Goal: Task Accomplishment & Management: Use online tool/utility

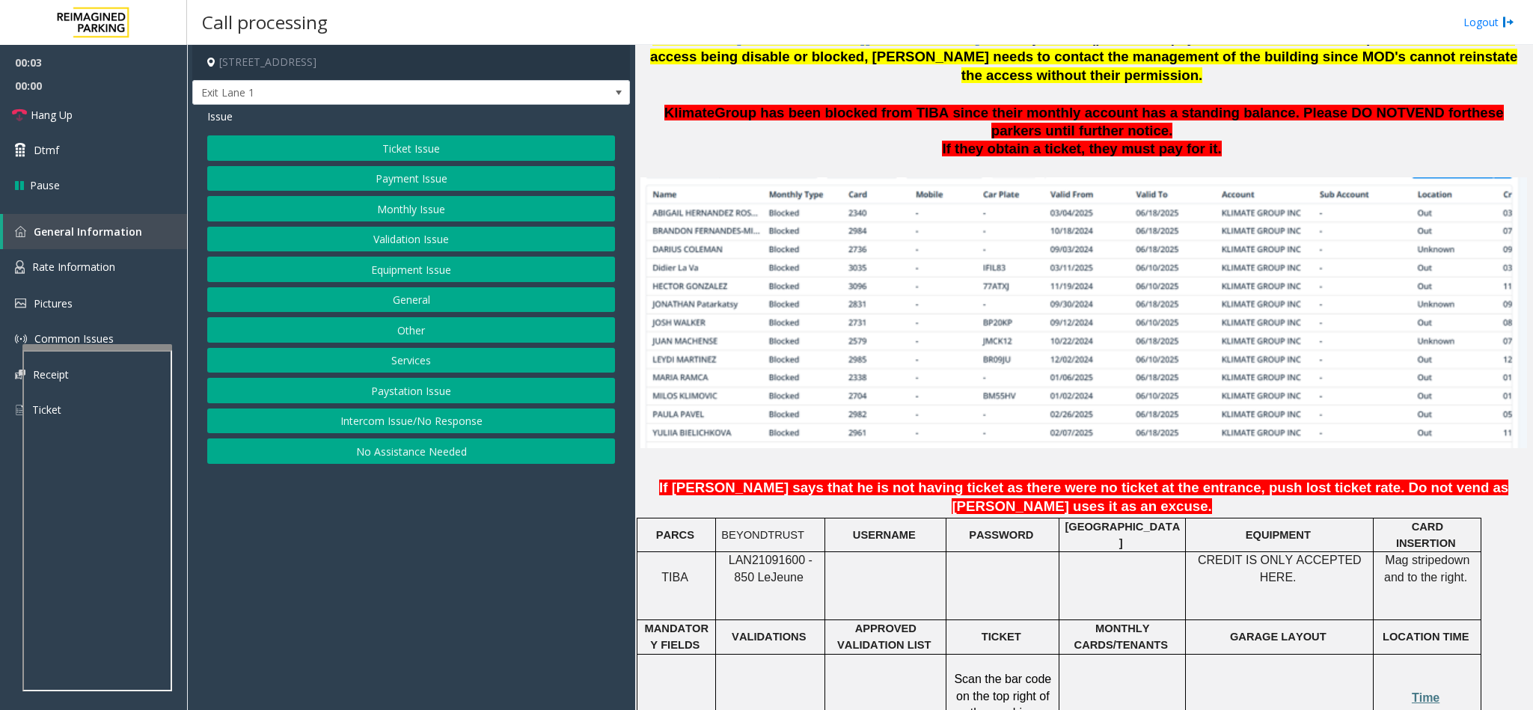
scroll to position [898, 0]
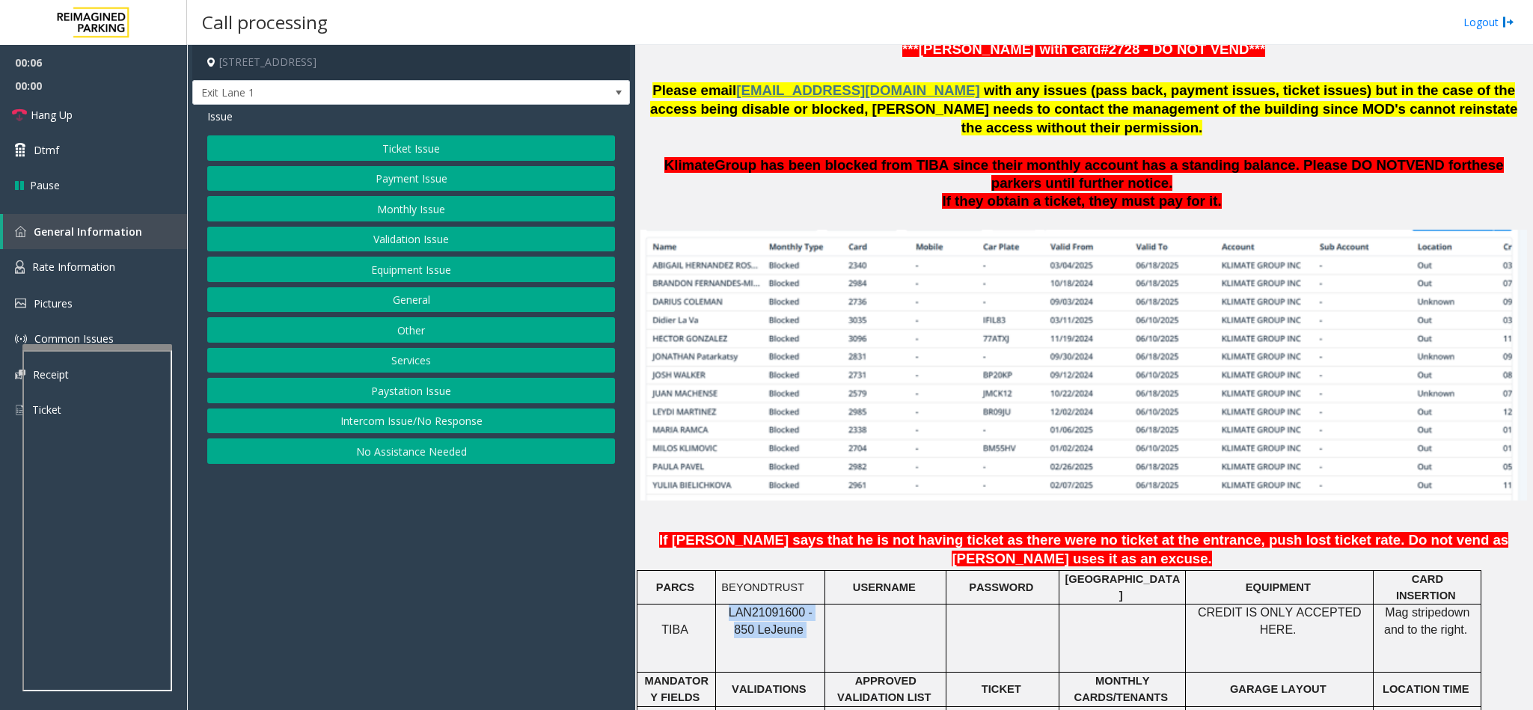
drag, startPoint x: 806, startPoint y: 569, endPoint x: 725, endPoint y: 557, distance: 82.3
click at [725, 604] on p "LAN21091600 - 850 Le Jeune" at bounding box center [770, 621] width 98 height 34
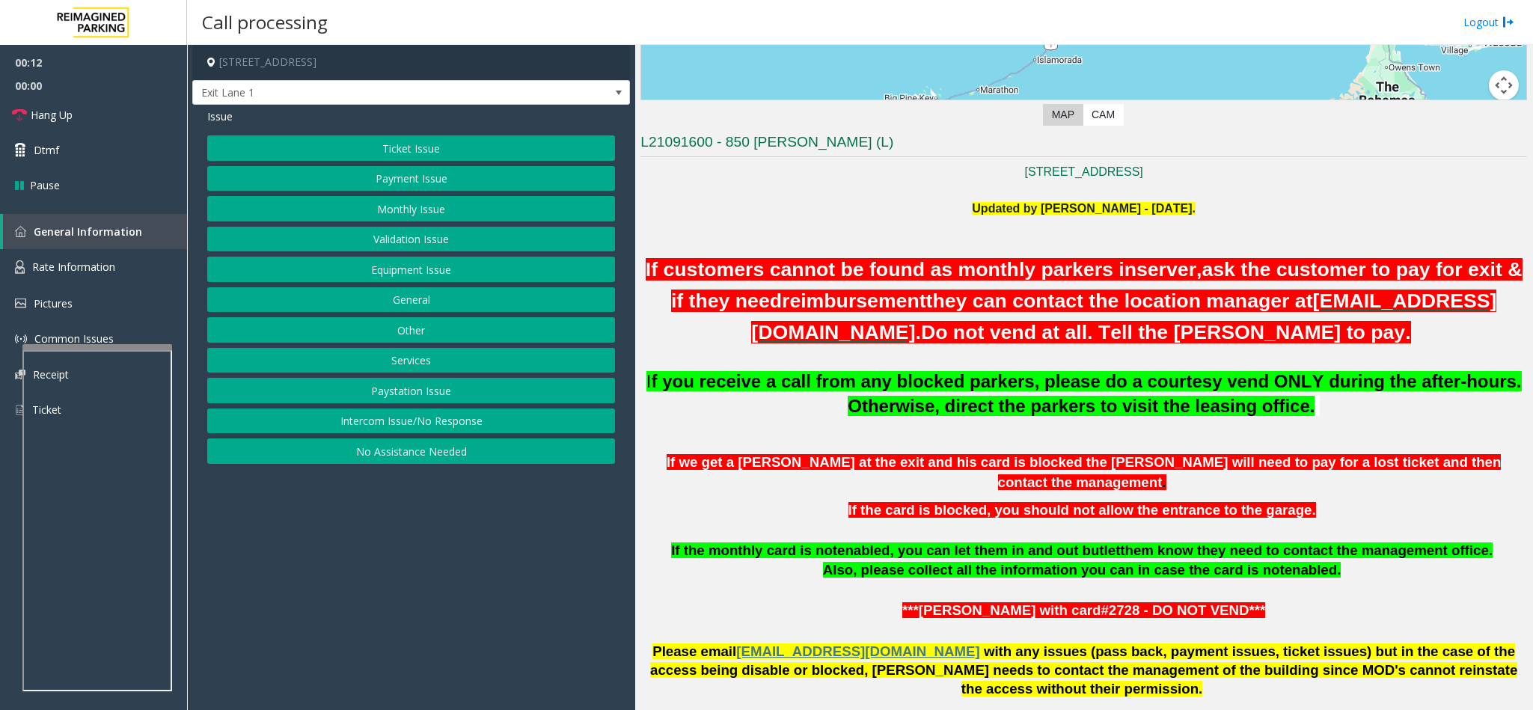
scroll to position [224, 0]
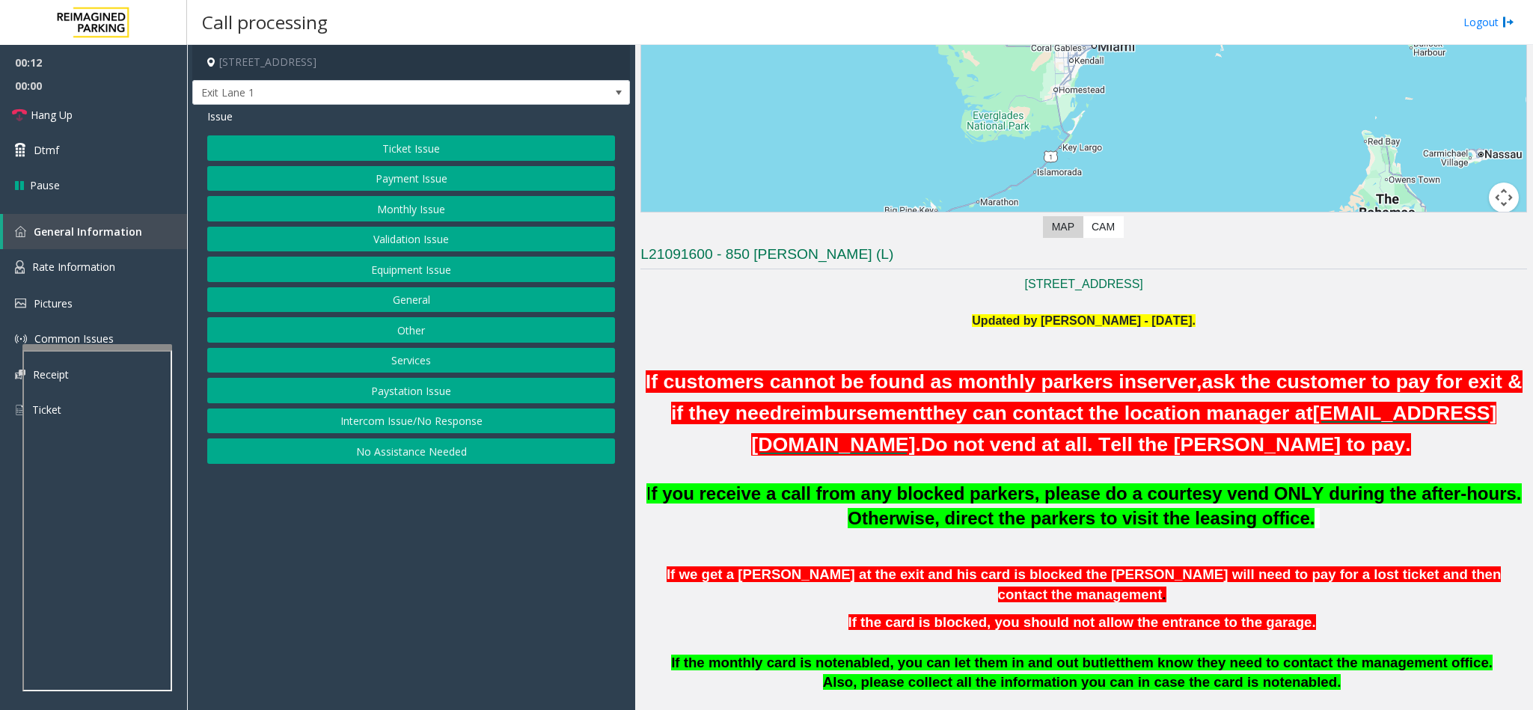
click at [1213, 289] on p "[STREET_ADDRESS]" at bounding box center [1083, 284] width 886 height 19
click at [414, 277] on button "Equipment Issue" at bounding box center [411, 269] width 408 height 25
click at [411, 272] on button "Gate / Door Won't Open" at bounding box center [411, 269] width 408 height 25
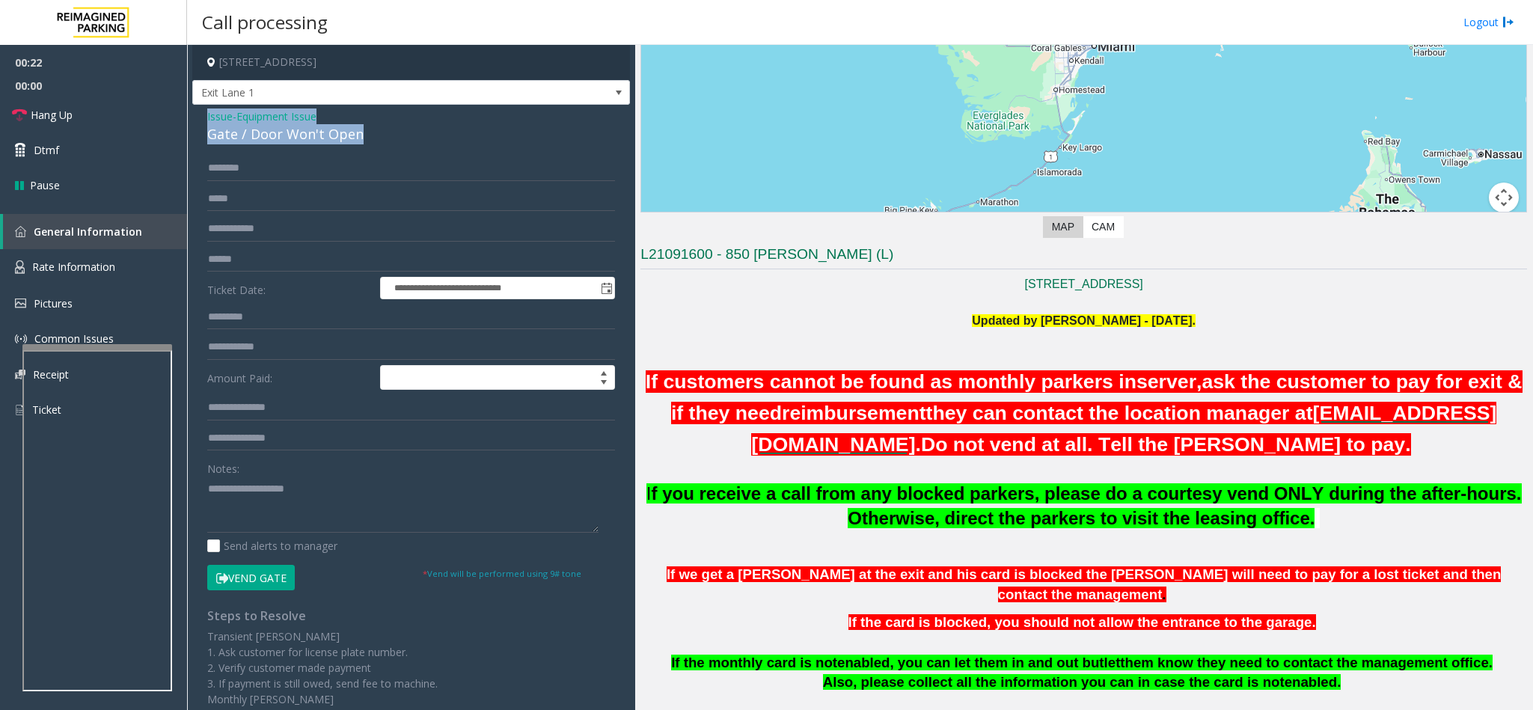
drag, startPoint x: 355, startPoint y: 138, endPoint x: 204, endPoint y: 111, distance: 153.5
click at [204, 111] on div "**********" at bounding box center [411, 468] width 438 height 727
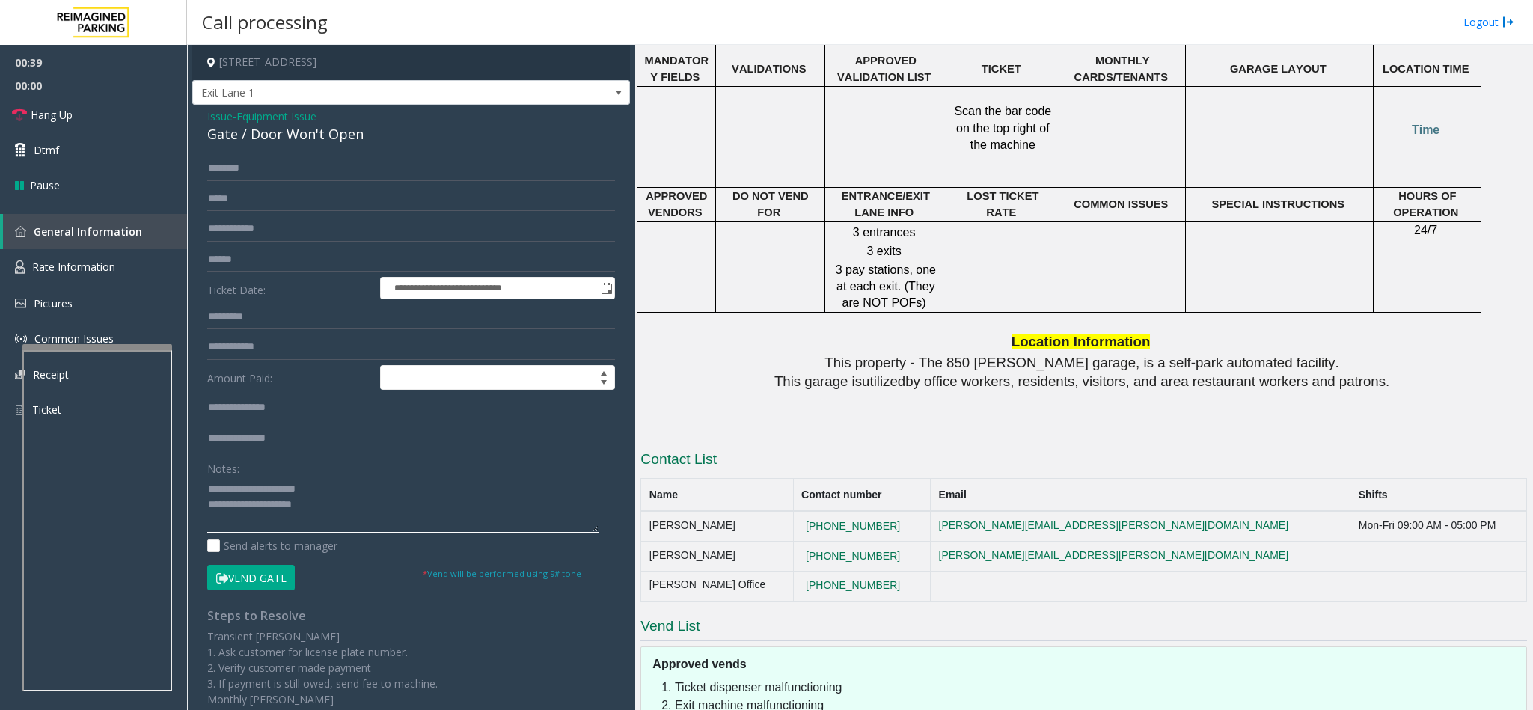
scroll to position [1616, 0]
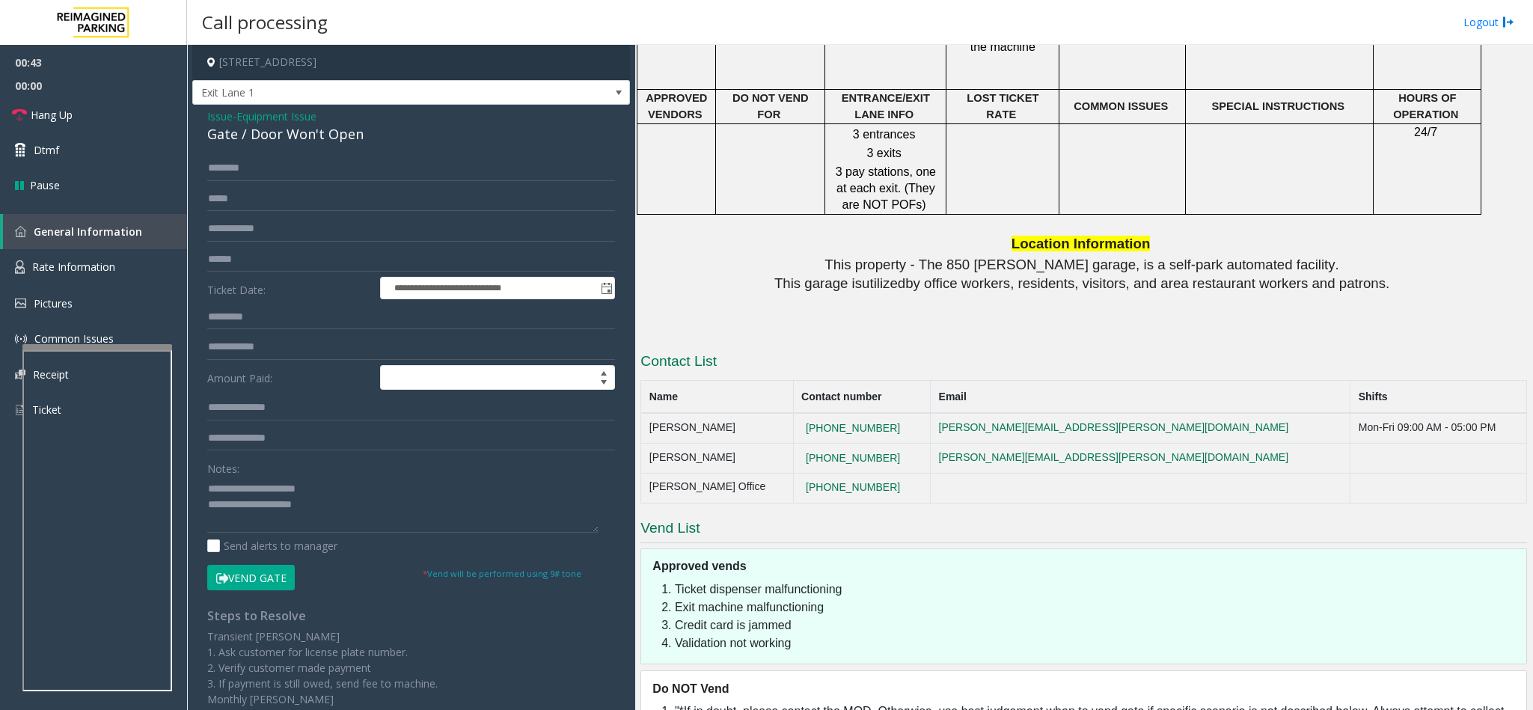
drag, startPoint x: 900, startPoint y: 371, endPoint x: 801, endPoint y: 375, distance: 98.8
click at [801, 413] on tr "[PERSON_NAME] [PHONE_NUMBER] [PERSON_NAME][EMAIL_ADDRESS][PERSON_NAME][DOMAIN_N…" at bounding box center [1084, 428] width 886 height 30
copy tr "[PHONE_NUMBER]"
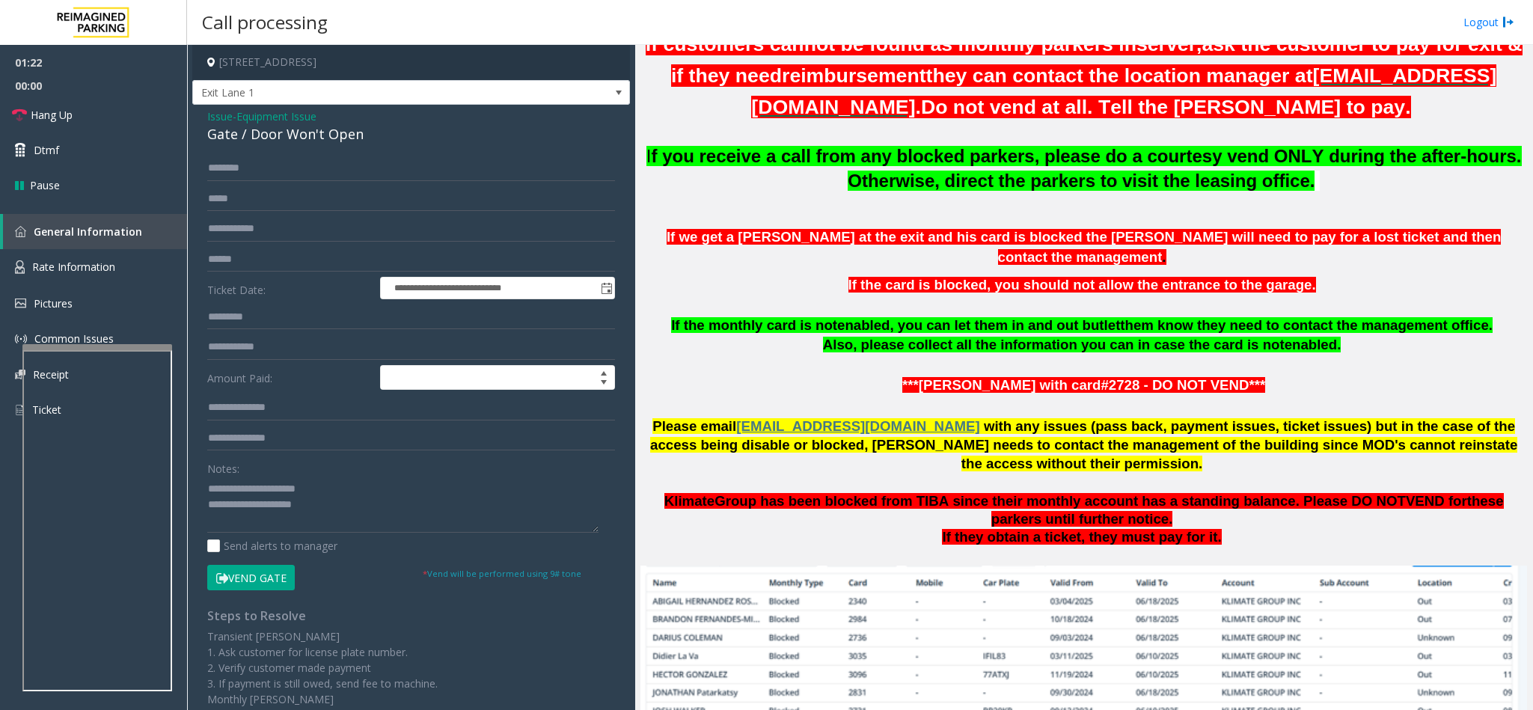
scroll to position [898, 0]
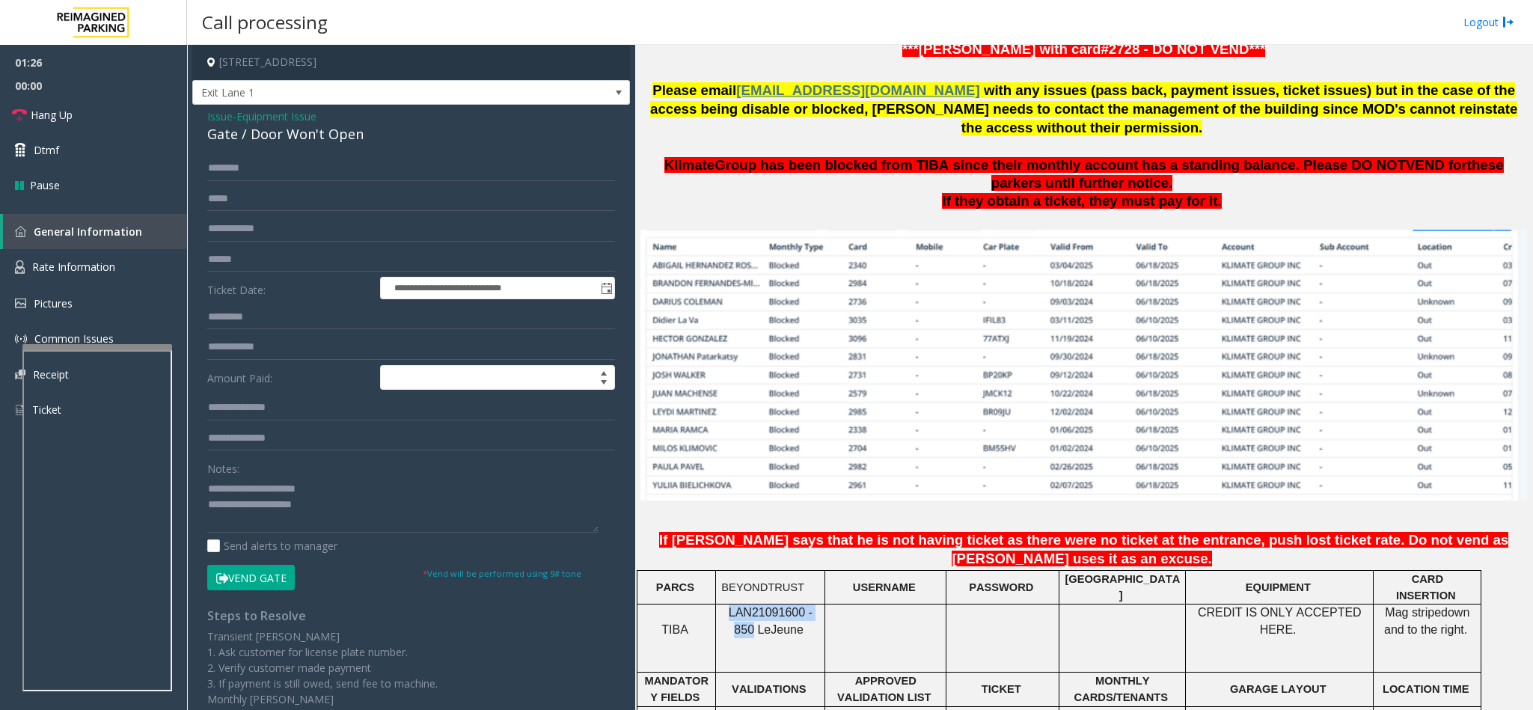
copy span "LAN21091600 - 850"
drag, startPoint x: 821, startPoint y: 555, endPoint x: 723, endPoint y: 543, distance: 99.5
click at [723, 604] on td "LAN21091600 - 850 Le Jeune" at bounding box center [770, 638] width 109 height 68
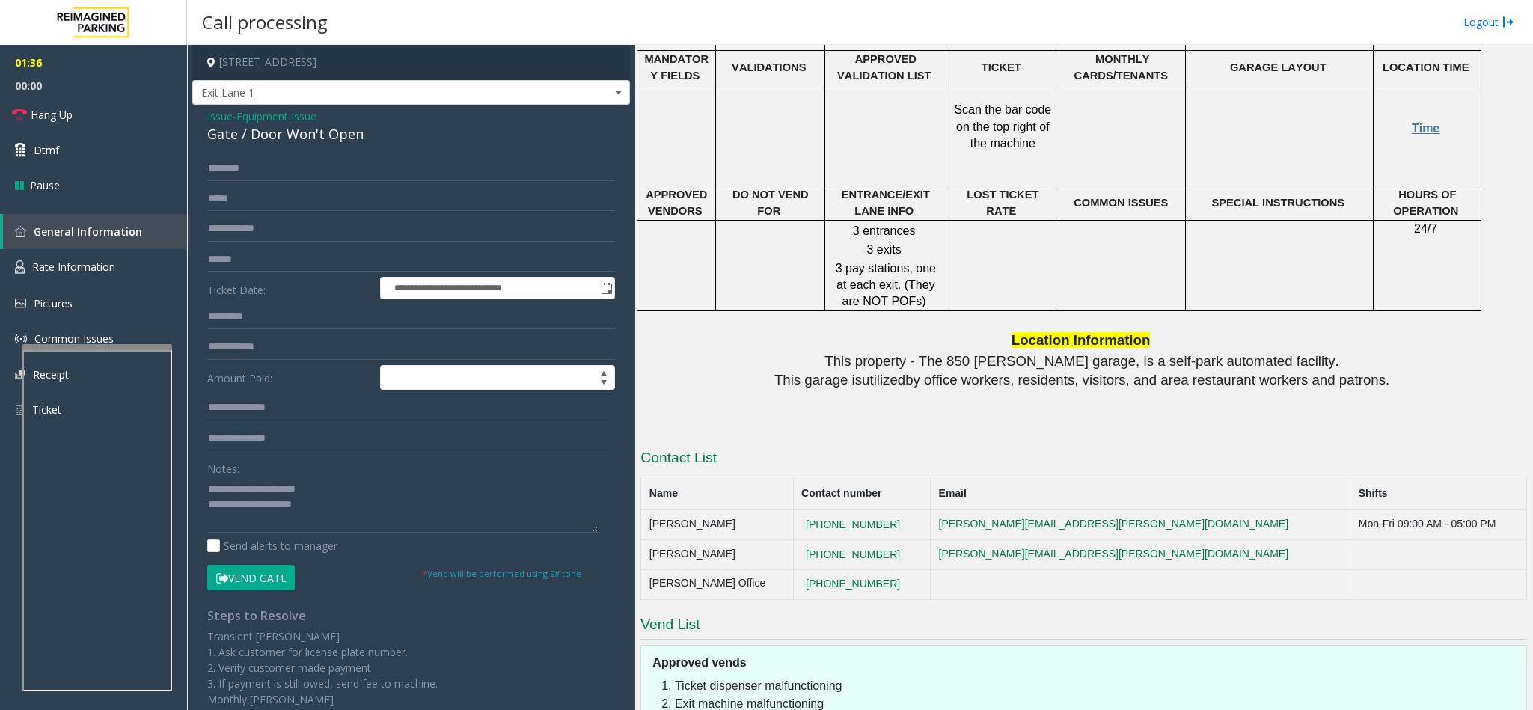
scroll to position [1616, 0]
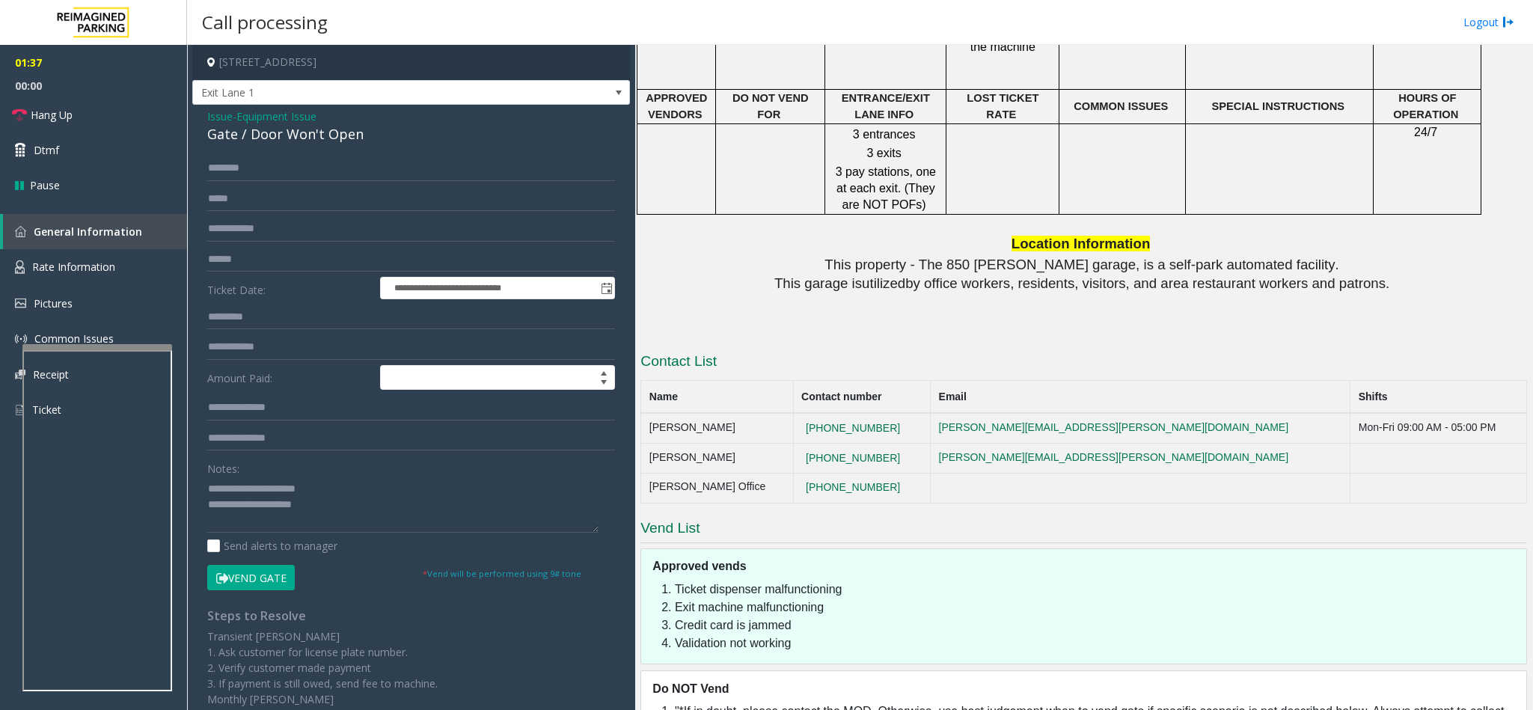
drag, startPoint x: 889, startPoint y: 397, endPoint x: 802, endPoint y: 393, distance: 86.9
click at [801, 444] on tr "[PERSON_NAME] [PHONE_NUMBER] [PERSON_NAME][EMAIL_ADDRESS][PERSON_NAME][DOMAIN_N…" at bounding box center [1084, 459] width 886 height 30
copy tr "[PHONE_NUMBER]"
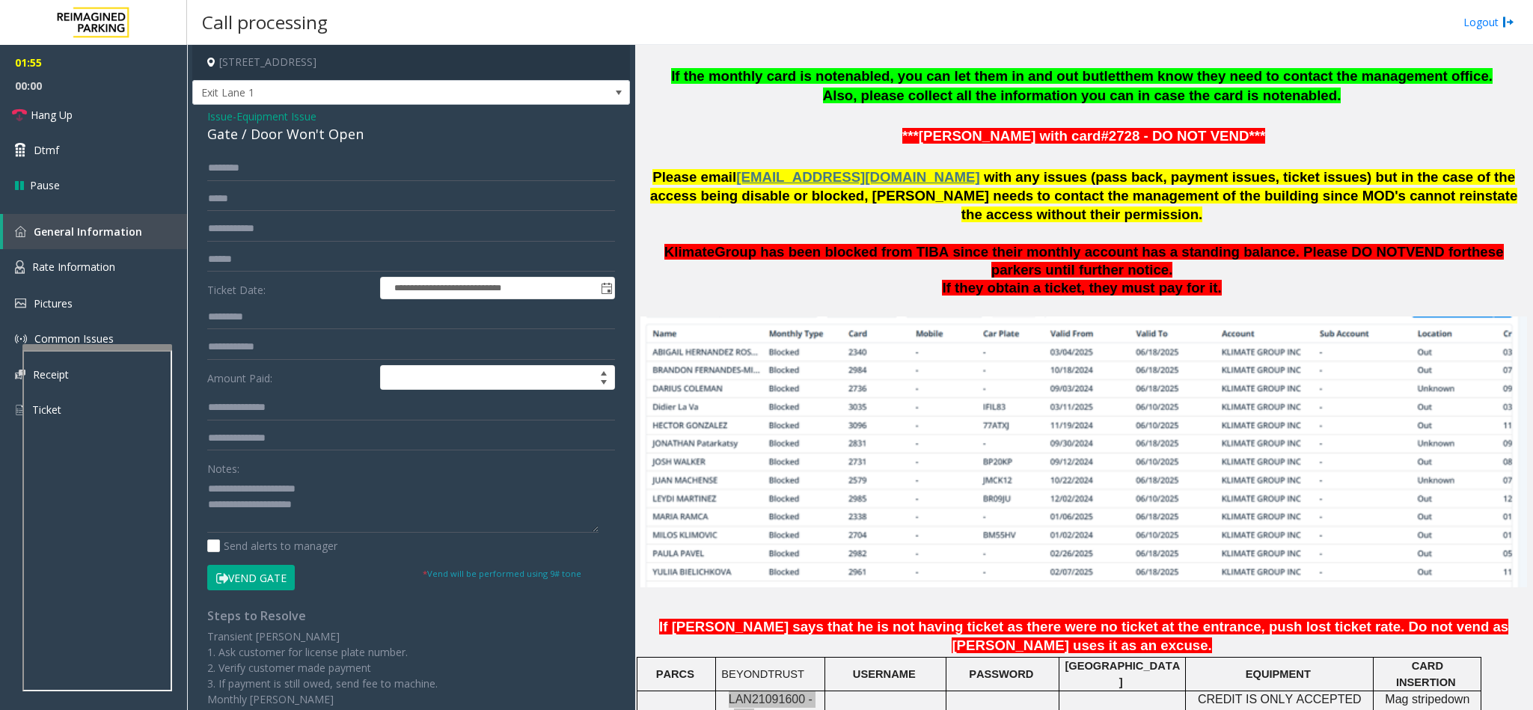
scroll to position [606, 0]
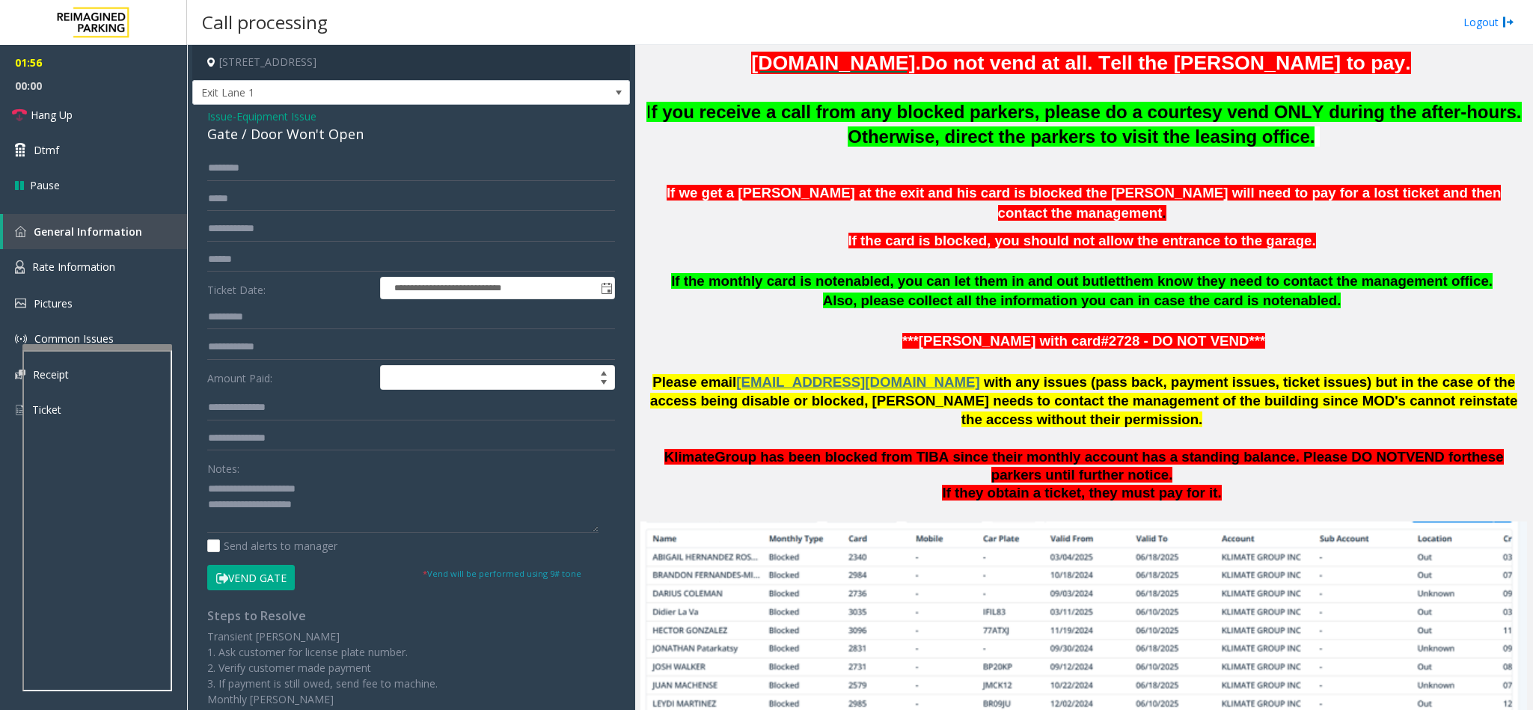
click at [1095, 521] on img at bounding box center [1083, 656] width 886 height 271
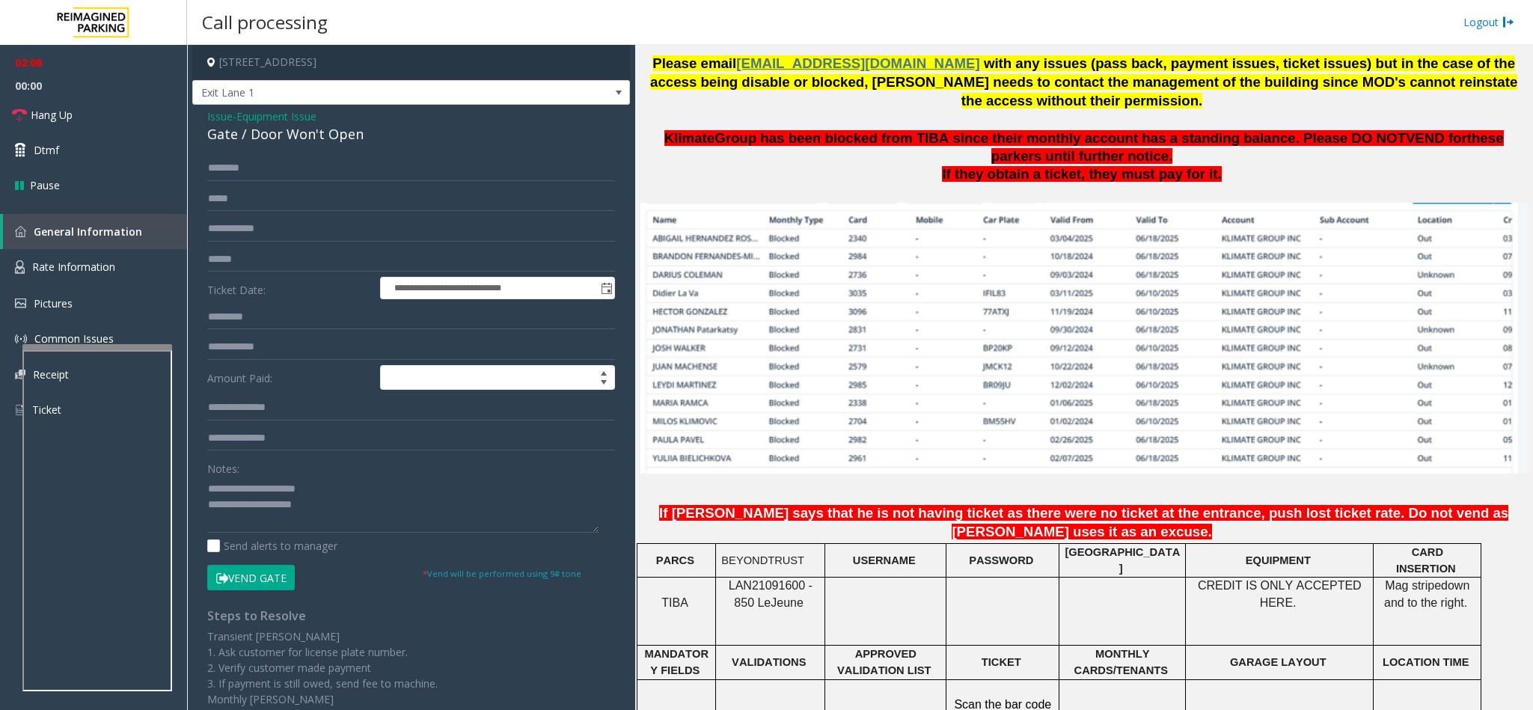
scroll to position [837, 0]
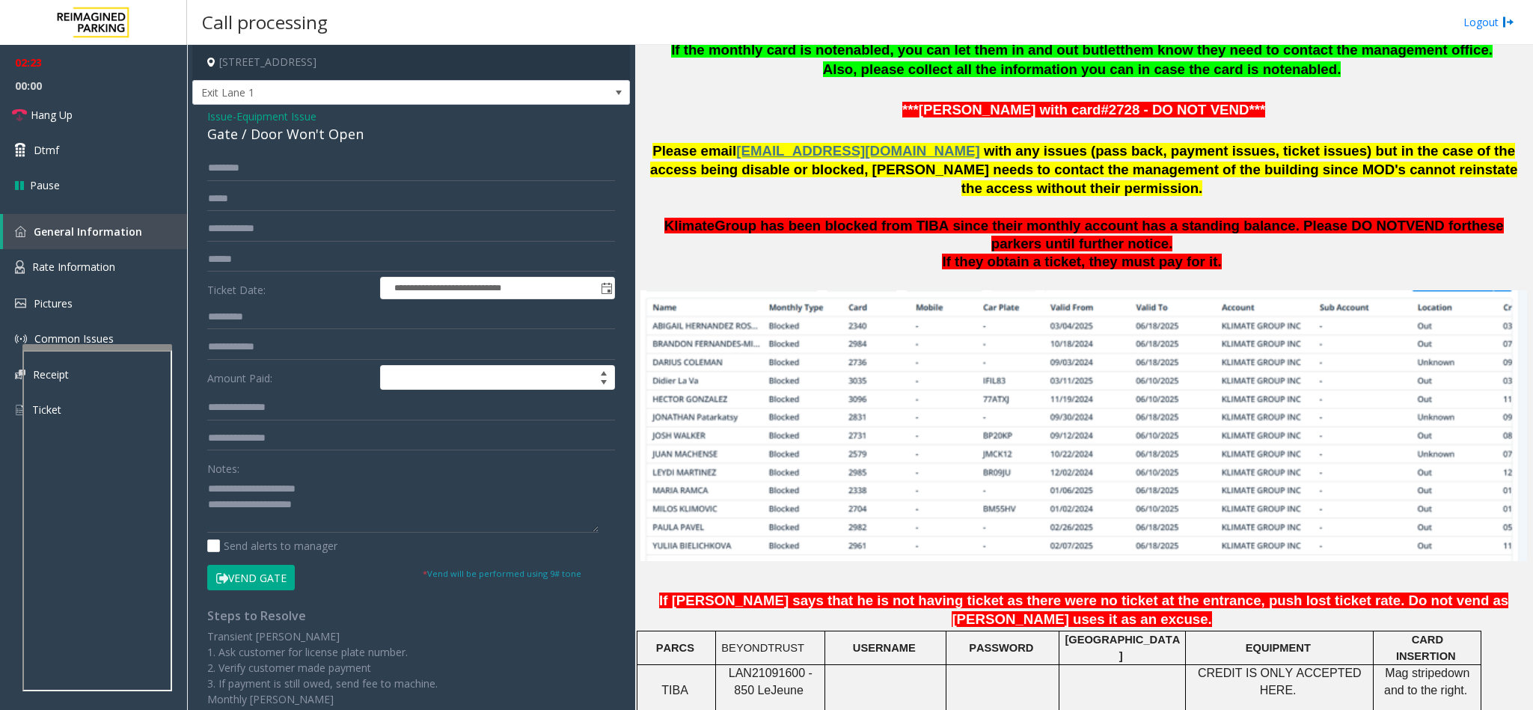
drag, startPoint x: 369, startPoint y: 148, endPoint x: 312, endPoint y: 148, distance: 56.9
click at [304, 148] on div "**********" at bounding box center [411, 468] width 438 height 727
drag, startPoint x: 335, startPoint y: 488, endPoint x: 245, endPoint y: 485, distance: 89.8
click at [245, 485] on textarea at bounding box center [402, 505] width 391 height 56
click at [349, 497] on textarea at bounding box center [402, 505] width 391 height 56
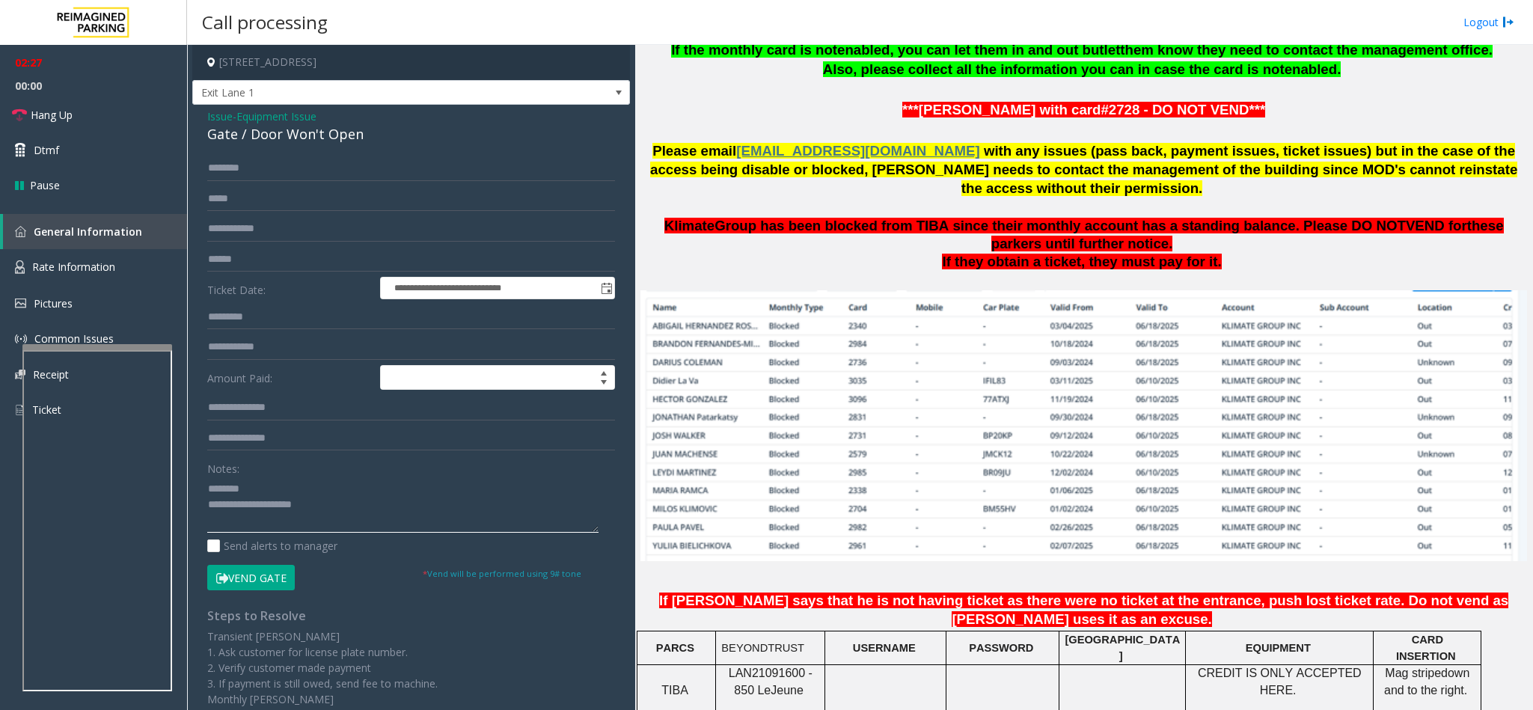
click at [346, 501] on textarea at bounding box center [402, 505] width 391 height 56
click at [66, 107] on span "Hang Up" at bounding box center [52, 115] width 42 height 16
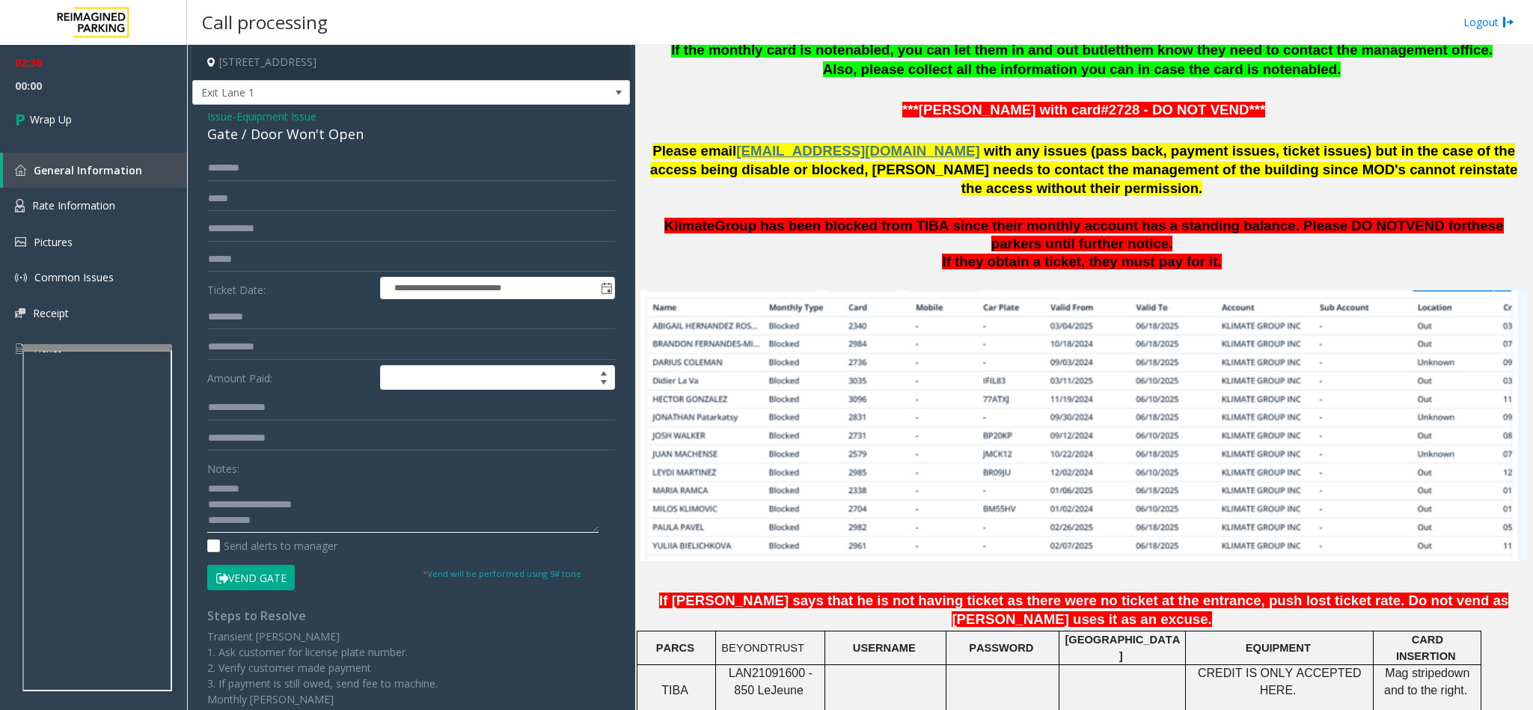
click at [391, 517] on textarea at bounding box center [402, 505] width 391 height 56
click at [482, 528] on textarea at bounding box center [402, 505] width 391 height 56
click at [496, 527] on textarea at bounding box center [402, 505] width 391 height 56
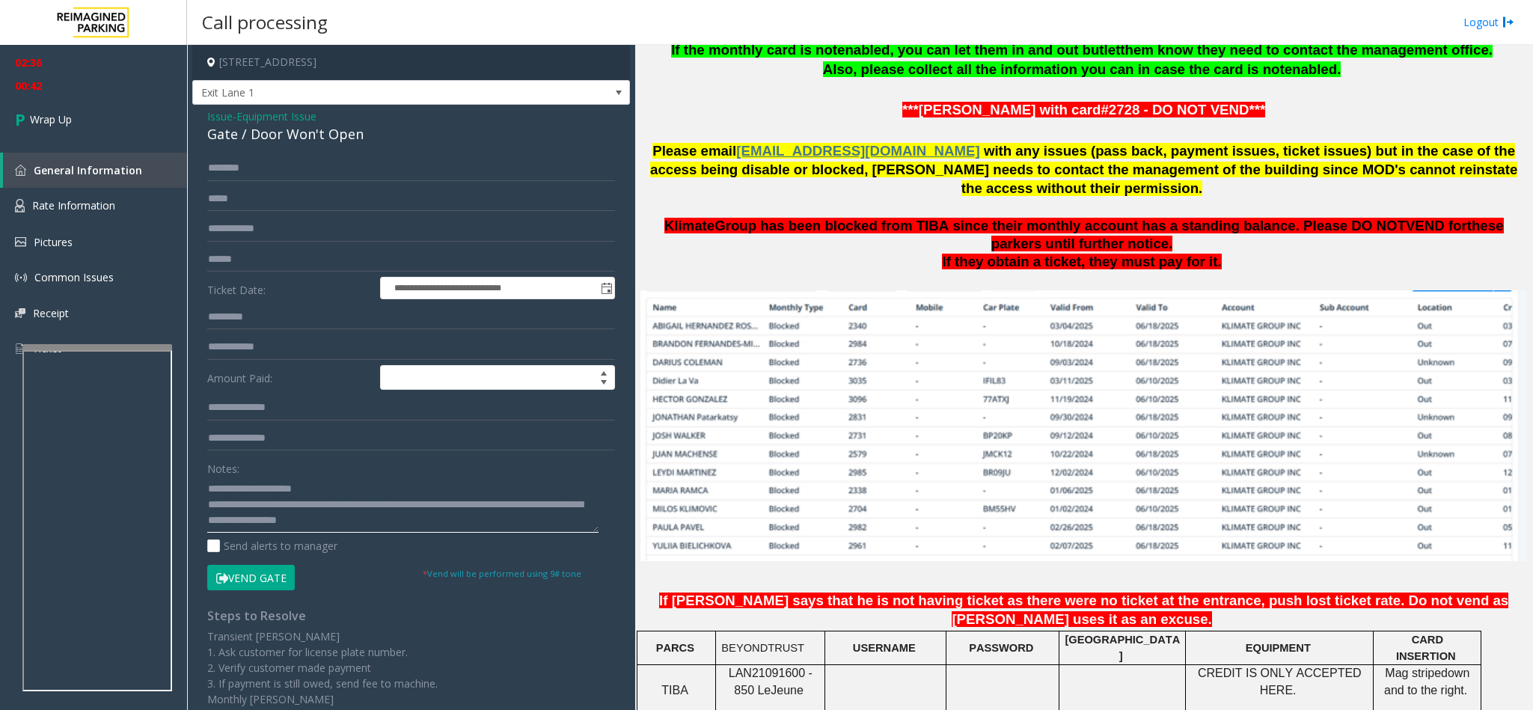
click at [342, 510] on textarea at bounding box center [402, 505] width 391 height 56
type textarea "**********"
click at [95, 105] on link "Wrap Up" at bounding box center [93, 119] width 187 height 44
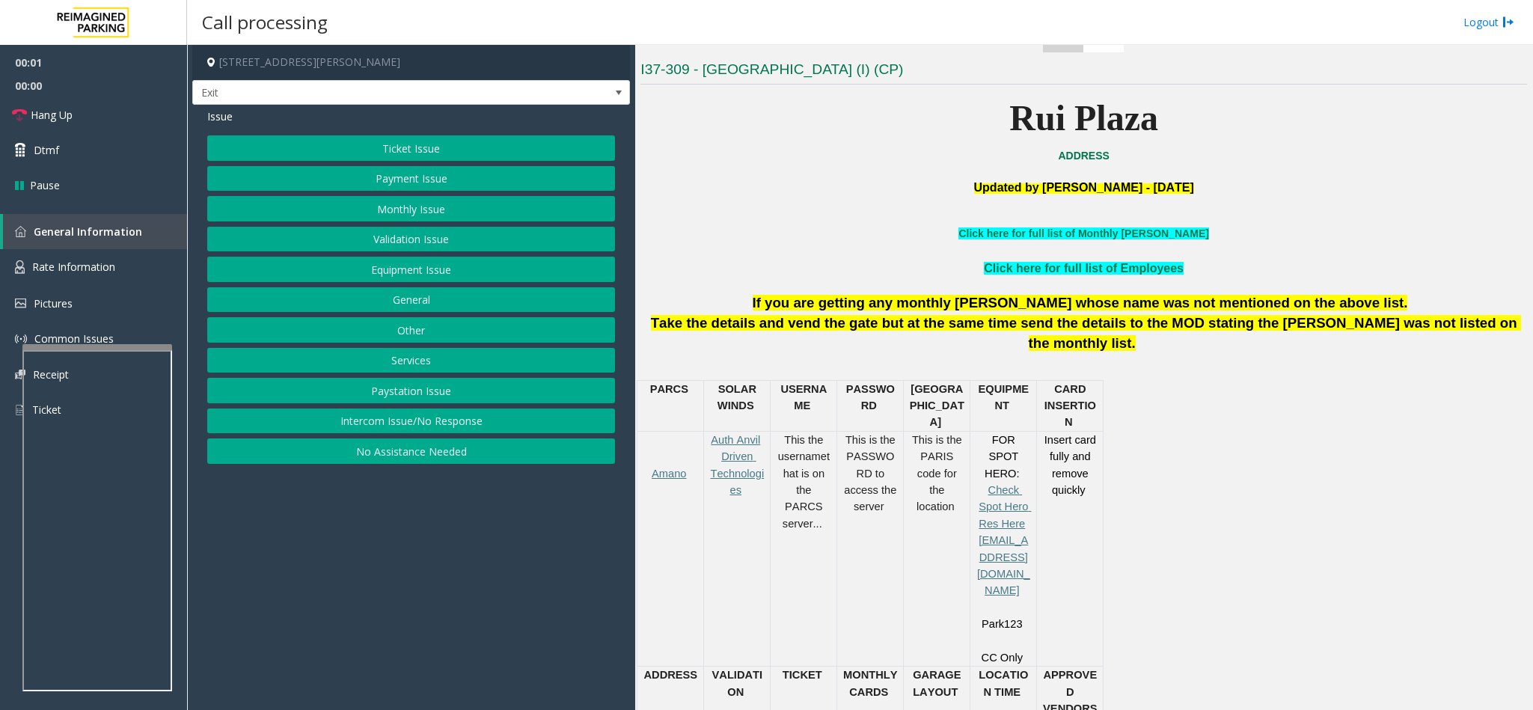
scroll to position [449, 0]
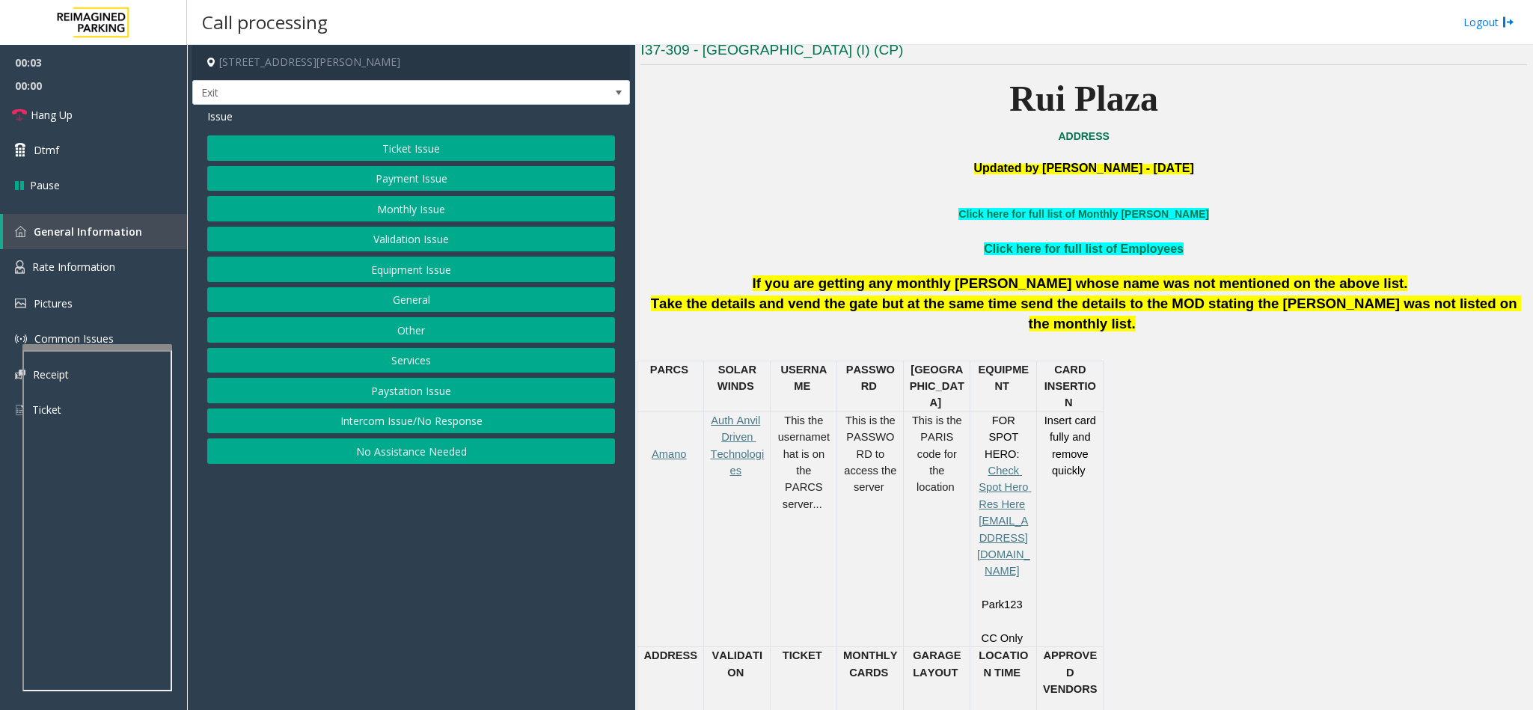
click at [445, 349] on div "Ticket Issue Payment Issue Monthly Issue Validation Issue Equipment Issue Gener…" at bounding box center [411, 299] width 408 height 328
click at [440, 355] on button "Services" at bounding box center [411, 360] width 408 height 25
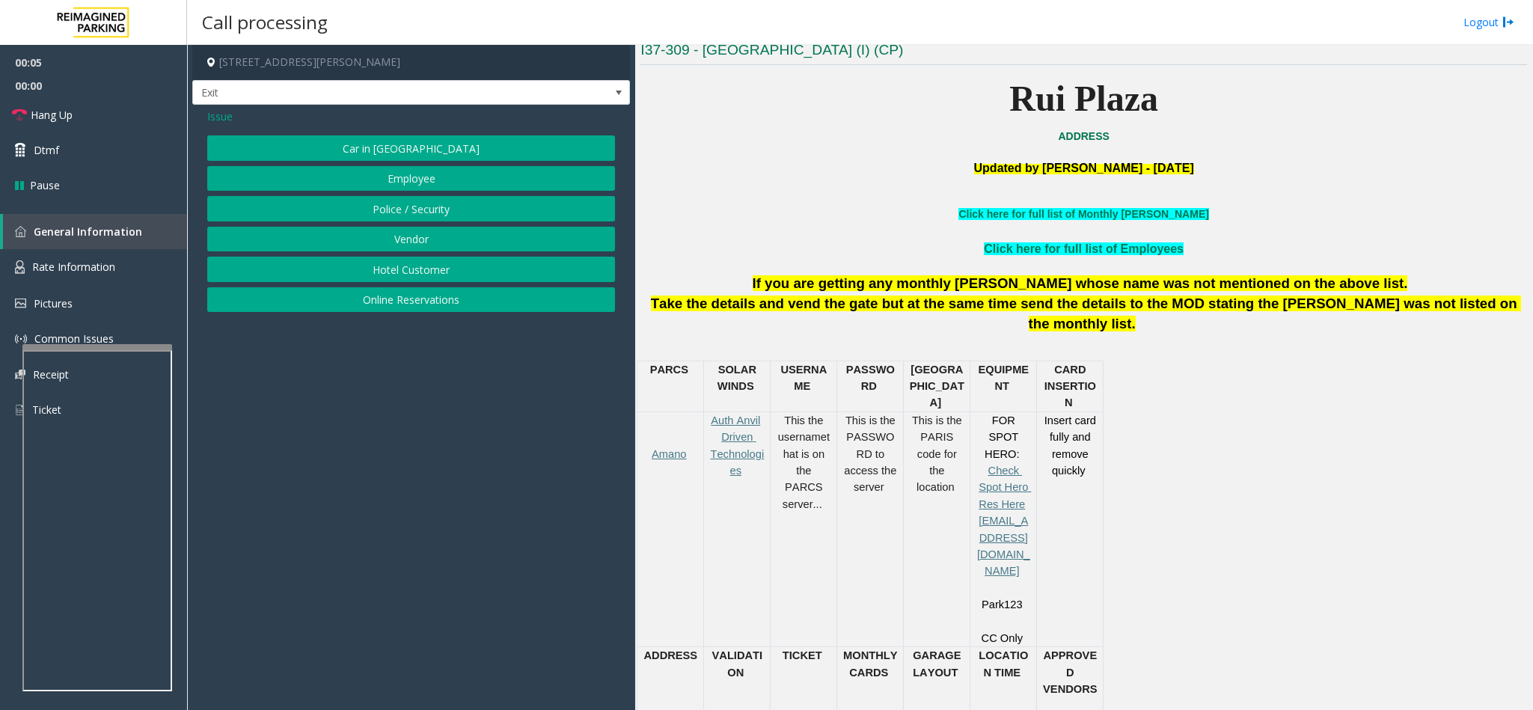
click at [231, 114] on span "Issue" at bounding box center [219, 116] width 25 height 16
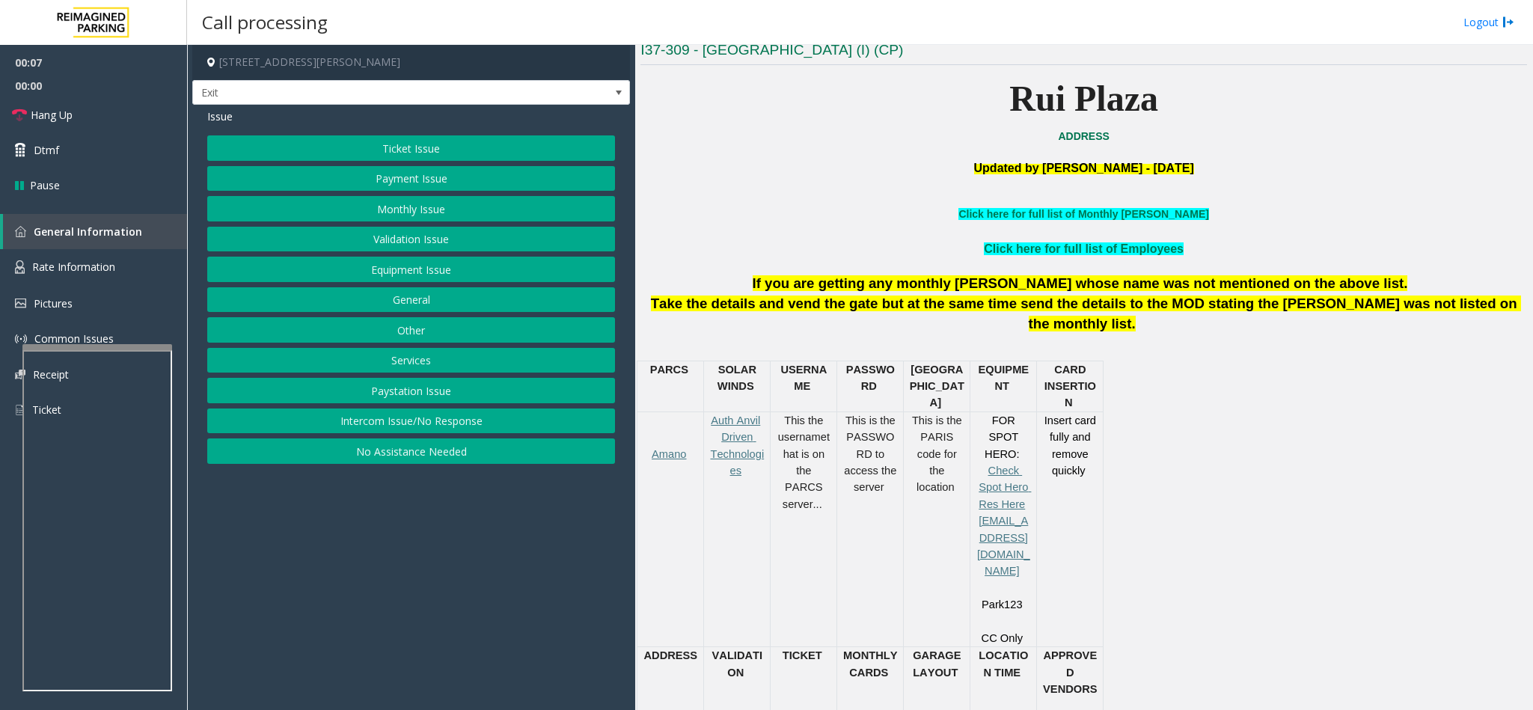
click at [447, 425] on button "Intercom Issue/No Response" at bounding box center [411, 420] width 408 height 25
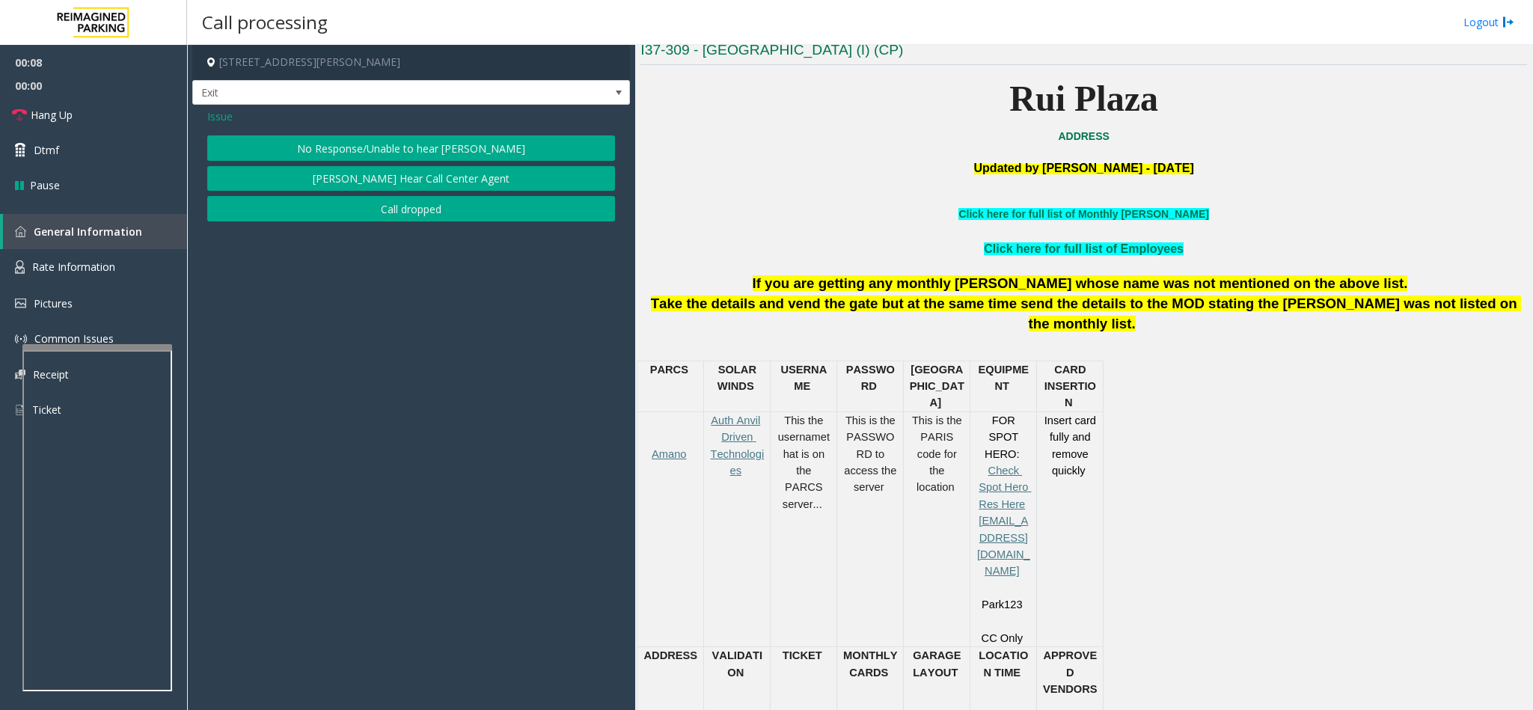
click at [382, 146] on button "No Response/Unable to hear [PERSON_NAME]" at bounding box center [411, 147] width 408 height 25
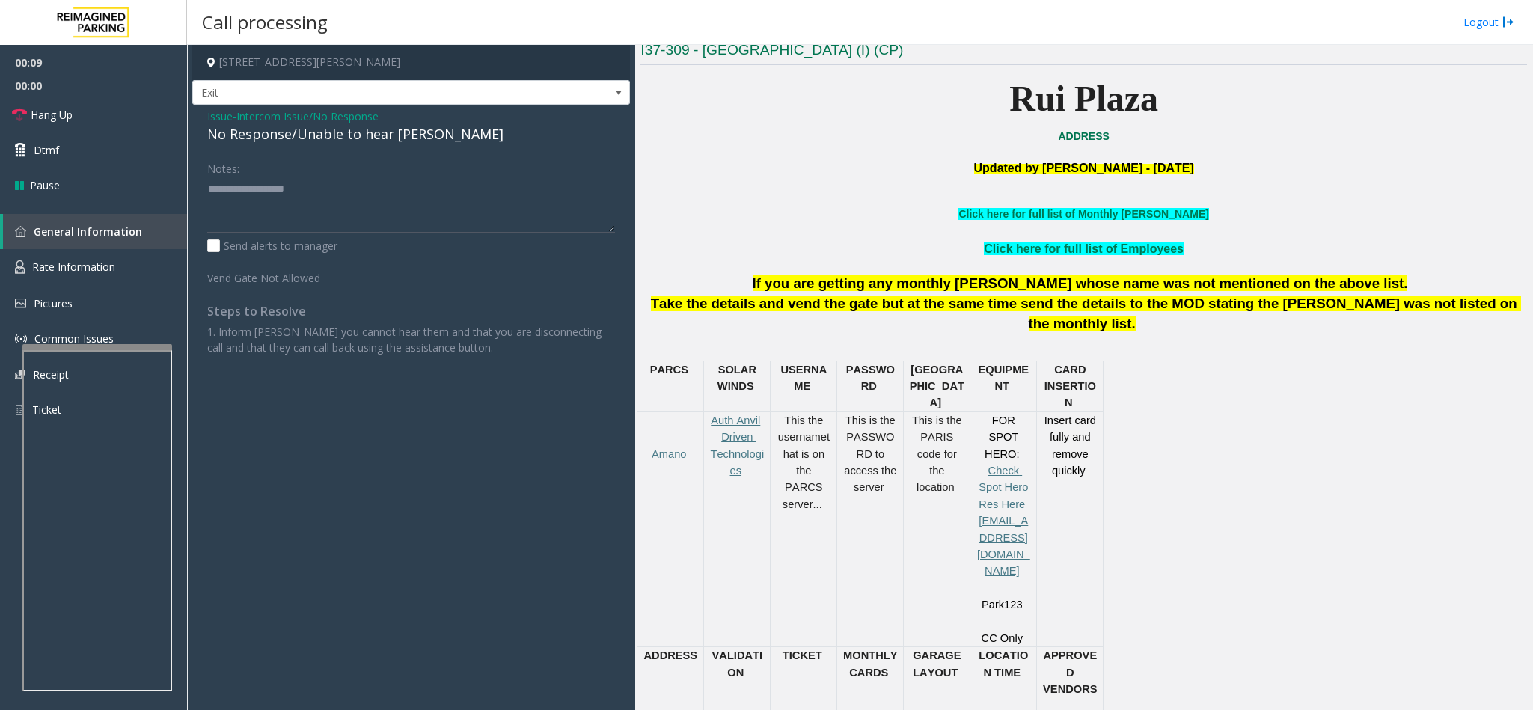
click at [355, 135] on div "No Response/Unable to hear [PERSON_NAME]" at bounding box center [411, 134] width 408 height 20
click at [355, 133] on div "No Response/Unable to hear [PERSON_NAME]" at bounding box center [411, 134] width 408 height 20
type textarea "**********"
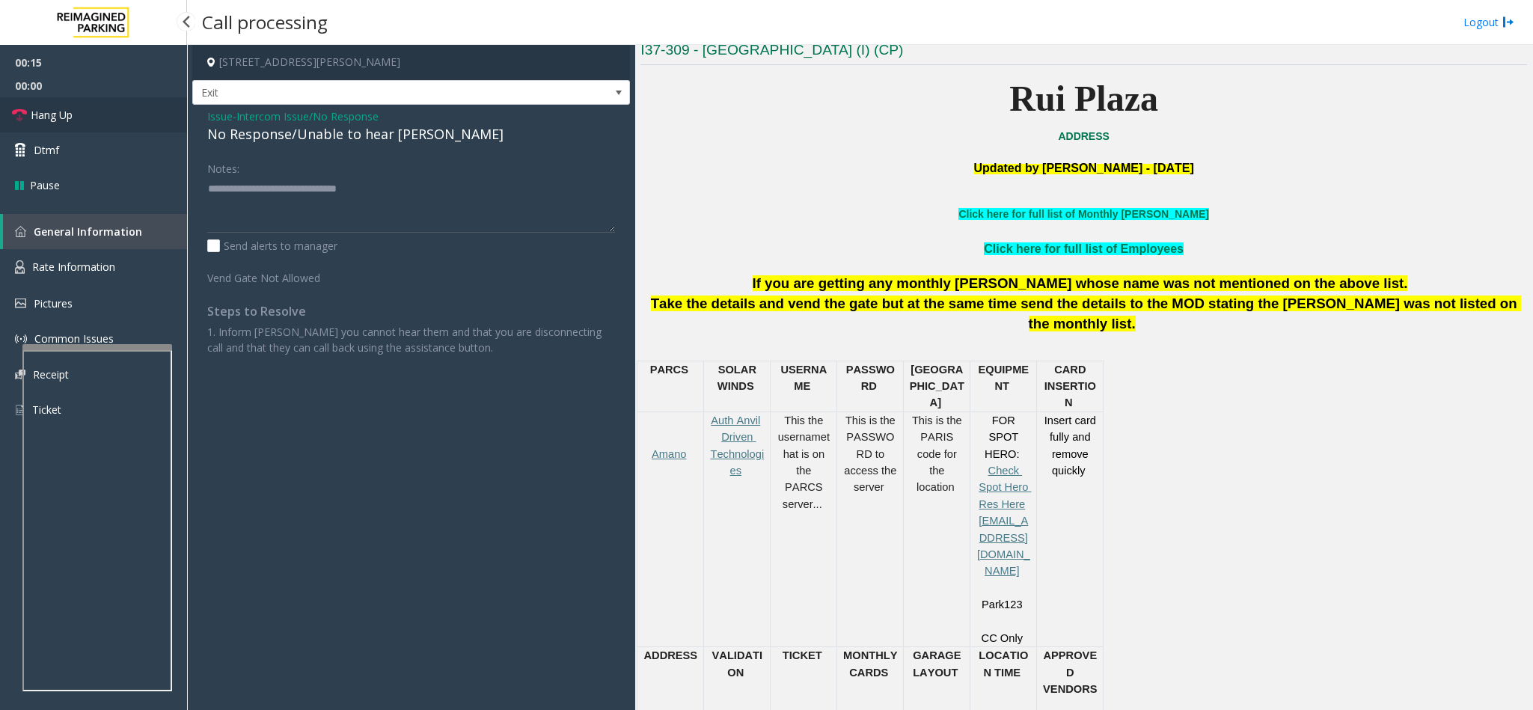
click at [115, 117] on link "Hang Up" at bounding box center [93, 114] width 187 height 35
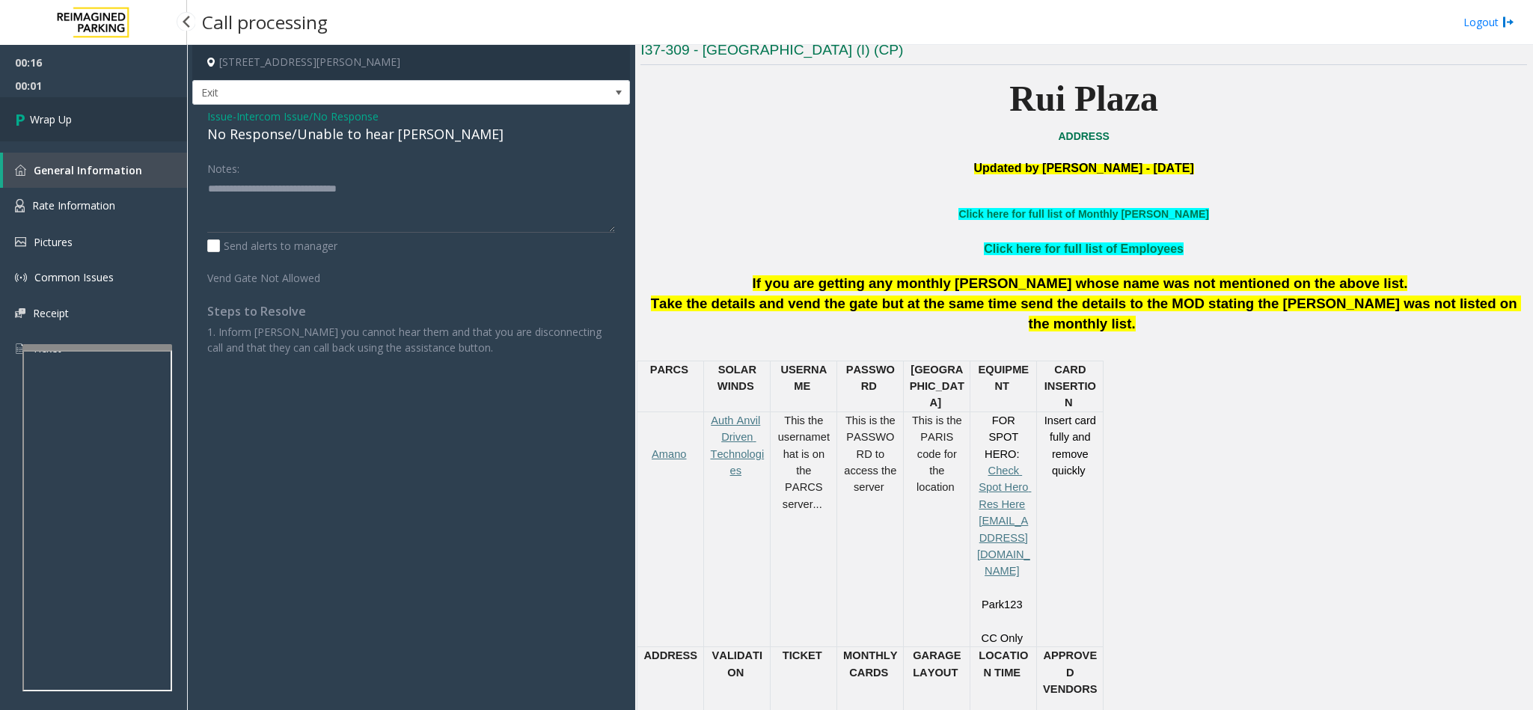
click at [96, 120] on link "Wrap Up" at bounding box center [93, 119] width 187 height 44
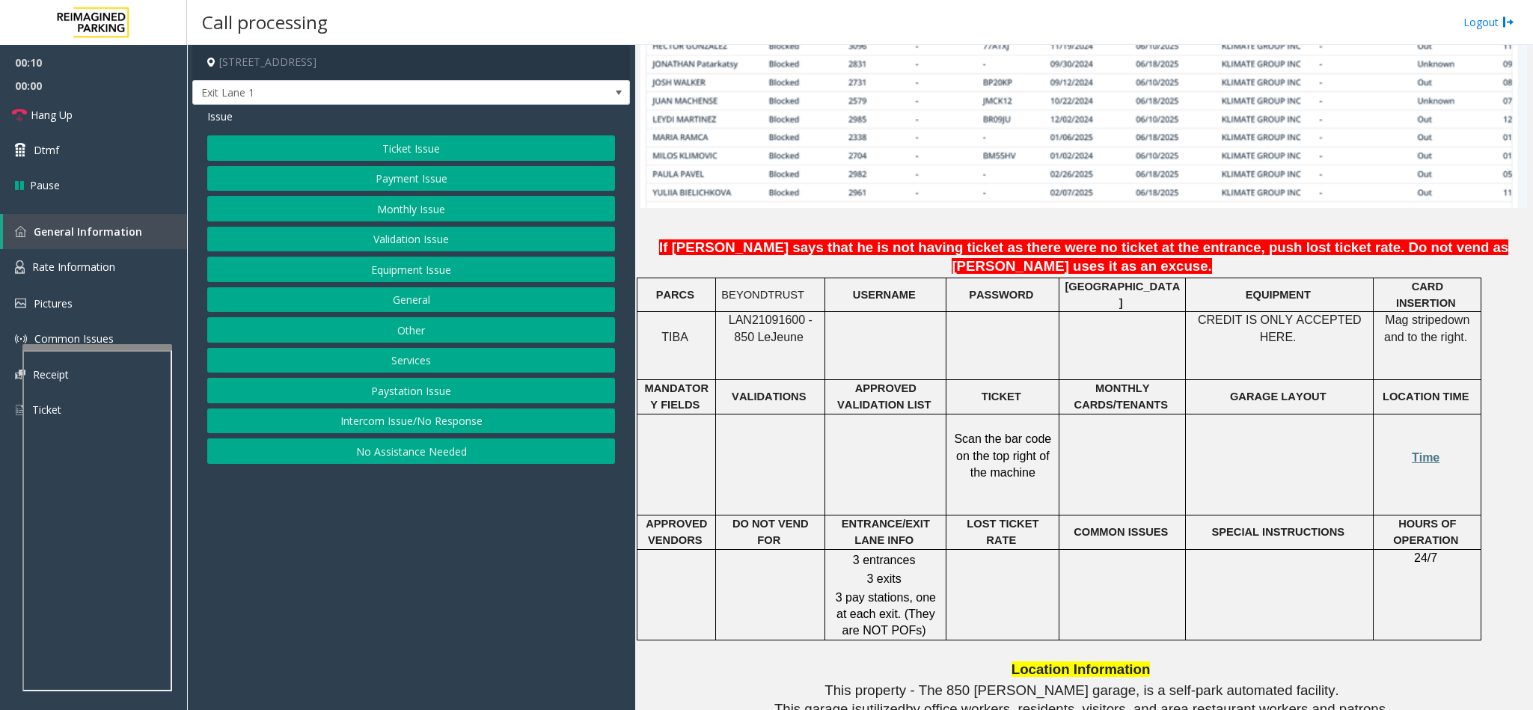
scroll to position [1234, 0]
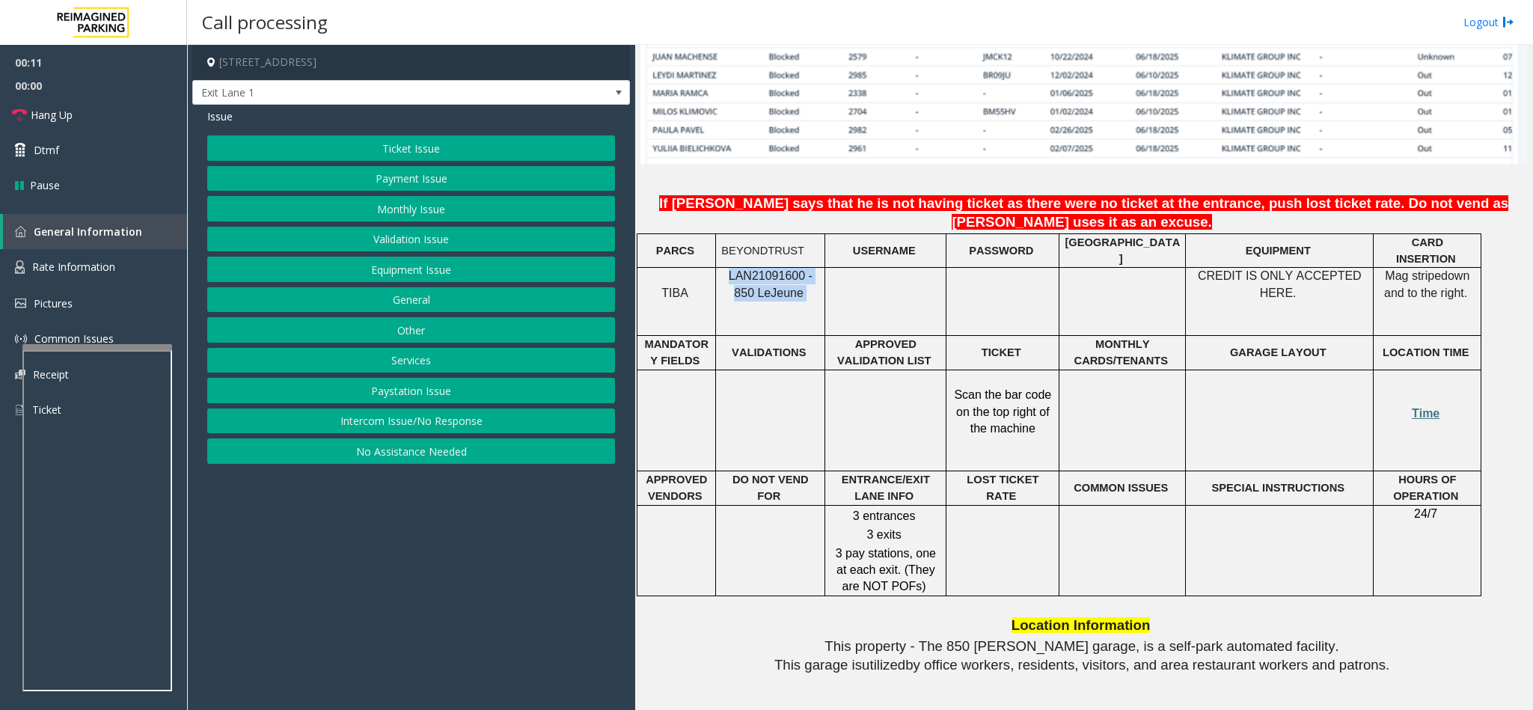
drag, startPoint x: 799, startPoint y: 232, endPoint x: 720, endPoint y: 212, distance: 81.1
click at [720, 268] on div "LAN21091600 - 850 Le Jeune" at bounding box center [770, 285] width 108 height 34
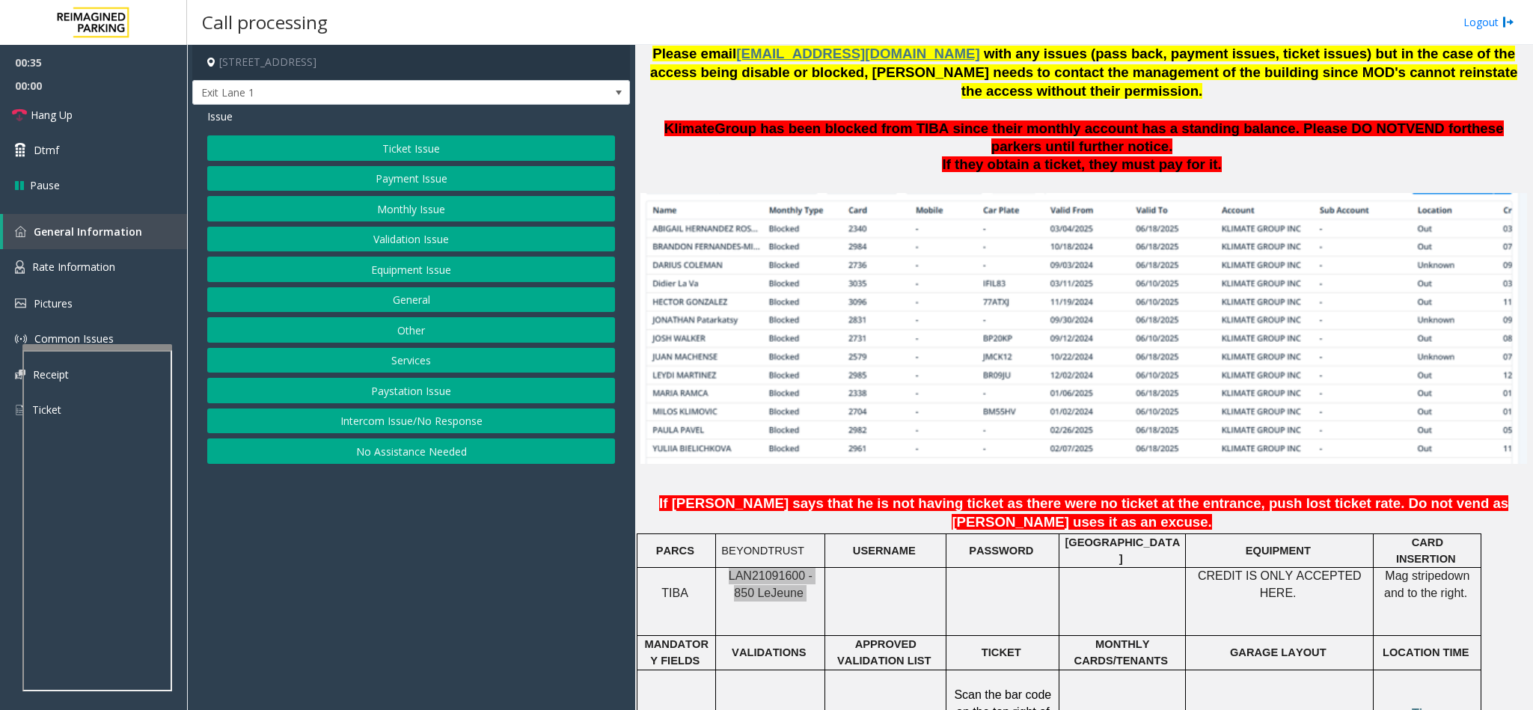
scroll to position [1459, 0]
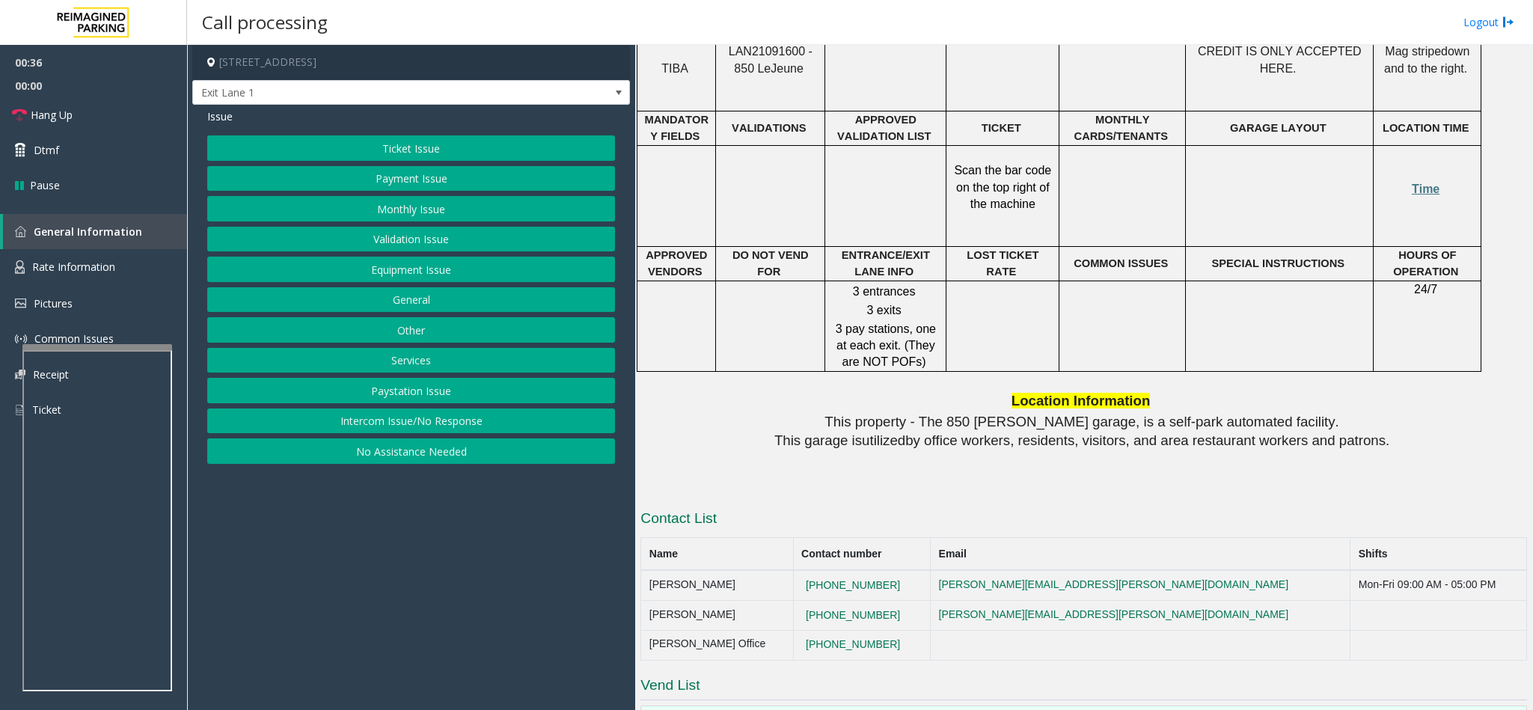
click at [1425, 145] on td "Time" at bounding box center [1427, 195] width 108 height 101
click at [1421, 183] on span "Time" at bounding box center [1426, 189] width 28 height 13
click at [84, 268] on span "Rate Information" at bounding box center [73, 267] width 83 height 14
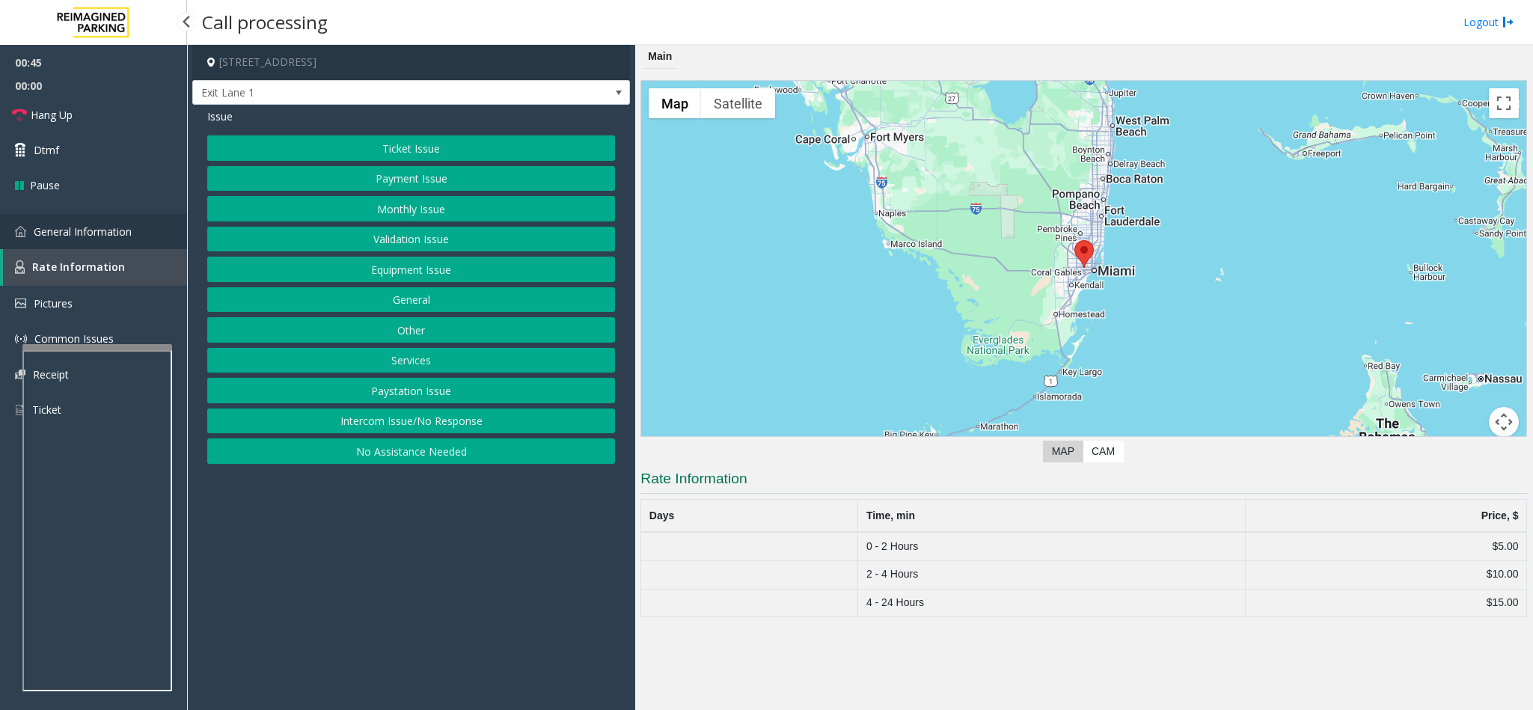
click at [131, 222] on link "General Information" at bounding box center [93, 231] width 187 height 35
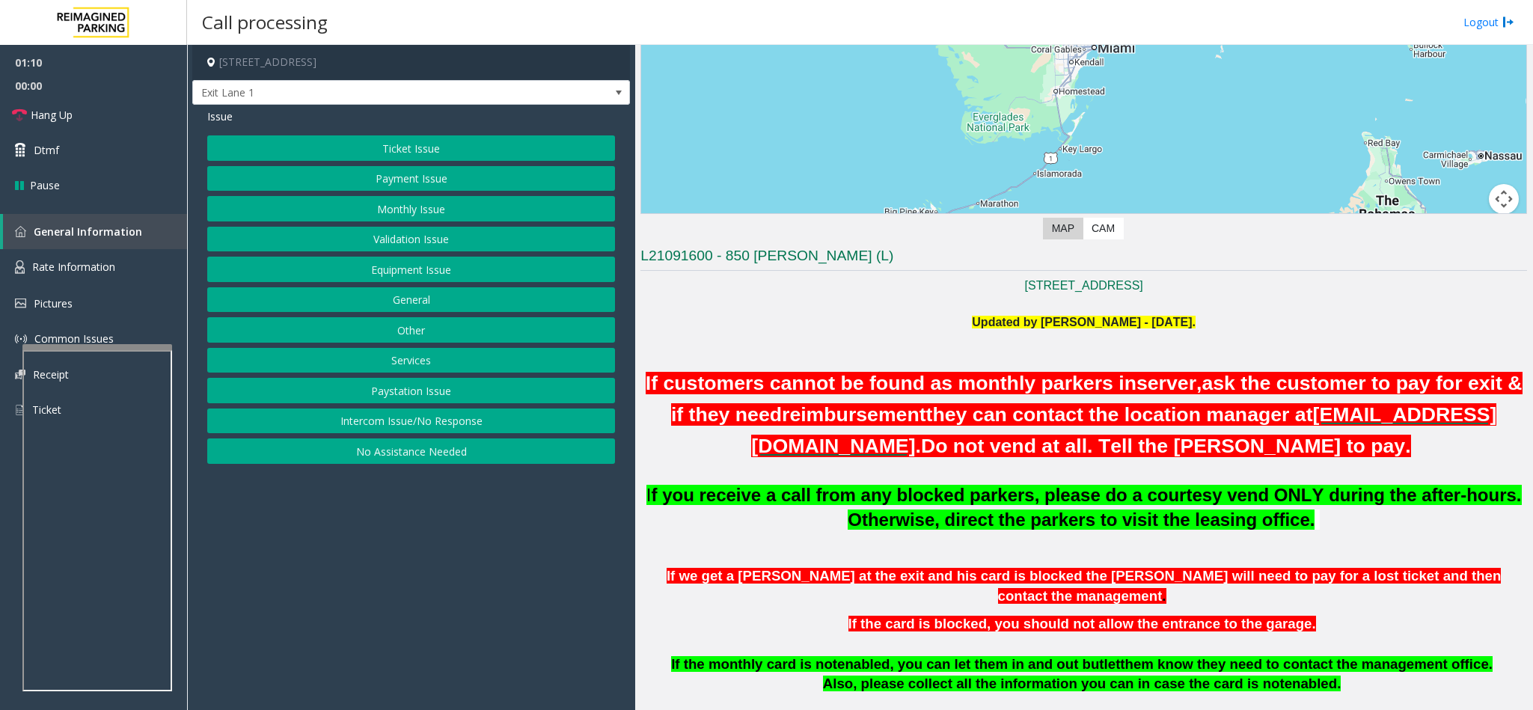
scroll to position [224, 0]
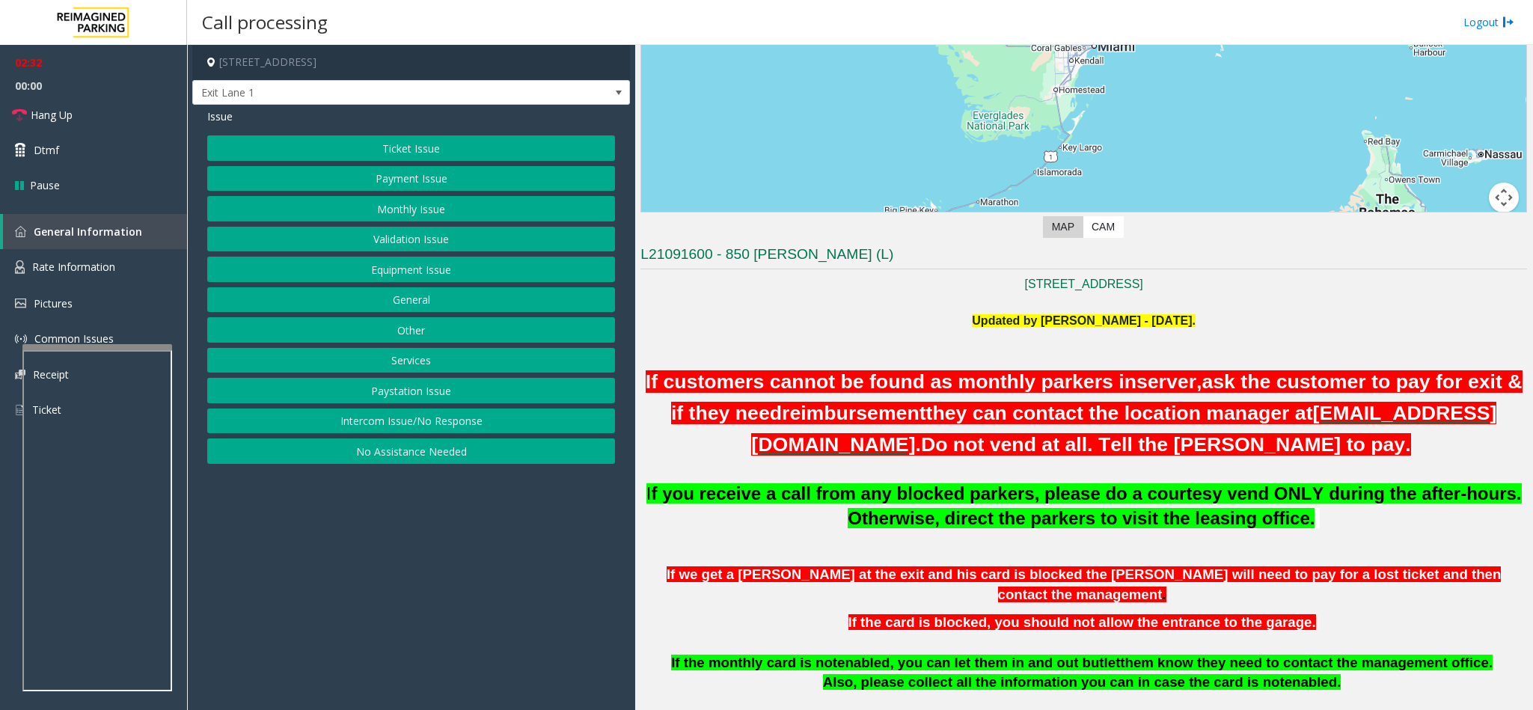
click at [435, 150] on button "Ticket Issue" at bounding box center [411, 147] width 408 height 25
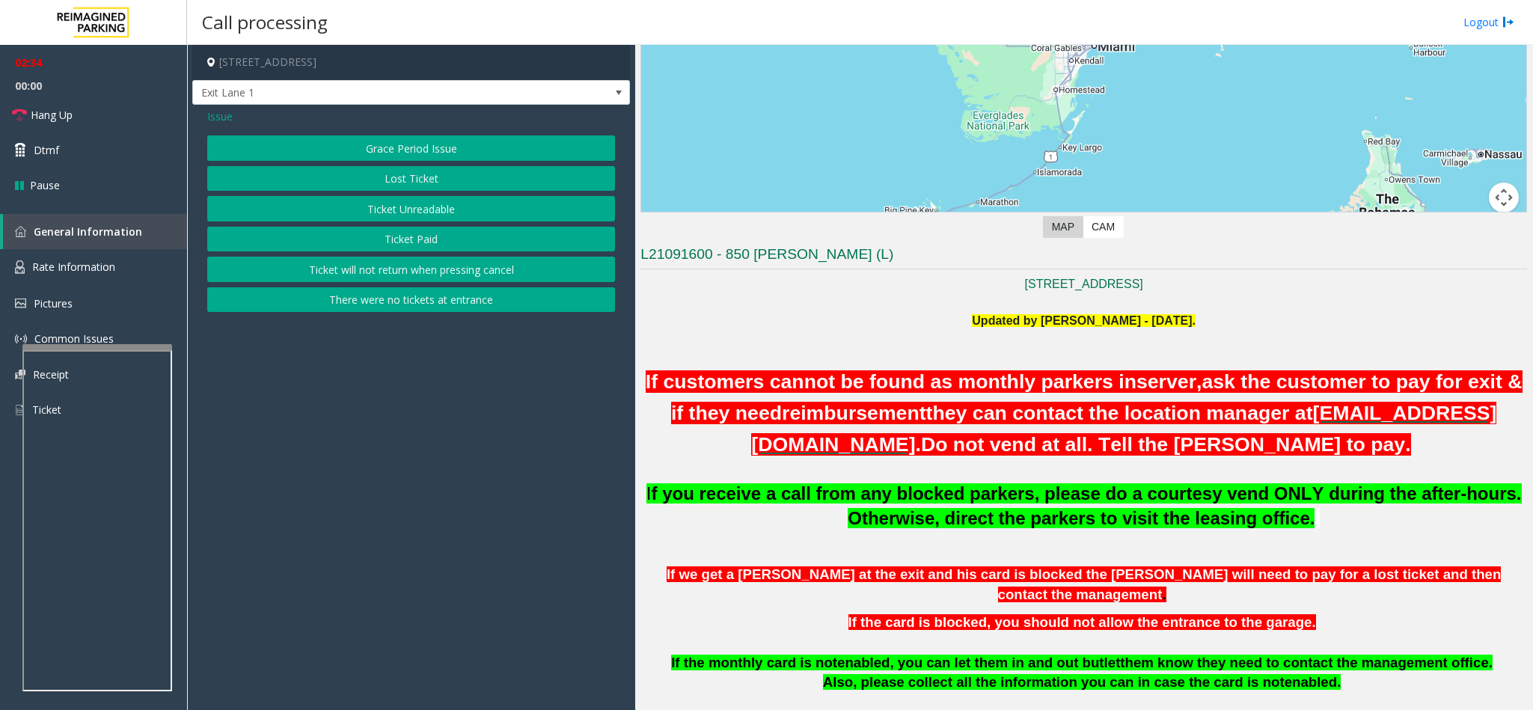
click at [429, 303] on button "There were no tickets at entrance" at bounding box center [411, 299] width 408 height 25
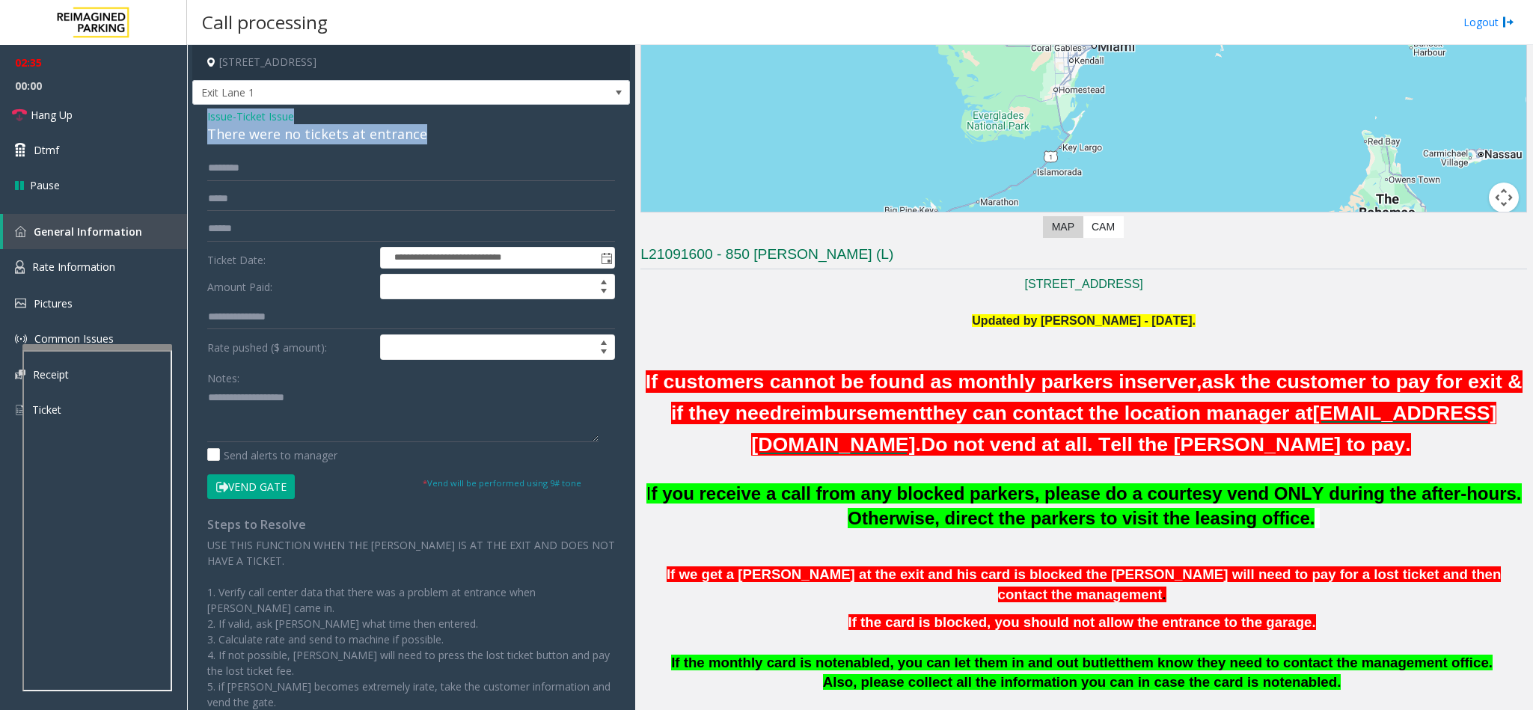
drag, startPoint x: 426, startPoint y: 135, endPoint x: 198, endPoint y: 120, distance: 228.7
click at [198, 120] on div "**********" at bounding box center [411, 438] width 438 height 667
click at [294, 393] on textarea at bounding box center [402, 414] width 391 height 56
click at [314, 393] on textarea at bounding box center [402, 414] width 391 height 56
drag, startPoint x: 314, startPoint y: 393, endPoint x: 310, endPoint y: 418, distance: 25.1
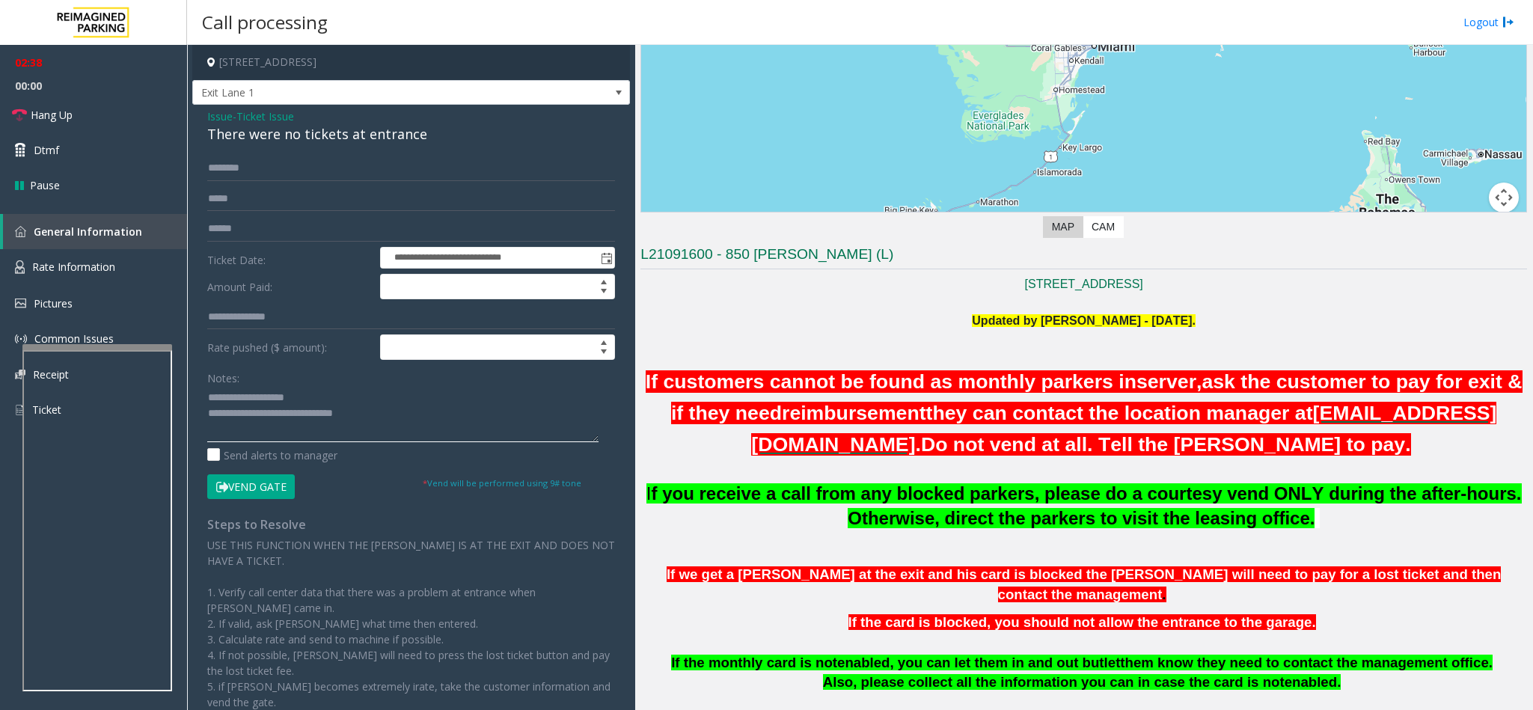
click at [310, 418] on textarea at bounding box center [402, 414] width 391 height 56
click at [301, 397] on textarea at bounding box center [402, 414] width 391 height 56
drag, startPoint x: 301, startPoint y: 397, endPoint x: 263, endPoint y: 393, distance: 39.2
click at [263, 393] on textarea at bounding box center [402, 414] width 391 height 56
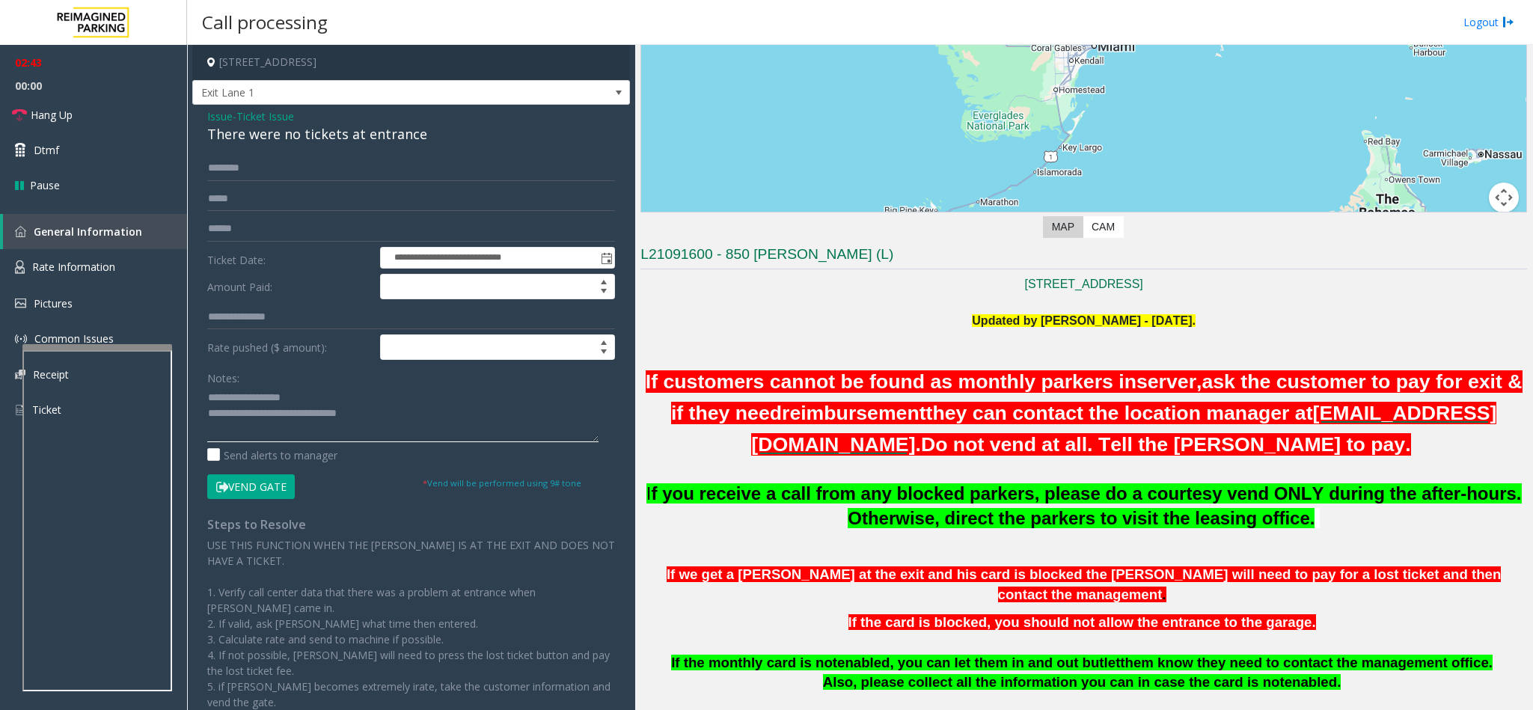
click at [292, 399] on textarea at bounding box center [402, 414] width 391 height 56
drag, startPoint x: 315, startPoint y: 399, endPoint x: 243, endPoint y: 396, distance: 71.9
click at [243, 396] on textarea at bounding box center [402, 414] width 391 height 56
click at [319, 414] on textarea at bounding box center [402, 414] width 391 height 56
click at [426, 425] on textarea at bounding box center [402, 414] width 391 height 56
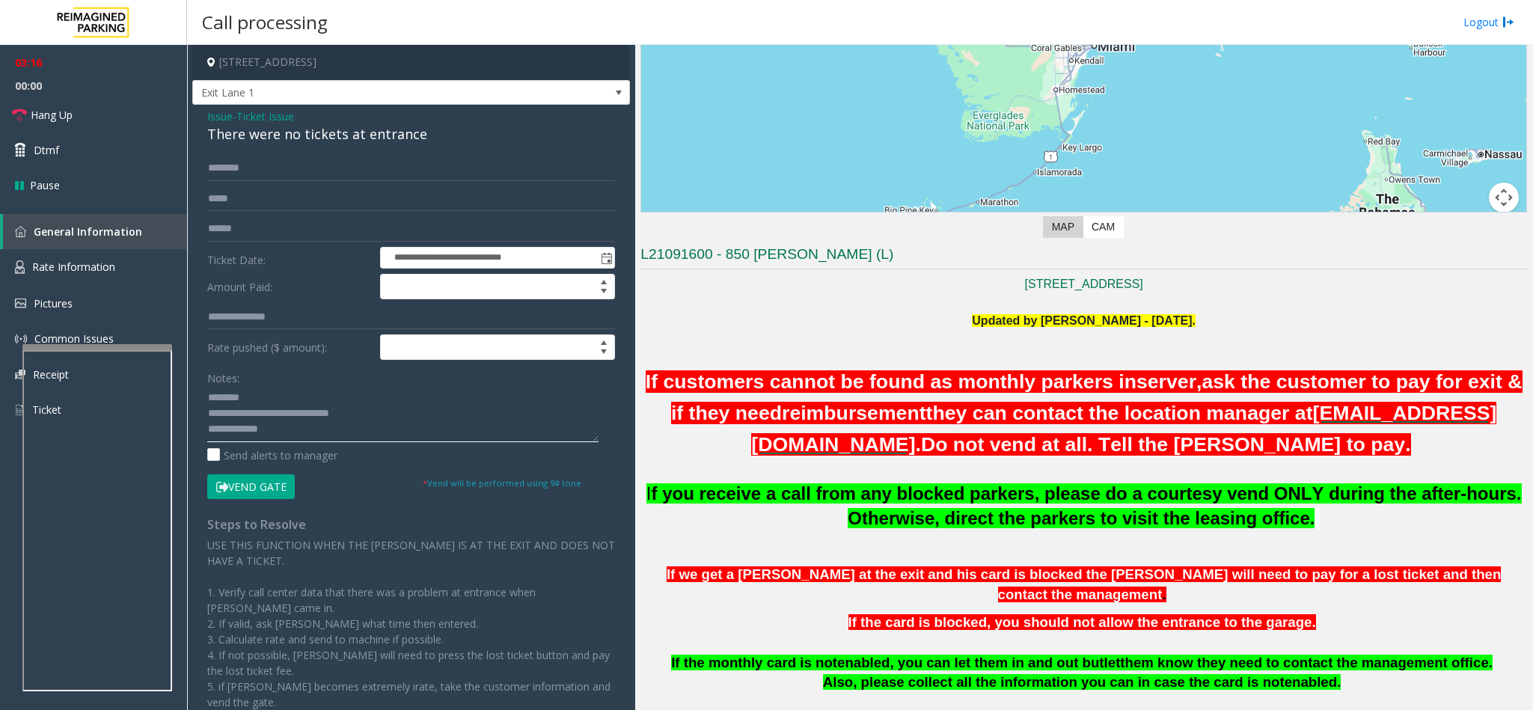
click at [349, 422] on textarea at bounding box center [402, 414] width 391 height 56
click at [341, 429] on textarea at bounding box center [402, 414] width 391 height 56
click at [323, 429] on textarea at bounding box center [402, 414] width 391 height 56
click at [420, 435] on textarea at bounding box center [402, 414] width 391 height 56
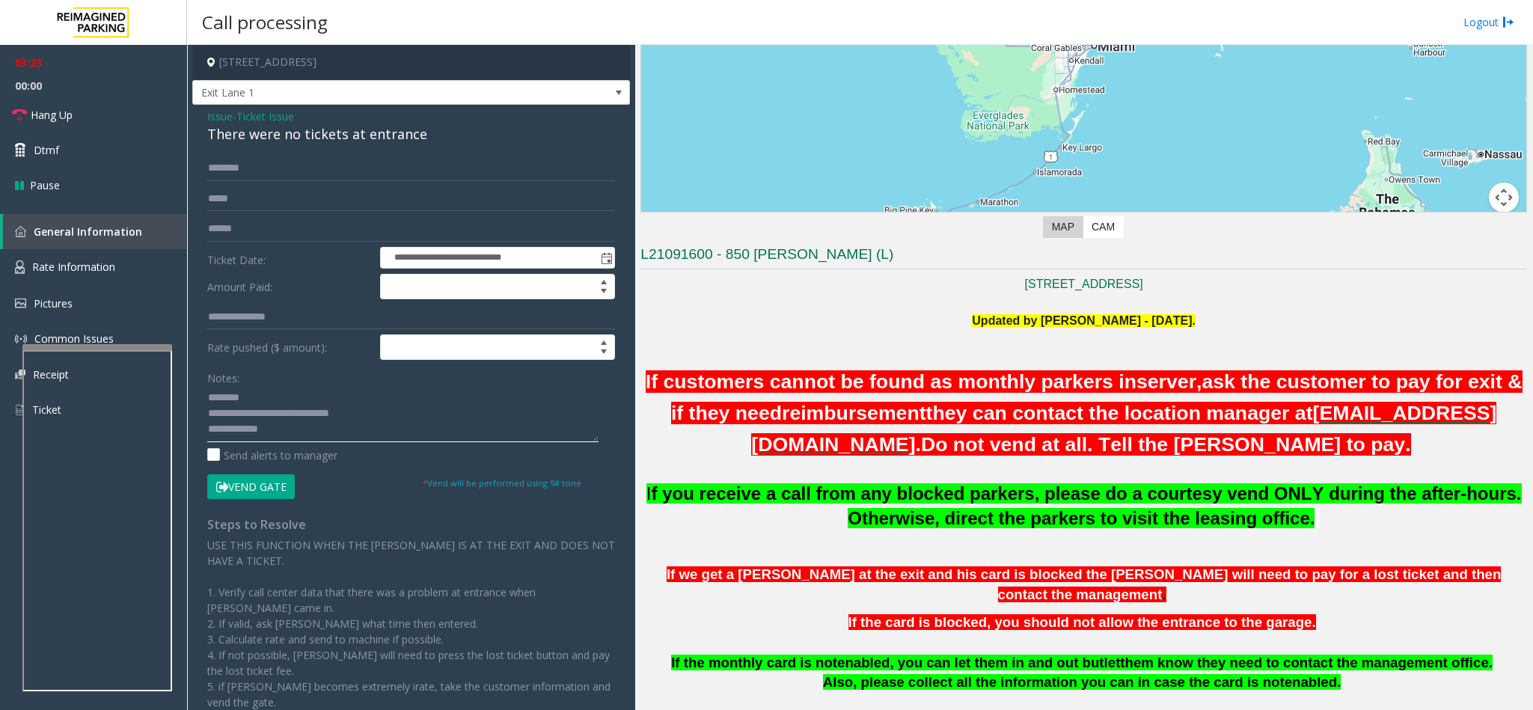
click at [420, 435] on textarea at bounding box center [402, 414] width 391 height 56
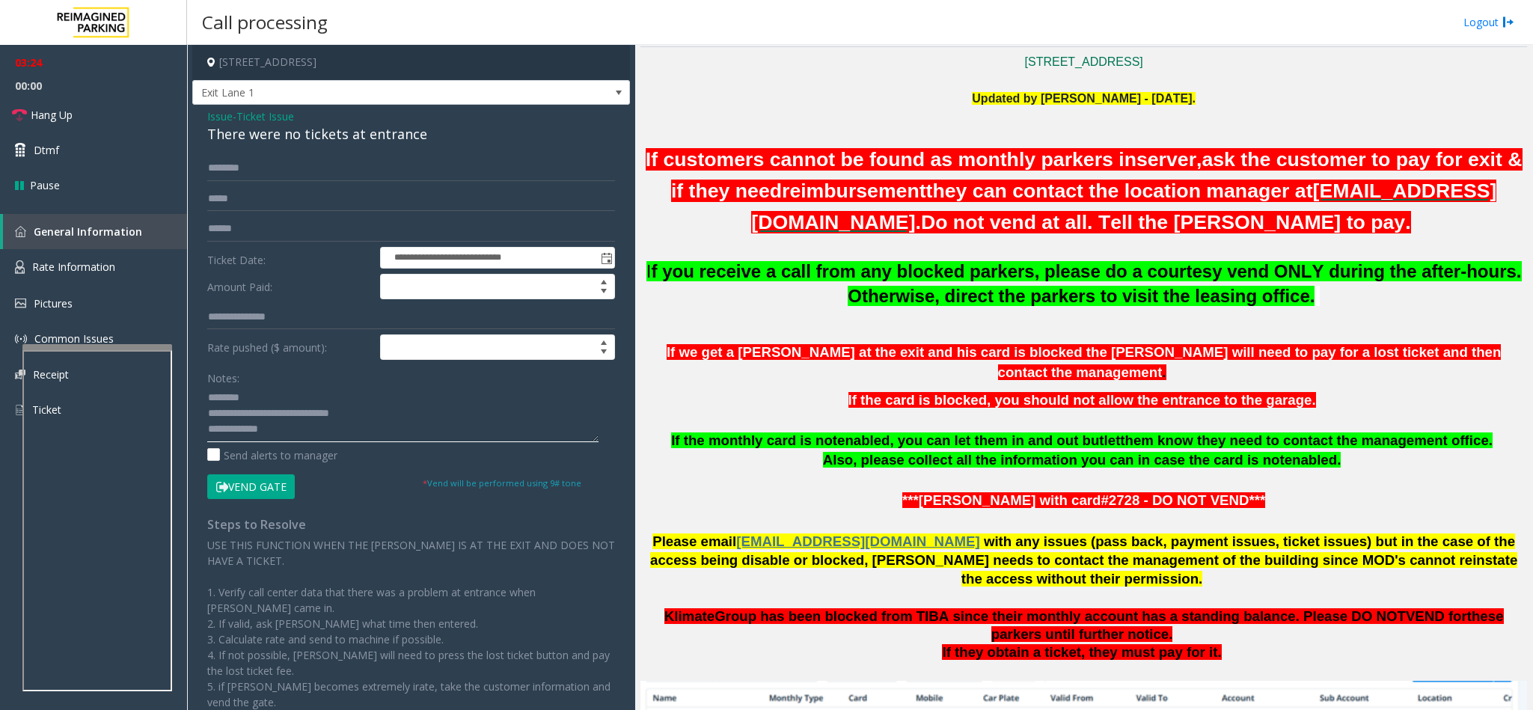
scroll to position [449, 0]
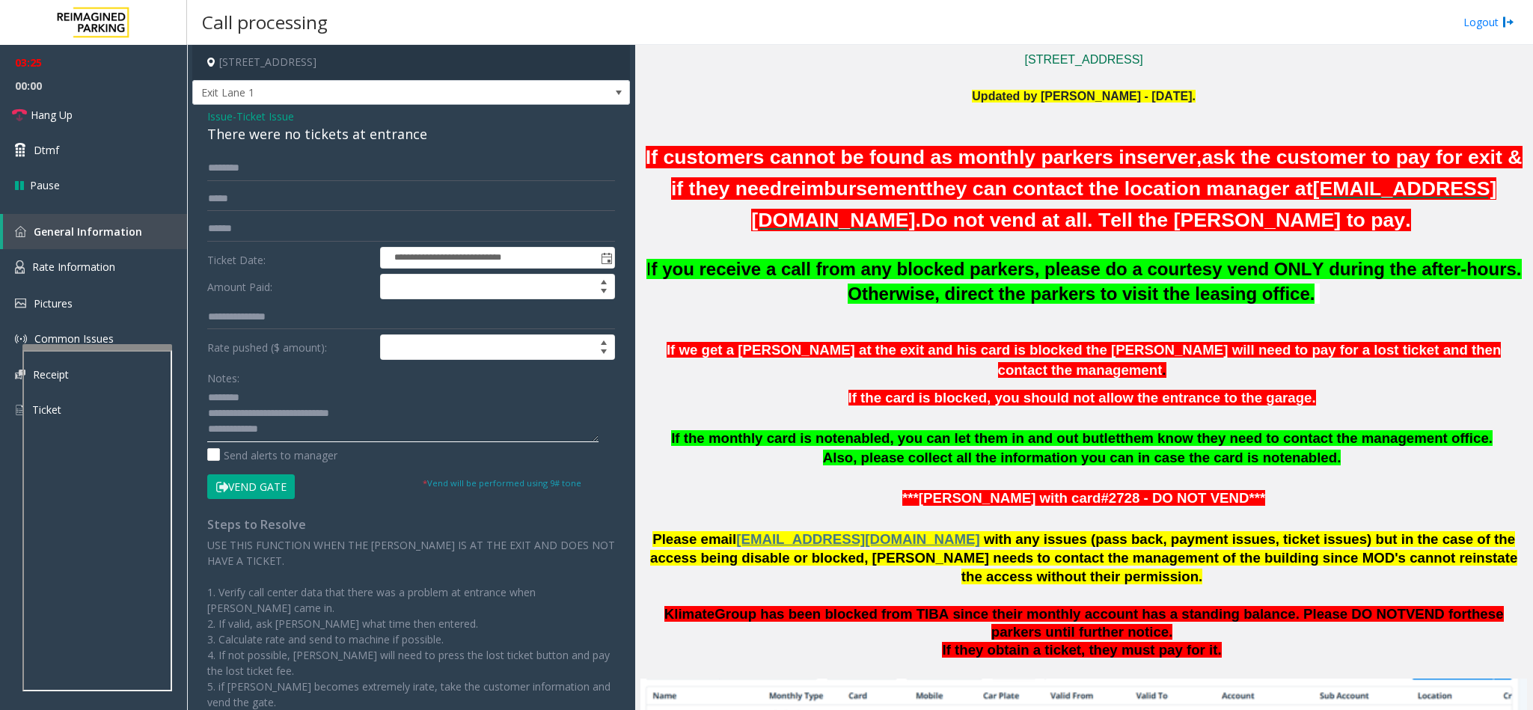
click at [328, 429] on textarea at bounding box center [402, 414] width 391 height 56
click at [333, 429] on textarea at bounding box center [402, 414] width 391 height 56
click at [491, 432] on textarea at bounding box center [402, 414] width 391 height 56
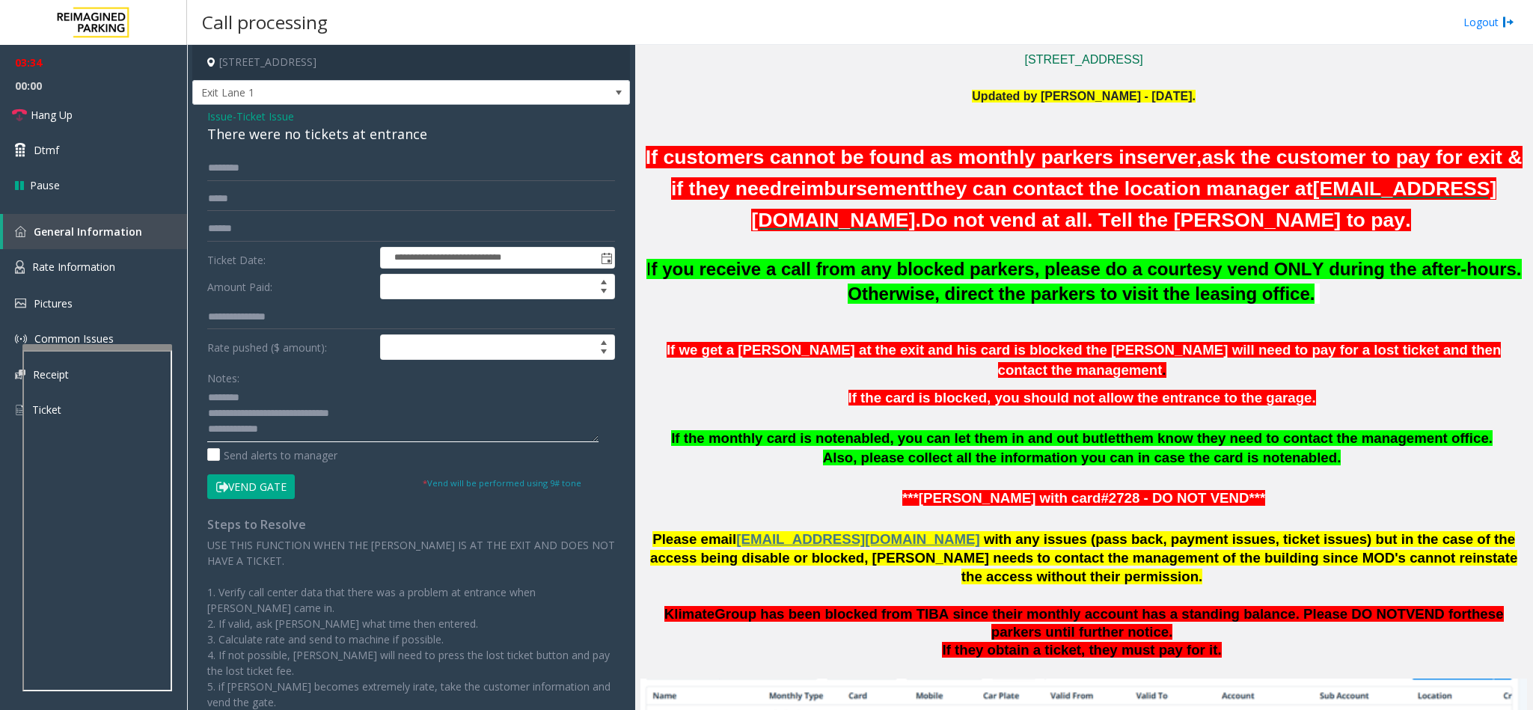
click at [491, 432] on textarea at bounding box center [402, 414] width 391 height 56
click at [485, 433] on textarea at bounding box center [402, 414] width 391 height 56
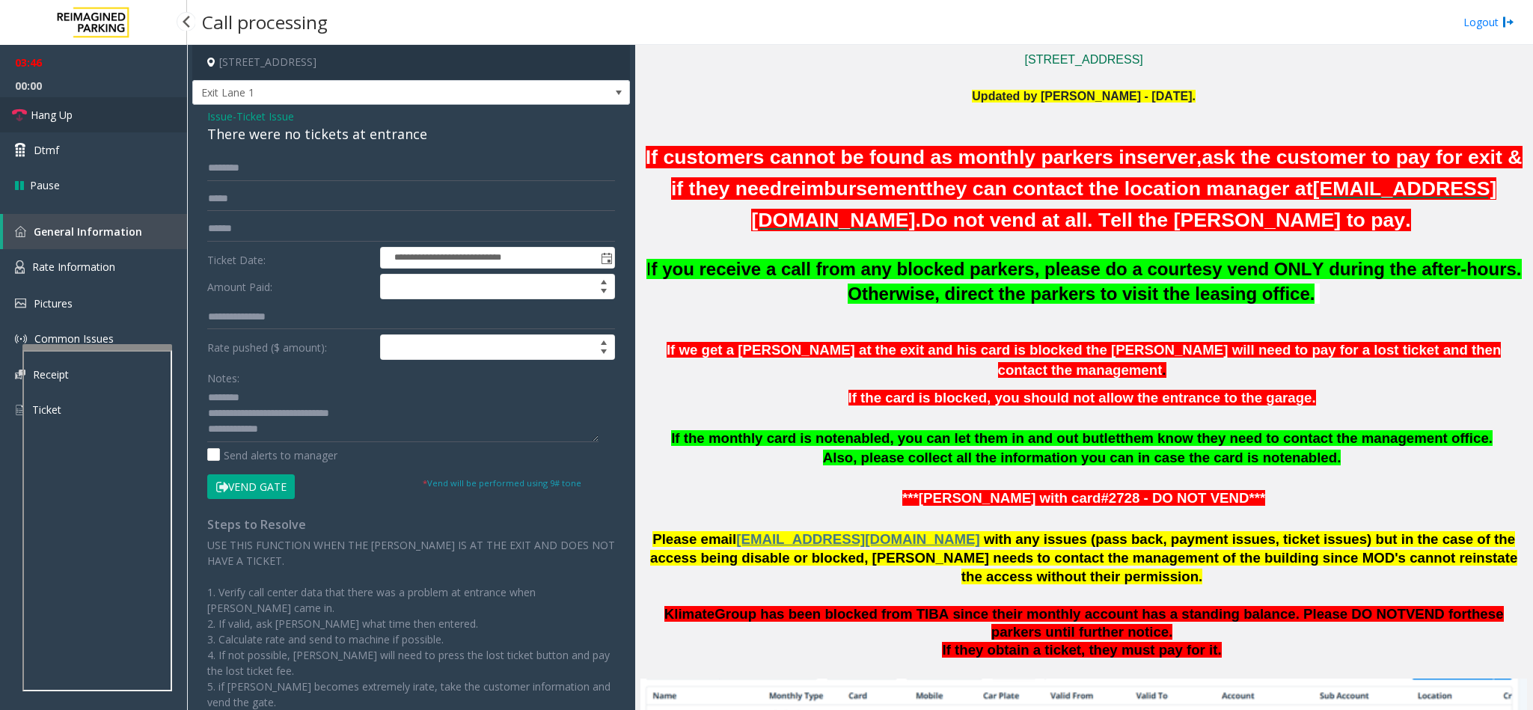
click at [129, 117] on link "Hang Up" at bounding box center [93, 114] width 187 height 35
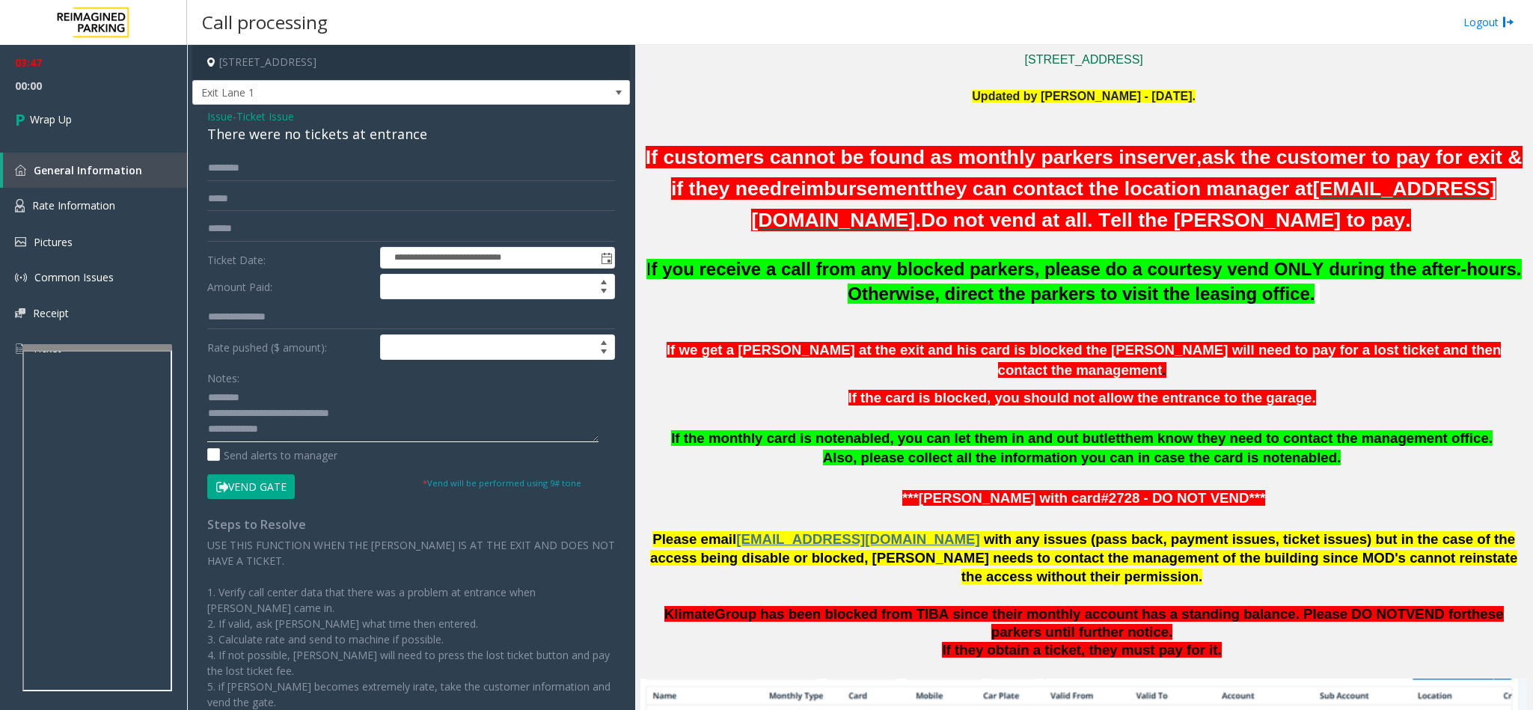
click at [322, 427] on textarea at bounding box center [402, 414] width 391 height 56
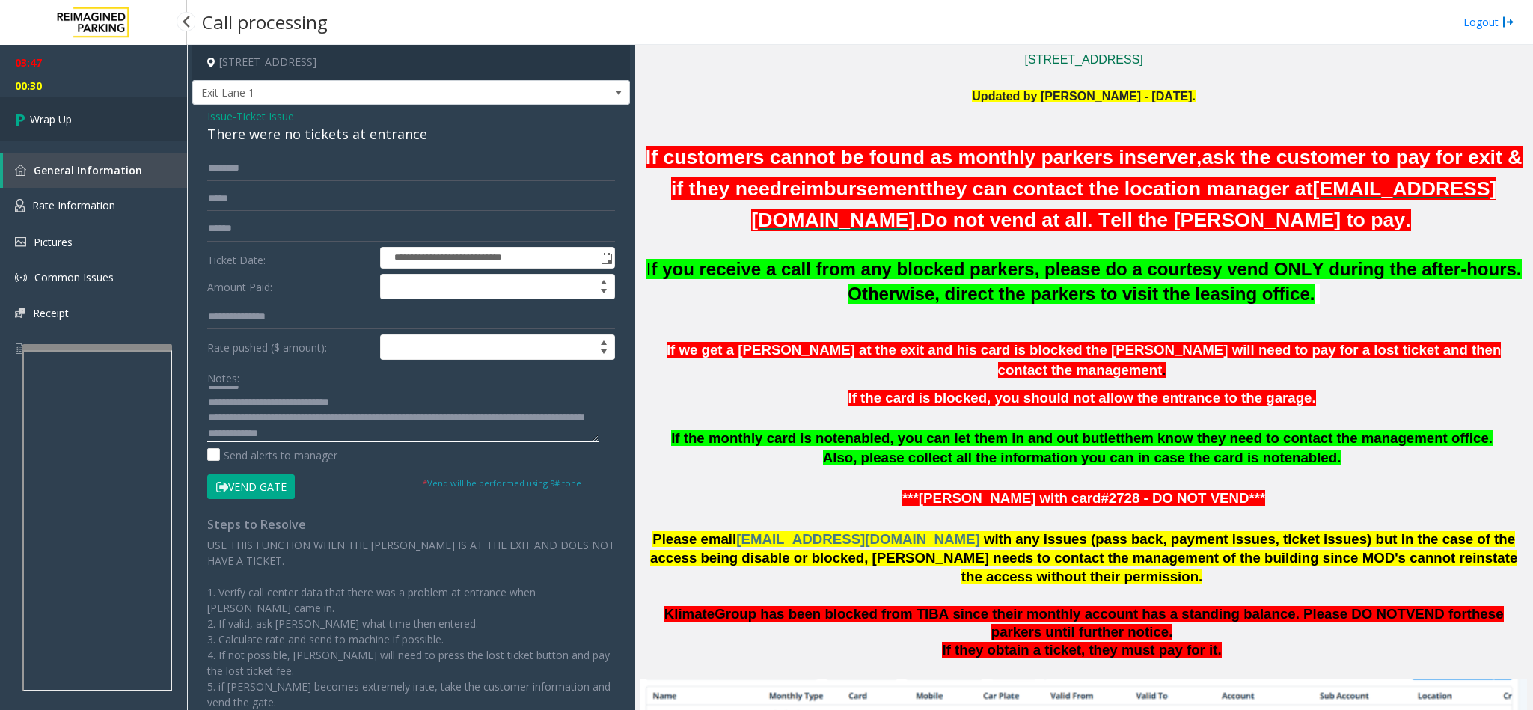
type textarea "**********"
click at [95, 121] on link "Wrap Up" at bounding box center [93, 119] width 187 height 44
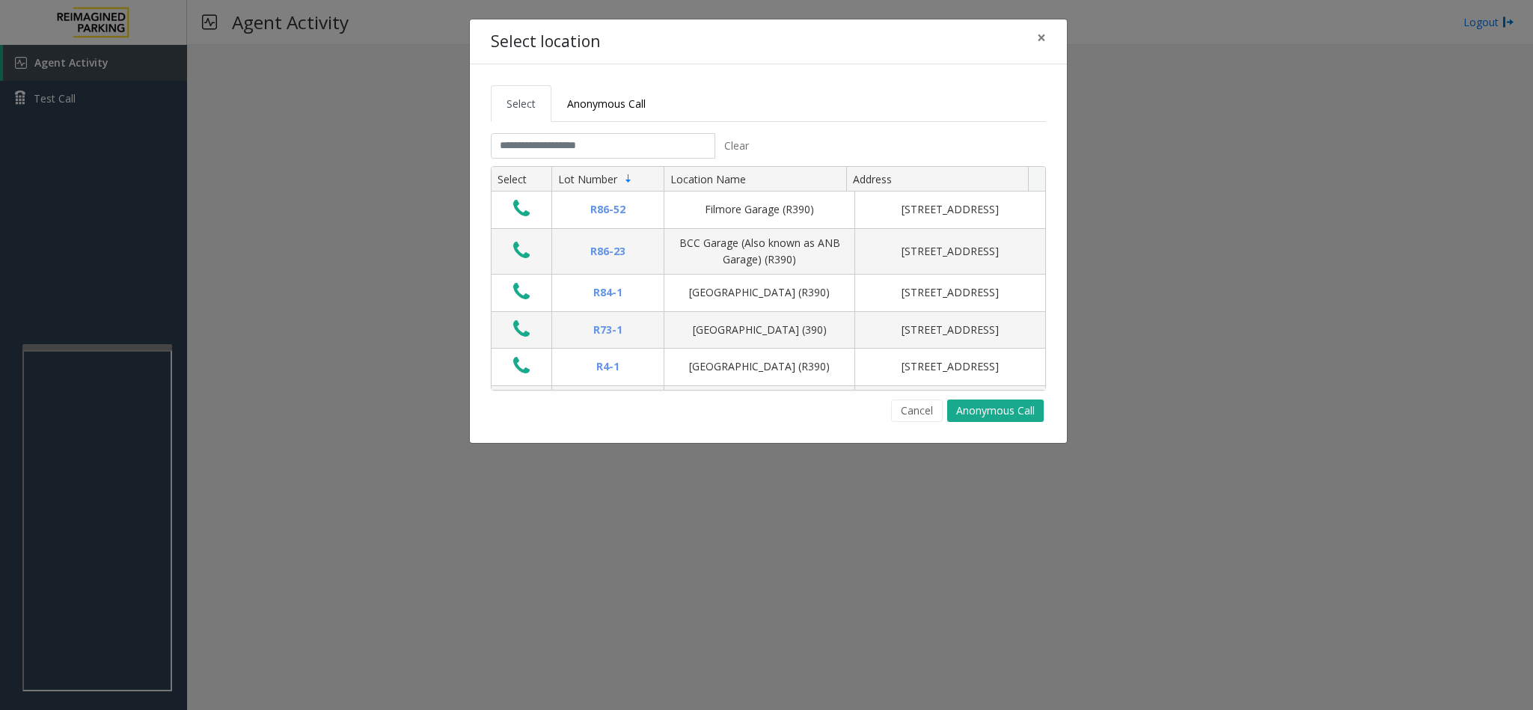
click at [550, 133] on tabset "Select Anonymous Call Clear Select Lot Number Location Name Address R86-52 Film…" at bounding box center [768, 253] width 555 height 337
click at [548, 146] on input "text" at bounding box center [603, 145] width 224 height 25
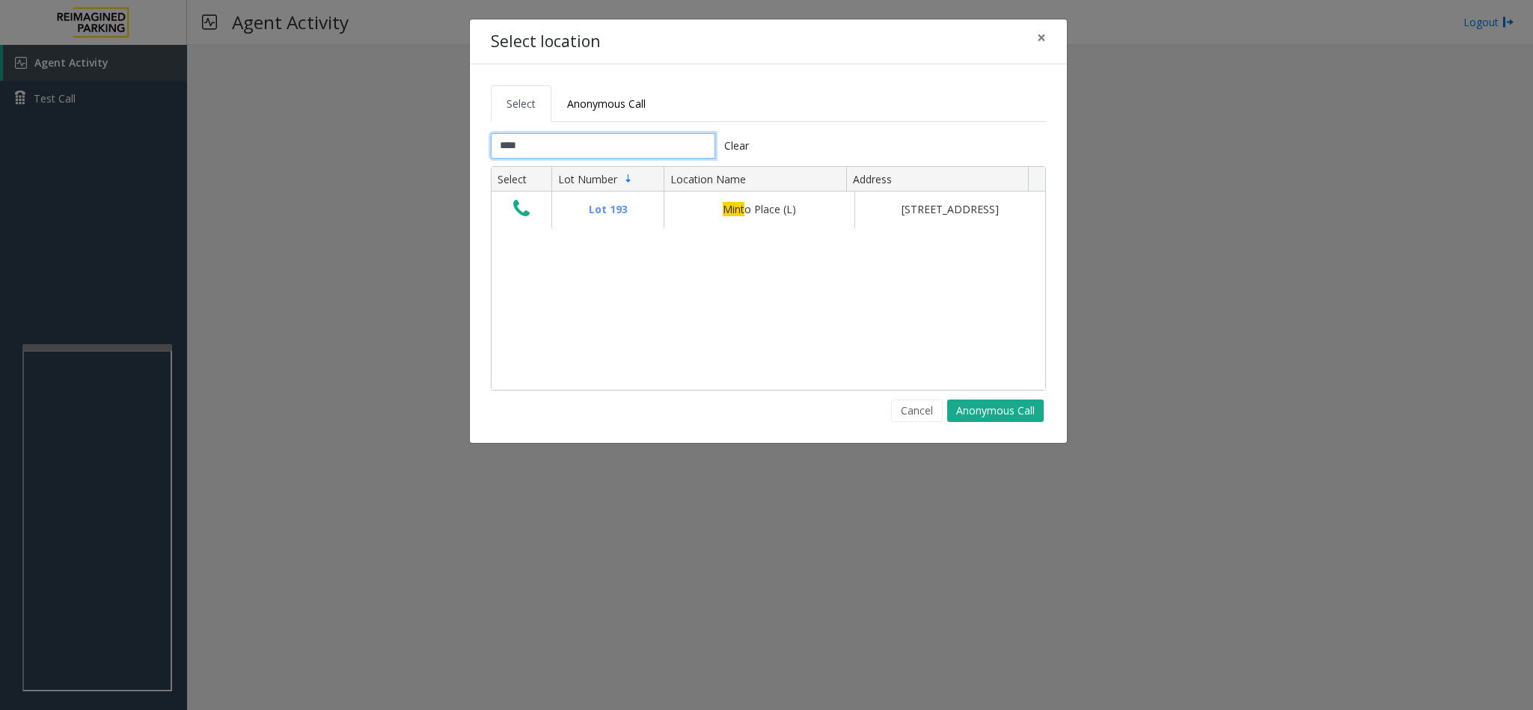
type input "****"
click at [1035, 23] on button "×" at bounding box center [1041, 37] width 30 height 37
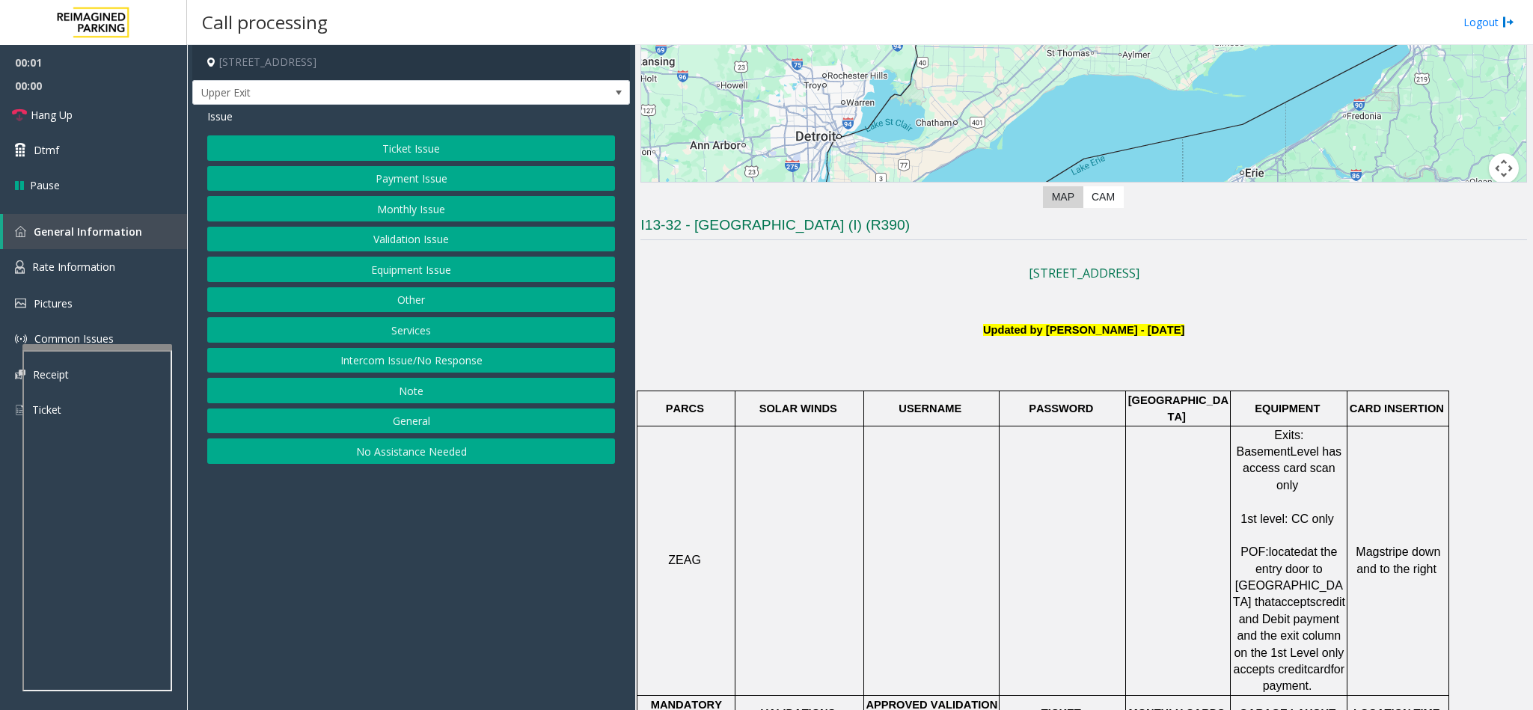
scroll to position [112, 0]
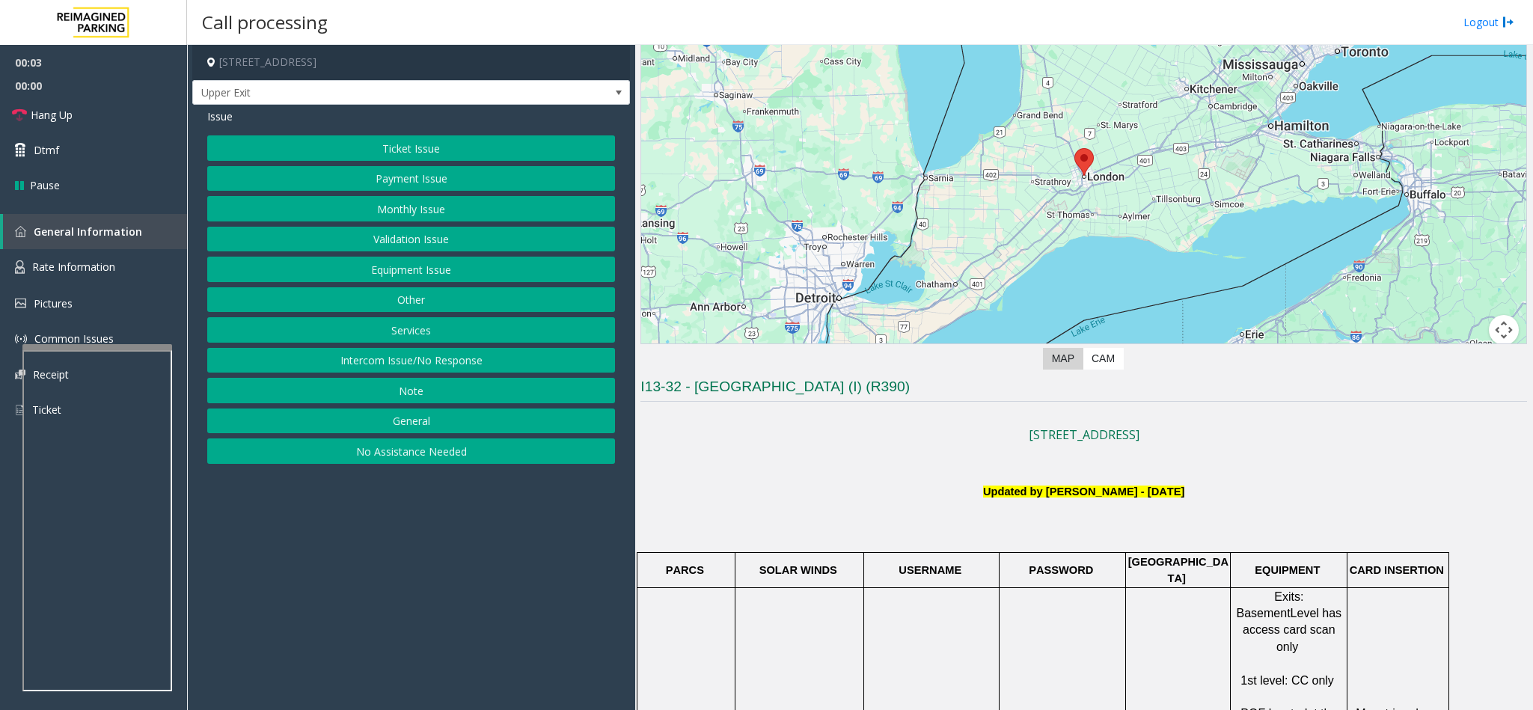
click at [463, 364] on button "Intercom Issue/No Response" at bounding box center [411, 360] width 408 height 25
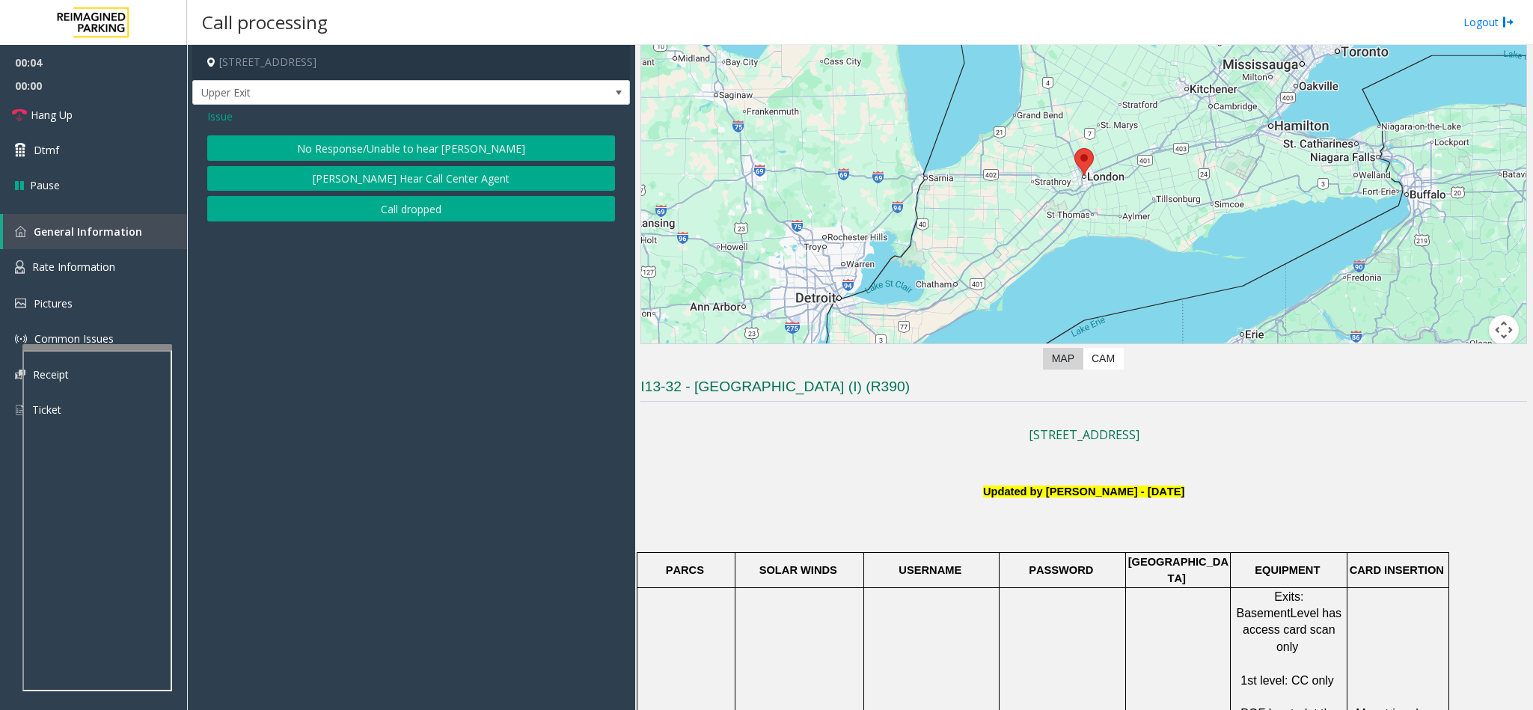
click at [452, 153] on button "No Response/Unable to hear [PERSON_NAME]" at bounding box center [411, 147] width 408 height 25
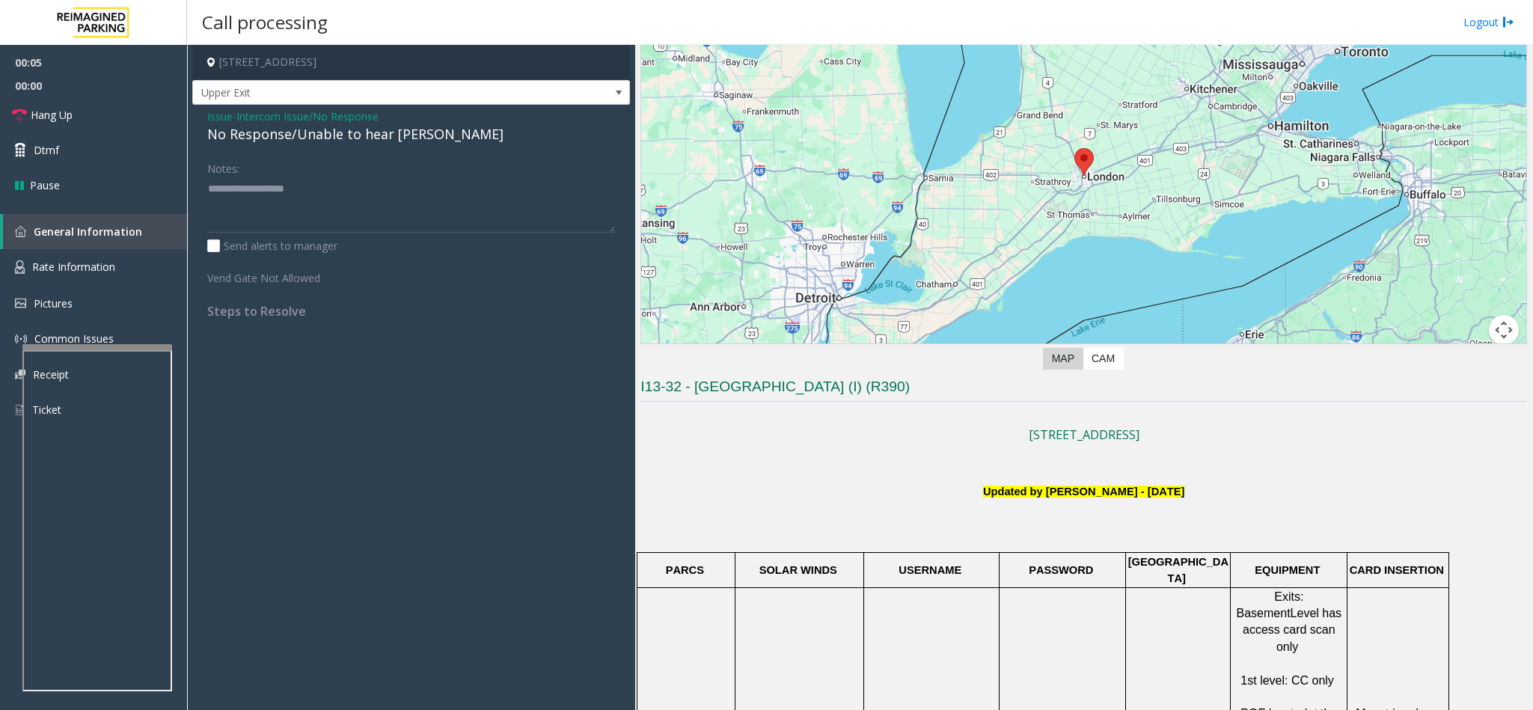
click at [420, 141] on div "No Response/Unable to hear [PERSON_NAME]" at bounding box center [411, 134] width 408 height 20
type textarea "**********"
click at [50, 104] on link "Hang Up" at bounding box center [93, 114] width 187 height 35
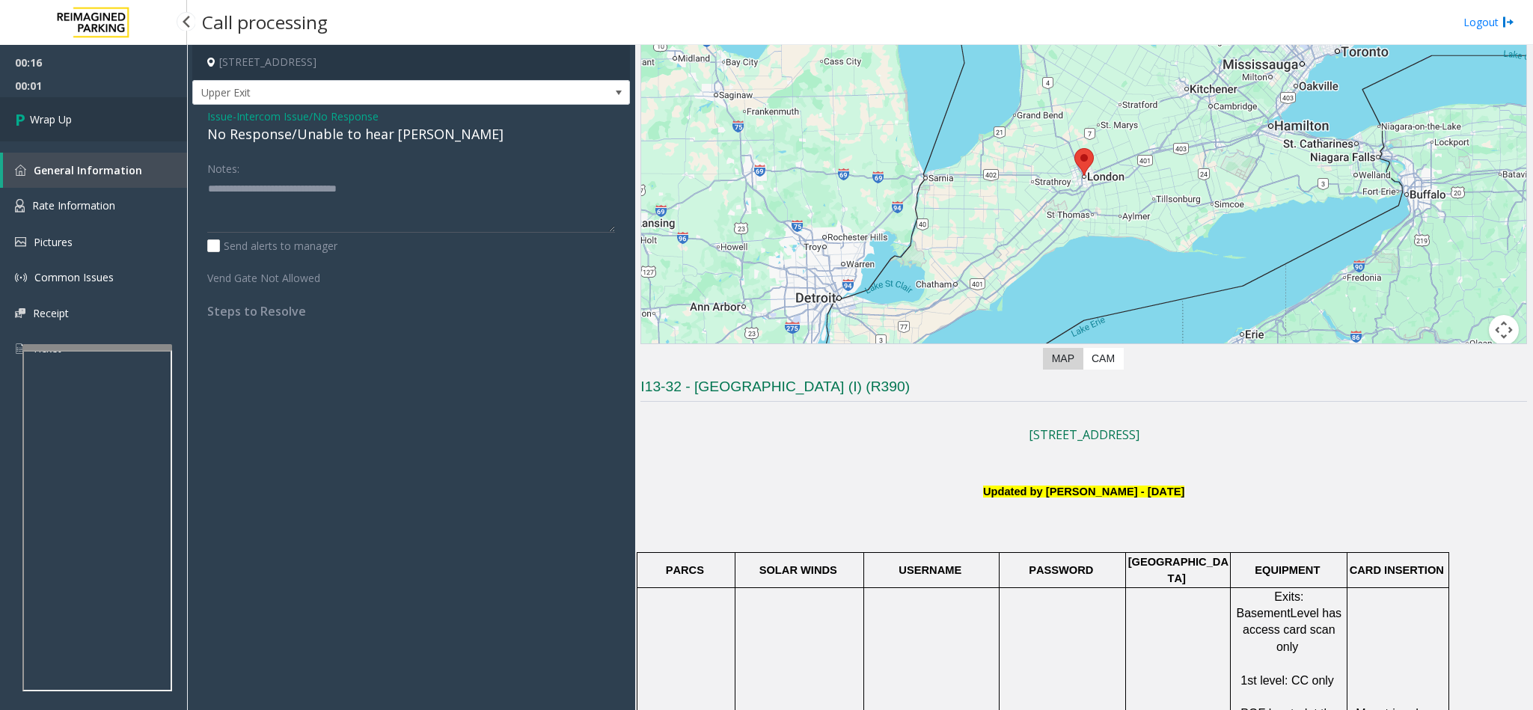
click at [52, 105] on link "Wrap Up" at bounding box center [93, 119] width 187 height 44
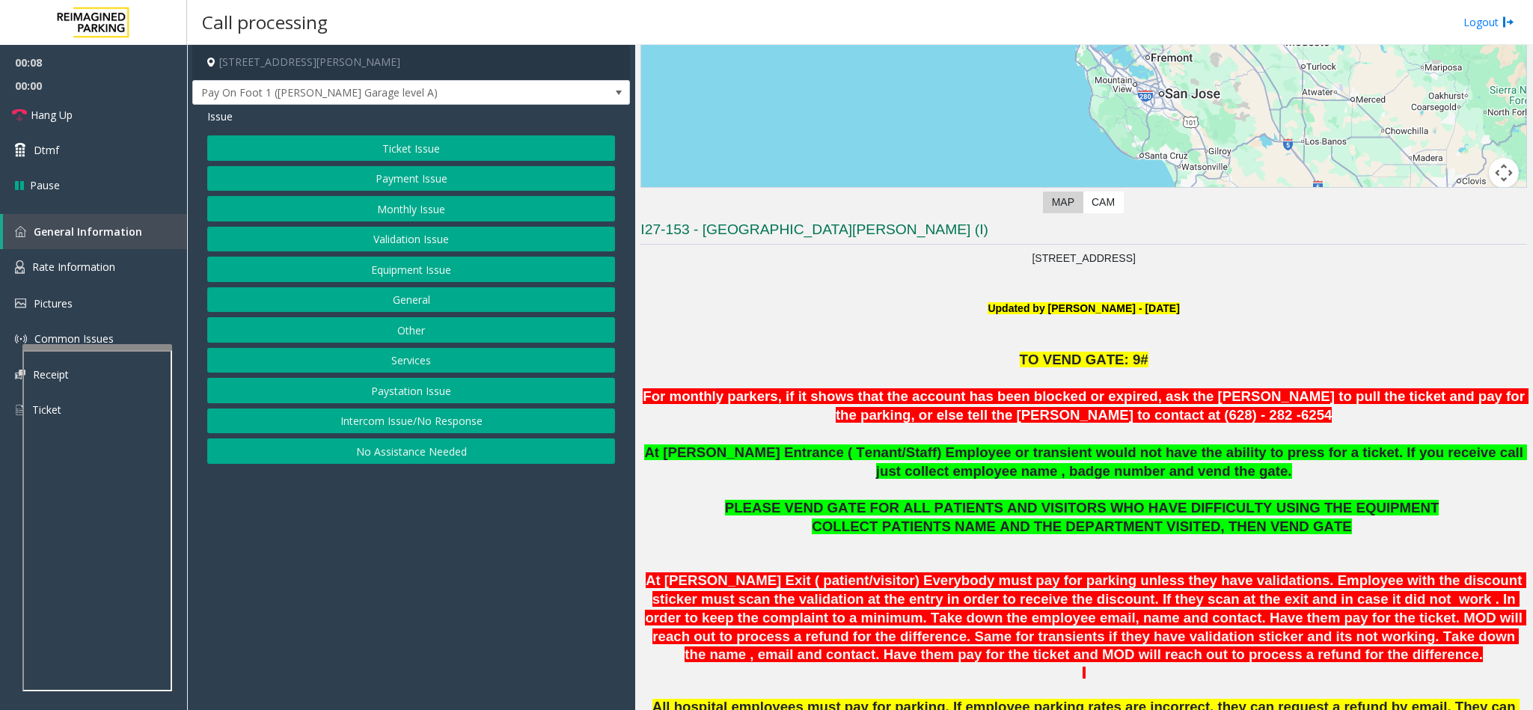
scroll to position [224, 0]
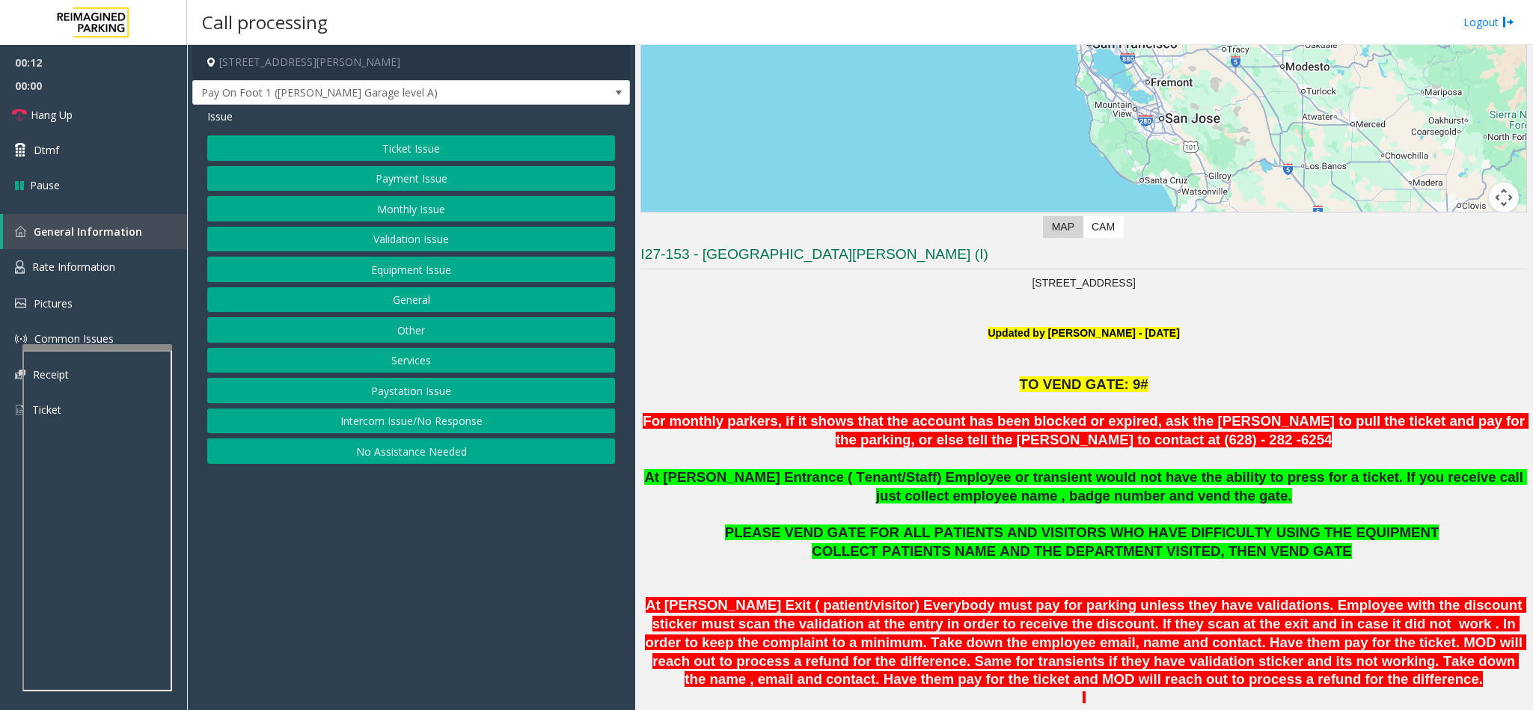
click at [497, 432] on button "Intercom Issue/No Response" at bounding box center [411, 420] width 408 height 25
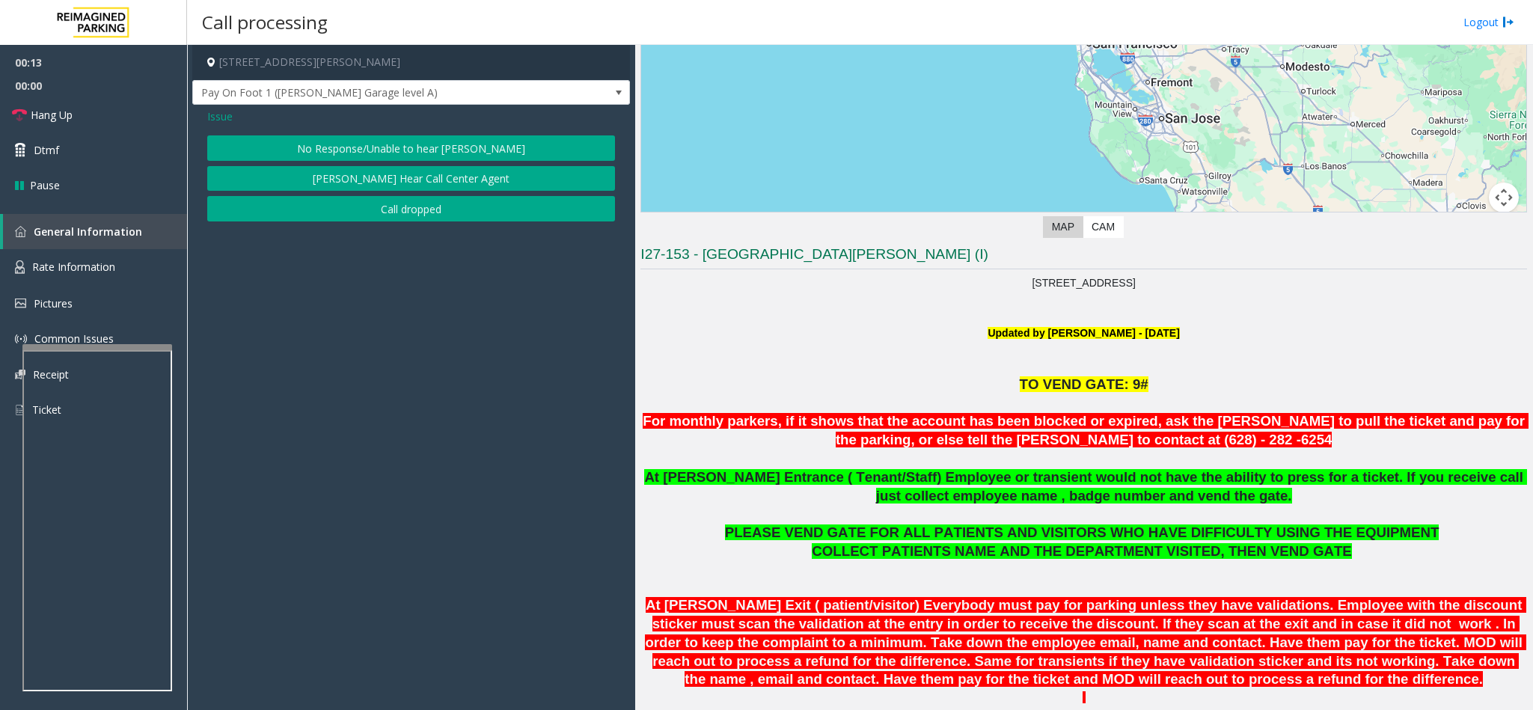
click at [223, 117] on span "Issue" at bounding box center [219, 116] width 25 height 16
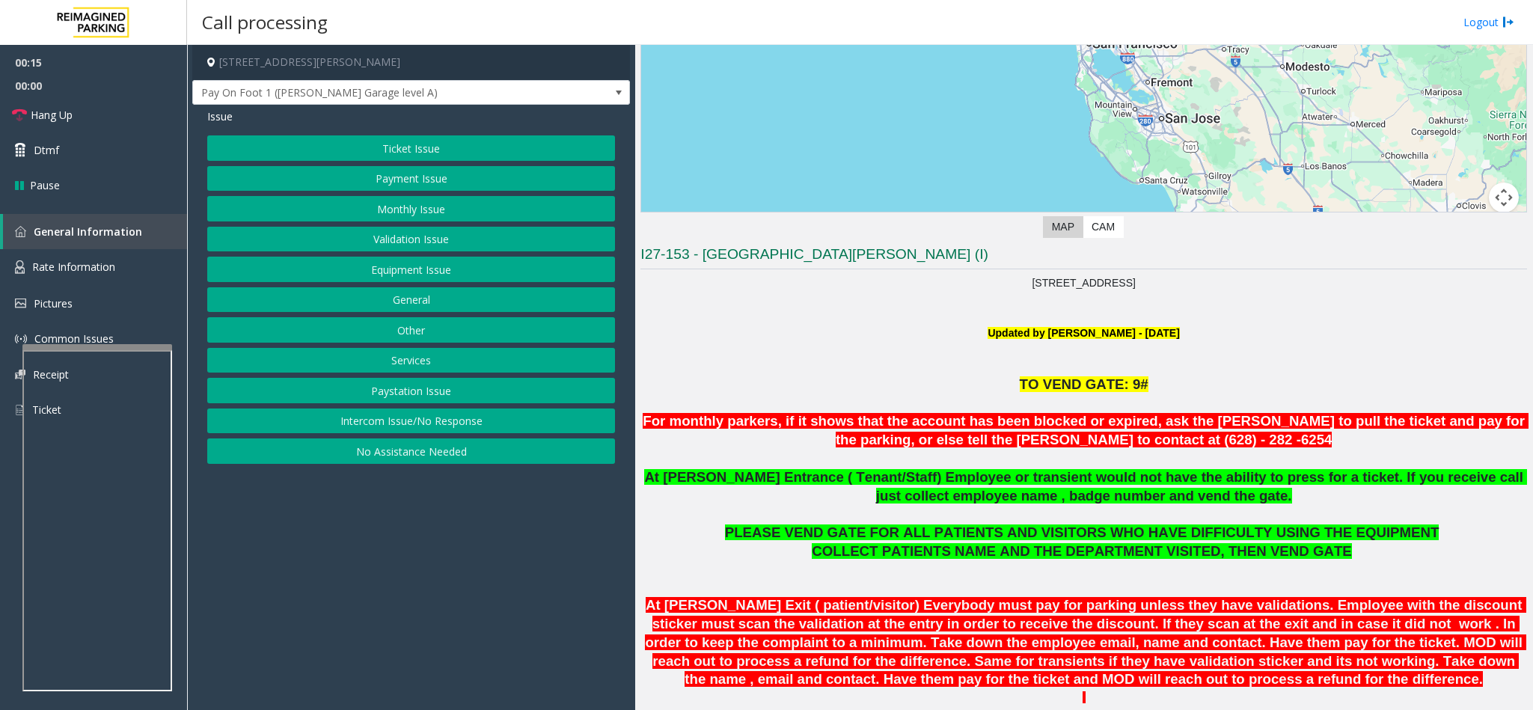
click at [413, 239] on button "Validation Issue" at bounding box center [411, 239] width 408 height 25
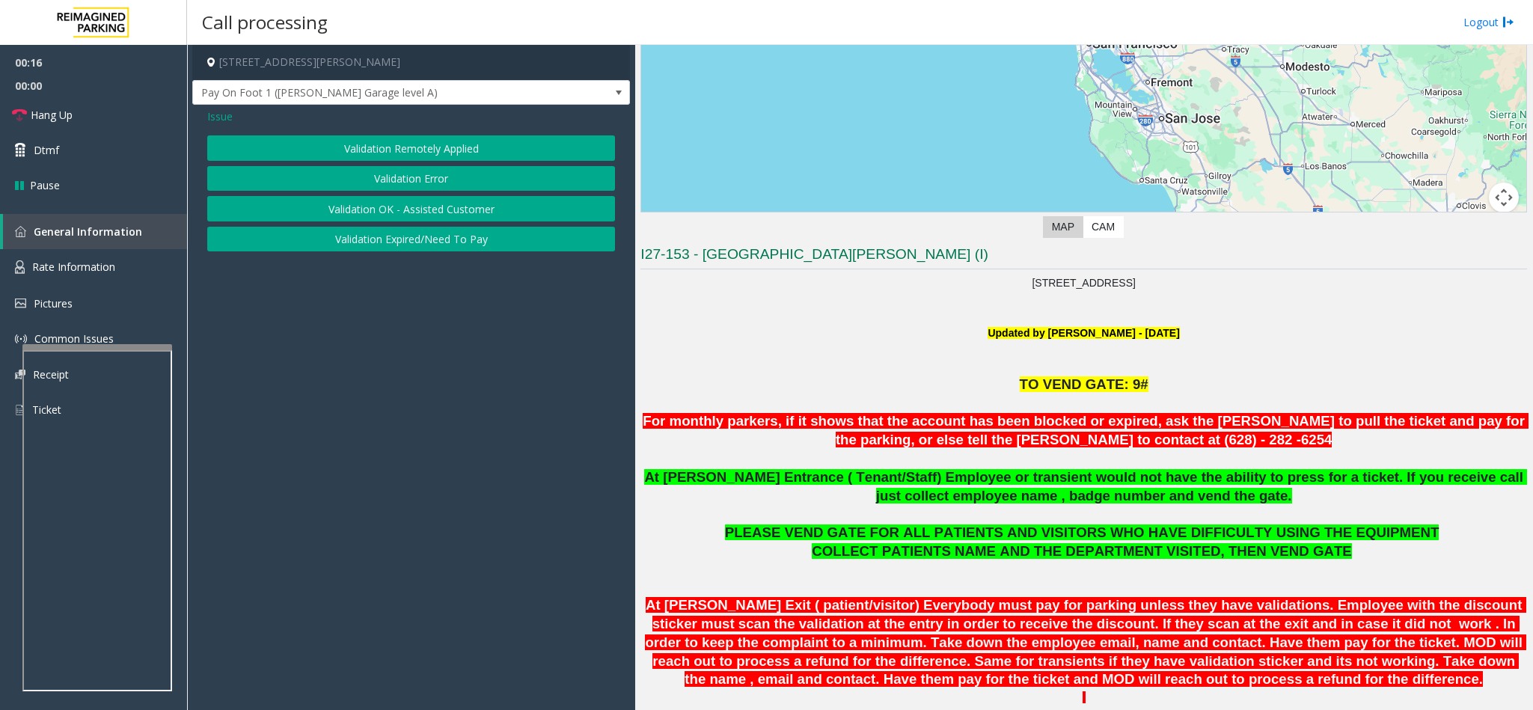
click at [397, 183] on button "Validation Error" at bounding box center [411, 178] width 408 height 25
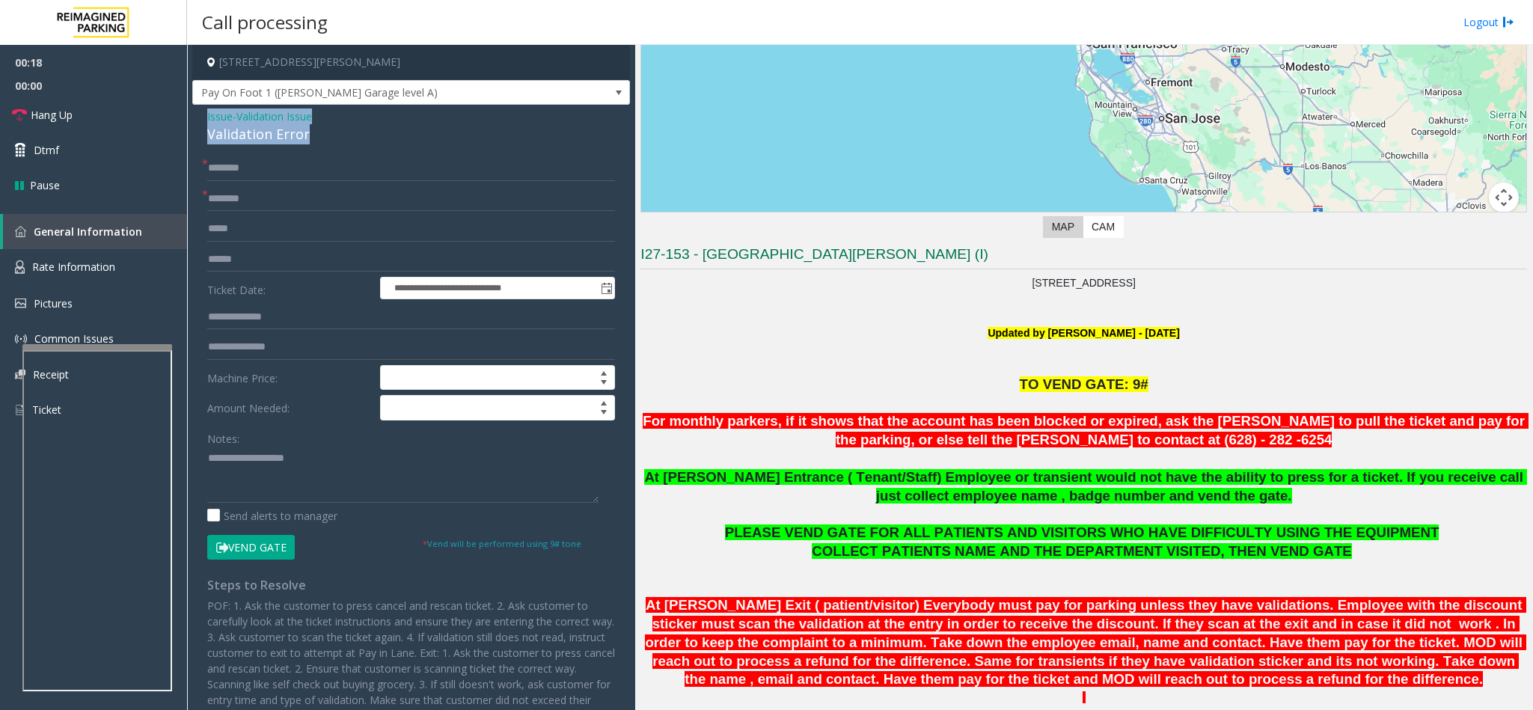
drag, startPoint x: 299, startPoint y: 131, endPoint x: 205, endPoint y: 124, distance: 94.5
click at [205, 124] on div "**********" at bounding box center [411, 445] width 438 height 681
click at [325, 461] on textarea at bounding box center [402, 475] width 391 height 56
drag, startPoint x: 325, startPoint y: 461, endPoint x: 263, endPoint y: 460, distance: 62.8
click at [263, 460] on textarea at bounding box center [402, 475] width 391 height 56
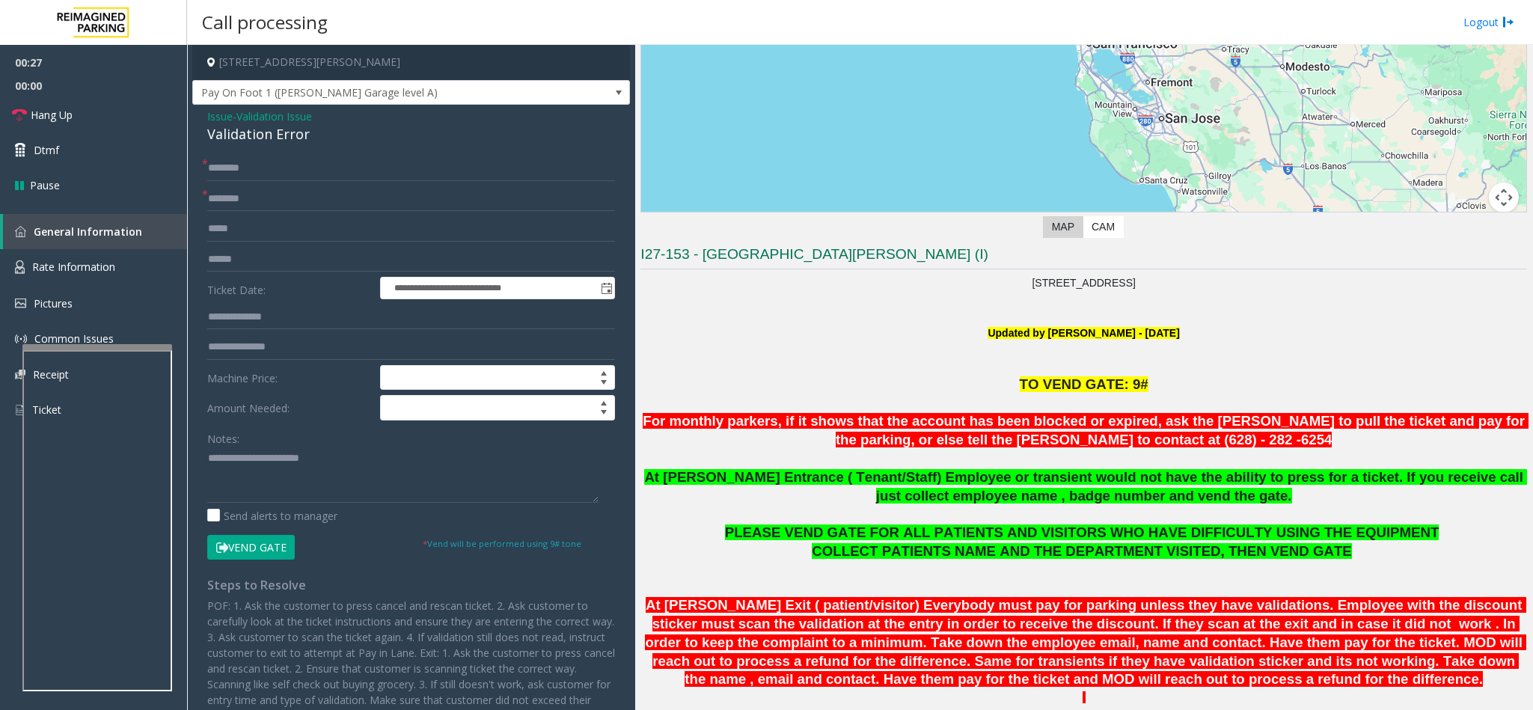
click at [370, 445] on div "Notes:" at bounding box center [411, 464] width 408 height 77
drag, startPoint x: 355, startPoint y: 461, endPoint x: 368, endPoint y: 462, distance: 13.5
click at [368, 462] on textarea at bounding box center [402, 475] width 391 height 56
click at [76, 126] on link "Hang Up" at bounding box center [93, 114] width 187 height 35
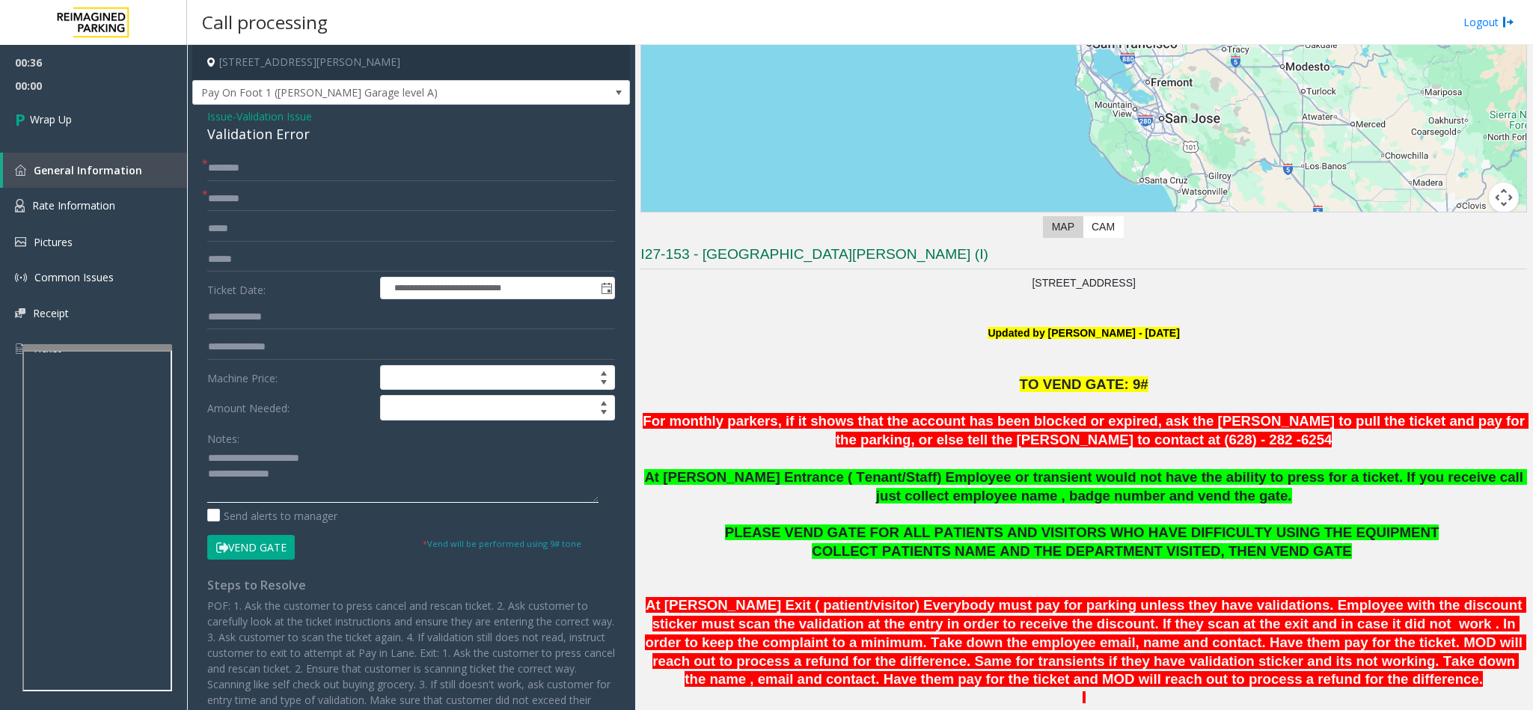
click at [319, 489] on textarea at bounding box center [402, 475] width 391 height 56
type textarea "**********"
click at [251, 173] on input "text" at bounding box center [411, 168] width 408 height 25
type input "**"
click at [278, 211] on input "text" at bounding box center [411, 198] width 408 height 25
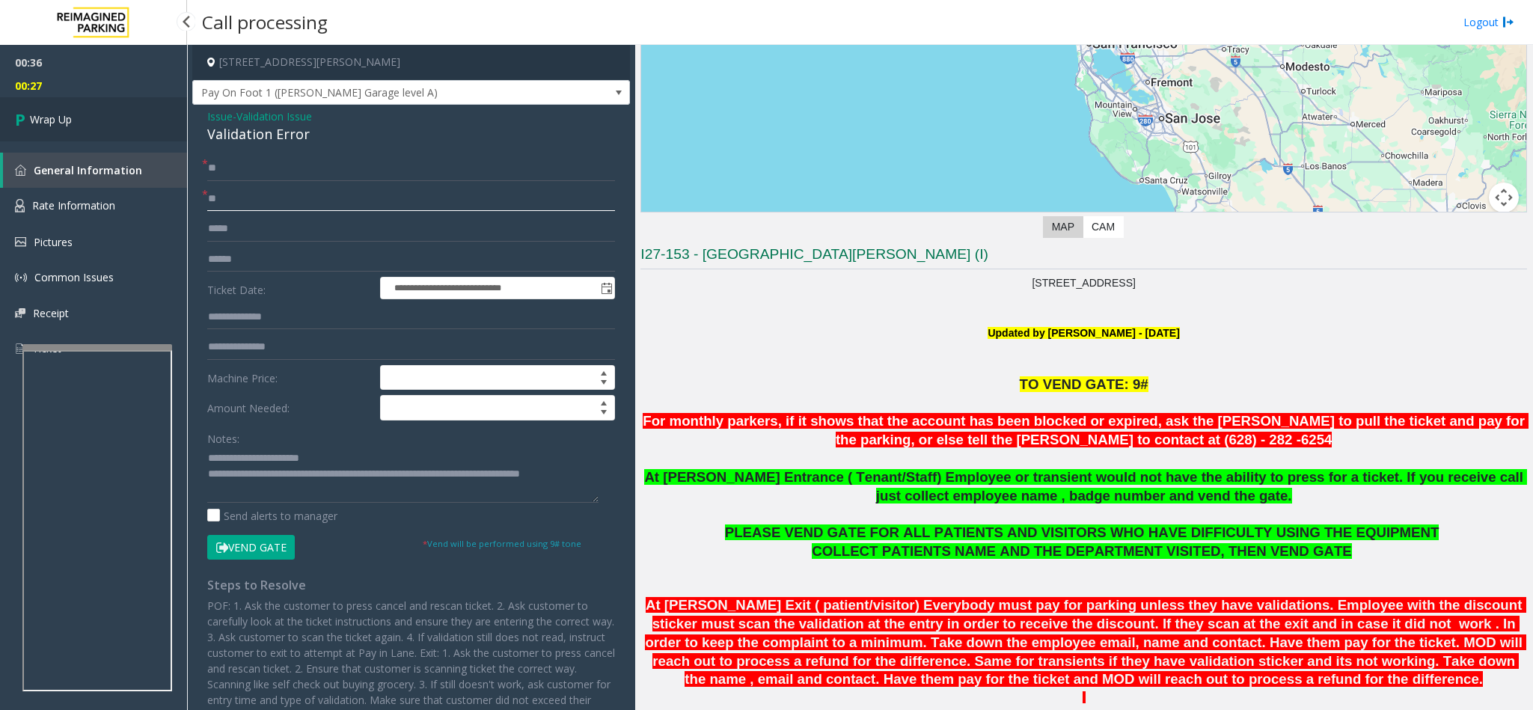
type input "**"
click at [117, 131] on link "Wrap Up" at bounding box center [93, 119] width 187 height 44
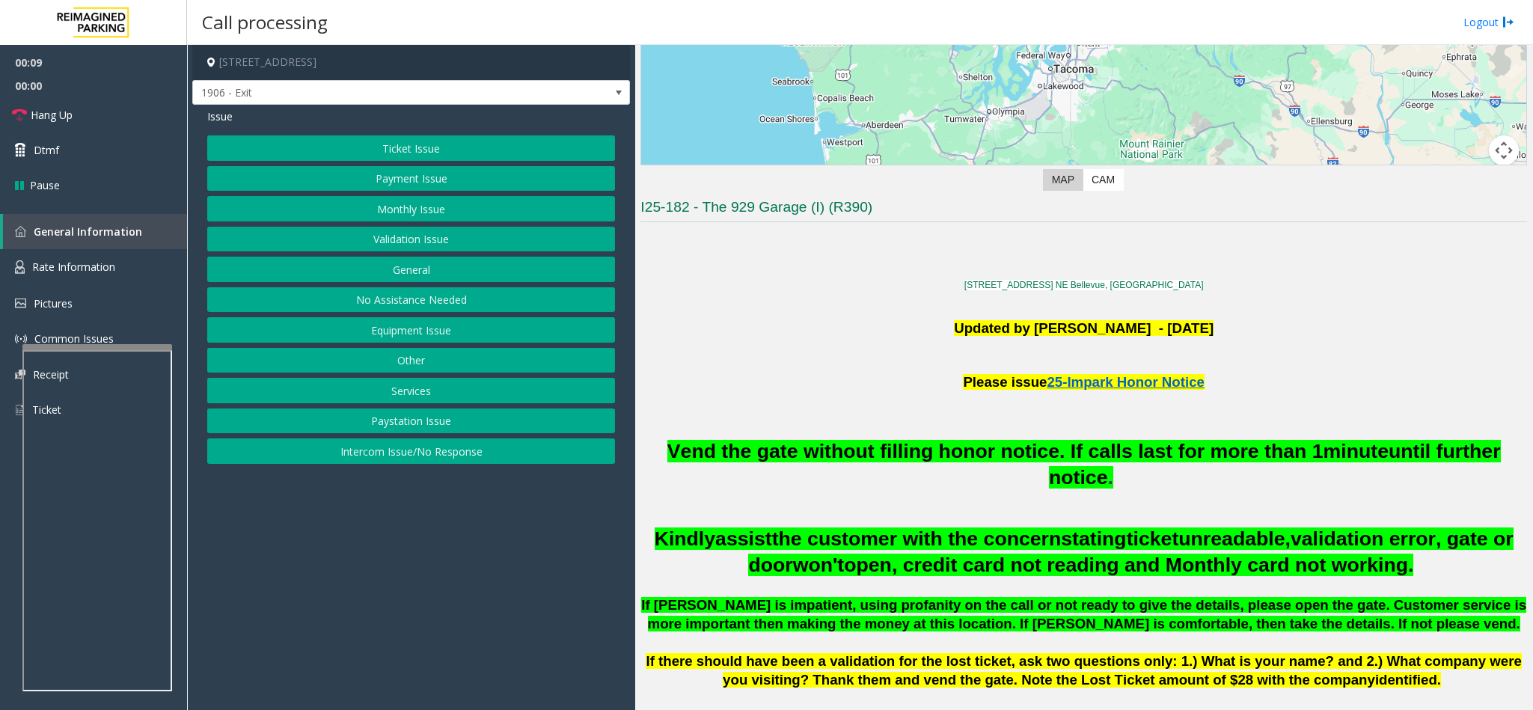
scroll to position [224, 0]
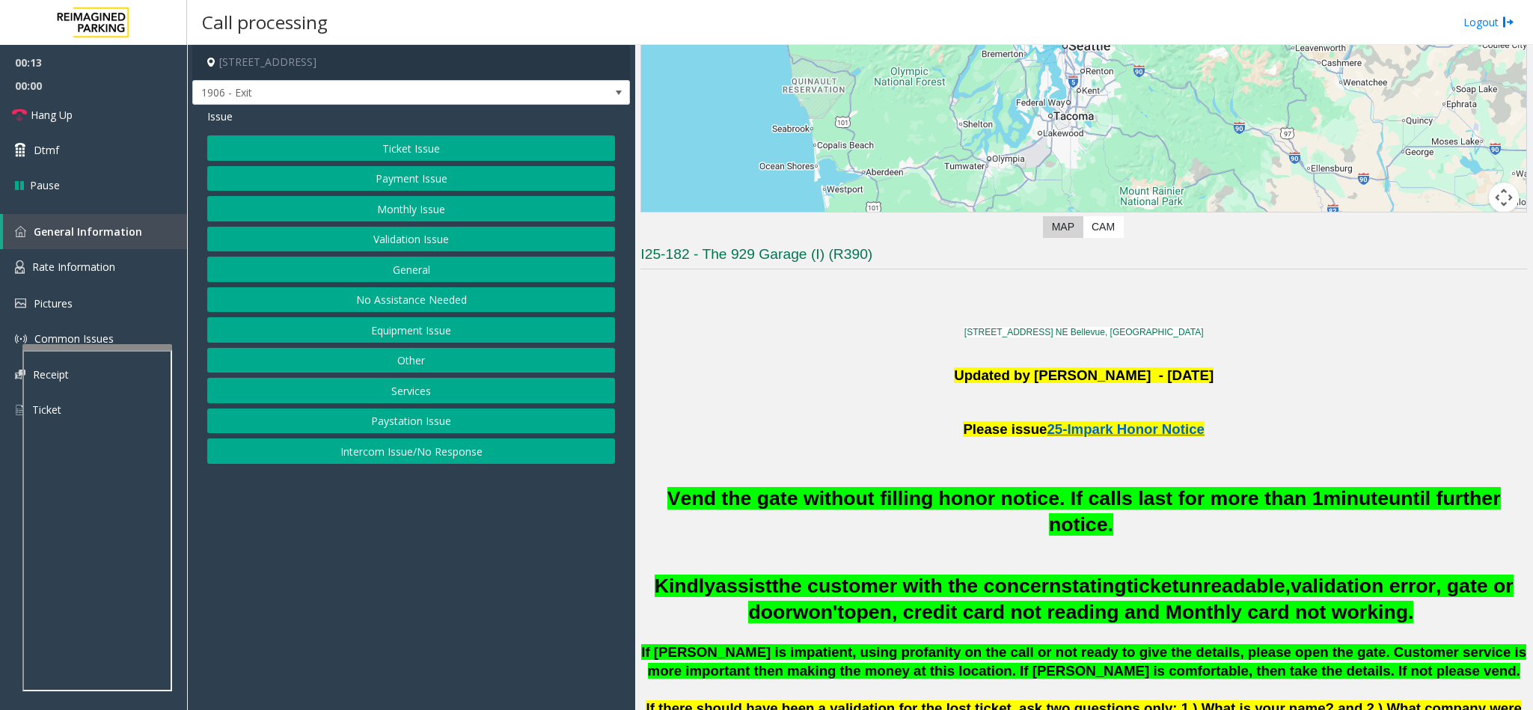
click at [453, 147] on button "Ticket Issue" at bounding box center [411, 147] width 408 height 25
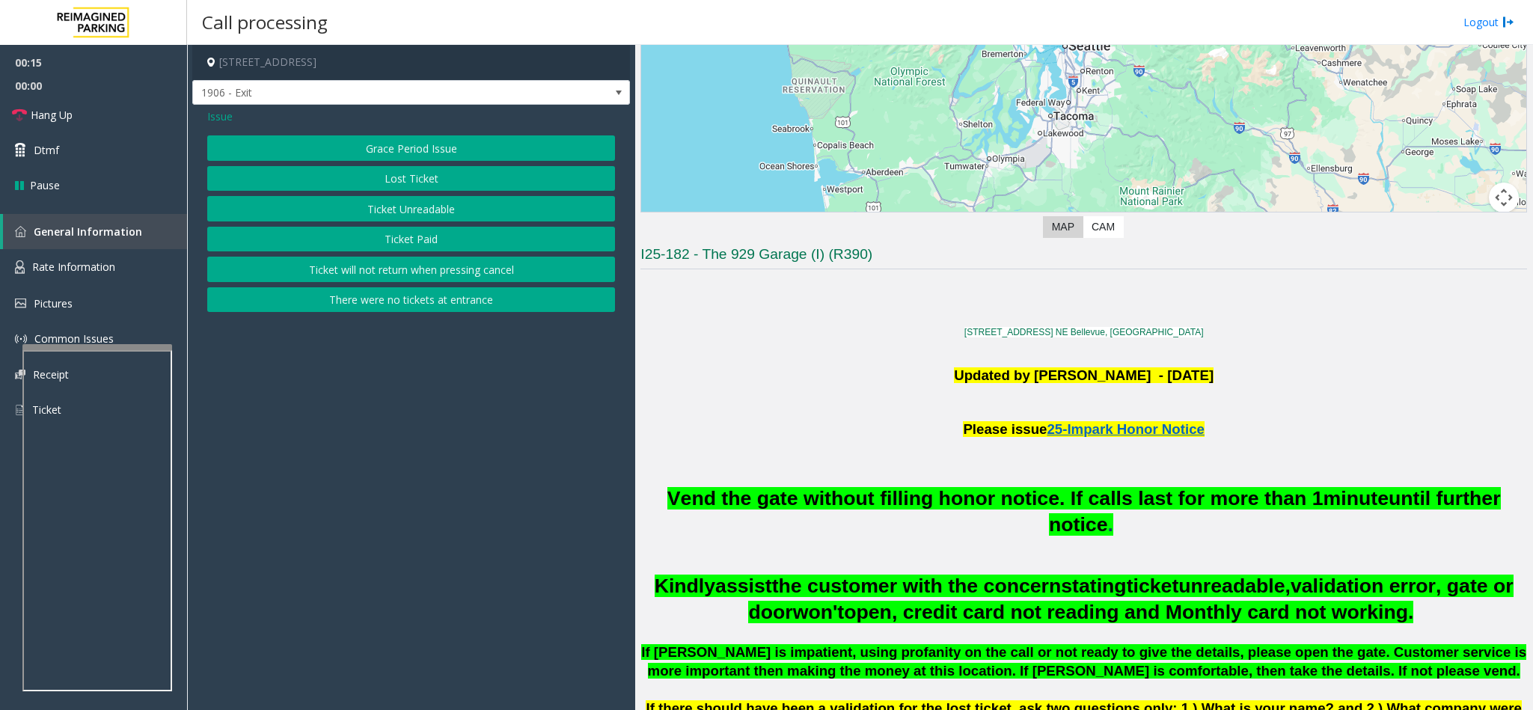
click at [436, 200] on button "Ticket Unreadable" at bounding box center [411, 208] width 408 height 25
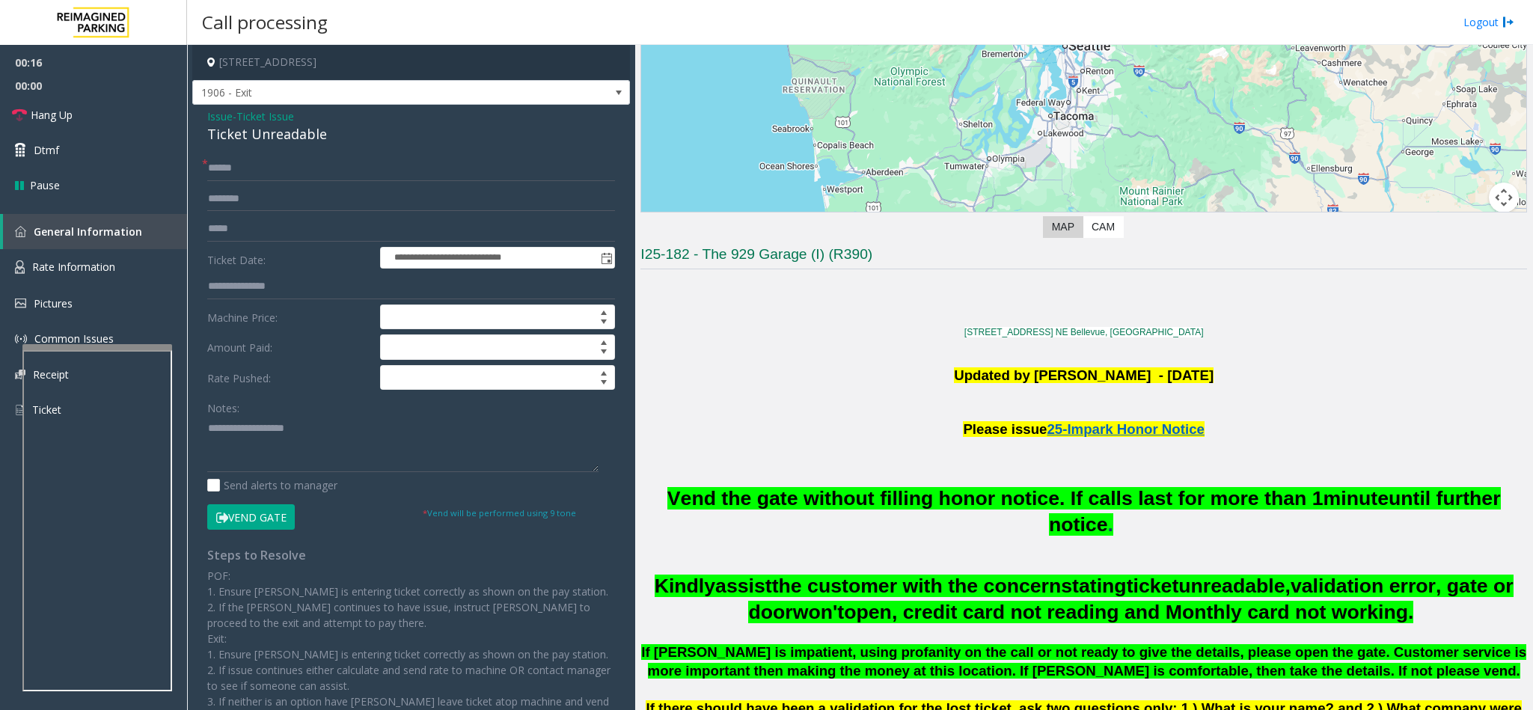
click at [286, 149] on div "**********" at bounding box center [411, 454] width 438 height 698
click at [292, 151] on div "**********" at bounding box center [411, 454] width 438 height 698
type input "******"
drag, startPoint x: 326, startPoint y: 139, endPoint x: 204, endPoint y: 117, distance: 123.8
click at [204, 117] on div "**********" at bounding box center [411, 454] width 438 height 698
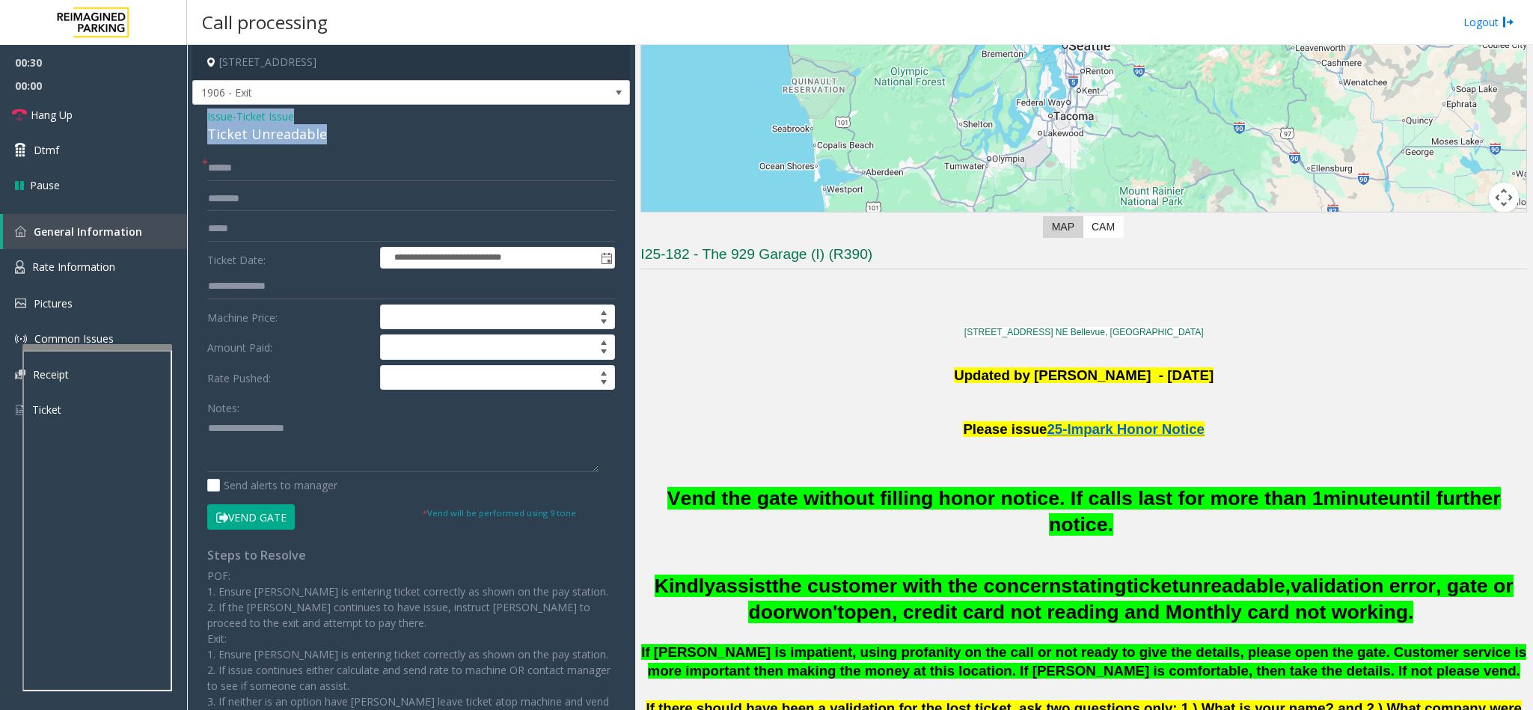
click at [272, 528] on button "Vend Gate" at bounding box center [251, 516] width 88 height 25
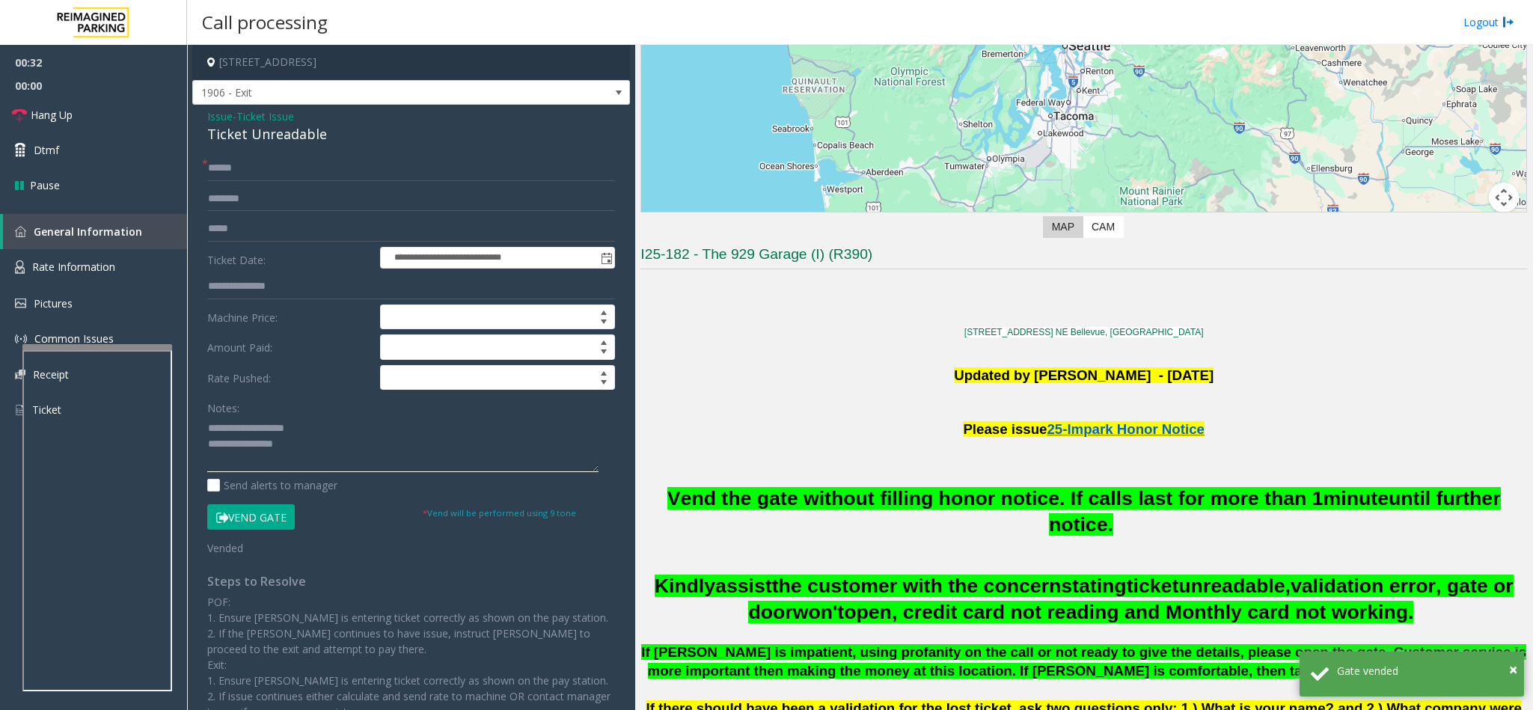
click at [331, 425] on textarea at bounding box center [402, 444] width 391 height 56
drag, startPoint x: 316, startPoint y: 426, endPoint x: 248, endPoint y: 431, distance: 69.0
click at [242, 434] on textarea at bounding box center [402, 444] width 391 height 56
click at [373, 450] on textarea at bounding box center [402, 444] width 391 height 56
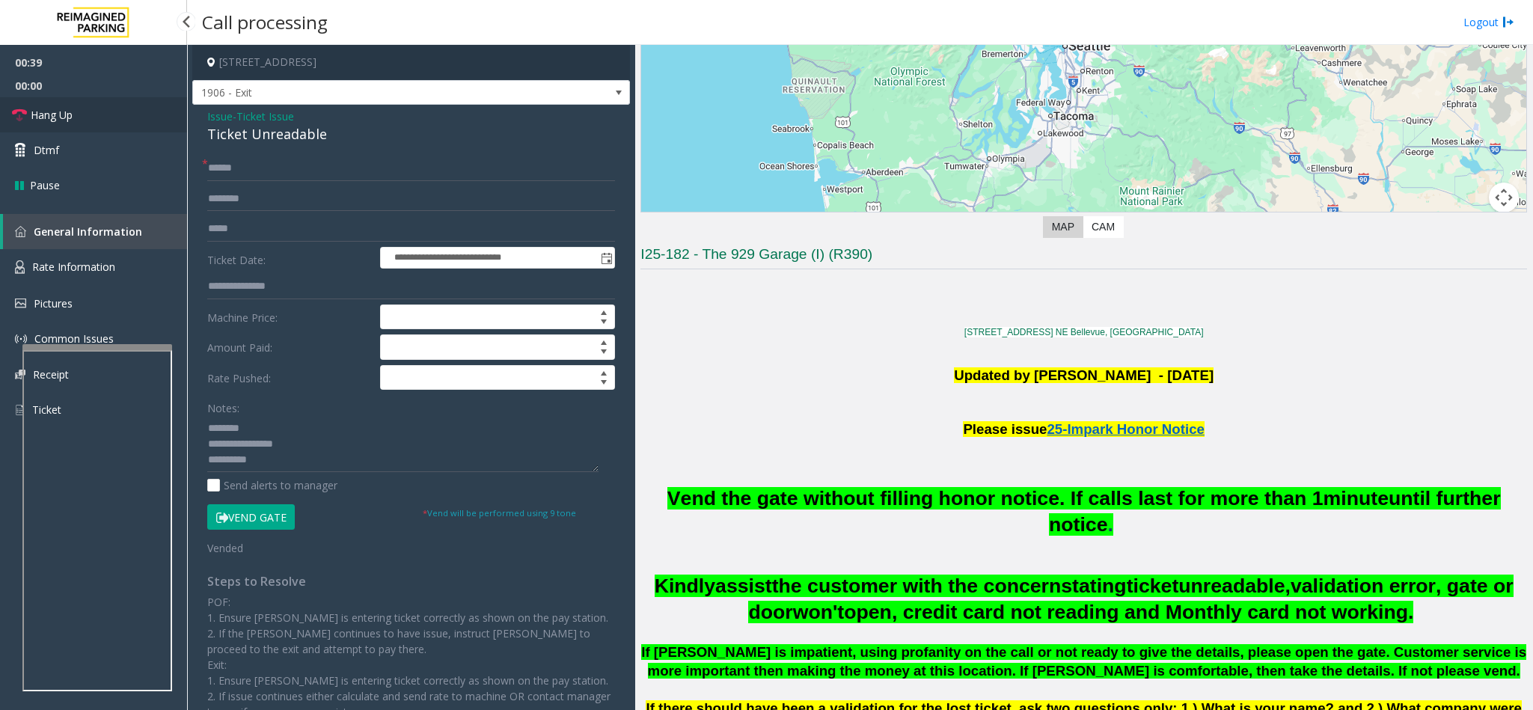
click at [40, 97] on link "Hang Up" at bounding box center [93, 114] width 187 height 35
click at [281, 458] on textarea at bounding box center [402, 444] width 391 height 56
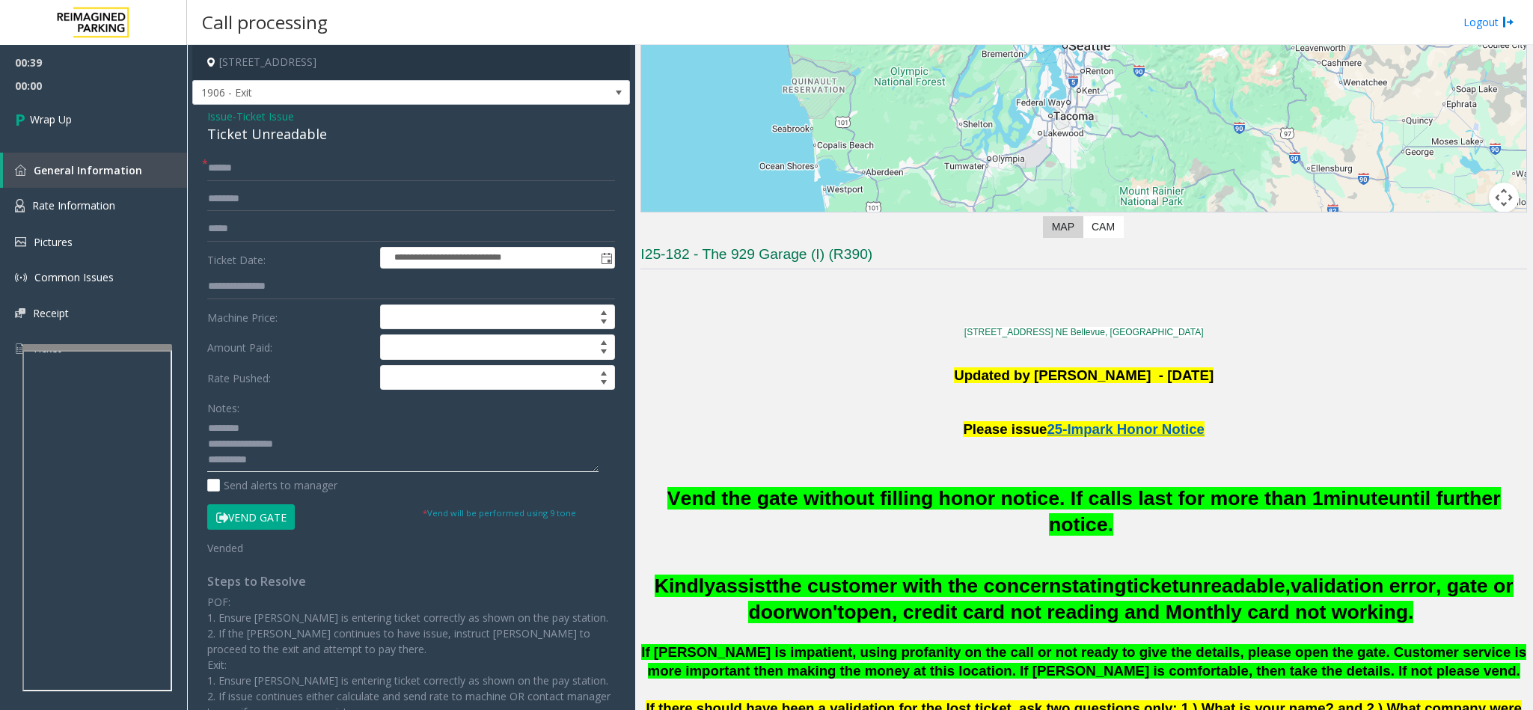
click at [281, 468] on textarea at bounding box center [402, 444] width 391 height 56
type textarea "**********"
click at [70, 105] on link "Wrap Up" at bounding box center [93, 119] width 187 height 44
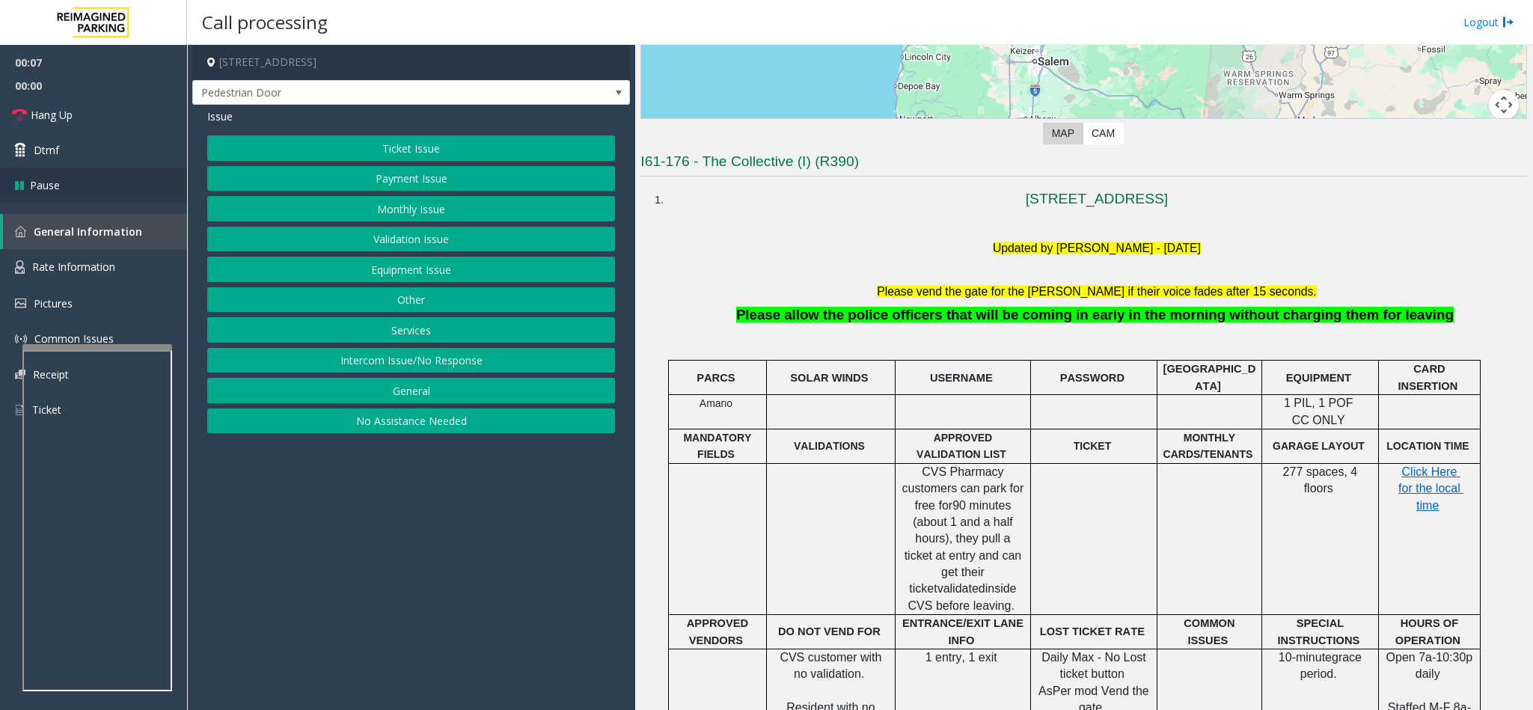
scroll to position [337, 0]
click at [440, 270] on button "Equipment Issue" at bounding box center [411, 269] width 408 height 25
click at [424, 266] on button "Gate / Door Won't Open" at bounding box center [411, 269] width 408 height 25
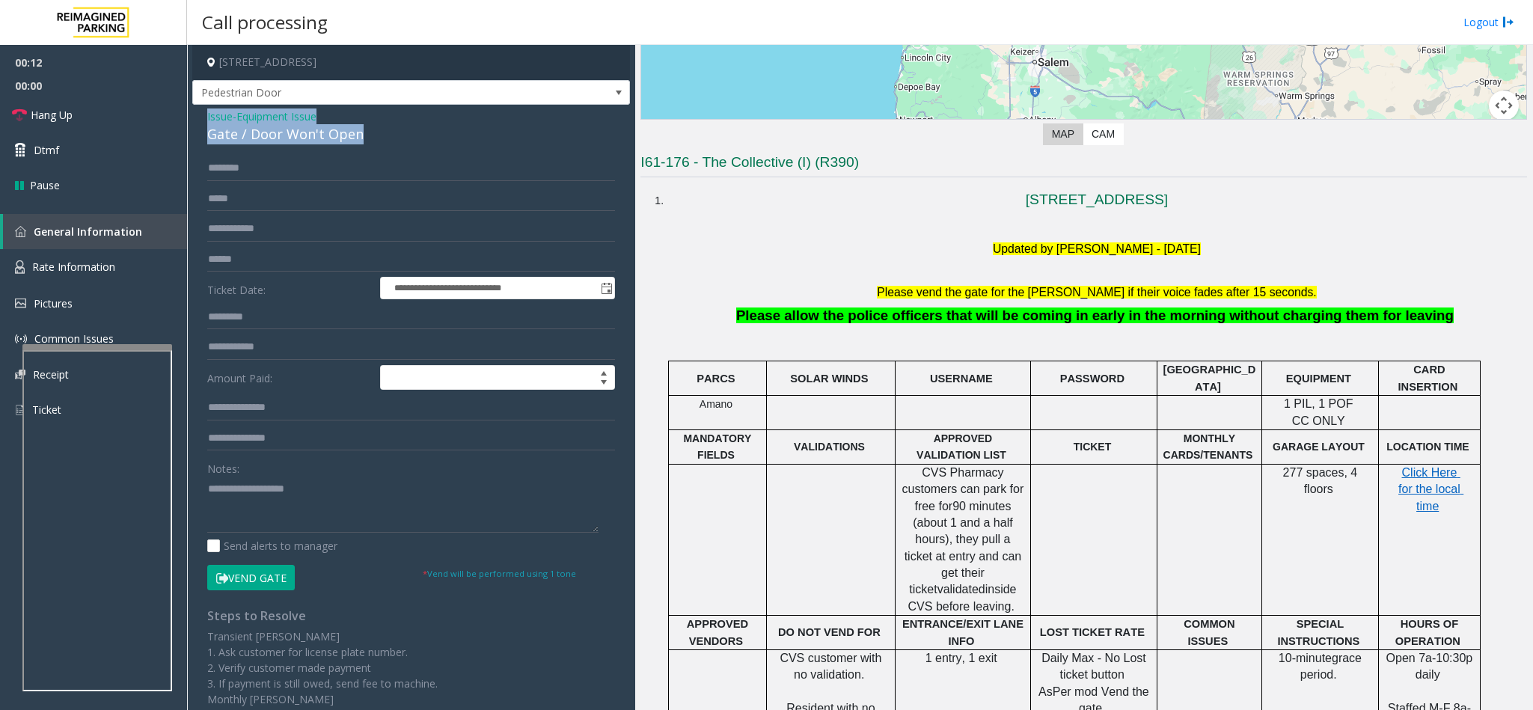
drag, startPoint x: 360, startPoint y: 129, endPoint x: 202, endPoint y: 114, distance: 158.5
click at [202, 114] on div "**********" at bounding box center [411, 468] width 438 height 727
click at [342, 490] on textarea at bounding box center [402, 505] width 391 height 56
drag, startPoint x: 342, startPoint y: 490, endPoint x: 257, endPoint y: 489, distance: 85.3
click at [257, 489] on textarea at bounding box center [402, 505] width 391 height 56
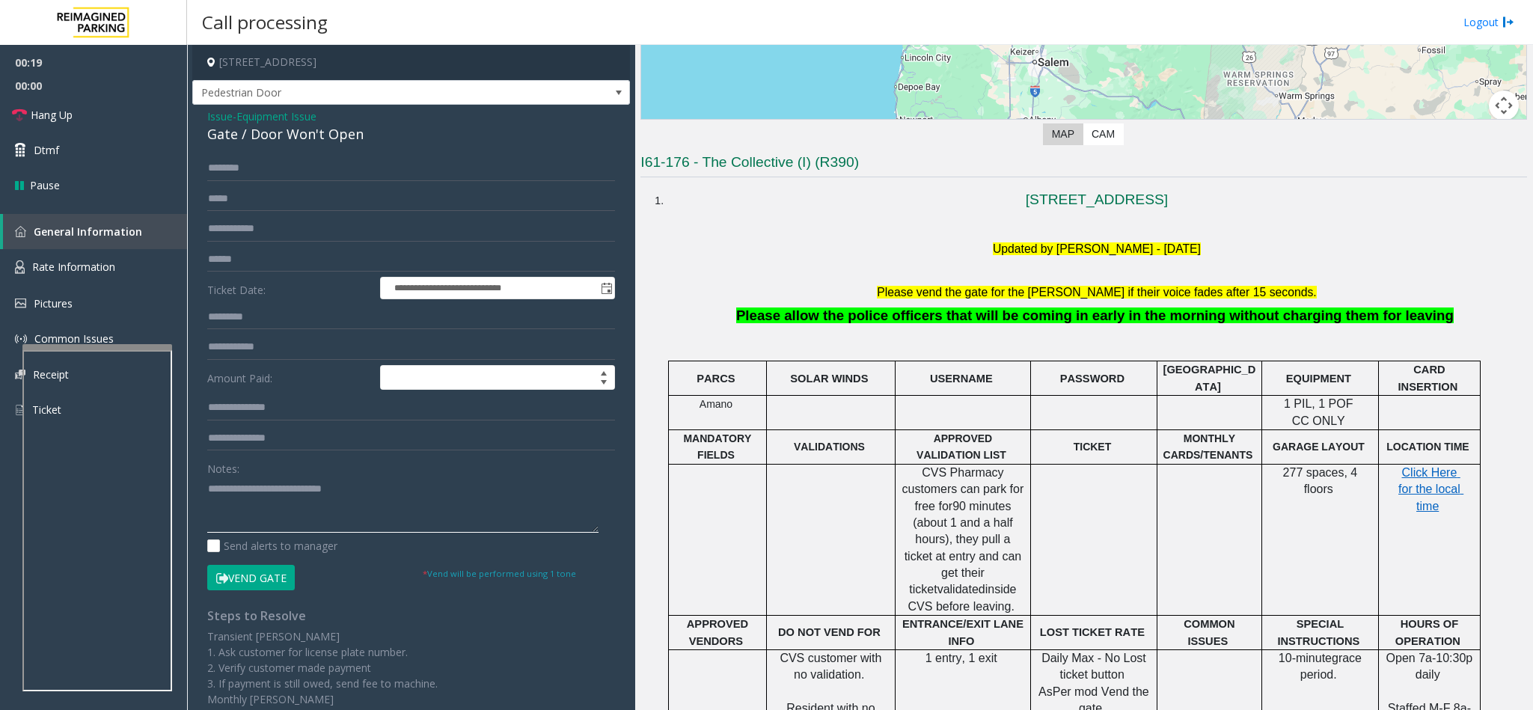
type textarea "**********"
click at [292, 169] on input "text" at bounding box center [411, 168] width 408 height 25
click at [325, 171] on input "text" at bounding box center [411, 168] width 408 height 25
type input "******"
click at [429, 524] on textarea at bounding box center [402, 505] width 391 height 56
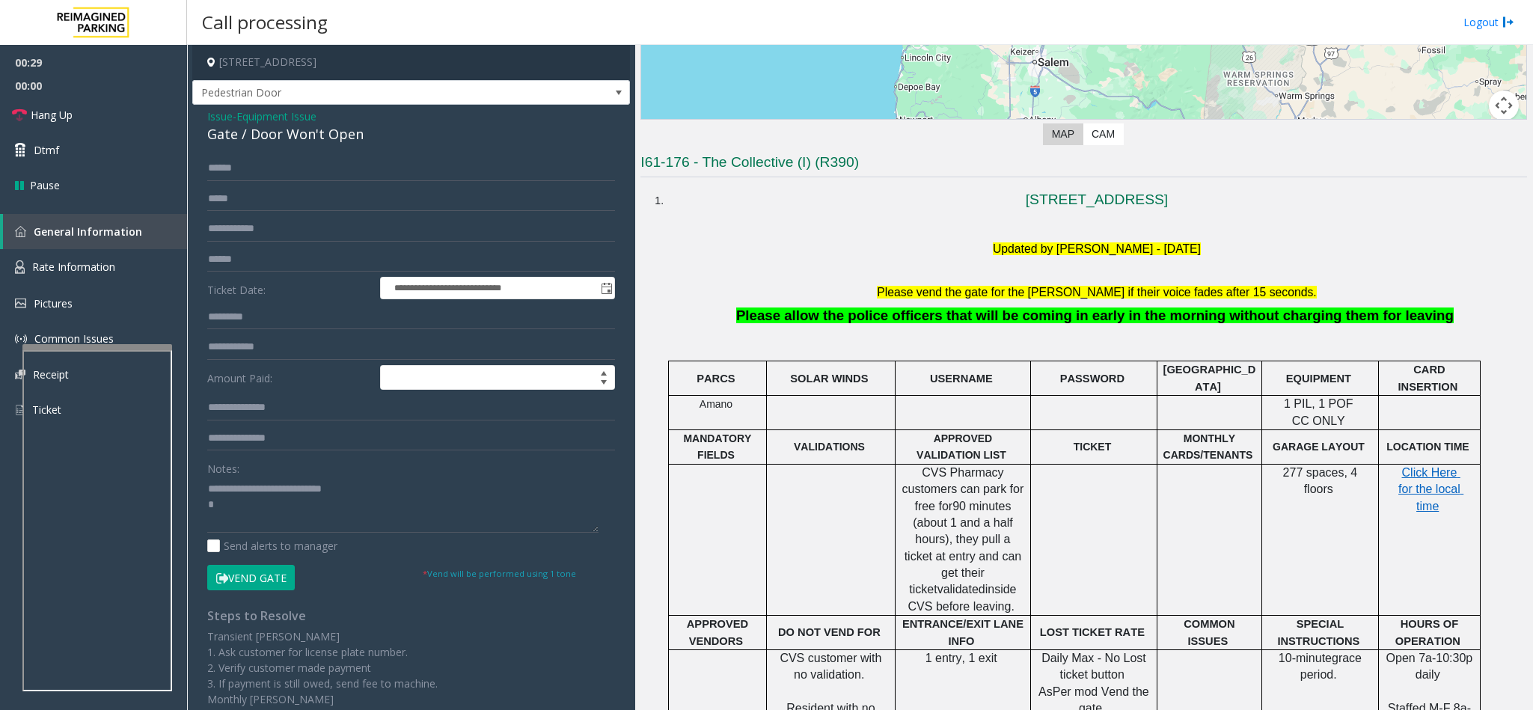
click at [288, 579] on button "Vend Gate" at bounding box center [251, 577] width 88 height 25
click at [307, 496] on textarea at bounding box center [402, 505] width 391 height 56
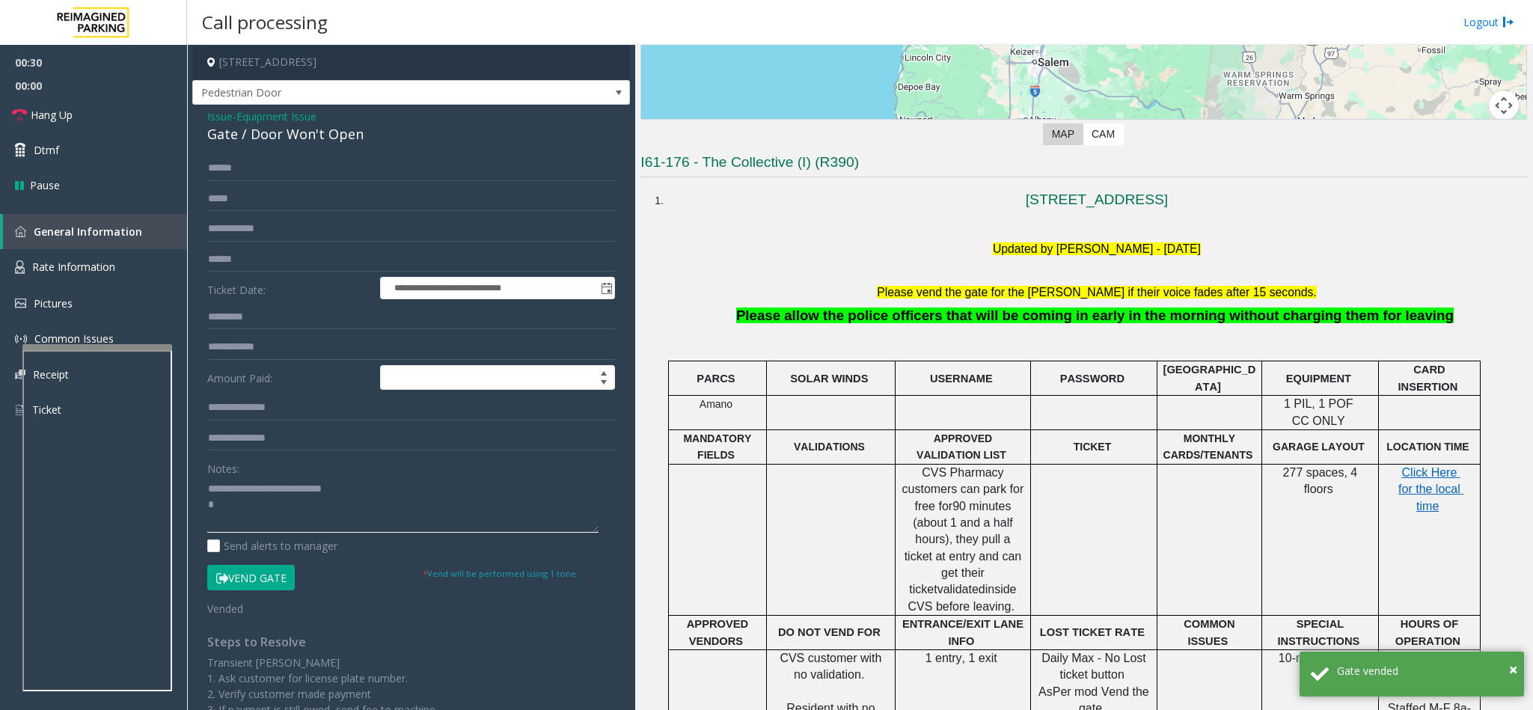
click at [301, 501] on textarea at bounding box center [402, 505] width 391 height 56
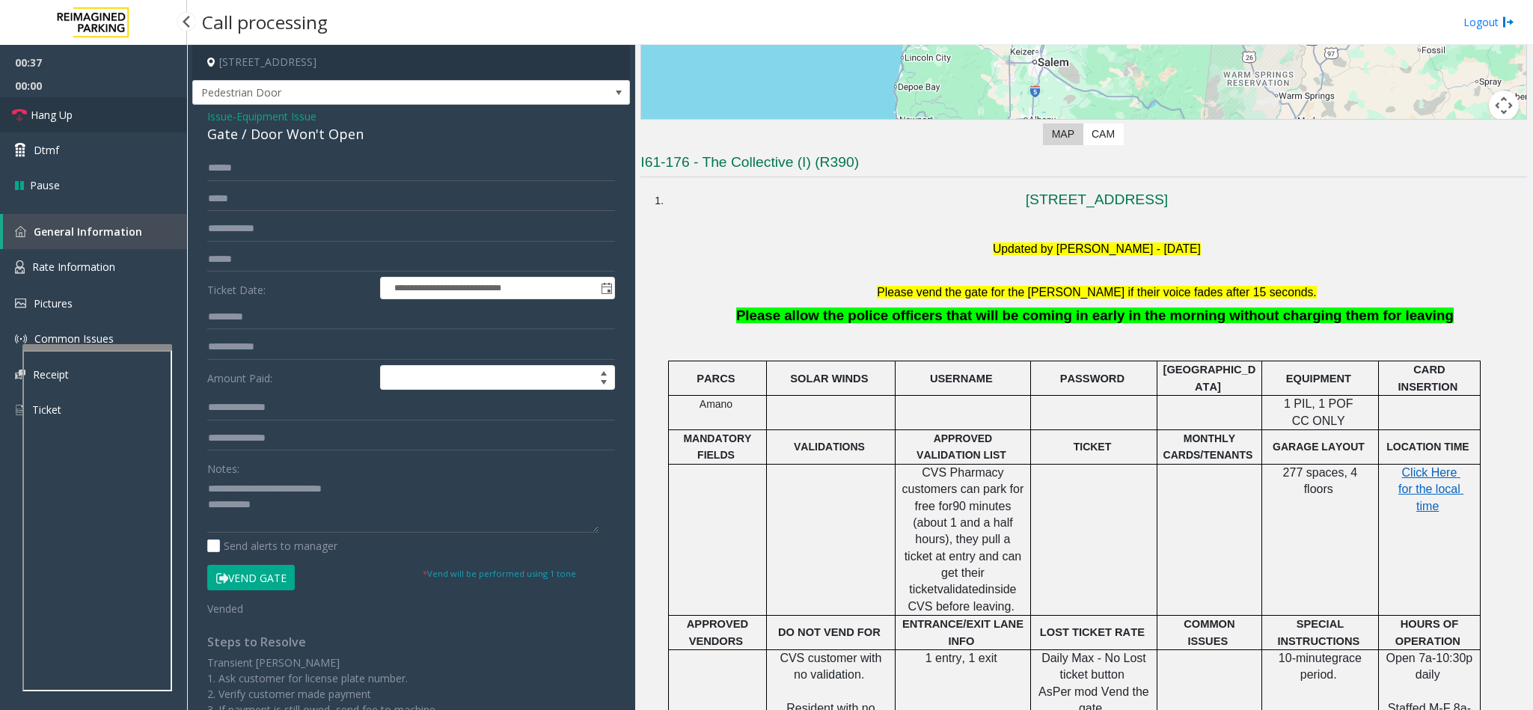
click at [95, 105] on link "Hang Up" at bounding box center [93, 114] width 187 height 35
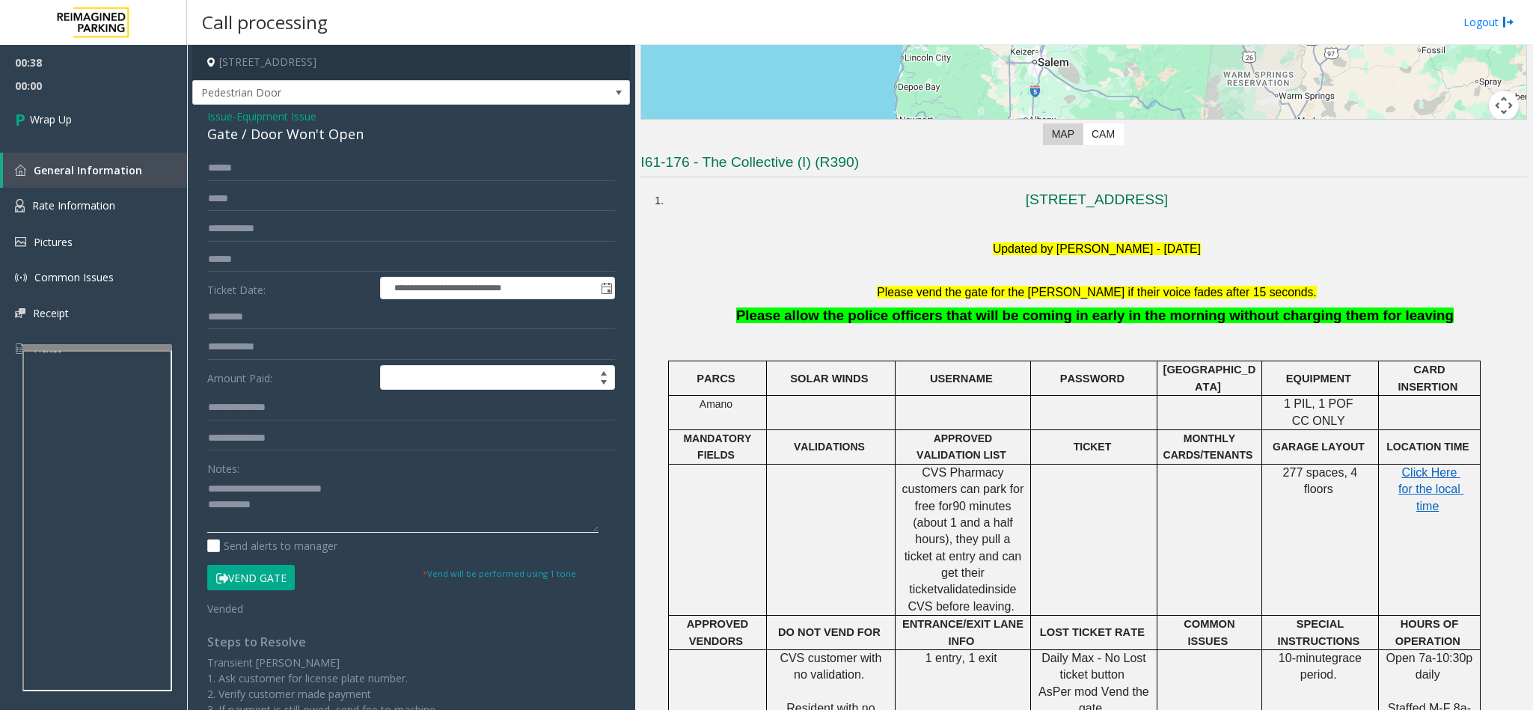
click at [332, 512] on textarea at bounding box center [402, 505] width 391 height 56
type textarea "**********"
click at [59, 129] on link "Wrap Up" at bounding box center [93, 119] width 187 height 44
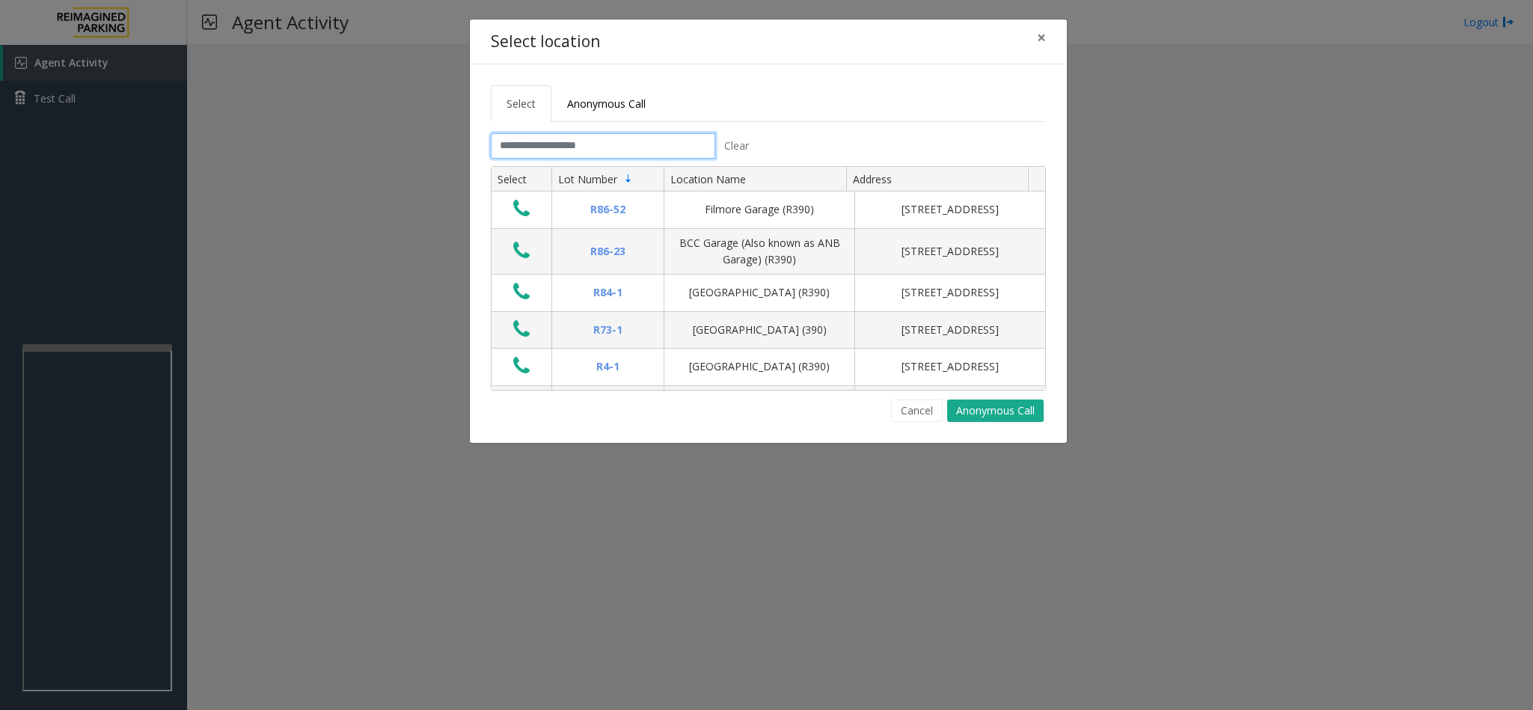
click at [559, 155] on input "text" at bounding box center [603, 145] width 224 height 25
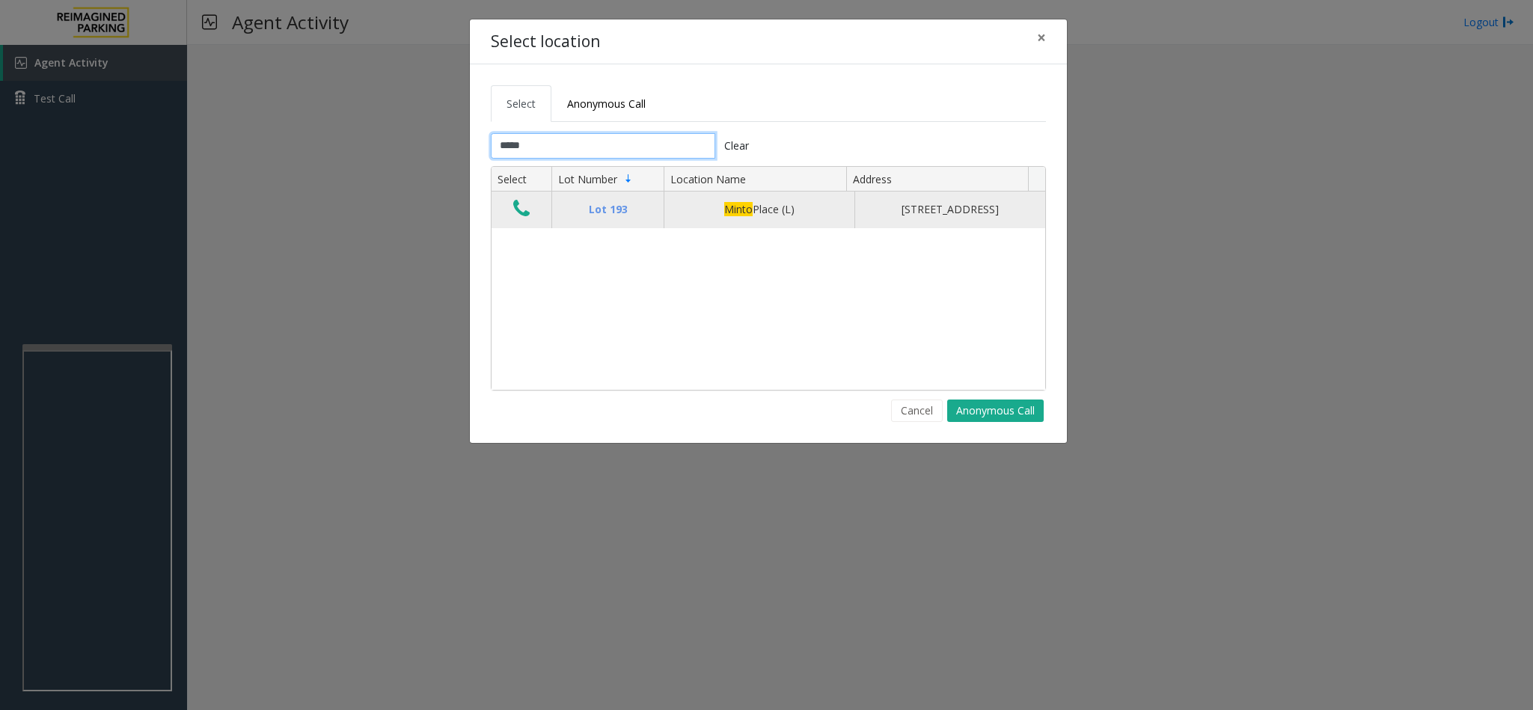
type input "*****"
click at [521, 214] on icon "Data table" at bounding box center [521, 208] width 16 height 21
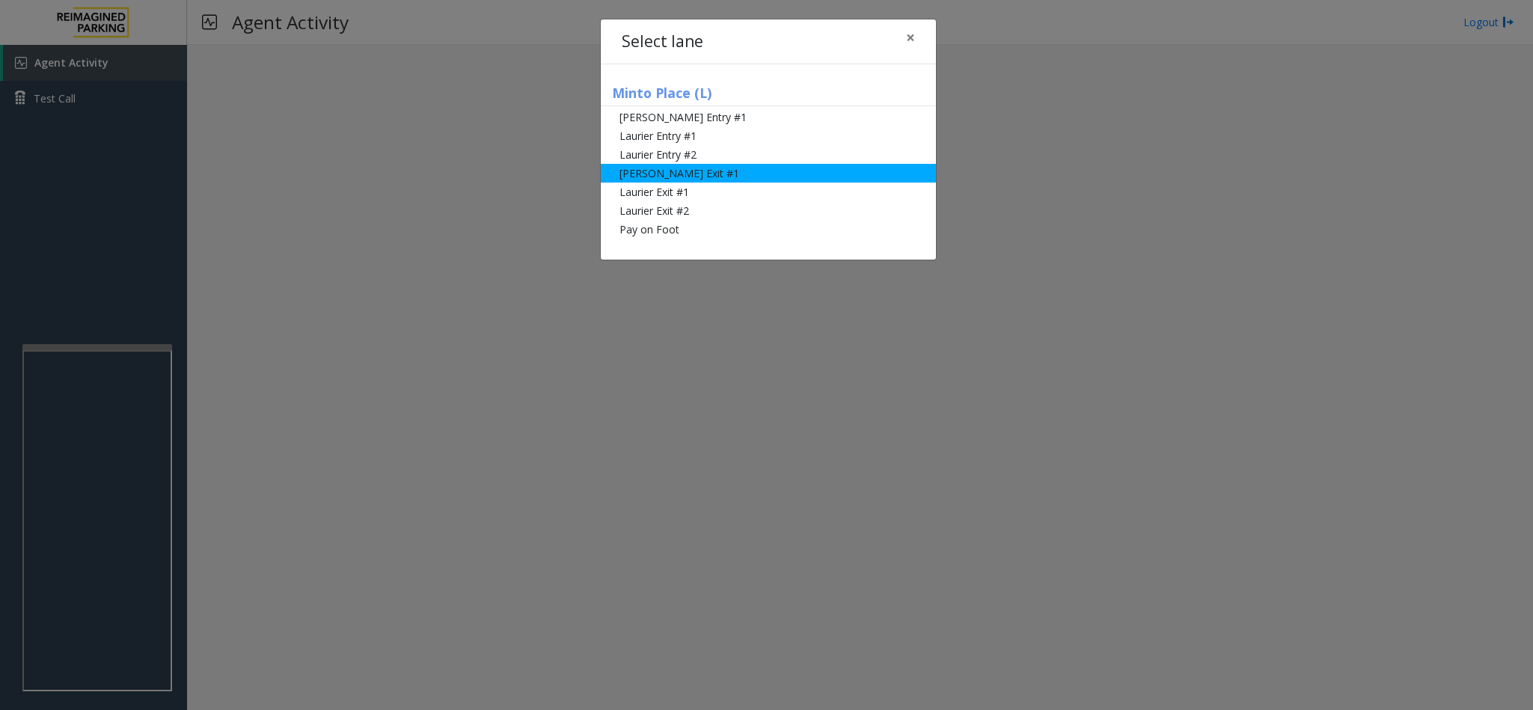
click at [667, 169] on li "[PERSON_NAME] Exit #1" at bounding box center [768, 173] width 335 height 19
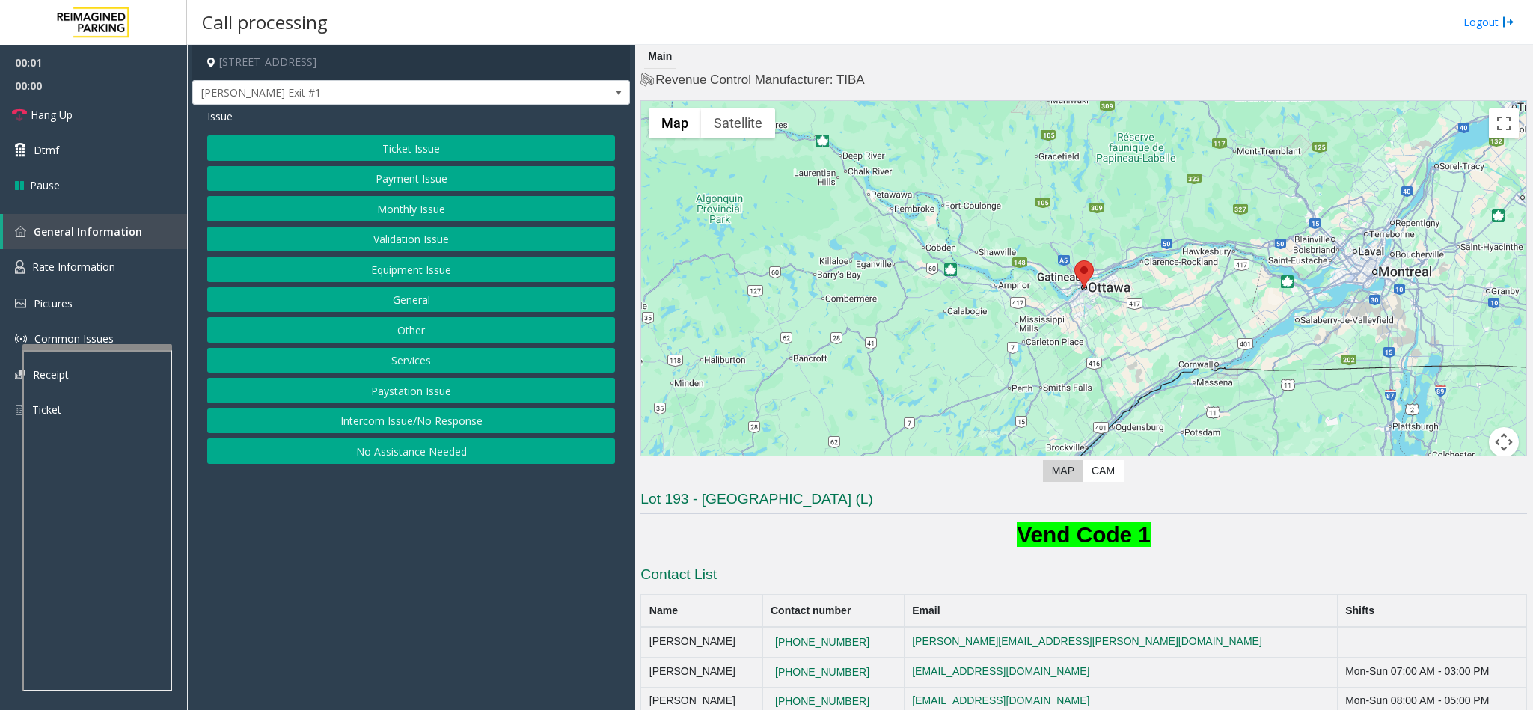
click at [450, 149] on button "Ticket Issue" at bounding box center [411, 147] width 408 height 25
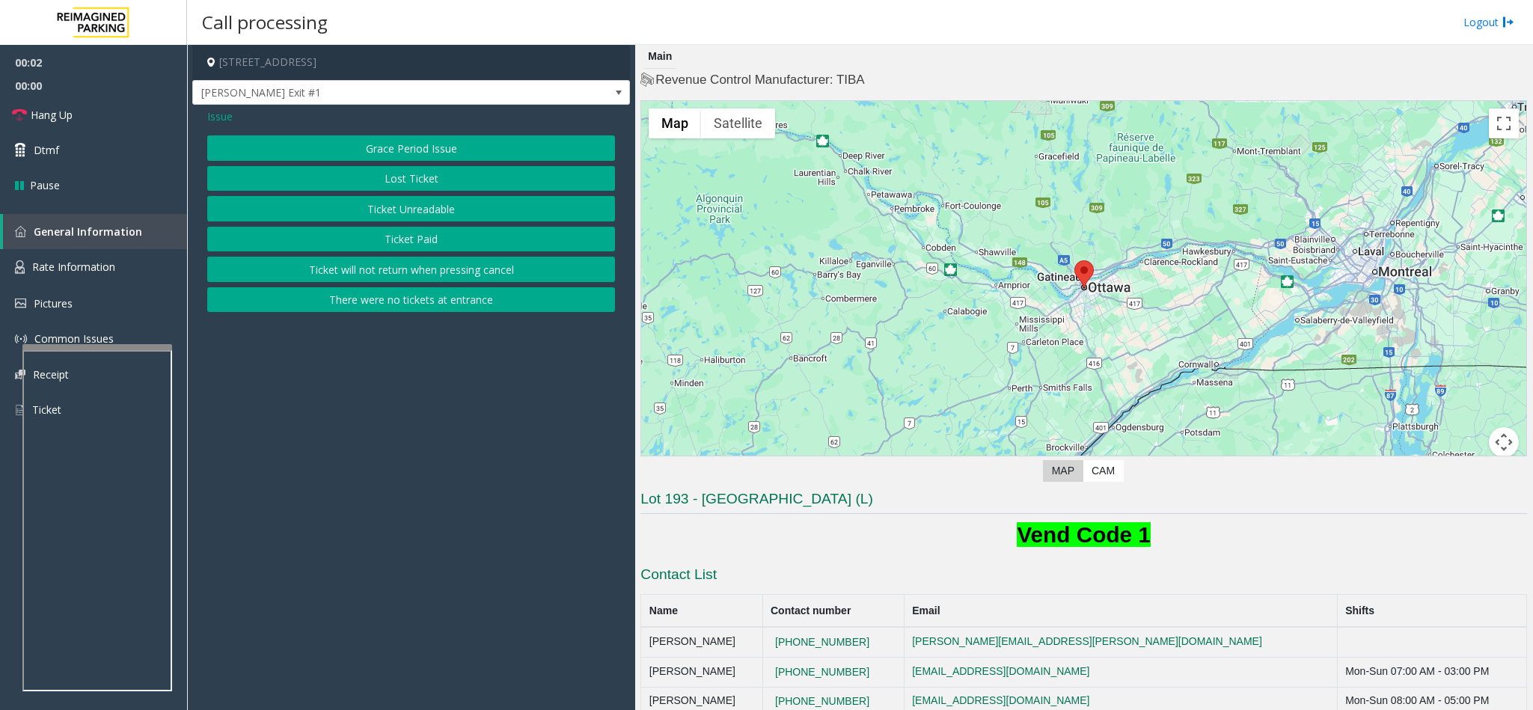
click at [423, 301] on button "There were no tickets at entrance" at bounding box center [411, 299] width 408 height 25
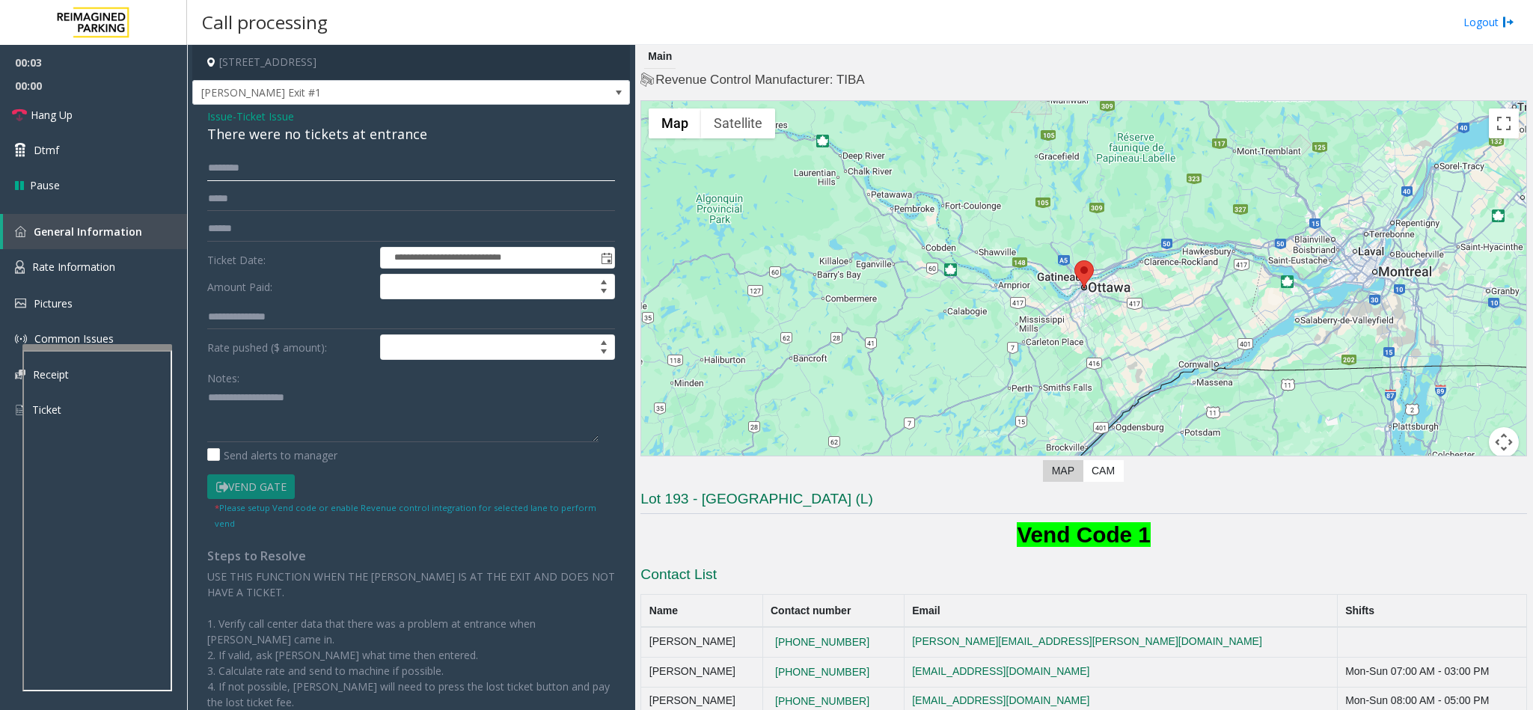
click at [362, 169] on input "text" at bounding box center [411, 168] width 408 height 25
click at [263, 162] on input "text" at bounding box center [411, 168] width 408 height 25
click at [259, 169] on input "*******" at bounding box center [411, 168] width 408 height 25
type input "******"
click at [96, 148] on link "Dtmf" at bounding box center [93, 149] width 187 height 35
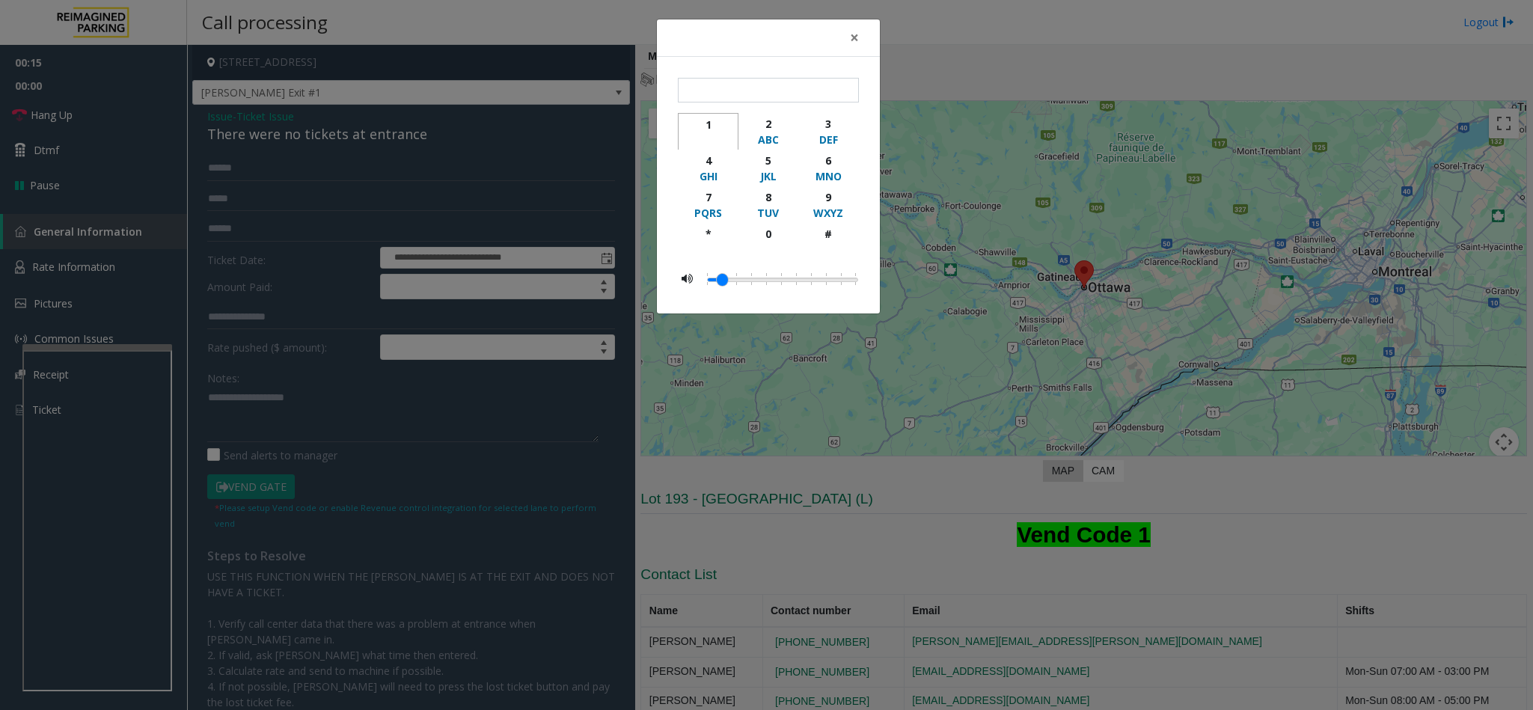
click at [705, 129] on div "1" at bounding box center [707, 125] width 41 height 16
type input "*"
click at [851, 34] on span "×" at bounding box center [854, 37] width 9 height 21
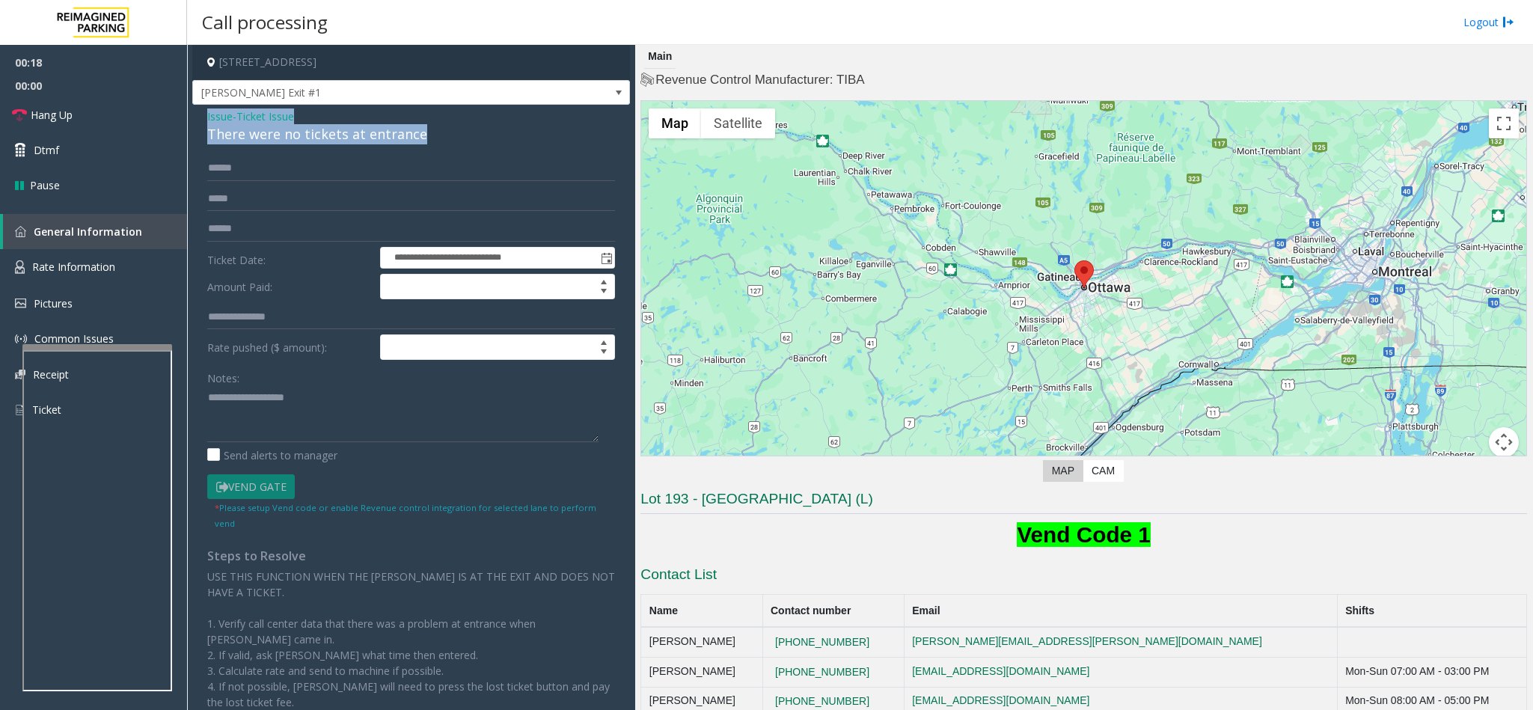
drag, startPoint x: 425, startPoint y: 137, endPoint x: 200, endPoint y: 115, distance: 225.5
click at [200, 115] on div "**********" at bounding box center [411, 454] width 438 height 699
click at [303, 400] on textarea at bounding box center [402, 414] width 391 height 56
drag, startPoint x: 303, startPoint y: 400, endPoint x: 248, endPoint y: 402, distance: 55.4
click at [248, 402] on textarea at bounding box center [402, 414] width 391 height 56
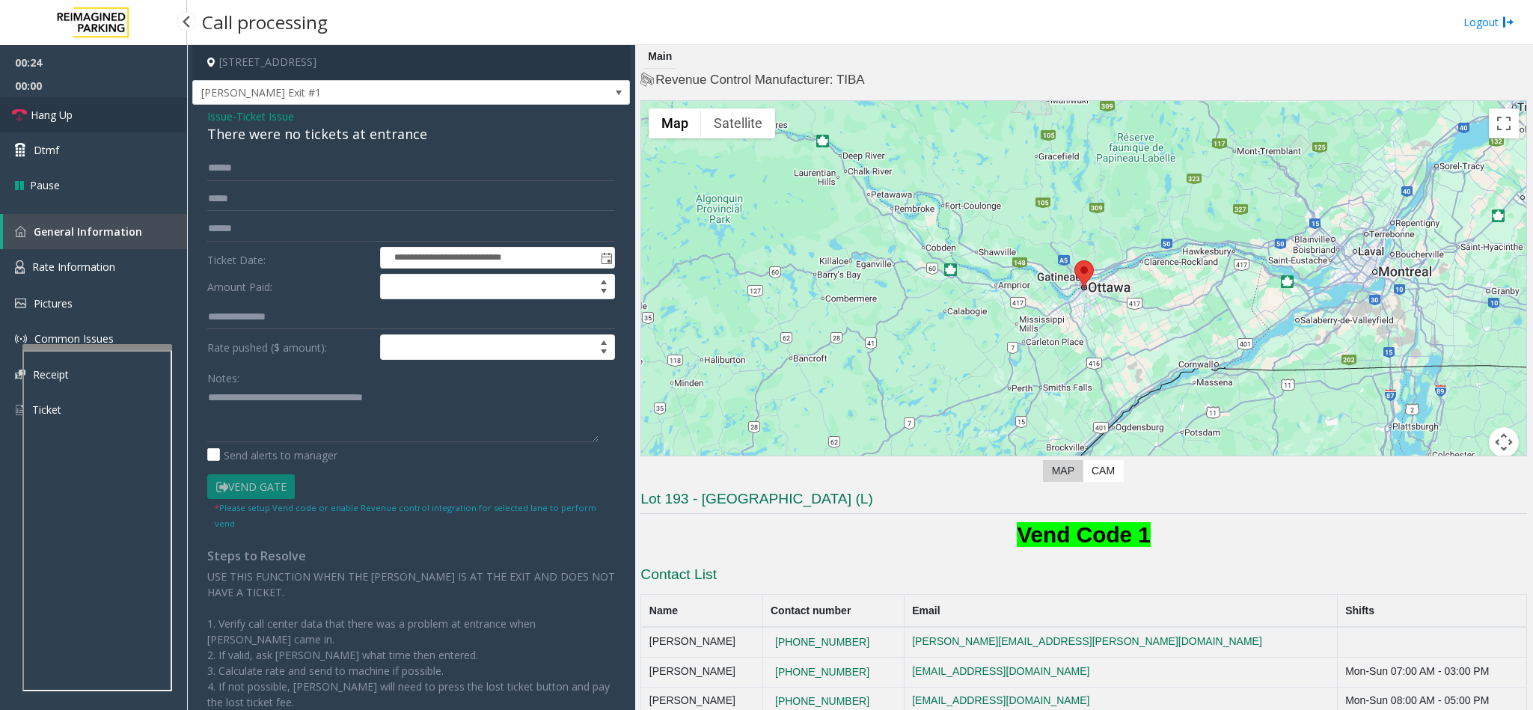
click at [40, 112] on span "Hang Up" at bounding box center [52, 115] width 42 height 16
click at [436, 422] on textarea at bounding box center [402, 414] width 391 height 56
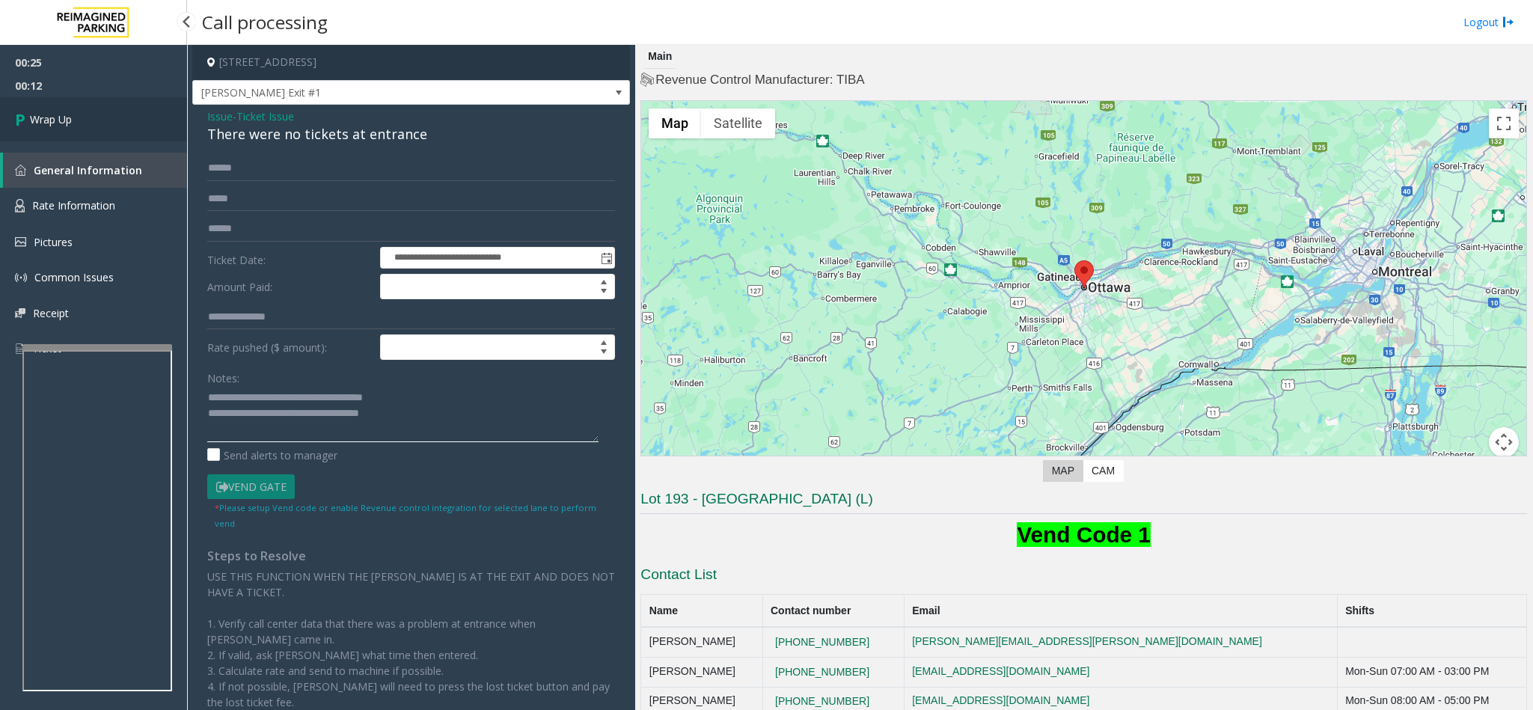
type textarea "**********"
click at [76, 112] on link "Wrap Up" at bounding box center [93, 119] width 187 height 44
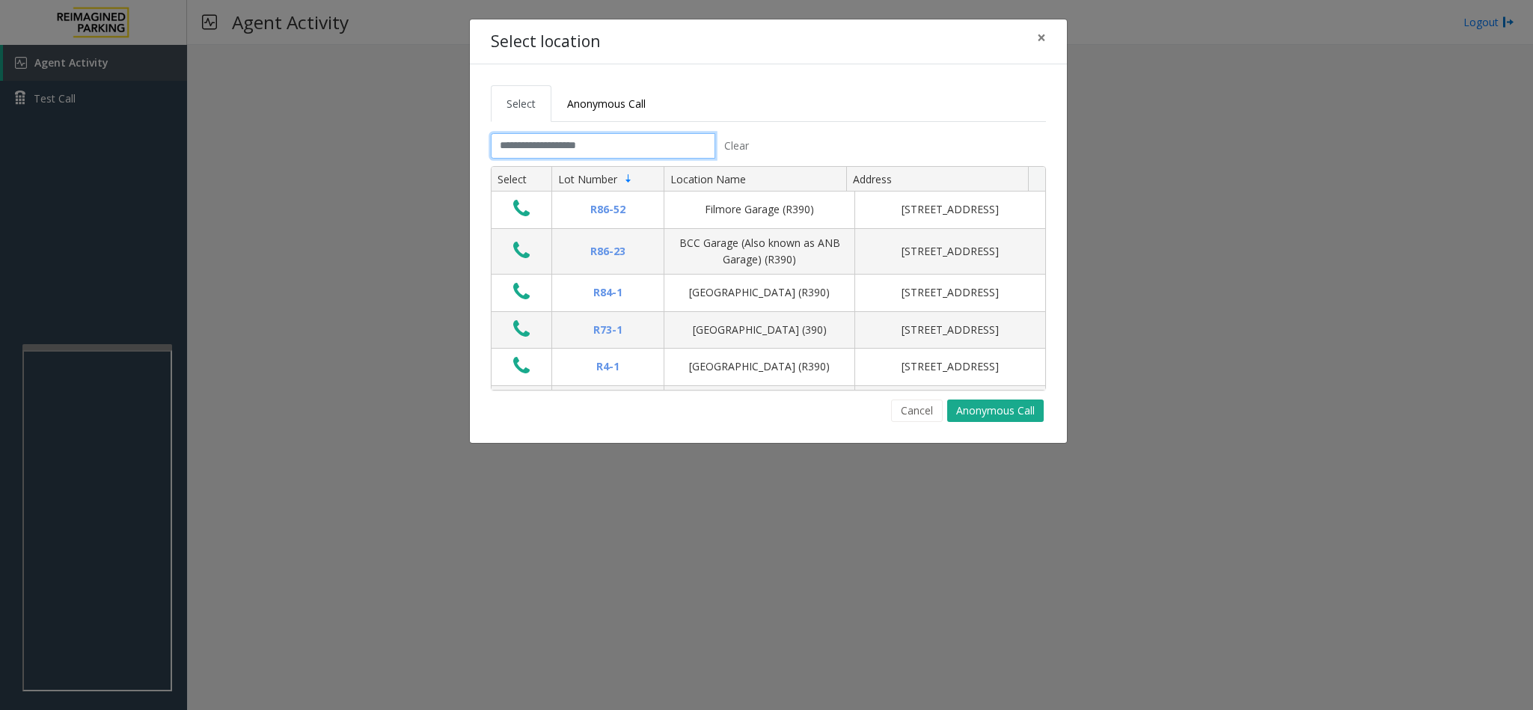
click at [644, 144] on input "text" at bounding box center [603, 145] width 224 height 25
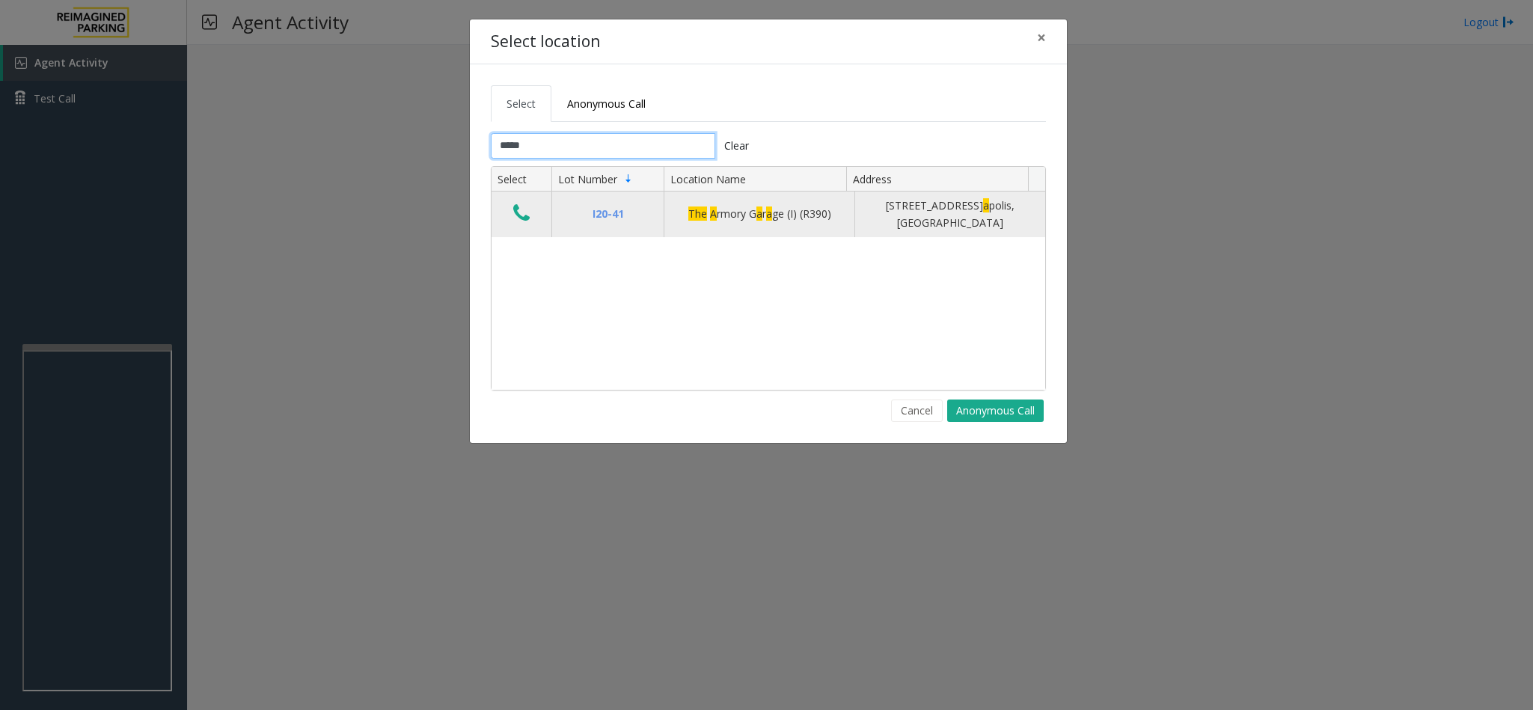
type input "*****"
click at [518, 212] on icon "Data table" at bounding box center [521, 213] width 16 height 21
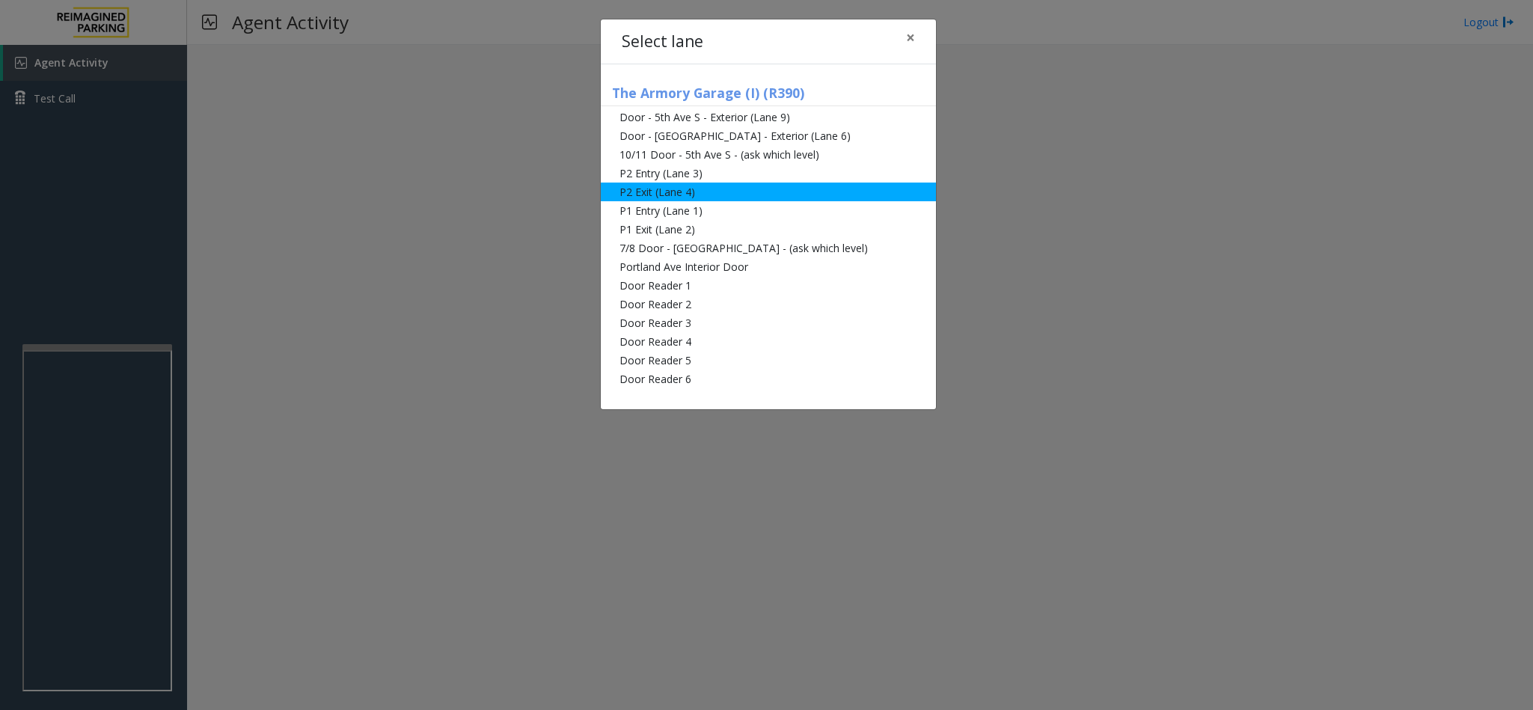
click at [699, 189] on li "P2 Exit (Lane 4)" at bounding box center [768, 192] width 335 height 19
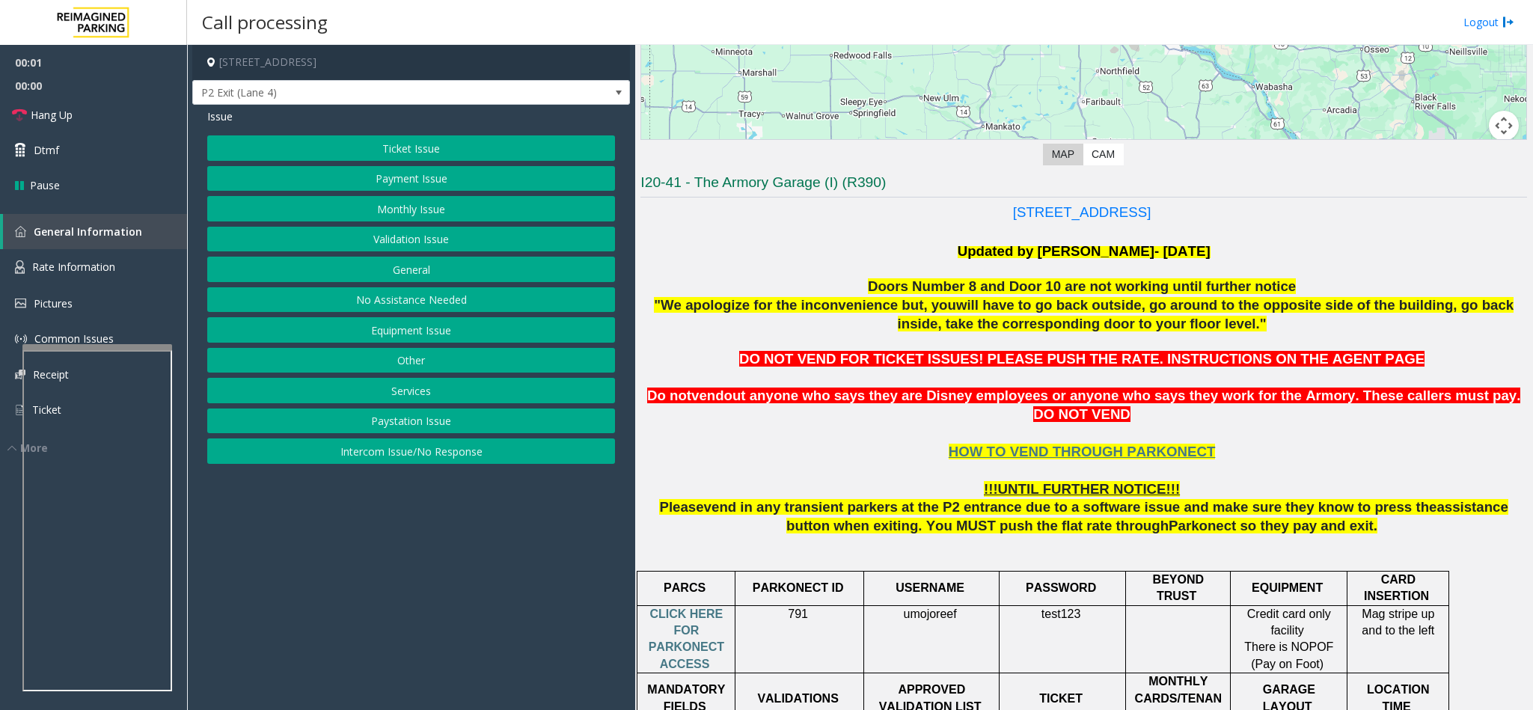
scroll to position [337, 0]
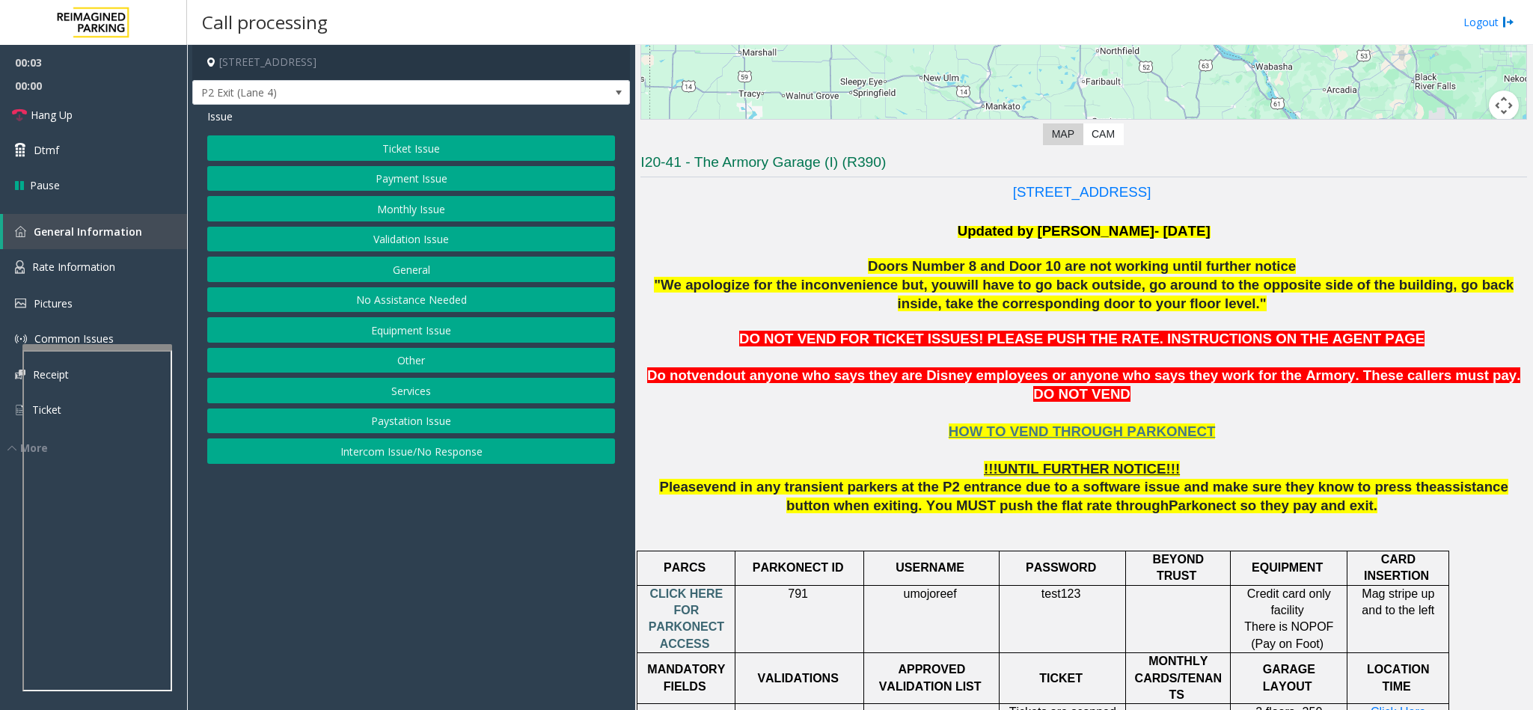
click at [687, 587] on span "CLICK HERE FOR PARKONECT ACCESS" at bounding box center [687, 618] width 76 height 63
click at [413, 142] on button "Ticket Issue" at bounding box center [411, 147] width 408 height 25
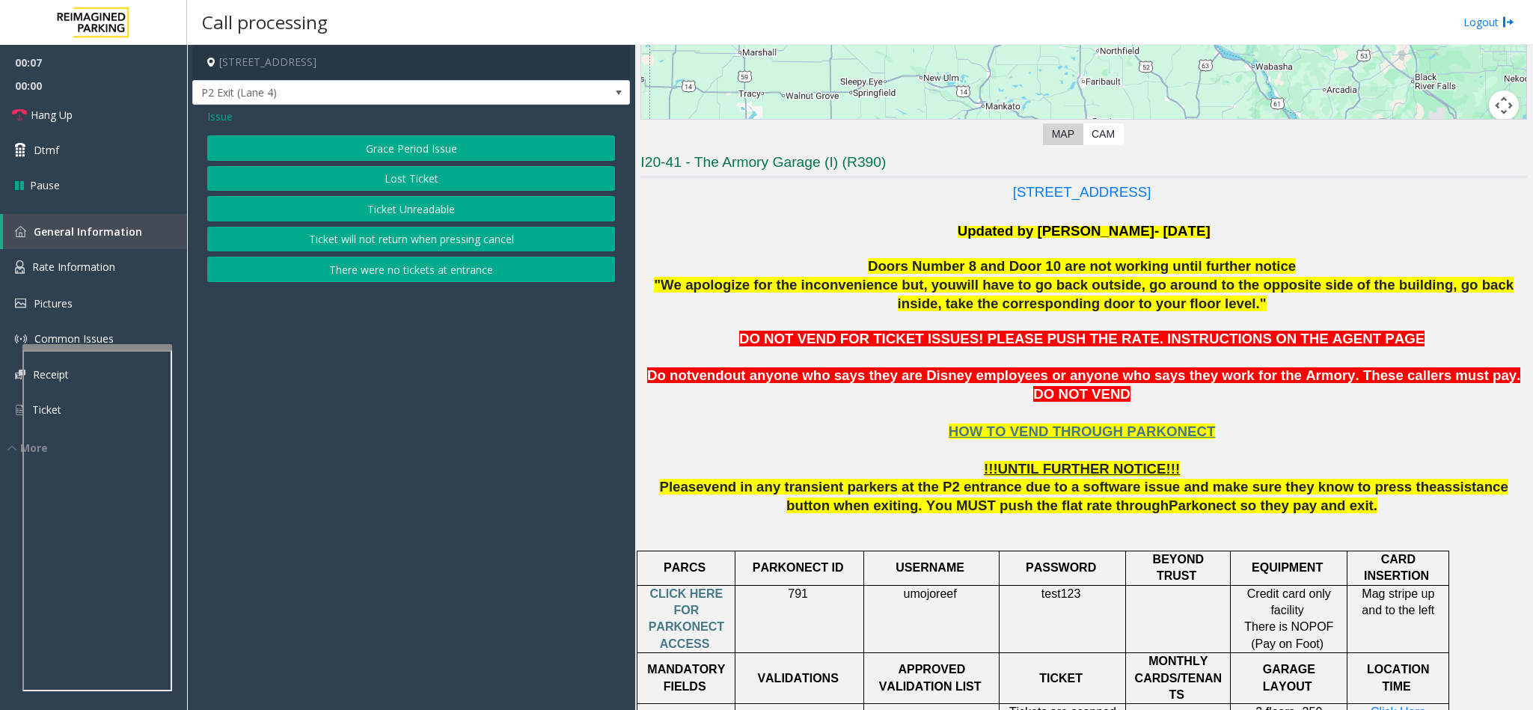
click at [397, 209] on button "Ticket Unreadable" at bounding box center [411, 208] width 408 height 25
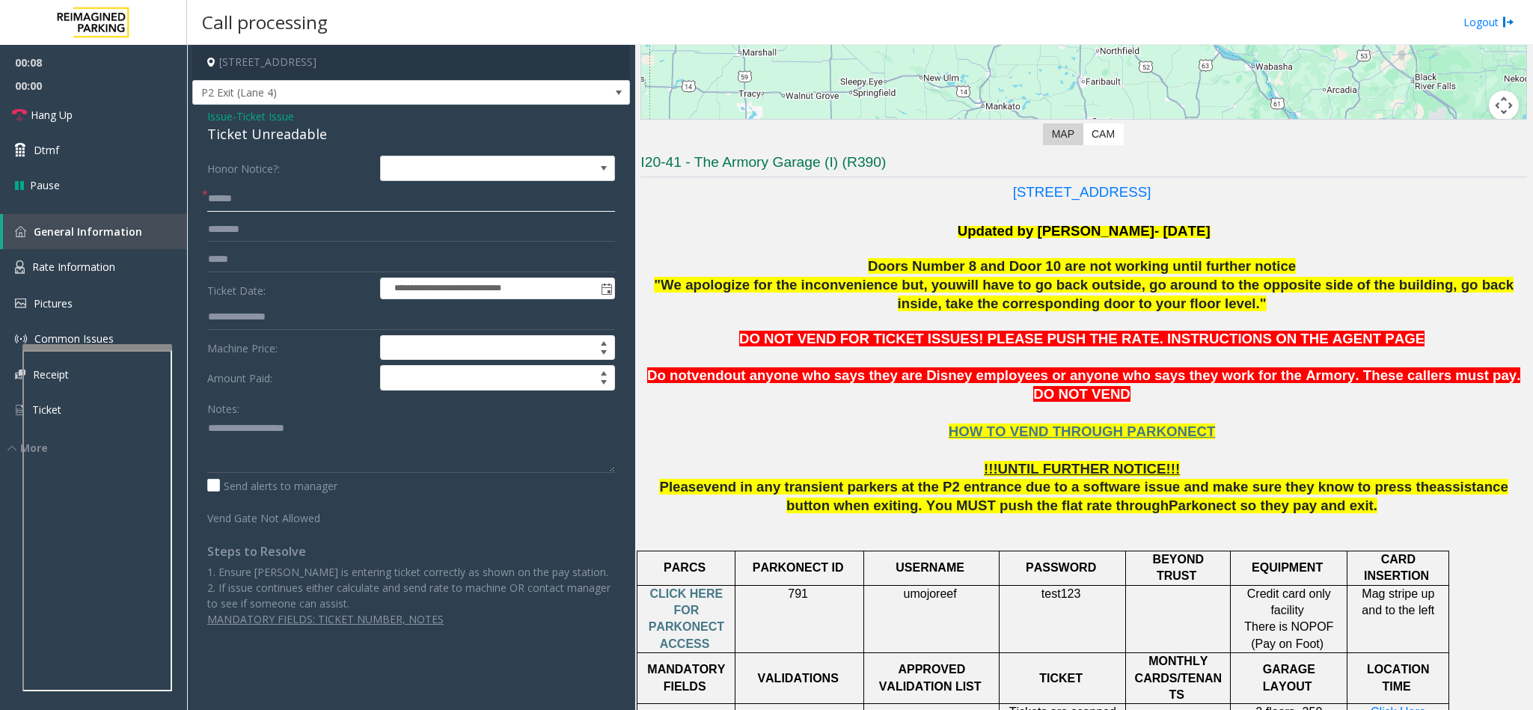
click at [239, 198] on input "text" at bounding box center [411, 198] width 408 height 25
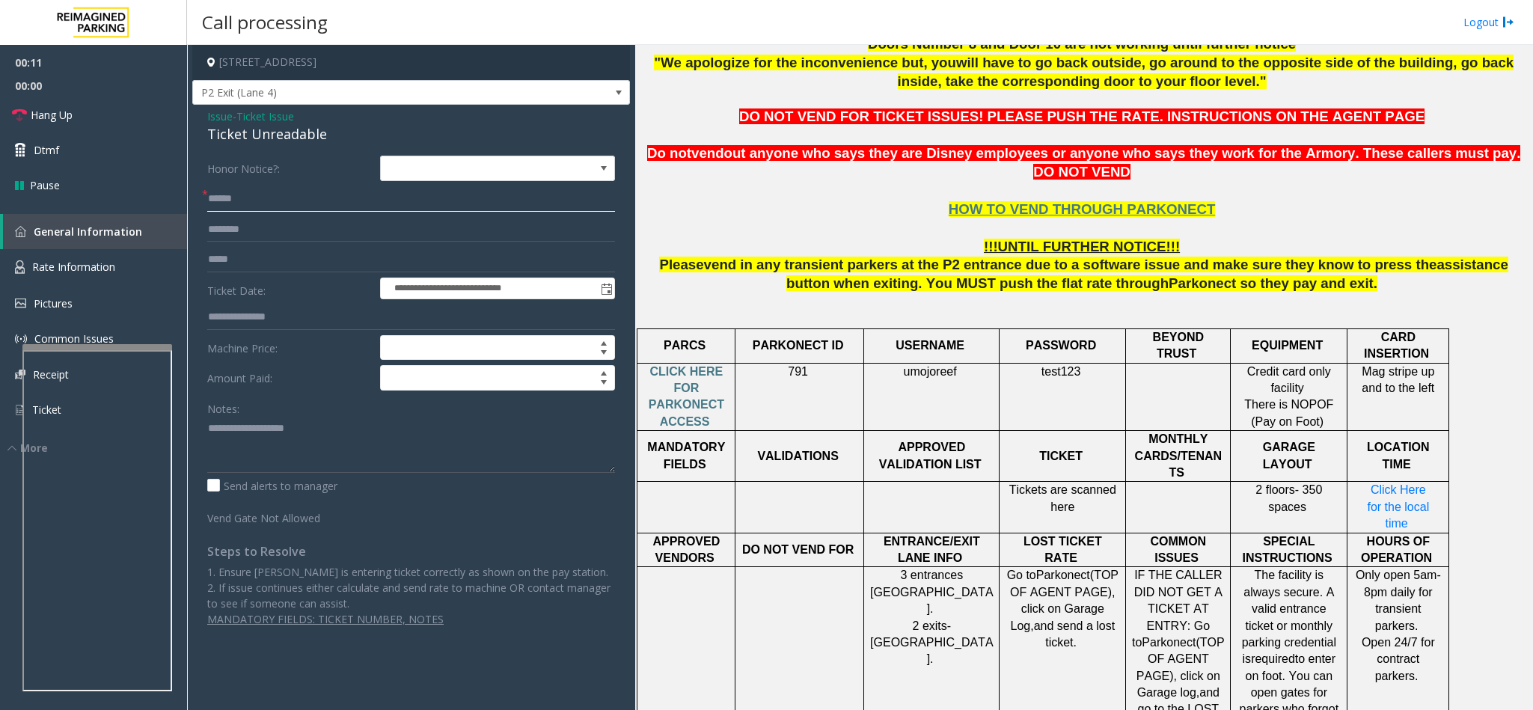
scroll to position [561, 0]
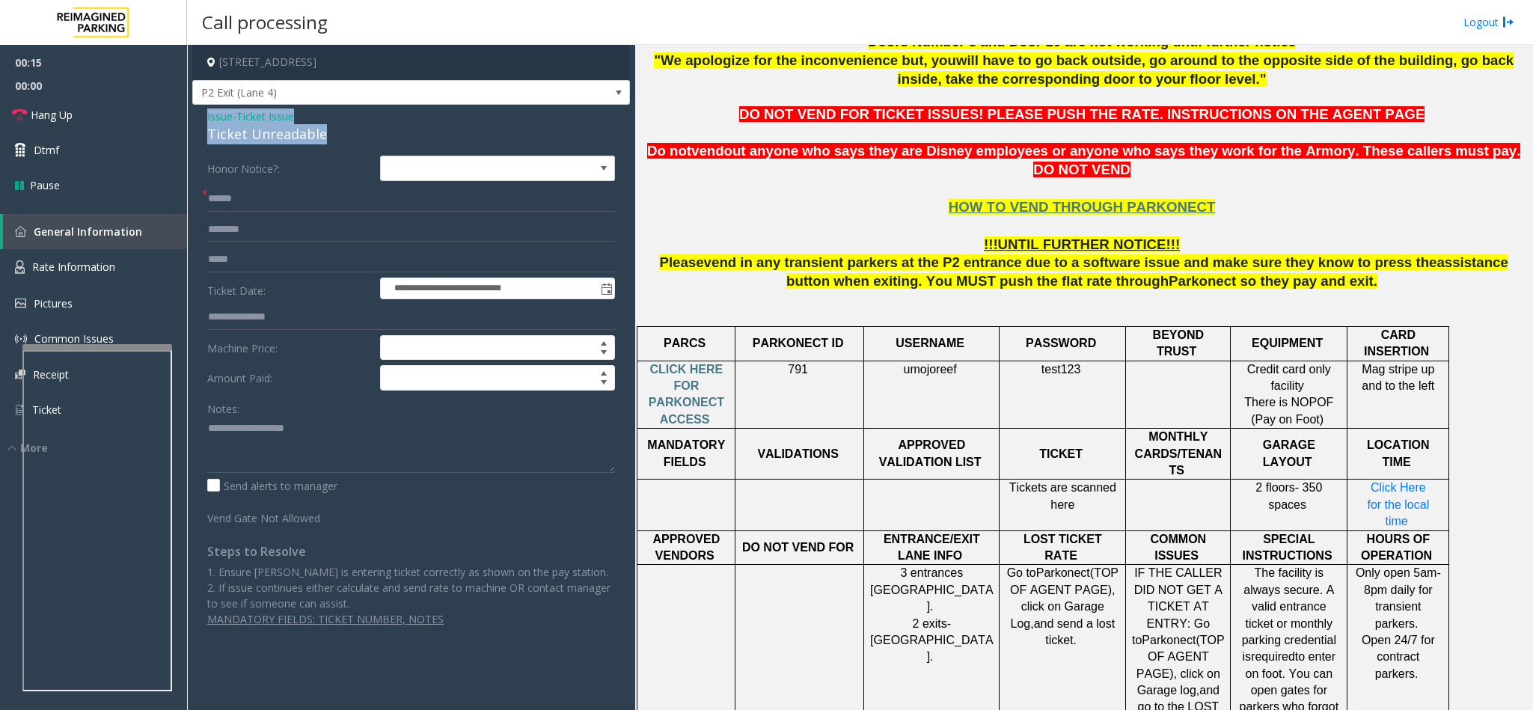
drag, startPoint x: 325, startPoint y: 135, endPoint x: 225, endPoint y: 148, distance: 101.0
click at [197, 120] on div "**********" at bounding box center [411, 373] width 438 height 537
click at [266, 200] on input "text" at bounding box center [411, 198] width 408 height 25
click at [232, 200] on input "**********" at bounding box center [411, 198] width 408 height 25
type input "**********"
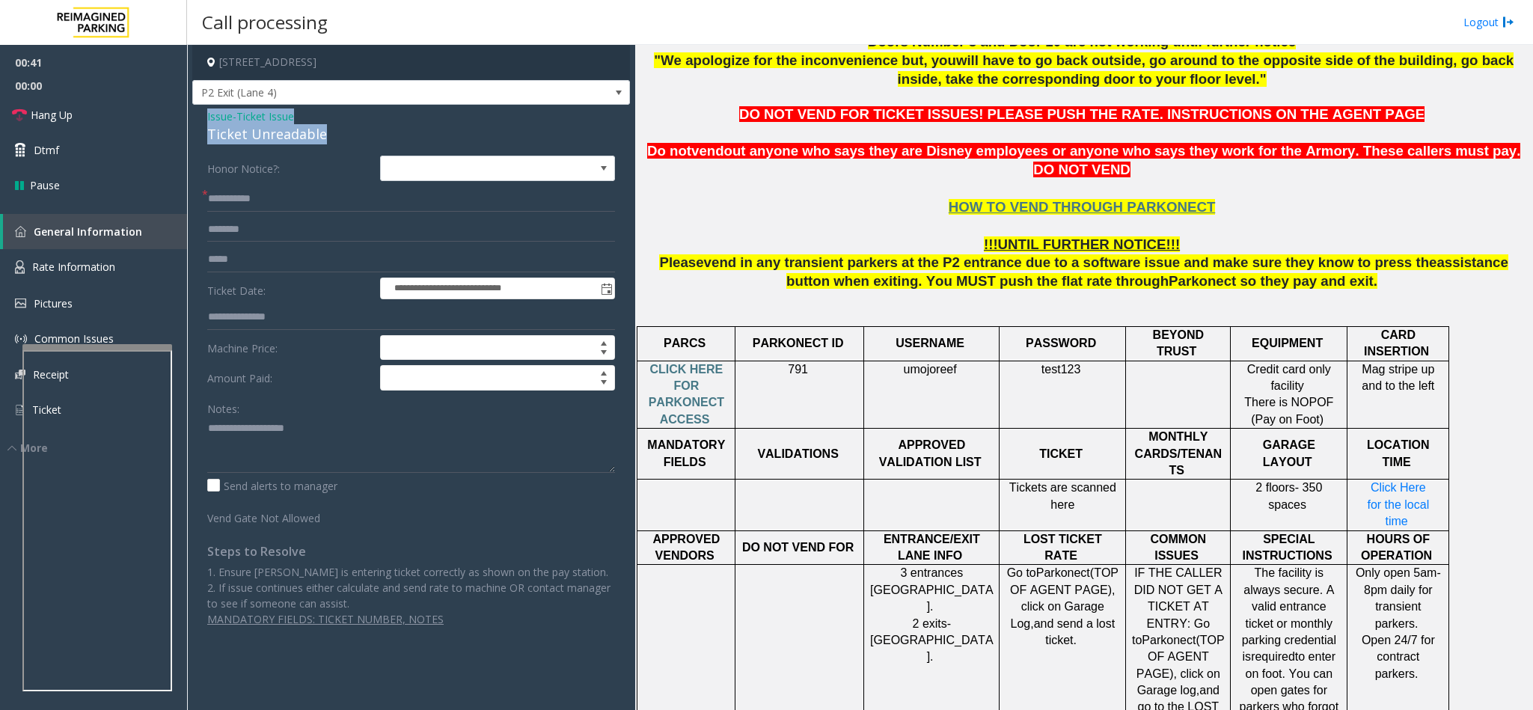
drag, startPoint x: 337, startPoint y: 129, endPoint x: 193, endPoint y: 113, distance: 145.2
click at [193, 113] on div "**********" at bounding box center [411, 373] width 438 height 537
click at [328, 420] on textarea at bounding box center [411, 445] width 408 height 56
drag, startPoint x: 319, startPoint y: 423, endPoint x: 239, endPoint y: 424, distance: 80.8
click at [239, 424] on textarea at bounding box center [411, 445] width 408 height 56
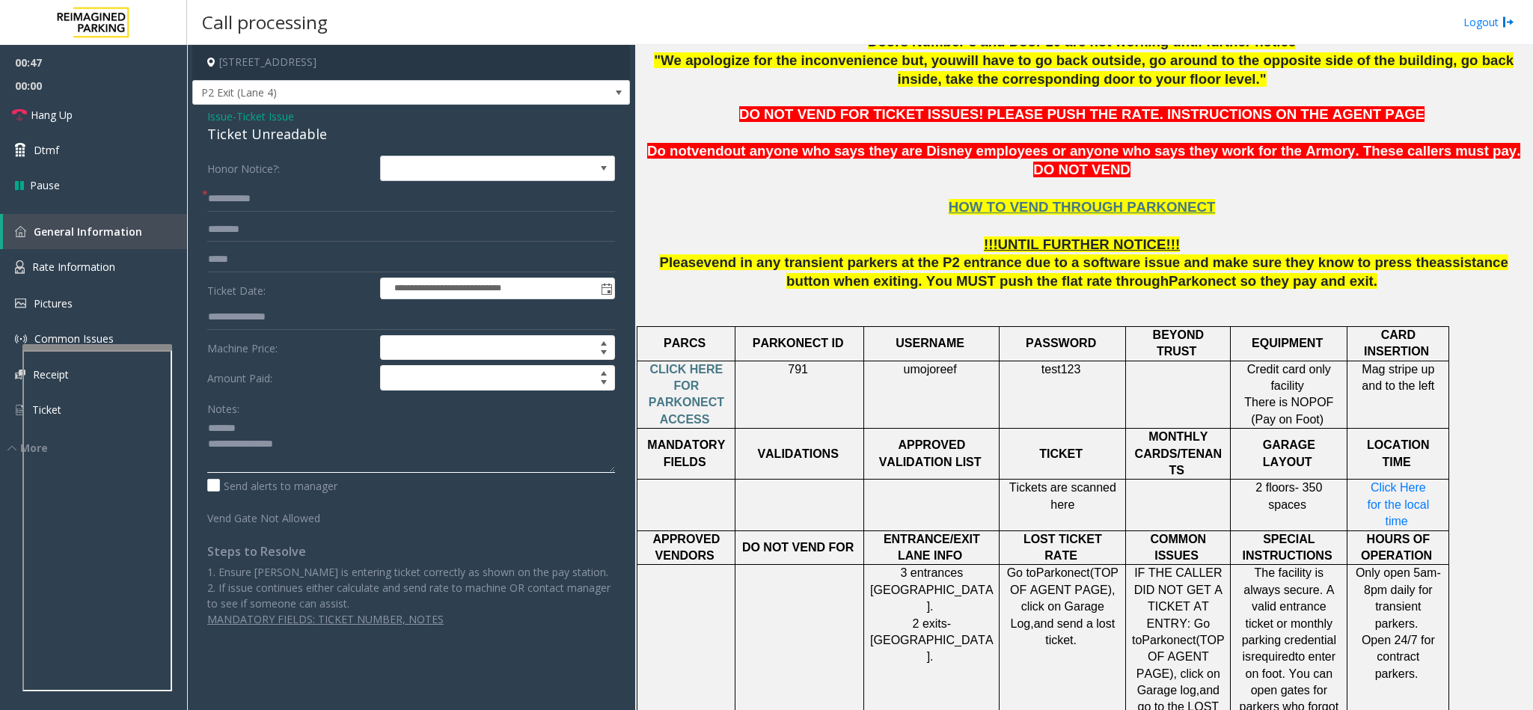
click at [326, 447] on textarea at bounding box center [411, 445] width 408 height 56
drag, startPoint x: 972, startPoint y: 346, endPoint x: 853, endPoint y: 377, distance: 123.6
click at [853, 377] on tr "CLICK HERE FOR PARKONECT ACCESS 791 umojoreef test123 Credit card only facility…" at bounding box center [1043, 395] width 812 height 68
copy tr "umojoreef"
click at [319, 135] on div "Ticket Unreadable" at bounding box center [411, 134] width 408 height 20
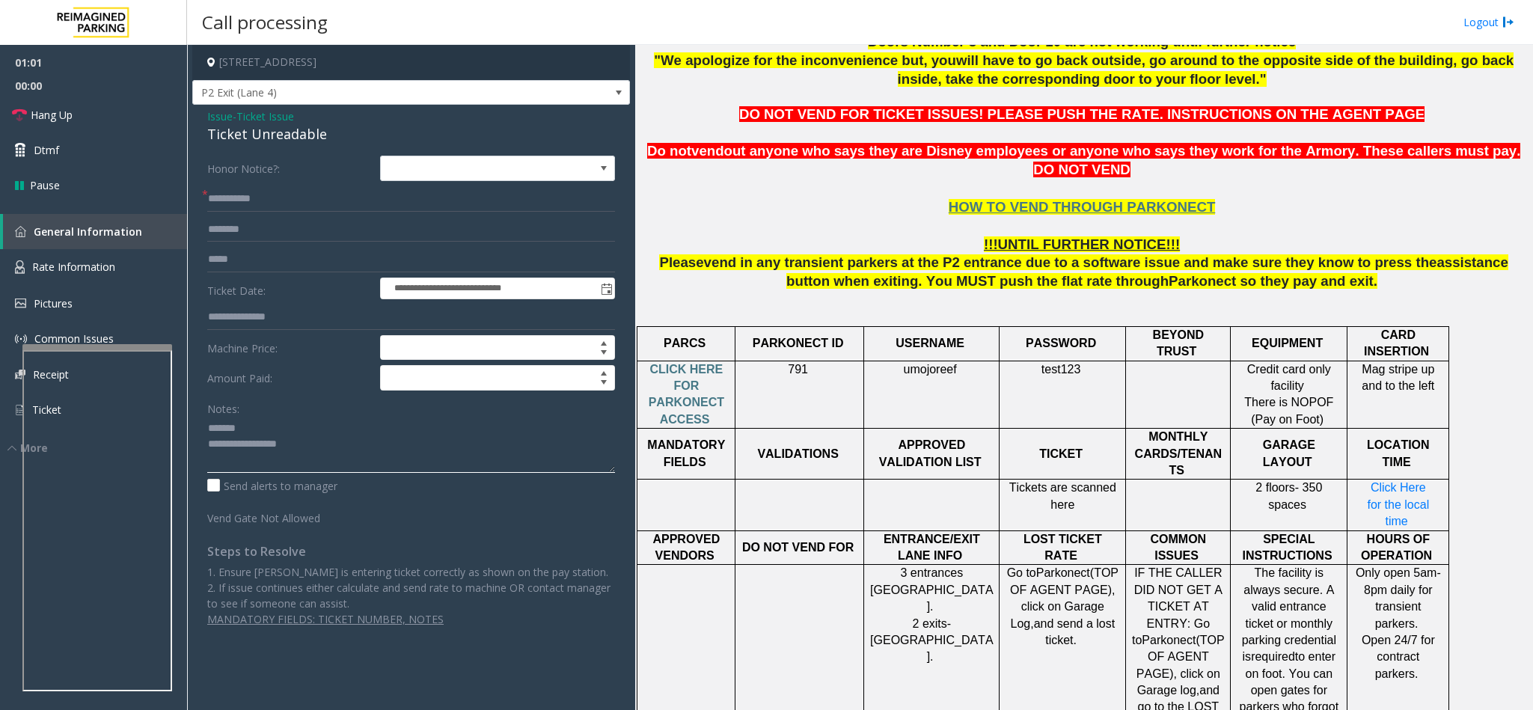
click at [346, 454] on textarea at bounding box center [411, 445] width 408 height 56
type textarea "**********"
click at [285, 111] on span "Ticket Issue" at bounding box center [265, 116] width 58 height 16
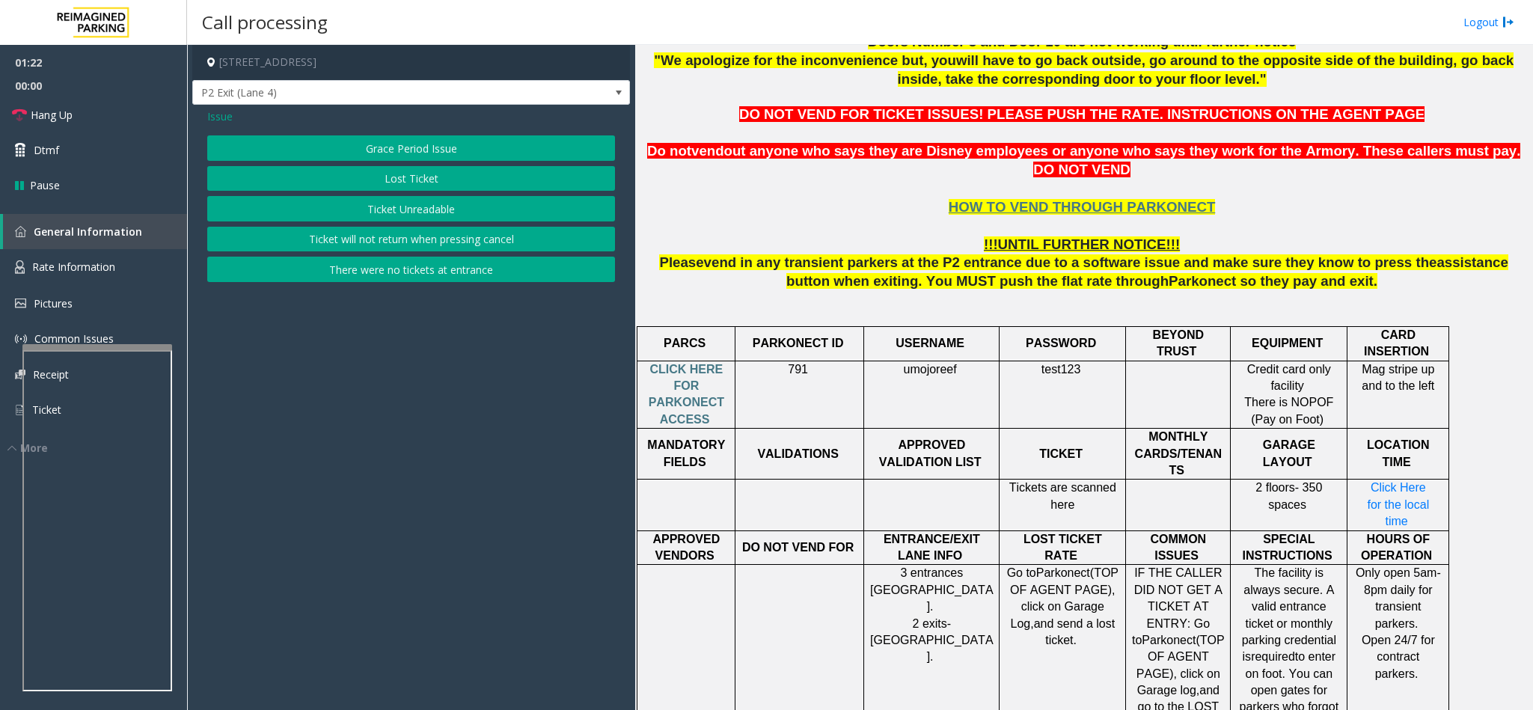
drag, startPoint x: 420, startPoint y: 207, endPoint x: 429, endPoint y: 178, distance: 30.5
click at [429, 178] on div "Grace Period Issue Lost Ticket Ticket Unreadable Ticket will not return when pr…" at bounding box center [411, 208] width 408 height 147
click at [429, 178] on button "Lost Ticket" at bounding box center [411, 178] width 408 height 25
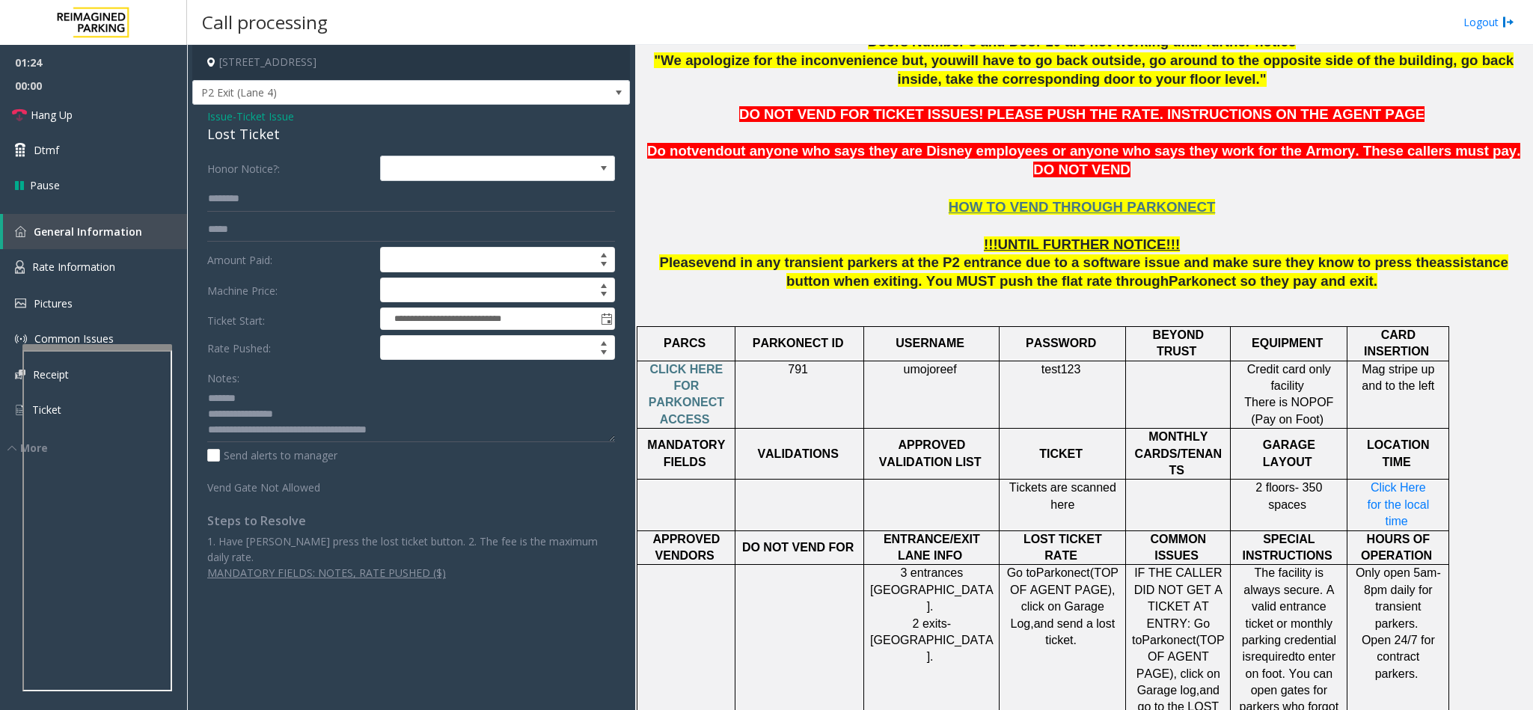
click at [284, 110] on span "Ticket Issue" at bounding box center [265, 116] width 58 height 16
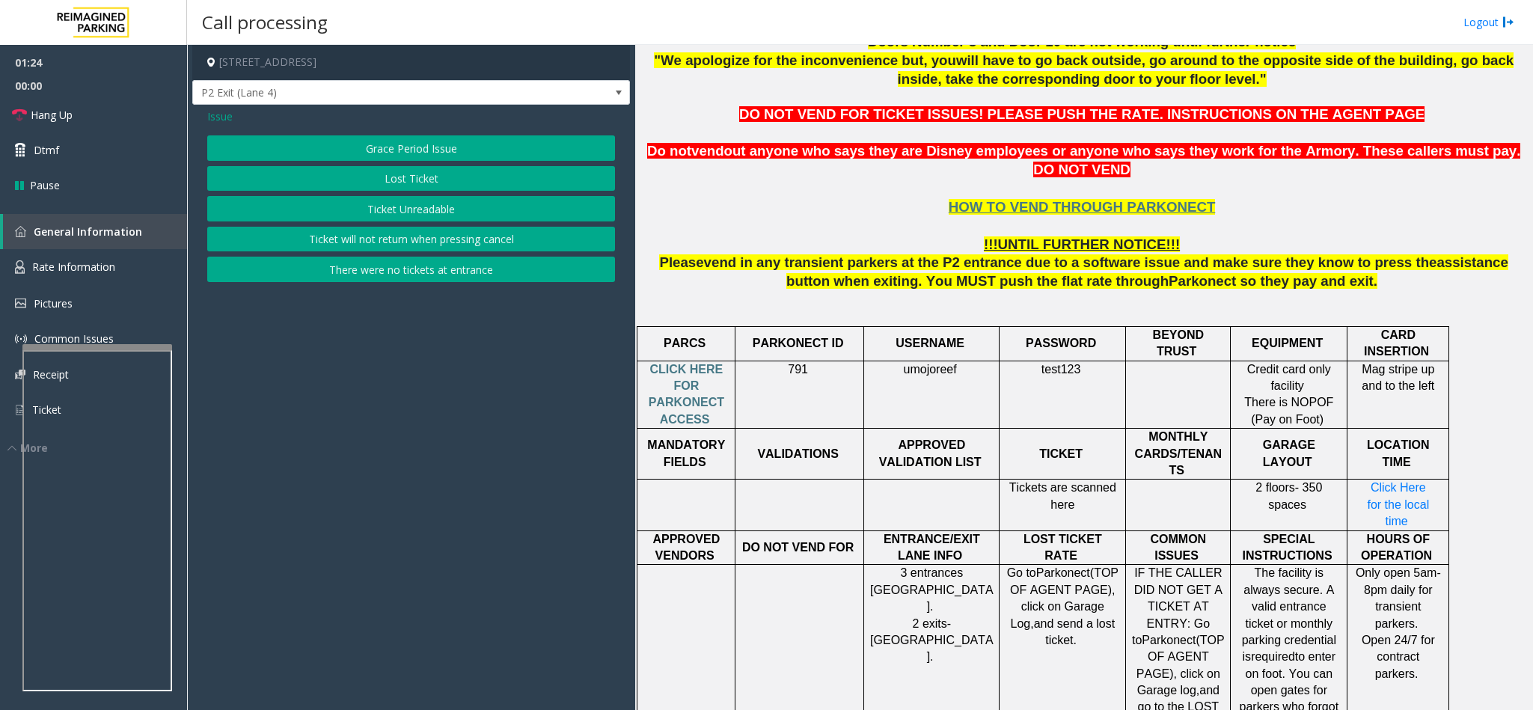
click at [225, 112] on span "Issue" at bounding box center [219, 116] width 25 height 16
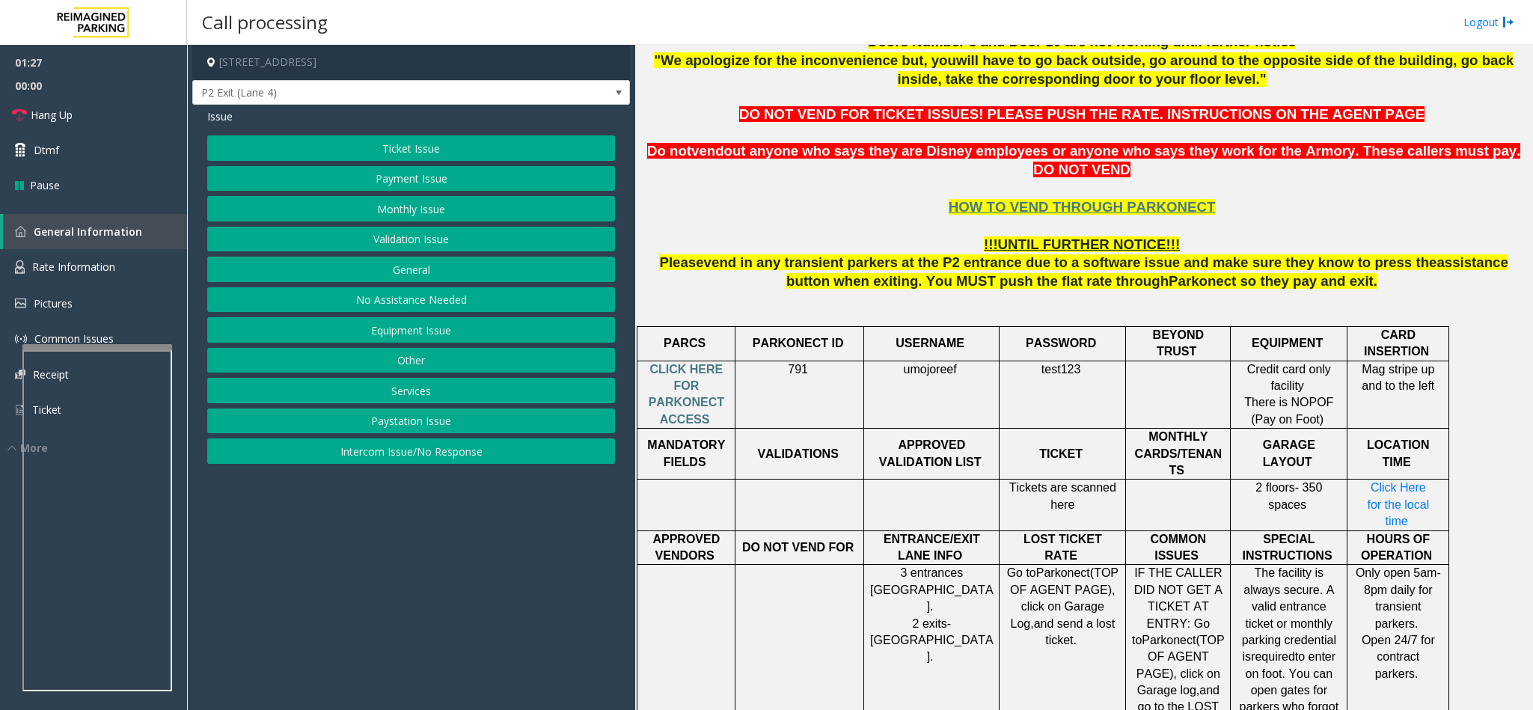
click at [411, 242] on button "Validation Issue" at bounding box center [411, 239] width 408 height 25
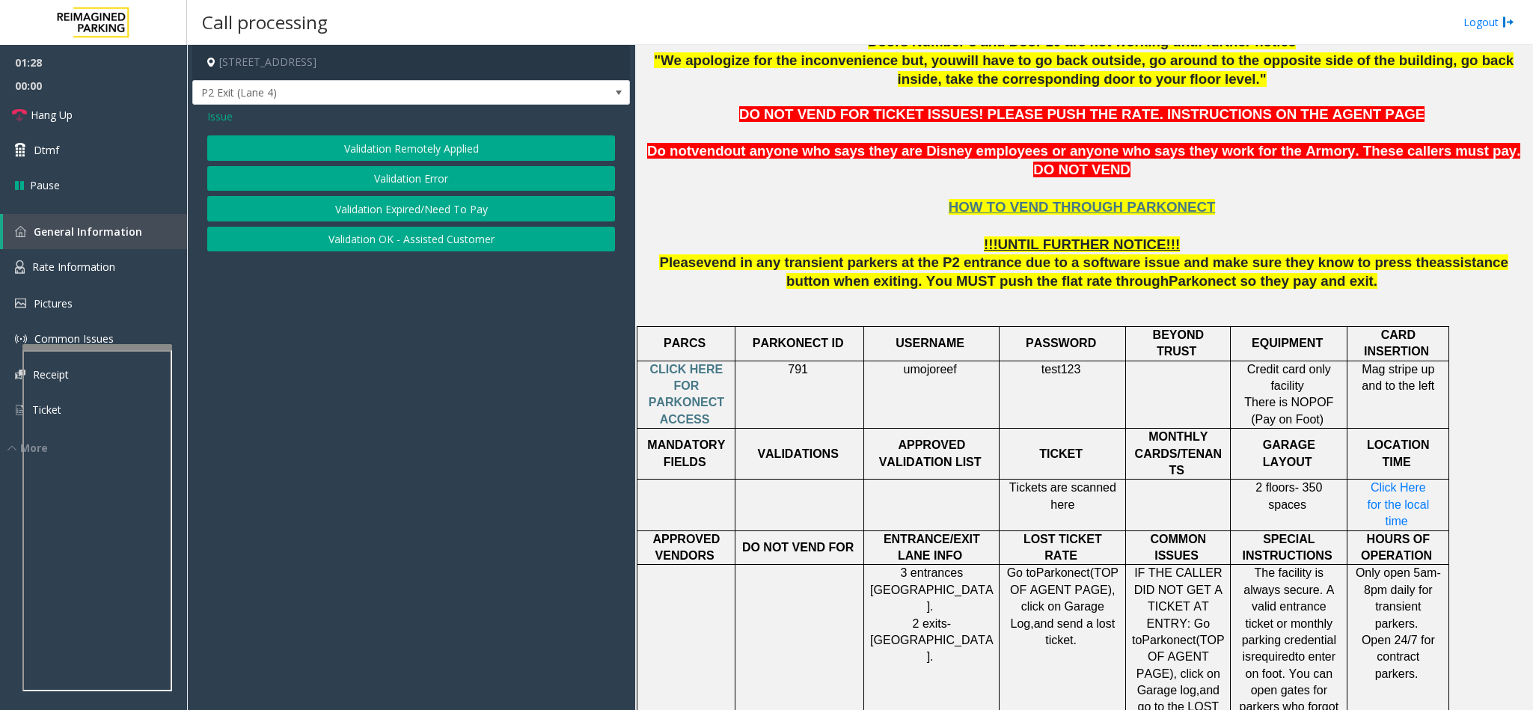
click at [404, 184] on button "Validation Error" at bounding box center [411, 178] width 408 height 25
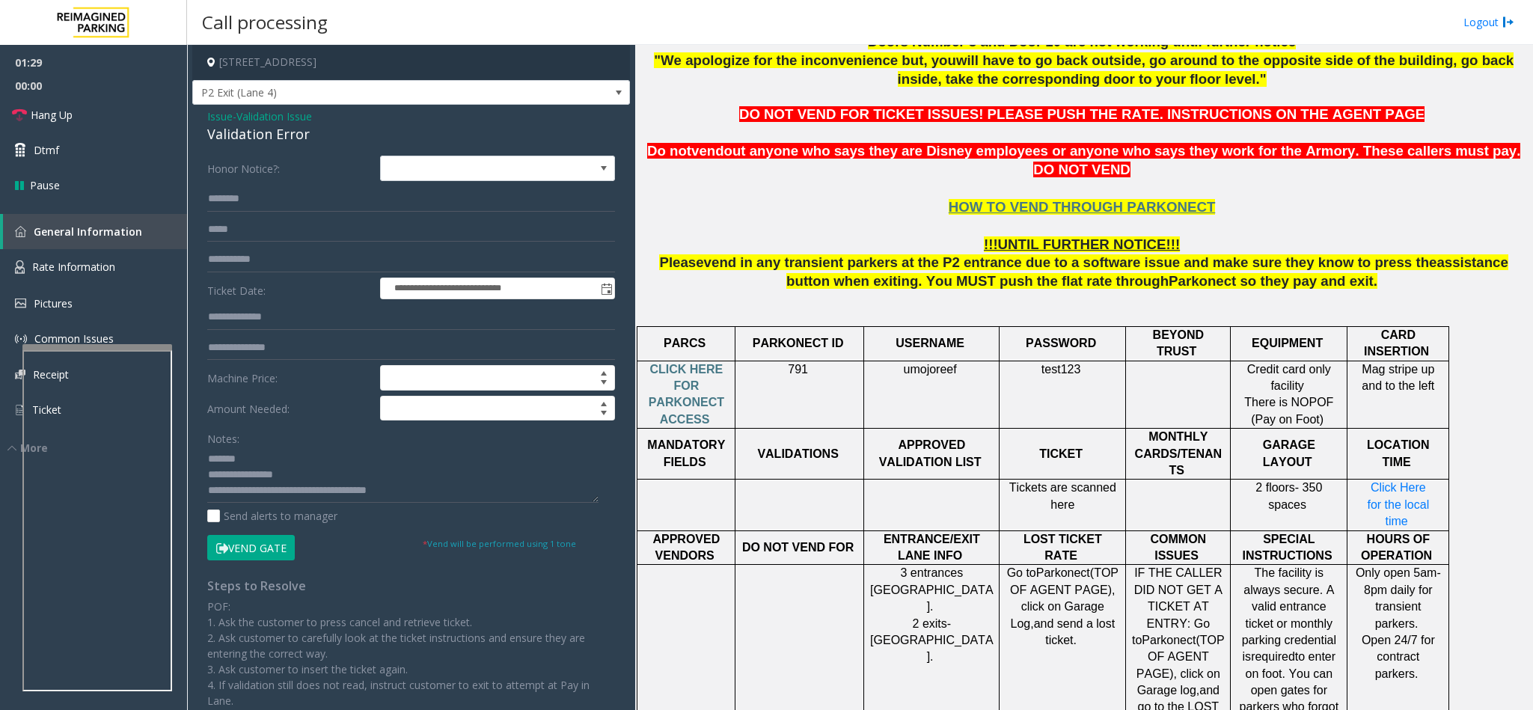
click at [287, 548] on button "Vend Gate" at bounding box center [251, 547] width 88 height 25
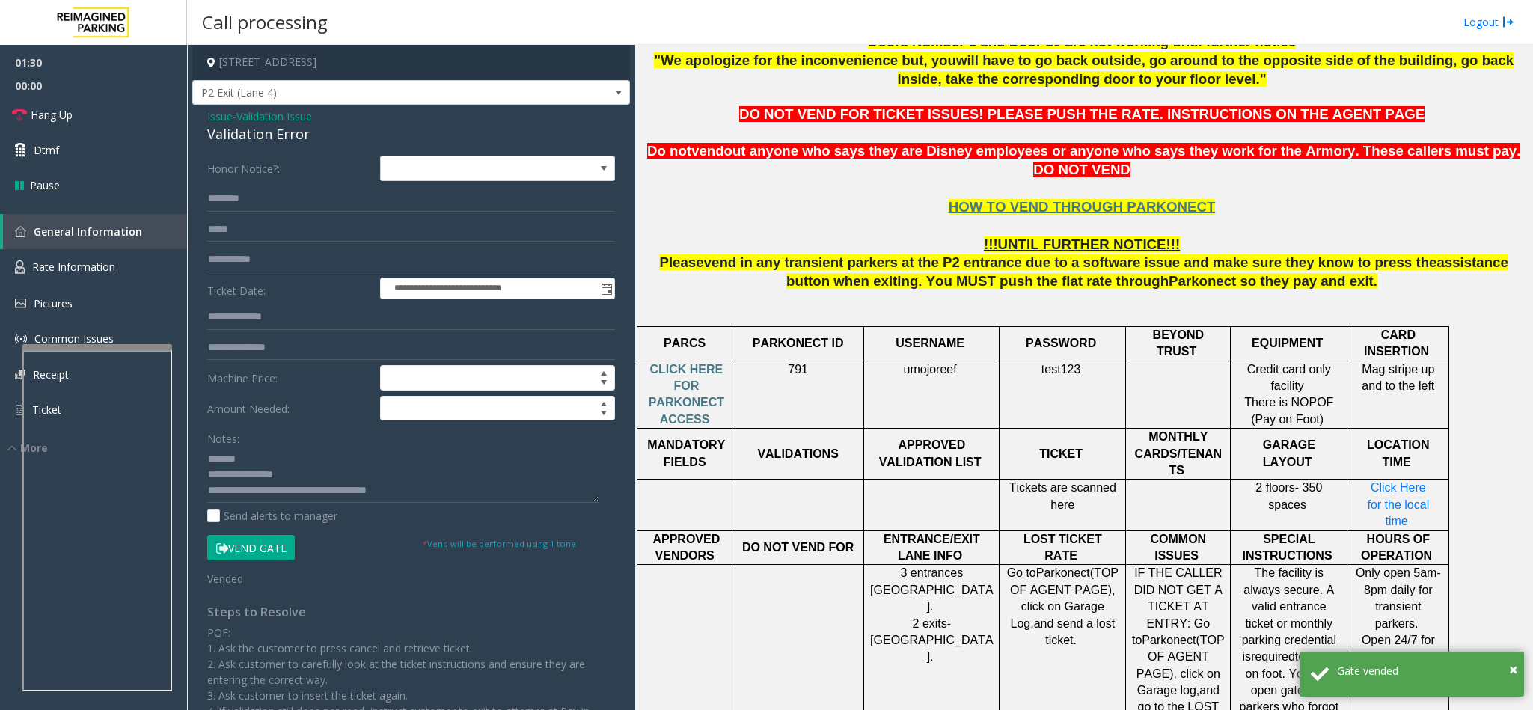
click at [289, 115] on span "Validation Issue" at bounding box center [274, 116] width 76 height 16
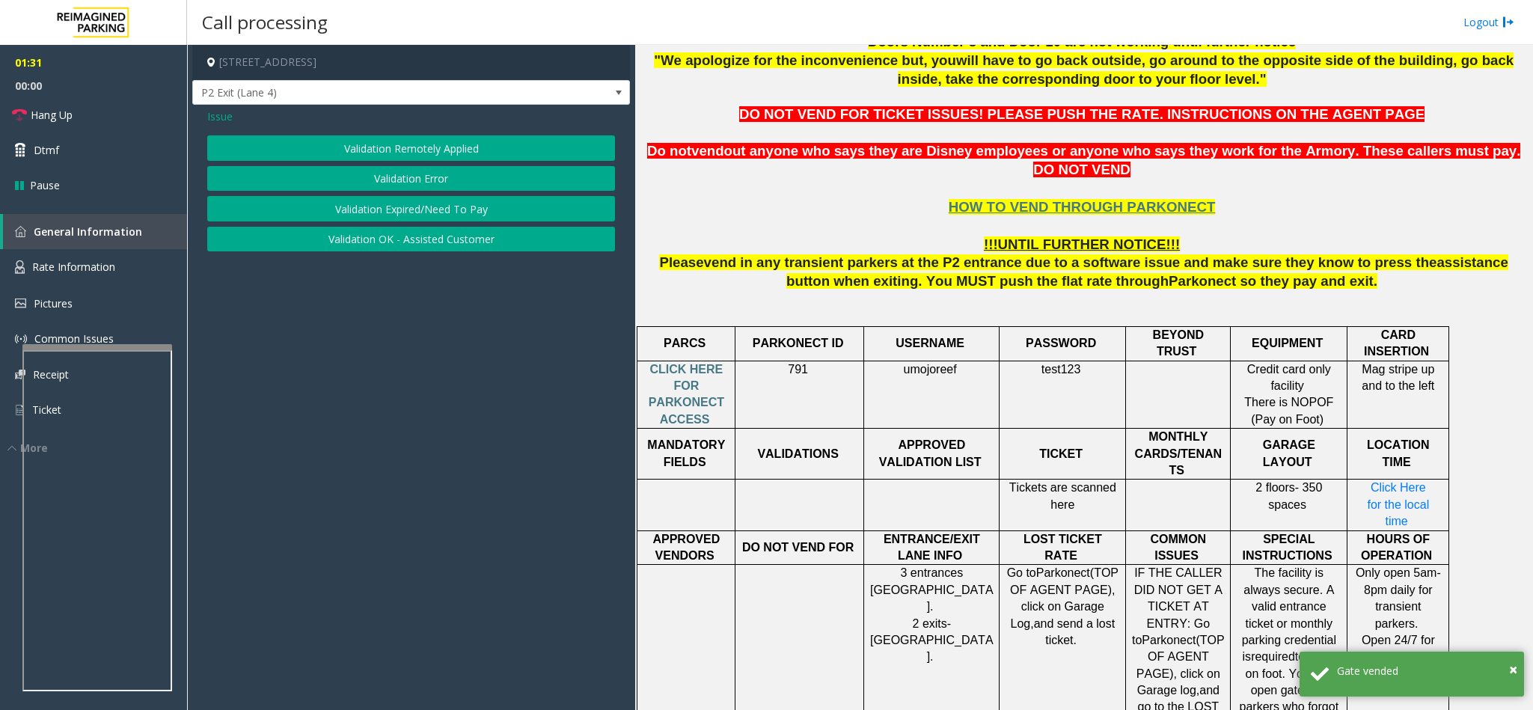
click at [227, 115] on span "Issue" at bounding box center [219, 116] width 25 height 16
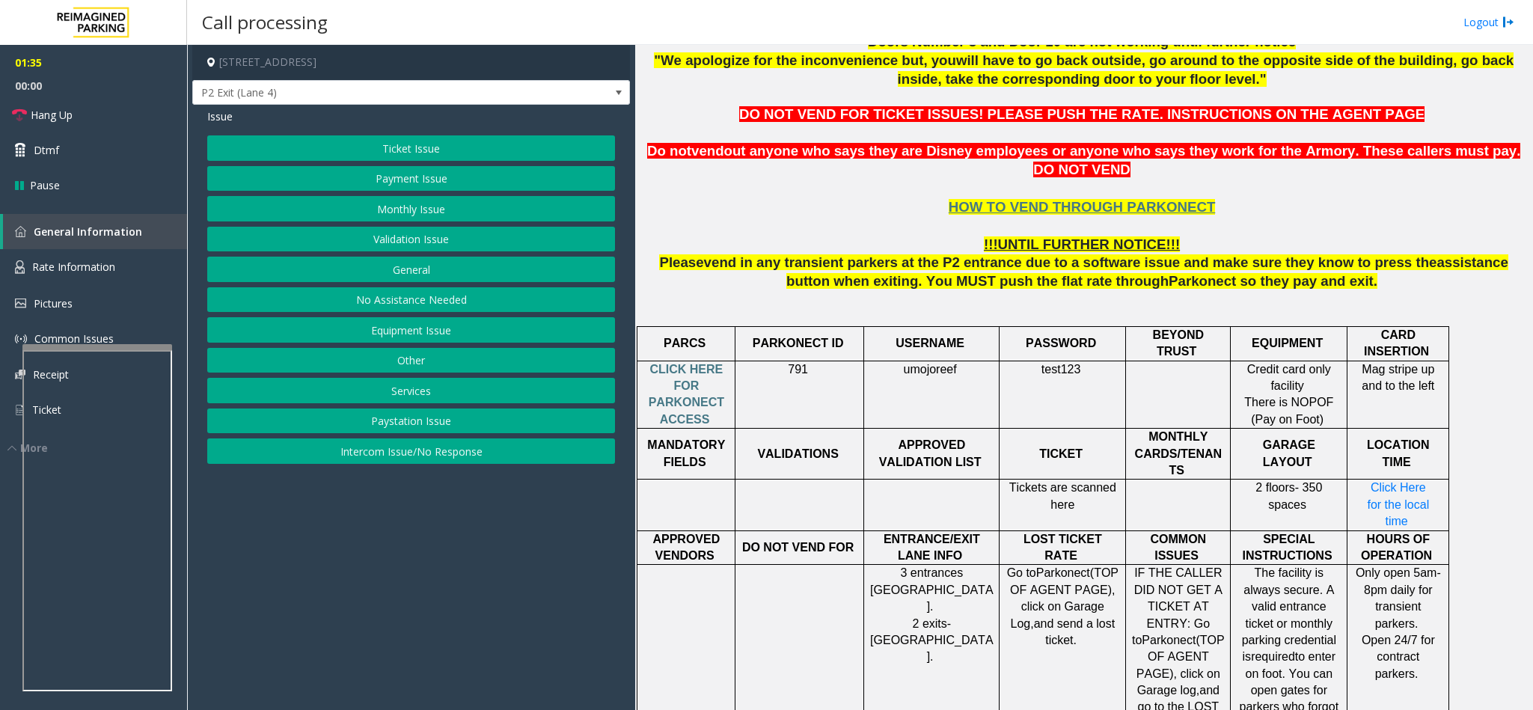
click at [422, 148] on button "Ticket Issue" at bounding box center [411, 147] width 408 height 25
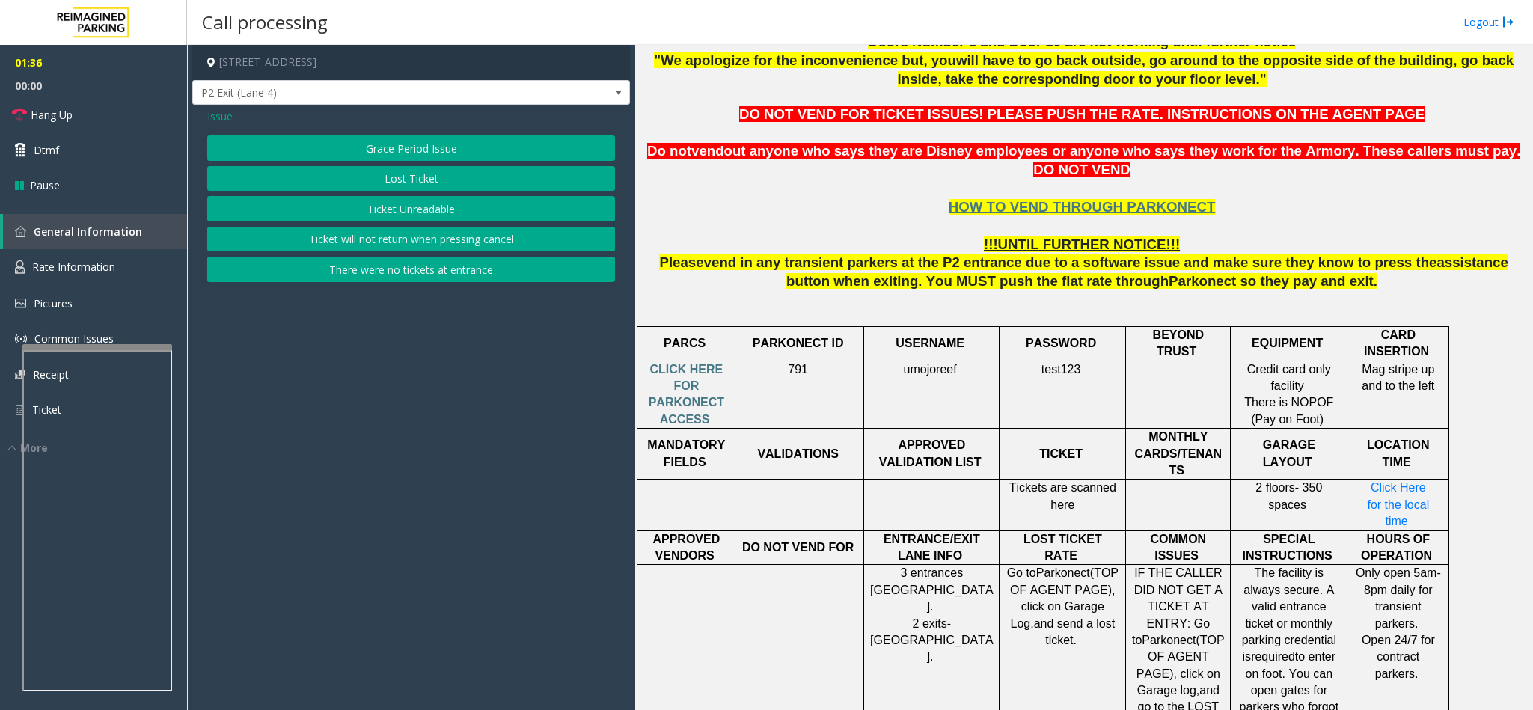
click at [417, 206] on button "Ticket Unreadable" at bounding box center [411, 208] width 408 height 25
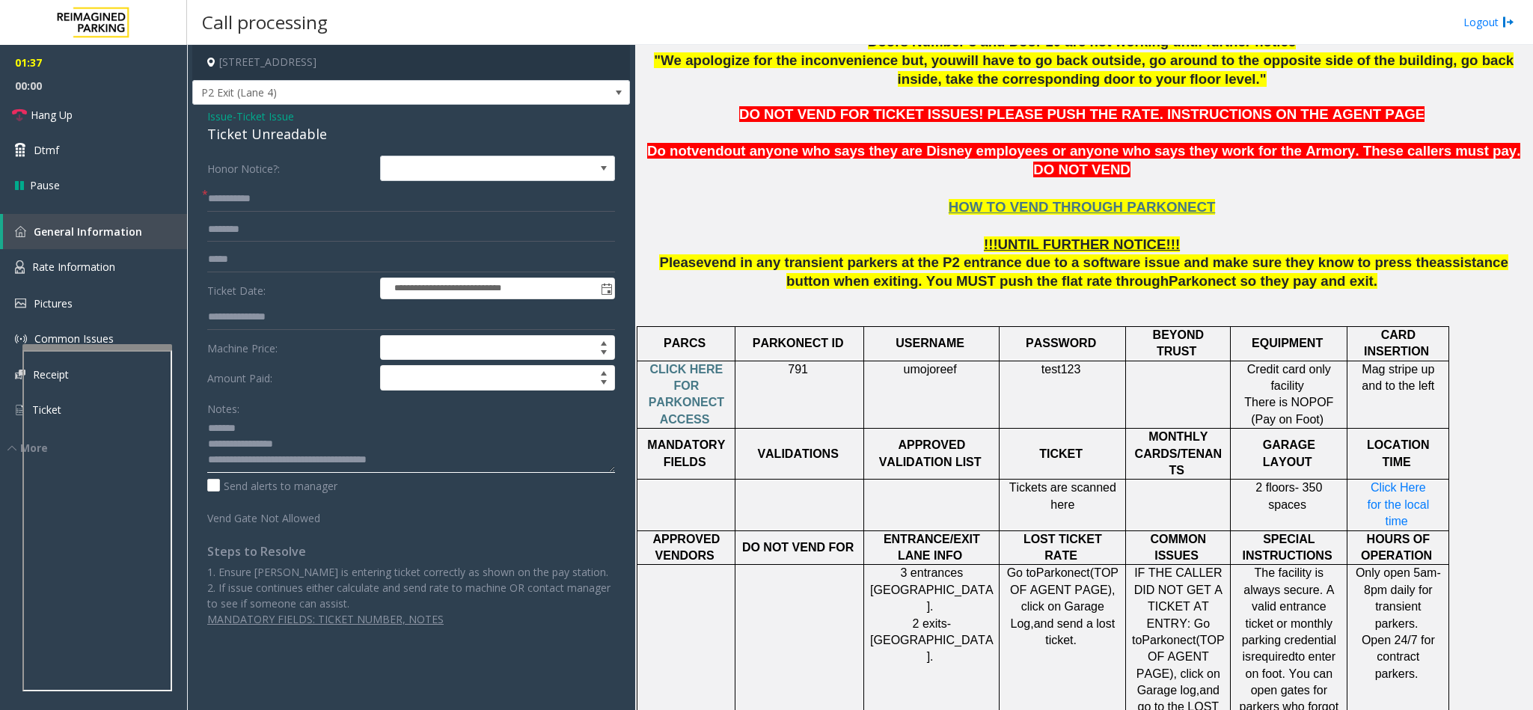
click at [443, 453] on textarea at bounding box center [411, 445] width 408 height 56
click at [104, 119] on link "Hang Up" at bounding box center [93, 114] width 187 height 35
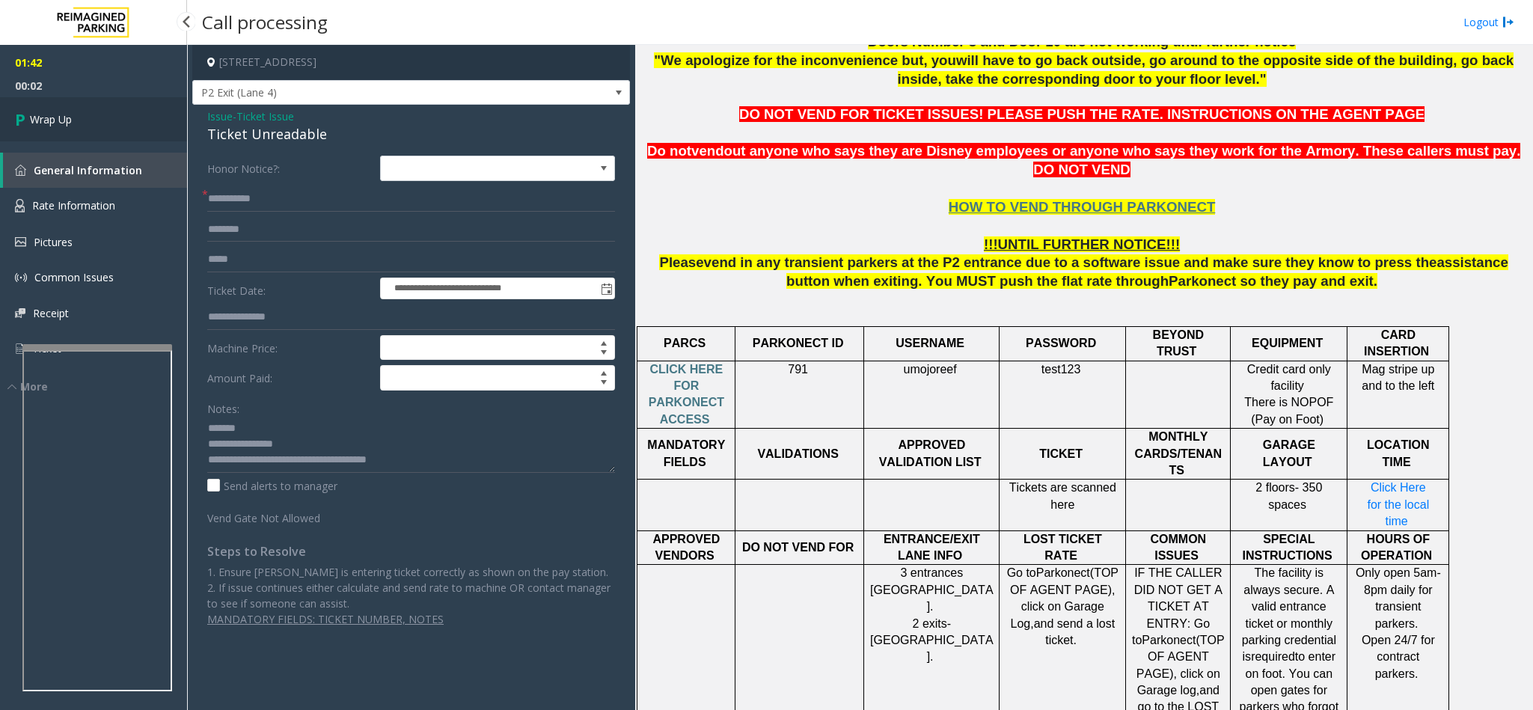
click at [119, 114] on link "Wrap Up" at bounding box center [93, 119] width 187 height 44
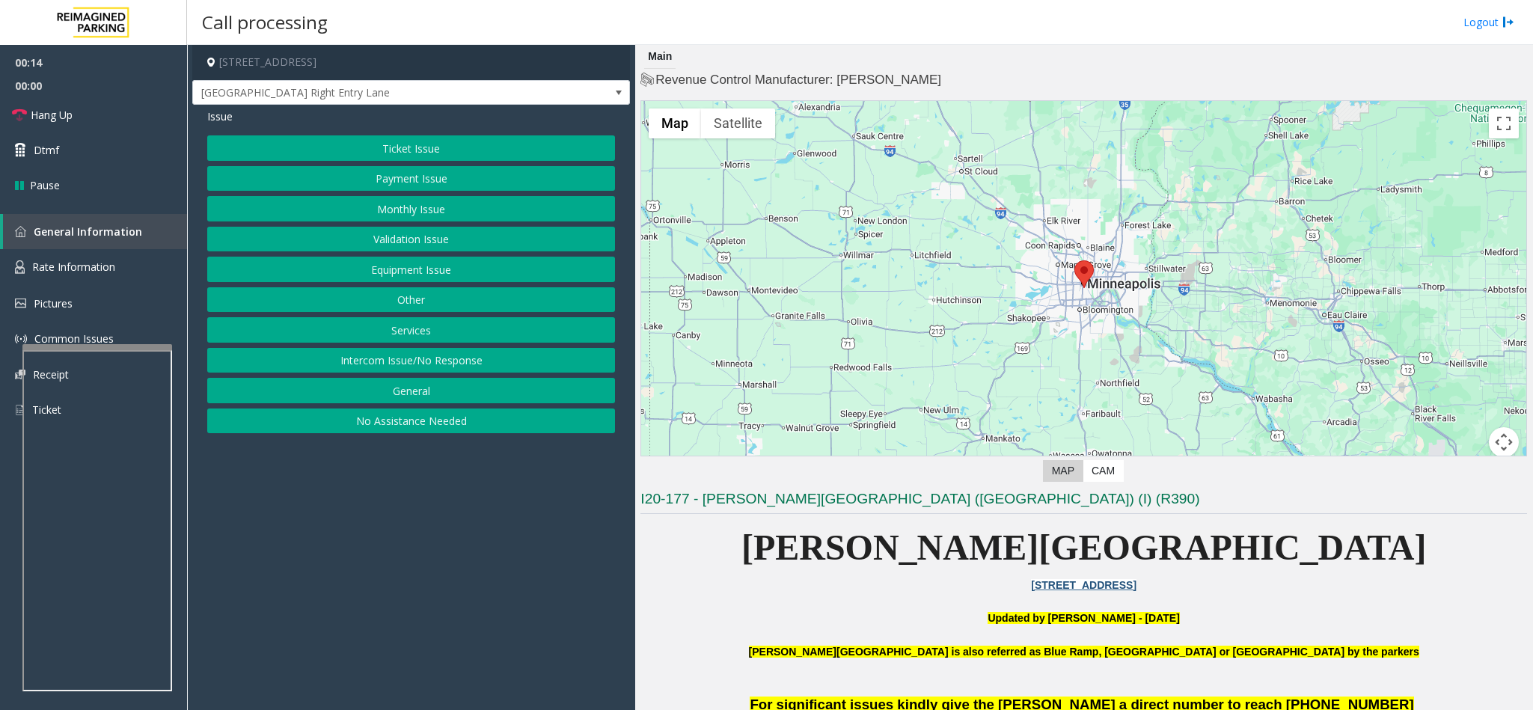
drag, startPoint x: 436, startPoint y: 146, endPoint x: 444, endPoint y: 138, distance: 11.6
click at [444, 138] on button "Ticket Issue" at bounding box center [411, 147] width 408 height 25
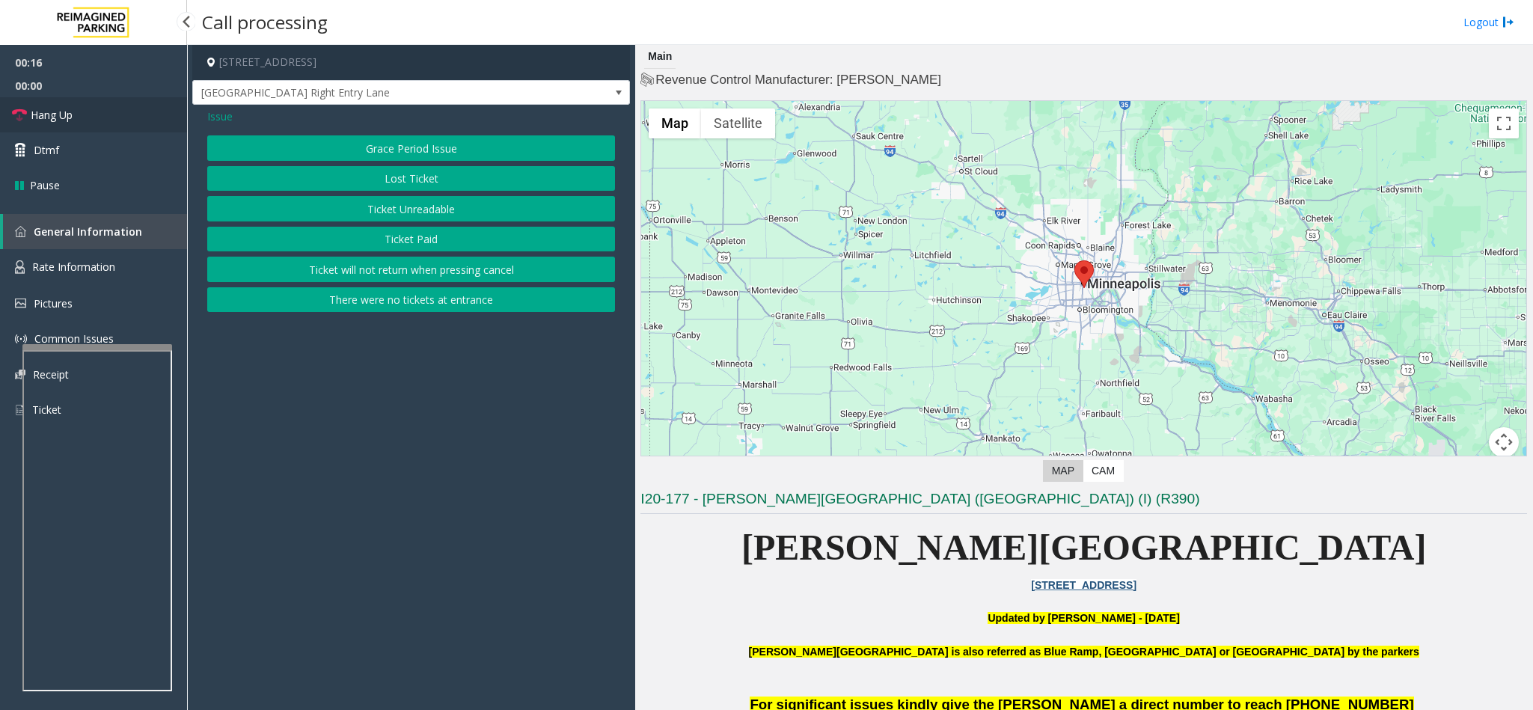
click at [110, 115] on link "Hang Up" at bounding box center [93, 114] width 187 height 35
click at [223, 117] on span "Issue" at bounding box center [219, 116] width 25 height 16
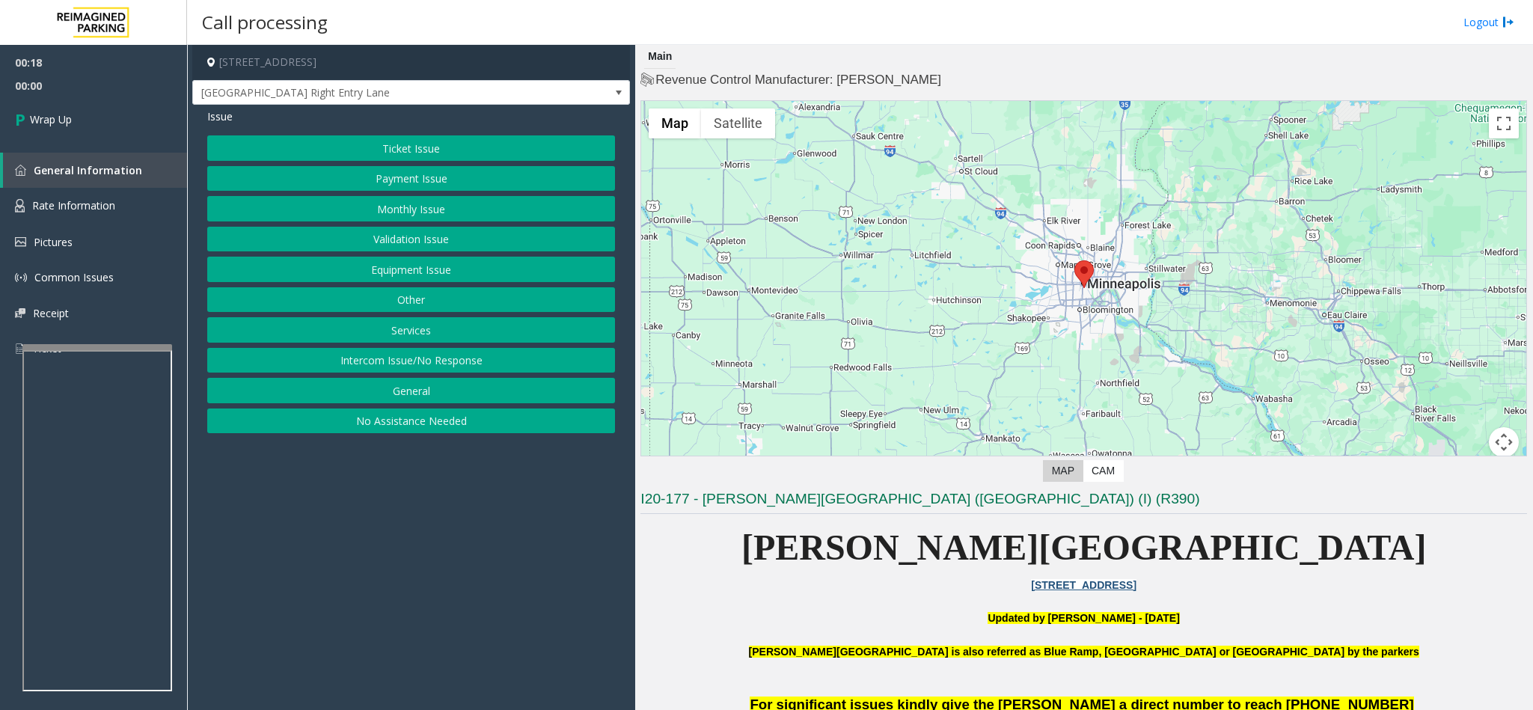
click at [409, 272] on button "Equipment Issue" at bounding box center [411, 269] width 408 height 25
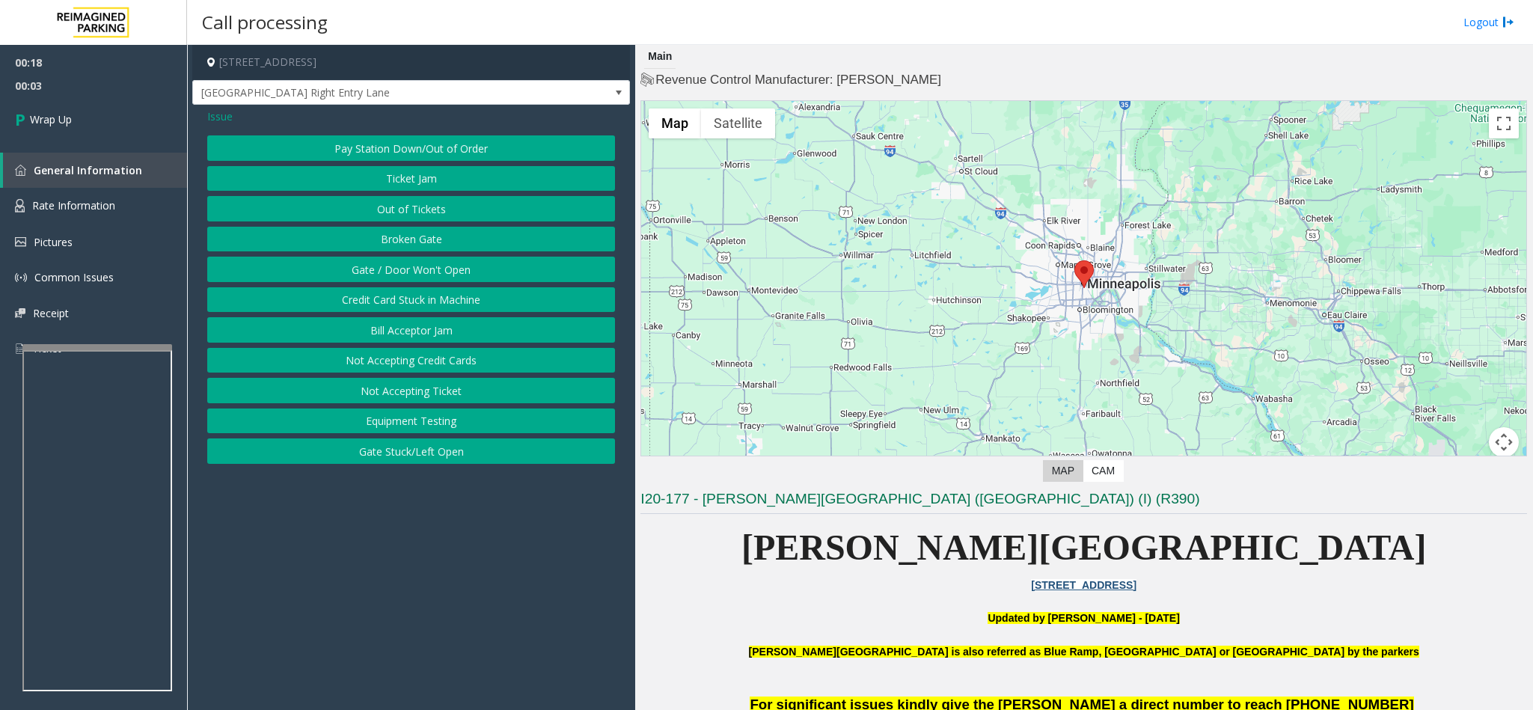
drag, startPoint x: 426, startPoint y: 272, endPoint x: 407, endPoint y: 299, distance: 33.8
click at [413, 298] on div "Pay Station Down/Out of Order Ticket Jam Out of Tickets [GEOGRAPHIC_DATA] / Doo…" at bounding box center [411, 299] width 408 height 328
drag, startPoint x: 406, startPoint y: 301, endPoint x: 433, endPoint y: 205, distance: 99.5
click at [433, 205] on div "Pay Station Down/Out of Order Ticket Jam Out of Tickets [GEOGRAPHIC_DATA] / Doo…" at bounding box center [411, 299] width 408 height 328
click at [433, 205] on button "Out of Tickets" at bounding box center [411, 208] width 408 height 25
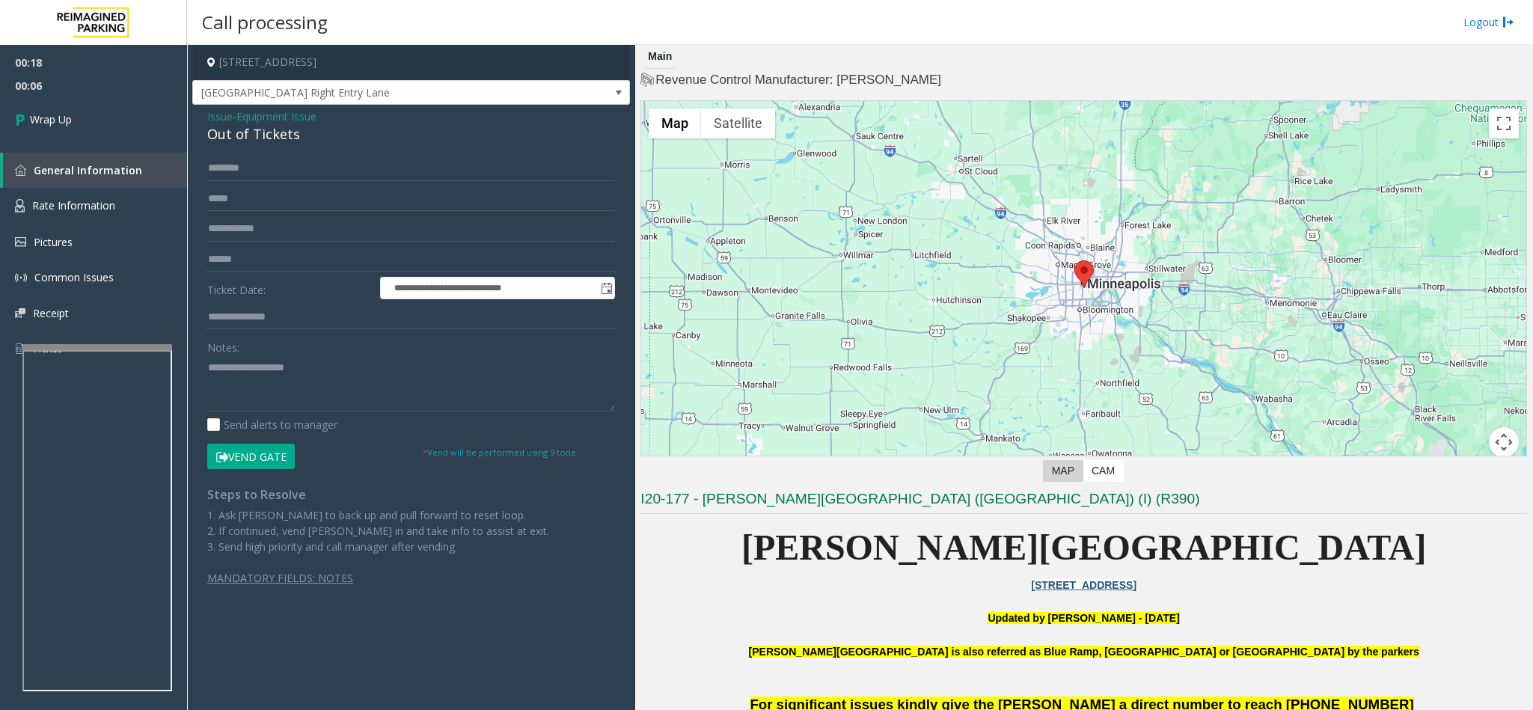
click at [357, 137] on div "Out of Tickets" at bounding box center [411, 134] width 408 height 20
drag, startPoint x: 290, startPoint y: 135, endPoint x: 205, endPoint y: 111, distance: 88.8
click at [205, 111] on div "**********" at bounding box center [411, 361] width 438 height 512
click at [313, 141] on div "Out of Tickets" at bounding box center [411, 134] width 408 height 20
drag, startPoint x: 313, startPoint y: 141, endPoint x: 211, endPoint y: 108, distance: 107.2
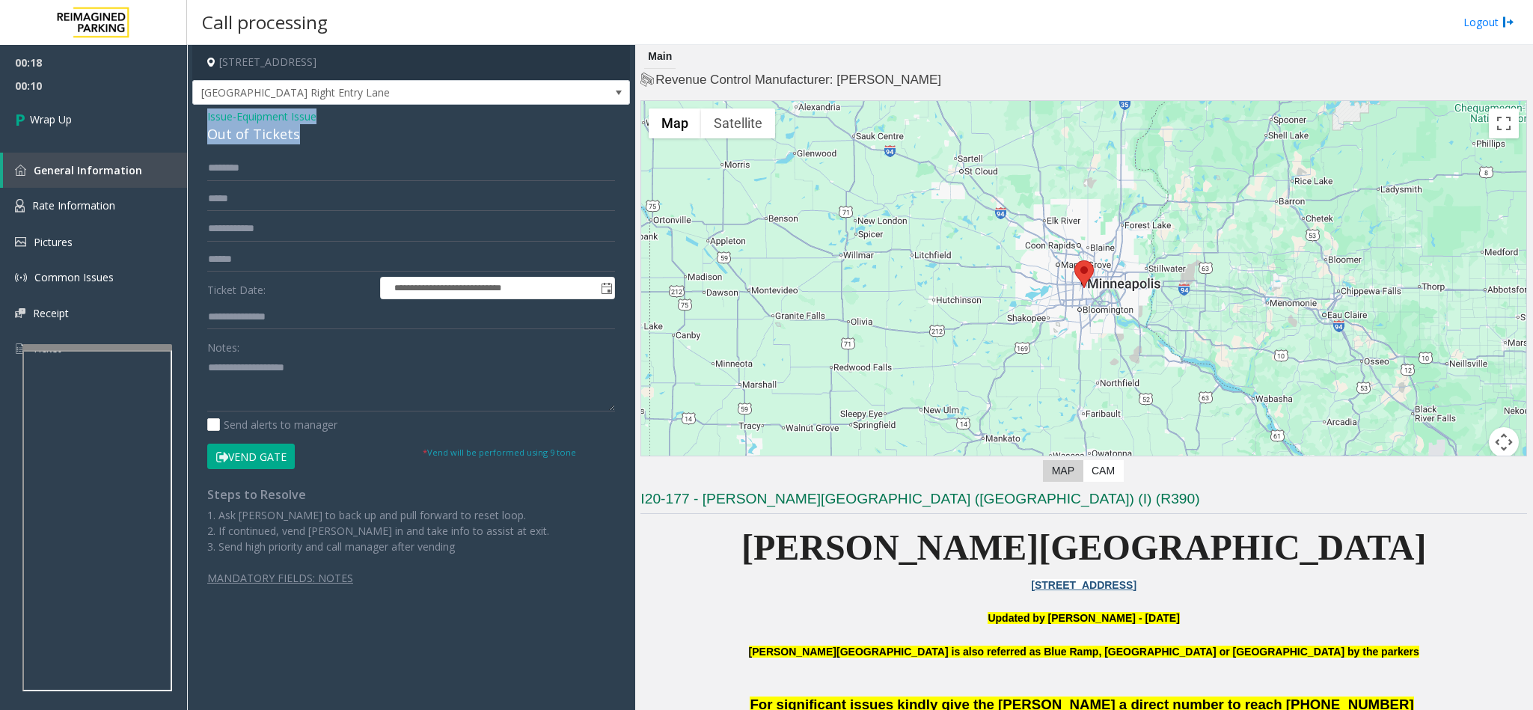
click at [211, 108] on div "**********" at bounding box center [411, 361] width 438 height 512
click at [319, 373] on textarea at bounding box center [411, 383] width 408 height 56
click at [357, 364] on textarea at bounding box center [411, 383] width 408 height 56
drag, startPoint x: 355, startPoint y: 364, endPoint x: 258, endPoint y: 364, distance: 97.2
click at [258, 364] on textarea at bounding box center [411, 383] width 408 height 56
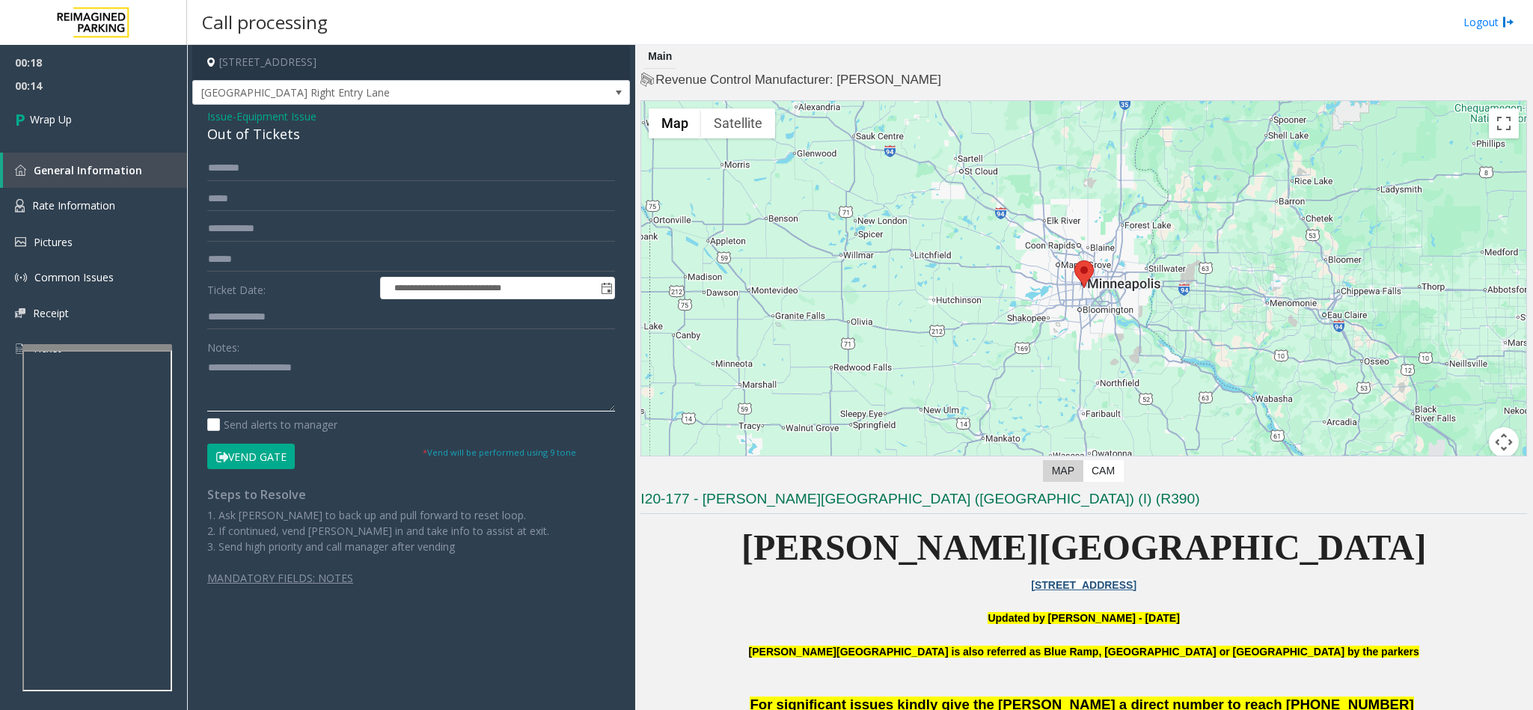
click at [397, 378] on textarea at bounding box center [411, 383] width 408 height 56
type textarea "**********"
click at [65, 128] on link "Wrap Up" at bounding box center [93, 119] width 187 height 44
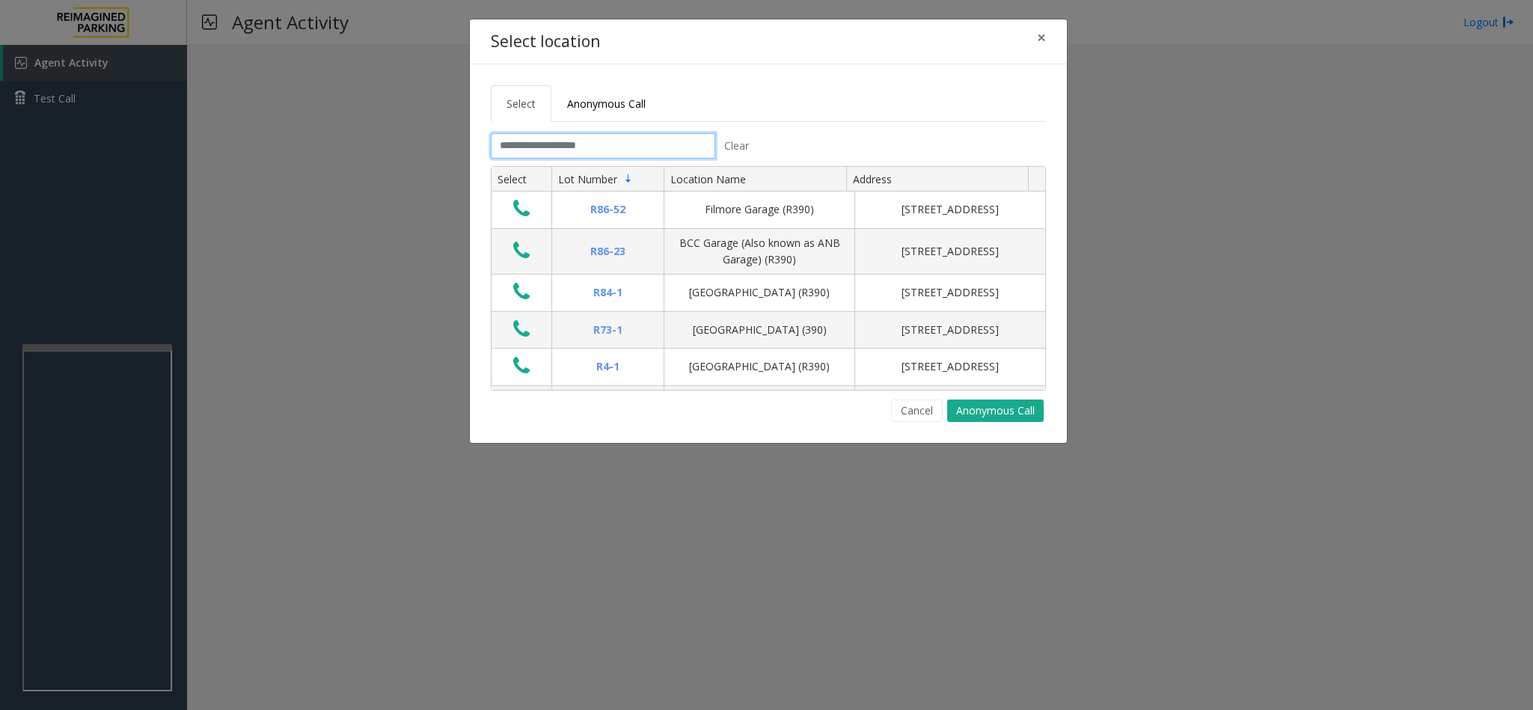
click at [601, 157] on input "text" at bounding box center [603, 145] width 224 height 25
click at [608, 144] on input "text" at bounding box center [603, 145] width 224 height 25
click at [607, 148] on input "text" at bounding box center [603, 145] width 224 height 25
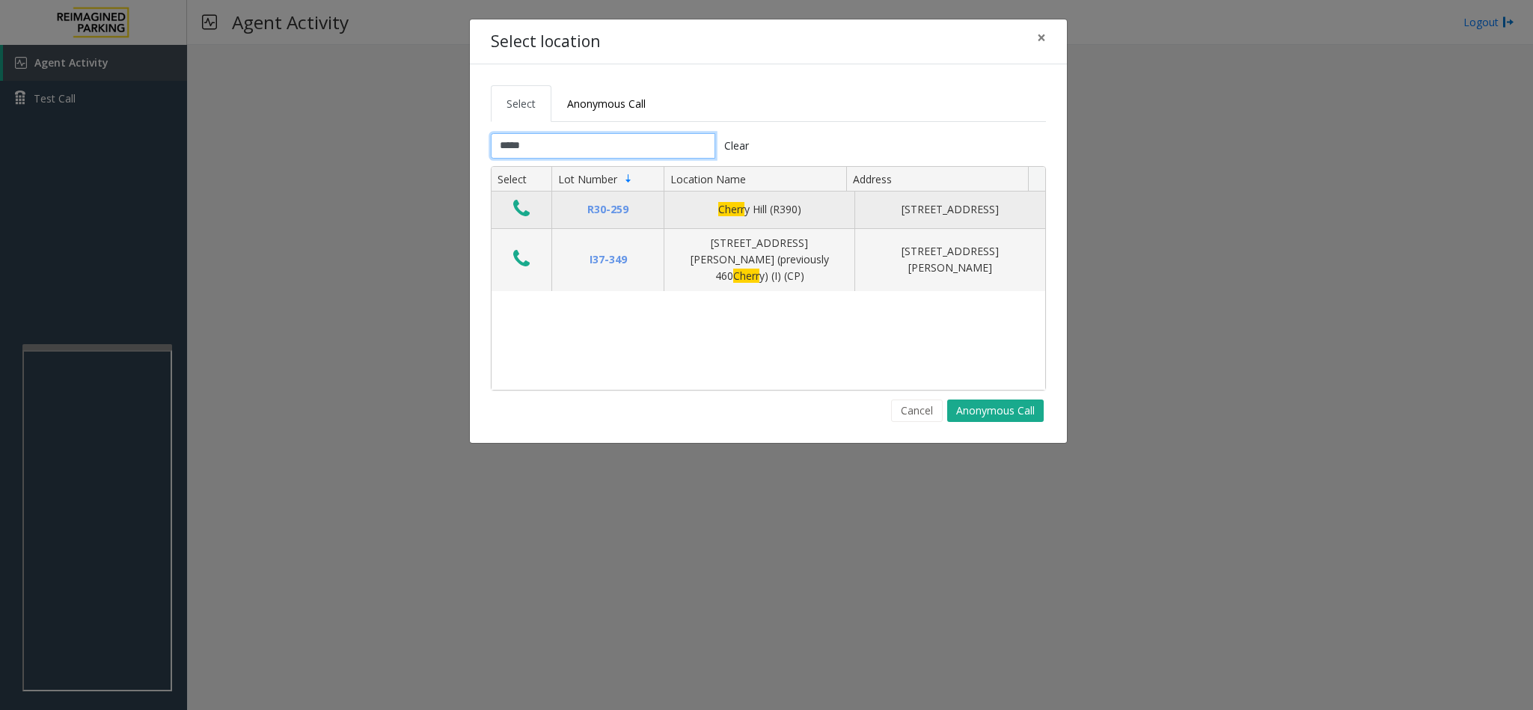
type input "*****"
click at [521, 213] on icon "Data table" at bounding box center [521, 208] width 16 height 21
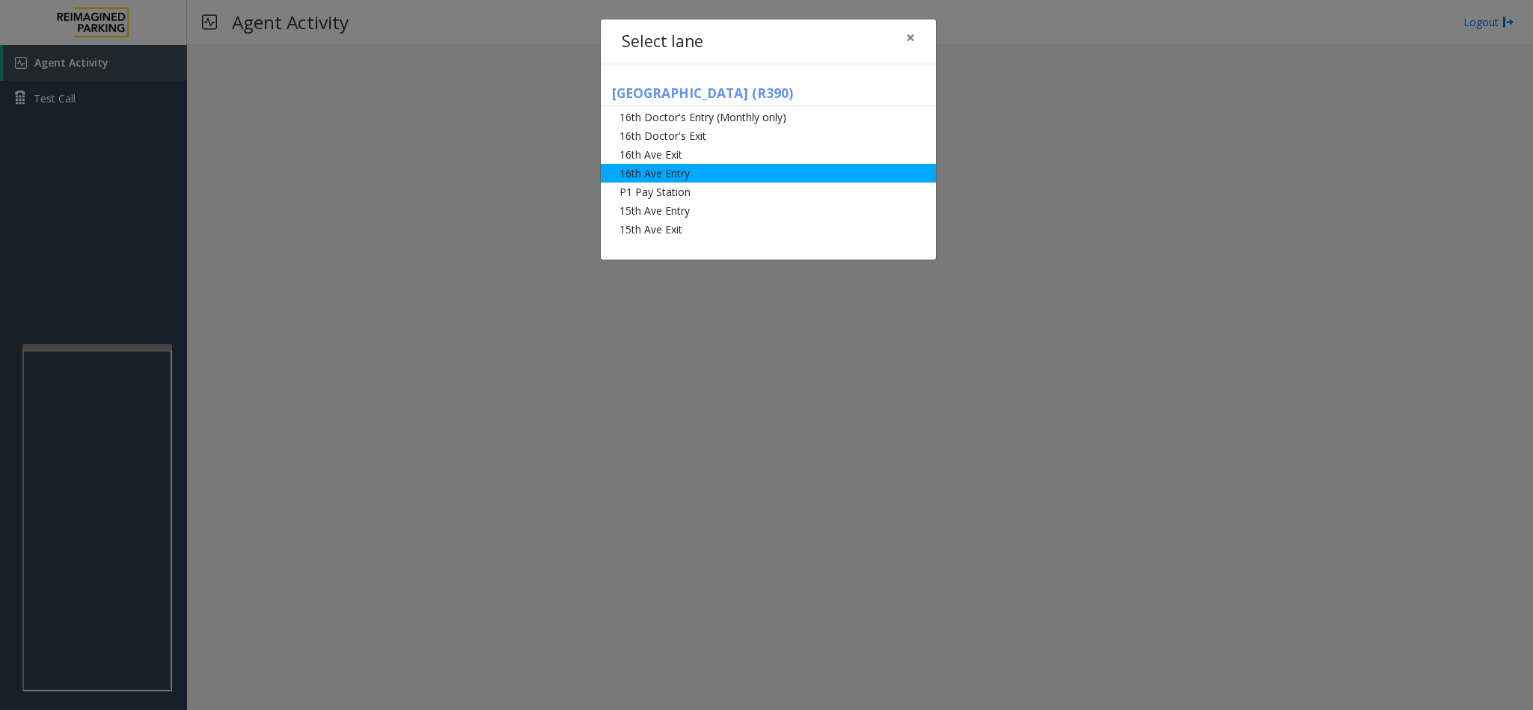
click at [687, 174] on li "16th Ave Entry" at bounding box center [768, 173] width 335 height 19
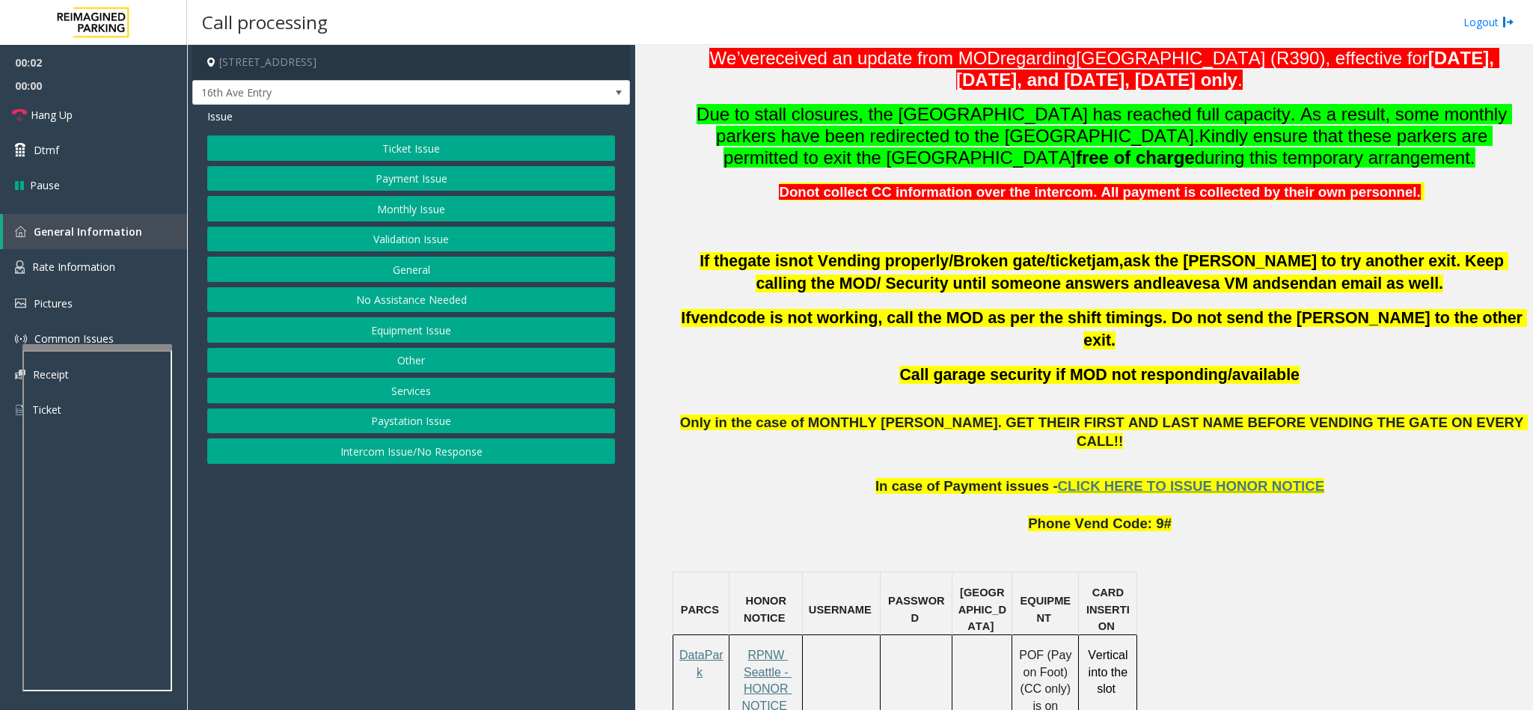
scroll to position [673, 0]
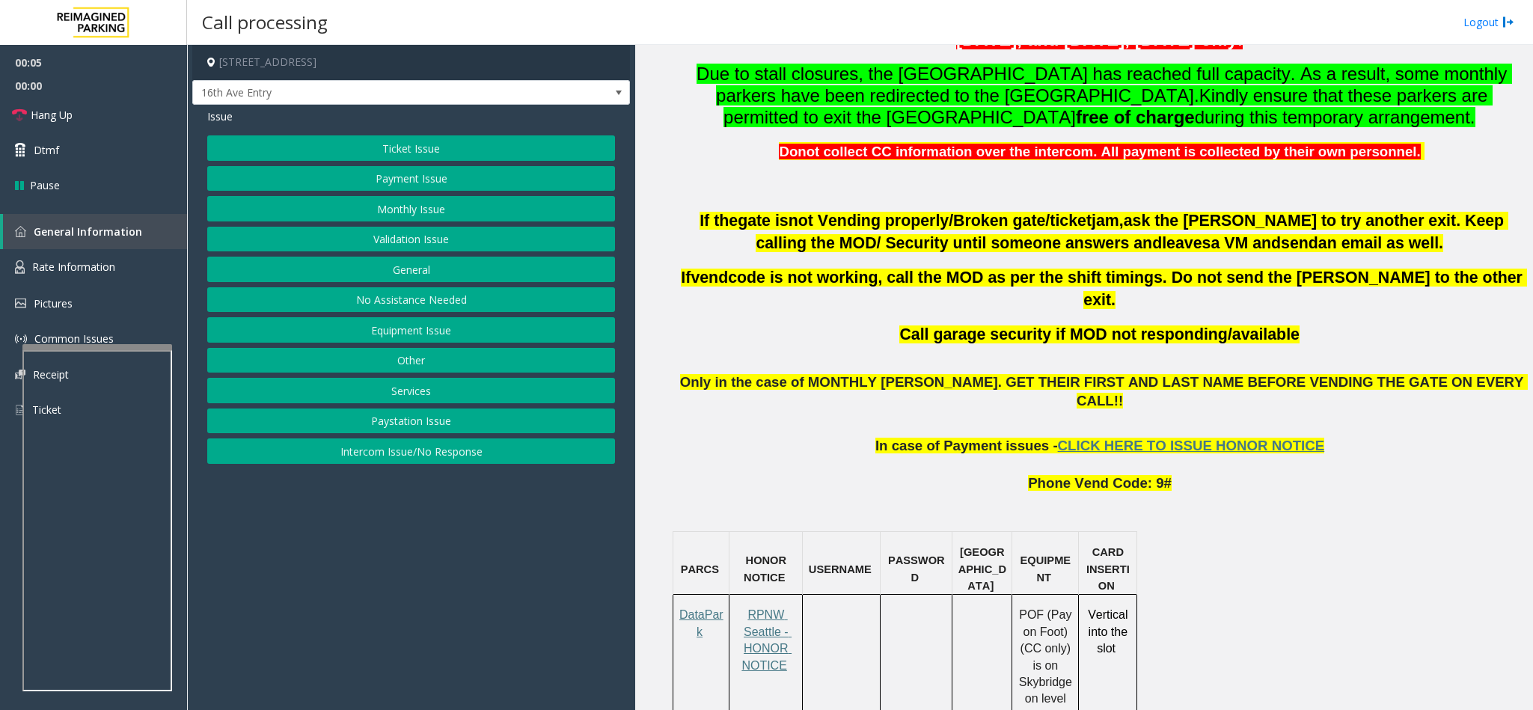
drag, startPoint x: 393, startPoint y: 141, endPoint x: 411, endPoint y: 114, distance: 32.4
click at [411, 114] on div "Issue Ticket Issue Payment Issue Monthly Issue Validation Issue General No Assi…" at bounding box center [411, 288] width 438 height 367
click at [444, 330] on button "Equipment Issue" at bounding box center [411, 329] width 408 height 25
click at [432, 205] on button "Out of Tickets" at bounding box center [411, 208] width 408 height 25
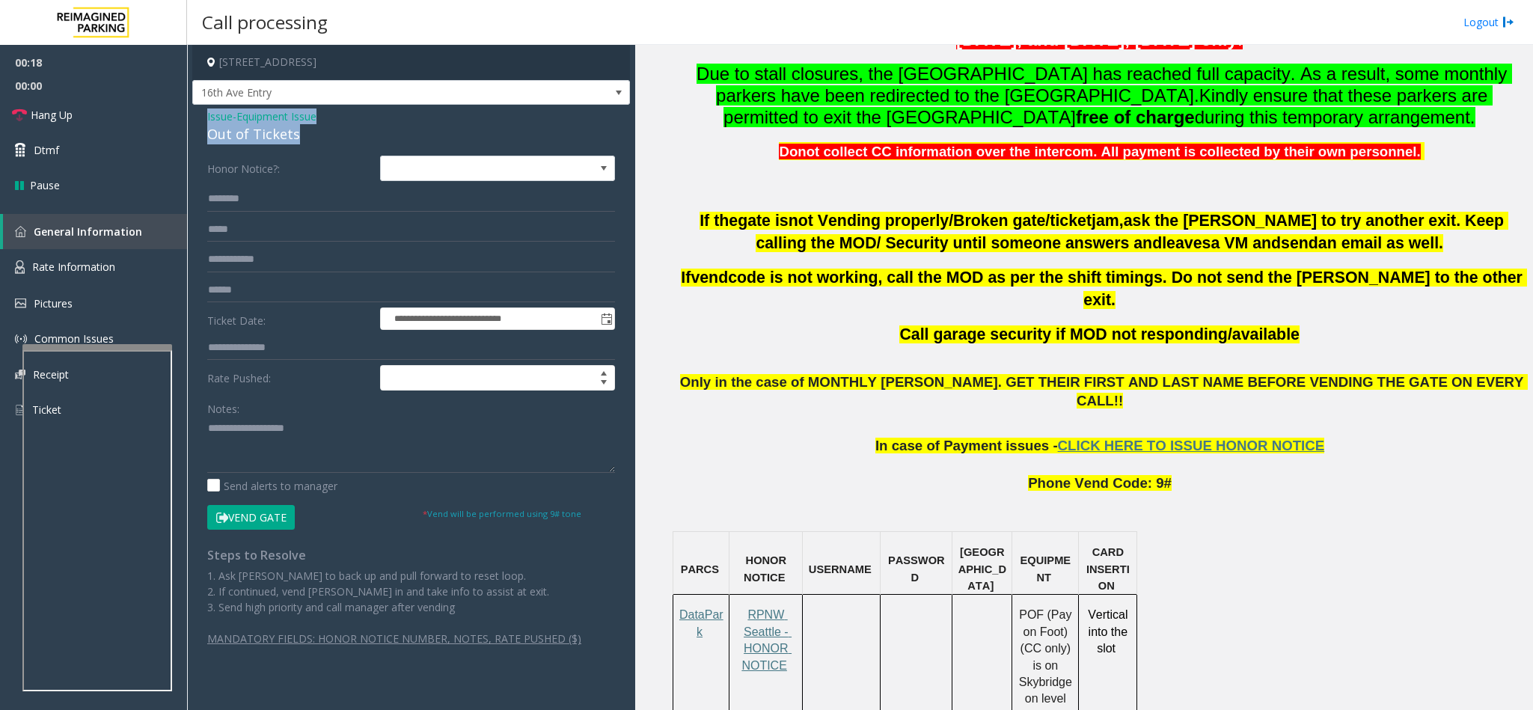
drag, startPoint x: 310, startPoint y: 138, endPoint x: 203, endPoint y: 112, distance: 110.7
click at [203, 112] on div "**********" at bounding box center [411, 391] width 438 height 572
click at [335, 434] on textarea at bounding box center [411, 445] width 408 height 56
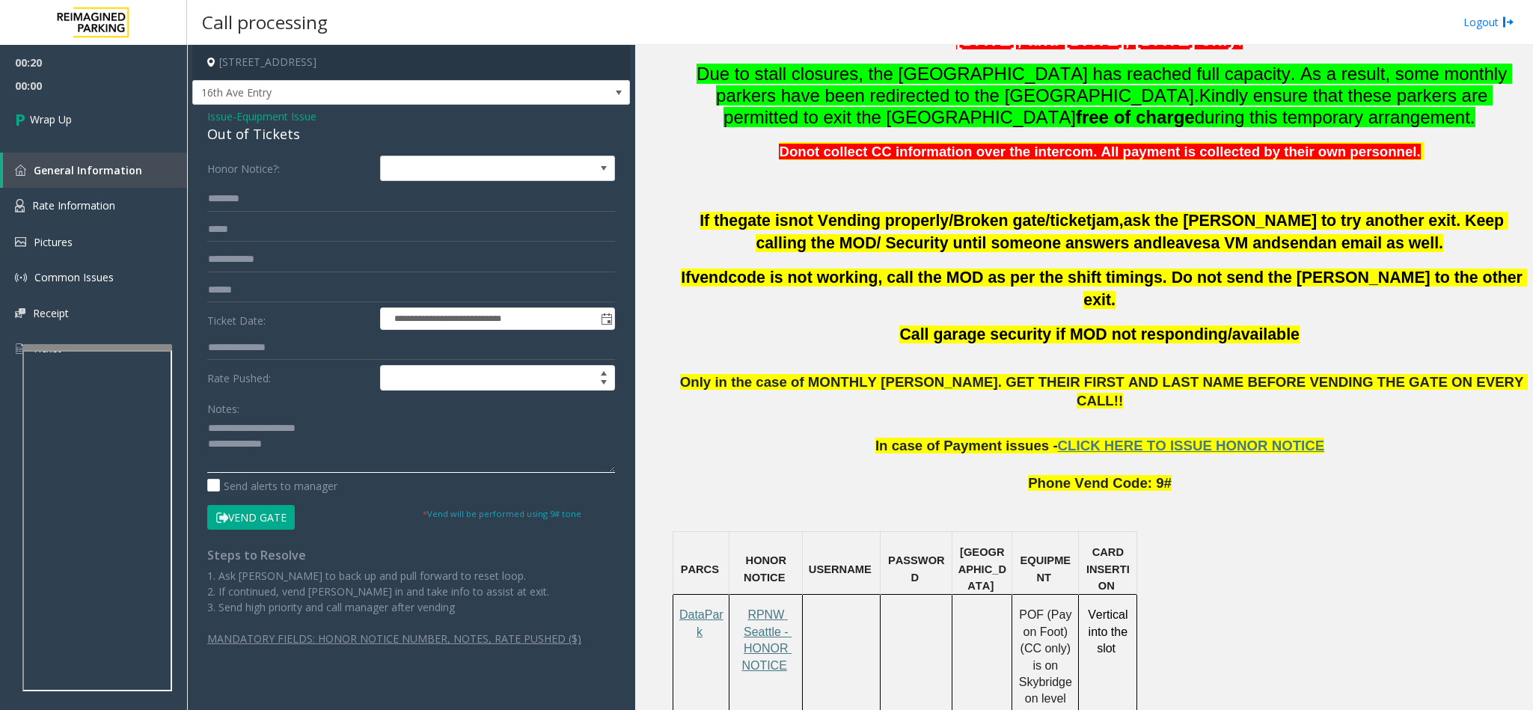
drag, startPoint x: 335, startPoint y: 434, endPoint x: 257, endPoint y: 432, distance: 78.6
click at [257, 432] on textarea at bounding box center [411, 445] width 408 height 56
click at [373, 438] on textarea at bounding box center [411, 445] width 408 height 56
type textarea "**********"
click at [59, 115] on span "Wrap Up" at bounding box center [51, 119] width 42 height 16
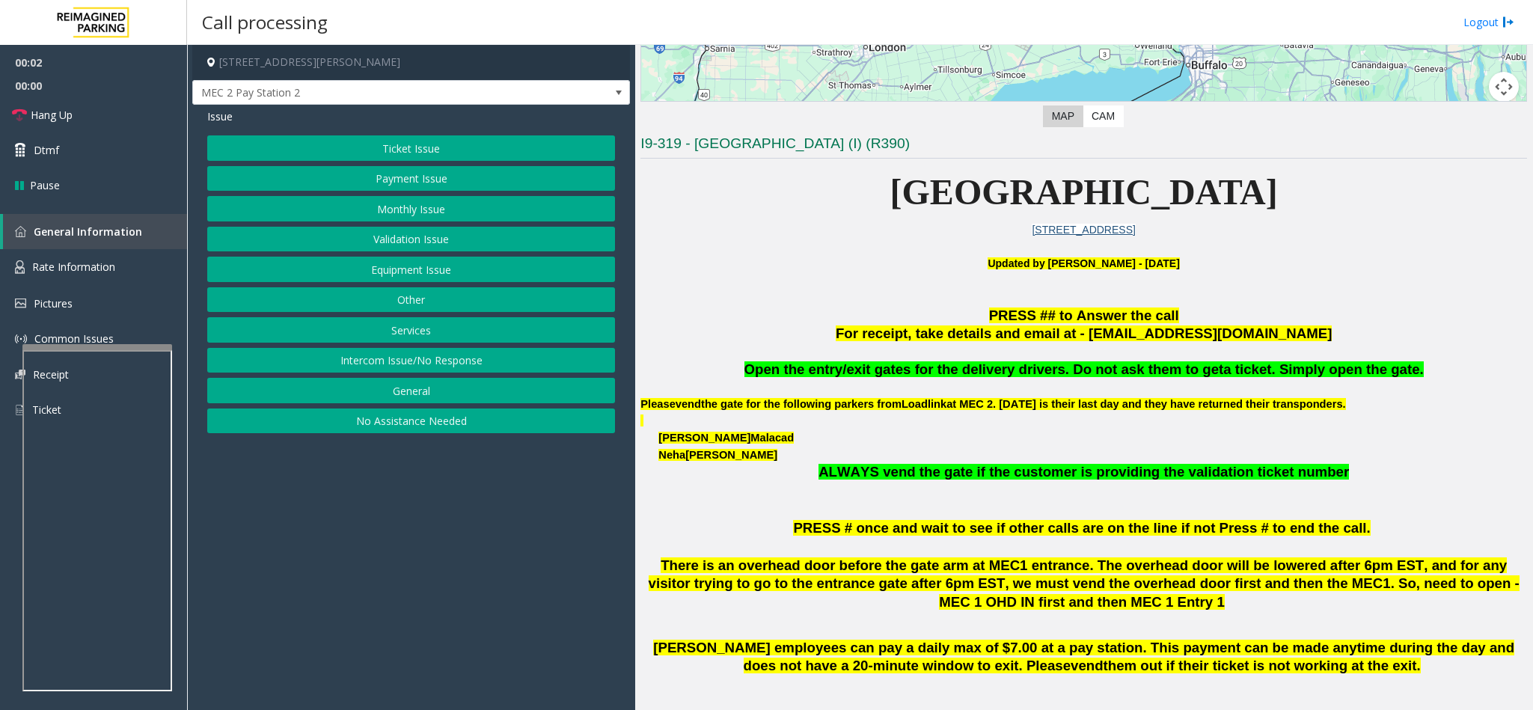
scroll to position [337, 0]
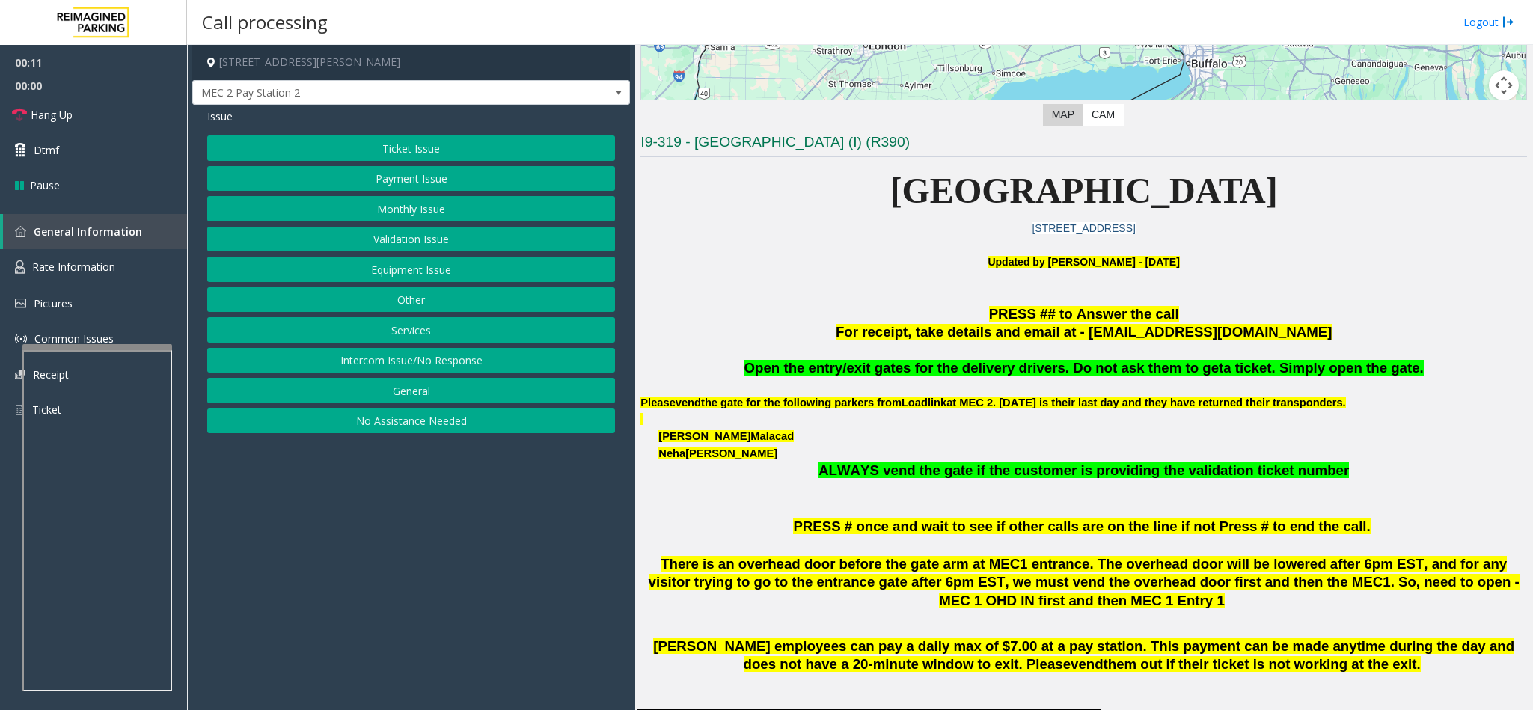
drag, startPoint x: 441, startPoint y: 362, endPoint x: 415, endPoint y: 141, distance: 222.1
click at [415, 141] on div "Ticket Issue Payment Issue Monthly Issue Validation Issue Equipment Issue Other…" at bounding box center [411, 284] width 408 height 298
click at [417, 157] on div "Ticket Issue Payment Issue Monthly Issue Validation Issue Equipment Issue Other…" at bounding box center [411, 284] width 408 height 298
click at [422, 144] on button "Ticket Issue" at bounding box center [411, 147] width 408 height 25
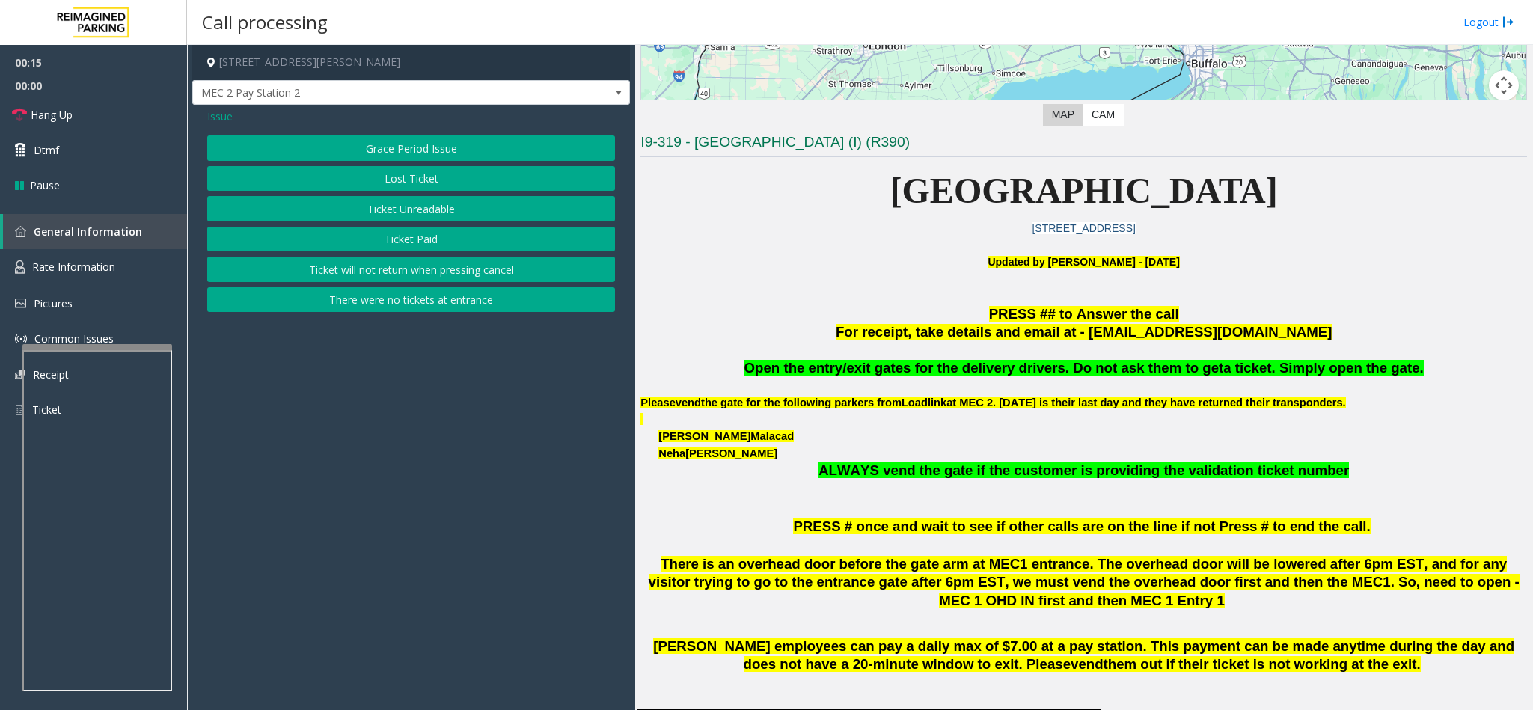
click at [438, 205] on button "Ticket Unreadable" at bounding box center [411, 208] width 408 height 25
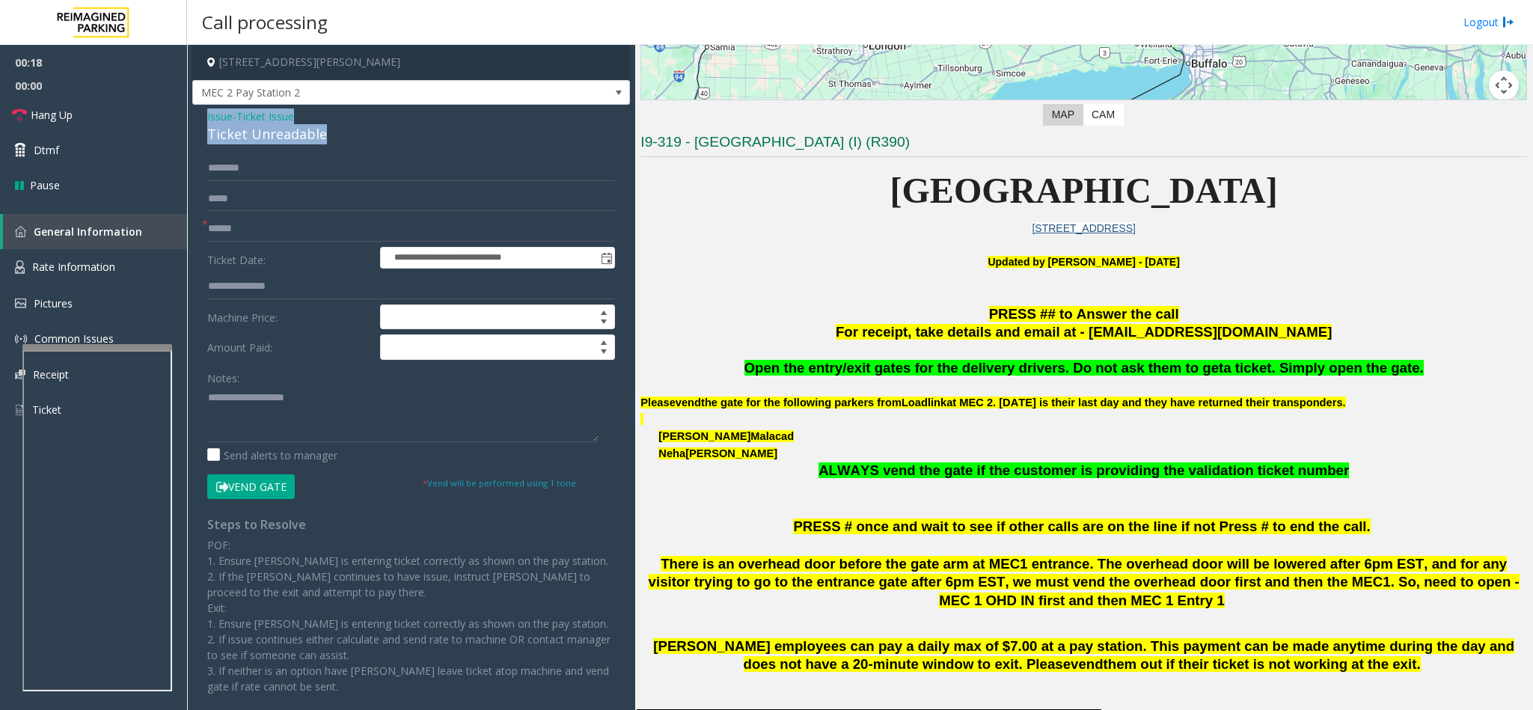
drag, startPoint x: 326, startPoint y: 135, endPoint x: 203, endPoint y: 114, distance: 125.2
click at [203, 114] on div "**********" at bounding box center [411, 423] width 438 height 636
click at [303, 399] on textarea at bounding box center [402, 414] width 391 height 56
click at [316, 400] on textarea at bounding box center [402, 414] width 391 height 56
type textarea "**********"
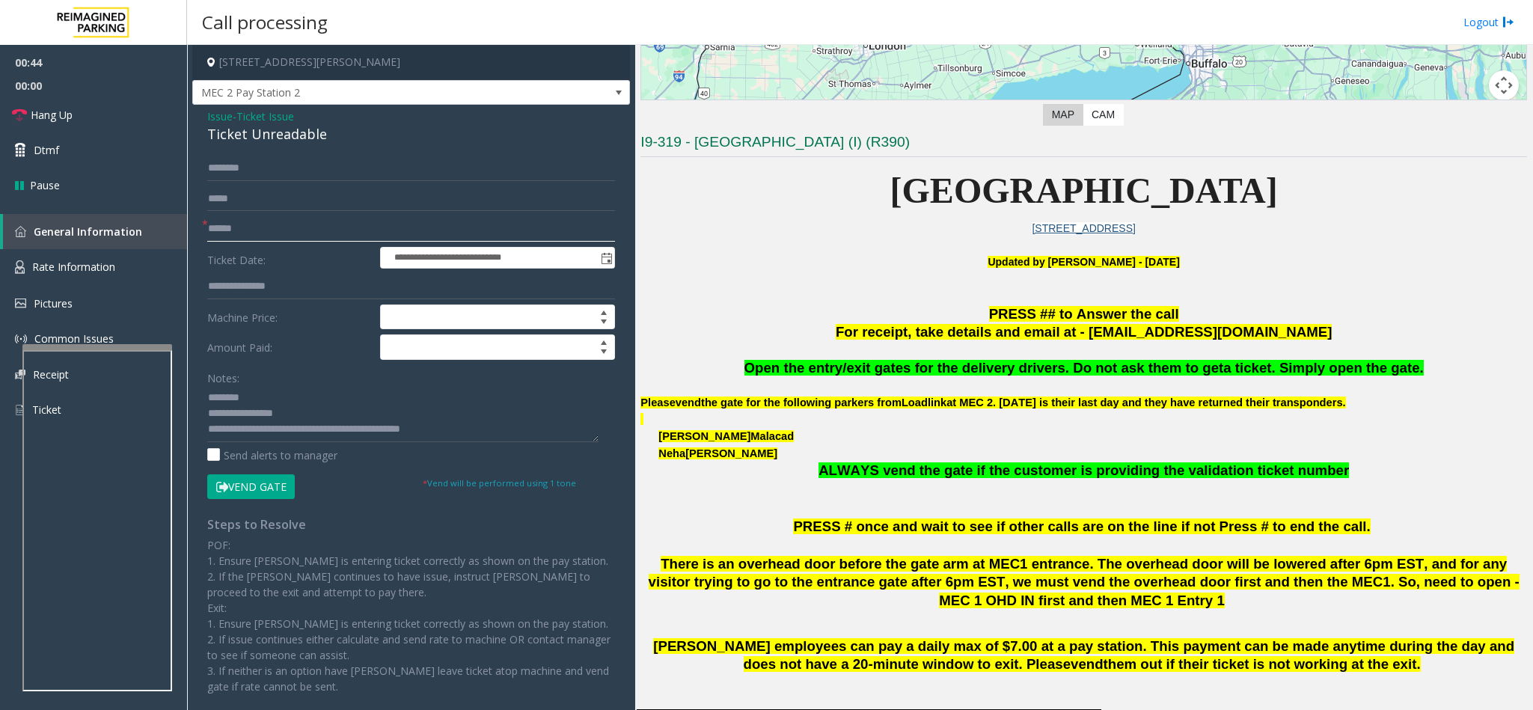
click at [220, 220] on input "text" at bounding box center [411, 228] width 408 height 25
type input "**"
click at [102, 122] on link "Hang Up" at bounding box center [93, 114] width 187 height 35
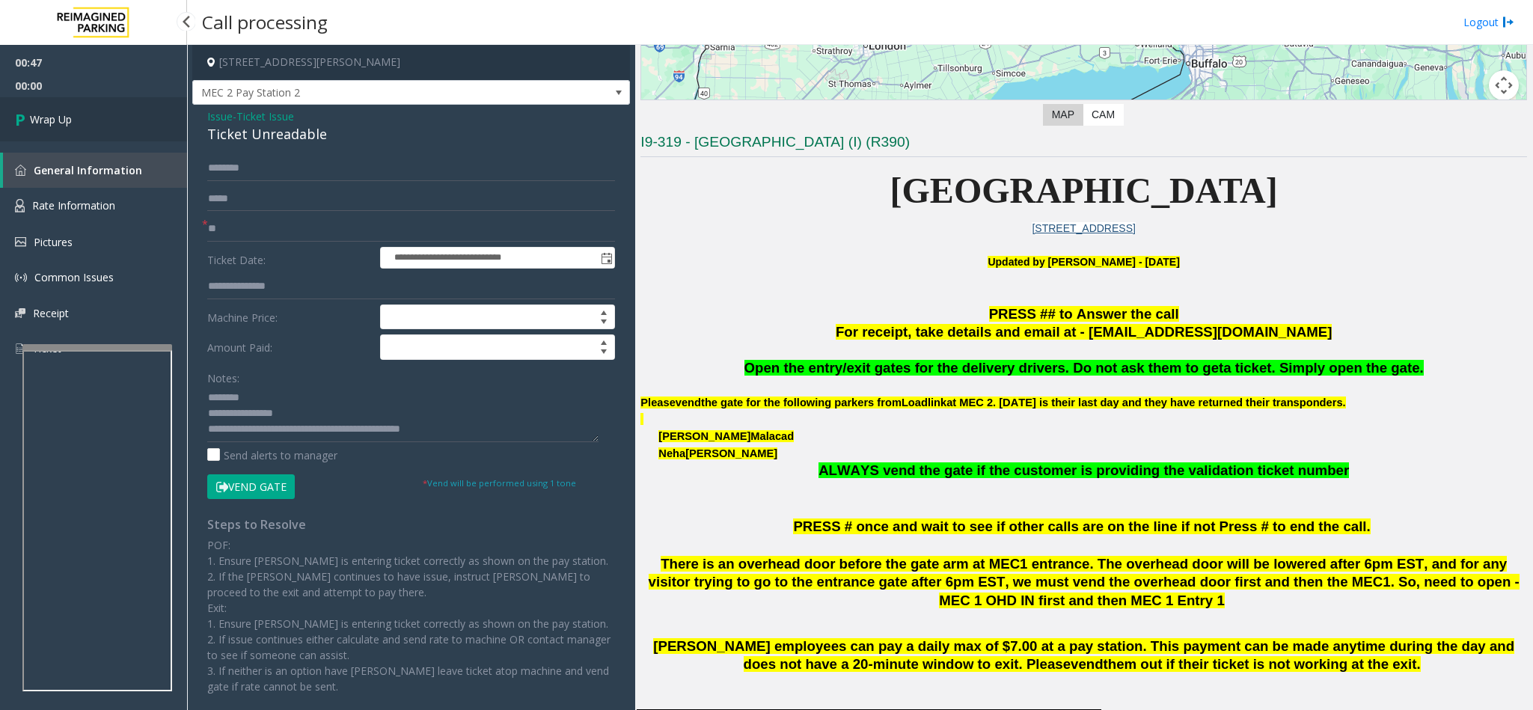
click at [95, 114] on link "Wrap Up" at bounding box center [93, 119] width 187 height 44
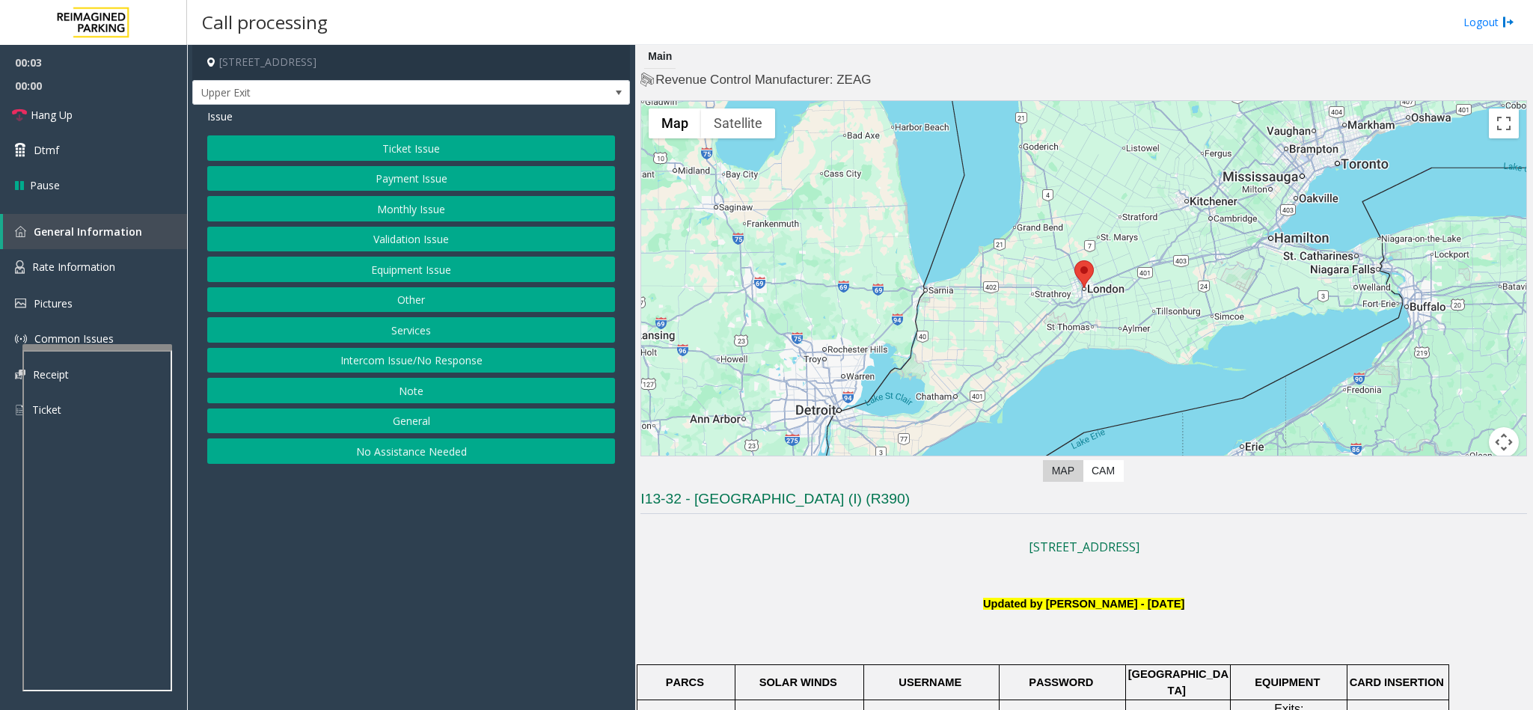
click at [442, 369] on button "Intercom Issue/No Response" at bounding box center [411, 360] width 408 height 25
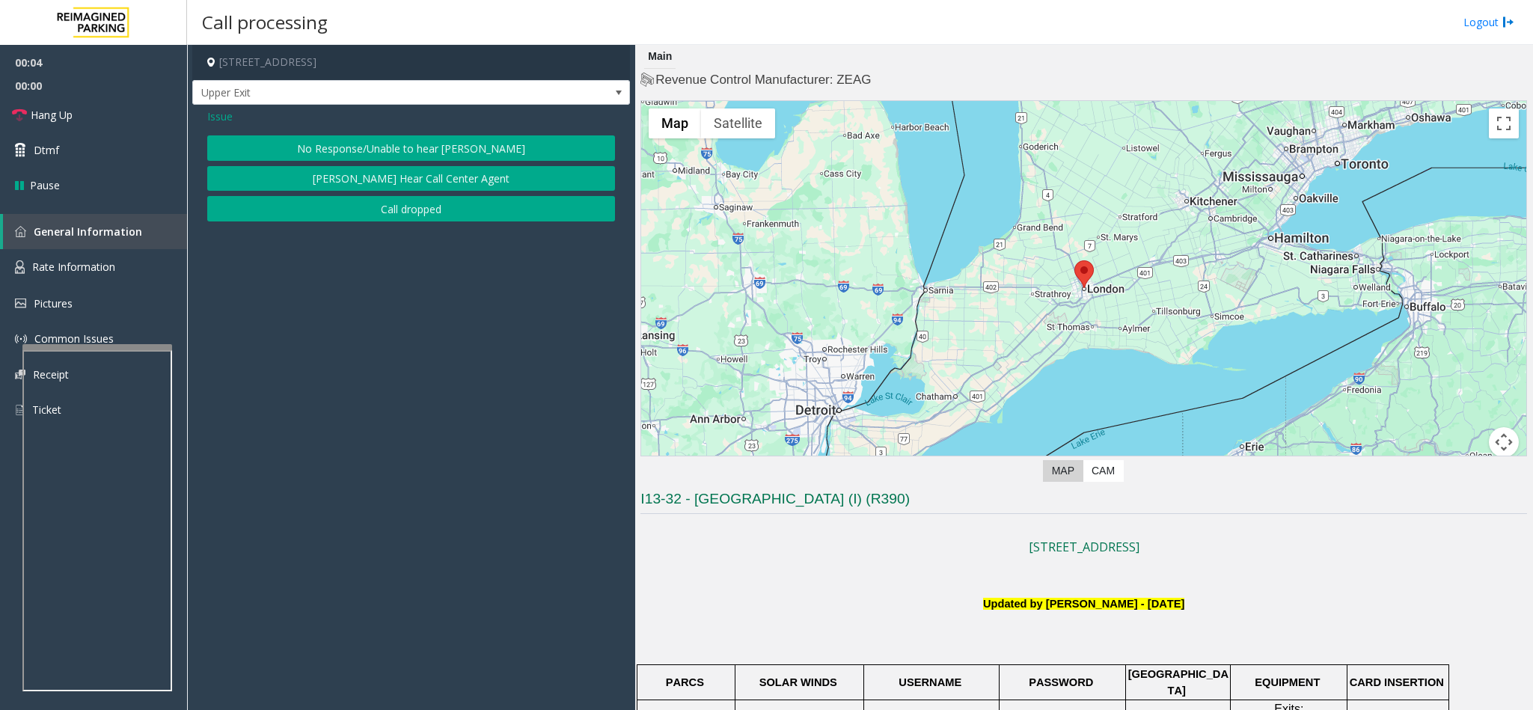
click at [453, 151] on button "No Response/Unable to hear [PERSON_NAME]" at bounding box center [411, 147] width 408 height 25
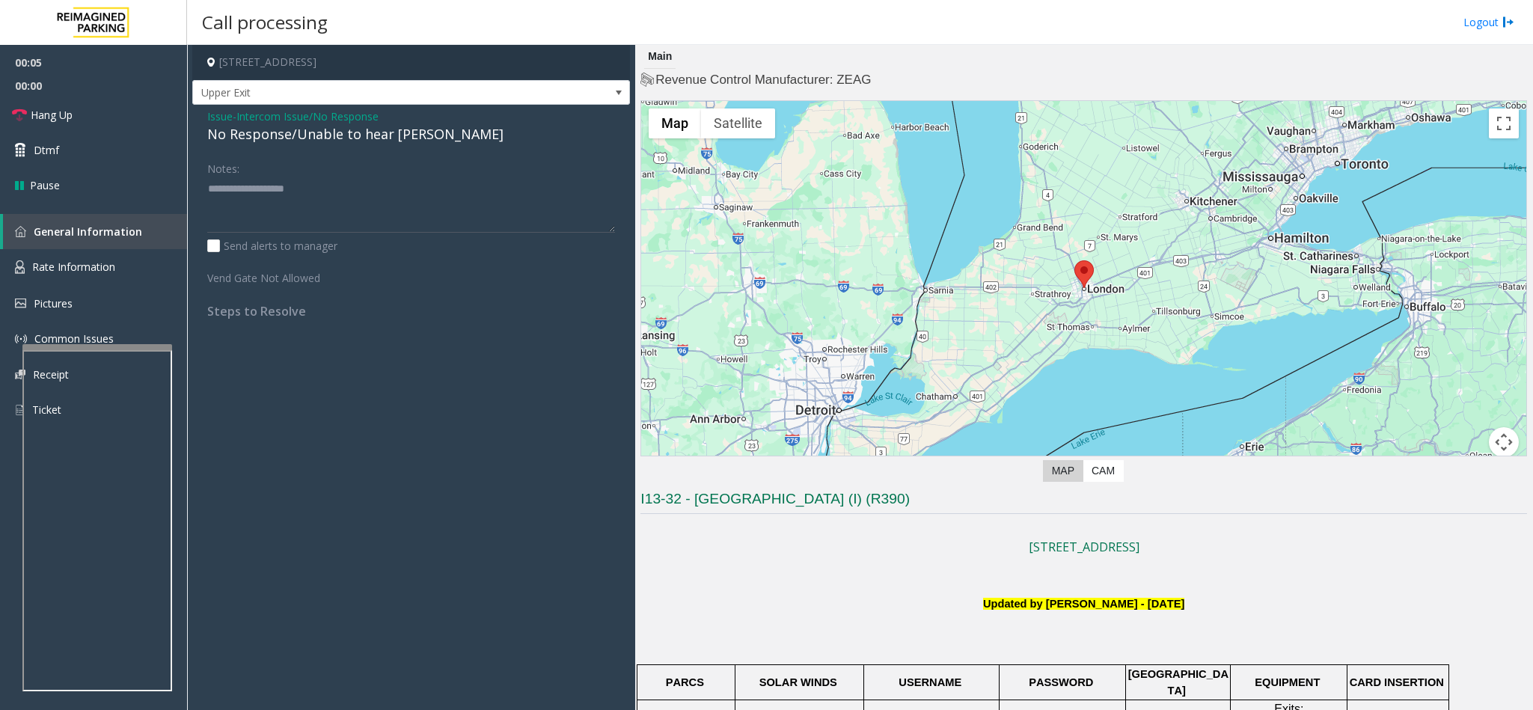
click at [366, 129] on div "No Response/Unable to hear [PERSON_NAME]" at bounding box center [411, 134] width 408 height 20
click at [367, 129] on div "No Response/Unable to hear [PERSON_NAME]" at bounding box center [411, 134] width 408 height 20
type textarea "**********"
click at [84, 108] on link "Hang Up" at bounding box center [93, 114] width 187 height 35
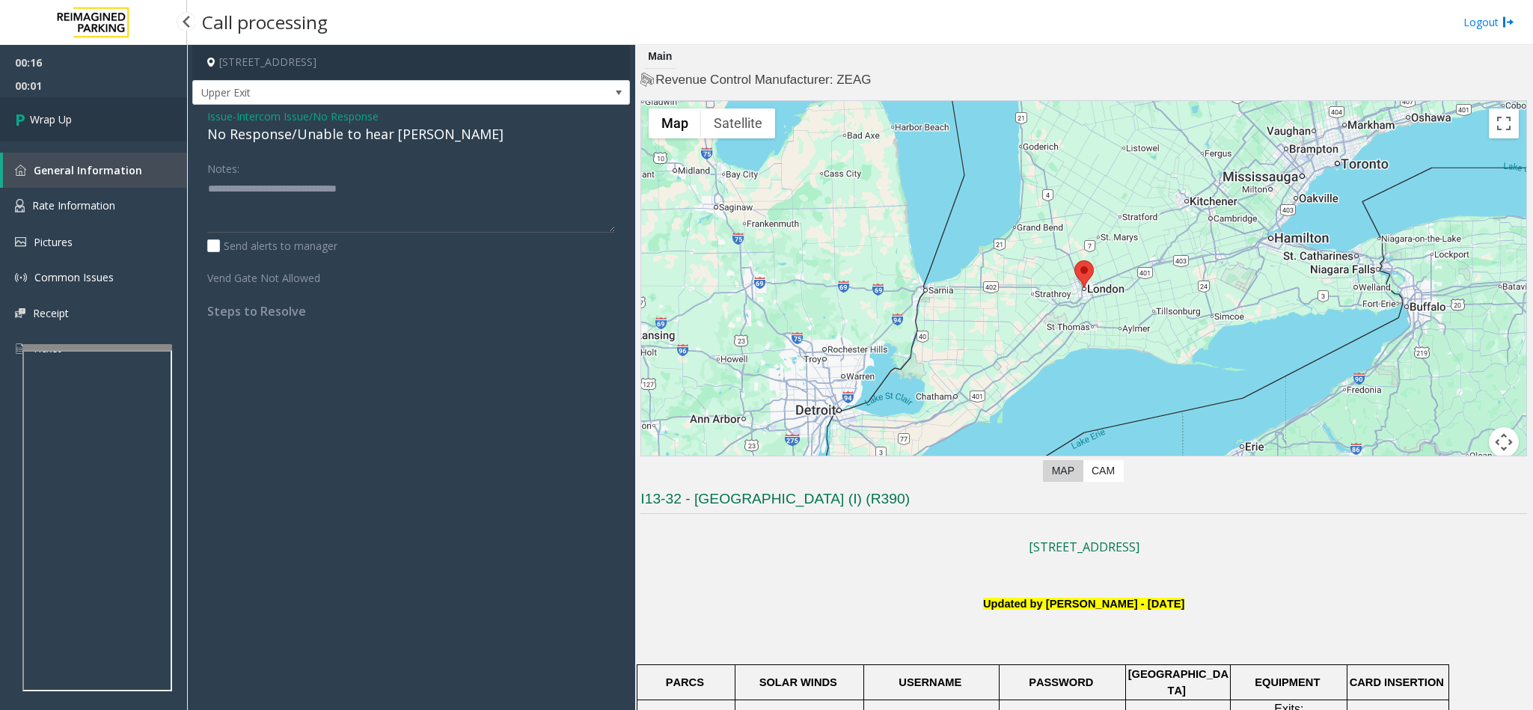
click at [84, 108] on link "Wrap Up" at bounding box center [93, 119] width 187 height 44
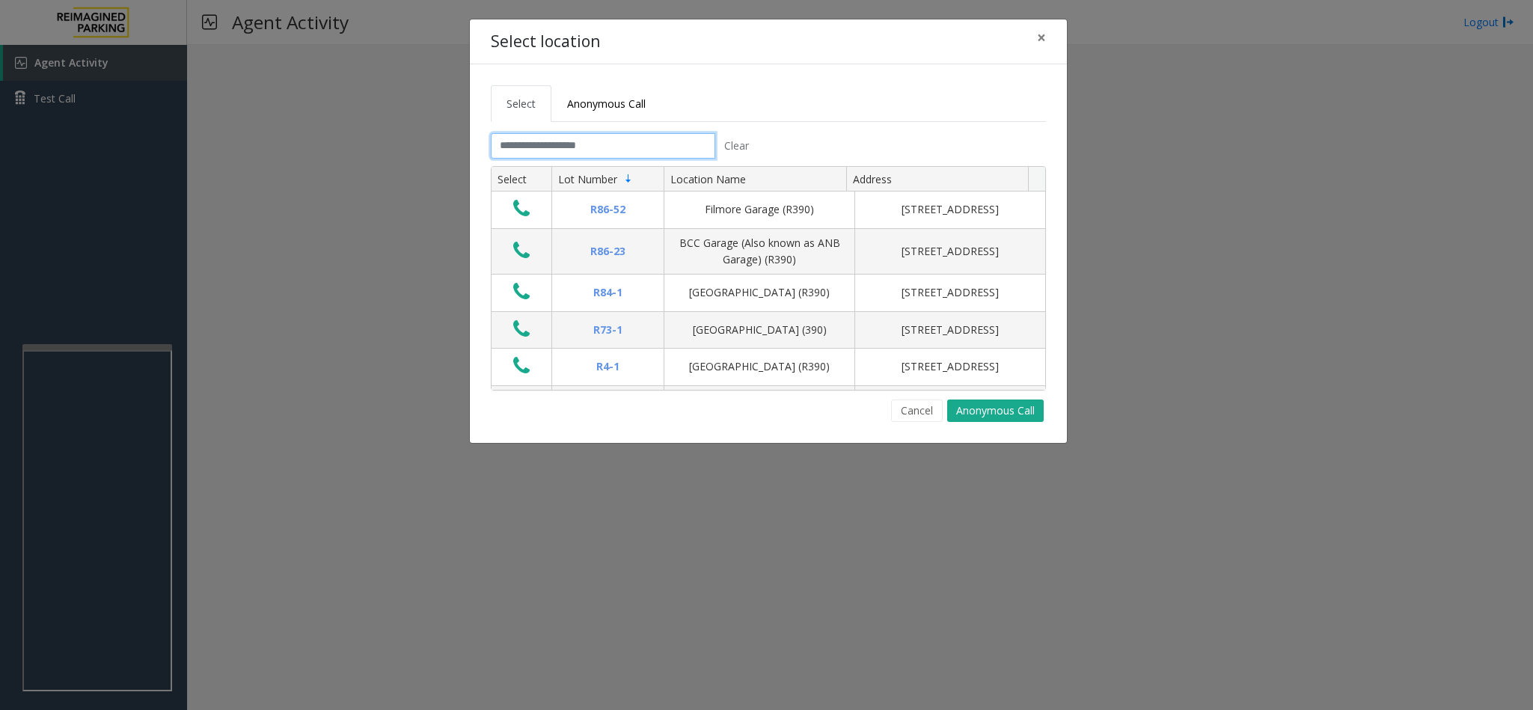
click at [635, 153] on input "text" at bounding box center [603, 145] width 224 height 25
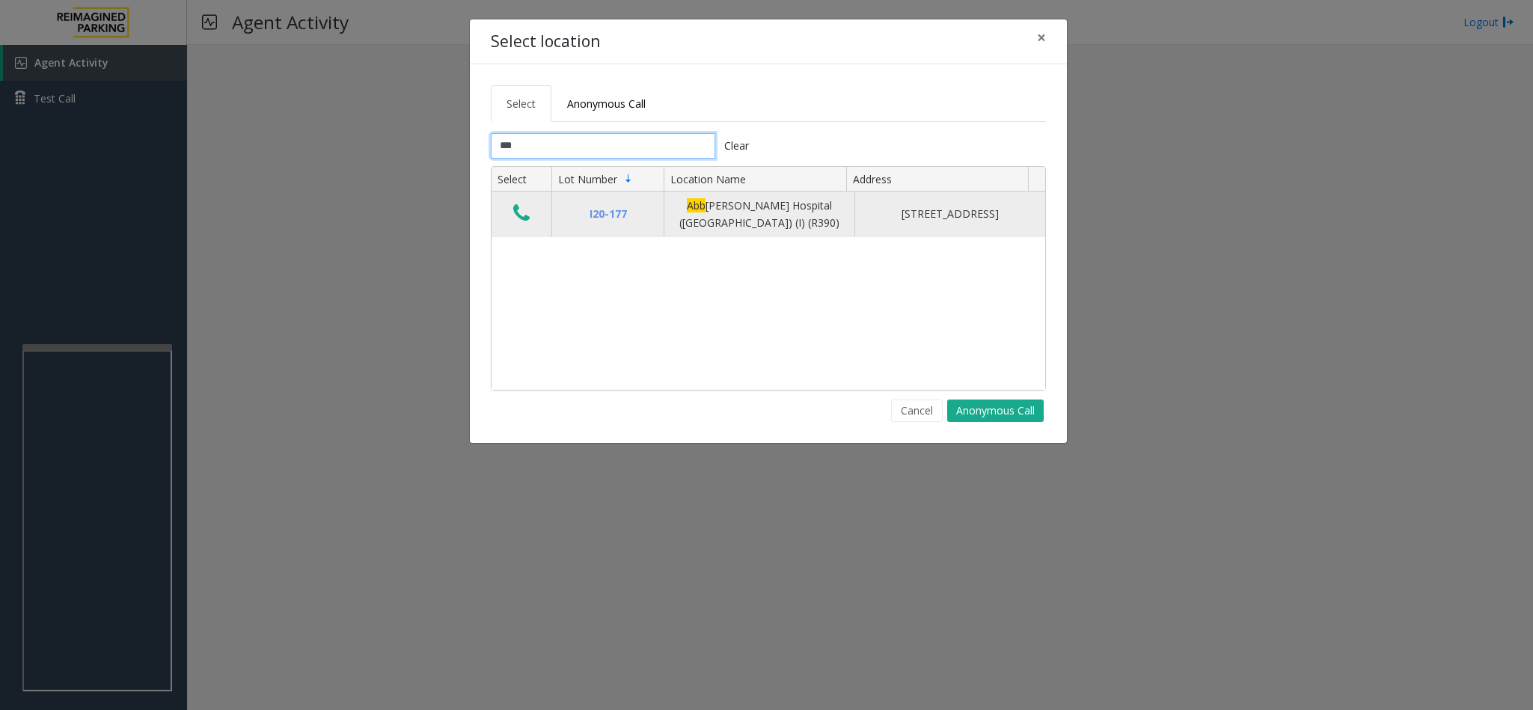
type input "***"
click at [518, 218] on icon "Data table" at bounding box center [521, 213] width 16 height 21
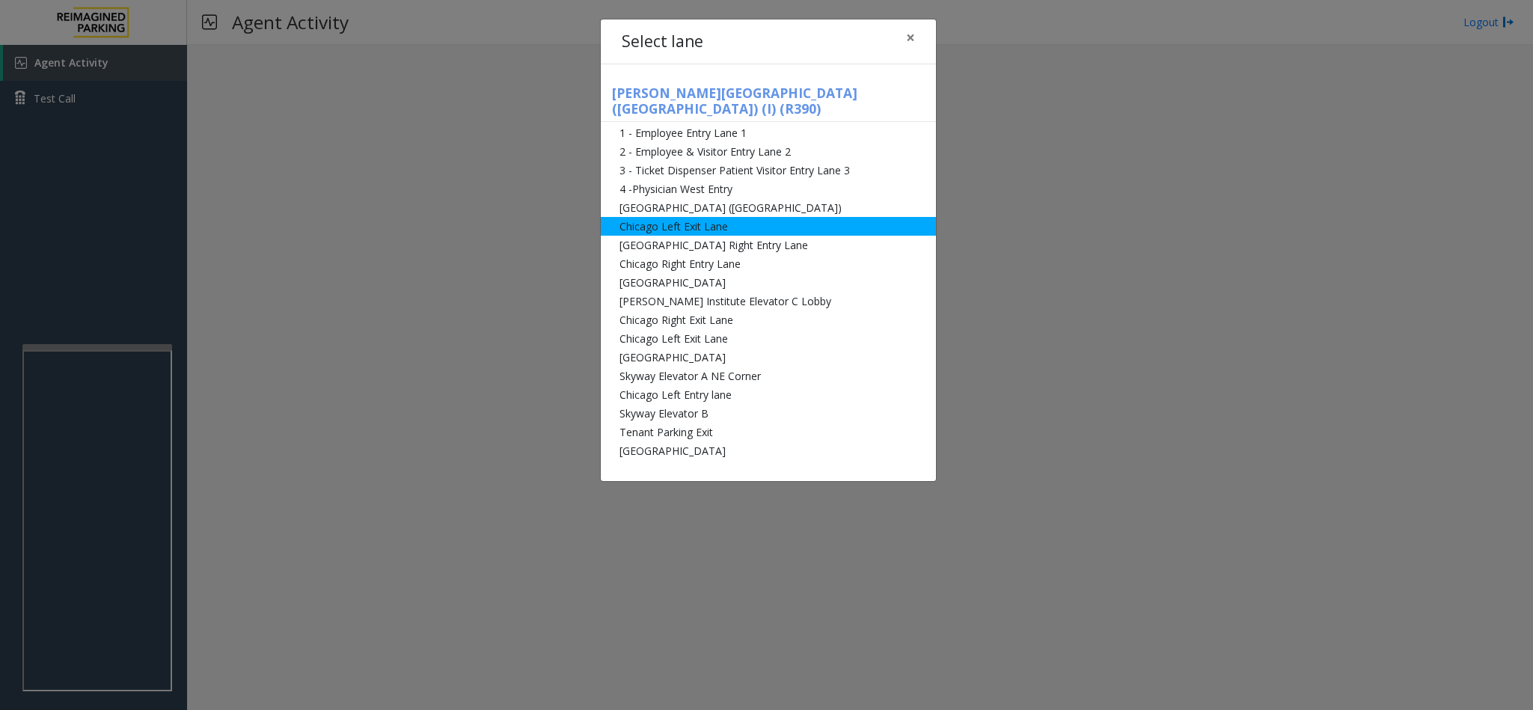
click at [711, 217] on li "Chicago Left Exit Lane" at bounding box center [768, 226] width 335 height 19
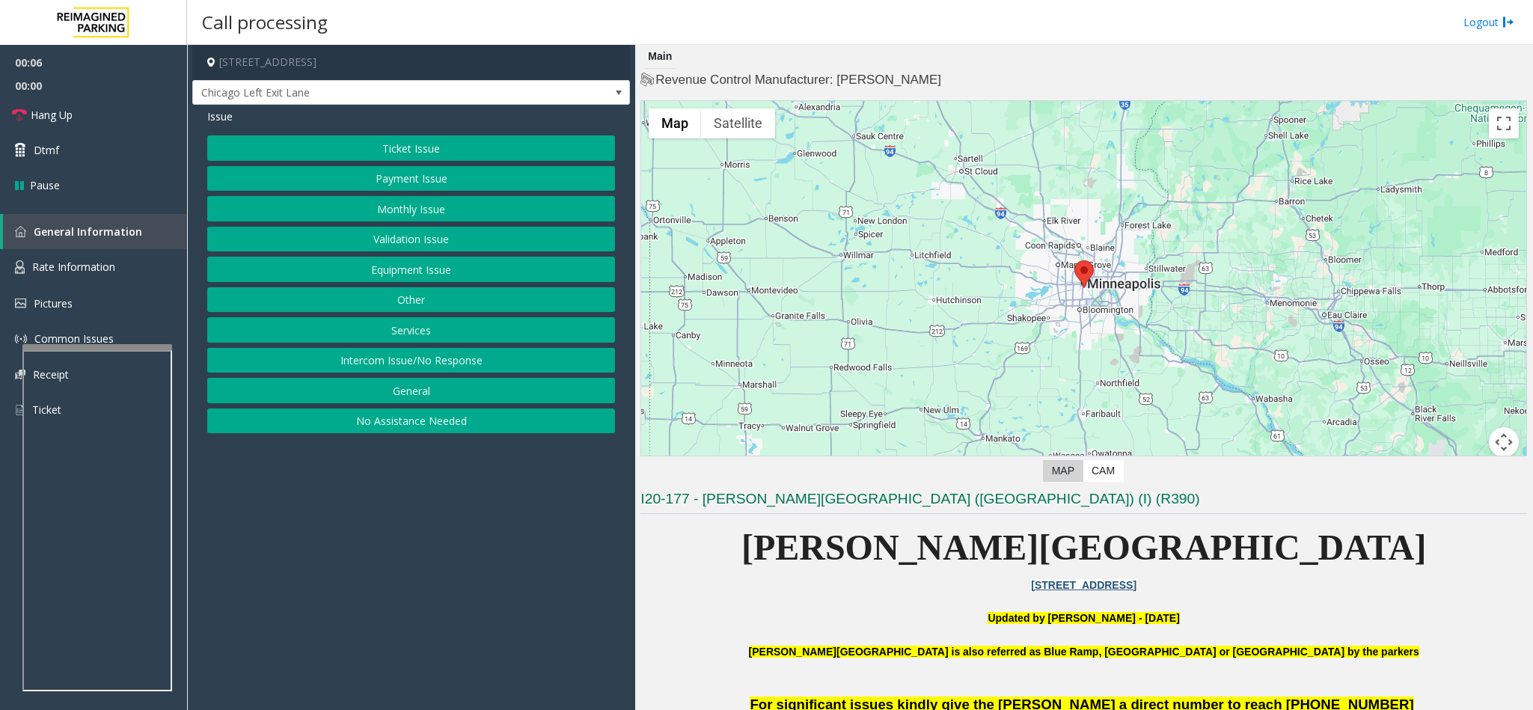
click at [467, 274] on button "Equipment Issue" at bounding box center [411, 269] width 408 height 25
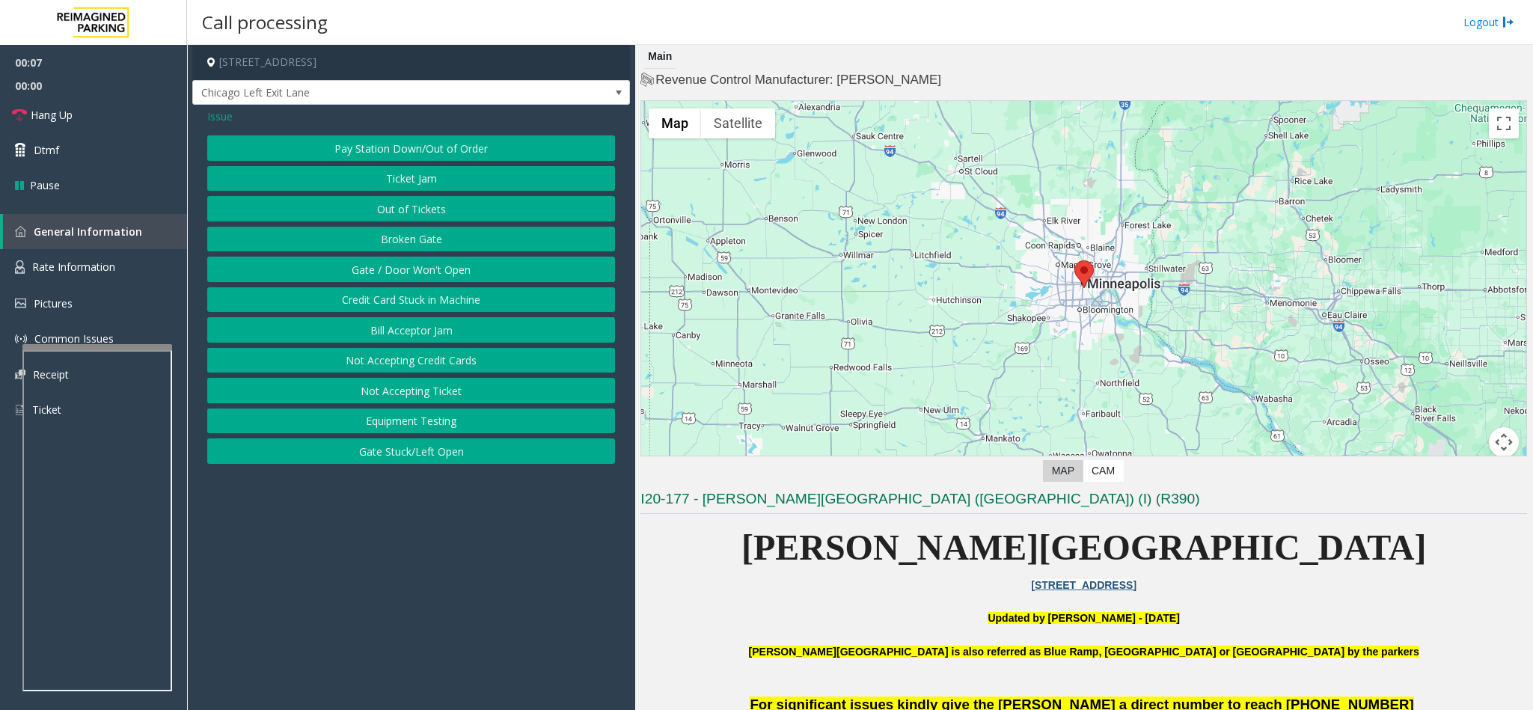
click at [463, 268] on button "Gate / Door Won't Open" at bounding box center [411, 269] width 408 height 25
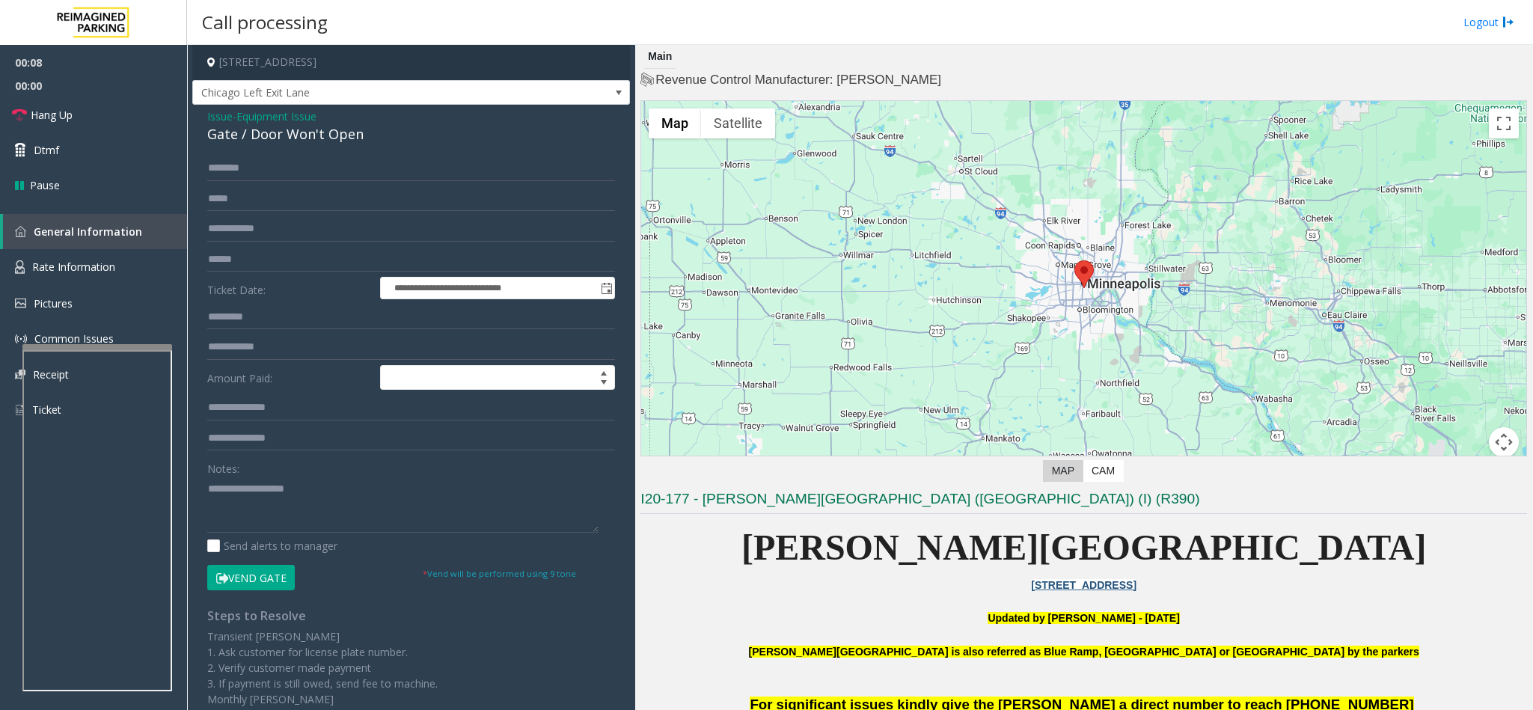
click at [267, 575] on button "Vend Gate" at bounding box center [251, 577] width 88 height 25
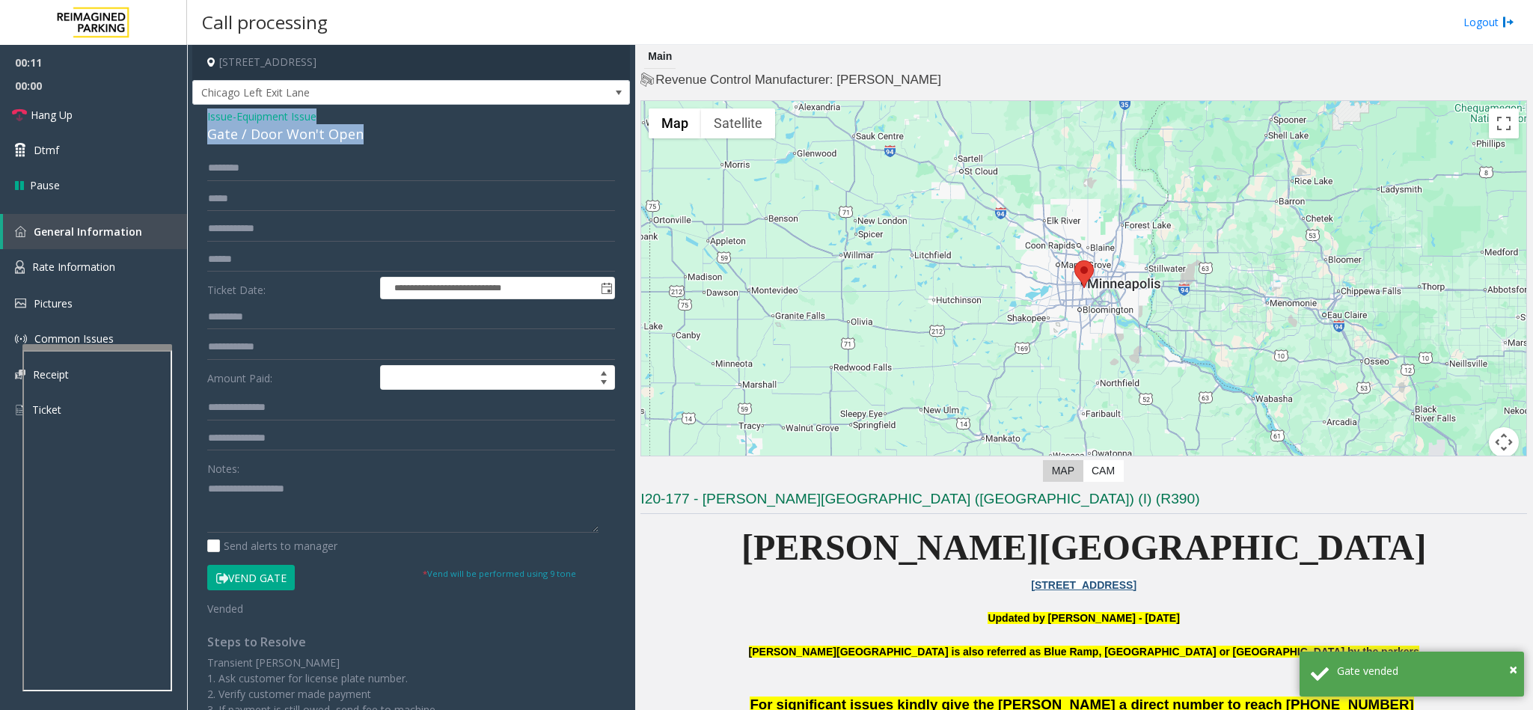
drag, startPoint x: 370, startPoint y: 139, endPoint x: 248, endPoint y: 133, distance: 122.8
click at [191, 113] on app-call-processing-form "**********" at bounding box center [411, 377] width 448 height 665
click at [349, 482] on textarea at bounding box center [402, 505] width 391 height 56
drag, startPoint x: 349, startPoint y: 482, endPoint x: 263, endPoint y: 485, distance: 85.3
click at [263, 485] on textarea at bounding box center [402, 505] width 391 height 56
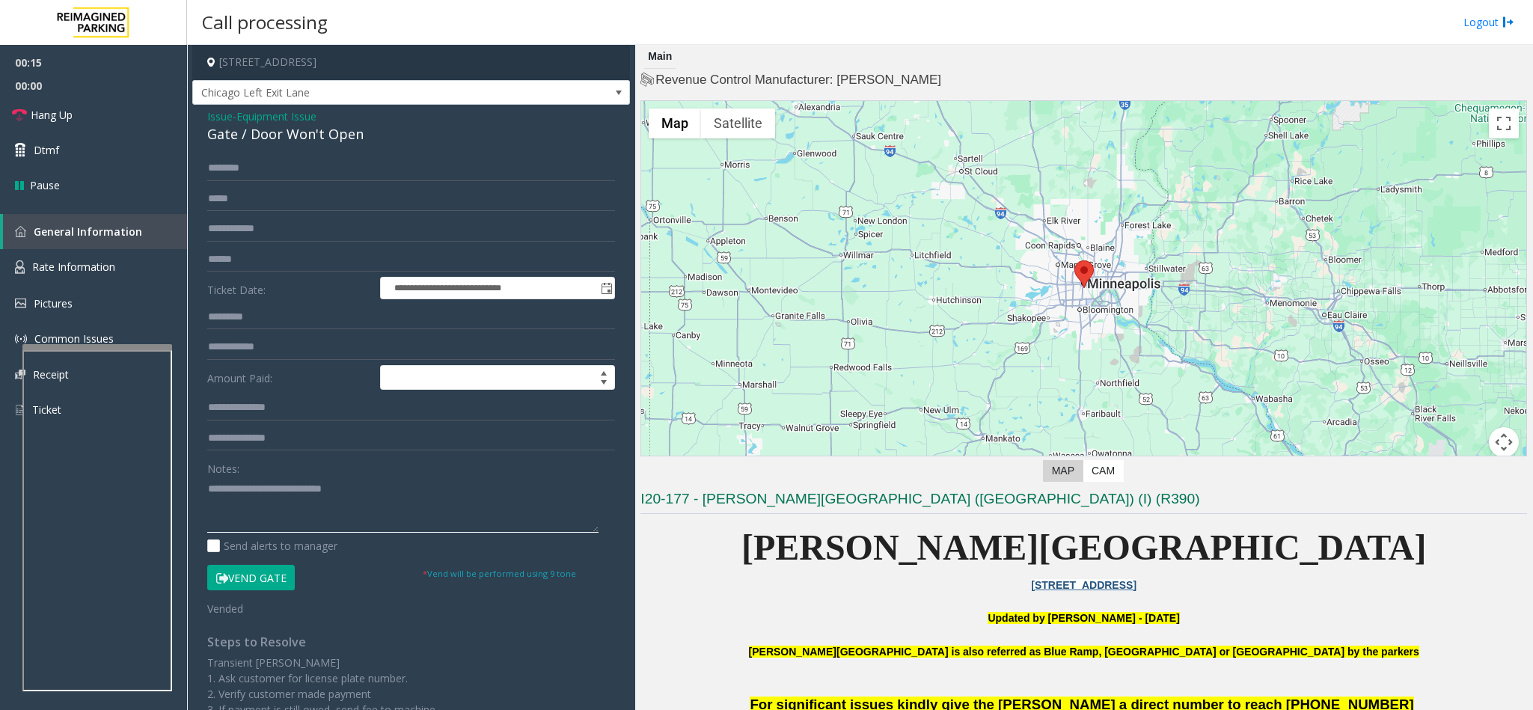
click at [456, 482] on textarea at bounding box center [402, 505] width 391 height 56
click at [103, 115] on link "Hang Up" at bounding box center [93, 114] width 187 height 35
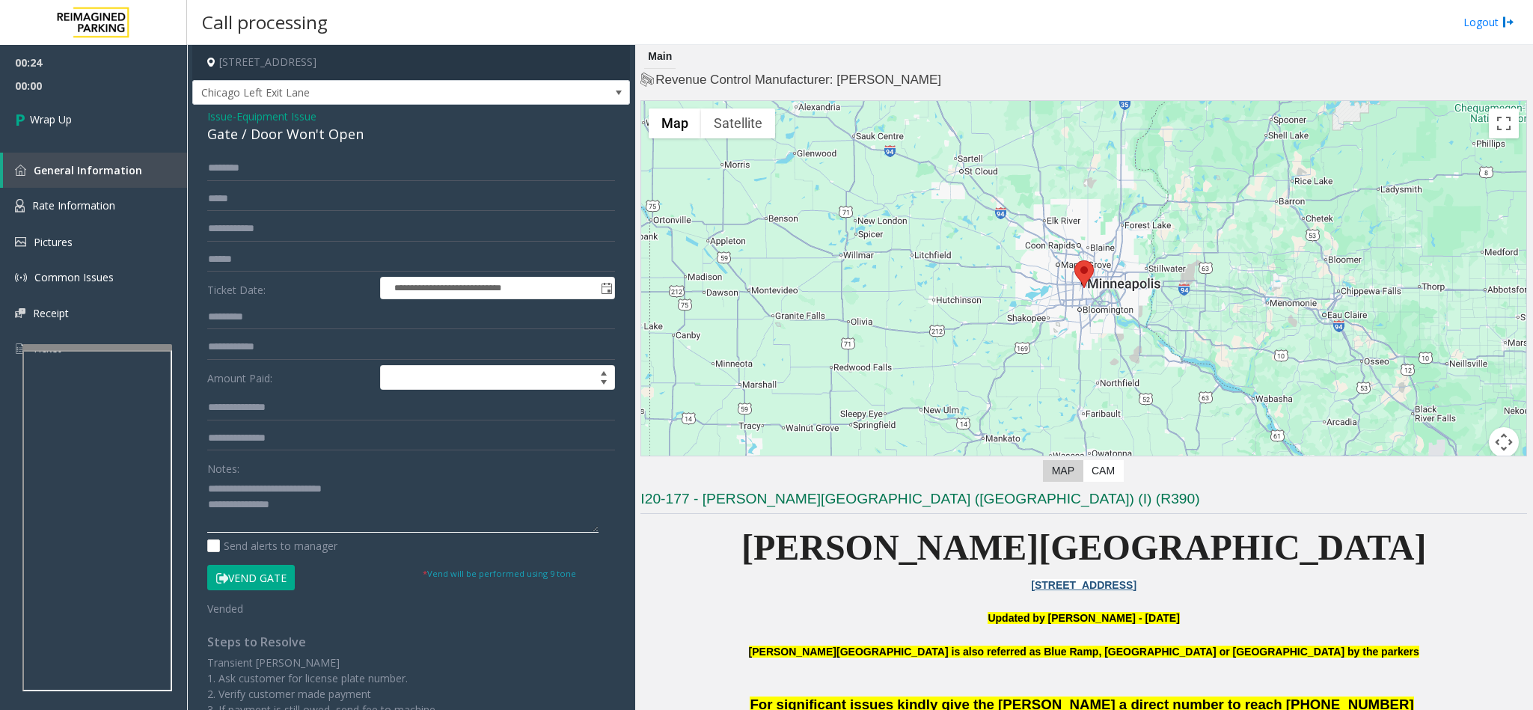
click at [339, 517] on textarea at bounding box center [402, 505] width 391 height 56
type textarea "**********"
click at [65, 108] on link "Wrap Up" at bounding box center [93, 119] width 187 height 44
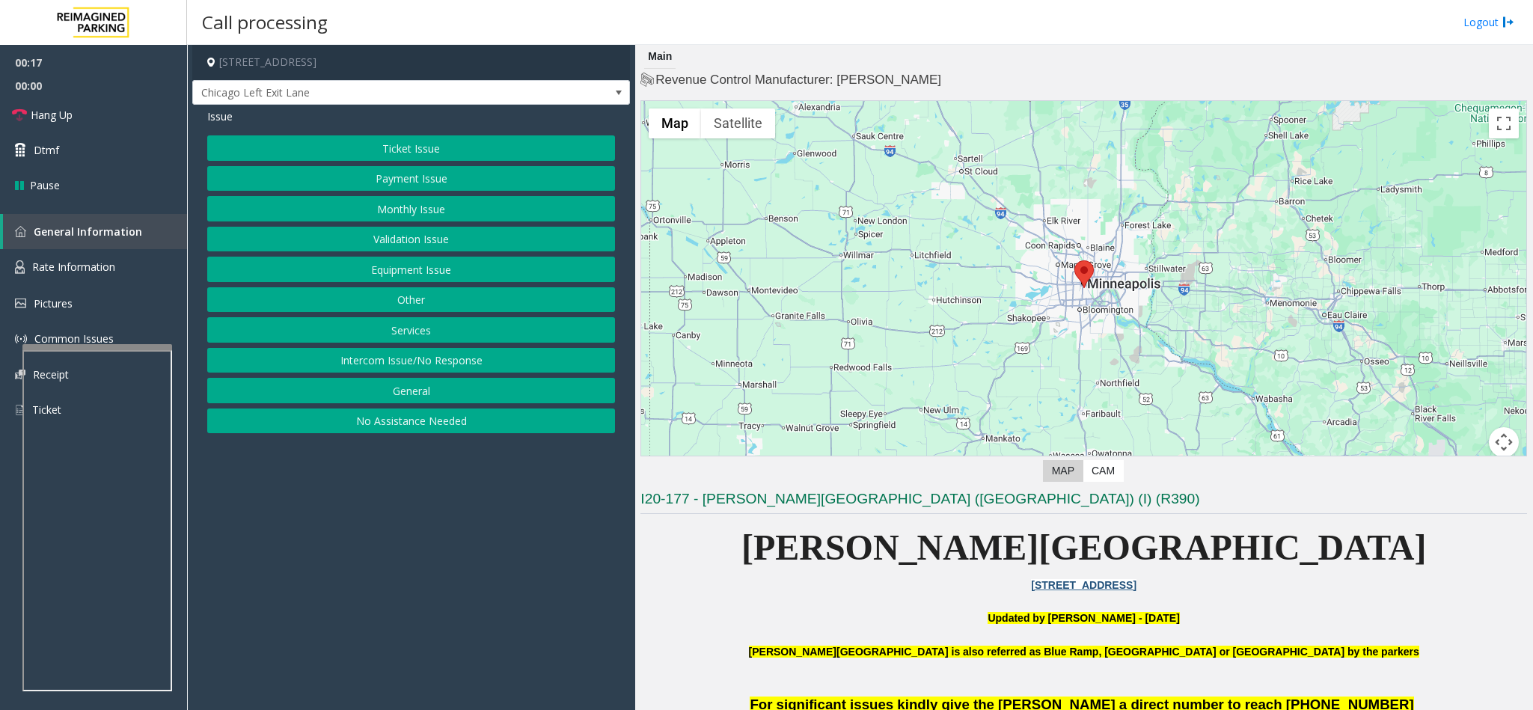
click at [420, 275] on button "Equipment Issue" at bounding box center [411, 269] width 408 height 25
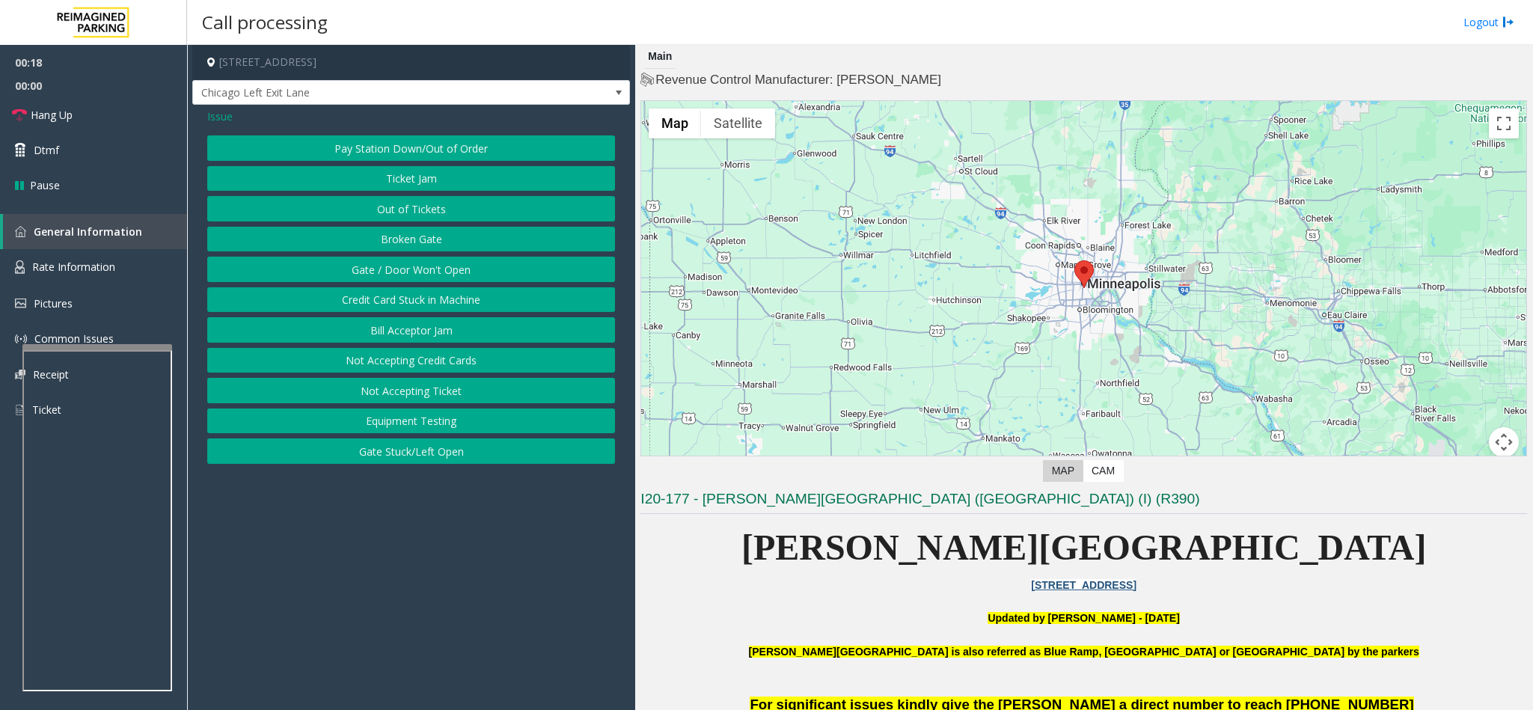
click at [442, 260] on button "Gate / Door Won't Open" at bounding box center [411, 269] width 408 height 25
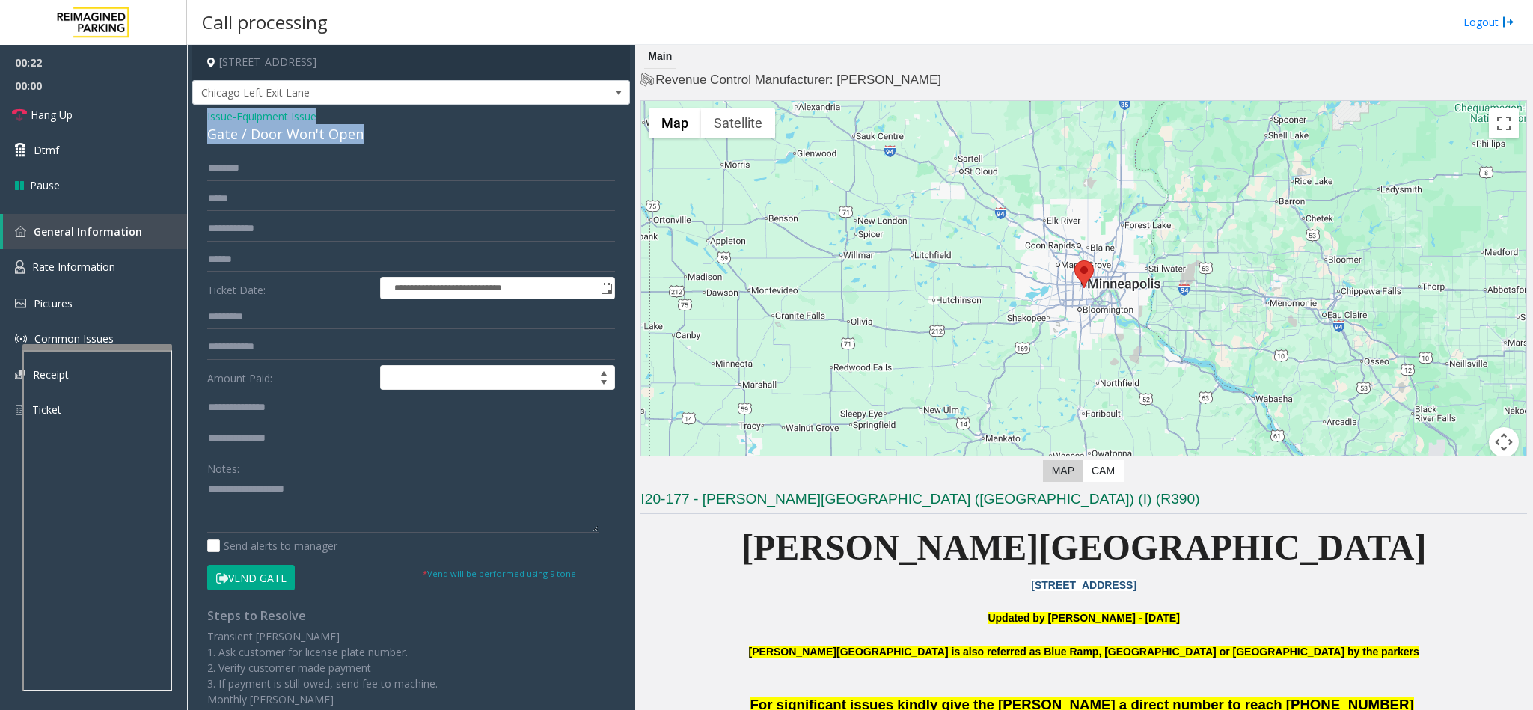
drag, startPoint x: 362, startPoint y: 128, endPoint x: 200, endPoint y: 117, distance: 162.0
click at [200, 117] on div "**********" at bounding box center [411, 476] width 438 height 743
click at [317, 492] on textarea at bounding box center [402, 505] width 391 height 56
click at [326, 489] on textarea at bounding box center [402, 505] width 391 height 56
drag, startPoint x: 330, startPoint y: 490, endPoint x: 243, endPoint y: 490, distance: 86.8
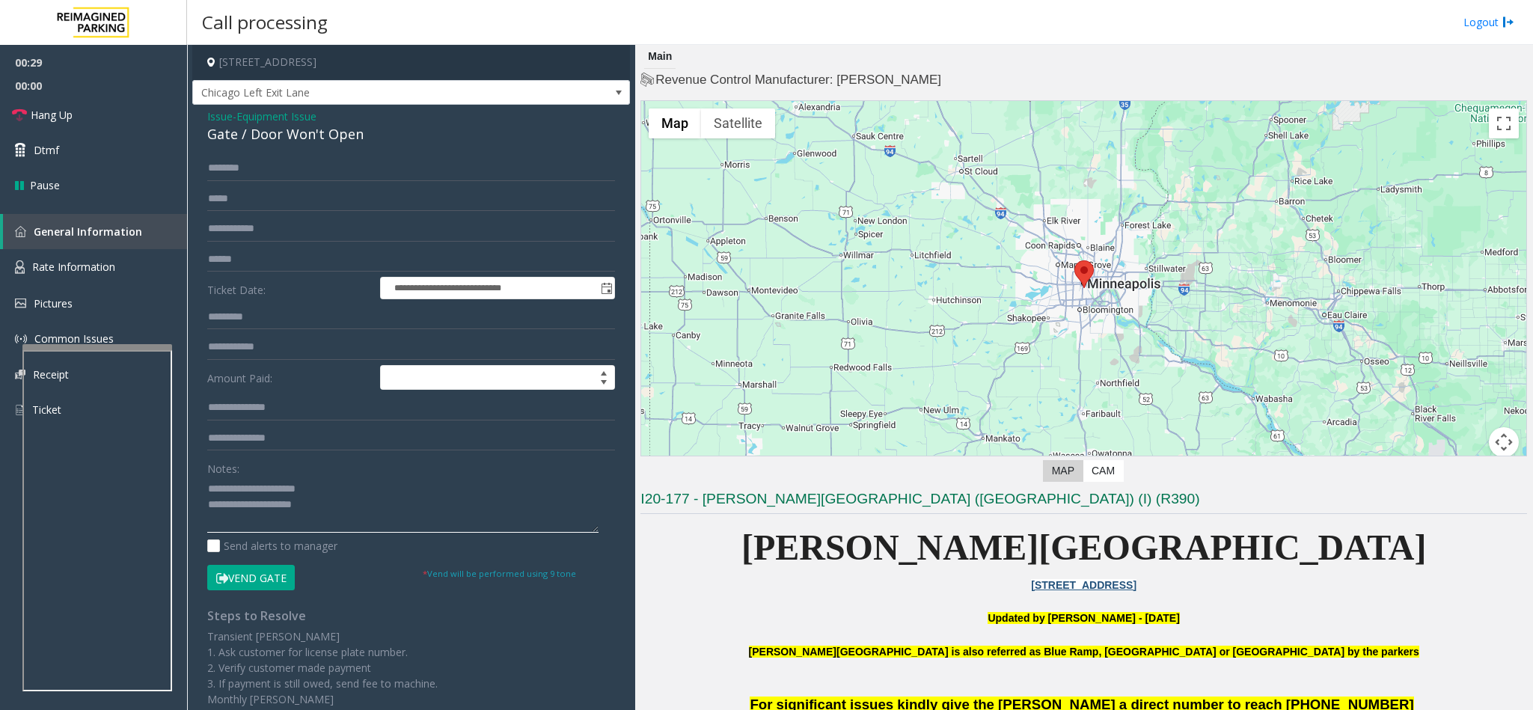
click at [243, 490] on textarea at bounding box center [402, 505] width 391 height 56
click at [272, 580] on button "Vend Gate" at bounding box center [251, 577] width 88 height 25
click at [287, 530] on textarea at bounding box center [402, 505] width 391 height 56
click at [82, 111] on link "Hang Up" at bounding box center [93, 114] width 187 height 35
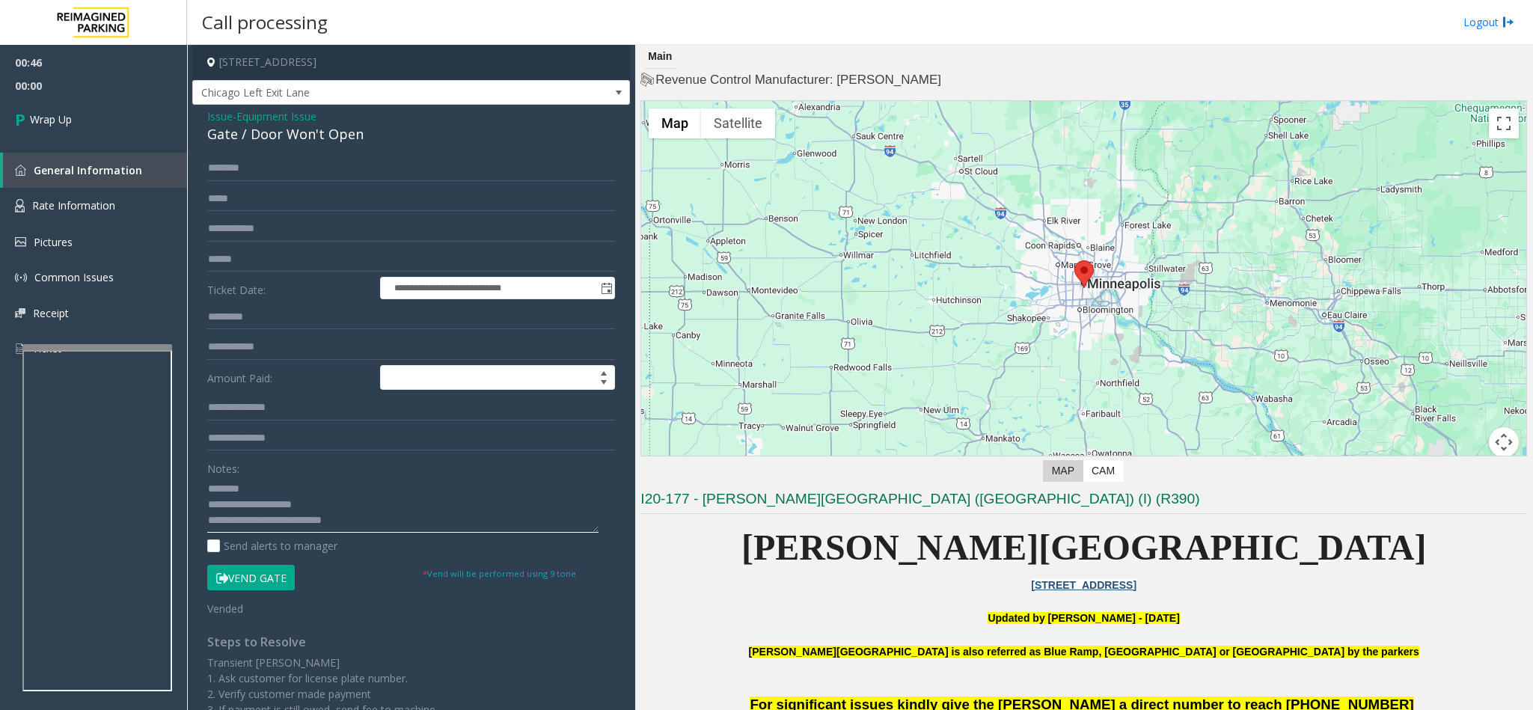
drag, startPoint x: 425, startPoint y: 518, endPoint x: 414, endPoint y: 524, distance: 12.4
click at [422, 523] on textarea at bounding box center [402, 505] width 391 height 56
type textarea "**********"
click at [81, 121] on link "Wrap Up" at bounding box center [93, 119] width 187 height 44
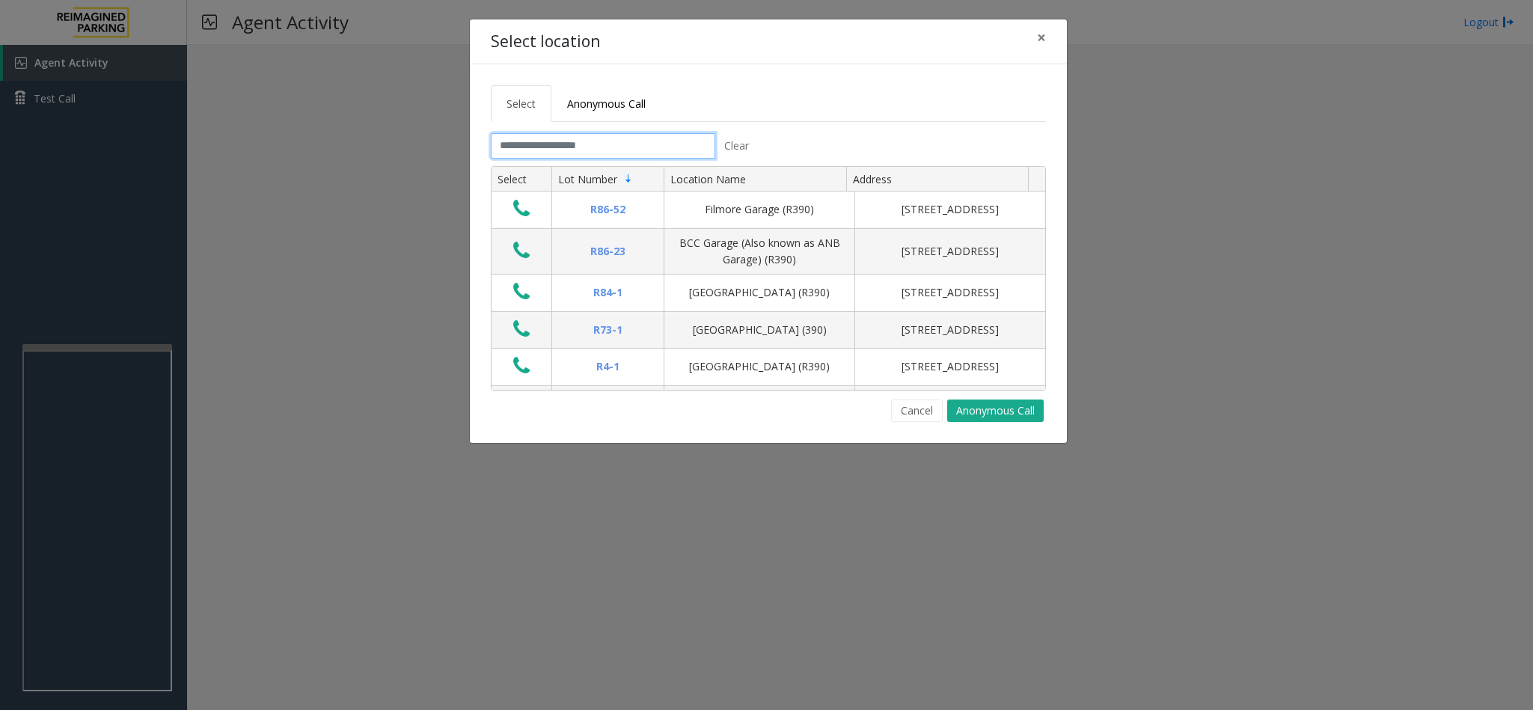
click at [634, 135] on input "text" at bounding box center [603, 145] width 224 height 25
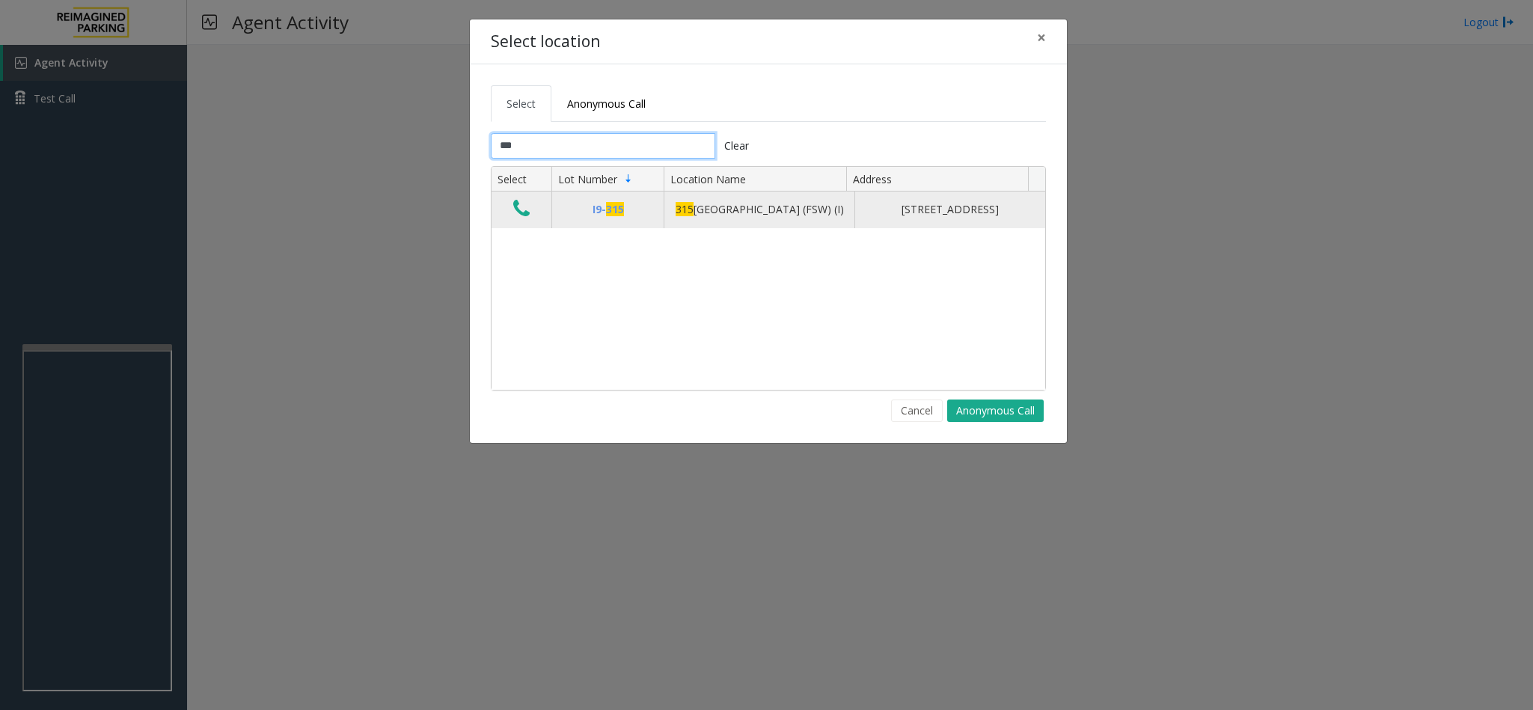
type input "***"
click at [521, 209] on icon "Data table" at bounding box center [521, 208] width 16 height 21
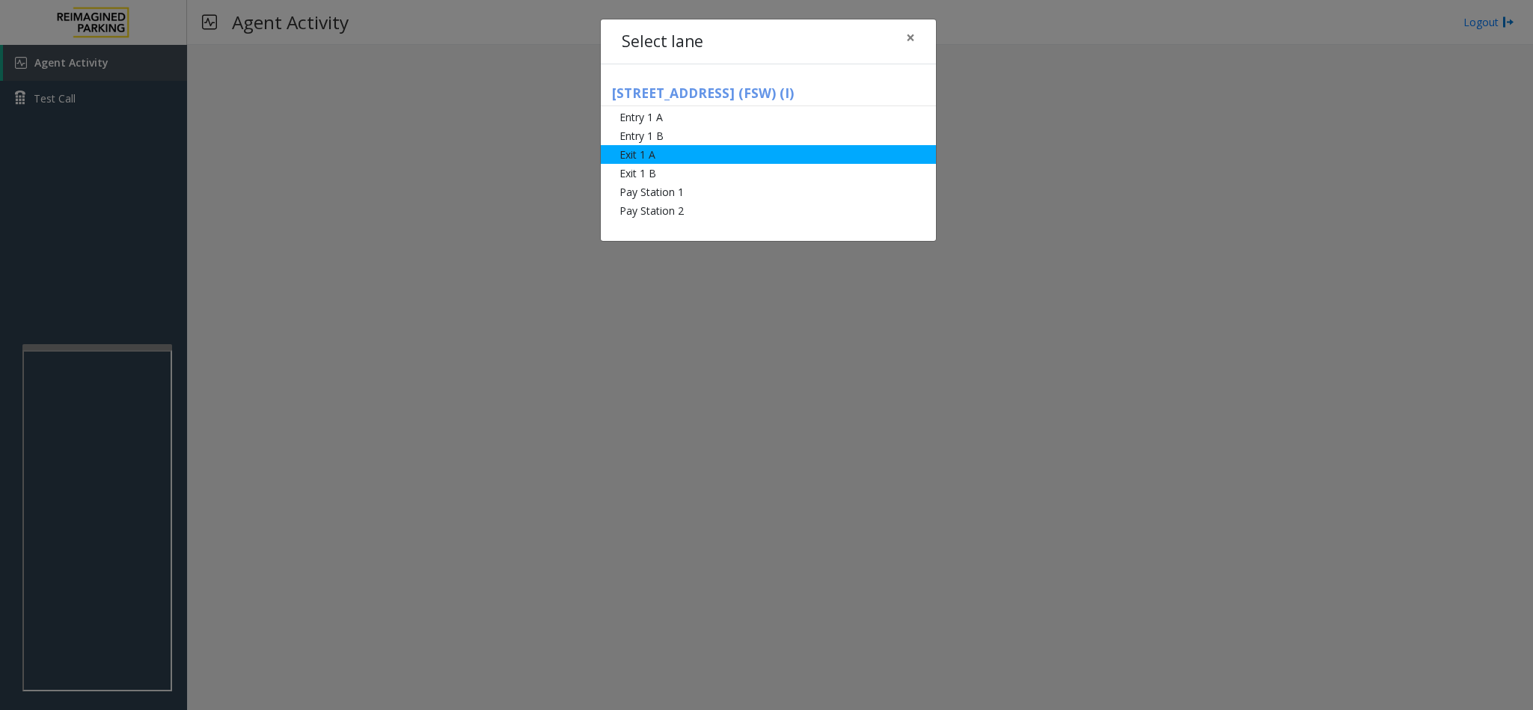
click at [661, 153] on li "Exit 1 A" at bounding box center [768, 154] width 335 height 19
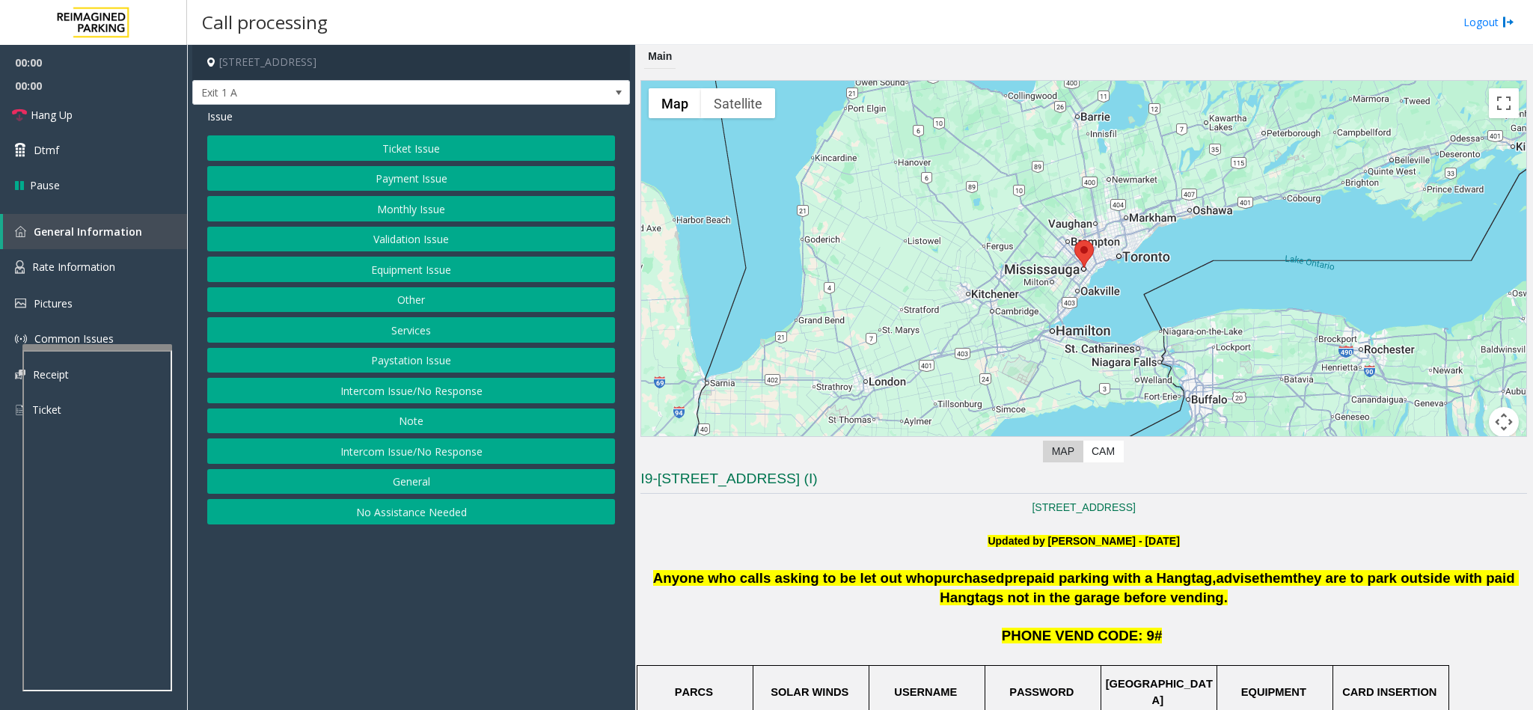
click at [442, 137] on button "Ticket Issue" at bounding box center [411, 147] width 408 height 25
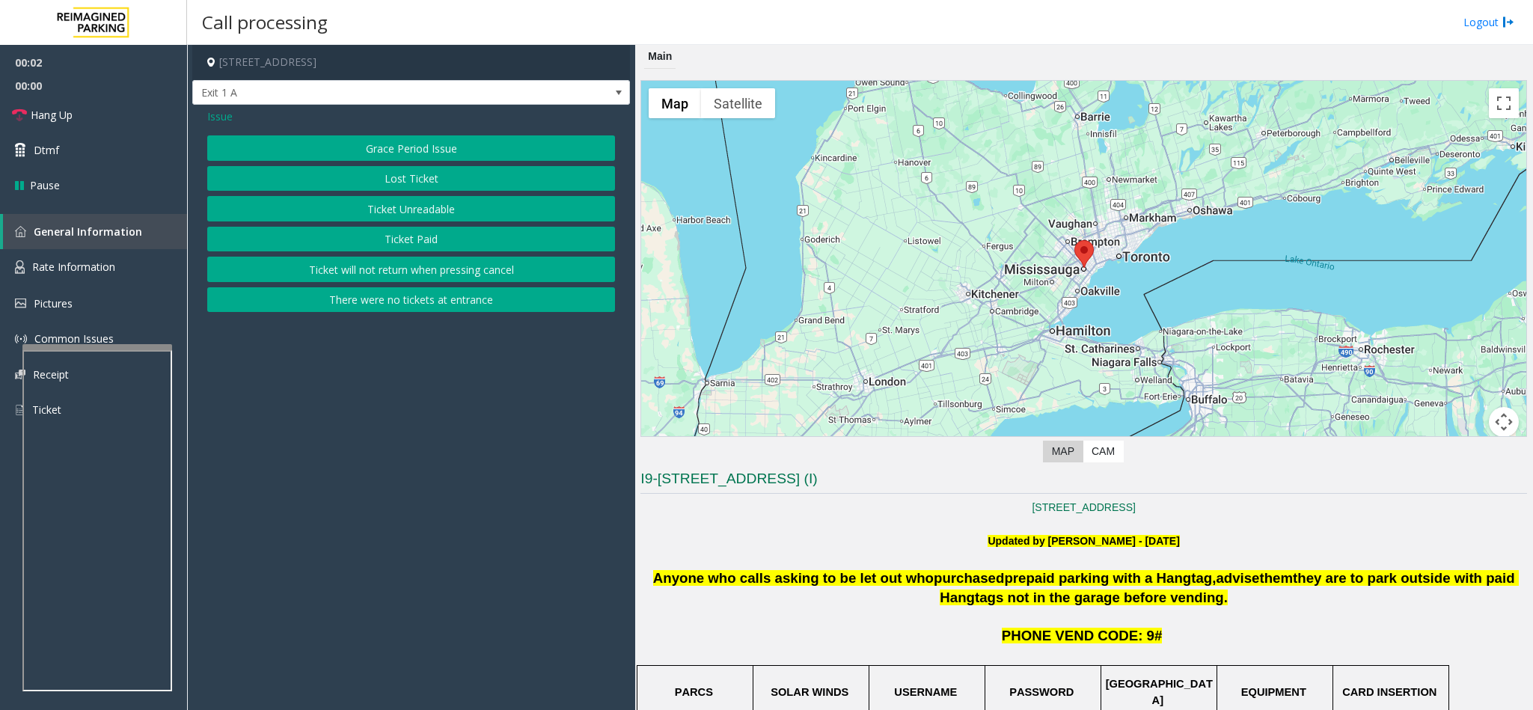
click at [402, 205] on button "Ticket Unreadable" at bounding box center [411, 208] width 408 height 25
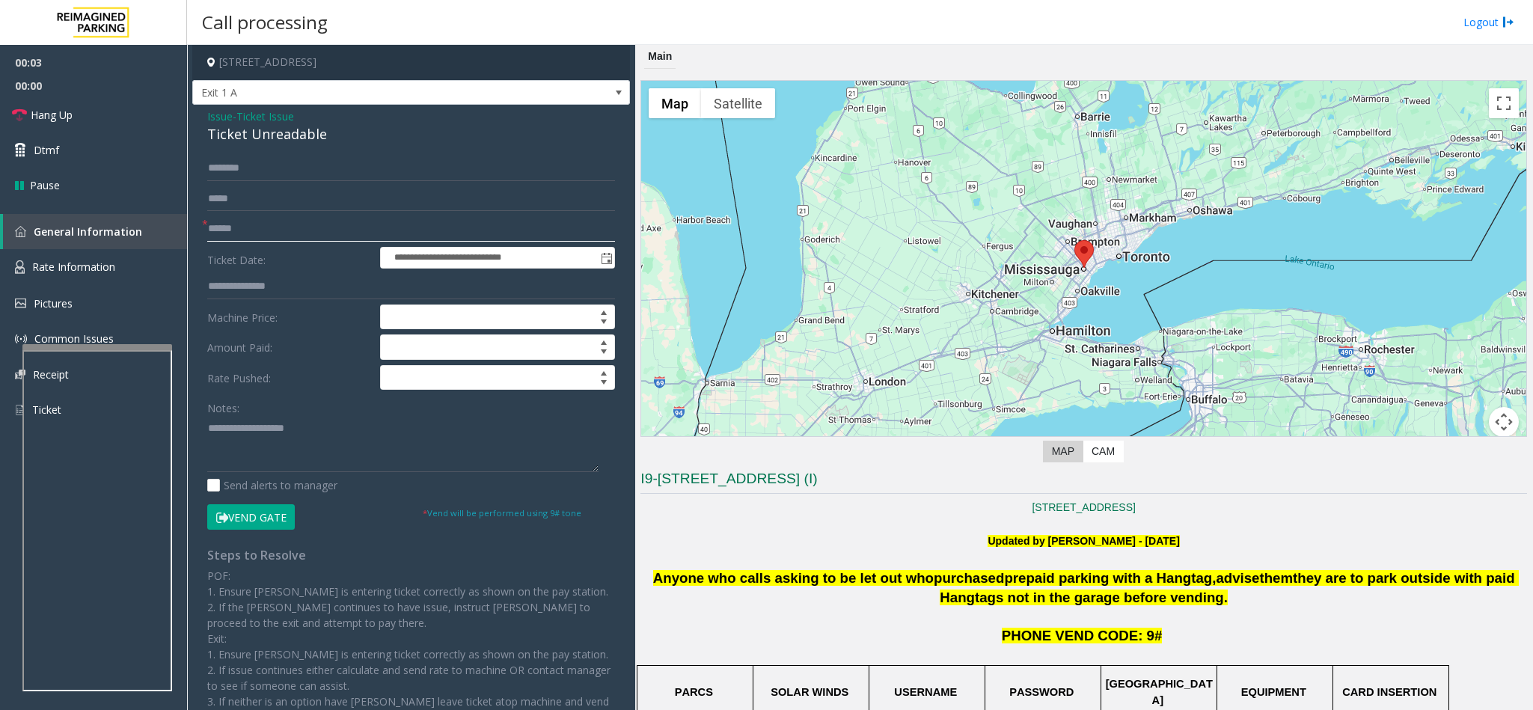
click at [278, 225] on input "text" at bounding box center [411, 228] width 408 height 25
type input "******"
drag, startPoint x: 328, startPoint y: 128, endPoint x: 198, endPoint y: 121, distance: 130.3
click at [198, 121] on div "**********" at bounding box center [411, 446] width 438 height 682
drag, startPoint x: 251, startPoint y: 524, endPoint x: 301, endPoint y: 432, distance: 104.8
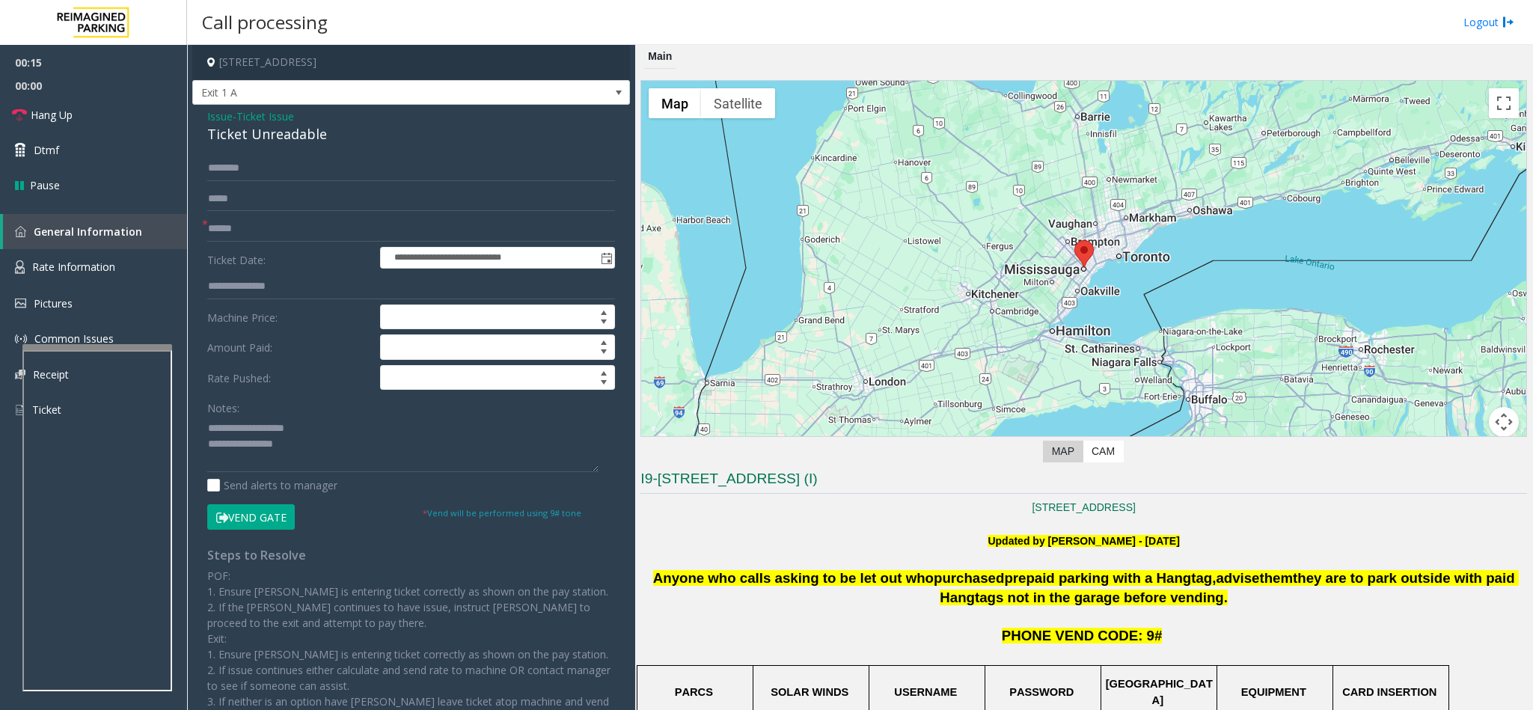
click at [252, 521] on button "Vend Gate" at bounding box center [251, 516] width 88 height 25
click at [319, 429] on textarea at bounding box center [402, 444] width 391 height 56
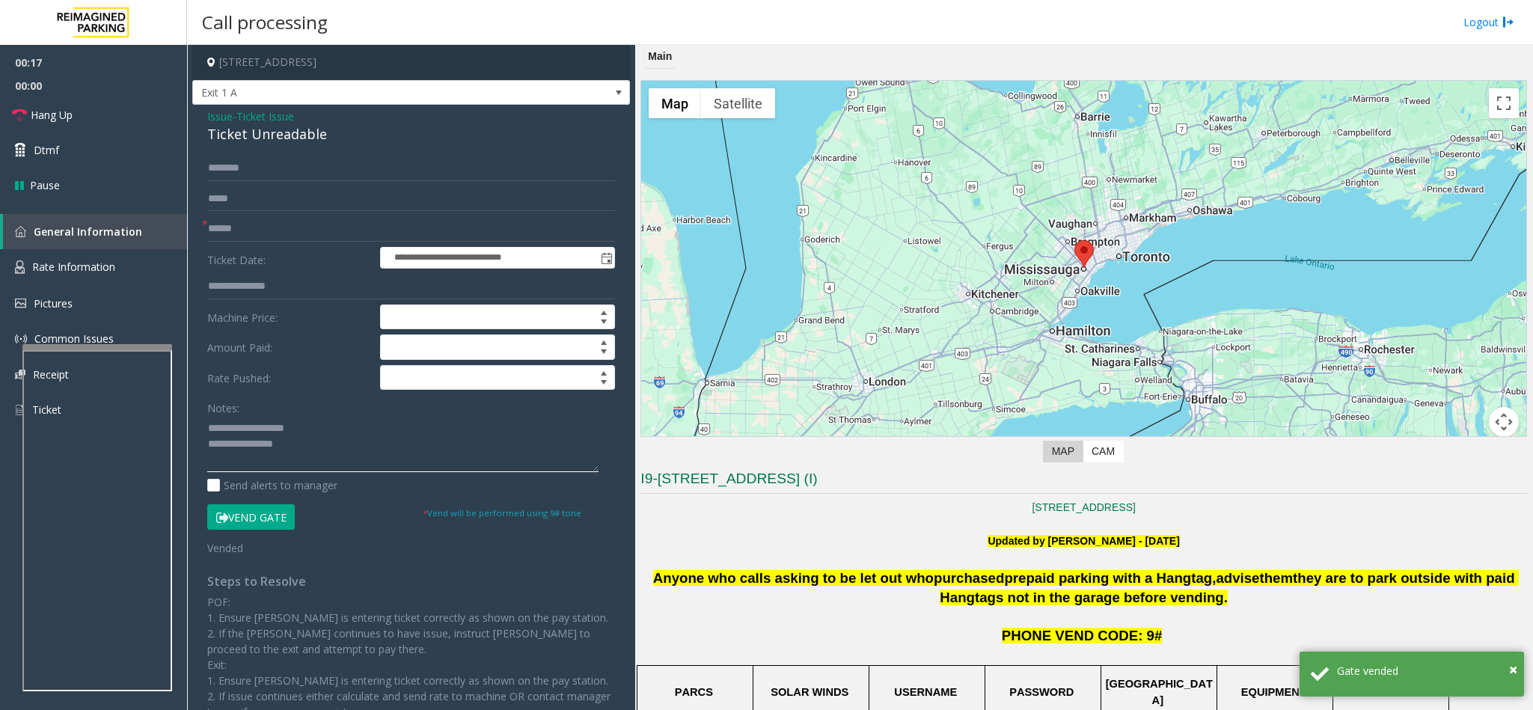
drag, startPoint x: 314, startPoint y: 429, endPoint x: 241, endPoint y: 429, distance: 73.3
click at [241, 429] on textarea at bounding box center [402, 444] width 391 height 56
click at [324, 445] on textarea at bounding box center [402, 444] width 391 height 56
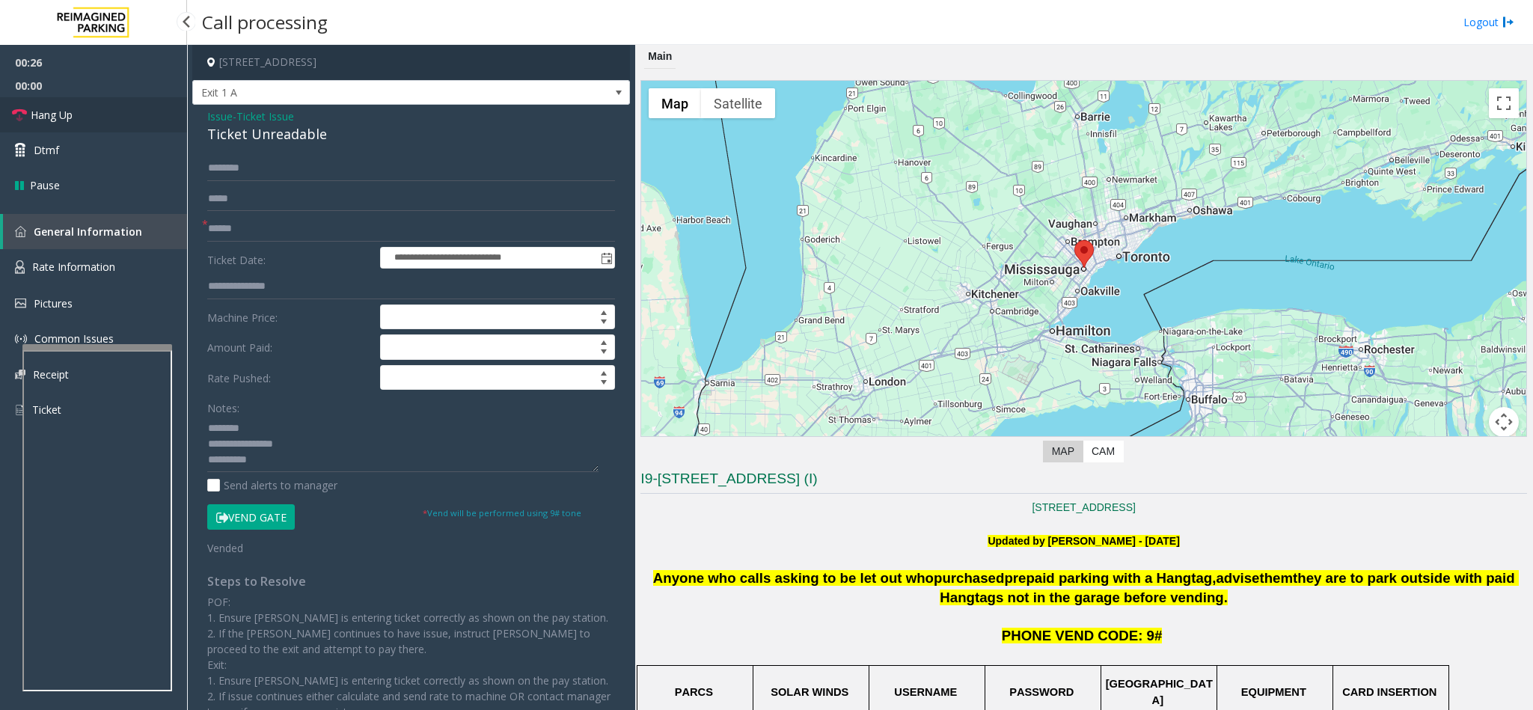
click at [130, 115] on link "Hang Up" at bounding box center [93, 114] width 187 height 35
click at [270, 461] on textarea at bounding box center [402, 444] width 391 height 56
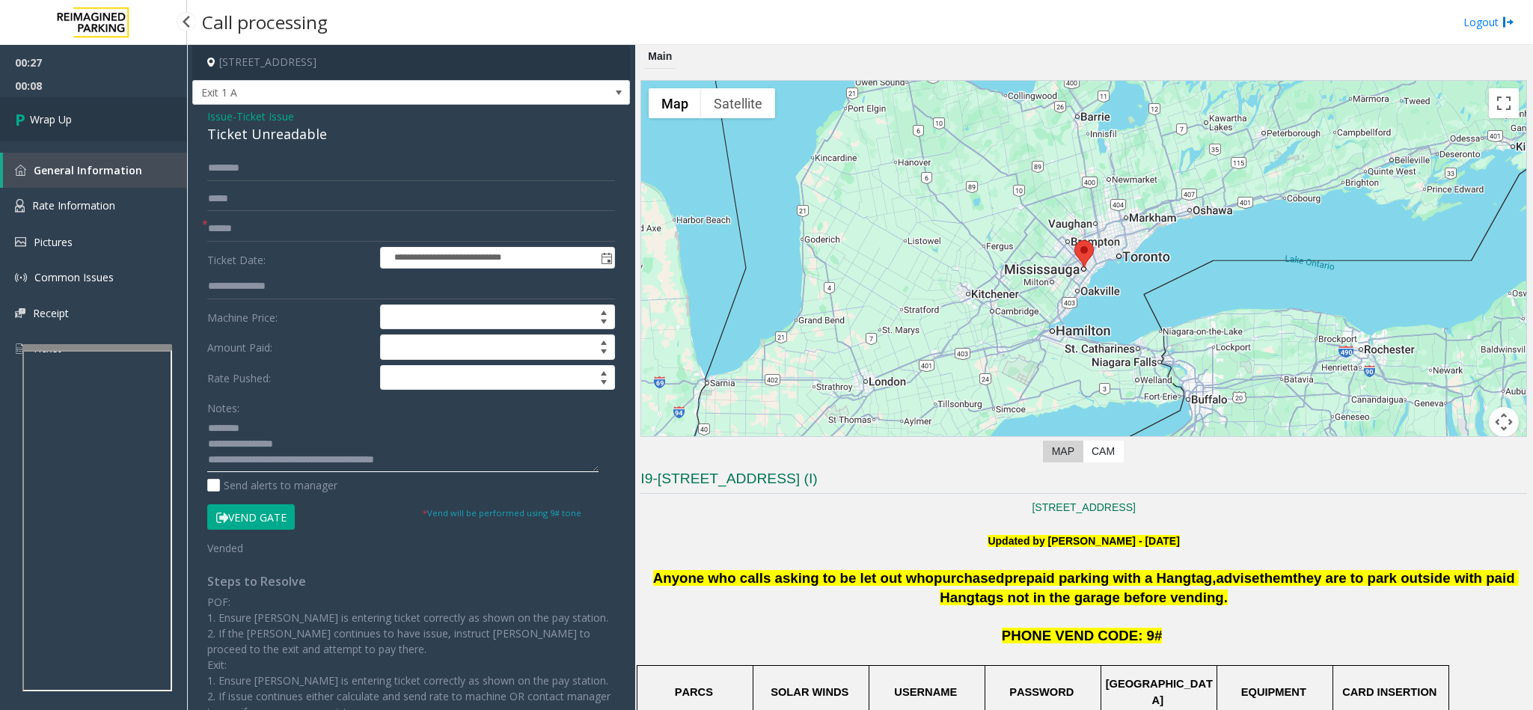
type textarea "**********"
click at [37, 121] on span "Wrap Up" at bounding box center [51, 119] width 42 height 16
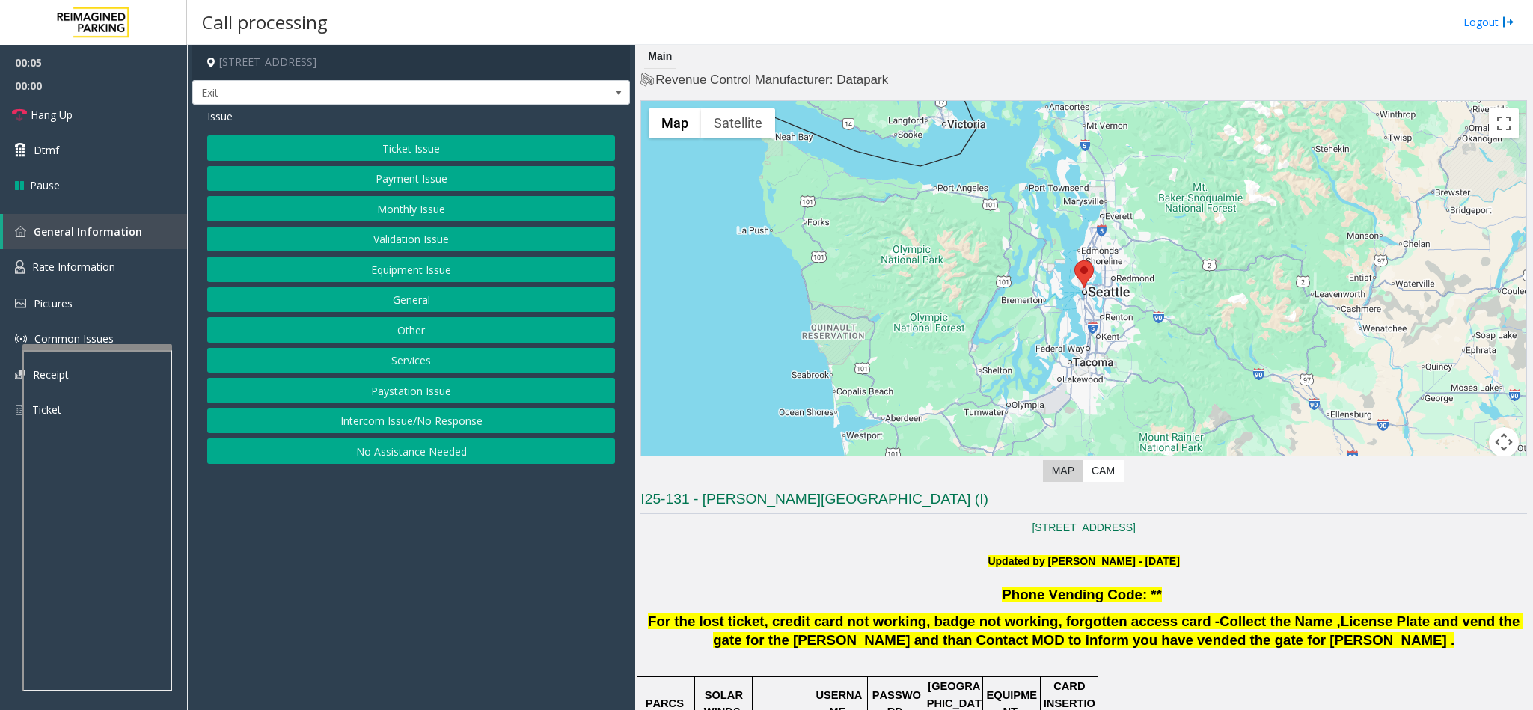
click at [451, 140] on button "Ticket Issue" at bounding box center [411, 147] width 408 height 25
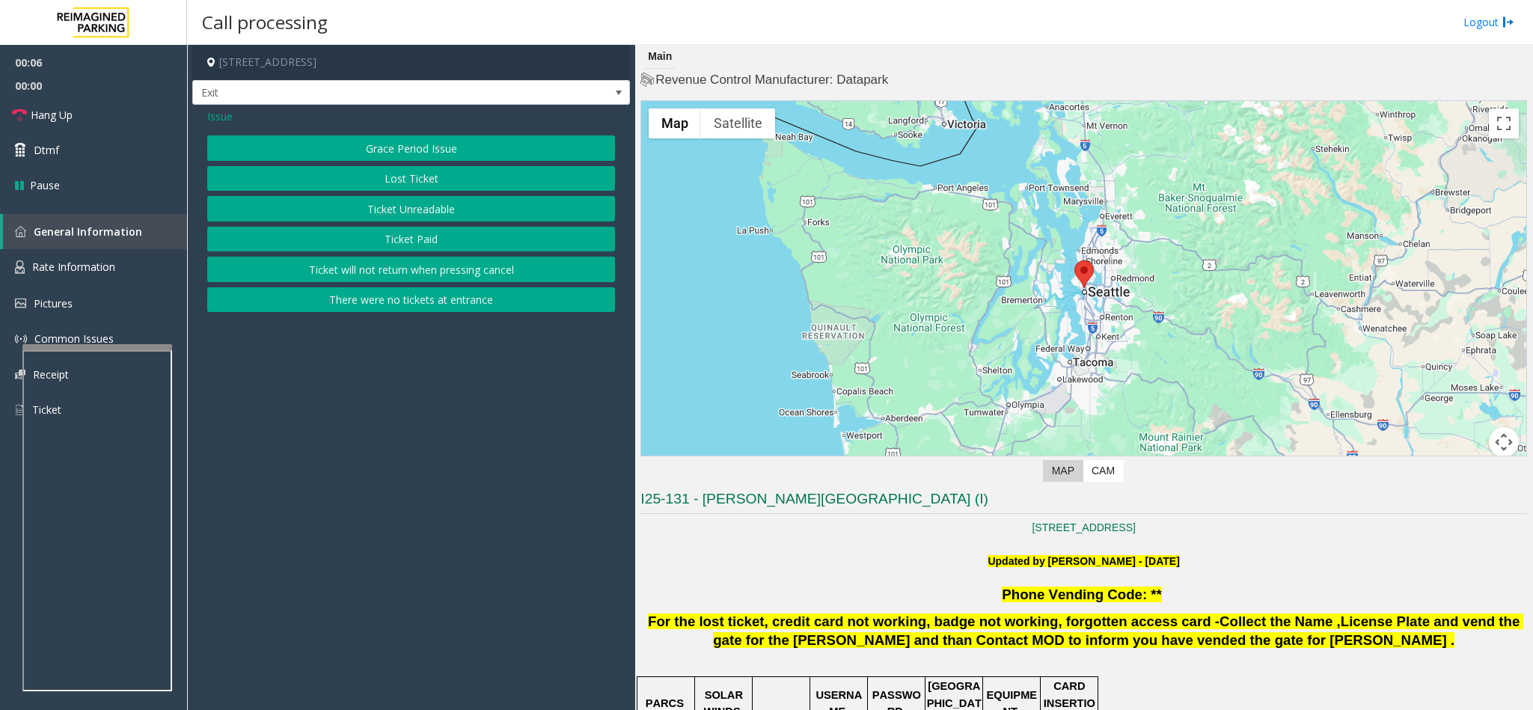
click at [463, 209] on button "Ticket Unreadable" at bounding box center [411, 208] width 408 height 25
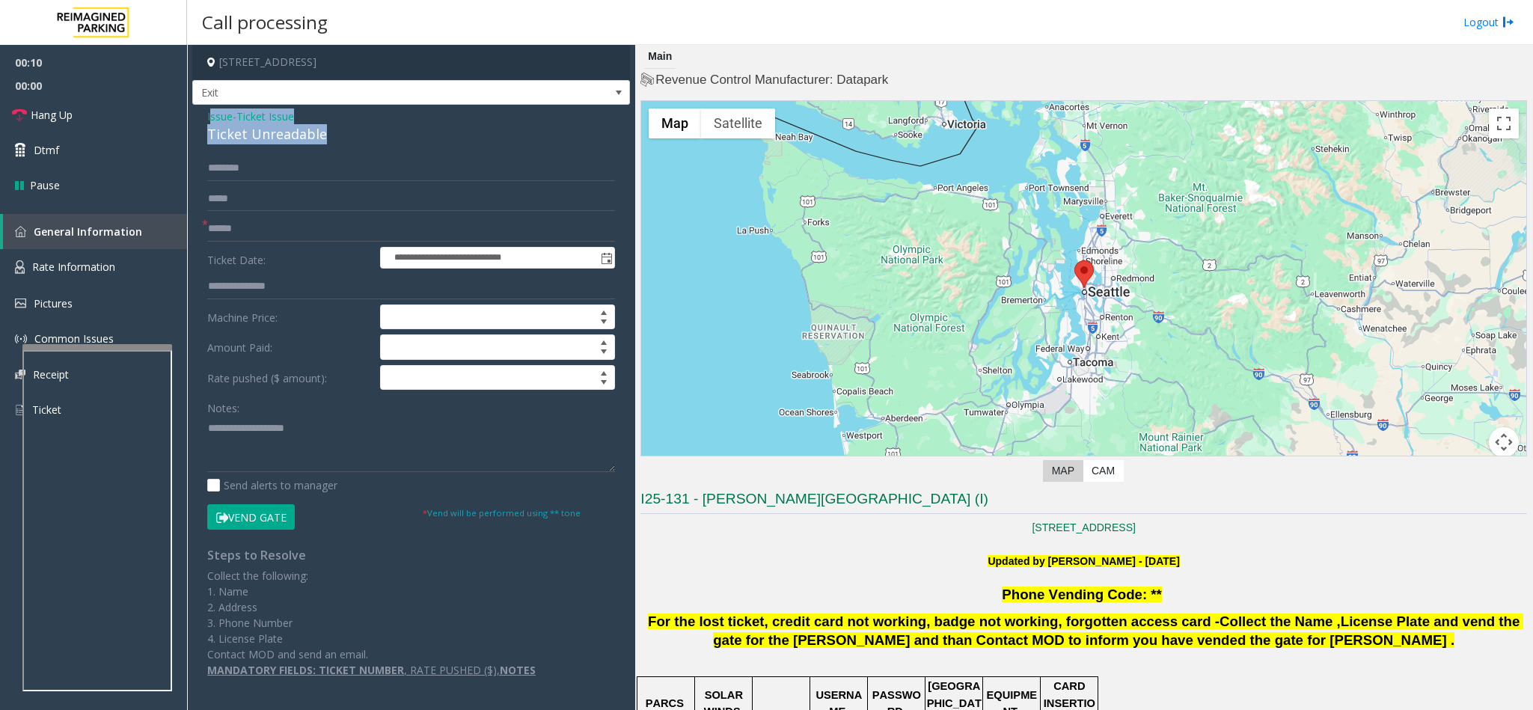
drag, startPoint x: 326, startPoint y: 132, endPoint x: 207, endPoint y: 112, distance: 120.6
click at [209, 112] on div "Issue - Ticket Issue Ticket Unreadable" at bounding box center [411, 126] width 408 height 36
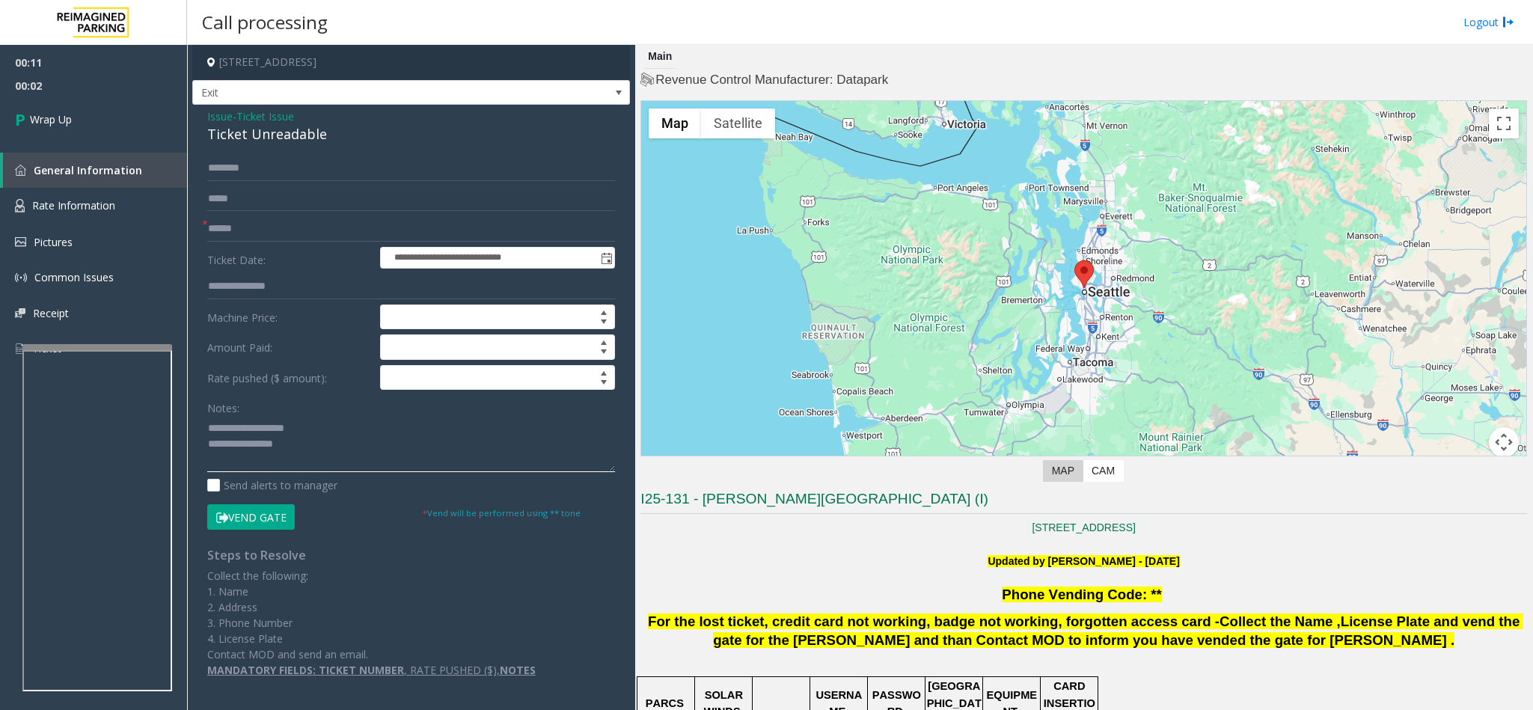
click at [316, 423] on textarea at bounding box center [411, 444] width 408 height 56
drag, startPoint x: 315, startPoint y: 425, endPoint x: 241, endPoint y: 429, distance: 74.2
click at [240, 429] on textarea at bounding box center [411, 444] width 408 height 56
click at [373, 435] on textarea at bounding box center [411, 444] width 408 height 56
type textarea "**********"
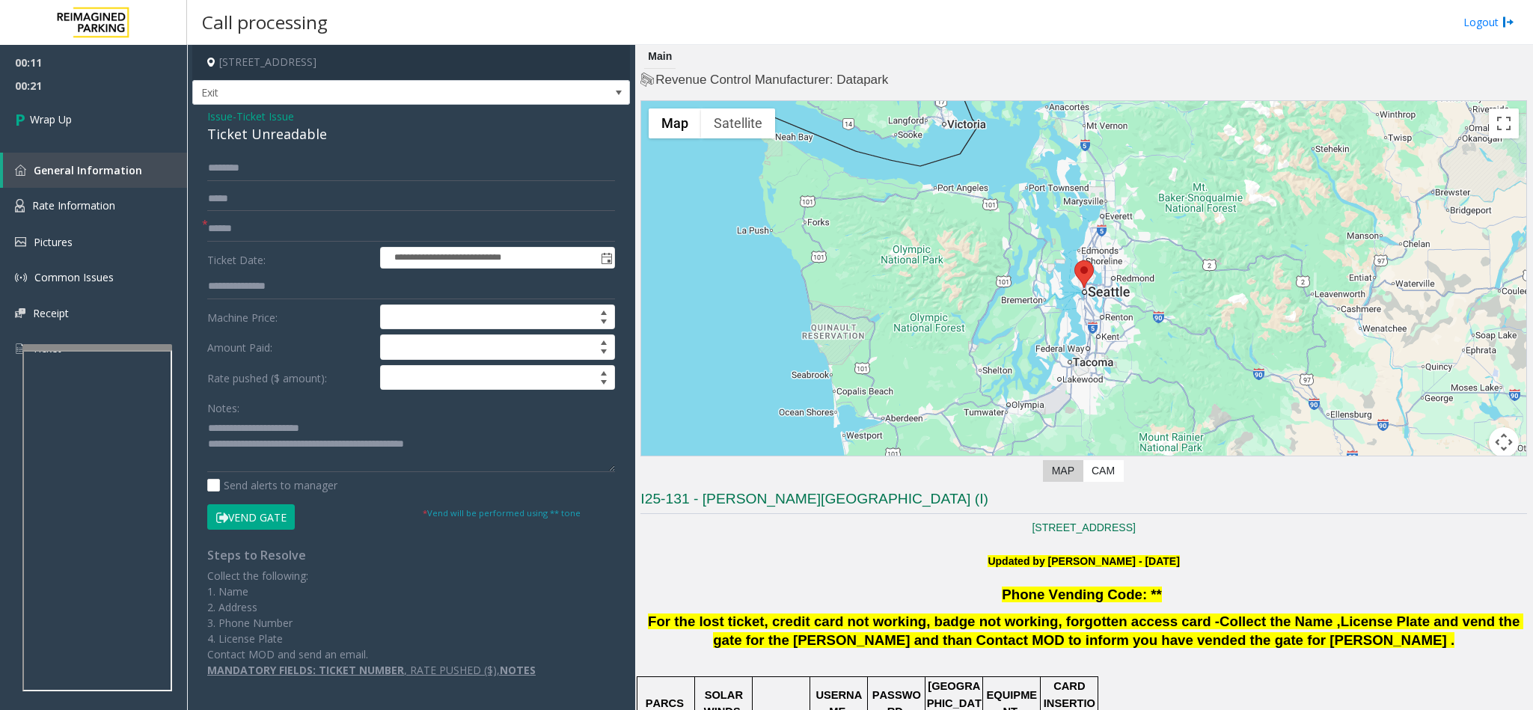
click at [251, 212] on form "**********" at bounding box center [411, 342] width 408 height 373
click at [247, 220] on input "text" at bounding box center [411, 228] width 408 height 25
type input "**"
click at [74, 119] on link "Wrap Up" at bounding box center [93, 119] width 187 height 44
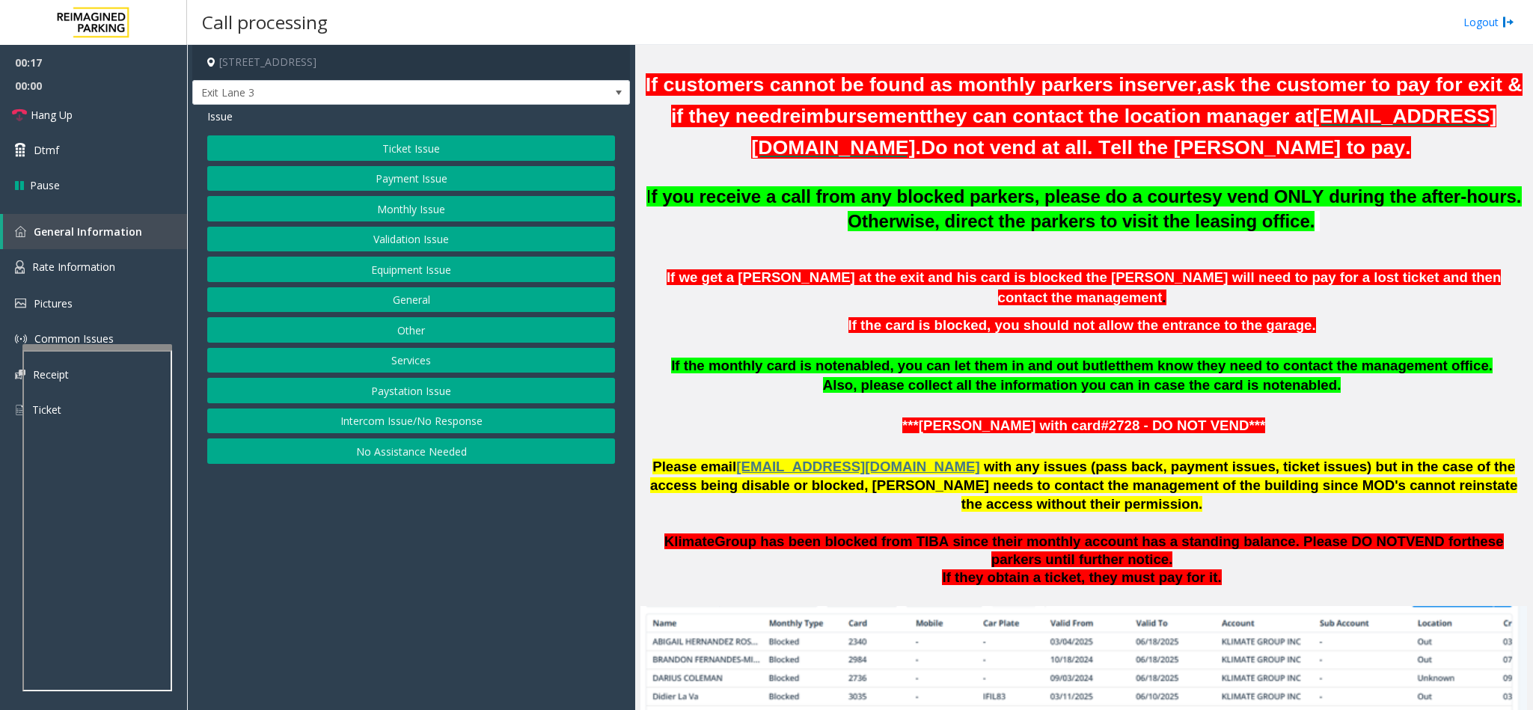
scroll to position [561, 0]
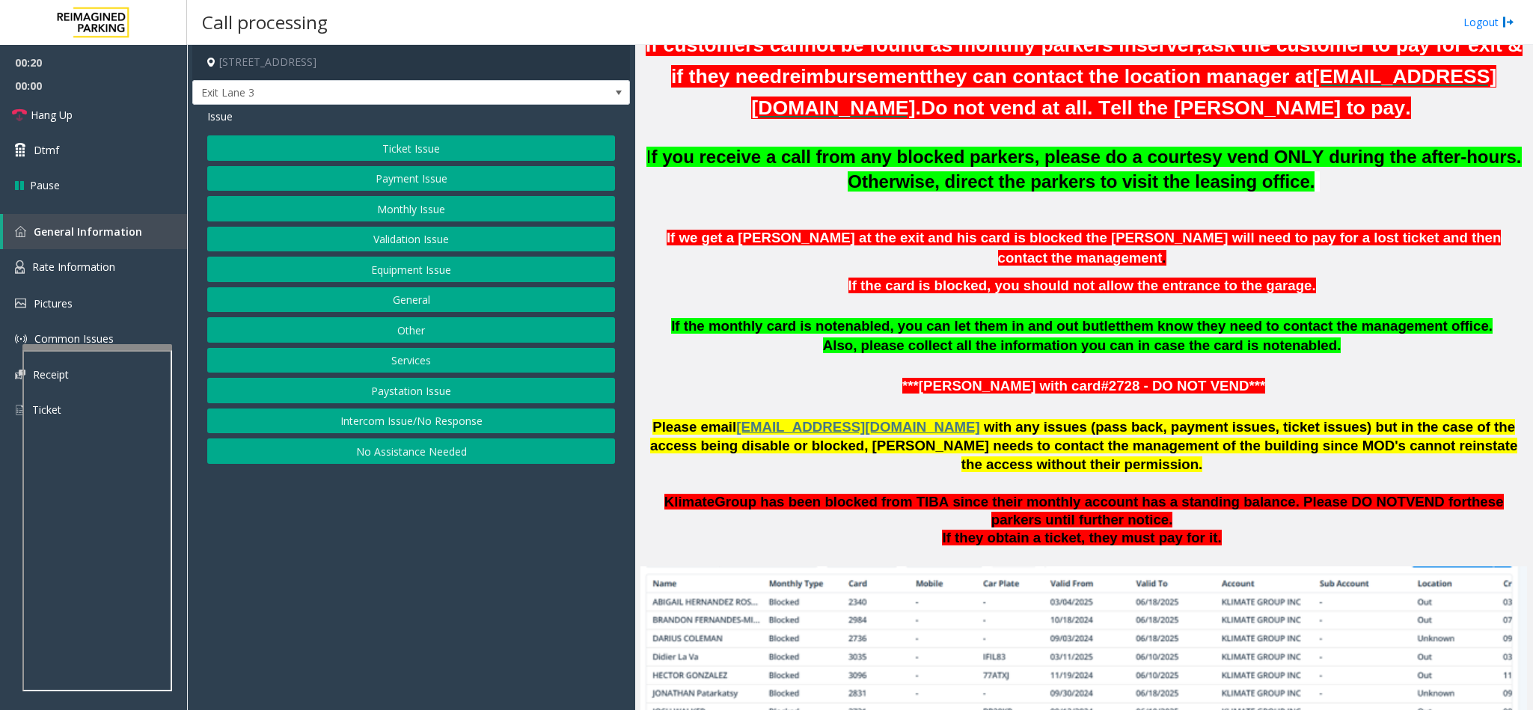
click at [438, 266] on button "Equipment Issue" at bounding box center [411, 269] width 408 height 25
click at [438, 272] on button "Gate / Door Won't Open" at bounding box center [411, 269] width 408 height 25
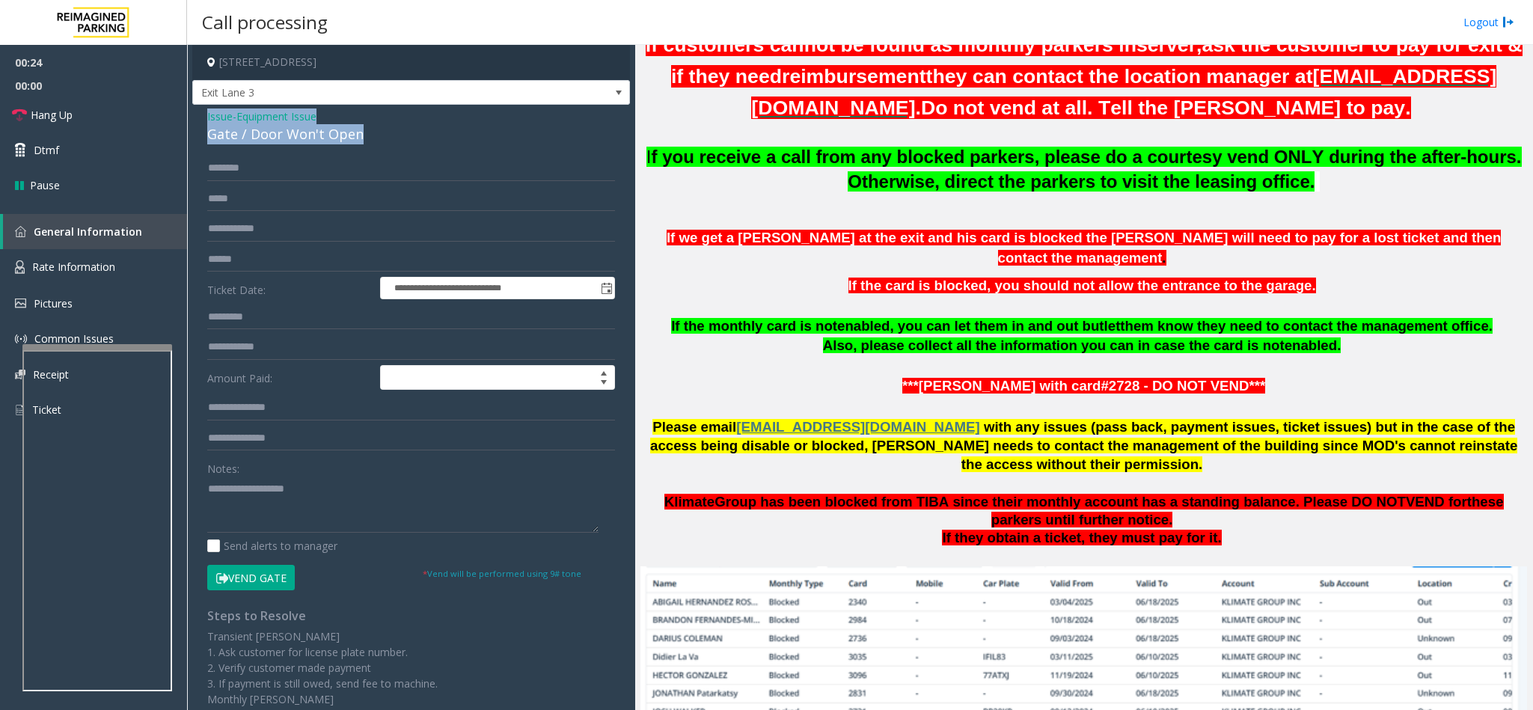
drag, startPoint x: 364, startPoint y: 133, endPoint x: 202, endPoint y: 119, distance: 162.9
click at [202, 119] on div "**********" at bounding box center [411, 468] width 438 height 727
click at [368, 488] on textarea at bounding box center [402, 505] width 391 height 56
drag, startPoint x: 350, startPoint y: 494, endPoint x: 243, endPoint y: 488, distance: 107.1
click at [243, 488] on textarea at bounding box center [402, 505] width 391 height 56
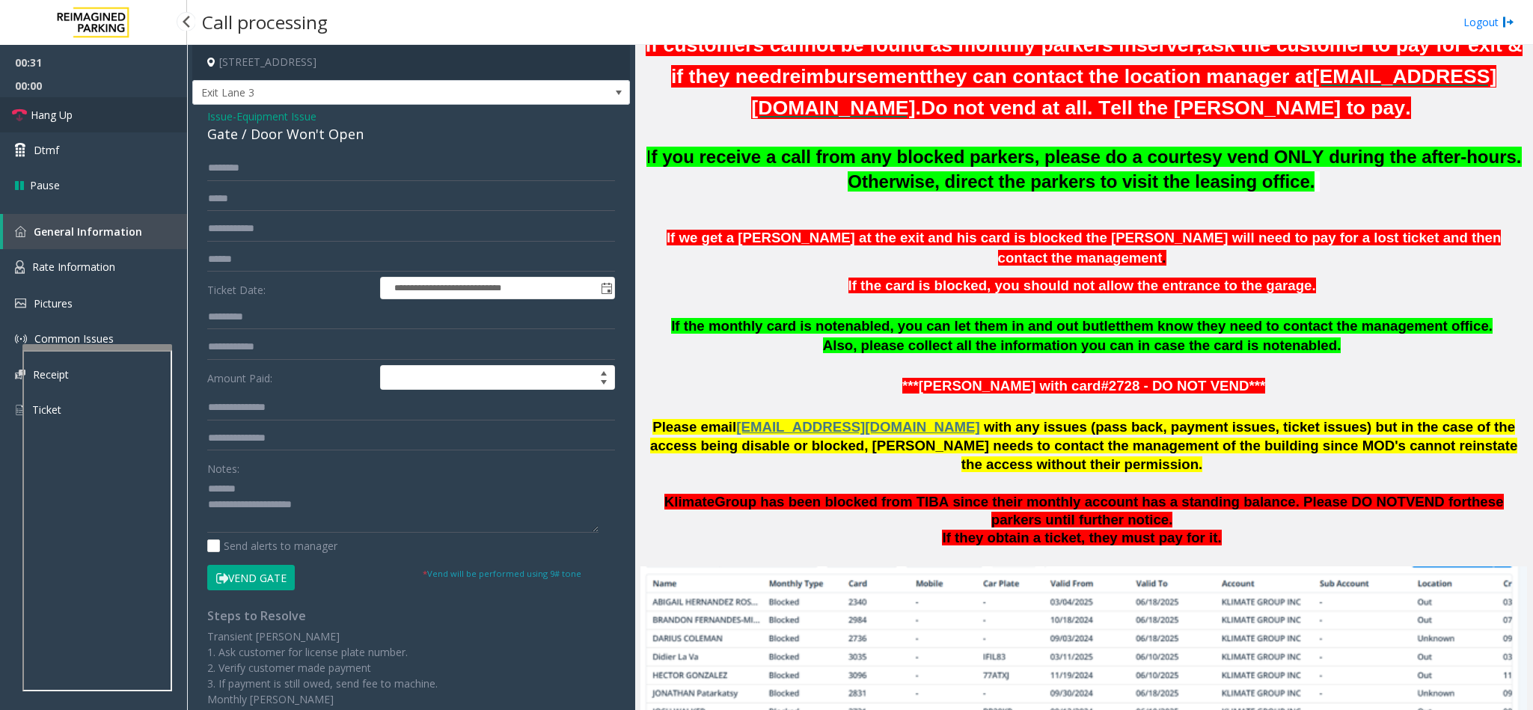
click at [92, 117] on link "Hang Up" at bounding box center [93, 114] width 187 height 35
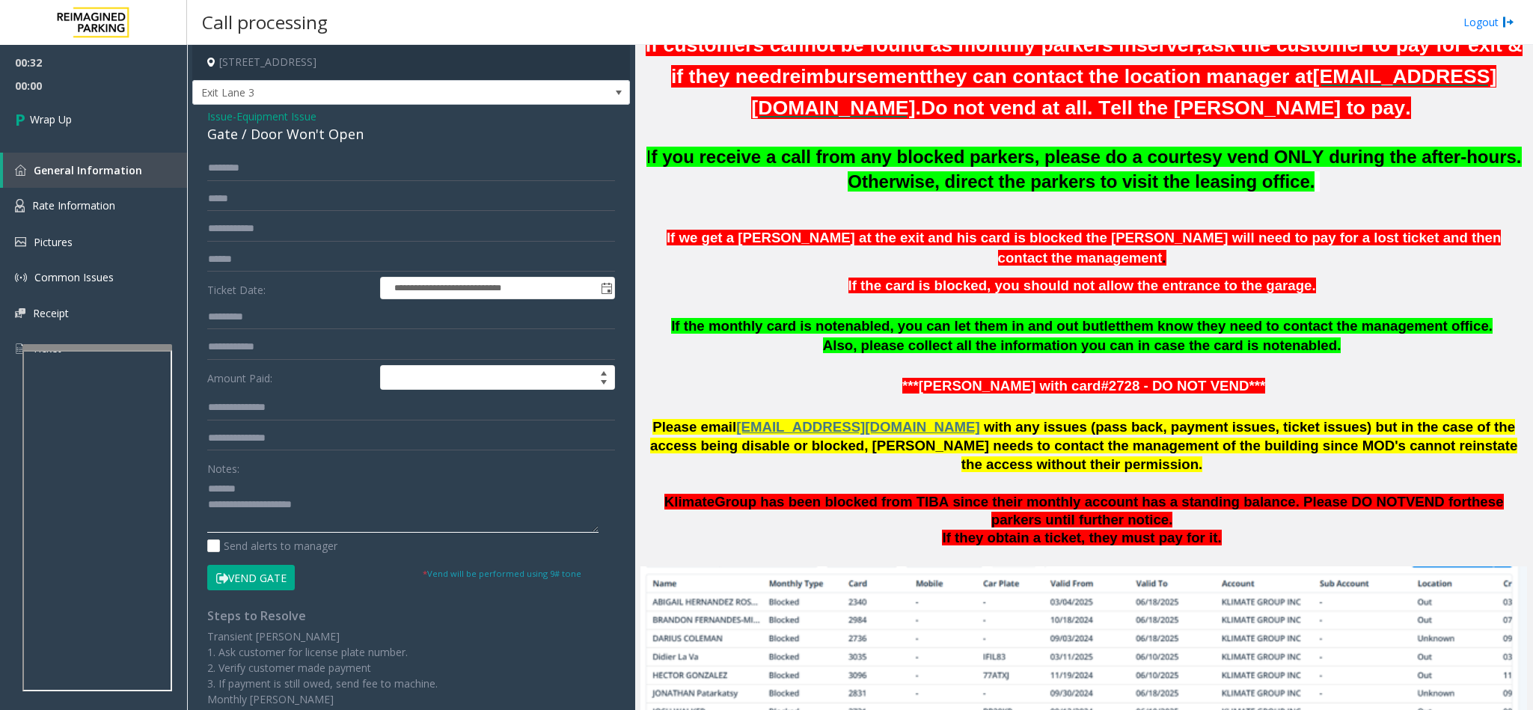
click at [361, 500] on textarea at bounding box center [402, 505] width 391 height 56
type textarea "**********"
click at [106, 108] on link "Wrap Up" at bounding box center [93, 119] width 187 height 44
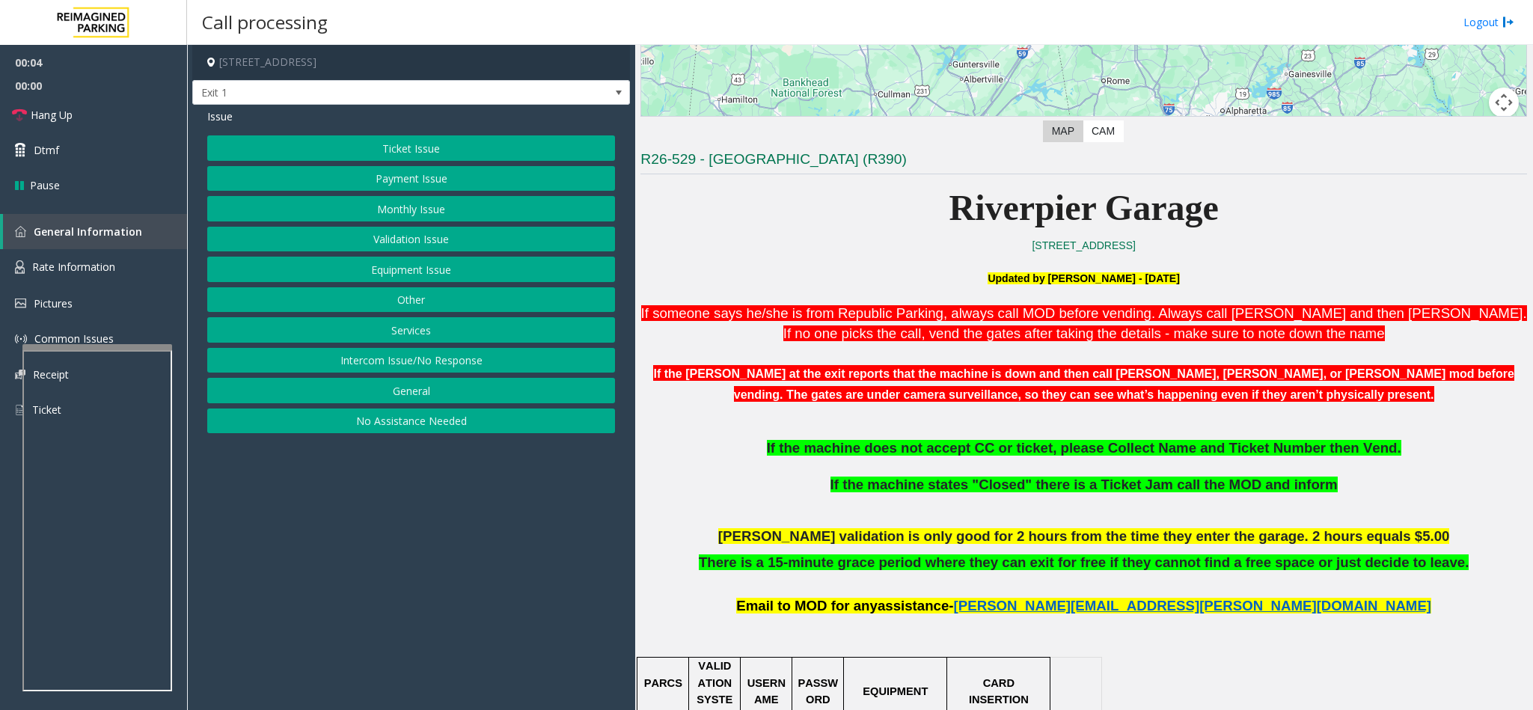
scroll to position [337, 0]
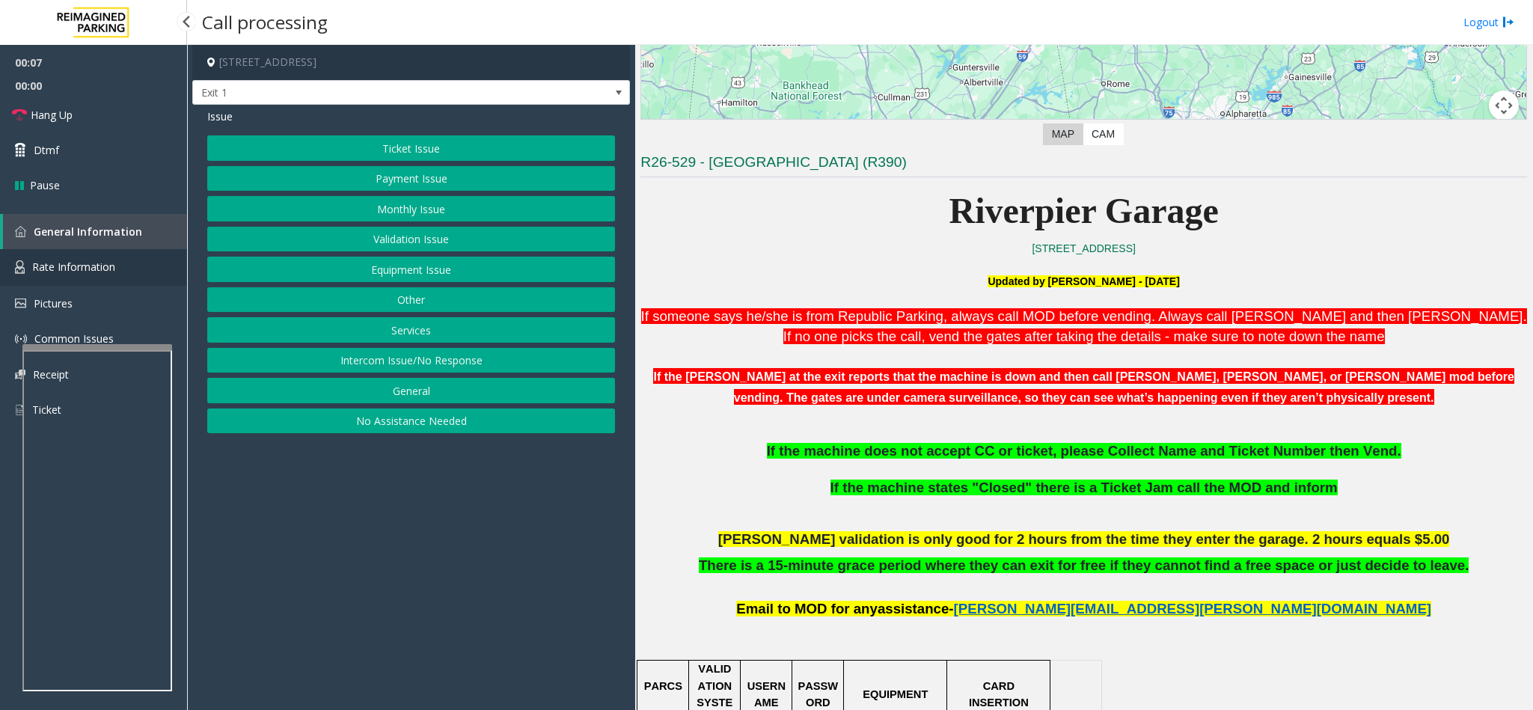
click at [93, 265] on span "Rate Information" at bounding box center [73, 267] width 83 height 14
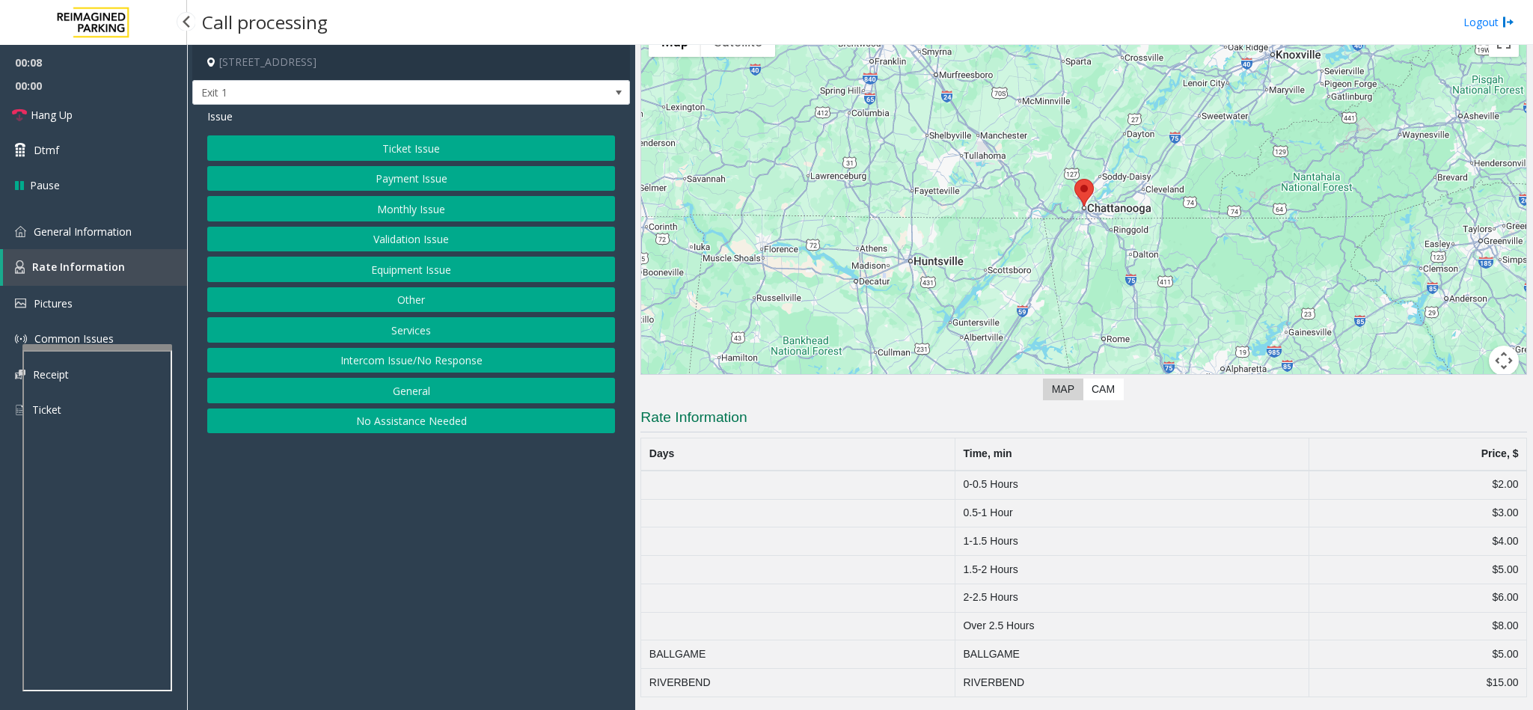
scroll to position [86, 0]
click at [77, 224] on span "General Information" at bounding box center [83, 231] width 98 height 14
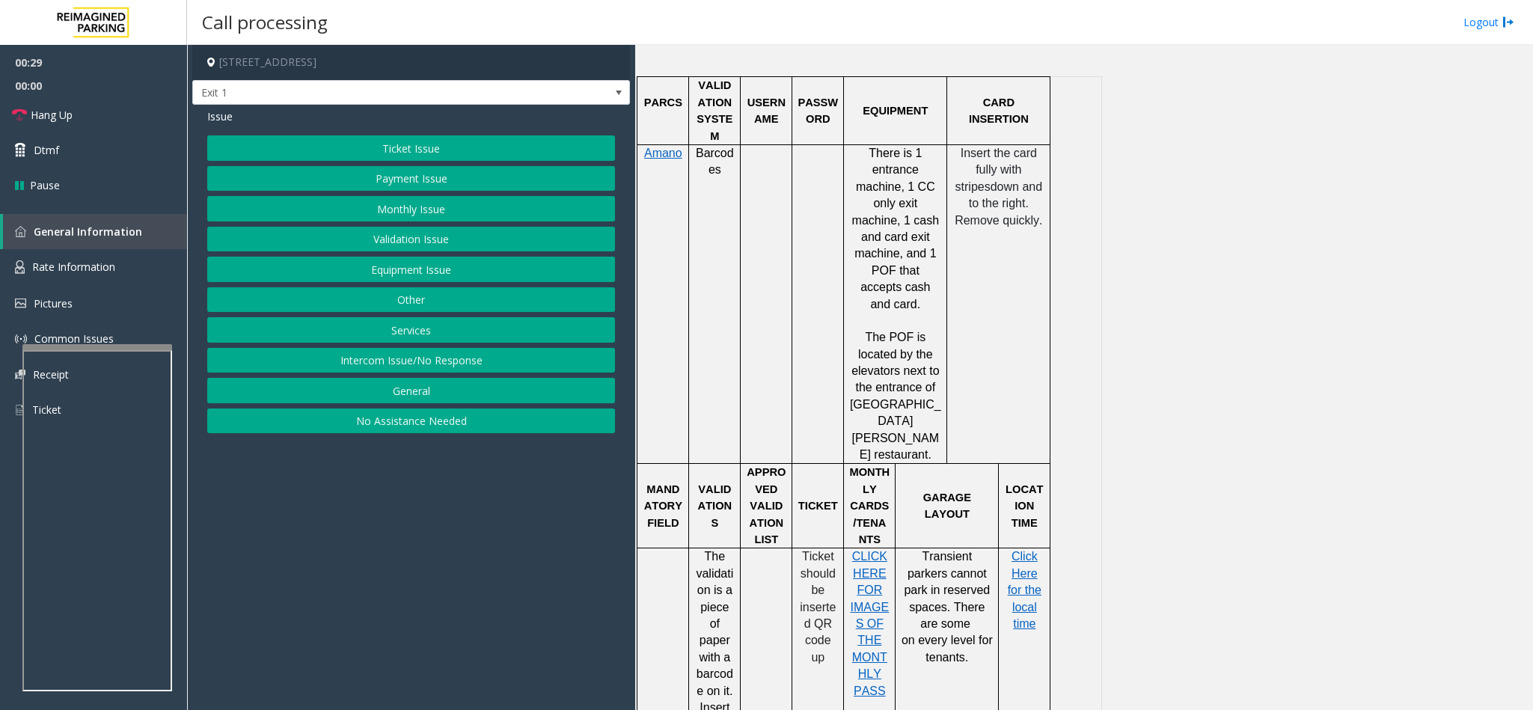
scroll to position [1234, 0]
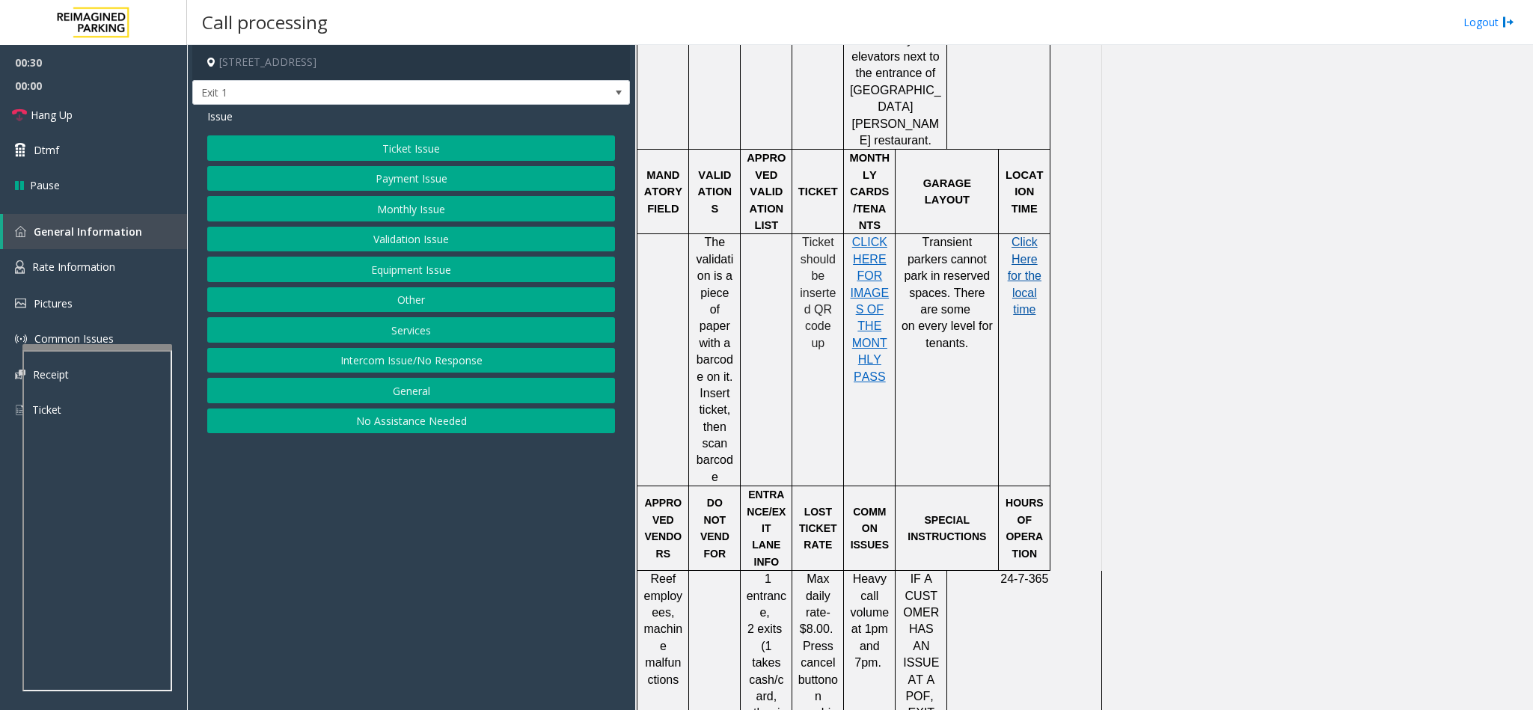
click at [1028, 236] on span "Click Here for the local time" at bounding box center [1025, 276] width 34 height 80
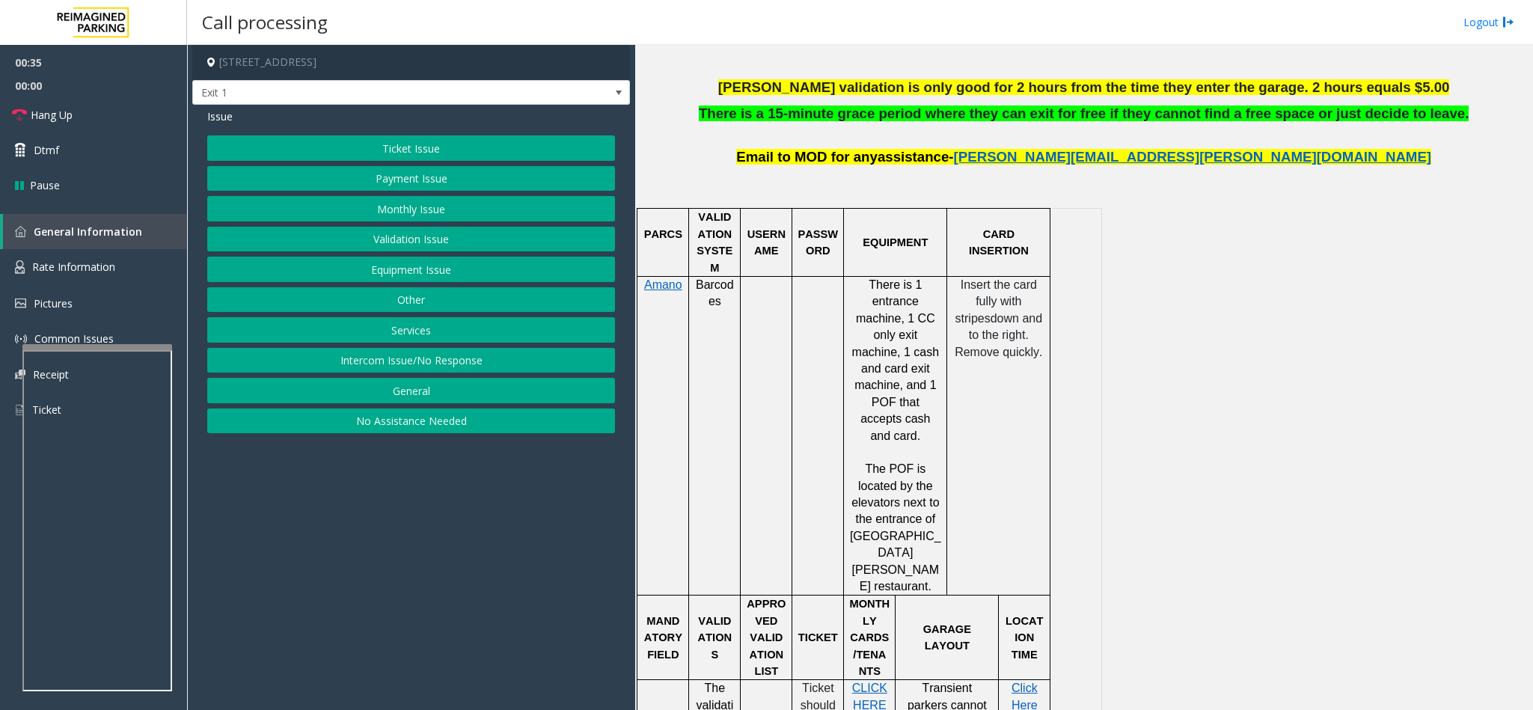
scroll to position [785, 0]
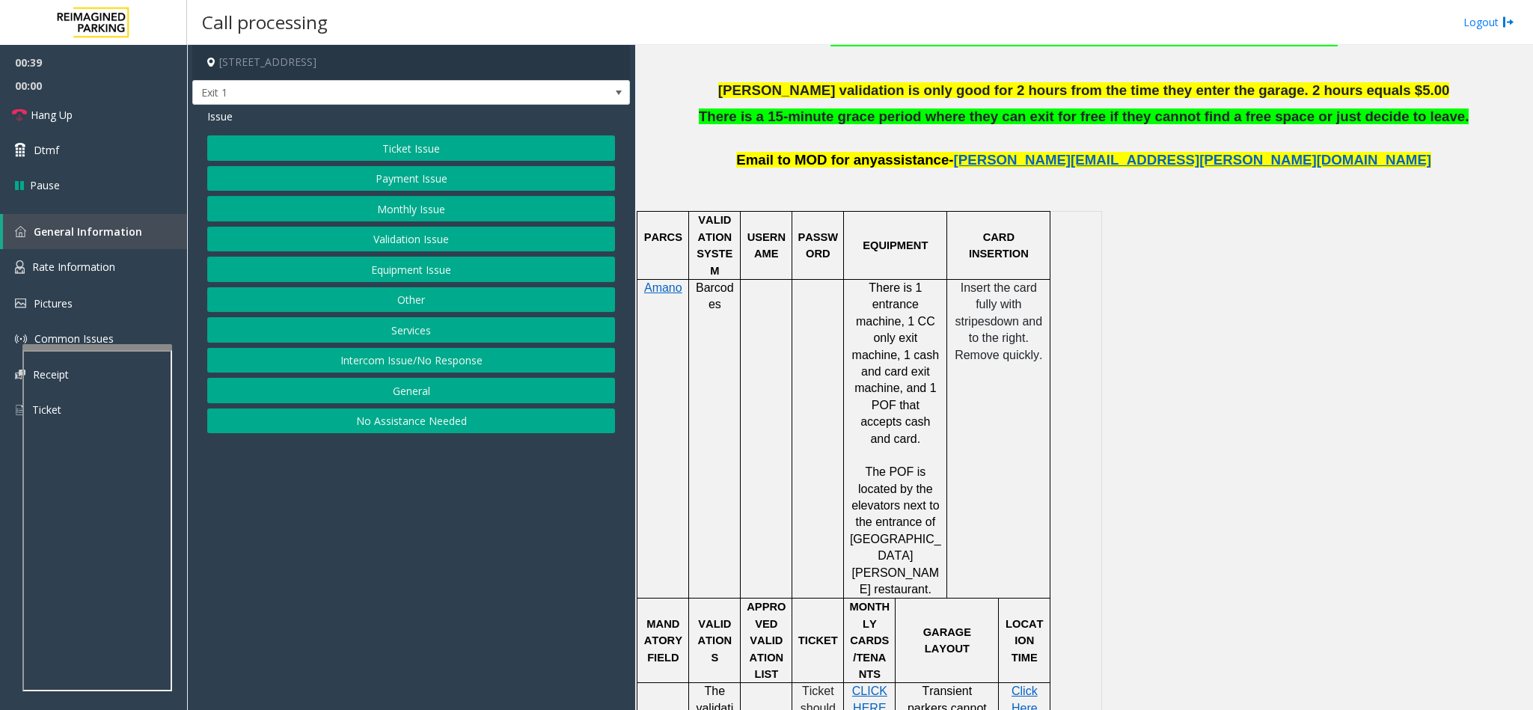
click at [417, 148] on button "Ticket Issue" at bounding box center [411, 147] width 408 height 25
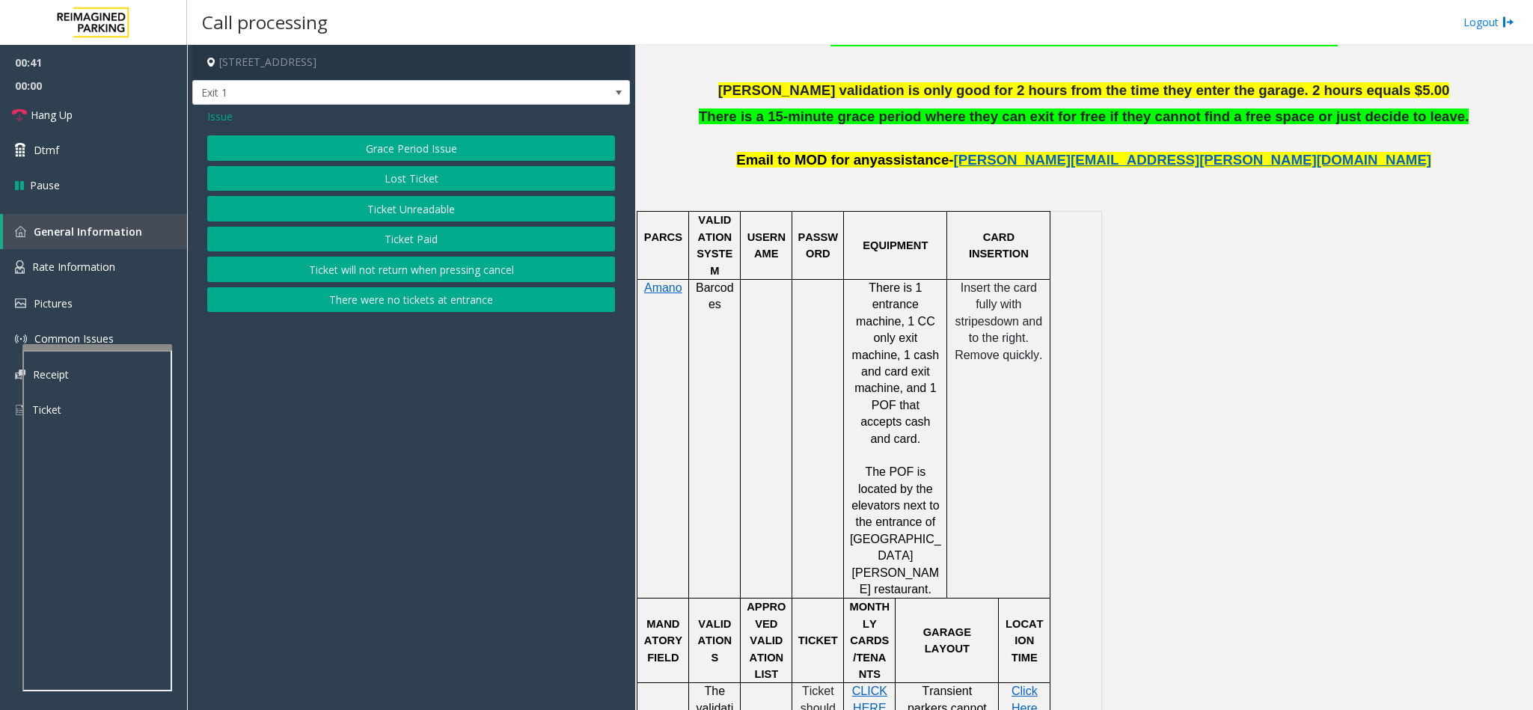
click at [346, 144] on button "Grace Period Issue" at bounding box center [411, 147] width 408 height 25
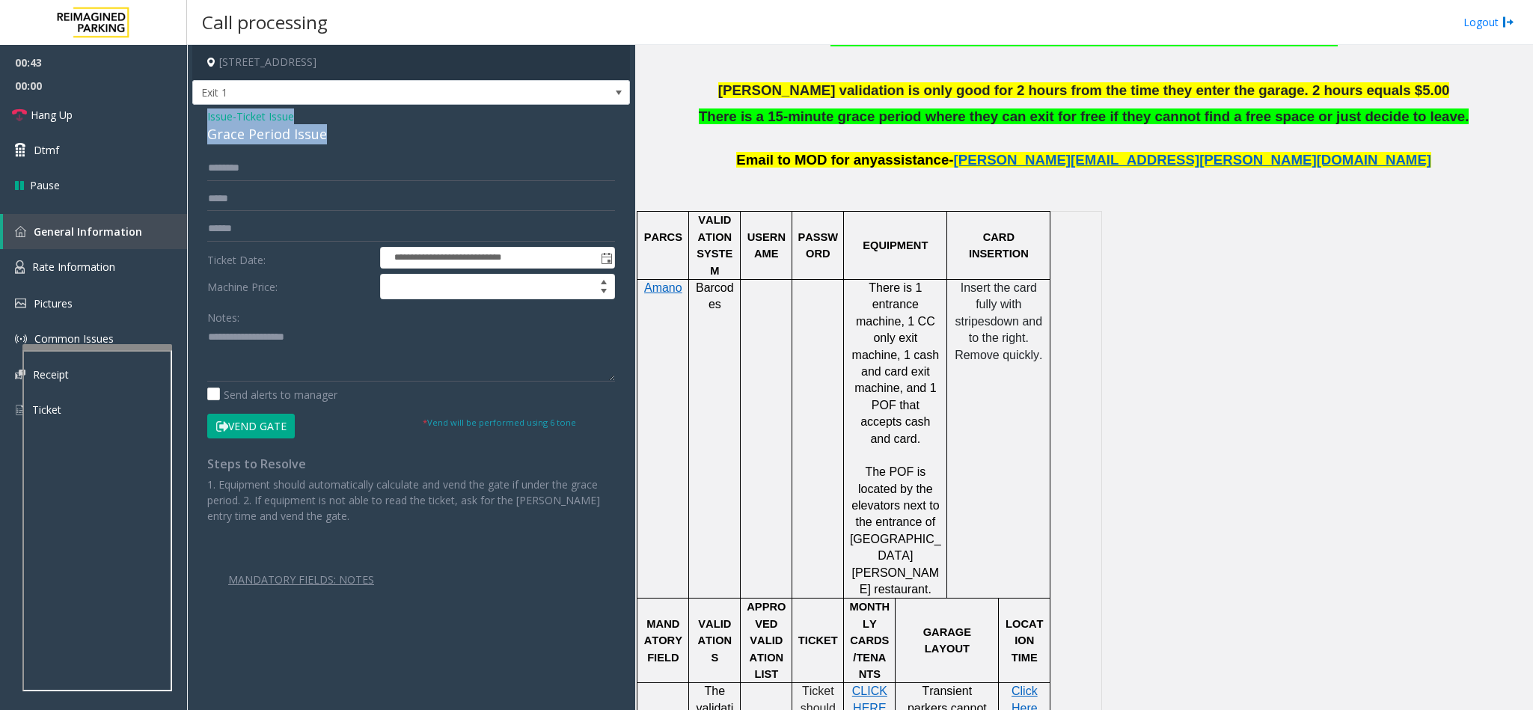
drag, startPoint x: 326, startPoint y: 135, endPoint x: 205, endPoint y: 117, distance: 122.6
click at [205, 117] on div "**********" at bounding box center [411, 377] width 438 height 545
drag, startPoint x: 281, startPoint y: 426, endPoint x: 353, endPoint y: 171, distance: 265.2
click at [353, 171] on form "**********" at bounding box center [411, 297] width 408 height 283
click at [353, 171] on input "text" at bounding box center [411, 168] width 408 height 25
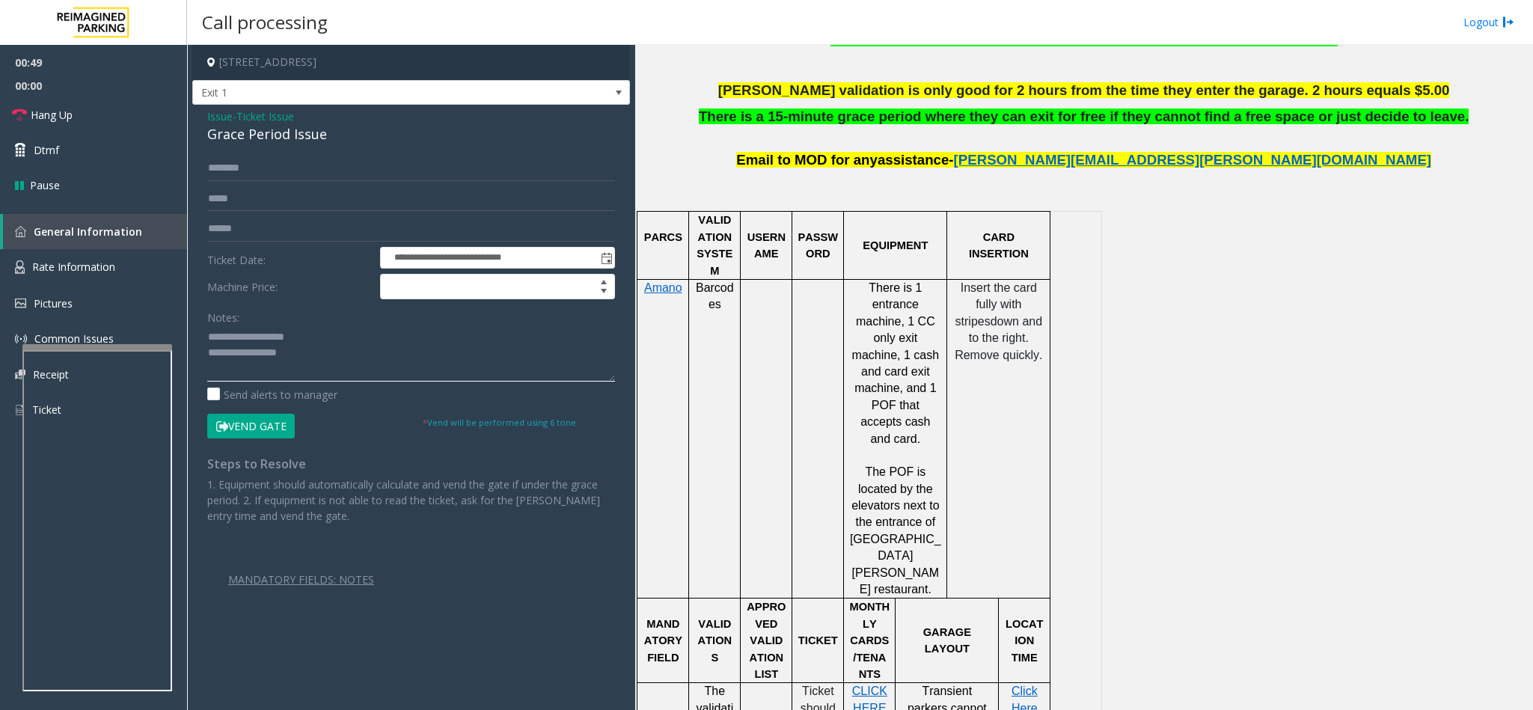
drag, startPoint x: 312, startPoint y: 331, endPoint x: 243, endPoint y: 332, distance: 68.8
click at [243, 332] on textarea at bounding box center [411, 353] width 408 height 56
click at [330, 351] on textarea at bounding box center [411, 353] width 408 height 56
type textarea "**********"
click at [312, 173] on input "text" at bounding box center [411, 168] width 408 height 25
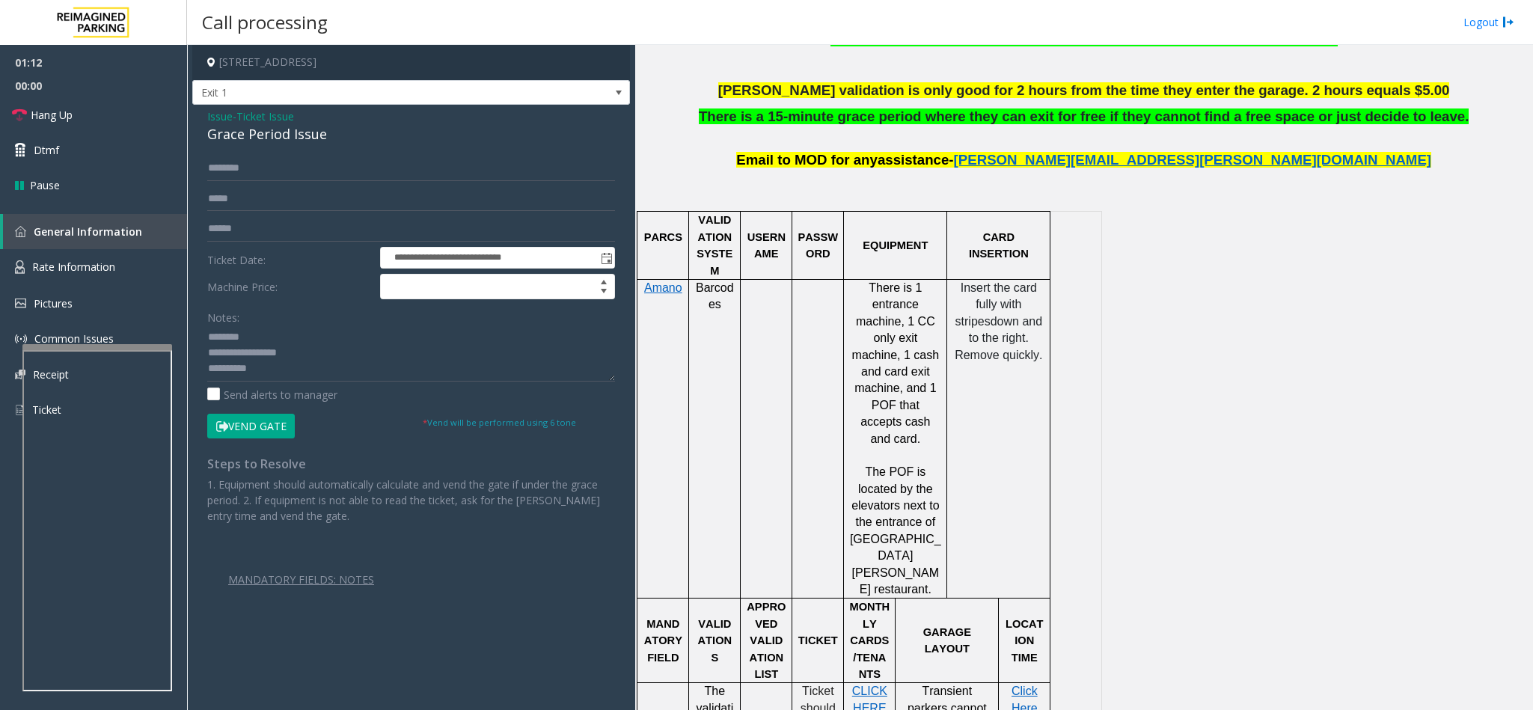
click at [263, 114] on span "Ticket Issue" at bounding box center [265, 116] width 58 height 16
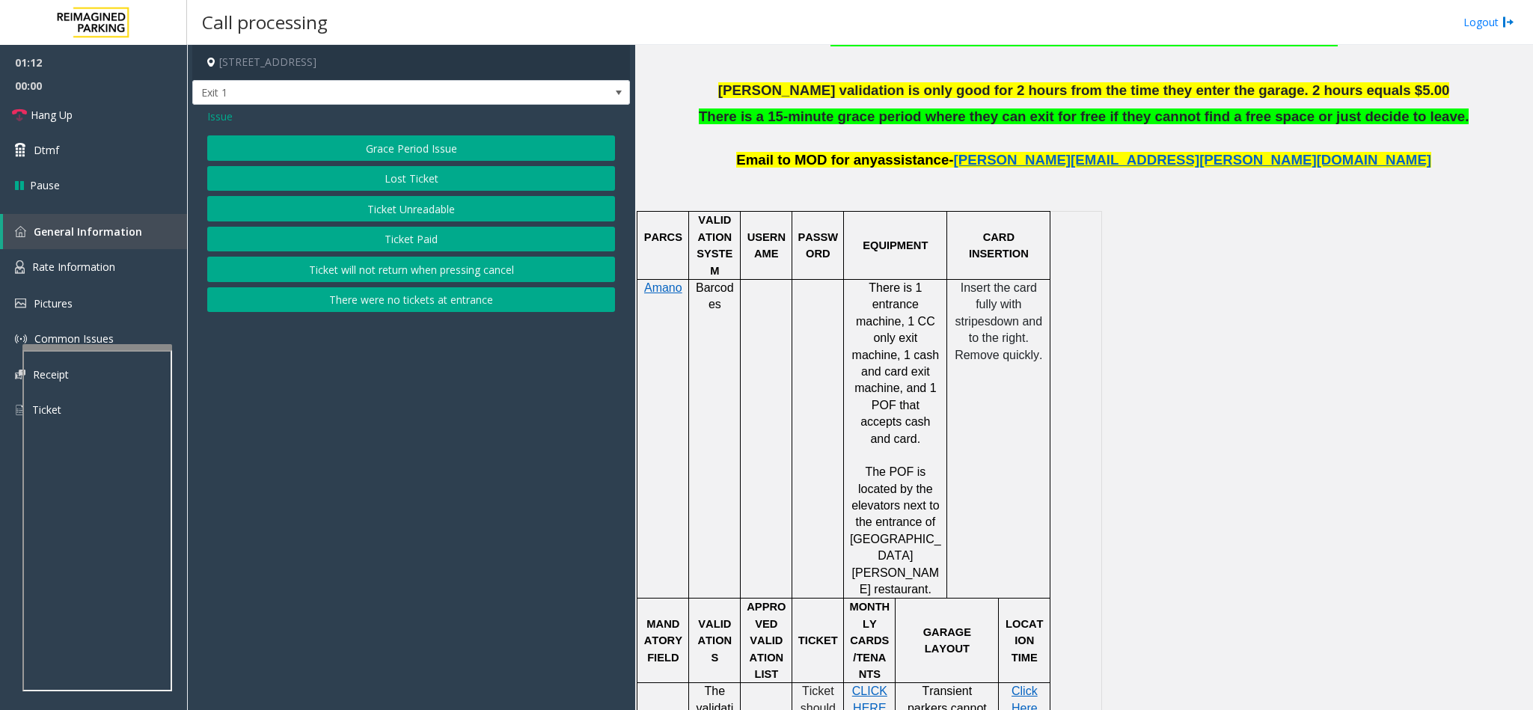
click at [224, 120] on span "Issue" at bounding box center [219, 116] width 25 height 16
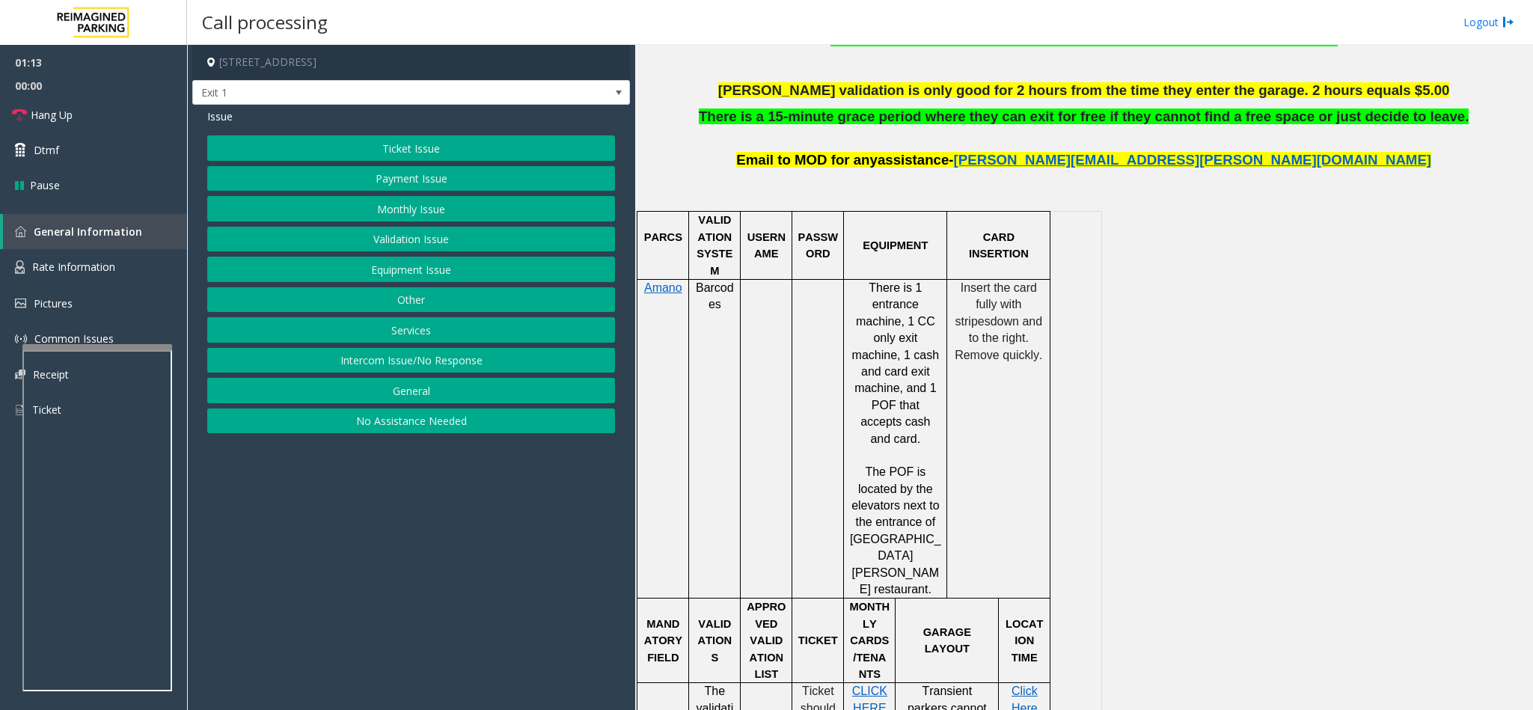
click at [417, 337] on button "Services" at bounding box center [411, 329] width 408 height 25
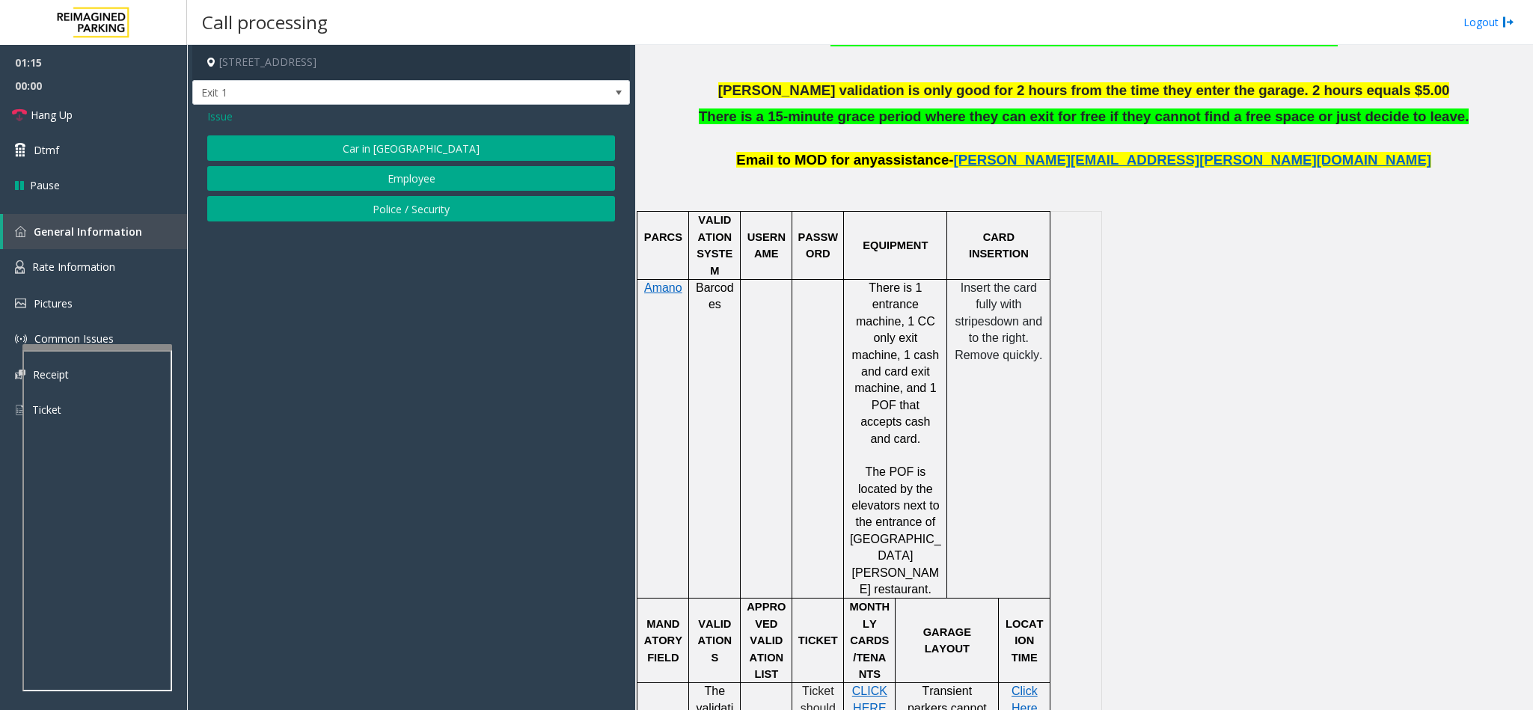
click at [227, 115] on span "Issue" at bounding box center [219, 116] width 25 height 16
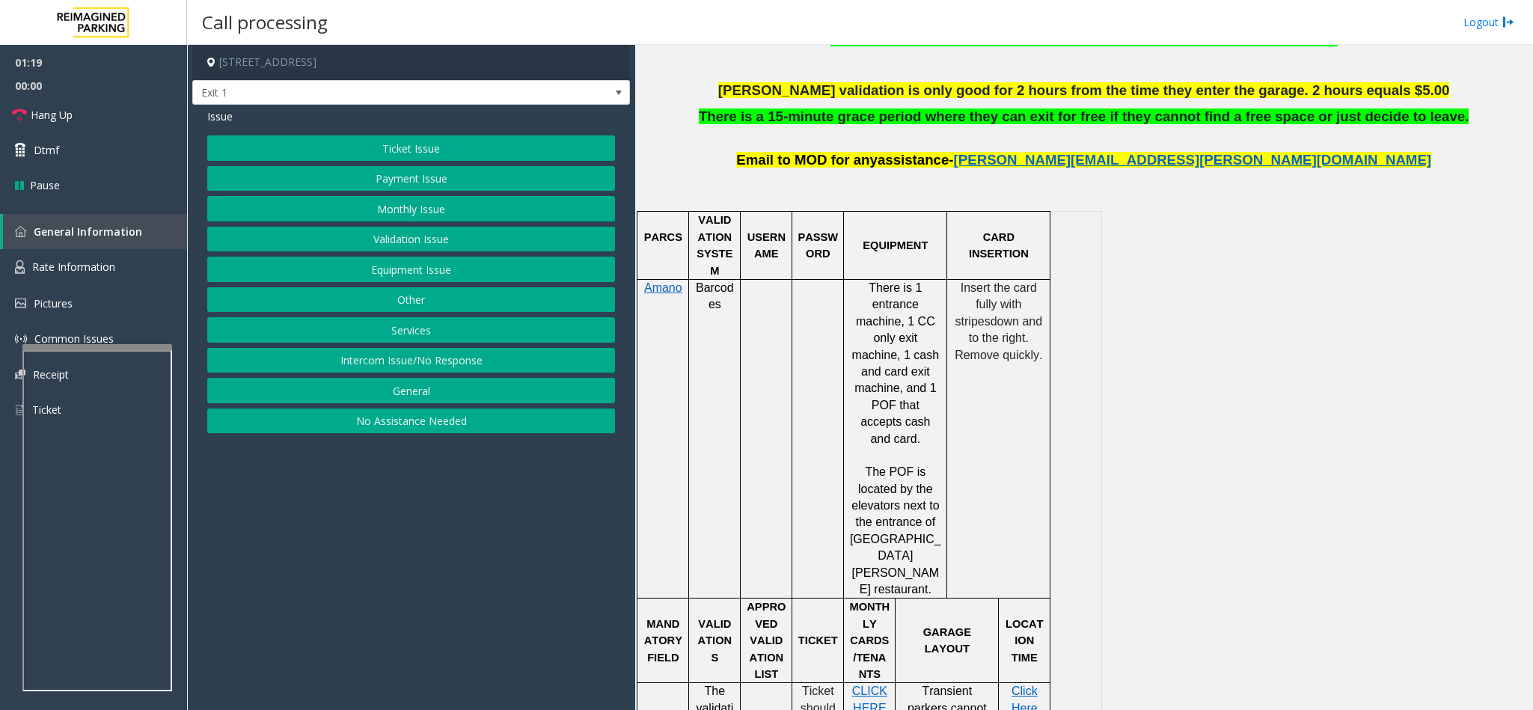
click at [230, 120] on span "Issue" at bounding box center [219, 116] width 25 height 16
click at [222, 115] on span "Issue" at bounding box center [219, 116] width 25 height 16
click at [236, 117] on div "Issue" at bounding box center [411, 116] width 408 height 16
click at [222, 117] on span "Issue" at bounding box center [219, 116] width 25 height 16
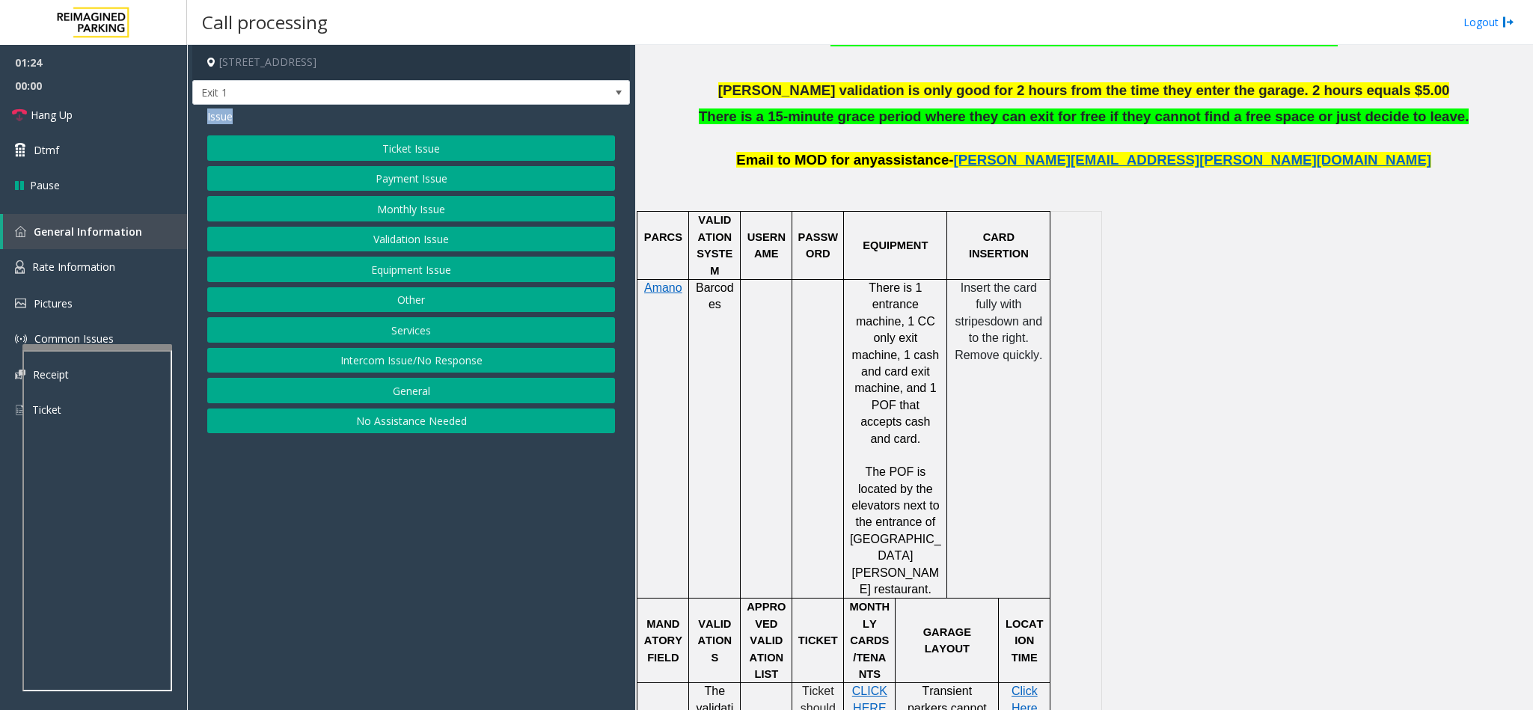
click at [420, 298] on button "Other" at bounding box center [411, 299] width 408 height 25
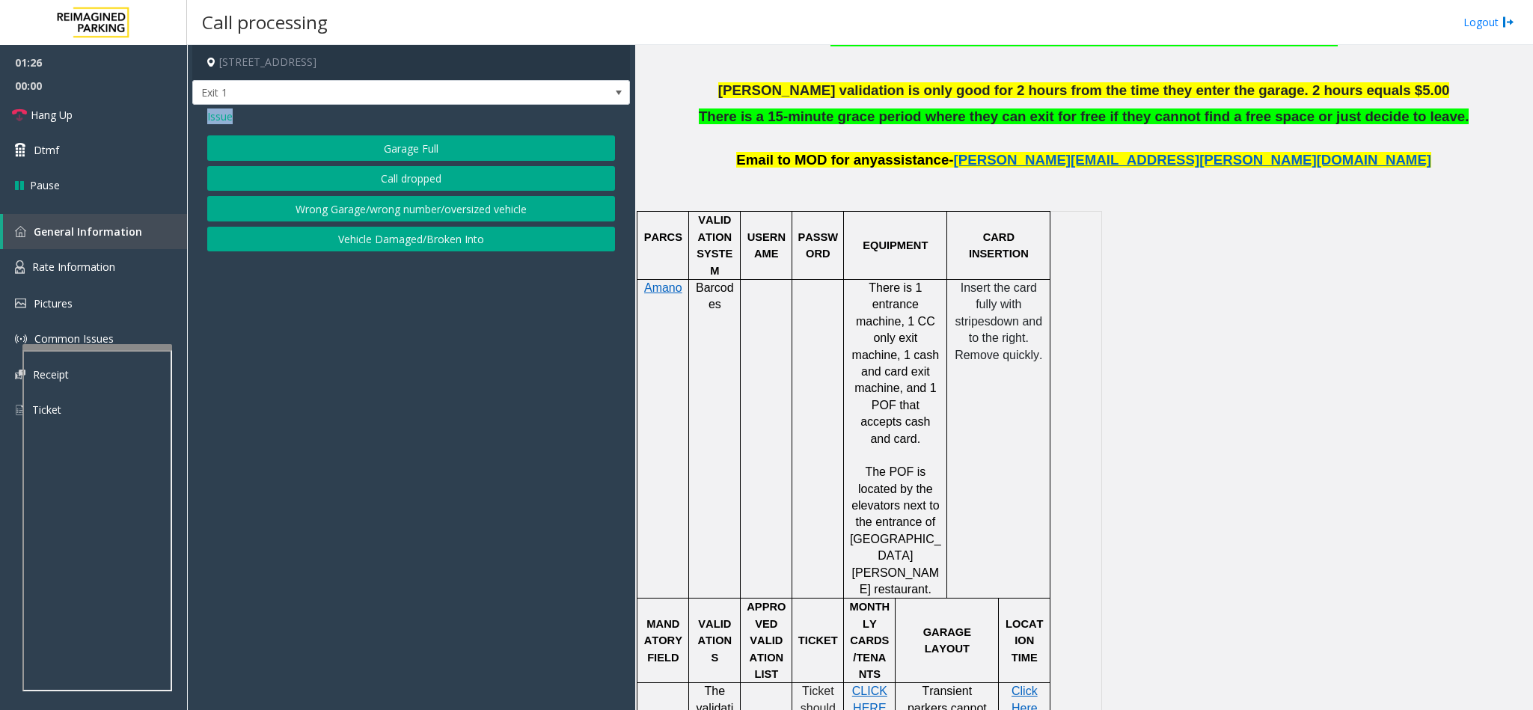
click at [389, 206] on button "Wrong Garage/wrong number/oversized vehicle" at bounding box center [411, 208] width 408 height 25
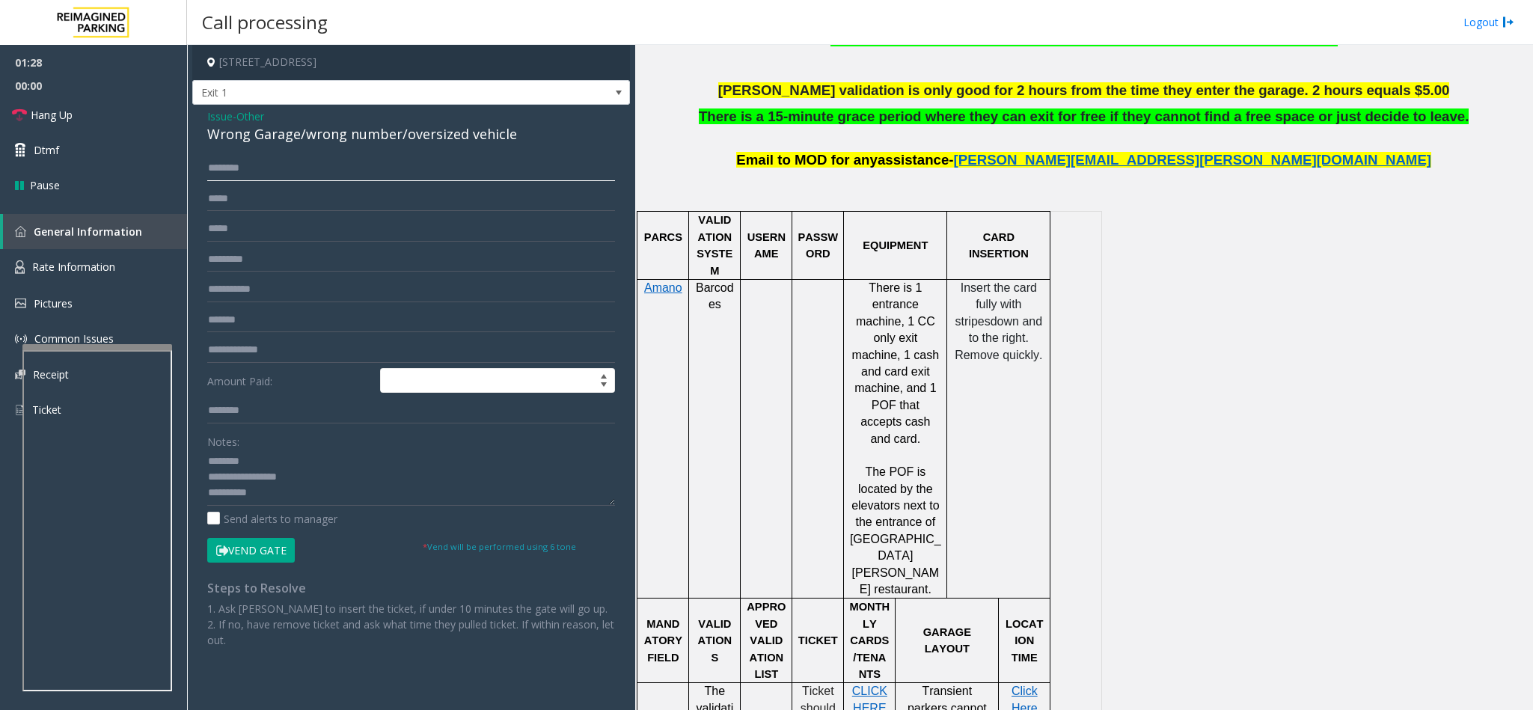
click at [270, 175] on input "text" at bounding box center [411, 168] width 408 height 25
type input "******"
click at [251, 557] on button "Vend Gate" at bounding box center [251, 550] width 88 height 25
click at [257, 494] on textarea at bounding box center [411, 478] width 408 height 56
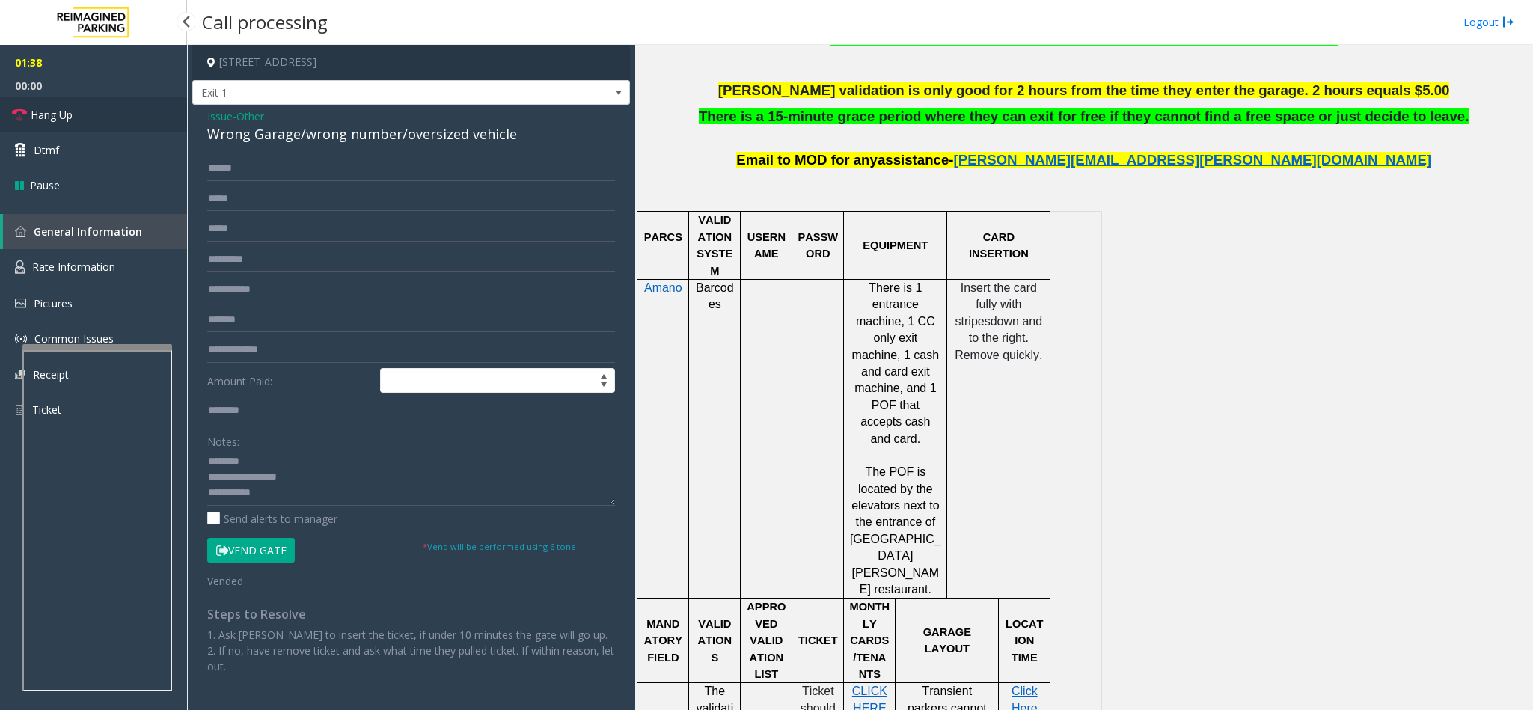
click at [79, 117] on link "Hang Up" at bounding box center [93, 114] width 187 height 35
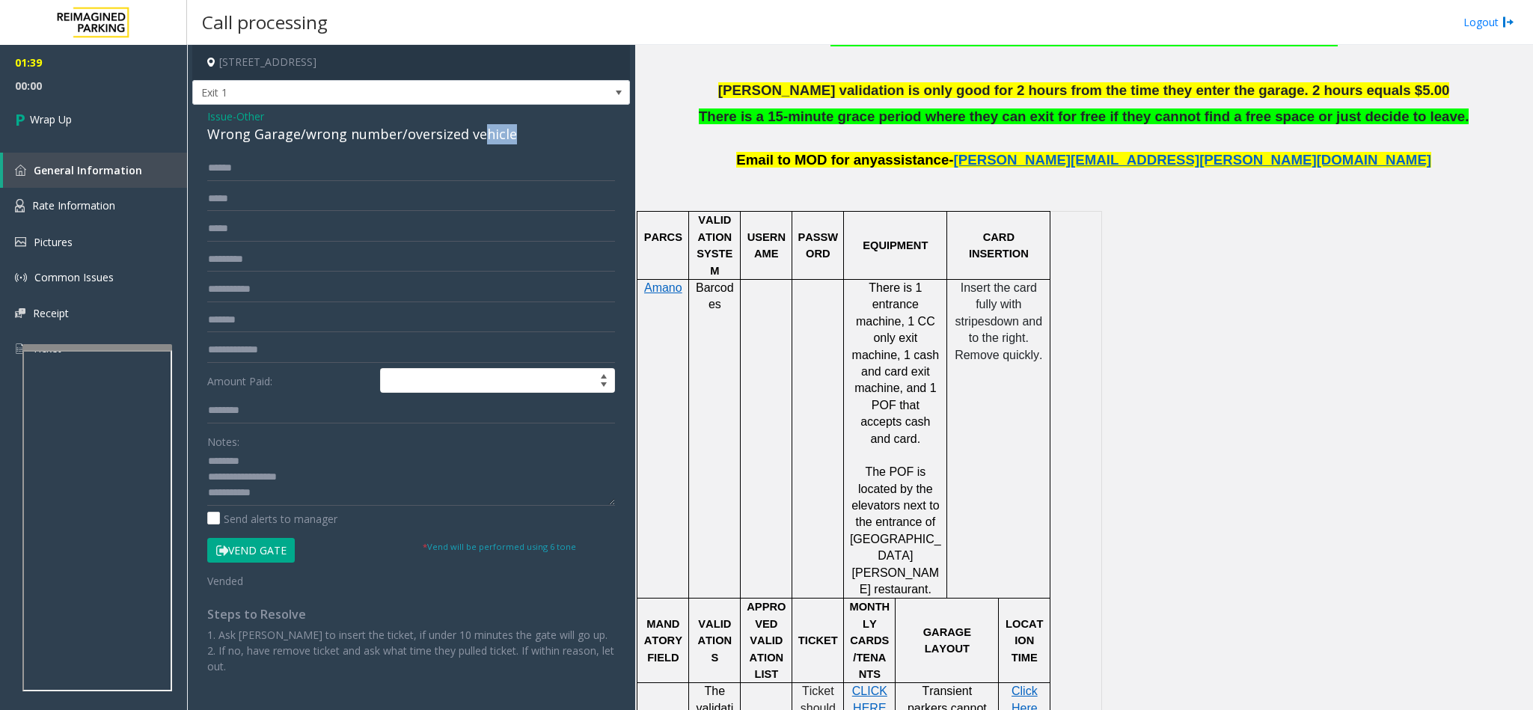
drag, startPoint x: 523, startPoint y: 133, endPoint x: 483, endPoint y: 138, distance: 39.9
click at [483, 138] on div "Wrong Garage/wrong number/oversized vehicle" at bounding box center [411, 134] width 408 height 20
drag, startPoint x: 298, startPoint y: 137, endPoint x: 203, endPoint y: 137, distance: 95.7
click at [203, 137] on div "Issue - Other Wrong Garage/wrong number/oversized vehicle ****** Amount Paid: N…" at bounding box center [411, 397] width 438 height 584
copy div "Wrong Garage"
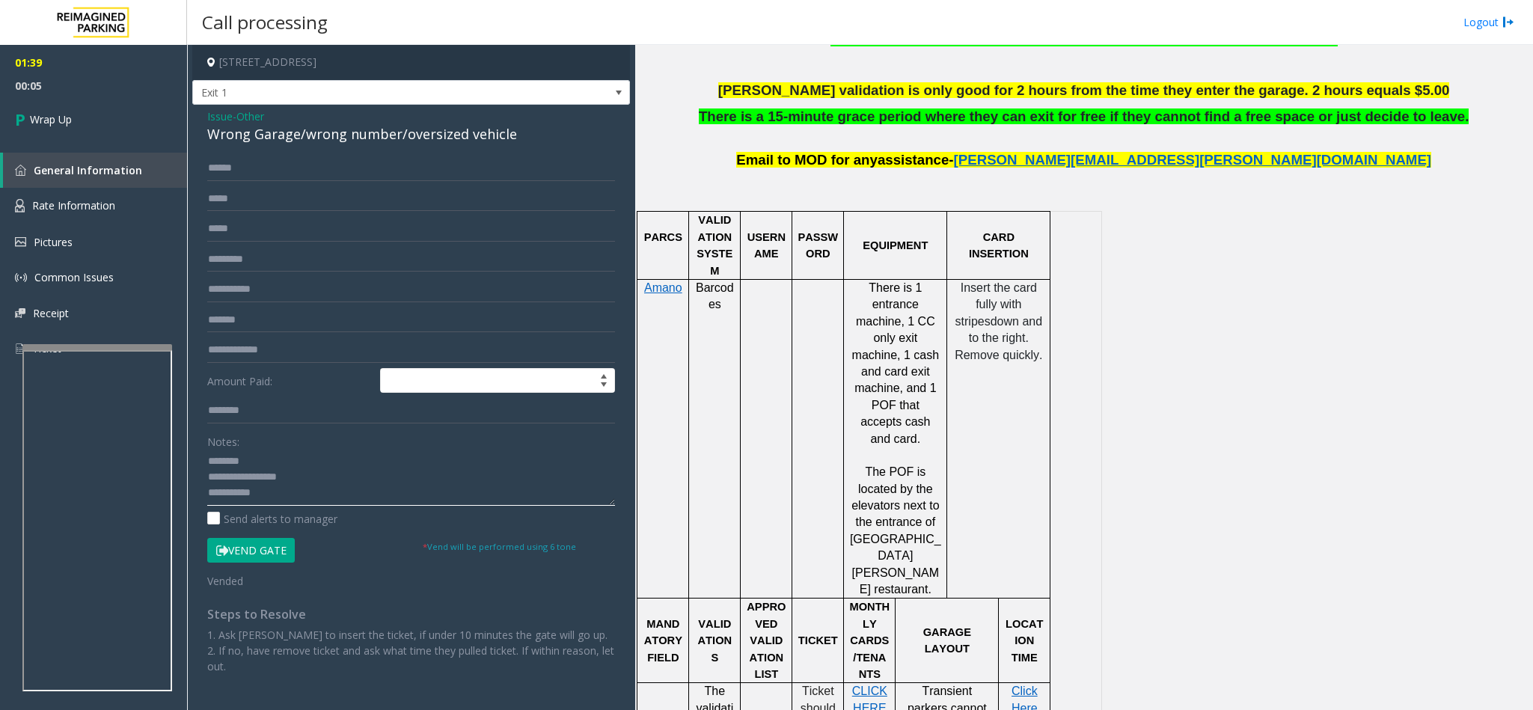
drag, startPoint x: 325, startPoint y: 481, endPoint x: 206, endPoint y: 478, distance: 119.0
click at [207, 478] on textarea at bounding box center [411, 478] width 408 height 56
paste textarea
click at [275, 494] on textarea at bounding box center [411, 478] width 408 height 56
type textarea "**********"
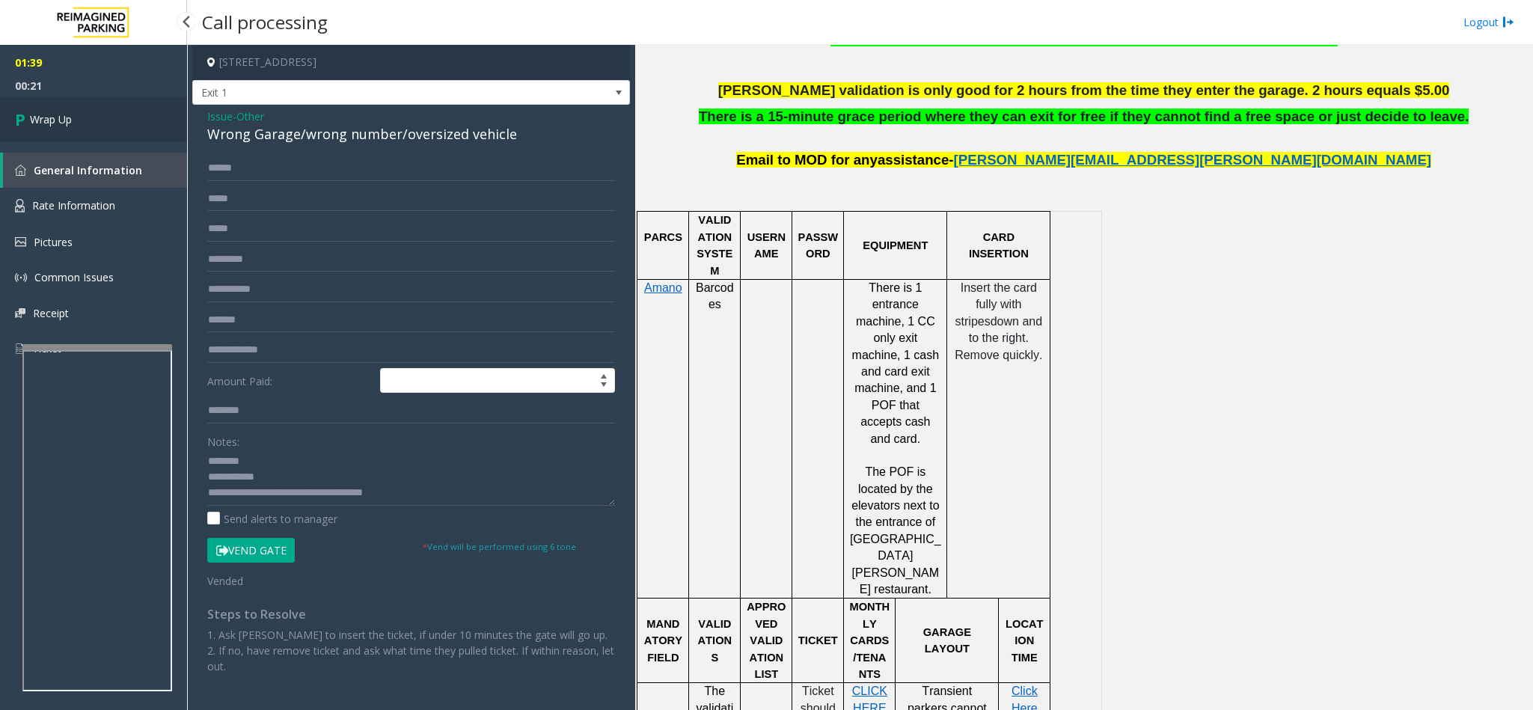
click at [25, 114] on icon at bounding box center [22, 119] width 15 height 25
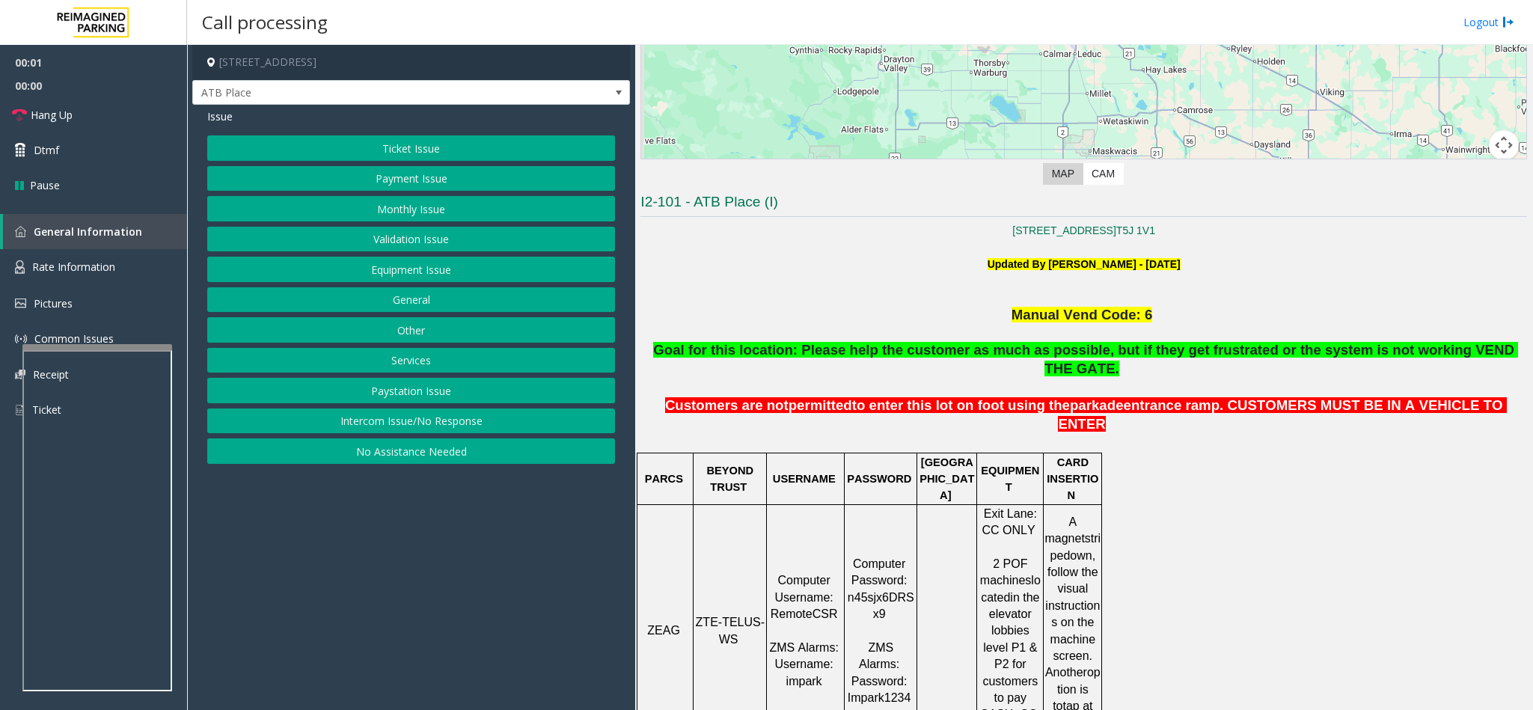
scroll to position [337, 0]
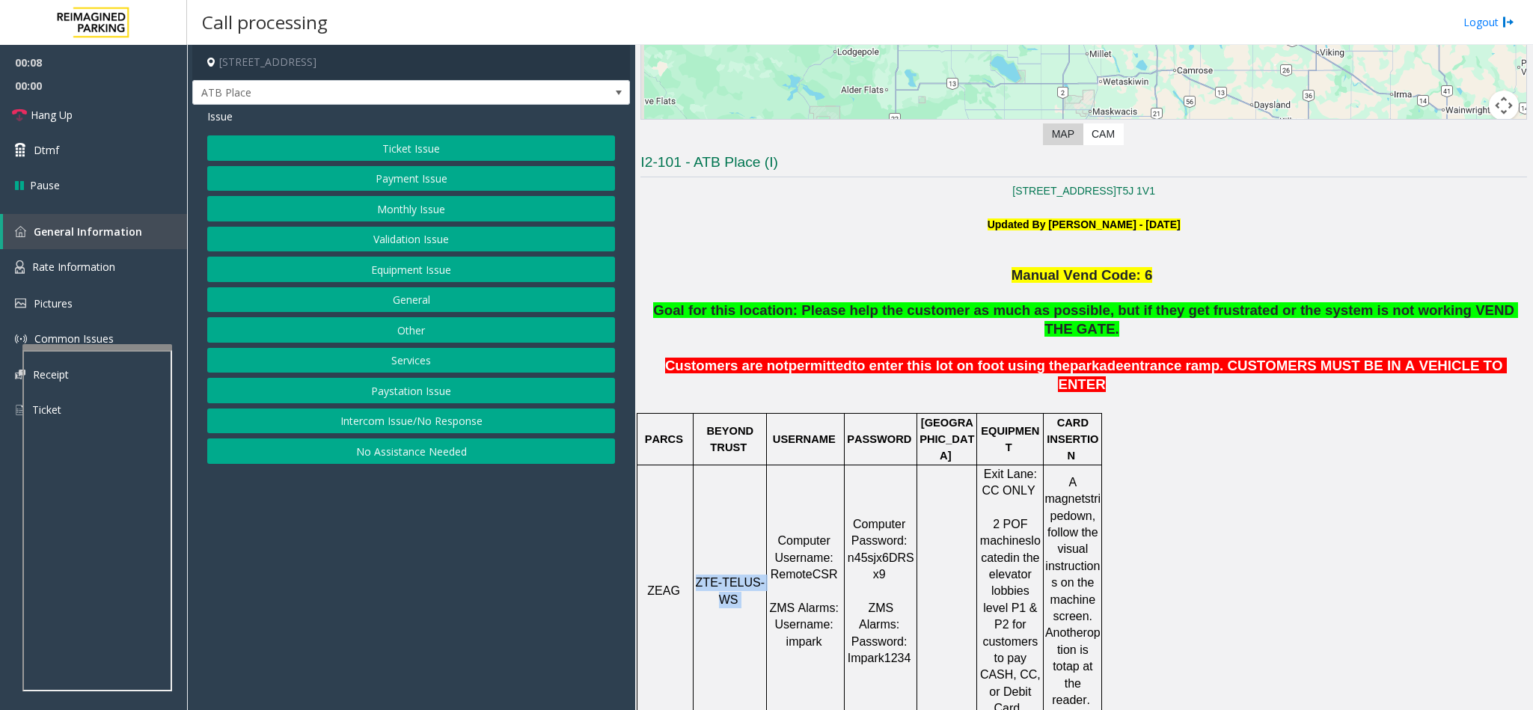
drag, startPoint x: 741, startPoint y: 533, endPoint x: 699, endPoint y: 506, distance: 50.4
click at [699, 574] on p "ZTE-TELUS-WS" at bounding box center [729, 591] width 71 height 34
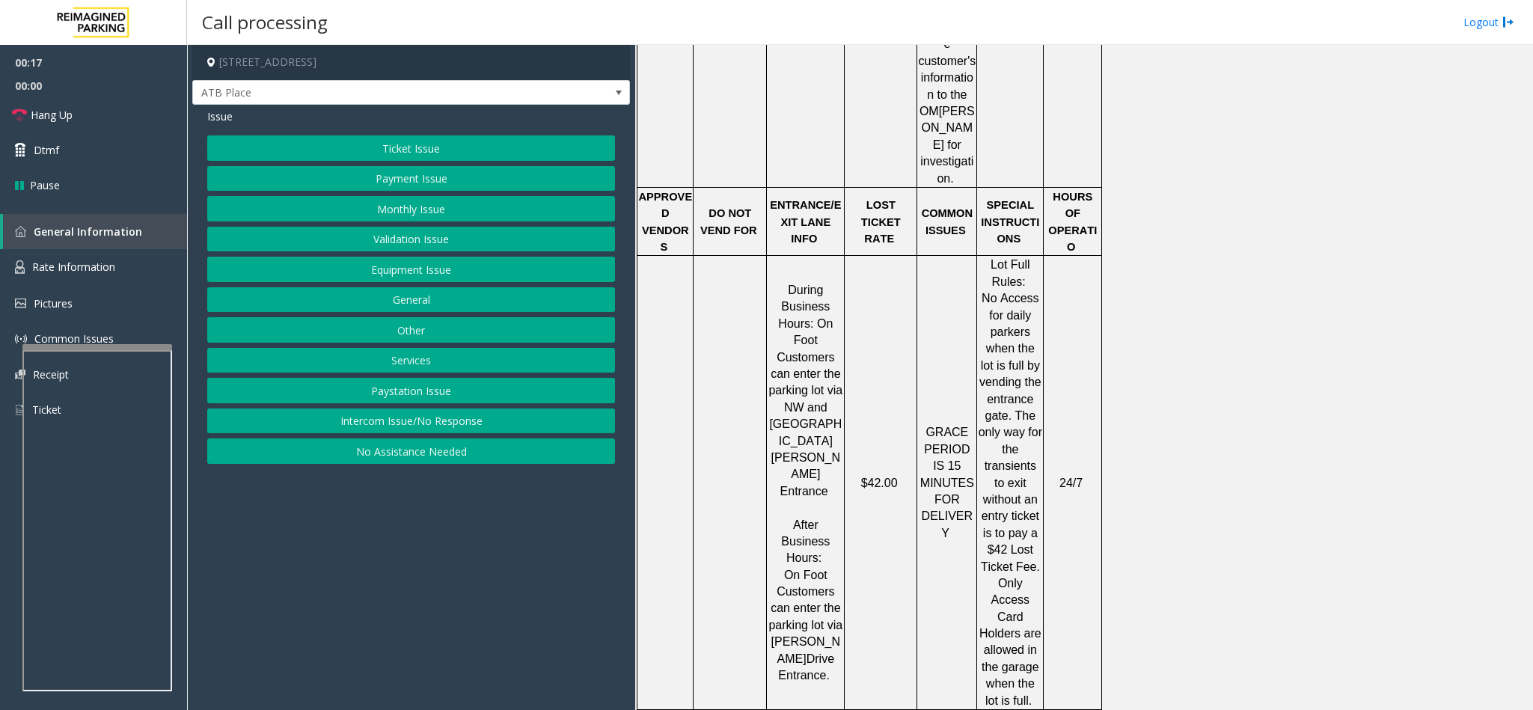
scroll to position [1973, 0]
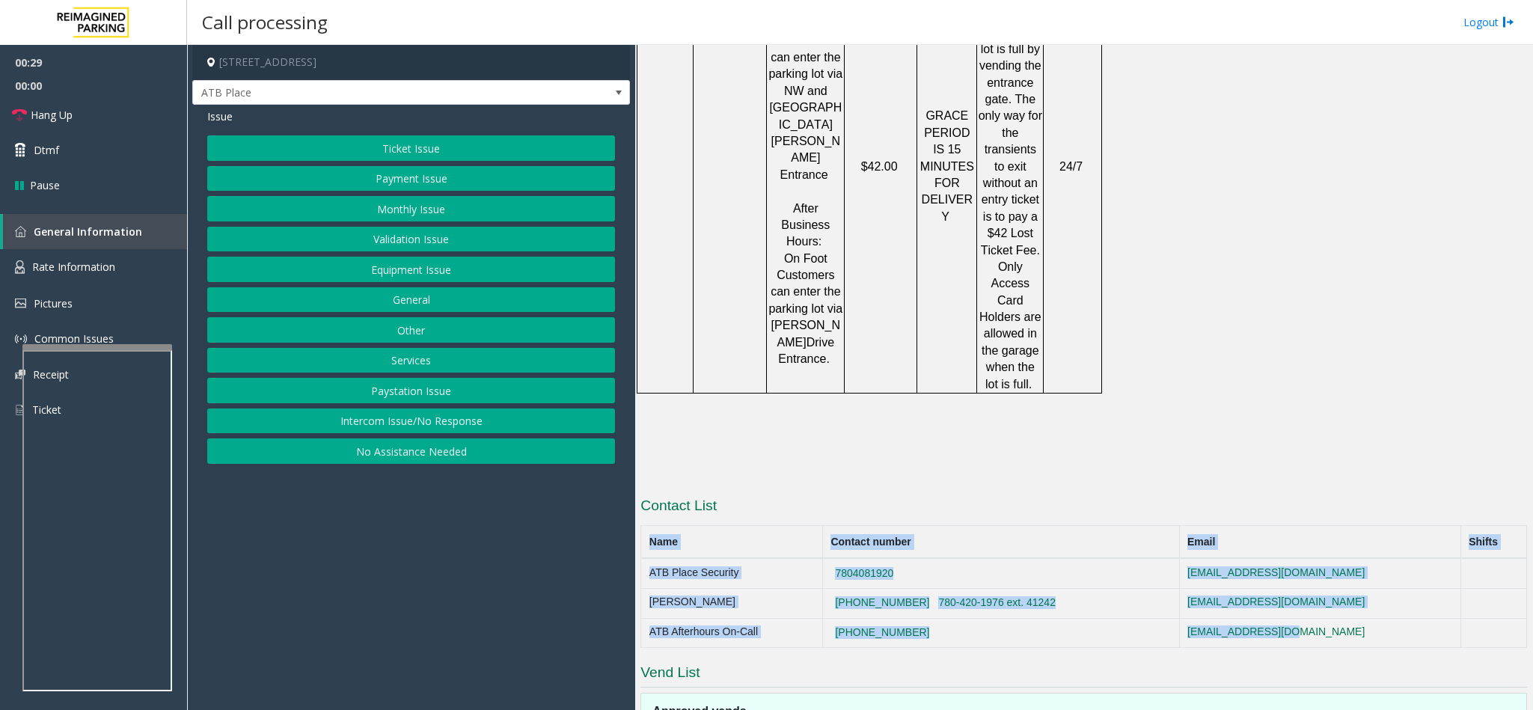
drag, startPoint x: 1361, startPoint y: 472, endPoint x: 1358, endPoint y: 326, distance: 145.9
click at [58, 107] on span "Hang Up" at bounding box center [52, 115] width 42 height 16
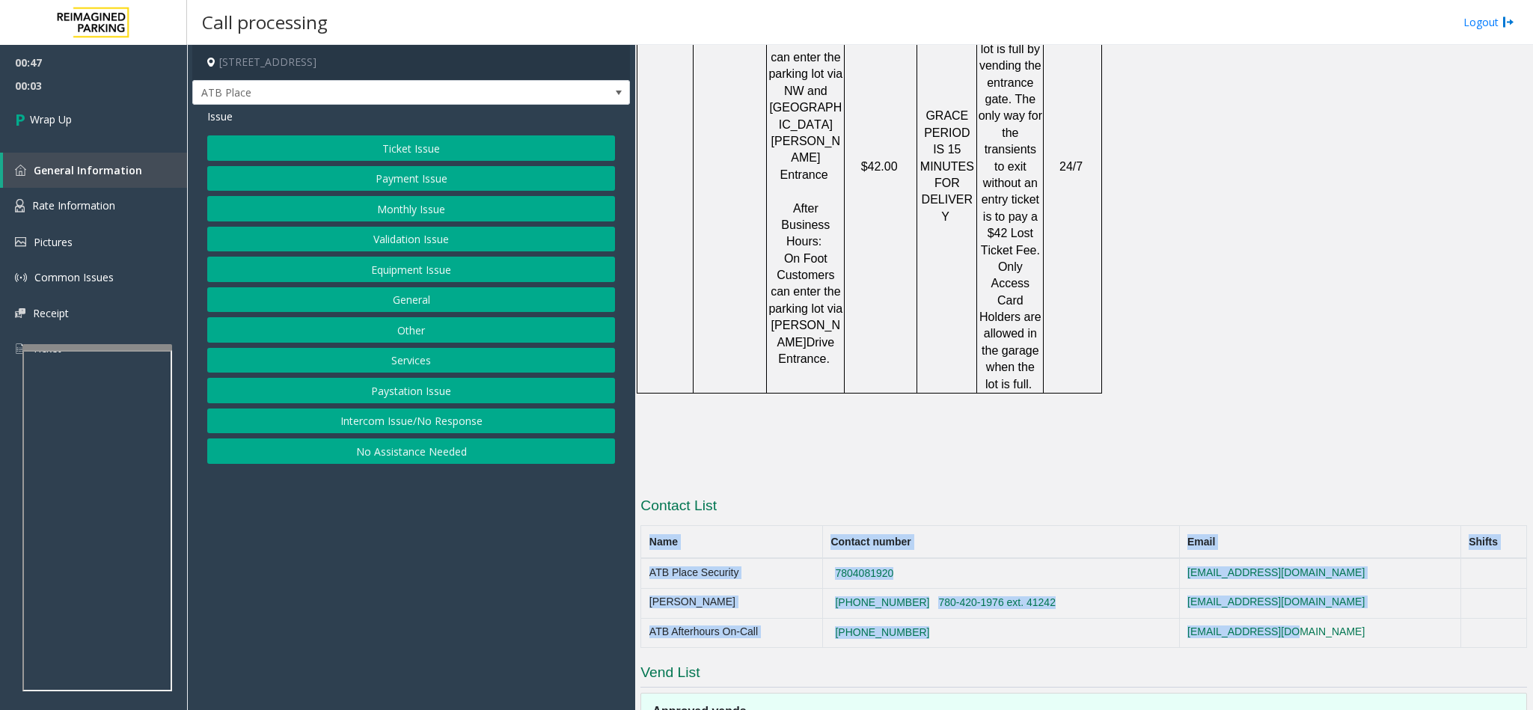
click at [416, 274] on button "Equipment Issue" at bounding box center [411, 269] width 408 height 25
click at [409, 298] on button "Credit Card Stuck in Machine" at bounding box center [411, 299] width 408 height 25
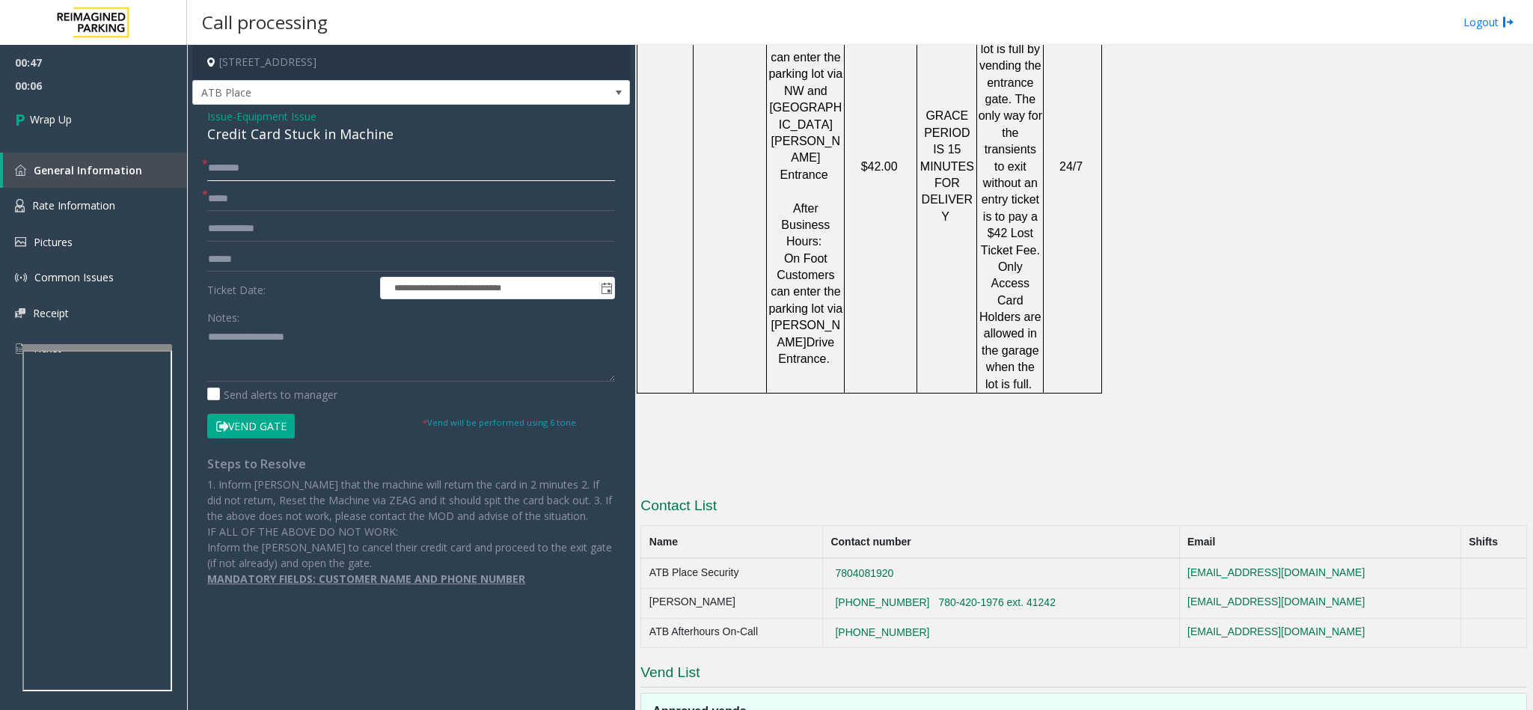
click at [269, 178] on input "text" at bounding box center [411, 168] width 408 height 25
type input "**"
click at [249, 209] on input "*" at bounding box center [411, 198] width 408 height 25
type input "**"
drag, startPoint x: 390, startPoint y: 135, endPoint x: 198, endPoint y: 117, distance: 193.2
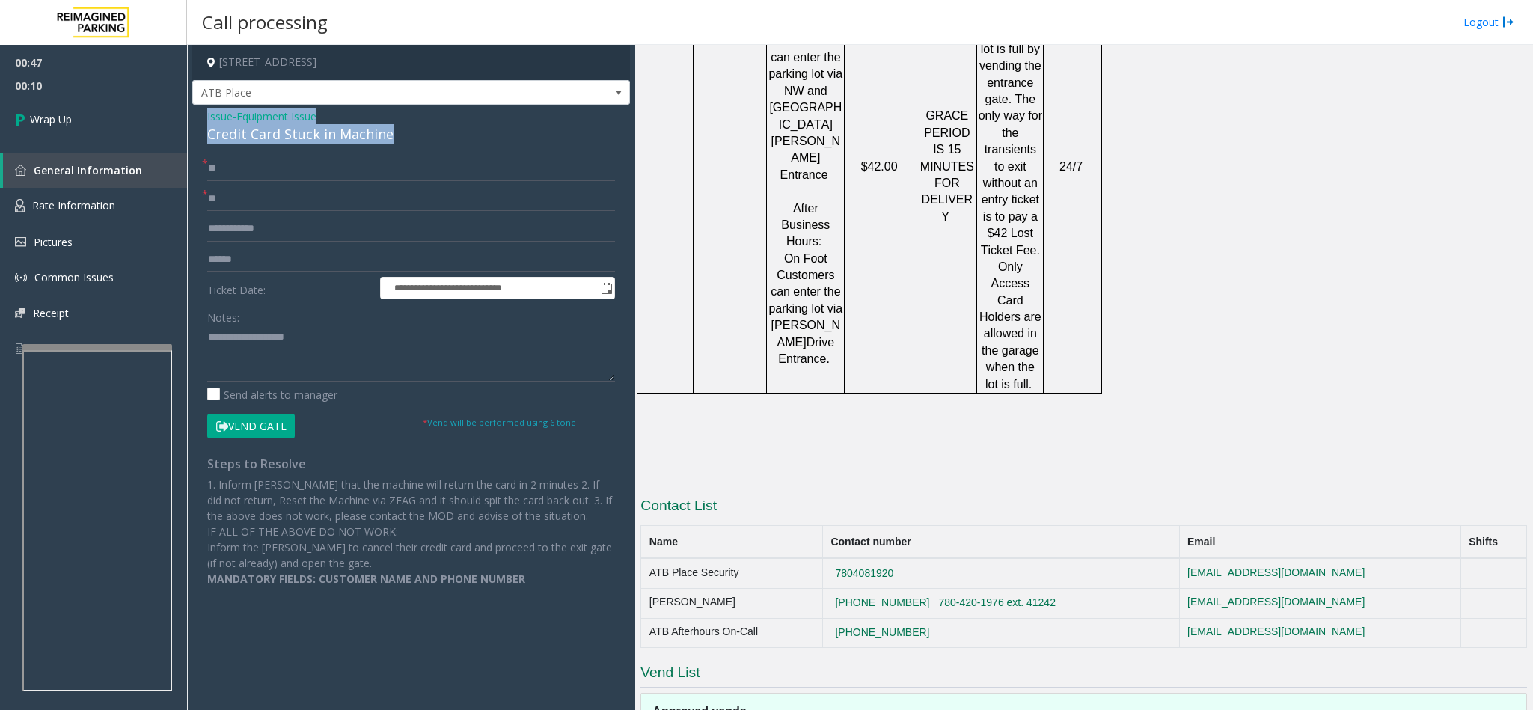
click at [198, 117] on div "**********" at bounding box center [411, 353] width 438 height 497
click at [351, 332] on textarea at bounding box center [411, 353] width 408 height 56
drag, startPoint x: 339, startPoint y: 331, endPoint x: 245, endPoint y: 337, distance: 94.5
click at [245, 337] on textarea at bounding box center [411, 353] width 408 height 56
click at [339, 358] on textarea at bounding box center [411, 353] width 408 height 56
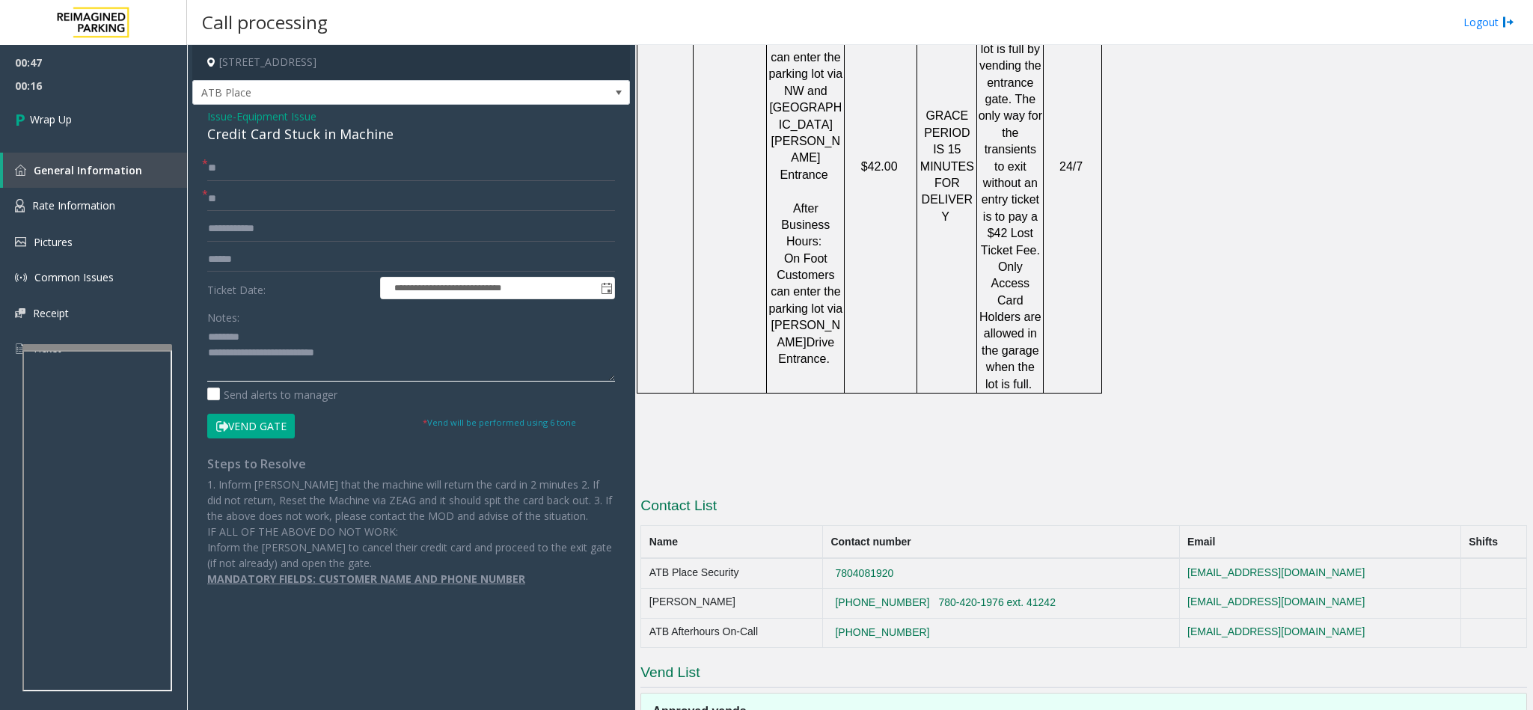
click at [371, 366] on textarea at bounding box center [411, 353] width 408 height 56
drag, startPoint x: 483, startPoint y: 360, endPoint x: 467, endPoint y: 370, distance: 19.5
click at [467, 370] on textarea at bounding box center [411, 353] width 408 height 56
type textarea "**********"
click at [79, 108] on link "Wrap Up" at bounding box center [93, 119] width 187 height 44
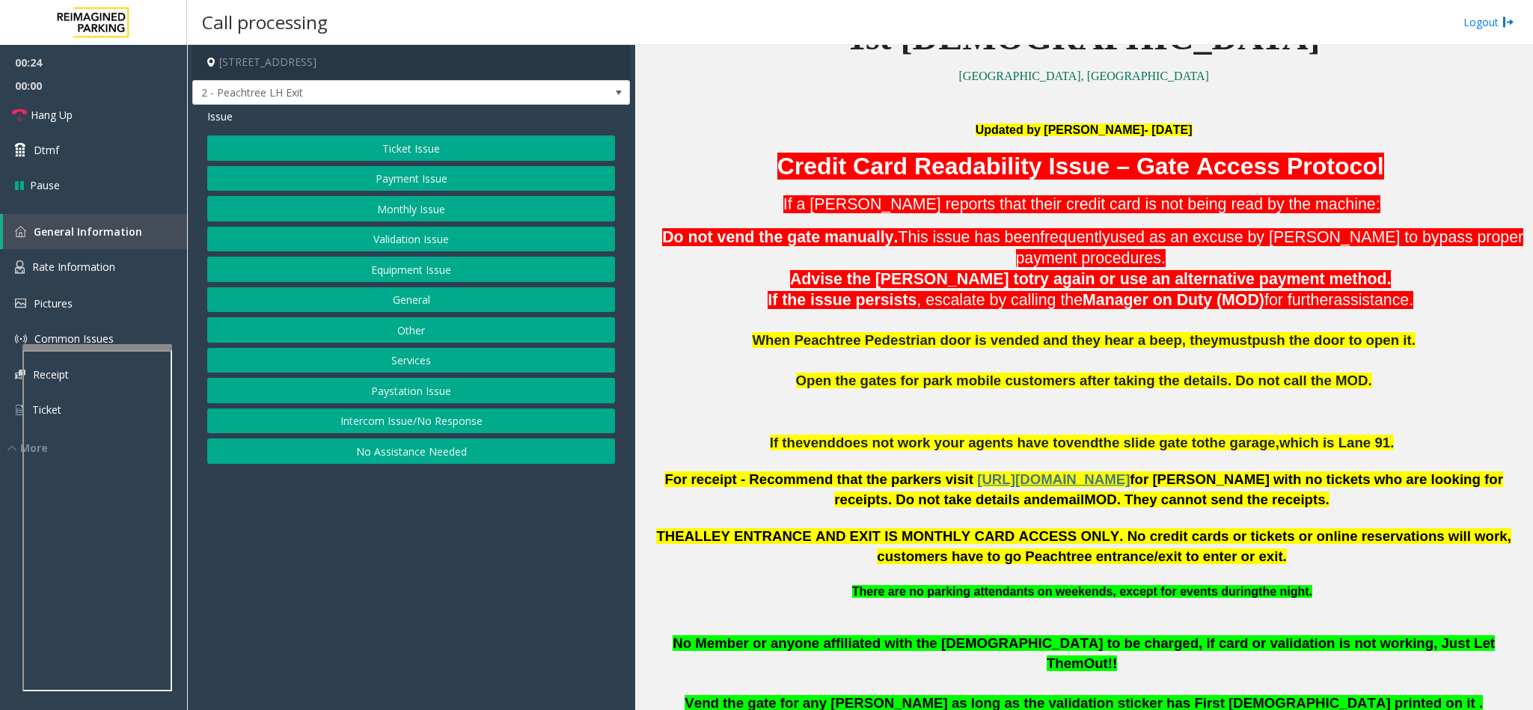
scroll to position [1010, 0]
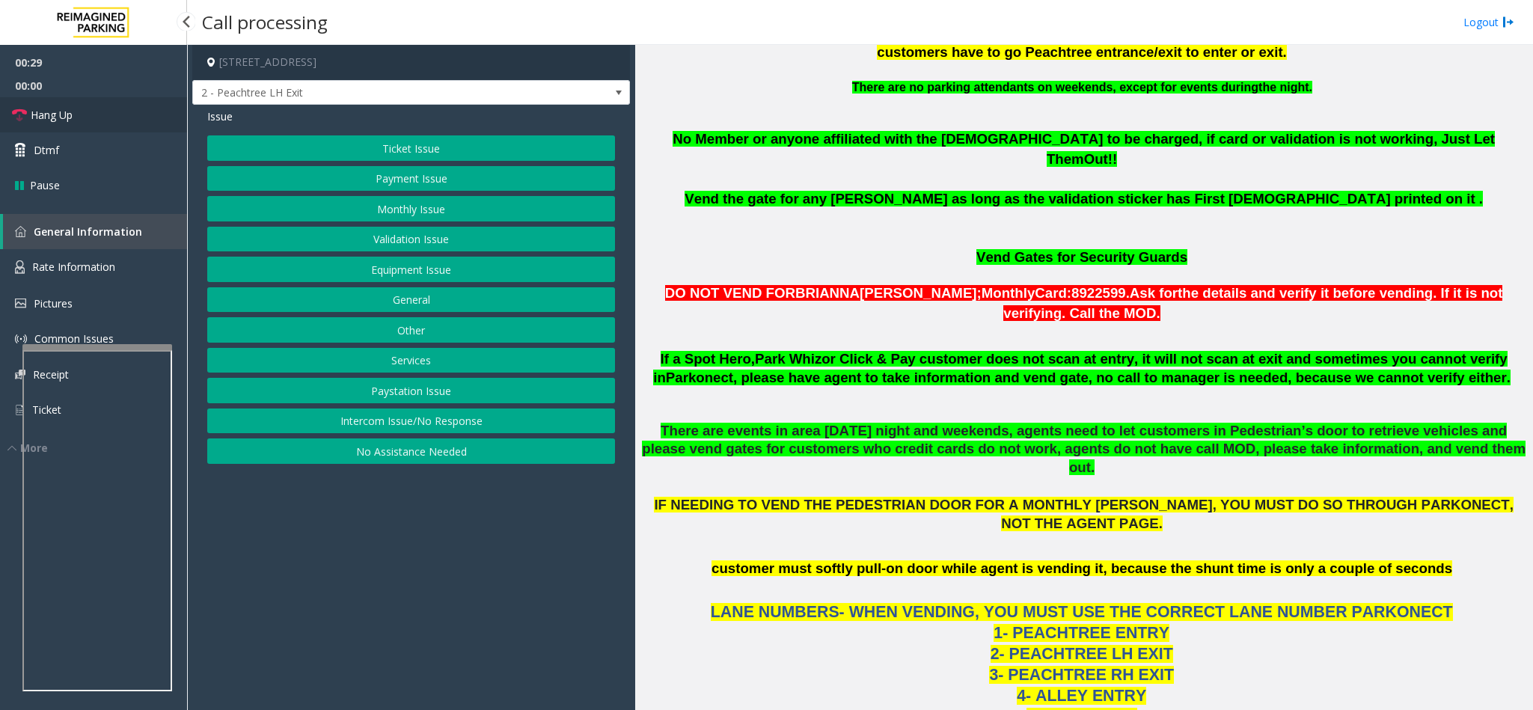
click at [108, 114] on link "Hang Up" at bounding box center [93, 114] width 187 height 35
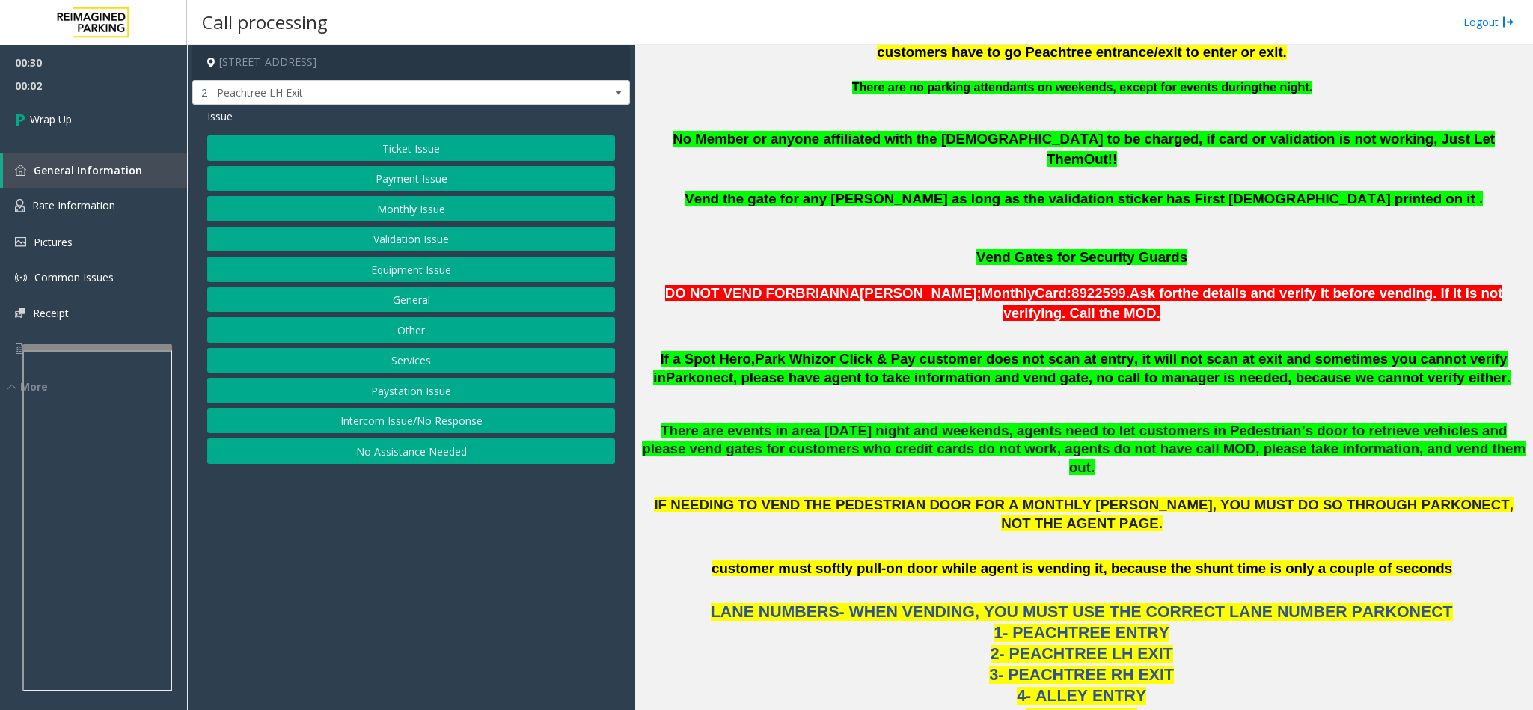
click at [440, 427] on button "Intercom Issue/No Response" at bounding box center [411, 420] width 408 height 25
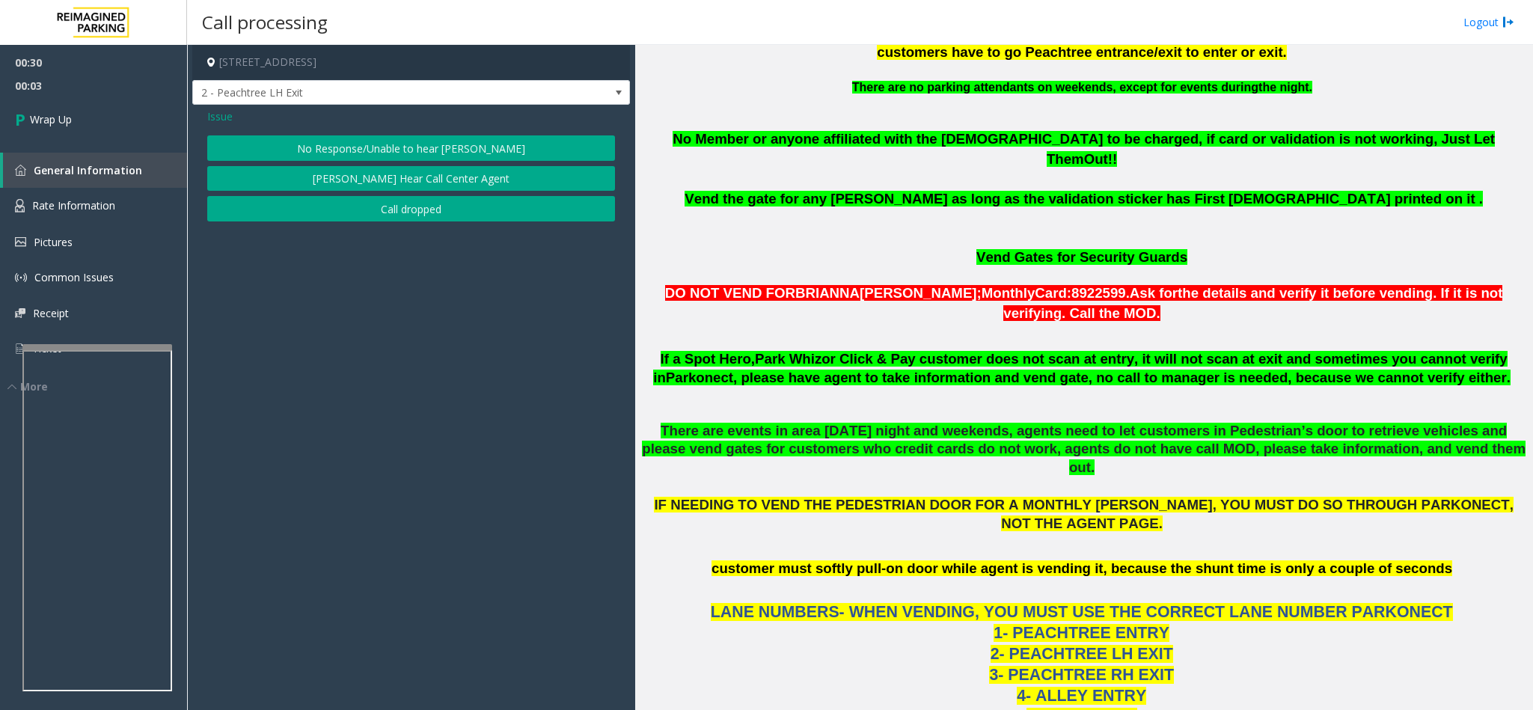
click at [442, 149] on button "No Response/Unable to hear [PERSON_NAME]" at bounding box center [411, 147] width 408 height 25
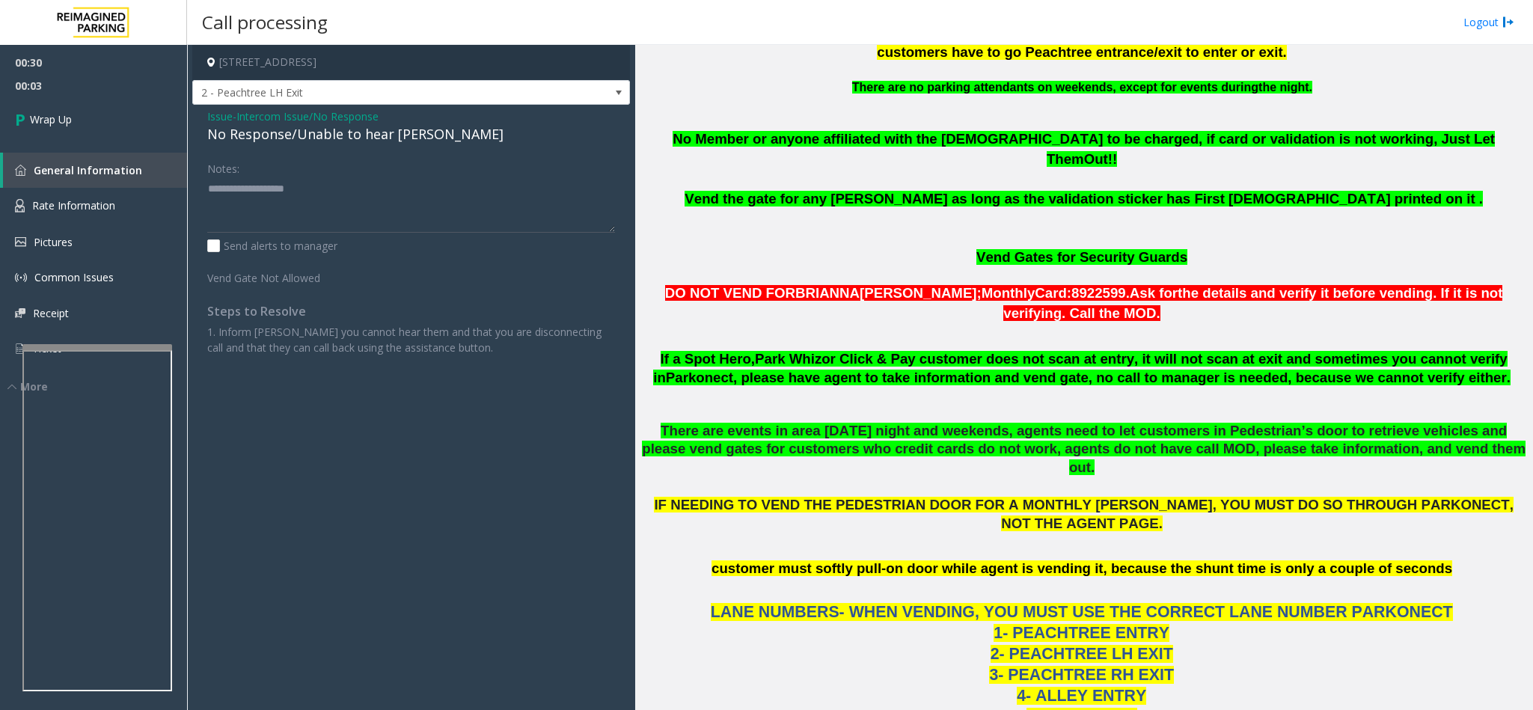
click at [290, 137] on div "No Response/Unable to hear [PERSON_NAME]" at bounding box center [411, 134] width 408 height 20
click at [292, 137] on div "No Response/Unable to hear [PERSON_NAME]" at bounding box center [411, 134] width 408 height 20
drag, startPoint x: 364, startPoint y: 123, endPoint x: 375, endPoint y: 198, distance: 75.6
click at [375, 198] on div "Issue - Intercom Issue/No Response No Response/Unable to hear [PERSON_NAME] Not…" at bounding box center [411, 238] width 438 height 266
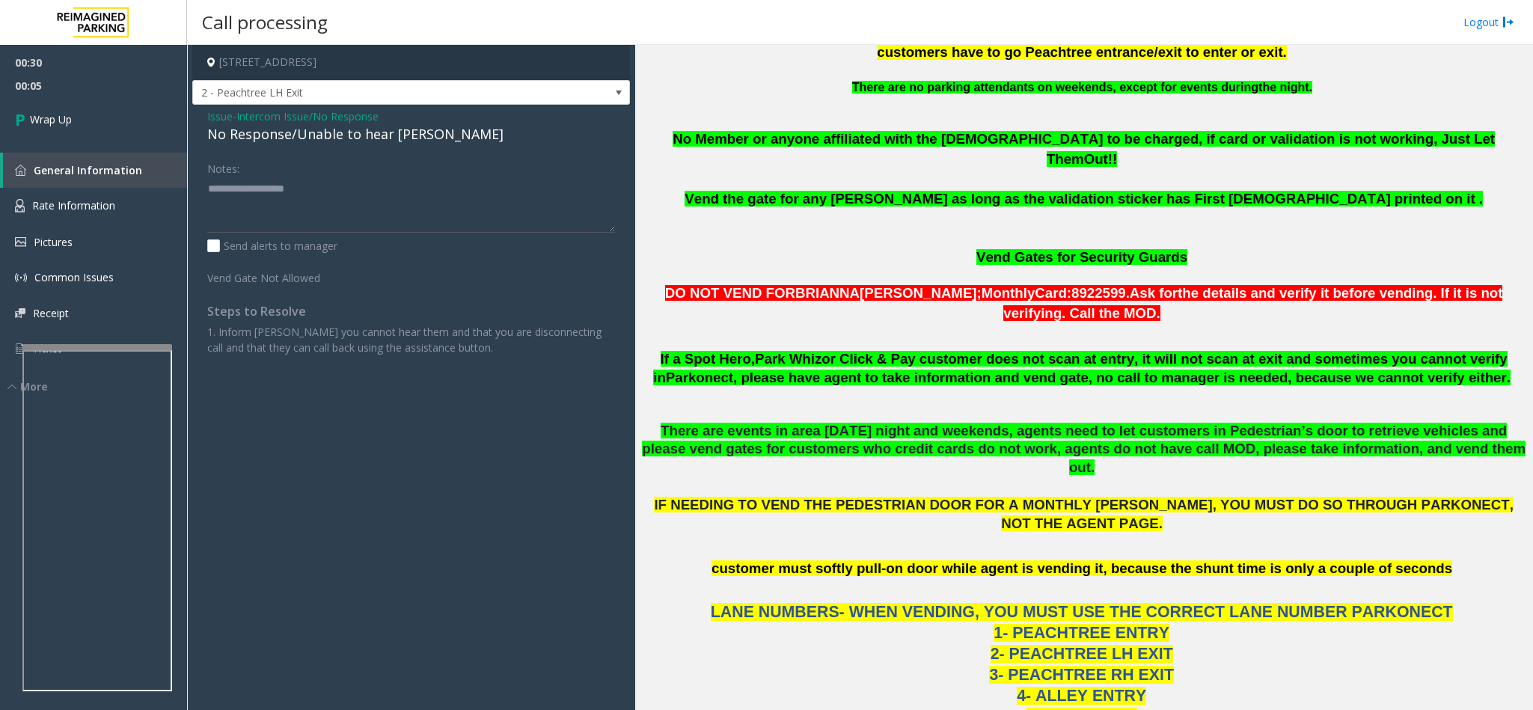
drag, startPoint x: 380, startPoint y: 166, endPoint x: 398, endPoint y: 139, distance: 32.4
click at [396, 142] on div "Issue - Intercom Issue/No Response No Response/Unable to hear [PERSON_NAME] Not…" at bounding box center [411, 238] width 438 height 266
click at [398, 139] on div "No Response/Unable to hear [PERSON_NAME]" at bounding box center [411, 134] width 408 height 20
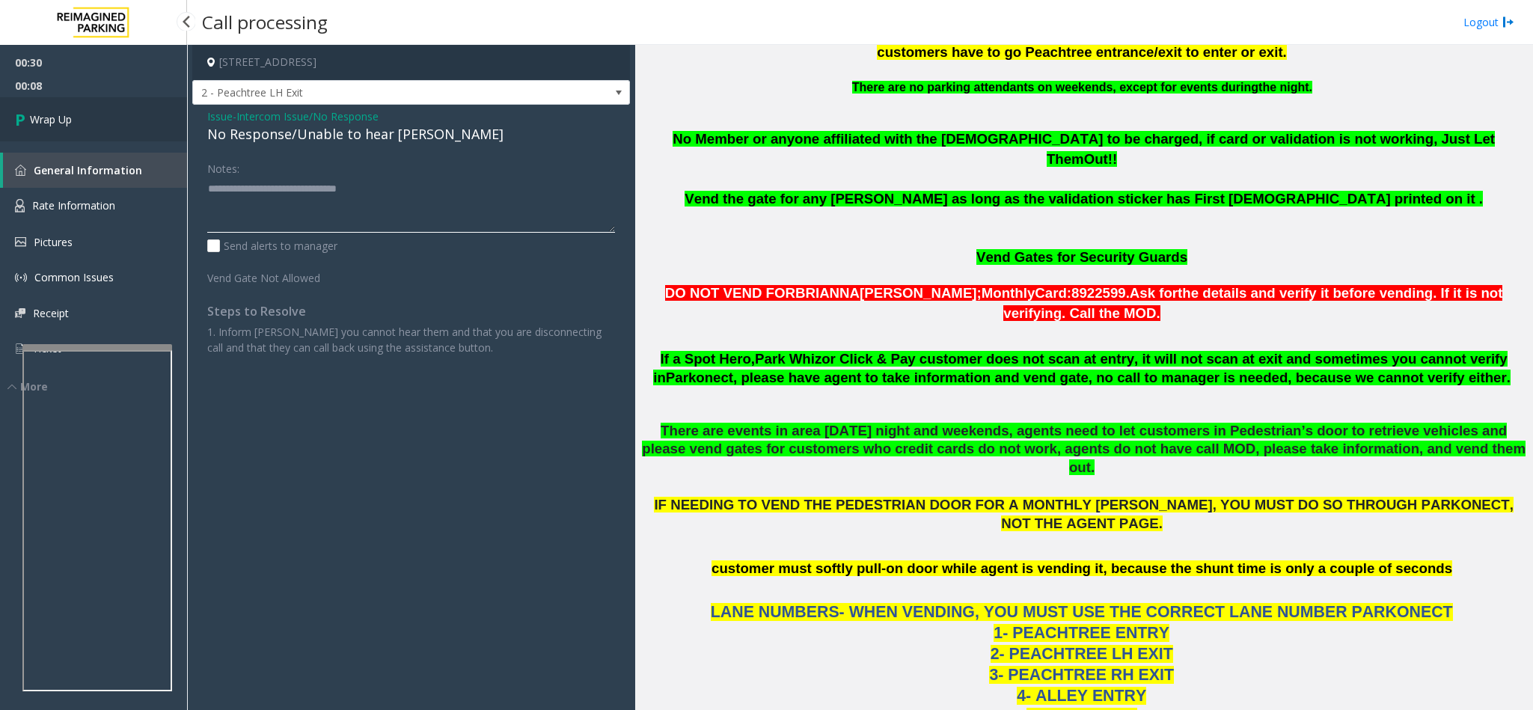
type textarea "**********"
click at [103, 108] on link "Wrap Up" at bounding box center [93, 119] width 187 height 44
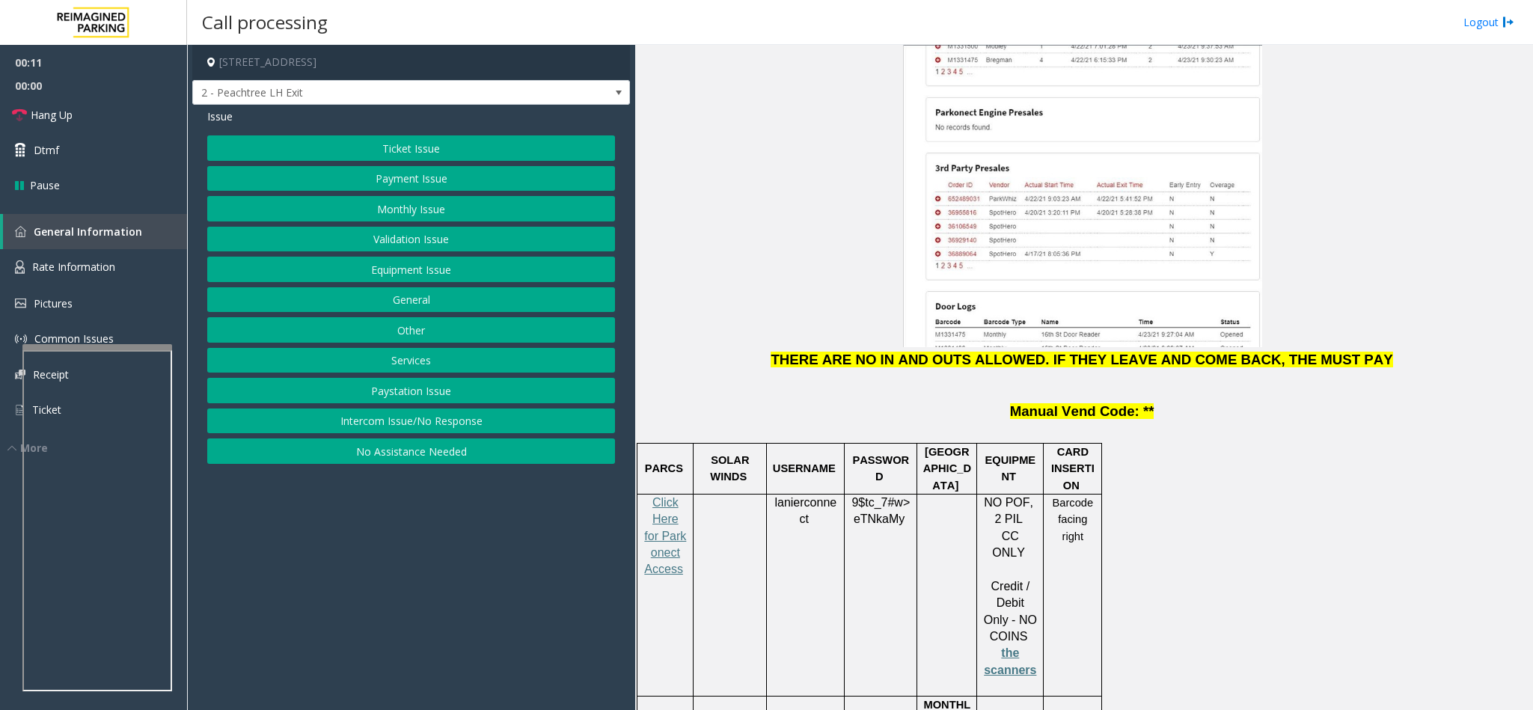
scroll to position [1836, 0]
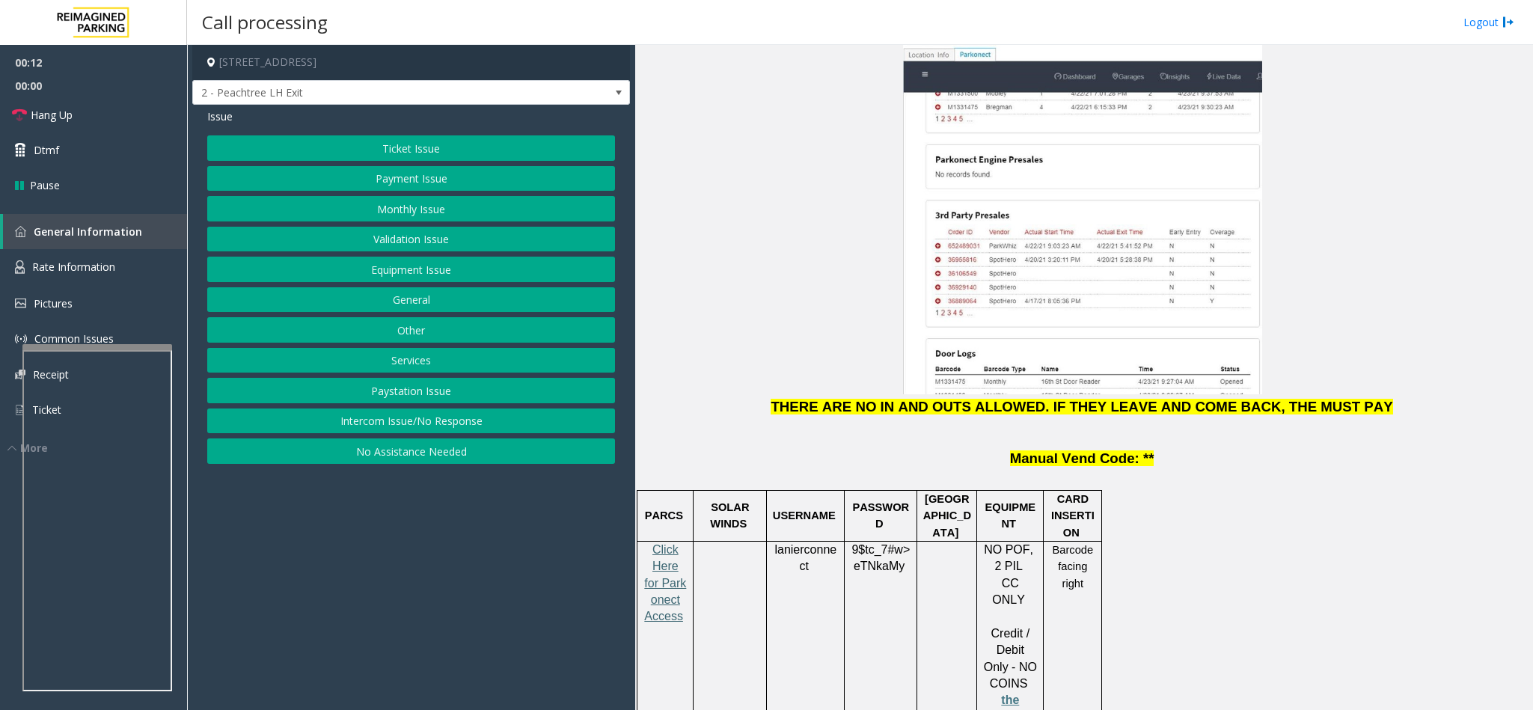
click at [672, 543] on span "Click Here for Parkonect Access" at bounding box center [665, 583] width 42 height 80
drag, startPoint x: 828, startPoint y: 499, endPoint x: 776, endPoint y: 482, distance: 54.2
click at [776, 542] on p "lanierconnect" at bounding box center [805, 559] width 67 height 34
click at [826, 542] on p "lanierconnect" at bounding box center [805, 559] width 67 height 34
drag, startPoint x: 822, startPoint y: 500, endPoint x: 776, endPoint y: 477, distance: 51.5
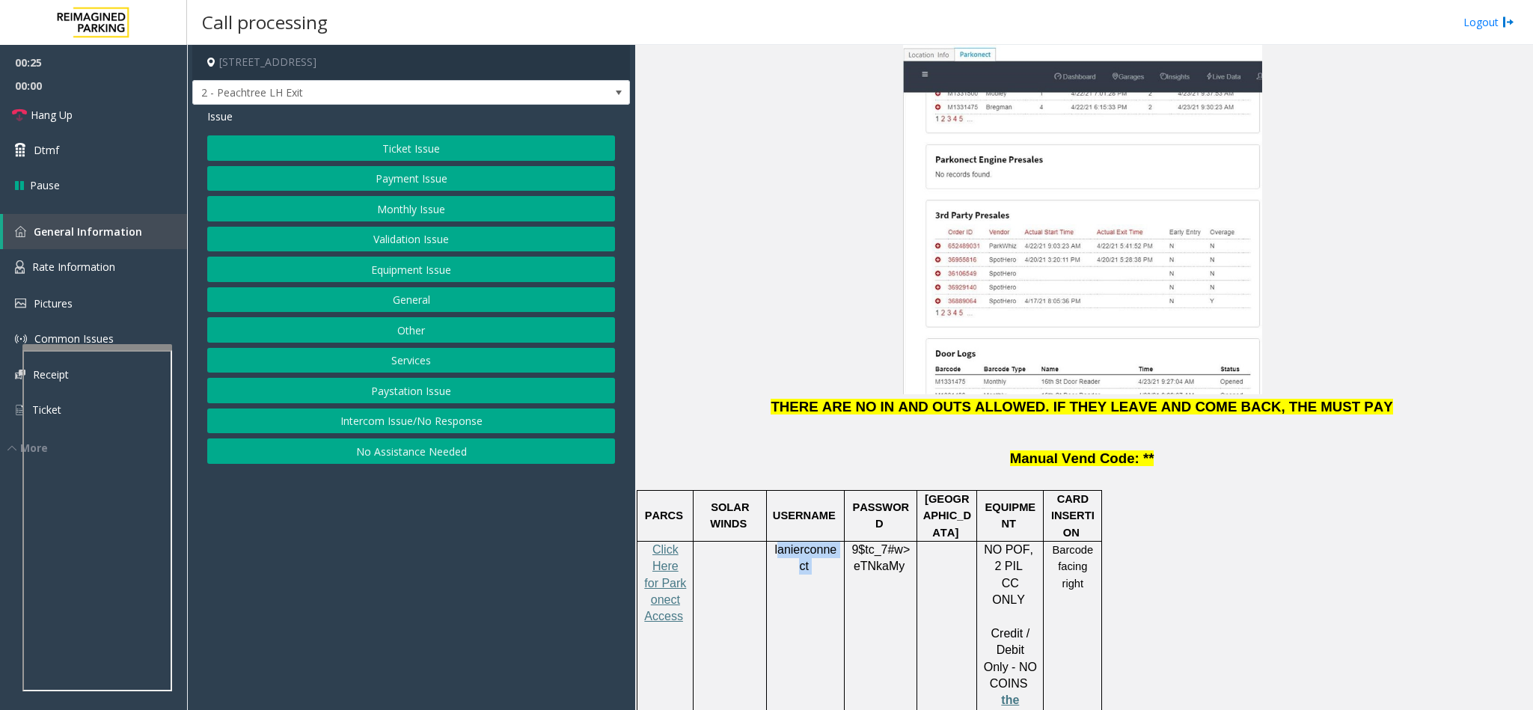
click at [776, 542] on p "lanierconnect" at bounding box center [805, 559] width 67 height 34
click at [402, 135] on button "Ticket Issue" at bounding box center [411, 147] width 408 height 25
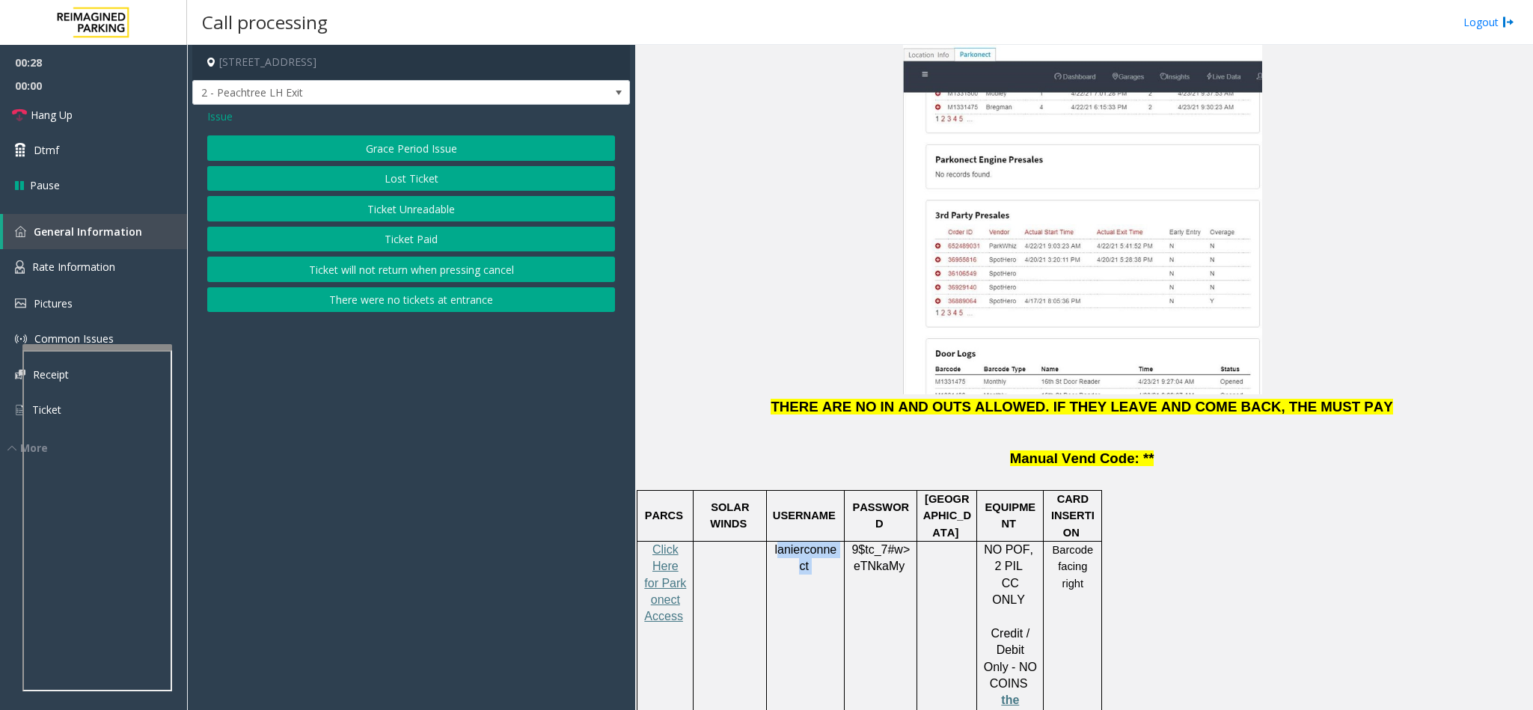
click at [413, 187] on button "Lost Ticket" at bounding box center [411, 178] width 408 height 25
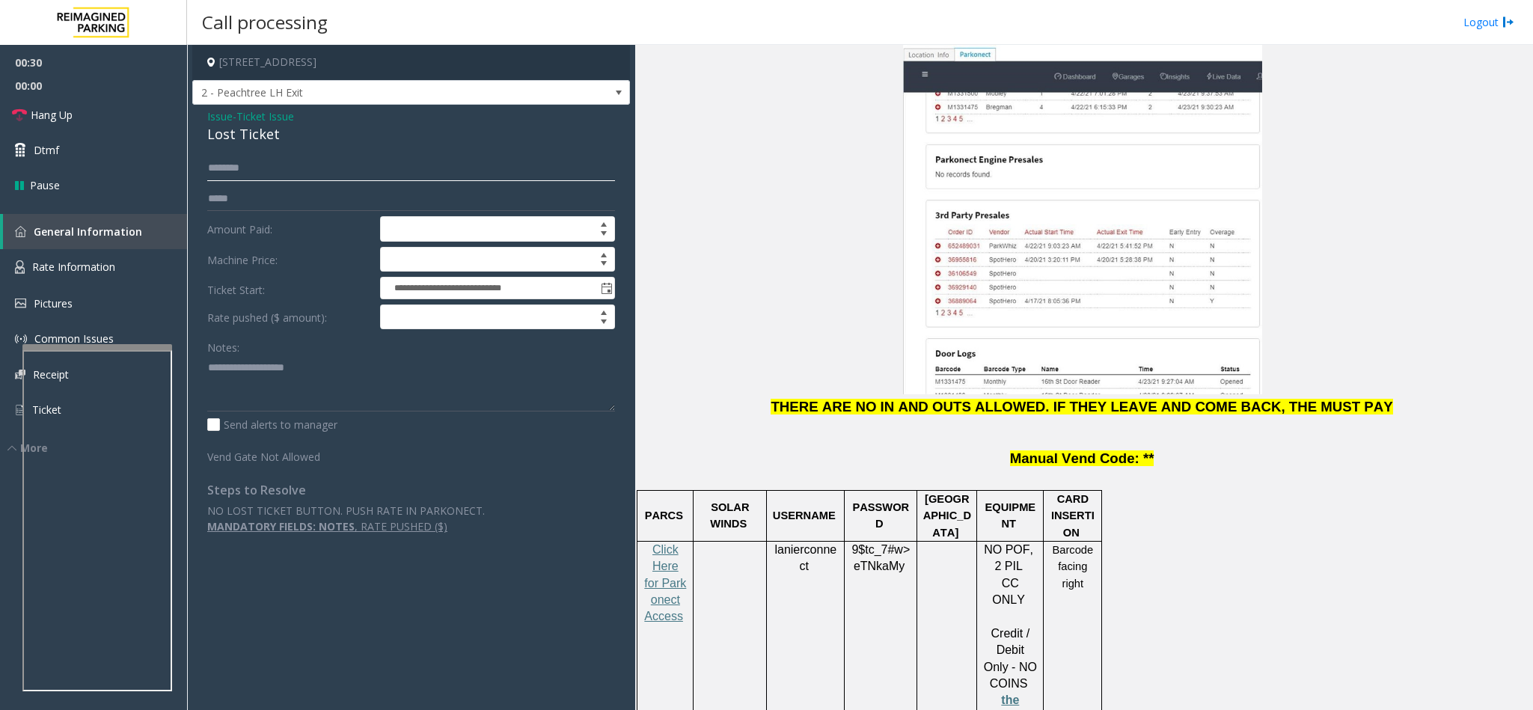
click at [270, 165] on input "text" at bounding box center [411, 168] width 408 height 25
click at [373, 180] on input "text" at bounding box center [411, 168] width 408 height 25
click at [388, 171] on input "text" at bounding box center [411, 168] width 408 height 25
click at [281, 167] on input "text" at bounding box center [411, 168] width 408 height 25
click at [306, 157] on input "text" at bounding box center [411, 168] width 408 height 25
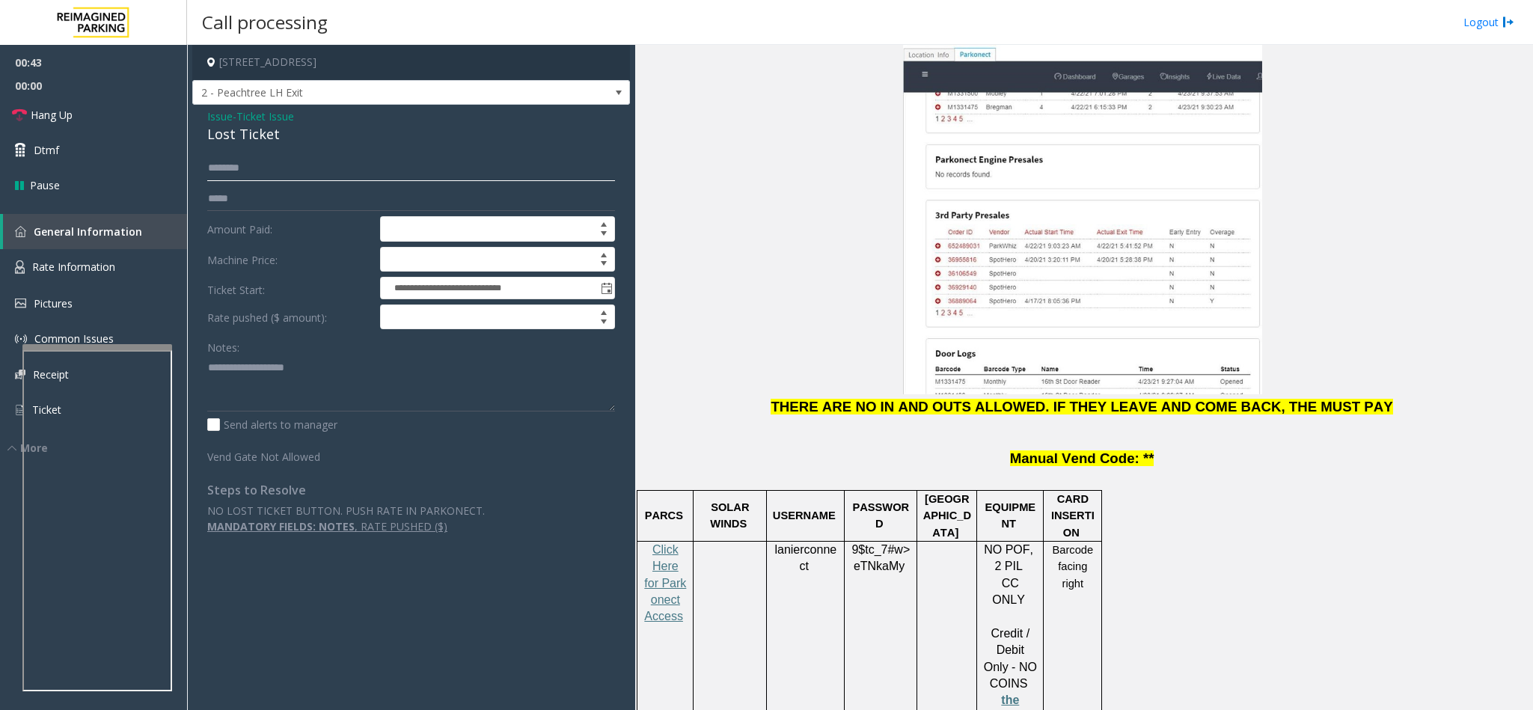
click at [408, 167] on input "text" at bounding box center [411, 168] width 408 height 25
type input "*****"
drag, startPoint x: 822, startPoint y: 501, endPoint x: 773, endPoint y: 487, distance: 51.4
click at [773, 542] on p "lanierconnect" at bounding box center [805, 559] width 67 height 34
drag, startPoint x: 907, startPoint y: 492, endPoint x: 847, endPoint y: 471, distance: 63.4
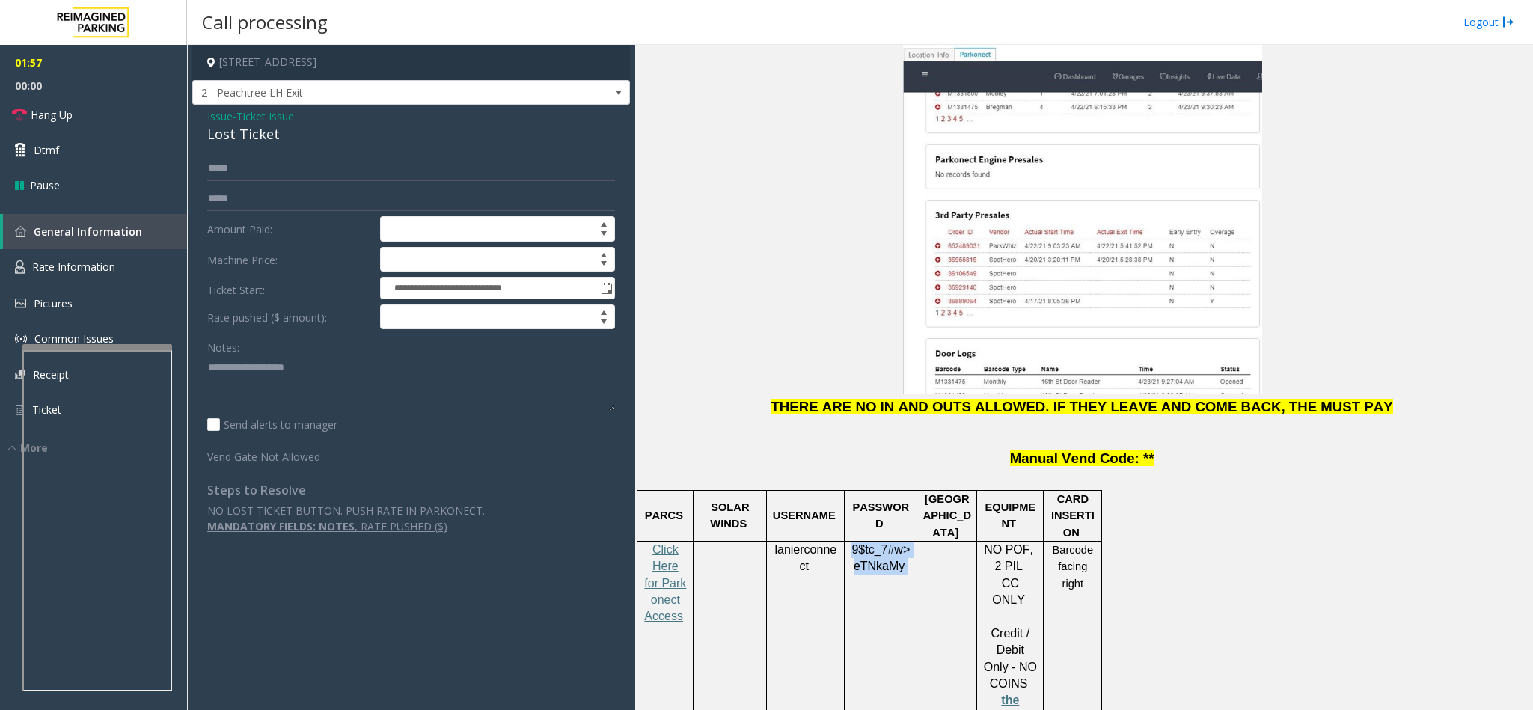
click at [847, 542] on div "9$tc_7#w> eTNkaMy" at bounding box center [881, 575] width 72 height 67
copy p "9$tc_7#w> eTNkaMy"
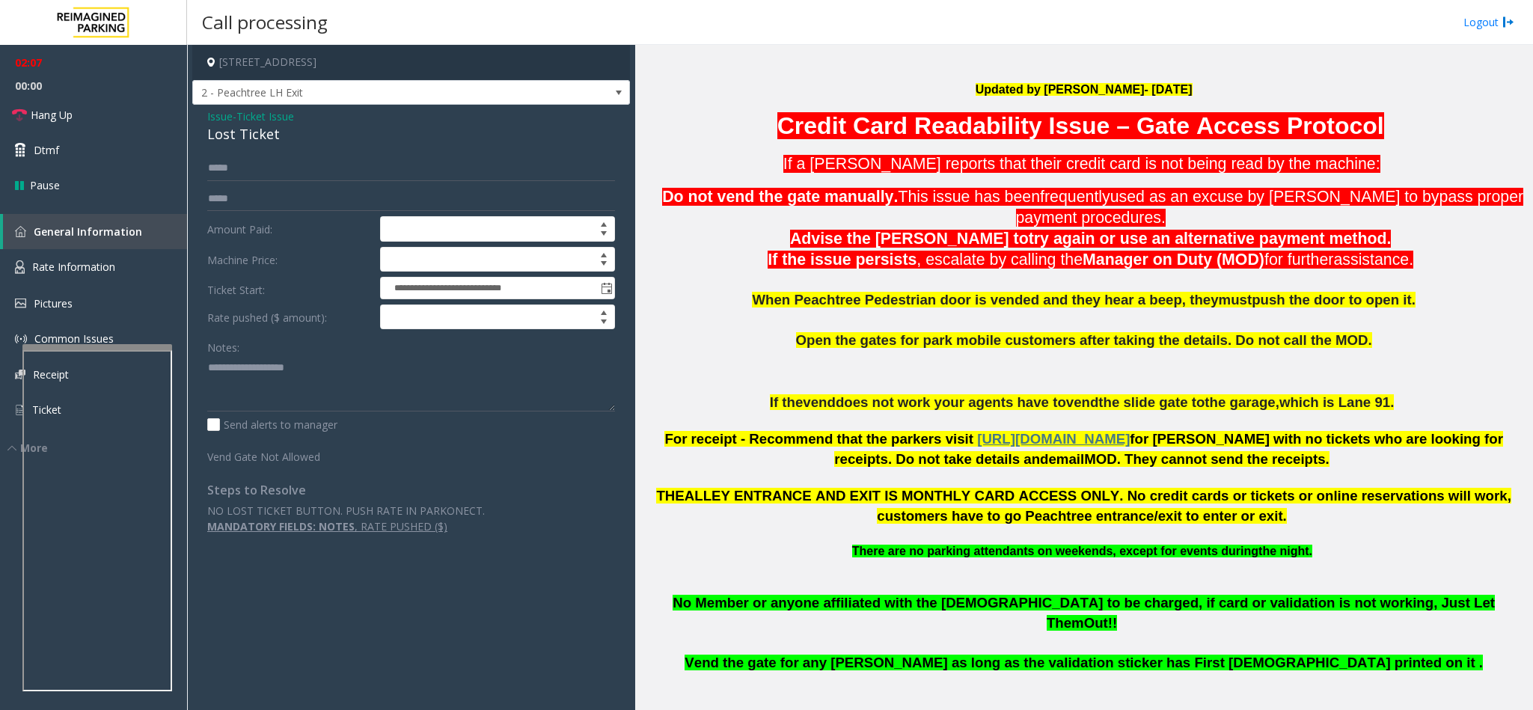
scroll to position [490, 0]
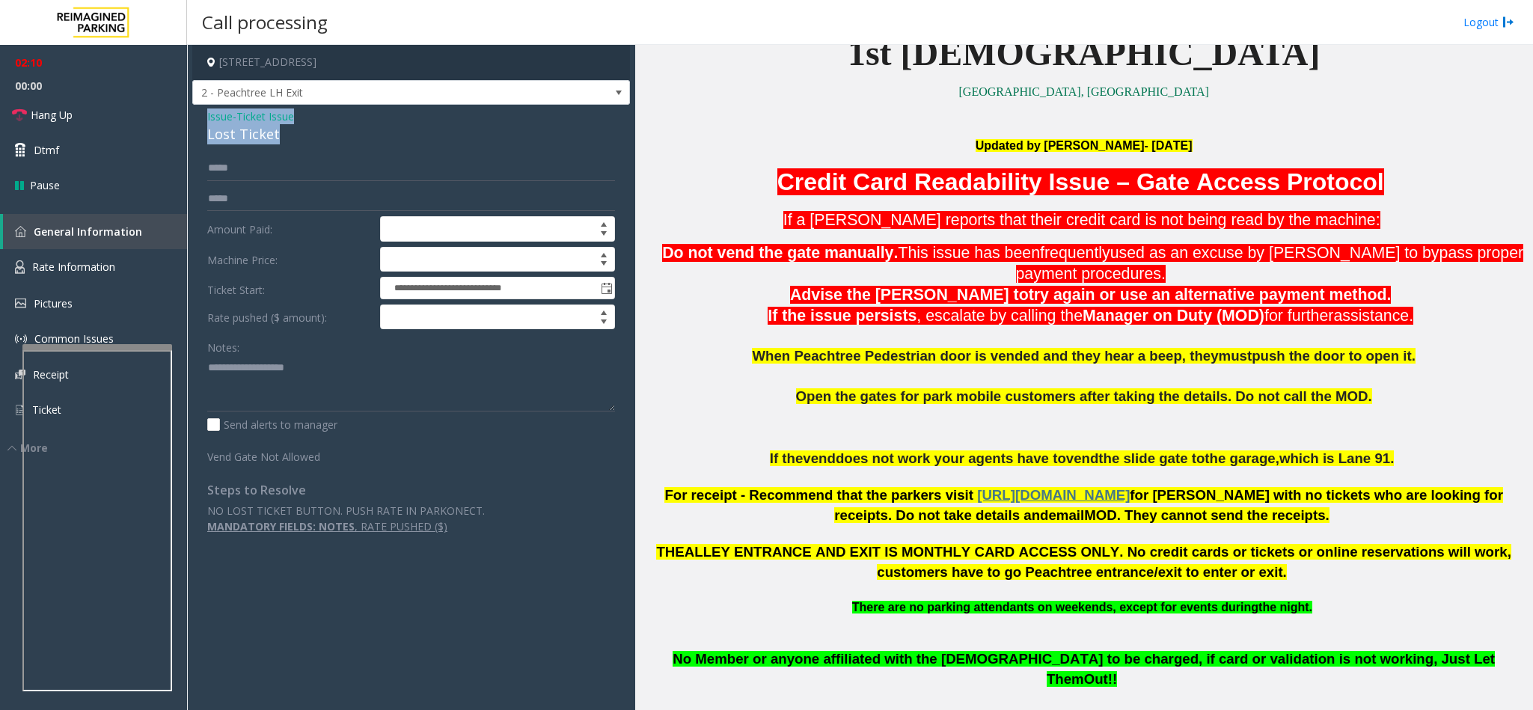
drag, startPoint x: 276, startPoint y: 128, endPoint x: 197, endPoint y: 112, distance: 80.1
click at [197, 112] on div "**********" at bounding box center [411, 327] width 438 height 444
click at [310, 364] on textarea at bounding box center [411, 383] width 408 height 56
drag, startPoint x: 310, startPoint y: 364, endPoint x: 243, endPoint y: 364, distance: 66.6
click at [243, 364] on textarea at bounding box center [411, 383] width 408 height 56
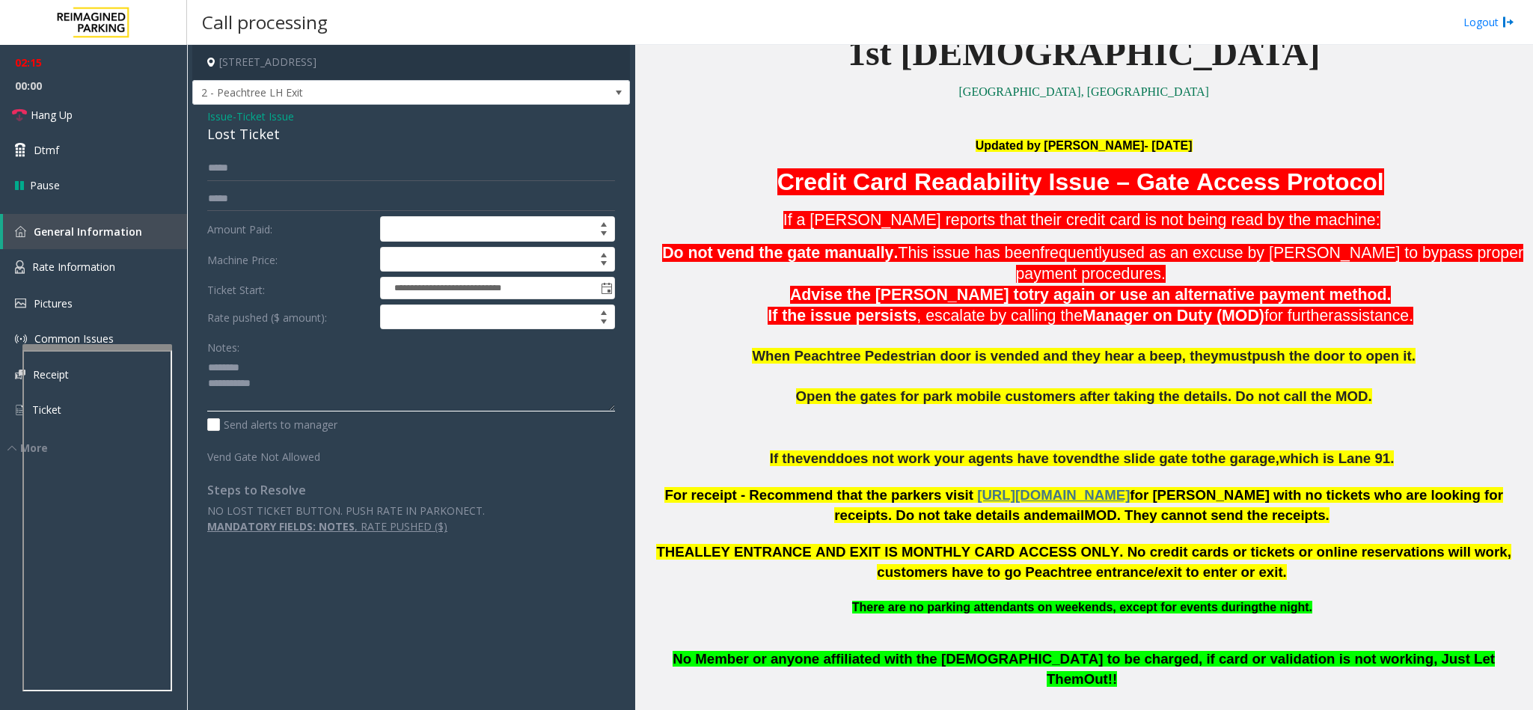
click at [370, 386] on textarea at bounding box center [411, 383] width 408 height 56
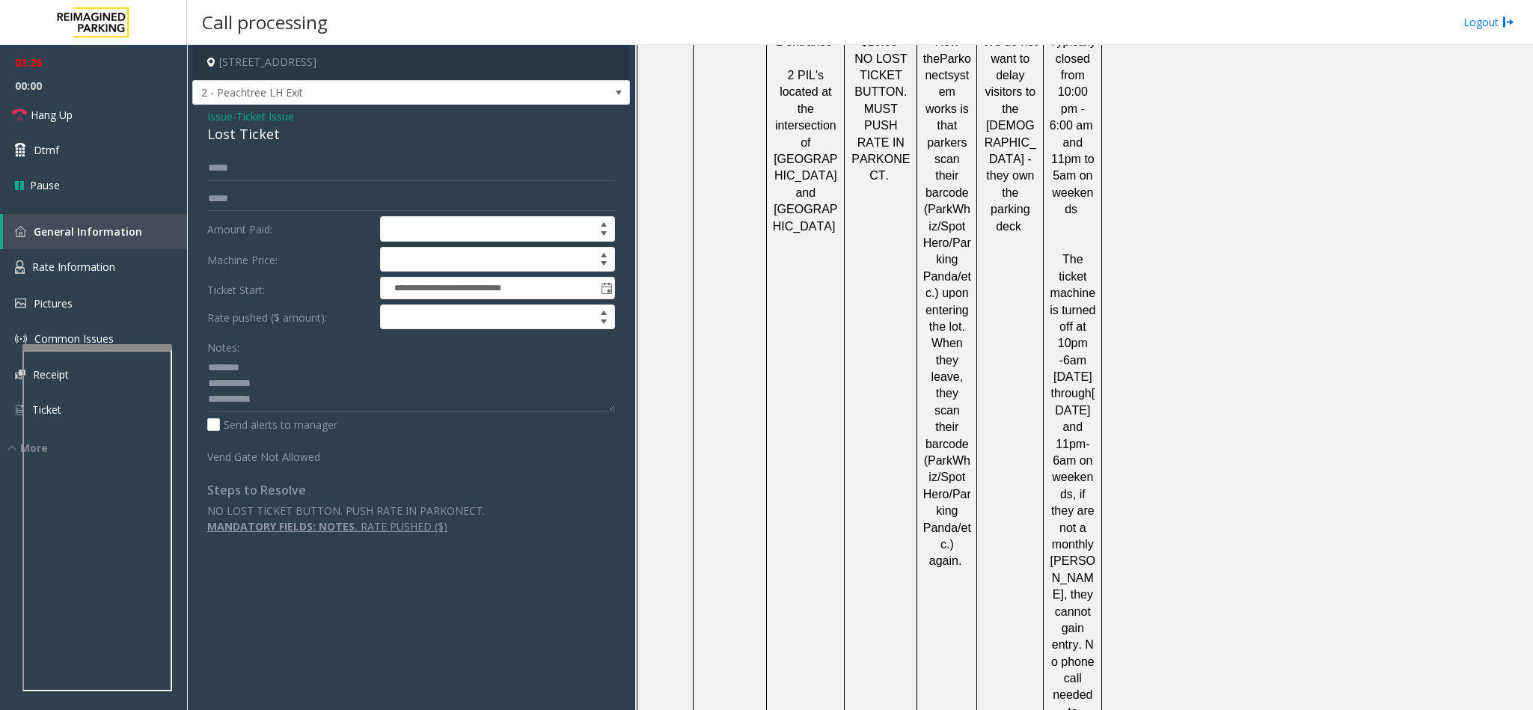
scroll to position [3183, 0]
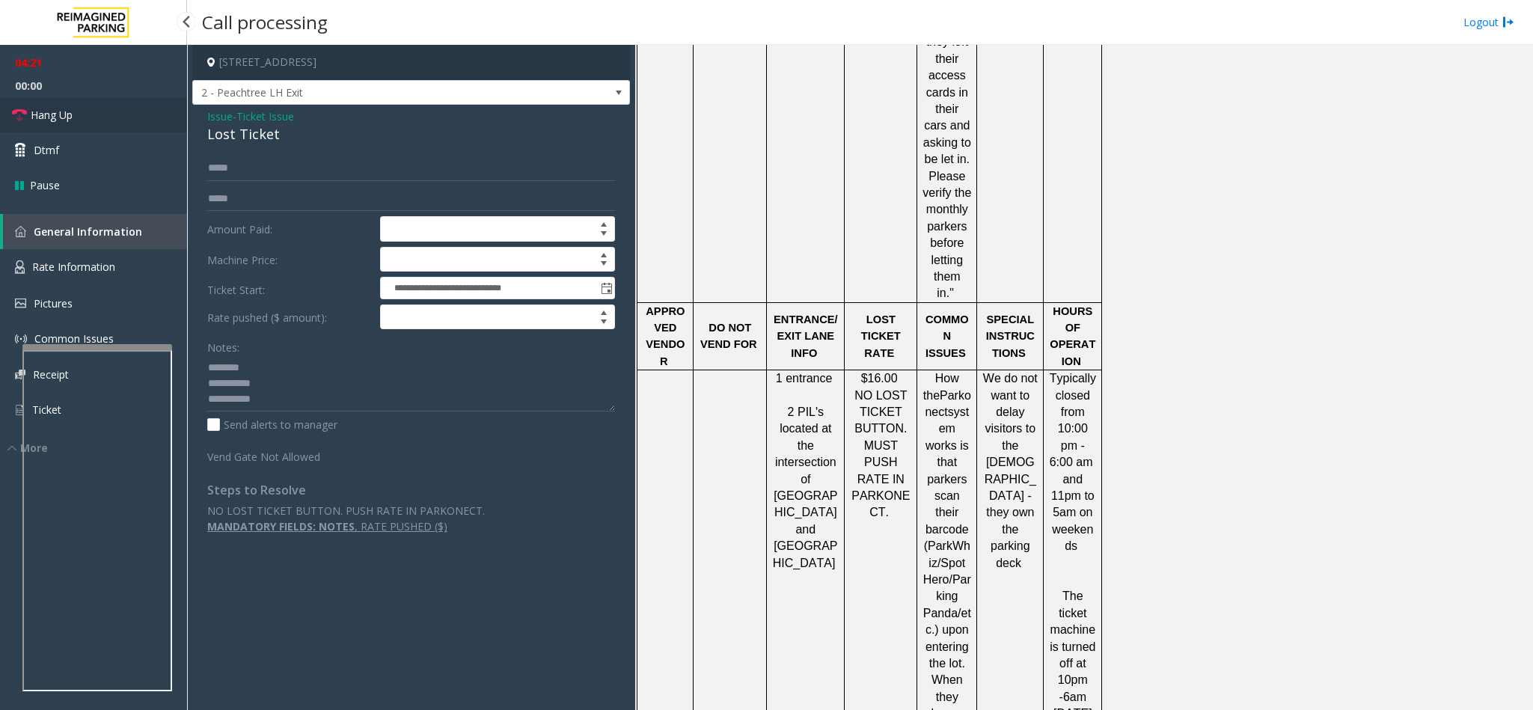
click at [126, 108] on link "Hang Up" at bounding box center [93, 114] width 187 height 35
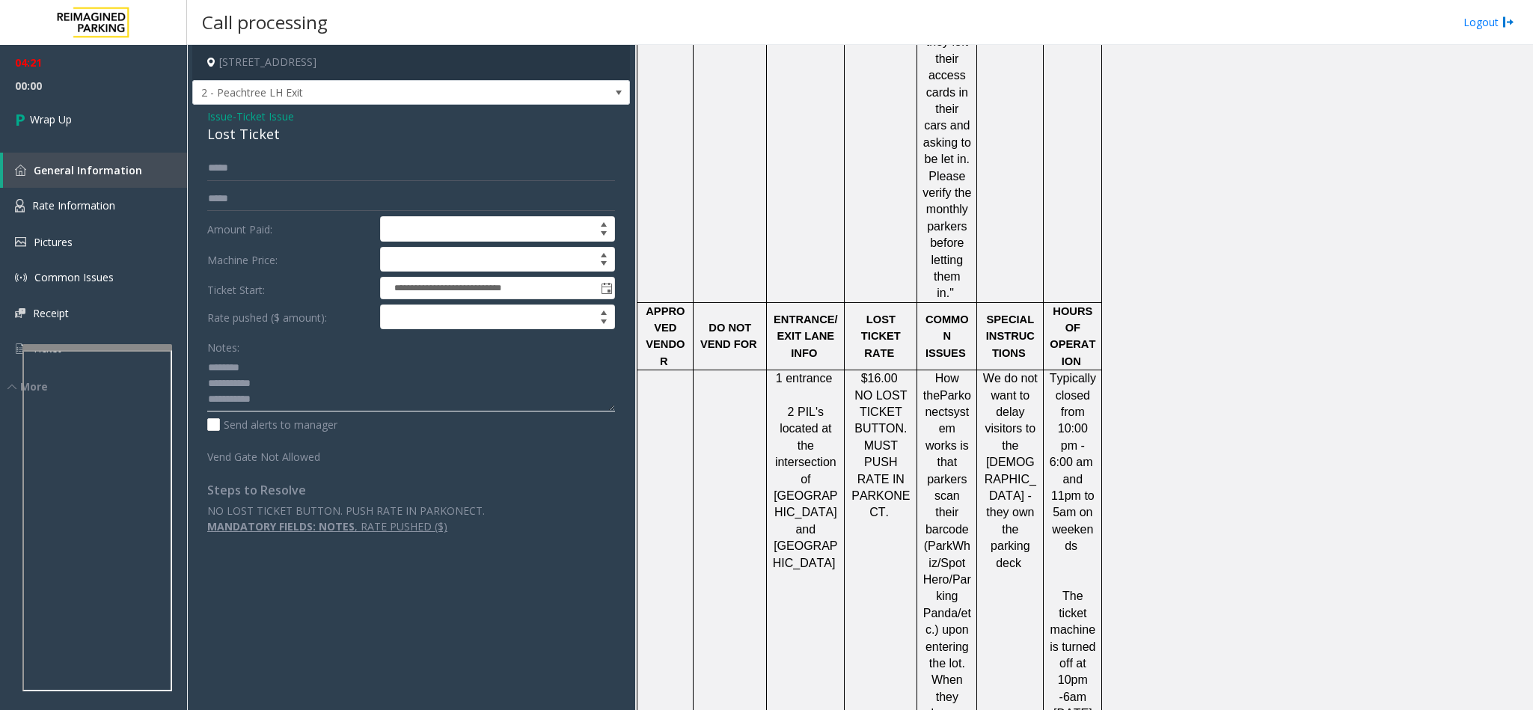
click at [287, 393] on textarea at bounding box center [411, 383] width 408 height 56
drag, startPoint x: 284, startPoint y: 399, endPoint x: 360, endPoint y: 420, distance: 78.9
click at [316, 399] on textarea at bounding box center [411, 383] width 408 height 56
type textarea "**********"
click at [48, 135] on link "Wrap Up" at bounding box center [93, 119] width 187 height 44
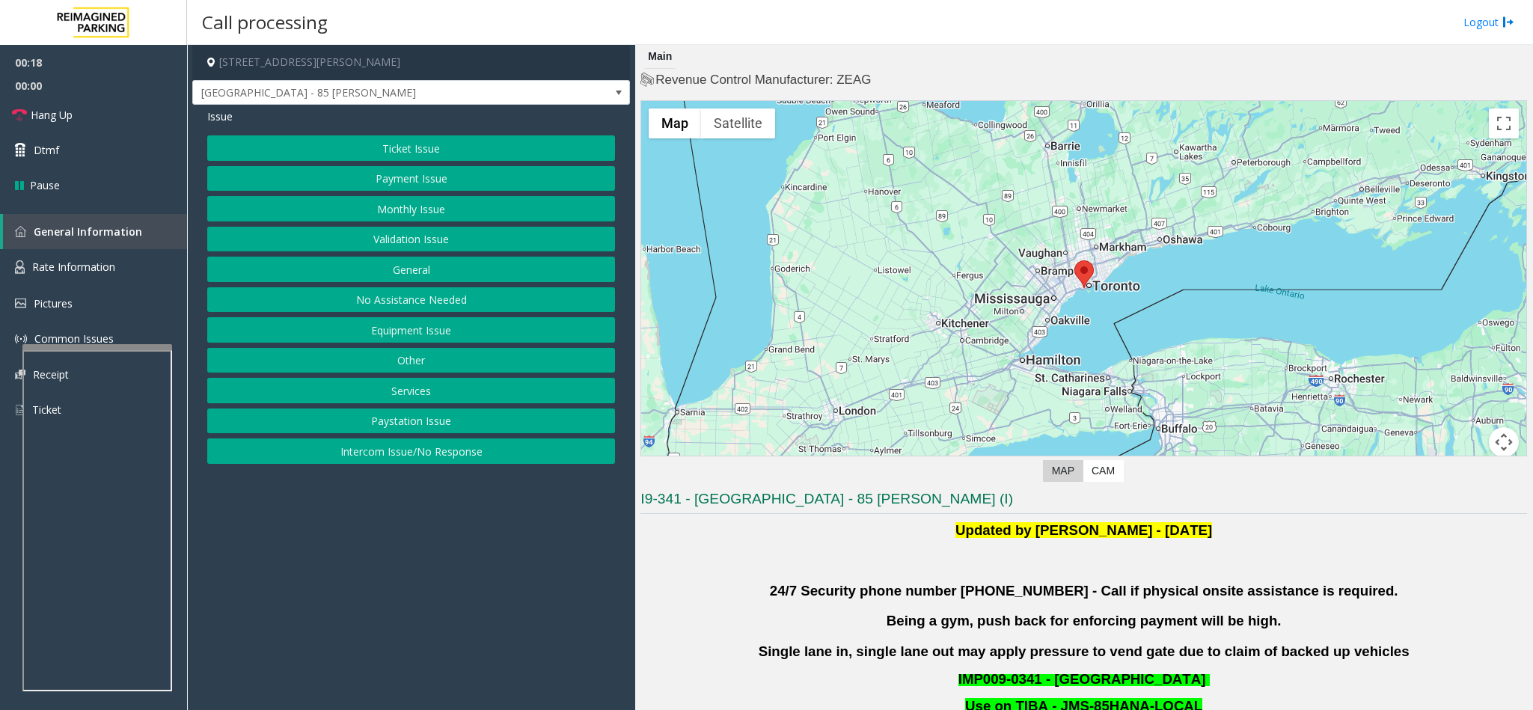
click at [423, 144] on button "Ticket Issue" at bounding box center [411, 147] width 408 height 25
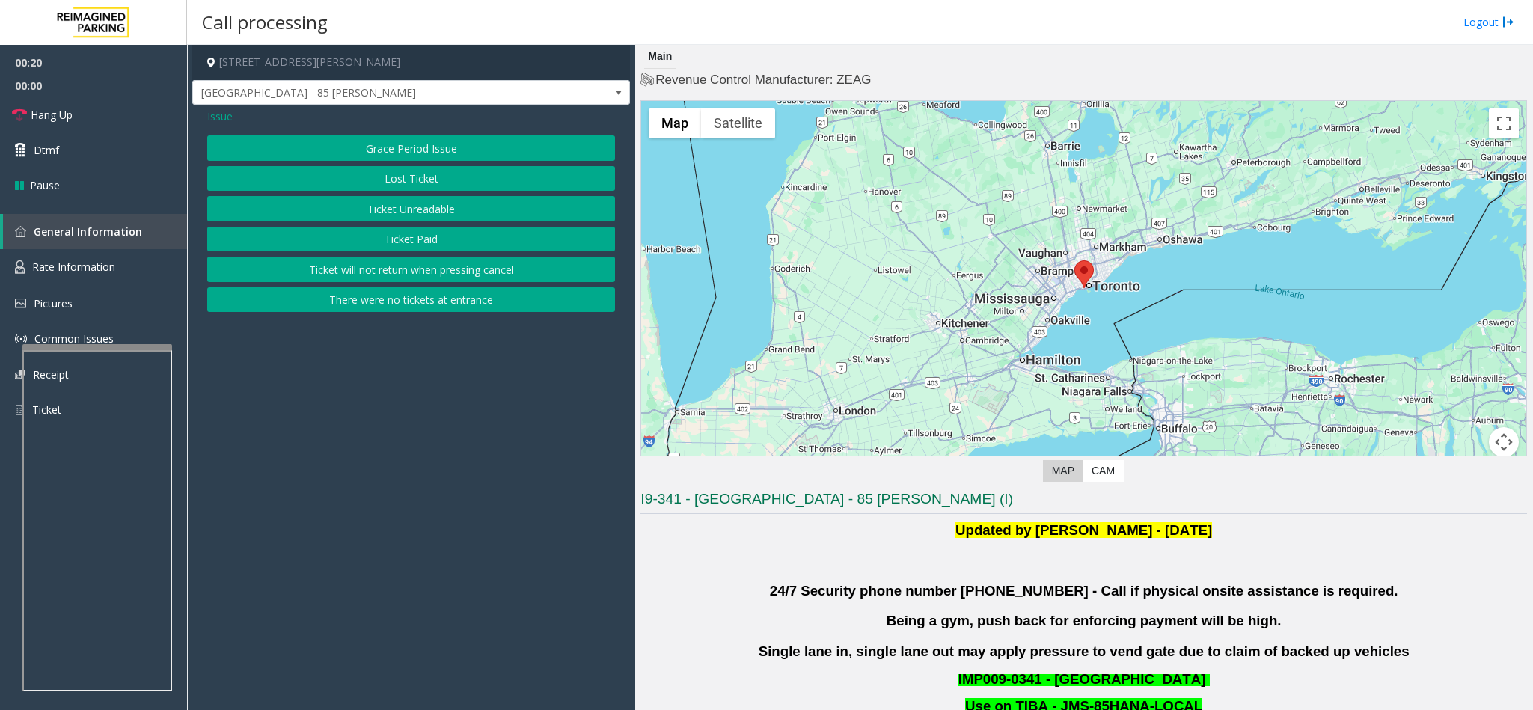
click at [214, 111] on span "Issue" at bounding box center [219, 116] width 25 height 16
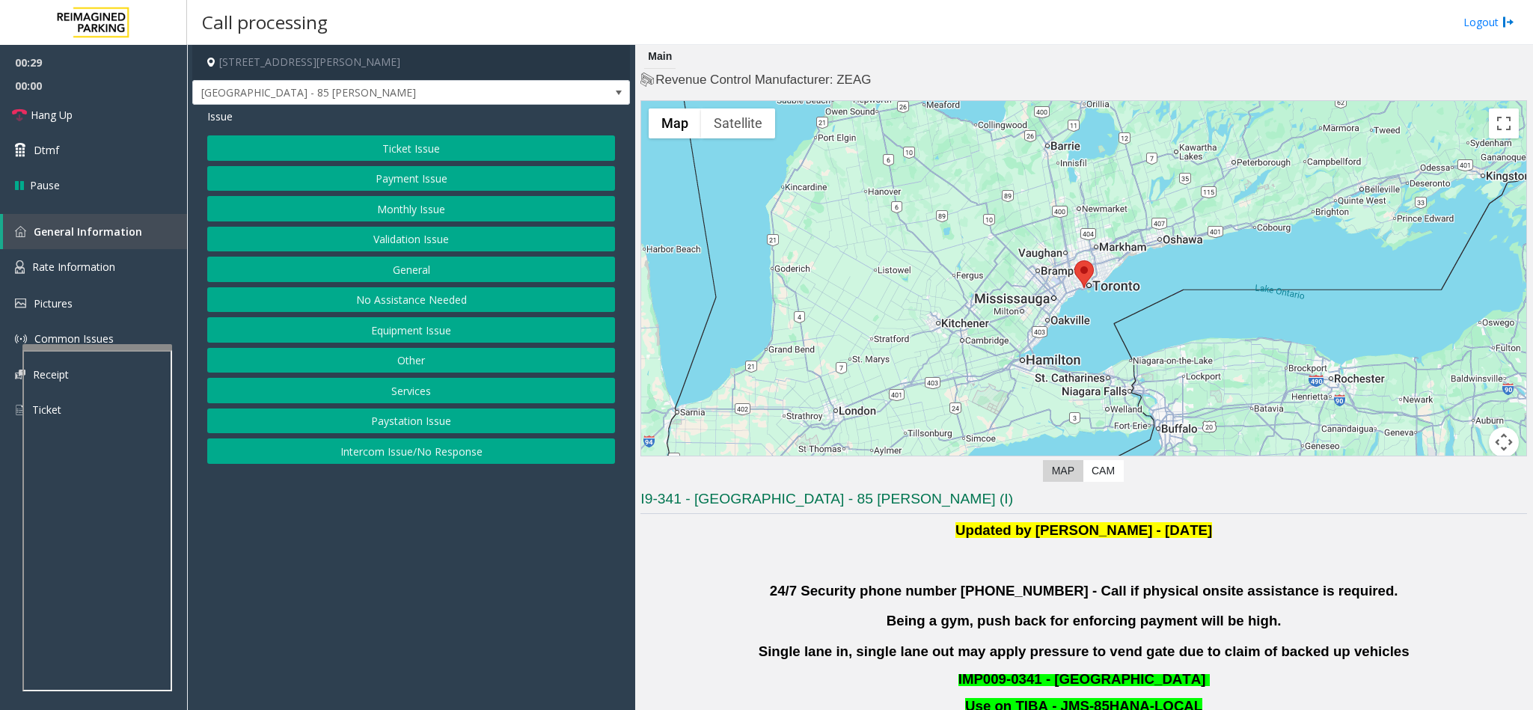
drag, startPoint x: 434, startPoint y: 334, endPoint x: 469, endPoint y: 245, distance: 95.7
click at [469, 245] on div "Ticket Issue Payment Issue Monthly Issue Validation Issue General No Assistance…" at bounding box center [411, 299] width 408 height 328
click at [390, 249] on button "Validation Issue" at bounding box center [411, 239] width 408 height 25
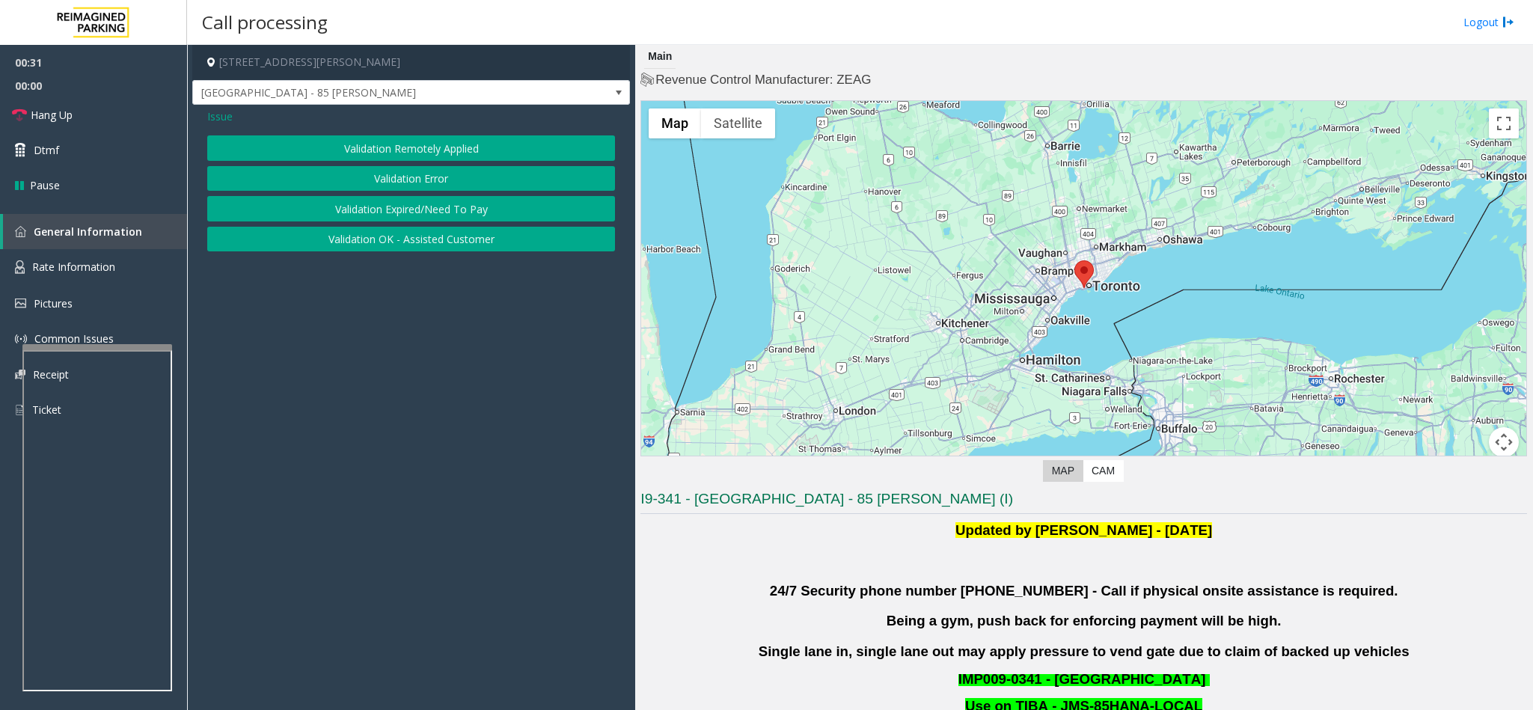
click at [393, 184] on button "Validation Error" at bounding box center [411, 178] width 408 height 25
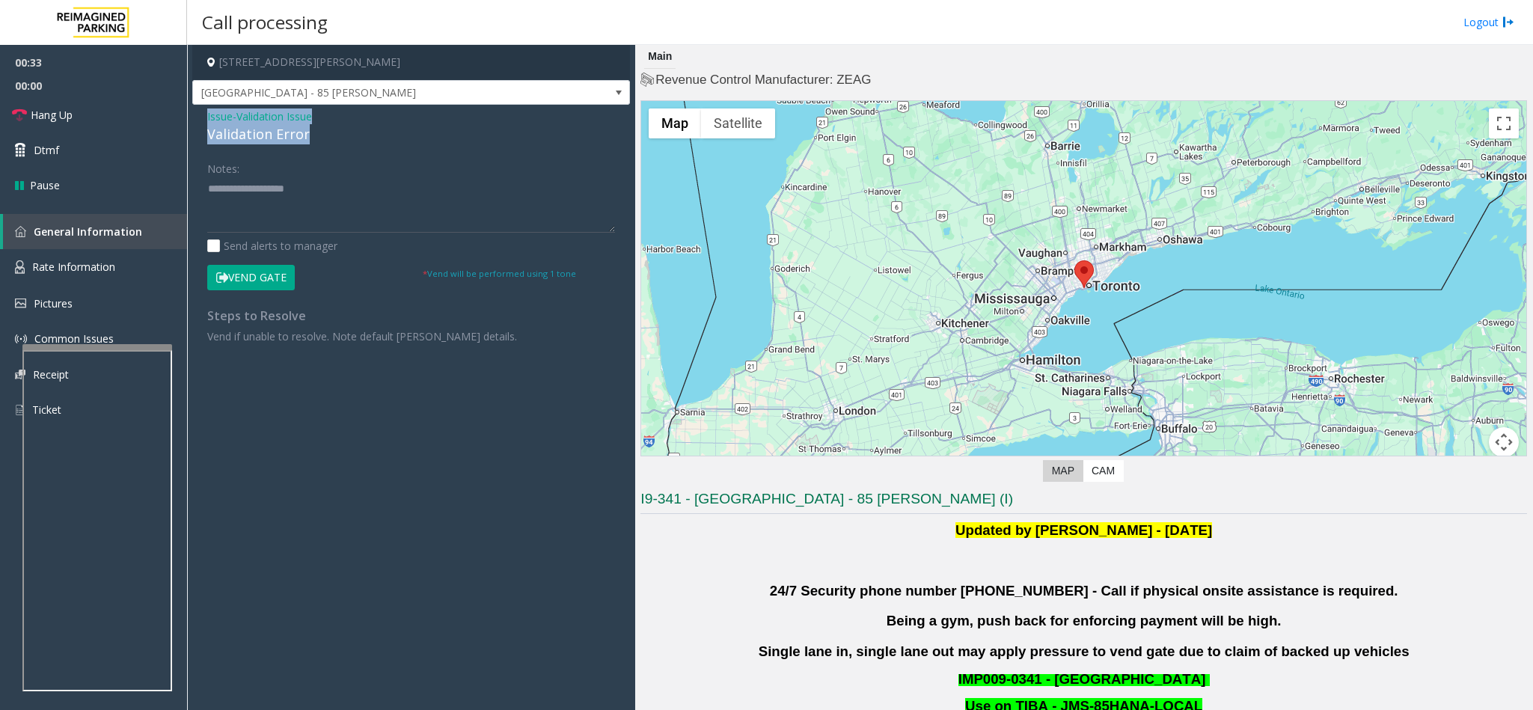
drag, startPoint x: 325, startPoint y: 138, endPoint x: 194, endPoint y: 120, distance: 132.9
click at [194, 120] on div "Issue - Validation Issue Validation Error Notes: Send alerts to manager Vend Ga…" at bounding box center [411, 232] width 438 height 254
click at [325, 187] on textarea at bounding box center [411, 205] width 408 height 56
drag, startPoint x: 325, startPoint y: 187, endPoint x: 258, endPoint y: 191, distance: 67.4
click at [254, 191] on textarea at bounding box center [411, 205] width 408 height 56
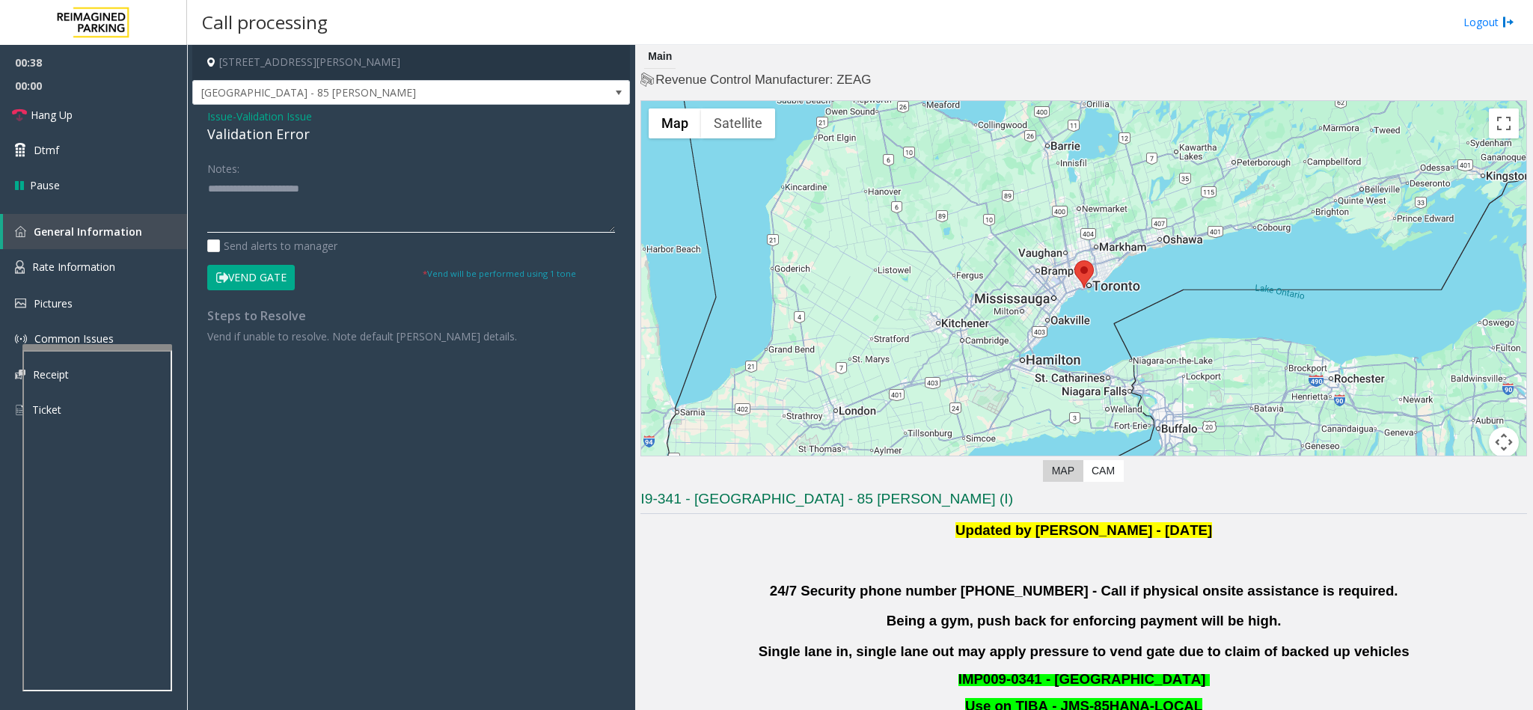
click at [447, 232] on textarea at bounding box center [411, 205] width 408 height 56
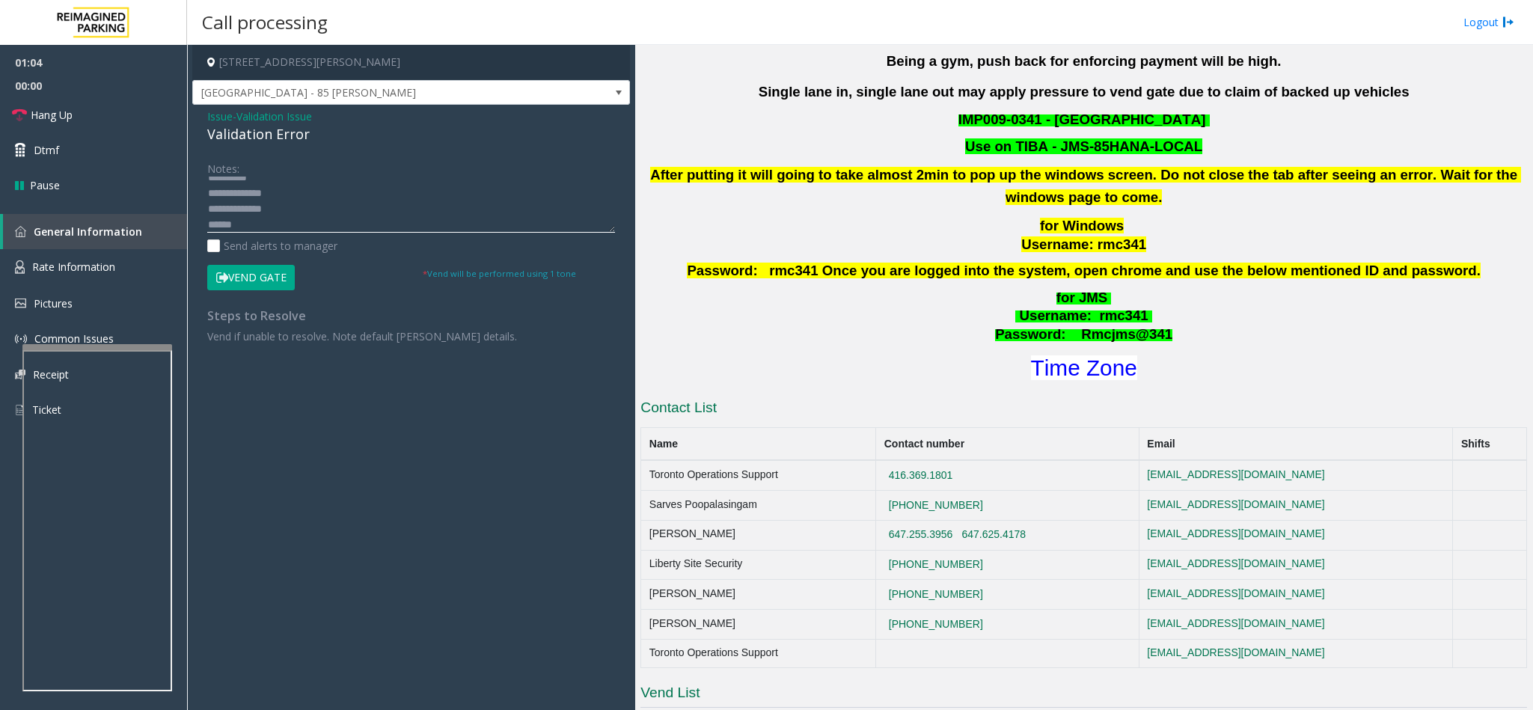
scroll to position [561, 0]
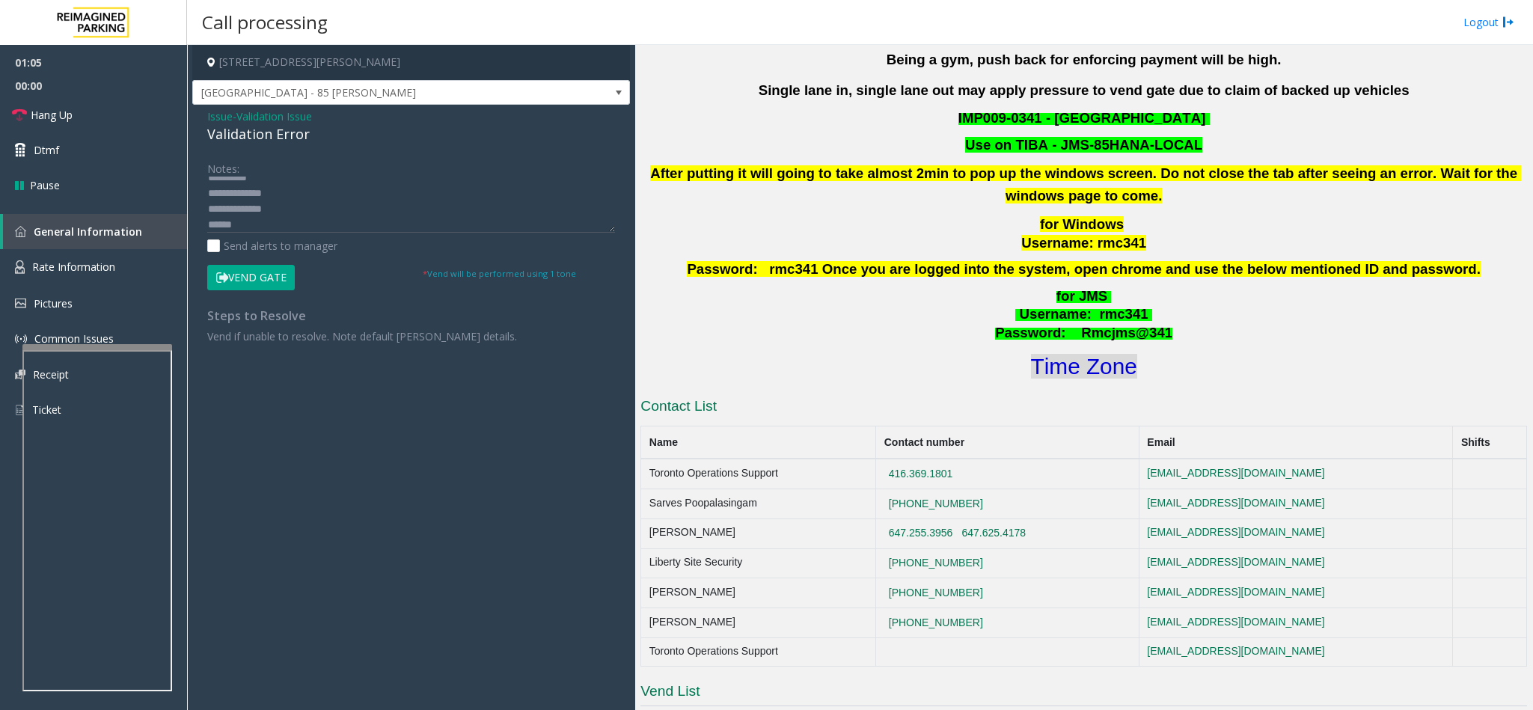
click at [1073, 364] on font "Time Zone" at bounding box center [1084, 366] width 106 height 25
click at [359, 229] on textarea at bounding box center [411, 205] width 408 height 56
click at [286, 218] on textarea at bounding box center [411, 205] width 408 height 56
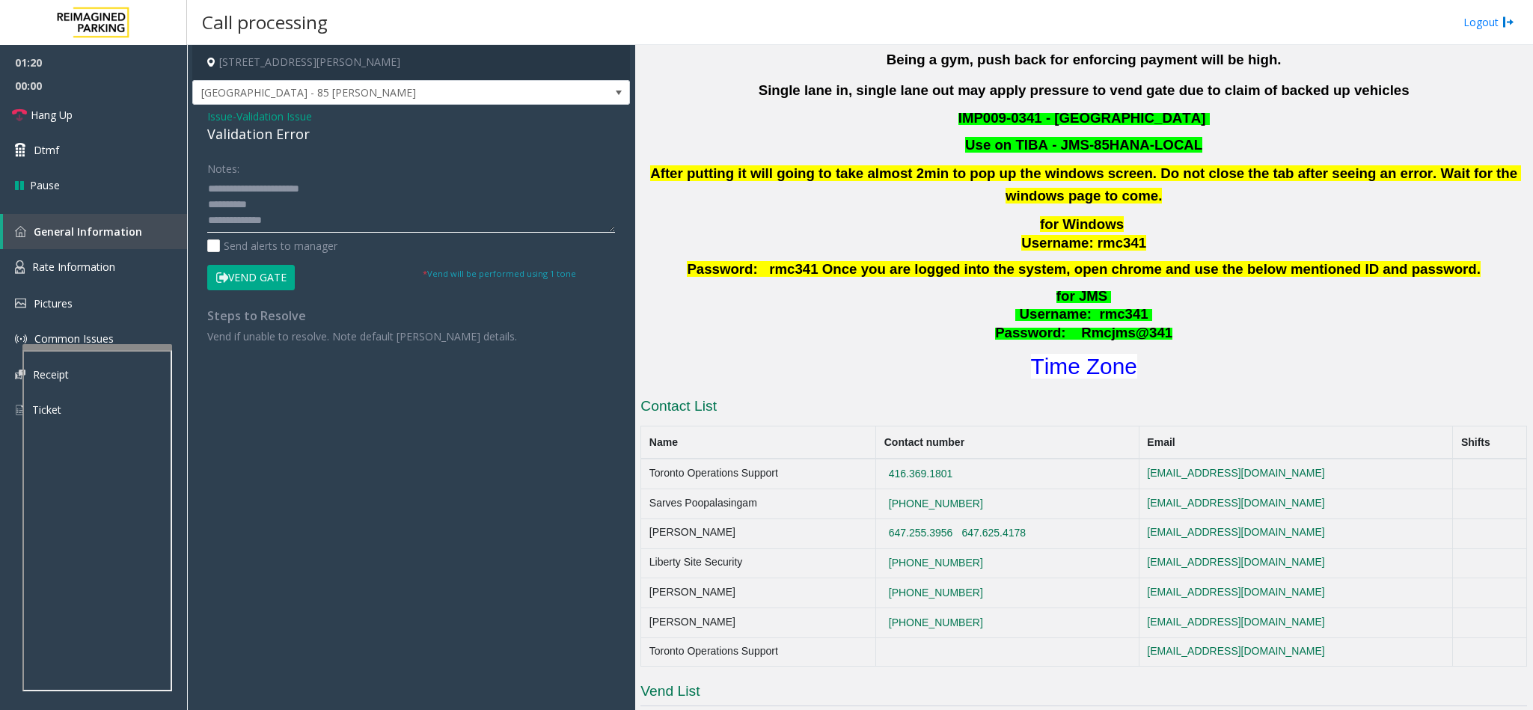
click at [301, 197] on textarea at bounding box center [411, 205] width 408 height 56
type textarea "**********"
click at [263, 275] on button "Vend Gate" at bounding box center [251, 277] width 88 height 25
click at [77, 111] on link "Hang Up" at bounding box center [93, 114] width 187 height 35
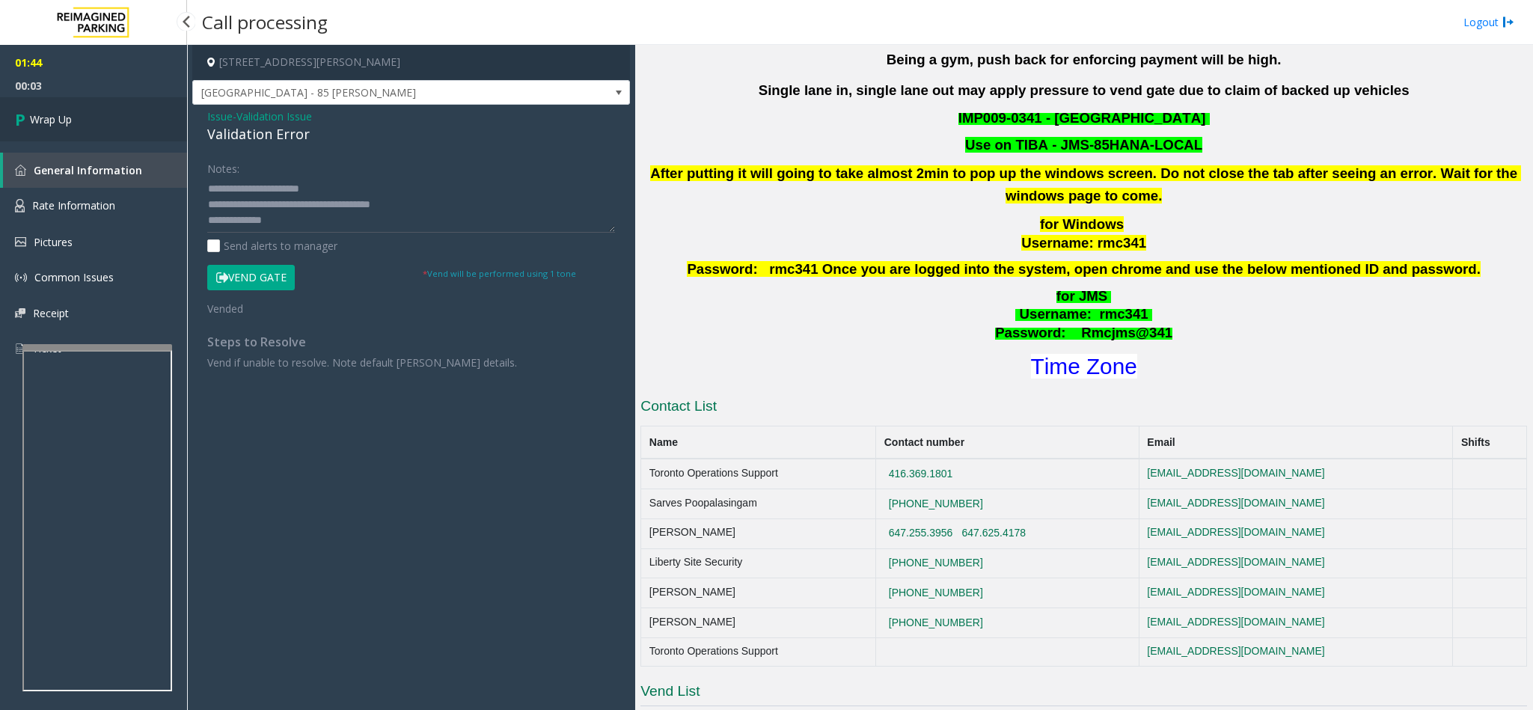
click at [103, 114] on link "Wrap Up" at bounding box center [93, 119] width 187 height 44
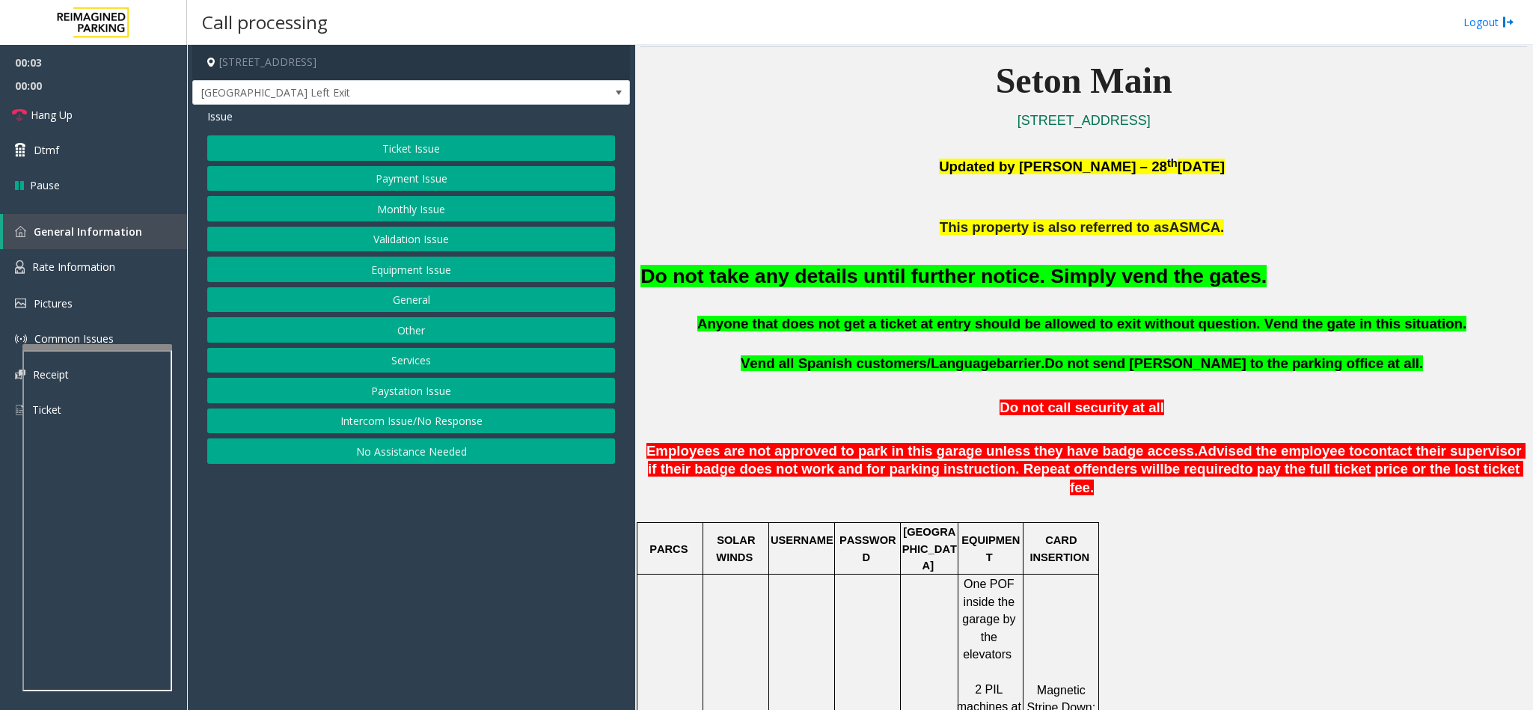
scroll to position [561, 0]
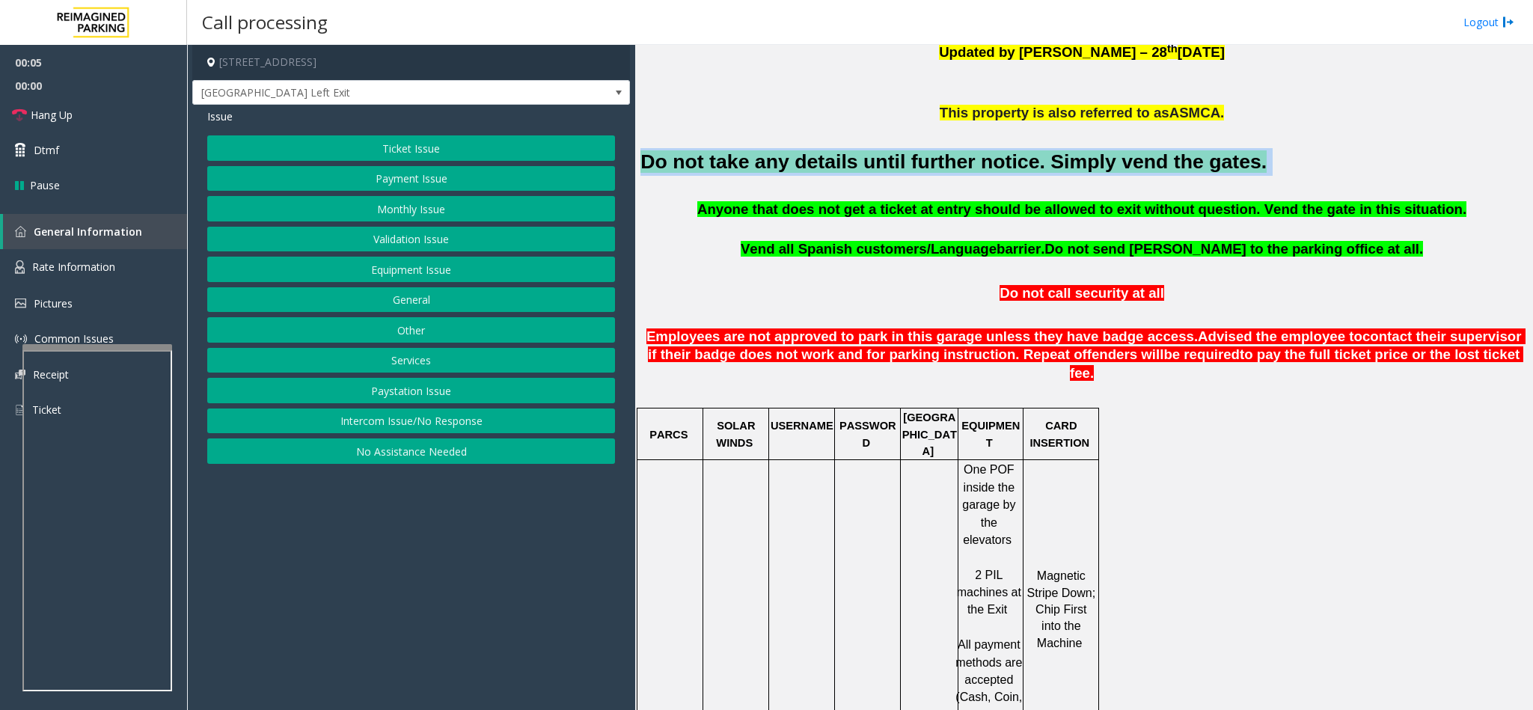
drag, startPoint x: 1077, startPoint y: 168, endPoint x: 640, endPoint y: 171, distance: 436.9
click at [640, 171] on h2 "Do not take any details until further notice. Simply vend the gates." at bounding box center [1083, 162] width 886 height 28
copy h2 "Do not take any details until further notice. Simply vend the gates."
drag, startPoint x: 379, startPoint y: 278, endPoint x: 358, endPoint y: 141, distance: 138.6
click at [358, 141] on div "Ticket Issue Payment Issue Monthly Issue Validation Issue Equipment Issue Gener…" at bounding box center [411, 299] width 408 height 328
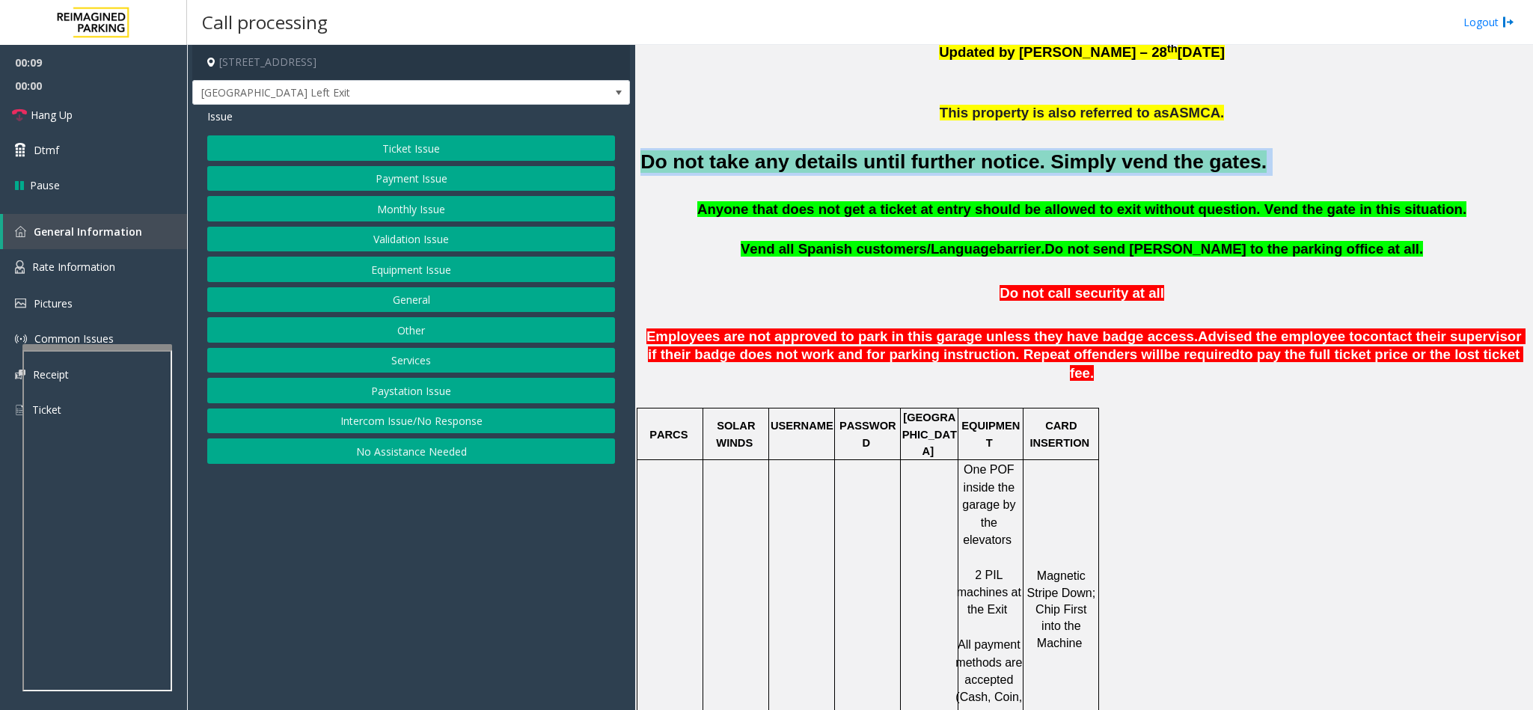
click at [358, 141] on button "Ticket Issue" at bounding box center [411, 147] width 408 height 25
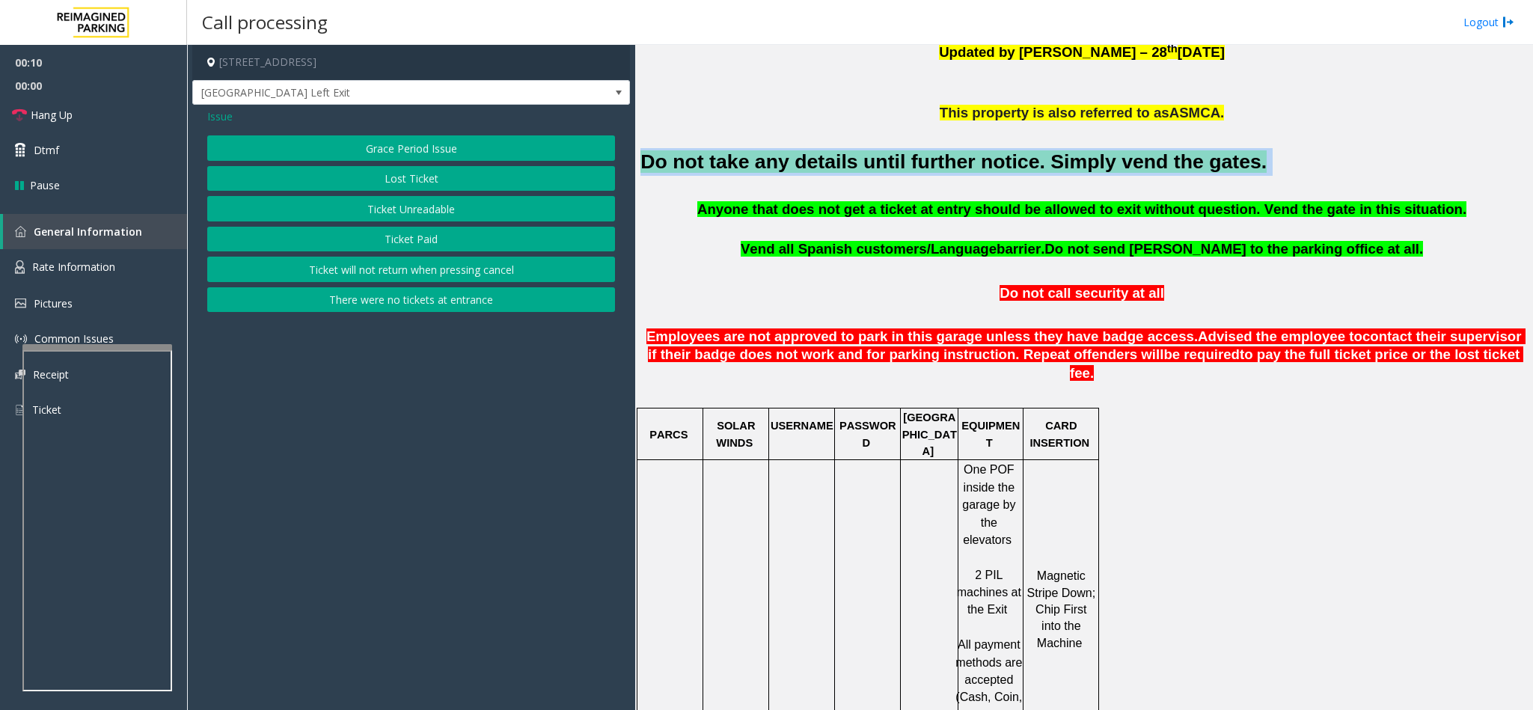
click at [386, 212] on button "Ticket Unreadable" at bounding box center [411, 208] width 408 height 25
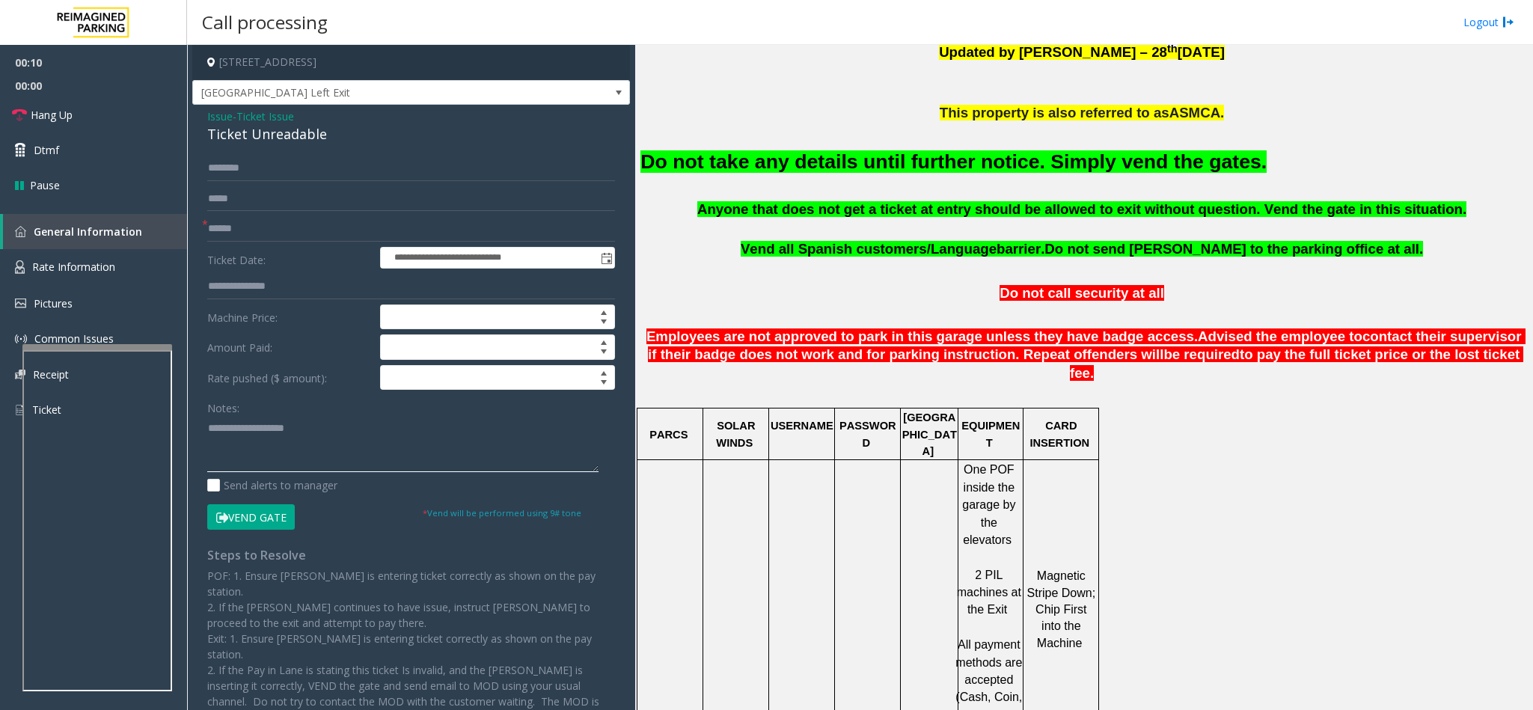
paste textarea "**********"
click at [289, 444] on textarea at bounding box center [402, 444] width 391 height 56
type textarea "**********"
click at [272, 516] on button "Vend Gate" at bounding box center [251, 516] width 88 height 25
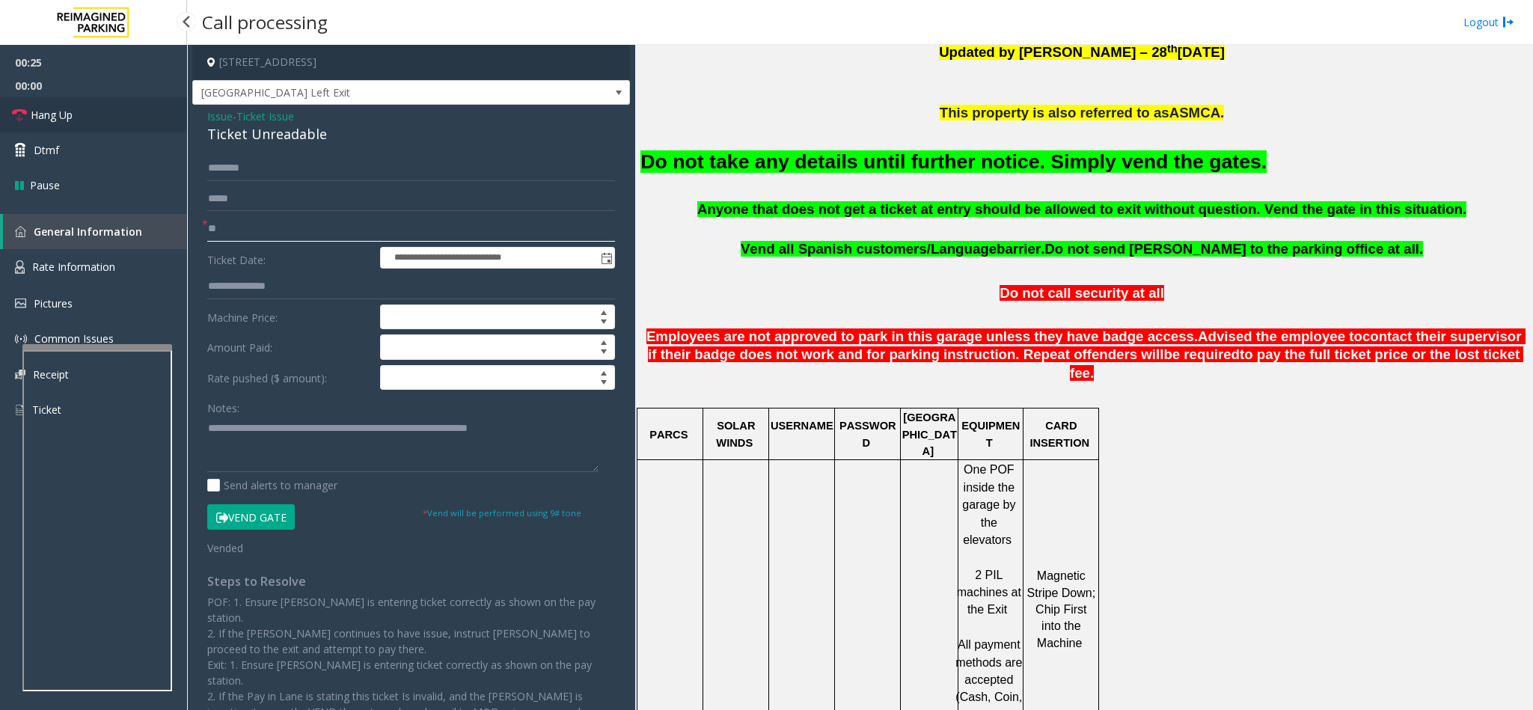
type input "**"
click at [123, 102] on link "Hang Up" at bounding box center [93, 114] width 187 height 35
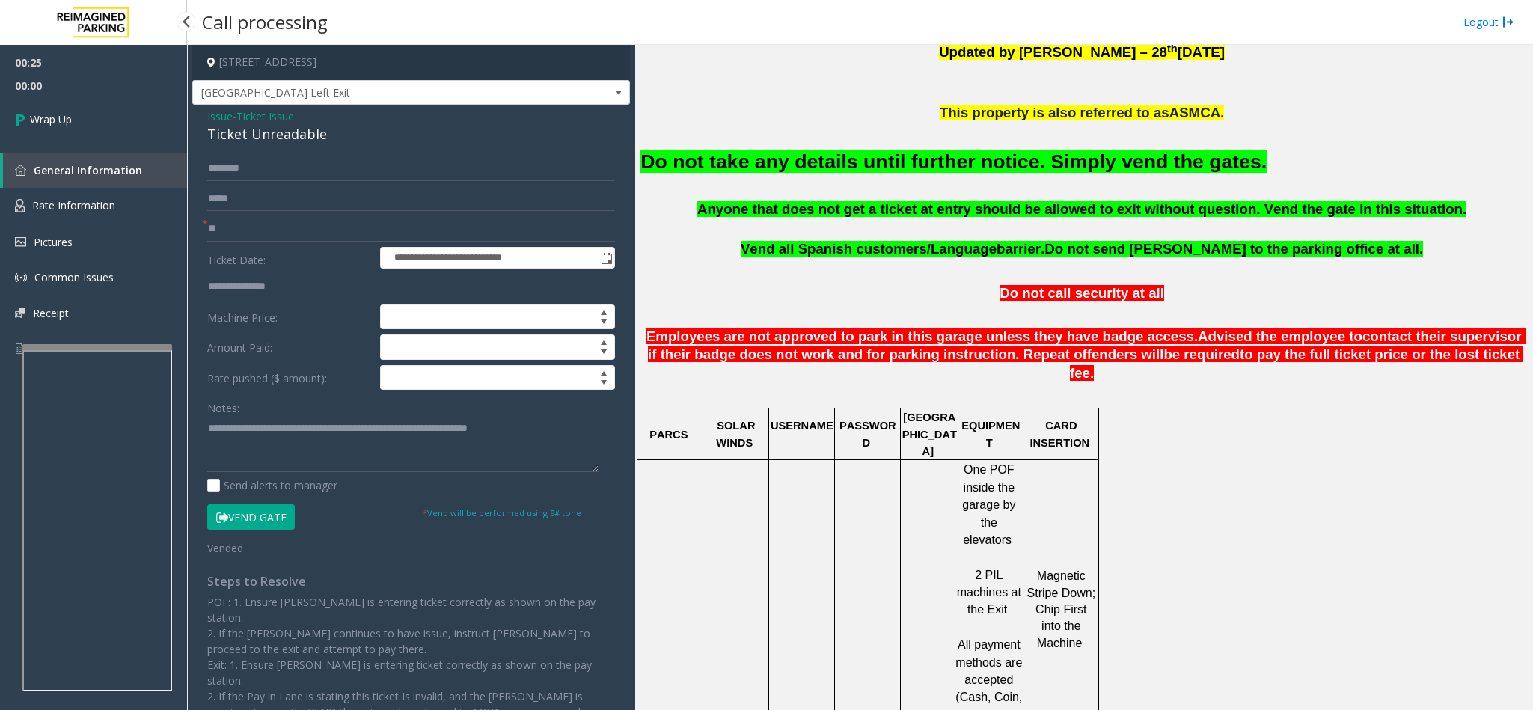
click at [95, 117] on link "Wrap Up" at bounding box center [93, 119] width 187 height 44
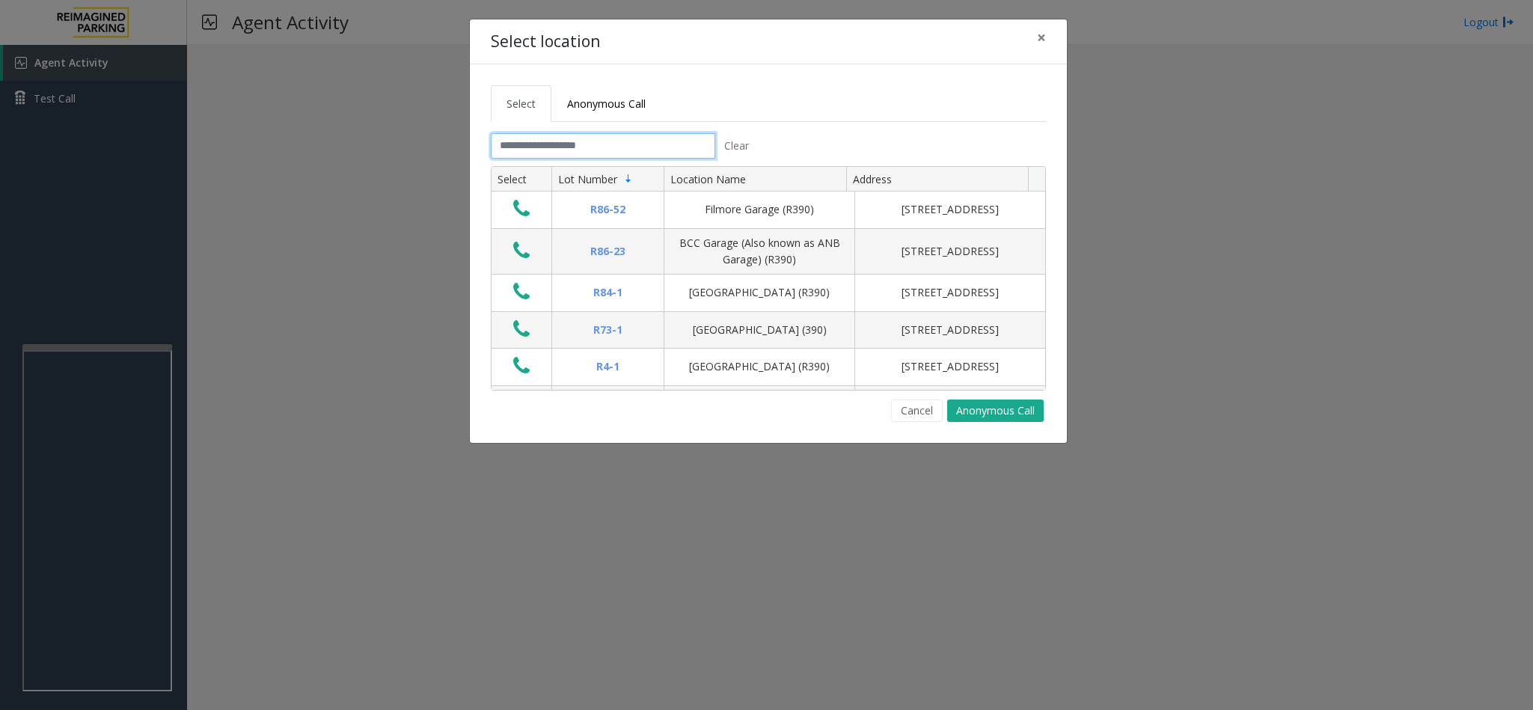
click at [613, 138] on input "text" at bounding box center [603, 145] width 224 height 25
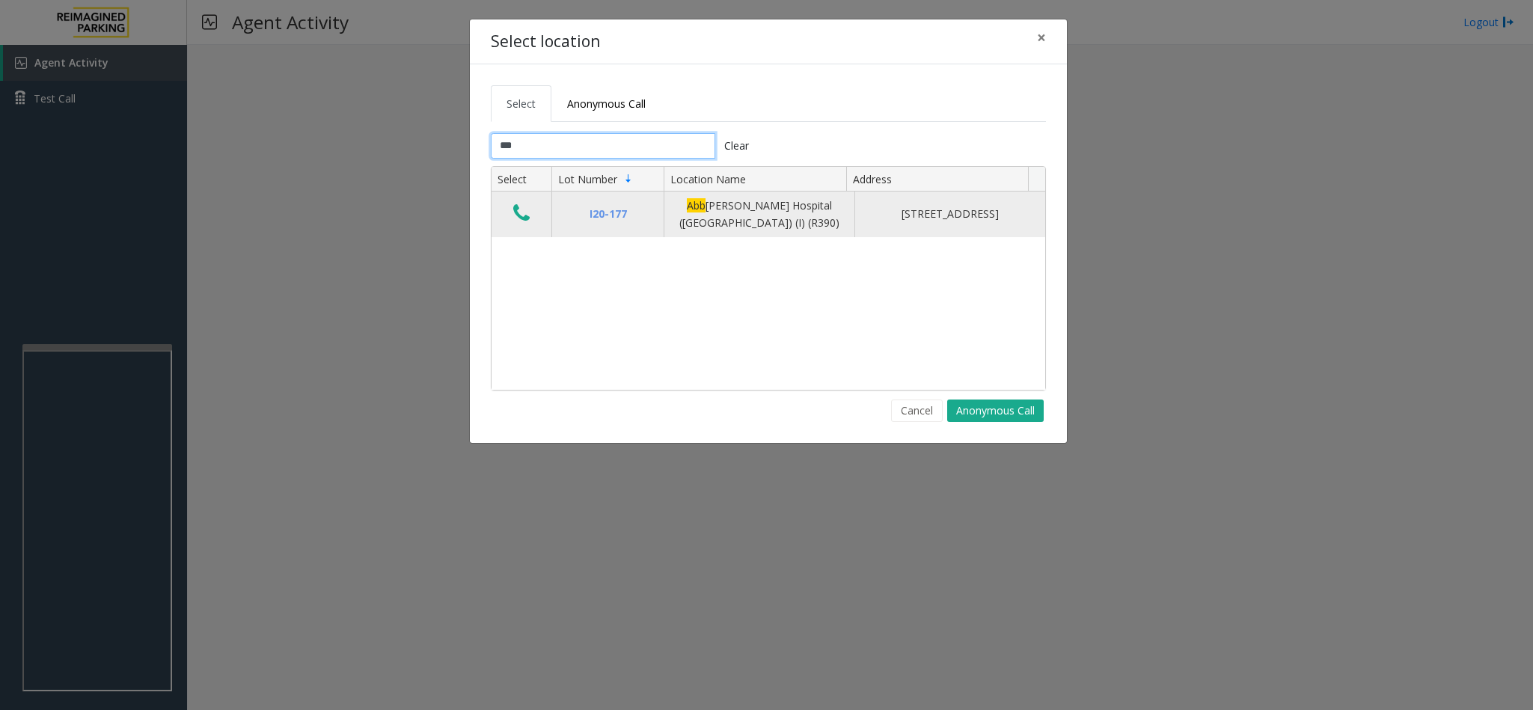
type input "***"
click at [527, 221] on icon "Data table" at bounding box center [521, 213] width 16 height 21
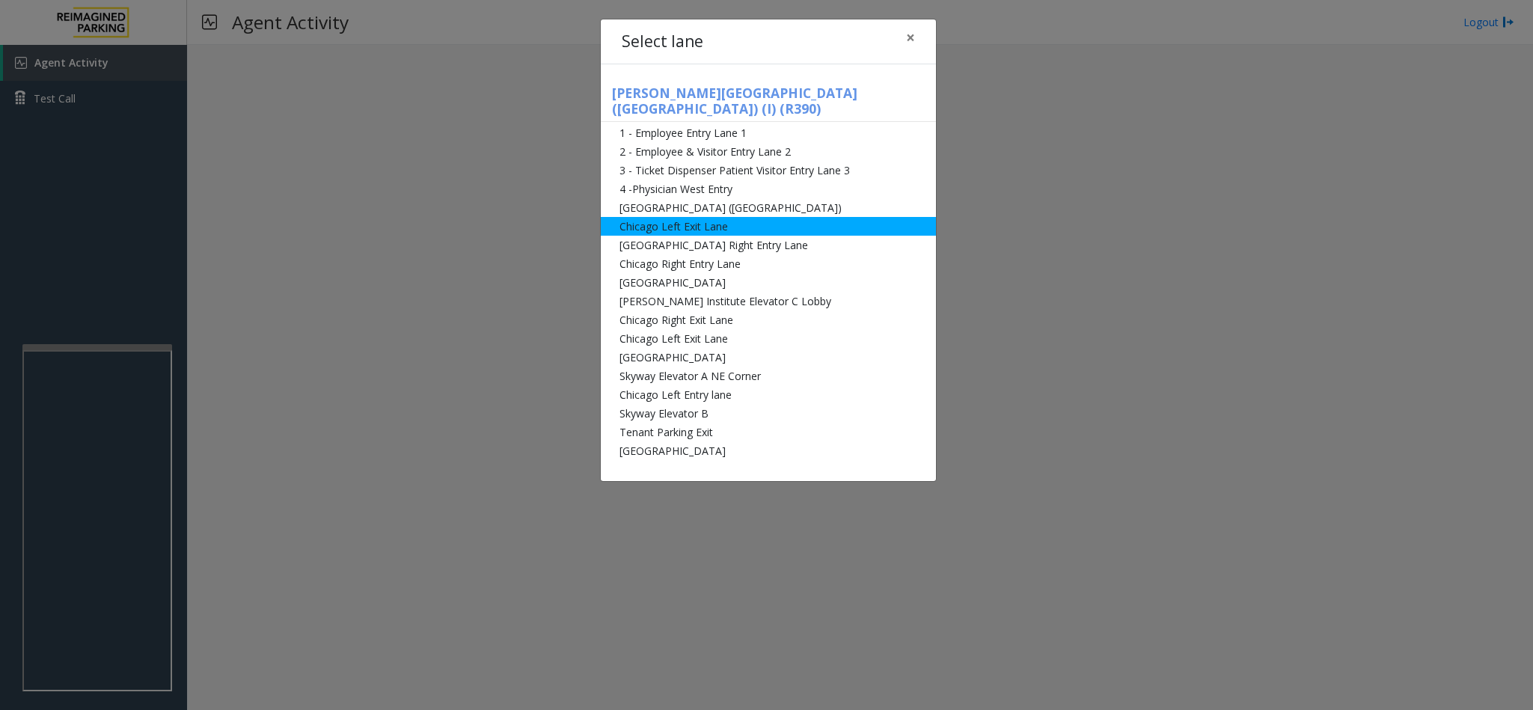
click at [717, 217] on li "Chicago Left Exit Lane" at bounding box center [768, 226] width 335 height 19
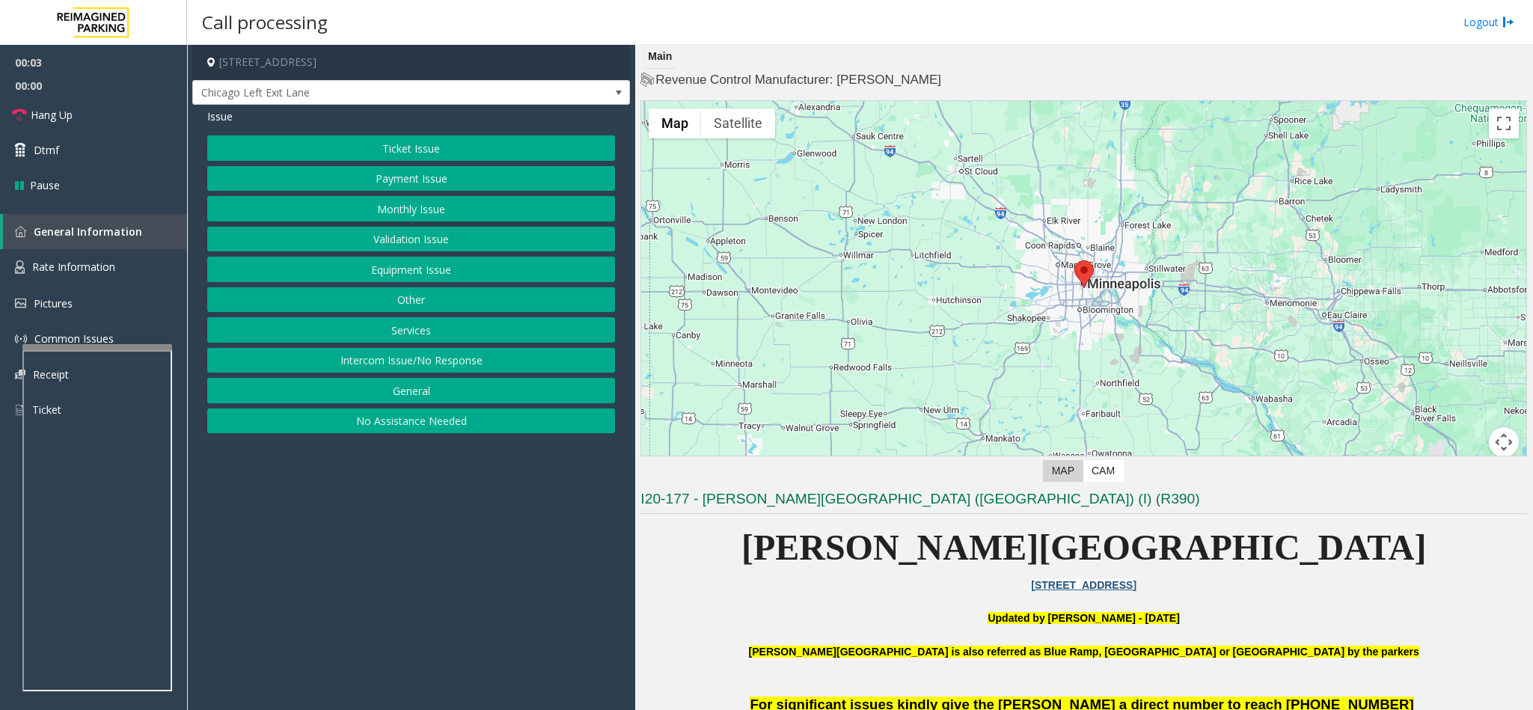
click at [429, 202] on button "Monthly Issue" at bounding box center [411, 208] width 408 height 25
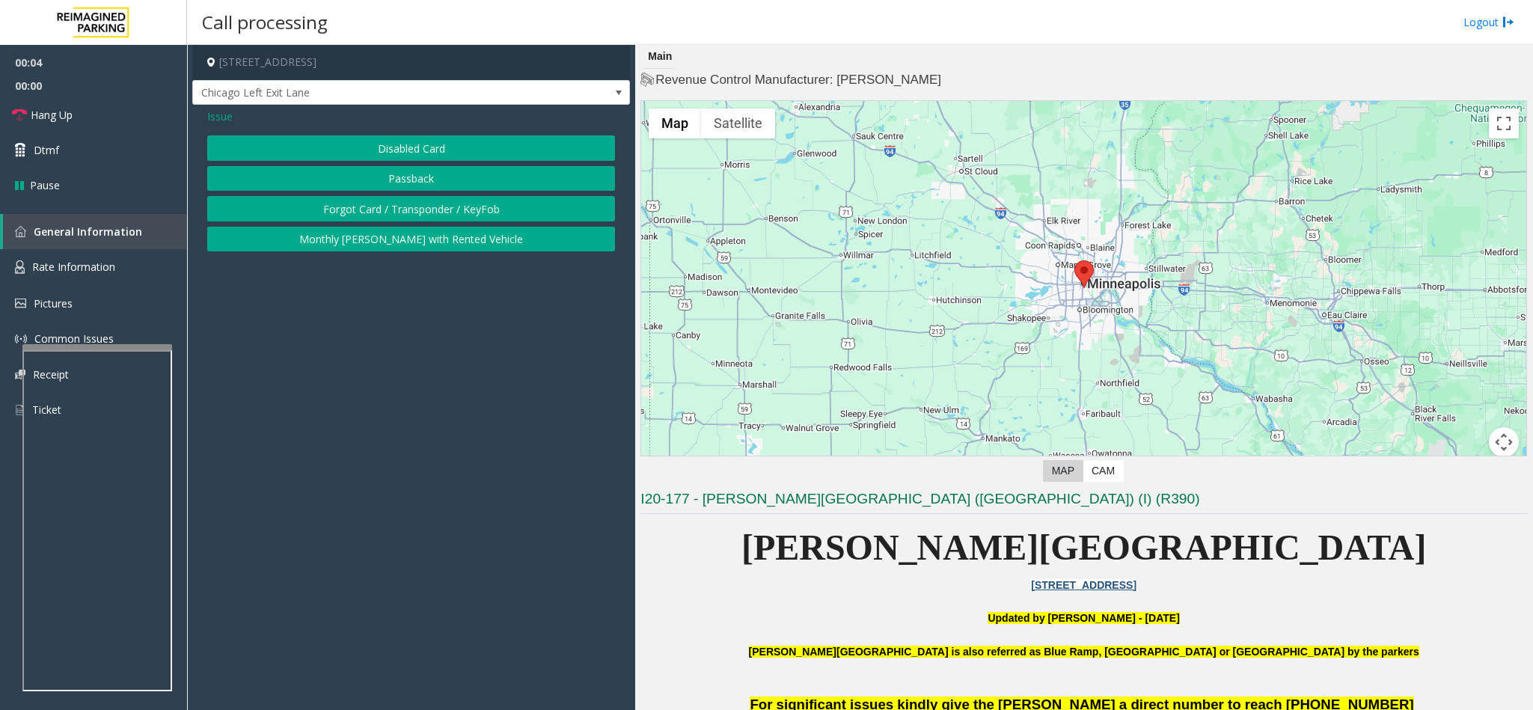
click at [409, 155] on button "Disabled Card" at bounding box center [411, 147] width 408 height 25
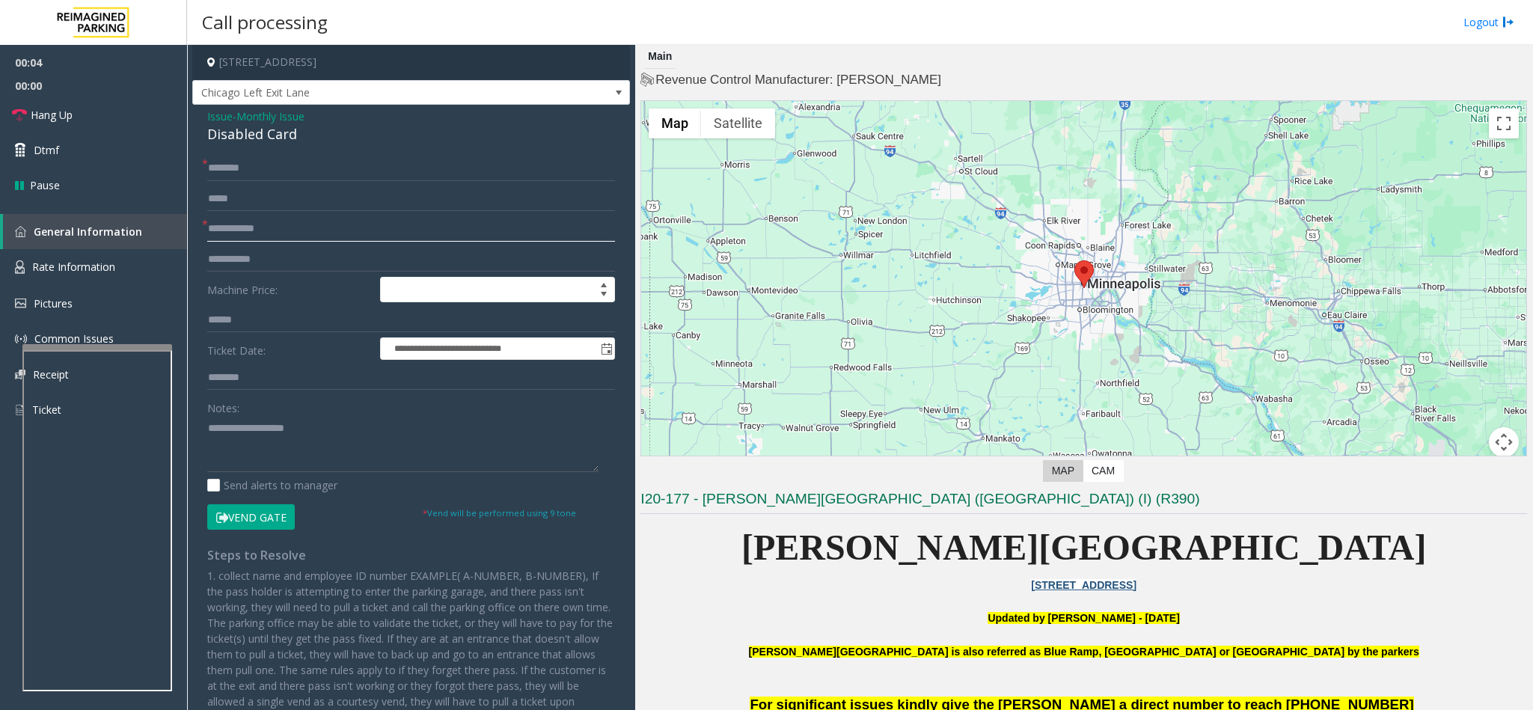
click at [265, 221] on input "text" at bounding box center [411, 228] width 408 height 25
type input "*****"
click at [267, 180] on input "text" at bounding box center [411, 168] width 408 height 25
click at [243, 167] on input "text" at bounding box center [411, 168] width 408 height 25
drag, startPoint x: 286, startPoint y: 137, endPoint x: 229, endPoint y: 119, distance: 59.6
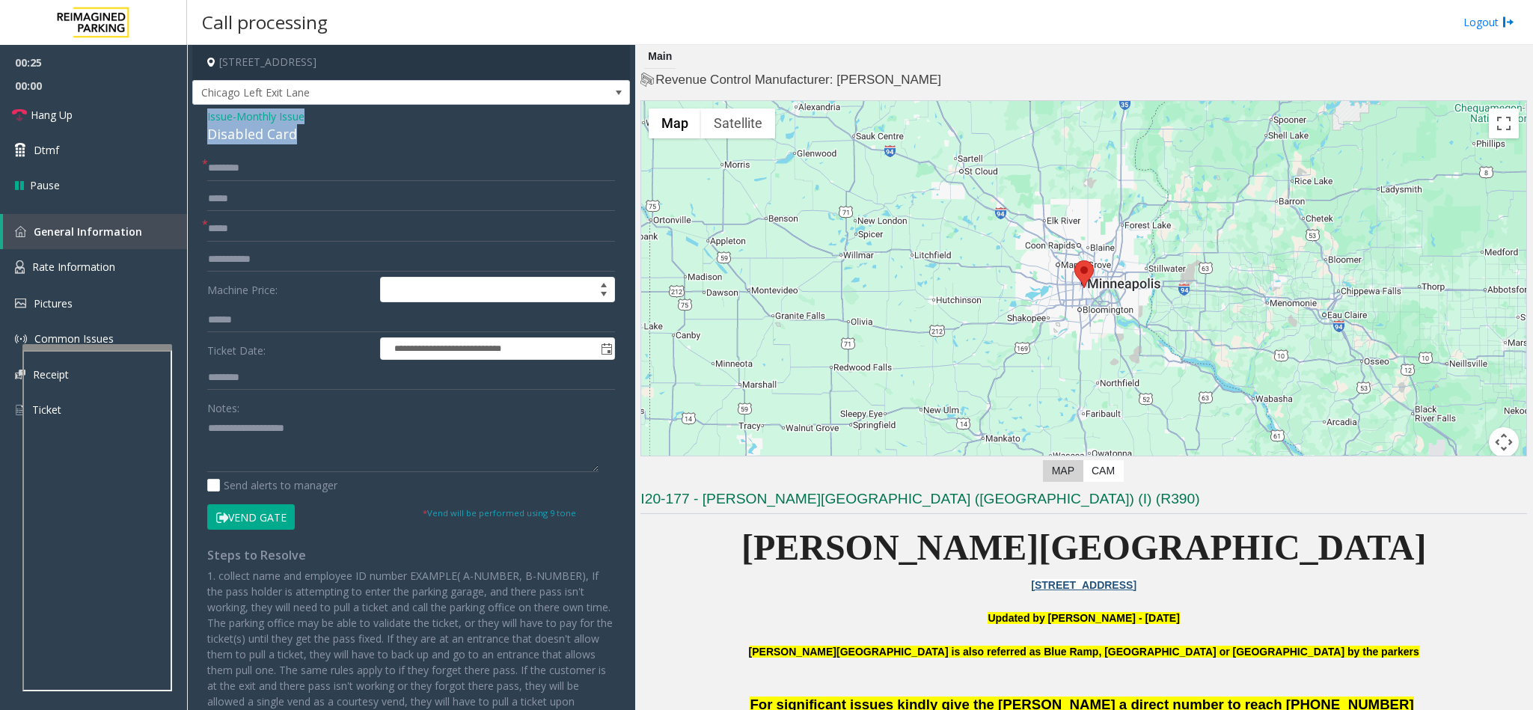
click at [200, 119] on div "**********" at bounding box center [411, 438] width 438 height 667
click at [332, 438] on textarea at bounding box center [402, 444] width 391 height 56
drag, startPoint x: 319, startPoint y: 427, endPoint x: 245, endPoint y: 422, distance: 74.2
click at [245, 422] on textarea at bounding box center [402, 444] width 391 height 56
click at [231, 516] on button "Vend Gate" at bounding box center [251, 516] width 88 height 25
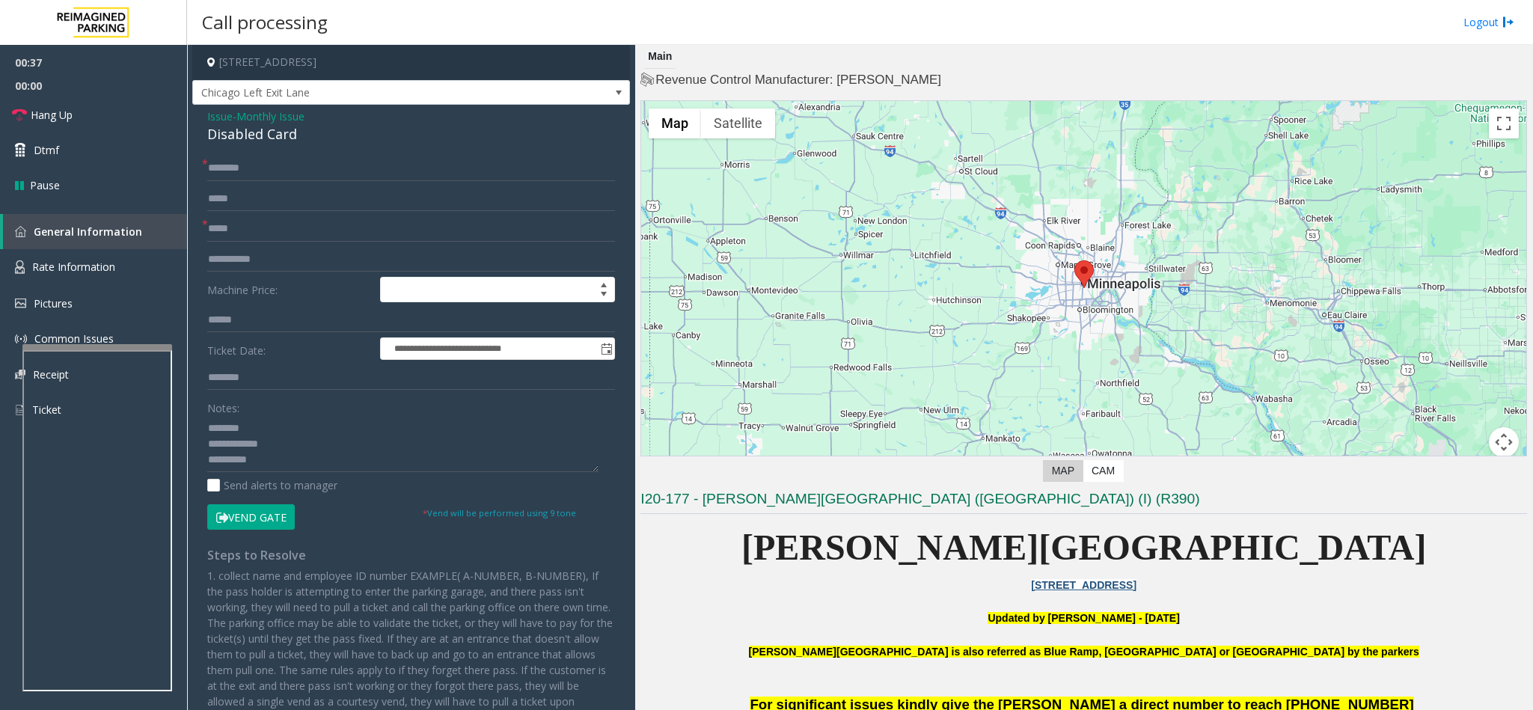
click at [275, 476] on div "Notes: Send alerts to manager" at bounding box center [411, 444] width 408 height 98
click at [279, 465] on textarea at bounding box center [402, 444] width 391 height 56
click at [337, 476] on div "Notes: Send alerts to manager" at bounding box center [411, 444] width 408 height 98
click at [322, 454] on textarea at bounding box center [402, 444] width 391 height 56
click at [101, 108] on link "Hang Up" at bounding box center [93, 114] width 187 height 35
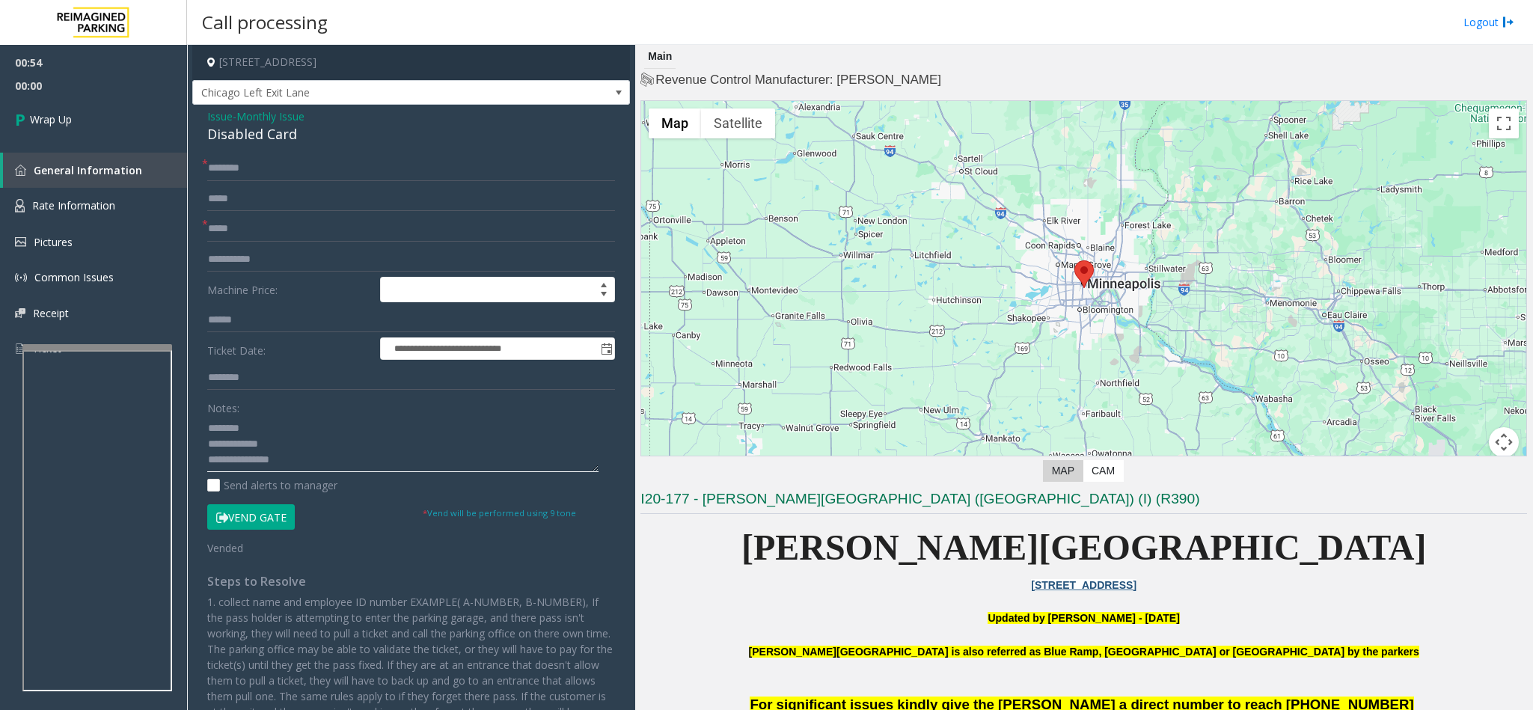
click at [324, 465] on textarea at bounding box center [402, 444] width 391 height 56
type textarea "**********"
click at [279, 162] on input "text" at bounding box center [411, 168] width 408 height 25
type input "**"
click at [56, 119] on span "Wrap Up" at bounding box center [51, 119] width 42 height 16
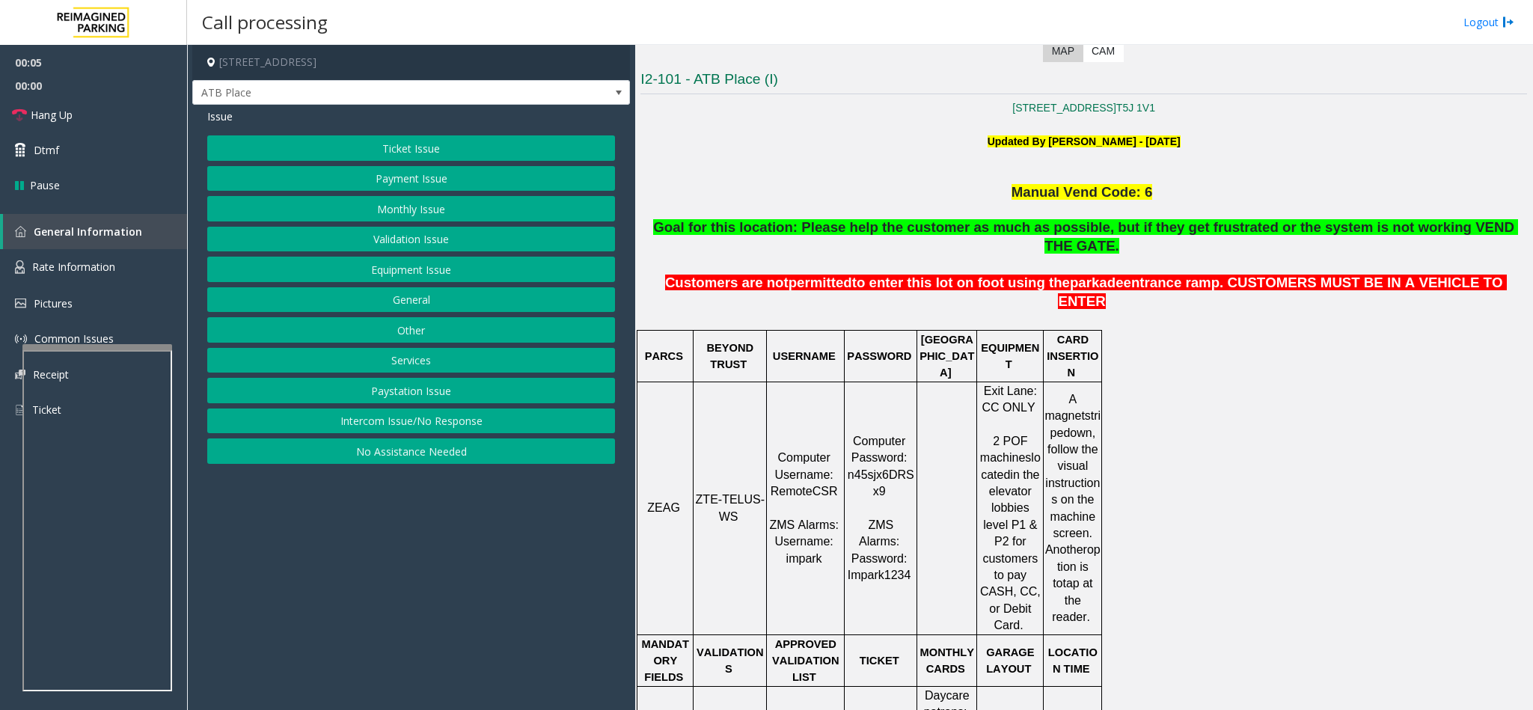
scroll to position [449, 0]
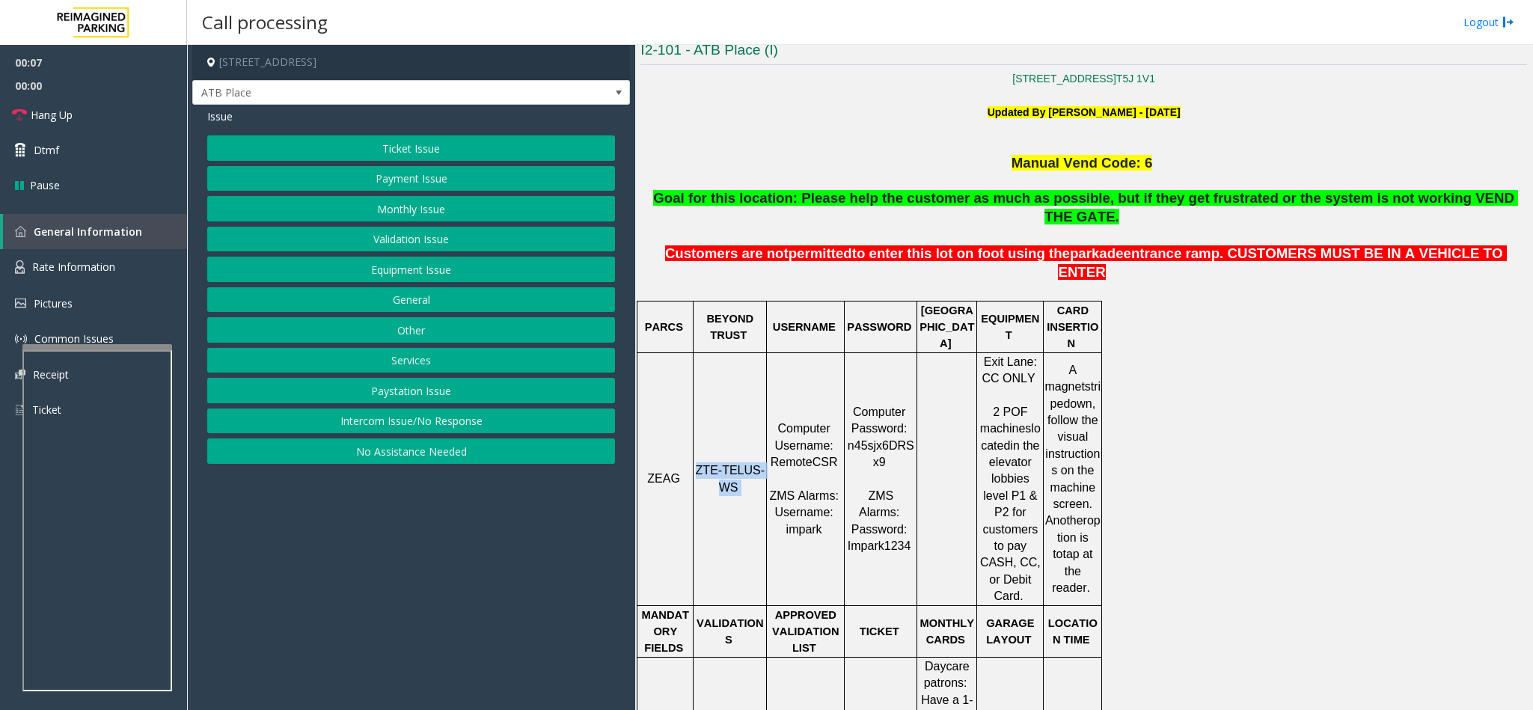
drag, startPoint x: 739, startPoint y: 422, endPoint x: 698, endPoint y: 382, distance: 57.7
click at [698, 382] on td "ZTE-TELUS-WS" at bounding box center [729, 478] width 73 height 253
click at [499, 141] on button "Ticket Issue" at bounding box center [411, 147] width 408 height 25
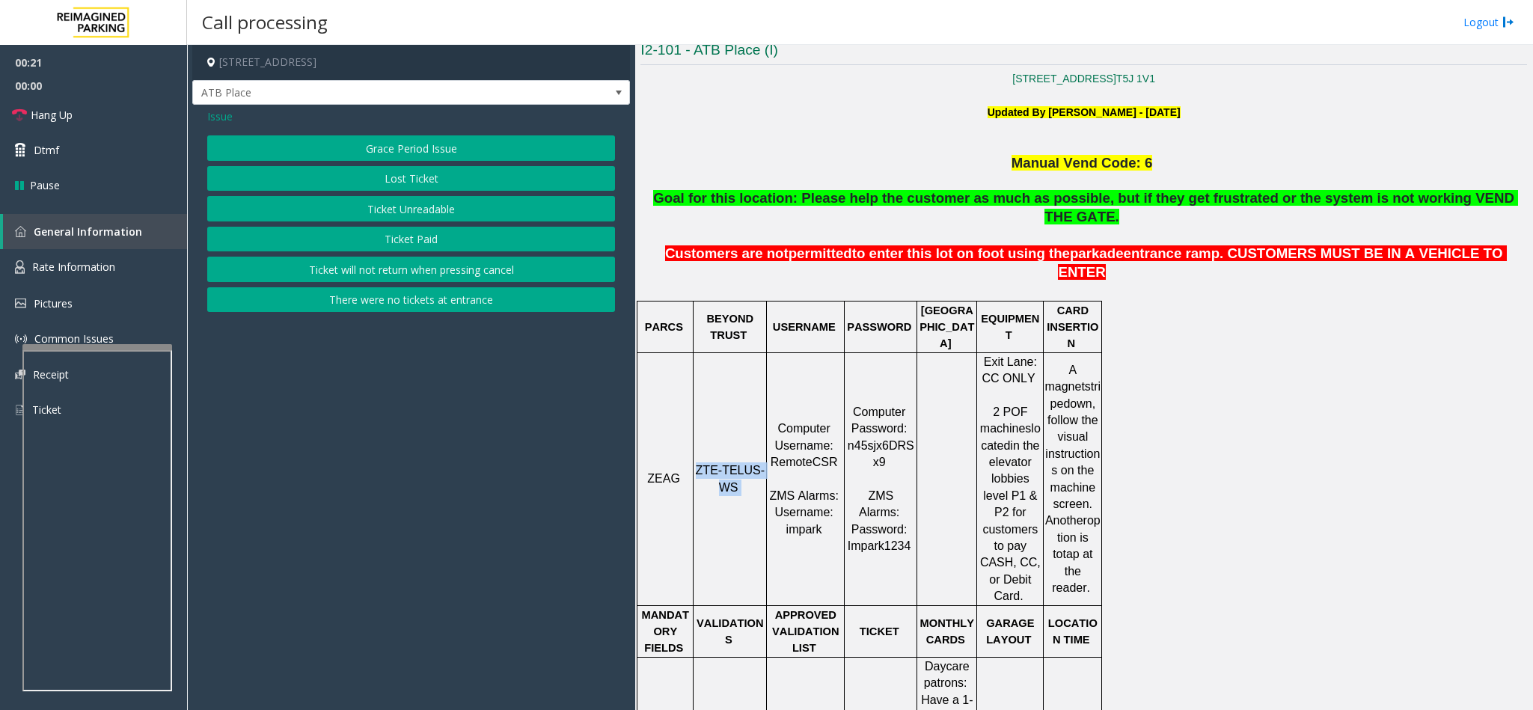
click at [425, 211] on button "Ticket Unreadable" at bounding box center [411, 208] width 408 height 25
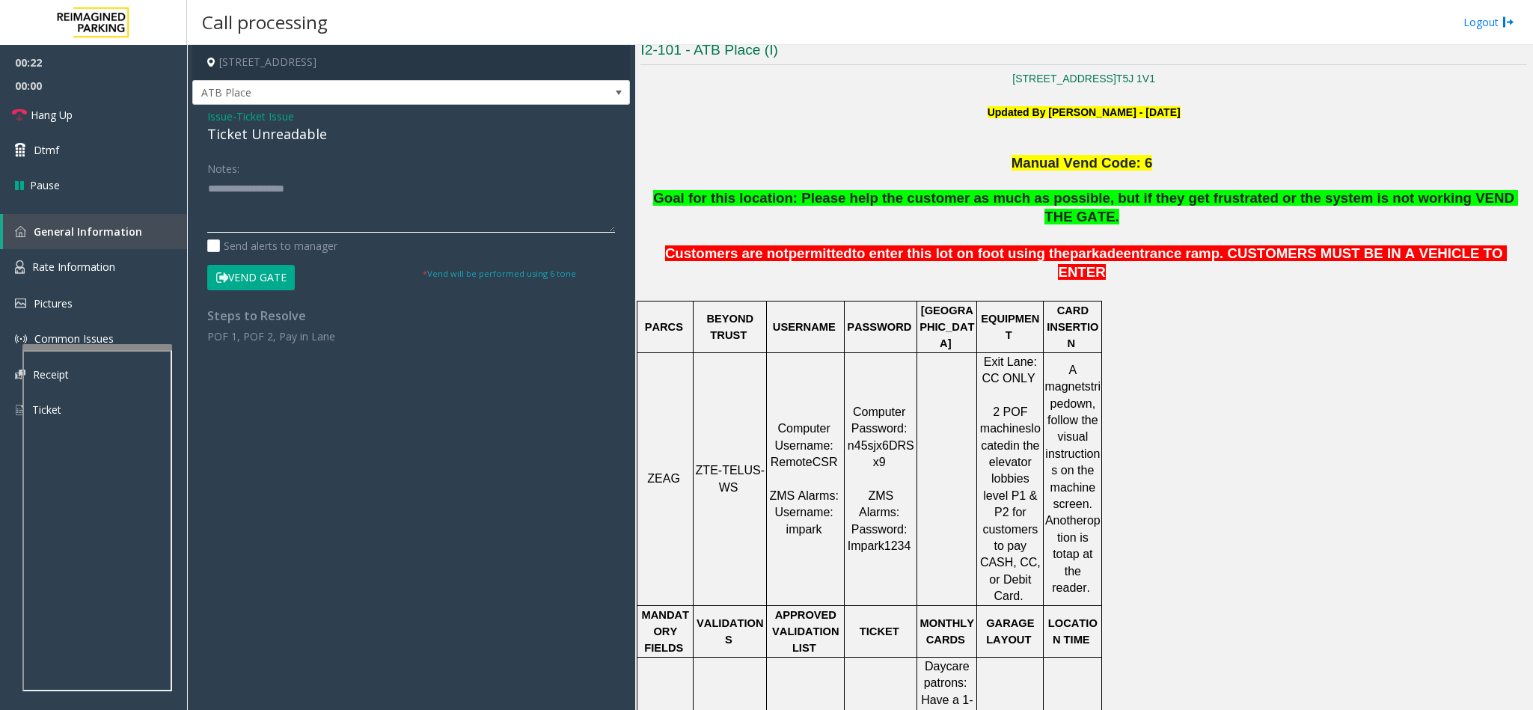
click at [305, 212] on textarea at bounding box center [411, 205] width 408 height 56
click at [207, 189] on textarea at bounding box center [411, 205] width 408 height 56
click at [207, 191] on textarea at bounding box center [411, 205] width 408 height 56
click at [260, 195] on textarea at bounding box center [411, 205] width 408 height 56
drag, startPoint x: 325, startPoint y: 132, endPoint x: 209, endPoint y: 137, distance: 116.0
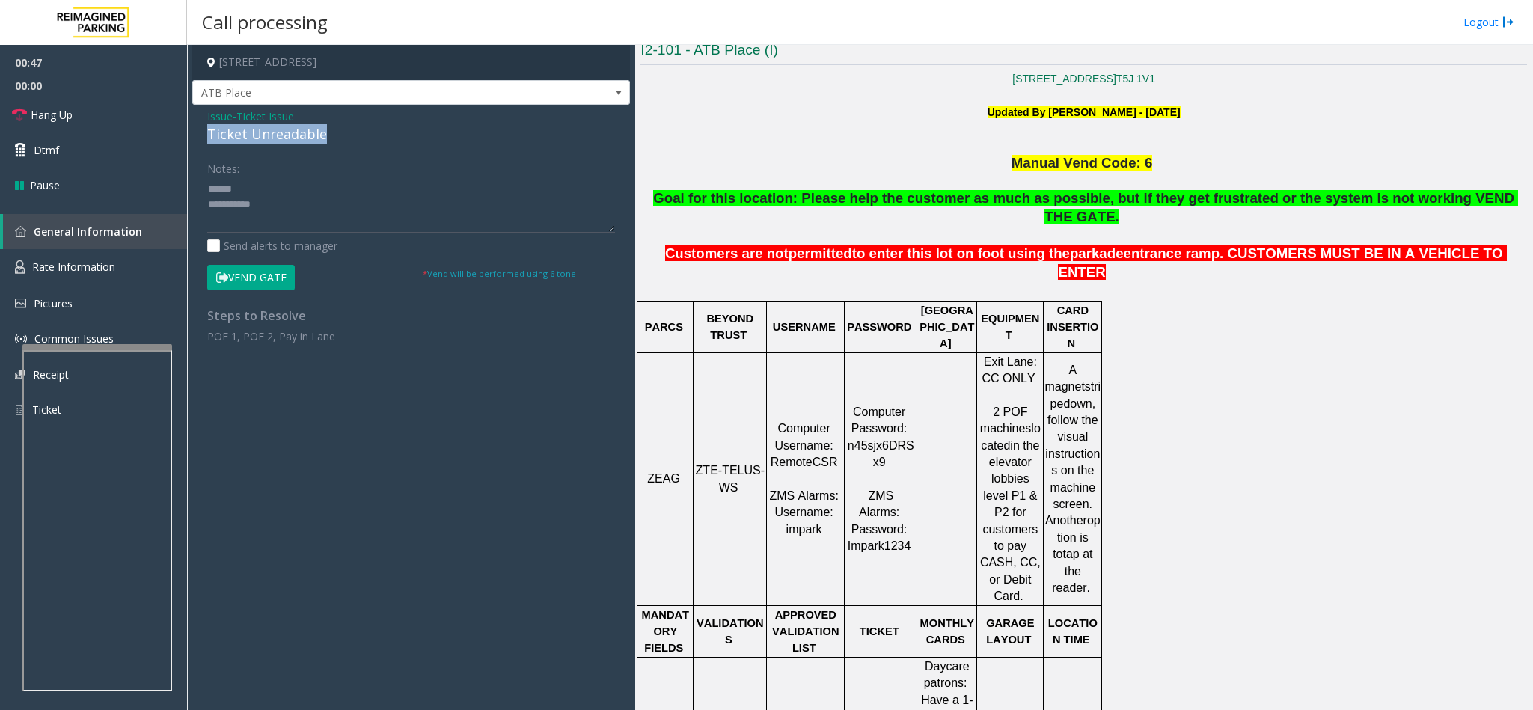
click at [209, 137] on div "Ticket Unreadable" at bounding box center [411, 134] width 408 height 20
copy div "Ticket Unreadable"
paste textarea "**********"
click at [275, 191] on textarea at bounding box center [411, 205] width 408 height 56
click at [344, 205] on textarea at bounding box center [411, 205] width 408 height 56
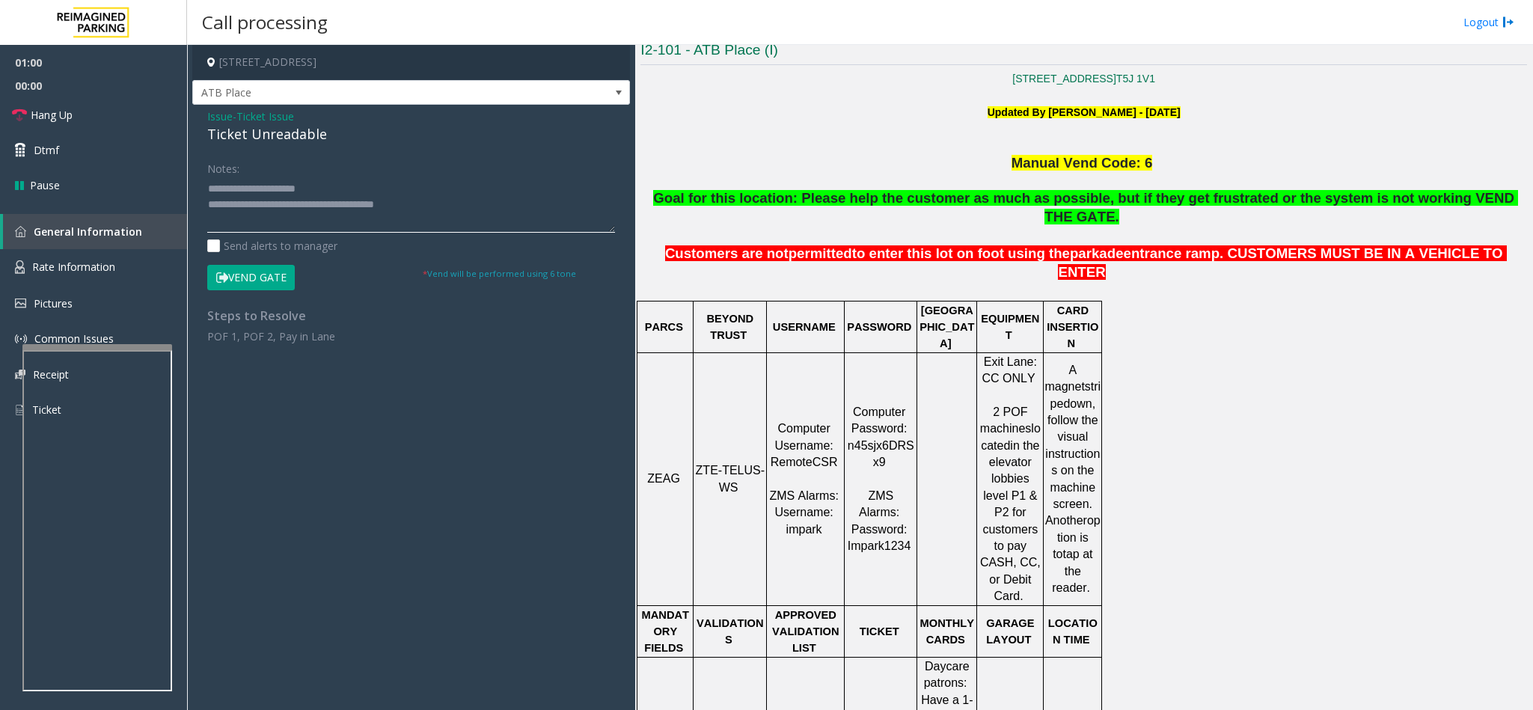
scroll to position [16, 0]
click at [211, 223] on textarea at bounding box center [411, 205] width 408 height 56
click at [261, 288] on button "Vend Gate" at bounding box center [251, 277] width 88 height 25
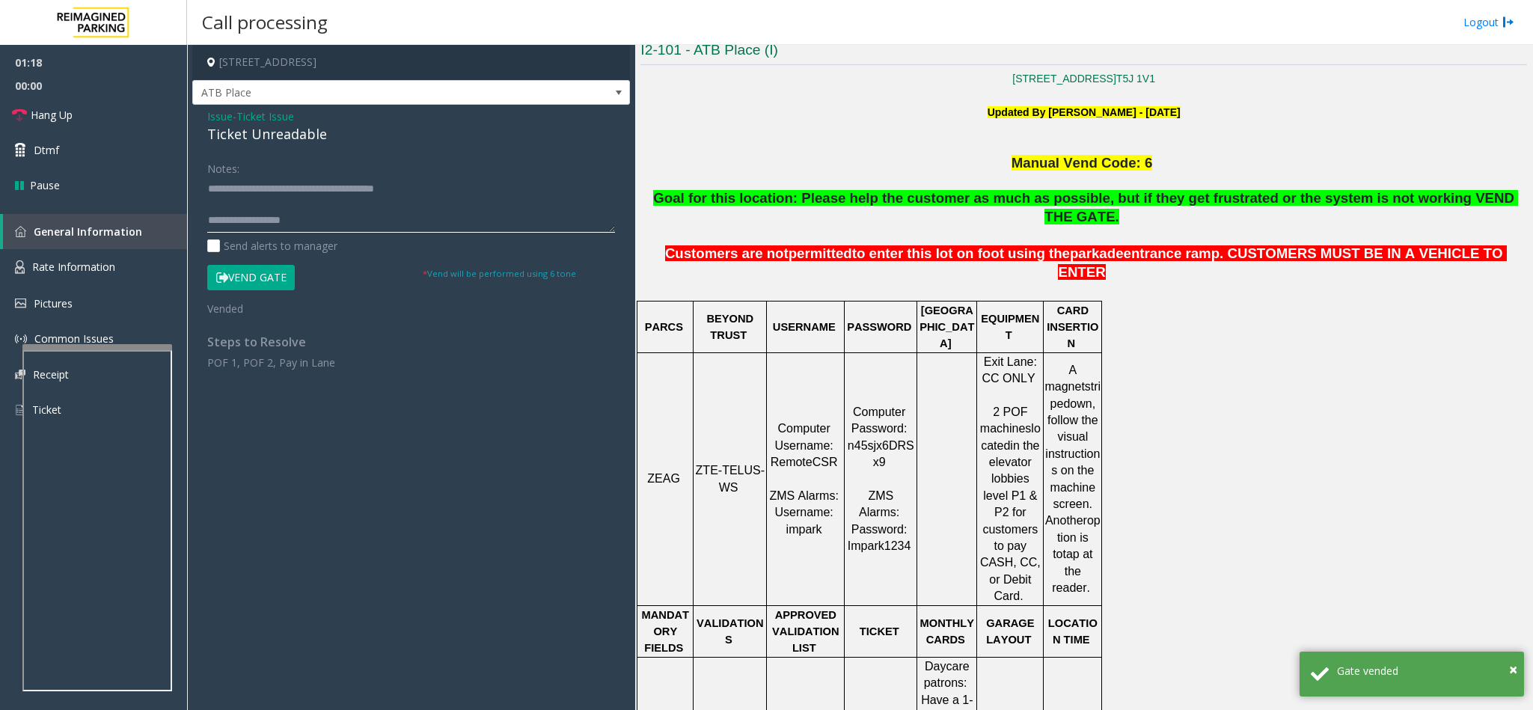
click at [209, 221] on textarea at bounding box center [411, 205] width 408 height 56
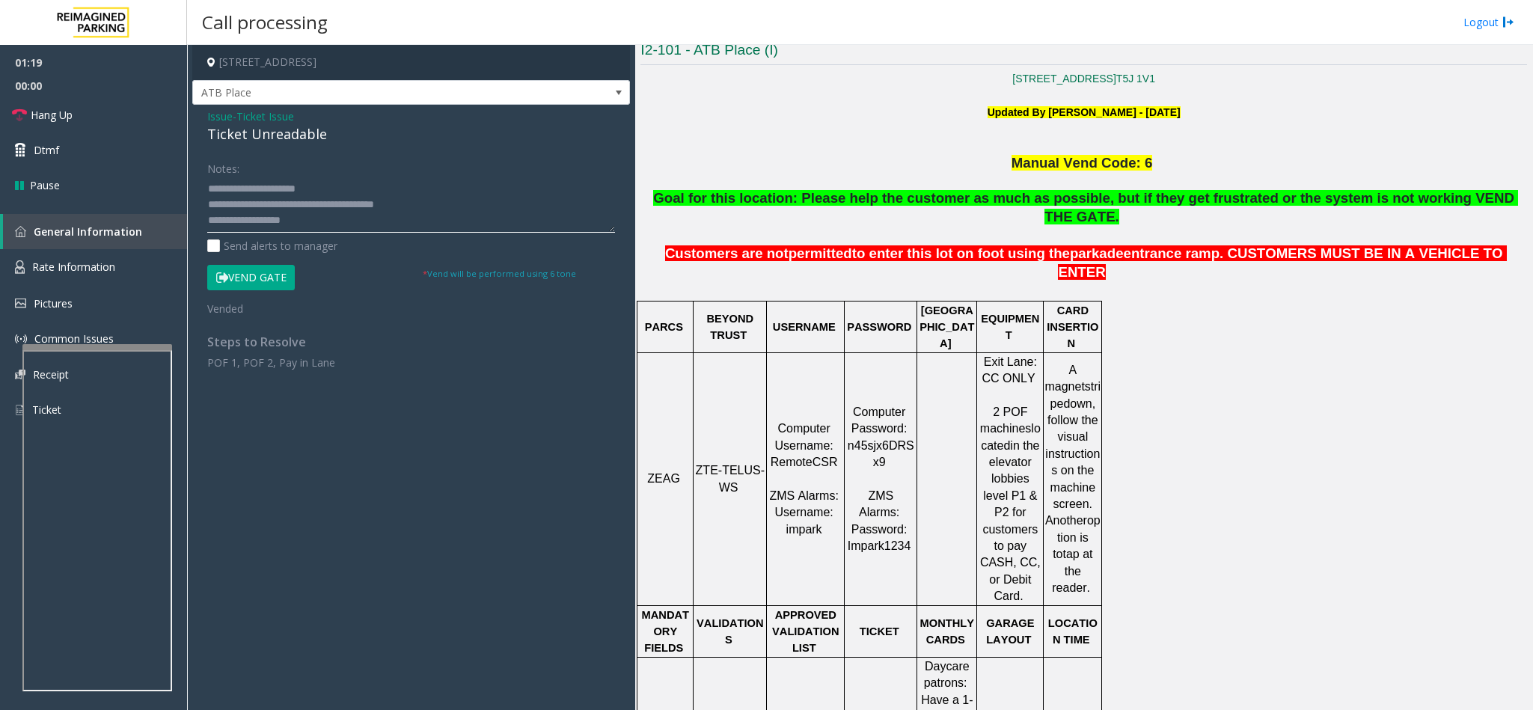
scroll to position [0, 0]
drag, startPoint x: 420, startPoint y: 206, endPoint x: 263, endPoint y: 204, distance: 157.1
click at [263, 204] on textarea at bounding box center [411, 205] width 408 height 56
click at [117, 120] on link "Hang Up" at bounding box center [93, 114] width 187 height 35
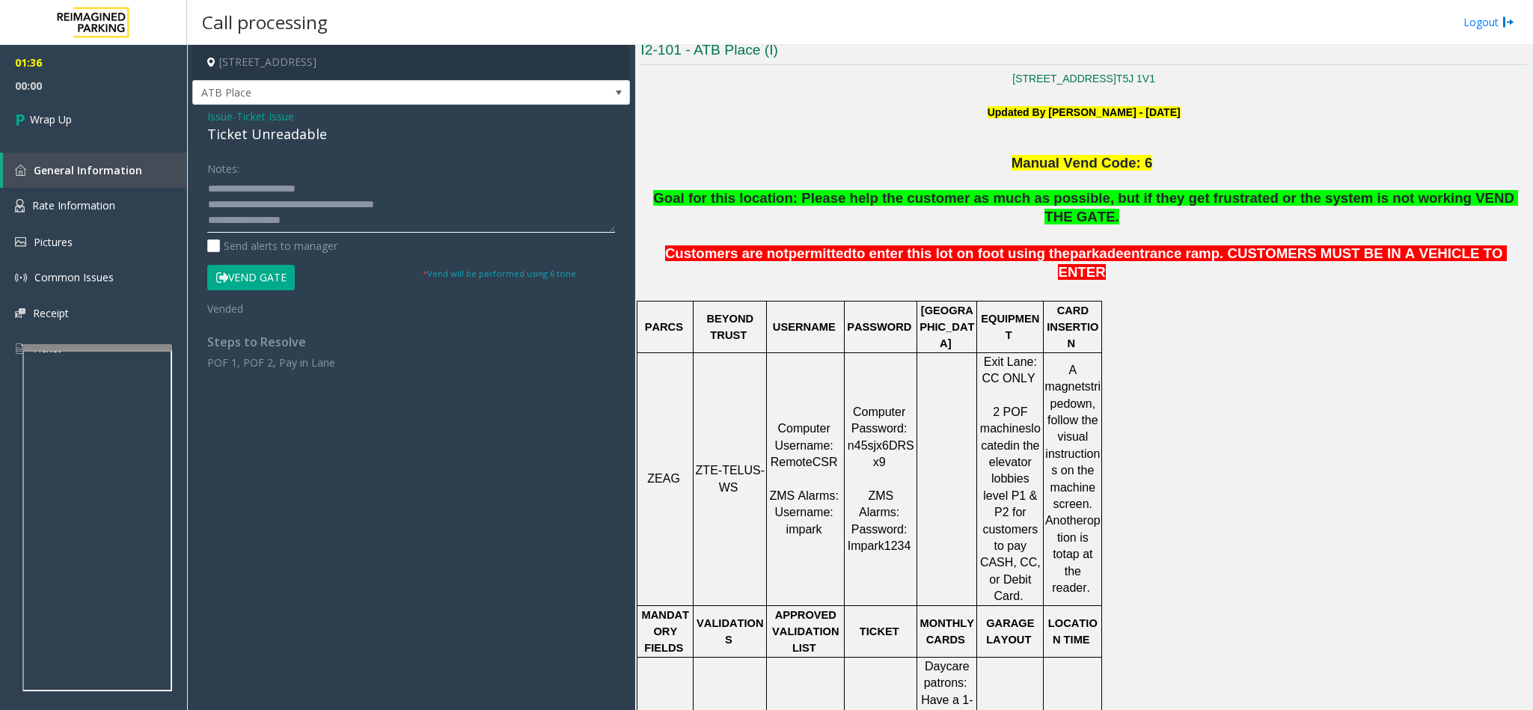
drag, startPoint x: 444, startPoint y: 204, endPoint x: 266, endPoint y: 209, distance: 178.8
click at [263, 209] on textarea at bounding box center [411, 205] width 408 height 56
type textarea "**********"
click at [97, 106] on link "Wrap Up" at bounding box center [93, 119] width 187 height 44
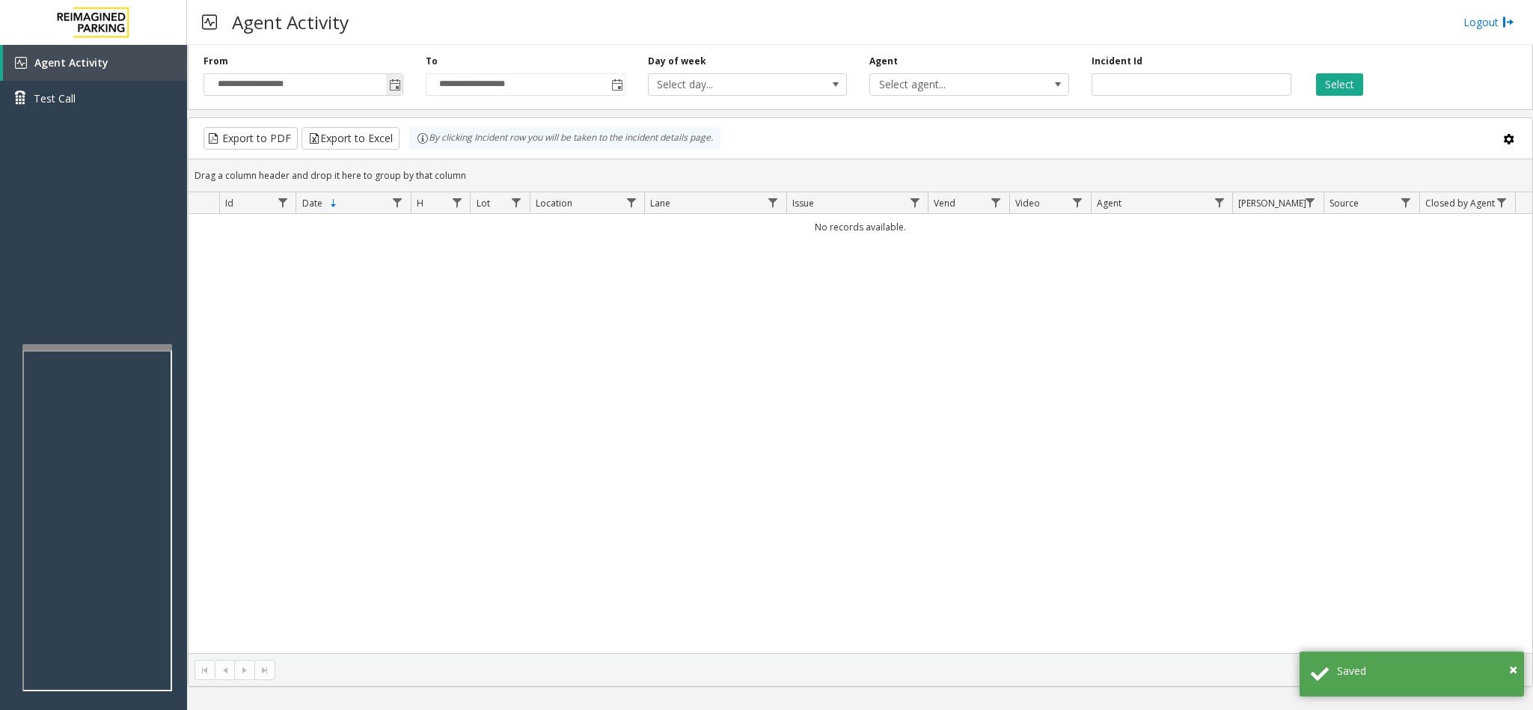
click at [390, 86] on span "Toggle popup" at bounding box center [395, 85] width 12 height 12
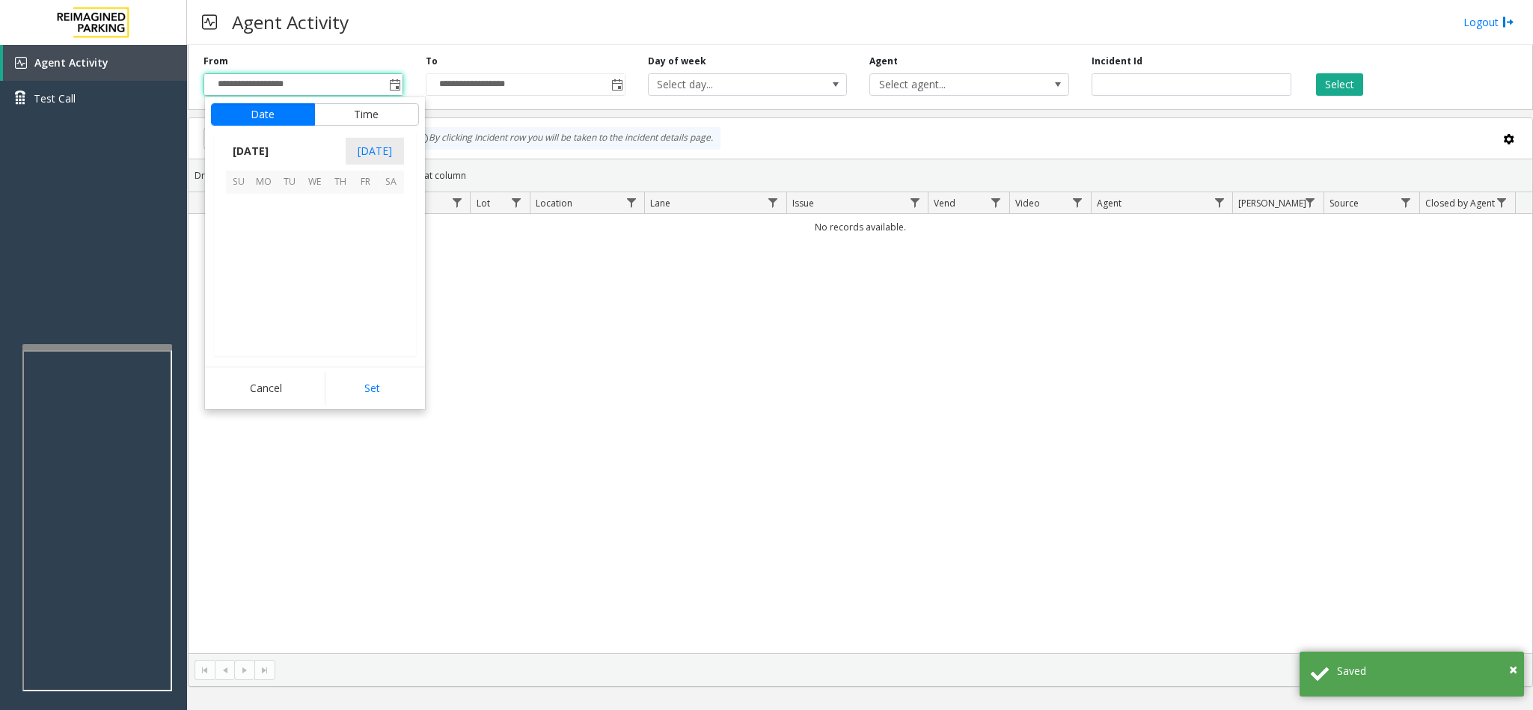
scroll to position [268529, 0]
click at [337, 211] on span "2" at bounding box center [340, 206] width 25 height 25
click at [396, 406] on div "Cancel Set" at bounding box center [315, 388] width 220 height 43
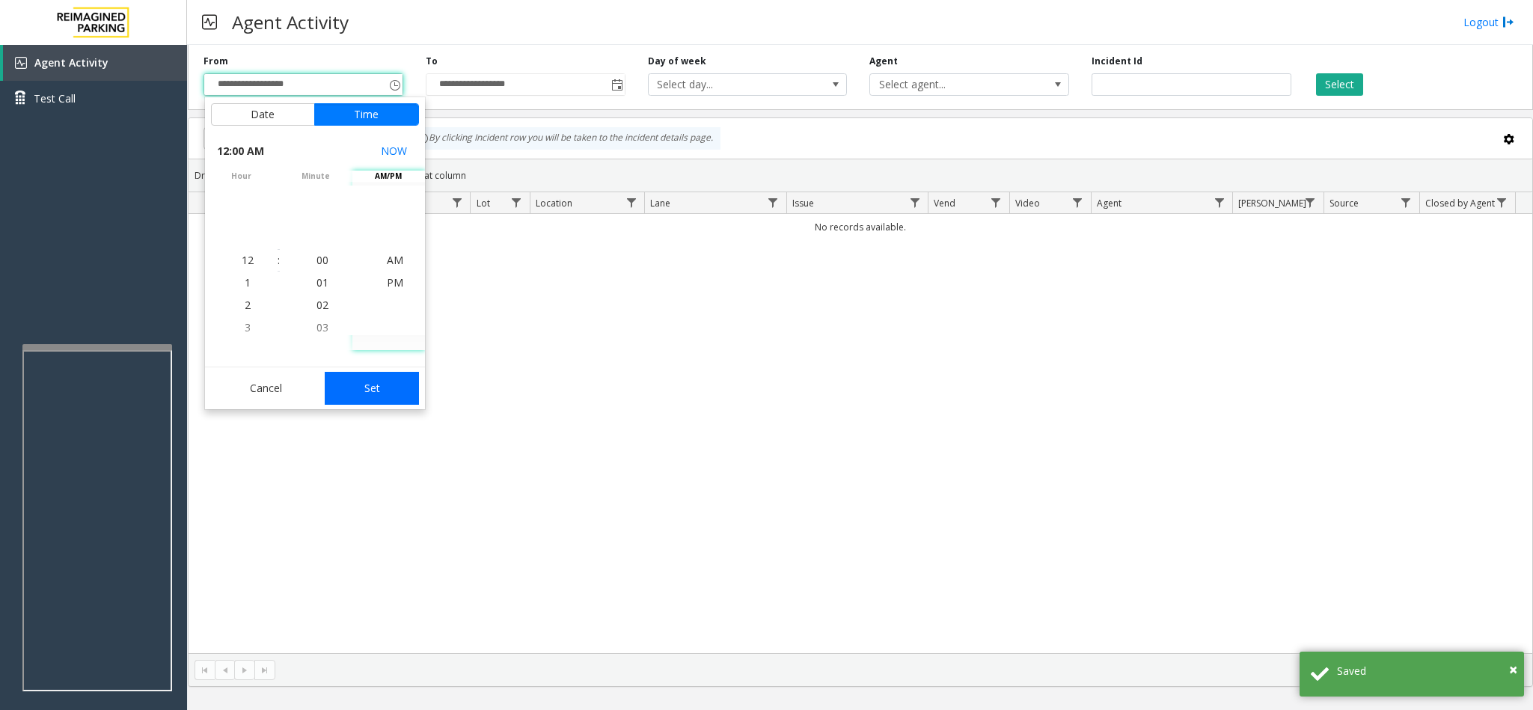
click at [378, 393] on button "Set" at bounding box center [372, 388] width 94 height 33
type input "**********"
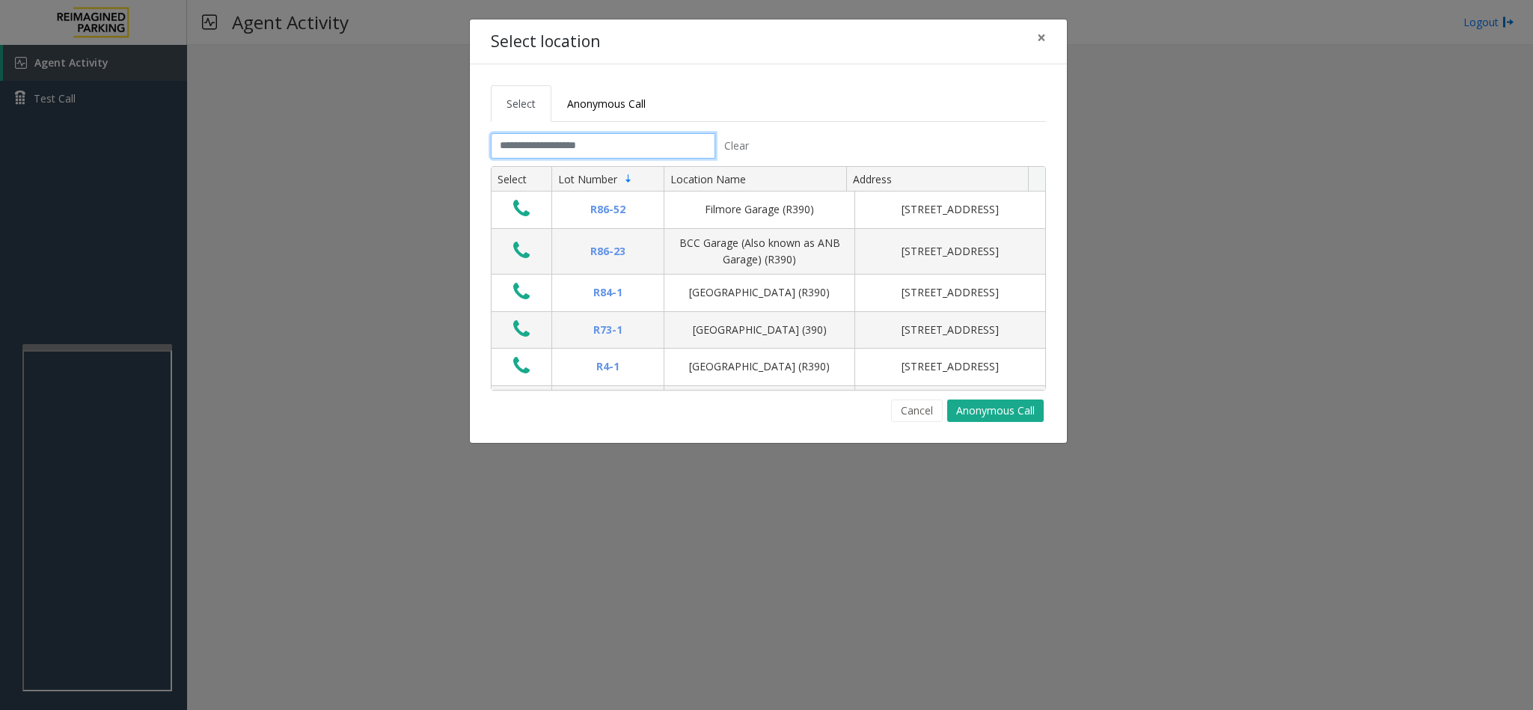
click at [687, 147] on input "text" at bounding box center [603, 145] width 224 height 25
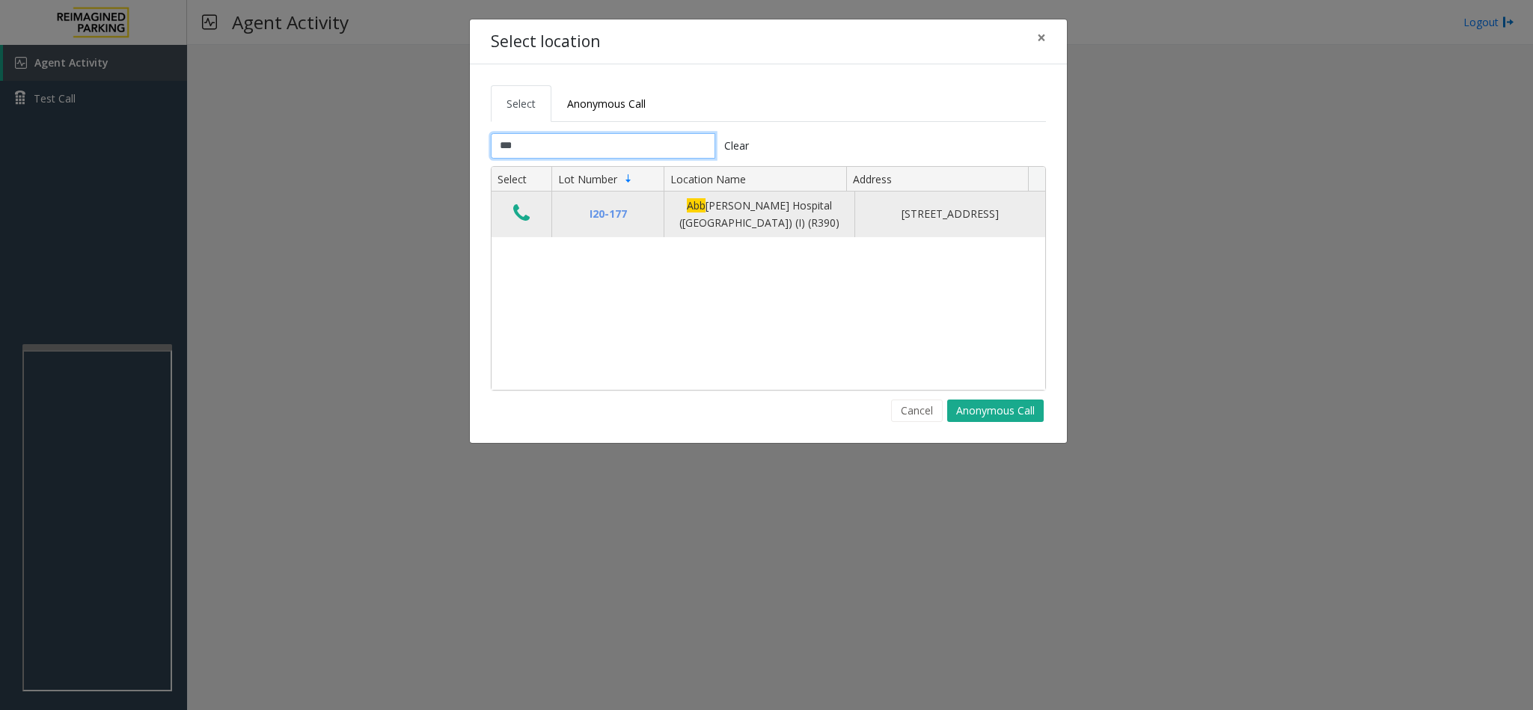
type input "***"
drag, startPoint x: 514, startPoint y: 218, endPoint x: 519, endPoint y: 211, distance: 8.5
click at [519, 211] on icon "Data table" at bounding box center [521, 213] width 16 height 21
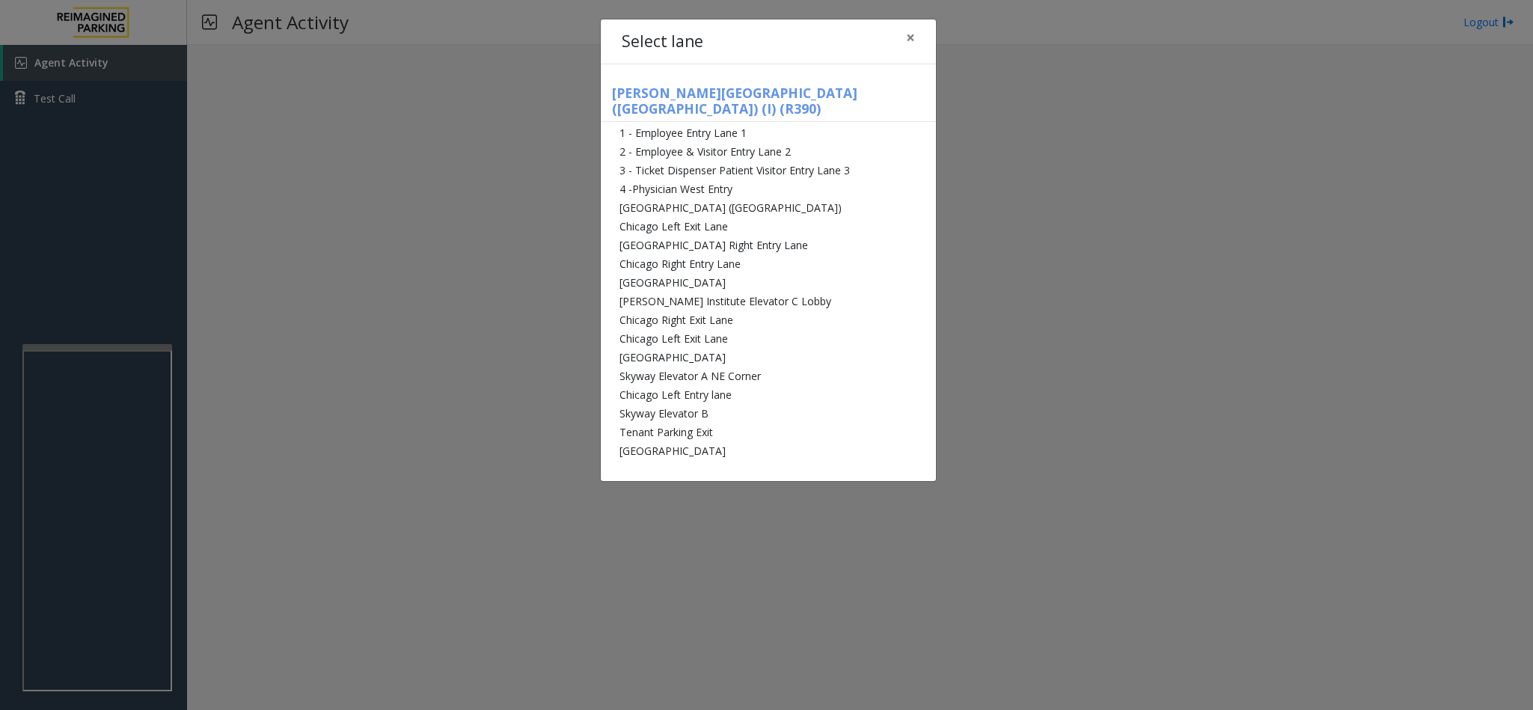
click at [519, 211] on body "Agent Activity Test Call × Close Powered by Umojo © 2025 Agent Activity Logout …" at bounding box center [766, 355] width 1533 height 710
click at [672, 217] on li "Chicago Left Exit Lane" at bounding box center [768, 226] width 335 height 19
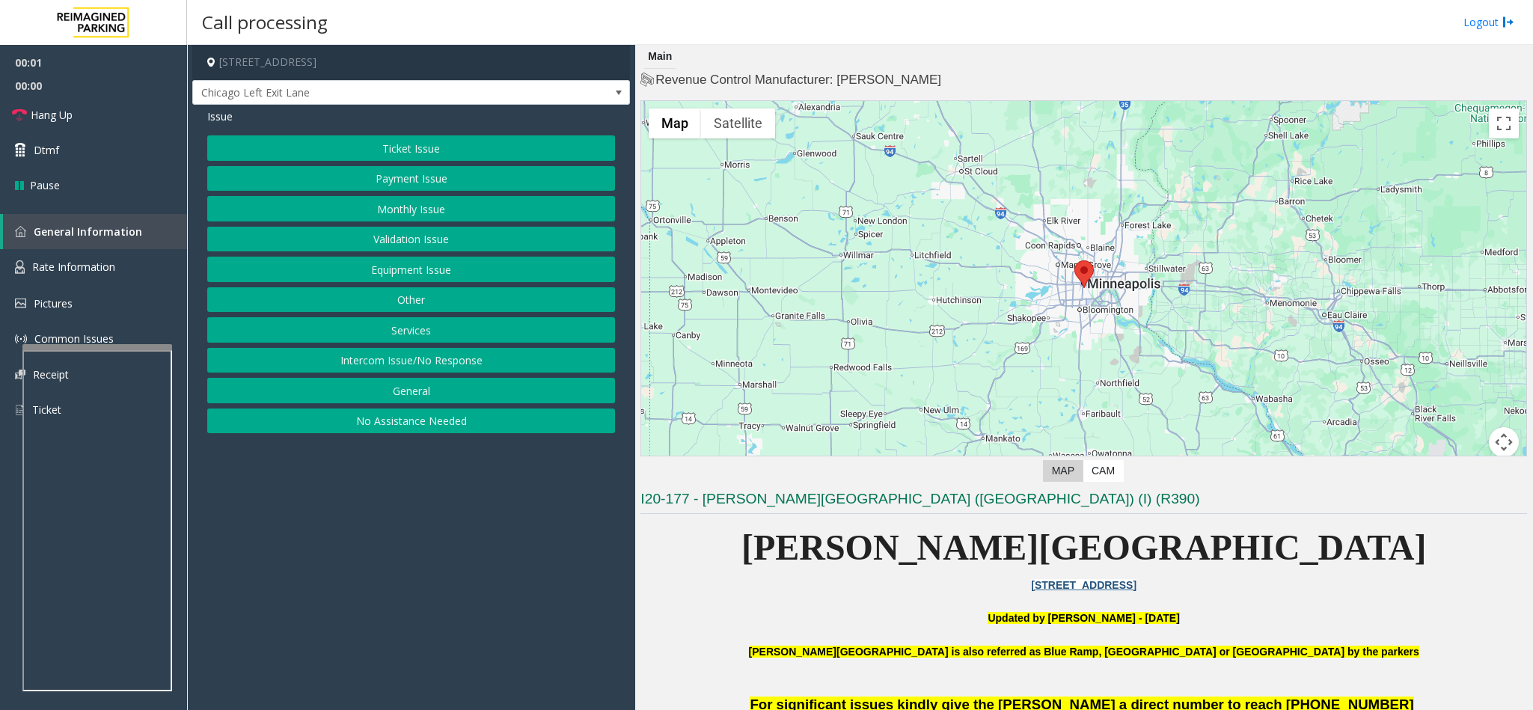
click at [434, 149] on button "Ticket Issue" at bounding box center [411, 147] width 408 height 25
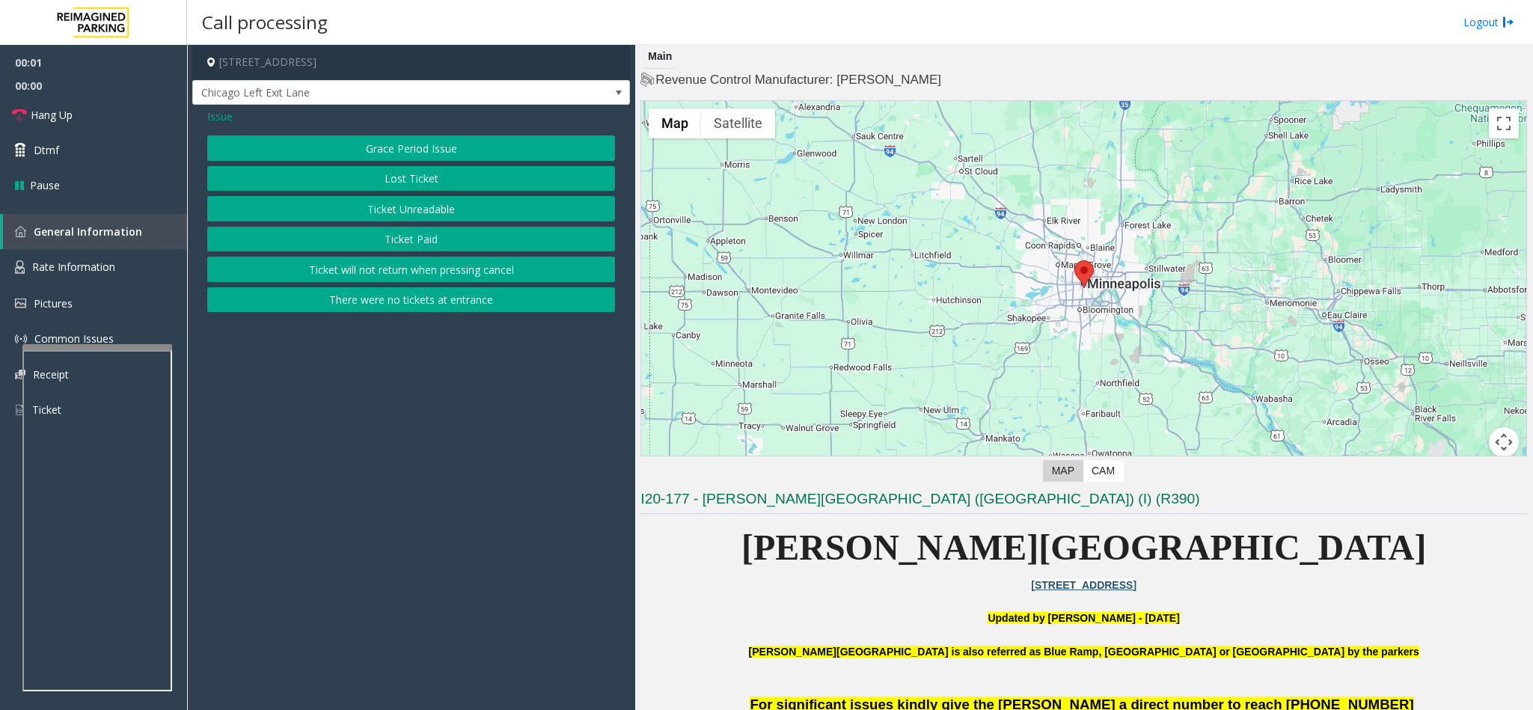
click at [391, 198] on button "Ticket Unreadable" at bounding box center [411, 208] width 408 height 25
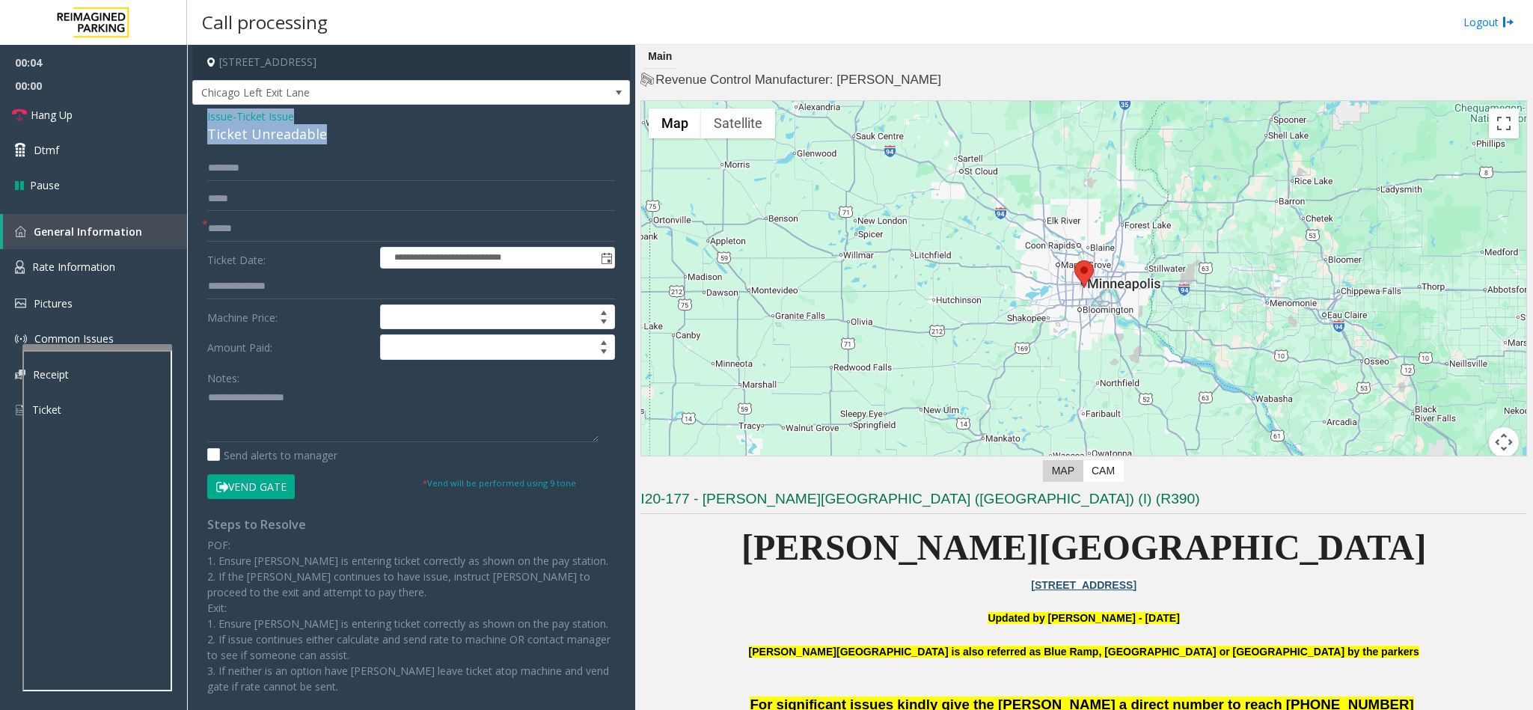
drag, startPoint x: 339, startPoint y: 144, endPoint x: 204, endPoint y: 117, distance: 137.3
click at [204, 117] on div "**********" at bounding box center [411, 423] width 438 height 636
click at [304, 397] on textarea at bounding box center [402, 414] width 391 height 56
type textarea "**********"
click at [248, 231] on input "text" at bounding box center [411, 228] width 408 height 25
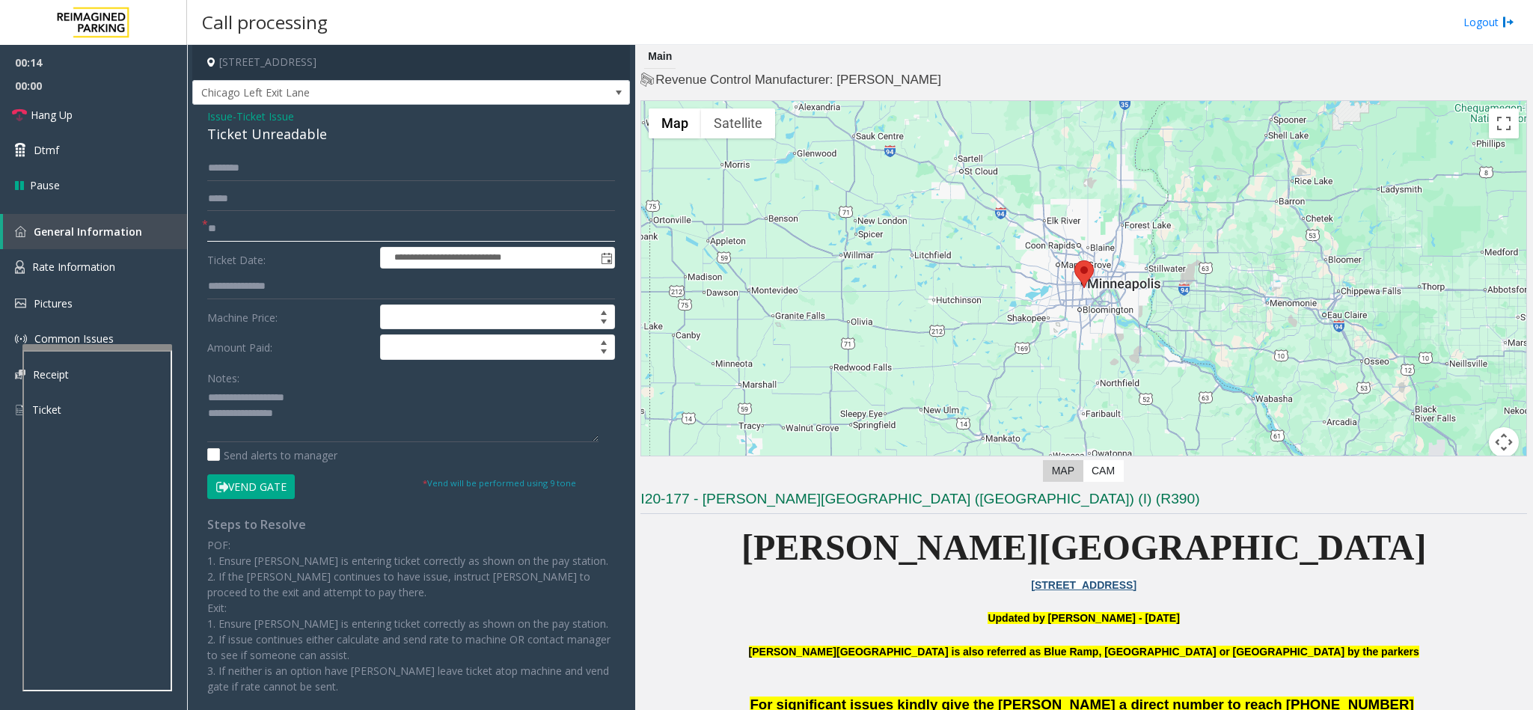
type input "**"
drag, startPoint x: 328, startPoint y: 397, endPoint x: 243, endPoint y: 399, distance: 85.3
click at [243, 399] on textarea at bounding box center [402, 414] width 391 height 56
click at [346, 429] on textarea at bounding box center [402, 414] width 391 height 56
type textarea "**********"
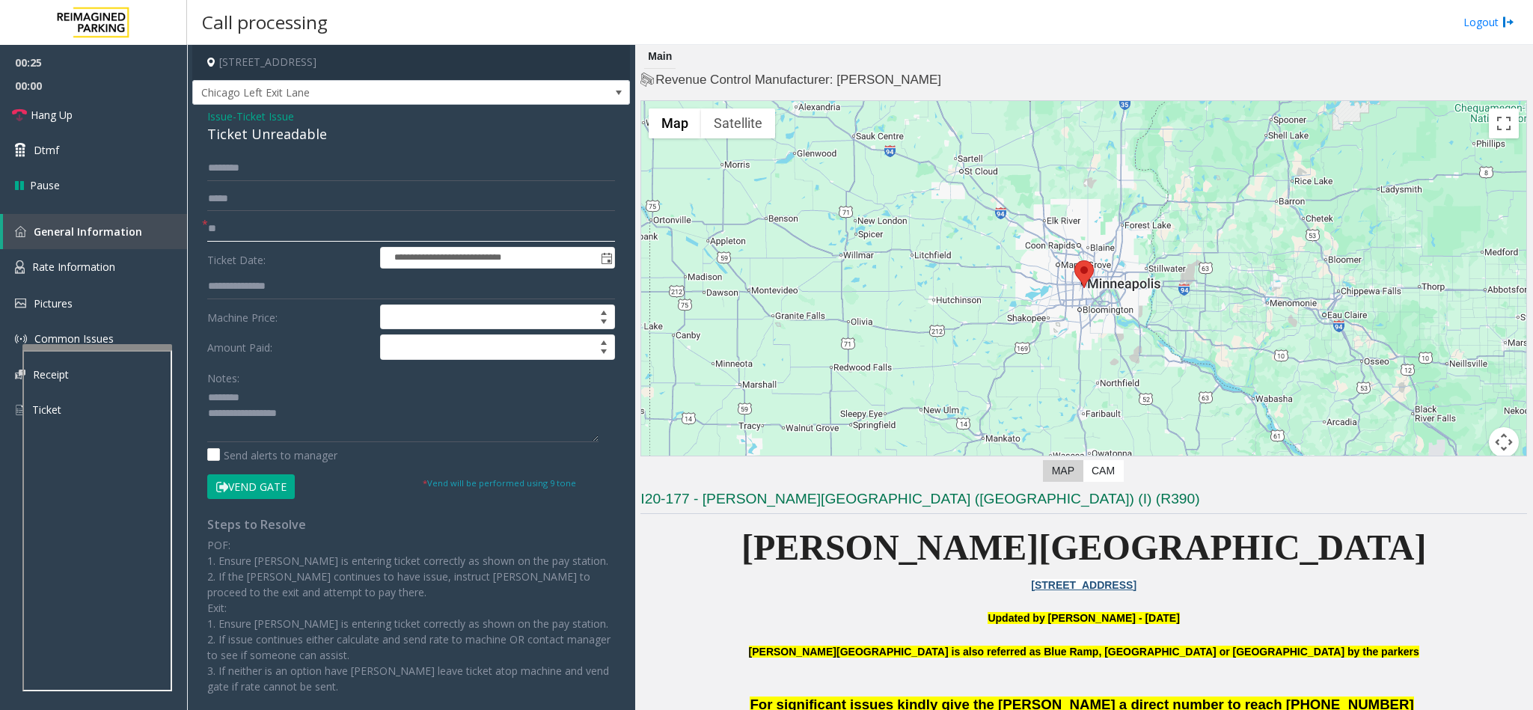
click at [310, 227] on input "**" at bounding box center [411, 228] width 408 height 25
drag, startPoint x: 222, startPoint y: 232, endPoint x: 203, endPoint y: 238, distance: 20.3
click at [203, 238] on div "**********" at bounding box center [411, 441] width 430 height 570
type input "*********"
click at [312, 414] on textarea at bounding box center [402, 414] width 391 height 56
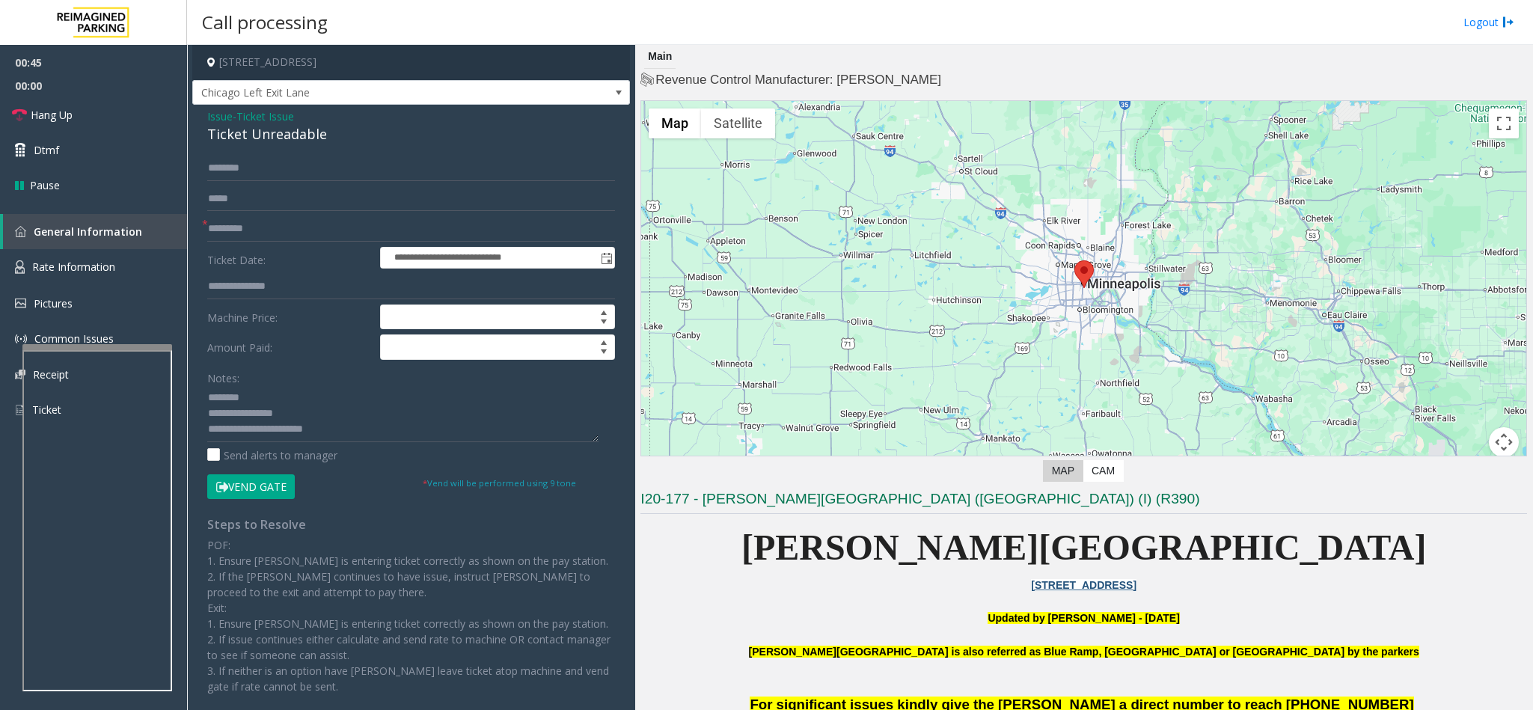
click at [249, 490] on button "Vend Gate" at bounding box center [251, 486] width 88 height 25
click at [304, 427] on textarea at bounding box center [402, 414] width 391 height 56
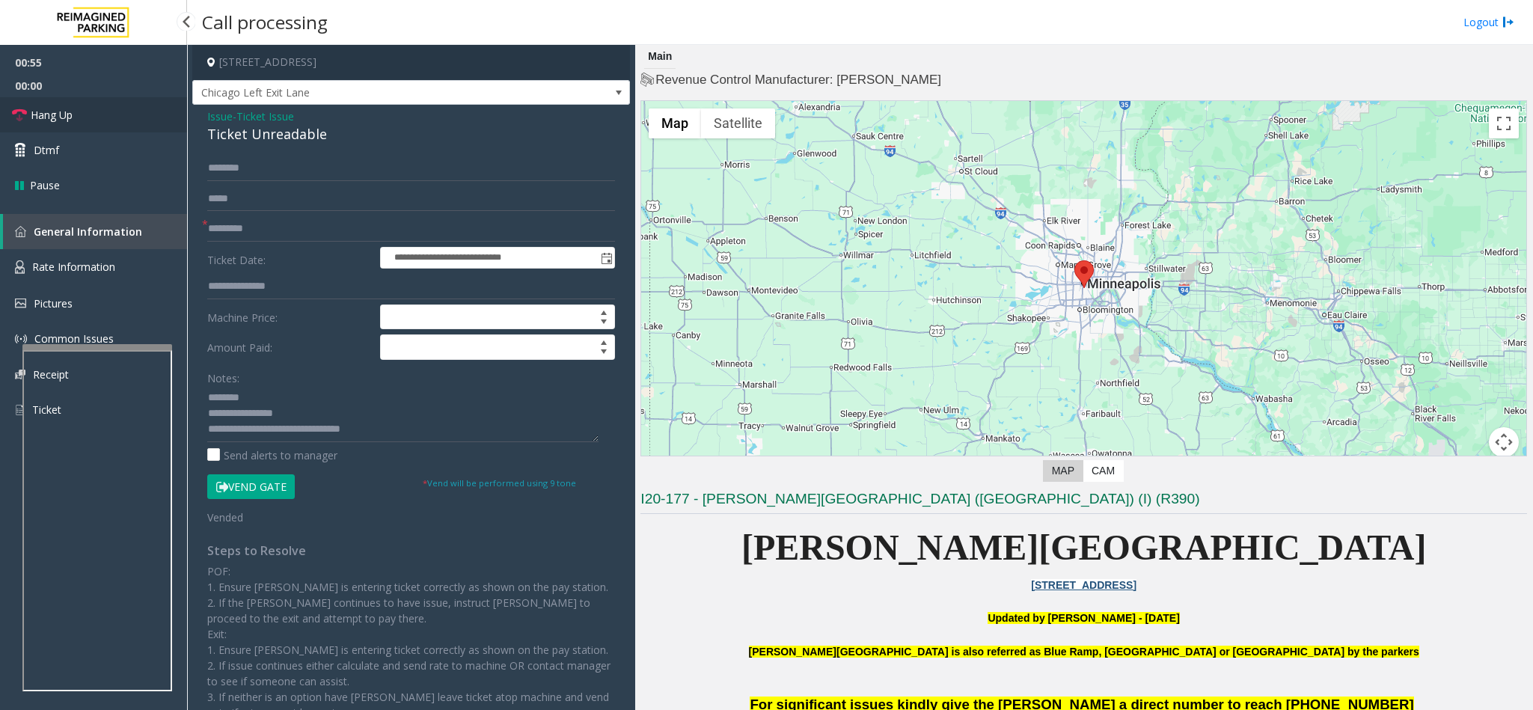
click at [43, 99] on link "Hang Up" at bounding box center [93, 114] width 187 height 35
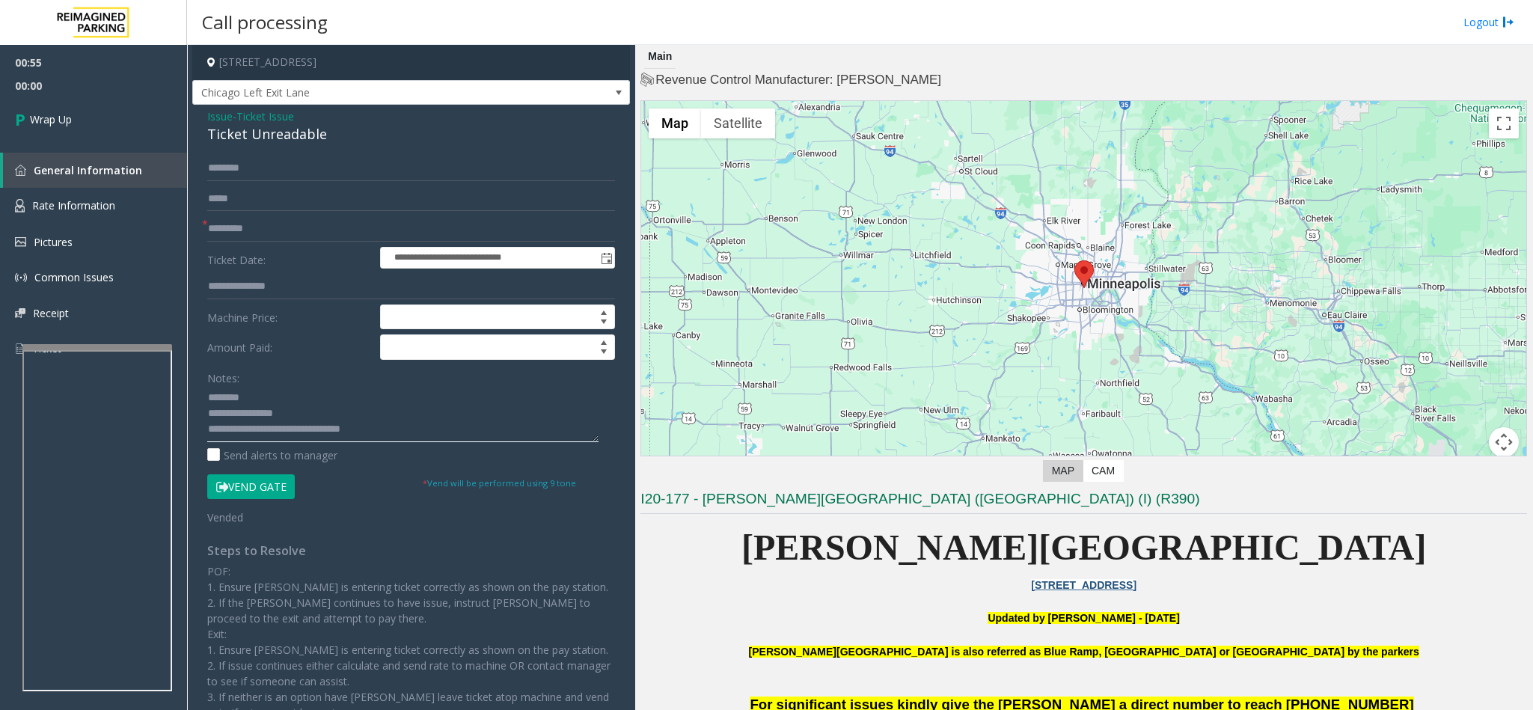
click at [395, 431] on textarea at bounding box center [402, 414] width 391 height 56
click at [367, 431] on textarea at bounding box center [402, 414] width 391 height 56
type textarea "**********"
click at [76, 112] on link "Wrap Up" at bounding box center [93, 119] width 187 height 44
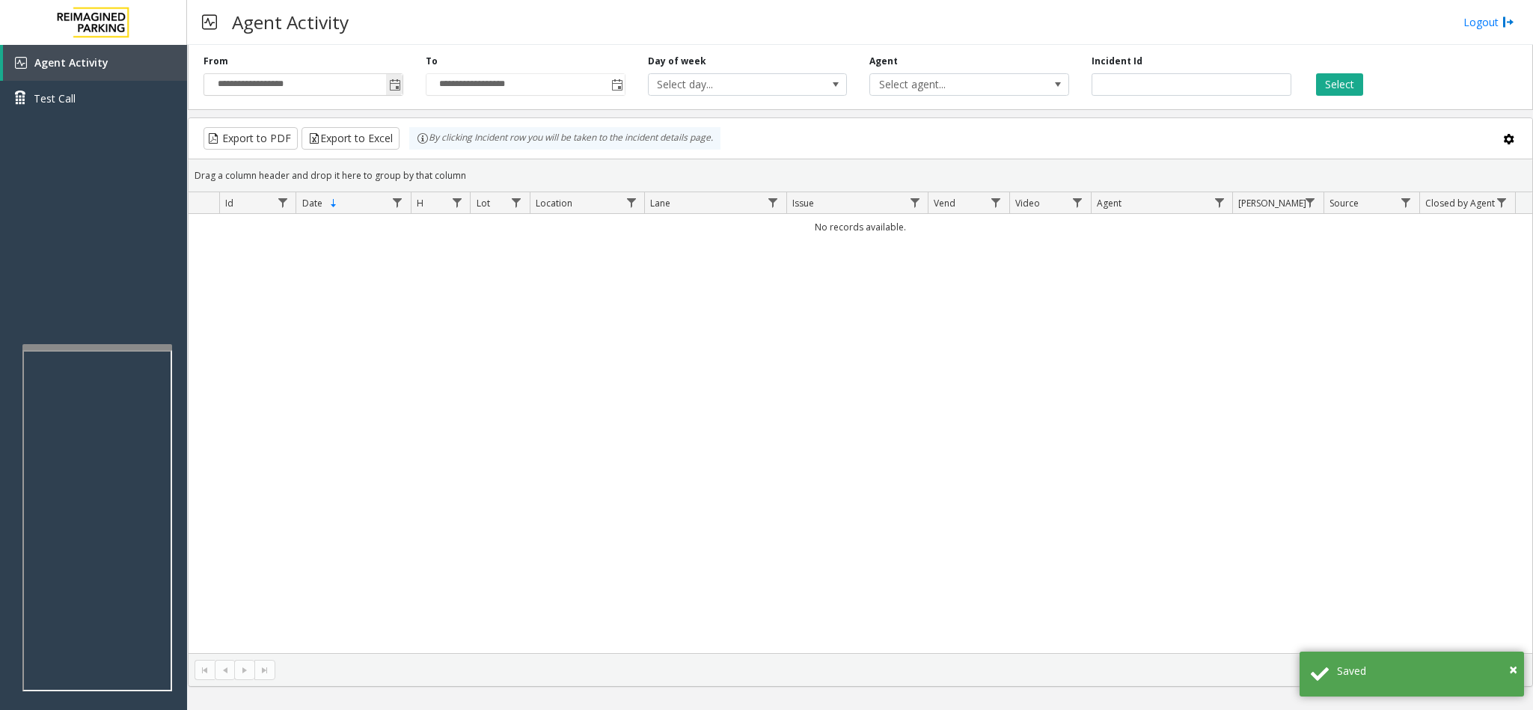
click at [393, 82] on span "Toggle popup" at bounding box center [395, 85] width 12 height 12
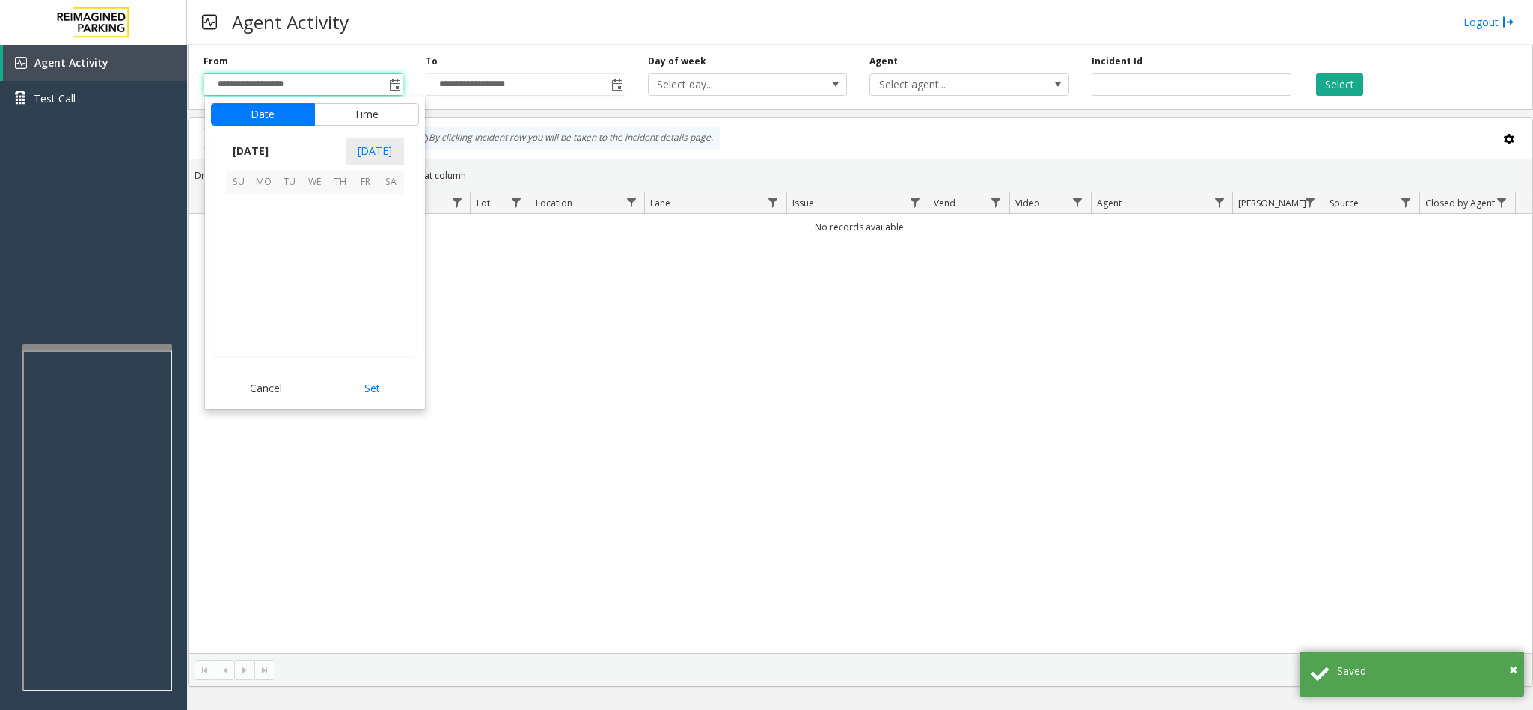
scroll to position [268529, 0]
click at [335, 209] on span "2" at bounding box center [340, 206] width 25 height 25
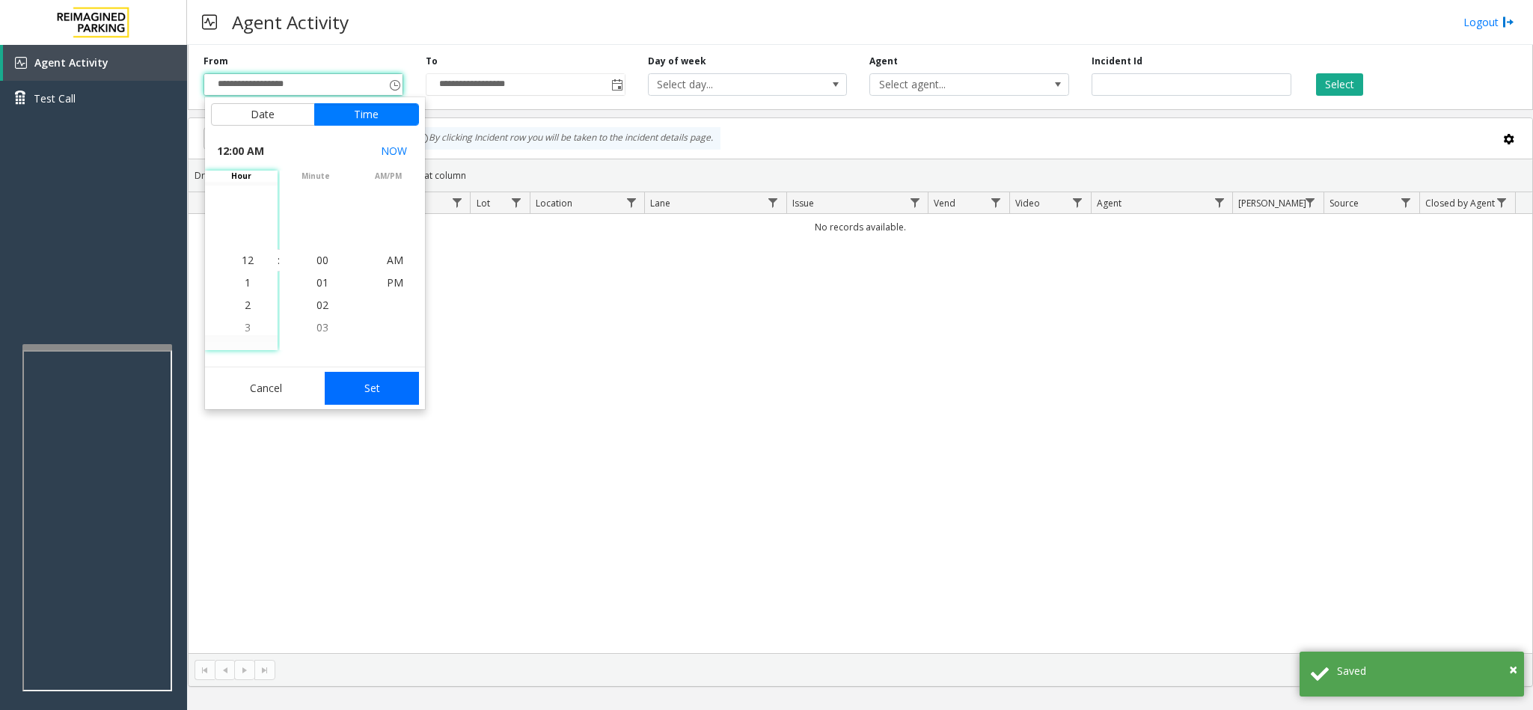
click at [342, 393] on button "Set" at bounding box center [372, 388] width 94 height 33
type input "**********"
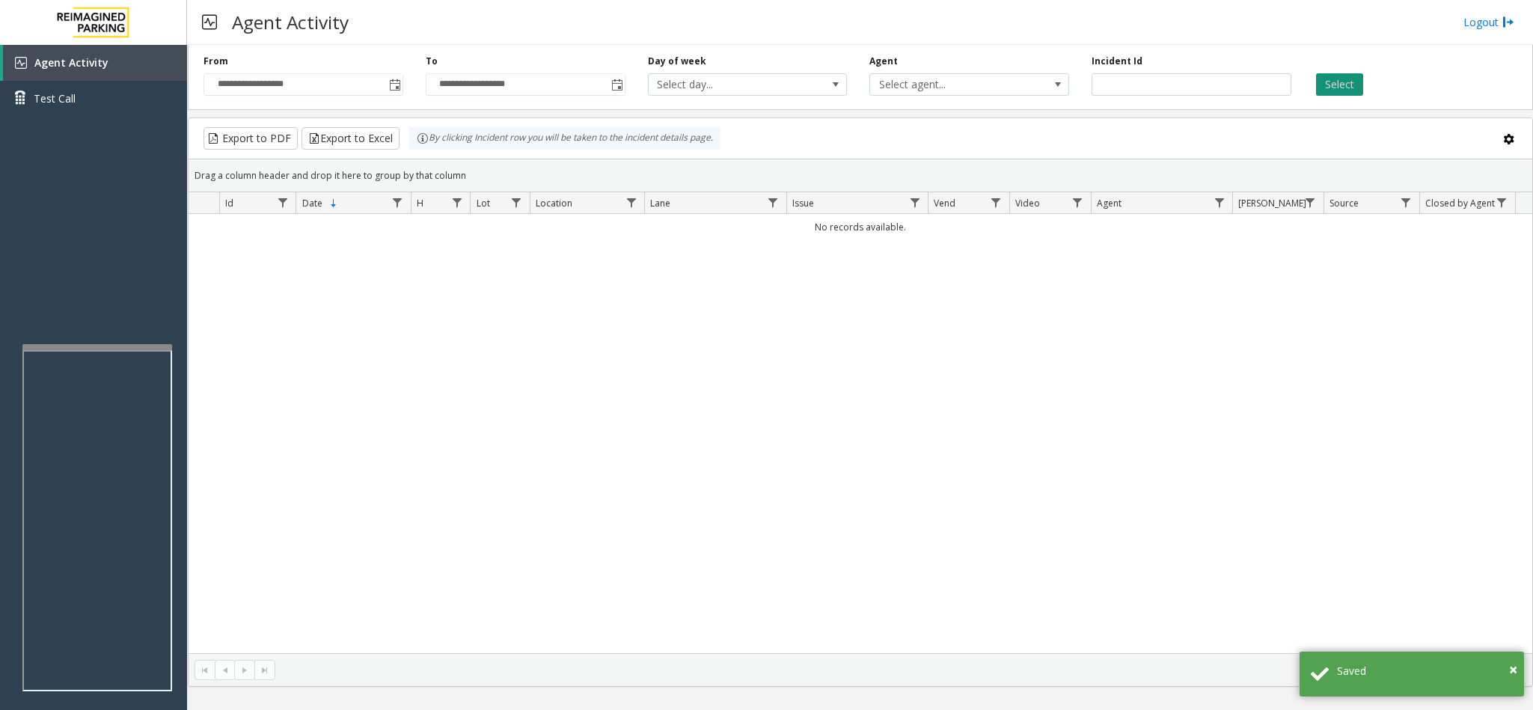
drag, startPoint x: 1311, startPoint y: 77, endPoint x: 1320, endPoint y: 77, distance: 8.2
click at [1316, 77] on div "Select" at bounding box center [1413, 75] width 222 height 41
click at [1323, 79] on button "Select" at bounding box center [1339, 84] width 47 height 22
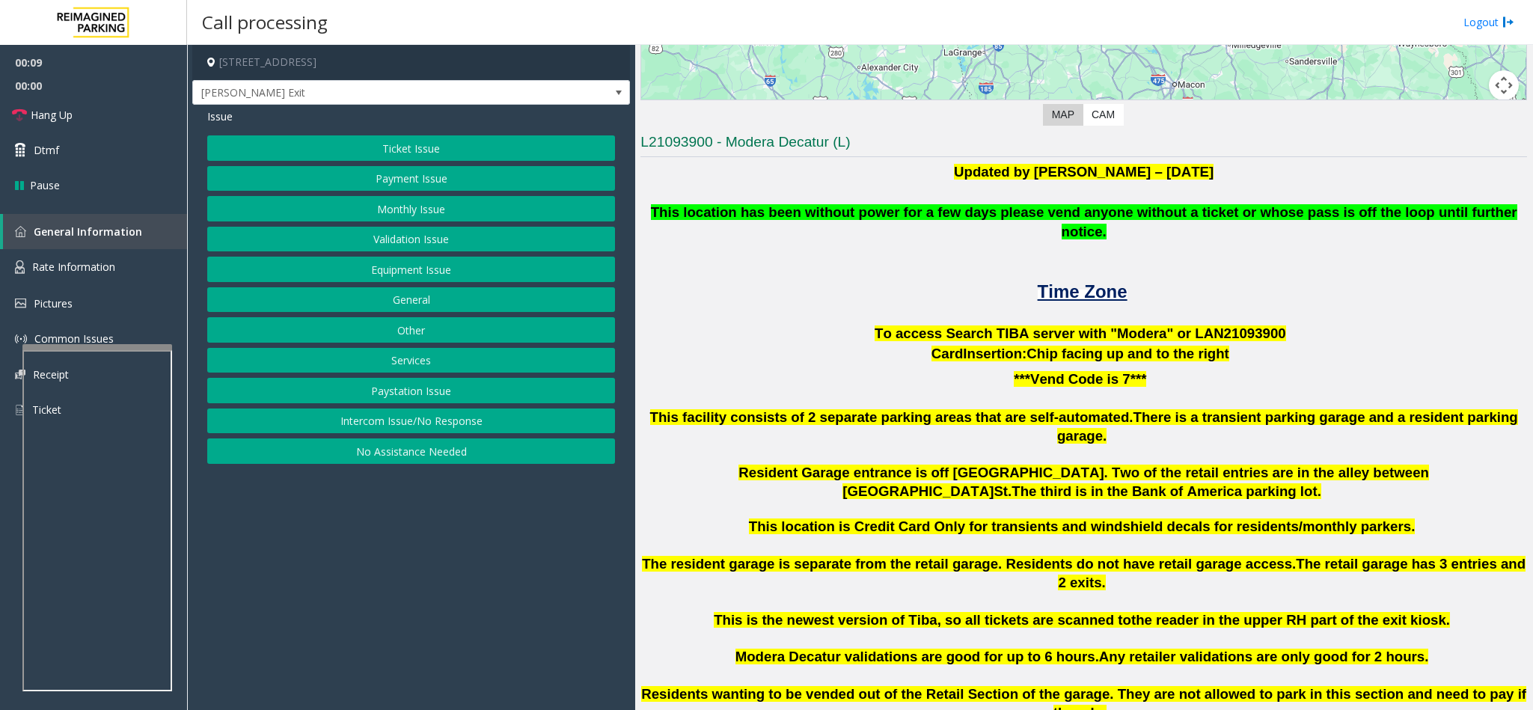
scroll to position [224, 0]
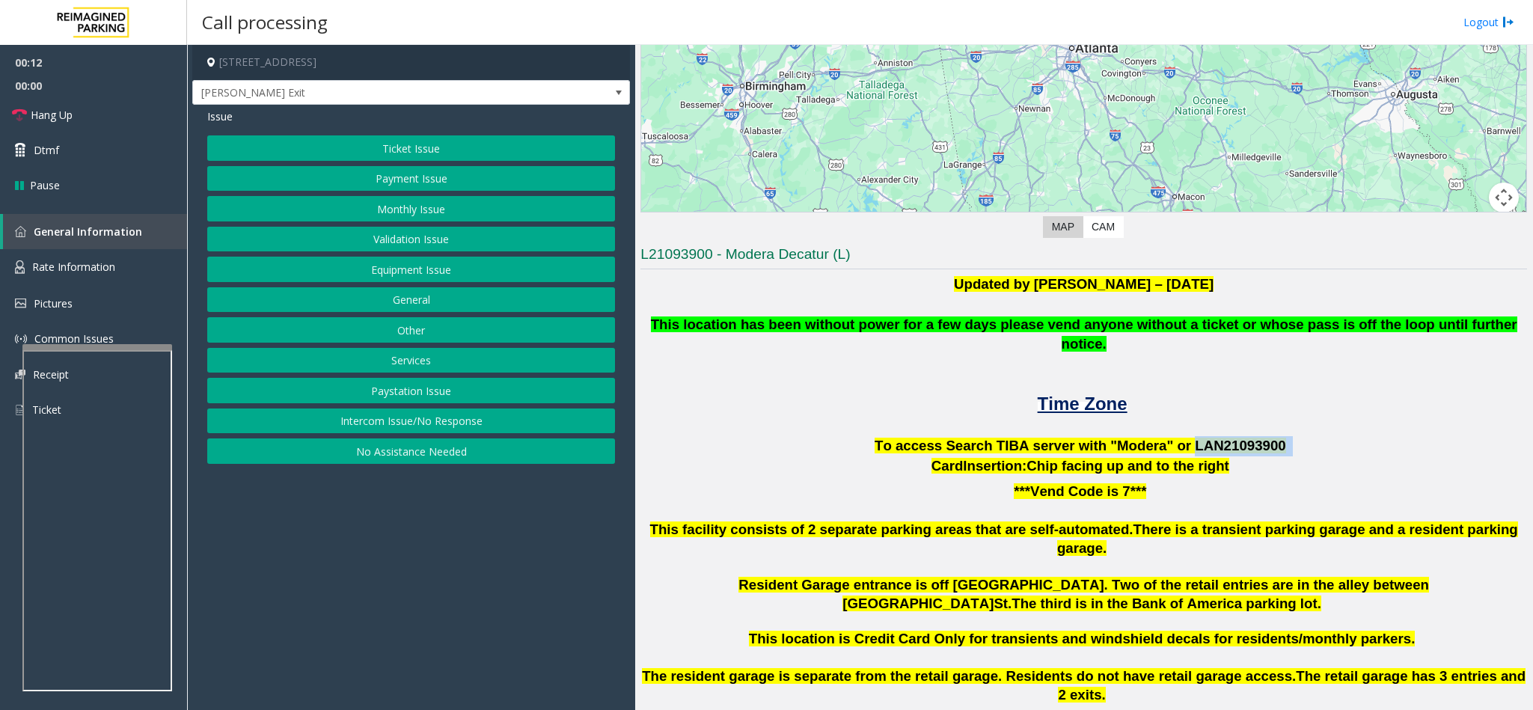
drag, startPoint x: 1170, startPoint y: 422, endPoint x: 1284, endPoint y: 425, distance: 113.7
click at [1284, 436] on p "To access Search TIBA server with "Modera" or LAN21093 900" at bounding box center [1083, 446] width 886 height 20
click at [1197, 438] on span "To access Search TIBA server with "Modera" or LAN21093" at bounding box center [1068, 446] width 388 height 16
click at [440, 203] on button "Monthly Issue" at bounding box center [411, 208] width 408 height 25
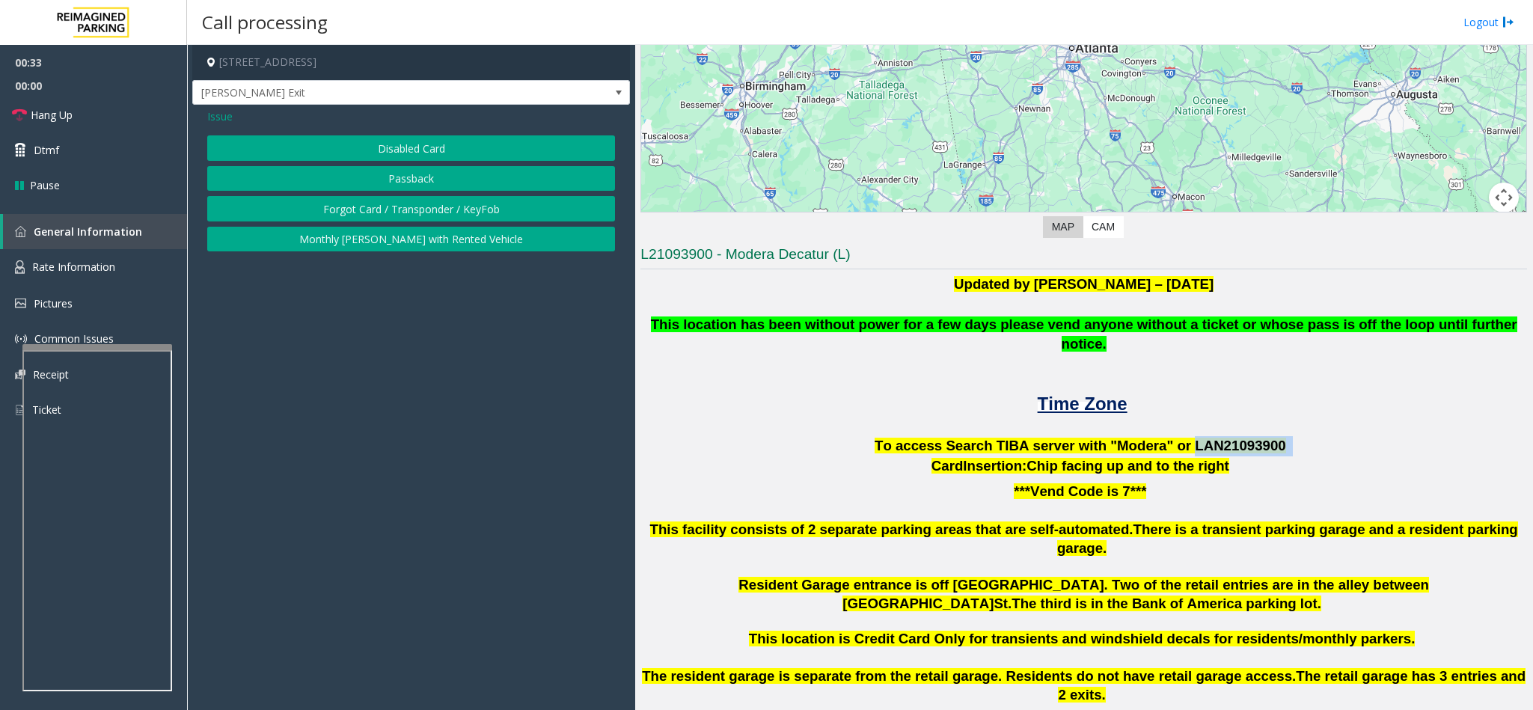
click at [404, 153] on button "Disabled Card" at bounding box center [411, 147] width 408 height 25
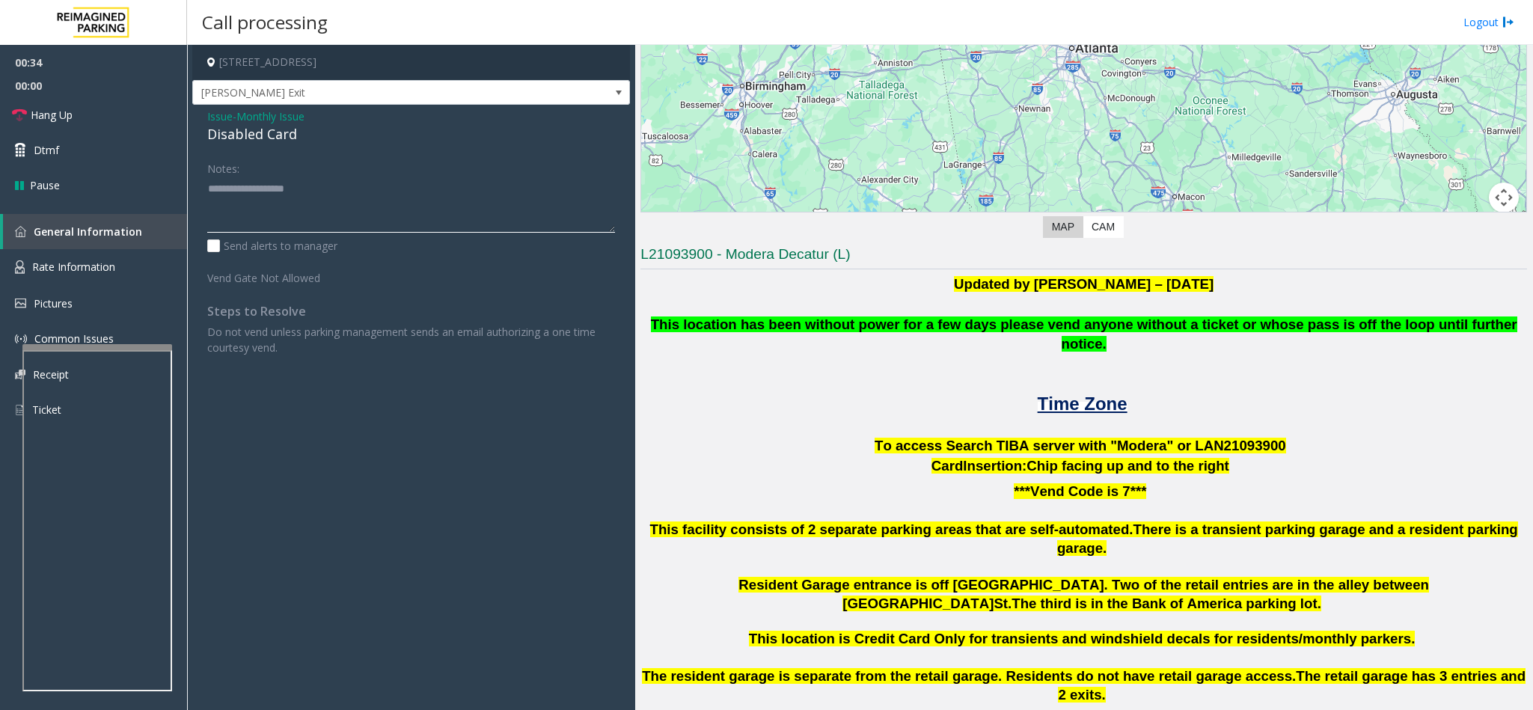
click at [276, 204] on textarea at bounding box center [411, 205] width 408 height 56
click at [334, 194] on textarea at bounding box center [411, 205] width 408 height 56
click at [267, 218] on textarea at bounding box center [411, 205] width 408 height 56
click at [295, 213] on textarea at bounding box center [411, 205] width 408 height 56
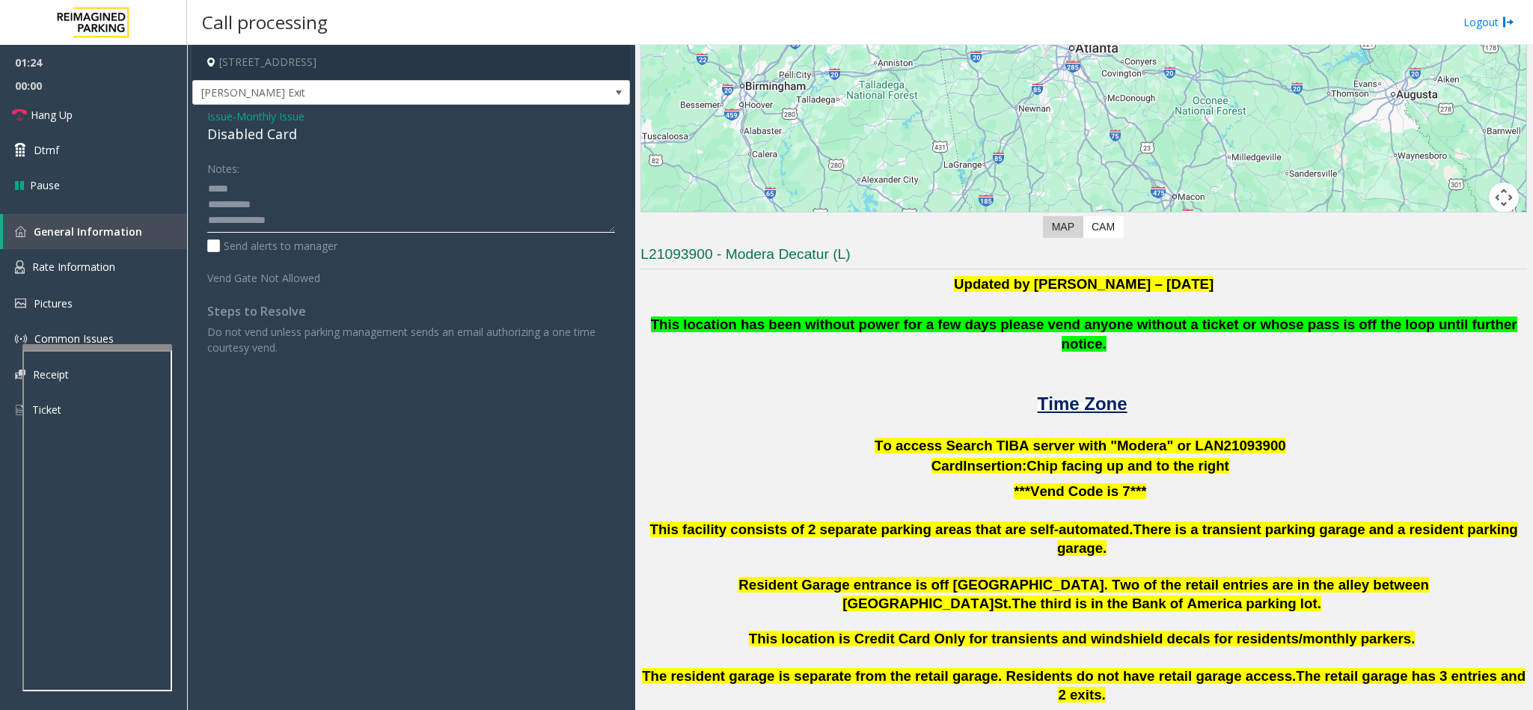
click at [308, 206] on textarea at bounding box center [411, 205] width 408 height 56
type textarea "**********"
click at [283, 119] on span "Monthly Issue" at bounding box center [270, 116] width 68 height 16
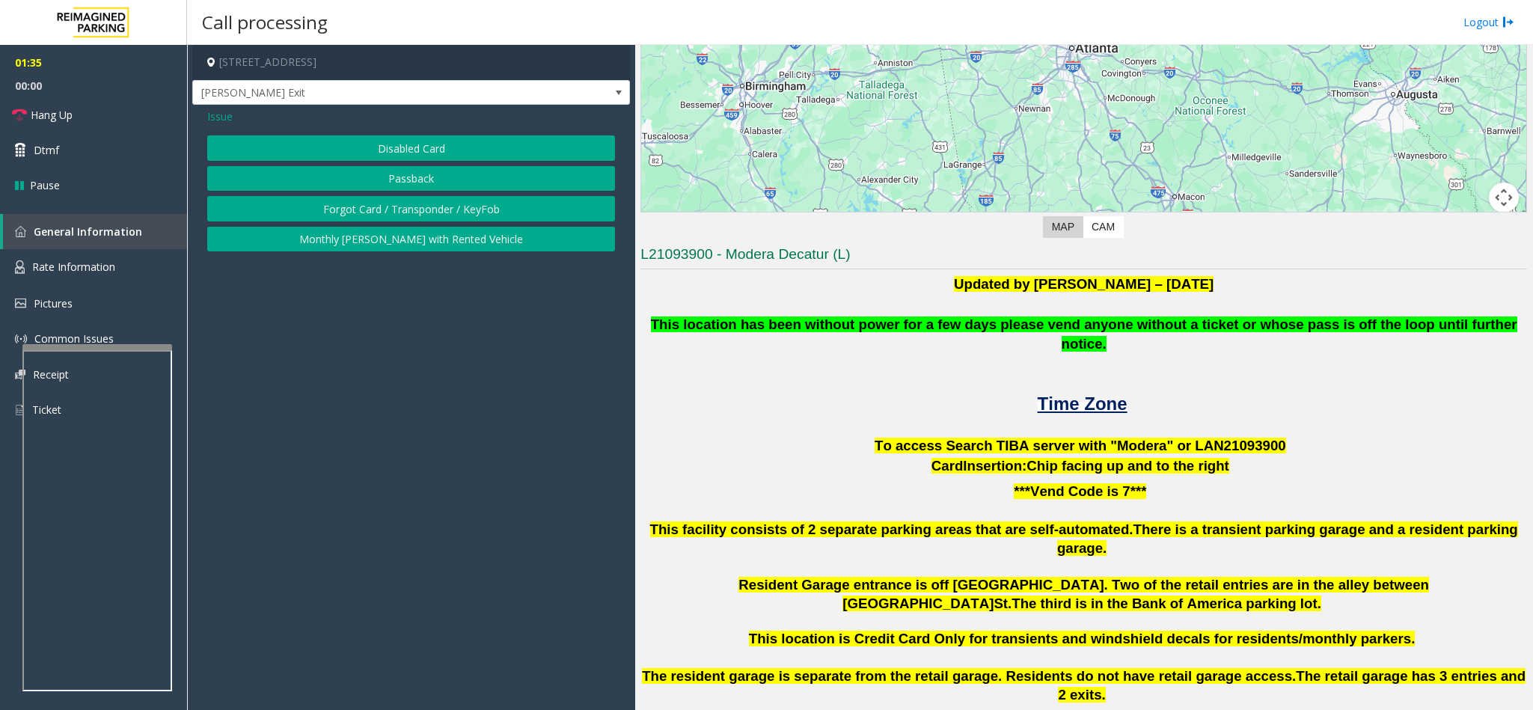
click at [367, 205] on button "Forgot Card / Transponder / KeyFob" at bounding box center [411, 208] width 408 height 25
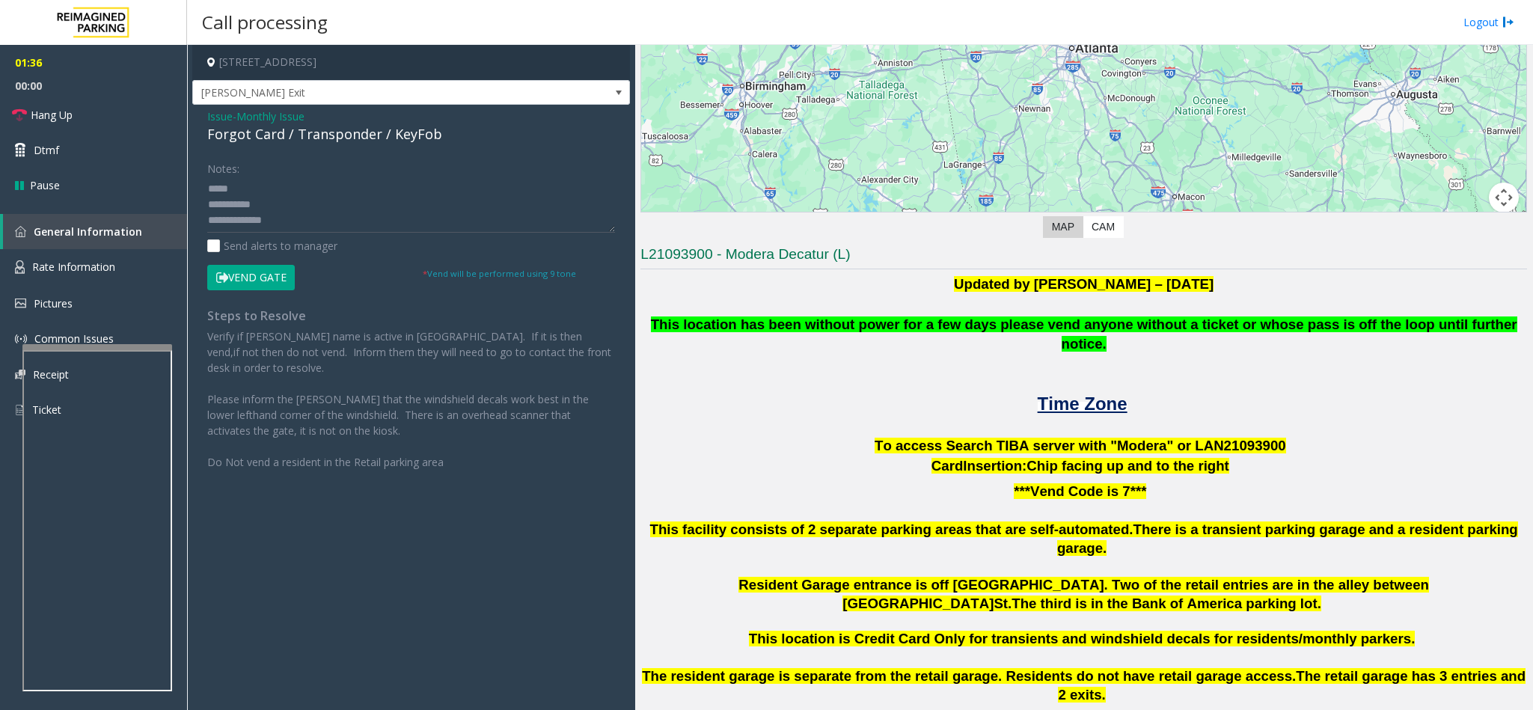
click at [283, 285] on button "Vend Gate" at bounding box center [251, 277] width 88 height 25
drag, startPoint x: 279, startPoint y: 105, endPoint x: 278, endPoint y: 114, distance: 9.0
click at [279, 113] on div "[STREET_ADDRESS] [PERSON_NAME] Exit Issue - Monthly Issue Forgot Card / Transpo…" at bounding box center [411, 265] width 438 height 440
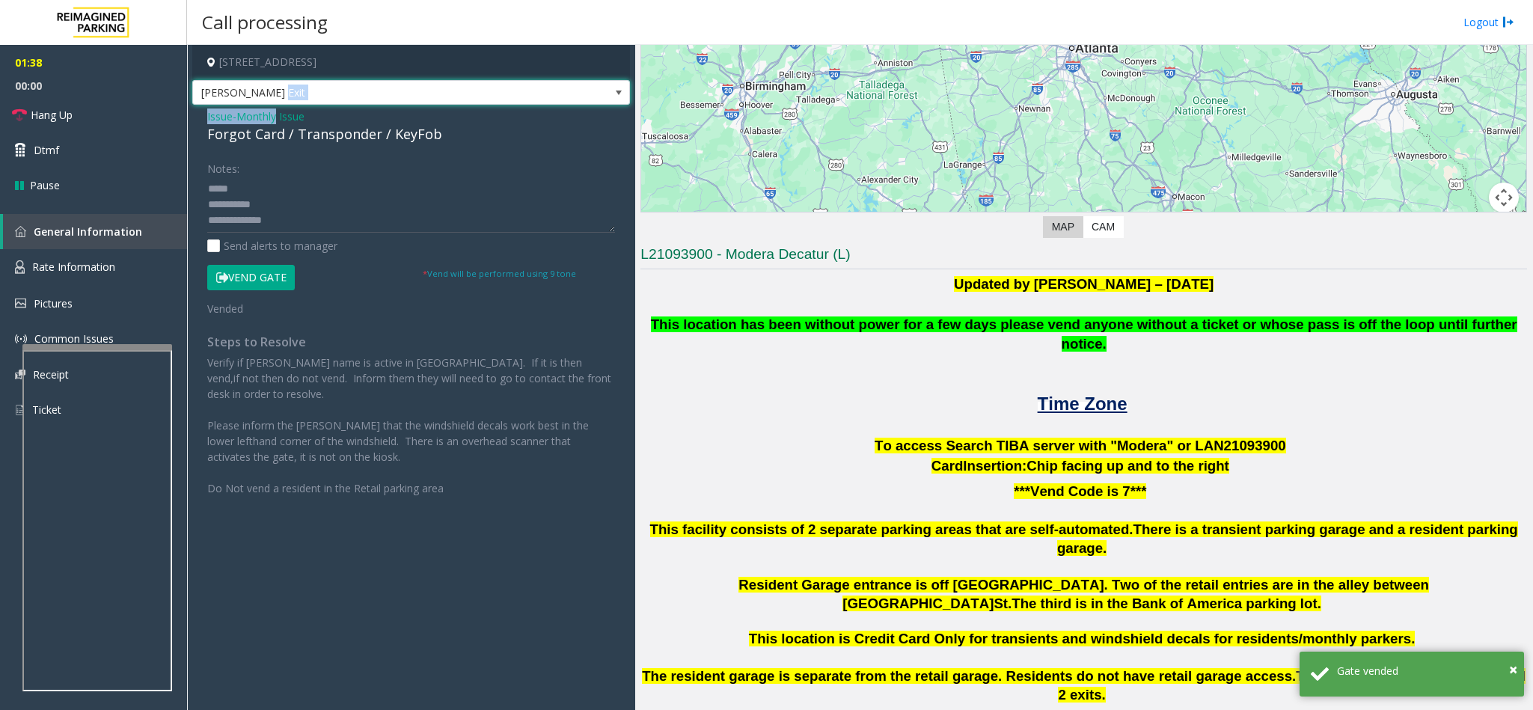
click at [278, 114] on span "Monthly Issue" at bounding box center [270, 116] width 68 height 16
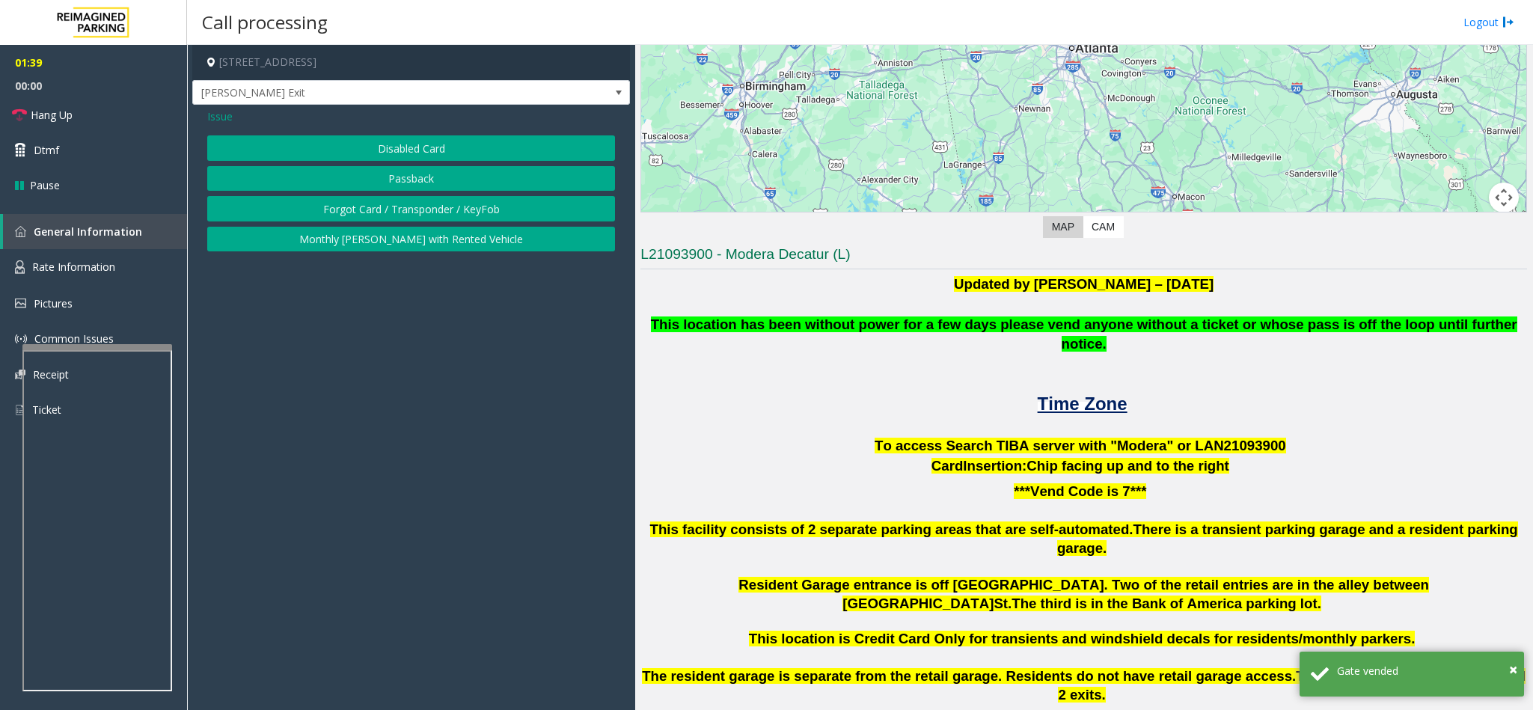
click at [409, 144] on button "Disabled Card" at bounding box center [411, 147] width 408 height 25
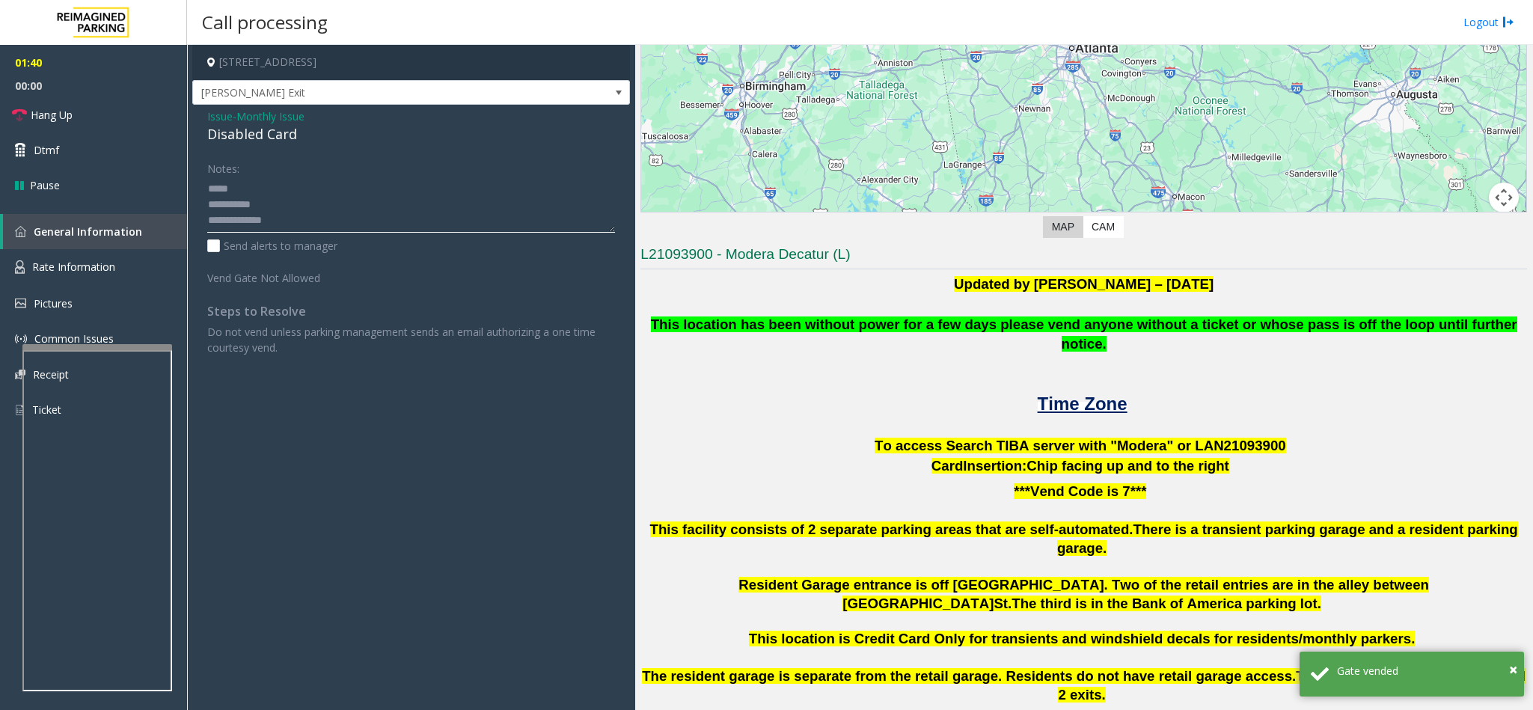
click at [296, 213] on textarea at bounding box center [411, 205] width 408 height 56
click at [301, 206] on textarea at bounding box center [411, 205] width 408 height 56
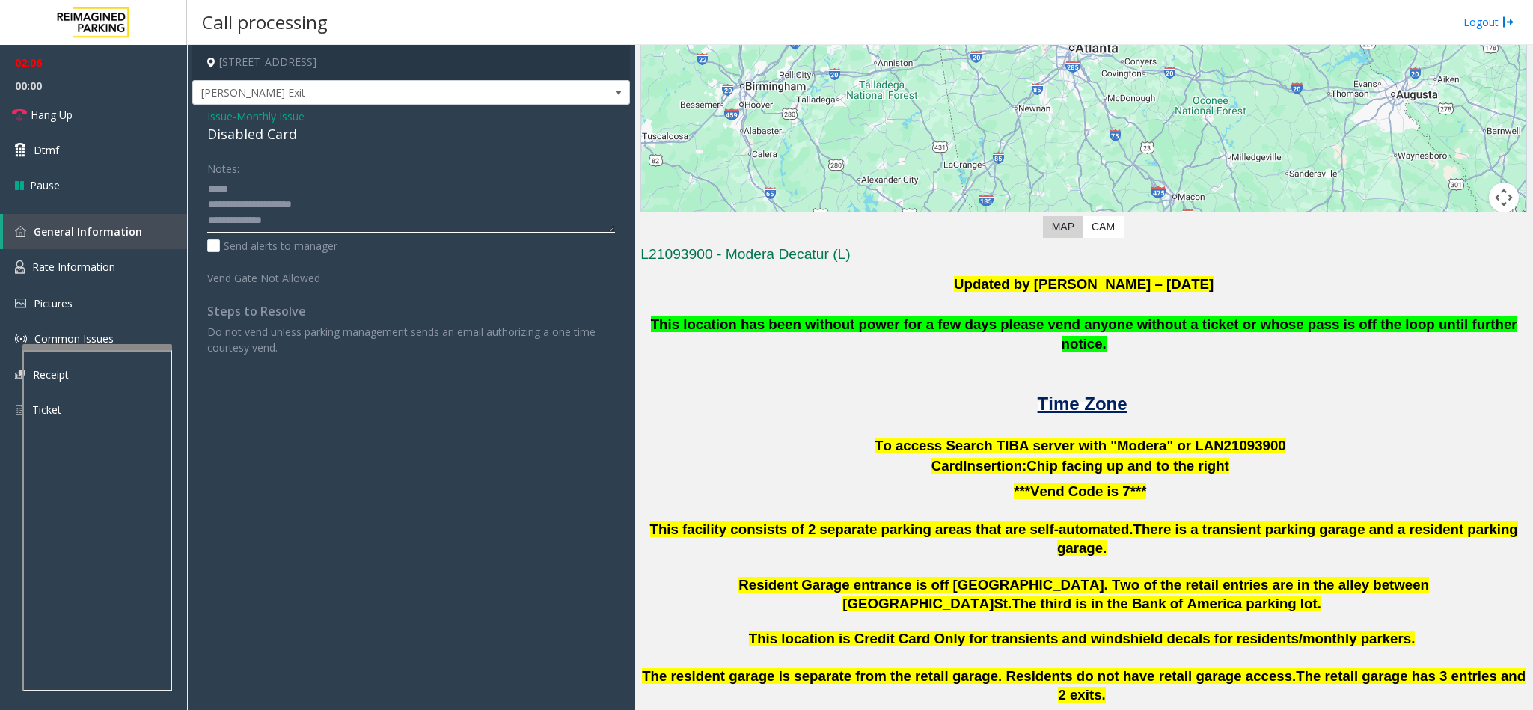
drag, startPoint x: 1517, startPoint y: 171, endPoint x: 361, endPoint y: 197, distance: 1156.0
click at [361, 197] on textarea at bounding box center [411, 205] width 408 height 56
click at [368, 206] on textarea at bounding box center [411, 205] width 408 height 56
click at [70, 104] on link "Hang Up" at bounding box center [93, 114] width 187 height 35
click at [275, 189] on textarea at bounding box center [411, 205] width 408 height 56
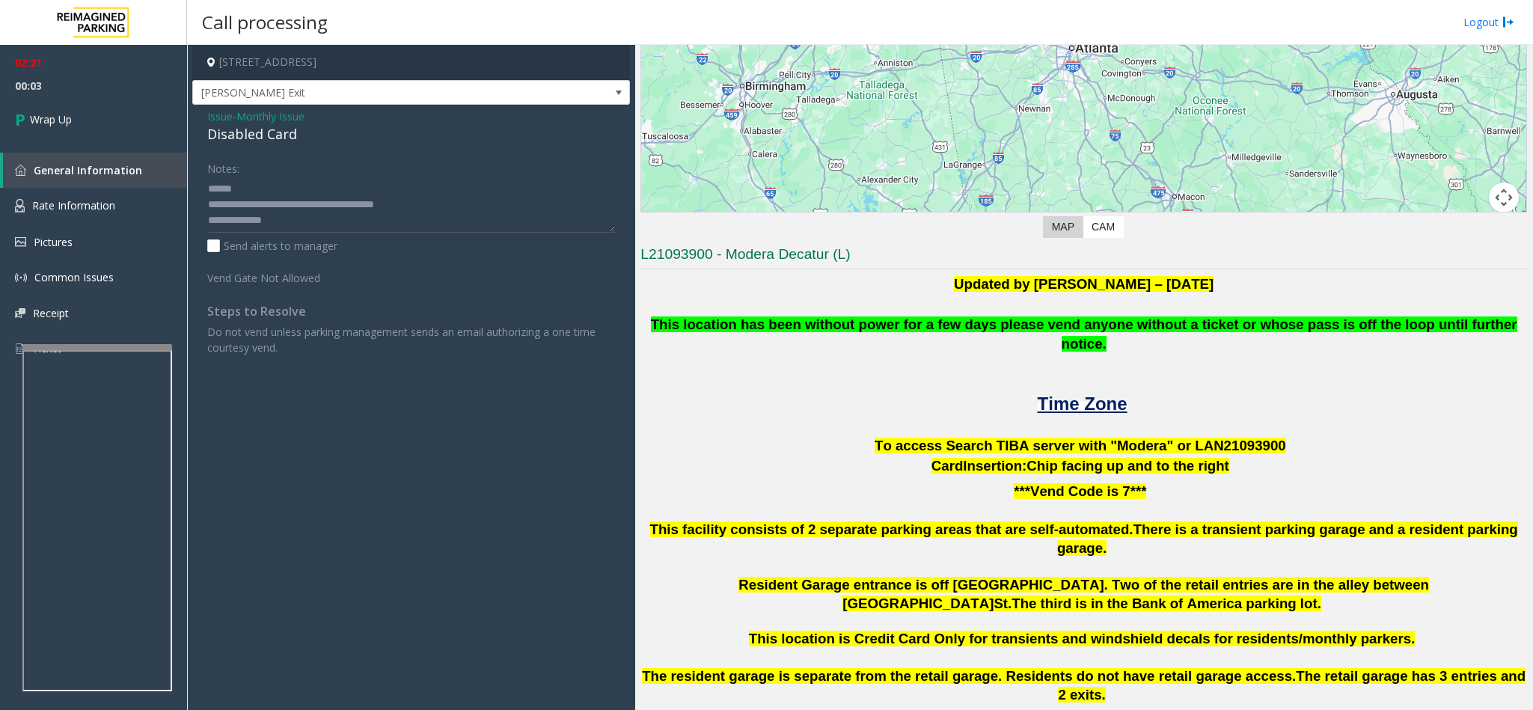
click at [283, 131] on div "Disabled Card" at bounding box center [411, 134] width 408 height 20
drag, startPoint x: 306, startPoint y: 139, endPoint x: 204, endPoint y: 140, distance: 101.7
click at [204, 140] on div "Issue - Monthly Issue Disabled Card Notes: Send alerts to manager Vend Gate Not…" at bounding box center [411, 238] width 438 height 266
type textarea "**********"
click at [31, 102] on link "Wrap Up" at bounding box center [93, 119] width 187 height 44
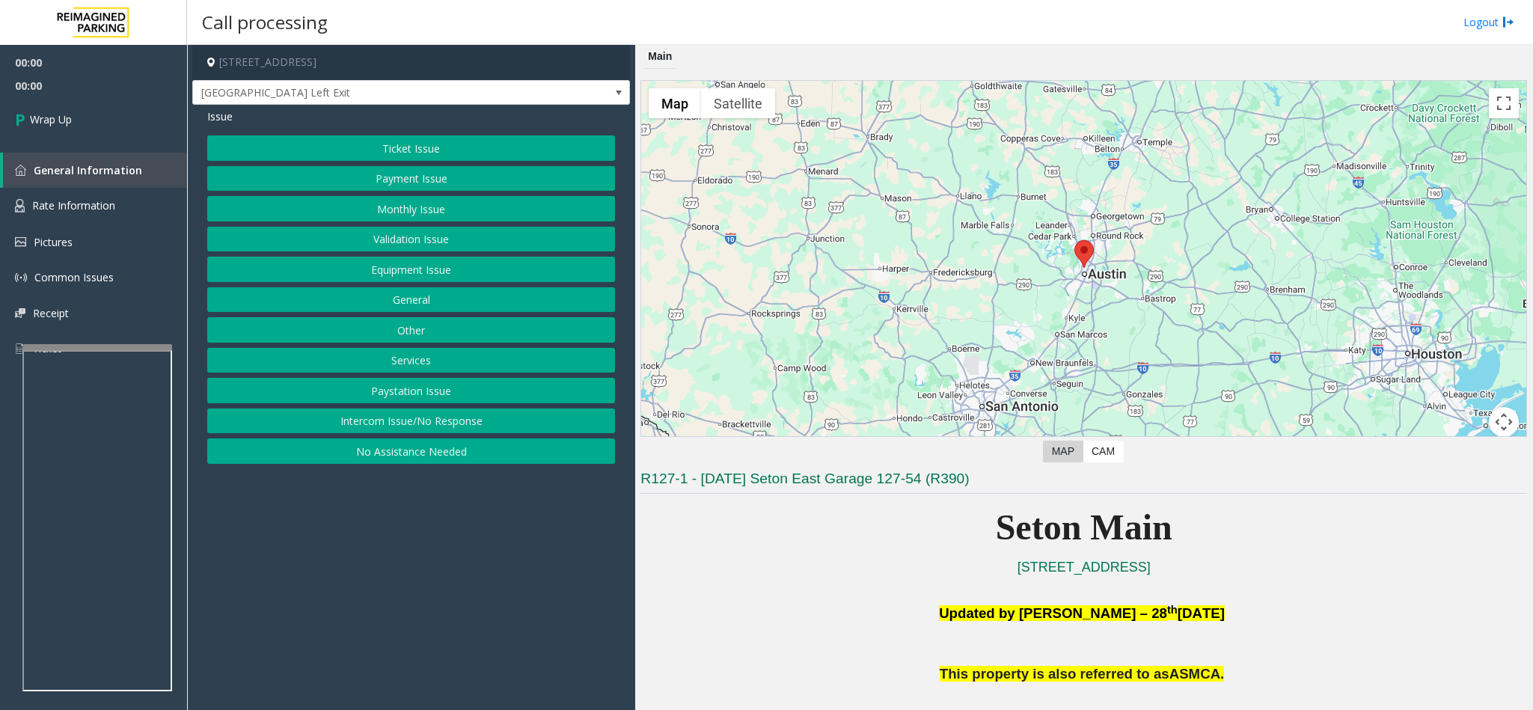
click at [460, 429] on button "Intercom Issue/No Response" at bounding box center [411, 420] width 408 height 25
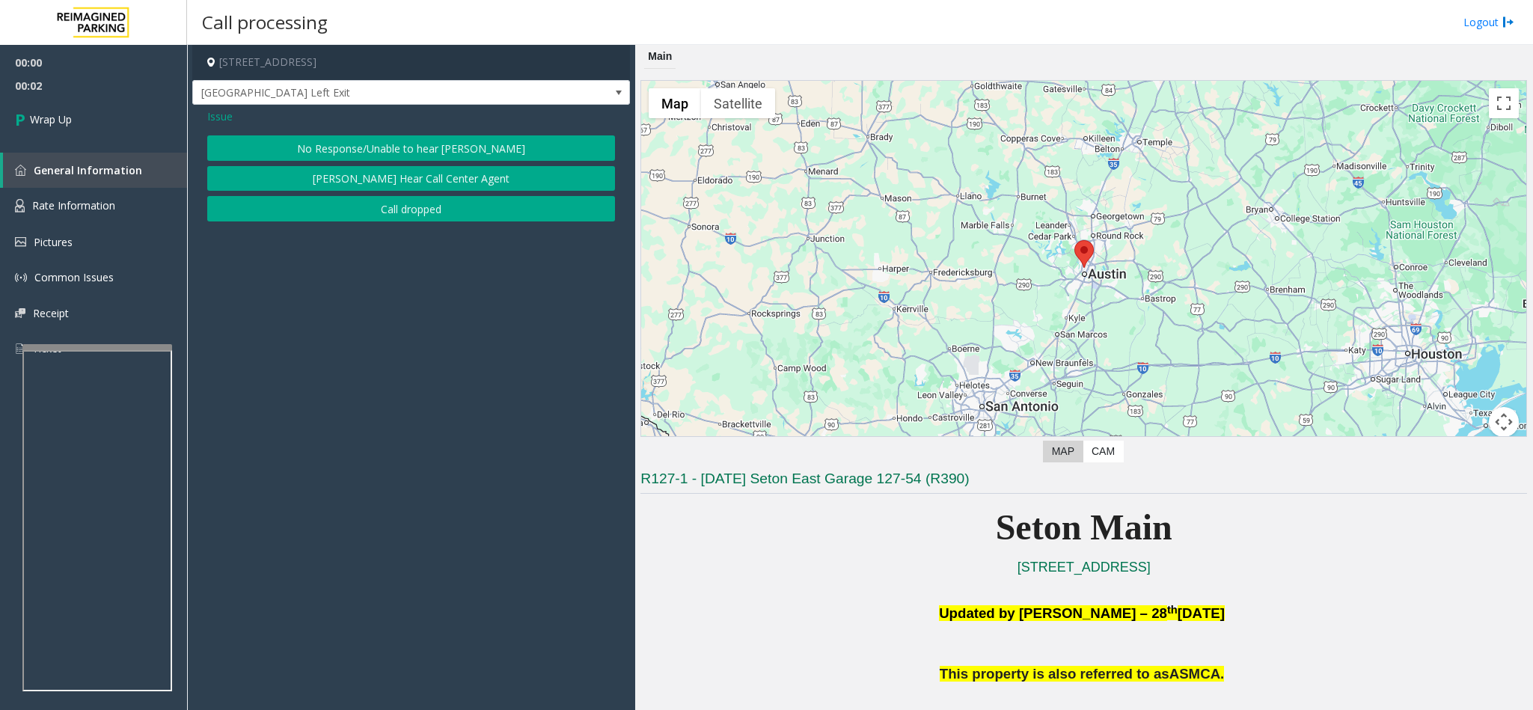
click at [450, 204] on button "Call dropped" at bounding box center [411, 208] width 408 height 25
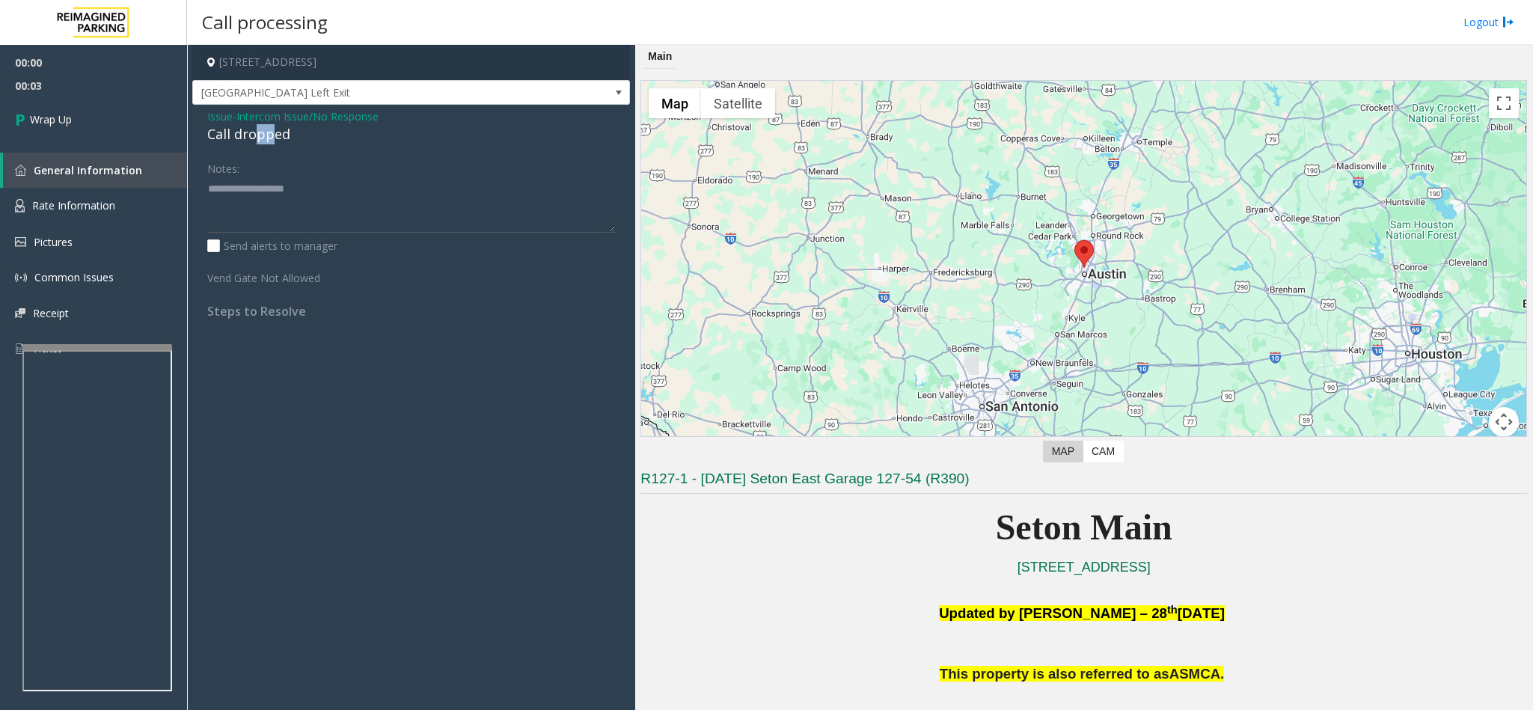
drag, startPoint x: 256, startPoint y: 133, endPoint x: 274, endPoint y: 135, distance: 18.0
click at [274, 135] on div "Call dropped" at bounding box center [411, 134] width 408 height 20
click at [265, 137] on div "Call dropped" at bounding box center [411, 134] width 408 height 20
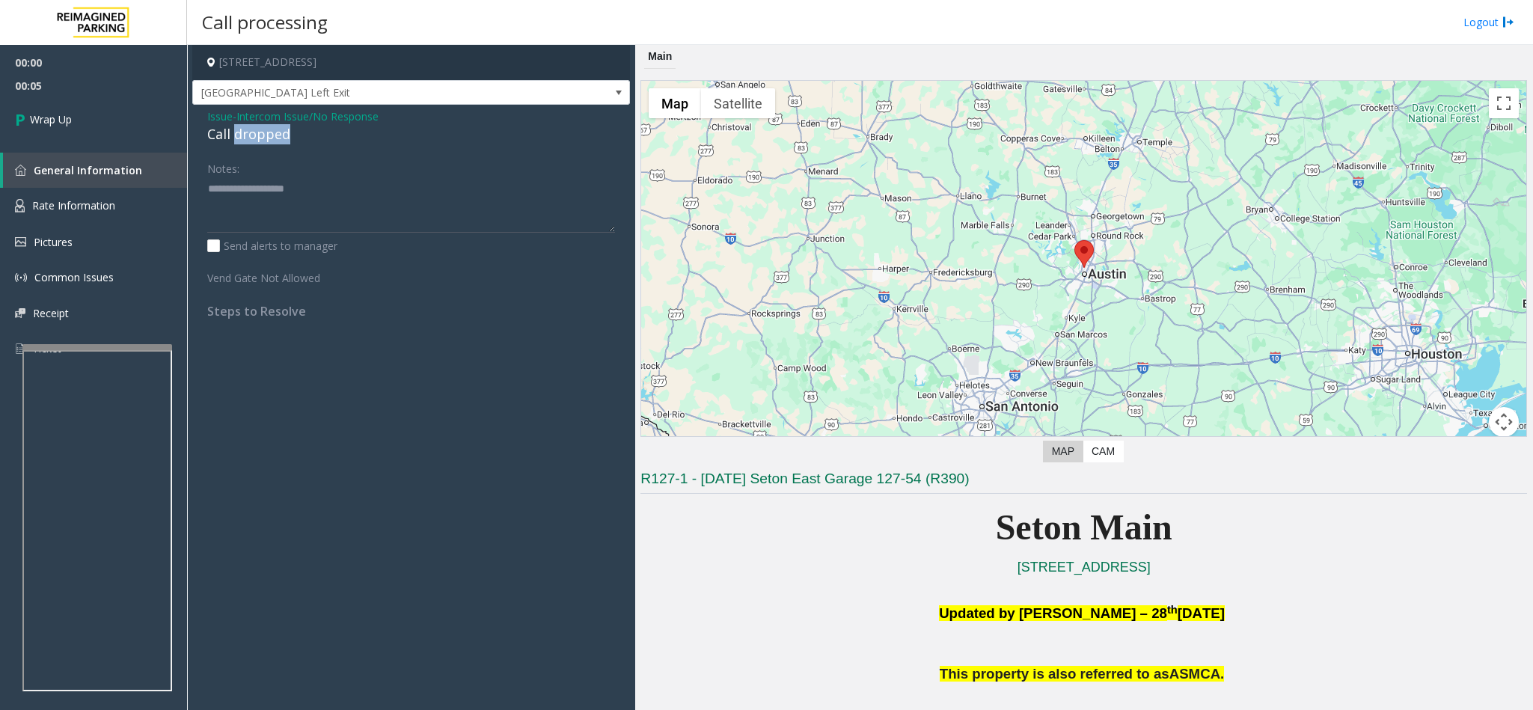
click at [265, 137] on div "Call dropped" at bounding box center [411, 134] width 408 height 20
type textarea "**********"
click at [86, 126] on link "Wrap Up" at bounding box center [93, 119] width 187 height 44
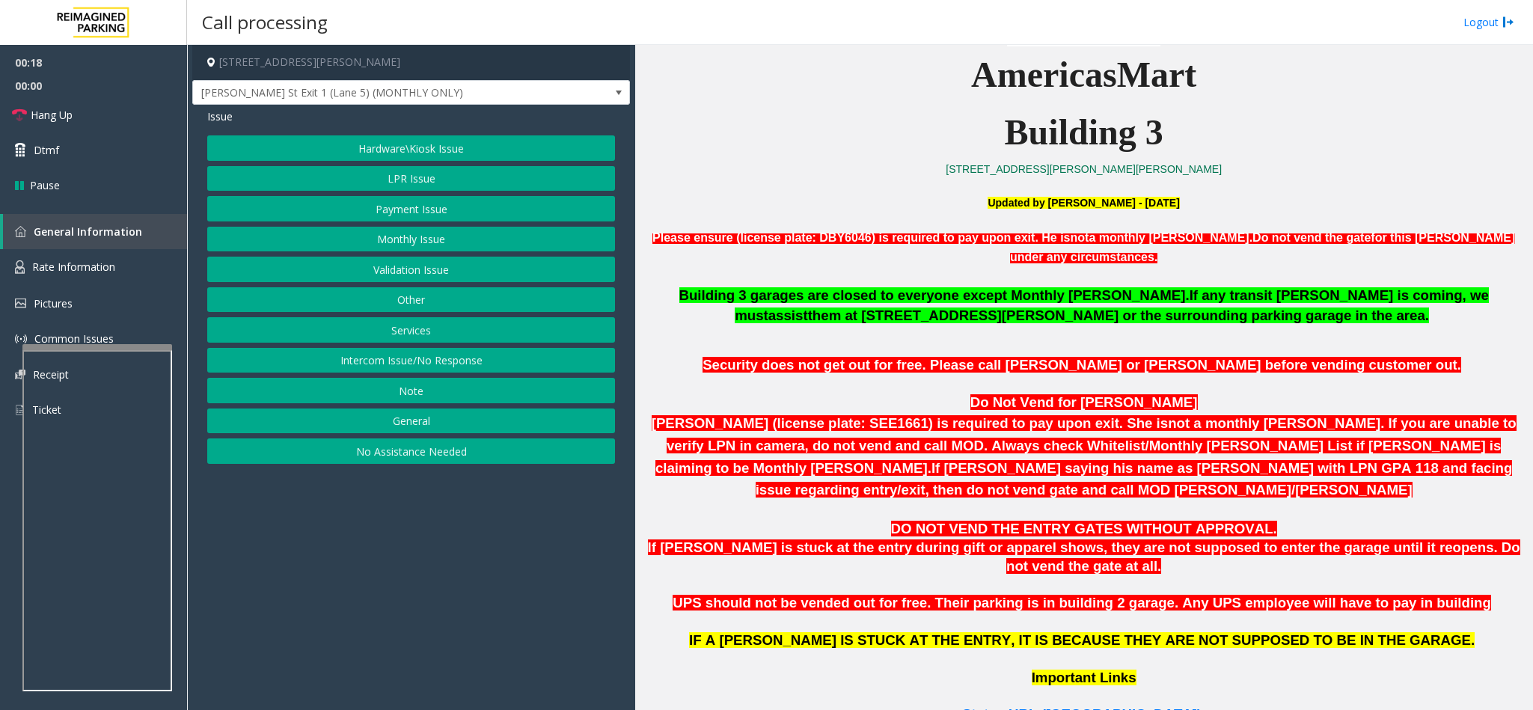
scroll to position [673, 0]
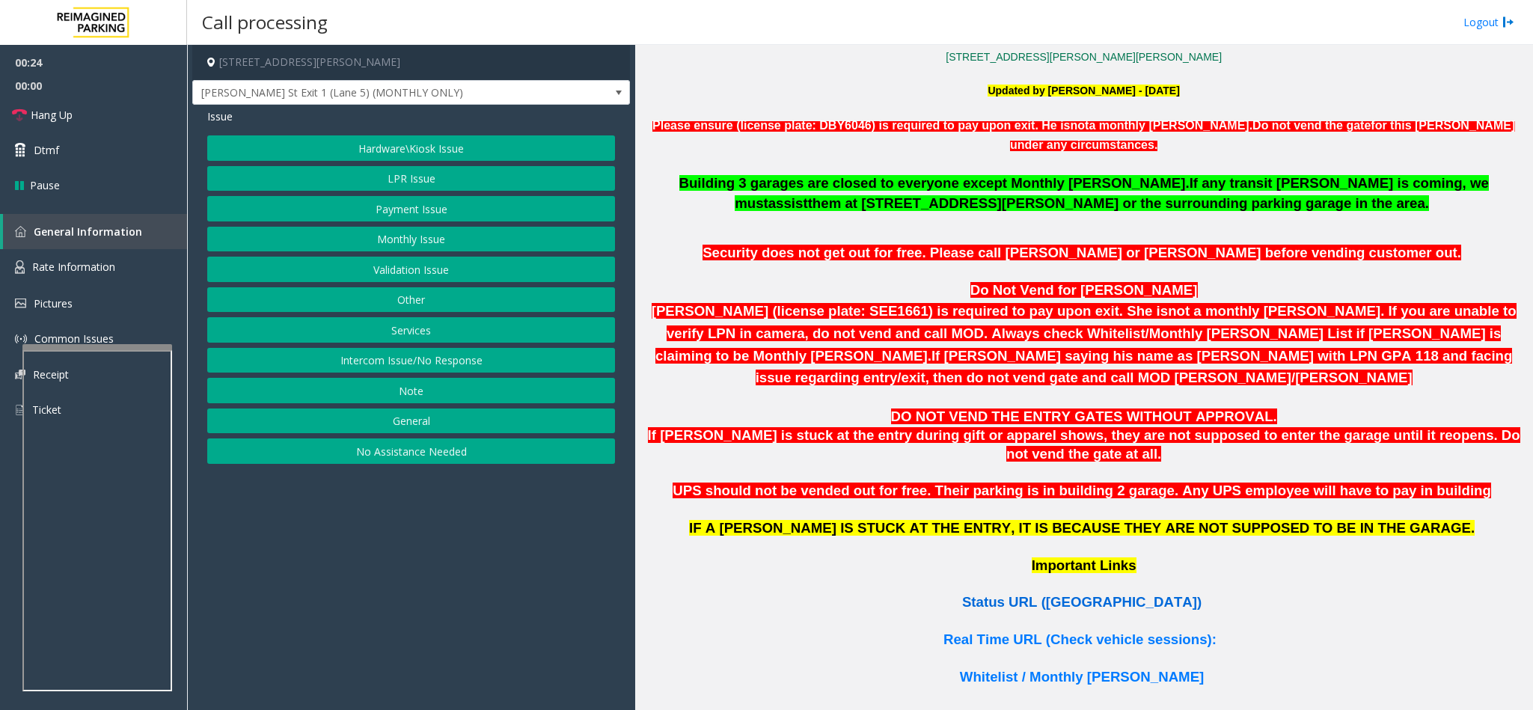
click at [1091, 594] on span "Status URL ([GEOGRAPHIC_DATA])" at bounding box center [1081, 602] width 239 height 16
click at [135, 119] on link "Hang Up" at bounding box center [93, 114] width 187 height 35
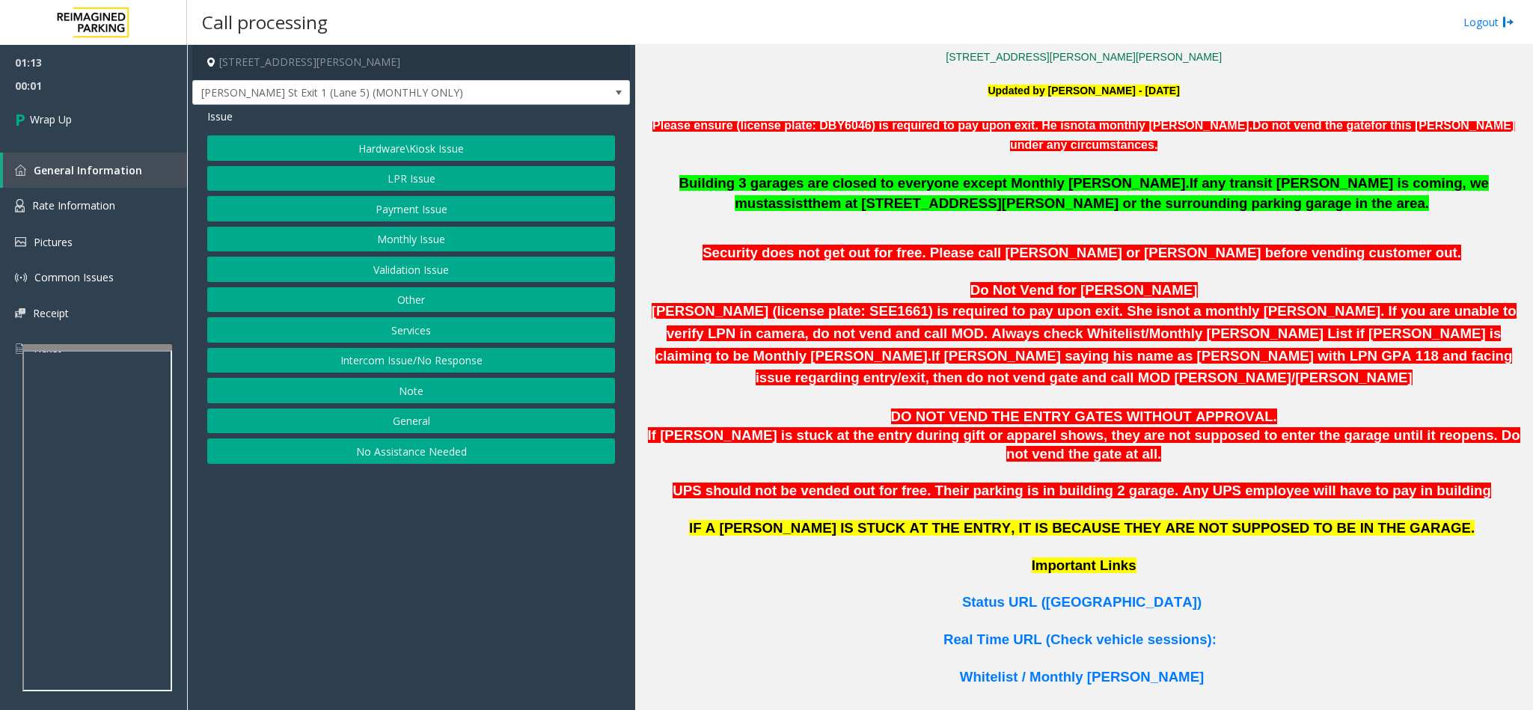
click at [433, 141] on button "Hardware\Kiosk Issue" at bounding box center [411, 147] width 408 height 25
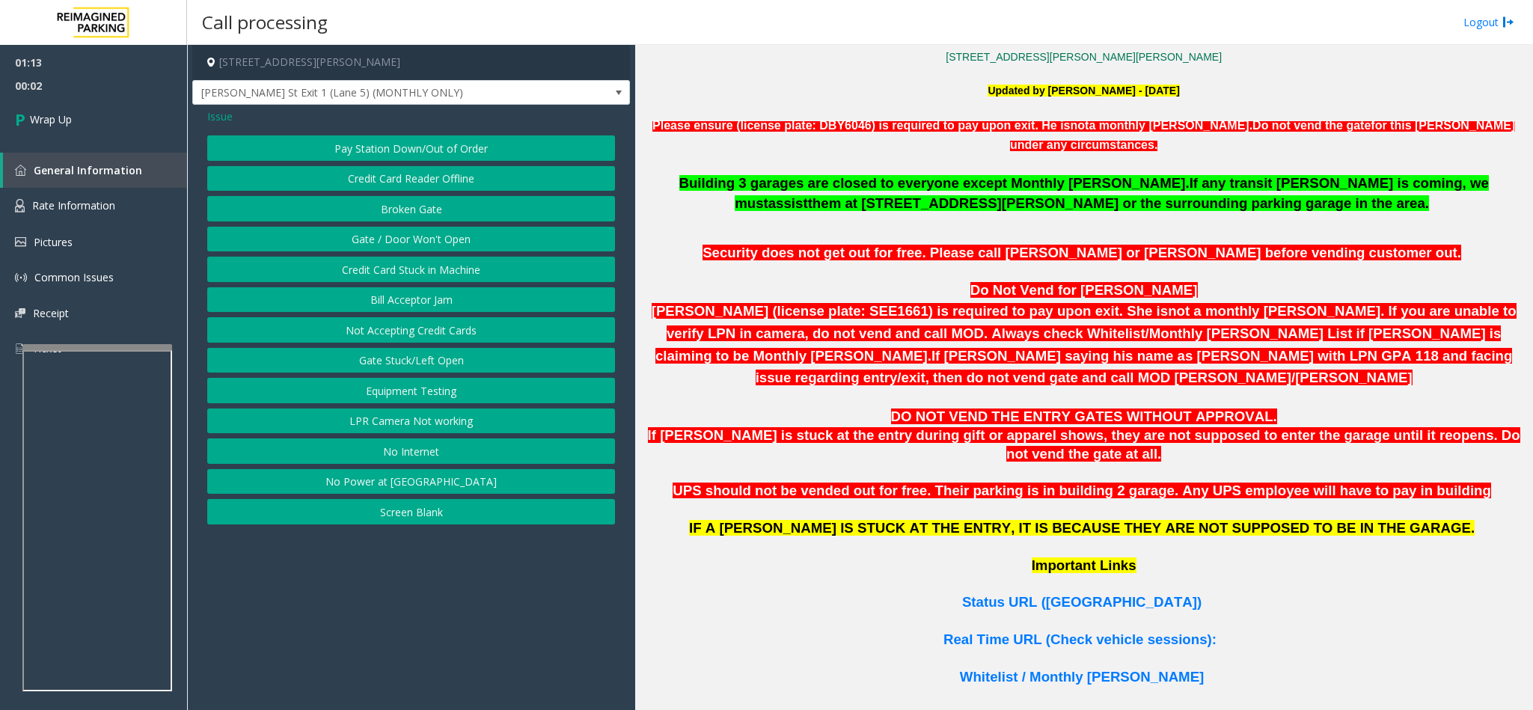
click at [449, 238] on button "Gate / Door Won't Open" at bounding box center [411, 239] width 408 height 25
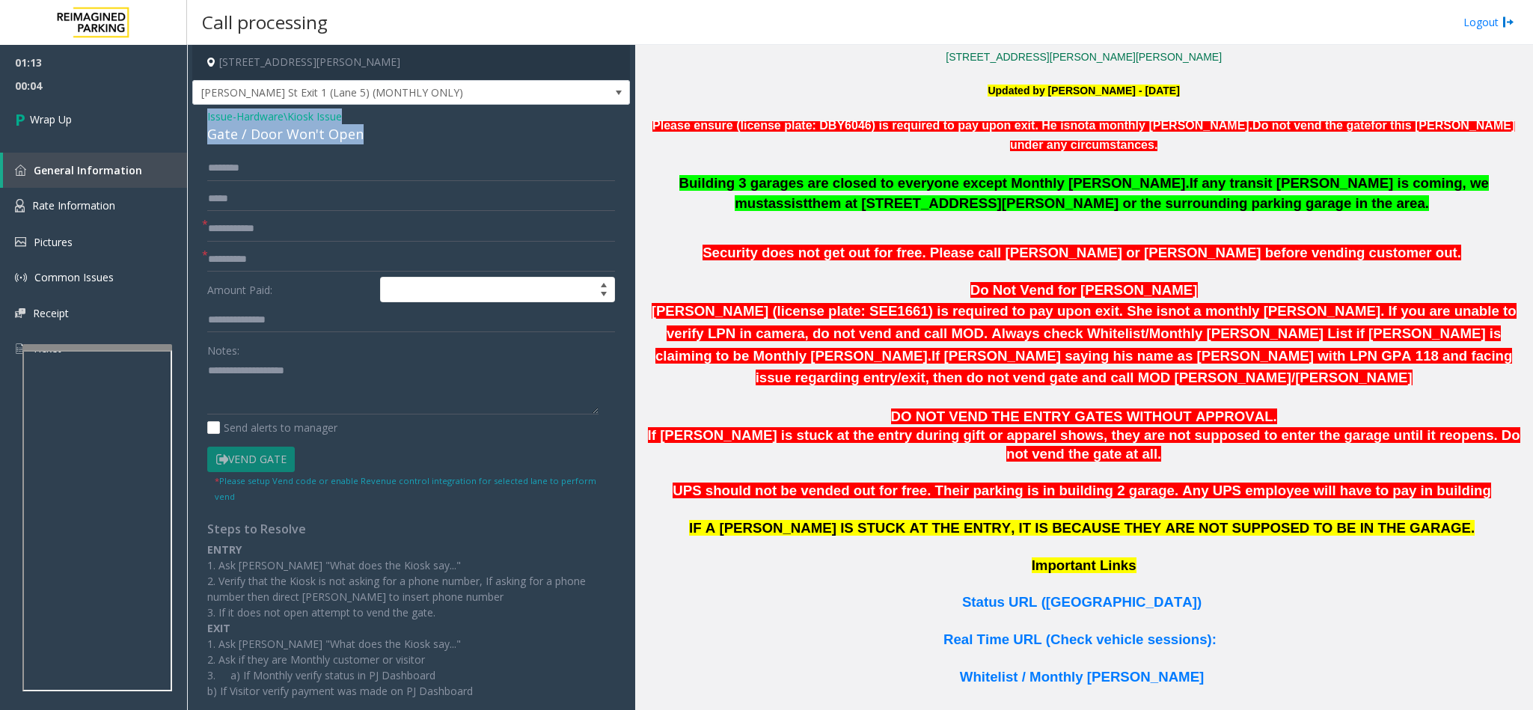
drag, startPoint x: 360, startPoint y: 138, endPoint x: 204, endPoint y: 115, distance: 157.2
click at [200, 115] on div "Issue - Hardware\Kiosk Issue Gate / Door Won't Open * * Amount Paid: Notes: Sen…" at bounding box center [411, 433] width 438 height 656
click at [254, 104] on span "[PERSON_NAME] St Exit 1 (Lane 5) (MONTHLY ONLY)" at bounding box center [367, 93] width 349 height 24
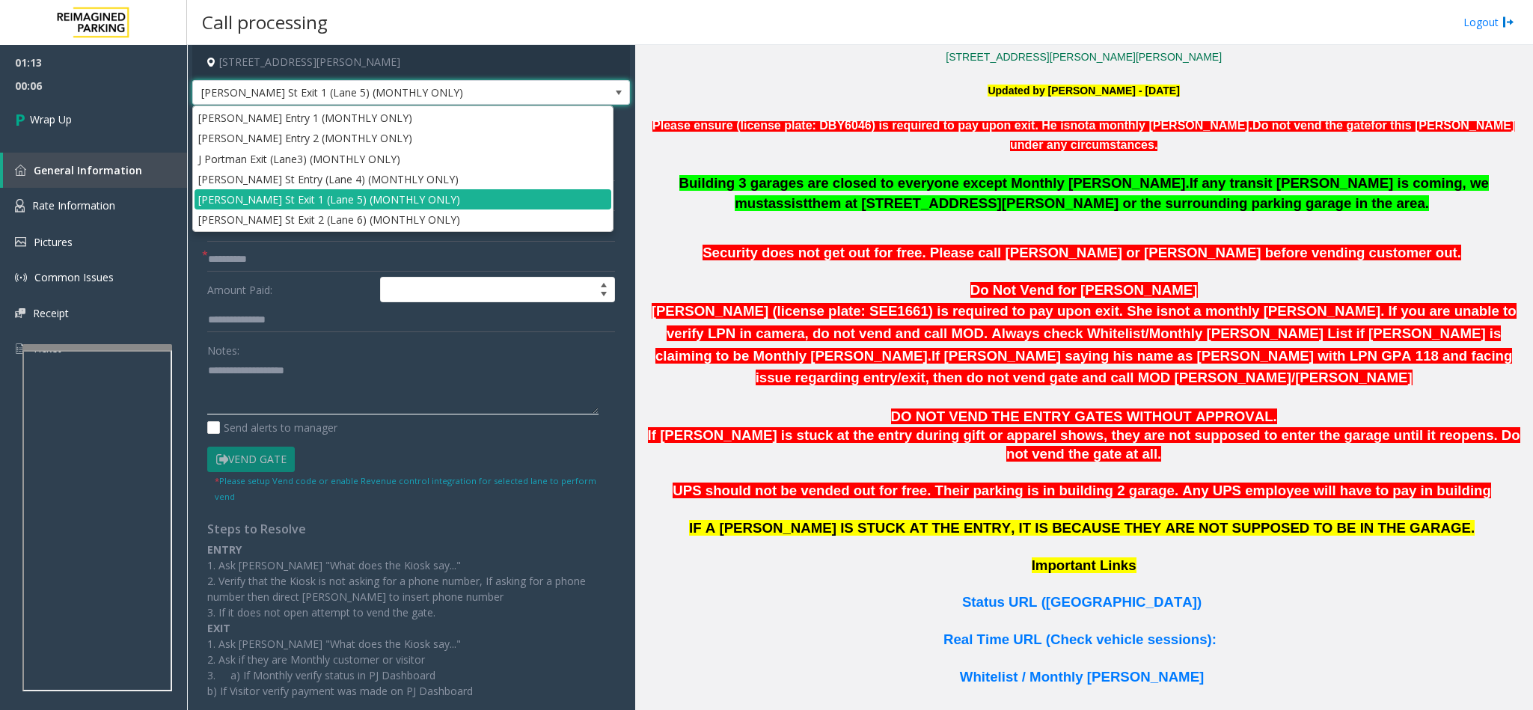
click at [398, 379] on textarea at bounding box center [402, 386] width 391 height 56
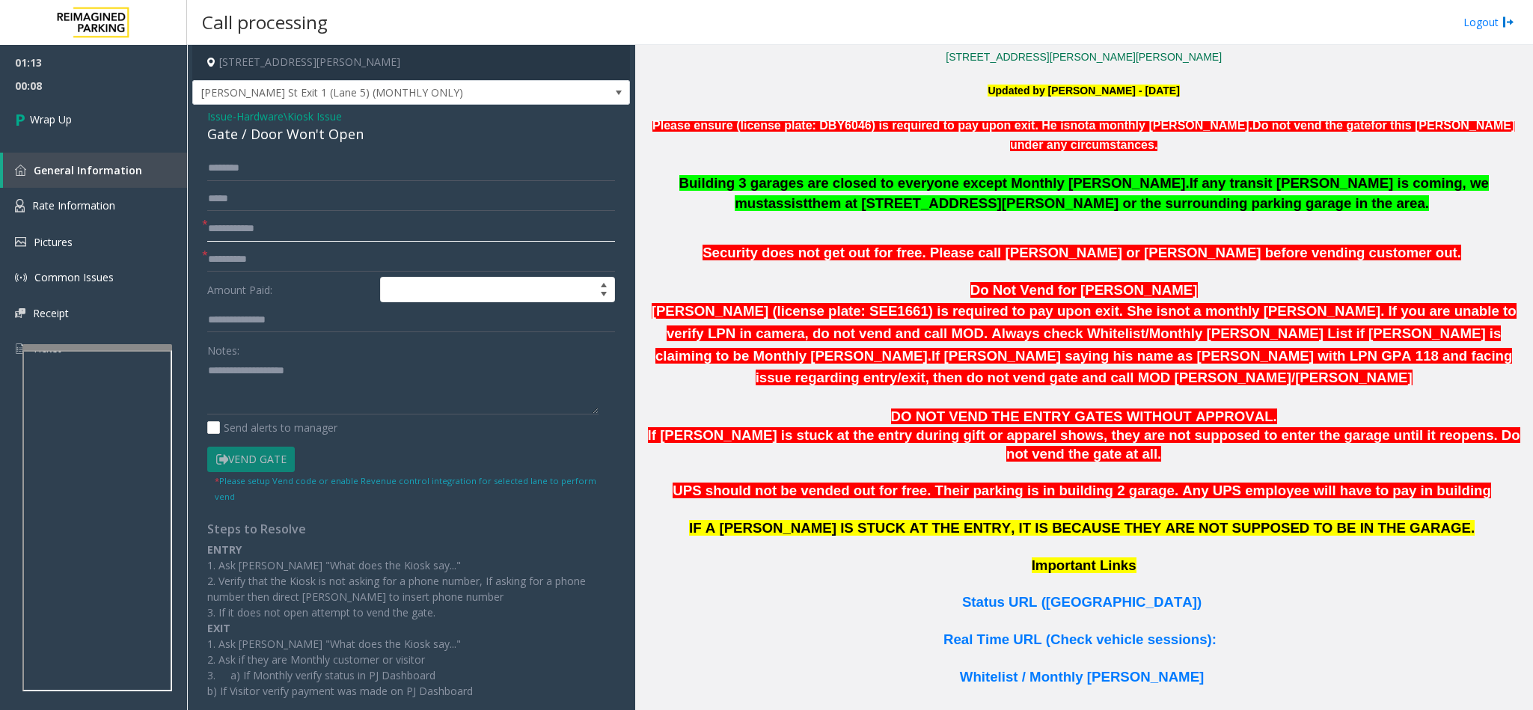
click at [281, 231] on input "text" at bounding box center [411, 228] width 408 height 25
type input "***"
click at [295, 272] on form "* *** * Amount Paid: Notes: Send alerts to manager Vend Gate * Please setup Ven…" at bounding box center [411, 329] width 408 height 347
click at [295, 258] on input "text" at bounding box center [411, 259] width 408 height 25
click at [301, 247] on input "*" at bounding box center [411, 259] width 408 height 25
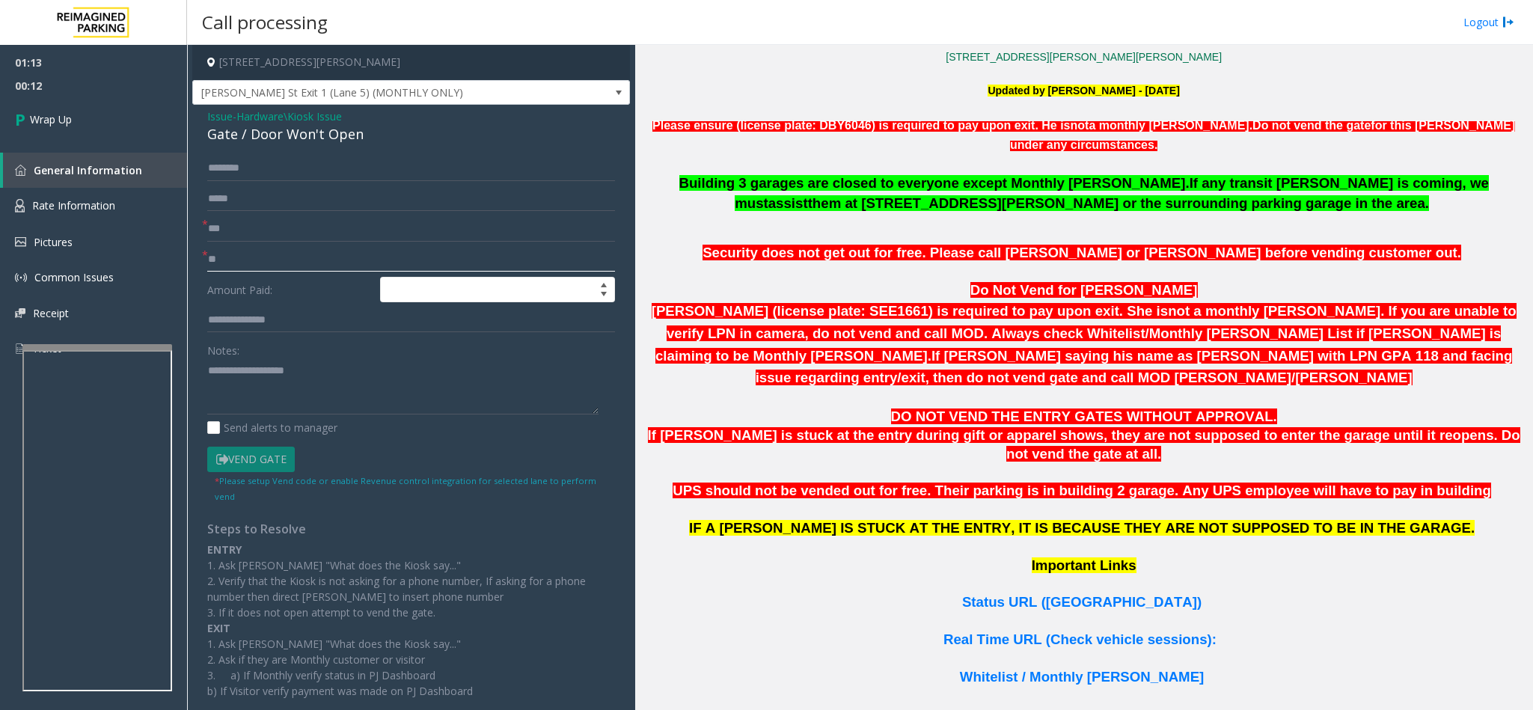
click at [301, 247] on input "**" at bounding box center [411, 259] width 408 height 25
type input "**"
click at [306, 233] on input "***" at bounding box center [411, 228] width 408 height 25
type input "**"
drag, startPoint x: 364, startPoint y: 141, endPoint x: 202, endPoint y: 117, distance: 164.1
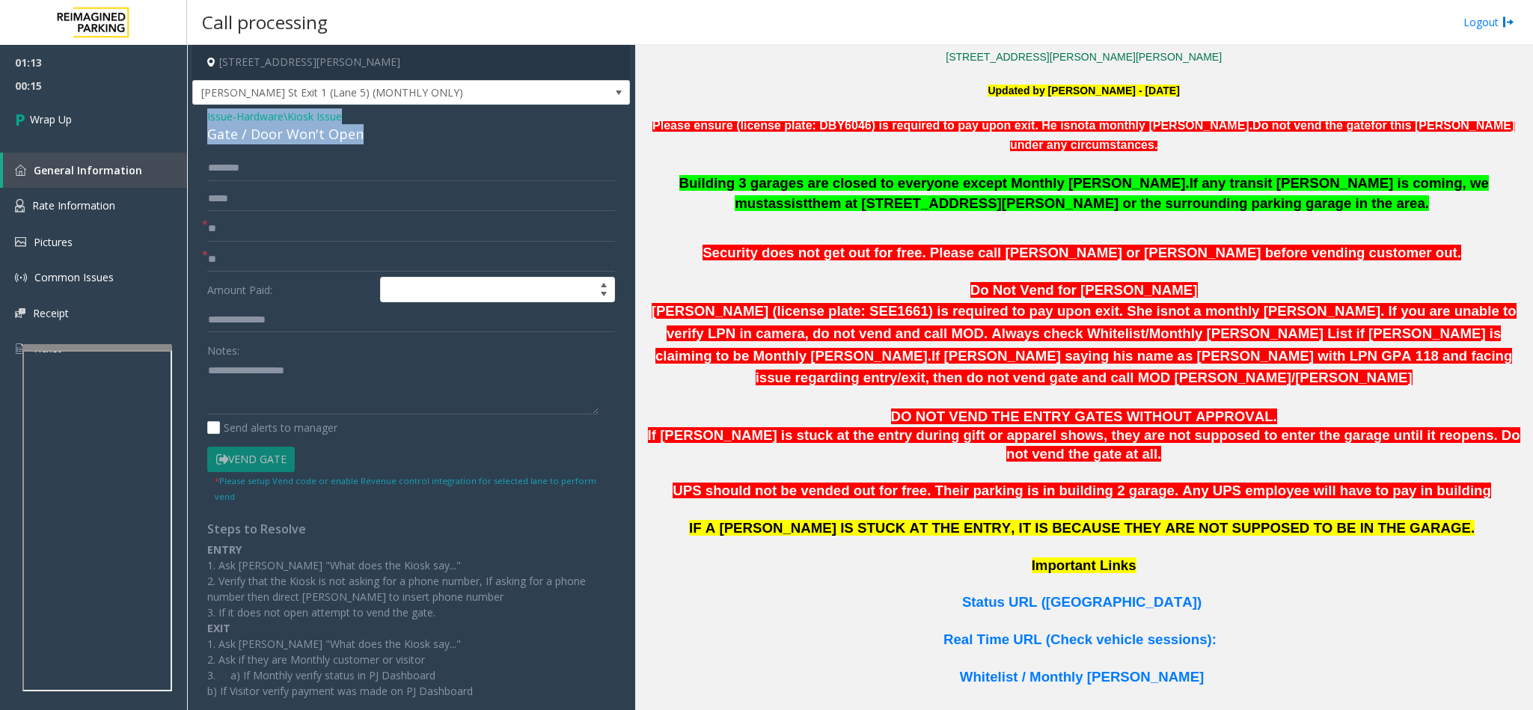
click at [202, 117] on div "Issue - Hardware\Kiosk Issue Gate / Door Won't Open * ** * ** Amount Paid: Note…" at bounding box center [411, 433] width 438 height 656
click at [364, 366] on textarea at bounding box center [402, 386] width 391 height 56
drag, startPoint x: 364, startPoint y: 366, endPoint x: 265, endPoint y: 373, distance: 99.8
click at [265, 373] on textarea at bounding box center [402, 386] width 391 height 56
click at [352, 384] on textarea at bounding box center [402, 386] width 391 height 56
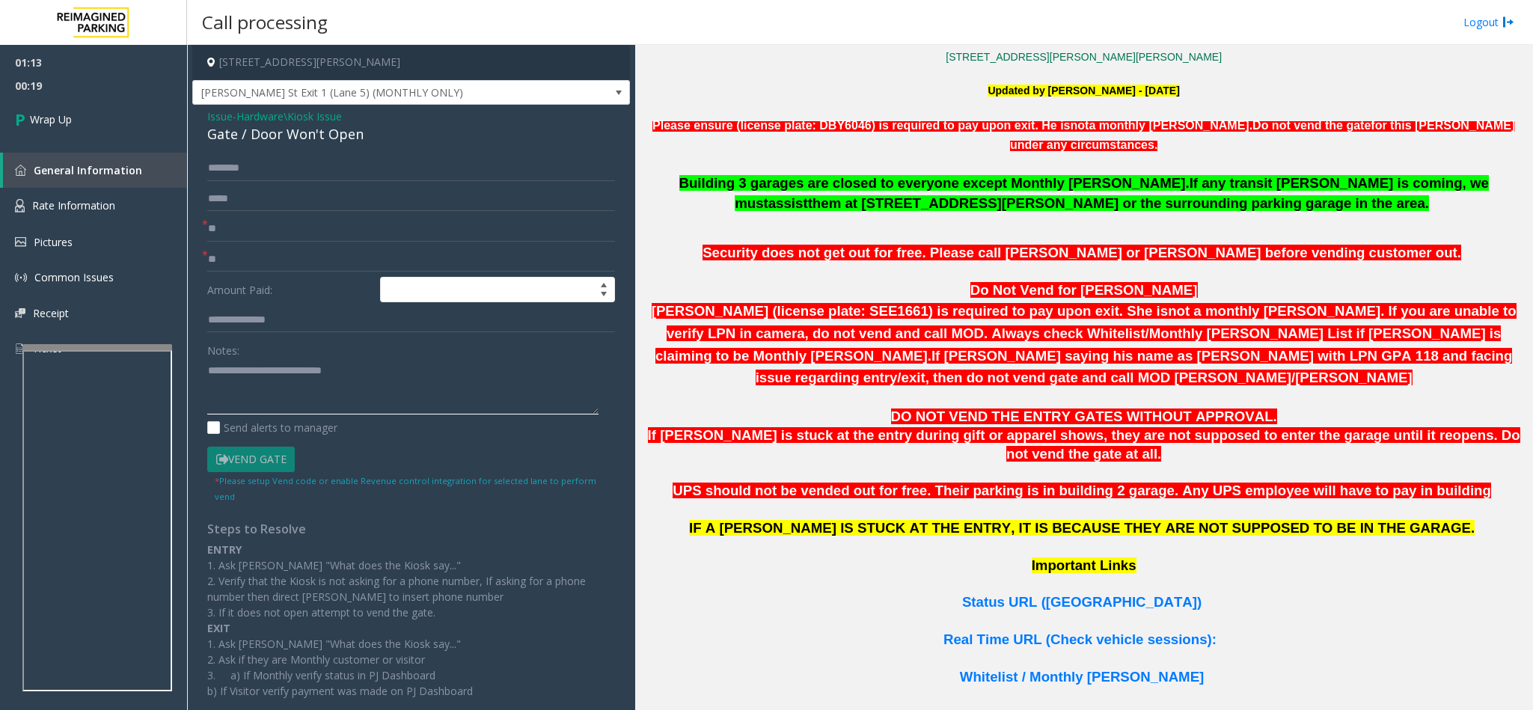
drag, startPoint x: 376, startPoint y: 378, endPoint x: 386, endPoint y: 378, distance: 10.5
click at [384, 378] on textarea at bounding box center [402, 386] width 391 height 56
type textarea "**********"
click at [55, 111] on span "Wrap Up" at bounding box center [51, 119] width 42 height 16
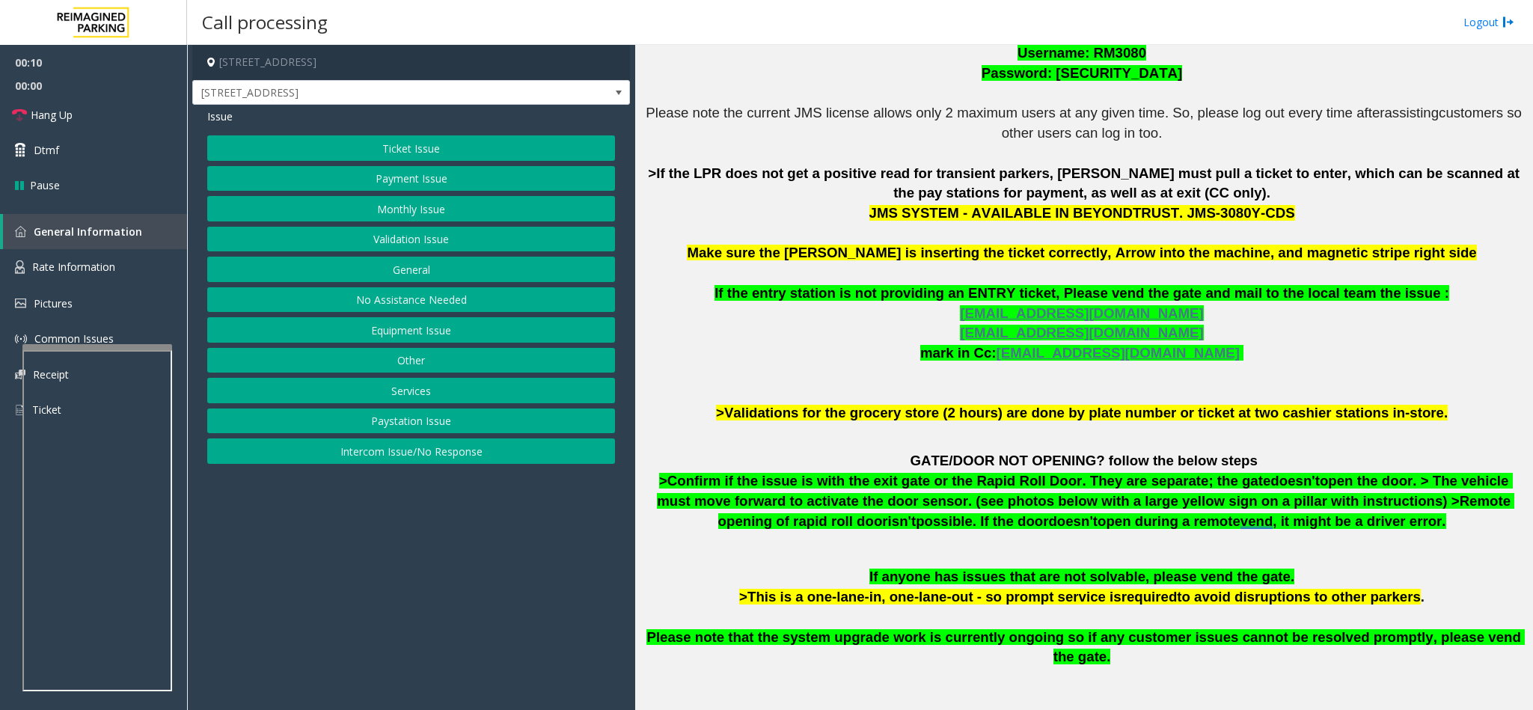
scroll to position [259, 0]
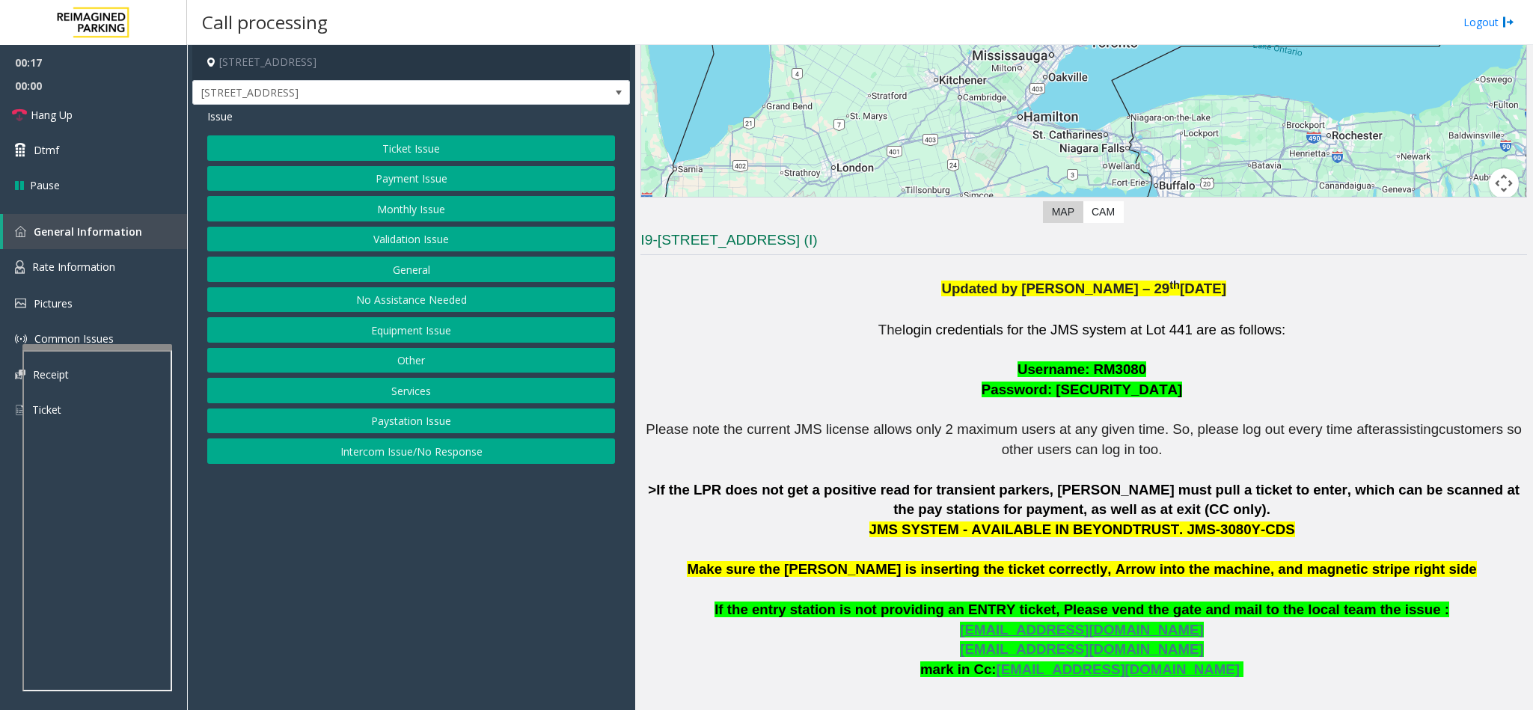
click at [1091, 369] on span "Username: RM3080" at bounding box center [1081, 369] width 129 height 16
click at [453, 148] on button "Ticket Issue" at bounding box center [411, 147] width 408 height 25
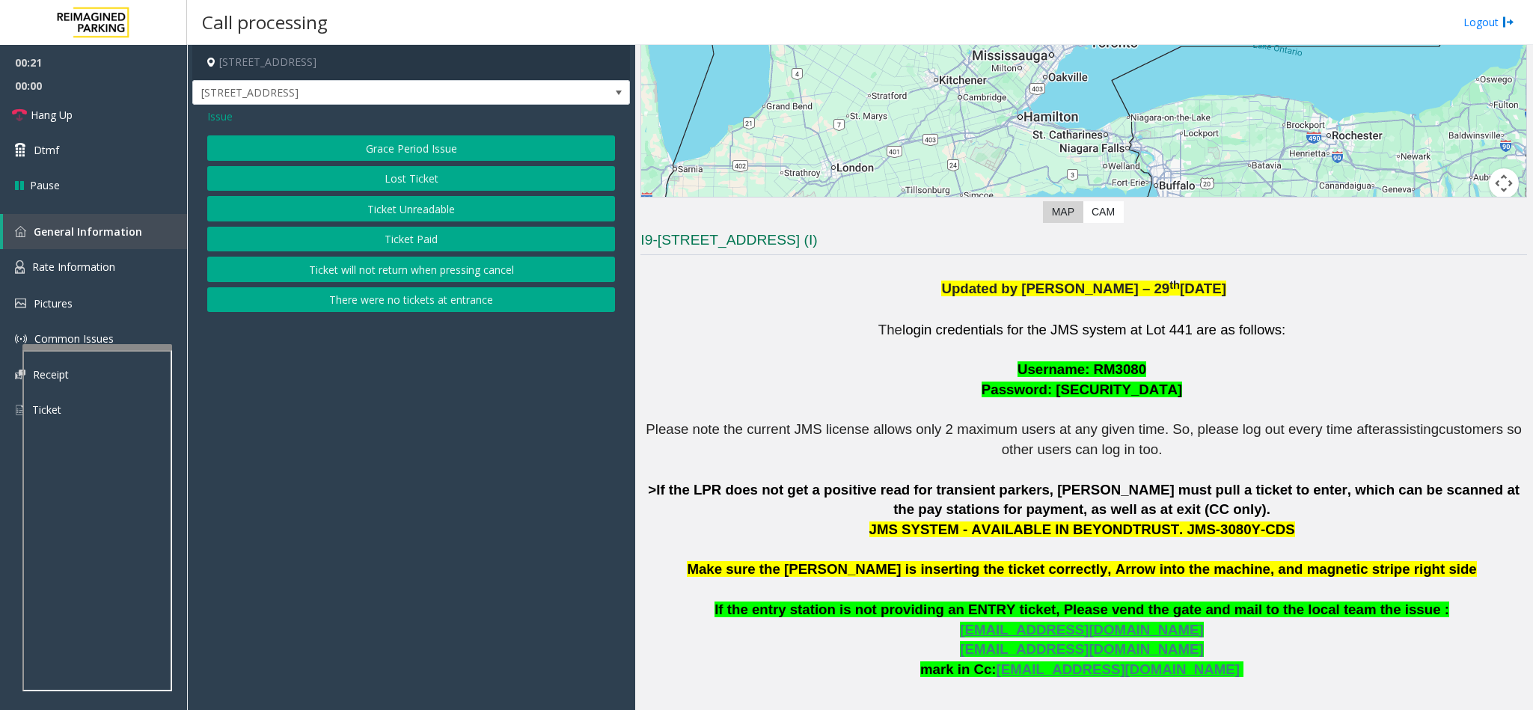
click at [429, 214] on button "Ticket Unreadable" at bounding box center [411, 208] width 408 height 25
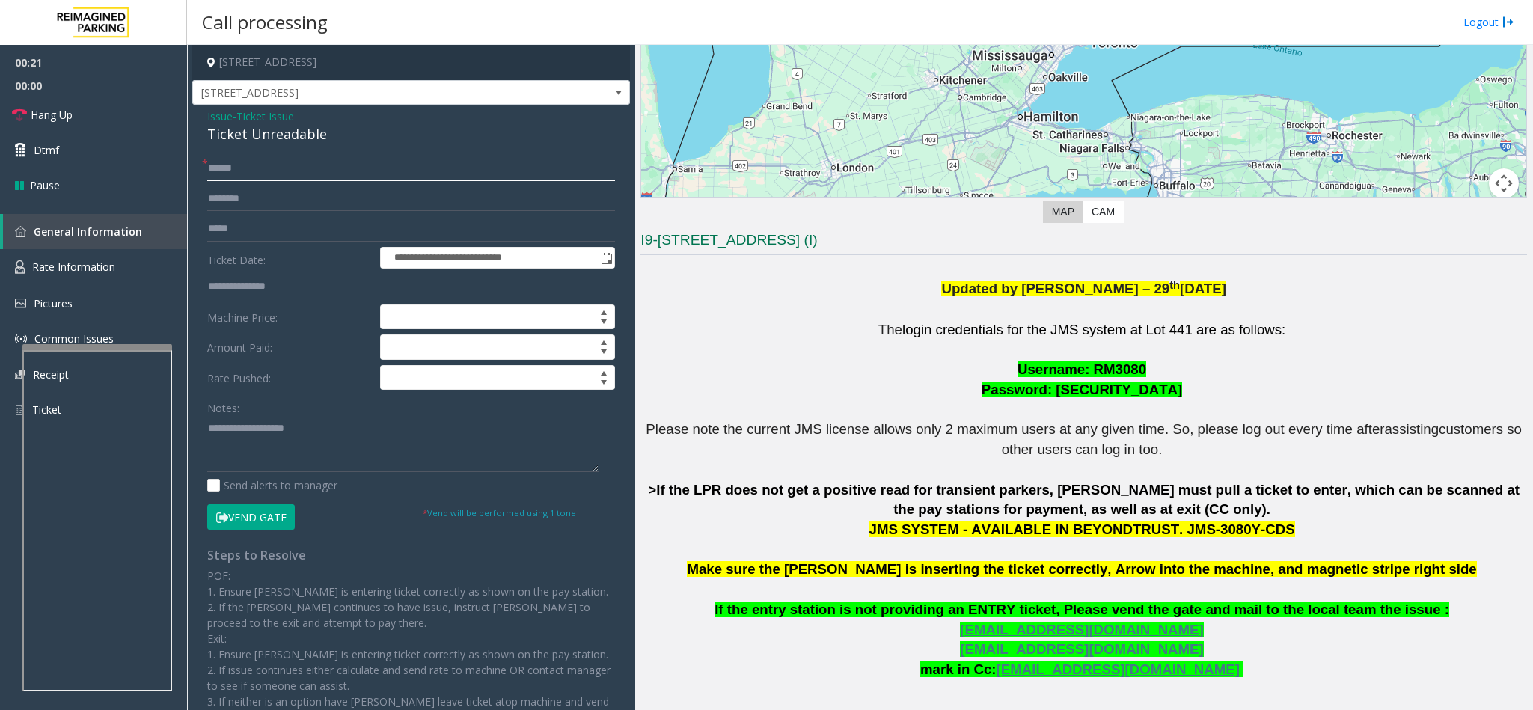
click at [281, 173] on input "text" at bounding box center [411, 168] width 408 height 25
drag, startPoint x: 328, startPoint y: 137, endPoint x: 198, endPoint y: 122, distance: 130.3
click at [198, 122] on div "**********" at bounding box center [411, 454] width 438 height 698
click at [333, 427] on textarea at bounding box center [402, 444] width 391 height 56
drag, startPoint x: 305, startPoint y: 427, endPoint x: 242, endPoint y: 426, distance: 62.8
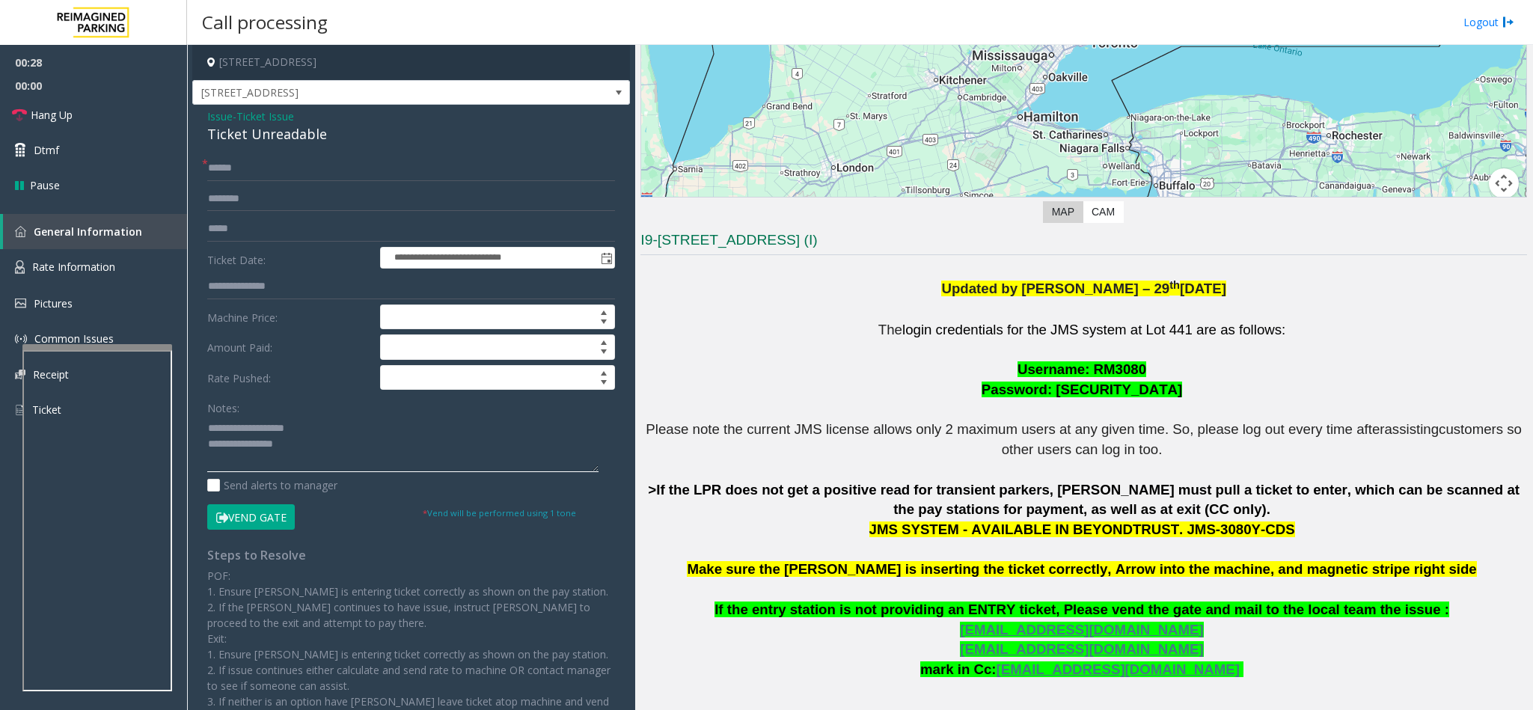
click at [242, 426] on textarea at bounding box center [402, 444] width 391 height 56
type textarea "**********"
click at [275, 162] on input "text" at bounding box center [411, 168] width 408 height 25
type input "********"
drag, startPoint x: 1156, startPoint y: 524, endPoint x: 1333, endPoint y: 525, distance: 176.5
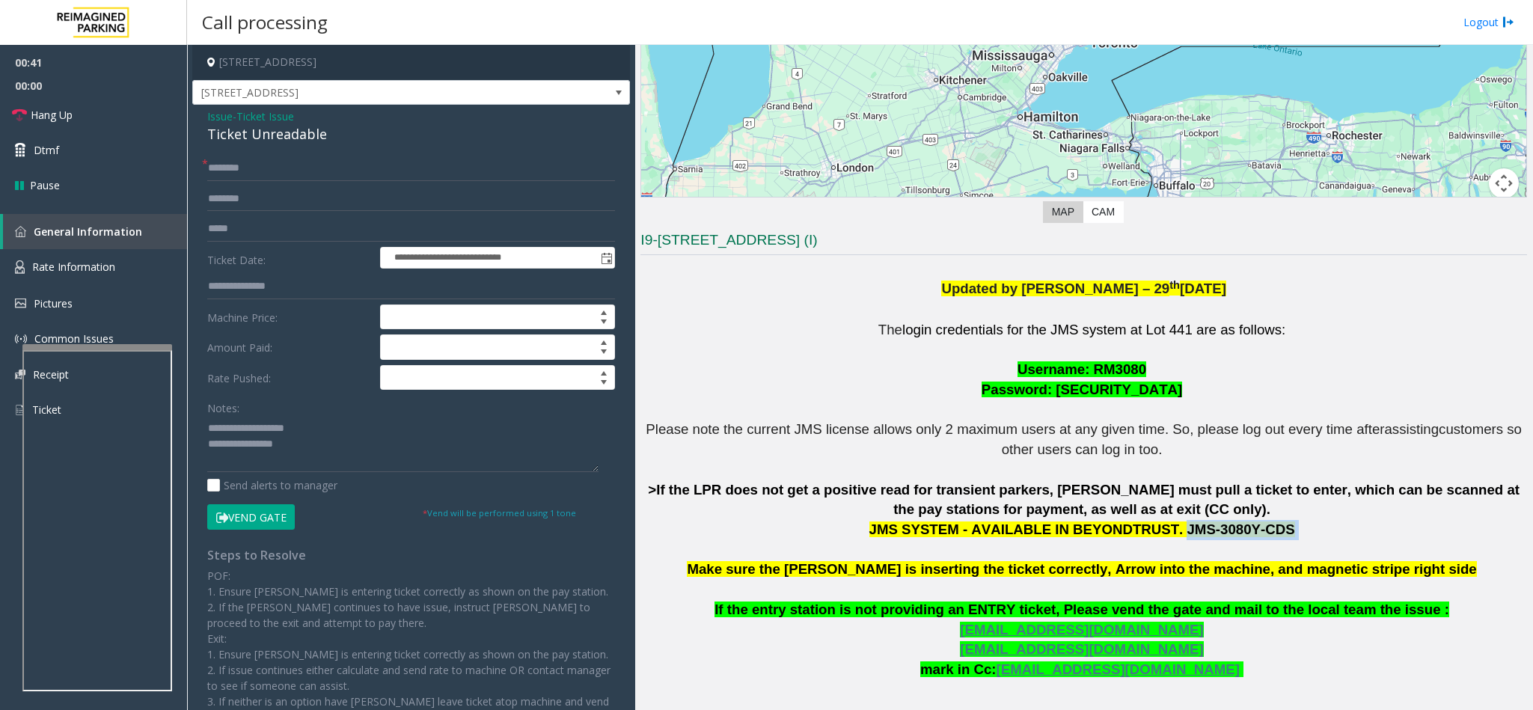
click at [1333, 525] on p "The login credentials for the JMS system at Lot 441 are as follows: Username: R…" at bounding box center [1083, 530] width 886 height 420
copy p "JMS-3080Y-CDS"
drag, startPoint x: 326, startPoint y: 142, endPoint x: 202, endPoint y: 106, distance: 129.3
click at [202, 106] on div "**********" at bounding box center [411, 454] width 438 height 698
type input "**********"
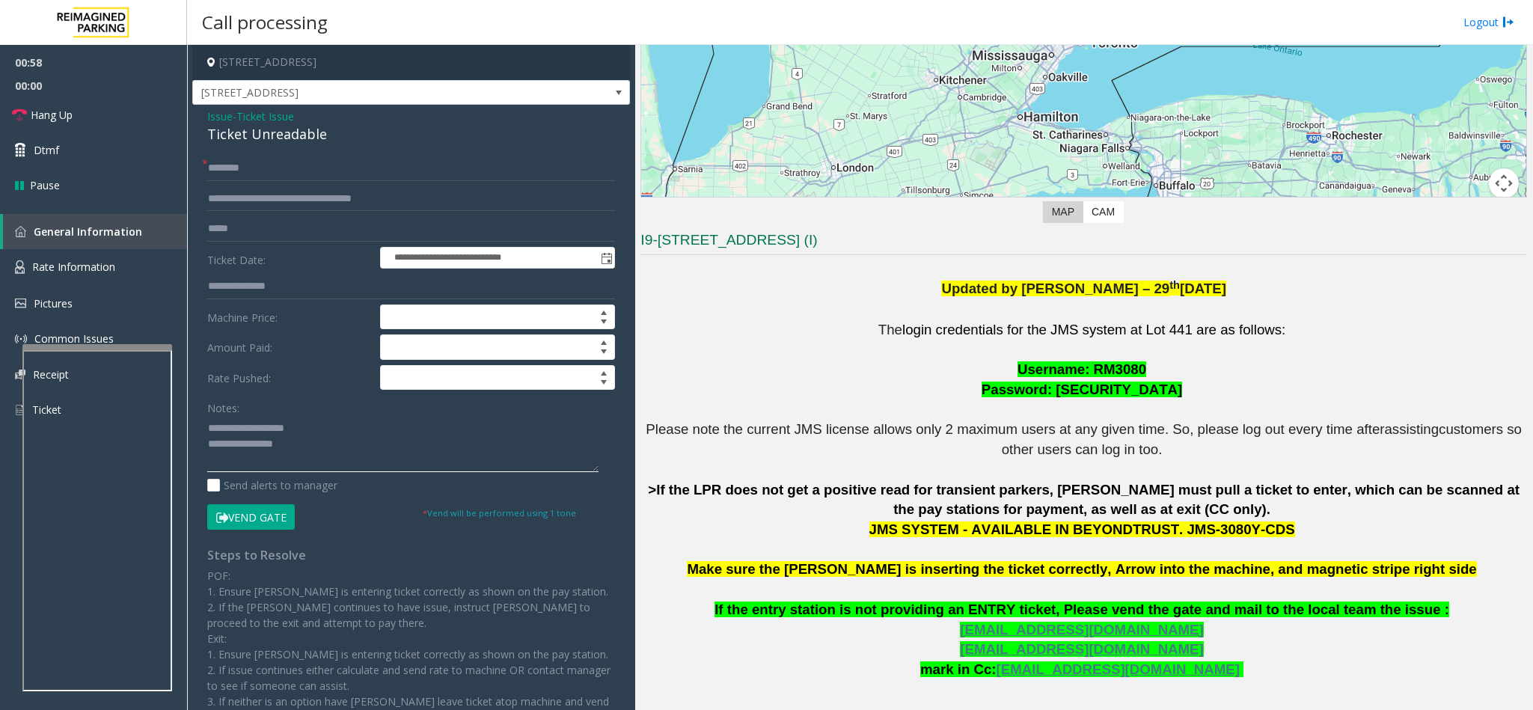
drag, startPoint x: 337, startPoint y: 429, endPoint x: 249, endPoint y: 429, distance: 87.5
click at [248, 431] on textarea at bounding box center [402, 444] width 391 height 56
type textarea "**********"
drag, startPoint x: 508, startPoint y: 198, endPoint x: 184, endPoint y: 211, distance: 324.2
click at [184, 211] on app-root "**********" at bounding box center [766, 355] width 1533 height 710
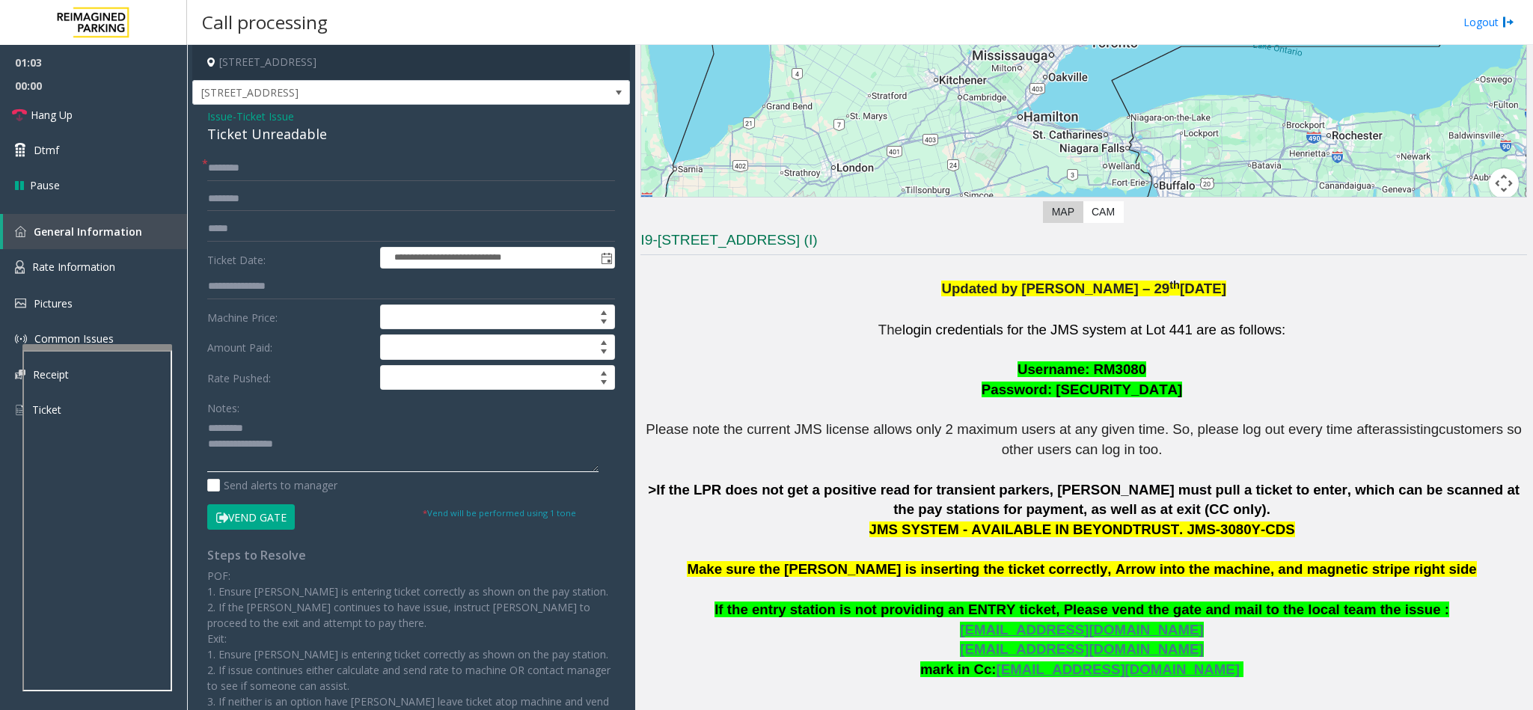
click at [258, 427] on textarea at bounding box center [402, 444] width 391 height 56
click at [373, 465] on textarea at bounding box center [402, 444] width 391 height 56
drag, startPoint x: 1121, startPoint y: 366, endPoint x: 1085, endPoint y: 364, distance: 35.9
click at [1085, 364] on p "The login credentials for the JMS system at Lot 441 are as follows: Username: R…" at bounding box center [1083, 530] width 886 height 420
copy p "RM3080"
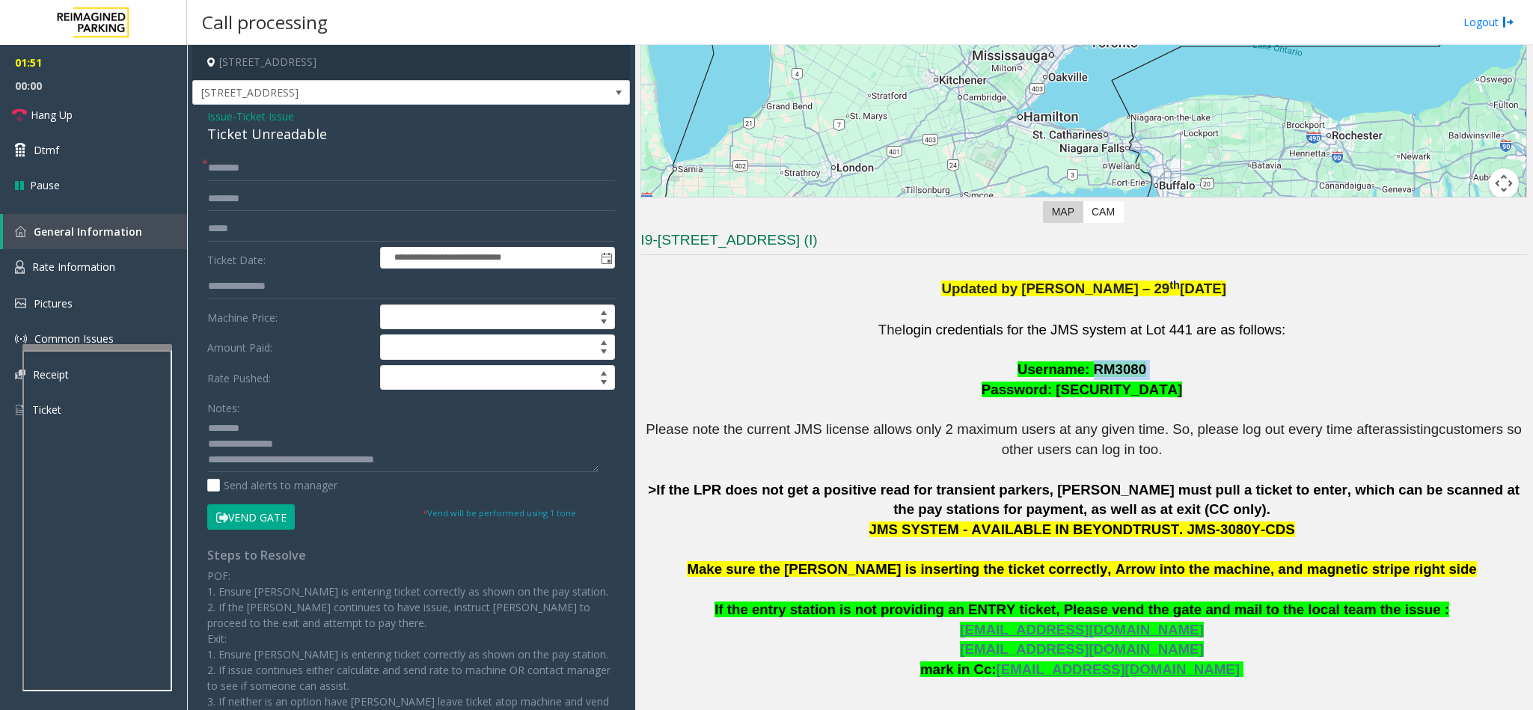
click at [252, 508] on button "Vend Gate" at bounding box center [251, 516] width 88 height 25
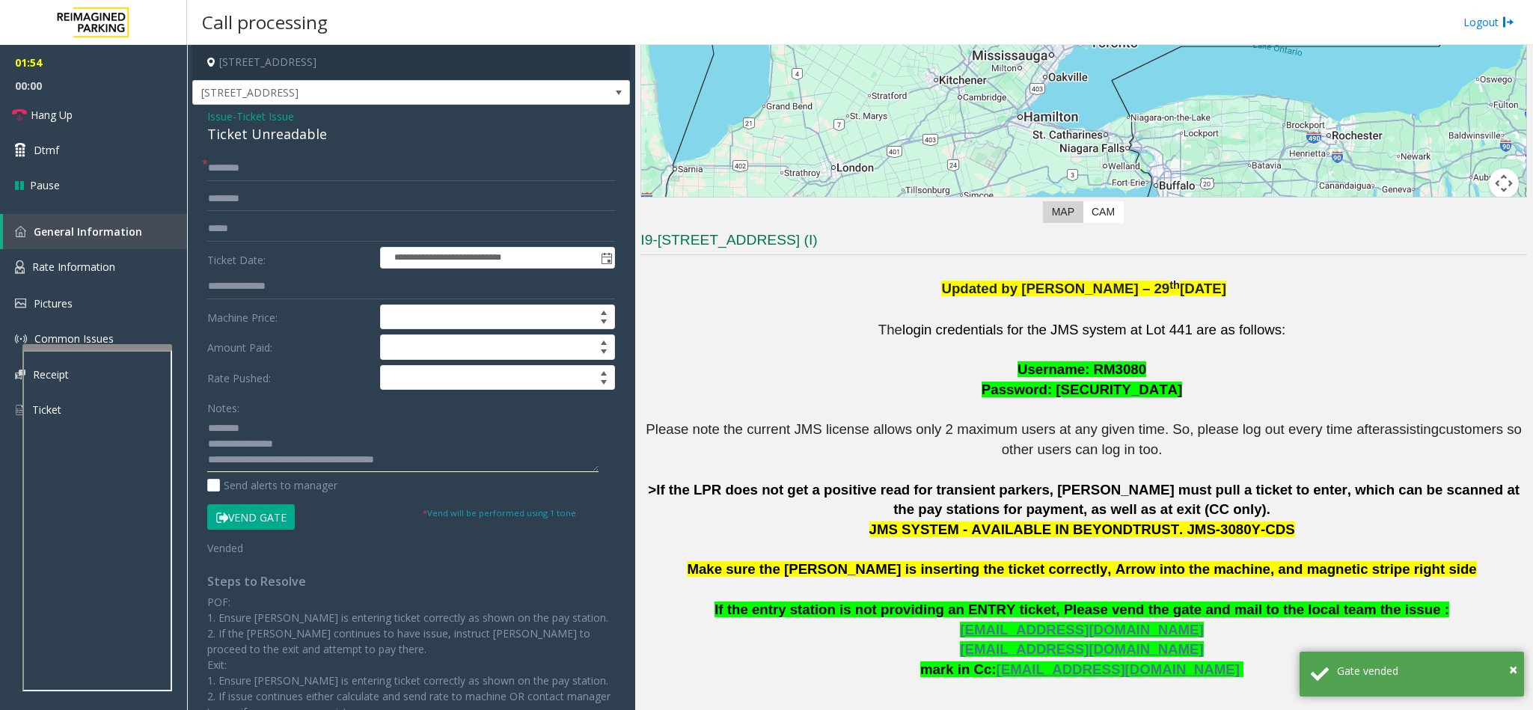
drag, startPoint x: 434, startPoint y: 447, endPoint x: 431, endPoint y: 460, distance: 13.8
click at [434, 450] on textarea at bounding box center [402, 444] width 391 height 56
click at [431, 460] on textarea at bounding box center [402, 444] width 391 height 56
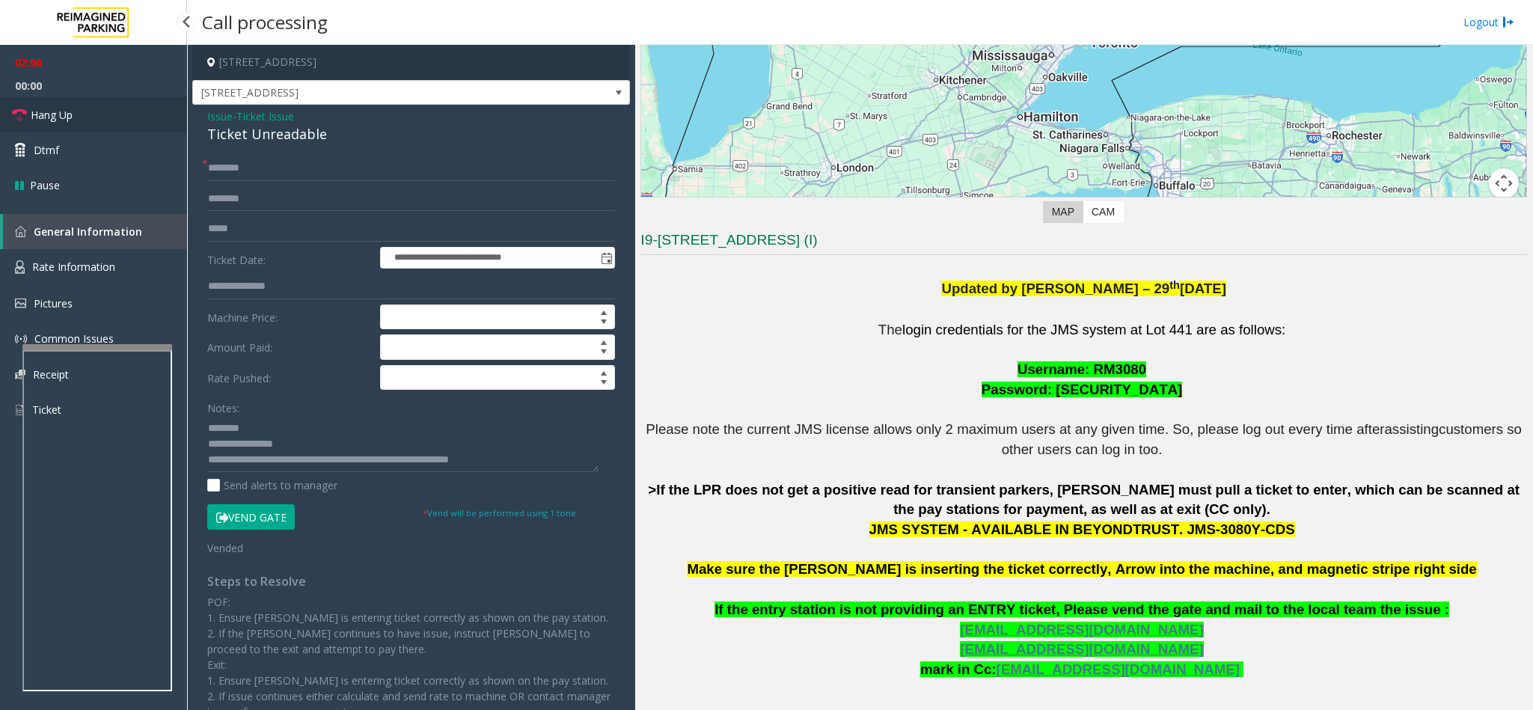
click at [79, 119] on link "Hang Up" at bounding box center [93, 114] width 187 height 35
click at [551, 453] on textarea at bounding box center [402, 444] width 391 height 56
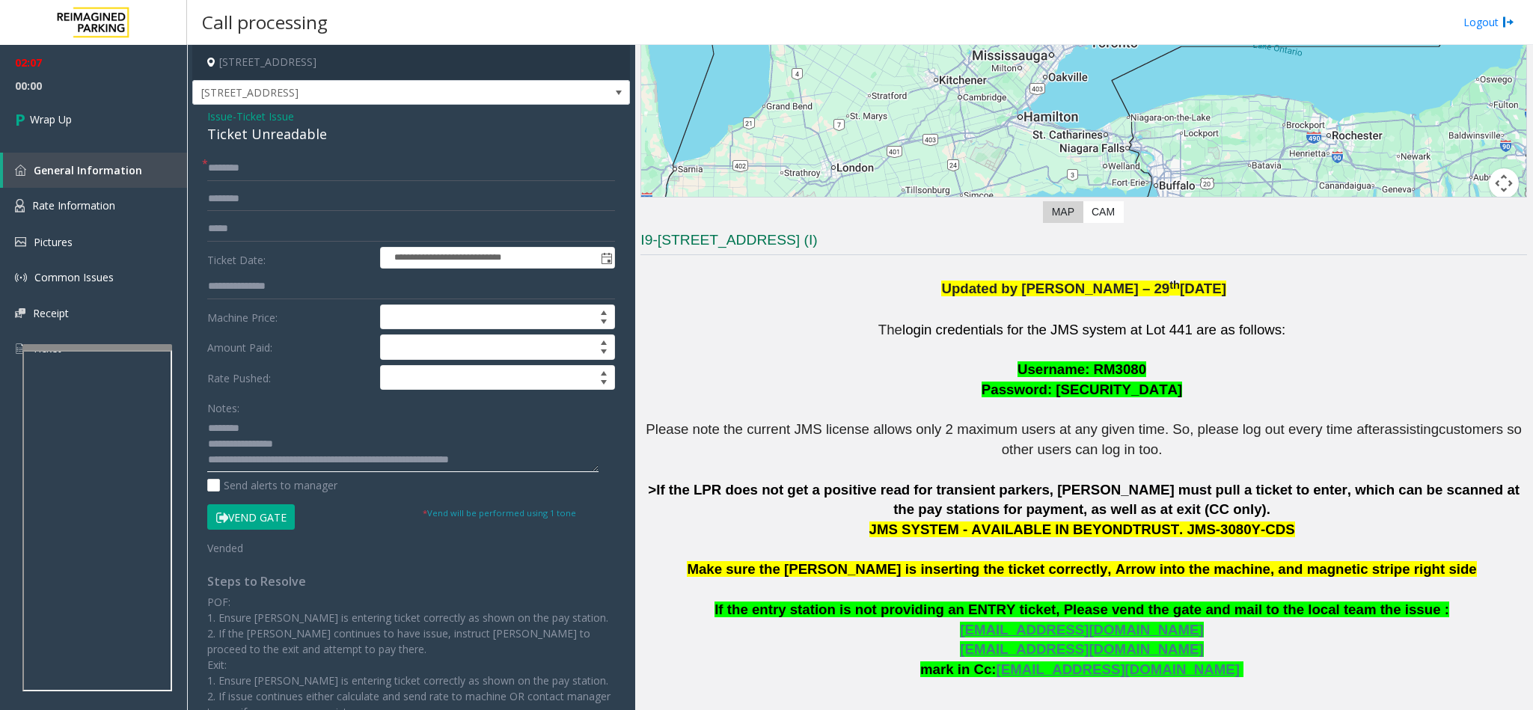
click at [552, 465] on textarea at bounding box center [402, 444] width 391 height 56
click at [551, 460] on textarea at bounding box center [402, 444] width 391 height 56
drag, startPoint x: 548, startPoint y: 447, endPoint x: 532, endPoint y: 462, distance: 22.8
click at [524, 467] on textarea at bounding box center [402, 444] width 391 height 56
click at [535, 462] on textarea at bounding box center [402, 444] width 391 height 56
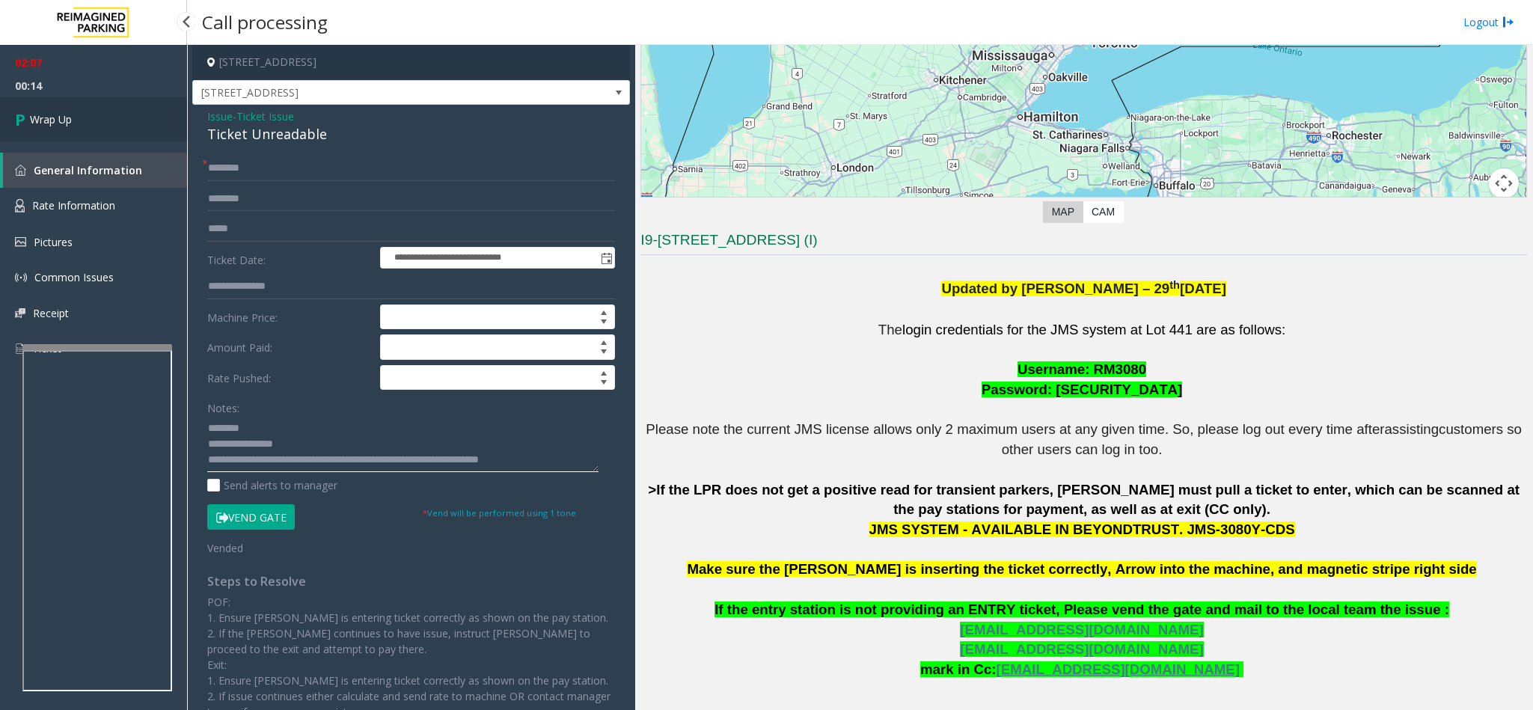
type textarea "**********"
click at [40, 117] on span "Wrap Up" at bounding box center [51, 119] width 42 height 16
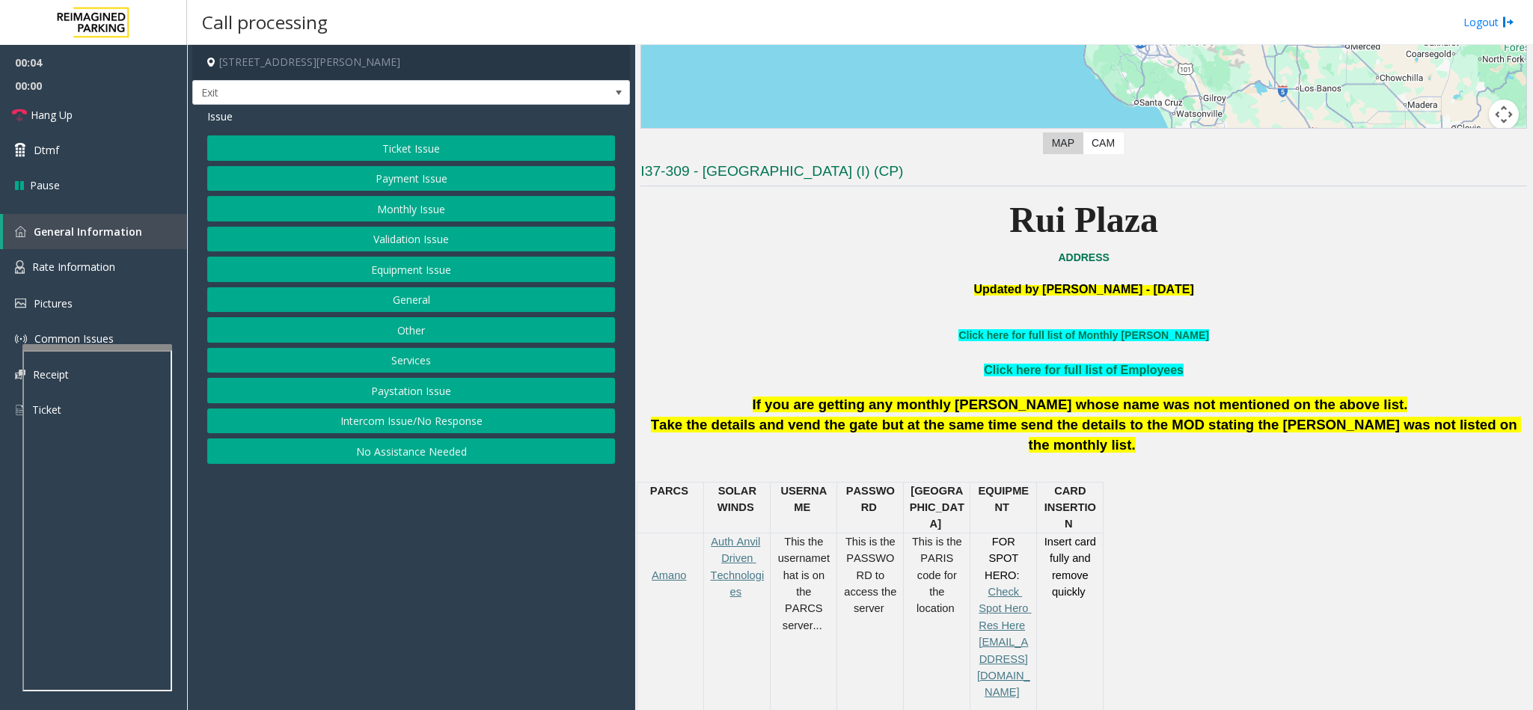
scroll to position [449, 0]
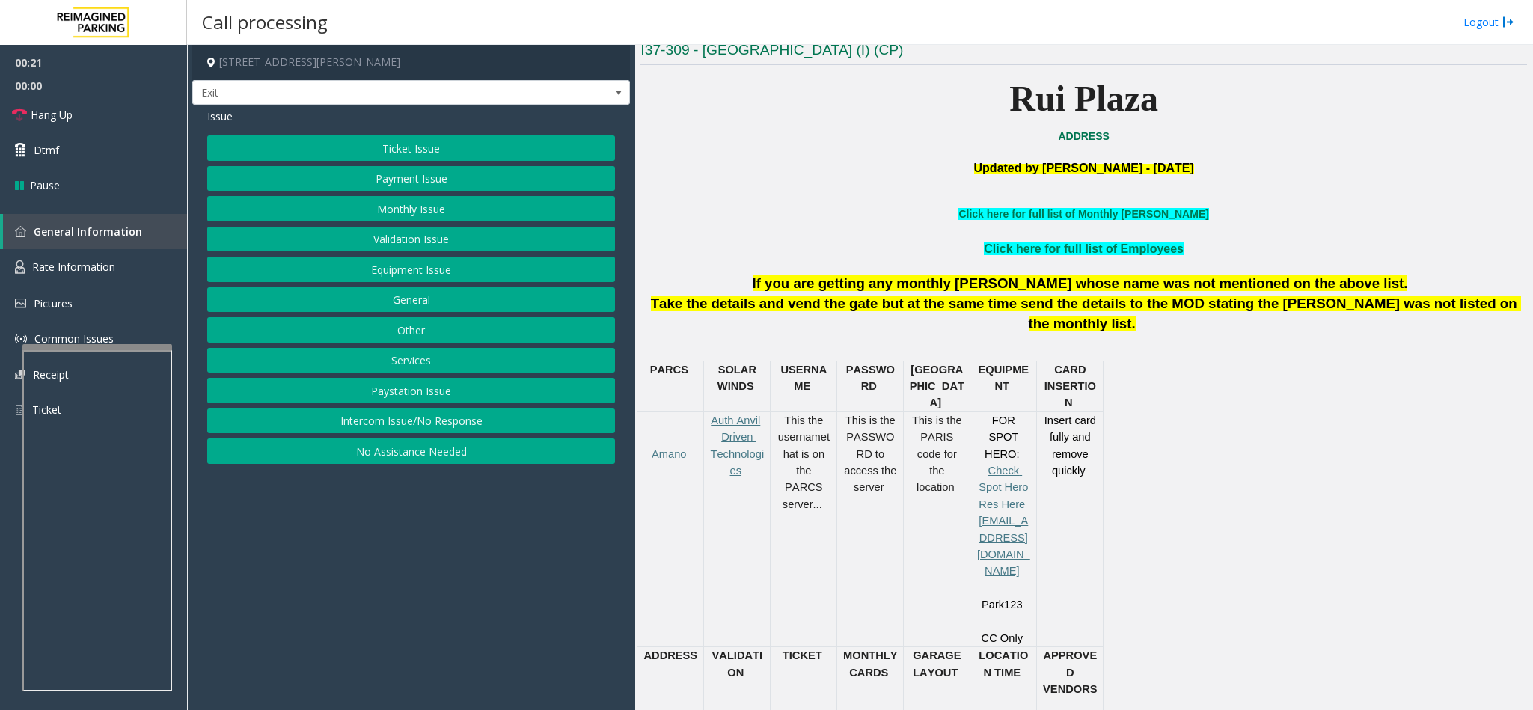
click at [488, 142] on button "Ticket Issue" at bounding box center [411, 147] width 408 height 25
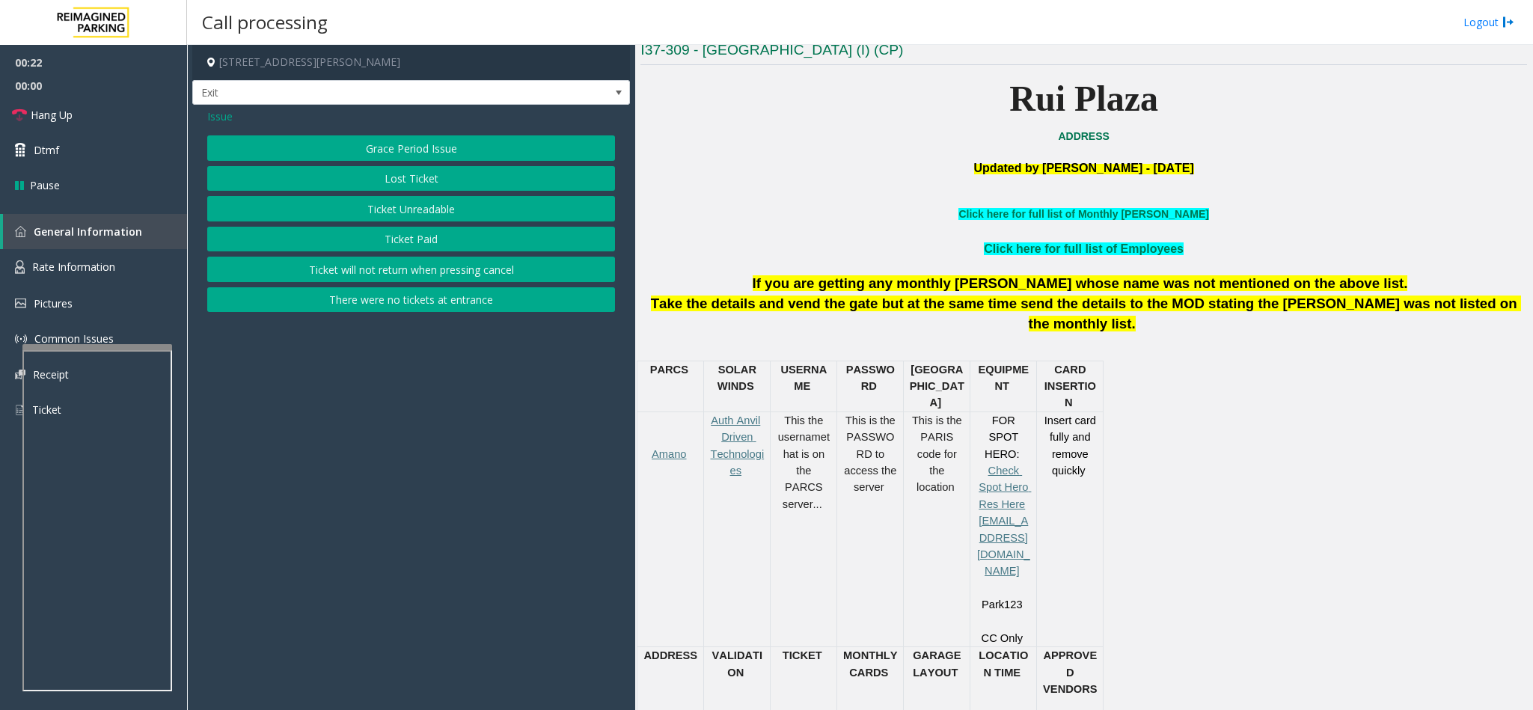
drag, startPoint x: 425, startPoint y: 209, endPoint x: 397, endPoint y: 214, distance: 28.0
click at [397, 214] on button "Ticket Unreadable" at bounding box center [411, 208] width 408 height 25
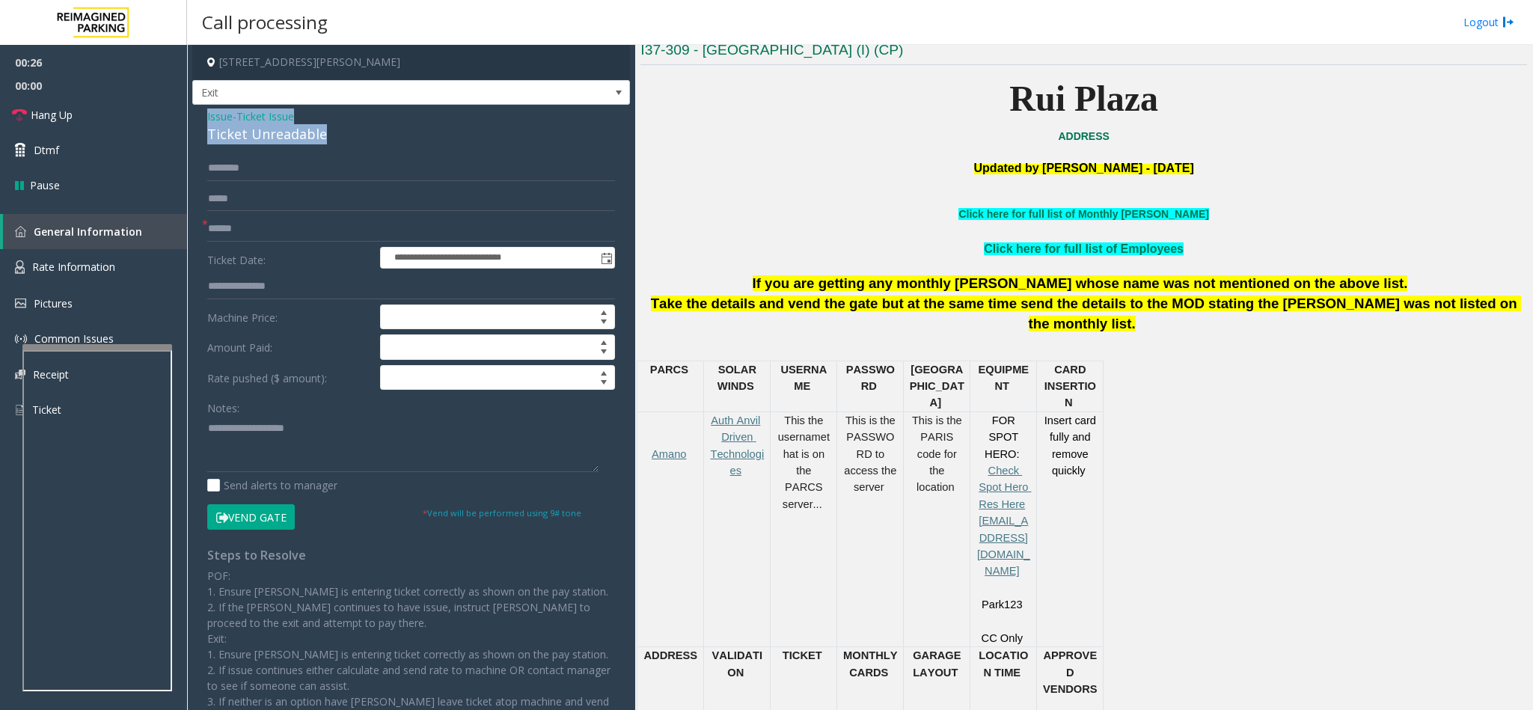
drag, startPoint x: 322, startPoint y: 131, endPoint x: 209, endPoint y: 123, distance: 113.2
click at [207, 123] on div "Issue - Ticket Issue Ticket Unreadable" at bounding box center [411, 126] width 408 height 36
click at [323, 426] on textarea at bounding box center [402, 444] width 391 height 56
drag, startPoint x: 319, startPoint y: 429, endPoint x: 238, endPoint y: 426, distance: 81.6
click at [238, 426] on textarea at bounding box center [402, 444] width 391 height 56
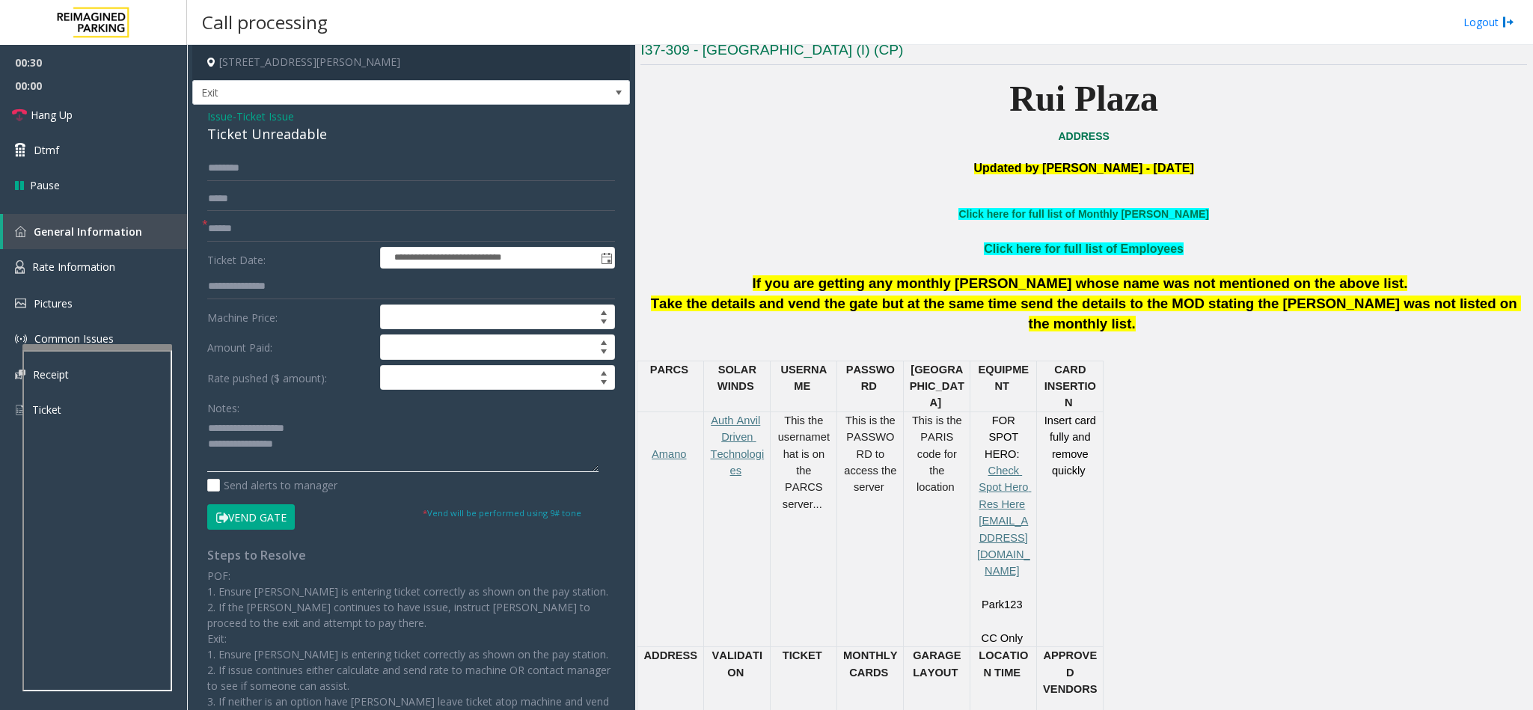
click at [245, 425] on textarea at bounding box center [402, 444] width 391 height 56
drag, startPoint x: 241, startPoint y: 427, endPoint x: 330, endPoint y: 427, distance: 89.0
click at [305, 432] on textarea at bounding box center [402, 444] width 391 height 56
click at [367, 447] on textarea at bounding box center [402, 444] width 391 height 56
type textarea "**********"
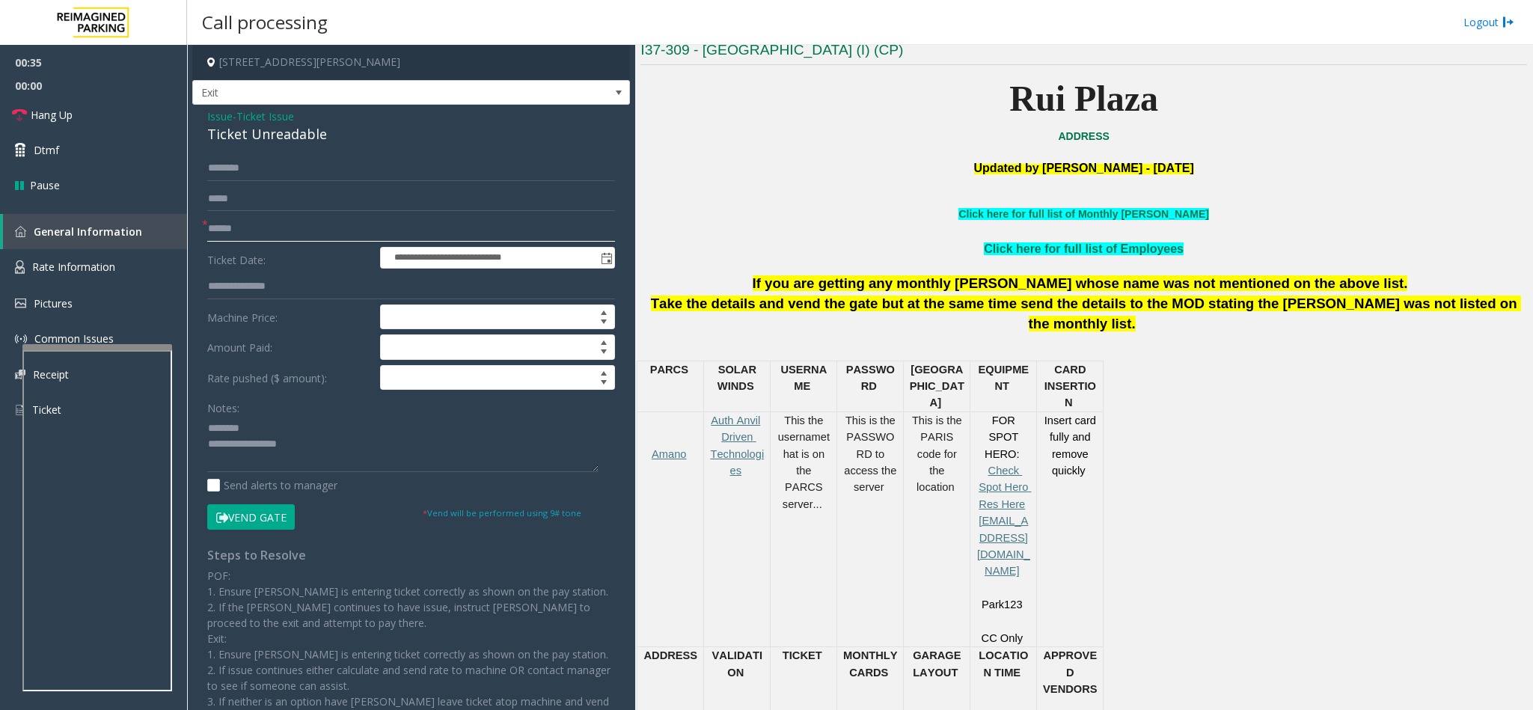
click at [283, 240] on input "text" at bounding box center [411, 228] width 408 height 25
type input "******"
click at [278, 517] on button "Vend Gate" at bounding box center [251, 516] width 88 height 25
click at [334, 445] on textarea at bounding box center [402, 444] width 391 height 56
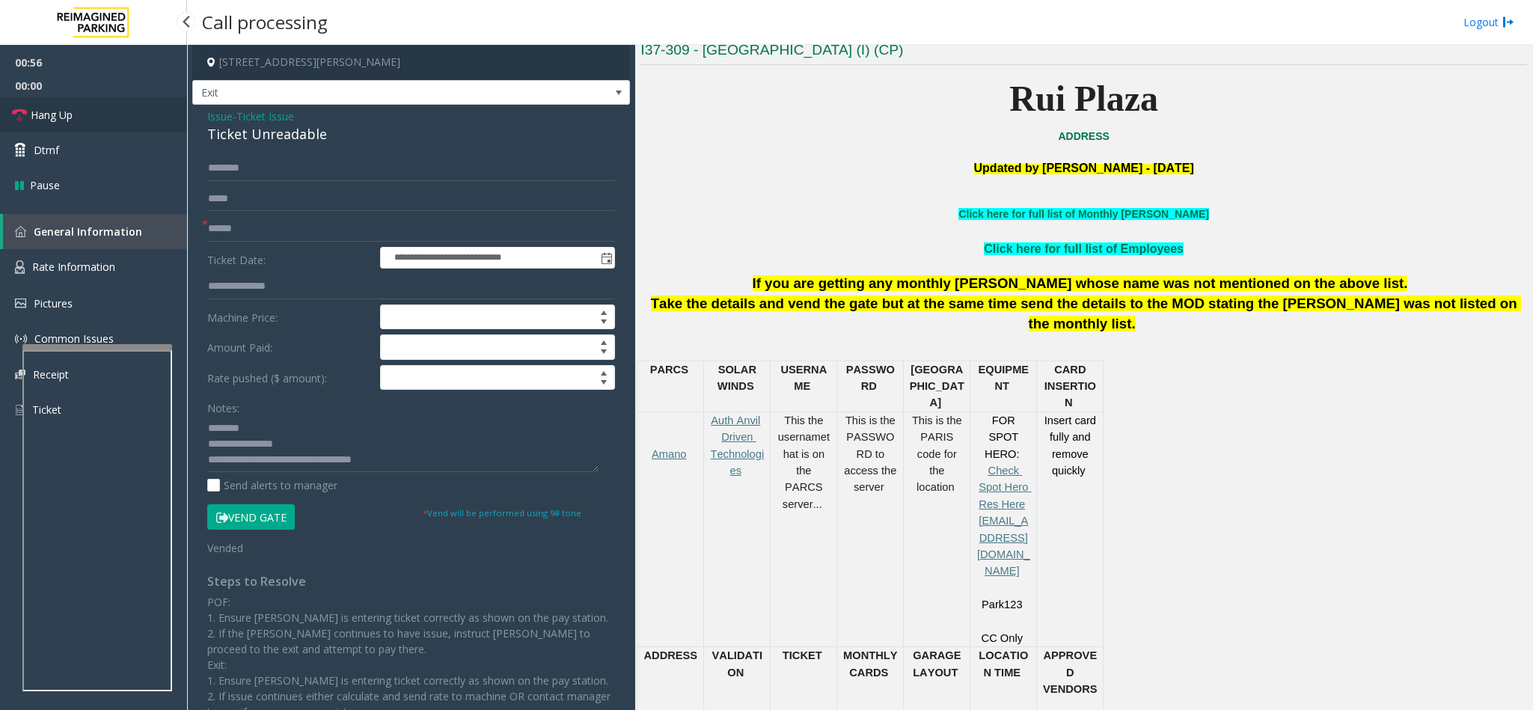
click at [82, 123] on link "Hang Up" at bounding box center [93, 114] width 187 height 35
click at [461, 459] on textarea at bounding box center [402, 444] width 391 height 56
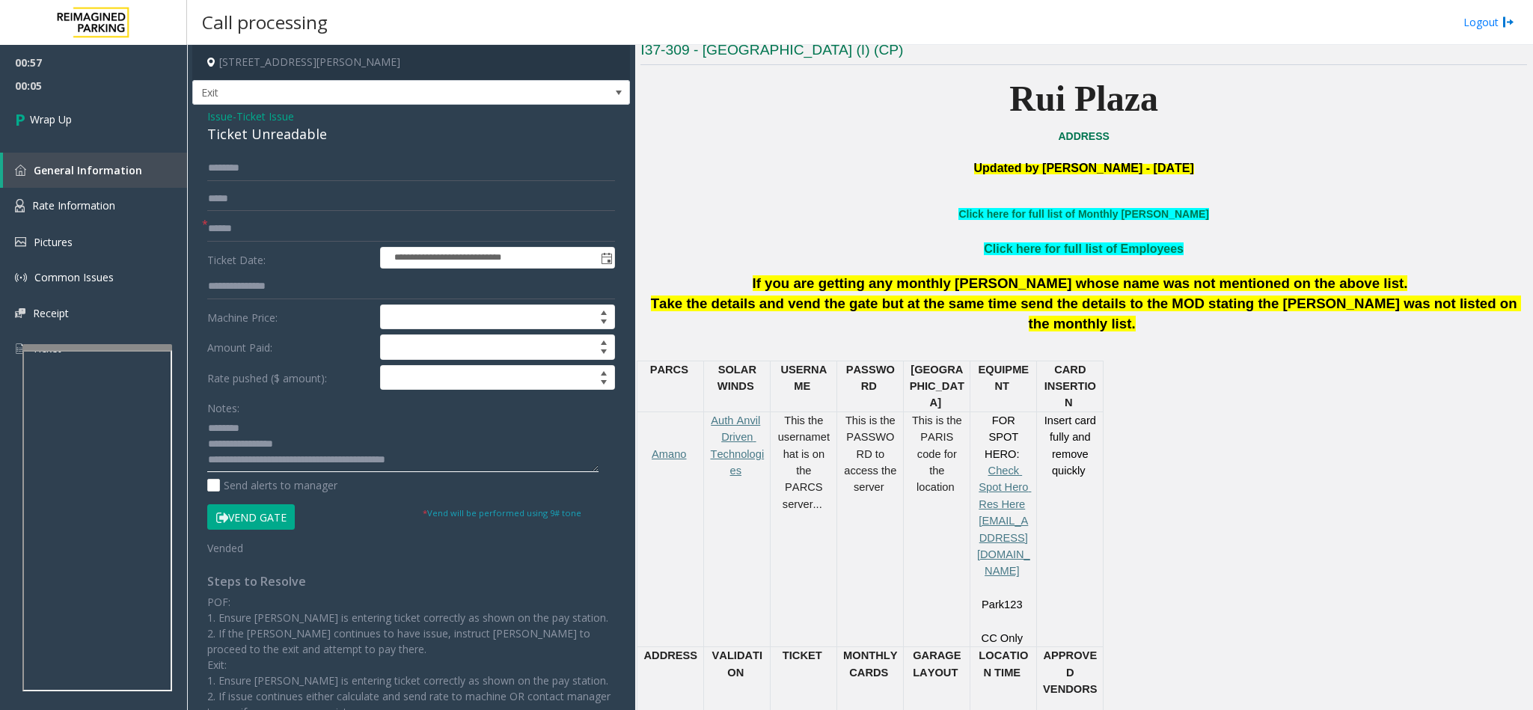
click at [296, 462] on textarea at bounding box center [402, 444] width 391 height 56
click at [357, 465] on textarea at bounding box center [402, 444] width 391 height 56
type textarea "**********"
click at [75, 106] on link "Wrap Up" at bounding box center [93, 119] width 187 height 44
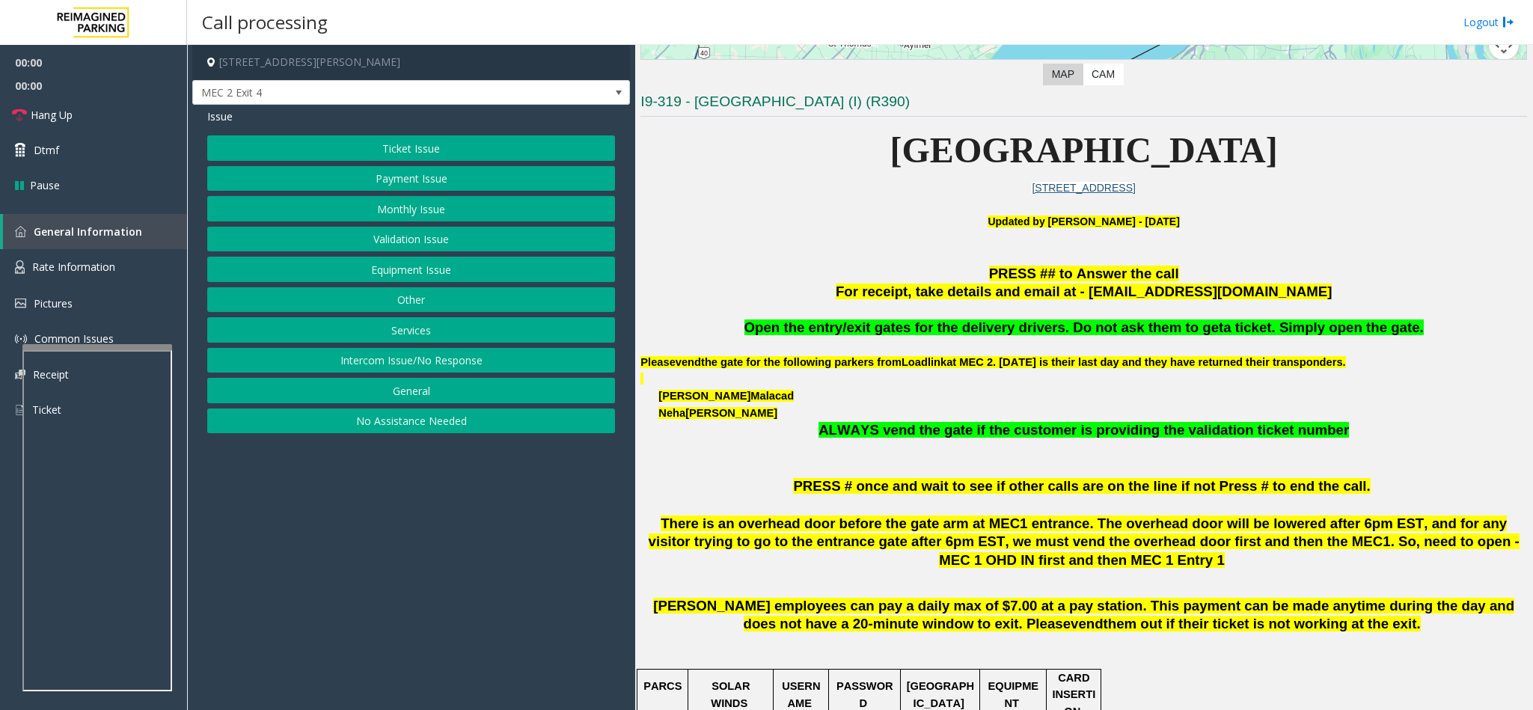
scroll to position [449, 0]
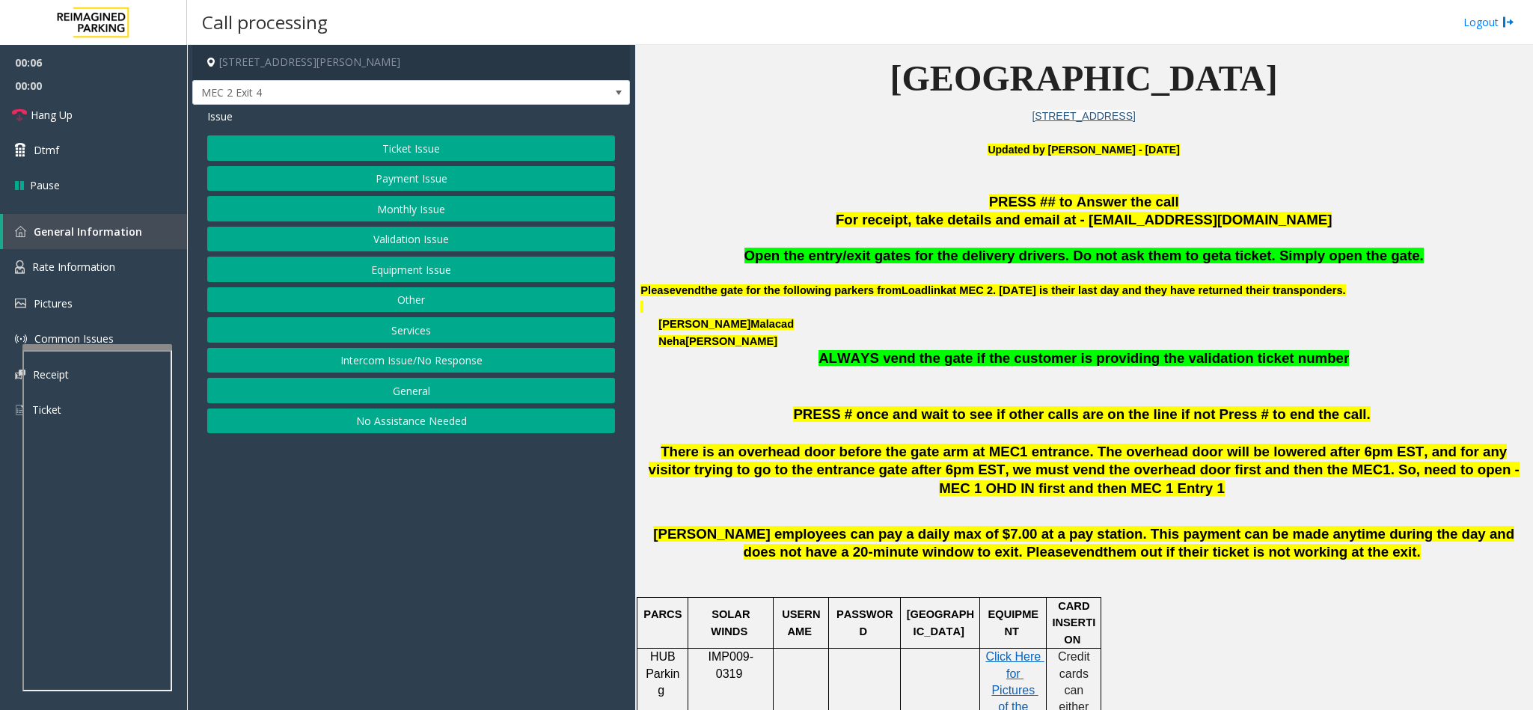
click at [499, 368] on button "Intercom Issue/No Response" at bounding box center [411, 360] width 408 height 25
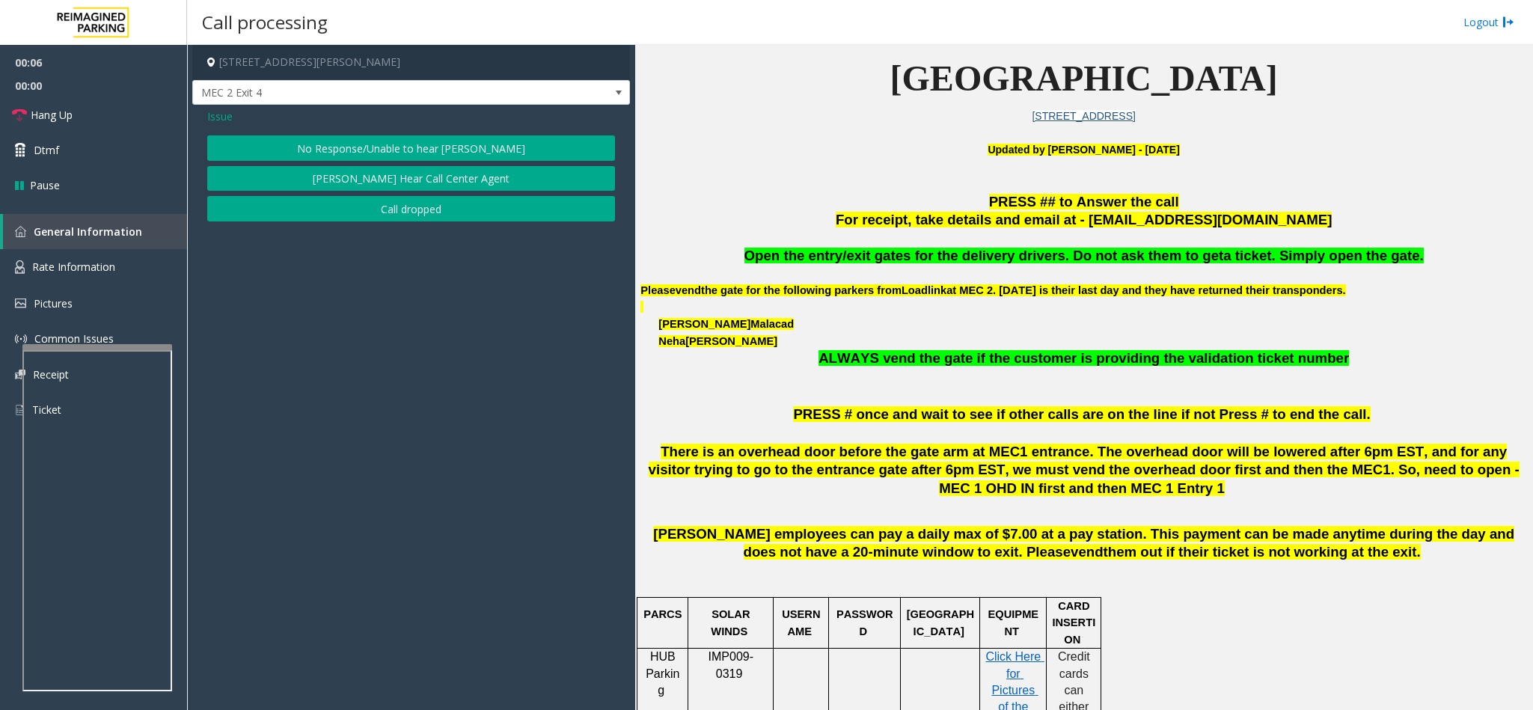
click at [469, 153] on button "No Response/Unable to hear [PERSON_NAME]" at bounding box center [411, 147] width 408 height 25
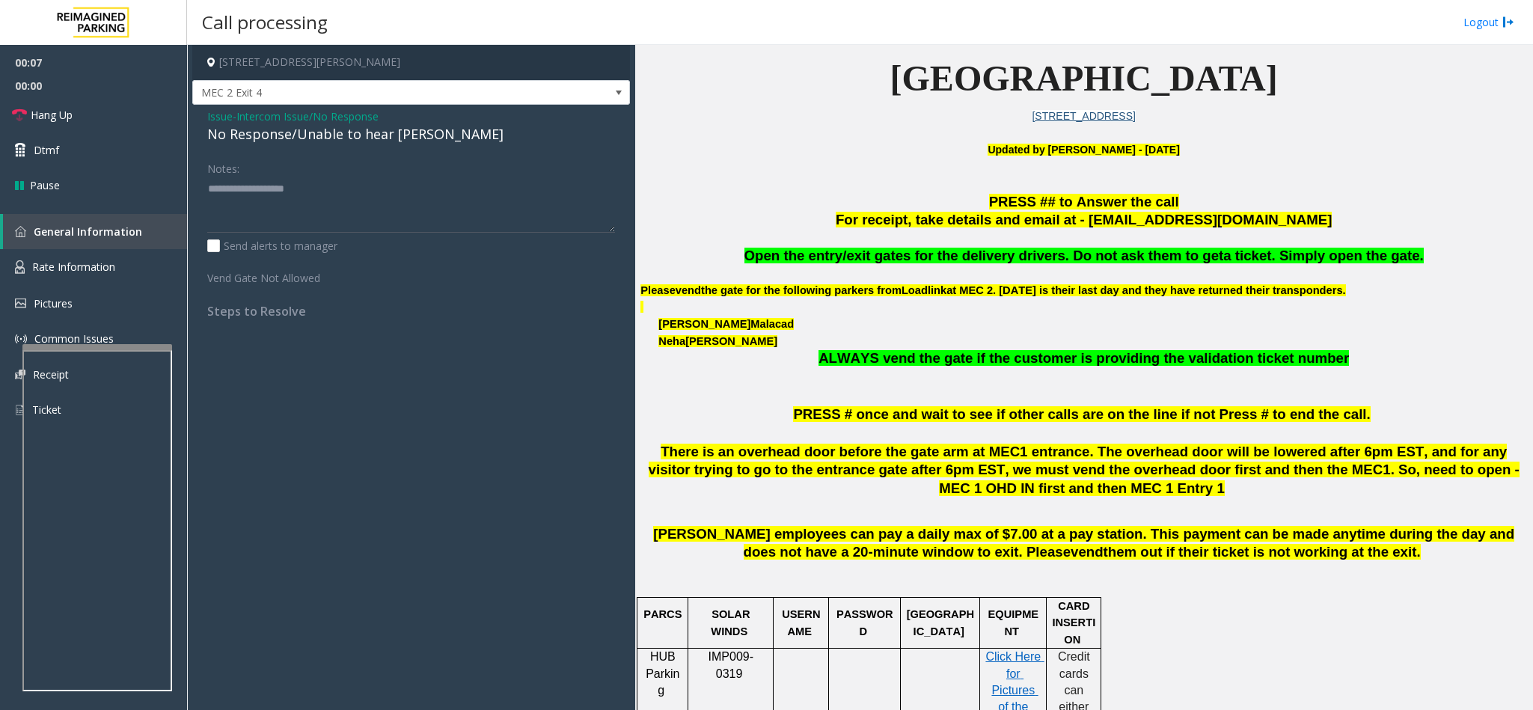
drag, startPoint x: 382, startPoint y: 144, endPoint x: 389, endPoint y: 137, distance: 10.6
click at [386, 141] on div "No Response/Unable to hear [PERSON_NAME]" at bounding box center [411, 134] width 408 height 20
click at [389, 135] on div "No Response/Unable to hear [PERSON_NAME]" at bounding box center [411, 134] width 408 height 20
click at [389, 140] on div "No Response/Unable to hear [PERSON_NAME]" at bounding box center [411, 134] width 408 height 20
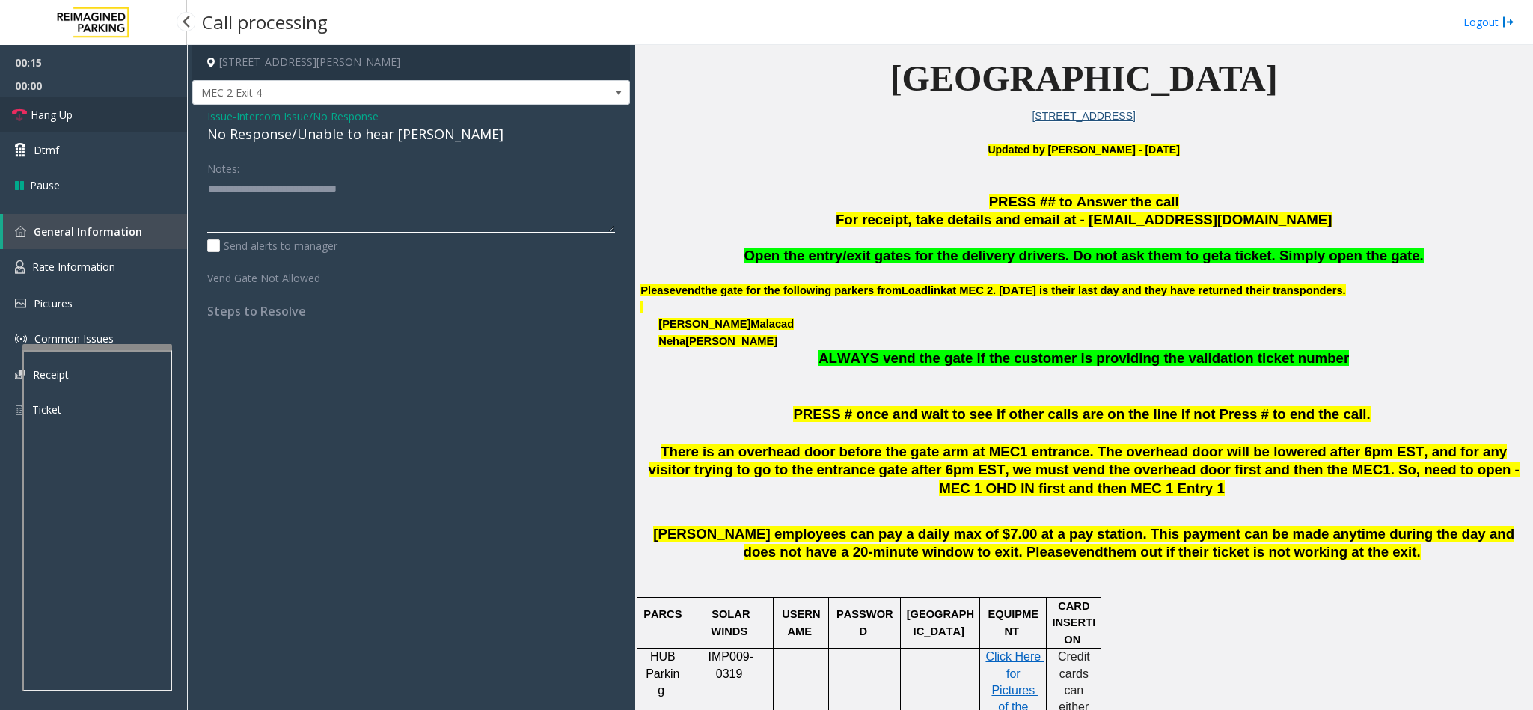
type textarea "**********"
click at [113, 114] on link "Hang Up" at bounding box center [93, 114] width 187 height 35
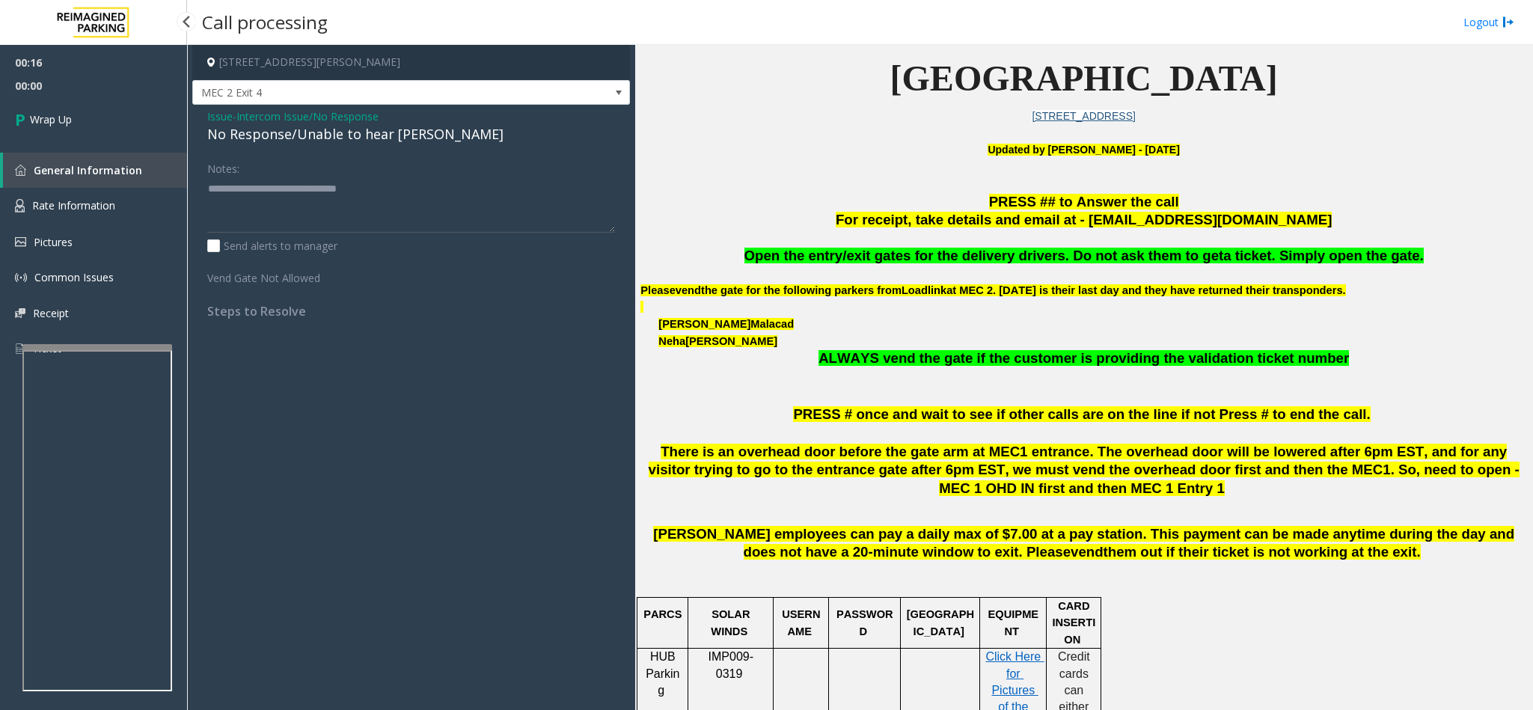
click at [110, 105] on link "Wrap Up" at bounding box center [93, 119] width 187 height 44
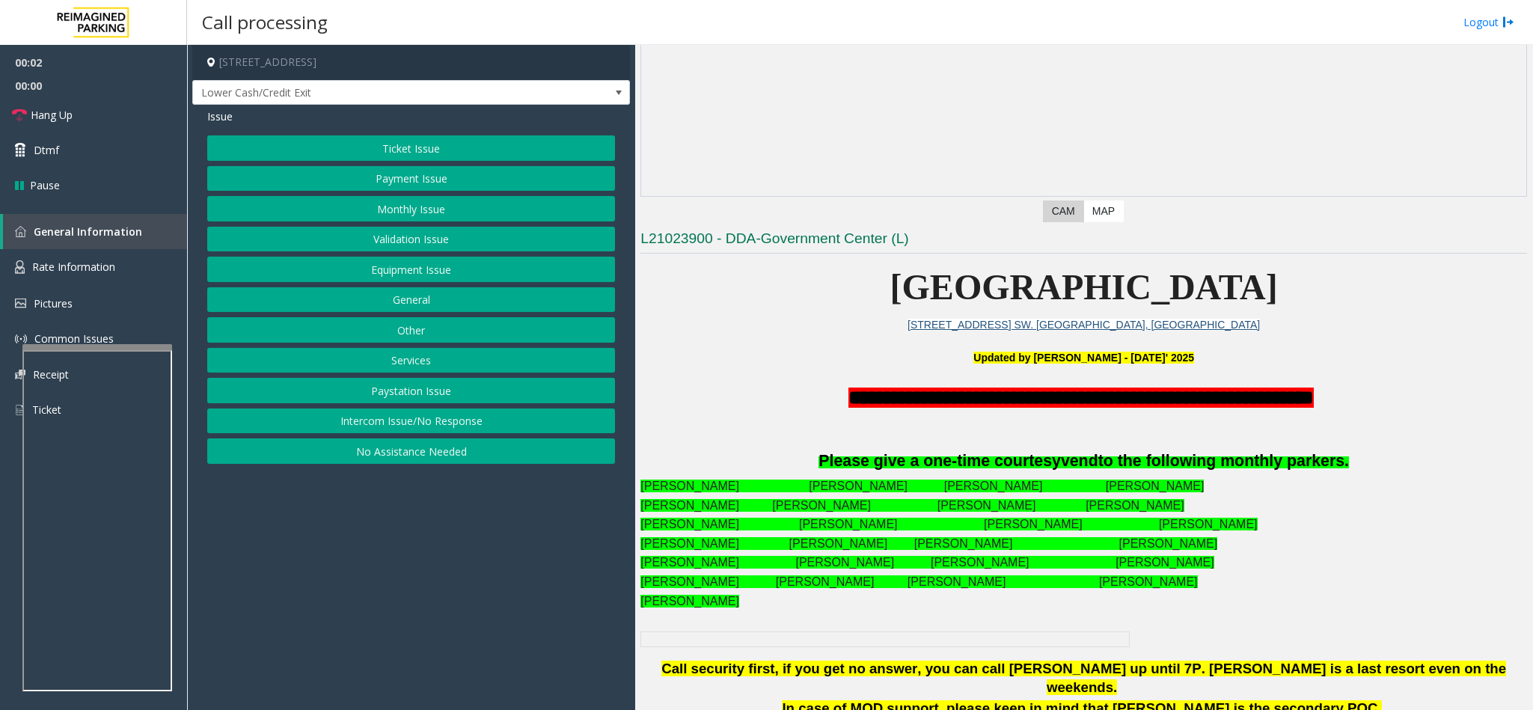
scroll to position [337, 0]
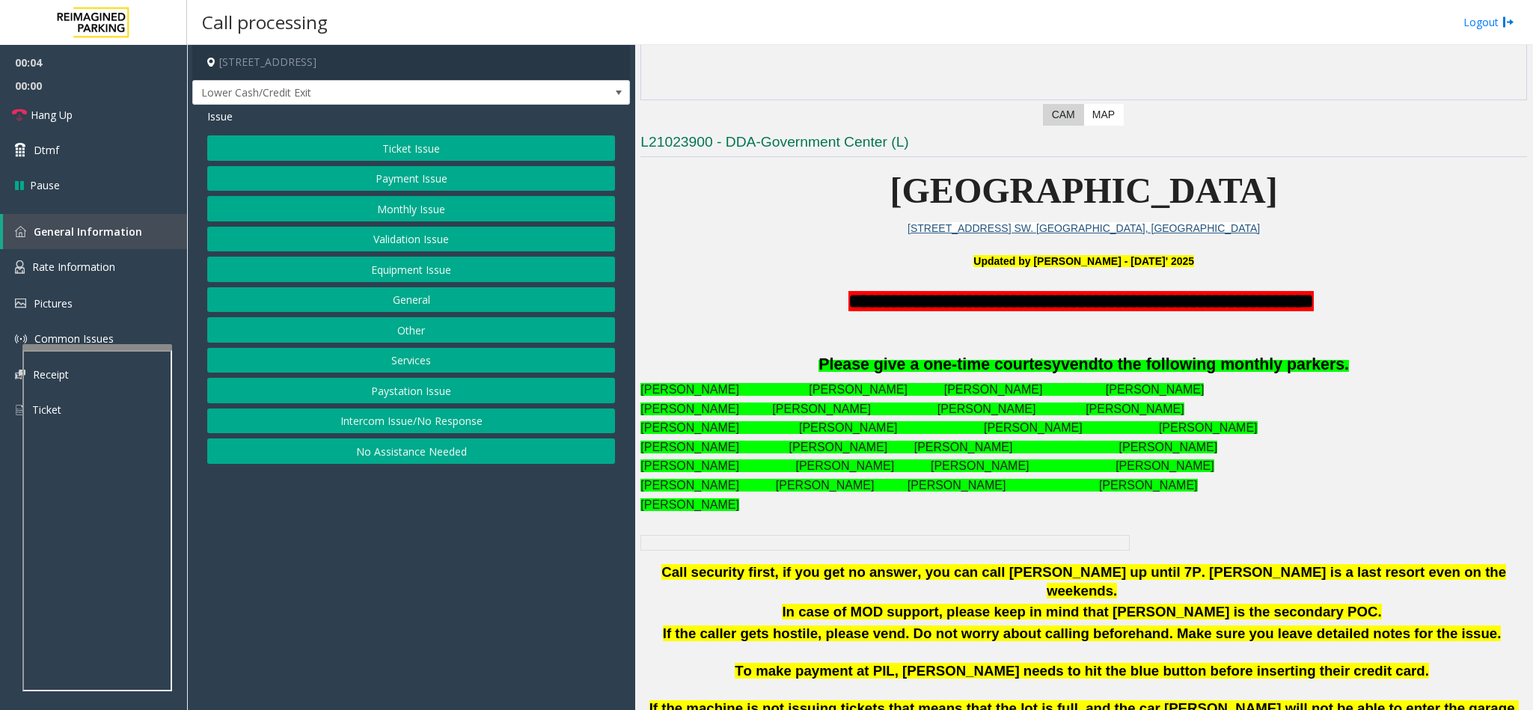
click at [456, 424] on button "Intercom Issue/No Response" at bounding box center [411, 420] width 408 height 25
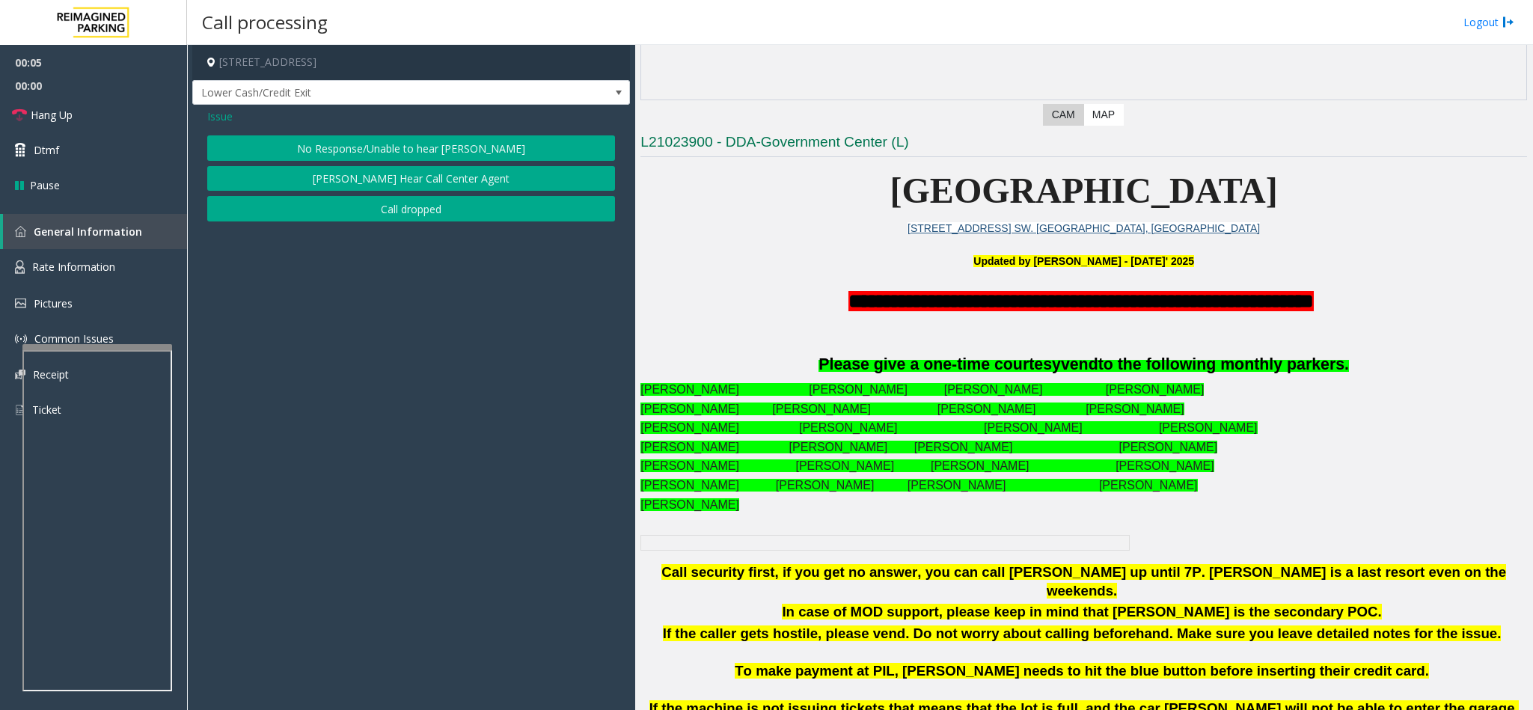
click at [442, 137] on button "No Response/Unable to hear [PERSON_NAME]" at bounding box center [411, 147] width 408 height 25
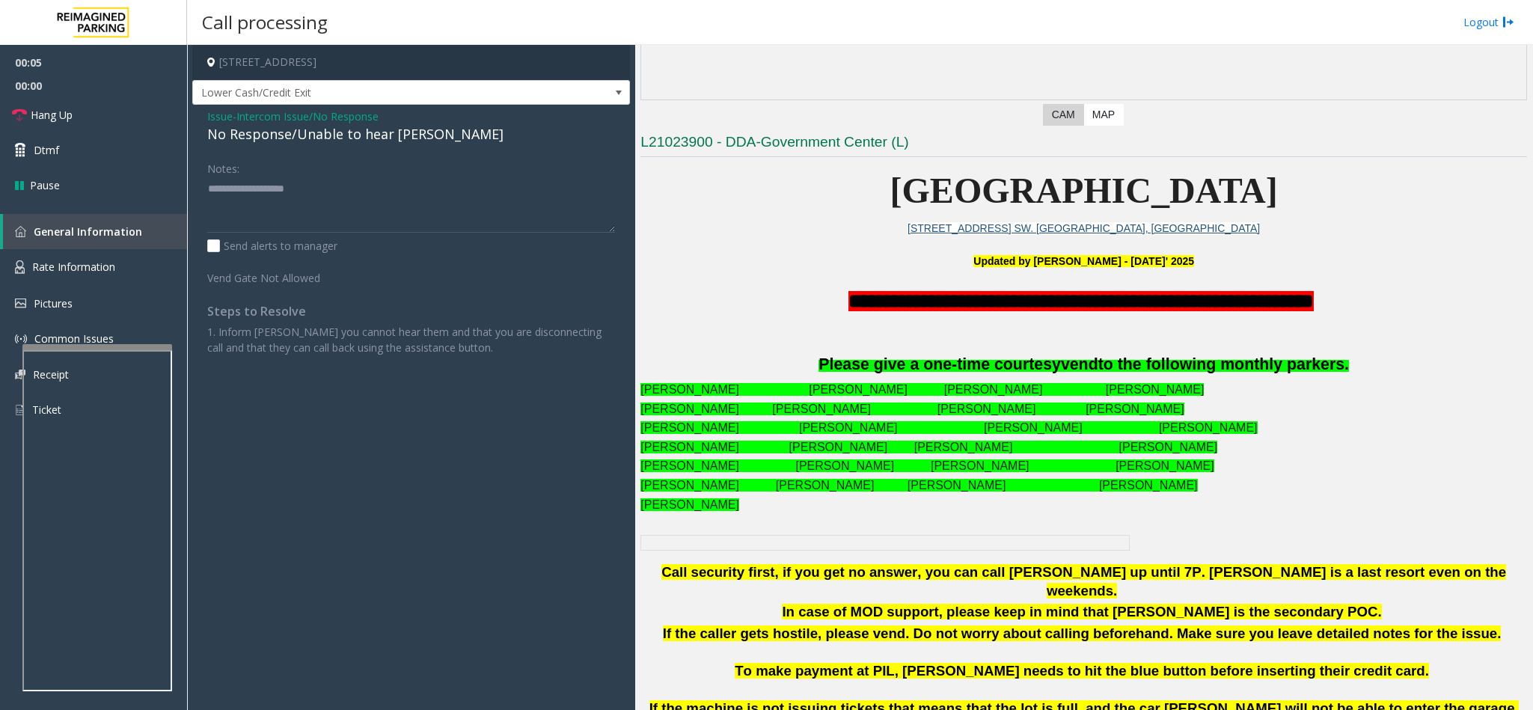
click at [399, 142] on div "No Response/Unable to hear [PERSON_NAME]" at bounding box center [411, 134] width 408 height 20
type textarea "**********"
click at [94, 103] on link "Hang Up" at bounding box center [93, 114] width 187 height 35
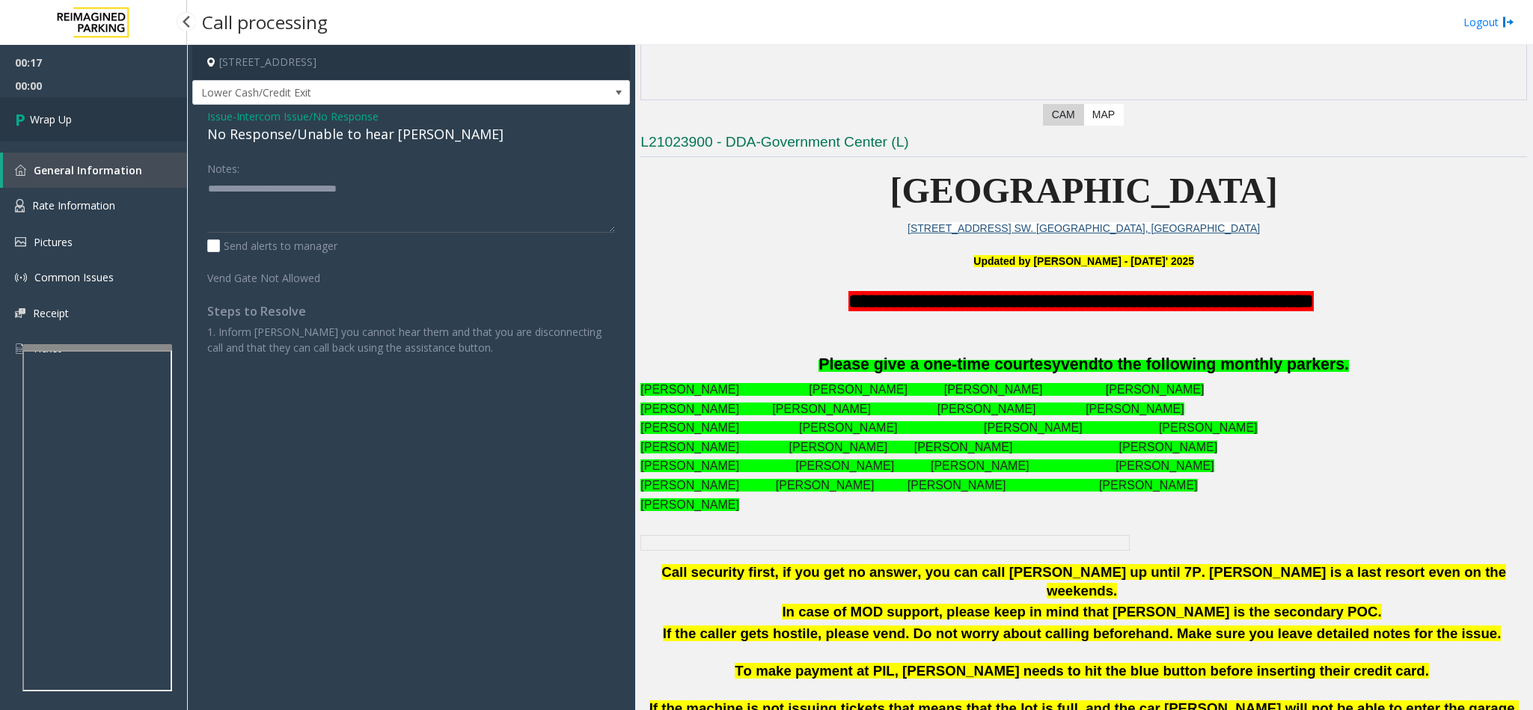
click at [84, 111] on link "Wrap Up" at bounding box center [93, 119] width 187 height 44
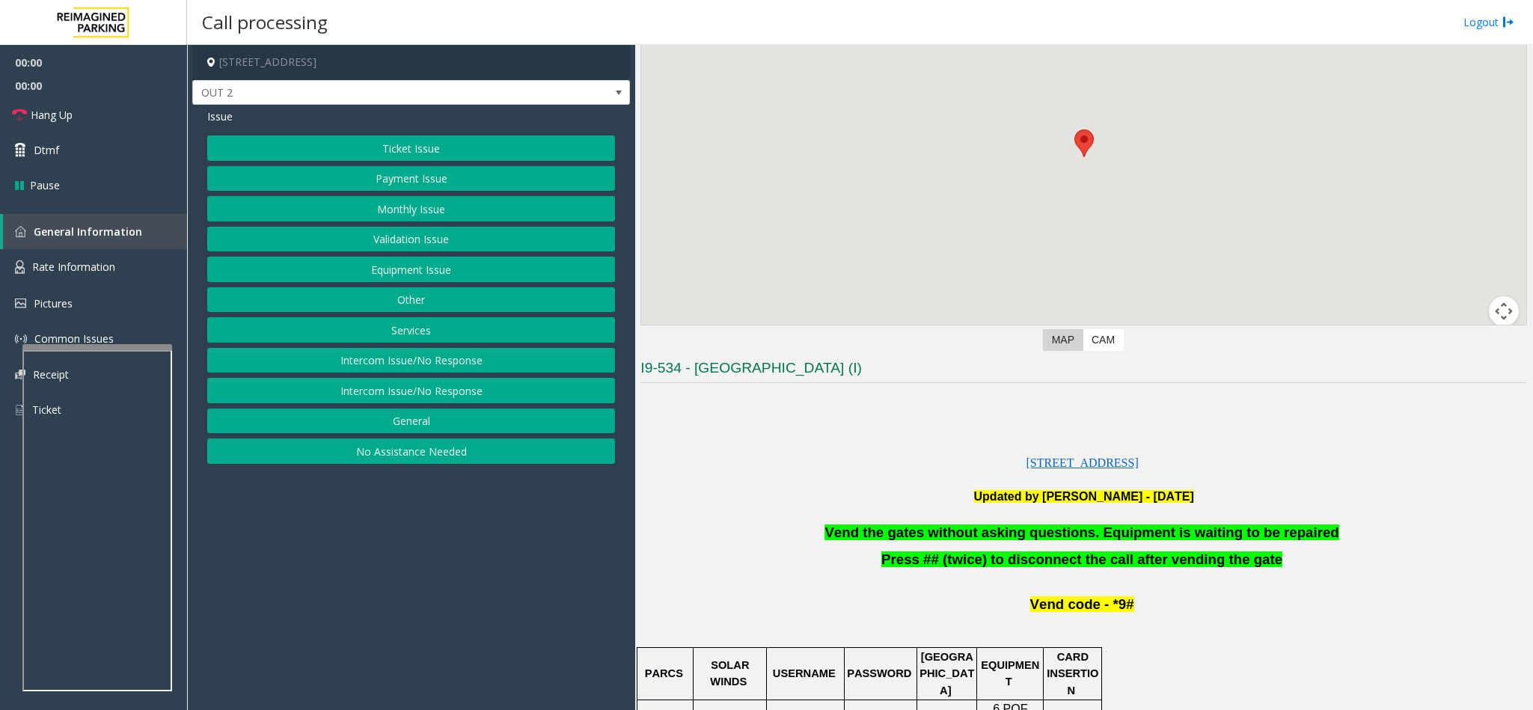
scroll to position [337, 0]
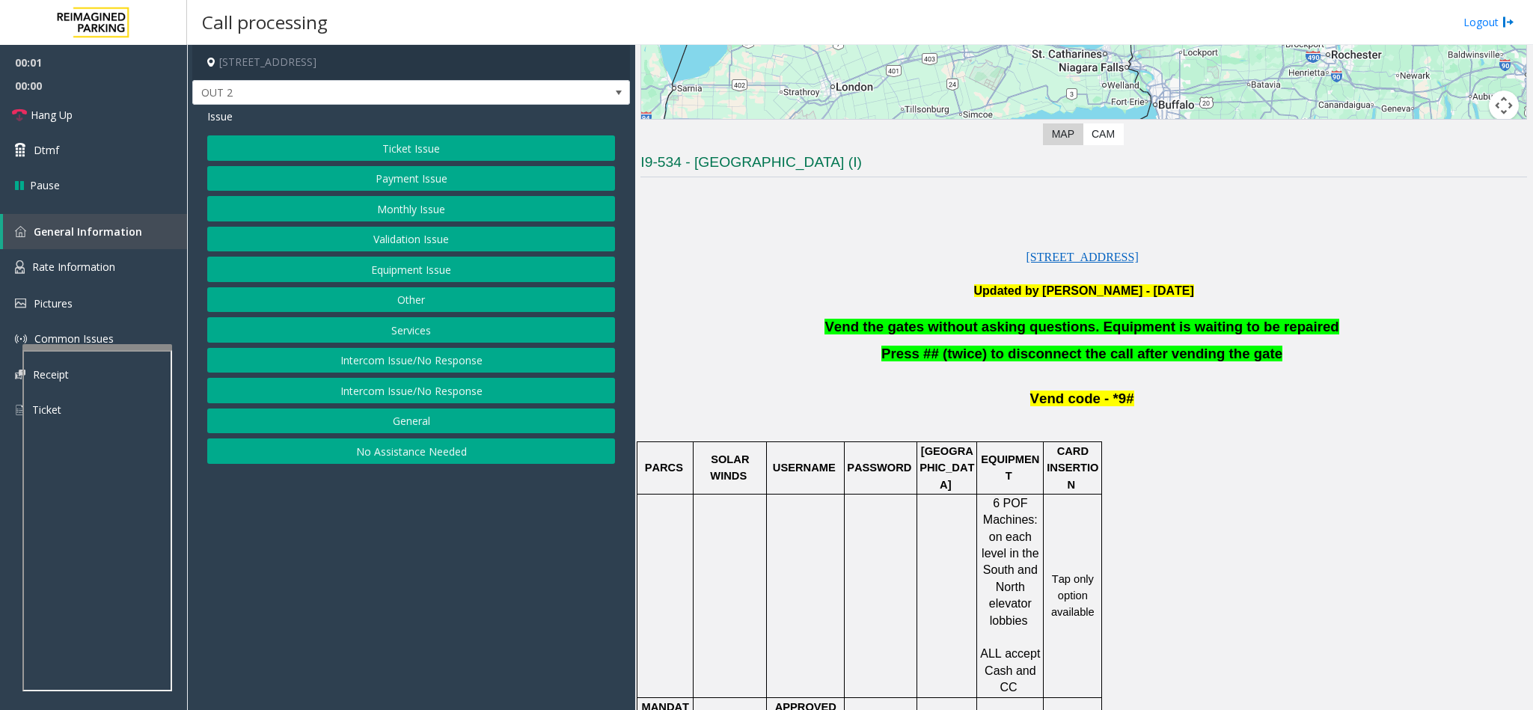
click at [1306, 331] on p "Vend the gates without asking questions. Equipment is waiting to be repaired" at bounding box center [1083, 327] width 886 height 19
click at [88, 148] on link "Dtmf" at bounding box center [93, 149] width 187 height 35
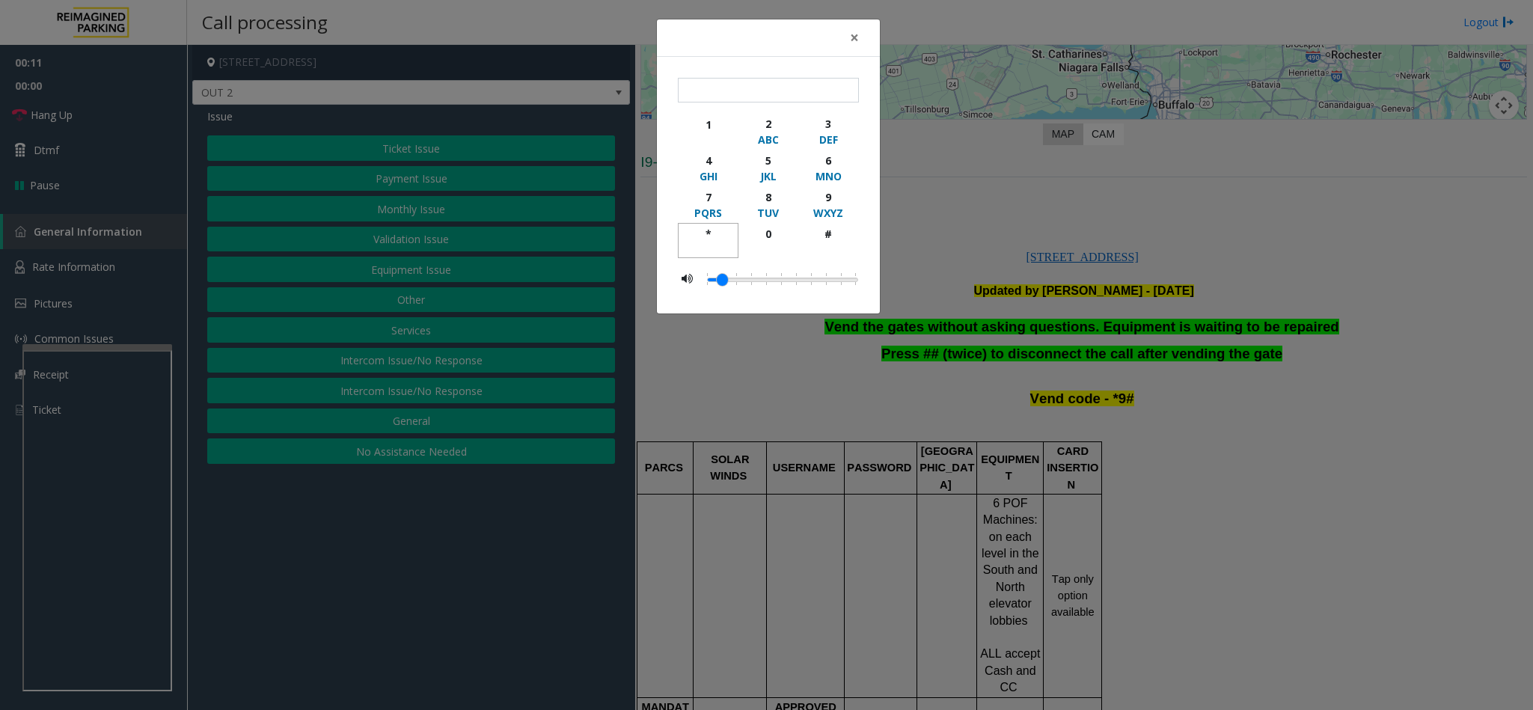
click at [707, 233] on div "*" at bounding box center [707, 234] width 41 height 16
click at [819, 195] on div "9" at bounding box center [828, 197] width 41 height 16
click at [830, 234] on div "#" at bounding box center [828, 234] width 41 height 16
type input "***"
click at [856, 38] on span "×" at bounding box center [854, 37] width 9 height 21
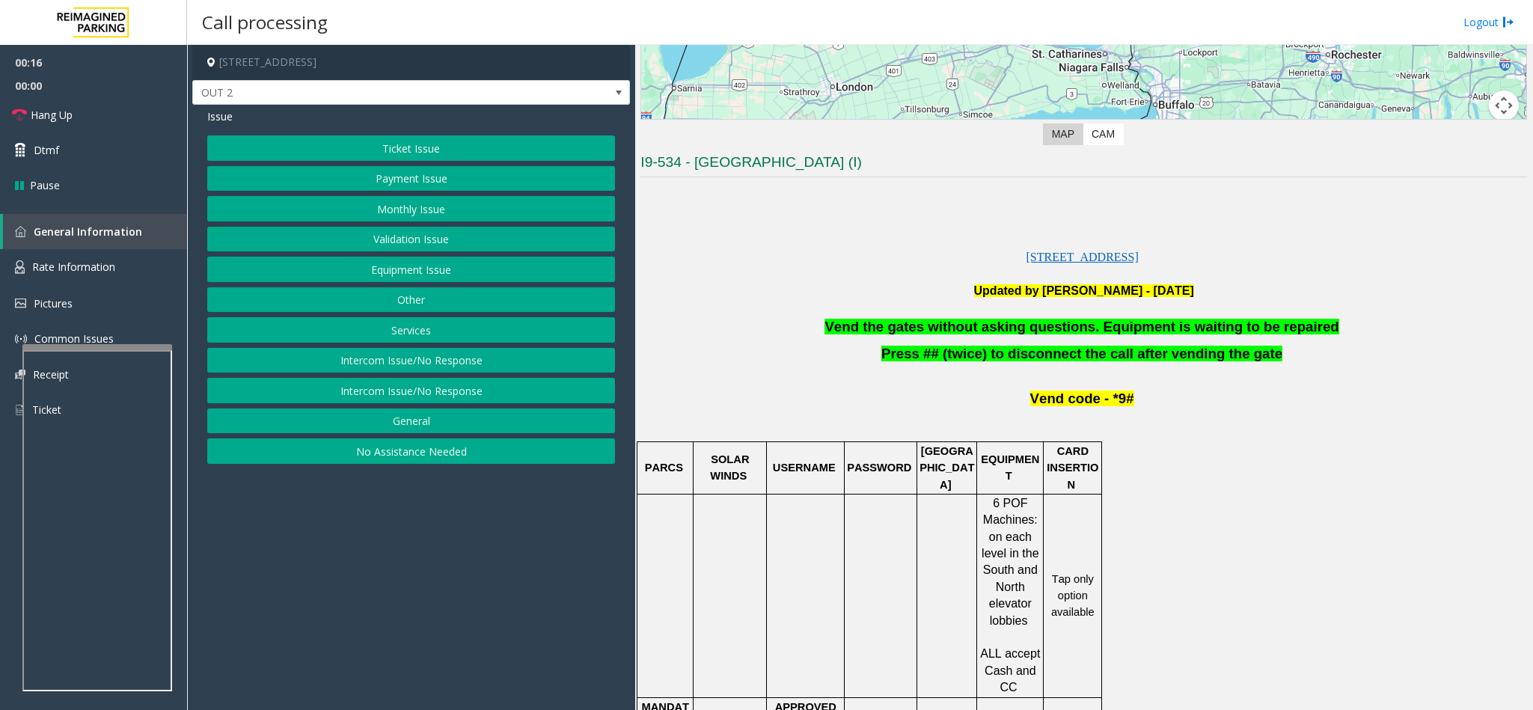
click at [492, 171] on button "Payment Issue" at bounding box center [411, 178] width 408 height 25
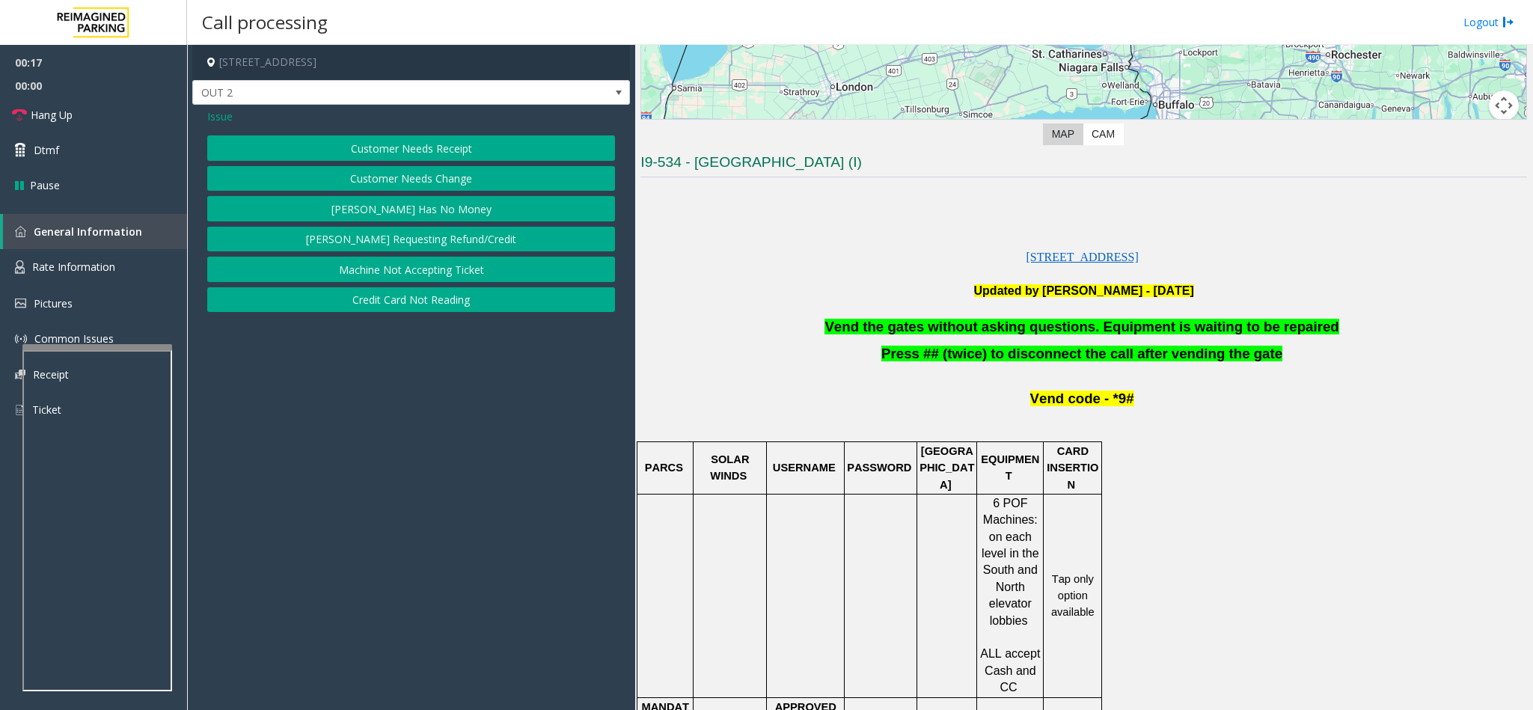
click at [433, 209] on button "Parker Has No Money" at bounding box center [411, 208] width 408 height 25
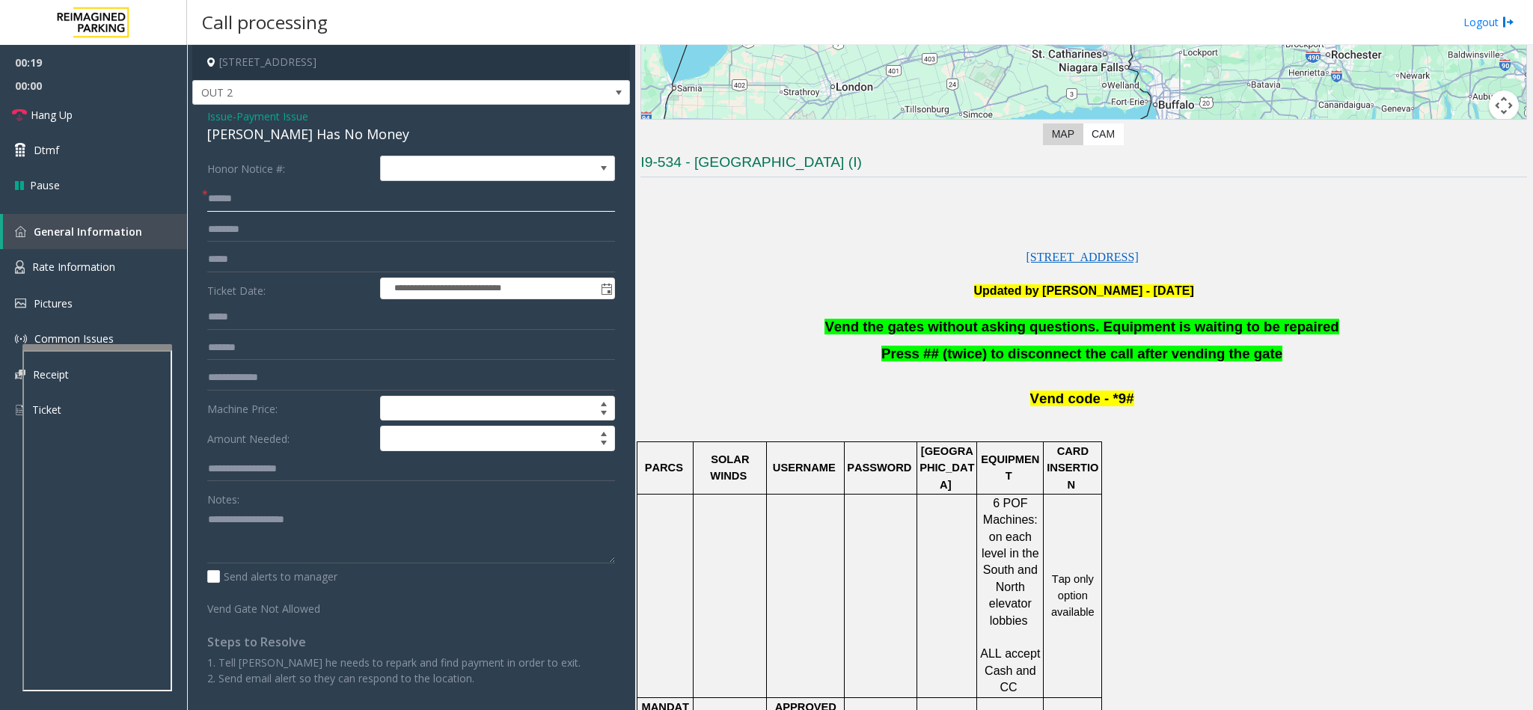
click at [284, 195] on input "text" at bounding box center [411, 198] width 408 height 25
type input "**"
click at [1151, 331] on span "Vend the gates without asking questions. Equipment is waiting to be repaired" at bounding box center [1081, 327] width 514 height 16
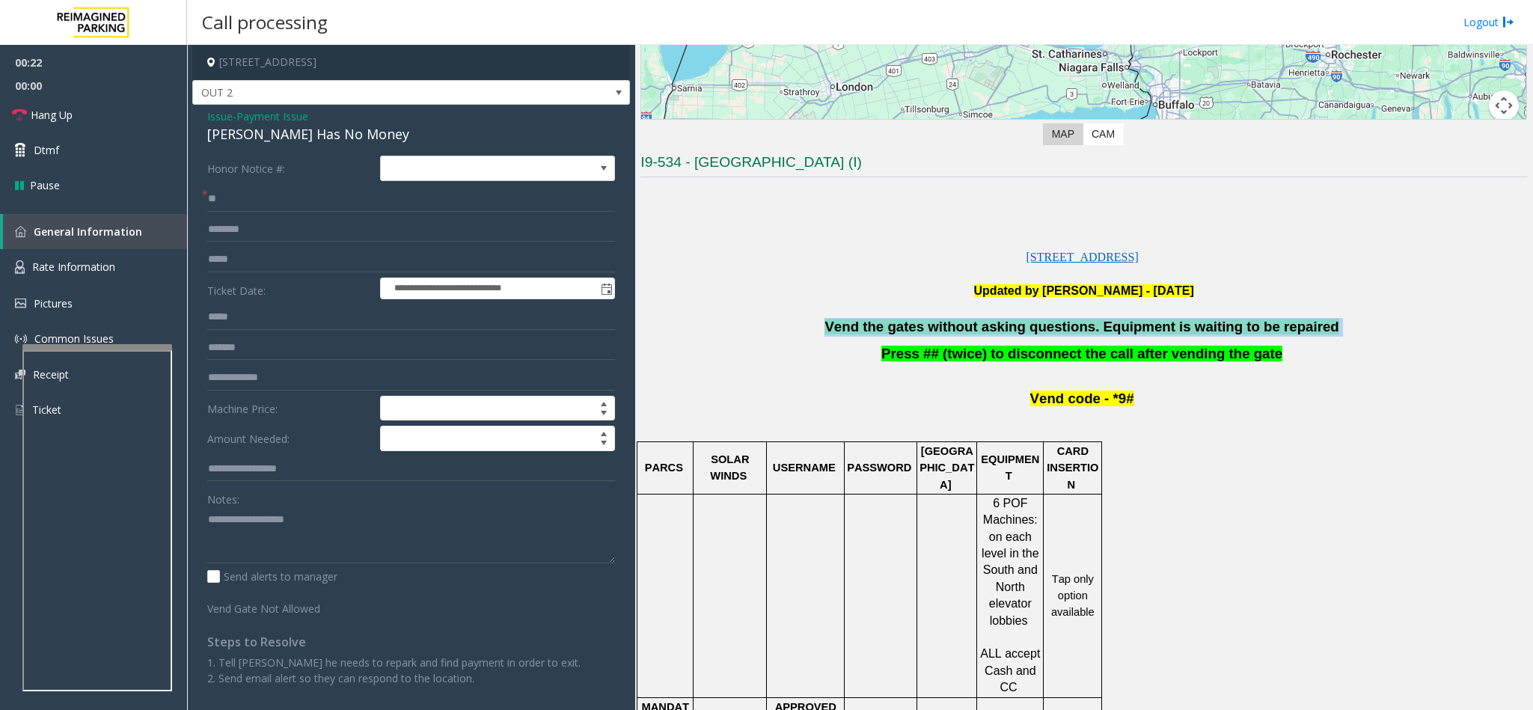
click at [1151, 331] on span "Vend the gates without asking questions. Equipment is waiting to be repaired" at bounding box center [1081, 327] width 514 height 16
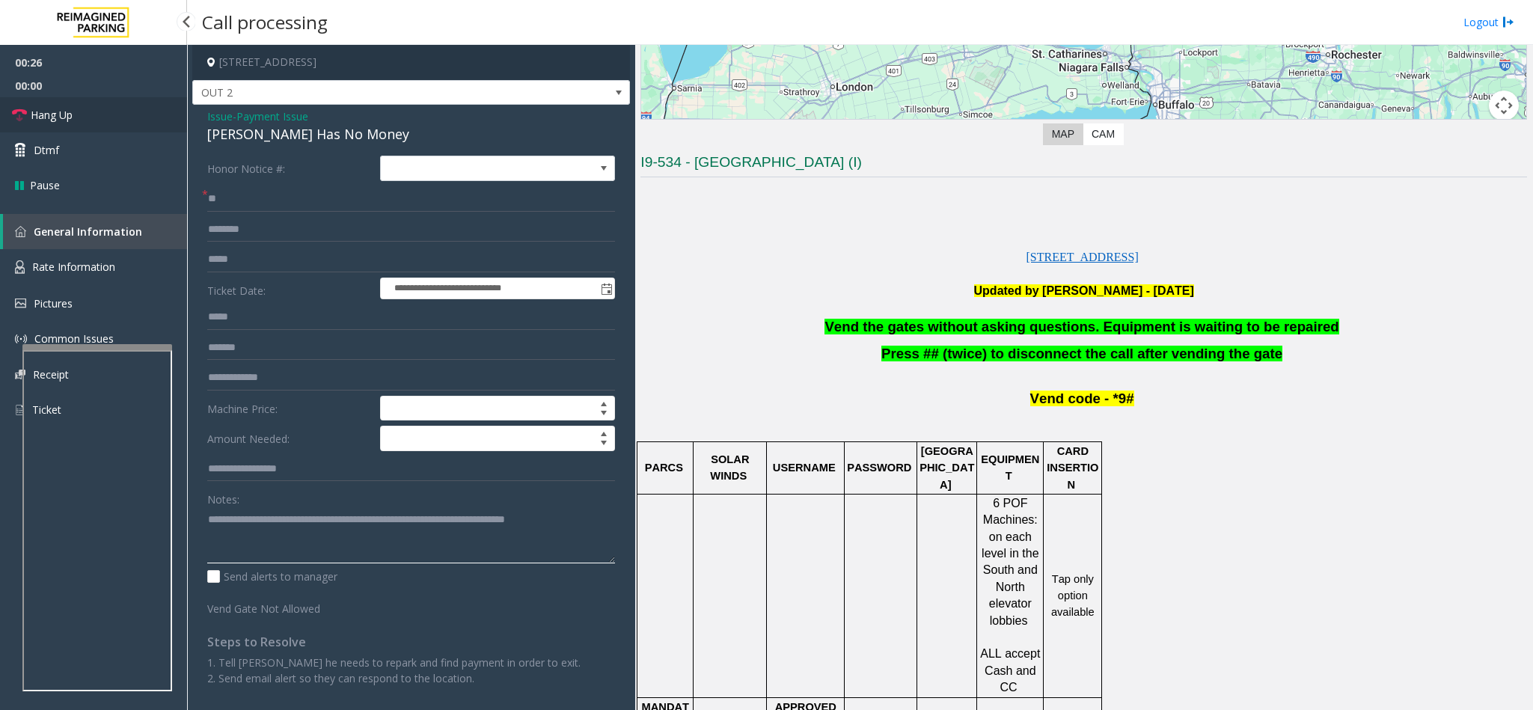
type textarea "**********"
click at [48, 114] on span "Hang Up" at bounding box center [52, 115] width 42 height 16
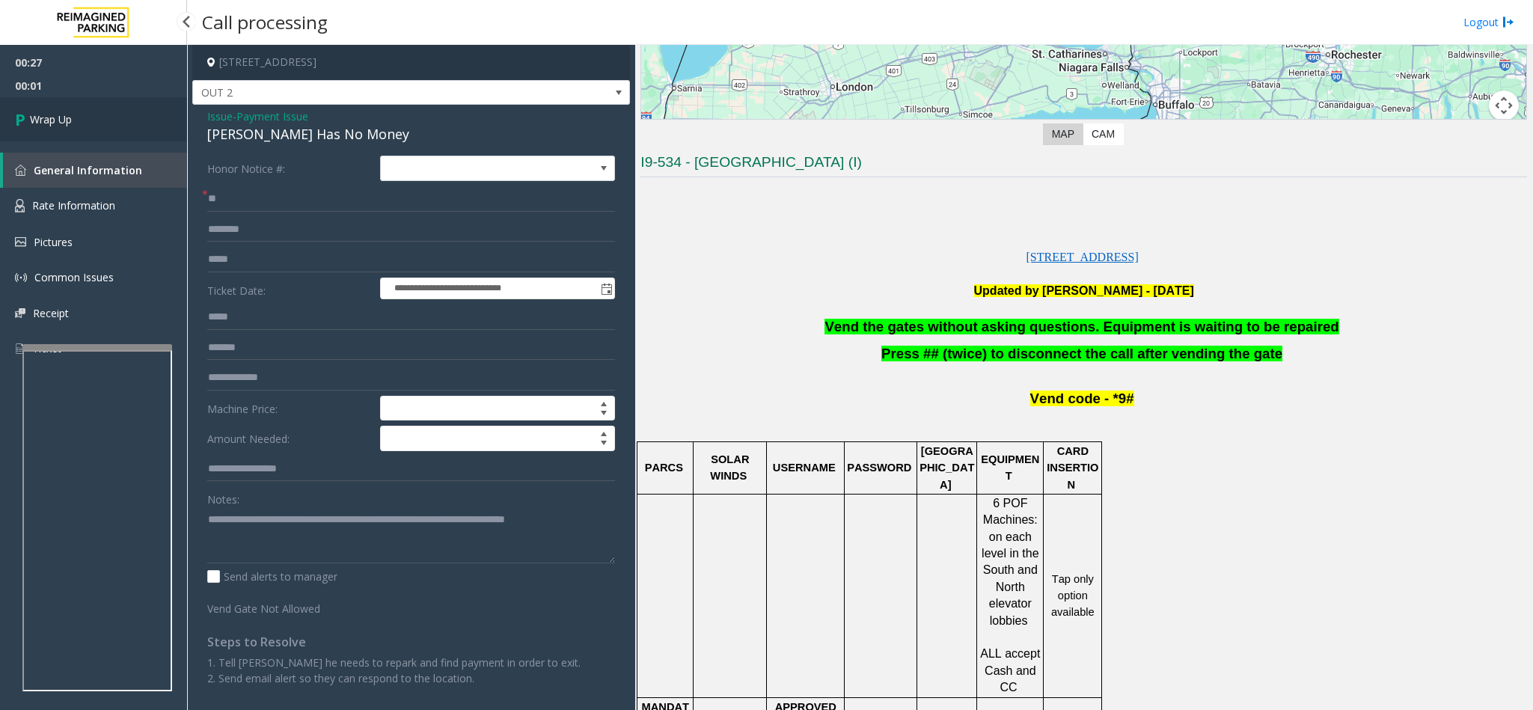
click at [47, 108] on link "Wrap Up" at bounding box center [93, 119] width 187 height 44
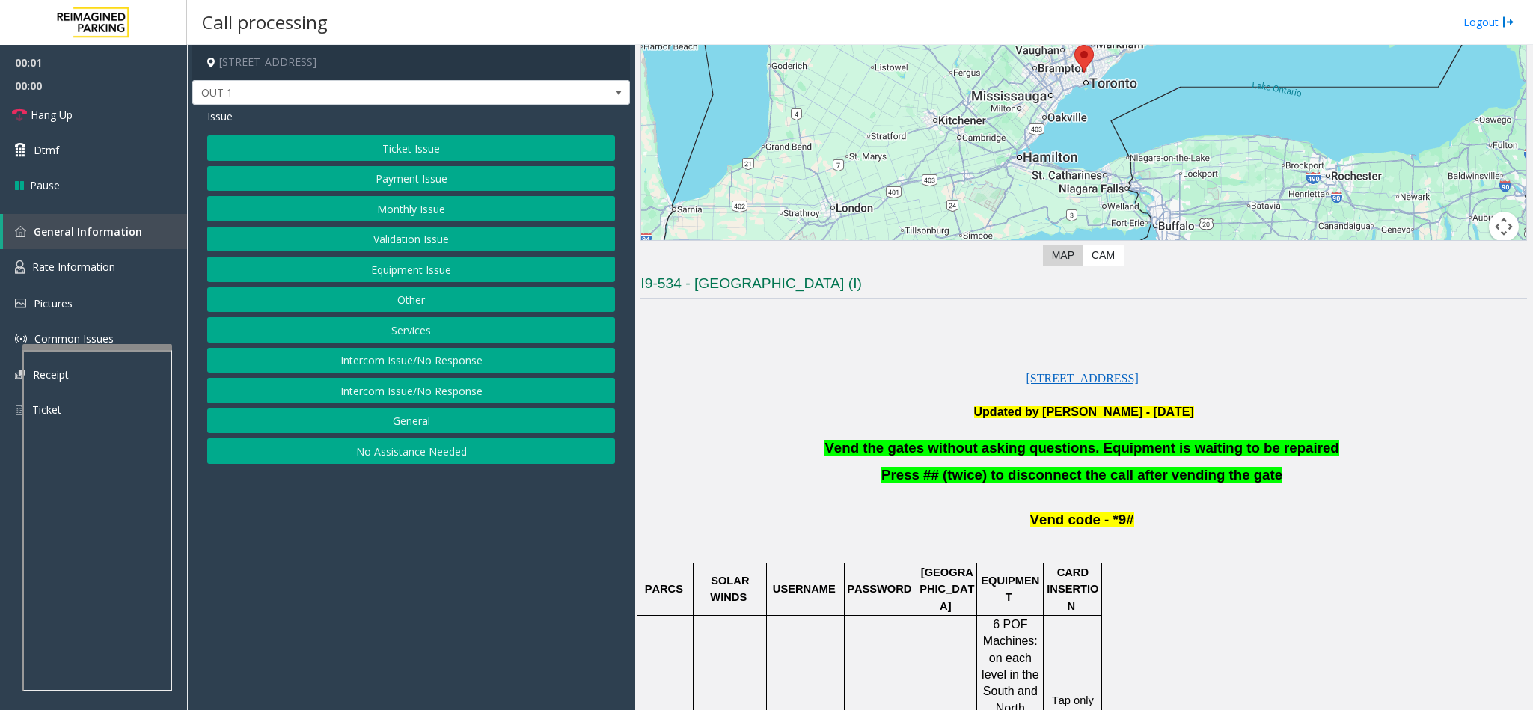
scroll to position [224, 0]
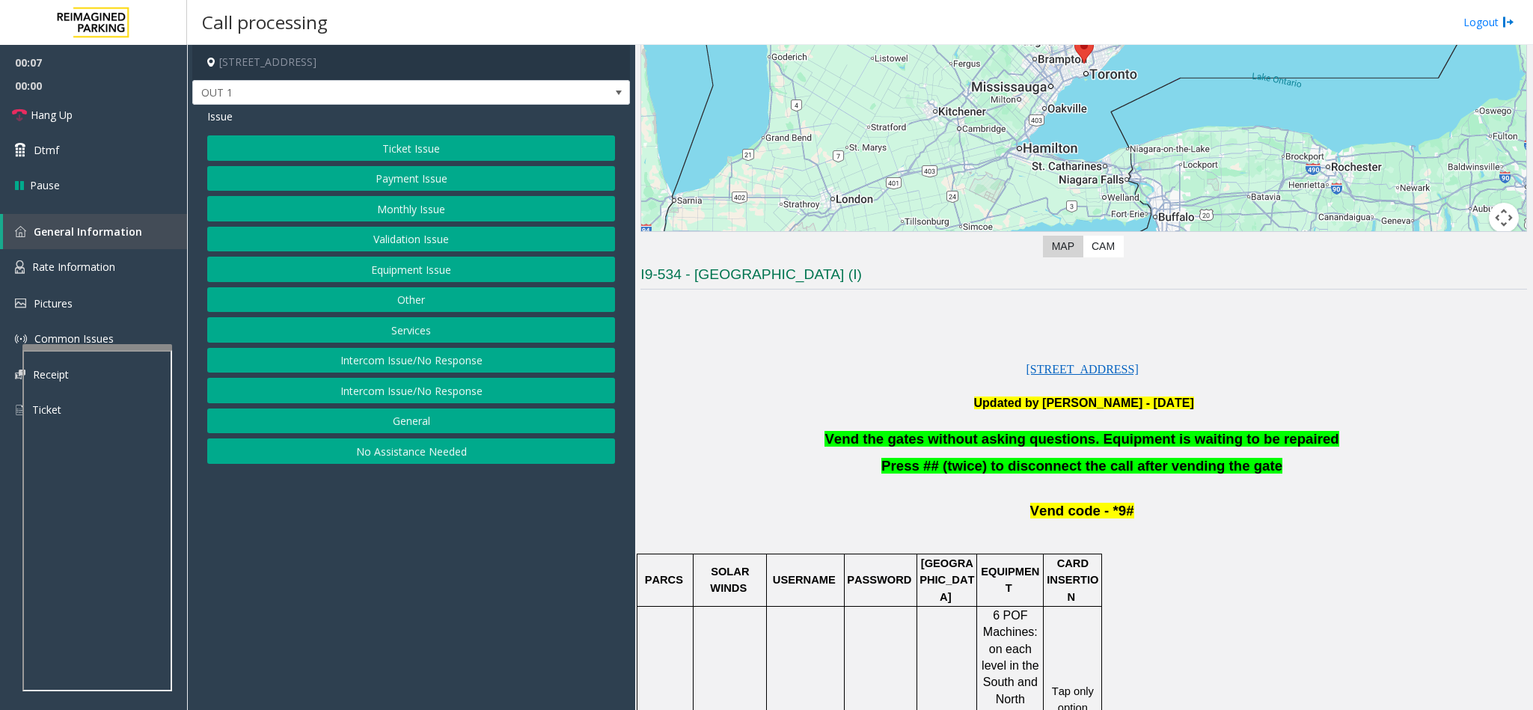
click at [426, 213] on button "Monthly Issue" at bounding box center [411, 208] width 408 height 25
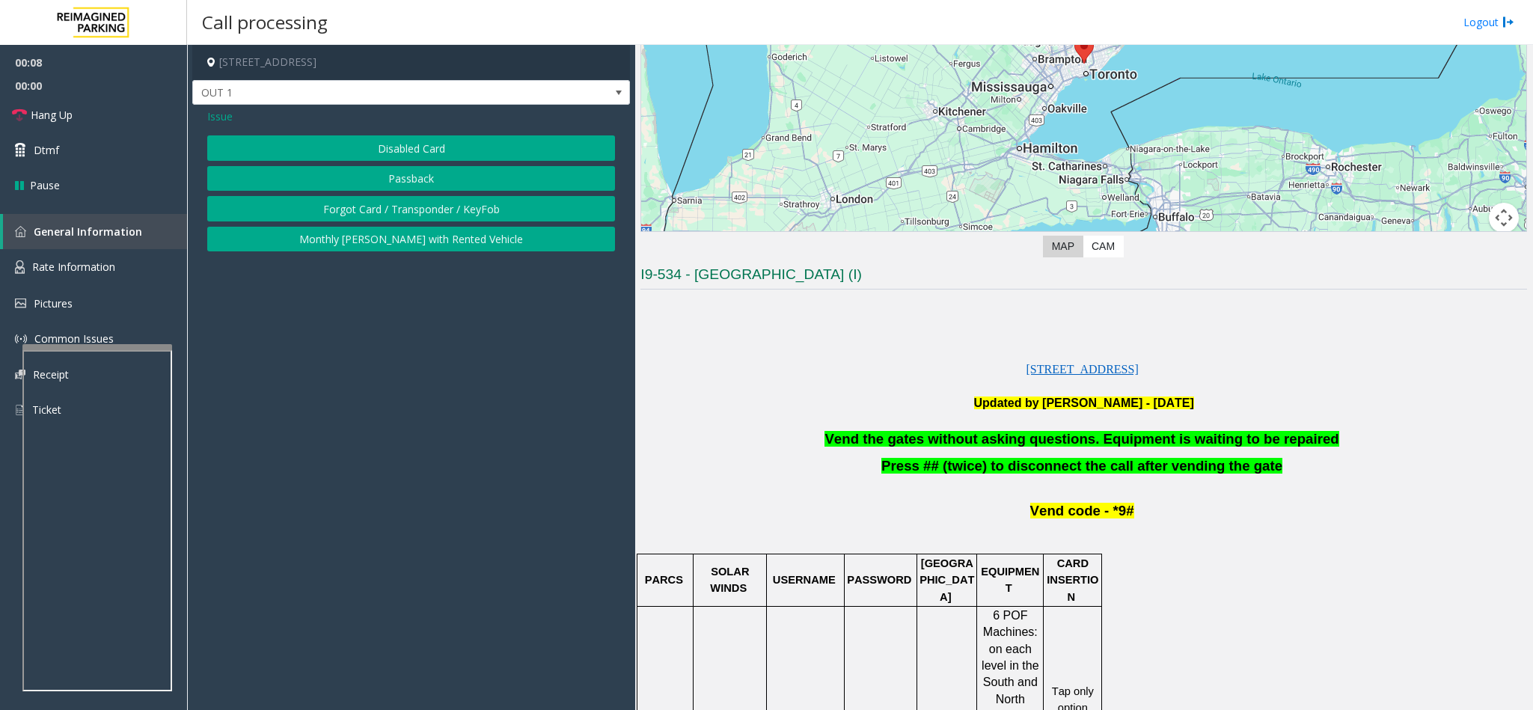
click at [441, 148] on button "Disabled Card" at bounding box center [411, 147] width 408 height 25
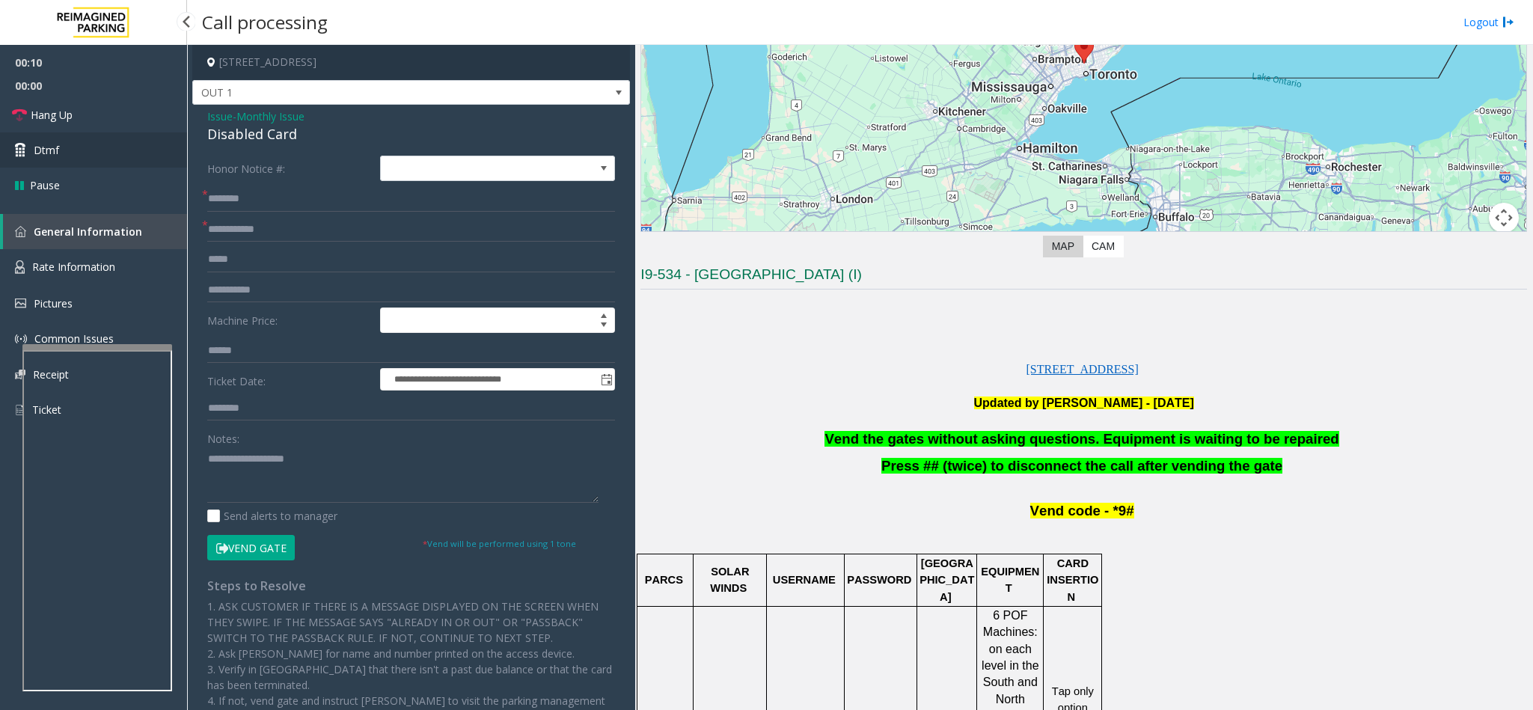
click at [96, 138] on link "Dtmf" at bounding box center [93, 149] width 187 height 35
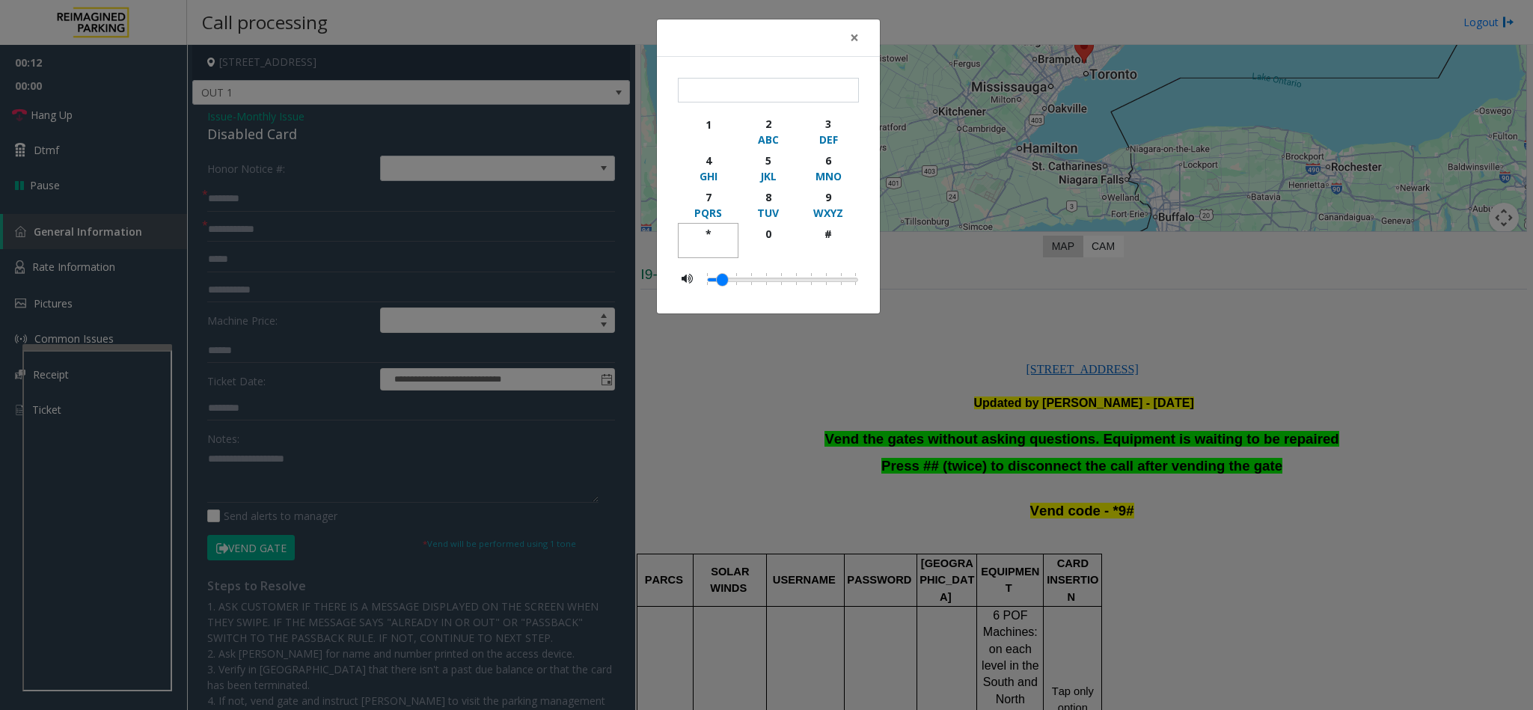
click at [714, 232] on div "*" at bounding box center [707, 234] width 41 height 16
click at [829, 200] on div "9" at bounding box center [828, 197] width 41 height 16
click at [836, 247] on div "button" at bounding box center [828, 248] width 41 height 13
type input "***"
click at [850, 40] on span "×" at bounding box center [854, 37] width 9 height 21
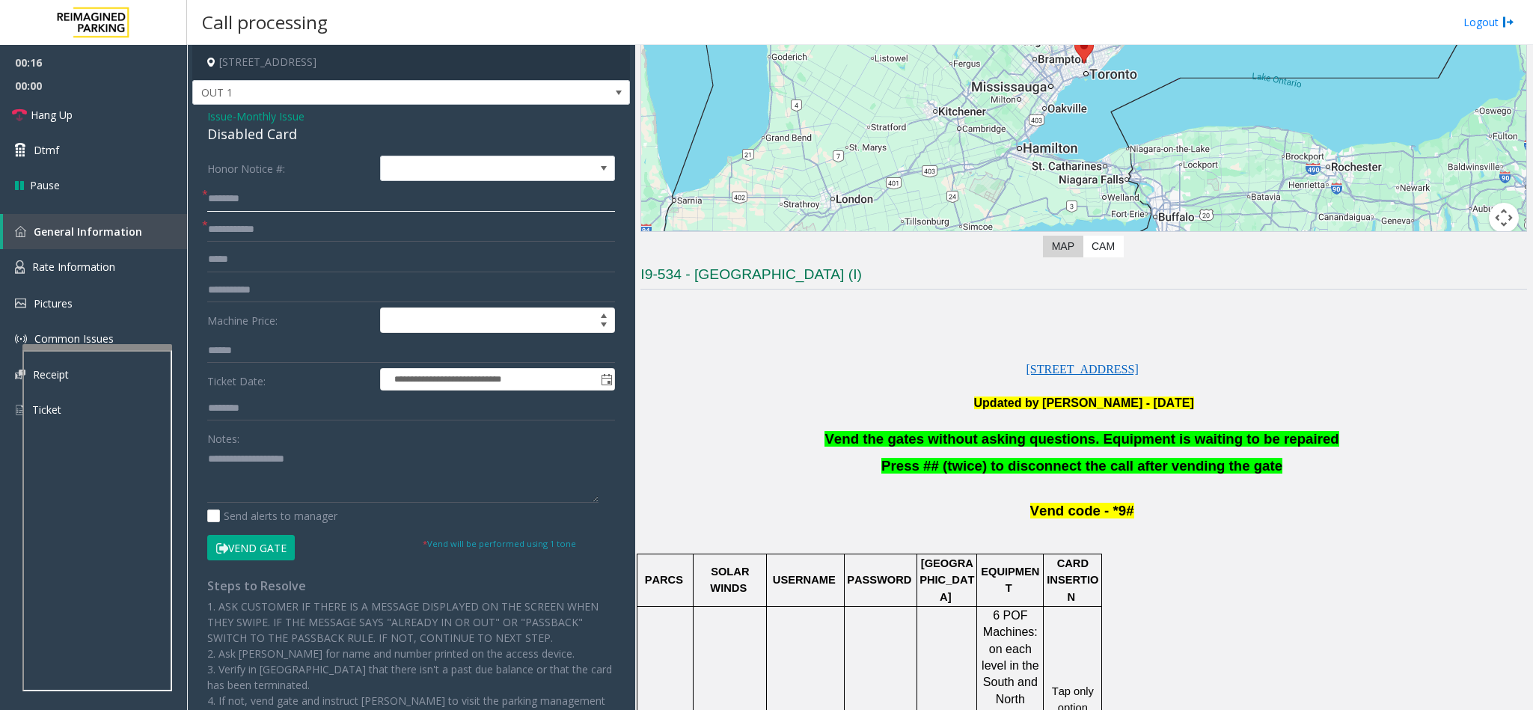
click at [353, 206] on input "text" at bounding box center [411, 198] width 408 height 25
type input "**"
click at [332, 241] on input "text" at bounding box center [411, 229] width 408 height 25
type input "**"
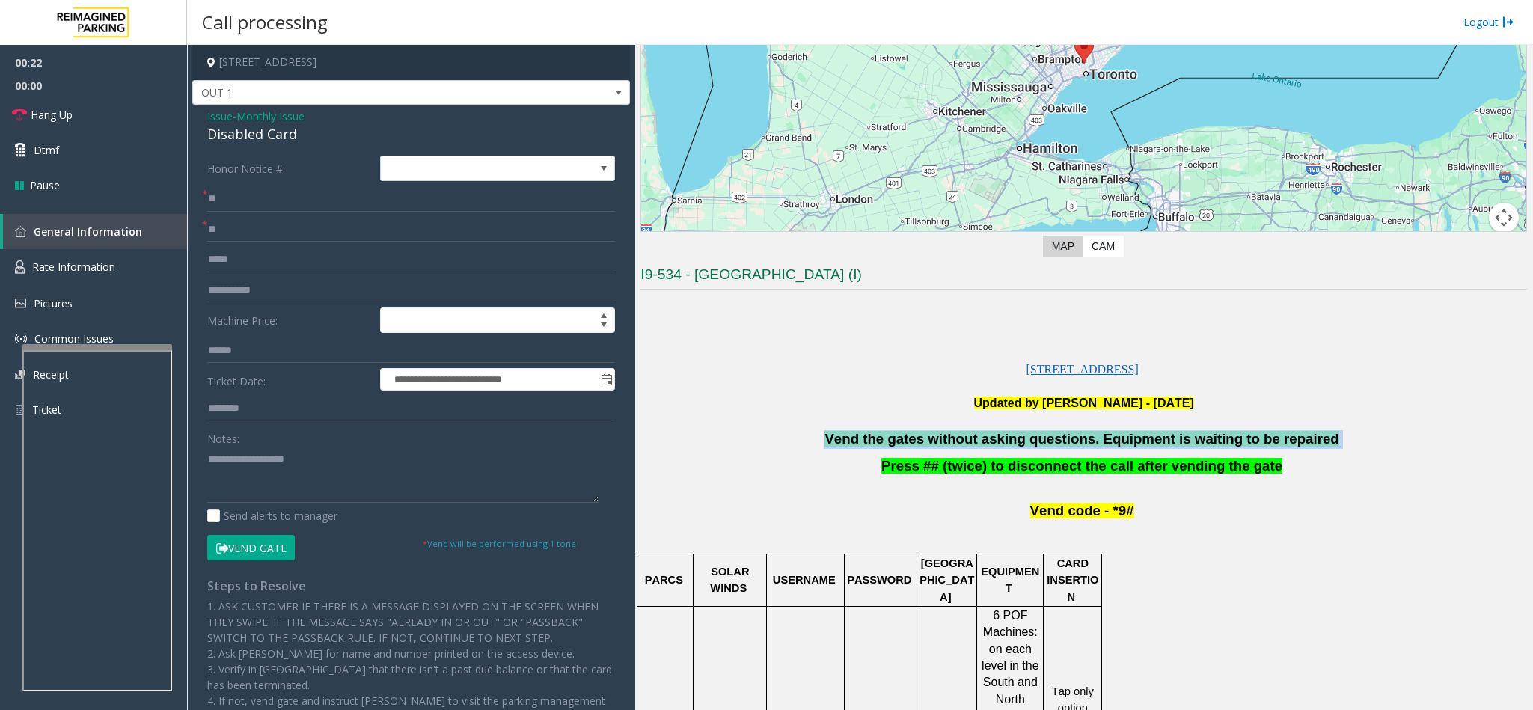
drag, startPoint x: 1326, startPoint y: 444, endPoint x: 842, endPoint y: 442, distance: 484.7
click at [842, 442] on p "Vend the gates without asking questions. Equipment is waiting to be repaired" at bounding box center [1083, 439] width 886 height 19
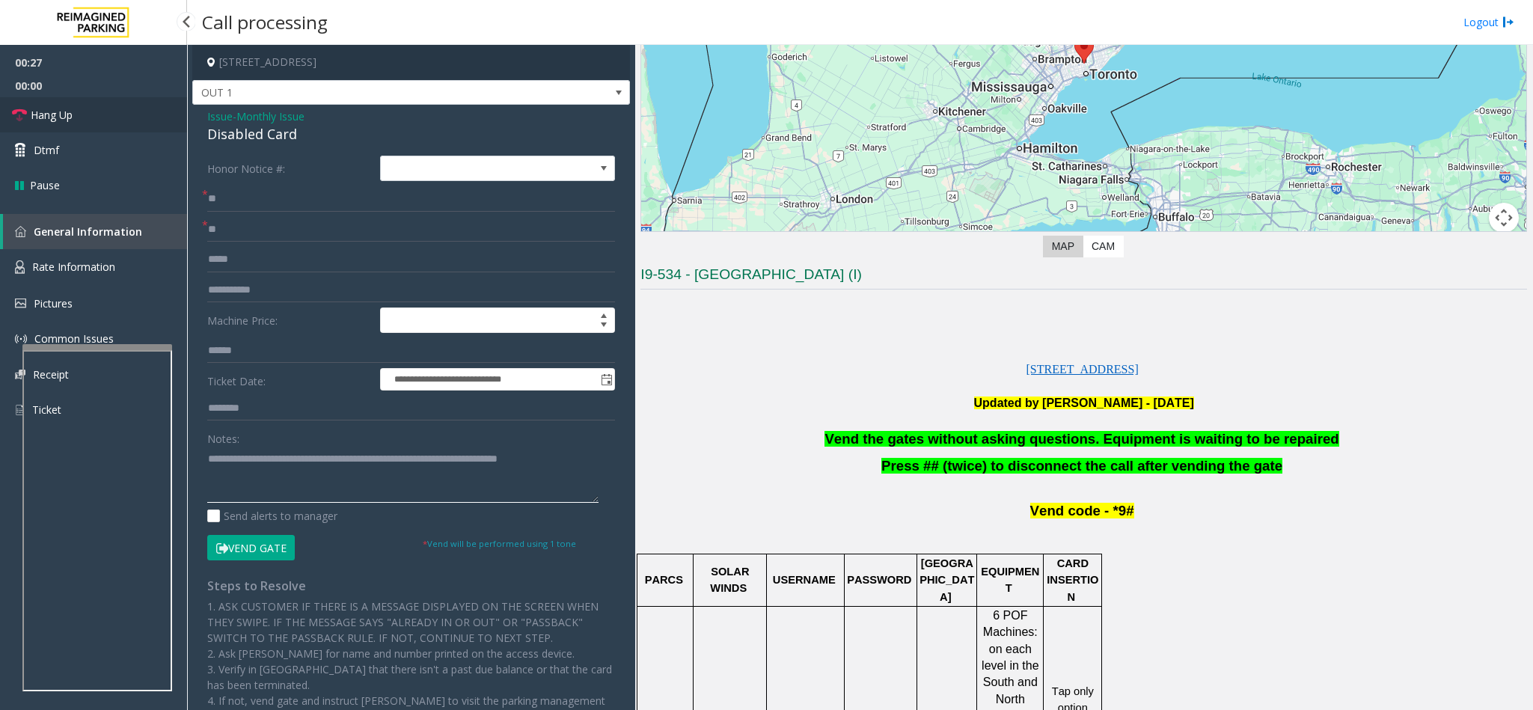
type textarea "**********"
click at [47, 107] on span "Hang Up" at bounding box center [52, 115] width 42 height 16
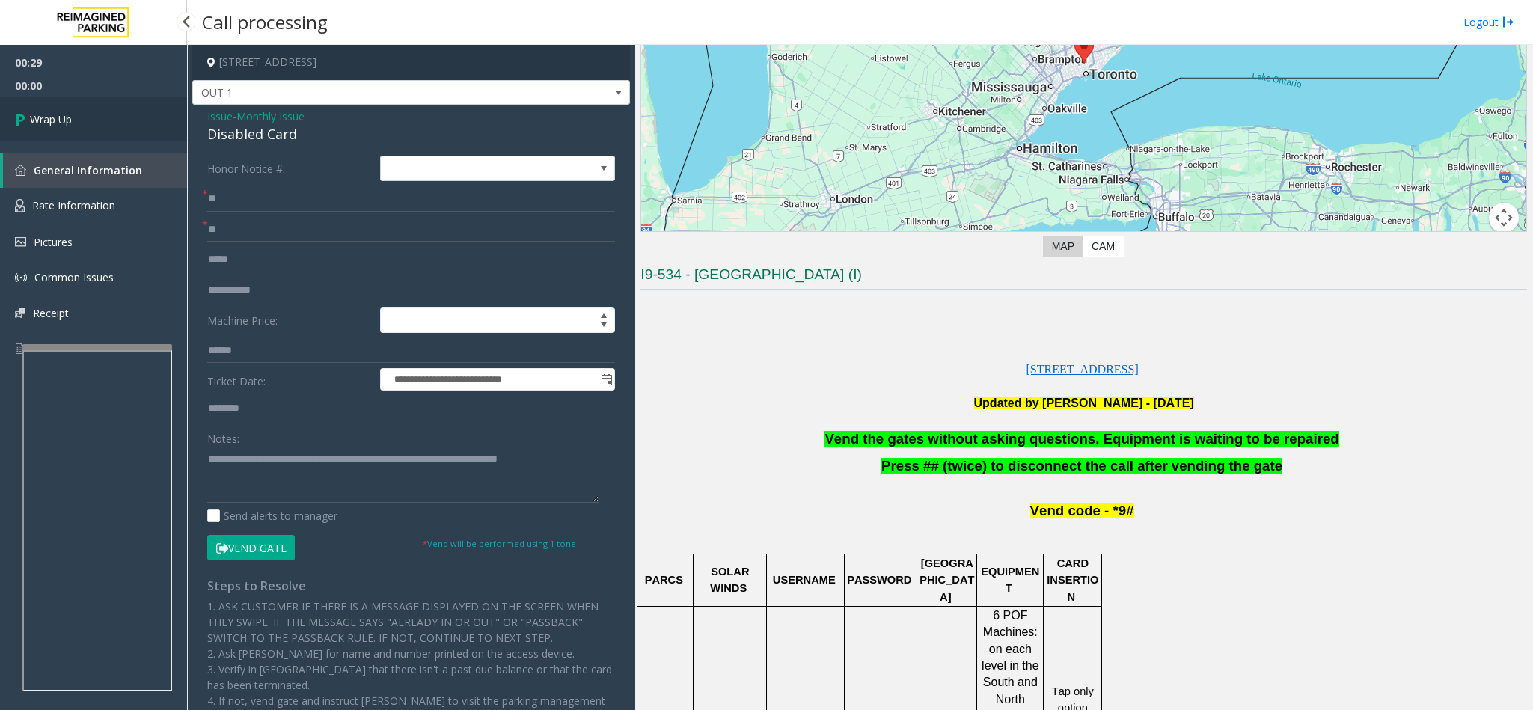
click at [47, 112] on span "Wrap Up" at bounding box center [51, 119] width 42 height 16
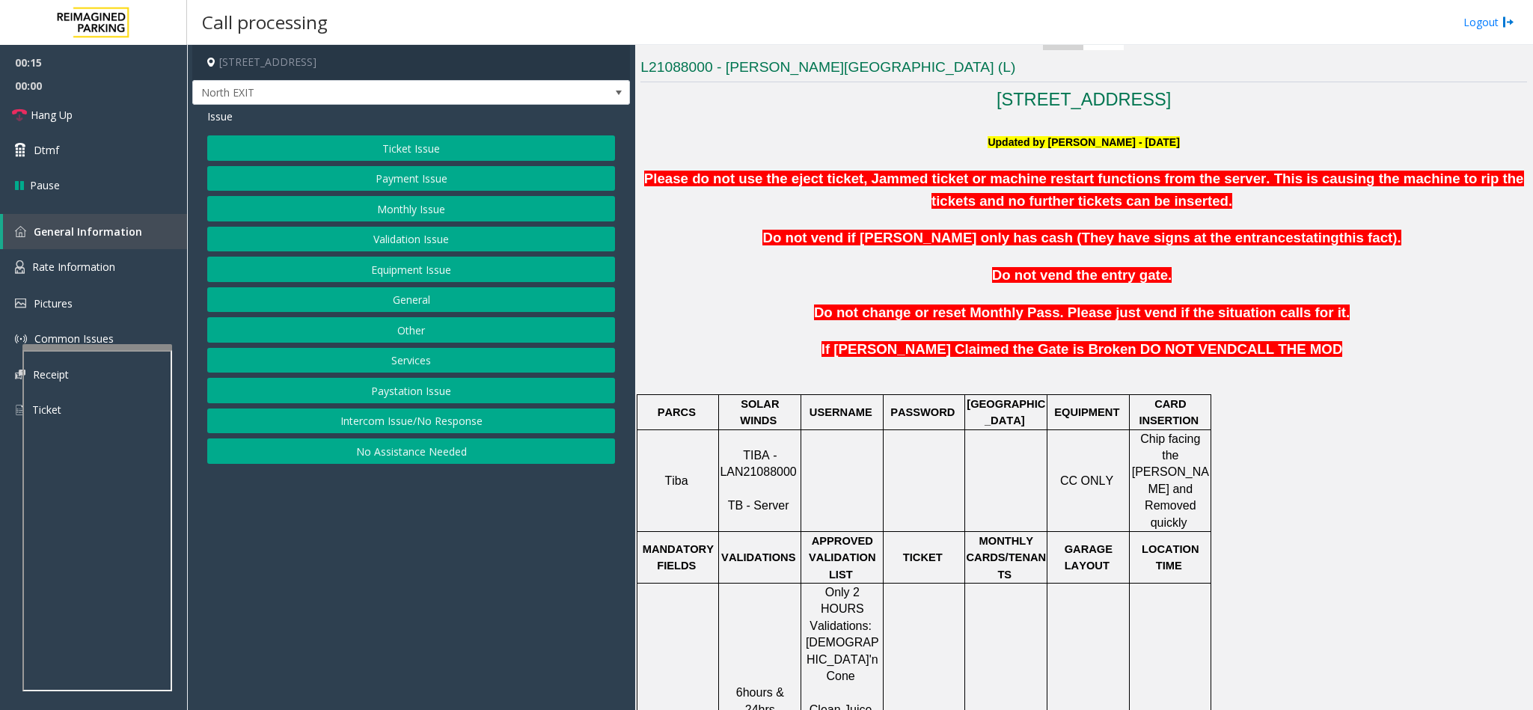
scroll to position [561, 0]
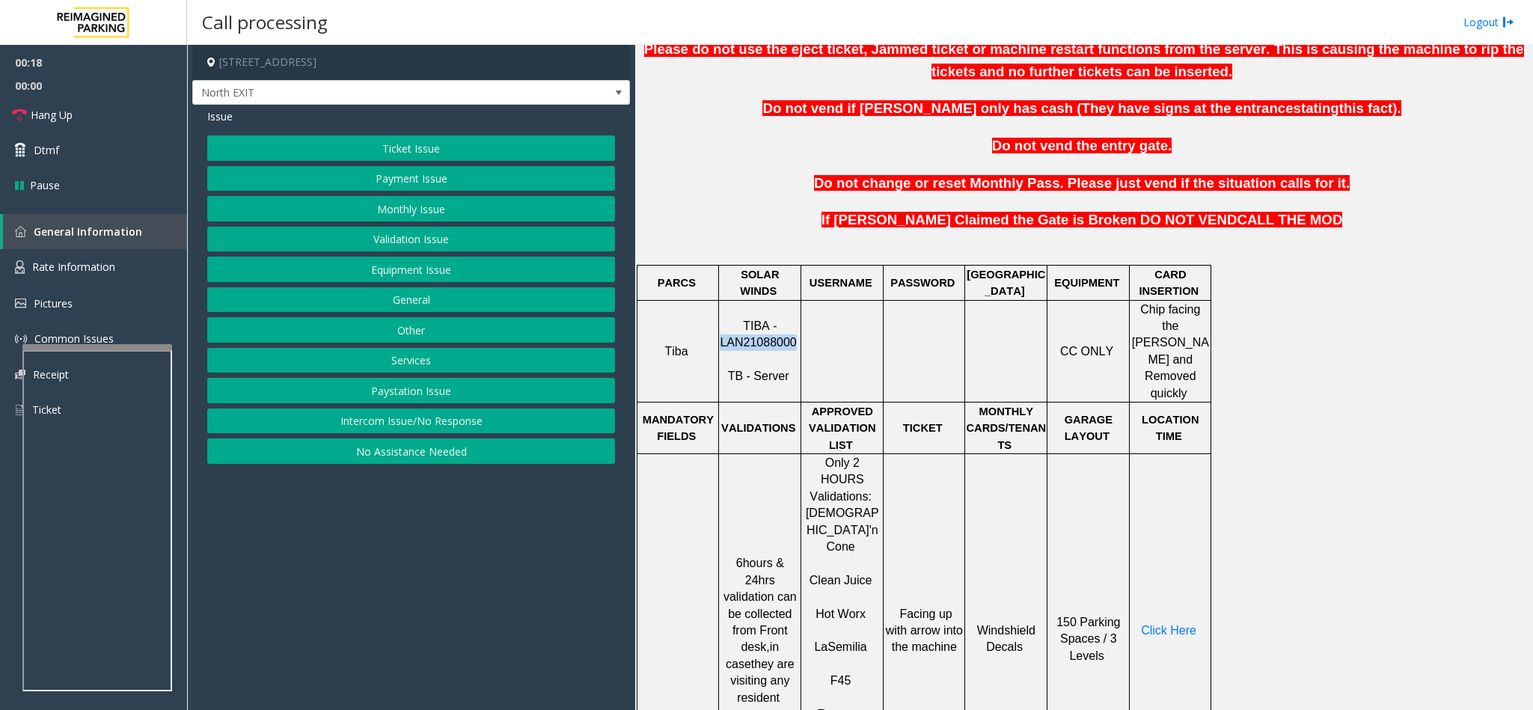
drag, startPoint x: 793, startPoint y: 335, endPoint x: 723, endPoint y: 333, distance: 69.6
click at [723, 333] on p "TIBA - LAN21088000 TB - Server" at bounding box center [760, 351] width 80 height 67
copy span "LAN21088000"
click at [471, 140] on button "Ticket Issue" at bounding box center [411, 147] width 408 height 25
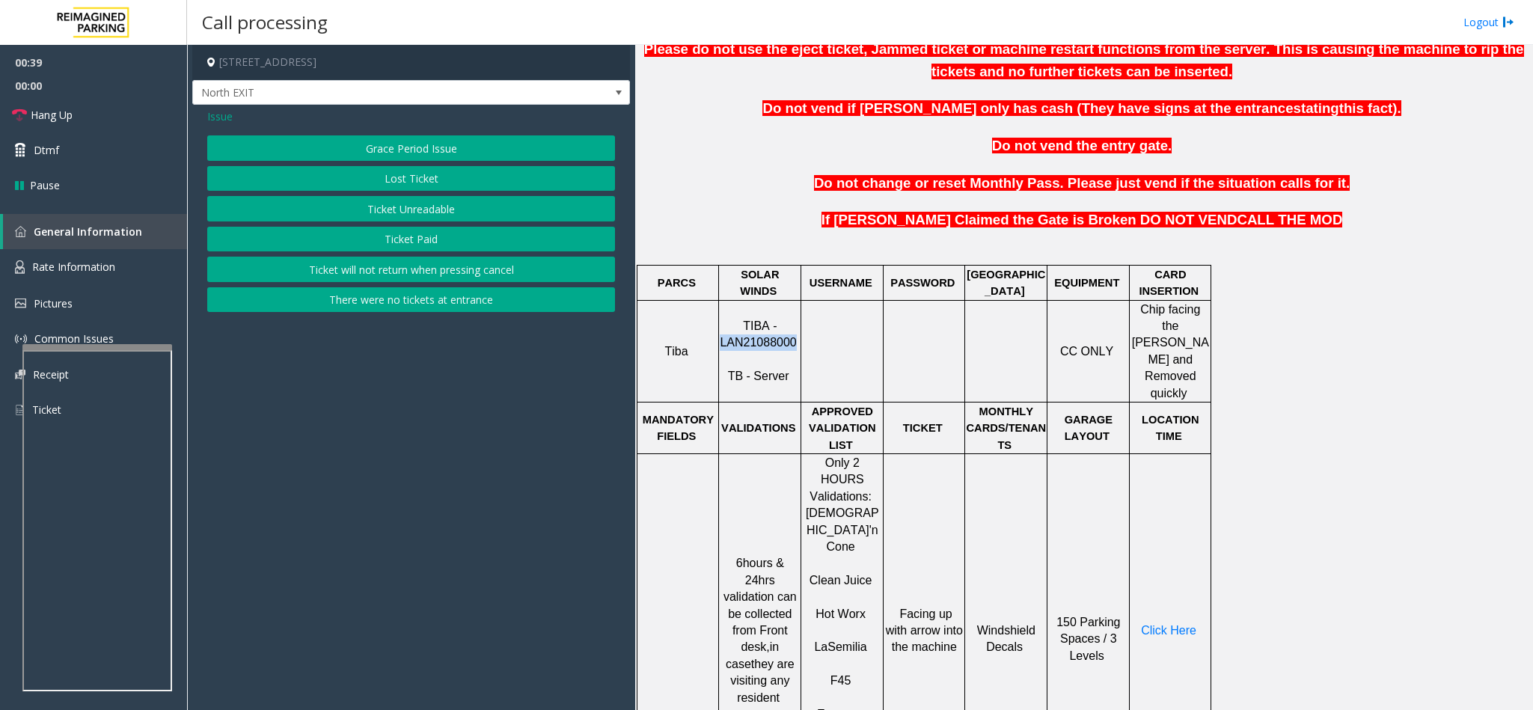
click at [415, 209] on button "Ticket Unreadable" at bounding box center [411, 208] width 408 height 25
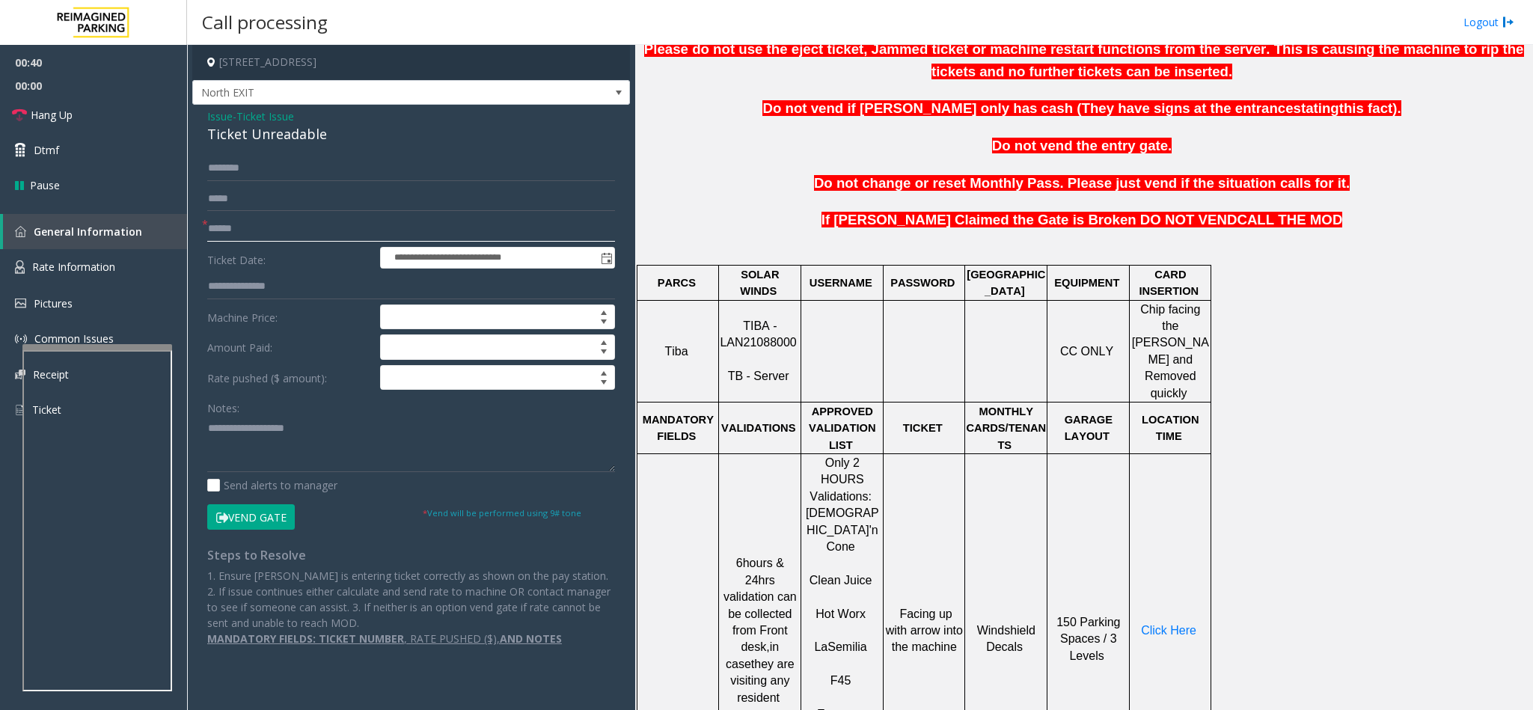
drag, startPoint x: 344, startPoint y: 218, endPoint x: 328, endPoint y: 236, distance: 23.9
click at [342, 221] on input "text" at bounding box center [411, 228] width 408 height 25
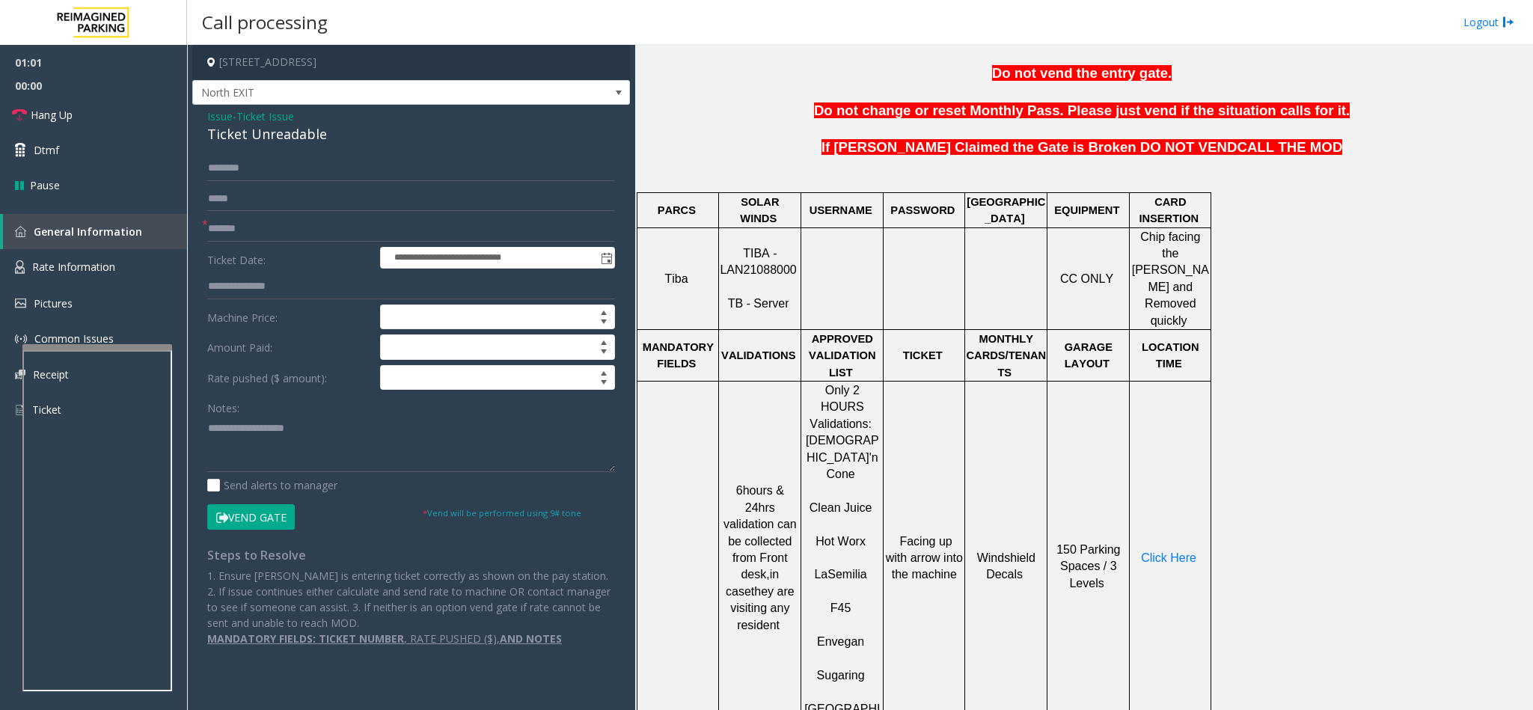
scroll to position [673, 0]
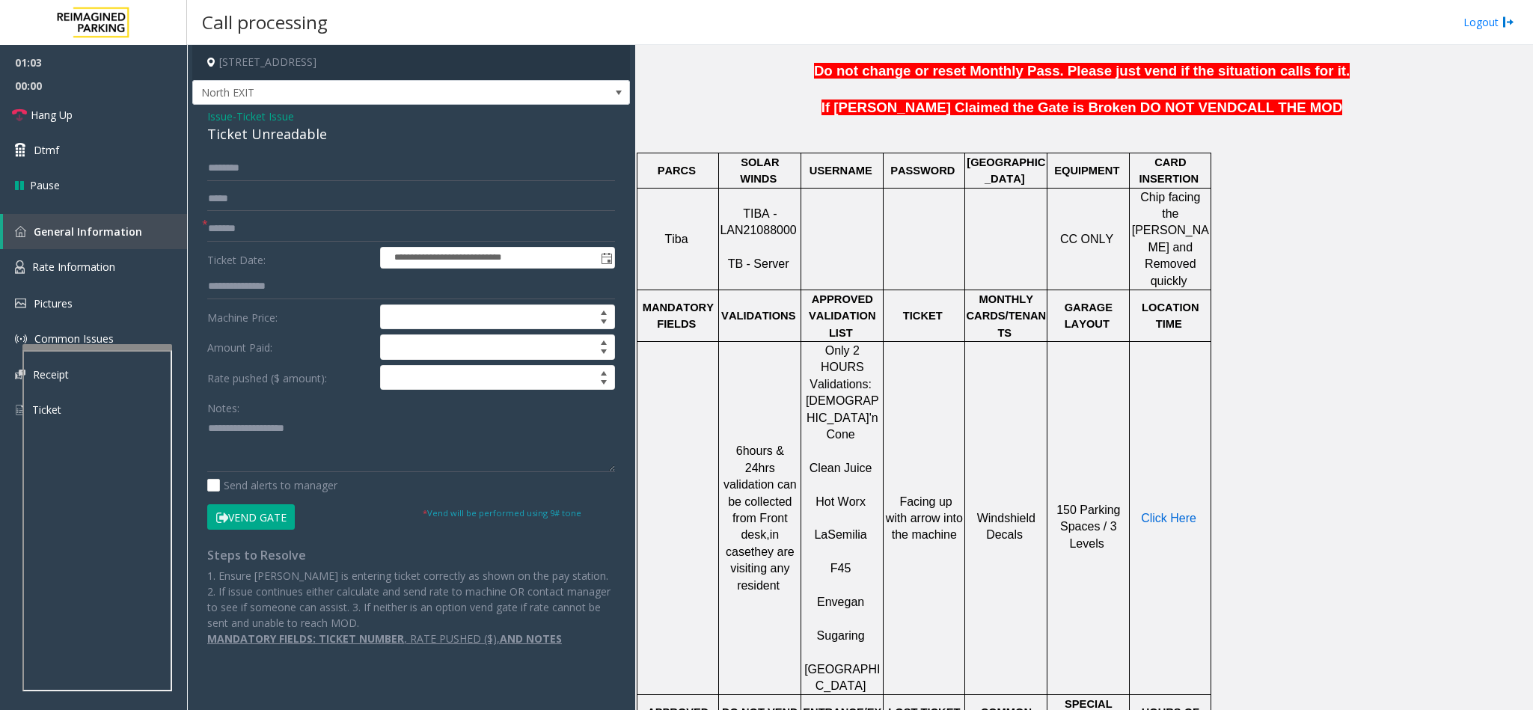
click at [1179, 512] on span "Click Here" at bounding box center [1168, 518] width 55 height 13
click at [115, 257] on link "Rate Information" at bounding box center [93, 267] width 187 height 37
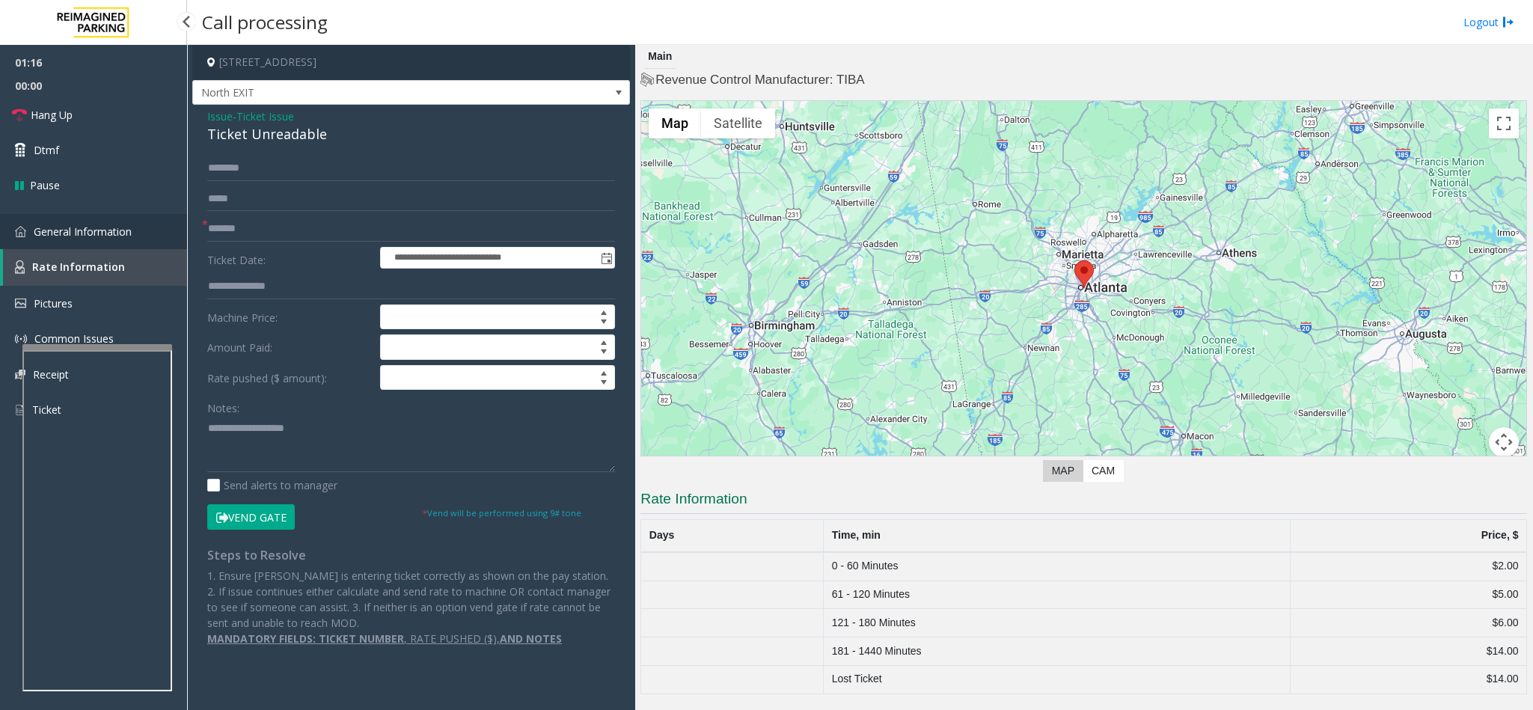
click at [92, 230] on span "General Information" at bounding box center [83, 231] width 98 height 14
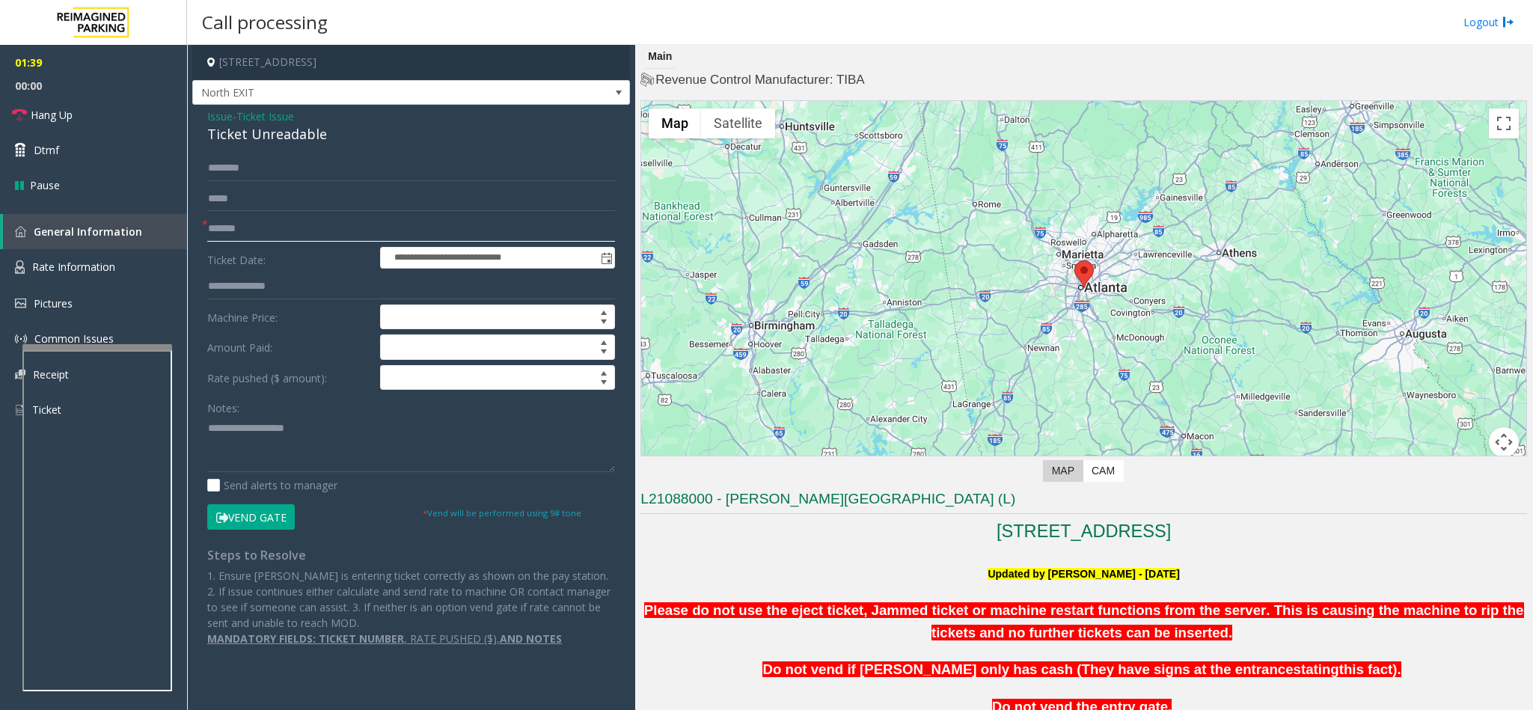
click at [272, 241] on input "*******" at bounding box center [411, 228] width 408 height 25
type input "*******"
drag, startPoint x: 335, startPoint y: 137, endPoint x: 195, endPoint y: 117, distance: 141.3
click at [195, 117] on div "**********" at bounding box center [411, 383] width 438 height 557
click at [307, 432] on textarea at bounding box center [411, 444] width 408 height 56
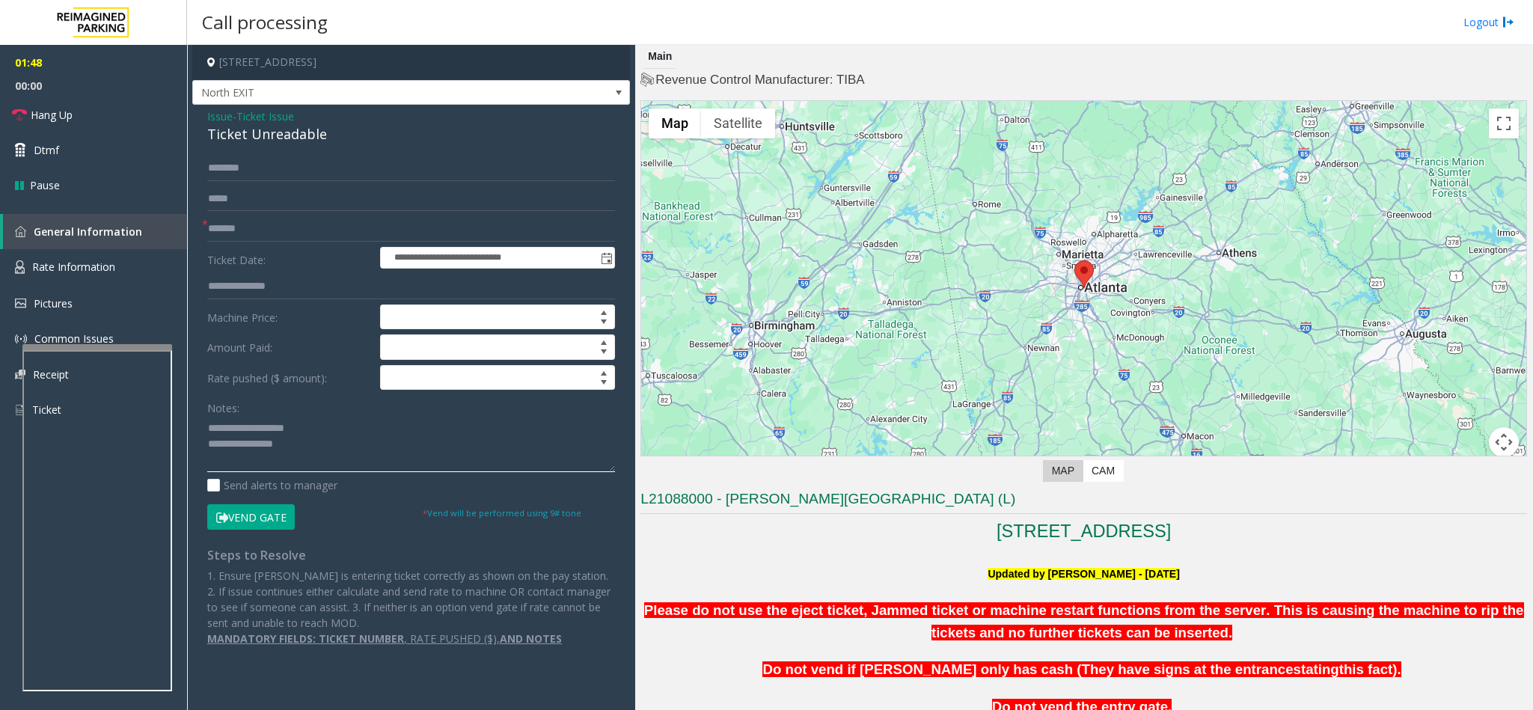
drag, startPoint x: 307, startPoint y: 432, endPoint x: 249, endPoint y: 426, distance: 58.6
click at [248, 426] on textarea at bounding box center [411, 444] width 408 height 56
click at [362, 433] on textarea at bounding box center [411, 444] width 408 height 56
click at [74, 122] on link "Hang Up" at bounding box center [93, 114] width 187 height 35
click at [270, 450] on textarea at bounding box center [411, 444] width 408 height 56
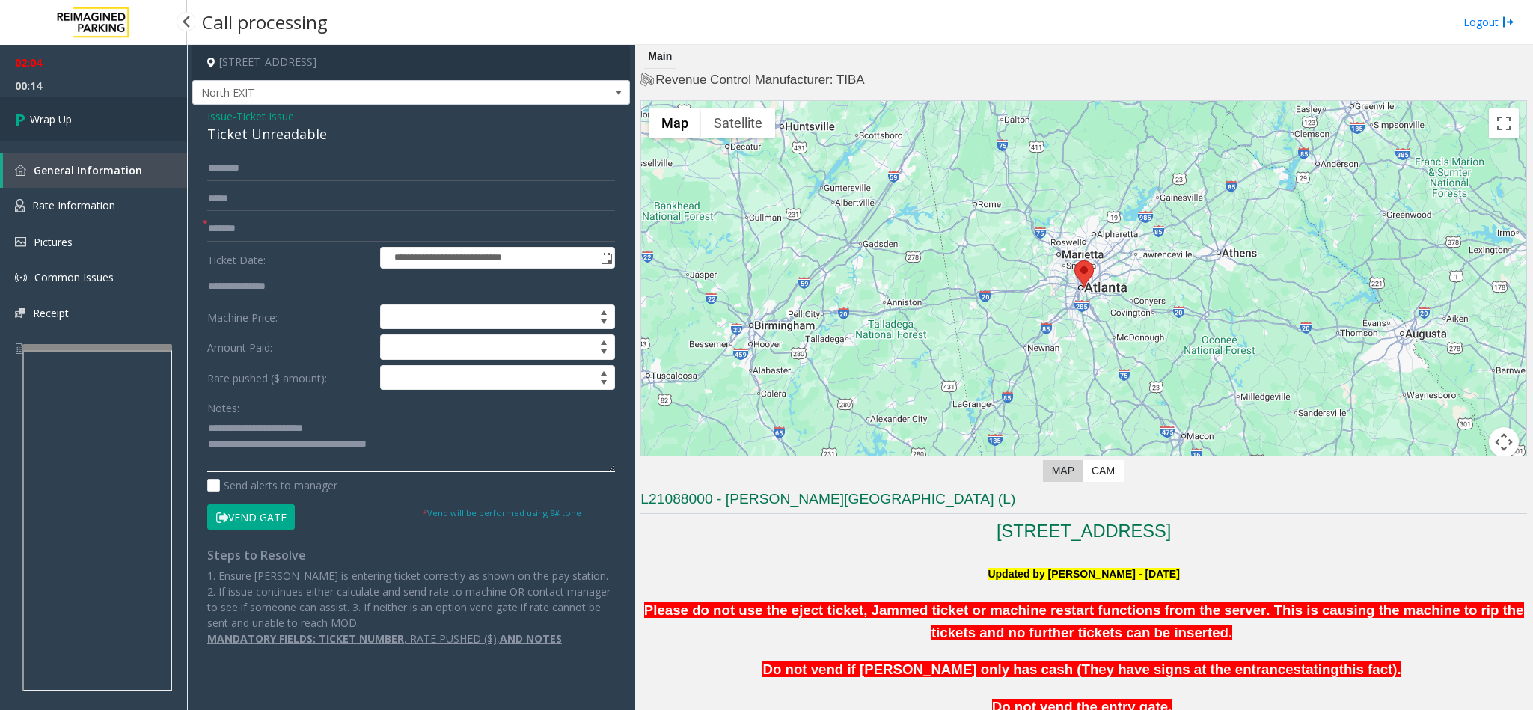
type textarea "**********"
click at [103, 101] on link "Wrap Up" at bounding box center [93, 119] width 187 height 44
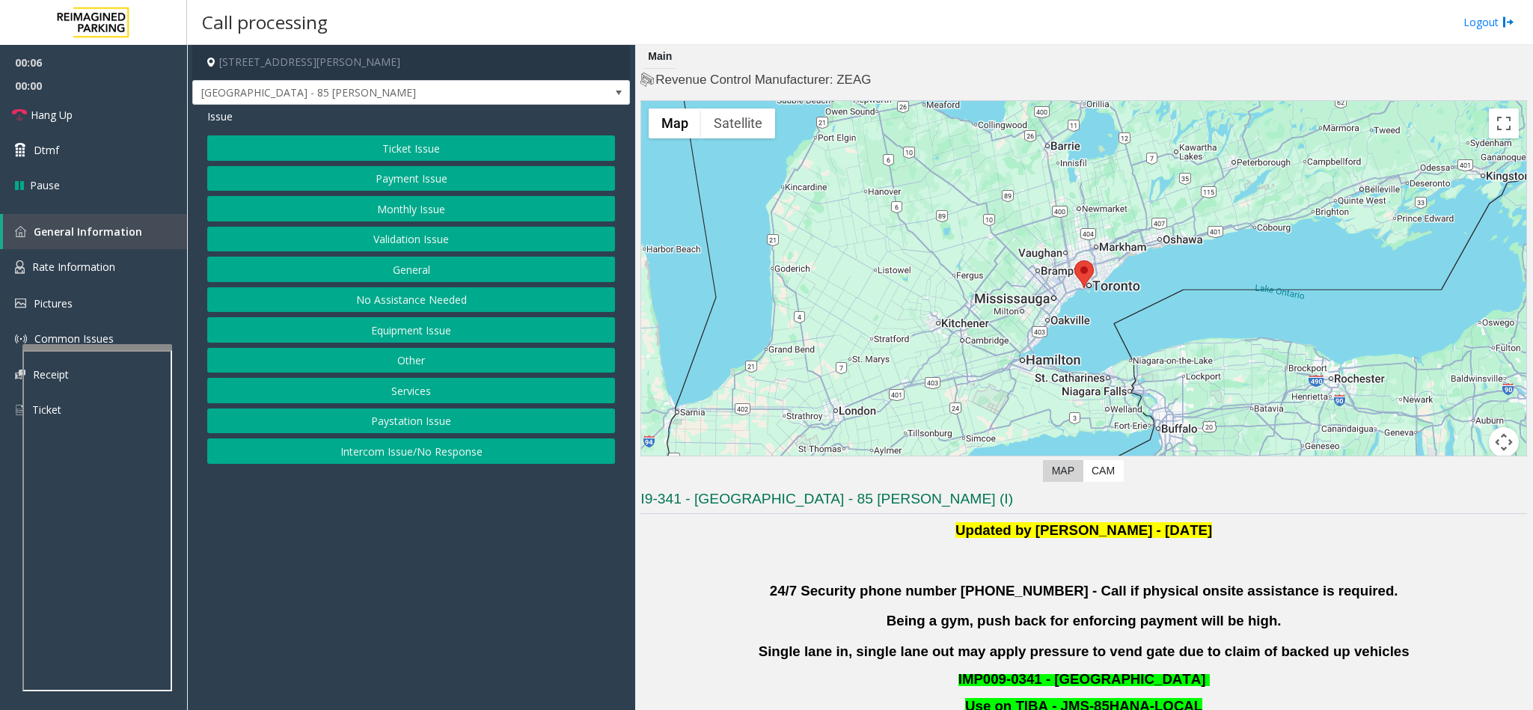
click at [447, 233] on button "Validation Issue" at bounding box center [411, 239] width 408 height 25
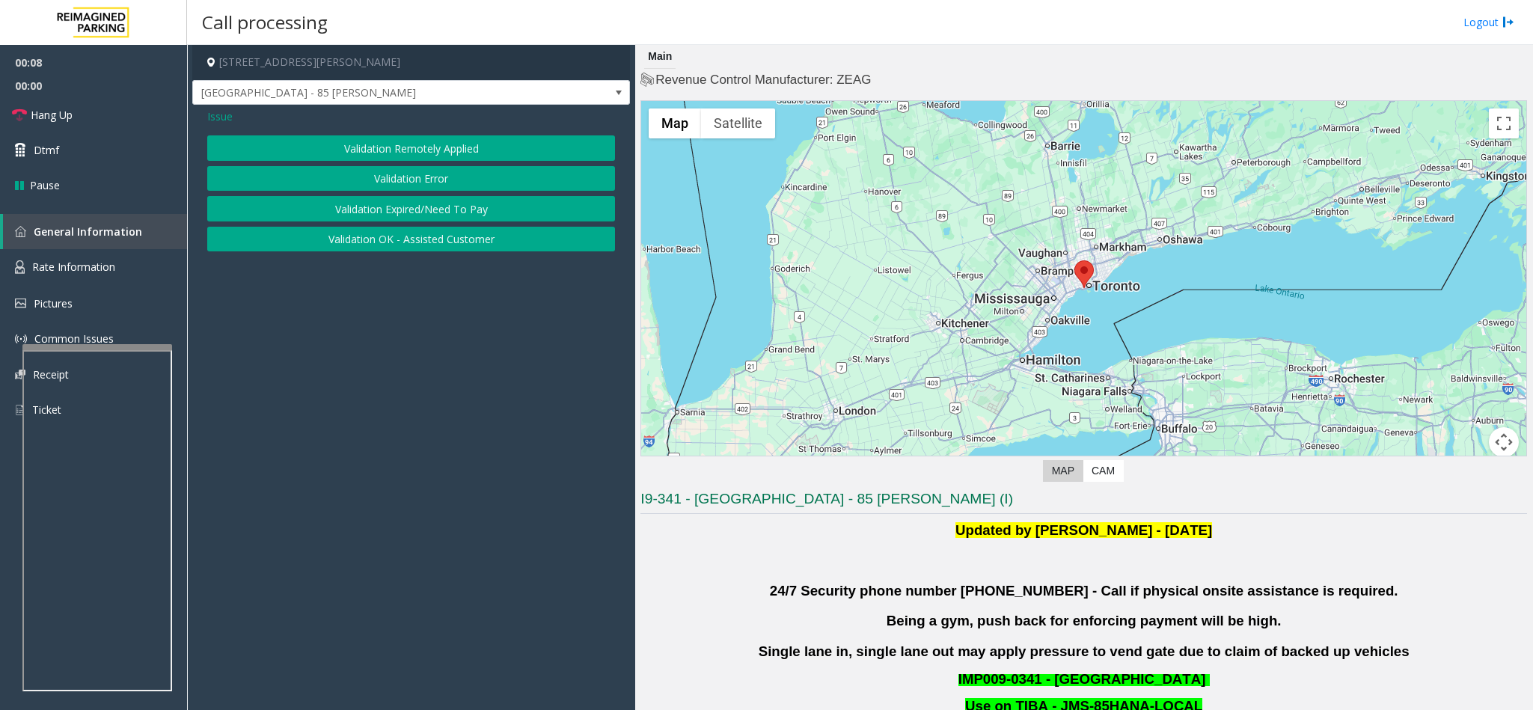
click at [416, 171] on button "Validation Error" at bounding box center [411, 178] width 408 height 25
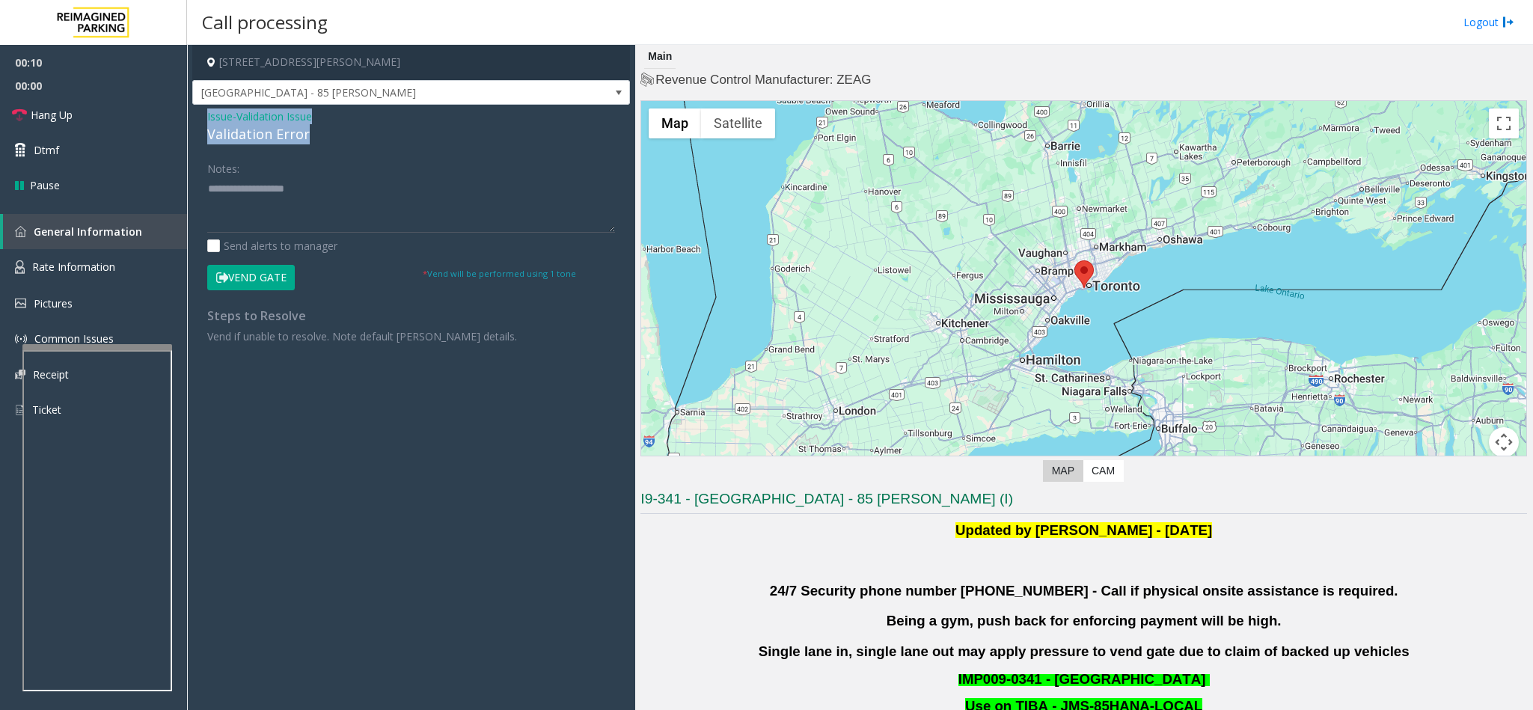
drag, startPoint x: 310, startPoint y: 132, endPoint x: 205, endPoint y: 119, distance: 105.6
click at [205, 119] on div "Issue - Validation Issue Validation Error Notes: Send alerts to manager Vend Ga…" at bounding box center [411, 232] width 438 height 254
click at [333, 185] on textarea at bounding box center [411, 205] width 408 height 56
drag, startPoint x: 333, startPoint y: 185, endPoint x: 243, endPoint y: 189, distance: 89.9
click at [243, 189] on textarea at bounding box center [411, 205] width 408 height 56
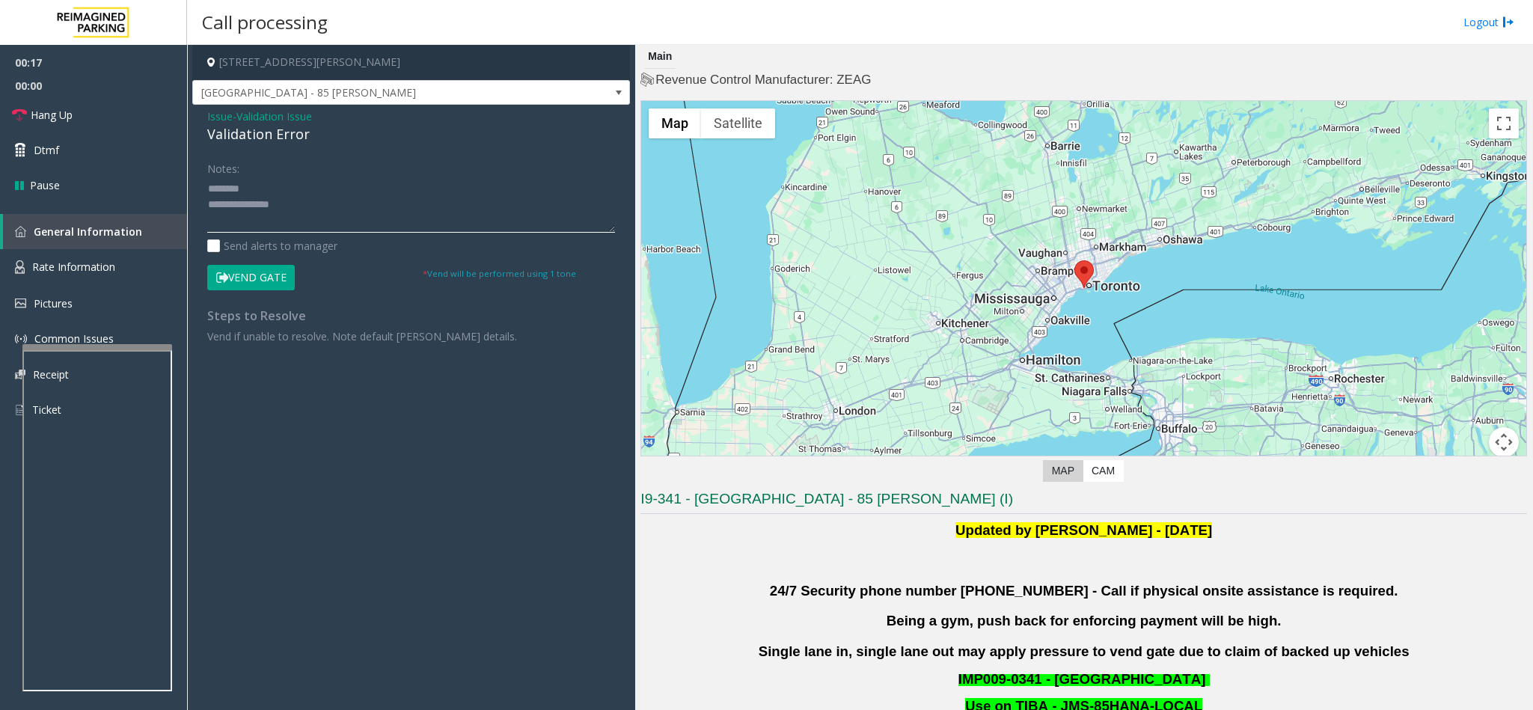
click at [357, 200] on textarea at bounding box center [411, 205] width 408 height 56
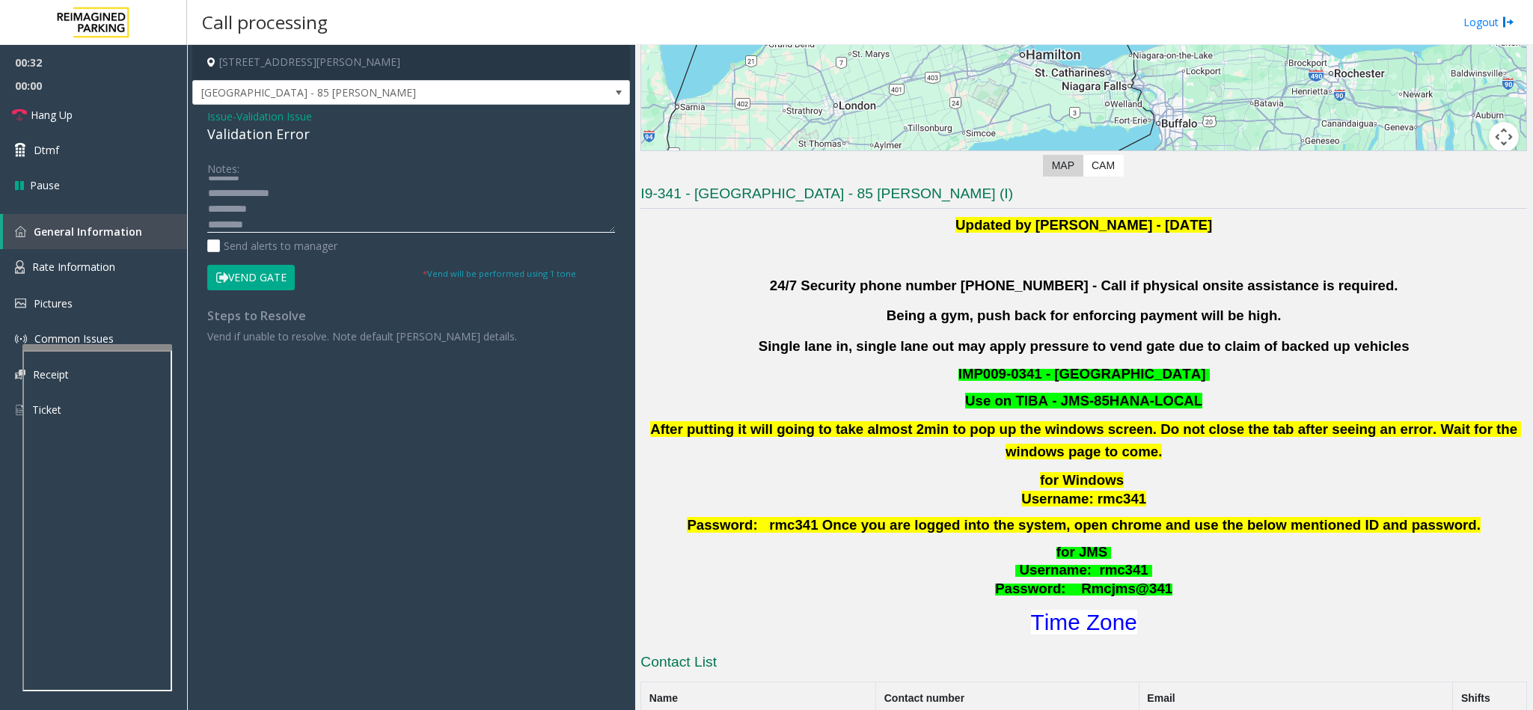
scroll to position [337, 0]
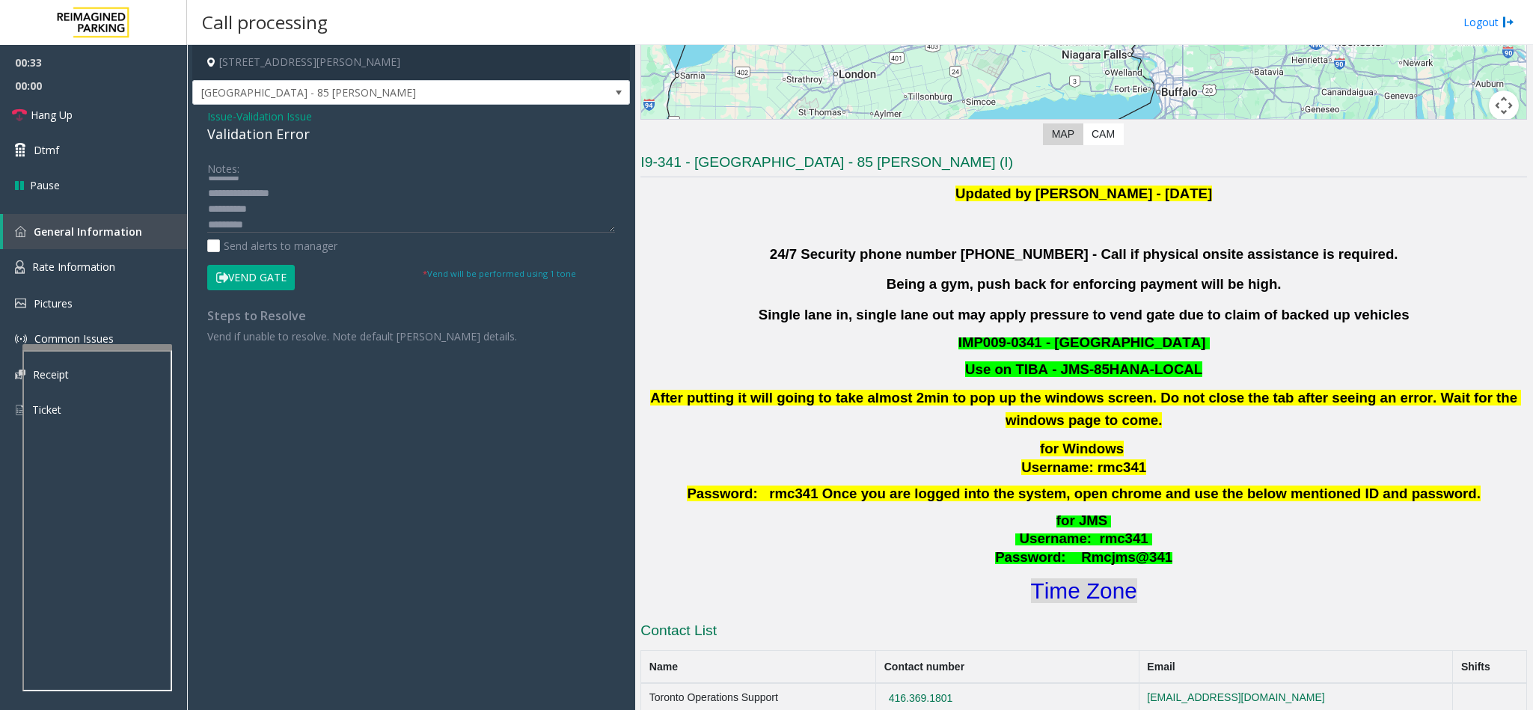
click at [1114, 584] on font "Time Zone" at bounding box center [1084, 590] width 106 height 25
click at [395, 221] on textarea at bounding box center [411, 205] width 408 height 56
click at [284, 272] on button "Vend Gate" at bounding box center [251, 277] width 88 height 25
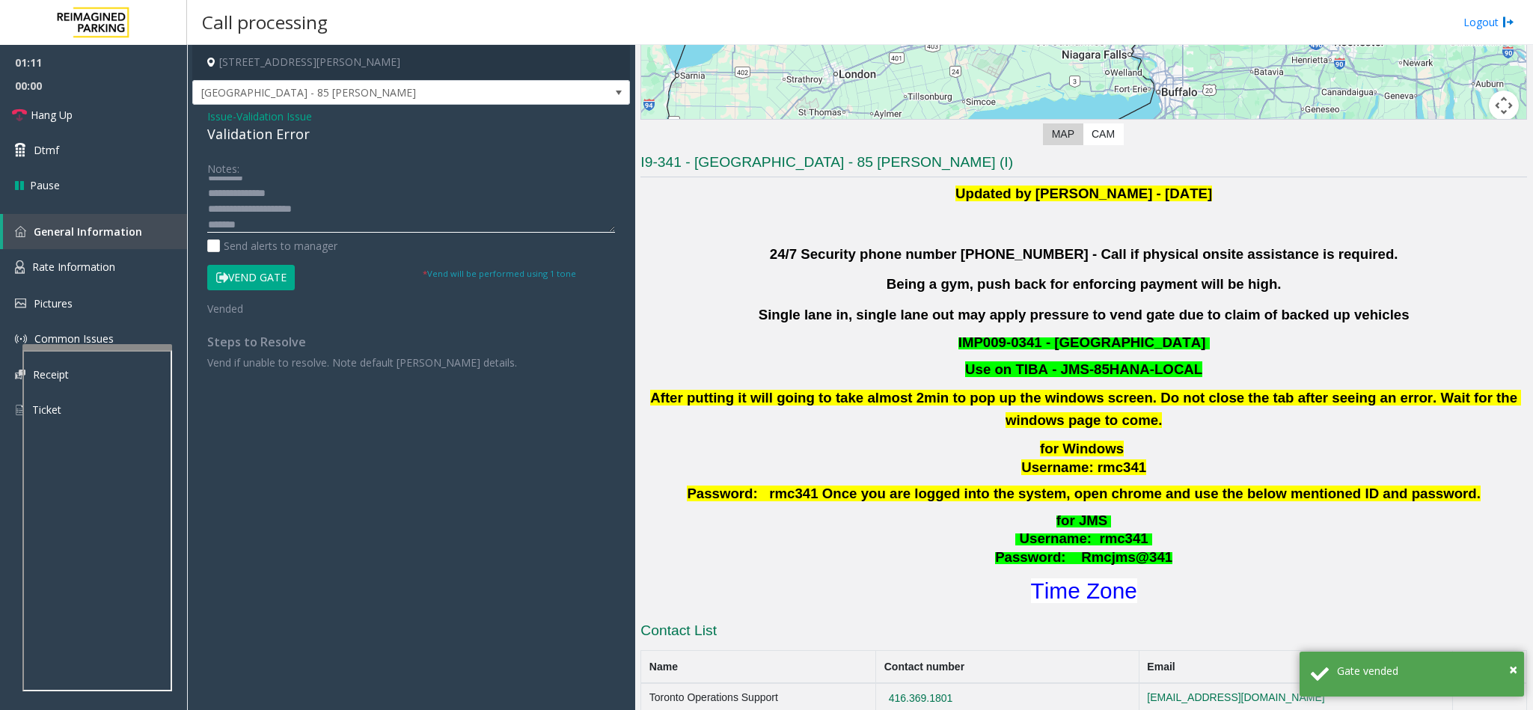
click at [232, 220] on textarea at bounding box center [411, 205] width 408 height 56
click at [319, 215] on textarea at bounding box center [411, 205] width 408 height 56
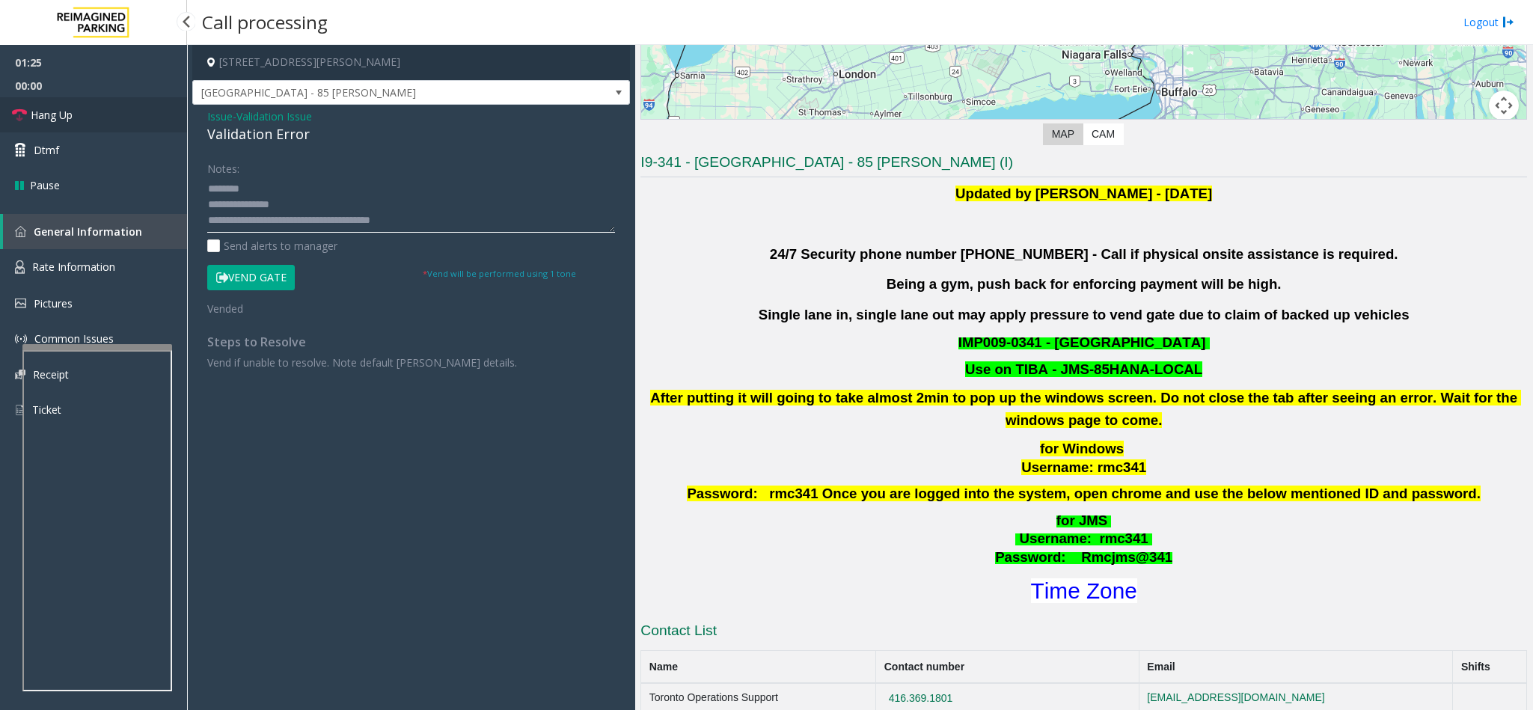
type textarea "**********"
click at [117, 121] on link "Hang Up" at bounding box center [93, 114] width 187 height 35
click at [110, 112] on link "Hang Up" at bounding box center [93, 114] width 187 height 35
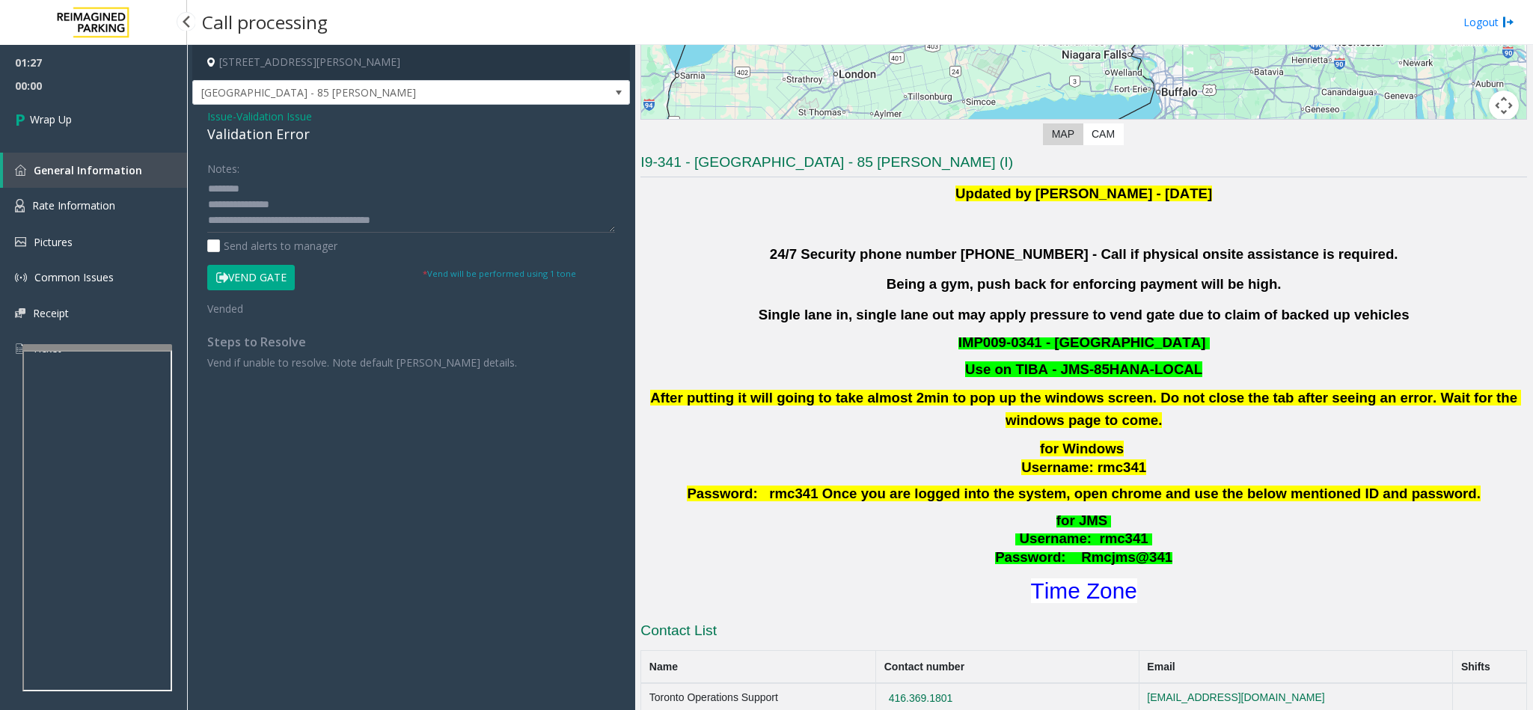
click at [110, 112] on link "Wrap Up" at bounding box center [93, 119] width 187 height 44
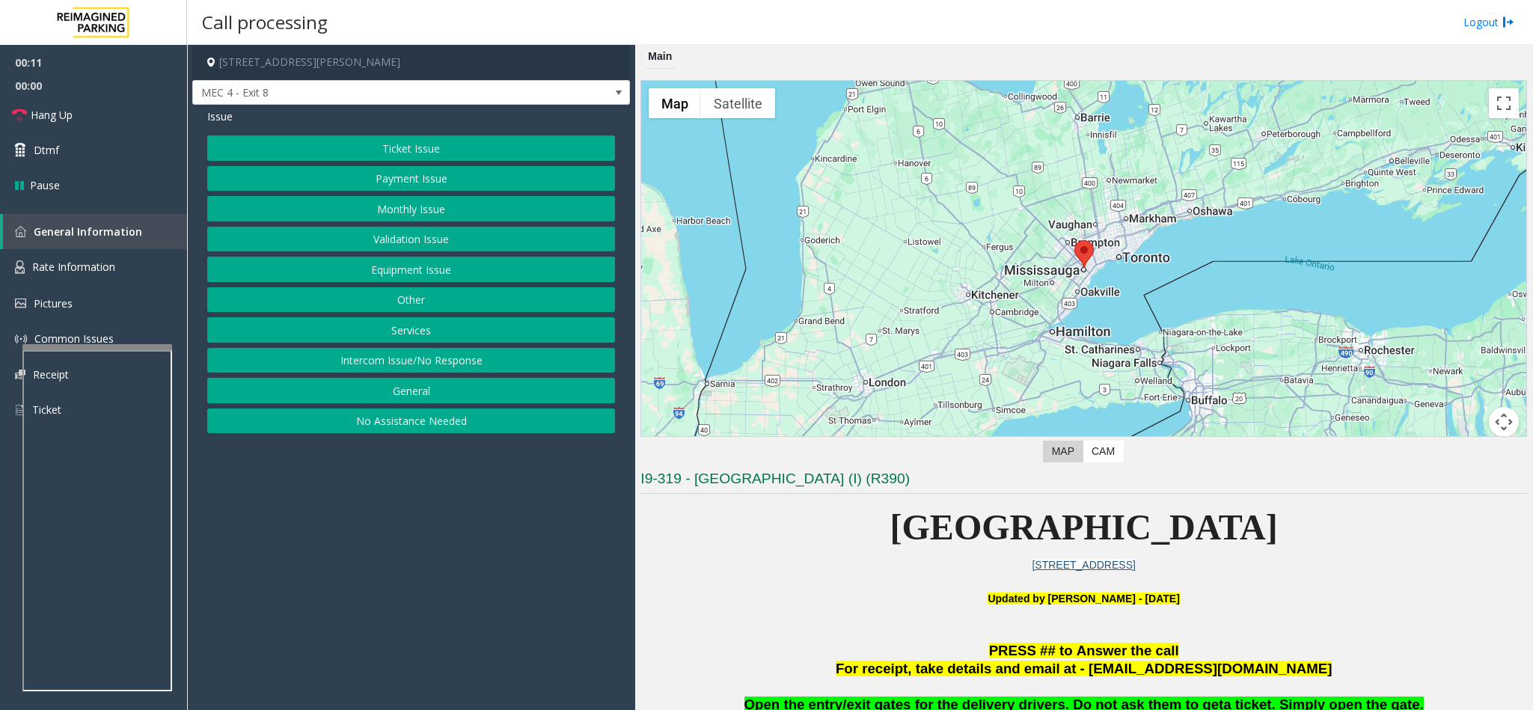
click at [420, 328] on button "Services" at bounding box center [411, 329] width 408 height 25
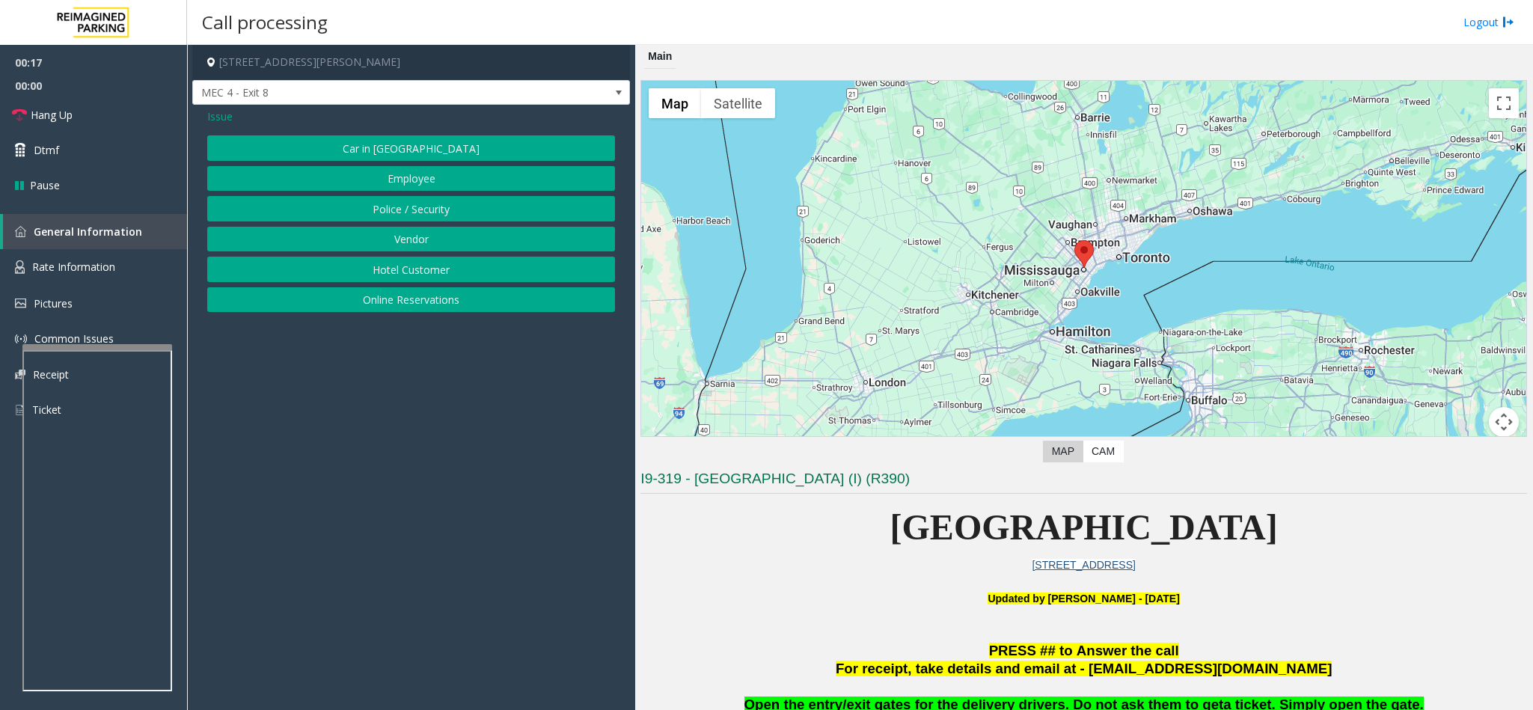
click at [232, 117] on span "Issue" at bounding box center [219, 116] width 25 height 16
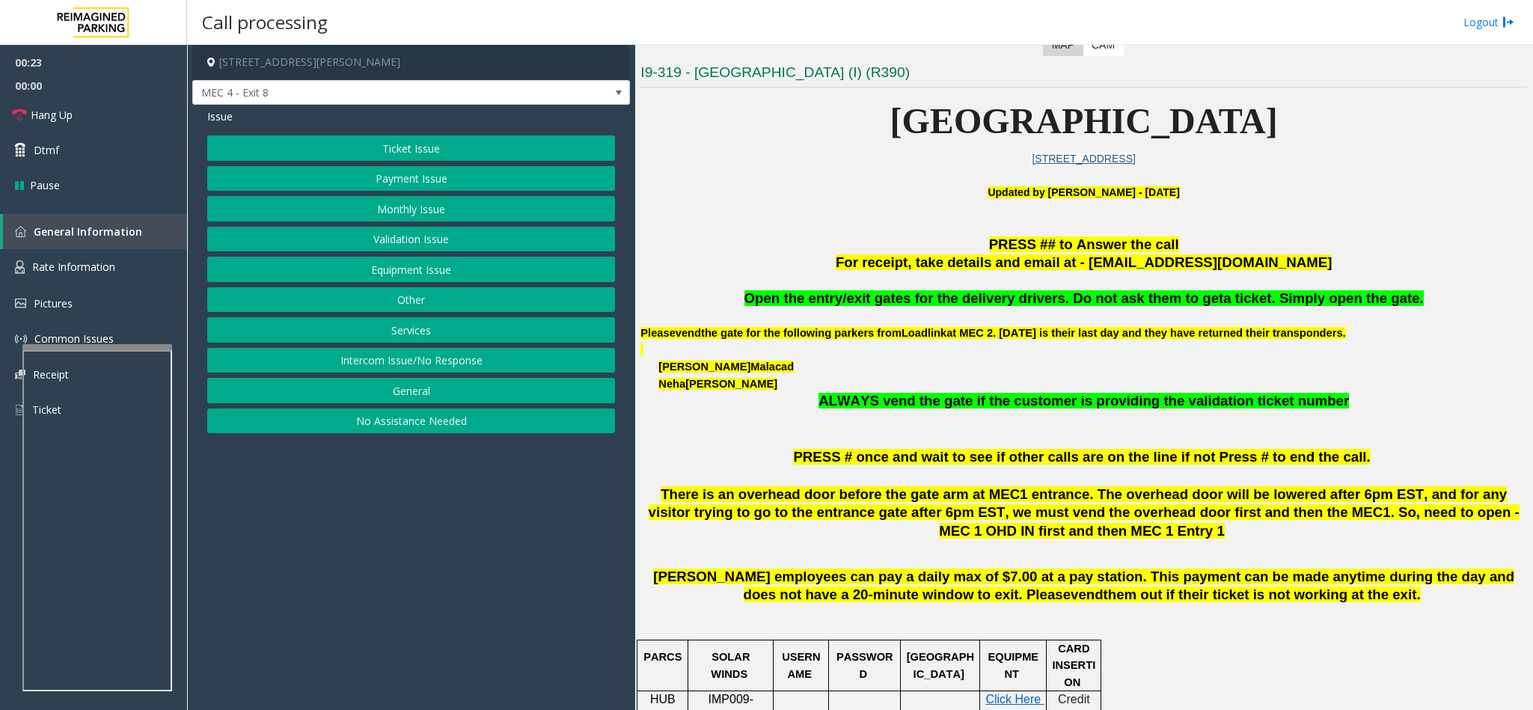
scroll to position [449, 0]
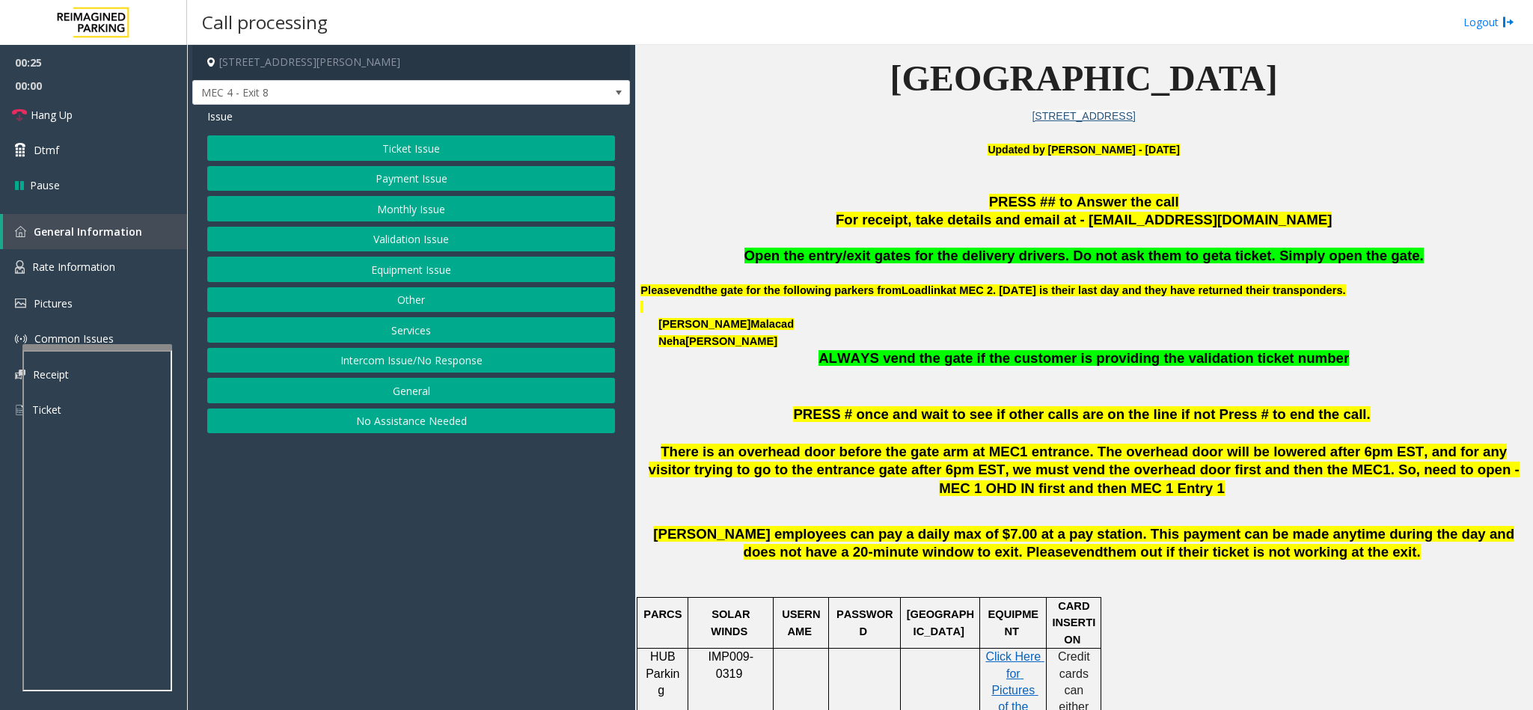
click at [498, 153] on button "Ticket Issue" at bounding box center [411, 147] width 408 height 25
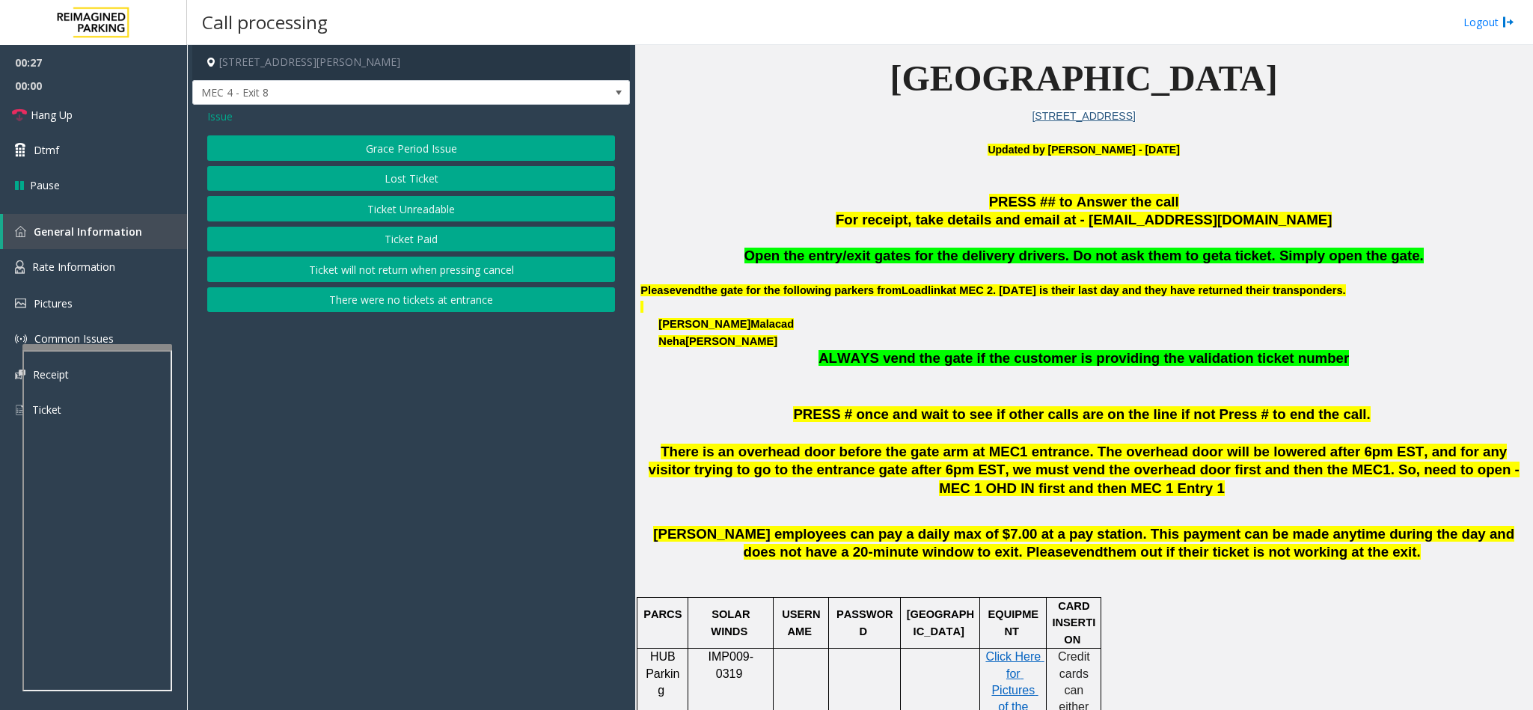
click at [423, 243] on button "Ticket Paid" at bounding box center [411, 239] width 408 height 25
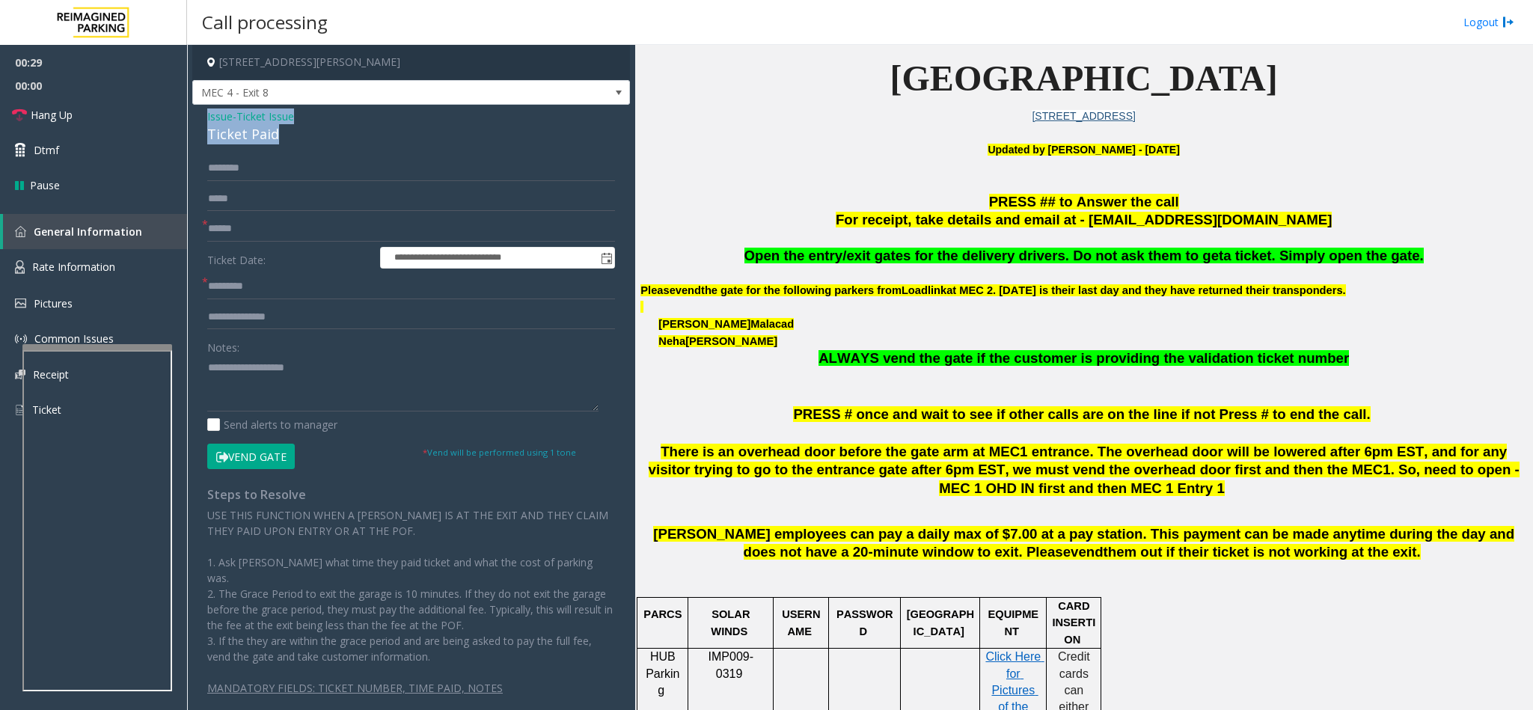
drag, startPoint x: 299, startPoint y: 138, endPoint x: 205, endPoint y: 117, distance: 96.6
click at [205, 117] on div "**********" at bounding box center [411, 416] width 438 height 622
click at [328, 370] on textarea at bounding box center [402, 383] width 391 height 56
drag, startPoint x: 328, startPoint y: 370, endPoint x: 254, endPoint y: 362, distance: 73.8
click at [254, 362] on textarea at bounding box center [402, 383] width 391 height 56
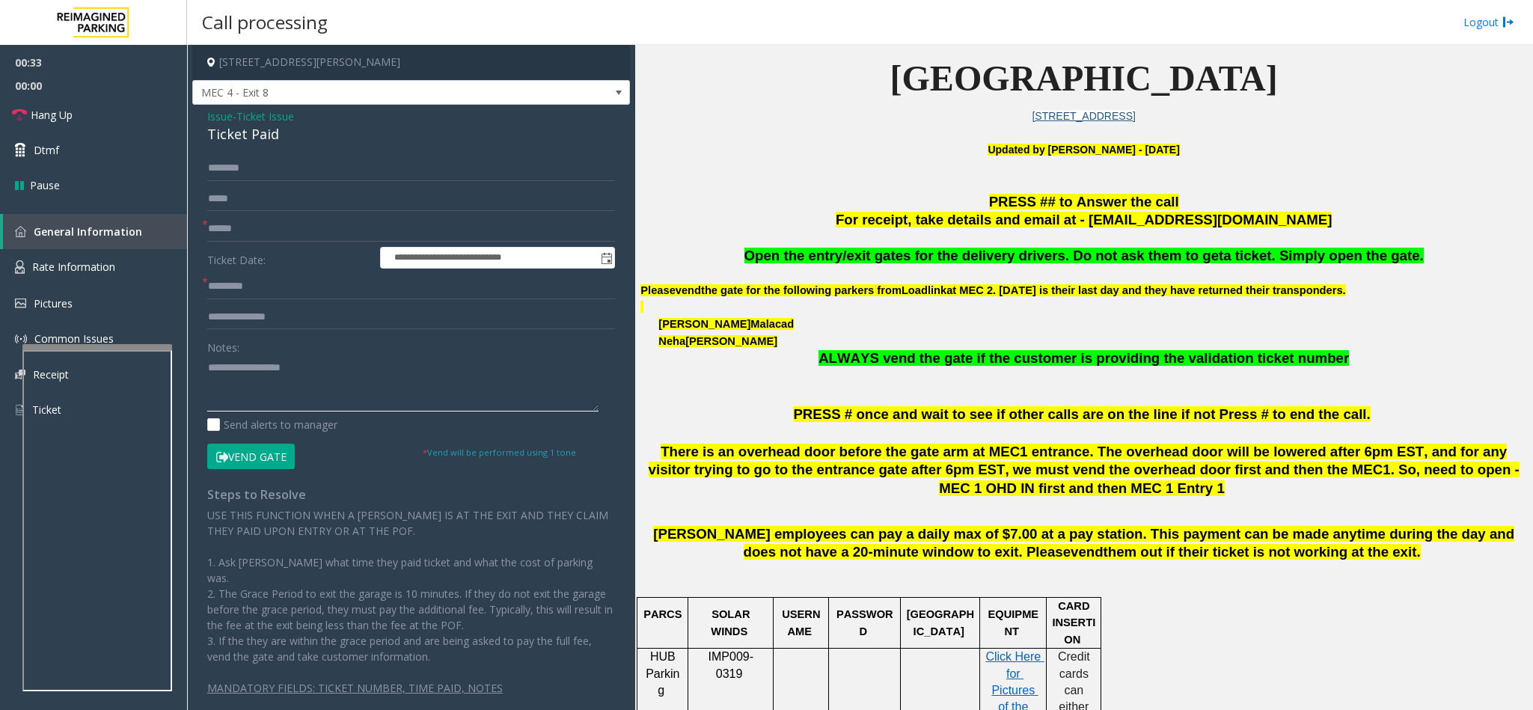
click at [343, 379] on textarea at bounding box center [402, 383] width 391 height 56
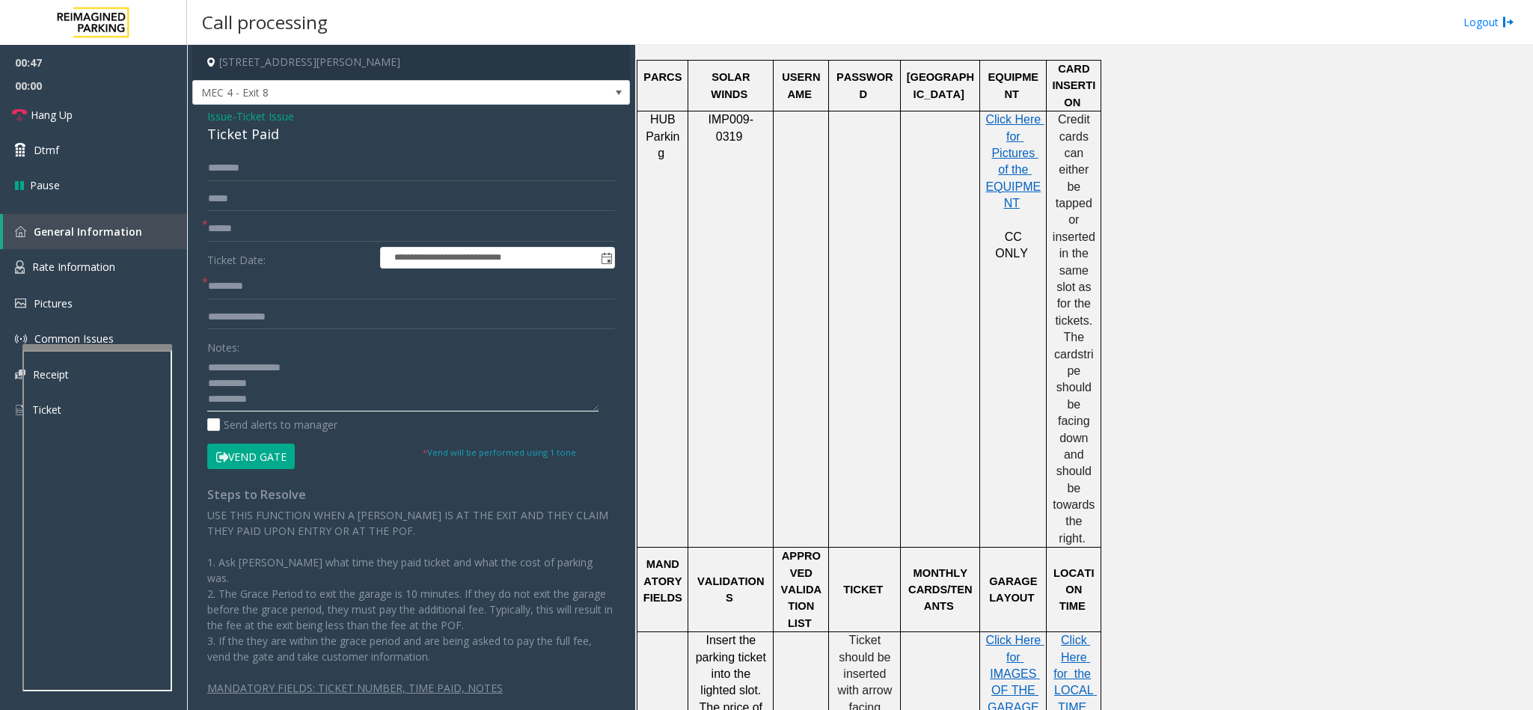
scroll to position [1010, 0]
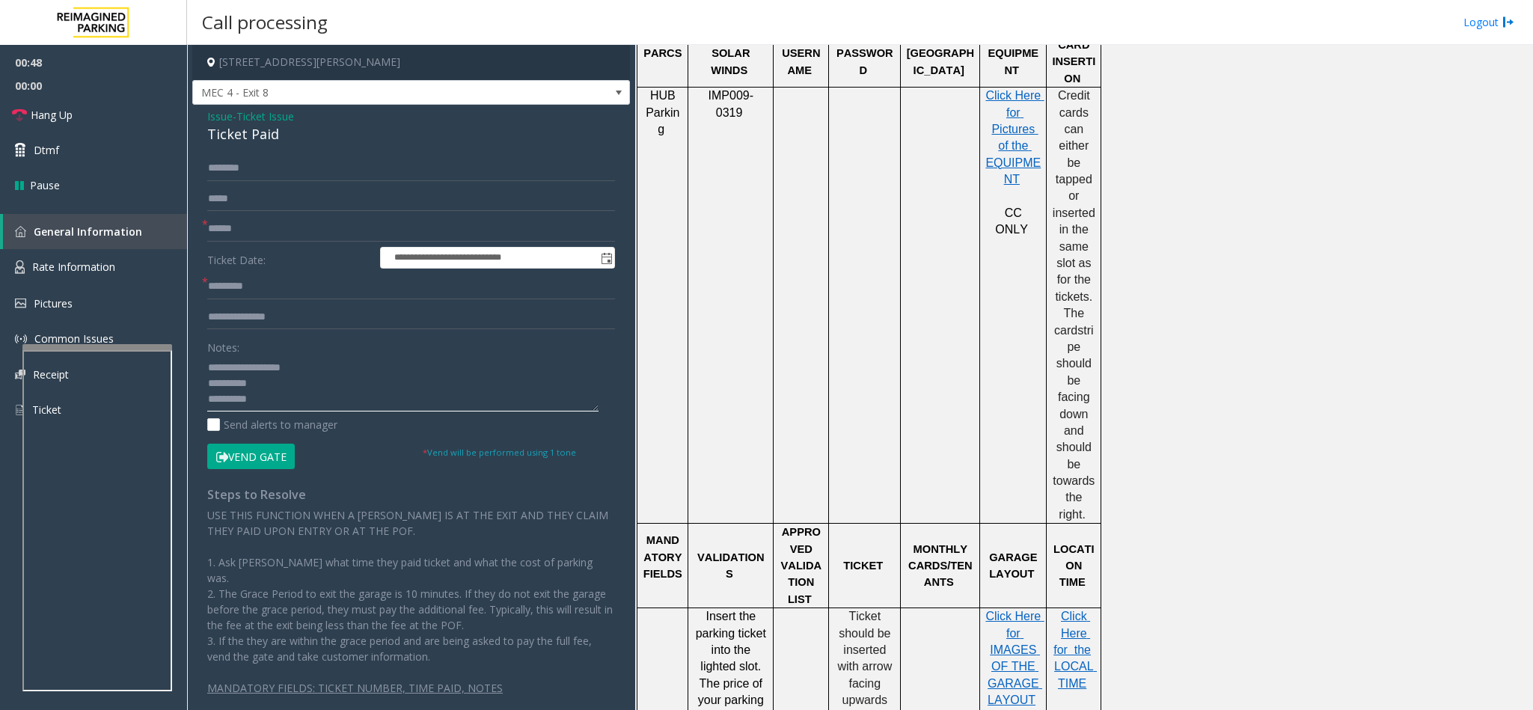
type textarea "**********"
click at [281, 288] on input "text" at bounding box center [411, 286] width 408 height 25
click at [301, 407] on textarea at bounding box center [402, 383] width 391 height 56
drag, startPoint x: 247, startPoint y: 317, endPoint x: 207, endPoint y: 321, distance: 39.8
click at [248, 319] on input "text" at bounding box center [411, 316] width 408 height 25
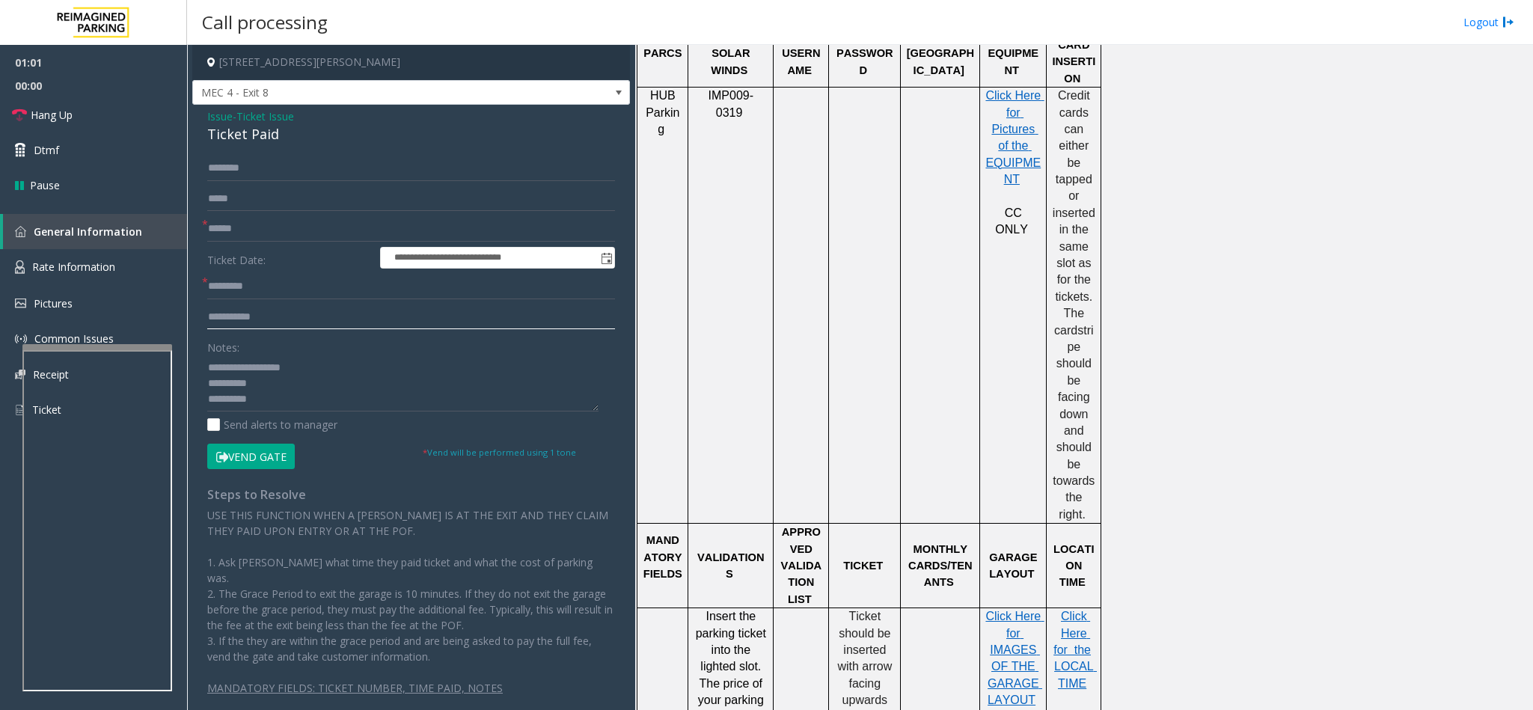
type input "**********"
click at [299, 222] on input "text" at bounding box center [411, 228] width 408 height 25
click at [256, 239] on input "text" at bounding box center [411, 228] width 408 height 25
click at [257, 236] on input "text" at bounding box center [411, 228] width 408 height 25
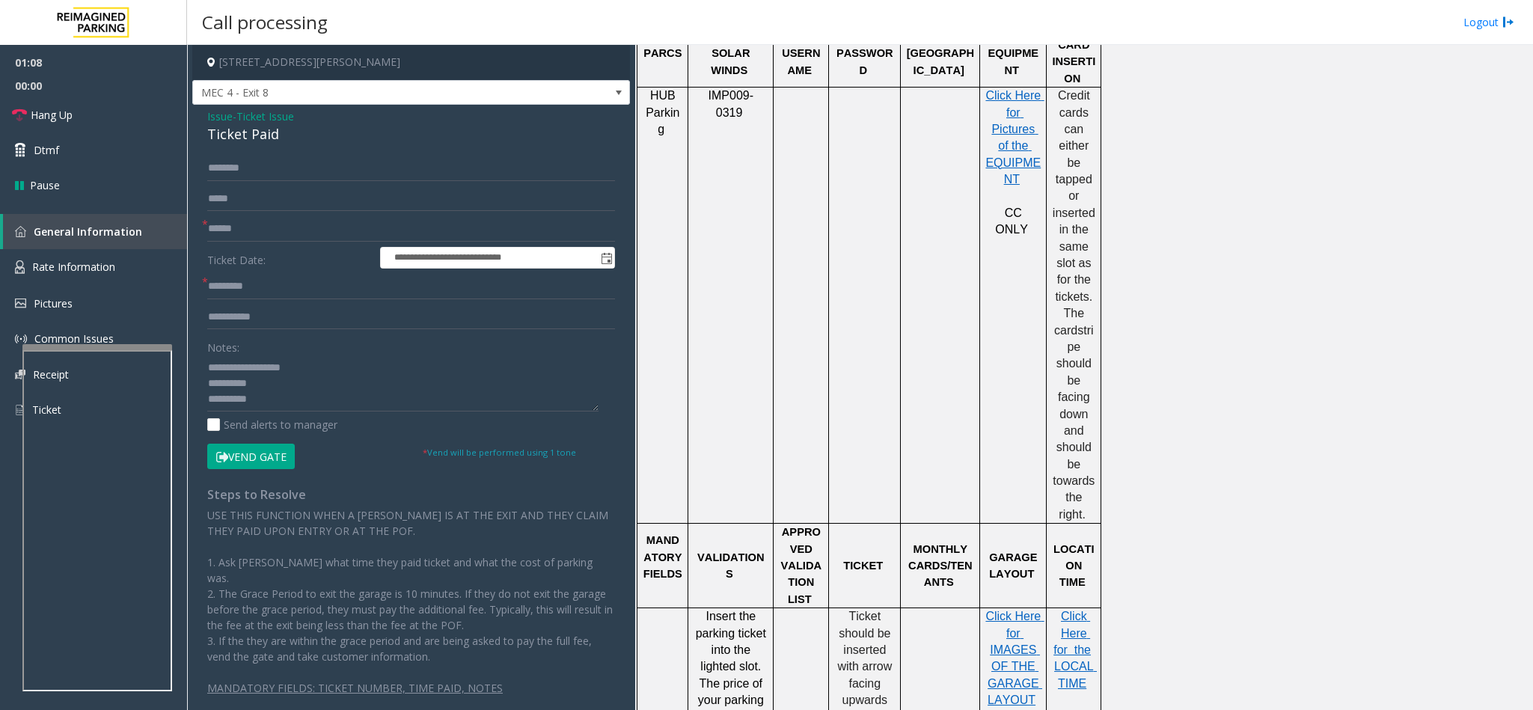
click at [277, 141] on div "Ticket Paid" at bounding box center [411, 134] width 408 height 20
click at [275, 382] on textarea at bounding box center [402, 383] width 391 height 56
type textarea "**********"
drag, startPoint x: 364, startPoint y: 234, endPoint x: 498, endPoint y: 196, distance: 139.2
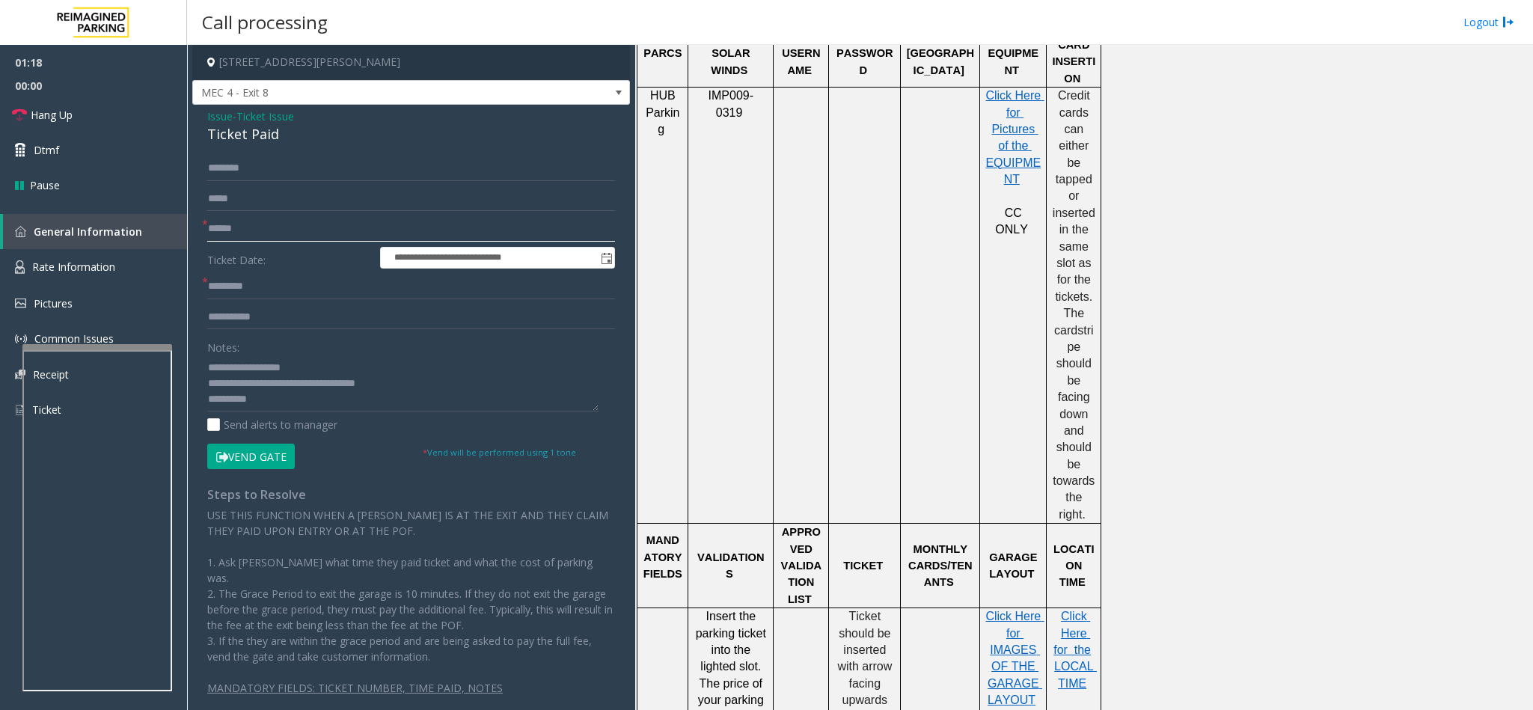
click at [367, 234] on input "text" at bounding box center [411, 228] width 408 height 25
type input "********"
click at [245, 177] on input "text" at bounding box center [411, 168] width 408 height 25
type input "*"
click at [268, 171] on input "*****" at bounding box center [411, 168] width 408 height 25
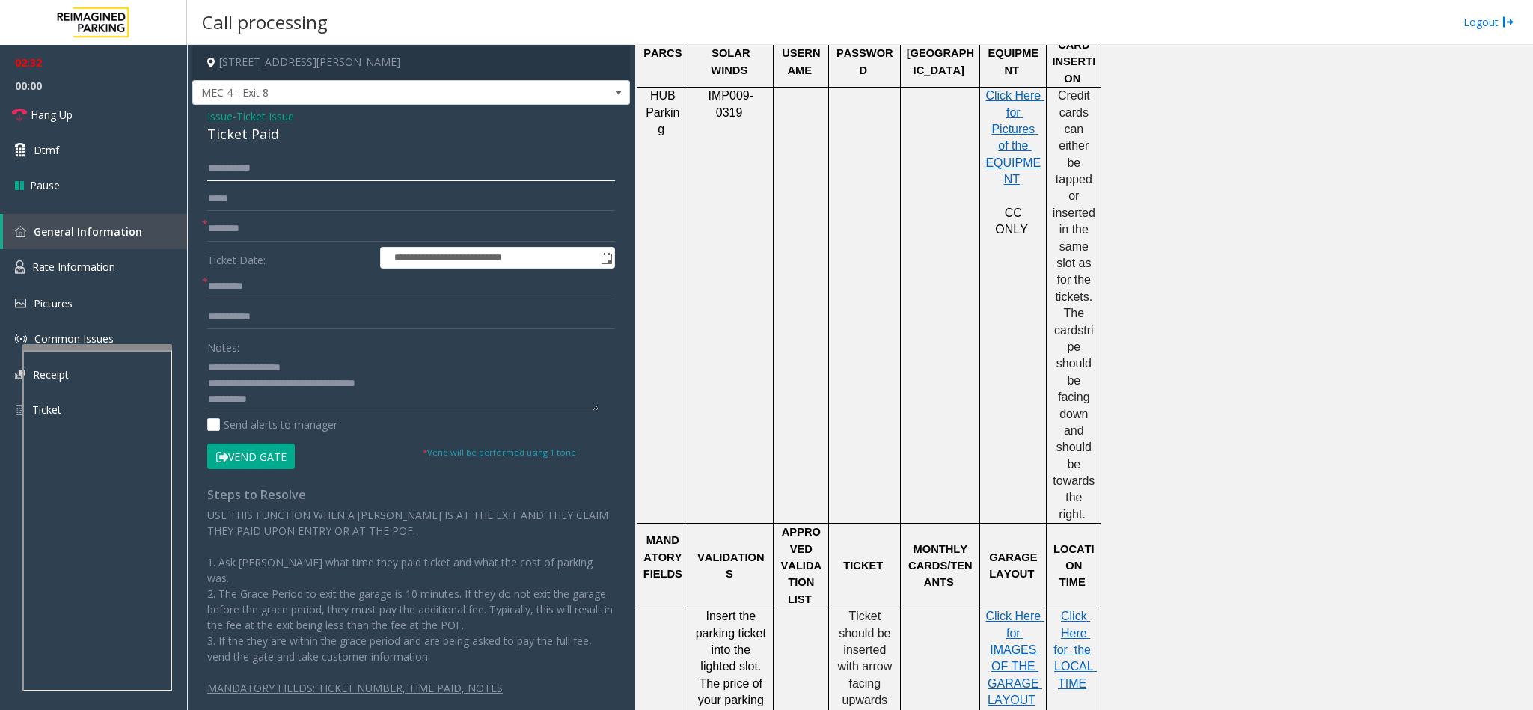
drag, startPoint x: 233, startPoint y: 167, endPoint x: 197, endPoint y: 165, distance: 36.0
click at [197, 165] on div "**********" at bounding box center [411, 434] width 430 height 556
type input "*****"
click at [346, 402] on textarea at bounding box center [402, 383] width 391 height 56
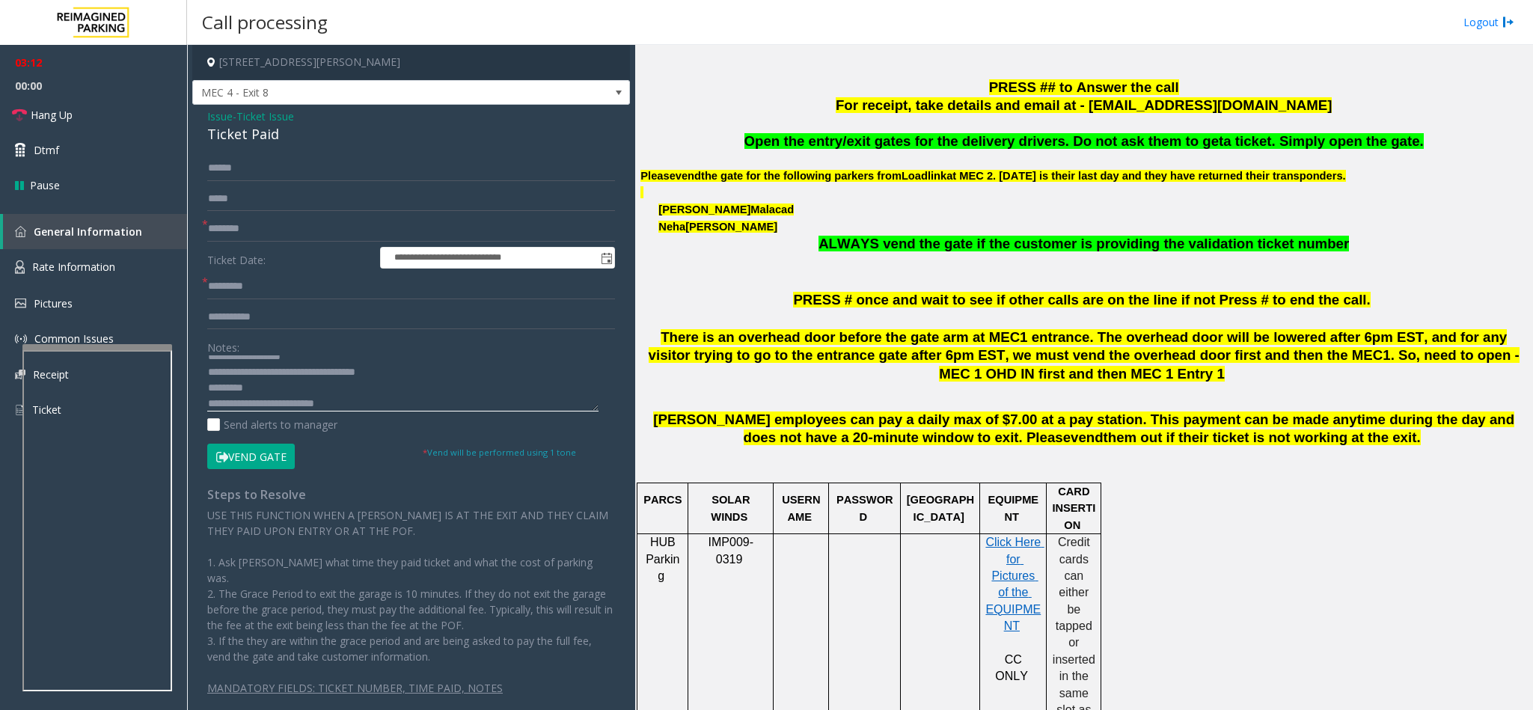
scroll to position [561, 0]
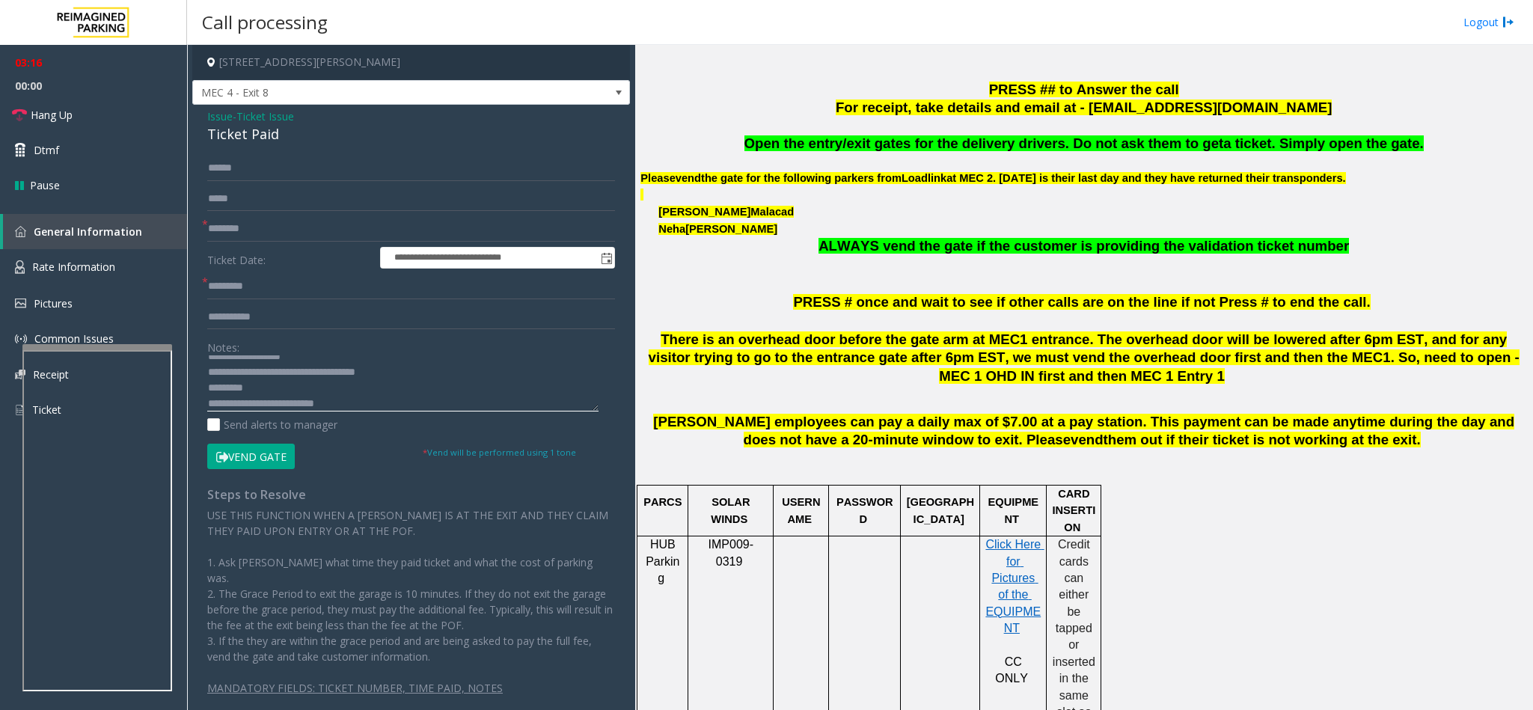
click at [471, 402] on textarea at bounding box center [402, 383] width 391 height 56
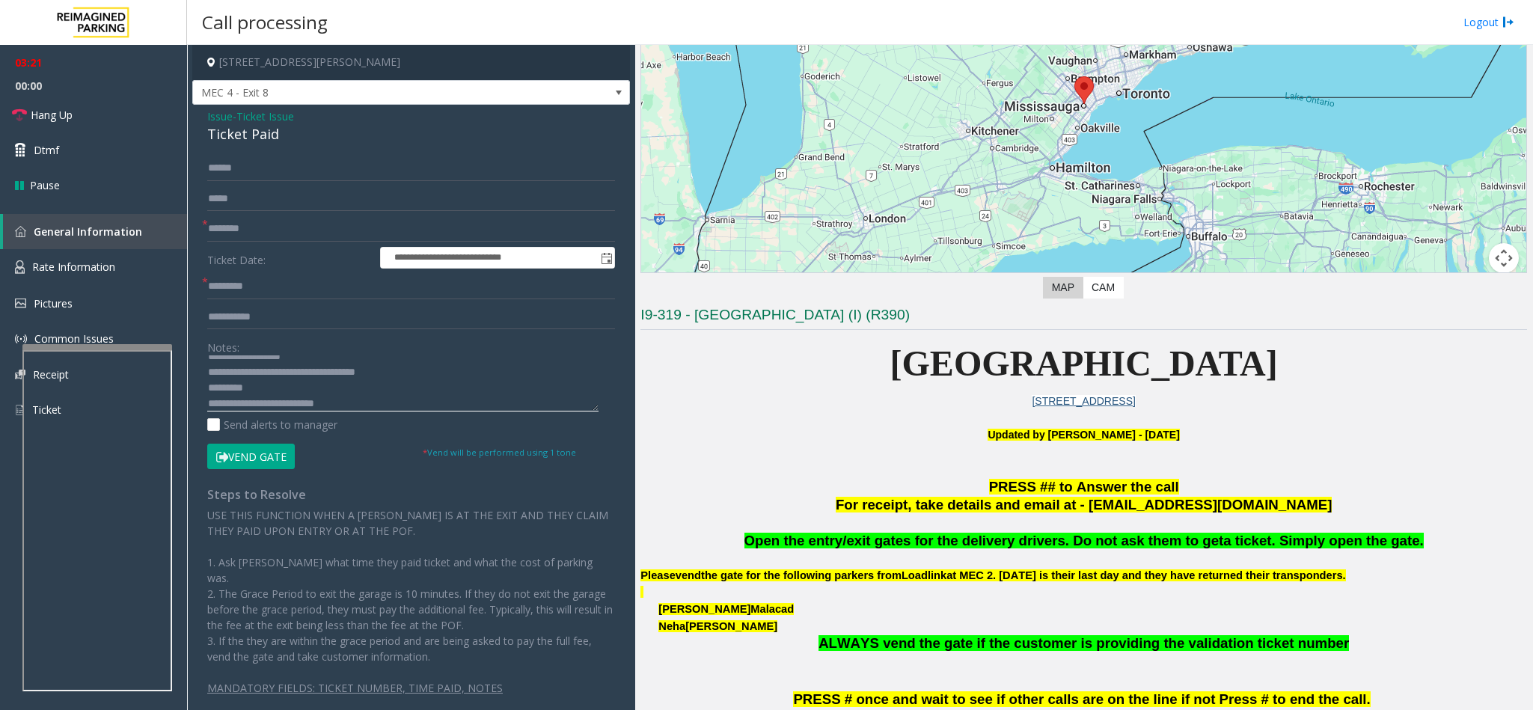
scroll to position [112, 0]
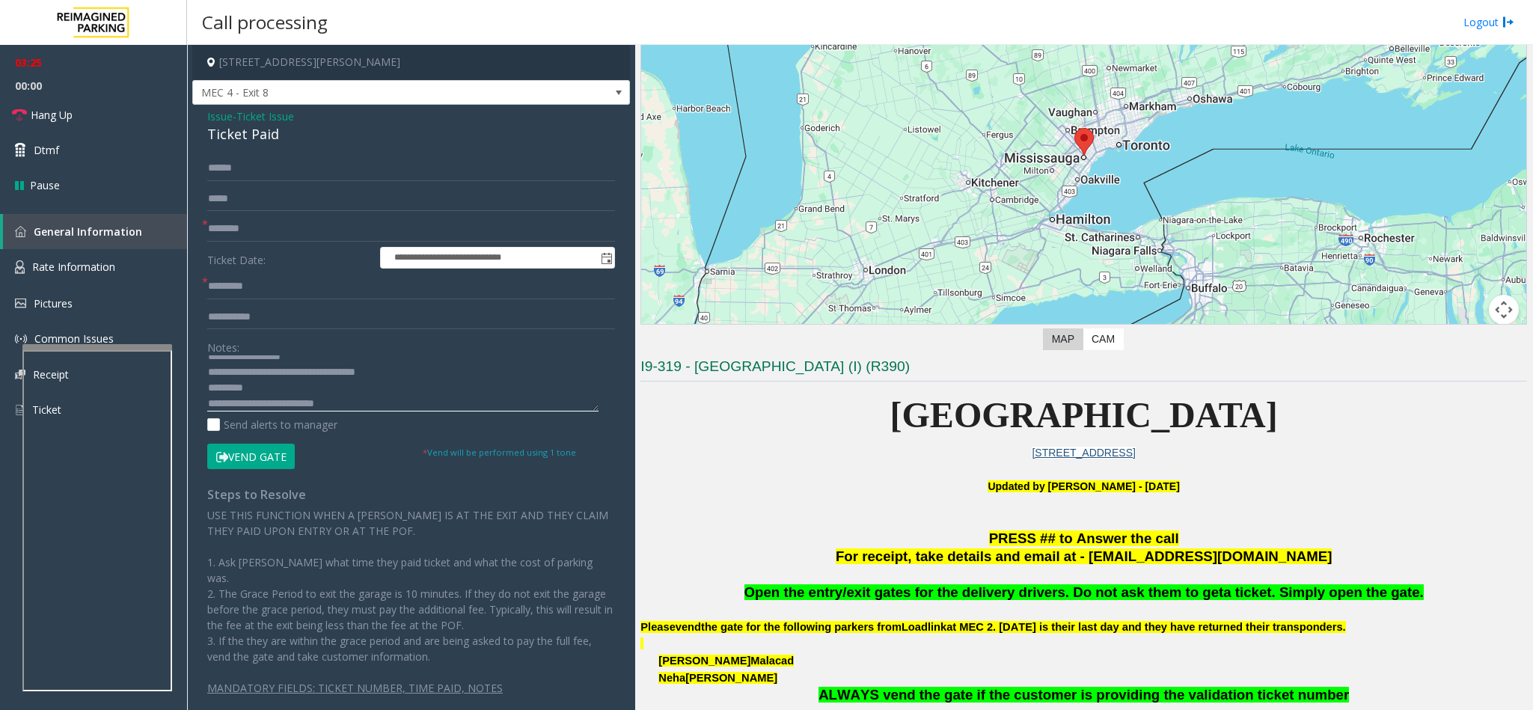
click at [514, 397] on textarea at bounding box center [402, 383] width 391 height 56
click at [519, 398] on textarea at bounding box center [402, 383] width 391 height 56
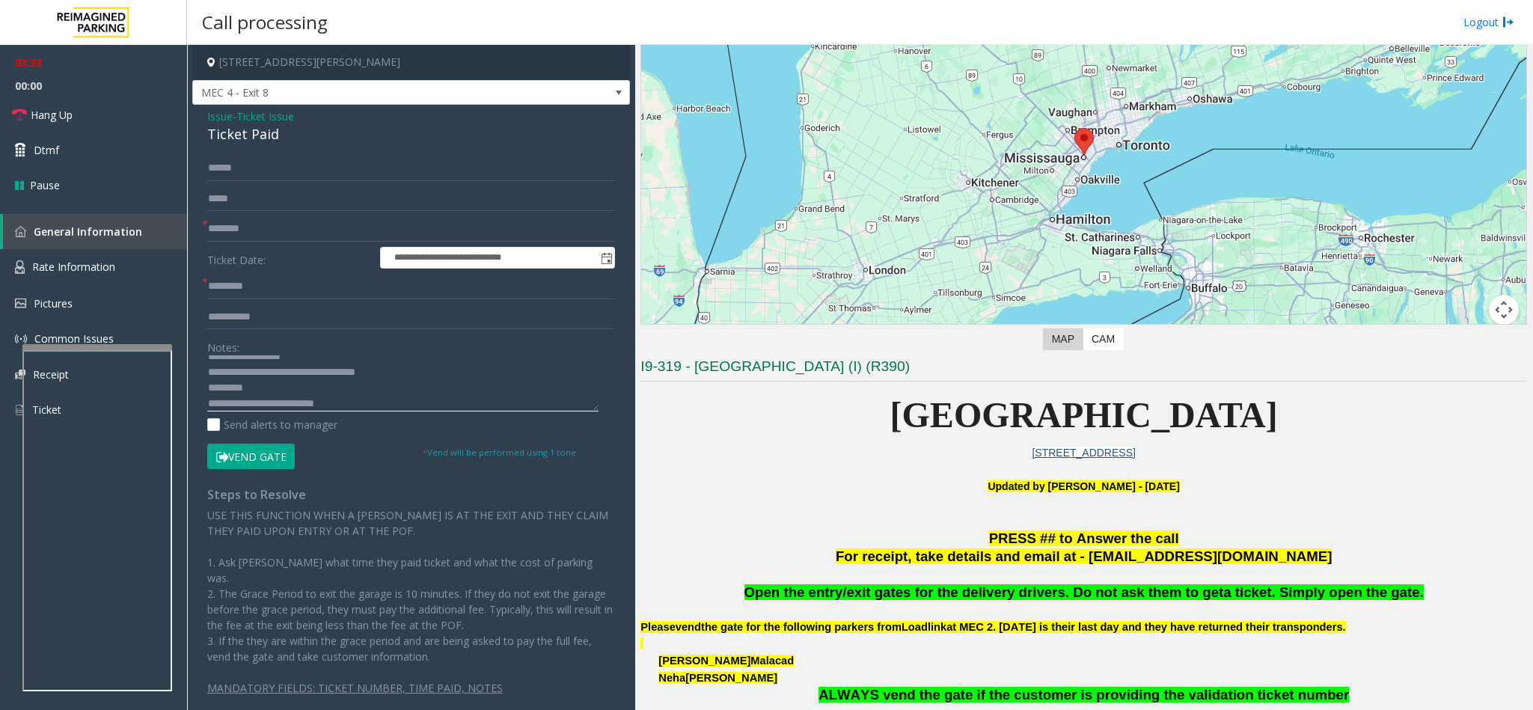
click at [519, 398] on textarea at bounding box center [402, 383] width 391 height 56
click at [86, 108] on link "Hang Up" at bounding box center [93, 114] width 187 height 35
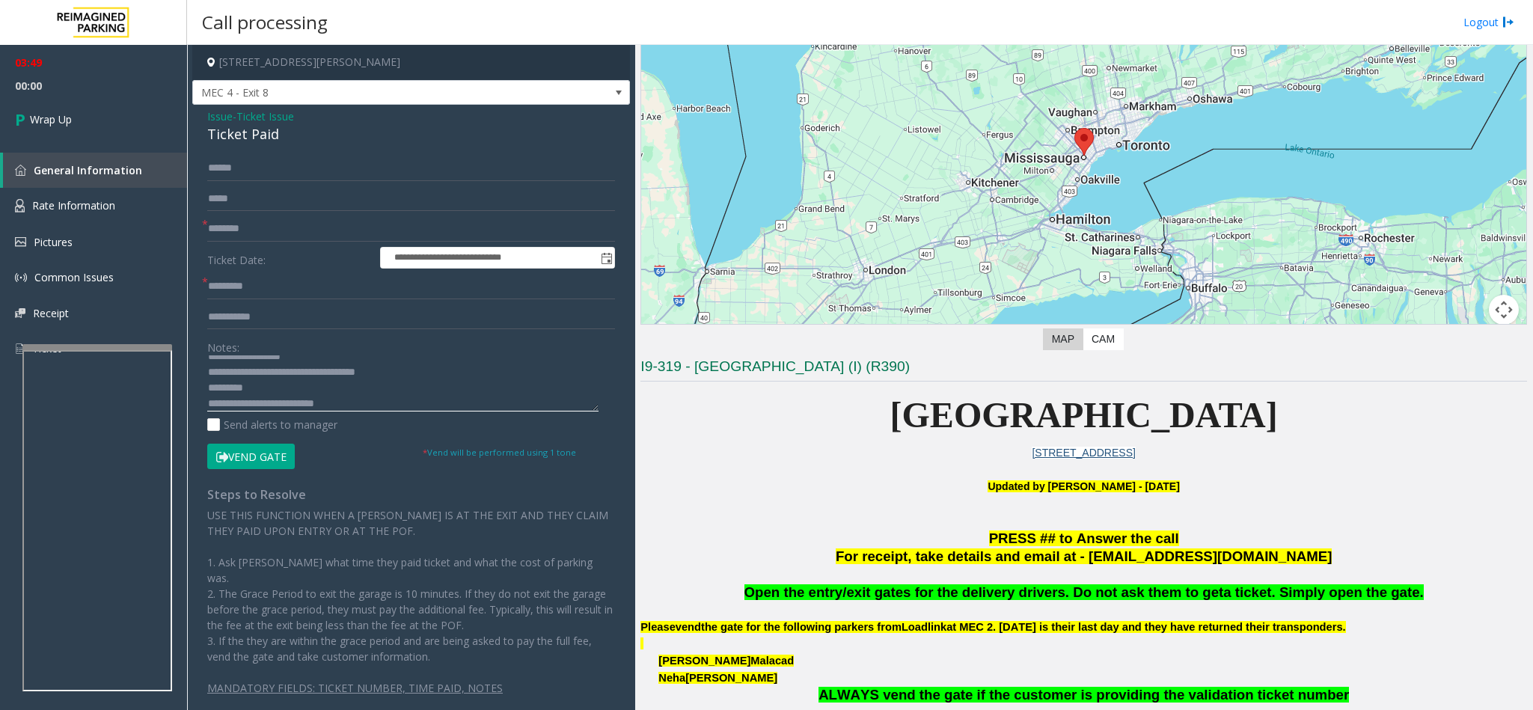
click at [326, 390] on textarea at bounding box center [402, 383] width 391 height 56
drag, startPoint x: 451, startPoint y: 379, endPoint x: 272, endPoint y: 387, distance: 178.9
click at [269, 387] on textarea at bounding box center [402, 383] width 391 height 56
click at [380, 386] on textarea at bounding box center [402, 383] width 391 height 56
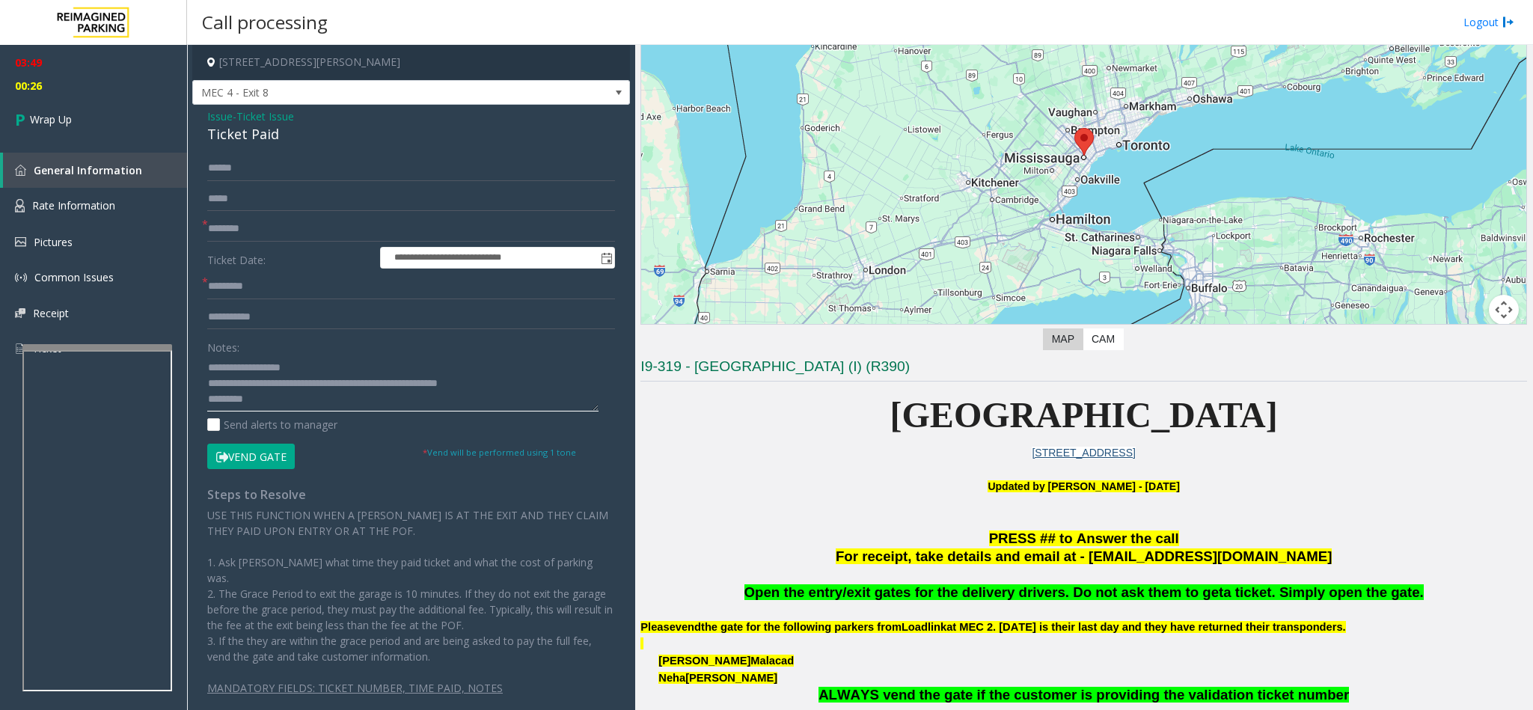
type textarea "**********"
click at [233, 281] on input "text" at bounding box center [411, 286] width 408 height 25
type input "**"
click at [65, 126] on span "Wrap Up" at bounding box center [51, 119] width 42 height 16
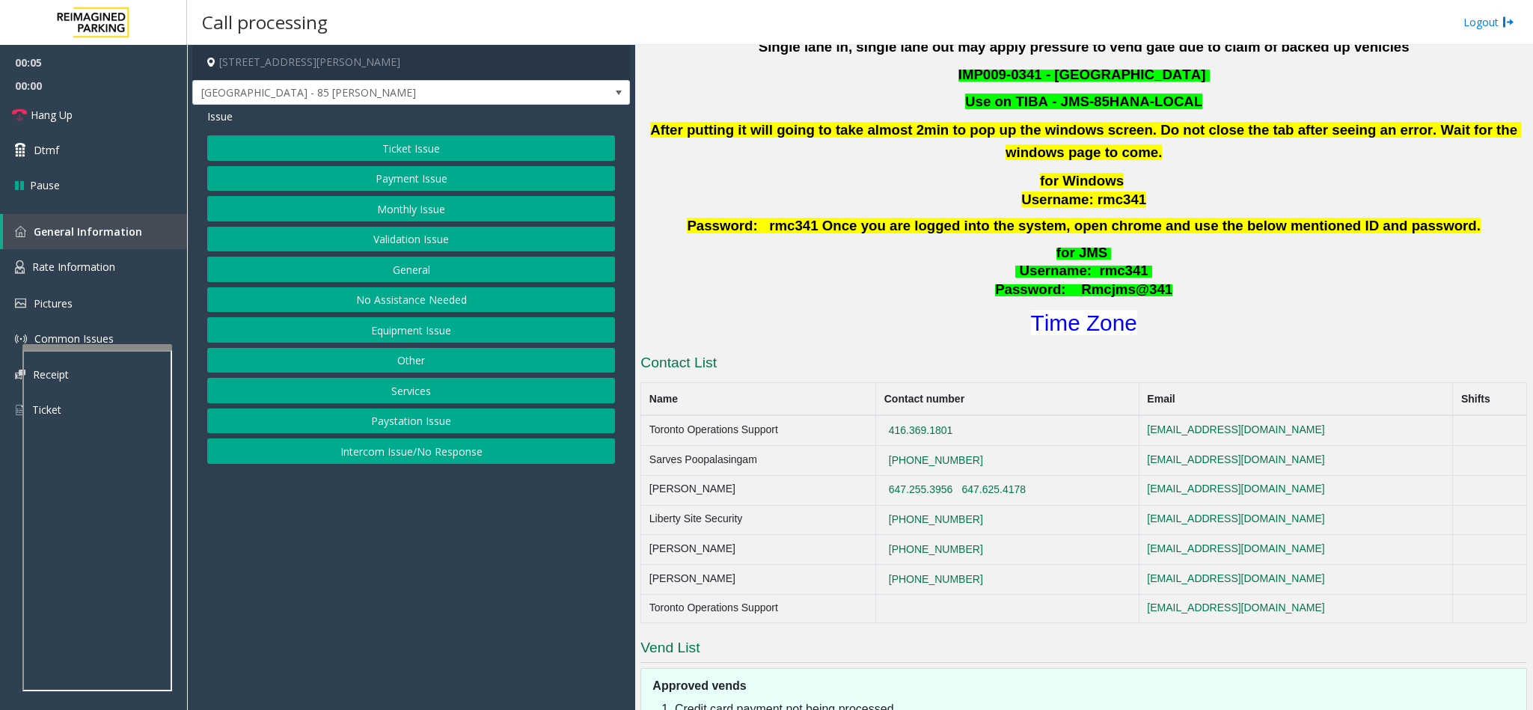
scroll to position [673, 0]
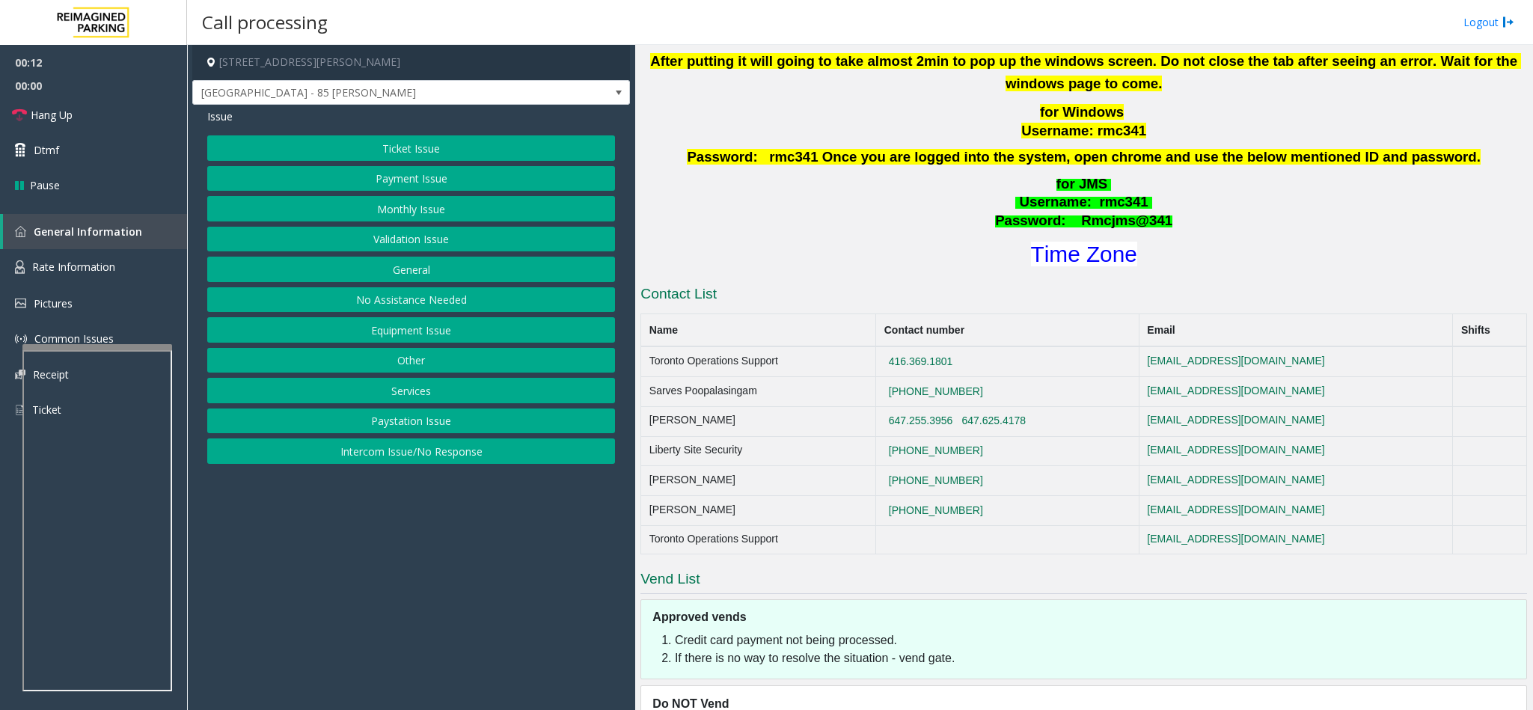
click at [431, 231] on button "Validation Issue" at bounding box center [411, 239] width 408 height 25
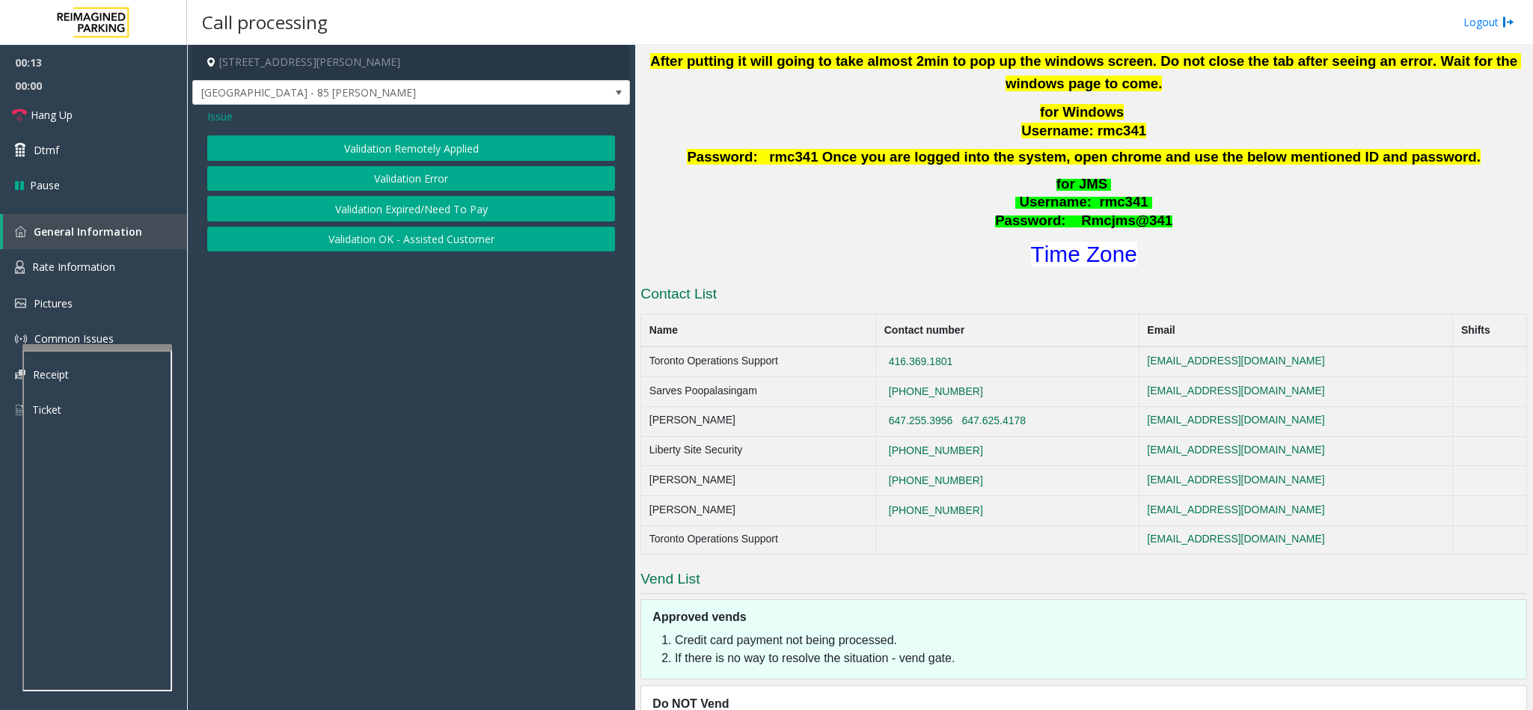
click at [440, 178] on button "Validation Error" at bounding box center [411, 178] width 408 height 25
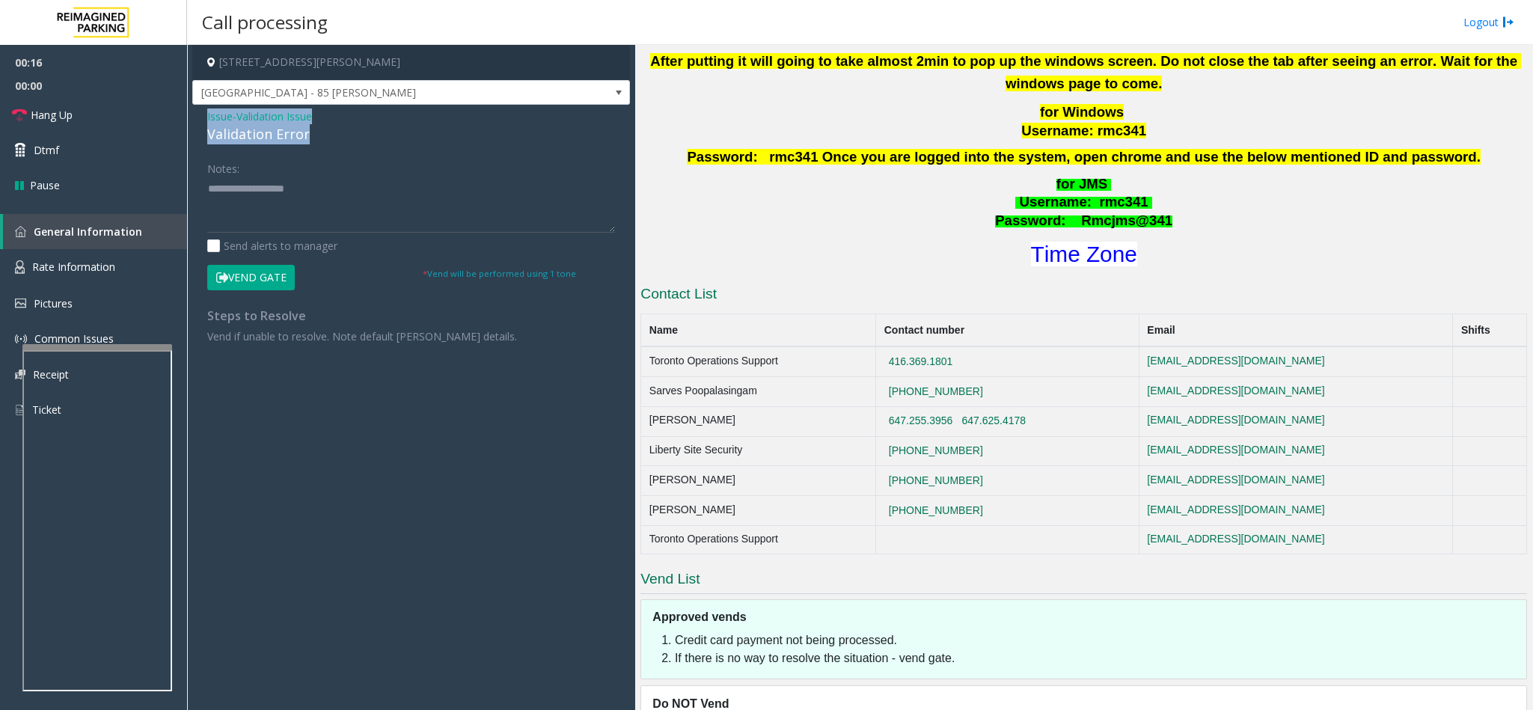
drag, startPoint x: 324, startPoint y: 144, endPoint x: 205, endPoint y: 117, distance: 122.1
click at [205, 117] on div "Issue - Validation Issue Validation Error Notes: Send alerts to manager Vend Ga…" at bounding box center [411, 232] width 438 height 254
click at [333, 191] on textarea at bounding box center [411, 205] width 408 height 56
drag, startPoint x: 333, startPoint y: 191, endPoint x: 278, endPoint y: 189, distance: 54.7
click at [278, 189] on textarea at bounding box center [411, 205] width 408 height 56
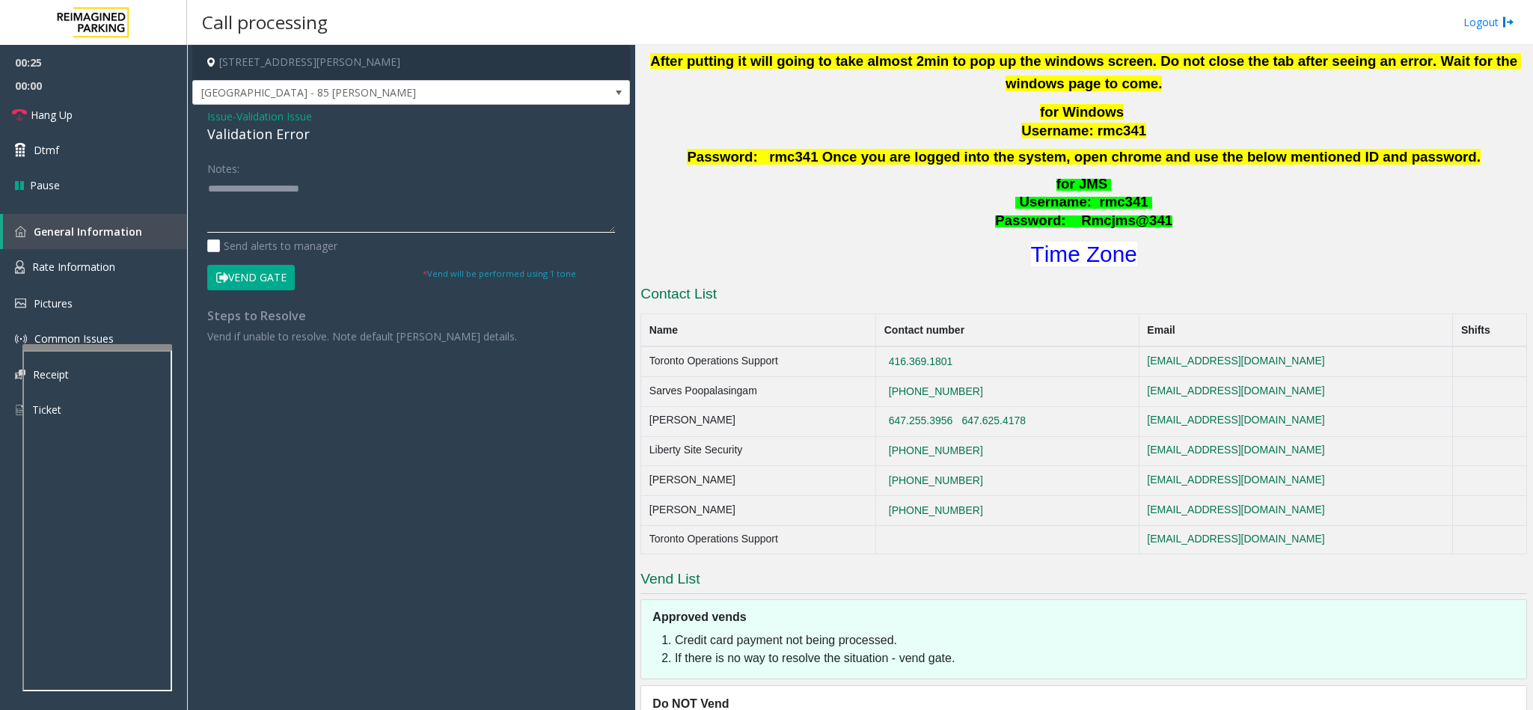
click at [364, 198] on textarea at bounding box center [411, 205] width 408 height 56
click at [212, 203] on textarea at bounding box center [411, 205] width 408 height 56
click at [236, 278] on button "Vend Gate" at bounding box center [251, 277] width 88 height 25
click at [413, 216] on textarea at bounding box center [411, 205] width 408 height 56
click at [110, 130] on link "Hang Up" at bounding box center [93, 114] width 187 height 35
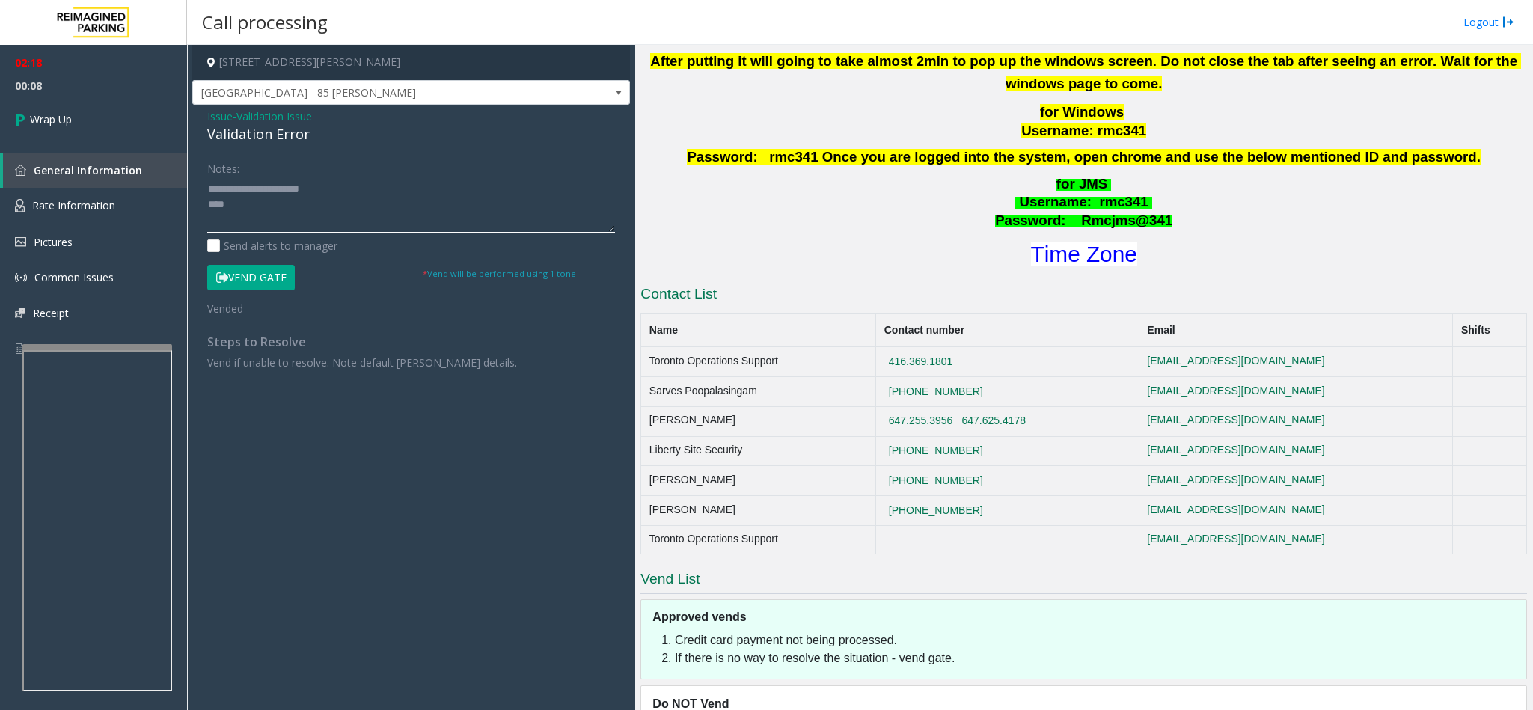
click at [339, 227] on textarea at bounding box center [411, 205] width 408 height 56
type textarea "**********"
click at [74, 112] on link "Wrap Up" at bounding box center [93, 119] width 187 height 44
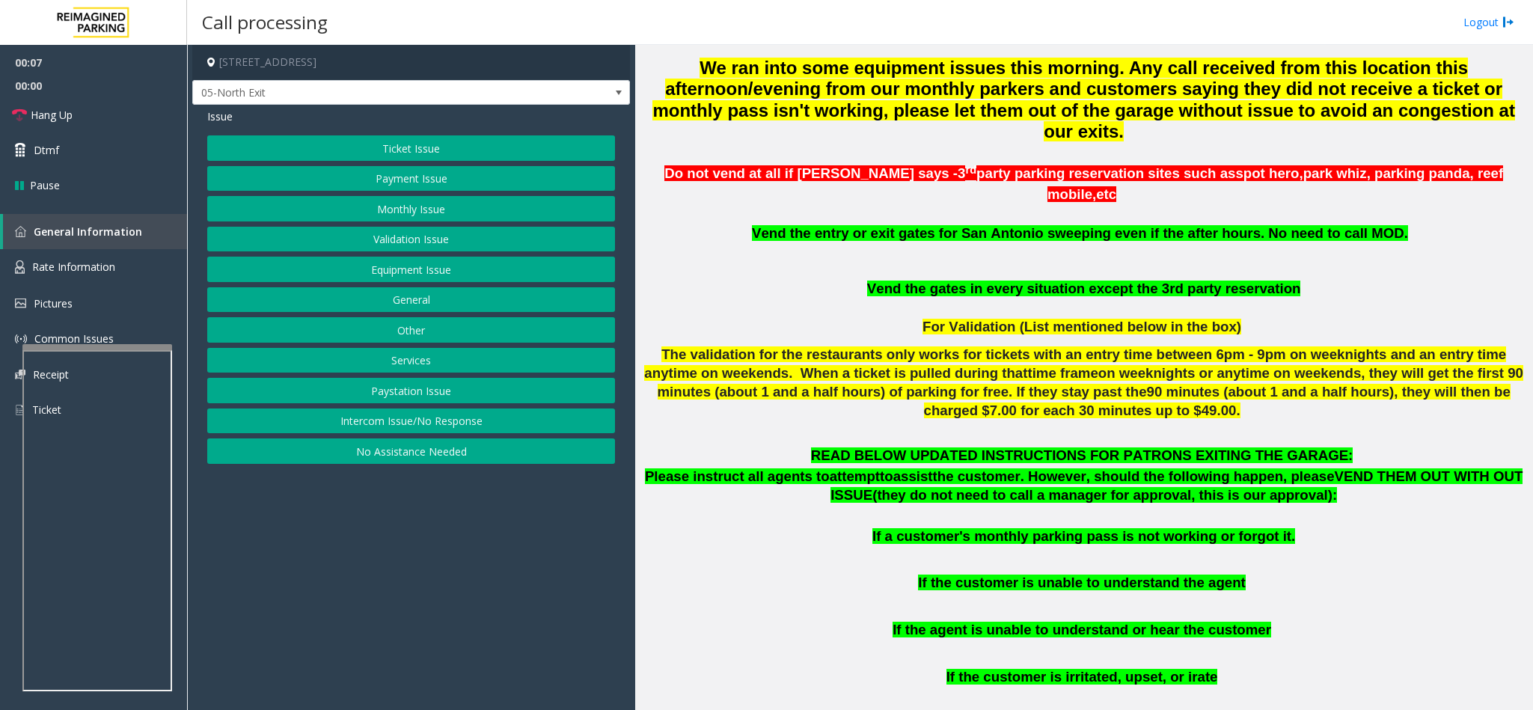
scroll to position [561, 0]
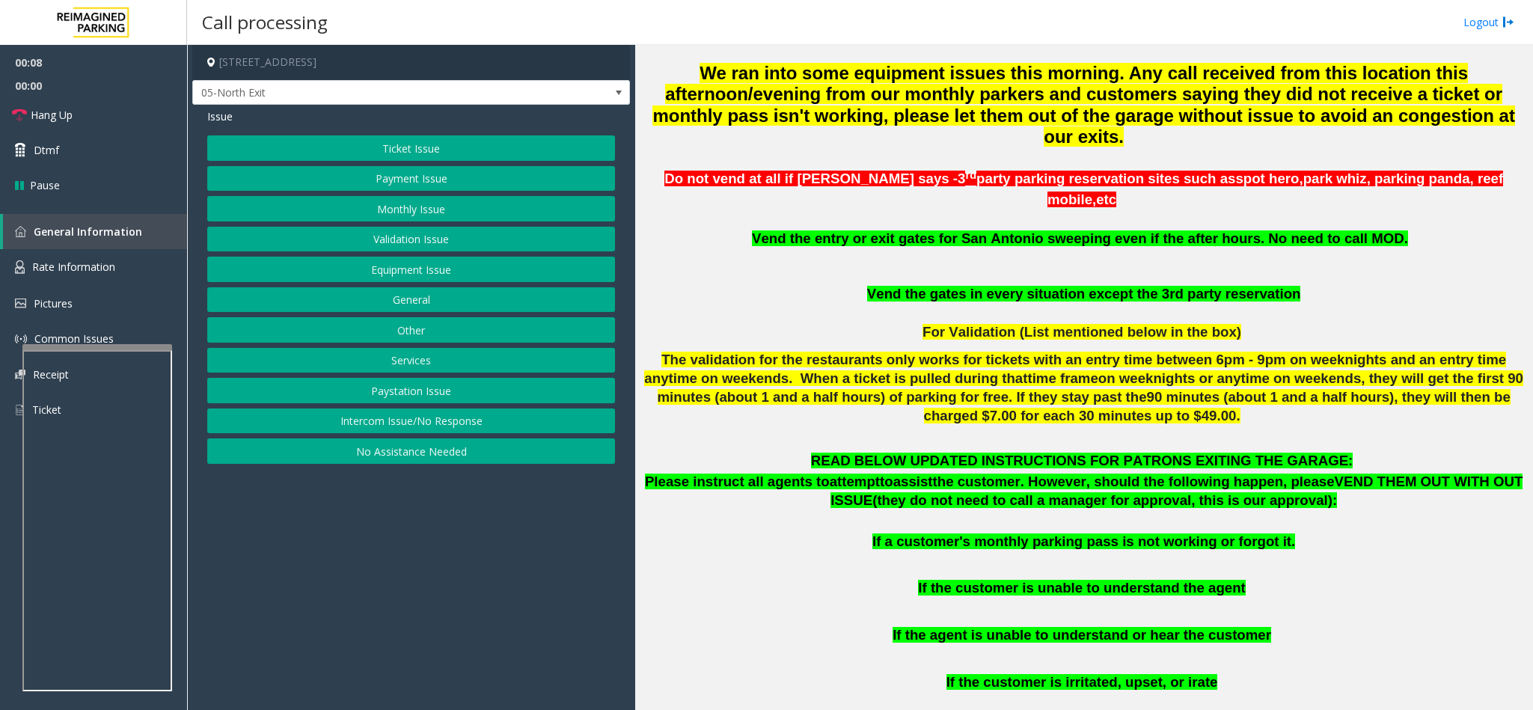
click at [417, 211] on button "Monthly Issue" at bounding box center [411, 208] width 408 height 25
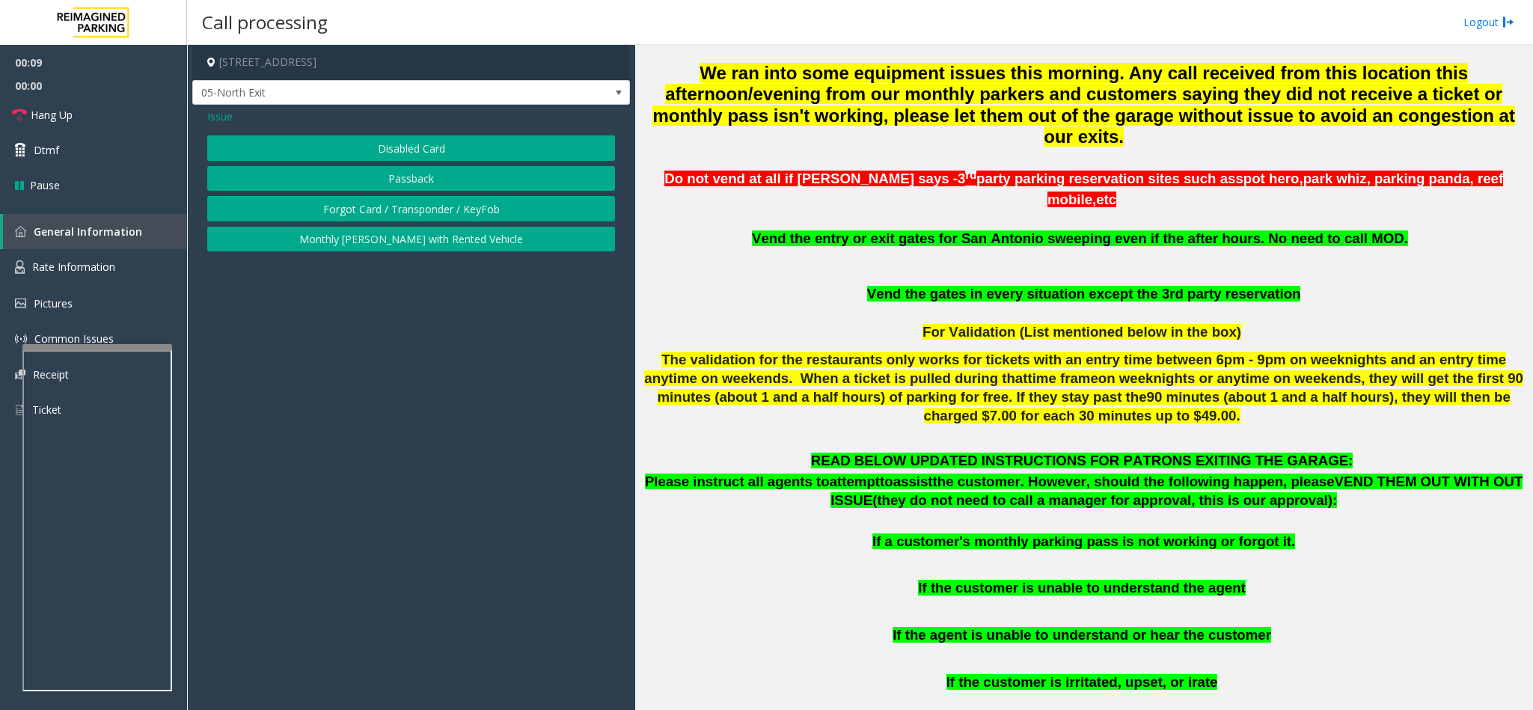
click at [426, 147] on button "Disabled Card" at bounding box center [411, 147] width 408 height 25
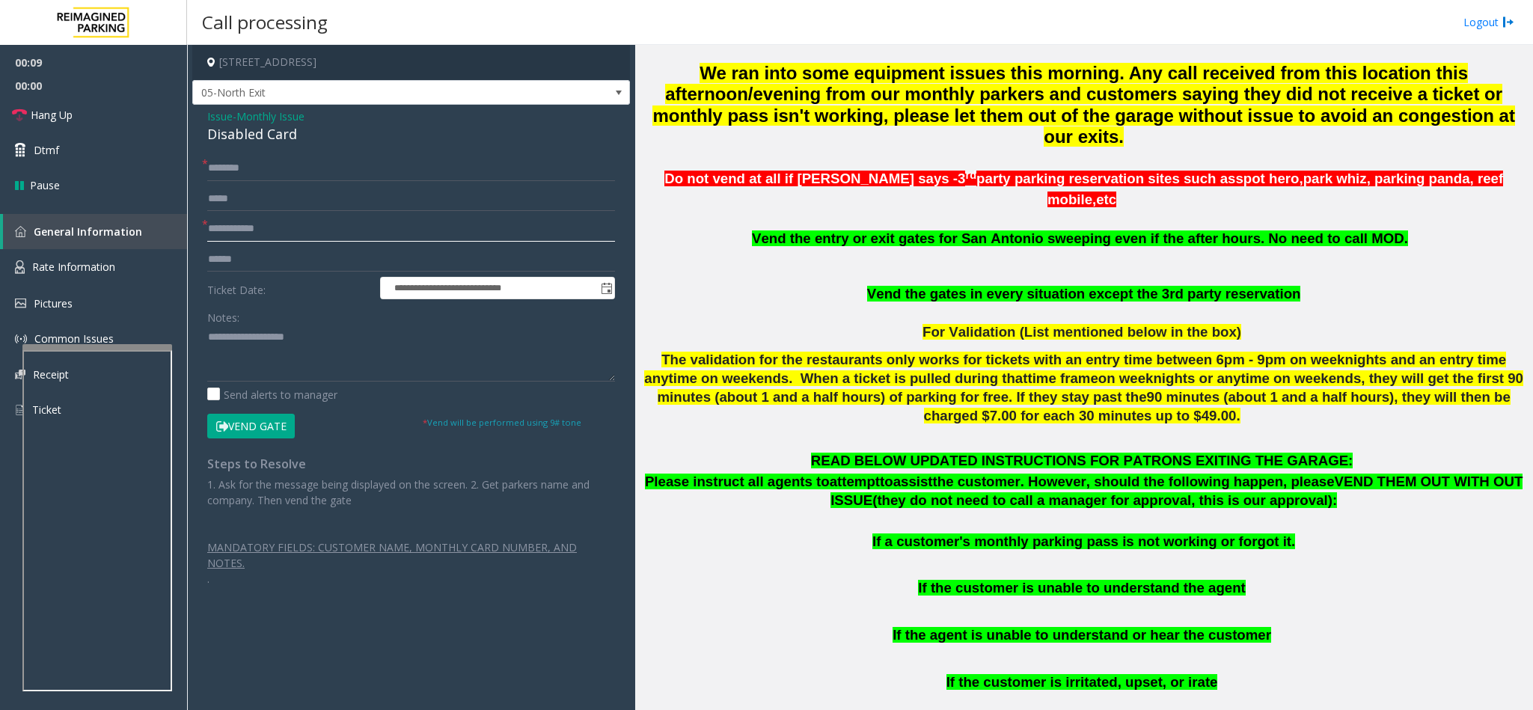
click at [278, 232] on input "text" at bounding box center [411, 228] width 408 height 25
type input "********"
click at [378, 180] on input "text" at bounding box center [411, 168] width 408 height 25
type input "*****"
drag, startPoint x: 319, startPoint y: 135, endPoint x: 191, endPoint y: 119, distance: 129.6
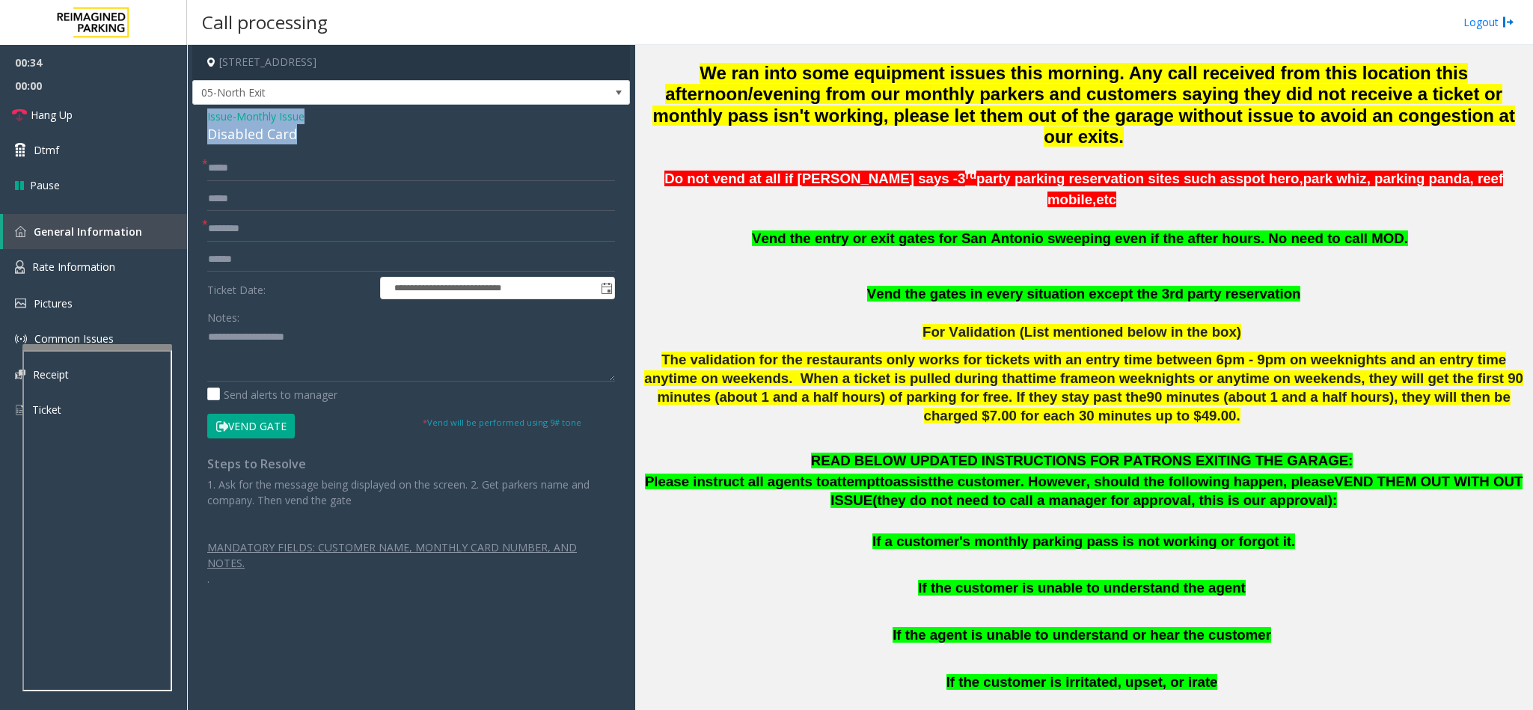
click at [191, 119] on app-call-processing-form "**********" at bounding box center [411, 377] width 448 height 665
click at [250, 438] on button "Vend Gate" at bounding box center [251, 426] width 88 height 25
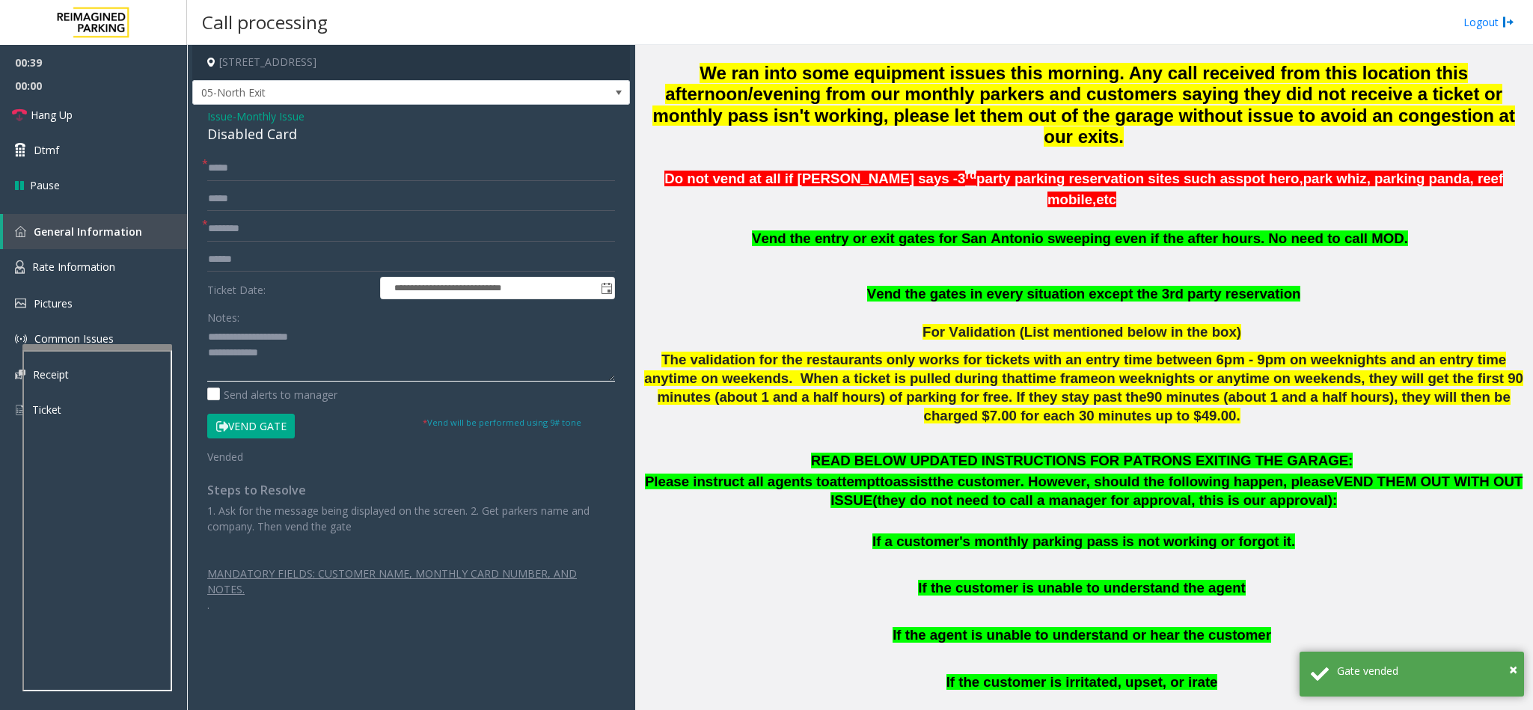
click at [268, 337] on textarea at bounding box center [411, 353] width 408 height 56
click at [315, 335] on textarea at bounding box center [411, 353] width 408 height 56
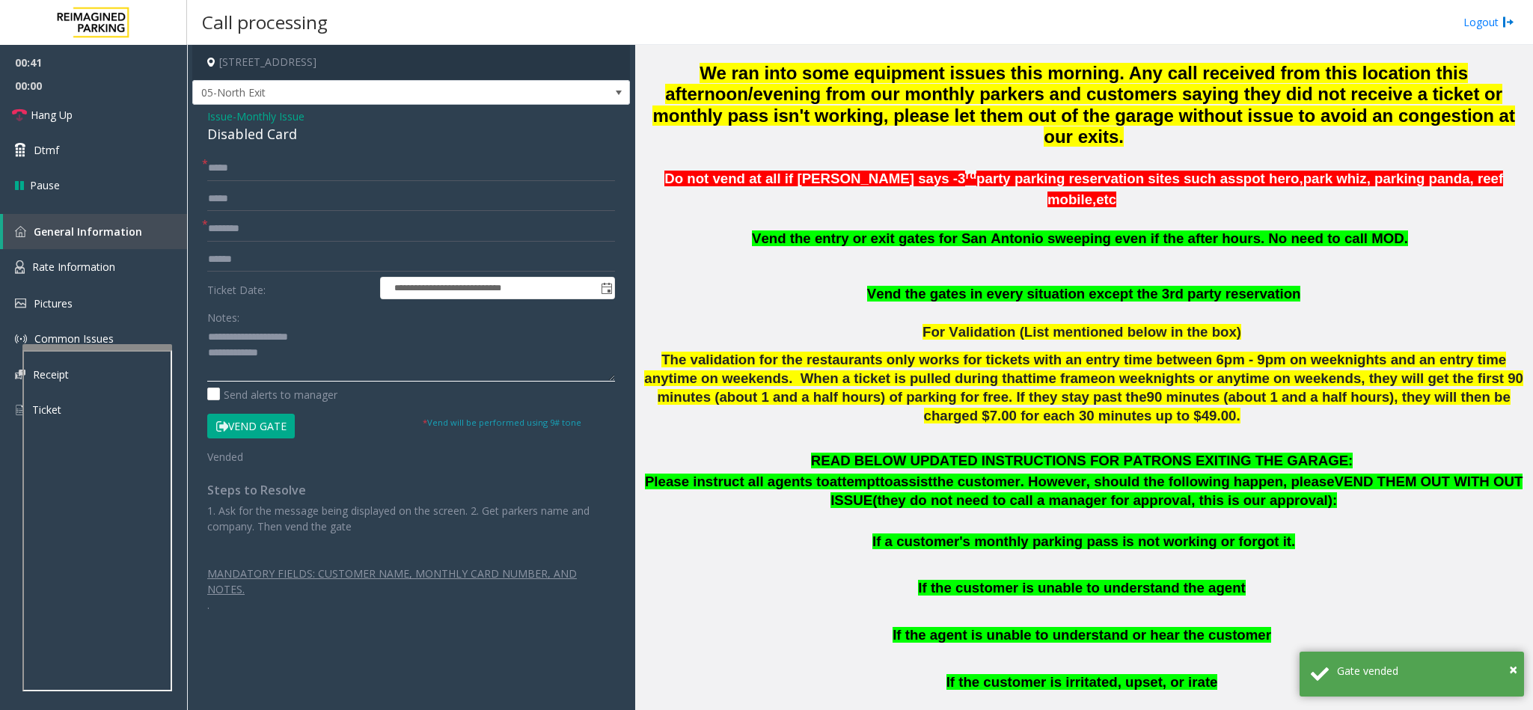
drag, startPoint x: 315, startPoint y: 335, endPoint x: 248, endPoint y: 339, distance: 67.4
click at [248, 339] on textarea at bounding box center [411, 353] width 408 height 56
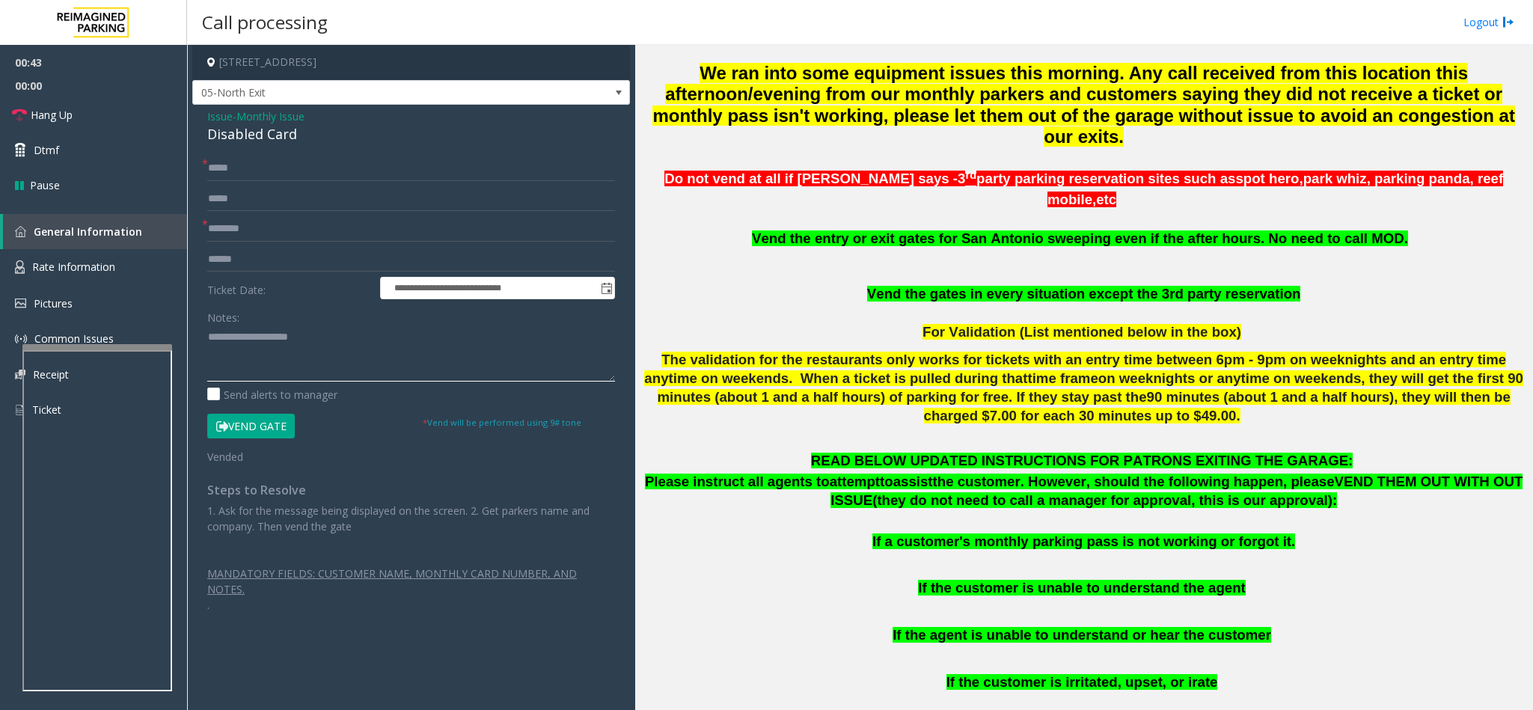
click at [352, 340] on textarea at bounding box center [411, 353] width 408 height 56
click at [88, 112] on link "Hang Up" at bounding box center [93, 114] width 187 height 35
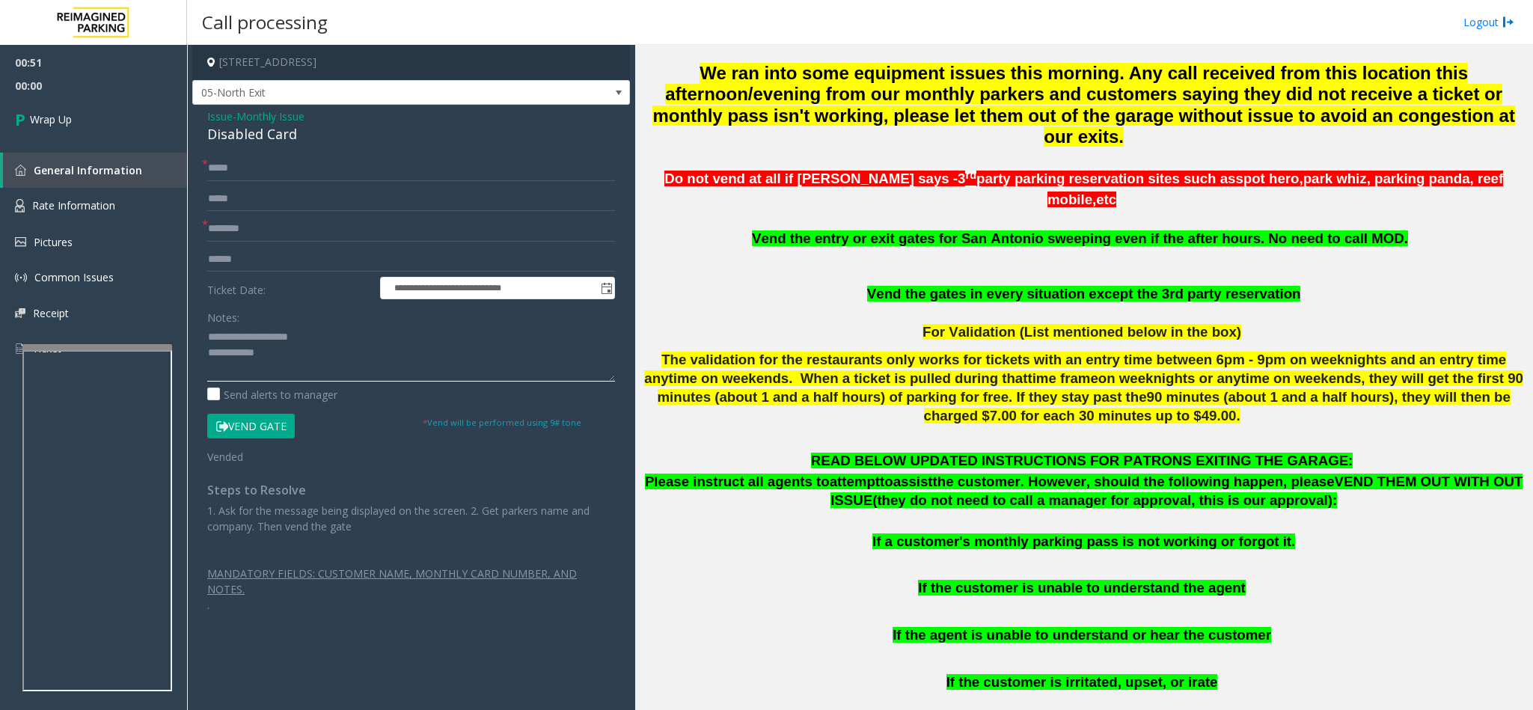
click at [310, 360] on textarea at bounding box center [411, 353] width 408 height 56
type textarea "**********"
click at [86, 111] on link "Wrap Up" at bounding box center [93, 119] width 187 height 44
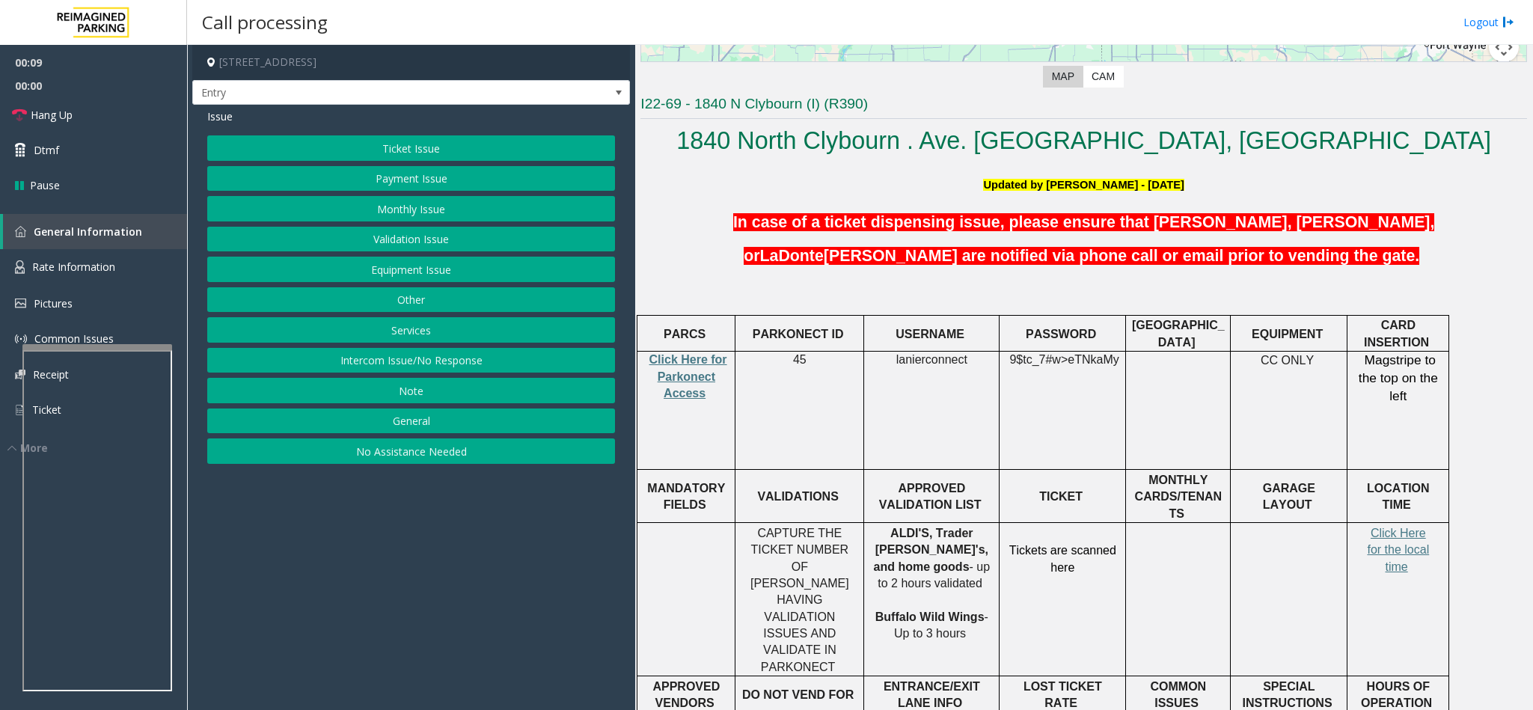
scroll to position [337, 0]
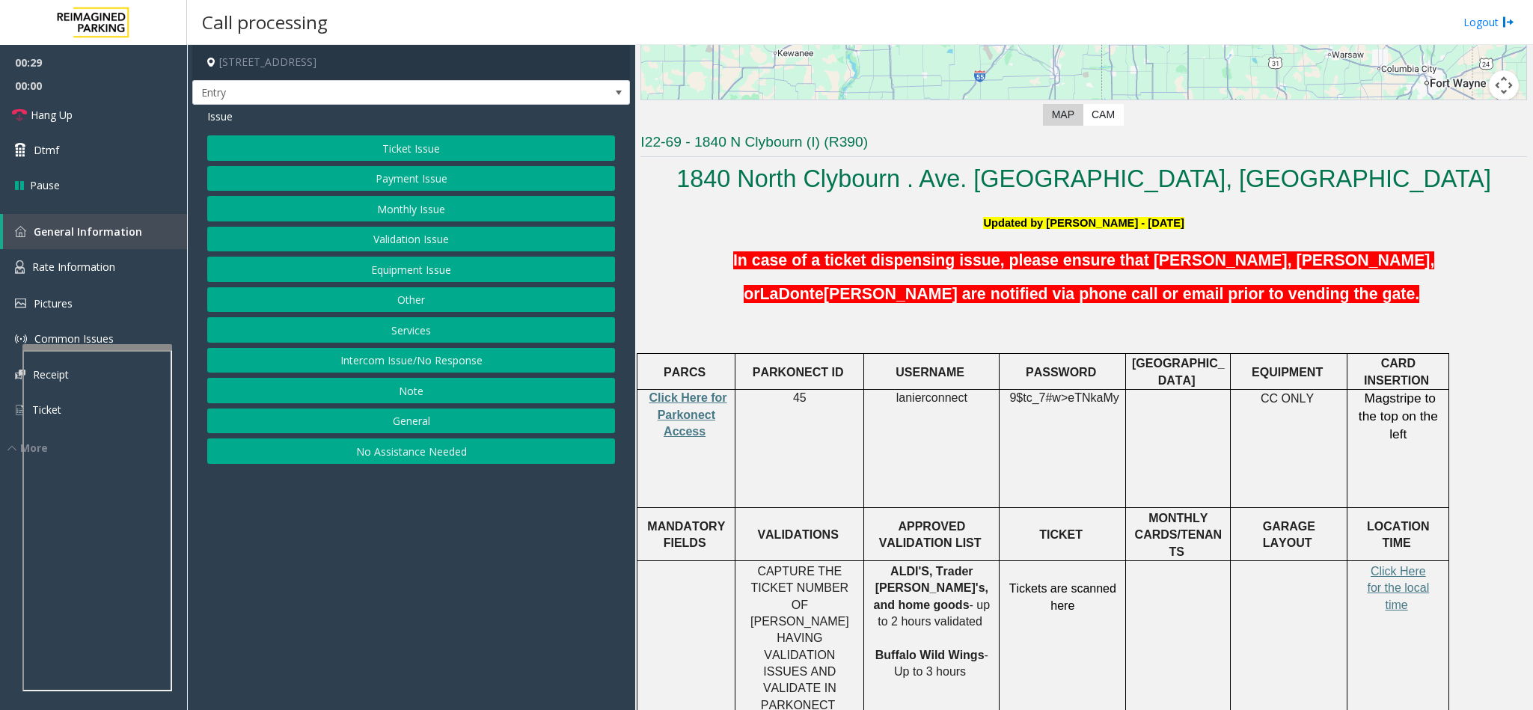
click at [414, 153] on button "Ticket Issue" at bounding box center [411, 147] width 408 height 25
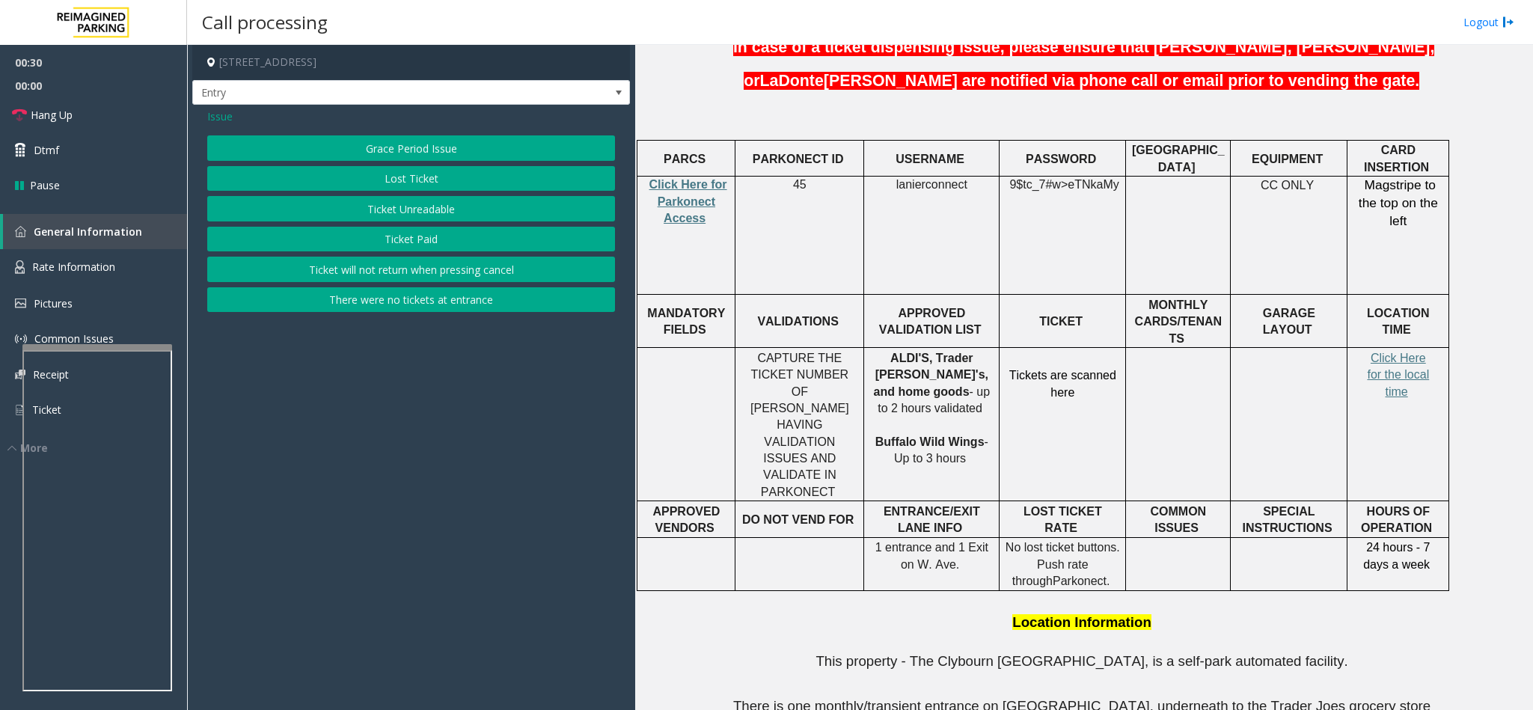
scroll to position [800, 0]
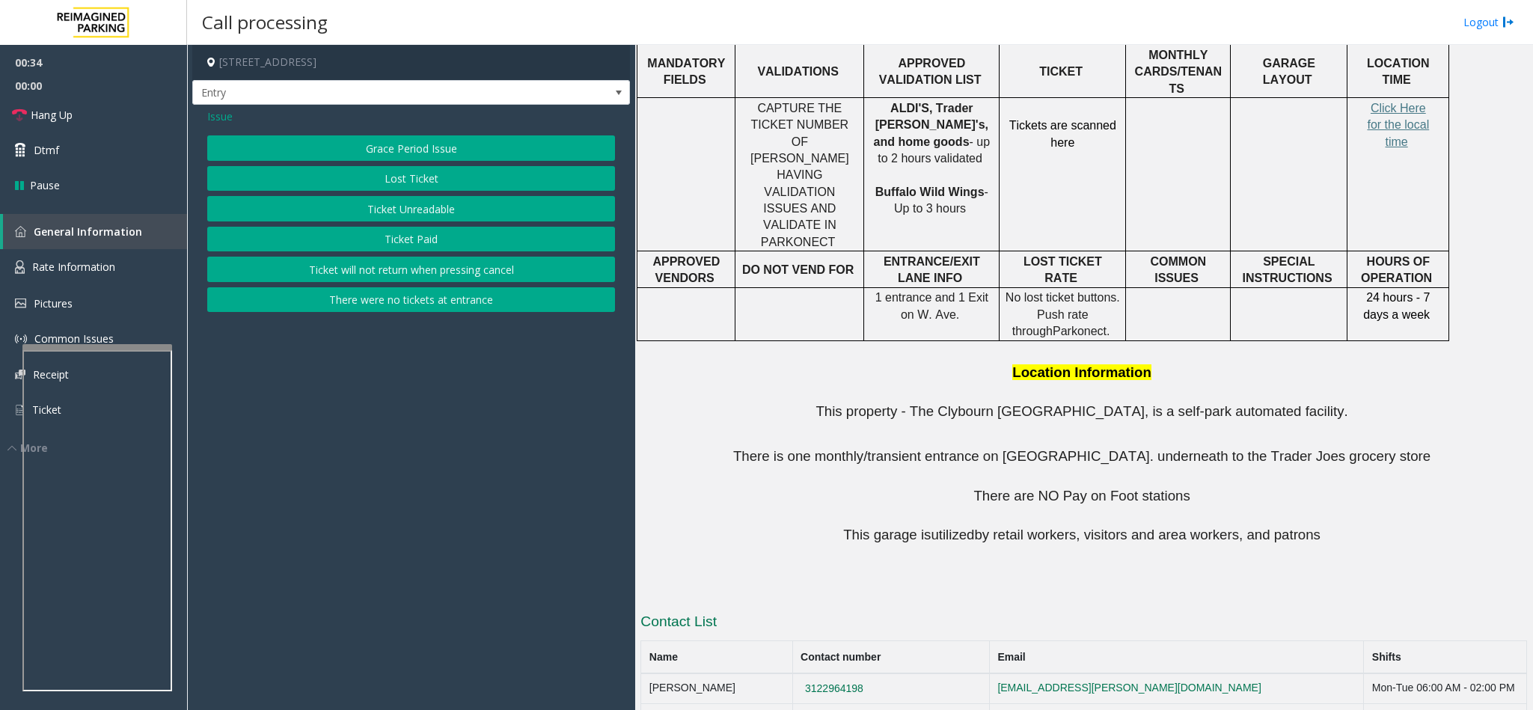
click at [389, 173] on button "Lost Ticket" at bounding box center [411, 178] width 408 height 25
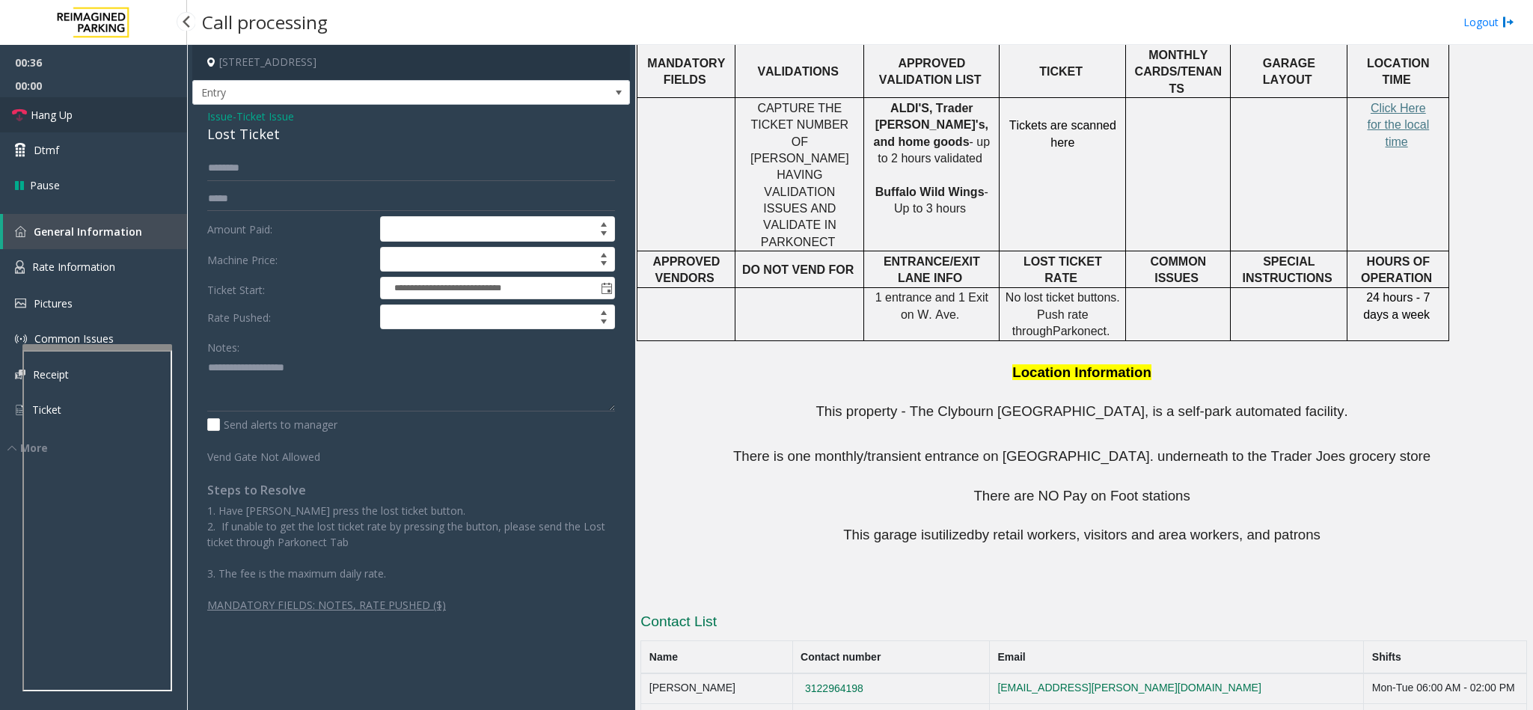
click at [72, 113] on span "Hang Up" at bounding box center [52, 115] width 42 height 16
click at [286, 150] on div "**********" at bounding box center [411, 366] width 438 height 523
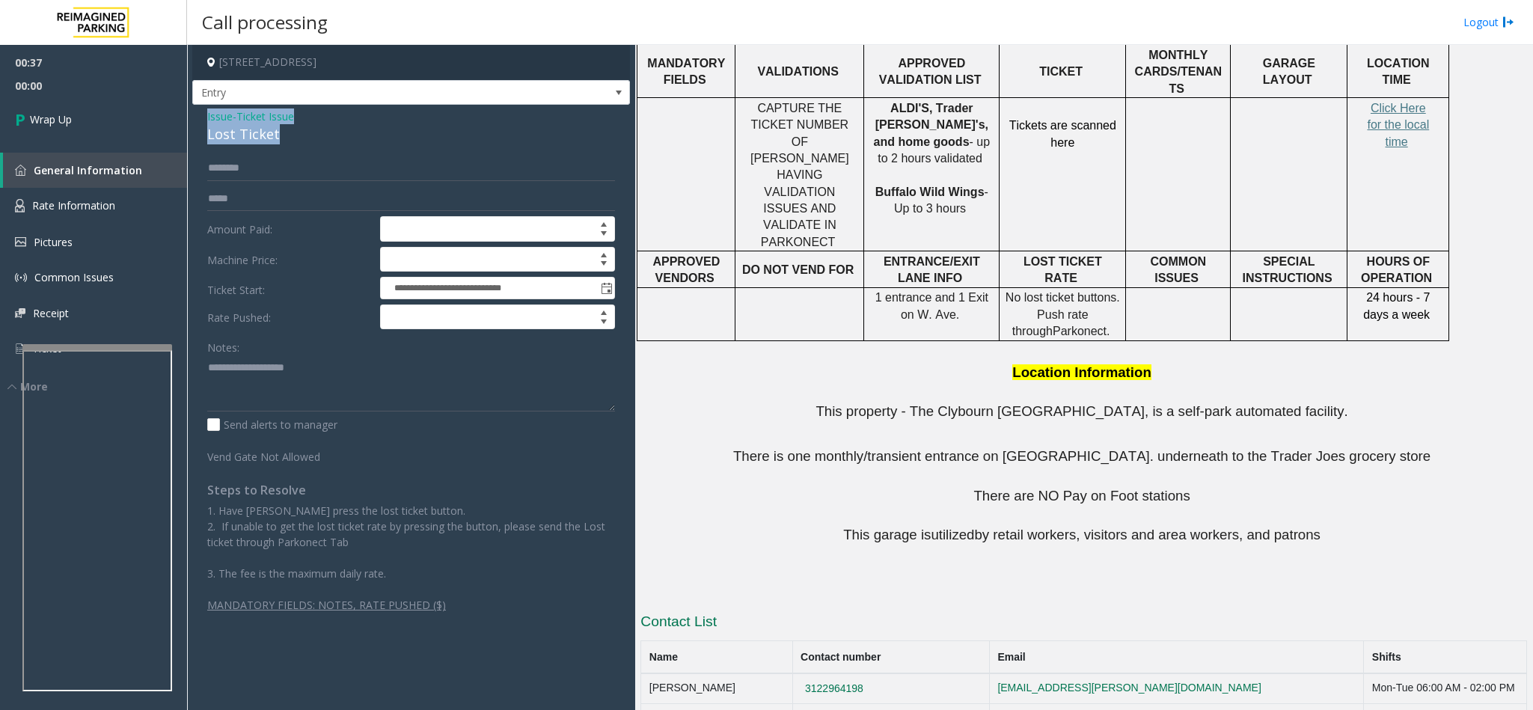
drag, startPoint x: 283, startPoint y: 140, endPoint x: 197, endPoint y: 114, distance: 89.0
click at [197, 114] on div "**********" at bounding box center [411, 366] width 438 height 523
click at [314, 369] on textarea at bounding box center [411, 383] width 408 height 56
drag, startPoint x: 314, startPoint y: 369, endPoint x: 257, endPoint y: 366, distance: 57.7
click at [257, 366] on textarea at bounding box center [411, 383] width 408 height 56
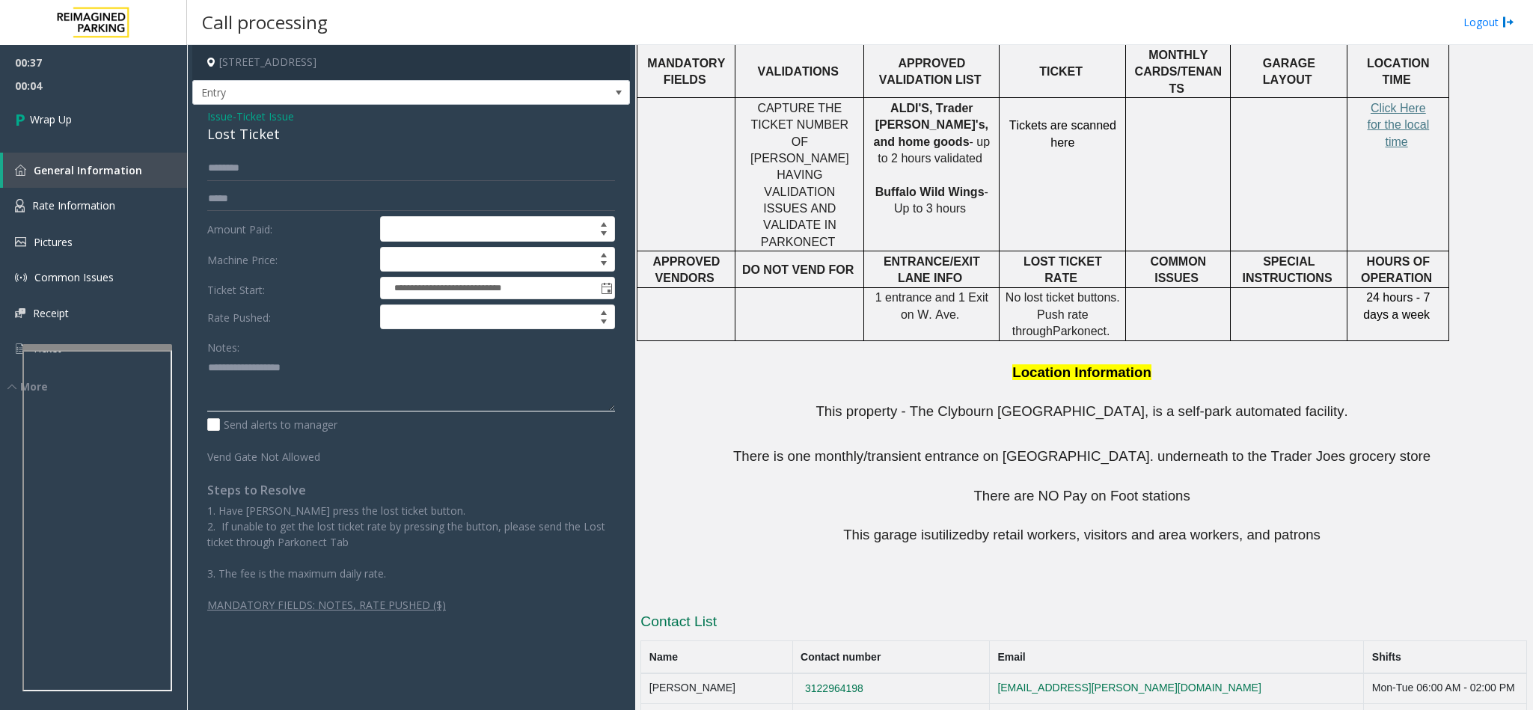
click at [334, 373] on textarea at bounding box center [411, 383] width 408 height 56
type textarea "**********"
click at [30, 114] on span "Wrap Up" at bounding box center [51, 119] width 42 height 16
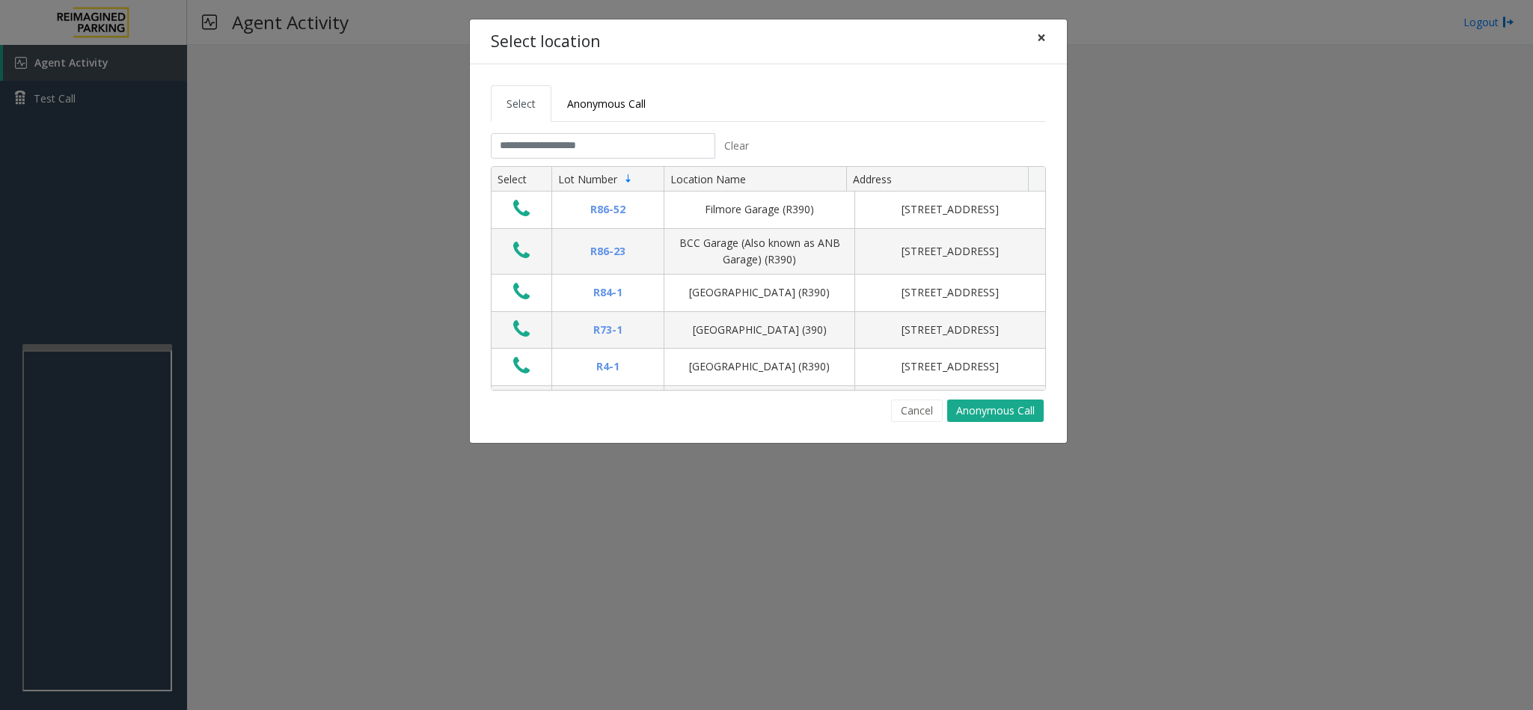
click at [1051, 41] on button "×" at bounding box center [1041, 37] width 30 height 37
click at [599, 159] on input "text" at bounding box center [603, 145] width 224 height 25
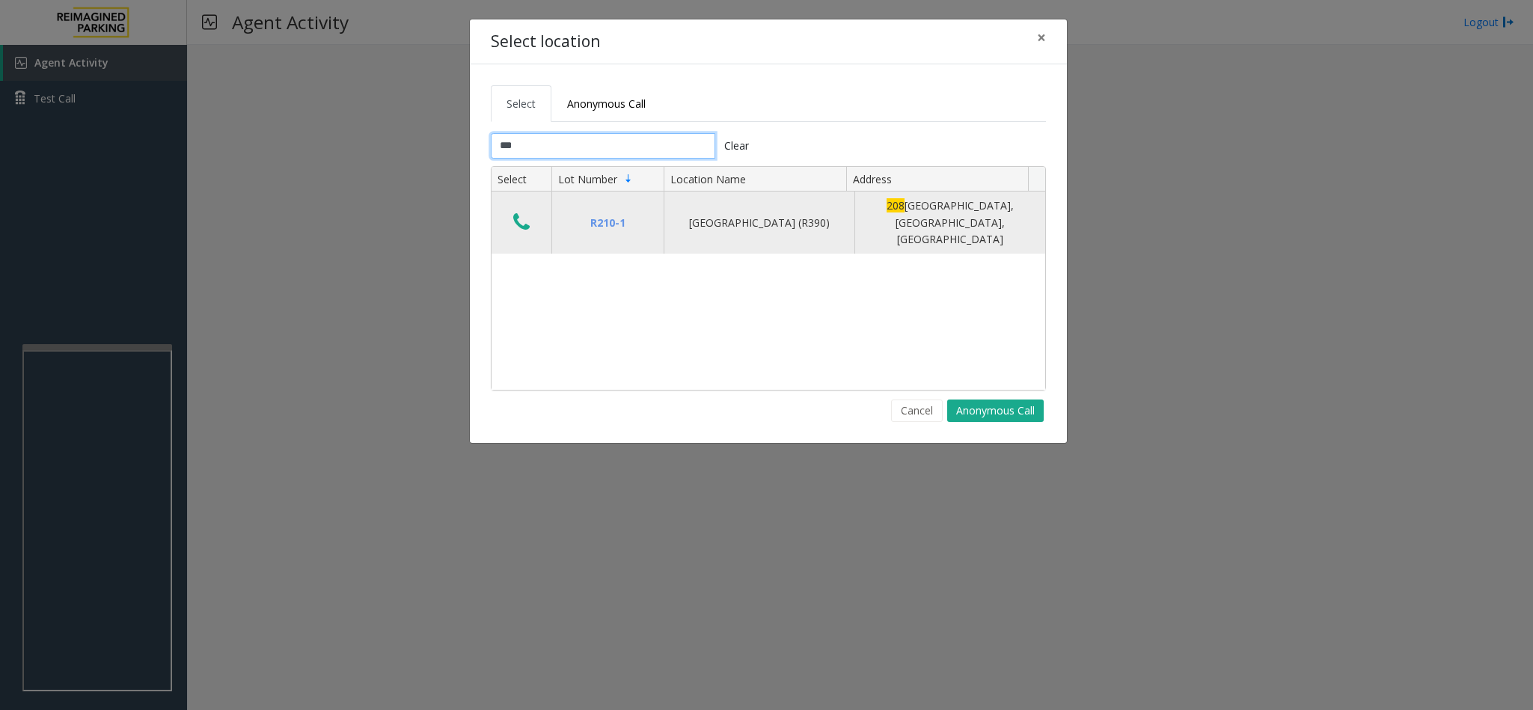
type input "***"
click at [514, 213] on icon "Data table" at bounding box center [521, 222] width 16 height 21
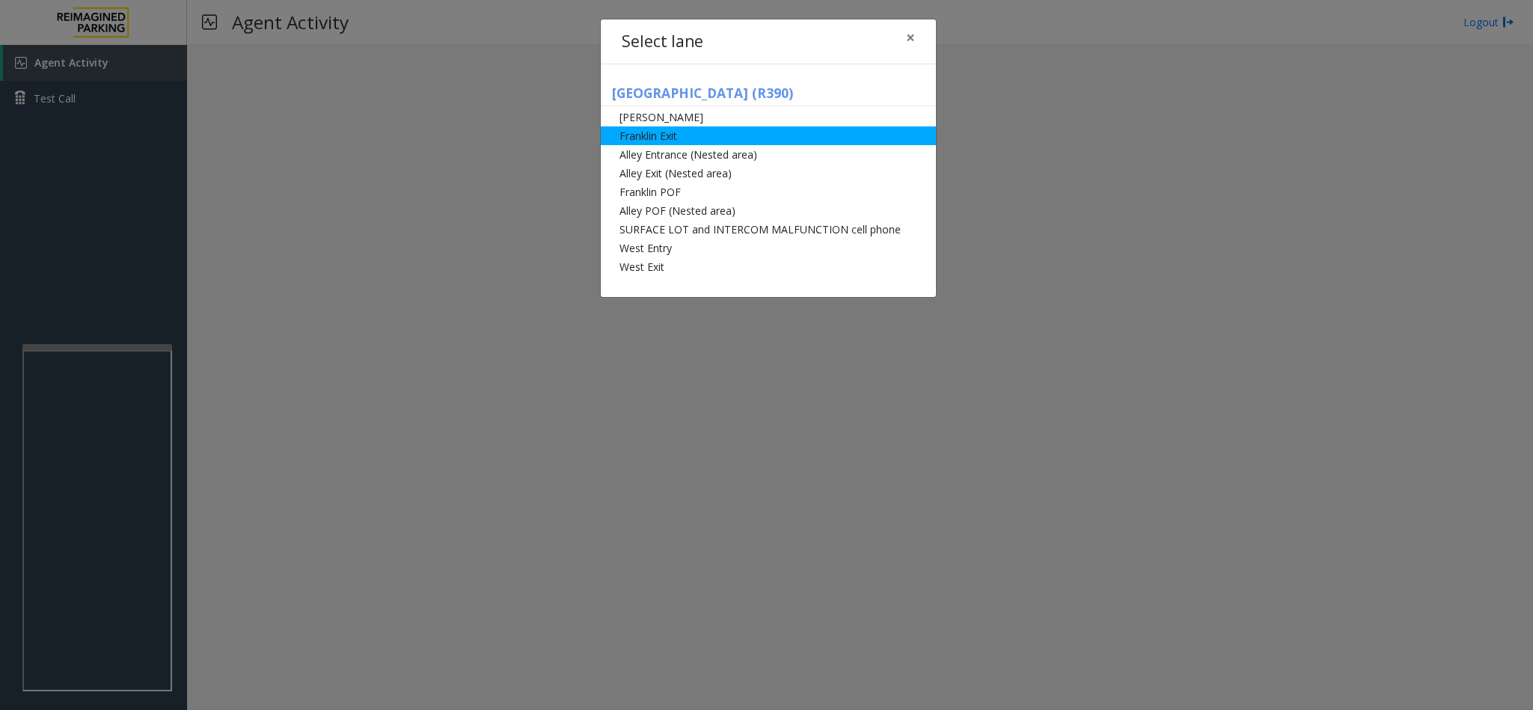
click at [692, 128] on li "Franklin Exit" at bounding box center [768, 135] width 335 height 19
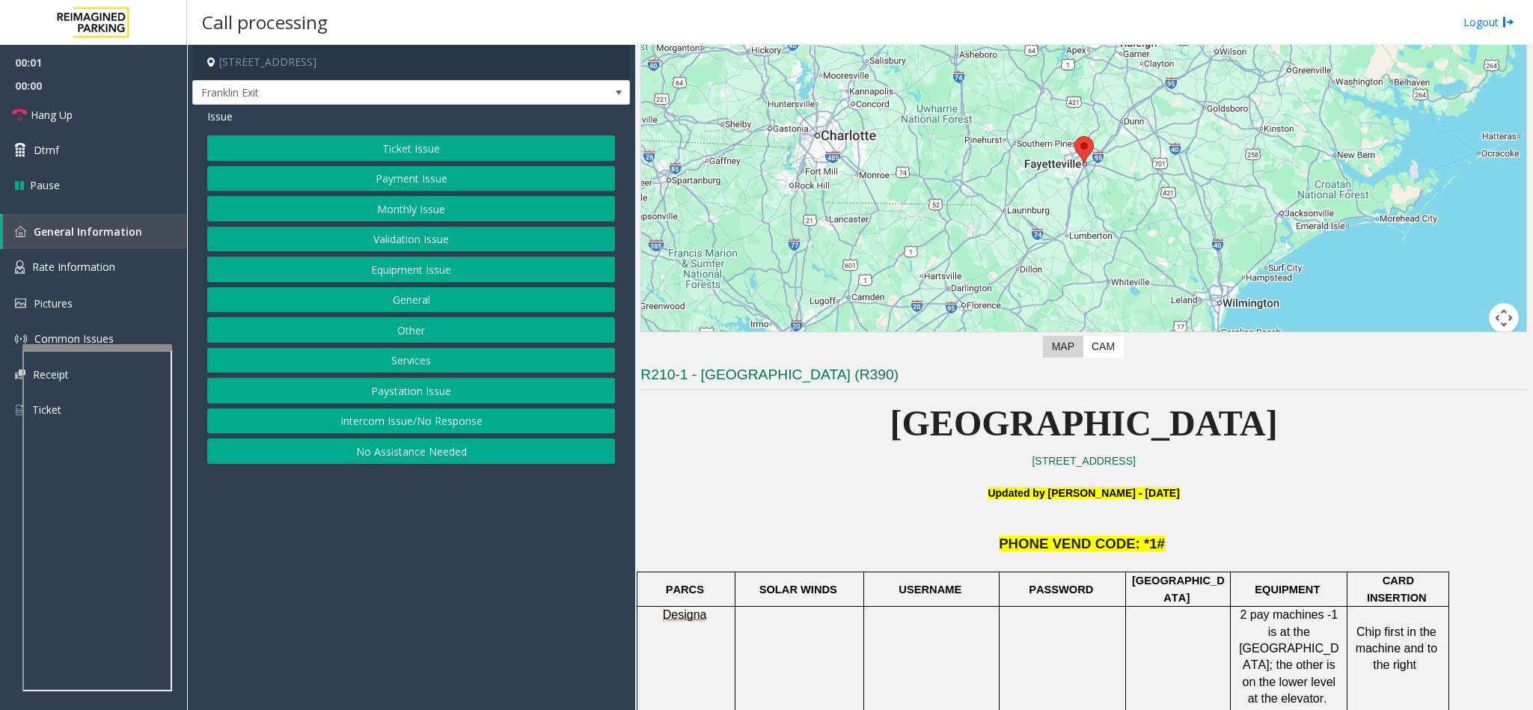
scroll to position [112, 0]
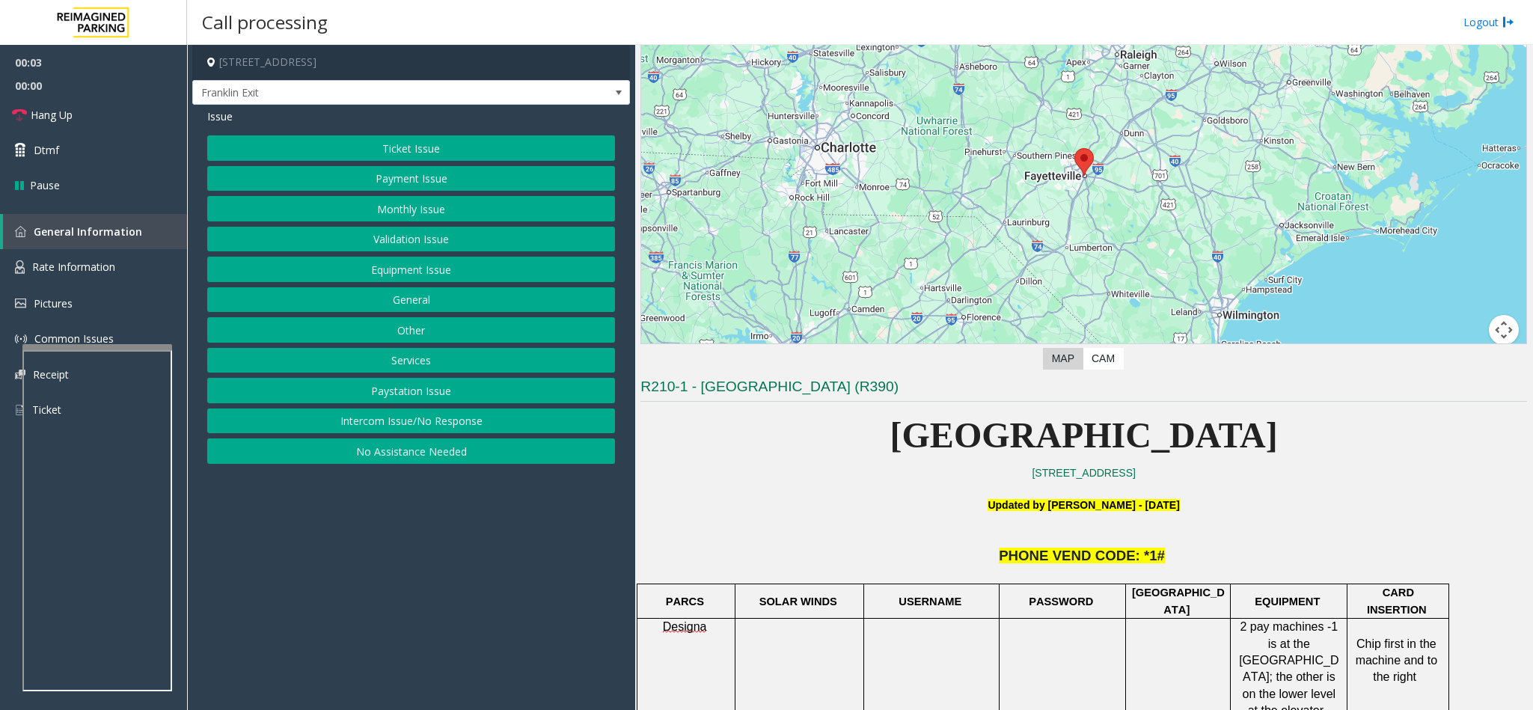
click at [416, 142] on button "Ticket Issue" at bounding box center [411, 147] width 408 height 25
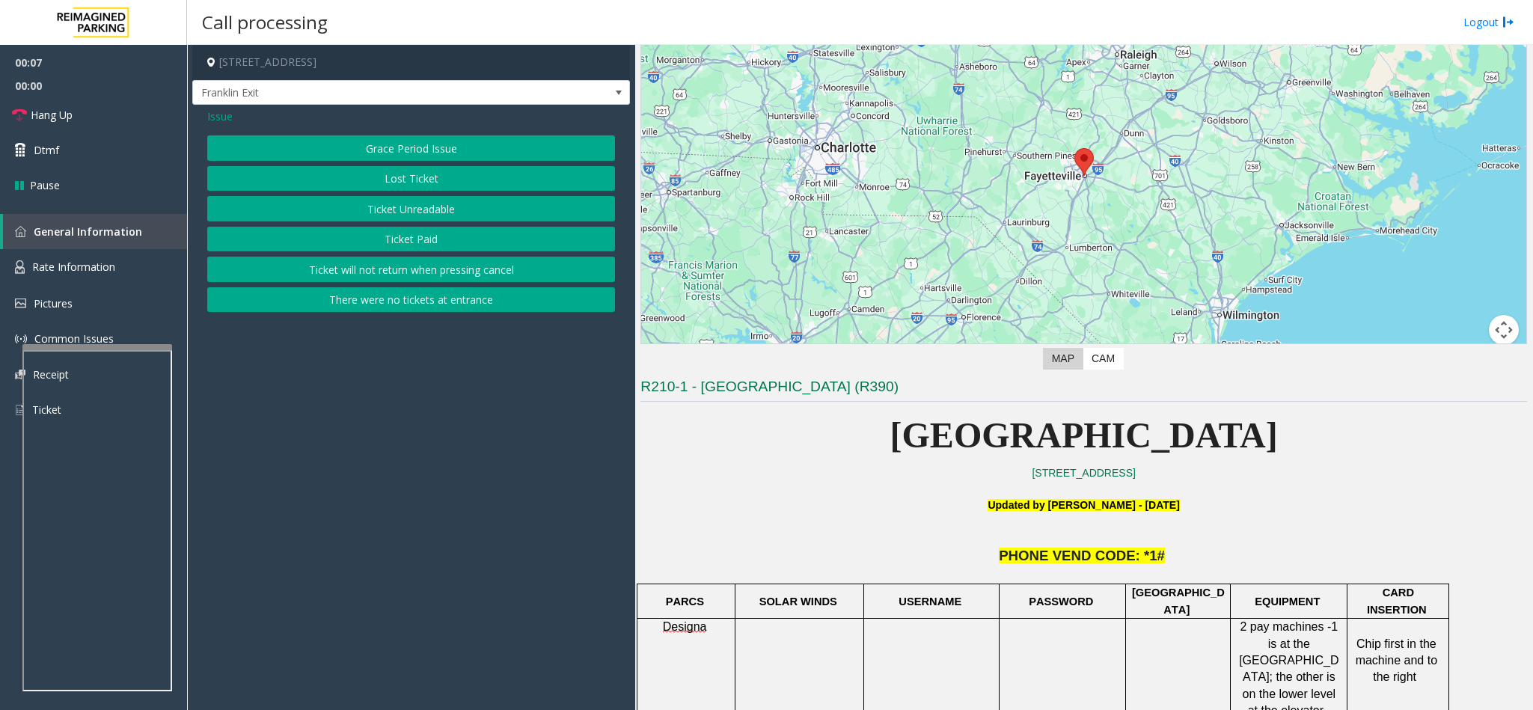
click at [441, 234] on button "Ticket Paid" at bounding box center [411, 239] width 408 height 25
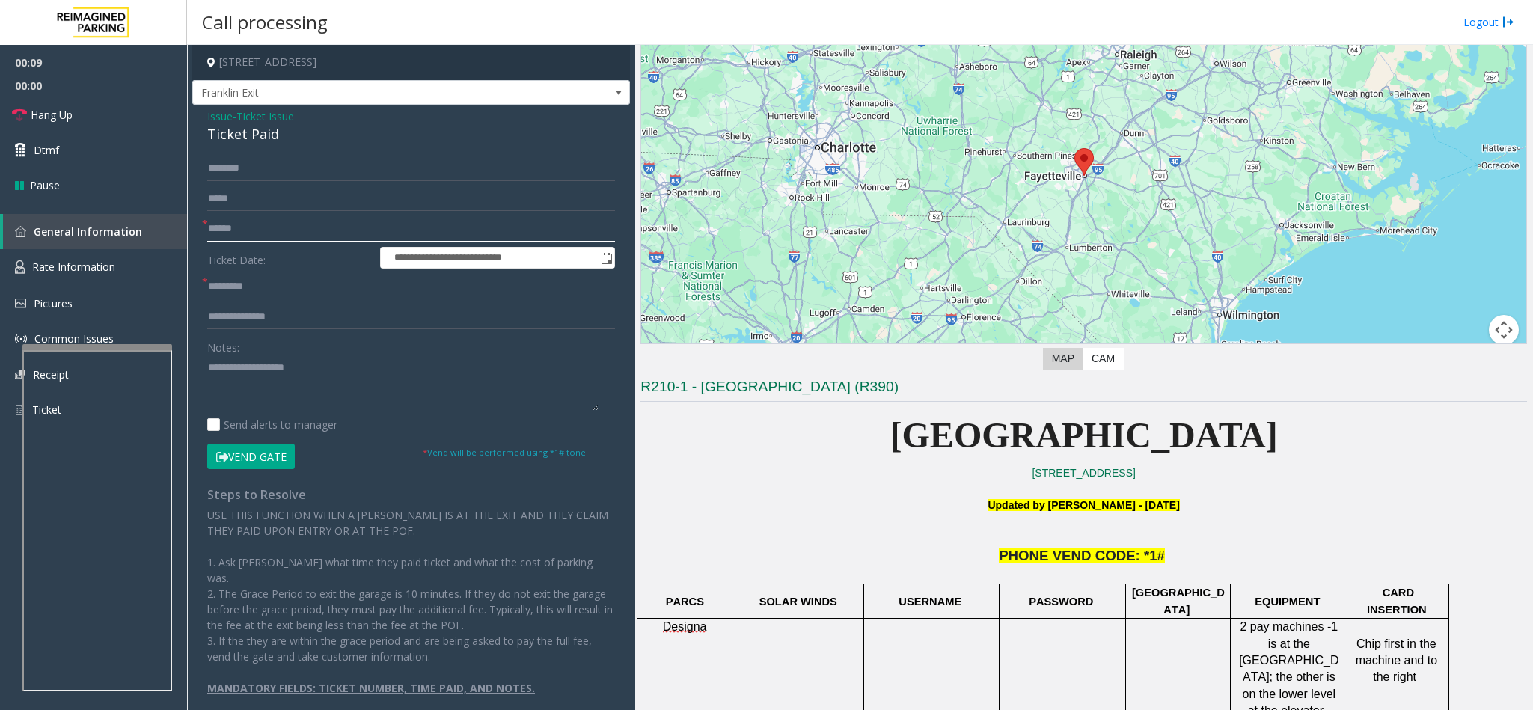
click at [301, 224] on input "text" at bounding box center [411, 228] width 408 height 25
click at [249, 229] on input "text" at bounding box center [411, 228] width 408 height 25
drag, startPoint x: 281, startPoint y: 133, endPoint x: 206, endPoint y: 110, distance: 77.6
click at [207, 110] on div "Issue - Ticket Issue Ticket Paid" at bounding box center [411, 126] width 408 height 36
click at [303, 368] on textarea at bounding box center [402, 383] width 391 height 56
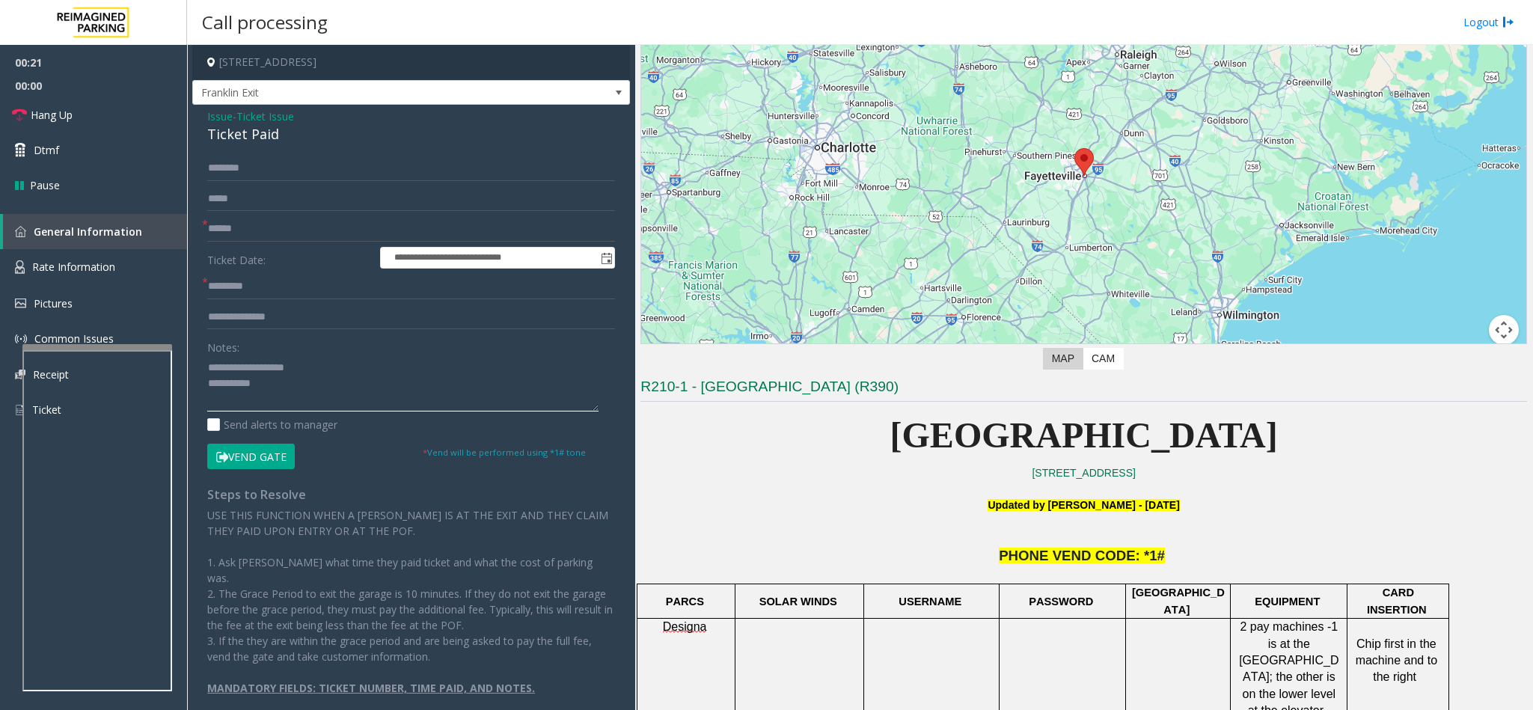
click at [303, 368] on textarea at bounding box center [402, 383] width 391 height 56
drag, startPoint x: 310, startPoint y: 384, endPoint x: 245, endPoint y: 361, distance: 69.1
click at [245, 361] on textarea at bounding box center [402, 383] width 391 height 56
drag, startPoint x: 275, startPoint y: 128, endPoint x: 205, endPoint y: 135, distance: 69.9
click at [205, 135] on div "**********" at bounding box center [411, 416] width 438 height 622
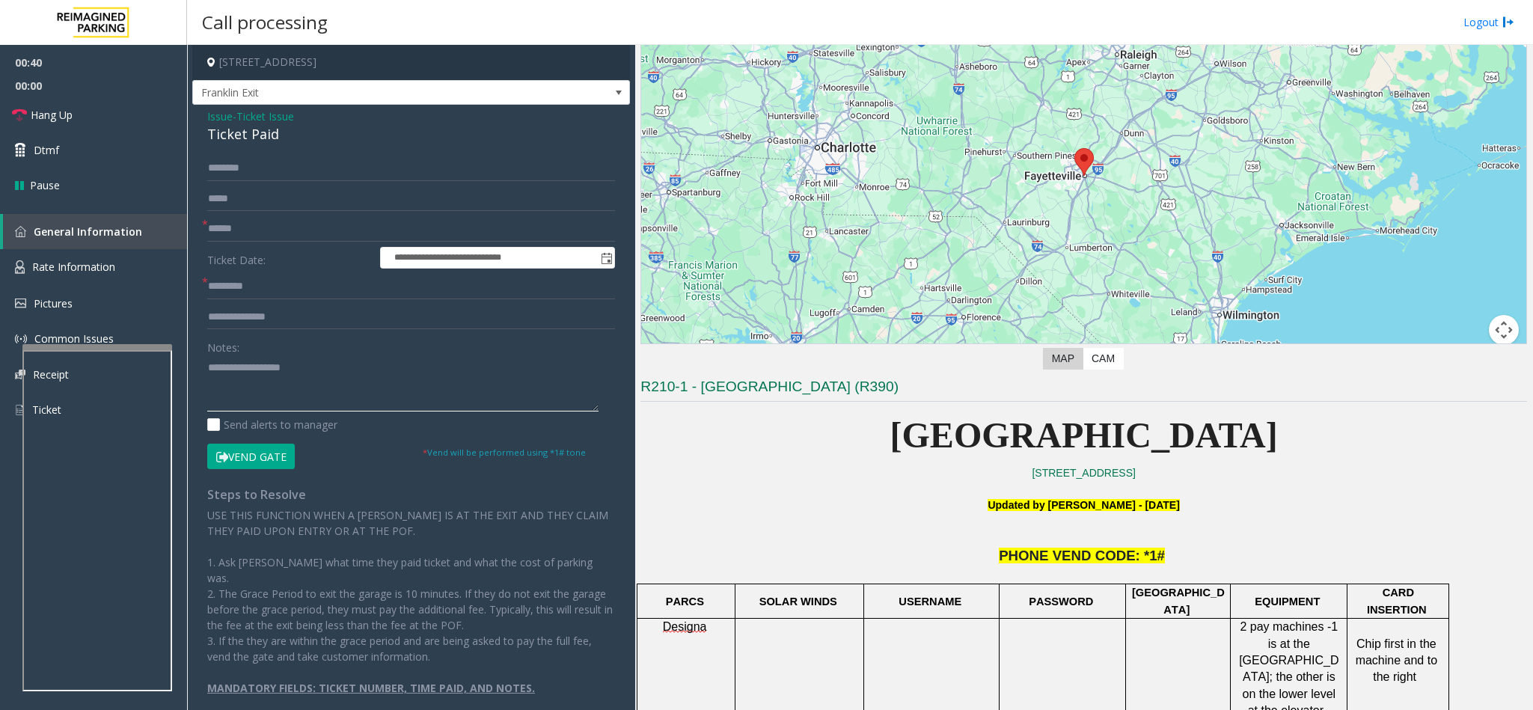
click at [331, 367] on textarea at bounding box center [402, 383] width 391 height 56
click at [447, 384] on textarea at bounding box center [402, 383] width 391 height 56
click at [122, 112] on link "Hang Up" at bounding box center [93, 114] width 187 height 35
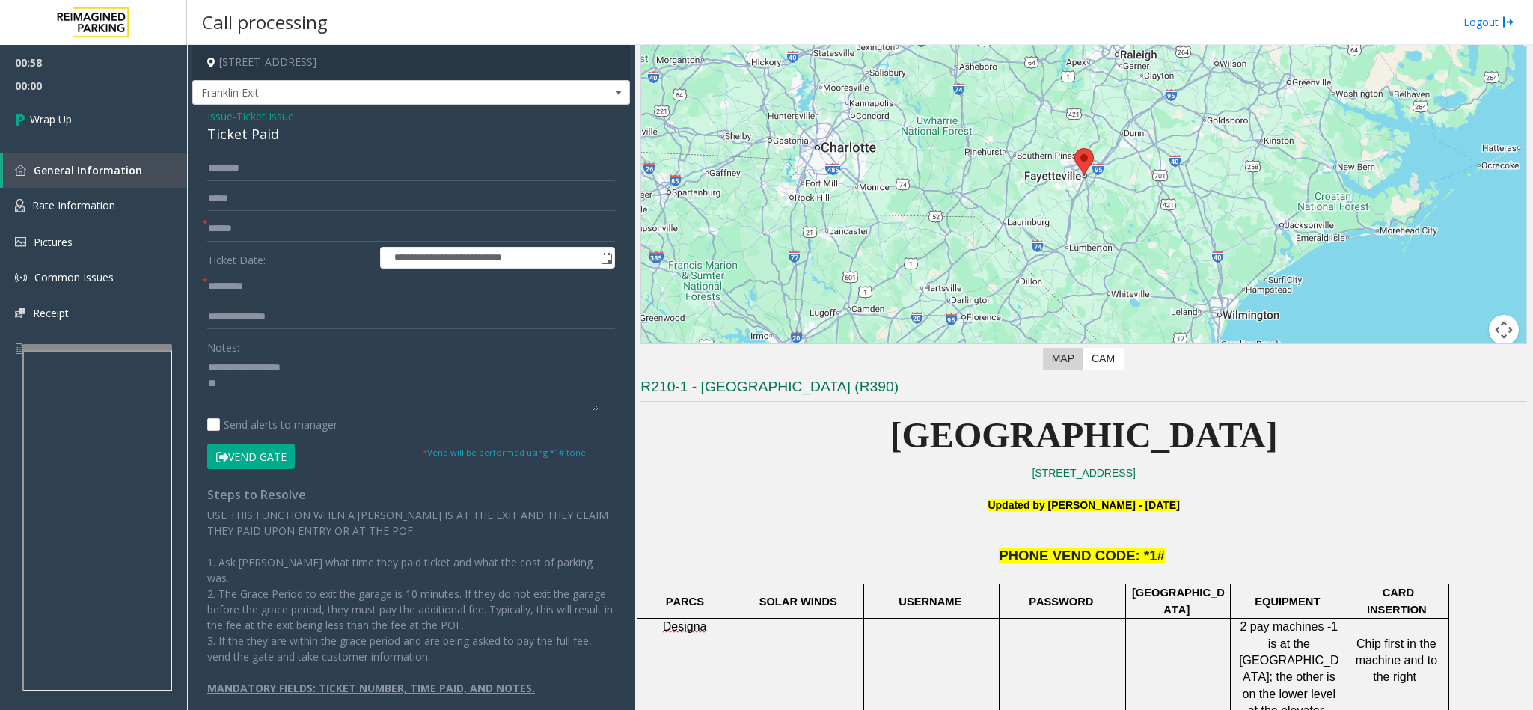
click at [310, 387] on textarea at bounding box center [402, 383] width 391 height 56
type textarea "**********"
click at [254, 227] on input "text" at bounding box center [411, 228] width 408 height 25
type input "**"
click at [272, 297] on input "*" at bounding box center [411, 286] width 408 height 25
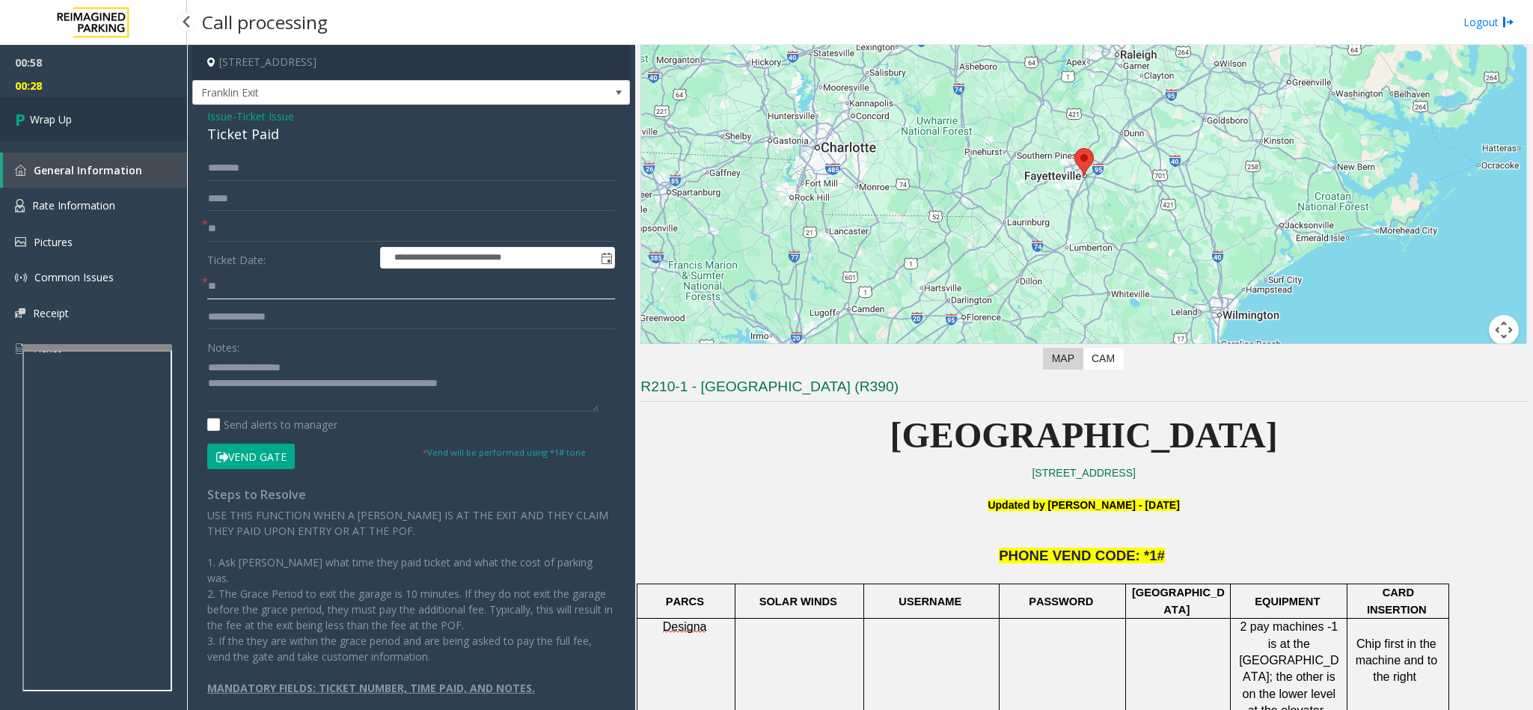
type input "**"
click at [97, 112] on link "Wrap Up" at bounding box center [93, 119] width 187 height 44
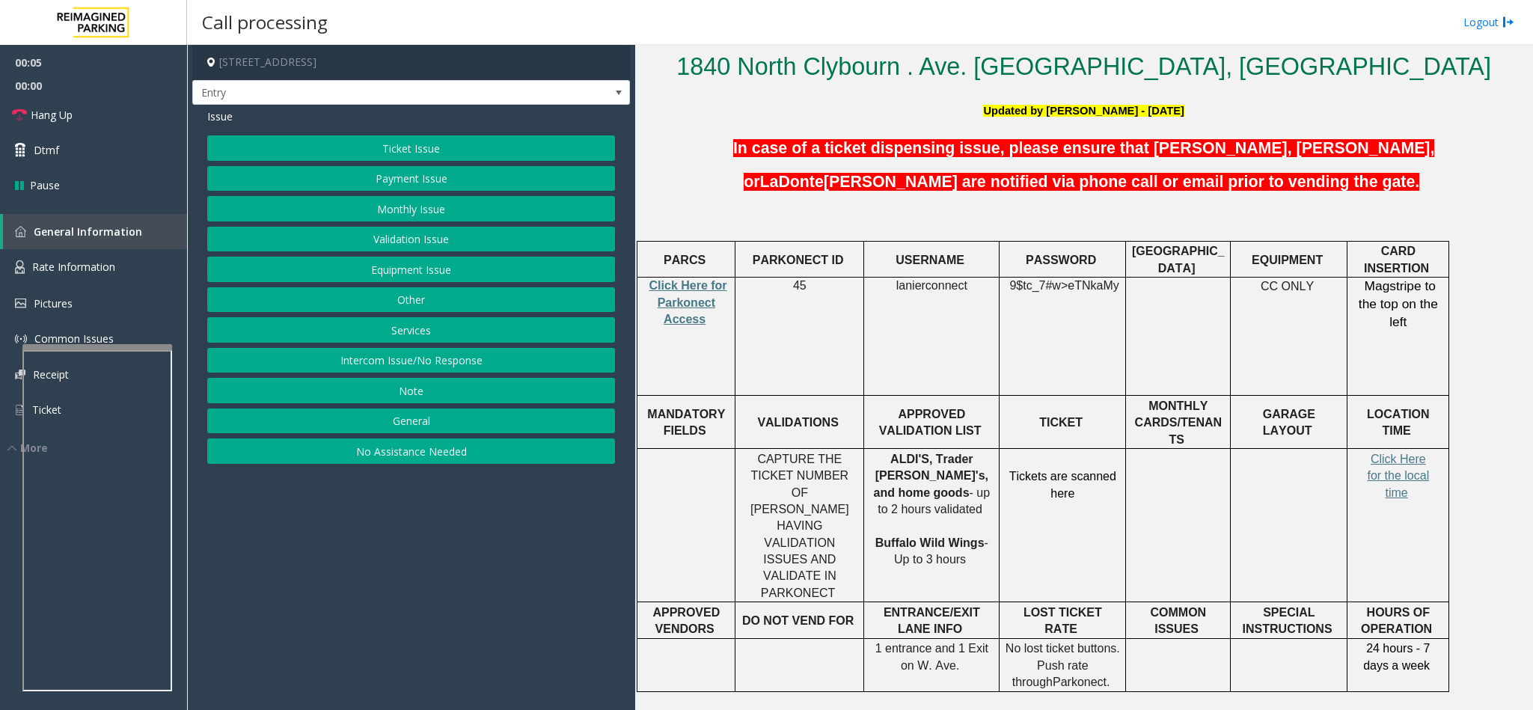
scroll to position [224, 0]
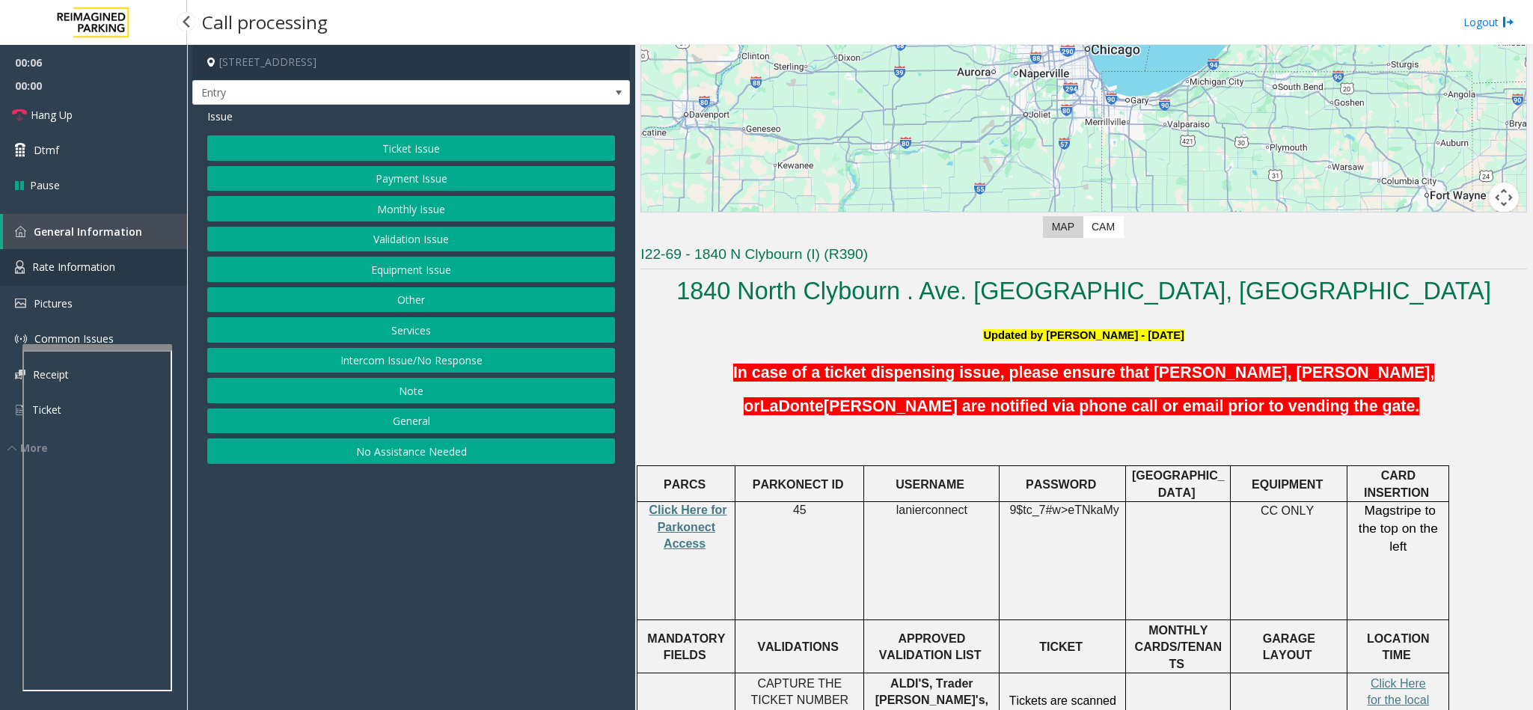
click at [79, 267] on span "Rate Information" at bounding box center [73, 267] width 83 height 14
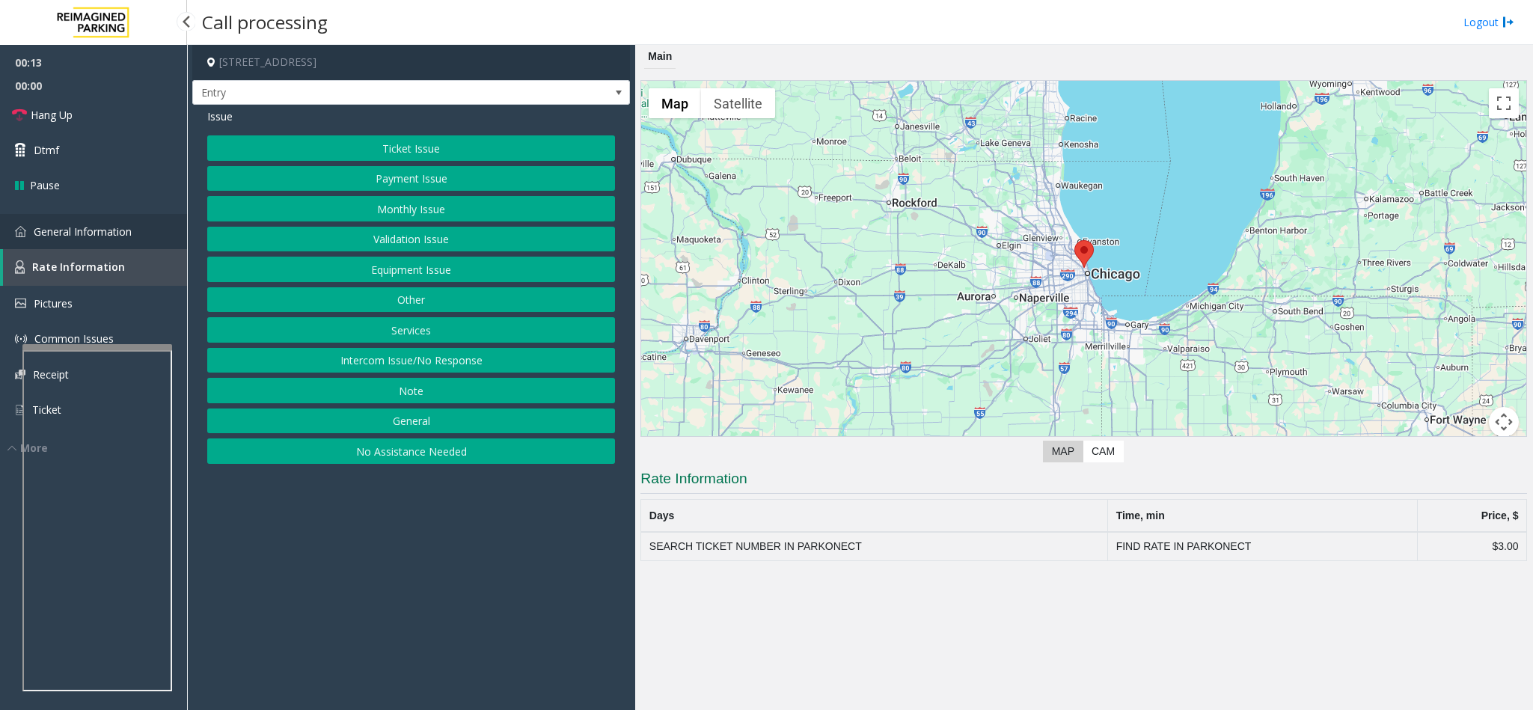
click at [117, 229] on span "General Information" at bounding box center [83, 231] width 98 height 14
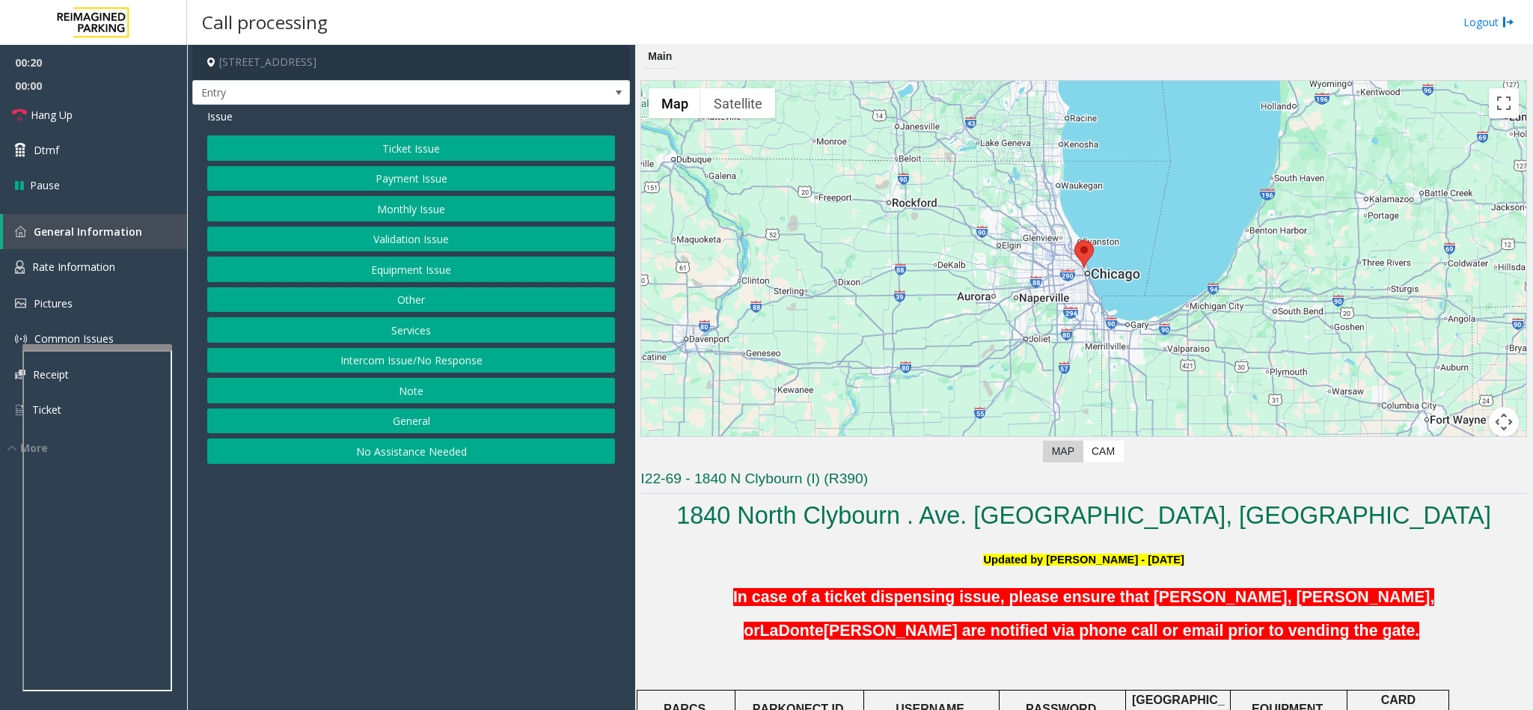
scroll to position [224, 0]
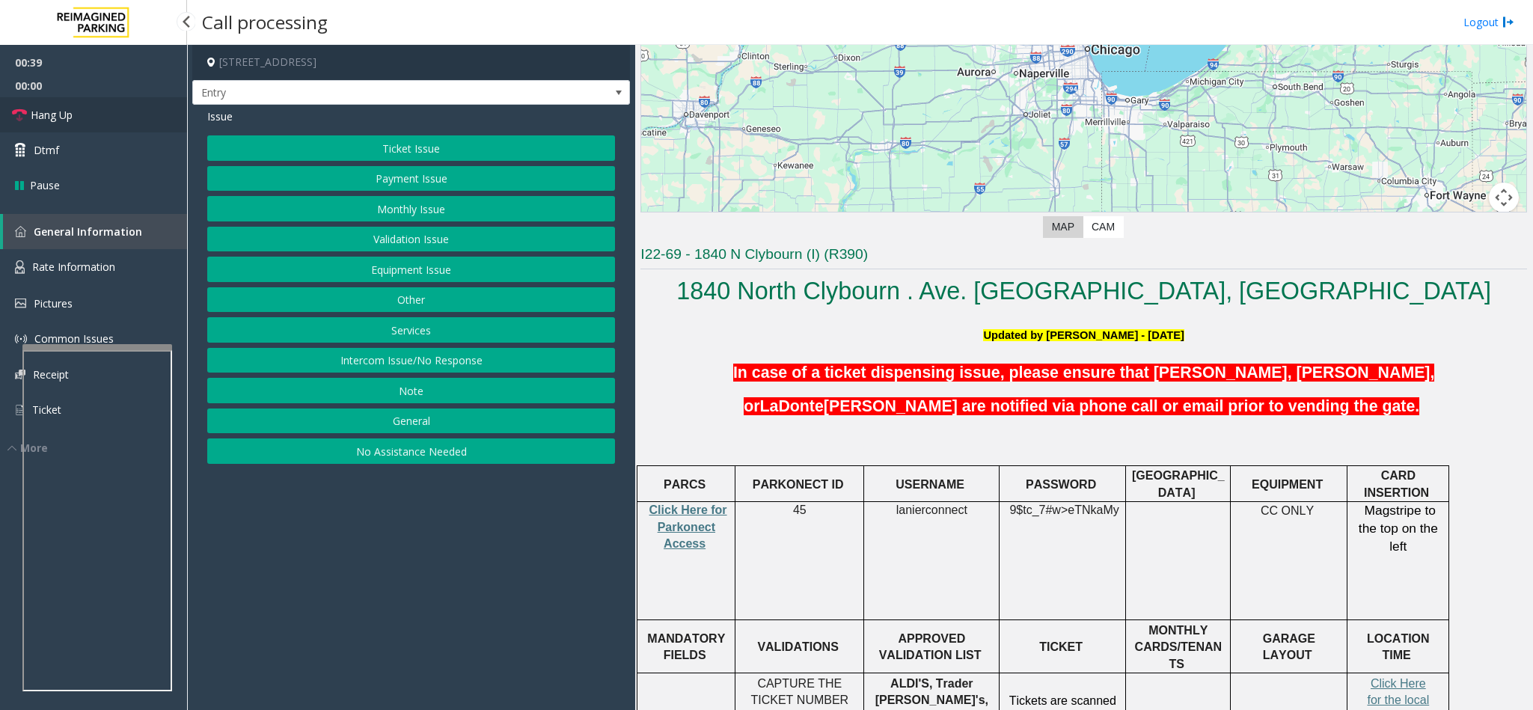
click at [108, 124] on link "Hang Up" at bounding box center [93, 114] width 187 height 35
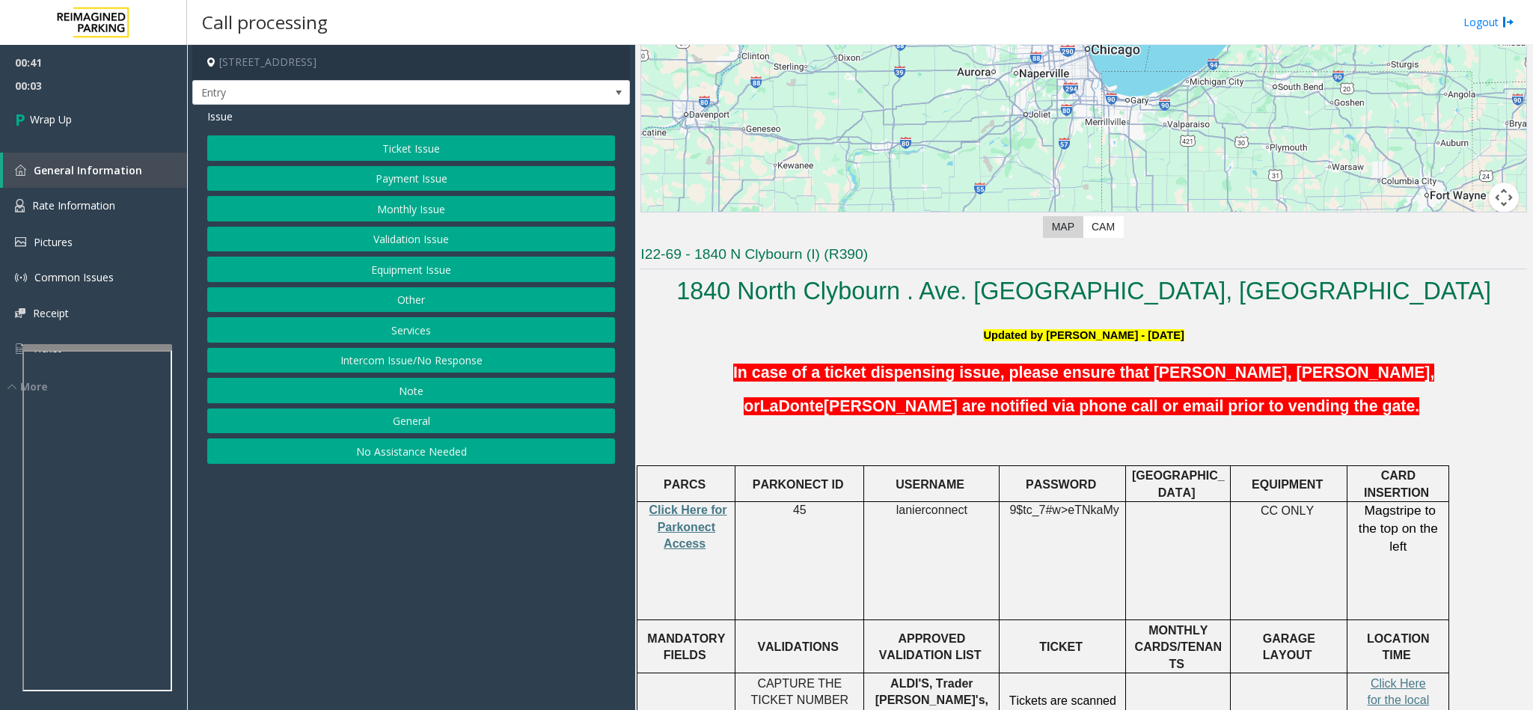
click at [423, 268] on button "Equipment Issue" at bounding box center [411, 269] width 408 height 25
click at [411, 265] on button "Gate / Door Won't Open" at bounding box center [411, 269] width 408 height 25
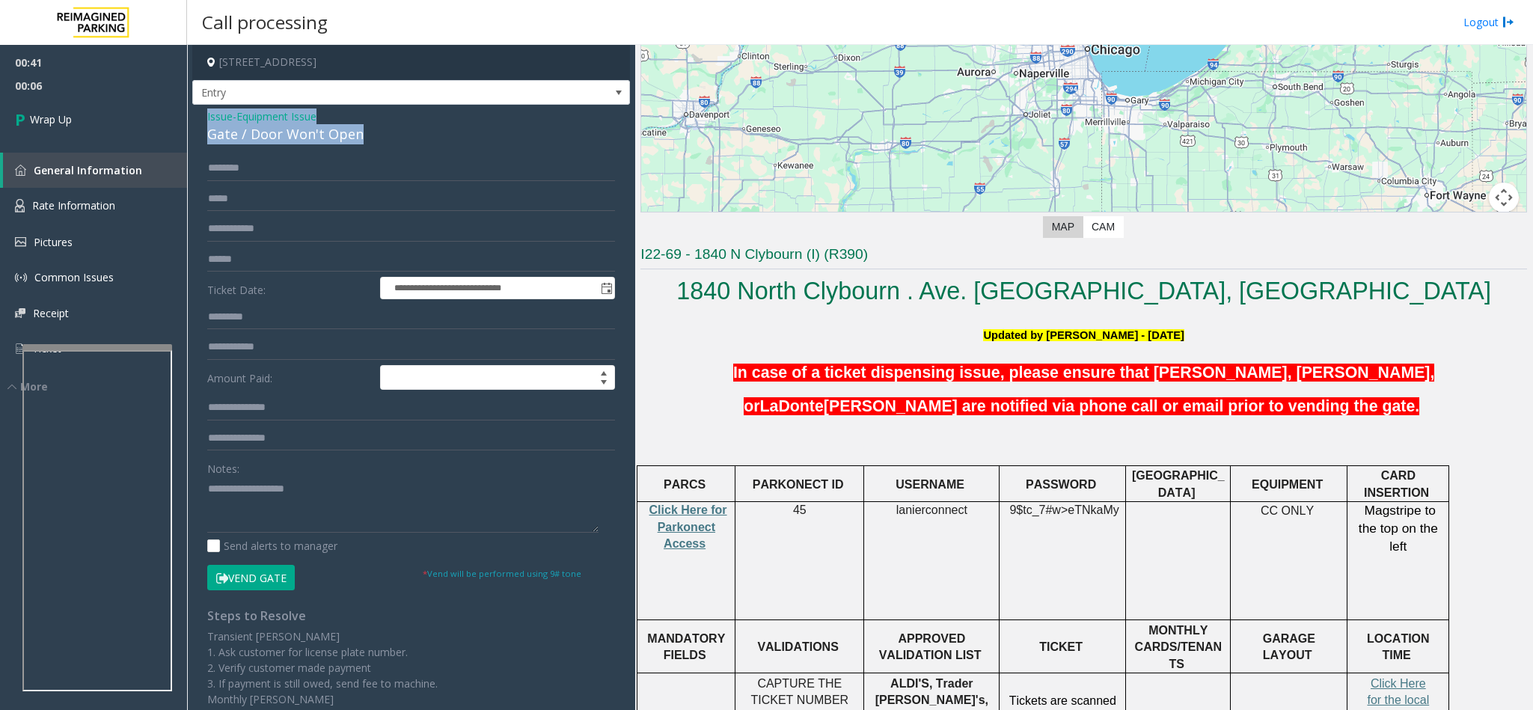
drag, startPoint x: 366, startPoint y: 144, endPoint x: 200, endPoint y: 122, distance: 166.8
click at [200, 122] on div "**********" at bounding box center [411, 476] width 438 height 743
copy div "Issue - Equipment Issue Gate / Door Won't Open"
paste textarea "**********"
click at [292, 527] on textarea at bounding box center [402, 505] width 391 height 56
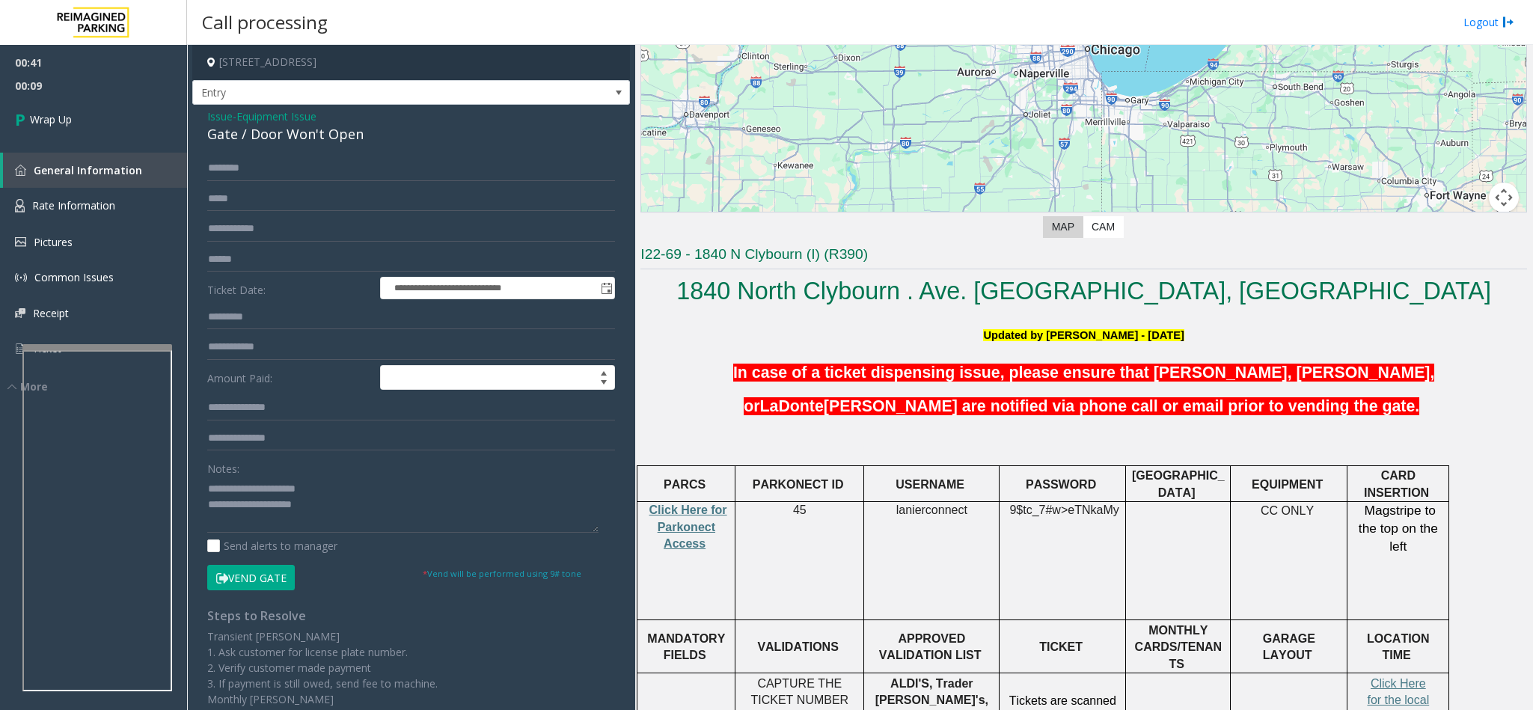
drag, startPoint x: 362, startPoint y: 477, endPoint x: 260, endPoint y: 489, distance: 102.5
click at [260, 489] on div "Notes:" at bounding box center [411, 494] width 408 height 77
drag, startPoint x: 348, startPoint y: 487, endPoint x: 243, endPoint y: 491, distance: 104.8
click at [243, 491] on textarea at bounding box center [402, 505] width 391 height 56
click at [391, 505] on textarea at bounding box center [402, 505] width 391 height 56
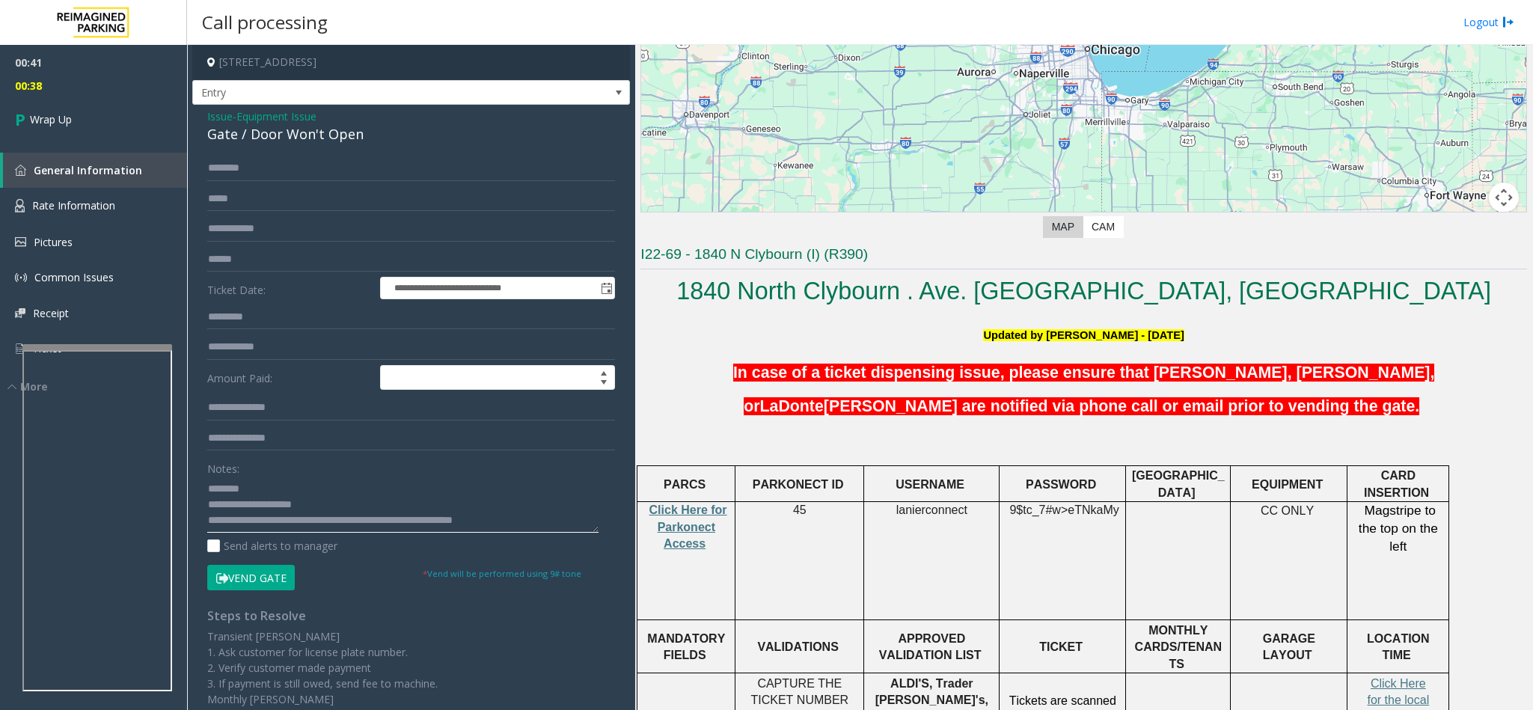
scroll to position [11, 0]
type textarea "**********"
click at [57, 108] on link "Wrap Up" at bounding box center [93, 119] width 187 height 44
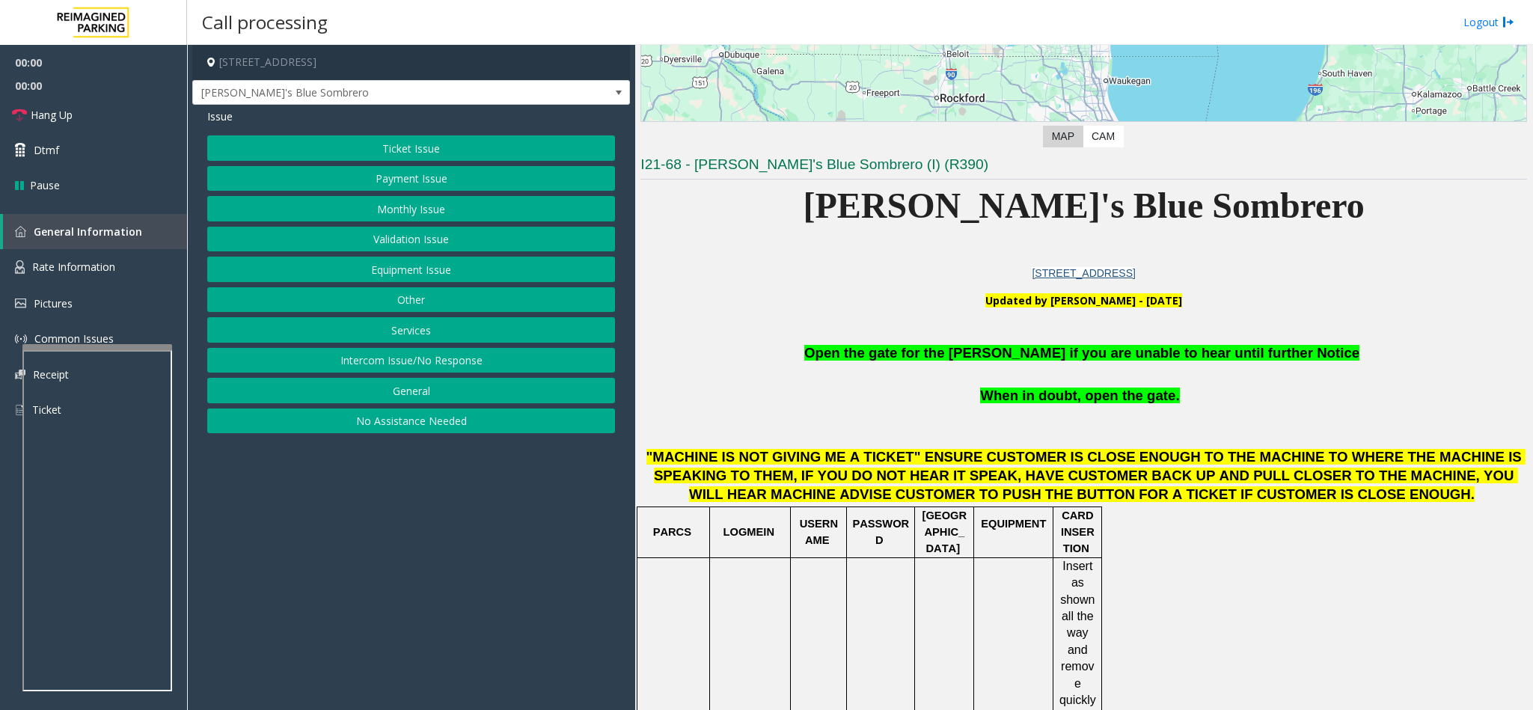
scroll to position [337, 0]
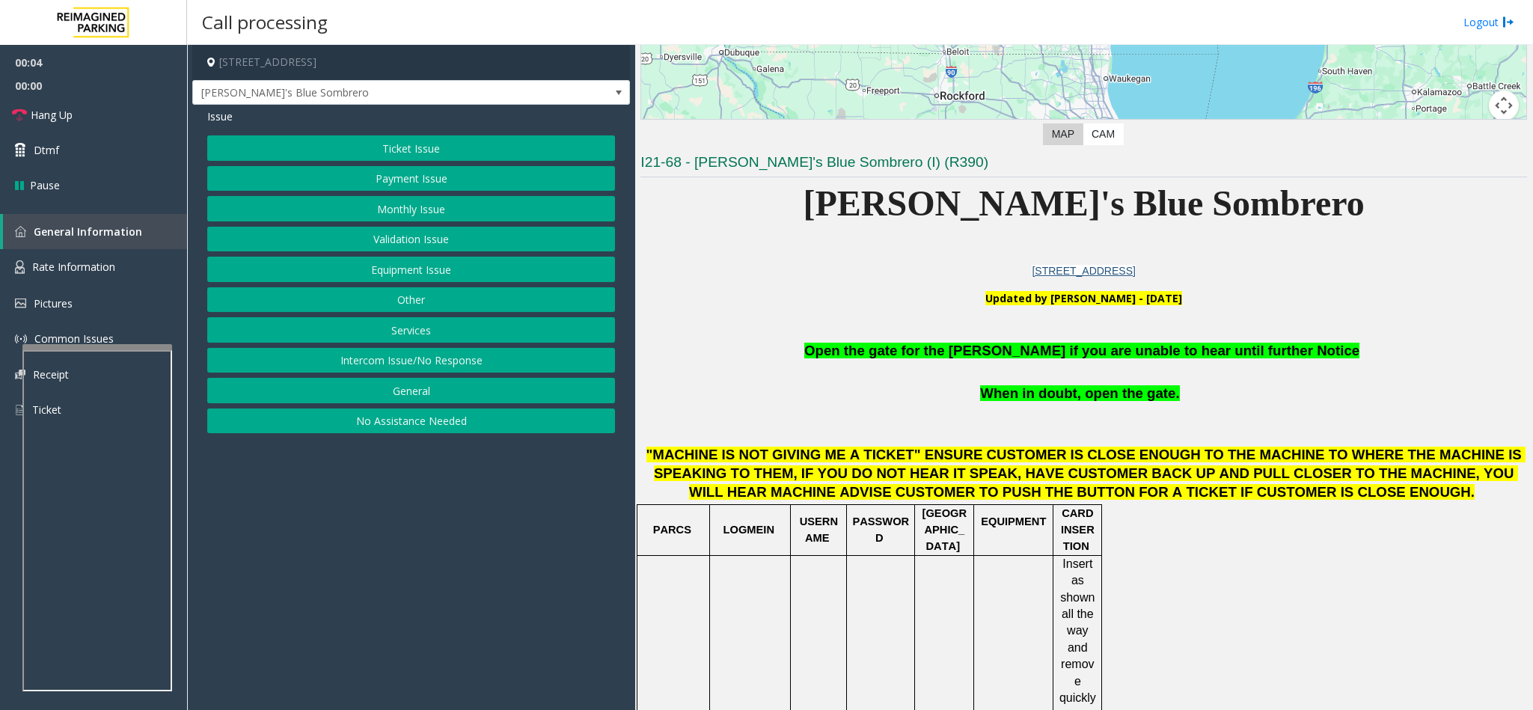
click at [462, 361] on button "Intercom Issue/No Response" at bounding box center [411, 360] width 408 height 25
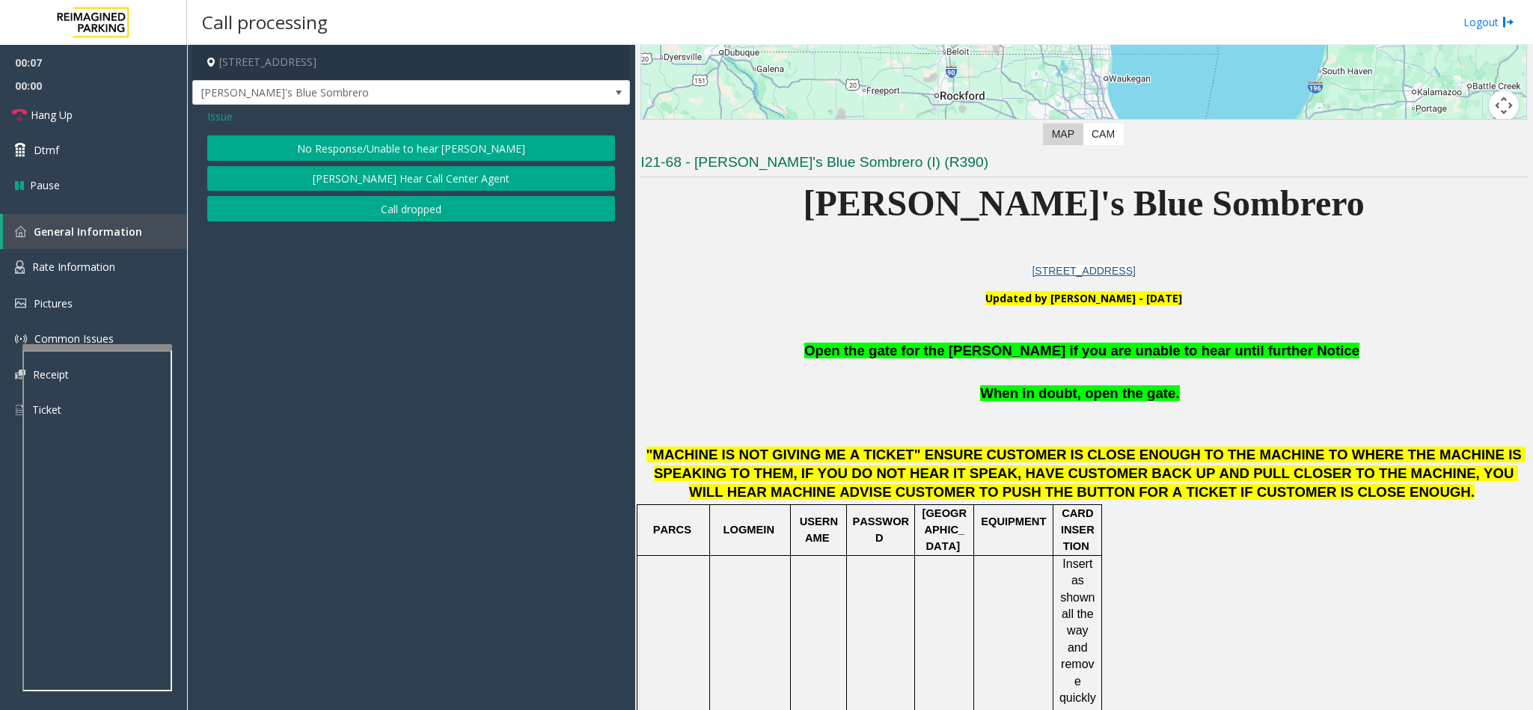
click at [232, 121] on span "Issue" at bounding box center [219, 116] width 25 height 16
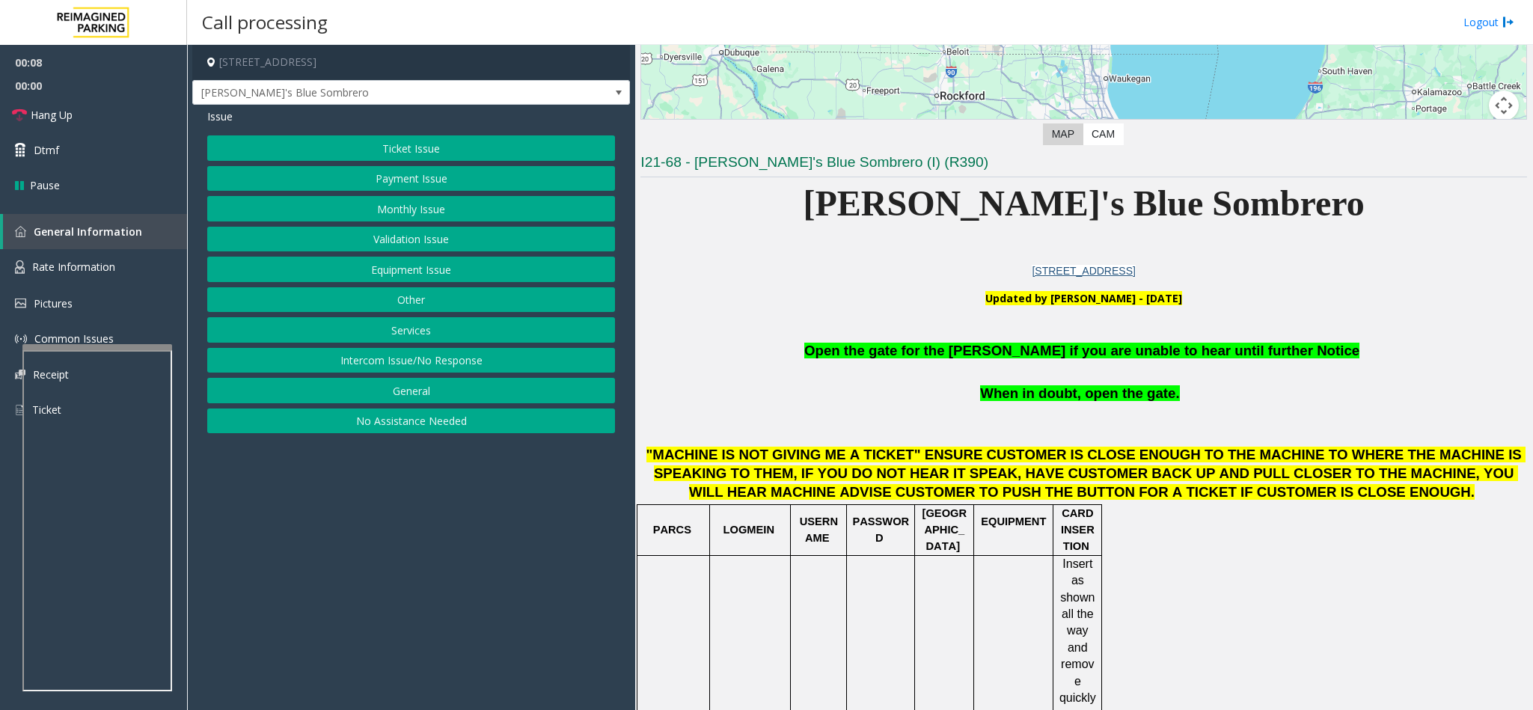
click at [413, 139] on button "Ticket Issue" at bounding box center [411, 147] width 408 height 25
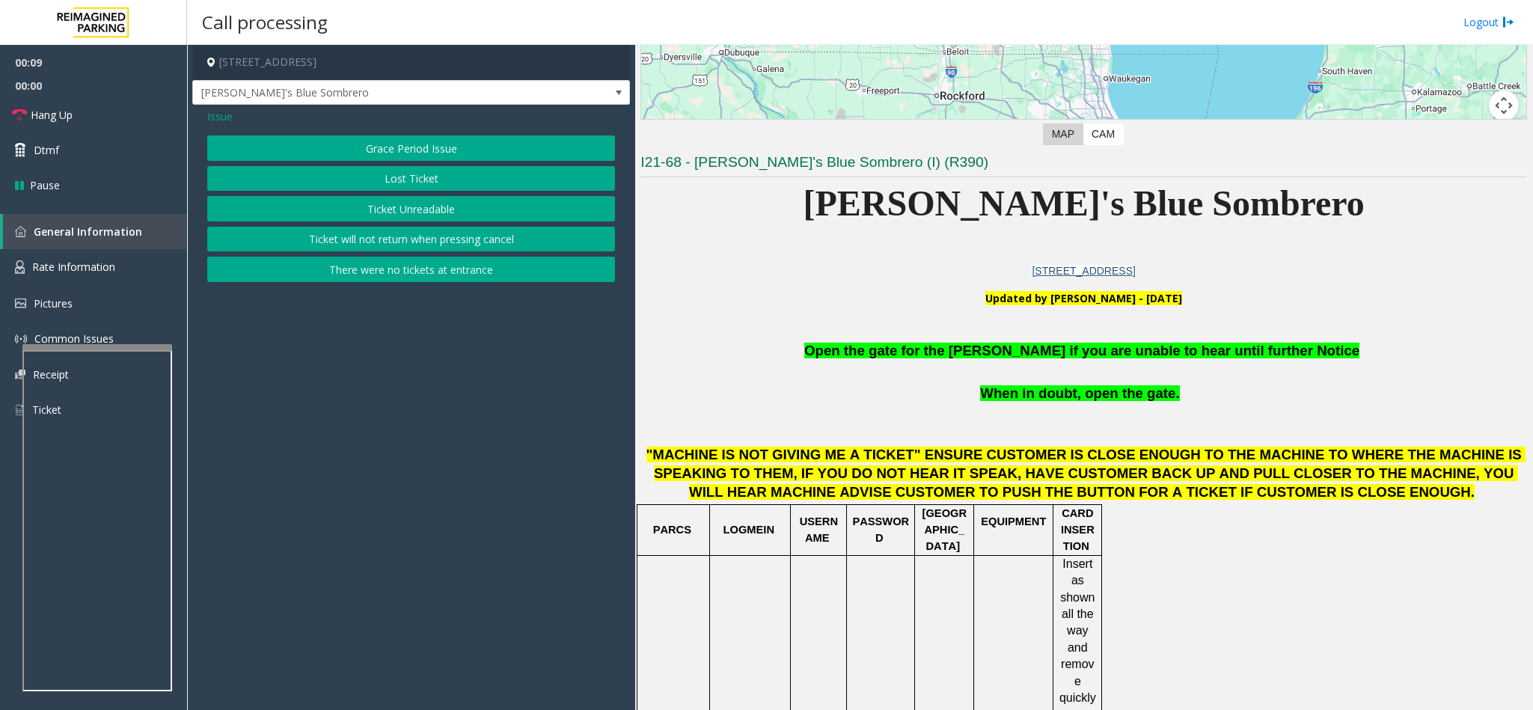
click at [375, 214] on button "Ticket Unreadable" at bounding box center [411, 208] width 408 height 25
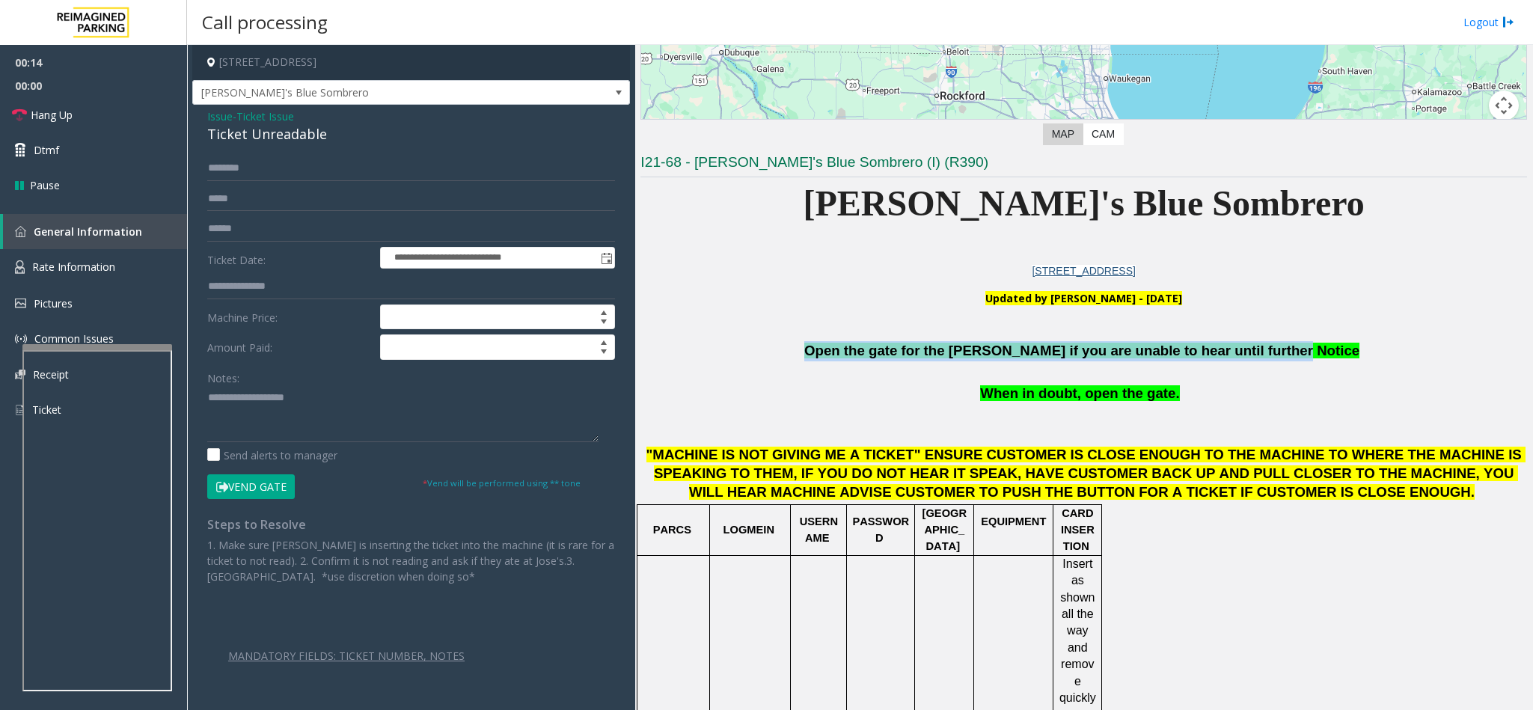
drag, startPoint x: 1284, startPoint y: 361, endPoint x: 833, endPoint y: 352, distance: 450.4
click at [833, 352] on p "Open the gate for the parker if you are unable to hear until further Notice" at bounding box center [1083, 351] width 886 height 20
click at [261, 490] on button "Vend Gate" at bounding box center [251, 486] width 88 height 25
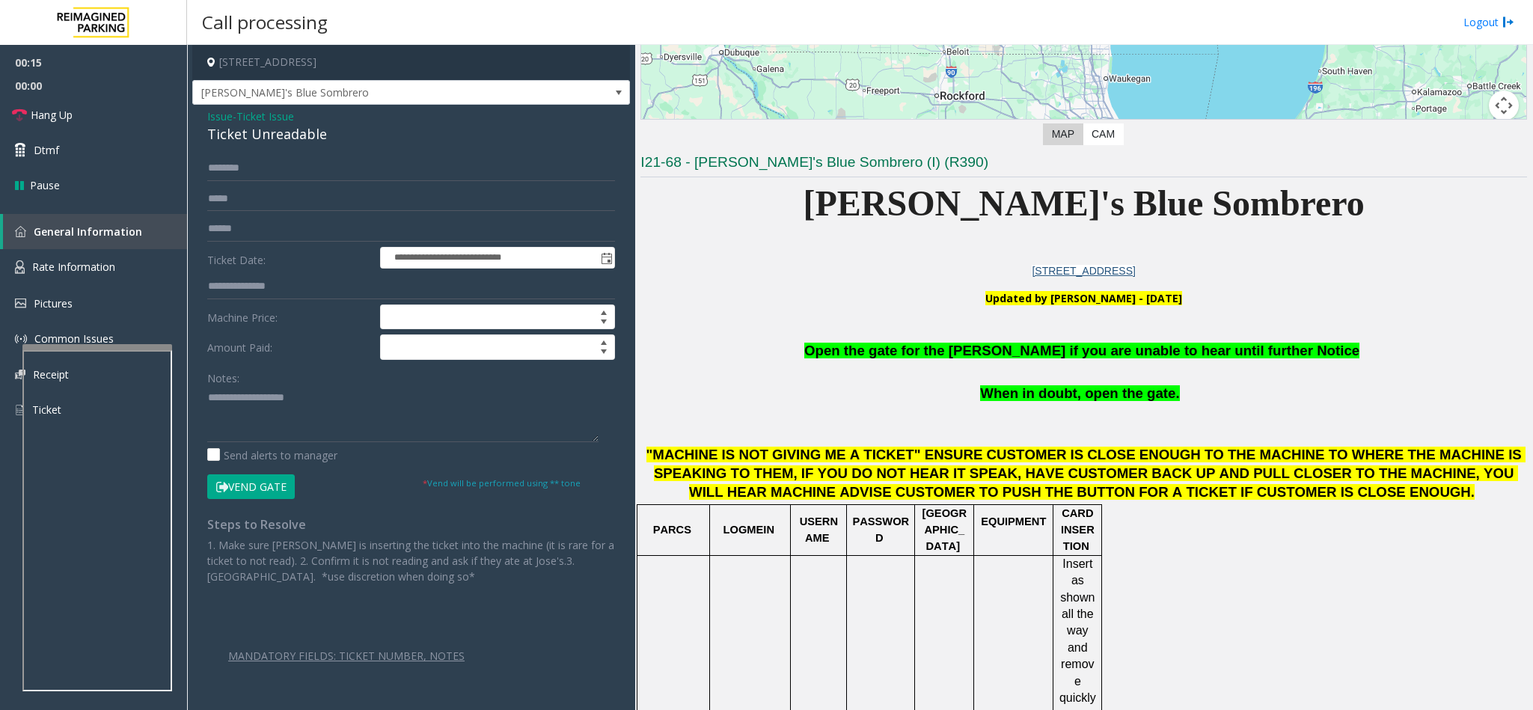
click at [292, 113] on span "Ticket Issue" at bounding box center [265, 116] width 58 height 16
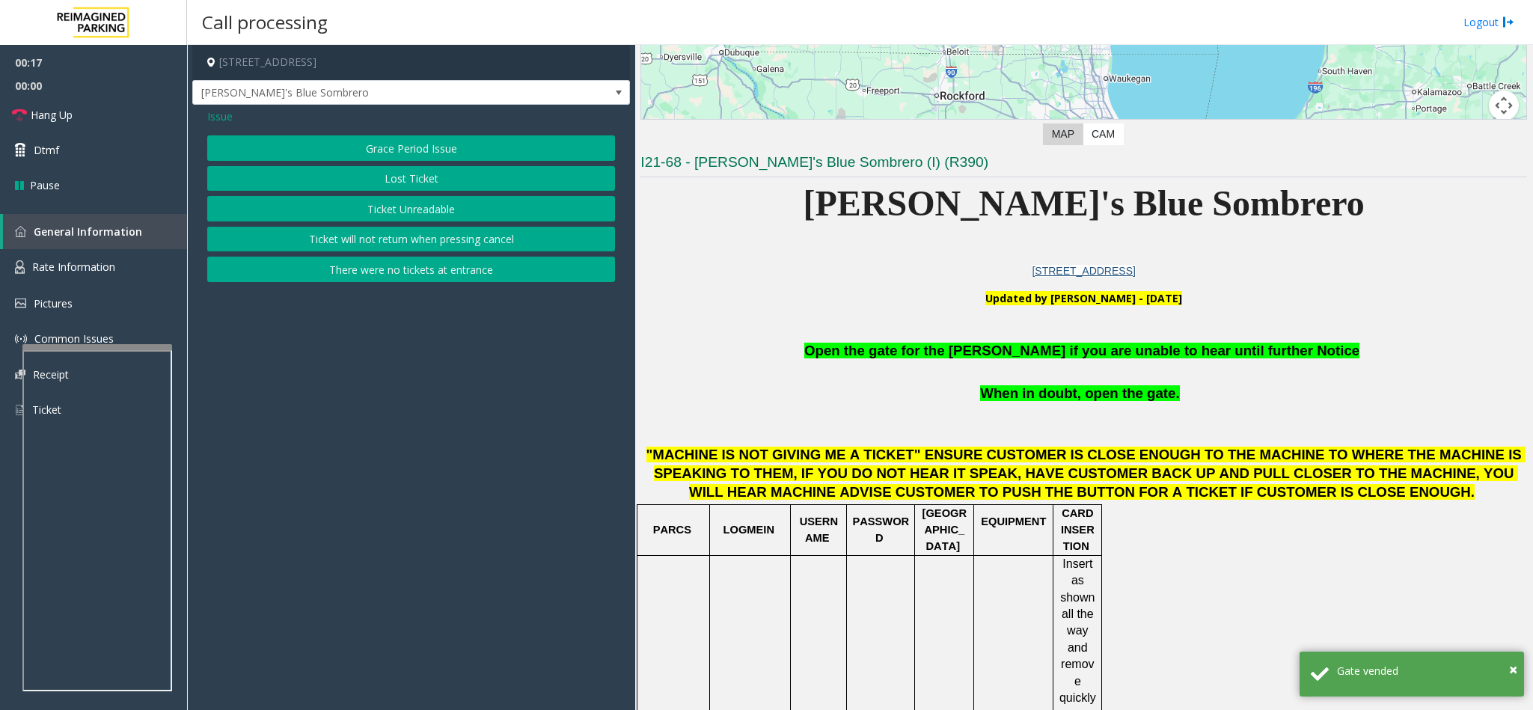
click at [233, 117] on div "Issue" at bounding box center [411, 116] width 408 height 16
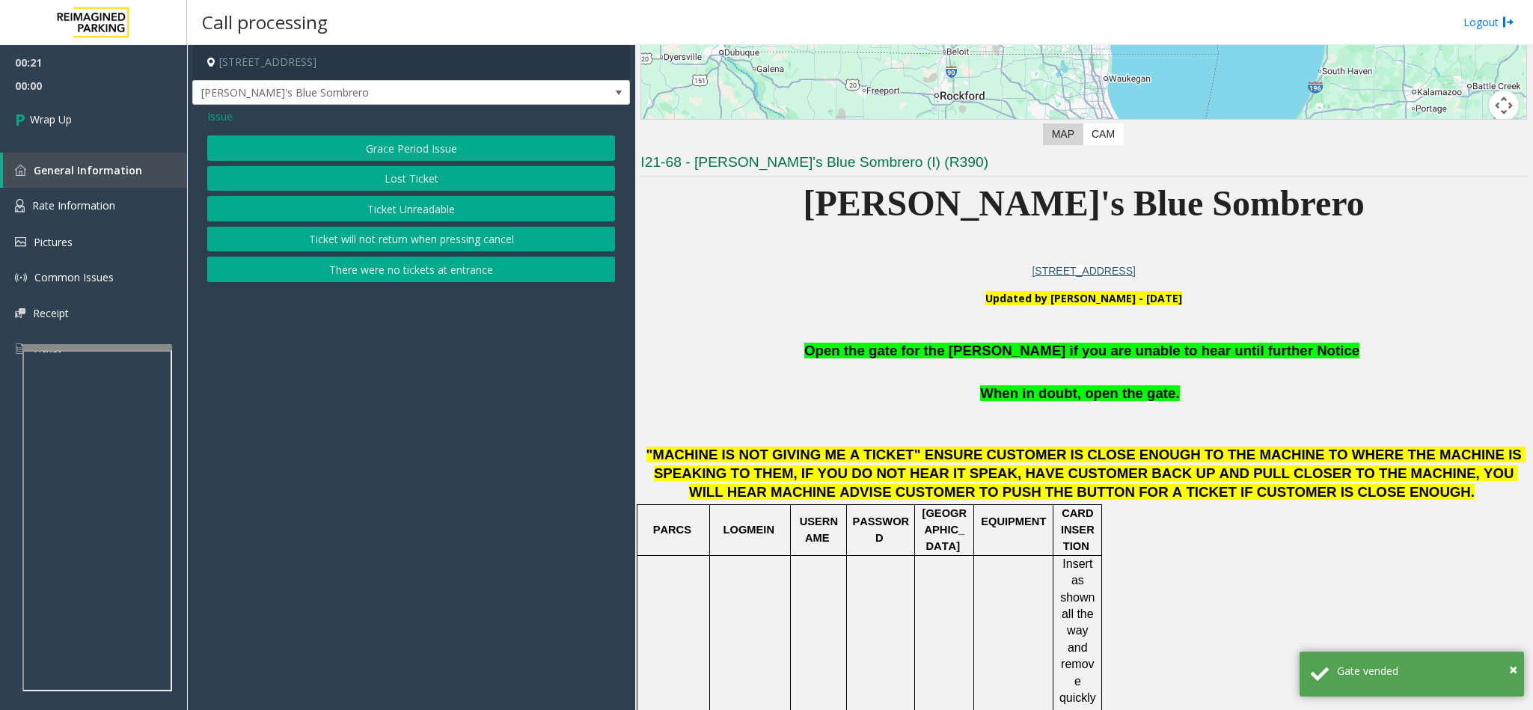
click at [232, 114] on span "Issue" at bounding box center [219, 116] width 25 height 16
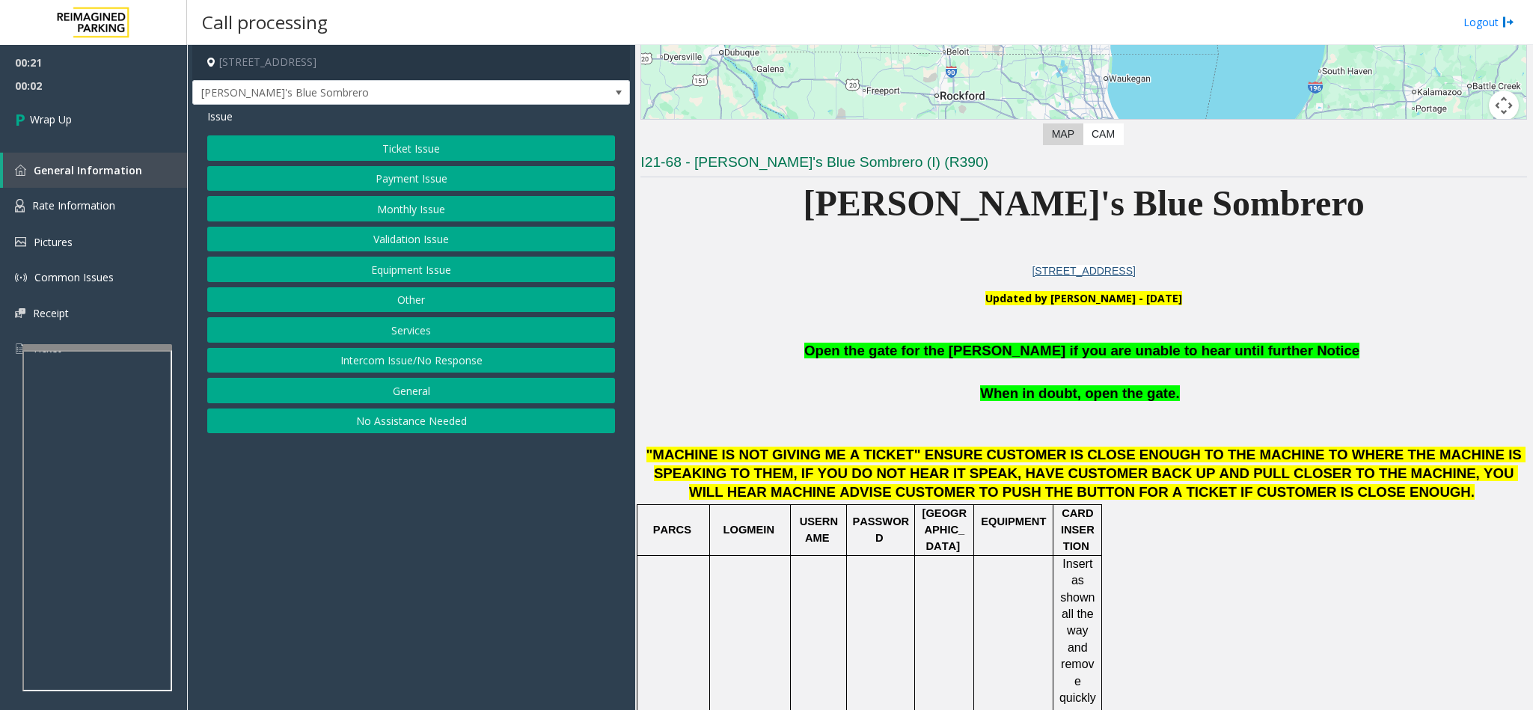
click at [460, 369] on button "Intercom Issue/No Response" at bounding box center [411, 360] width 408 height 25
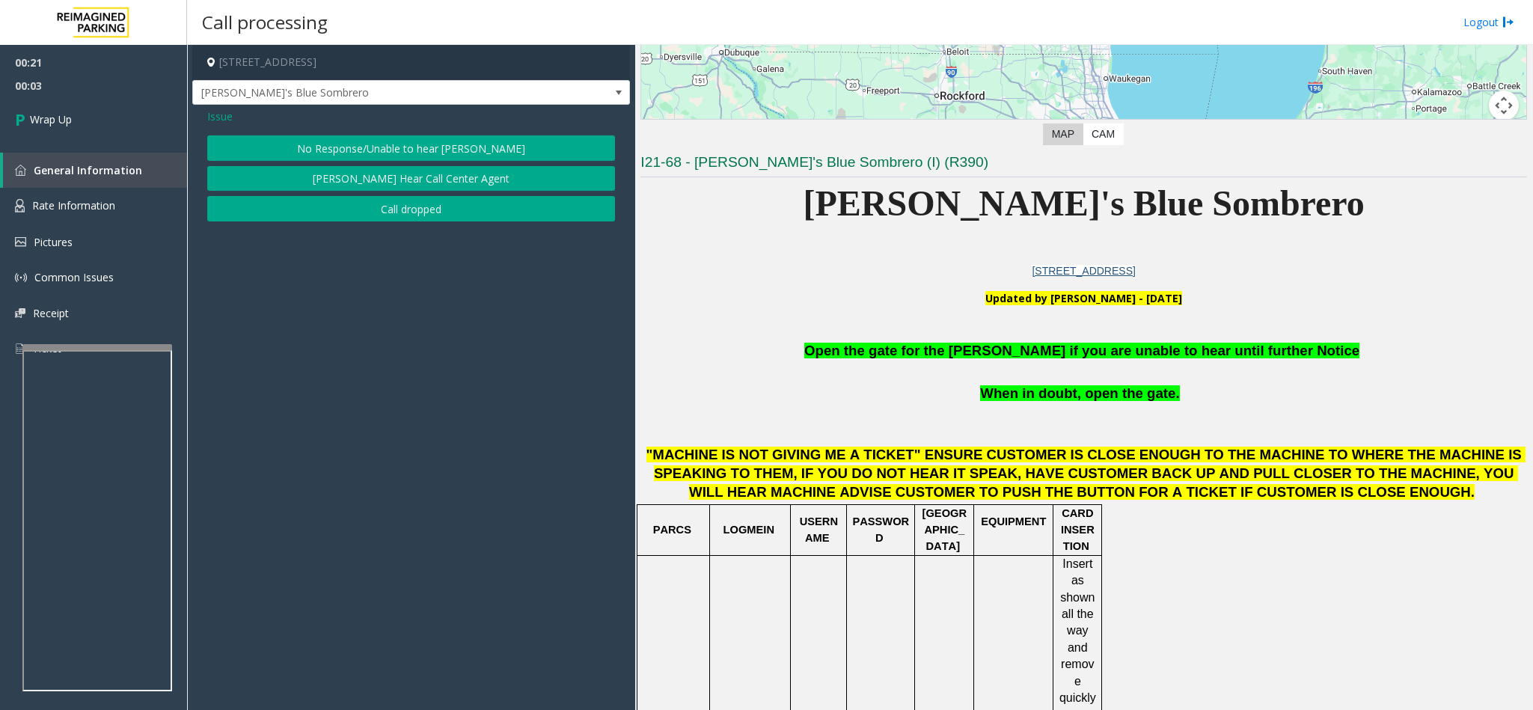
click at [409, 155] on button "No Response/Unable to hear [PERSON_NAME]" at bounding box center [411, 147] width 408 height 25
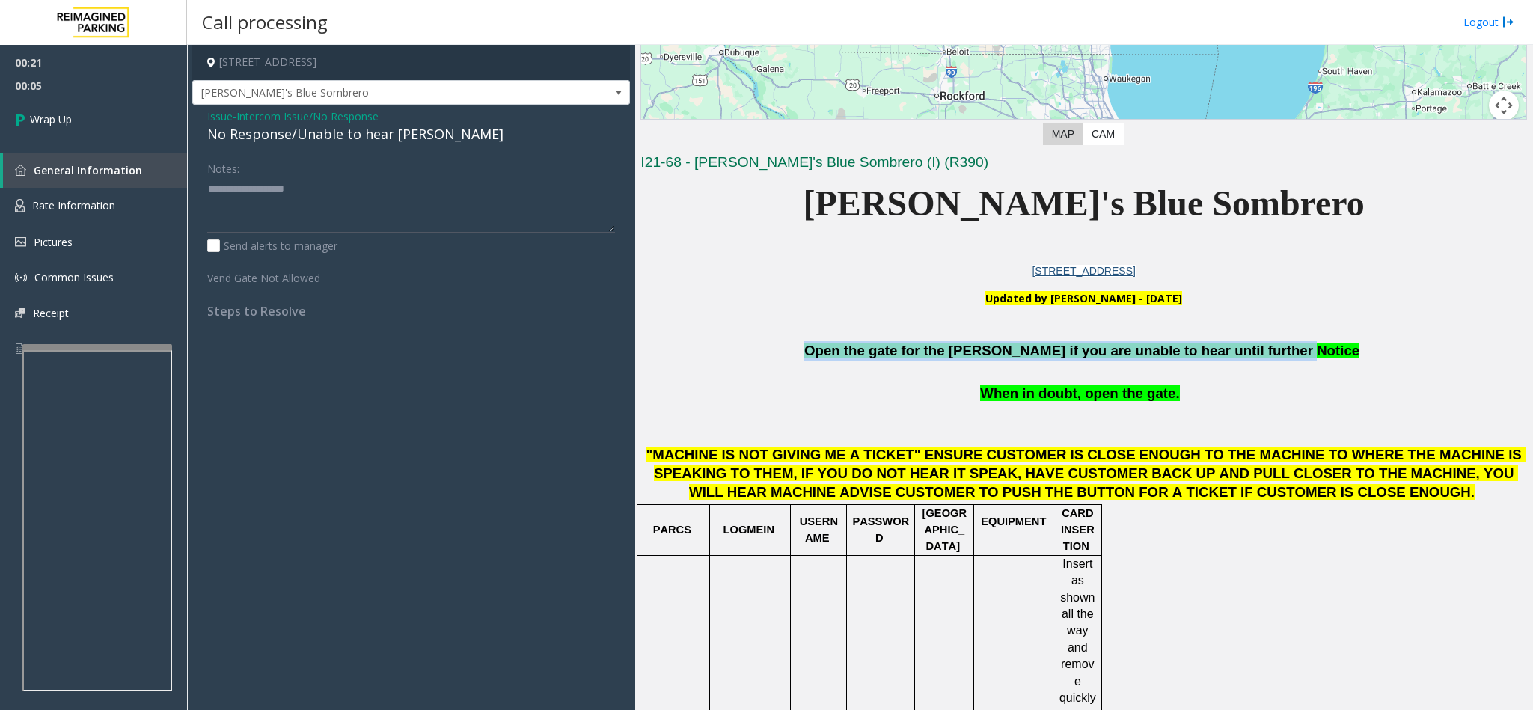
drag, startPoint x: 1289, startPoint y: 353, endPoint x: 848, endPoint y: 355, distance: 440.6
click at [848, 355] on p "Open the gate for the parker if you are unable to hear until further Notice" at bounding box center [1083, 351] width 886 height 20
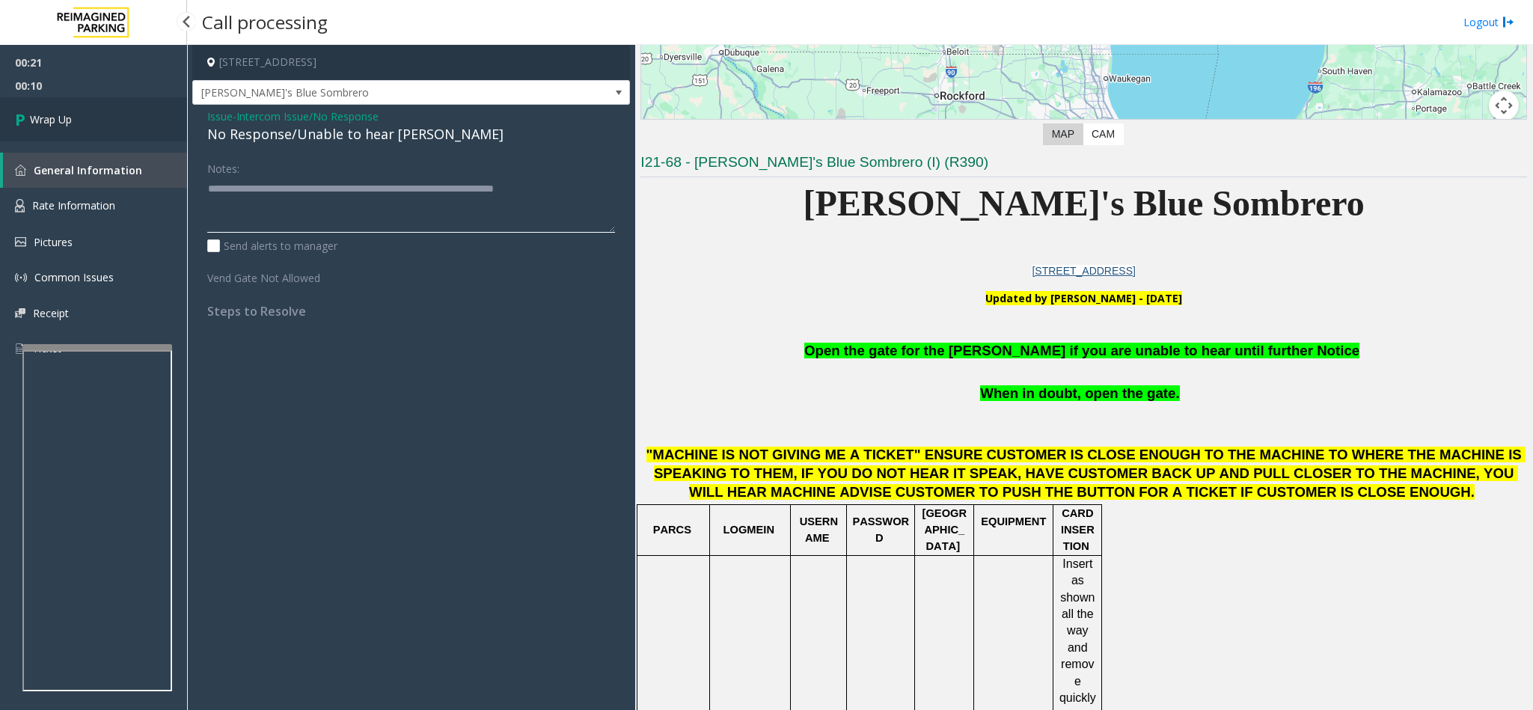
type textarea "**********"
click at [104, 128] on link "Wrap Up" at bounding box center [93, 119] width 187 height 44
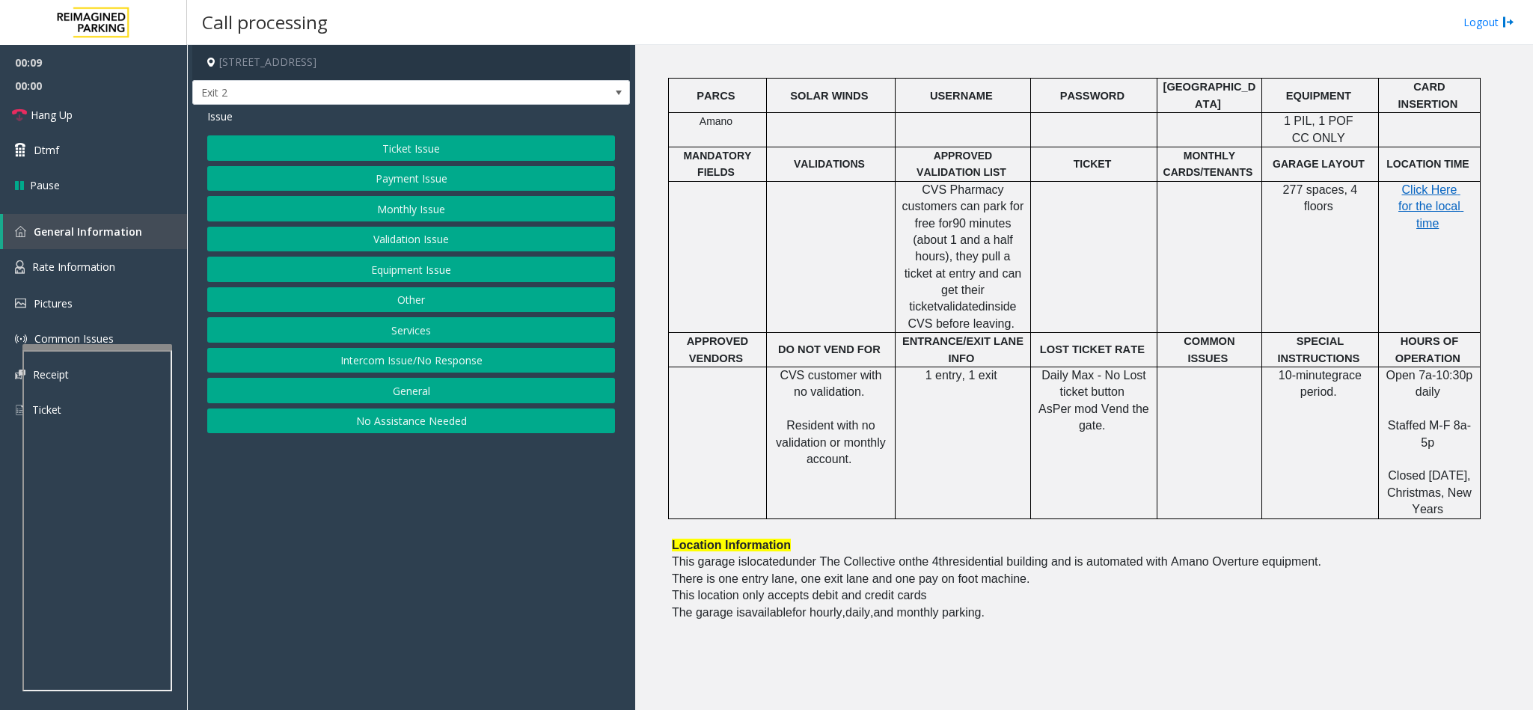
scroll to position [637, 0]
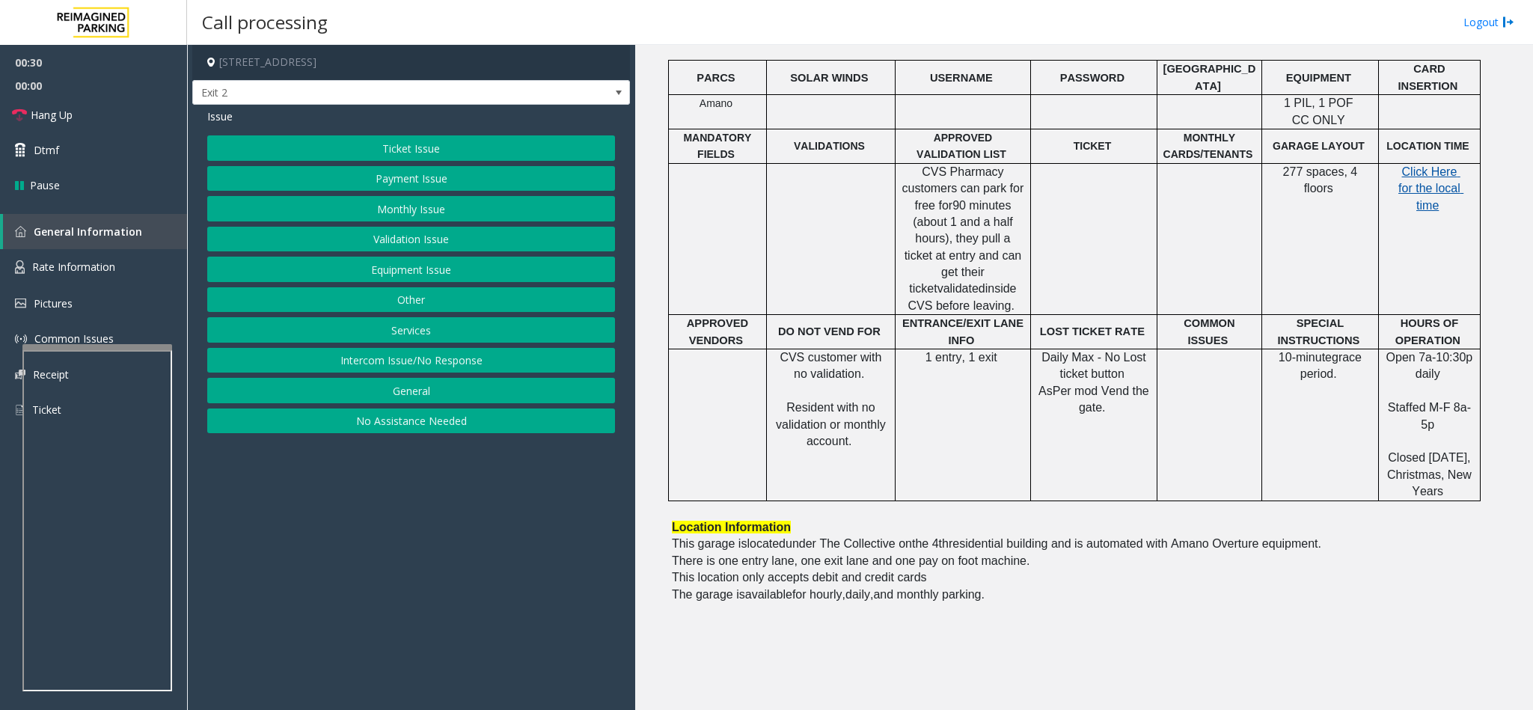
click at [1441, 186] on span "Click Here for the local time" at bounding box center [1430, 188] width 65 height 46
click at [429, 236] on button "Validation Issue" at bounding box center [411, 239] width 408 height 25
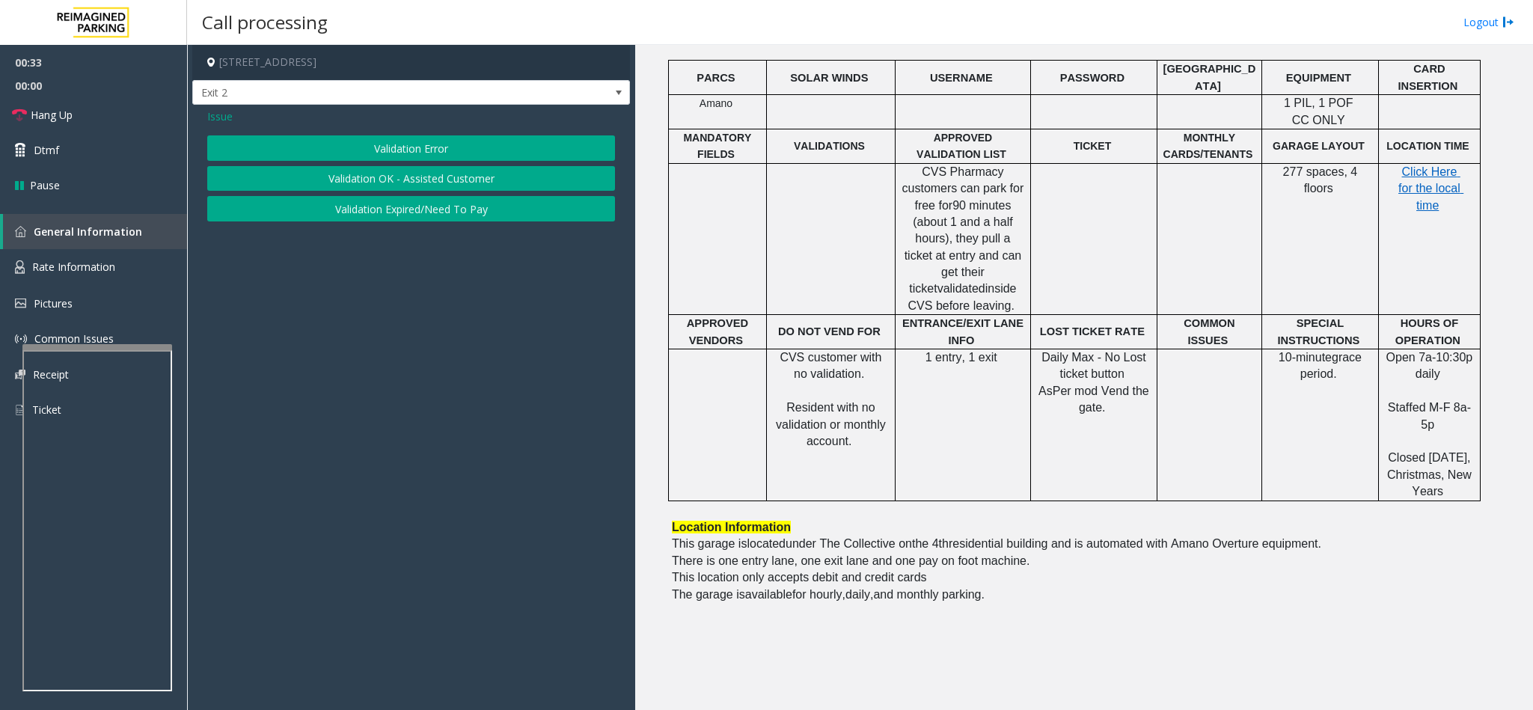
click at [449, 148] on button "Validation Error" at bounding box center [411, 147] width 408 height 25
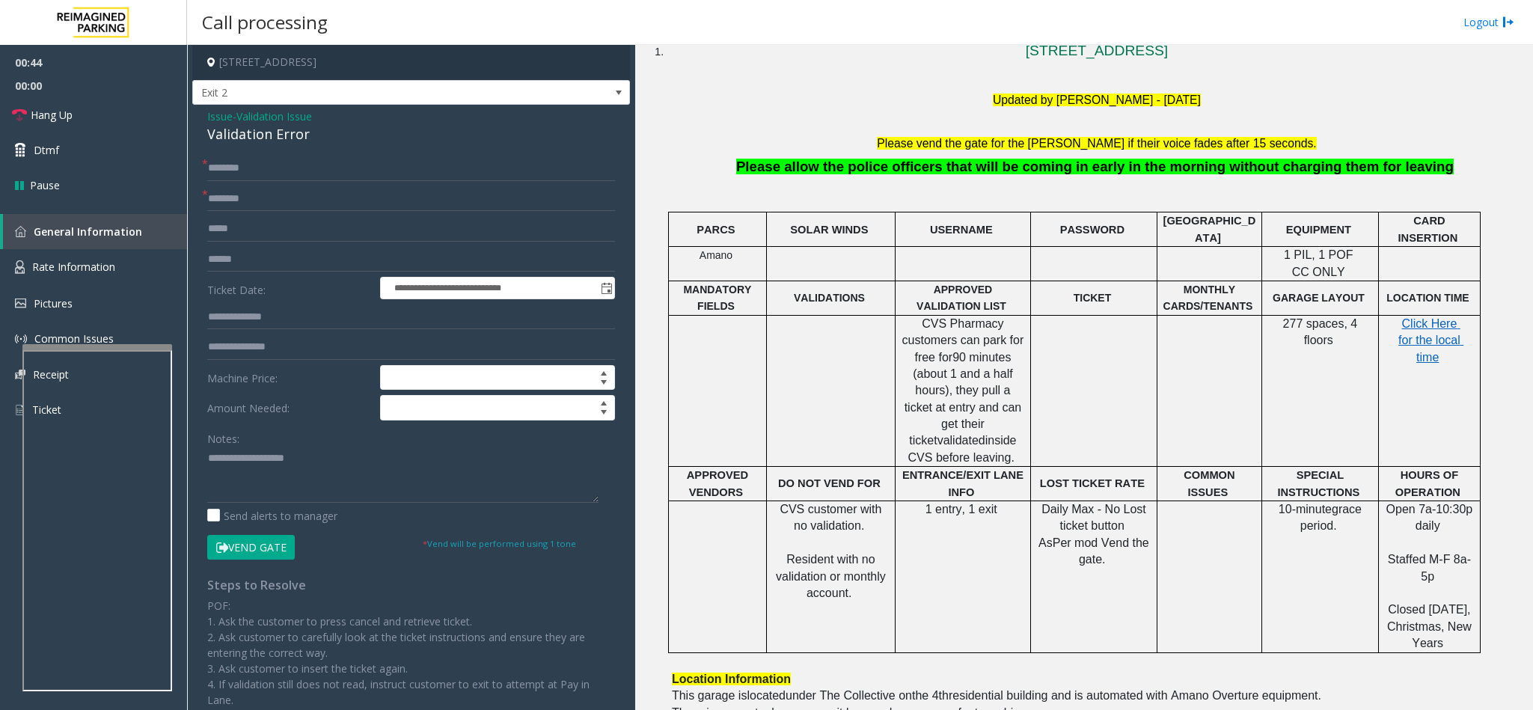
scroll to position [525, 0]
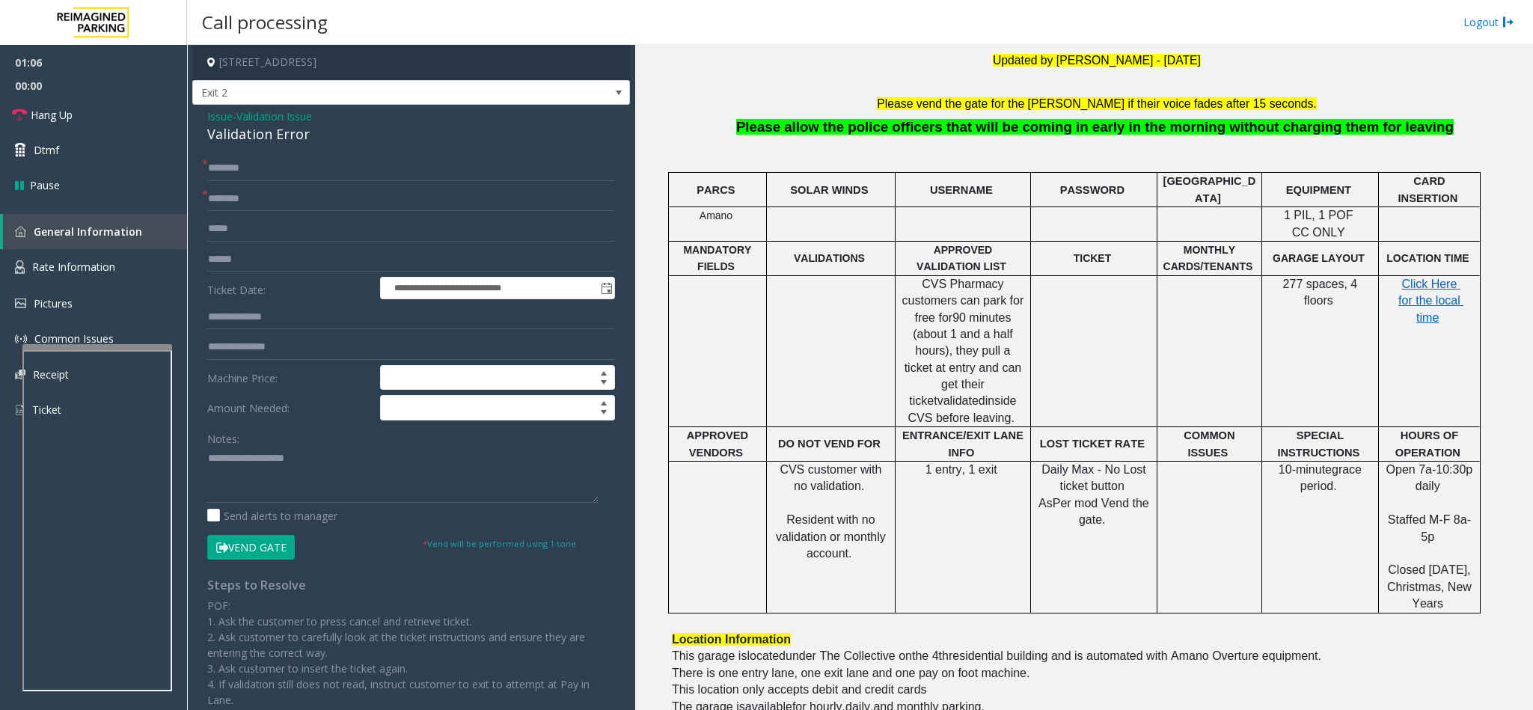
drag, startPoint x: 314, startPoint y: 147, endPoint x: 220, endPoint y: 111, distance: 100.9
click at [218, 111] on div "**********" at bounding box center [411, 500] width 438 height 791
click at [101, 113] on link "Hang Up" at bounding box center [93, 114] width 187 height 35
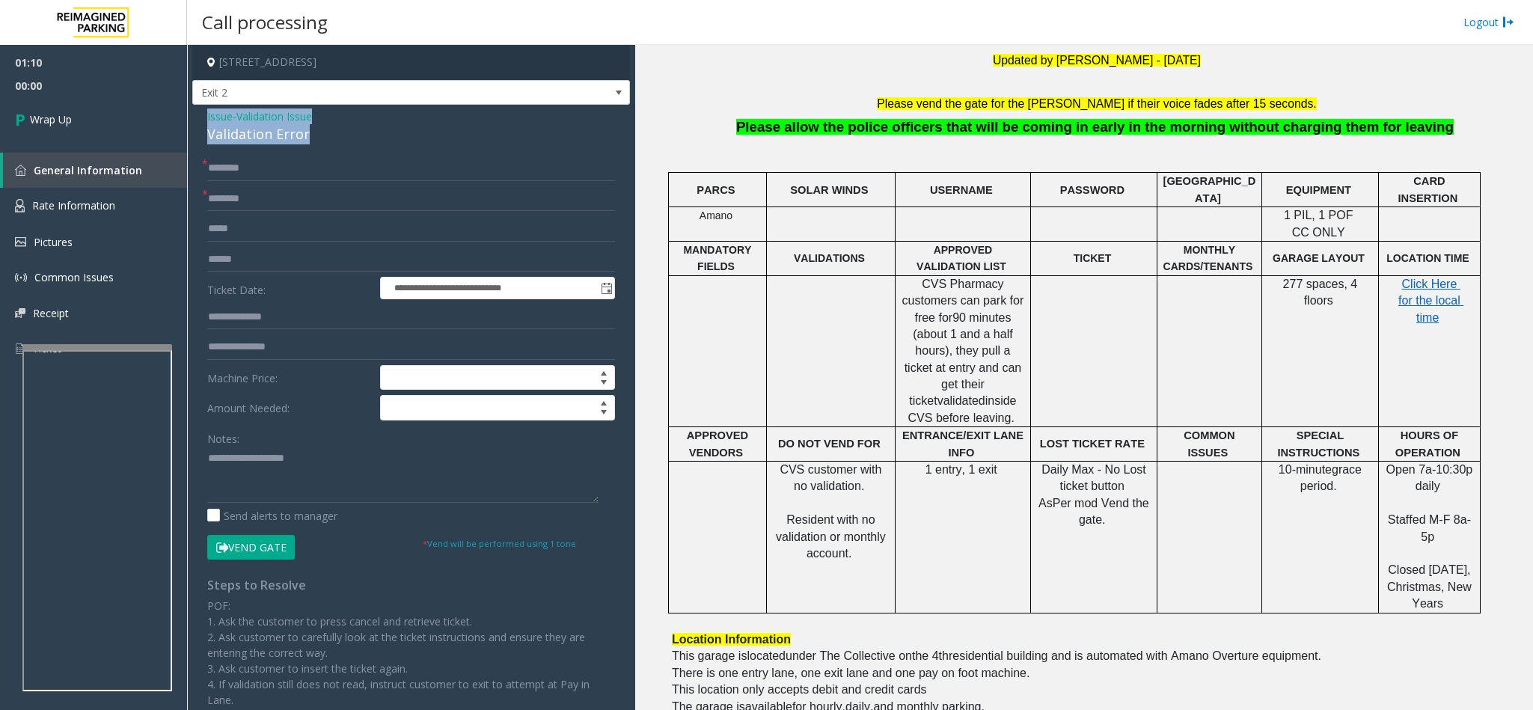
drag, startPoint x: 305, startPoint y: 137, endPoint x: 198, endPoint y: 122, distance: 108.0
click at [198, 122] on div "**********" at bounding box center [411, 500] width 438 height 791
type textarea "**********"
click at [258, 175] on input "text" at bounding box center [411, 168] width 408 height 25
type input "**"
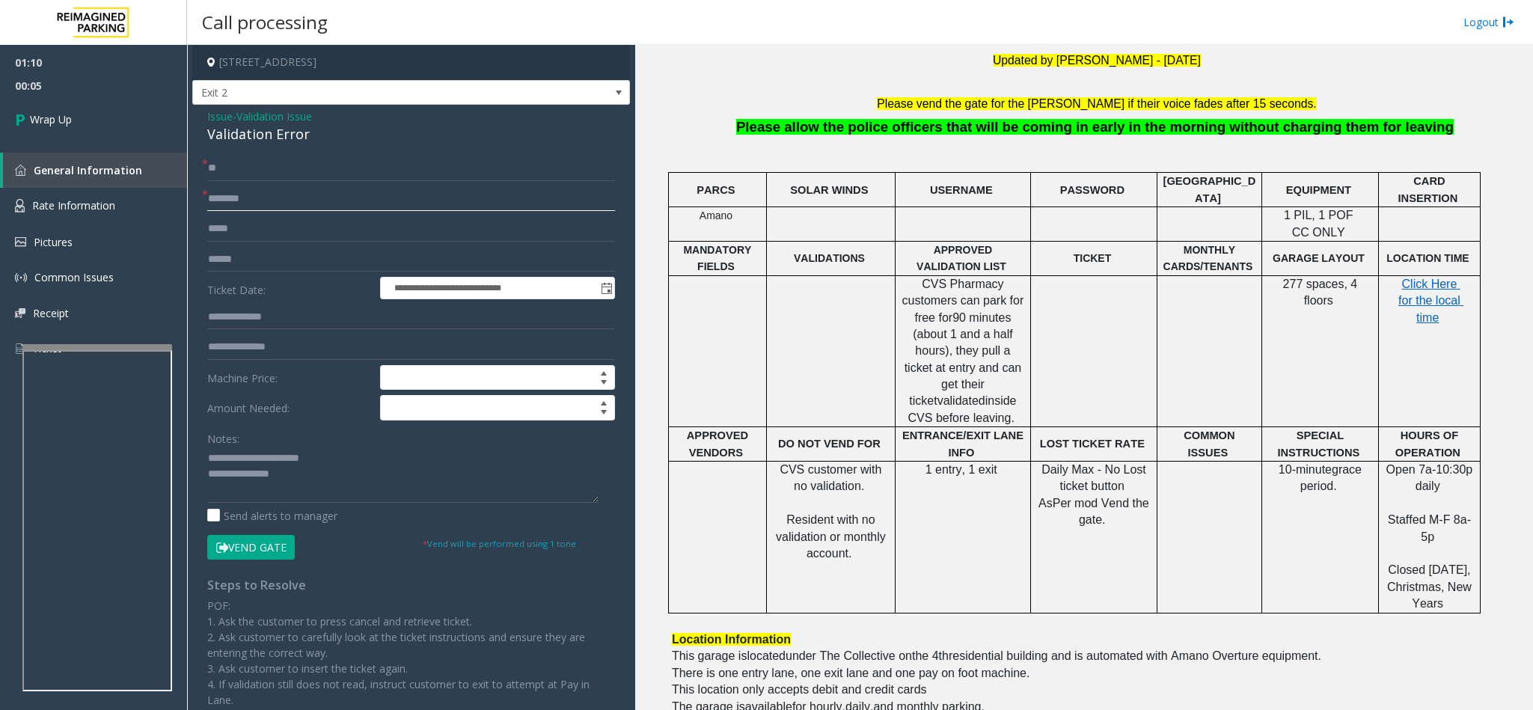
click at [268, 200] on input "text" at bounding box center [411, 198] width 408 height 25
type input "**"
drag, startPoint x: 333, startPoint y: 467, endPoint x: 241, endPoint y: 461, distance: 92.2
click at [241, 461] on textarea at bounding box center [402, 475] width 391 height 56
click at [349, 465] on textarea at bounding box center [402, 475] width 391 height 56
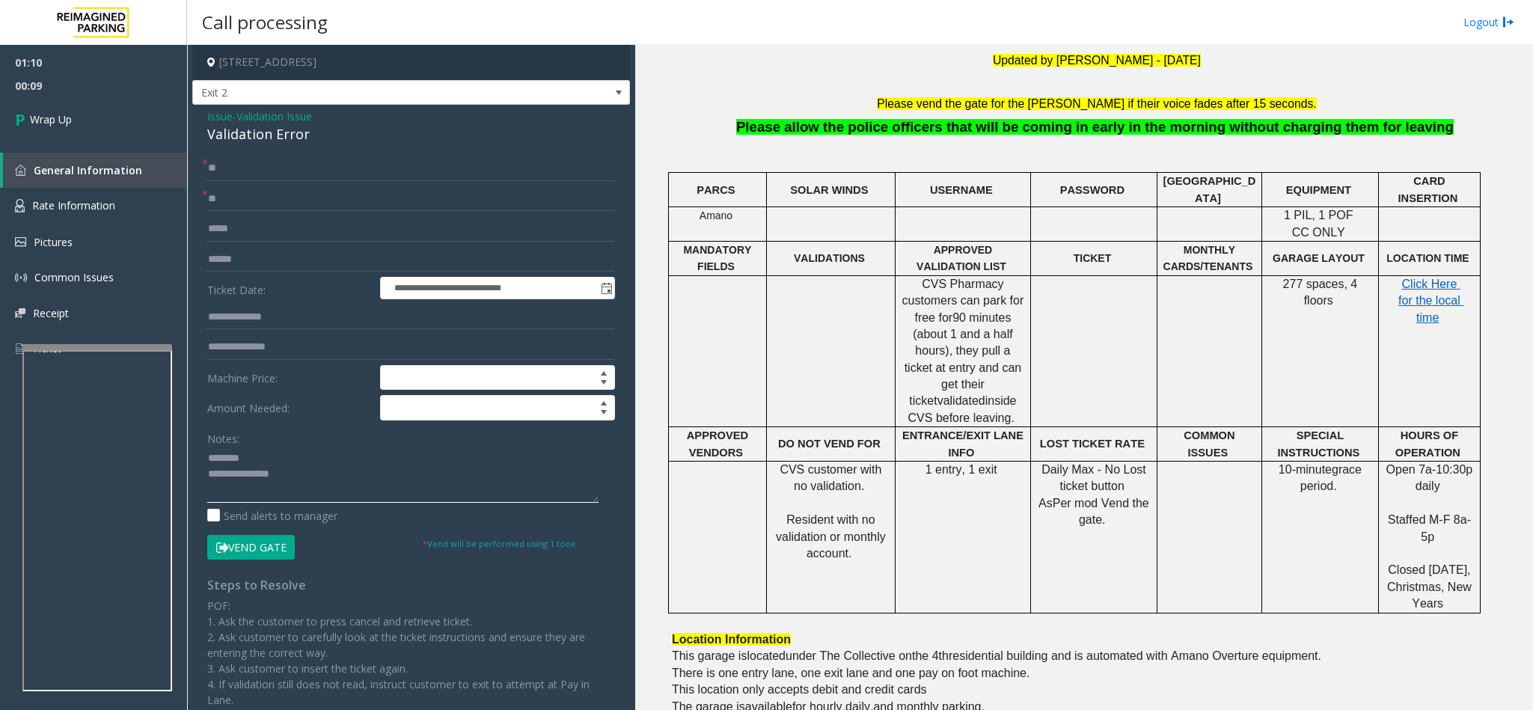
click at [346, 477] on textarea at bounding box center [402, 475] width 391 height 56
type textarea "**********"
click at [106, 110] on link "Wrap Up" at bounding box center [93, 119] width 187 height 44
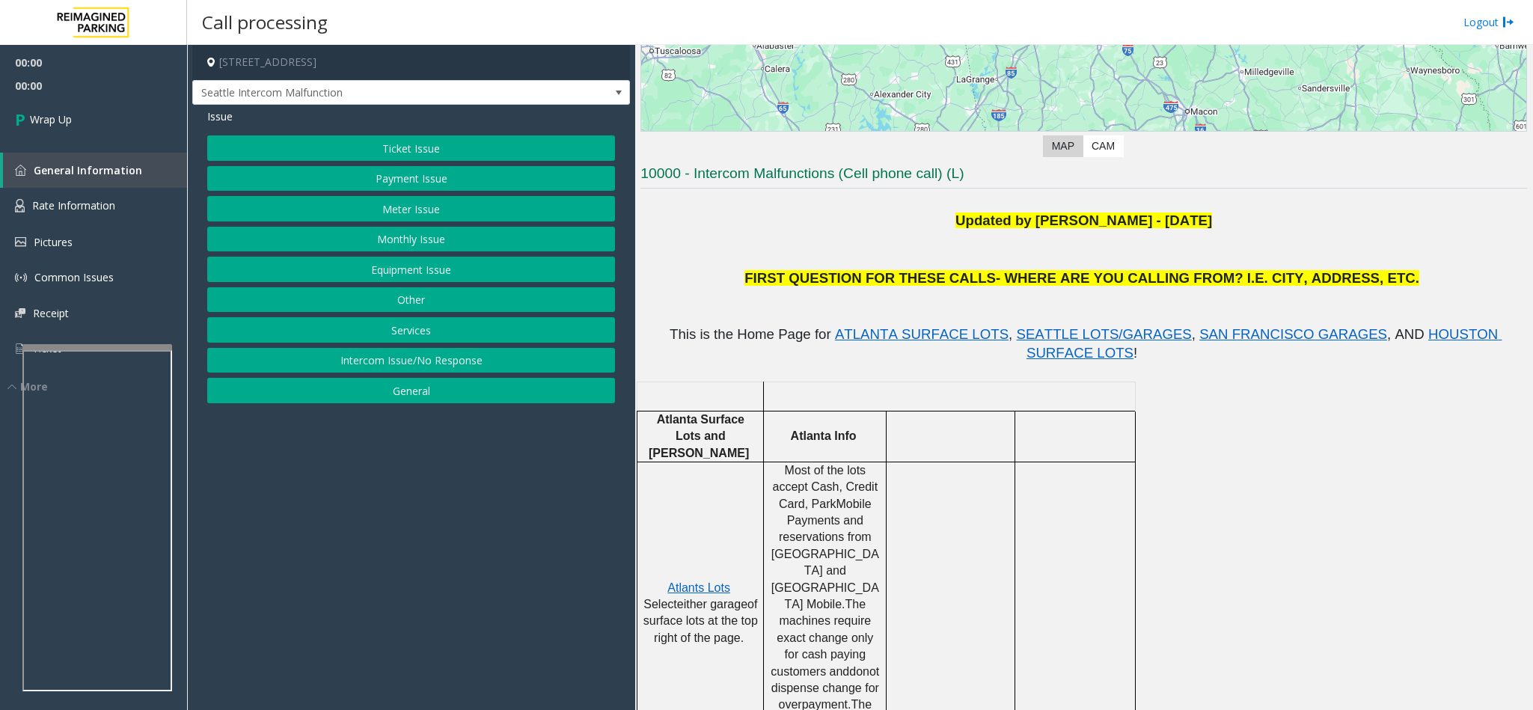
scroll to position [337, 0]
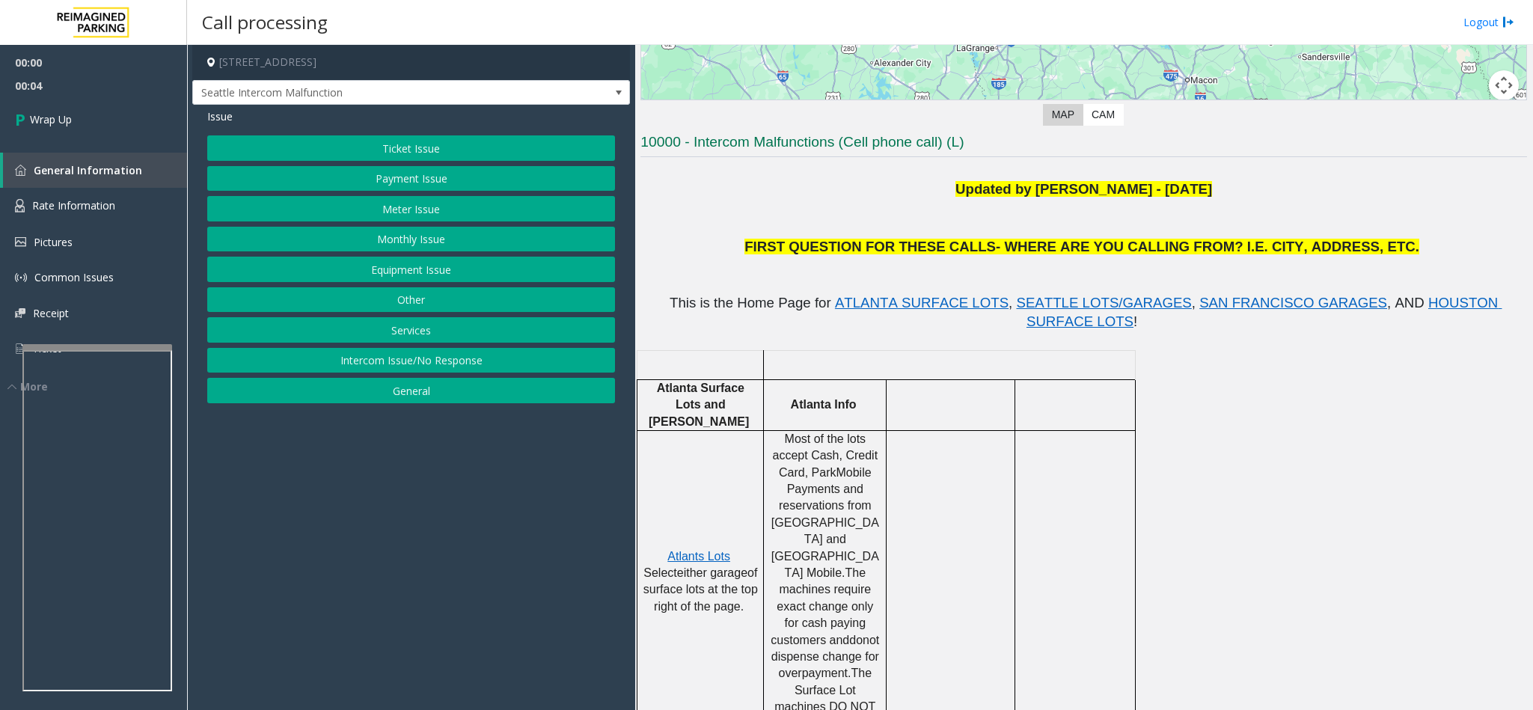
drag, startPoint x: 426, startPoint y: 361, endPoint x: 424, endPoint y: 352, distance: 9.3
click at [426, 361] on button "Intercom Issue/No Response" at bounding box center [411, 360] width 408 height 25
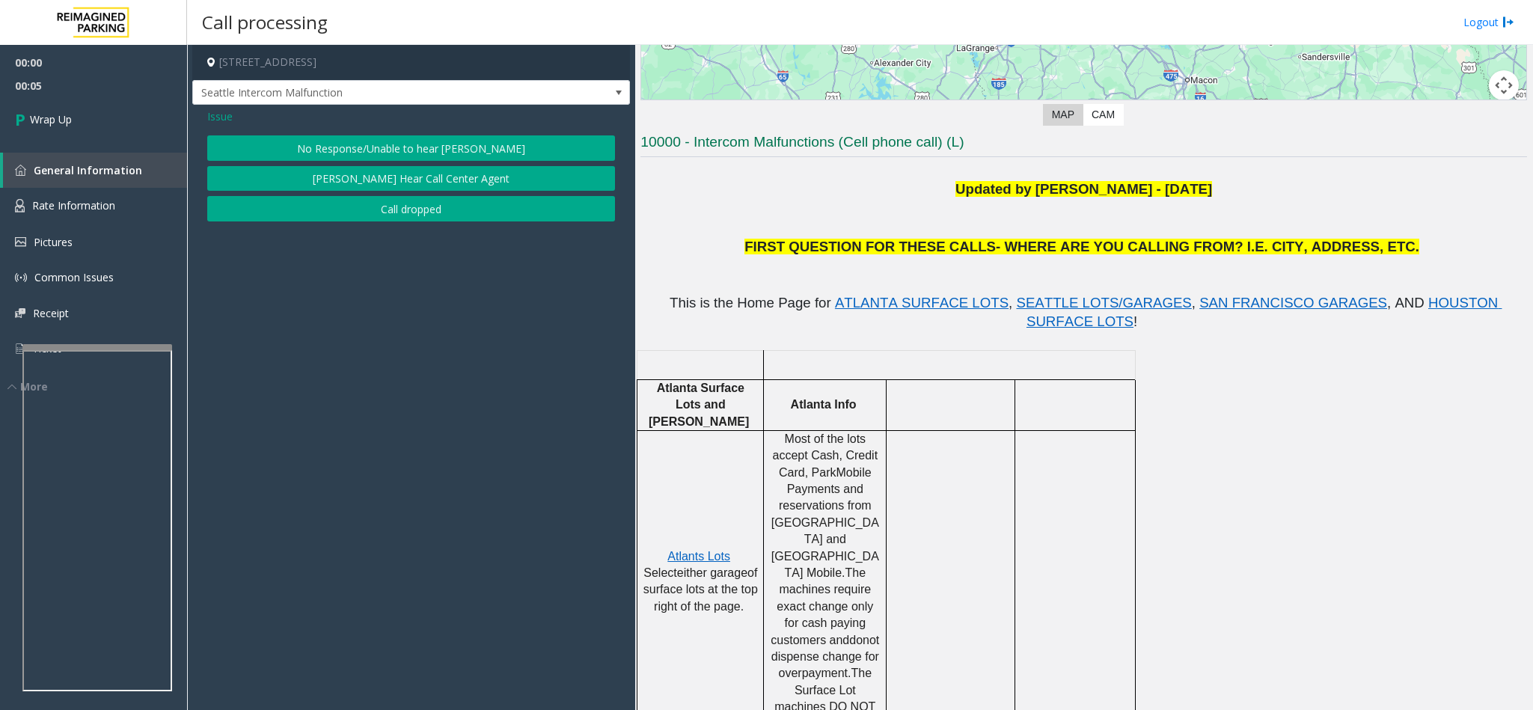
click at [402, 218] on button "Call dropped" at bounding box center [411, 208] width 408 height 25
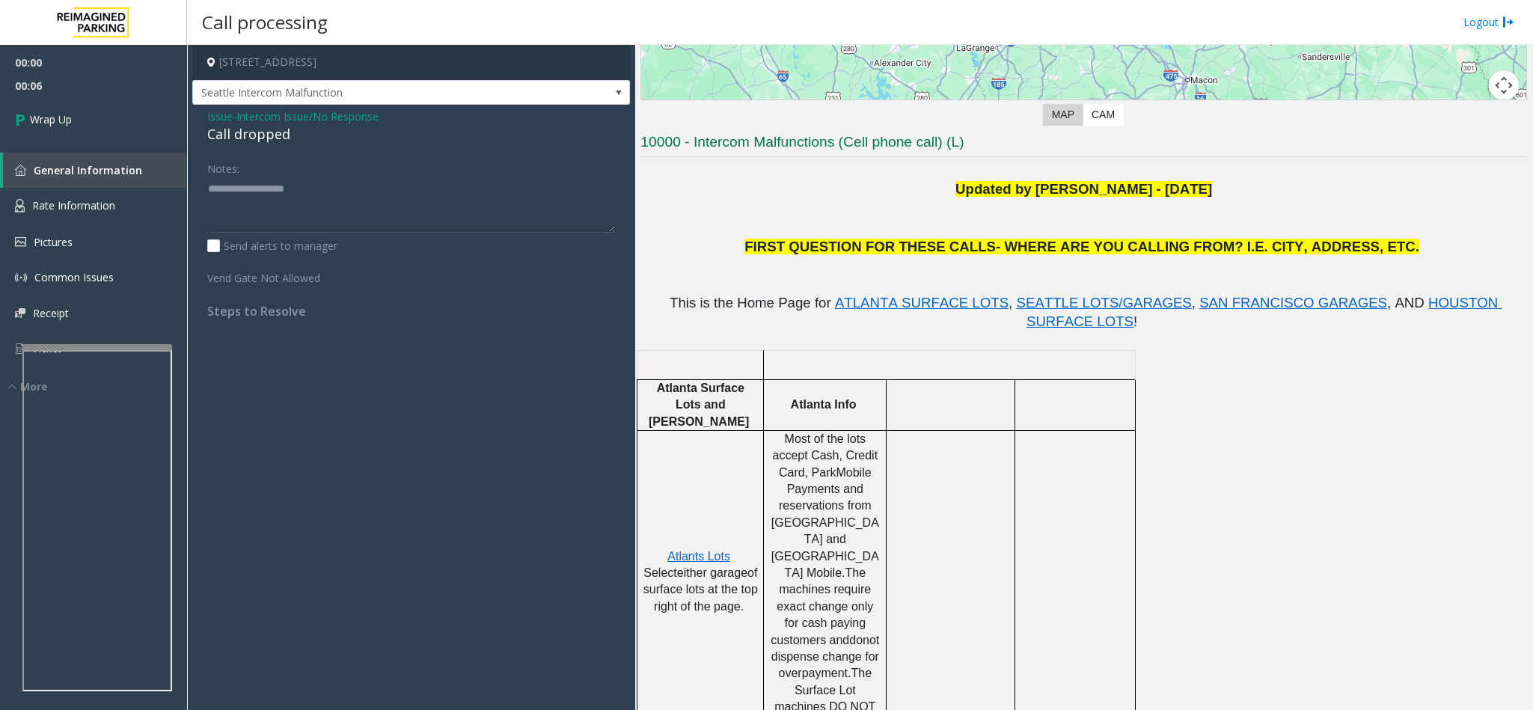
click at [269, 122] on span "Intercom Issue/No Response" at bounding box center [307, 116] width 142 height 16
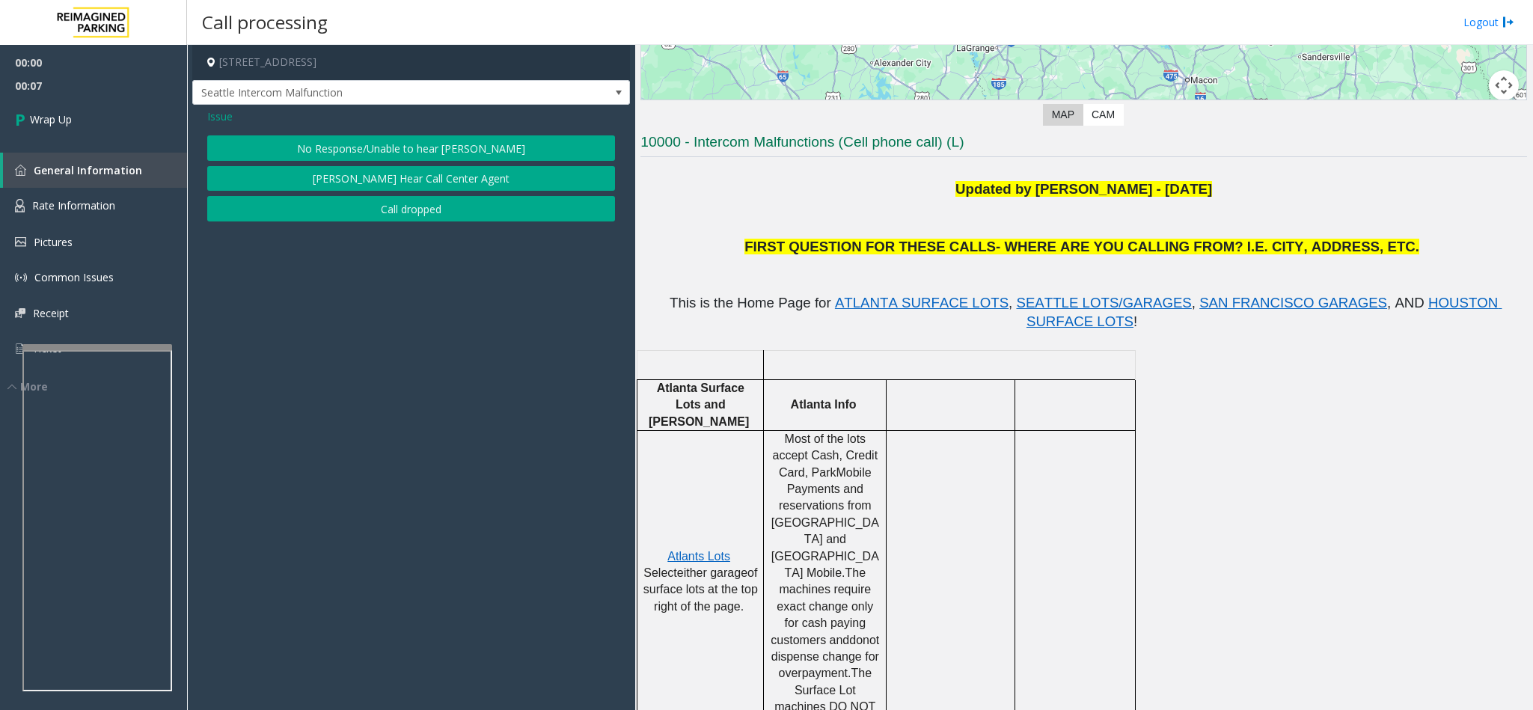
click at [332, 209] on button "Call dropped" at bounding box center [411, 208] width 408 height 25
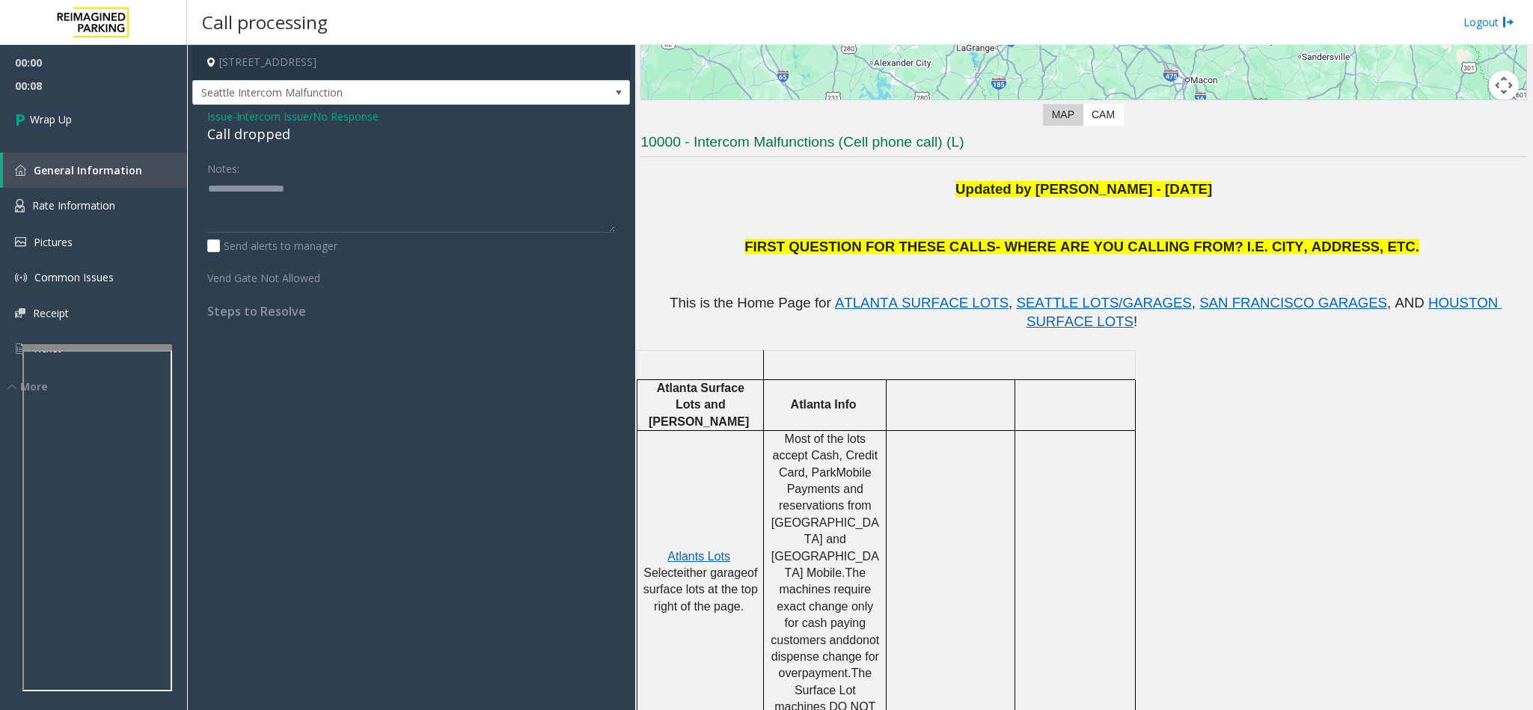
click at [242, 138] on div "Call dropped" at bounding box center [411, 134] width 408 height 20
type textarea "**********"
click at [70, 132] on link "Wrap Up" at bounding box center [93, 119] width 187 height 44
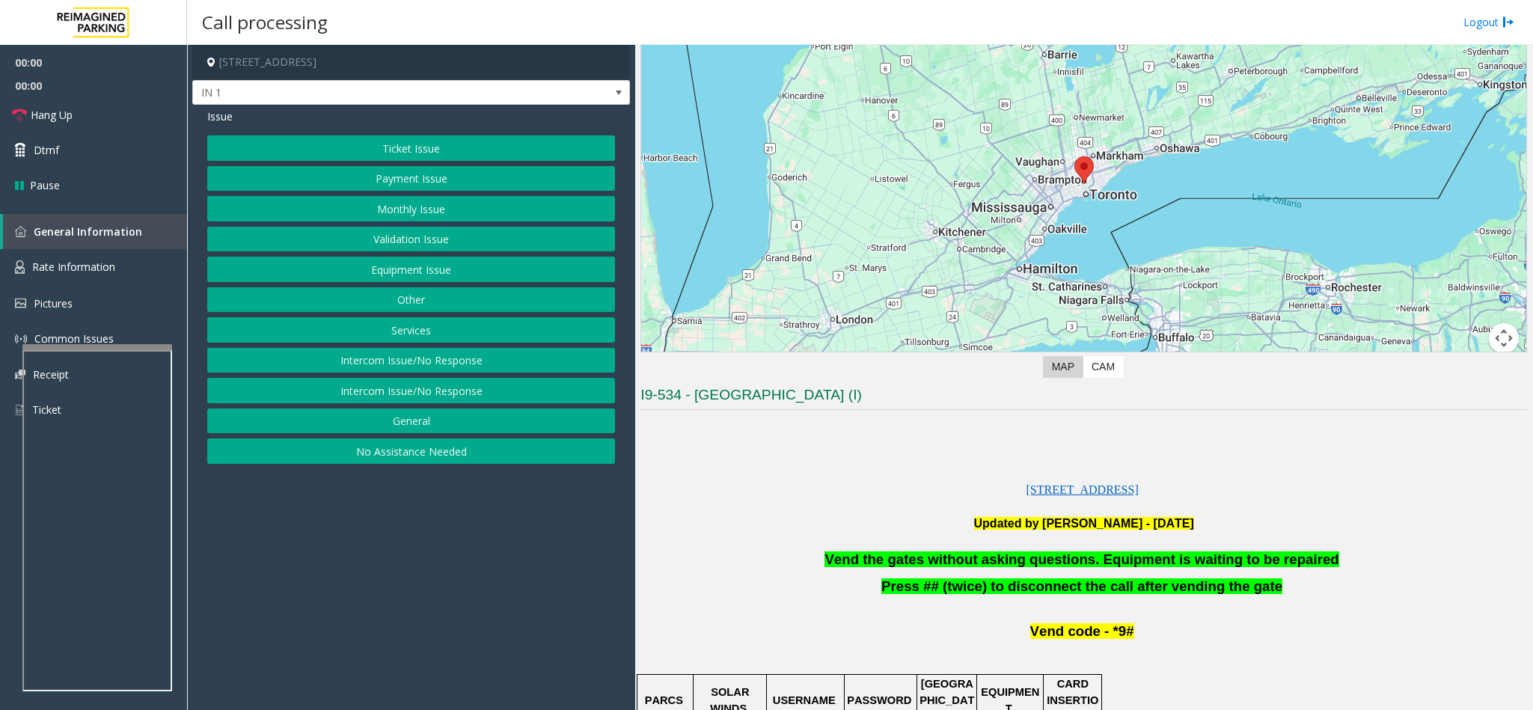
scroll to position [561, 0]
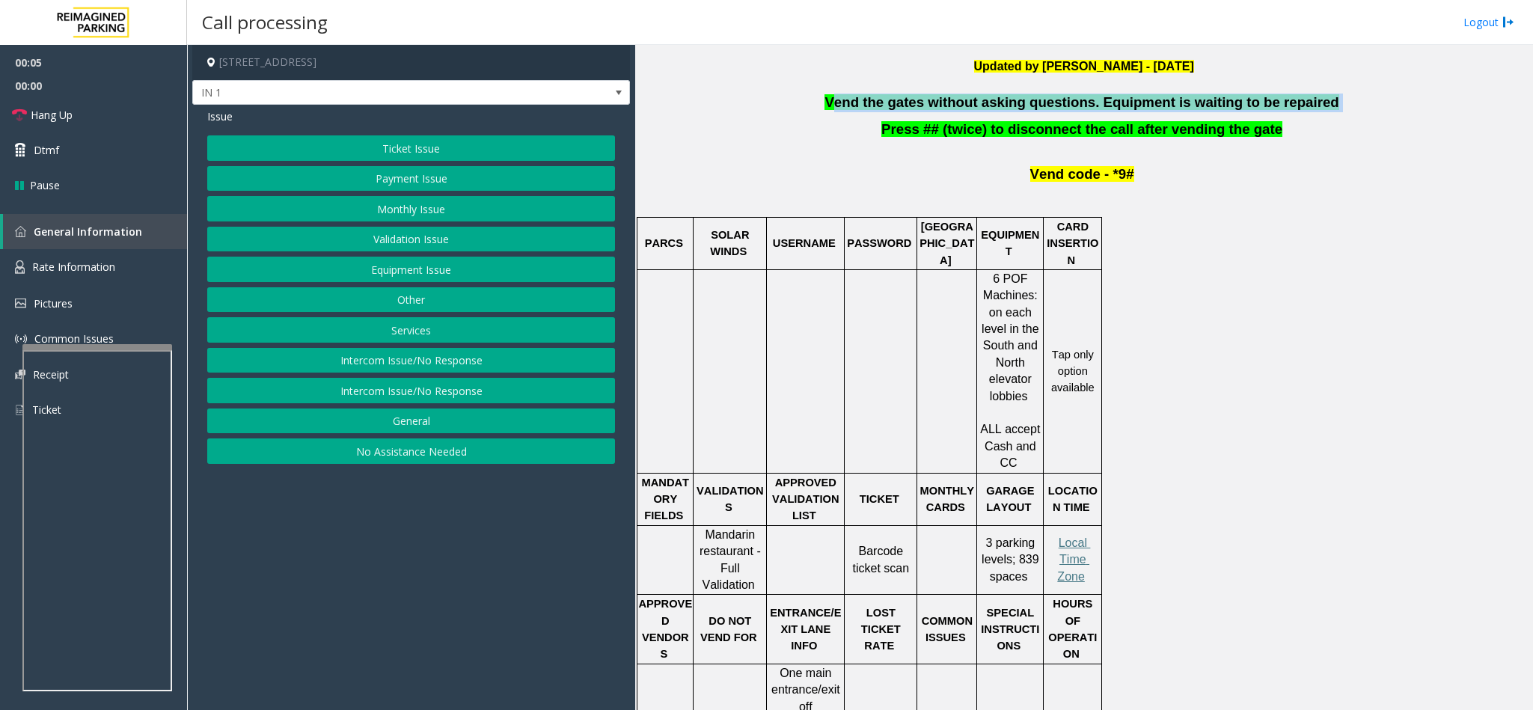
drag, startPoint x: 1313, startPoint y: 96, endPoint x: 855, endPoint y: 104, distance: 457.9
click at [855, 104] on p "Vend the gates without asking questions. Equipment is waiting to be repaired" at bounding box center [1083, 103] width 886 height 19
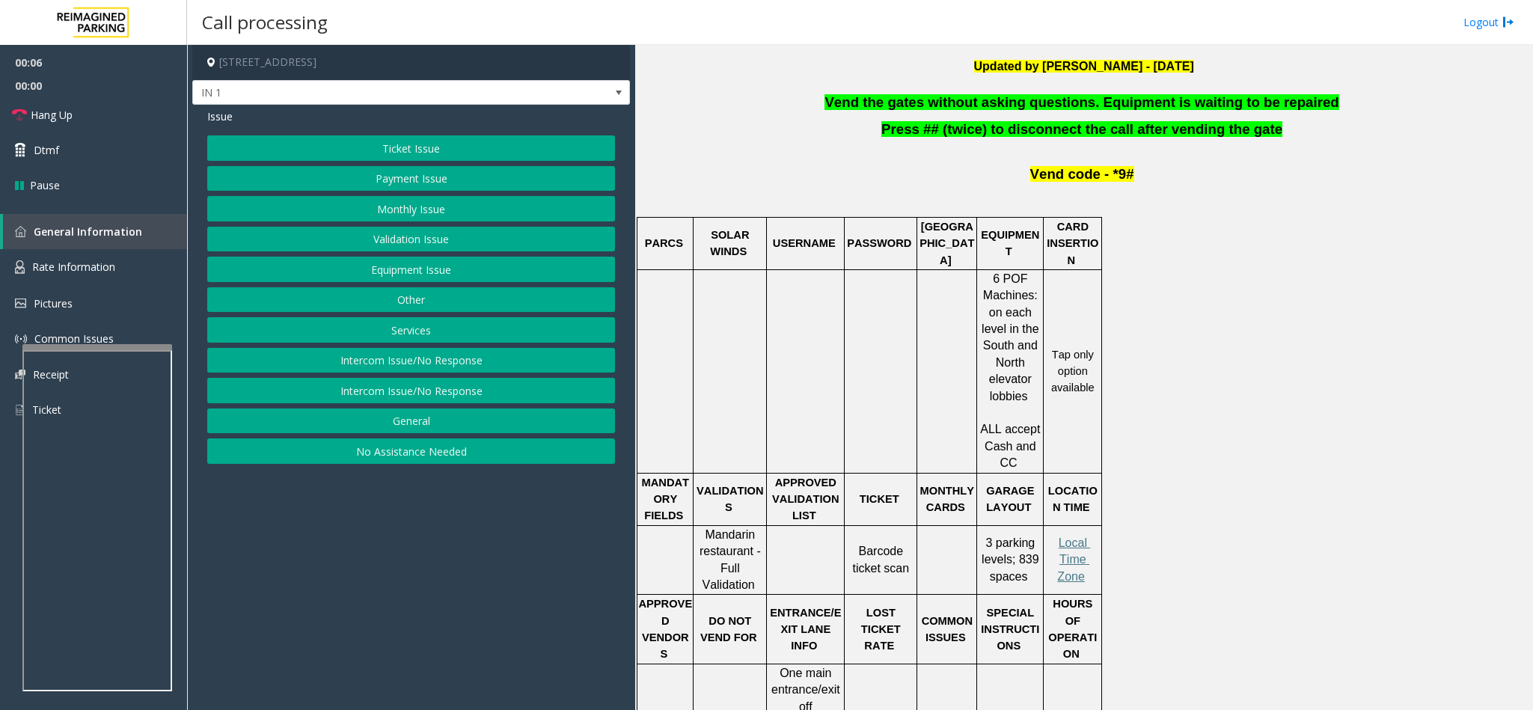
click at [849, 103] on span "Vend the gates without asking questions. Equipment is waiting to be repaired" at bounding box center [1081, 102] width 514 height 16
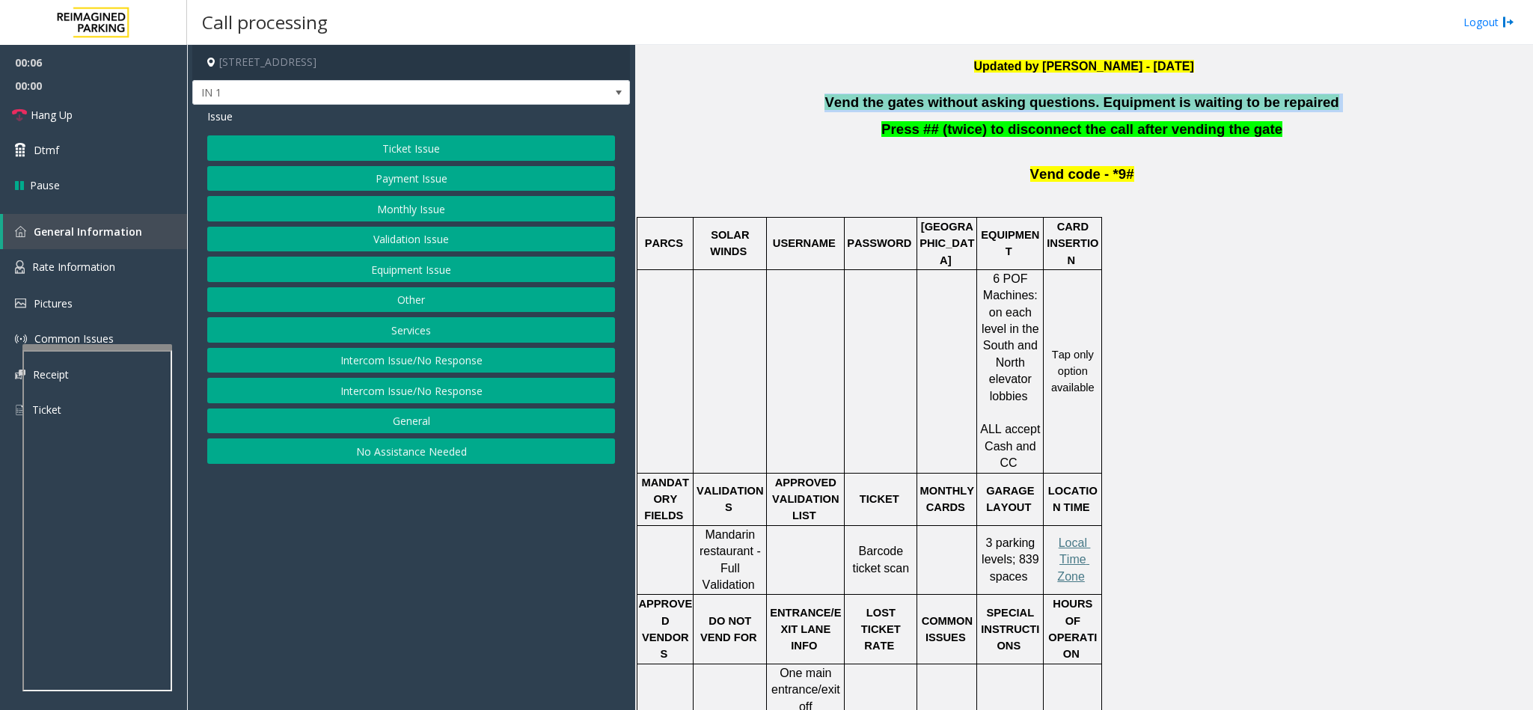
click at [849, 103] on span "Vend the gates without asking questions. Equipment is waiting to be repaired" at bounding box center [1081, 102] width 514 height 16
copy p "Vend the gates without asking questions. Equipment is waiting to be repaired"
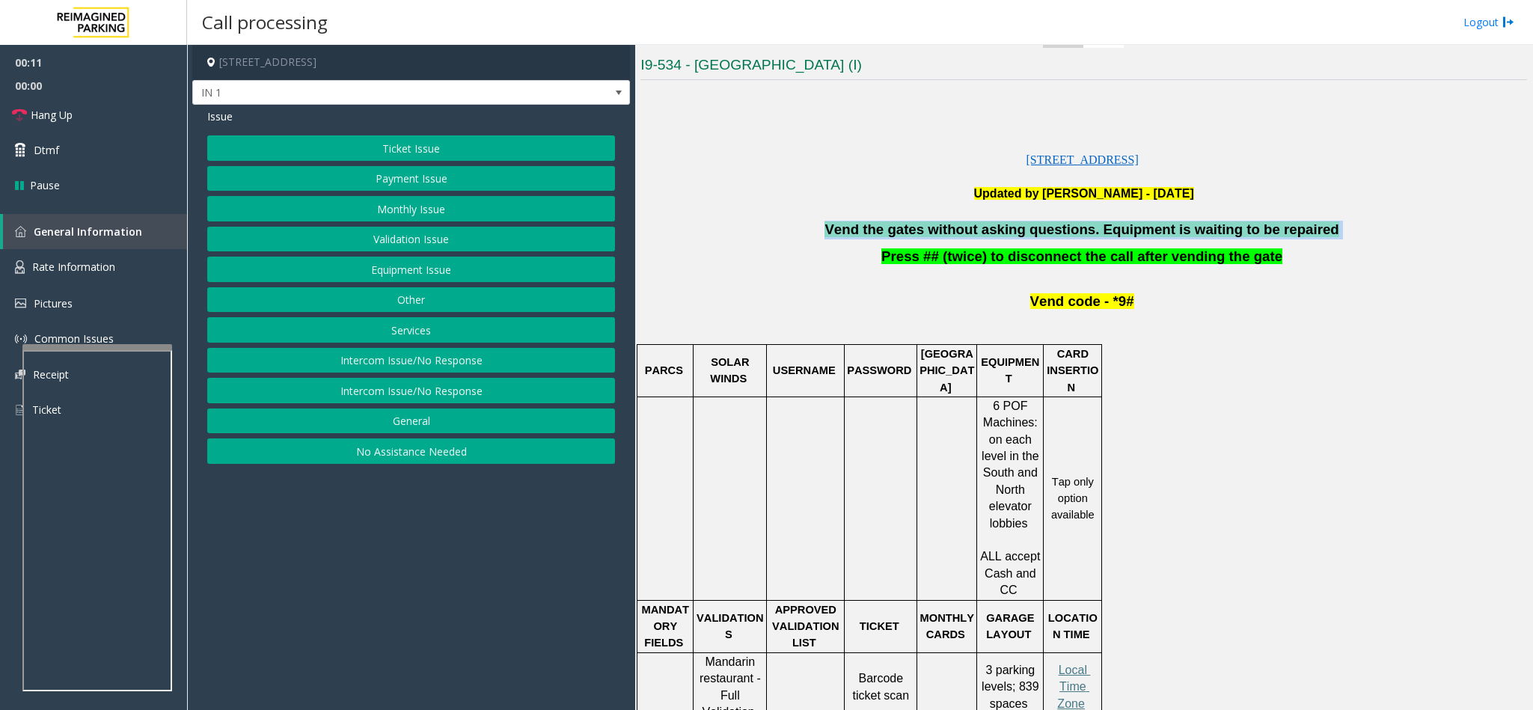
scroll to position [337, 0]
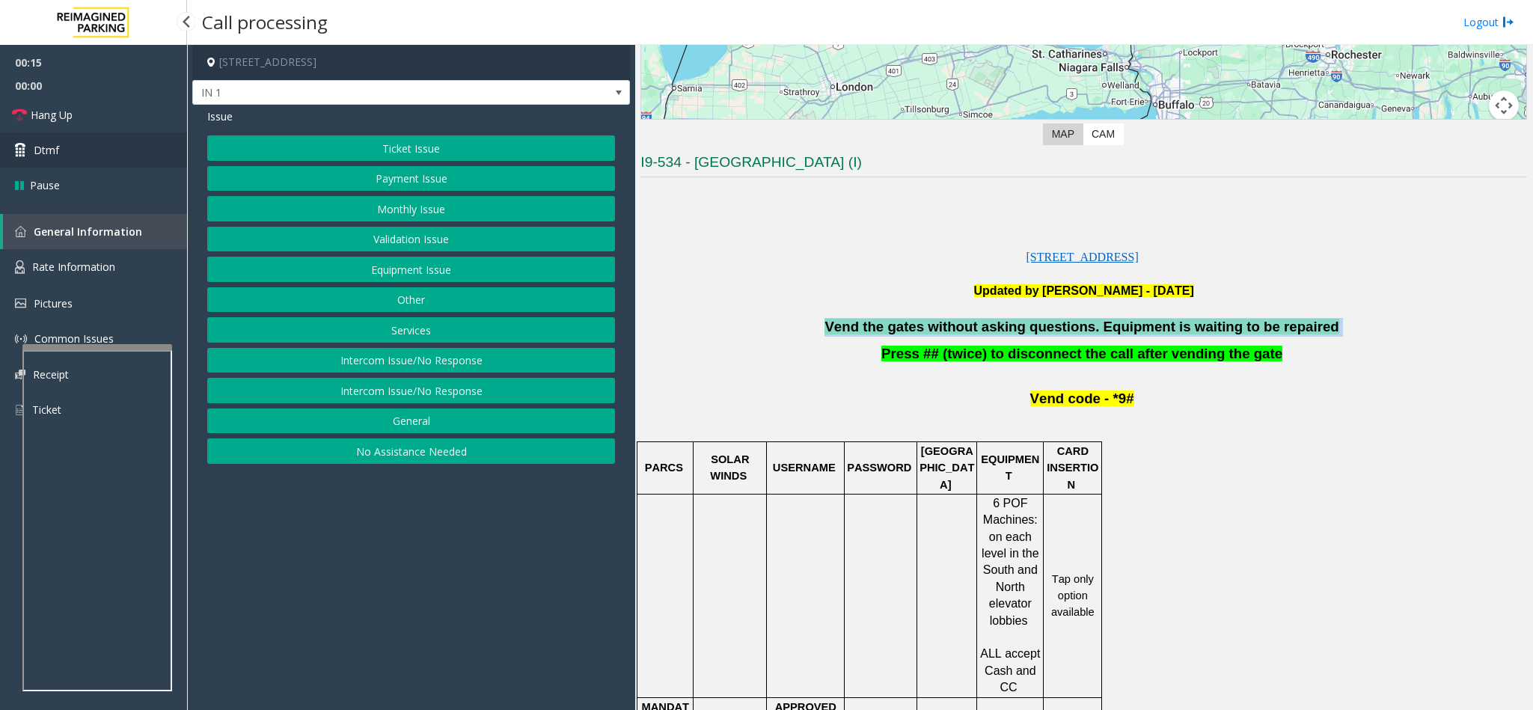
click at [99, 144] on link "Dtmf" at bounding box center [93, 149] width 187 height 35
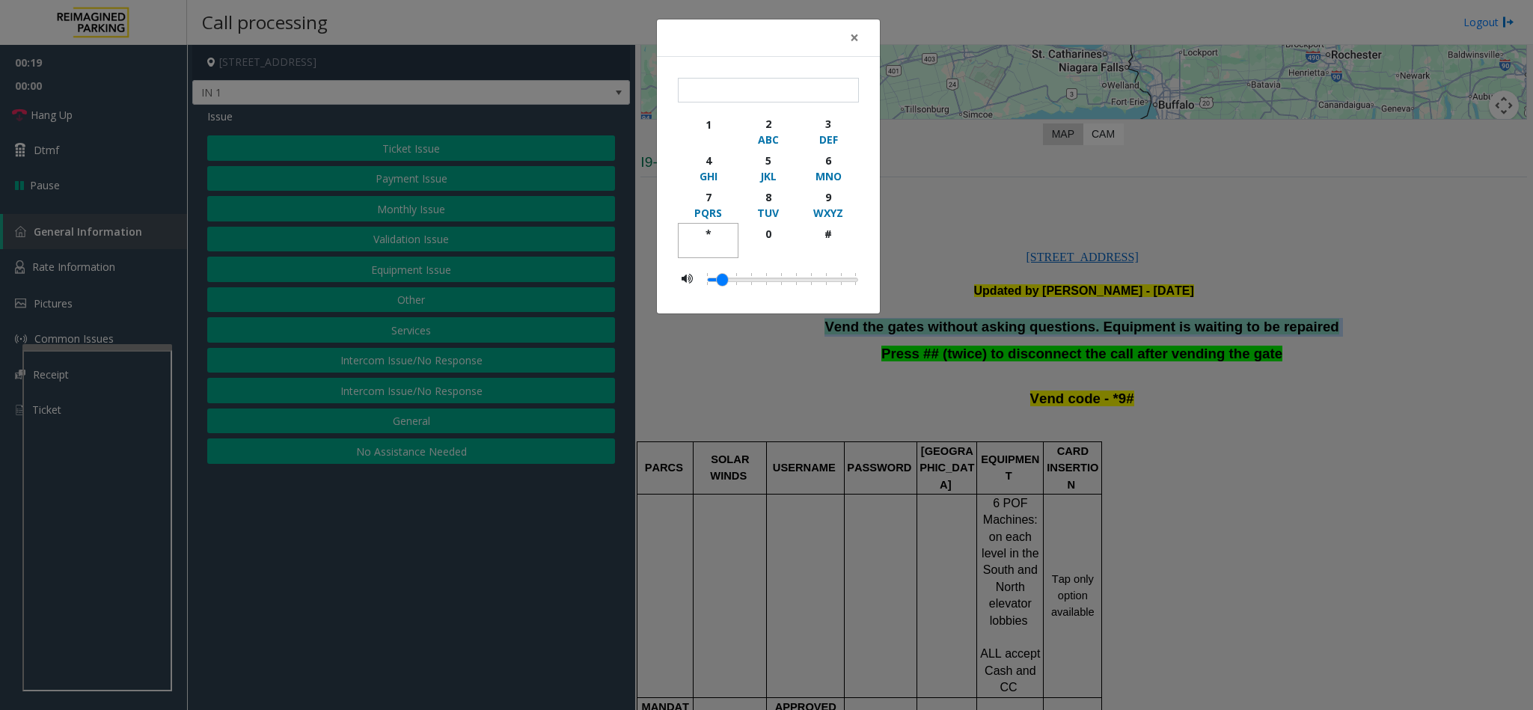
click at [707, 232] on div "*" at bounding box center [707, 234] width 41 height 16
click at [824, 197] on div "9" at bounding box center [828, 197] width 41 height 16
click at [827, 236] on div "#" at bounding box center [828, 234] width 41 height 16
type input "***"
click at [855, 39] on span "×" at bounding box center [854, 37] width 9 height 21
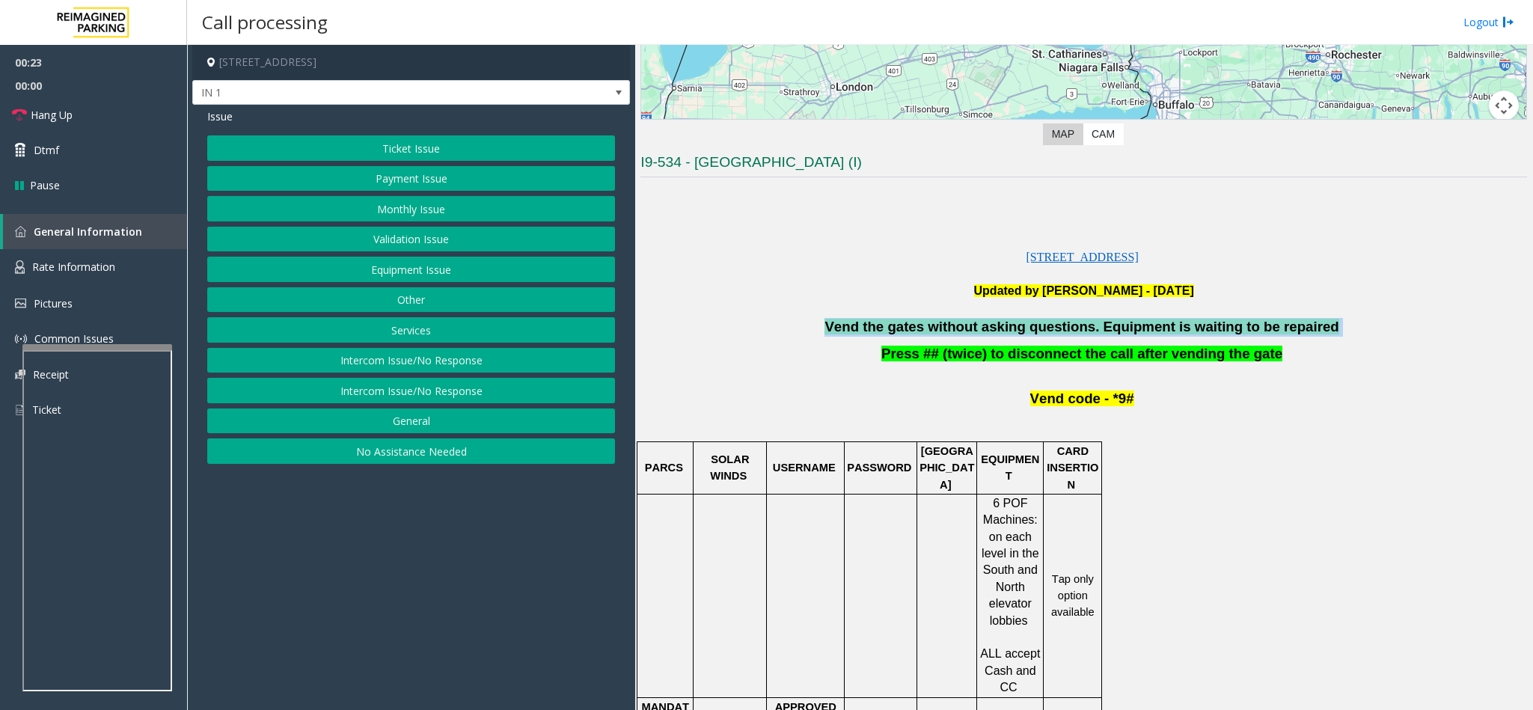
click at [454, 279] on button "Equipment Issue" at bounding box center [411, 269] width 408 height 25
click at [413, 269] on button "Gate / Door Won't Open" at bounding box center [411, 269] width 408 height 25
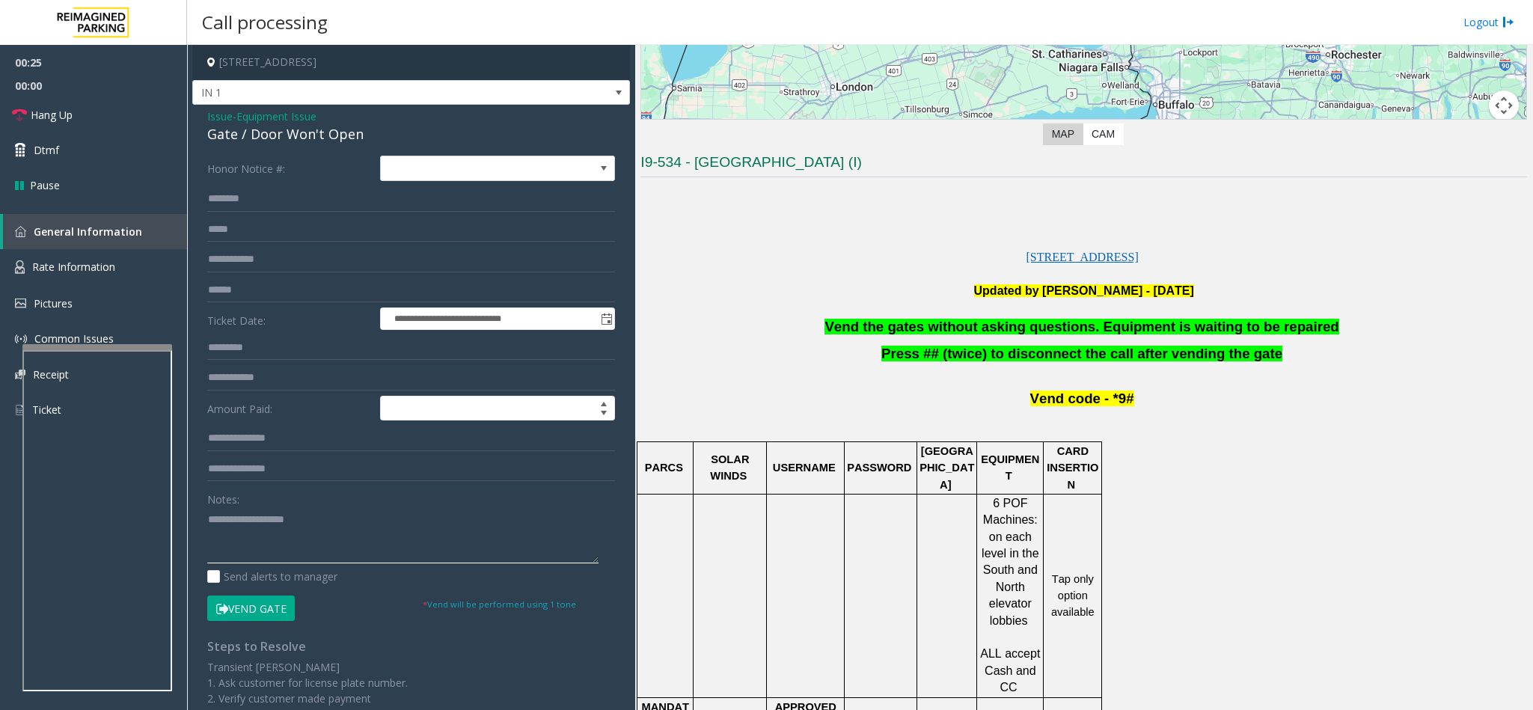
click at [359, 530] on textarea at bounding box center [402, 535] width 391 height 56
paste textarea "**********"
type textarea "**********"
click at [110, 112] on link "Hang Up" at bounding box center [93, 114] width 187 height 35
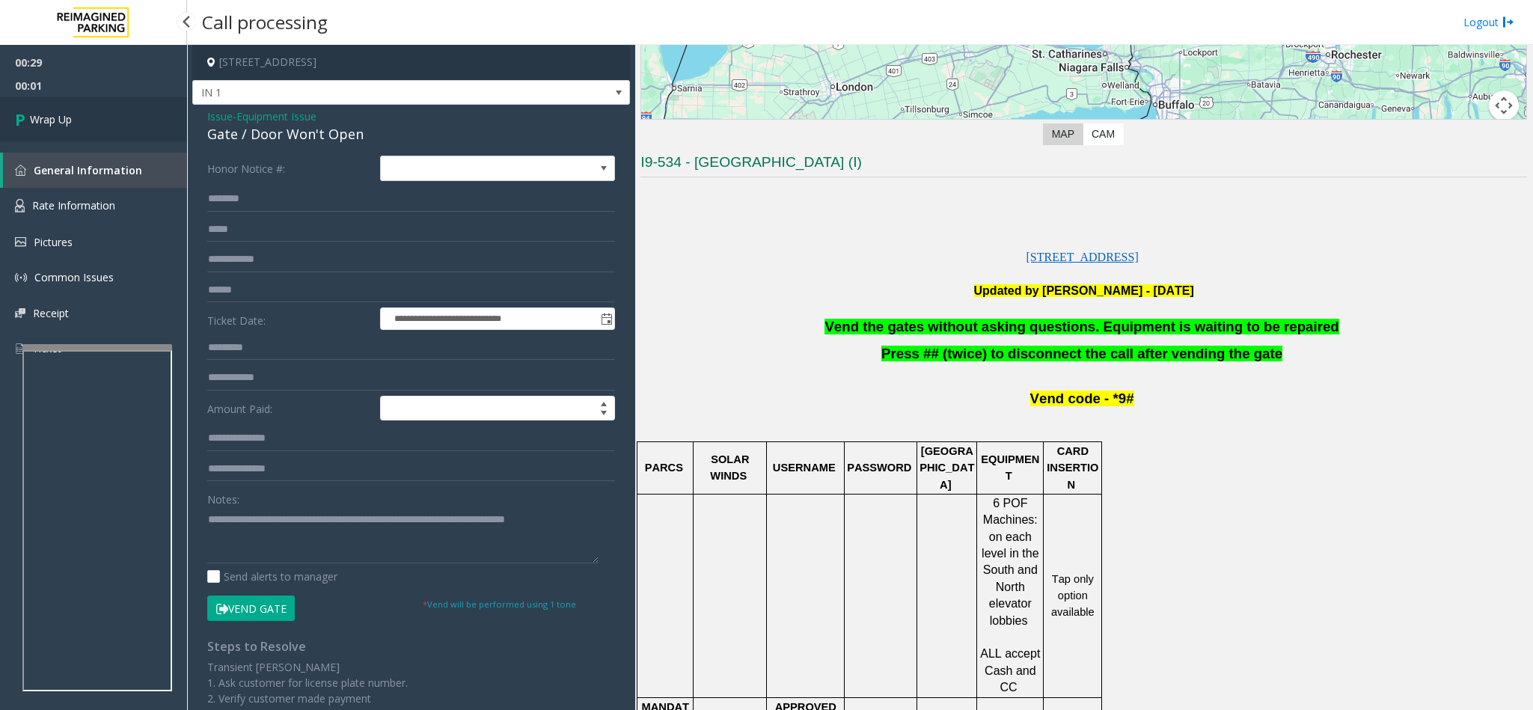
click at [110, 112] on link "Wrap Up" at bounding box center [93, 119] width 187 height 44
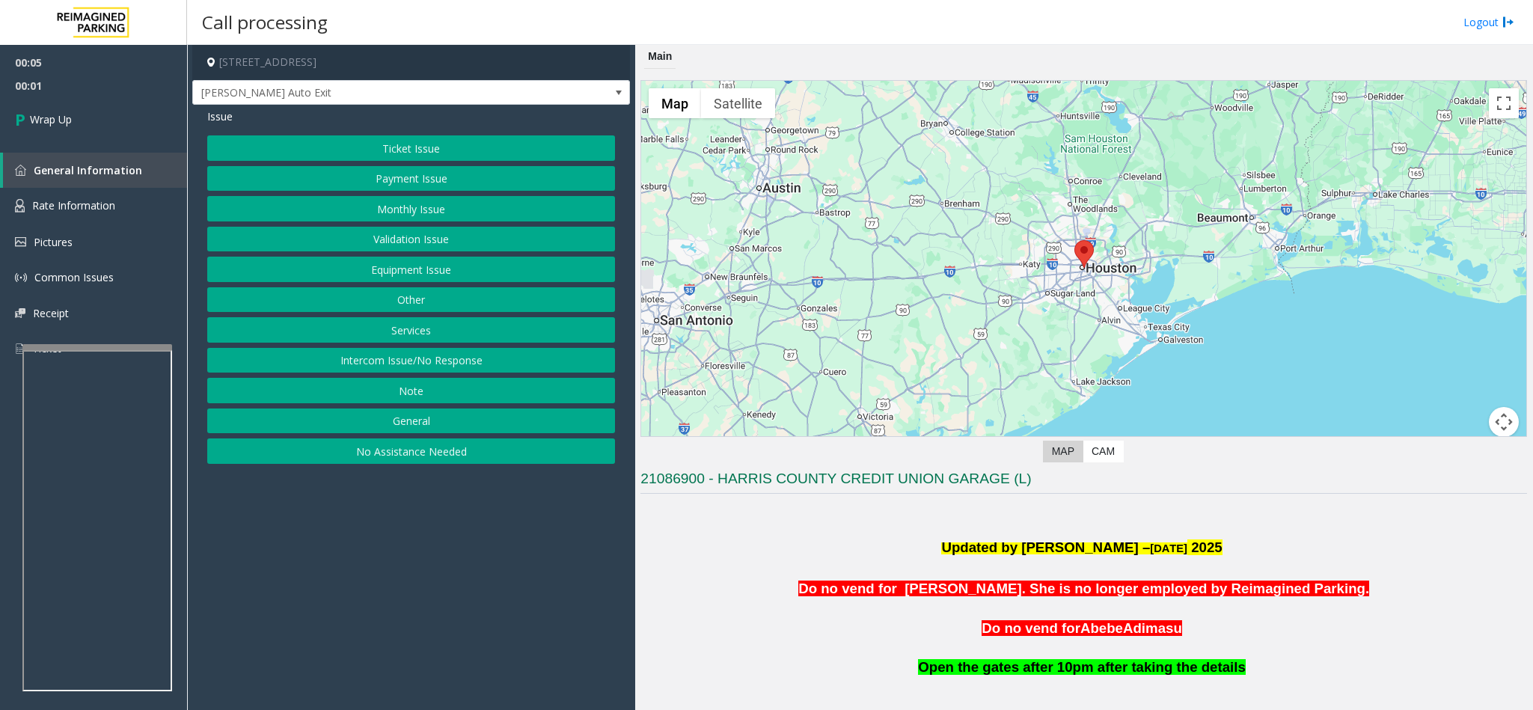
click at [438, 364] on button "Intercom Issue/No Response" at bounding box center [411, 360] width 408 height 25
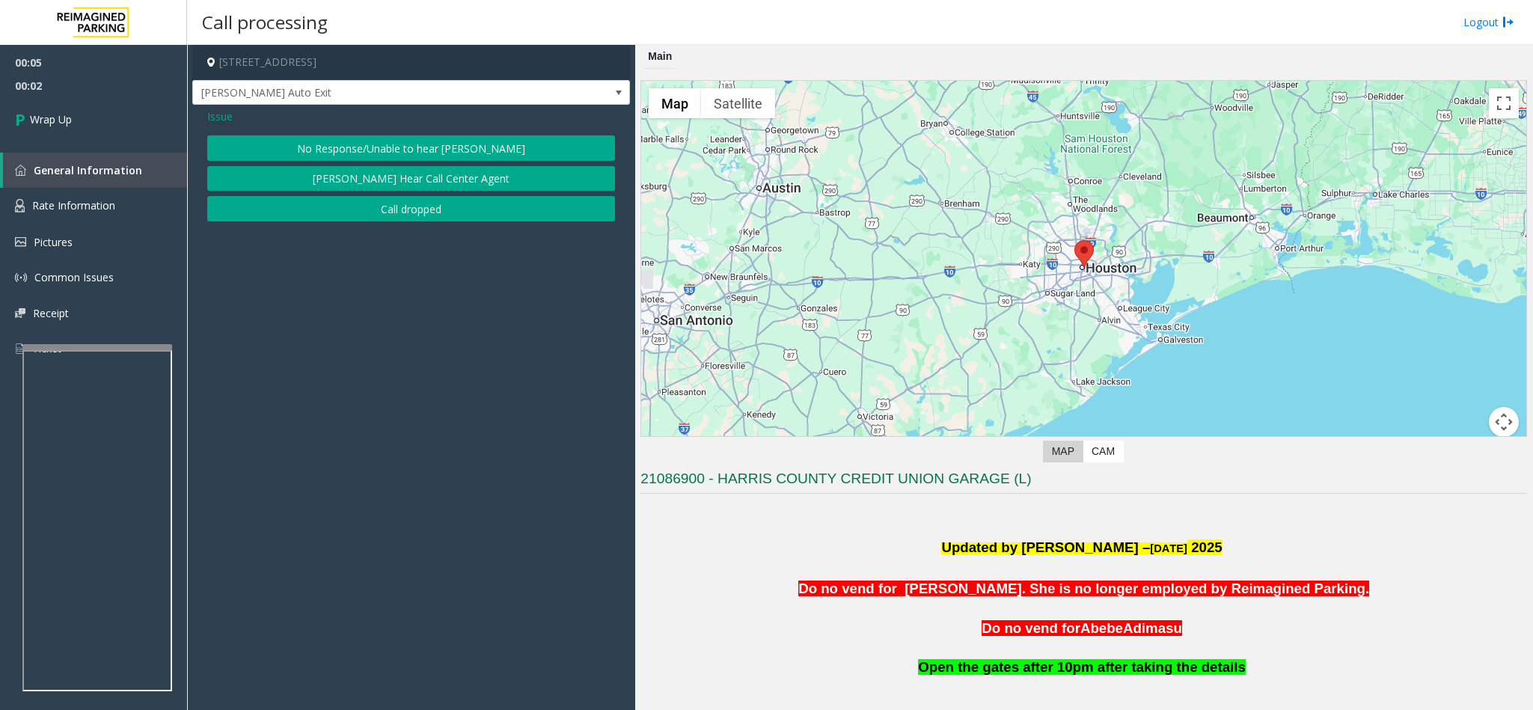
click at [416, 212] on button "Call dropped" at bounding box center [411, 208] width 408 height 25
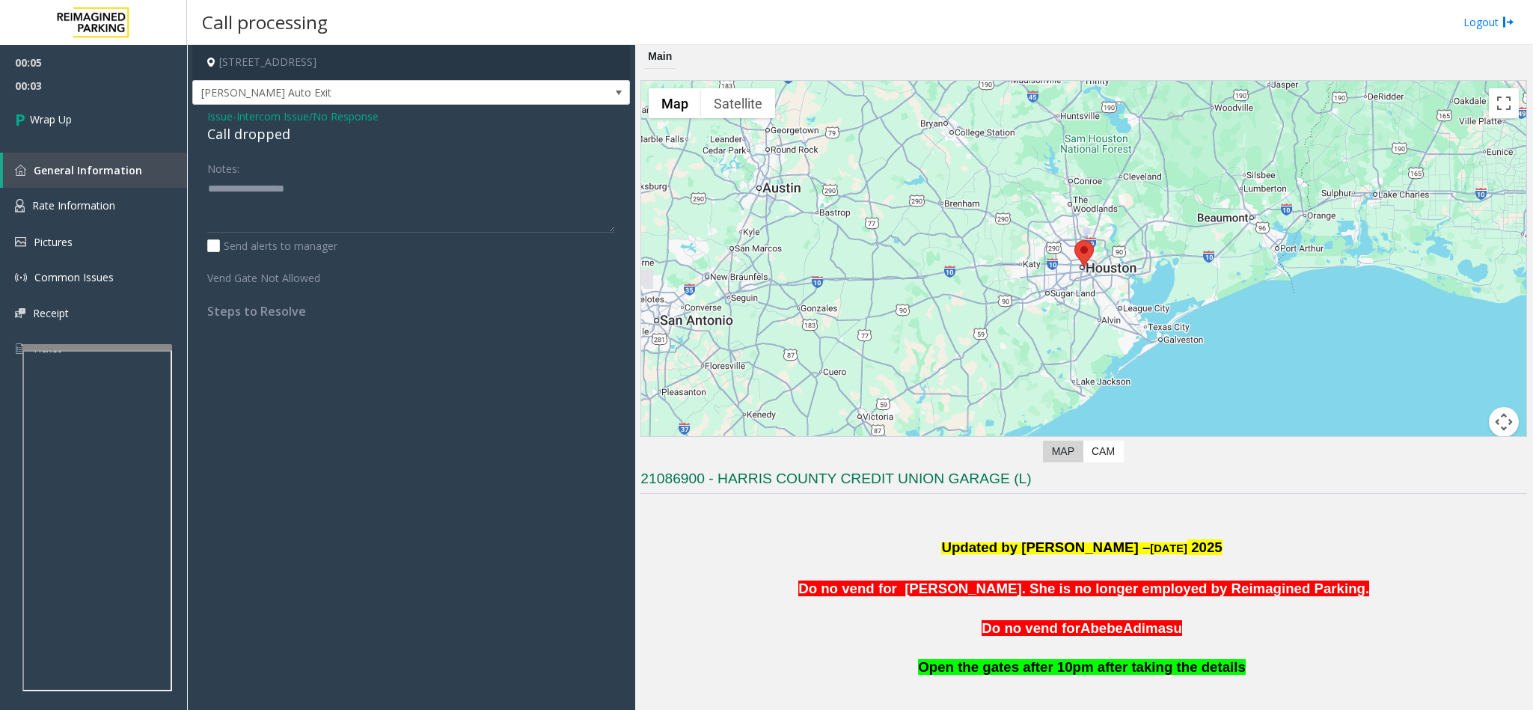
click at [279, 129] on div "Call dropped" at bounding box center [411, 134] width 408 height 20
type textarea "**********"
click at [111, 111] on link "Wrap Up" at bounding box center [93, 119] width 187 height 44
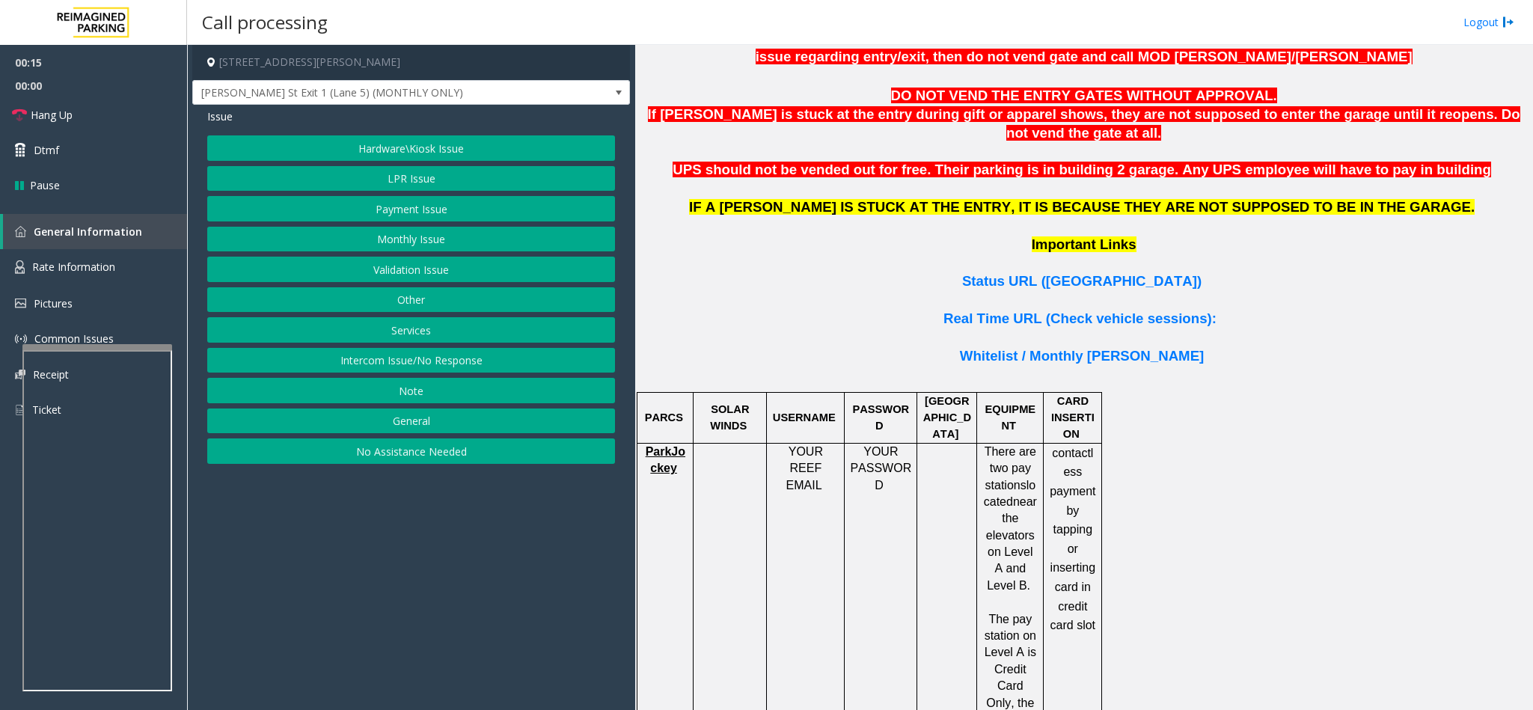
scroll to position [1010, 0]
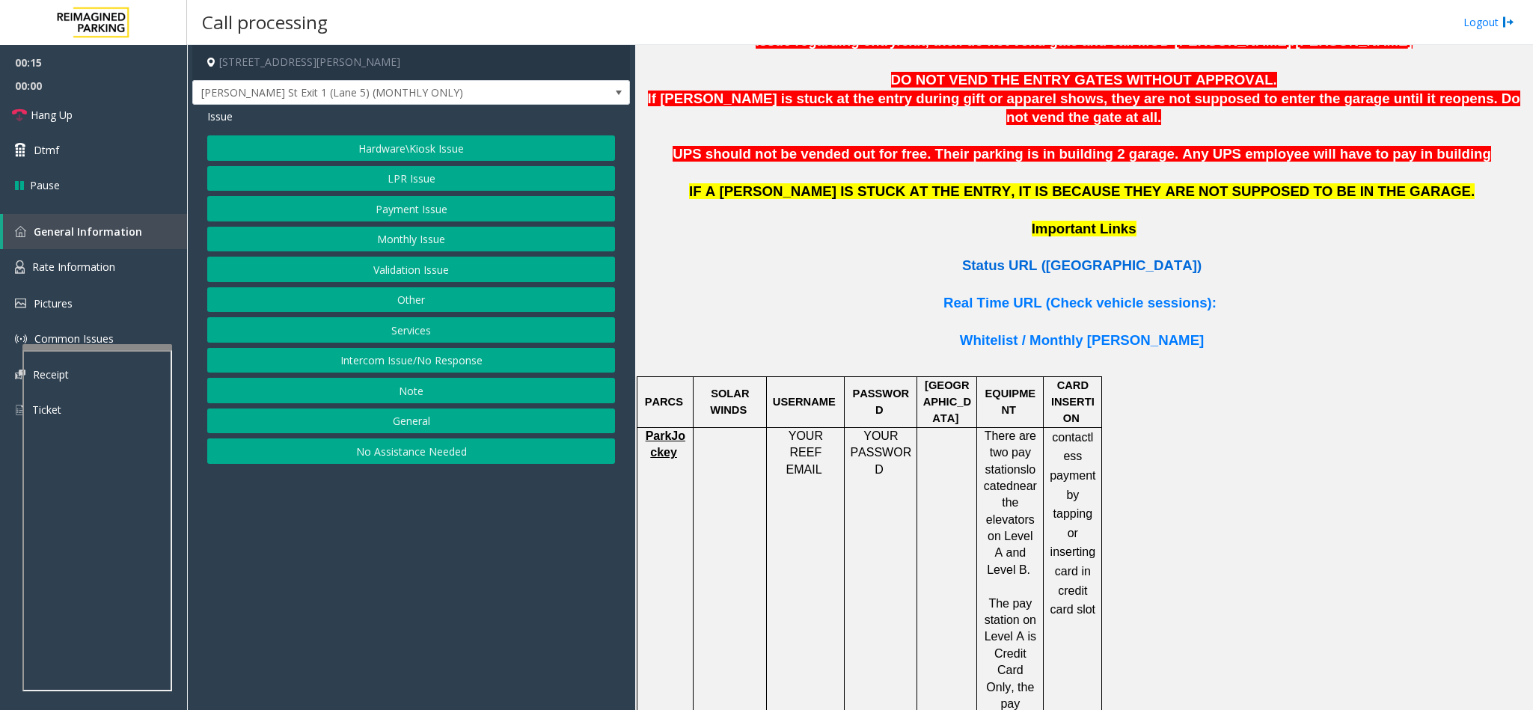
click at [1070, 257] on span "Status URL ([GEOGRAPHIC_DATA])" at bounding box center [1081, 265] width 239 height 16
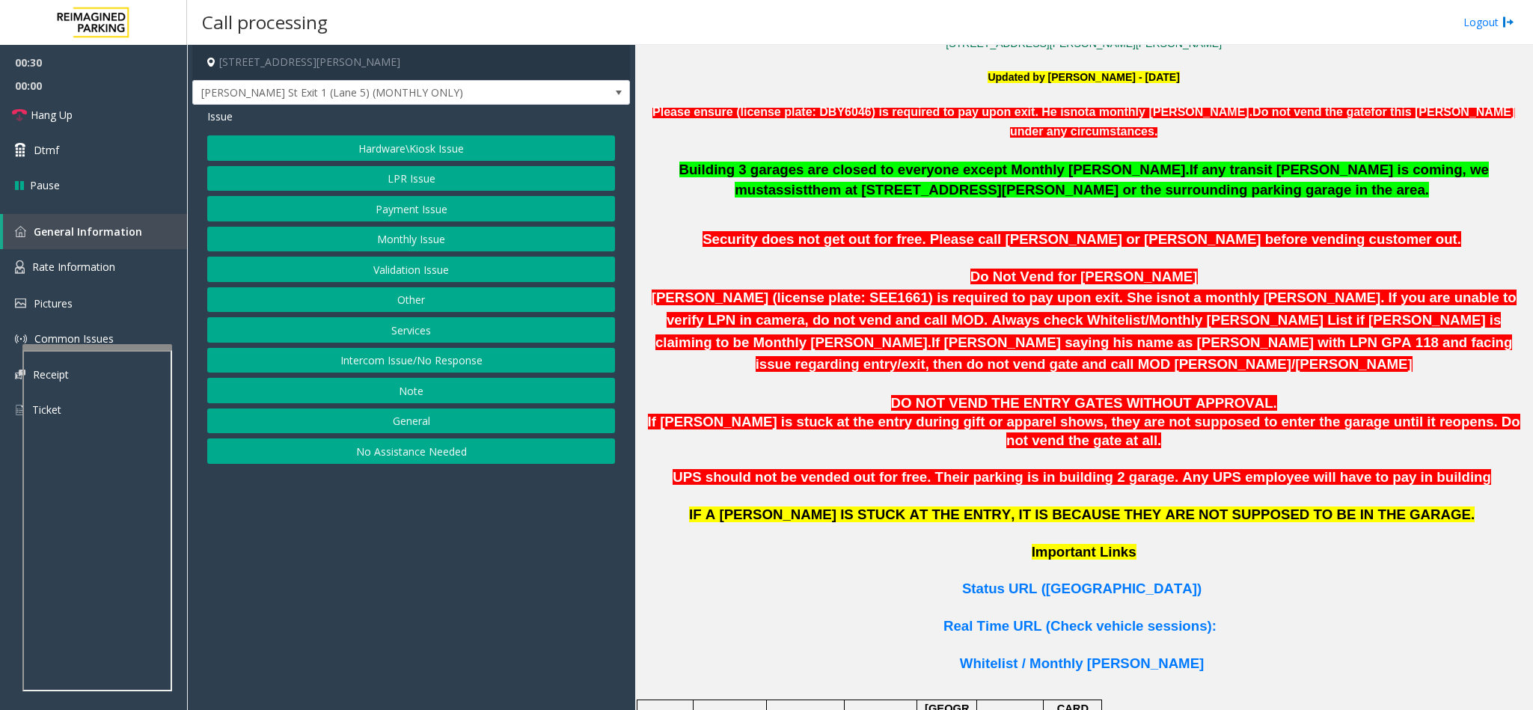
scroll to position [673, 0]
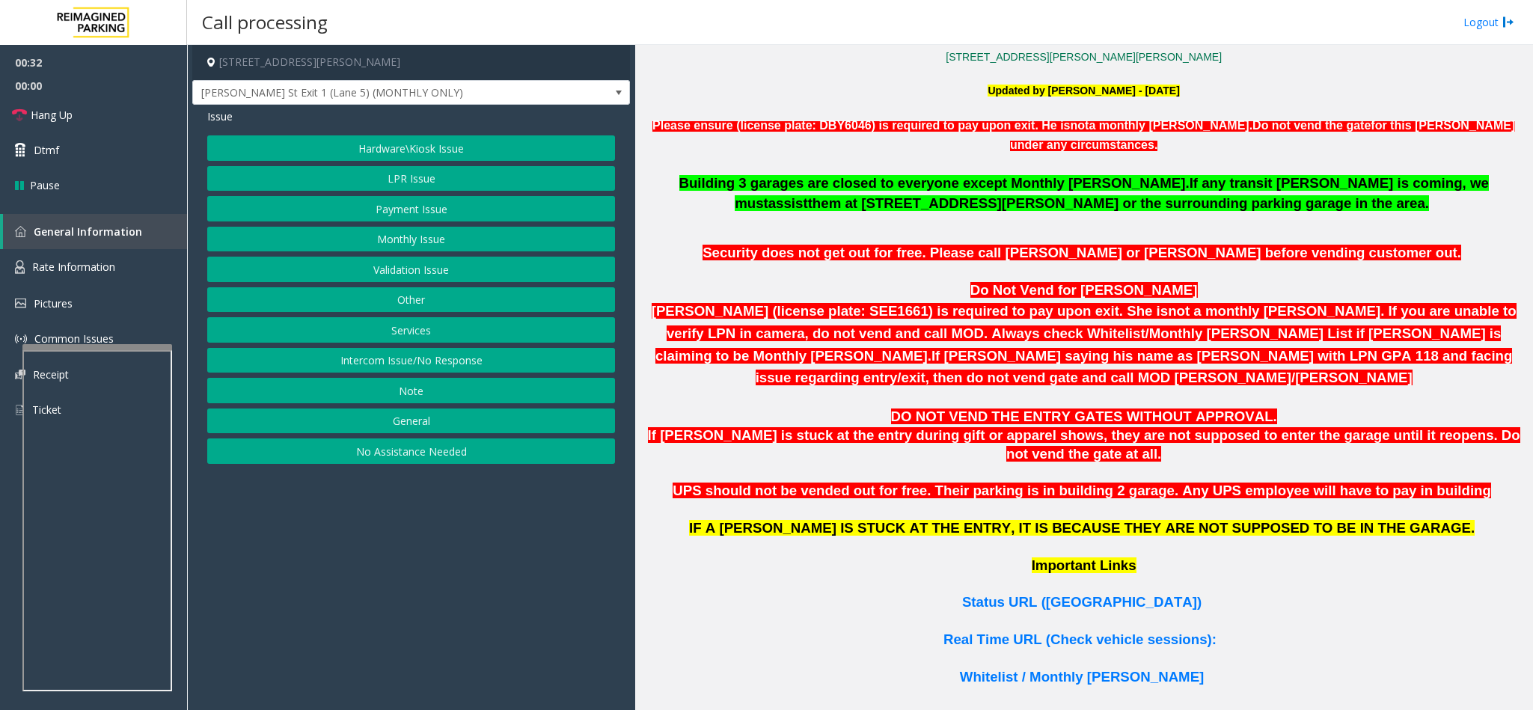
click at [400, 182] on button "LPR Issue" at bounding box center [411, 178] width 408 height 25
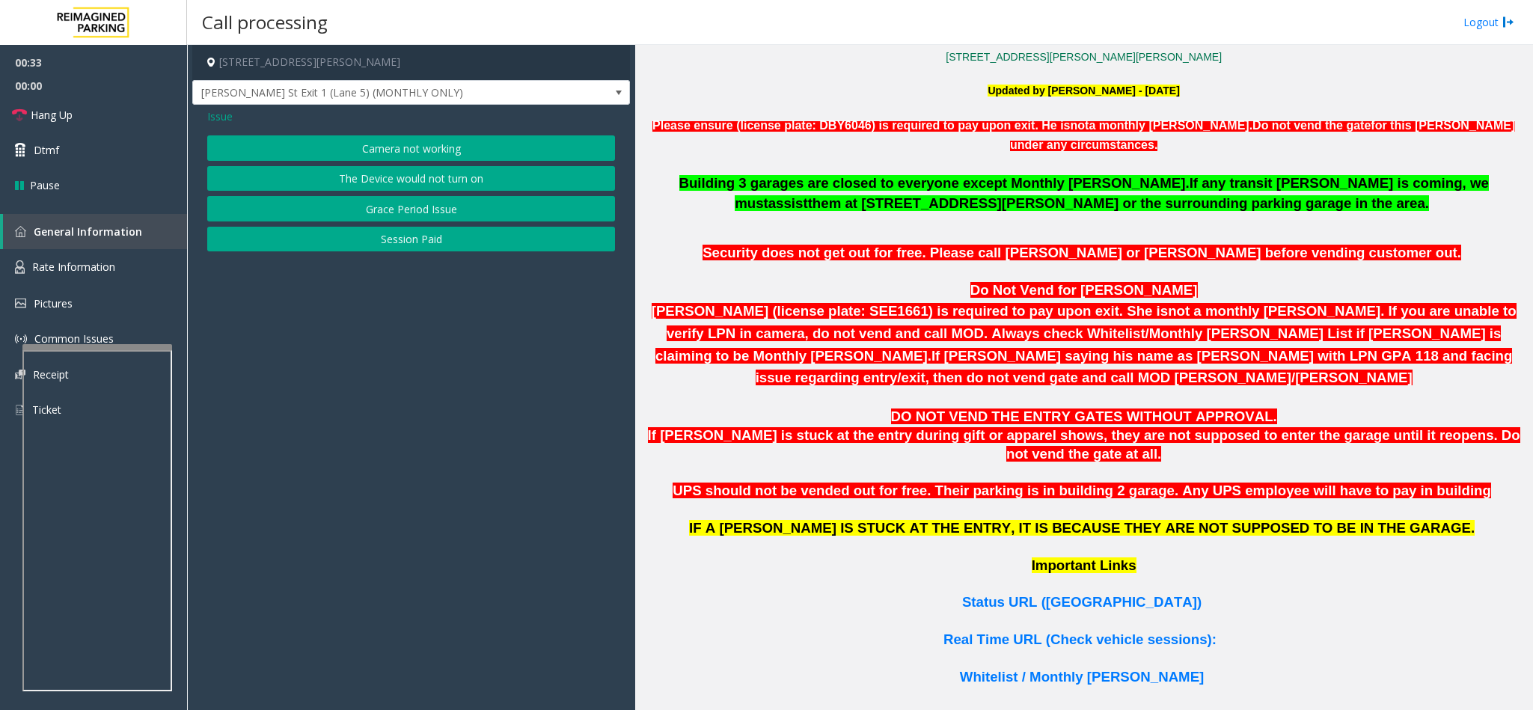
click at [384, 129] on div "Issue Camera not working The Device would not turn on Grace Period Issue Sessio…" at bounding box center [411, 182] width 438 height 154
click at [384, 144] on button "Camera not working" at bounding box center [411, 147] width 408 height 25
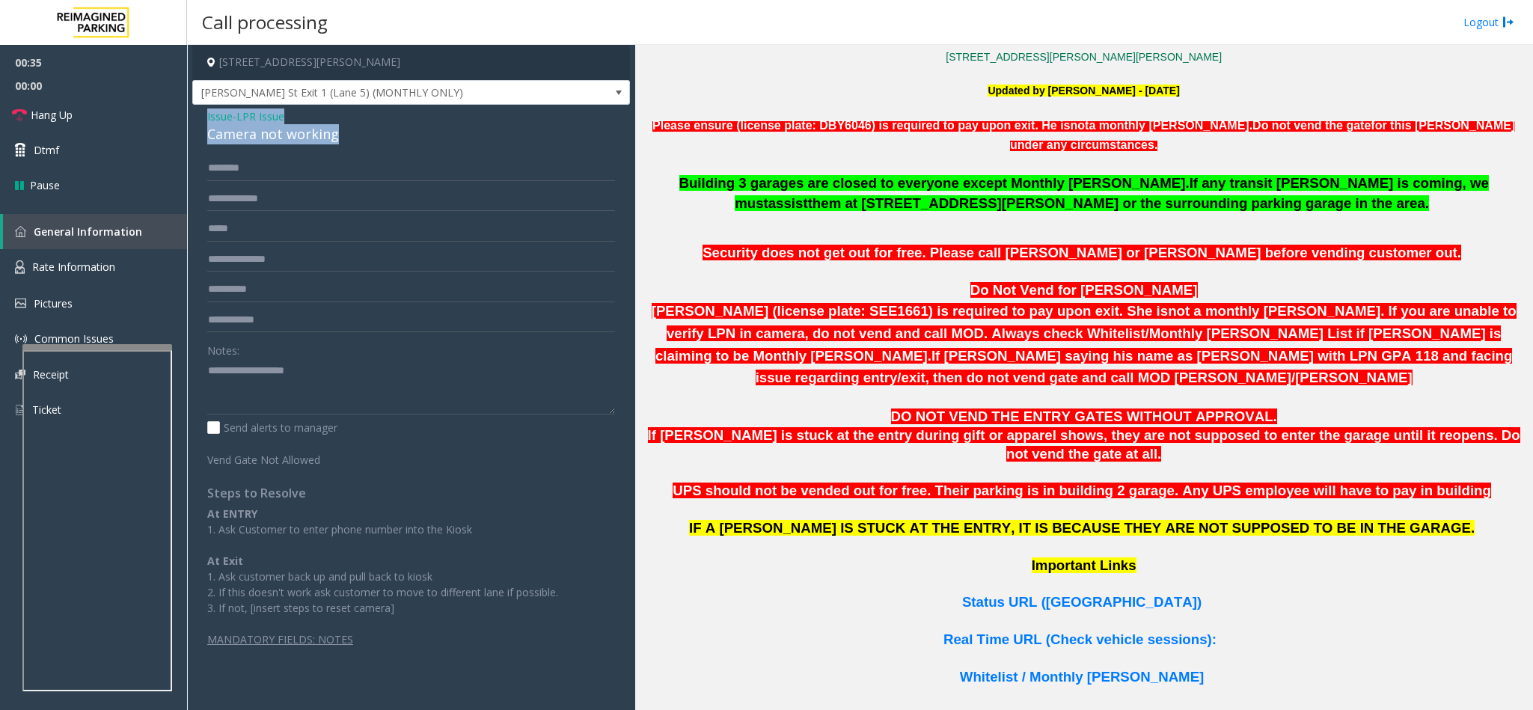
drag, startPoint x: 334, startPoint y: 139, endPoint x: 203, endPoint y: 119, distance: 133.2
click at [203, 119] on div "Issue - LPR Issue Camera not working Notes: Send alerts to manager Vend Gate No…" at bounding box center [411, 383] width 438 height 557
click at [263, 195] on input "text" at bounding box center [411, 198] width 408 height 25
click at [1115, 669] on span "Whitelist / Monthly [PERSON_NAME]" at bounding box center [1082, 677] width 244 height 16
drag, startPoint x: 310, startPoint y: 375, endPoint x: 241, endPoint y: 368, distance: 69.1
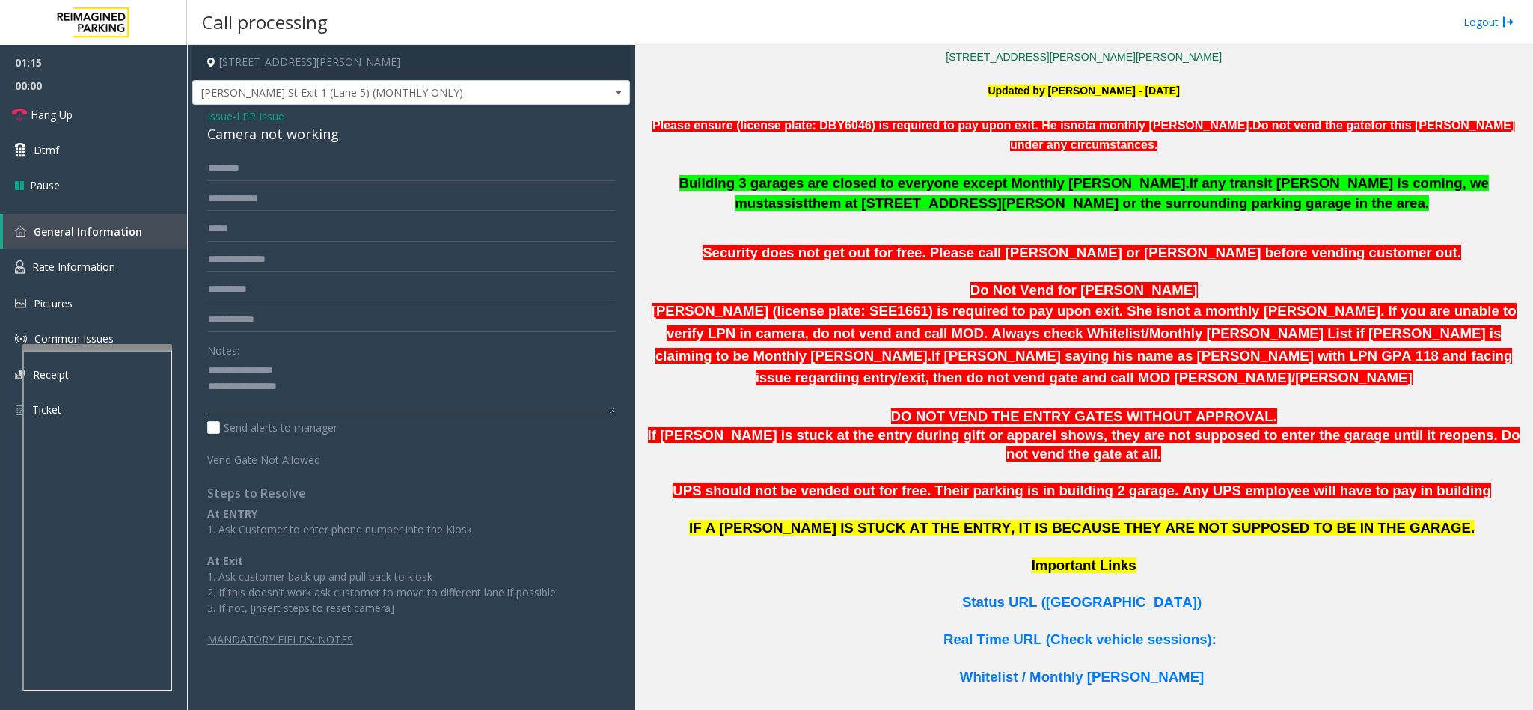
click at [241, 368] on textarea at bounding box center [411, 386] width 408 height 56
type textarea "**********"
click at [245, 209] on input "text" at bounding box center [411, 198] width 408 height 25
type input "*******"
click at [307, 175] on input "text" at bounding box center [411, 168] width 408 height 25
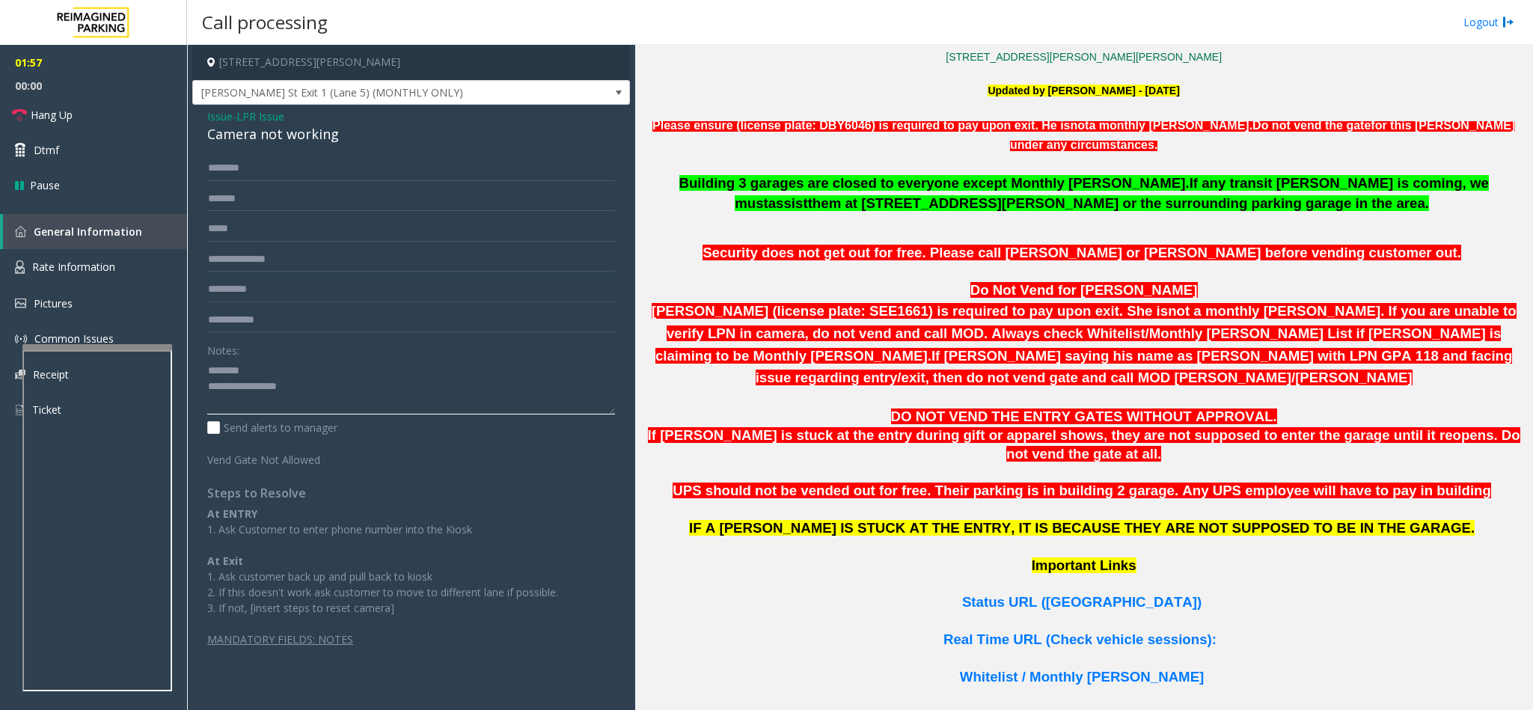
click at [408, 402] on textarea at bounding box center [411, 386] width 408 height 56
type textarea "**********"
click at [286, 175] on input "text" at bounding box center [411, 168] width 408 height 25
type input "*"
type input "****"
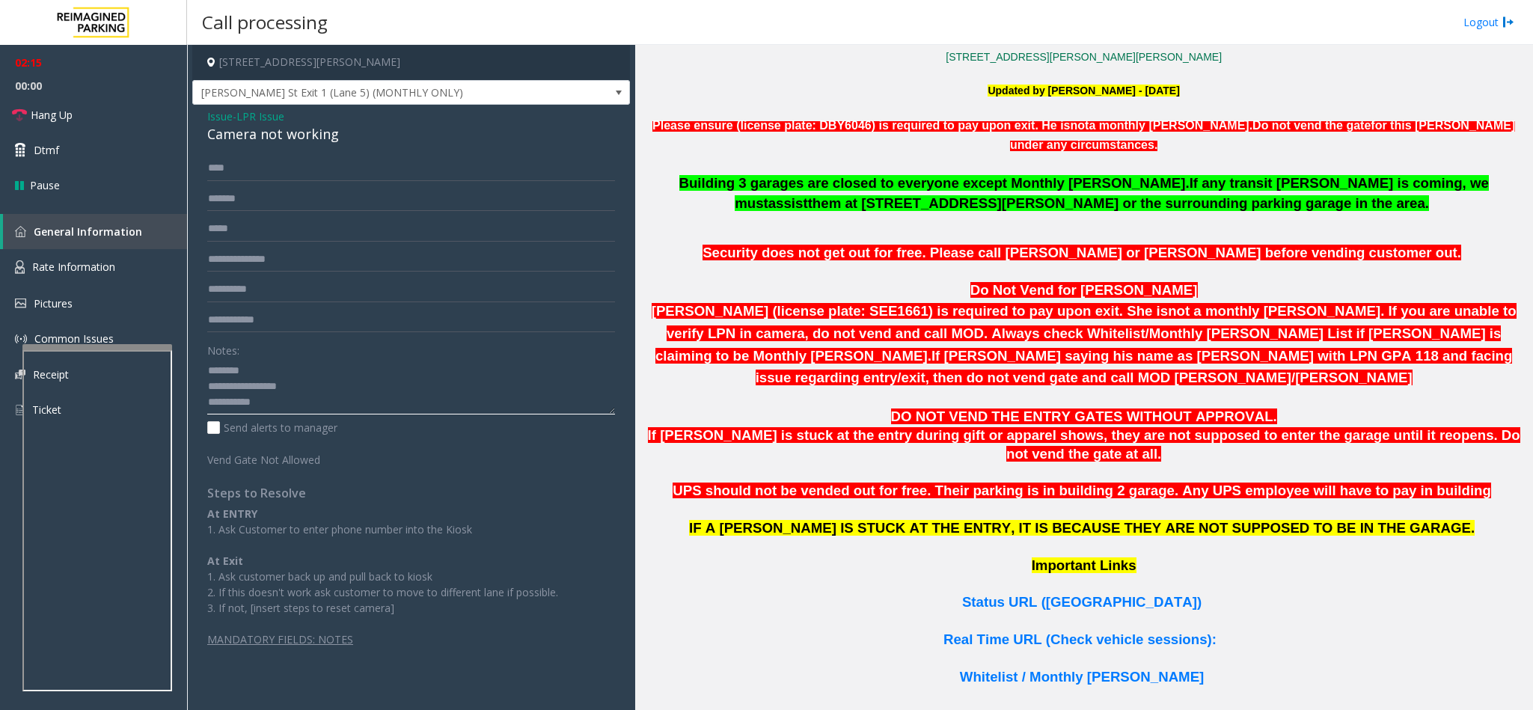
click at [321, 397] on textarea at bounding box center [411, 386] width 408 height 56
click at [377, 398] on textarea at bounding box center [411, 386] width 408 height 56
type textarea "**********"
click at [112, 110] on link "Hang Up" at bounding box center [93, 114] width 187 height 35
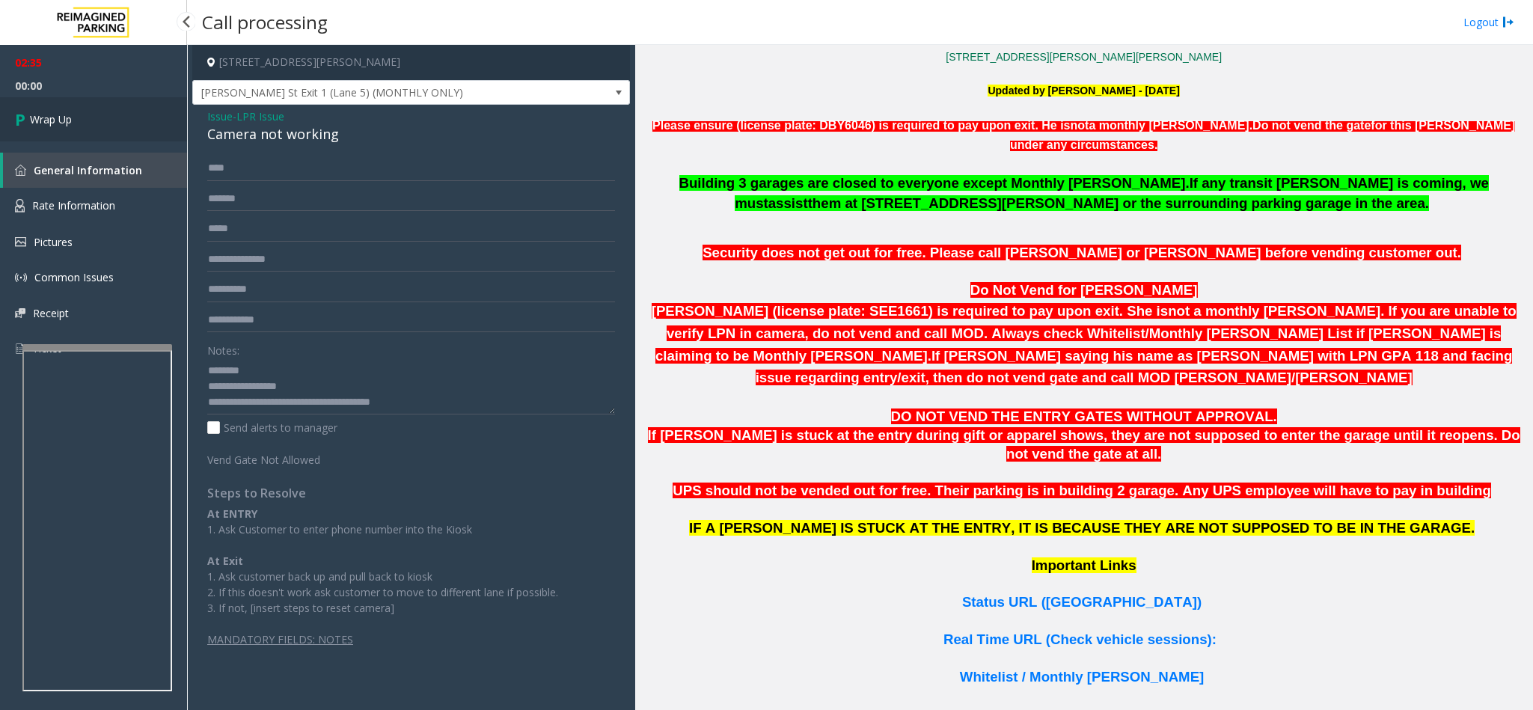
click at [46, 104] on link "Wrap Up" at bounding box center [93, 119] width 187 height 44
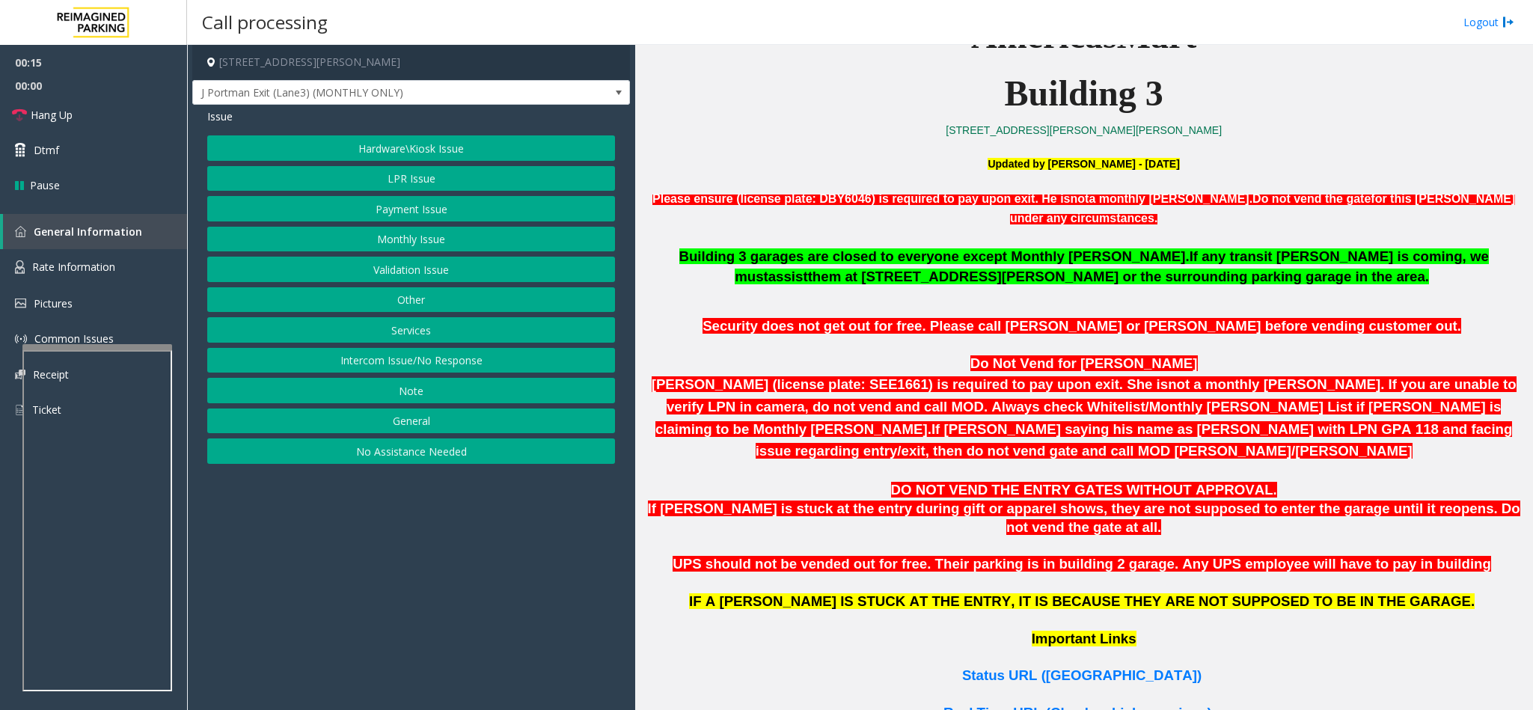
scroll to position [561, 0]
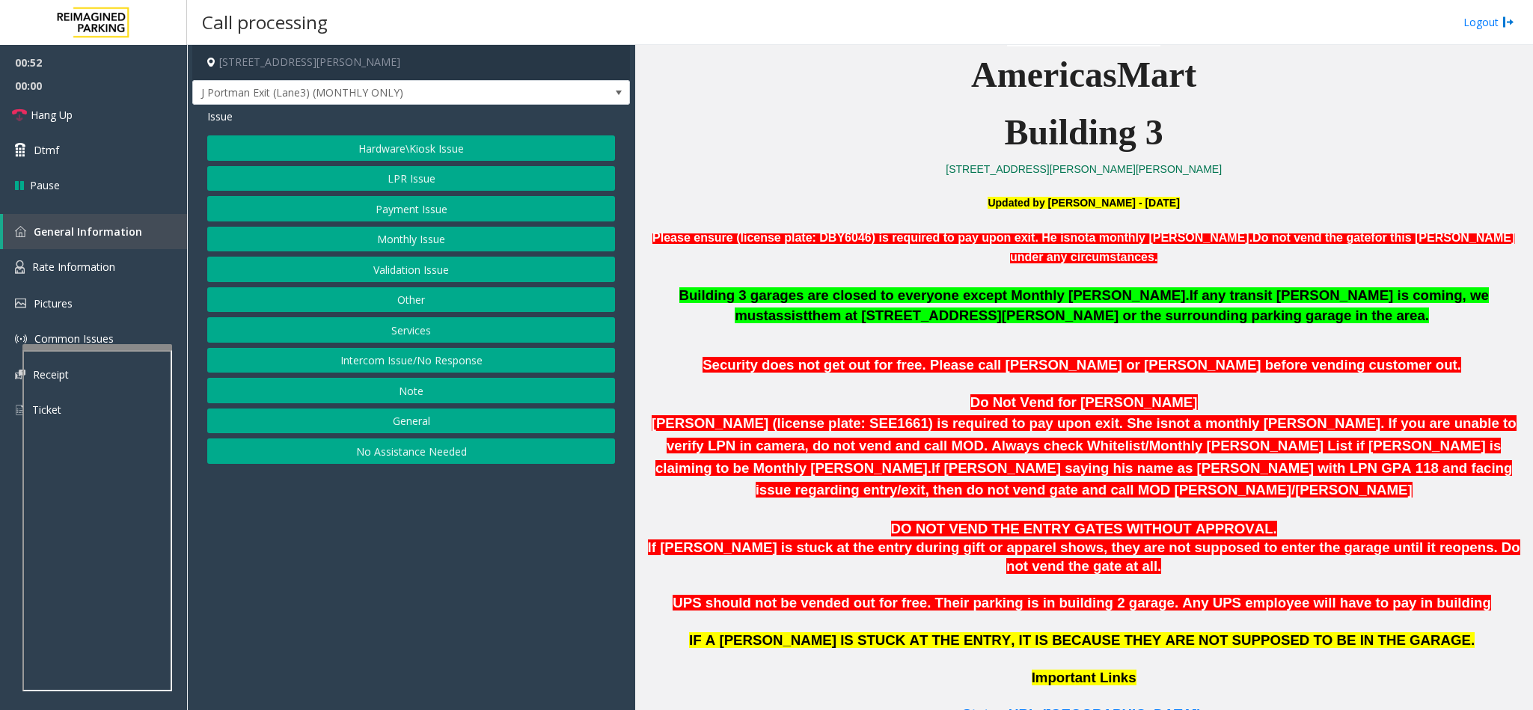
click at [413, 148] on button "Hardware\Kiosk Issue" at bounding box center [411, 147] width 408 height 25
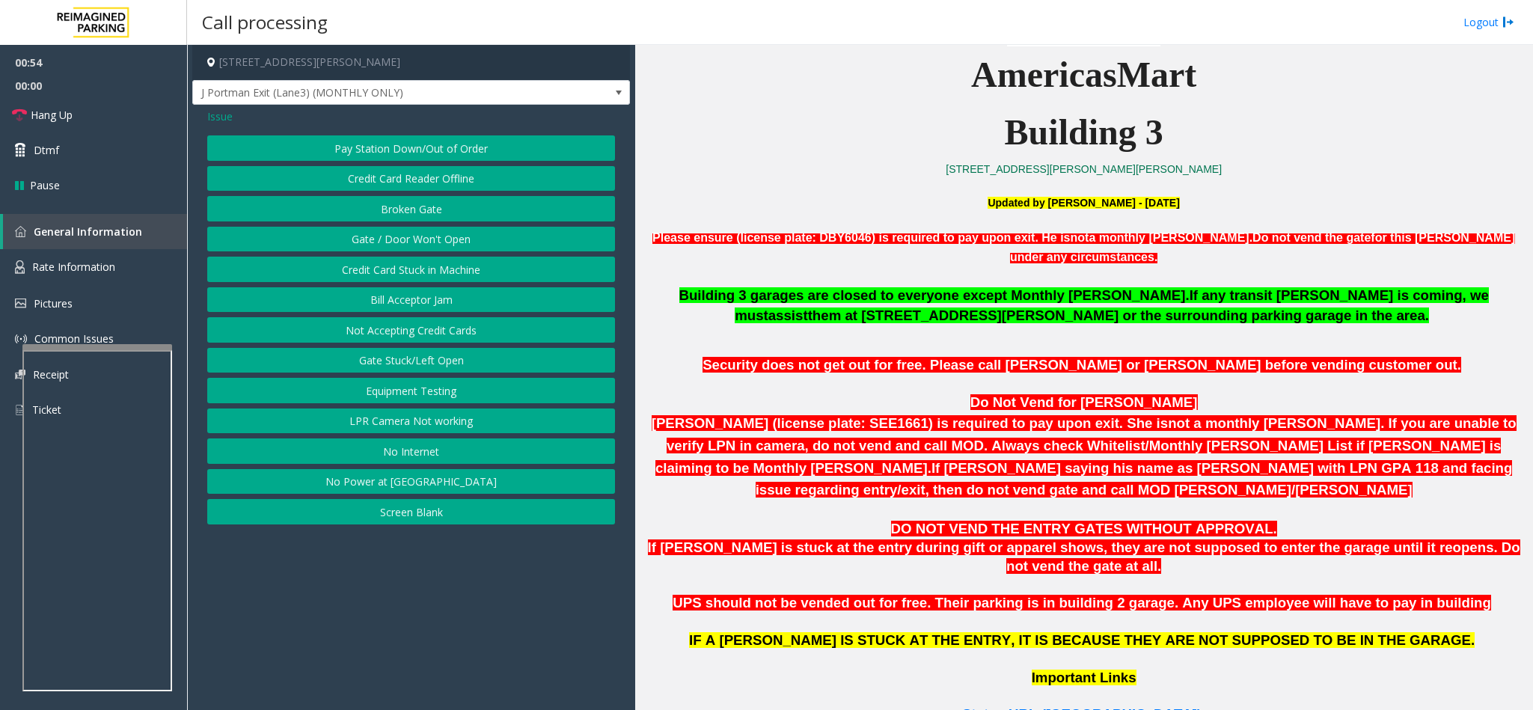
click at [438, 238] on button "Gate / Door Won't Open" at bounding box center [411, 239] width 408 height 25
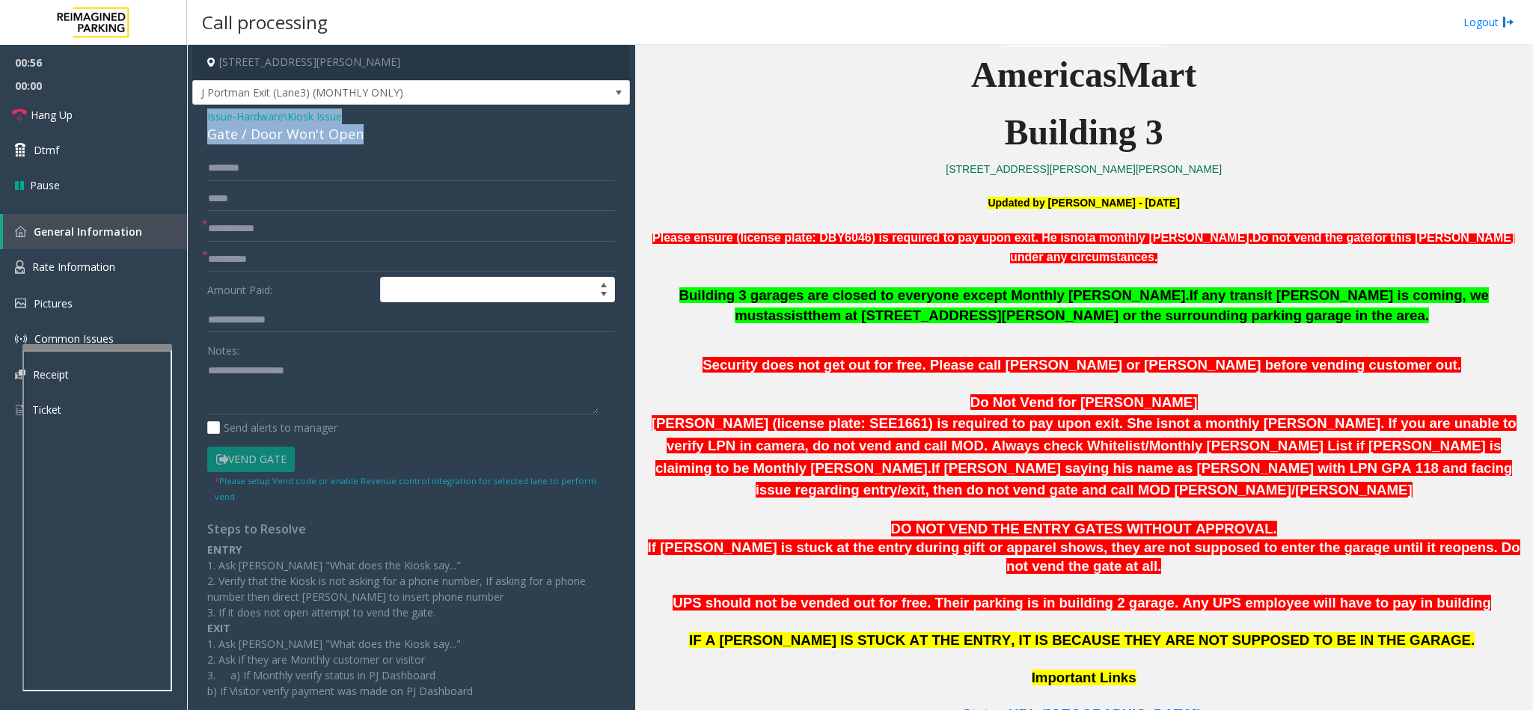
drag, startPoint x: 366, startPoint y: 139, endPoint x: 200, endPoint y: 112, distance: 167.5
click at [200, 112] on div "Issue - Hardware\Kiosk Issue Gate / Door Won't Open * * Amount Paid: Notes: Sen…" at bounding box center [411, 433] width 438 height 656
click at [361, 369] on textarea at bounding box center [402, 386] width 391 height 56
drag, startPoint x: 361, startPoint y: 369, endPoint x: 257, endPoint y: 366, distance: 104.8
click at [257, 366] on textarea at bounding box center [402, 386] width 391 height 56
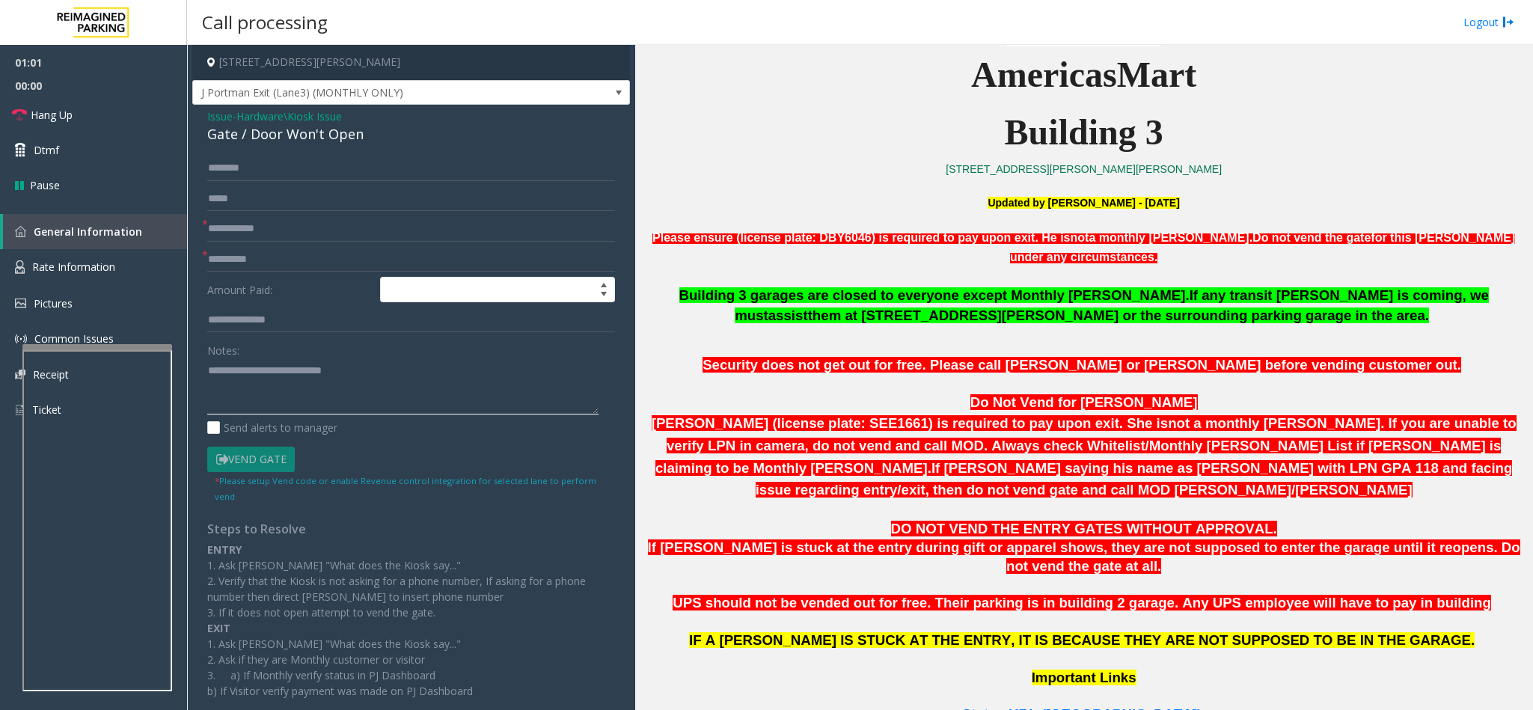
click at [370, 377] on textarea at bounding box center [402, 386] width 391 height 56
type textarea "**********"
click at [229, 229] on input "text" at bounding box center [411, 228] width 408 height 25
type input "**"
click at [247, 263] on input "*" at bounding box center [411, 259] width 408 height 25
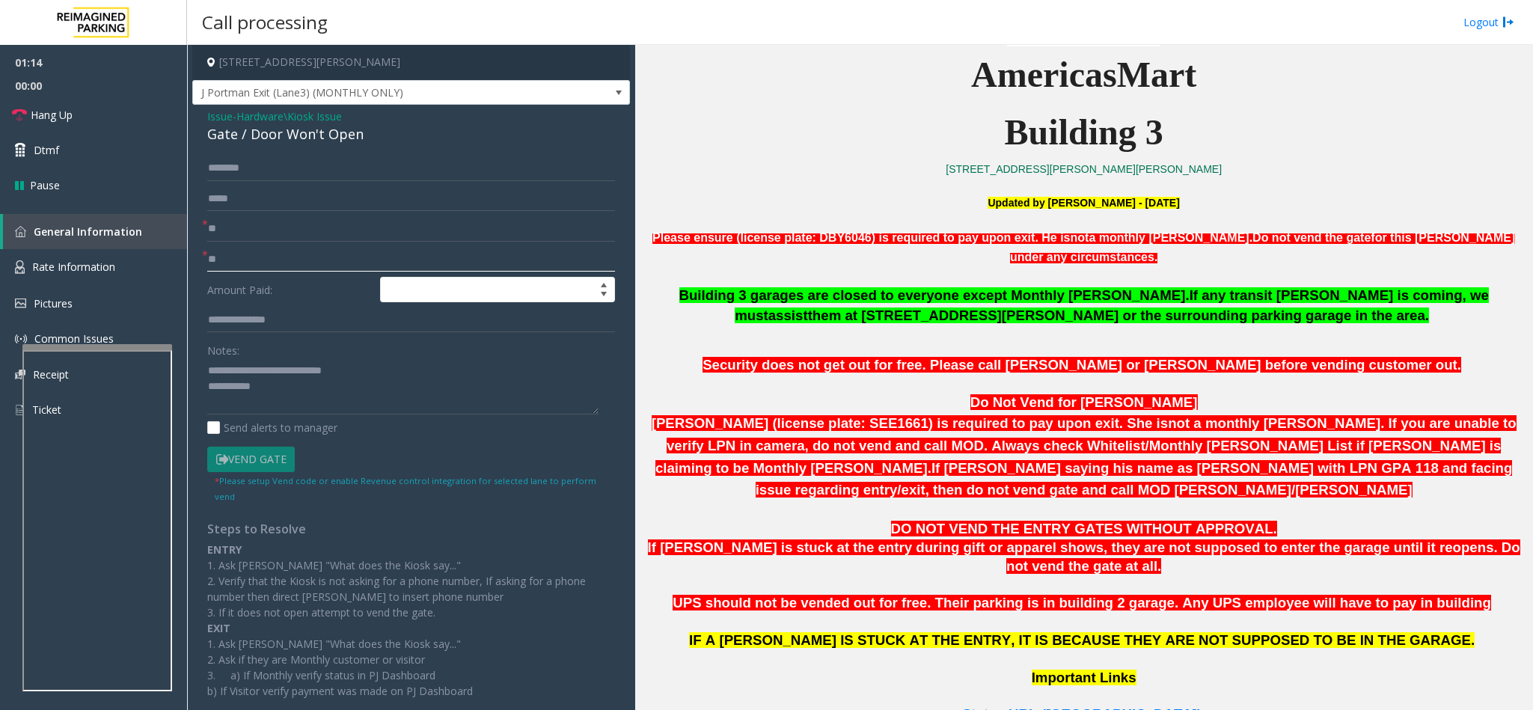
type input "**"
click at [274, 393] on textarea at bounding box center [402, 386] width 391 height 56
click at [469, 388] on textarea at bounding box center [402, 386] width 391 height 56
click at [103, 124] on link "Hang Up" at bounding box center [93, 114] width 187 height 35
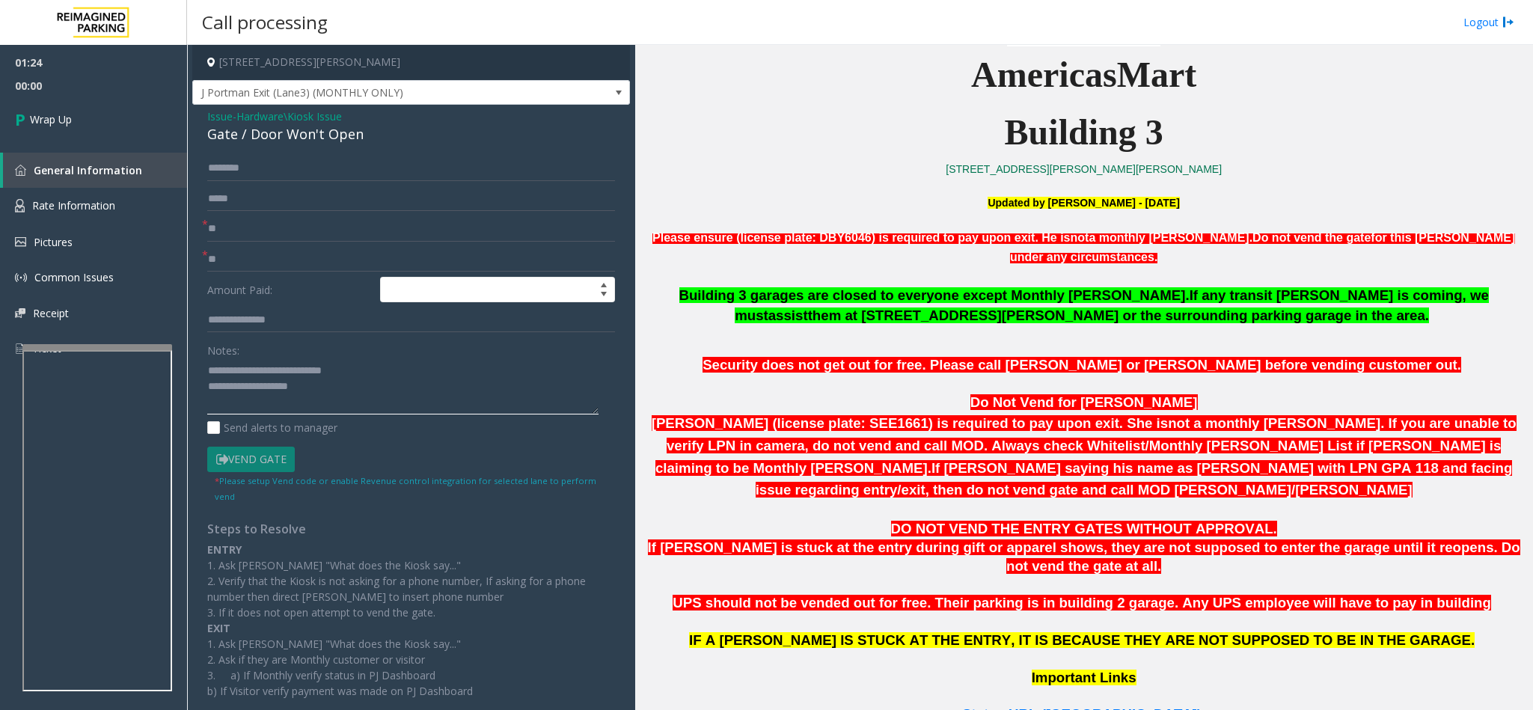
click at [315, 396] on textarea at bounding box center [402, 386] width 391 height 56
type textarea "**********"
click at [79, 108] on link "Wrap Up" at bounding box center [93, 119] width 187 height 44
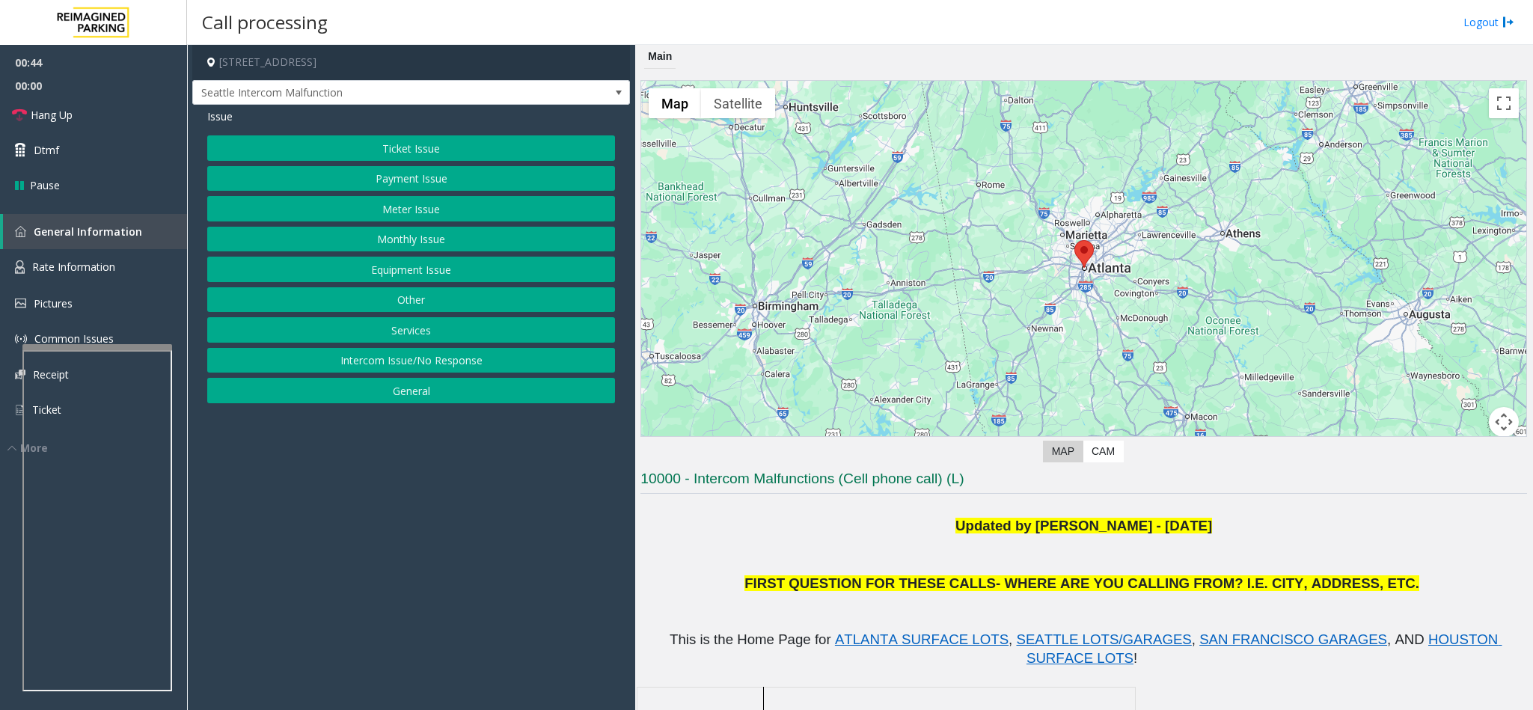
click at [467, 122] on div "Issue" at bounding box center [411, 116] width 408 height 16
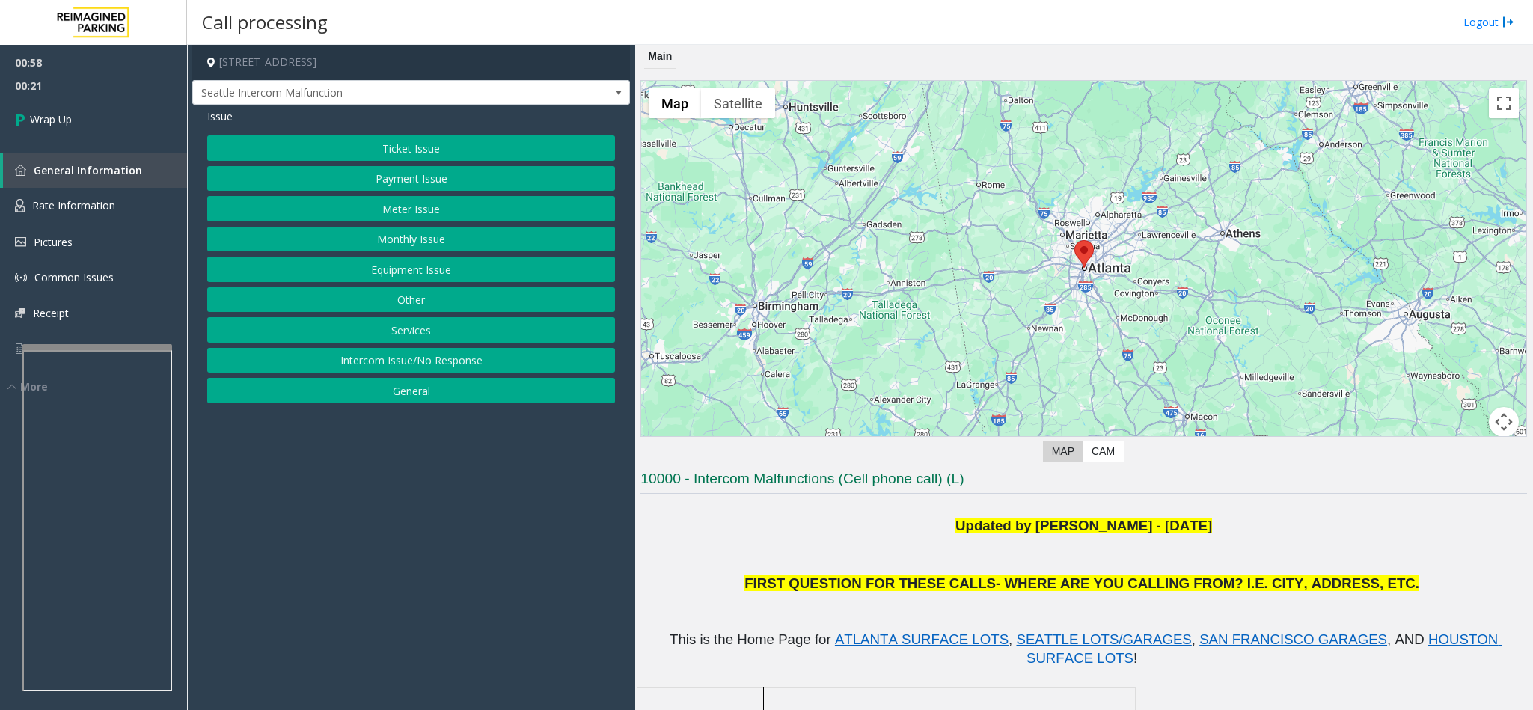
click at [438, 279] on button "Equipment Issue" at bounding box center [411, 269] width 408 height 25
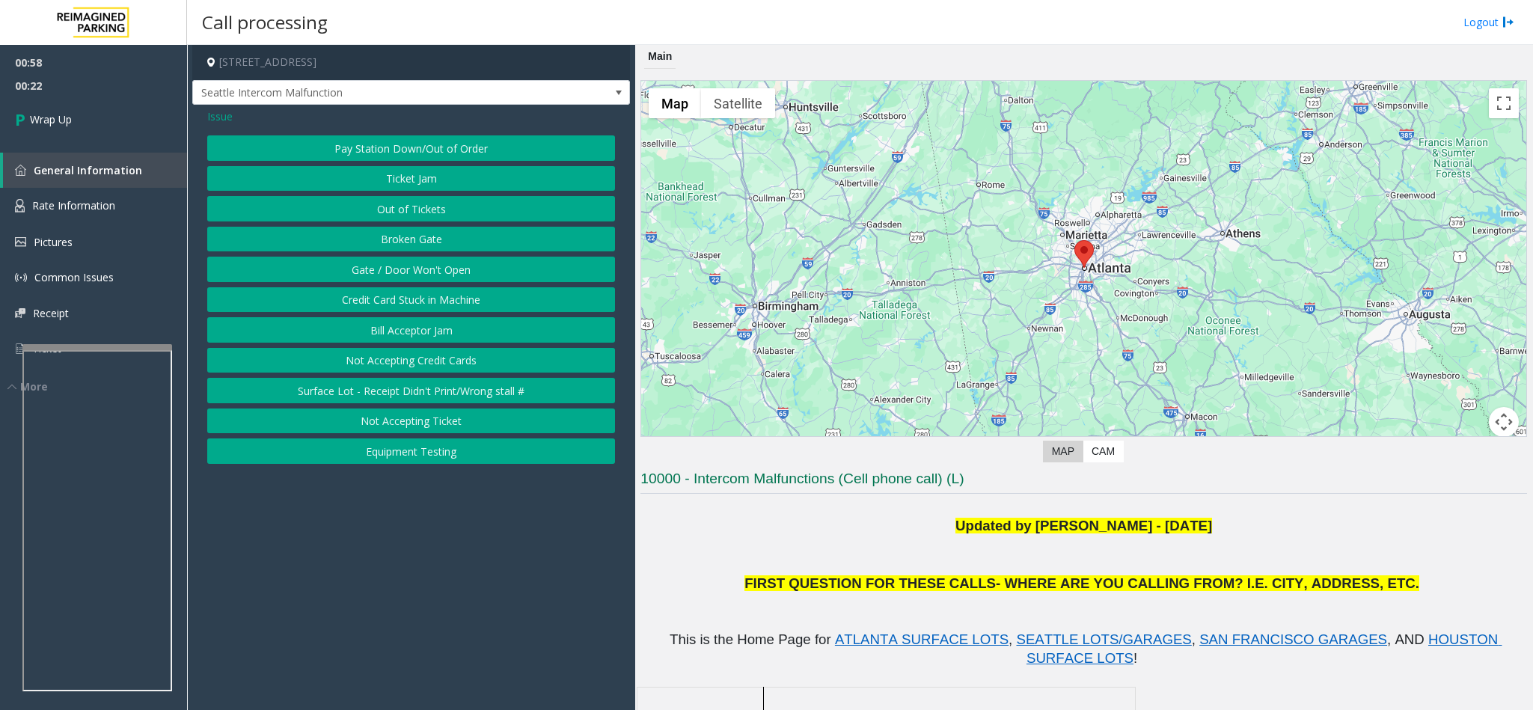
click at [399, 282] on button "Gate / Door Won't Open" at bounding box center [411, 269] width 408 height 25
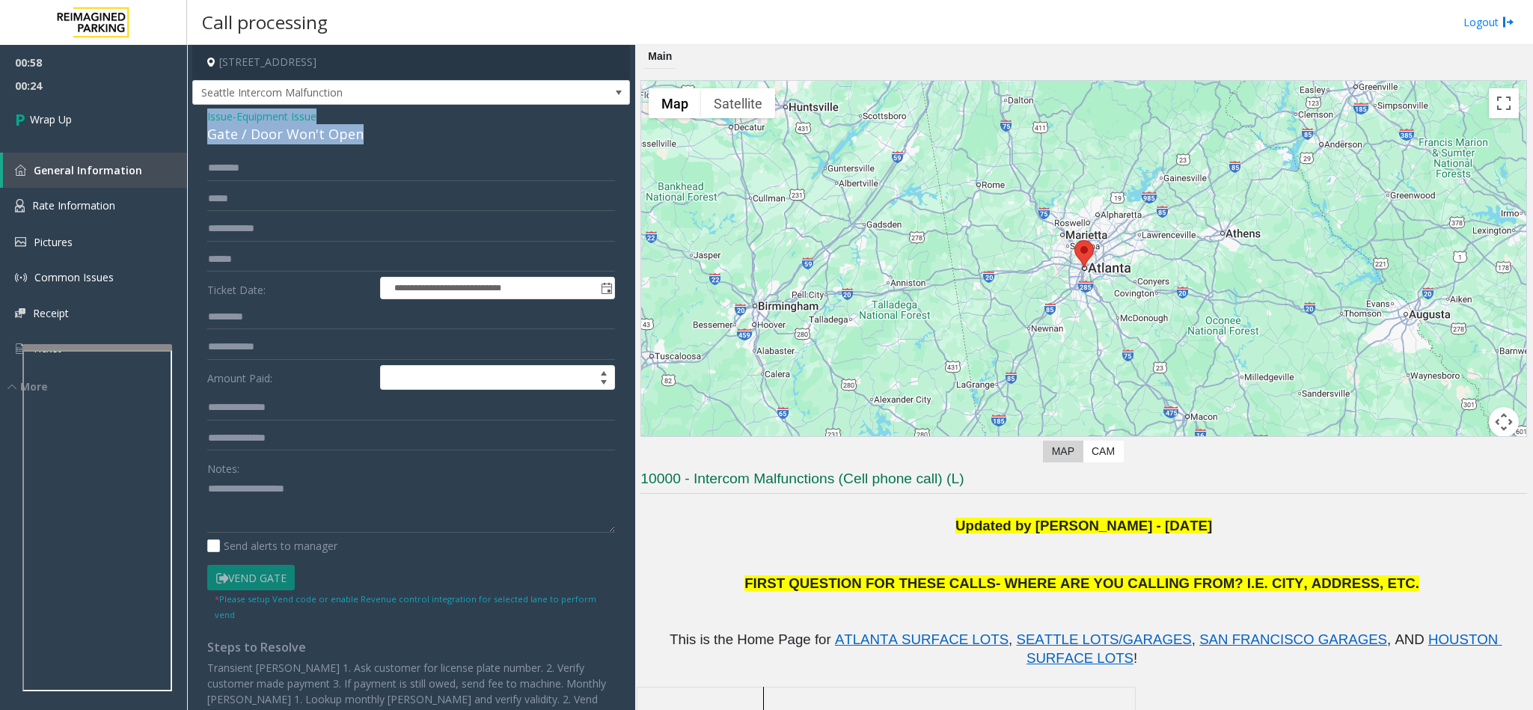
drag, startPoint x: 386, startPoint y: 132, endPoint x: 191, endPoint y: 115, distance: 195.3
click at [192, 115] on div "**********" at bounding box center [411, 421] width 438 height 633
click at [344, 490] on textarea at bounding box center [411, 505] width 408 height 56
drag, startPoint x: 344, startPoint y: 490, endPoint x: 258, endPoint y: 482, distance: 86.3
click at [258, 482] on textarea at bounding box center [411, 505] width 408 height 56
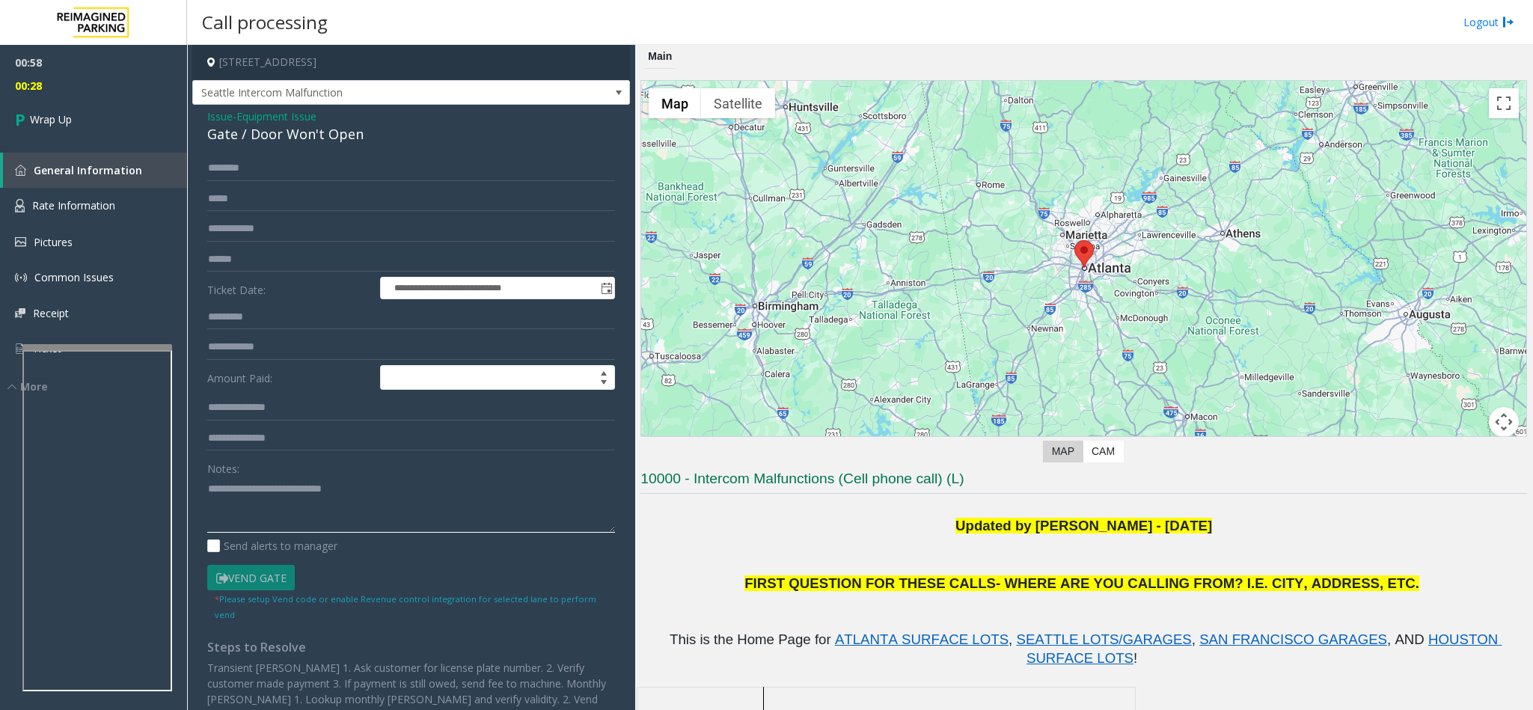
click at [420, 487] on textarea at bounding box center [411, 505] width 408 height 56
type textarea "**********"
click at [55, 117] on span "Wrap Up" at bounding box center [51, 119] width 42 height 16
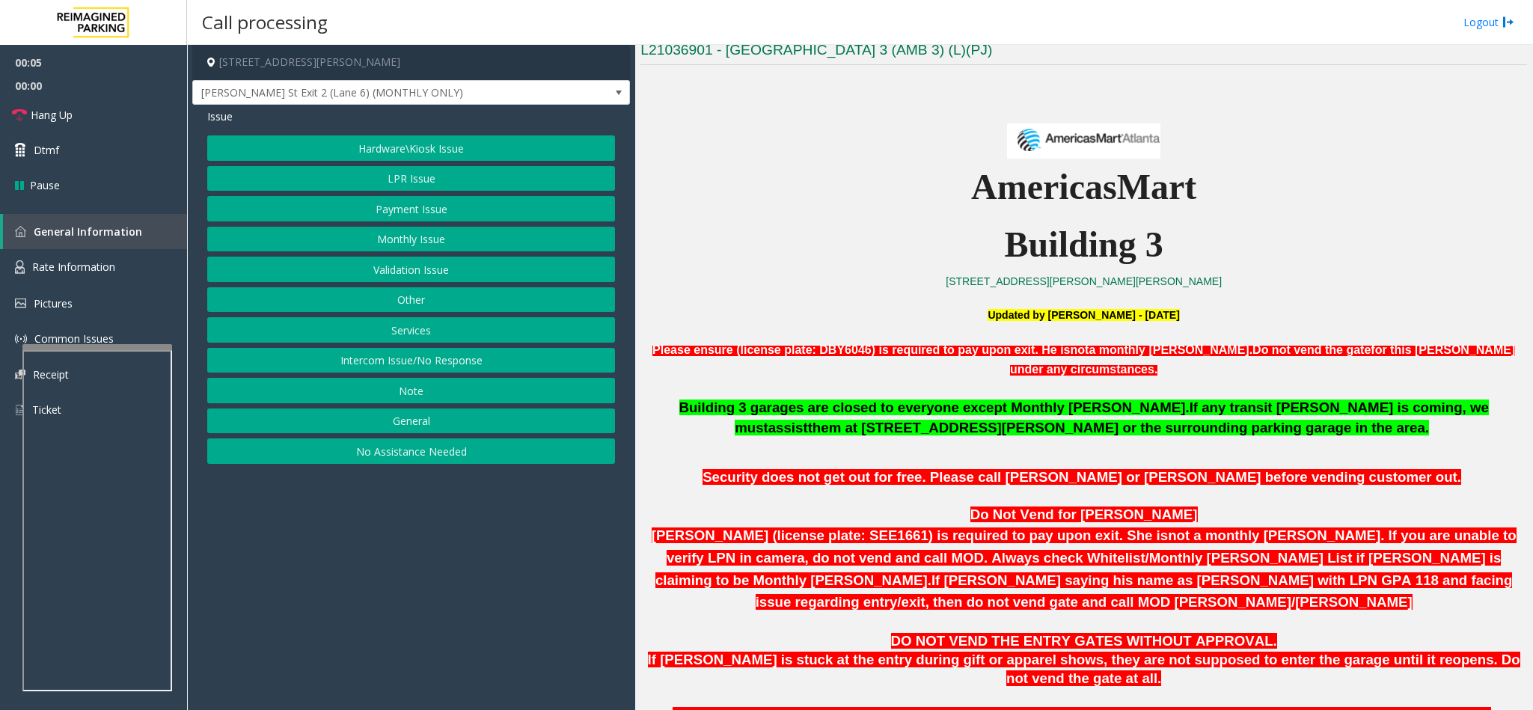
scroll to position [1010, 0]
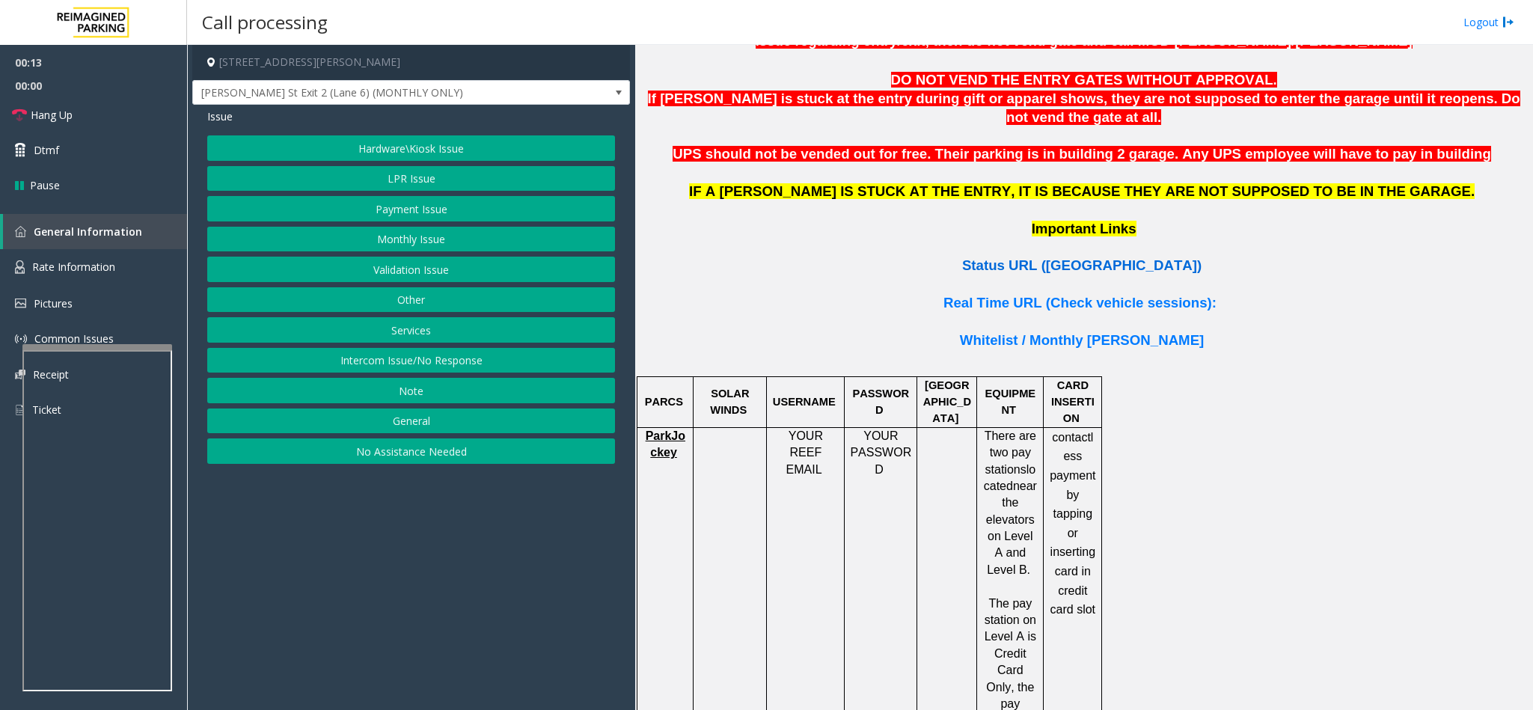
click at [1064, 257] on span "Status URL ([GEOGRAPHIC_DATA])" at bounding box center [1081, 265] width 239 height 16
click at [408, 135] on div "Issue Hardware\Kiosk Issue LPR Issue Payment Issue Monthly Issue Validation Iss…" at bounding box center [411, 288] width 438 height 367
click at [405, 144] on button "Hardware\Kiosk Issue" at bounding box center [411, 147] width 408 height 25
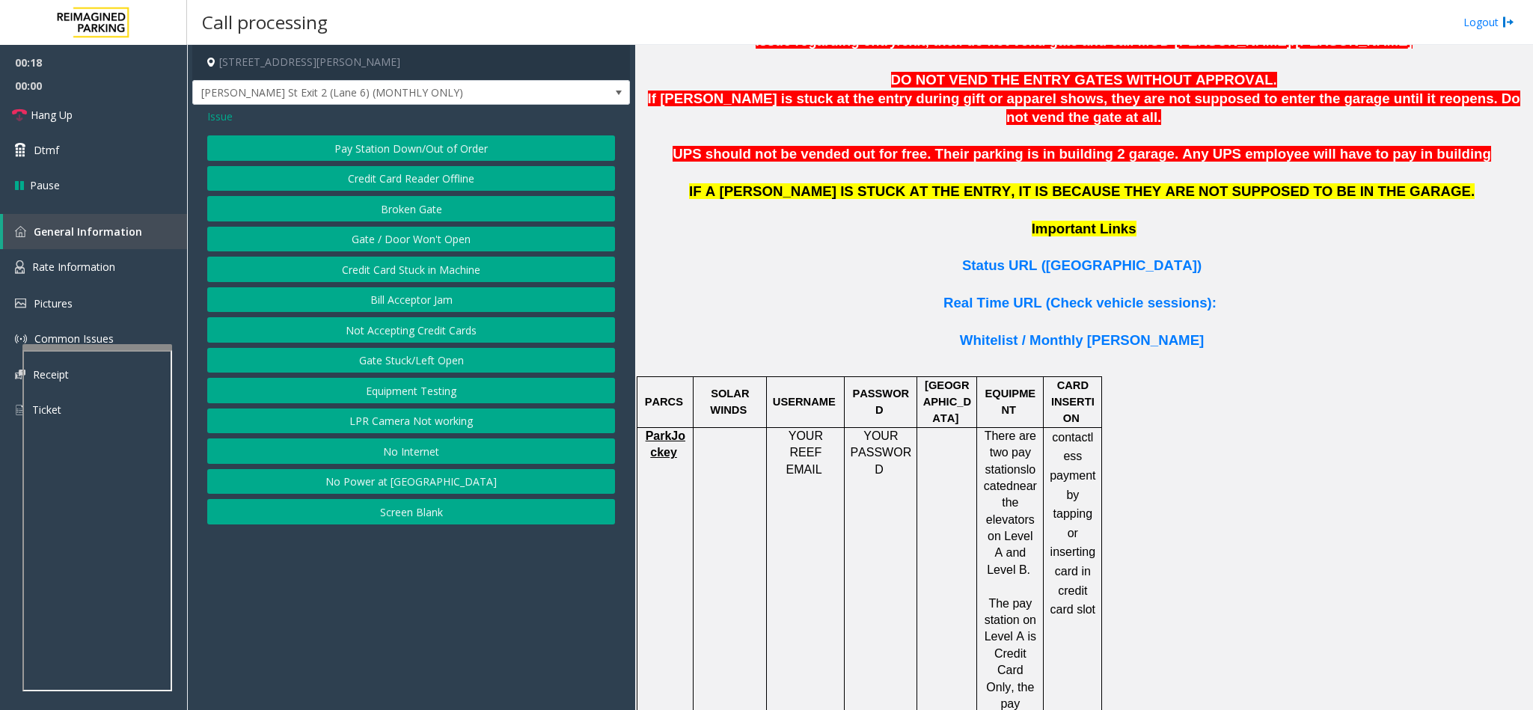
click at [225, 117] on span "Issue" at bounding box center [219, 116] width 25 height 16
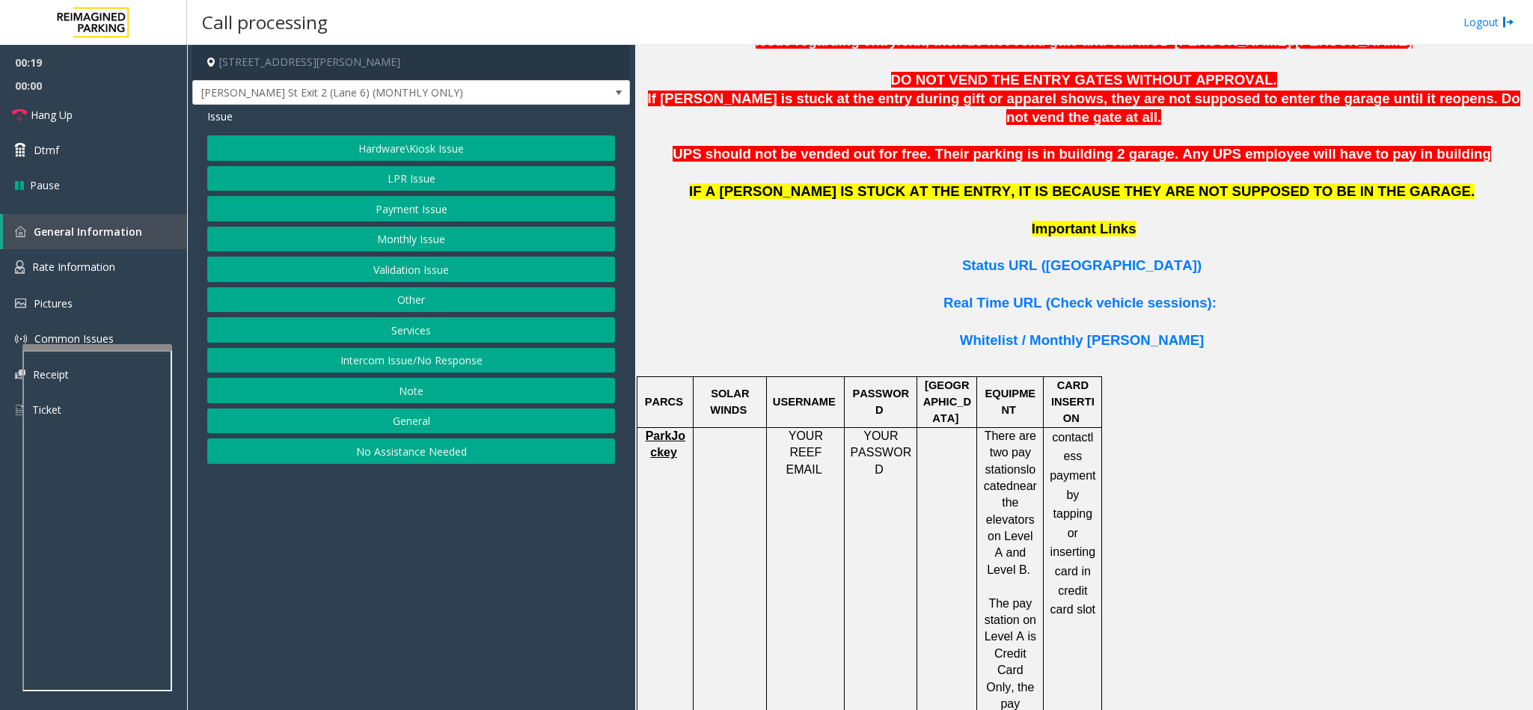
click at [434, 182] on button "LPR Issue" at bounding box center [411, 178] width 408 height 25
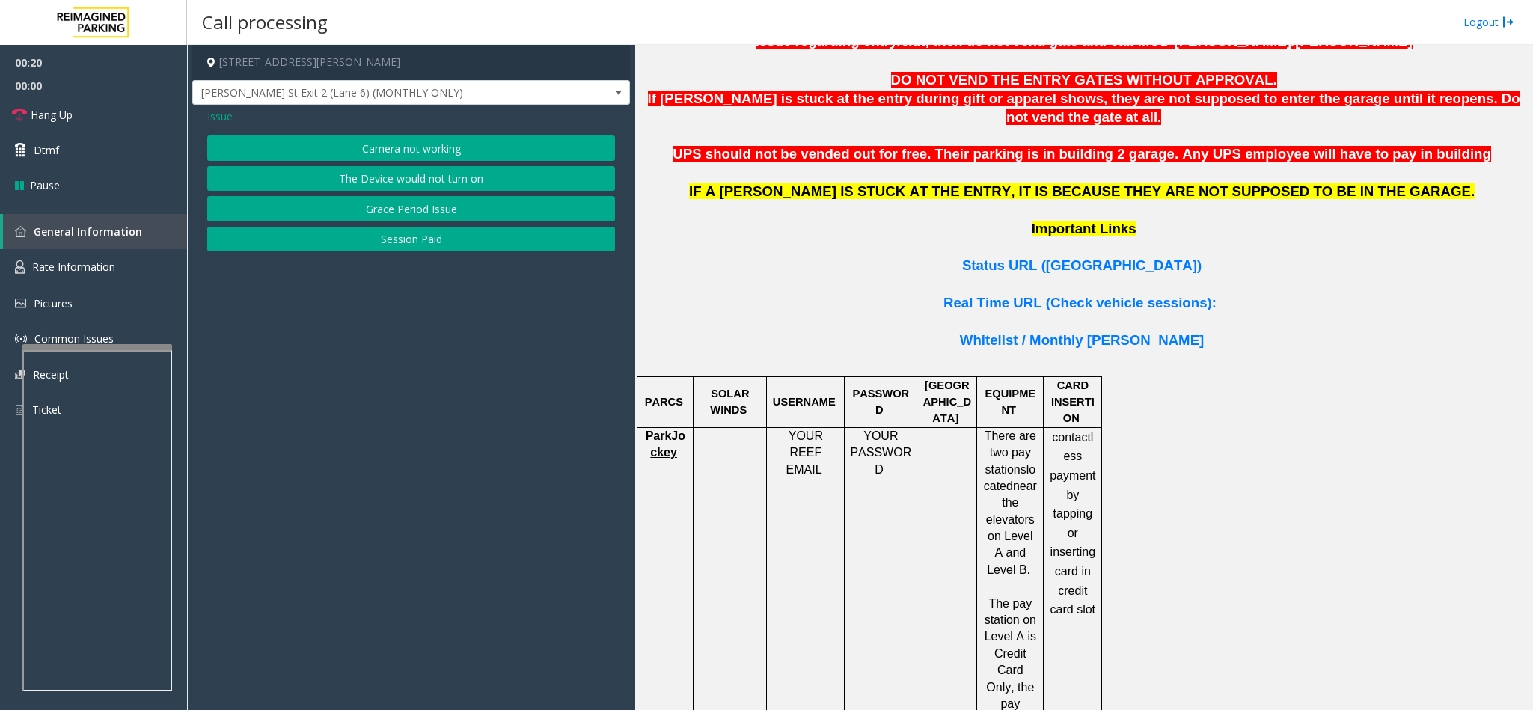
click at [382, 144] on button "Camera not working" at bounding box center [411, 147] width 408 height 25
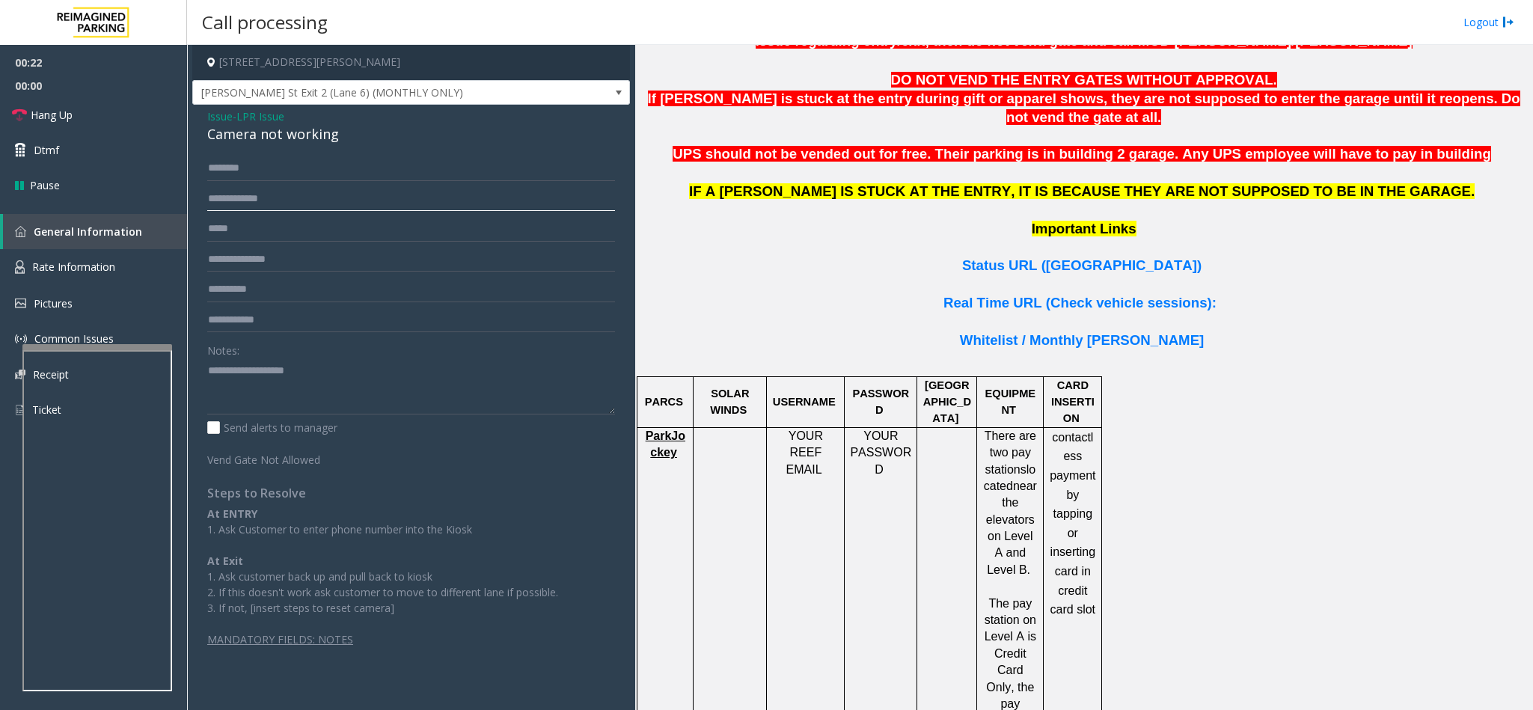
click at [288, 200] on input "text" at bounding box center [411, 198] width 408 height 25
type input "*******"
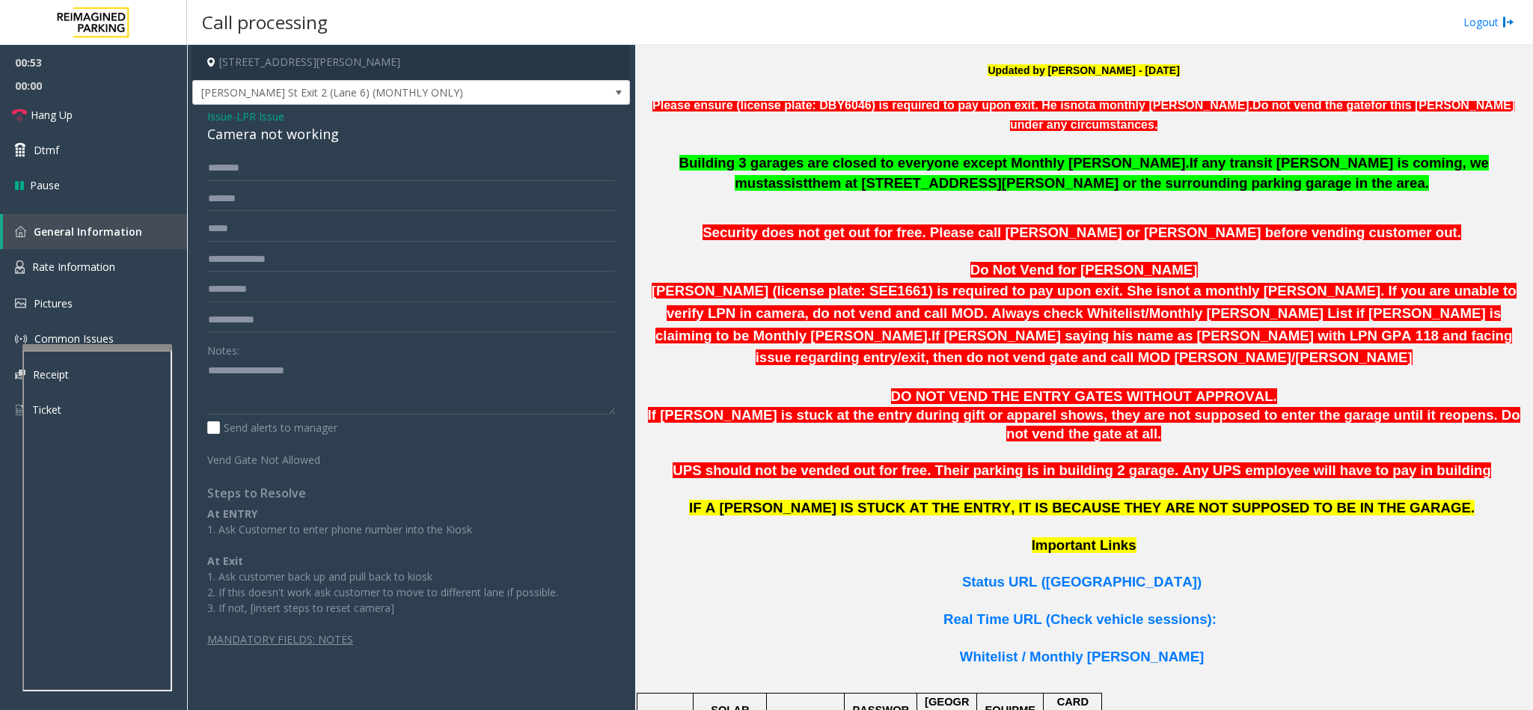
scroll to position [673, 0]
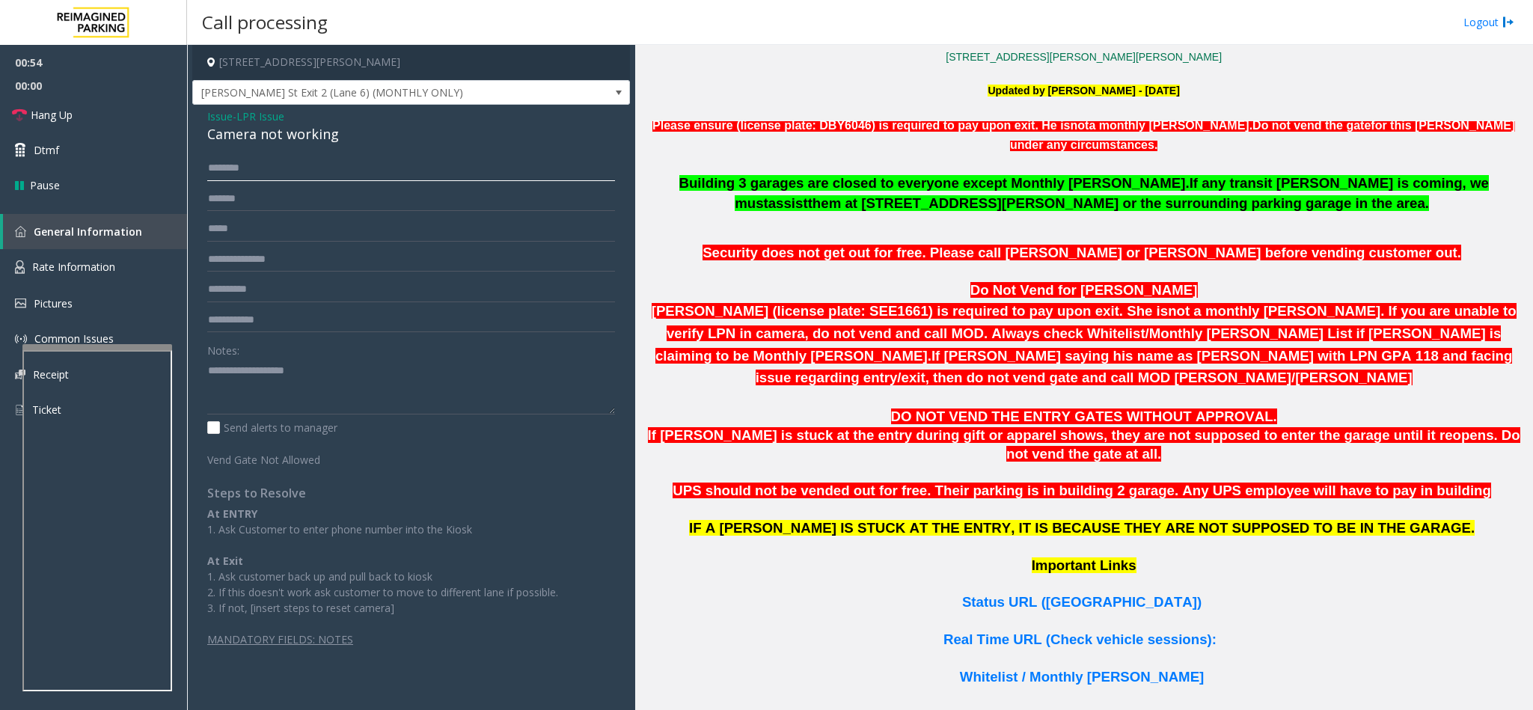
click at [367, 173] on input "text" at bounding box center [411, 168] width 408 height 25
click at [373, 180] on input "text" at bounding box center [411, 168] width 408 height 25
drag, startPoint x: 343, startPoint y: 144, endPoint x: 214, endPoint y: 119, distance: 131.7
click at [214, 119] on div "Issue - LPR Issue Camera not working" at bounding box center [411, 126] width 408 height 36
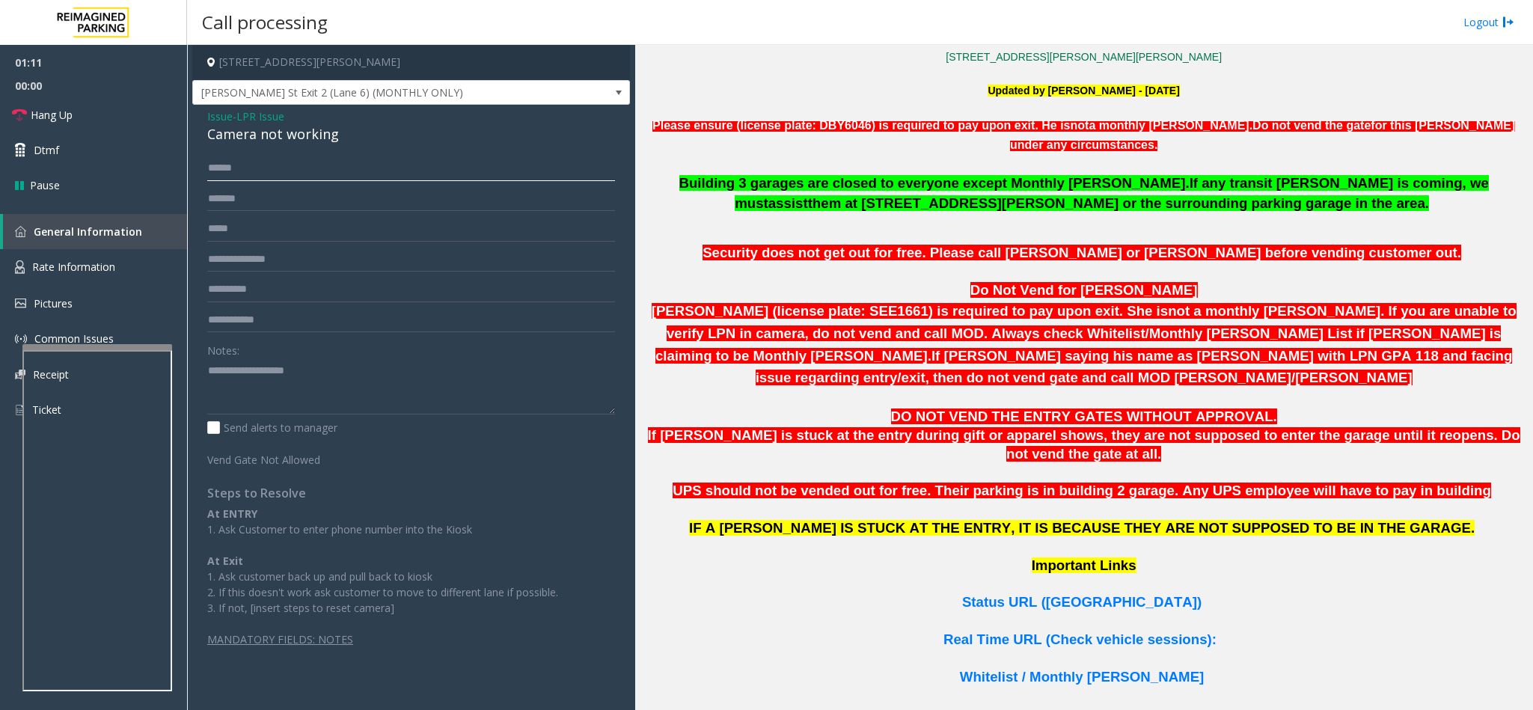
drag, startPoint x: 275, startPoint y: 169, endPoint x: 307, endPoint y: 175, distance: 33.5
click at [276, 169] on input "******" at bounding box center [411, 168] width 408 height 25
type input "*******"
drag, startPoint x: 341, startPoint y: 137, endPoint x: 202, endPoint y: 106, distance: 142.5
click at [202, 106] on div "Issue - LPR Issue Camera not working ******* ******* Notes: Send alerts to mana…" at bounding box center [411, 383] width 438 height 557
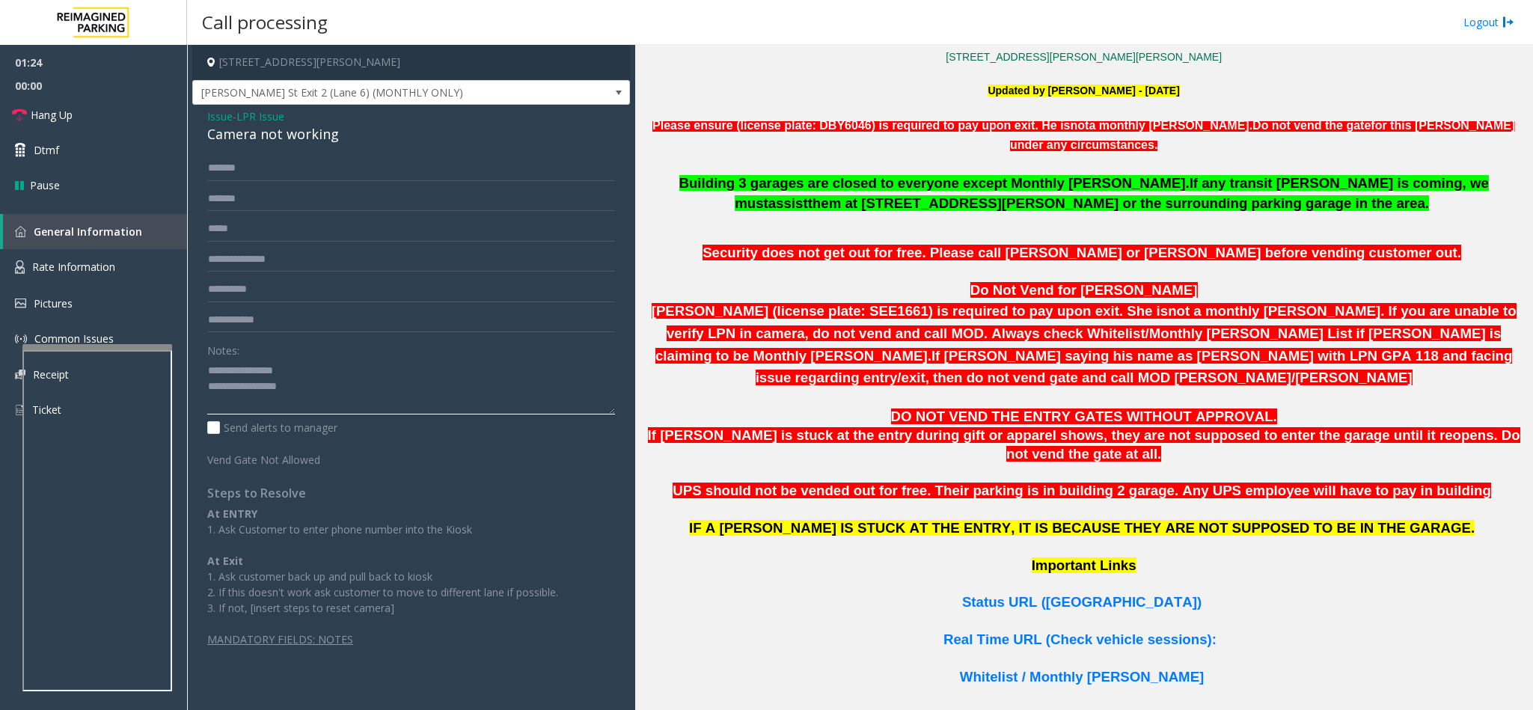
click at [292, 370] on textarea at bounding box center [411, 386] width 408 height 56
click at [284, 370] on textarea at bounding box center [411, 386] width 408 height 56
drag, startPoint x: 287, startPoint y: 370, endPoint x: 241, endPoint y: 371, distance: 46.4
click at [241, 371] on textarea at bounding box center [411, 386] width 408 height 56
click at [330, 389] on textarea at bounding box center [411, 386] width 408 height 56
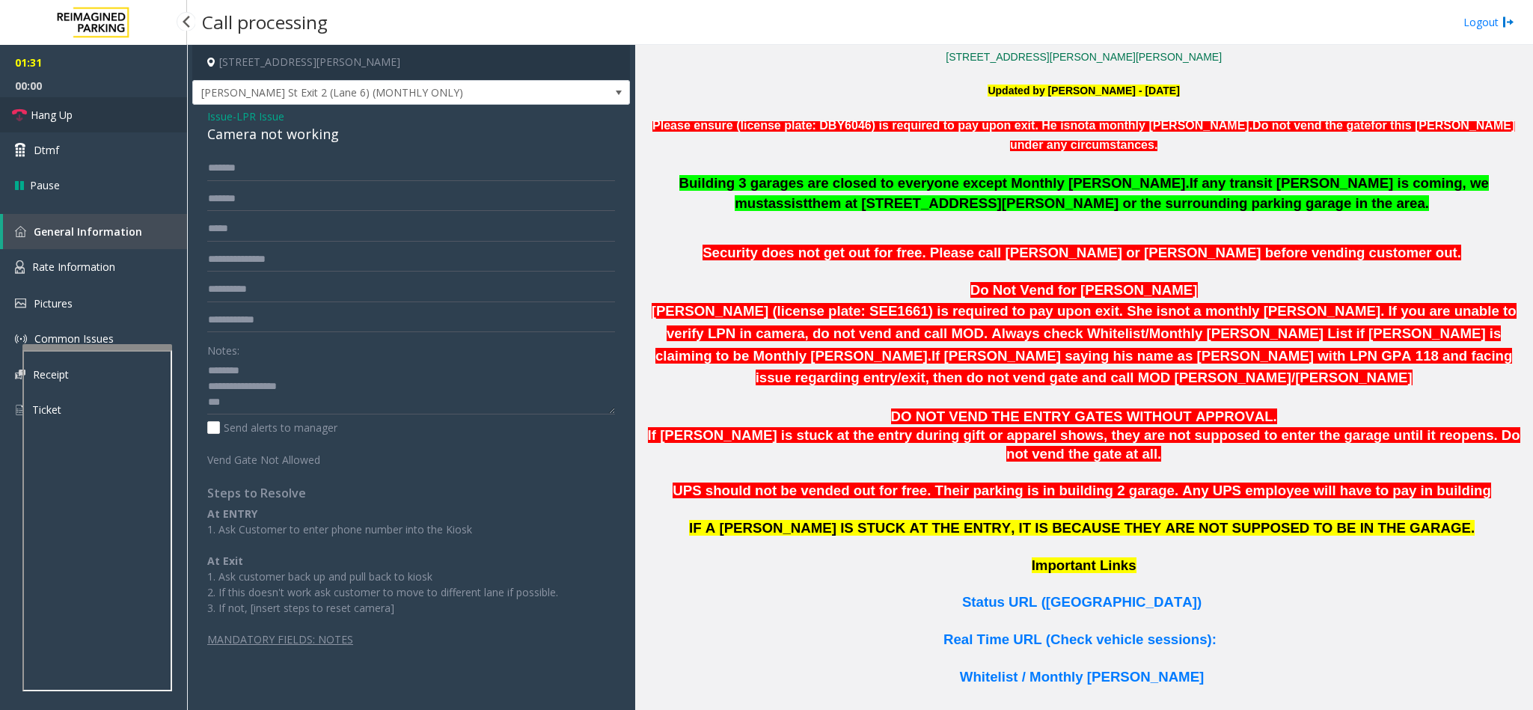
click at [137, 104] on link "Hang Up" at bounding box center [93, 114] width 187 height 35
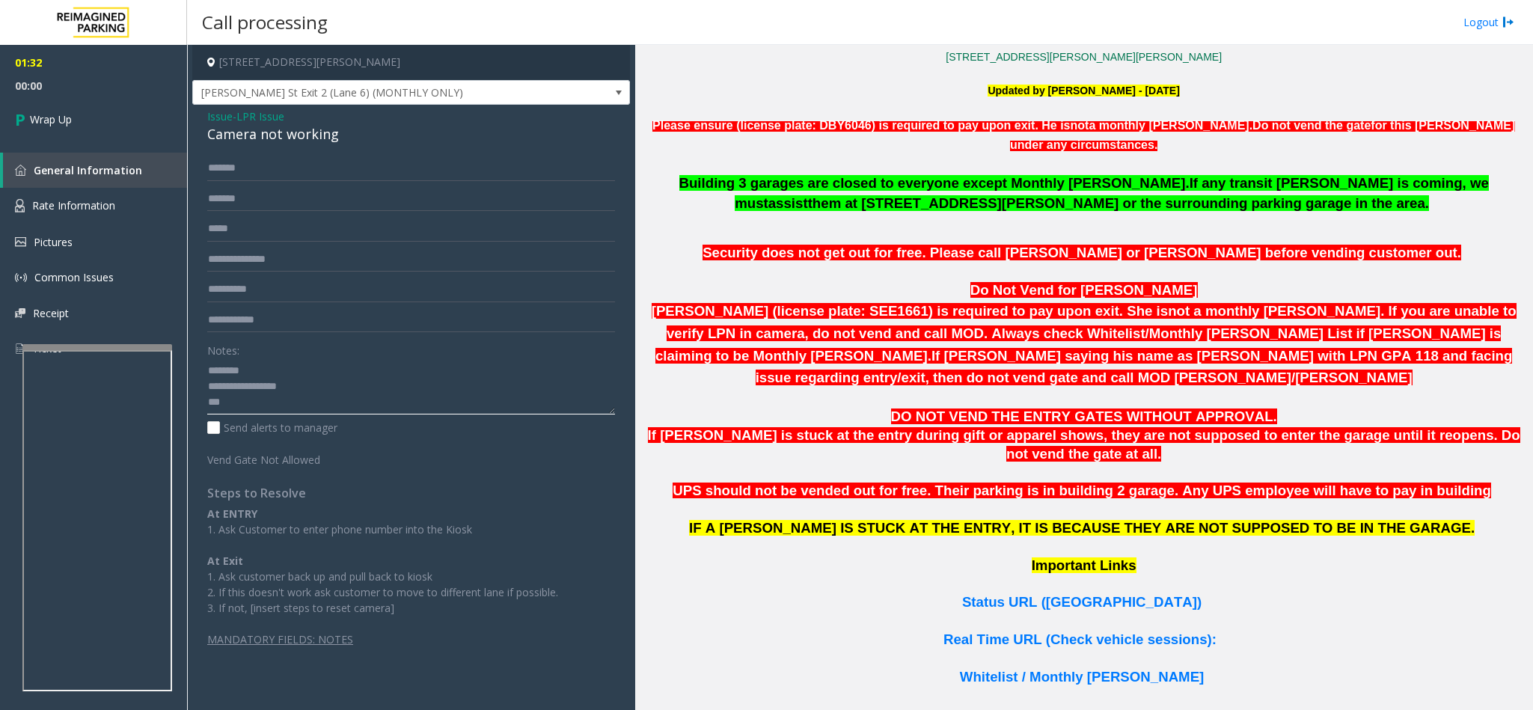
click at [295, 405] on textarea at bounding box center [411, 386] width 408 height 56
type textarea "**********"
click at [49, 112] on span "Wrap Up" at bounding box center [51, 119] width 42 height 16
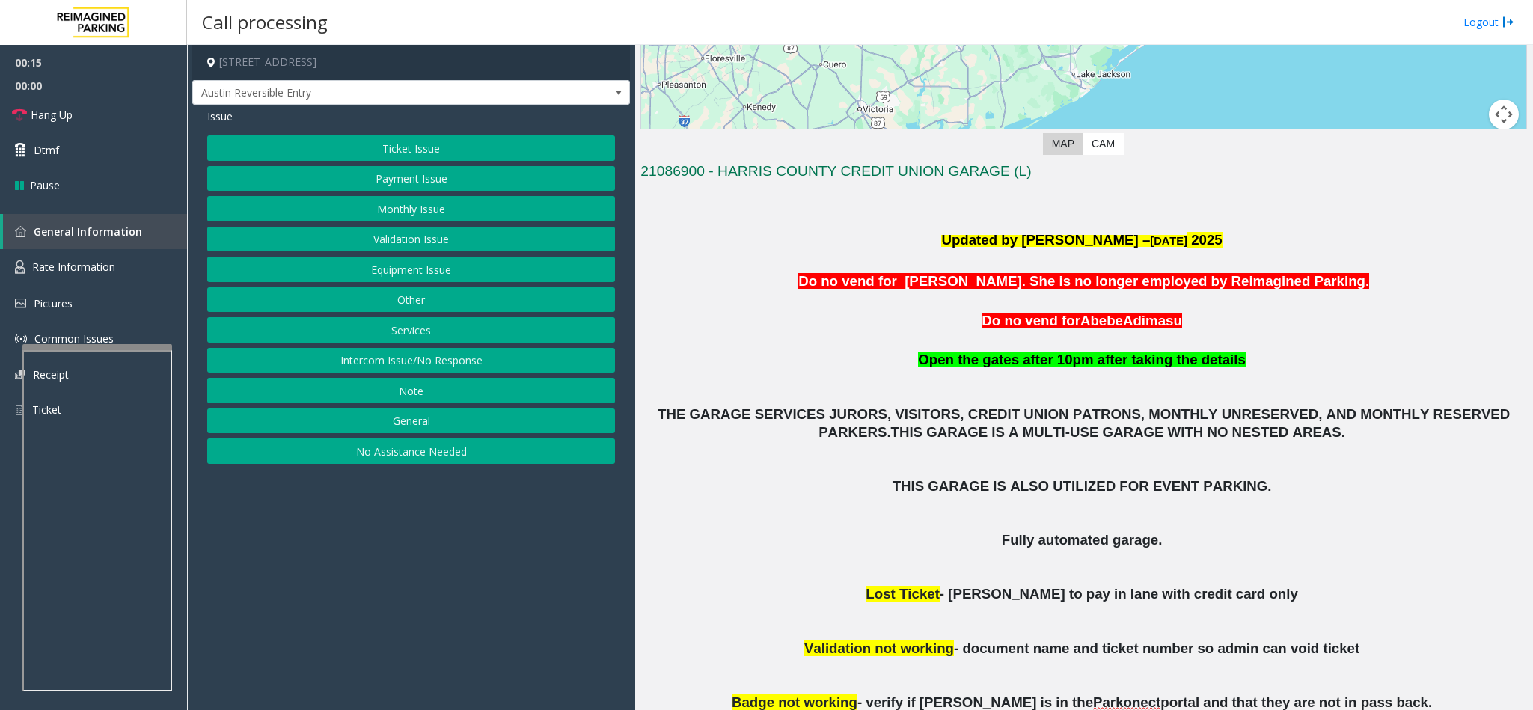
scroll to position [263, 0]
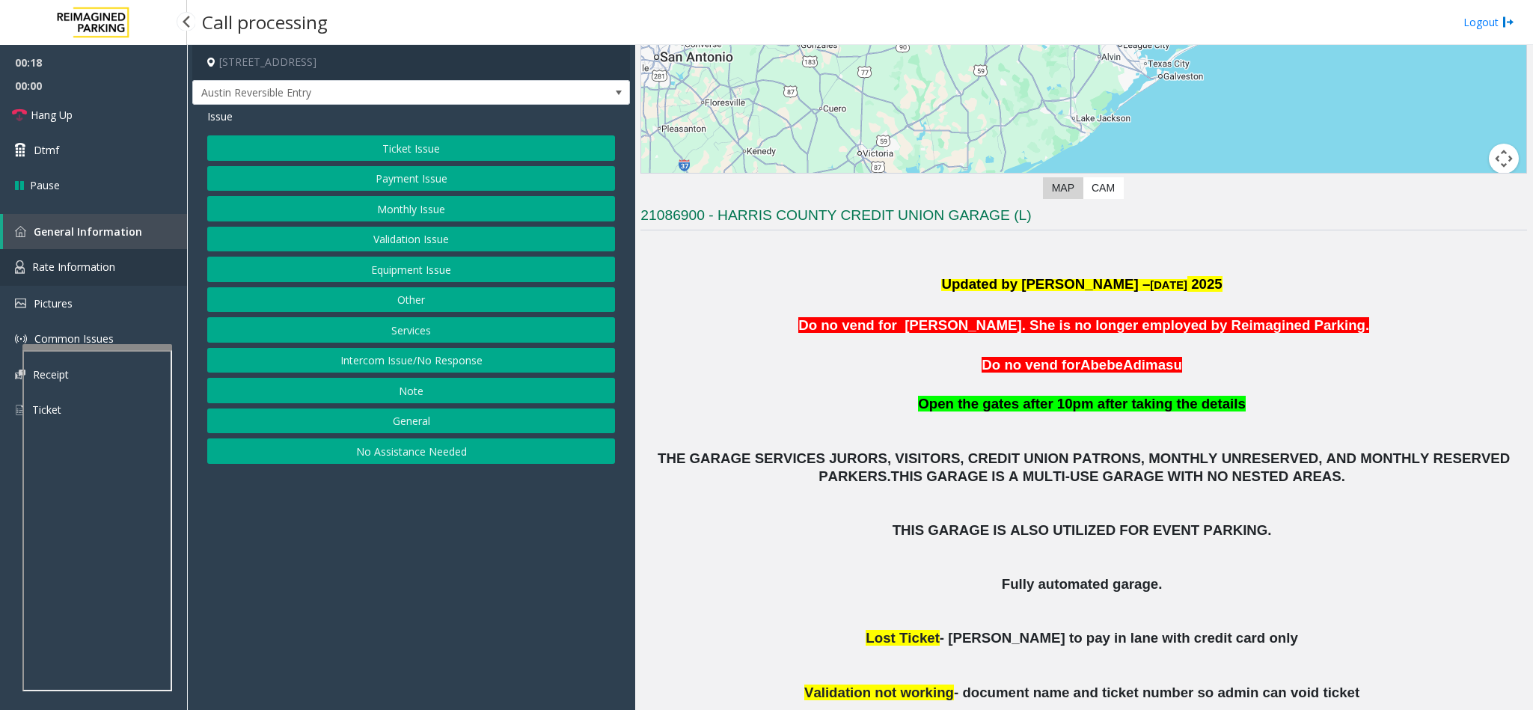
click at [86, 263] on span "Rate Information" at bounding box center [73, 267] width 83 height 14
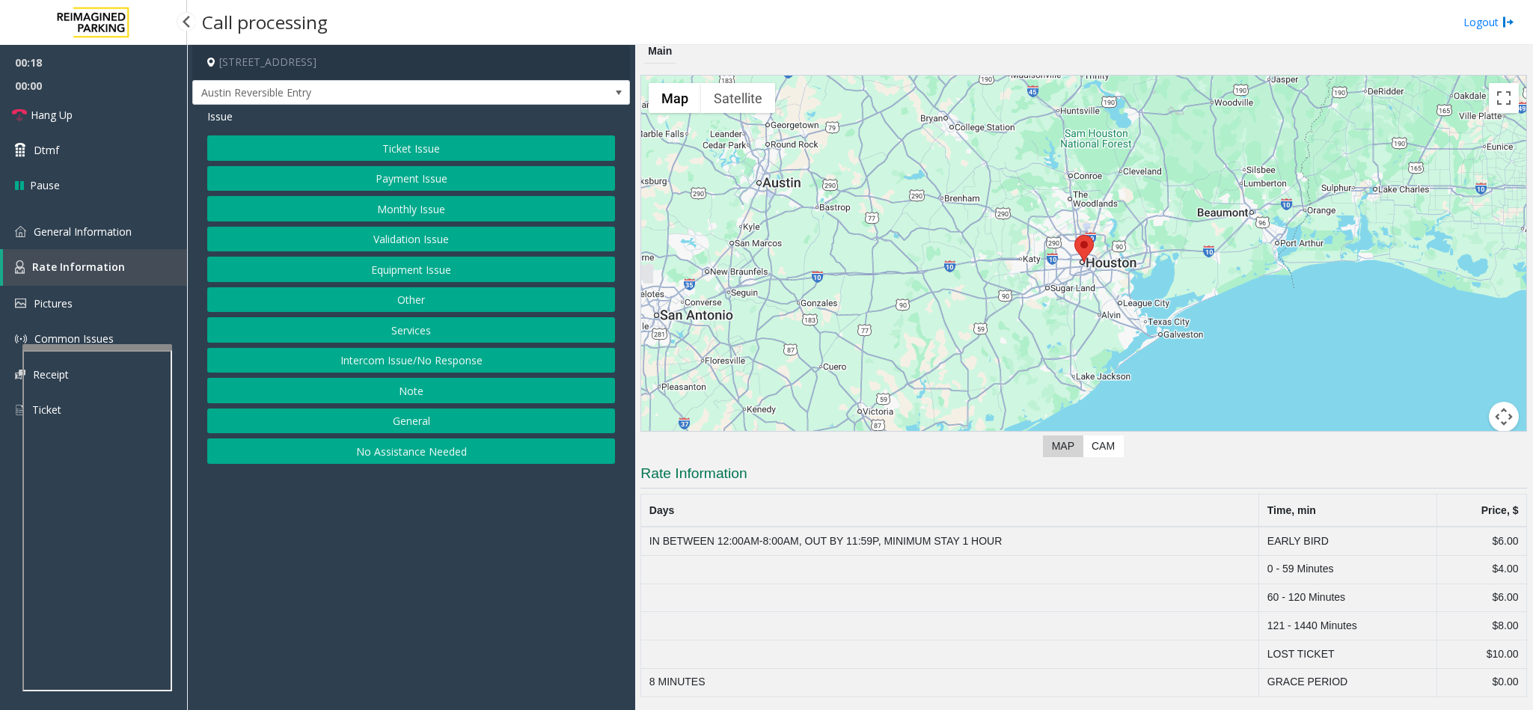
scroll to position [9, 0]
click at [57, 231] on span "General Information" at bounding box center [83, 231] width 98 height 14
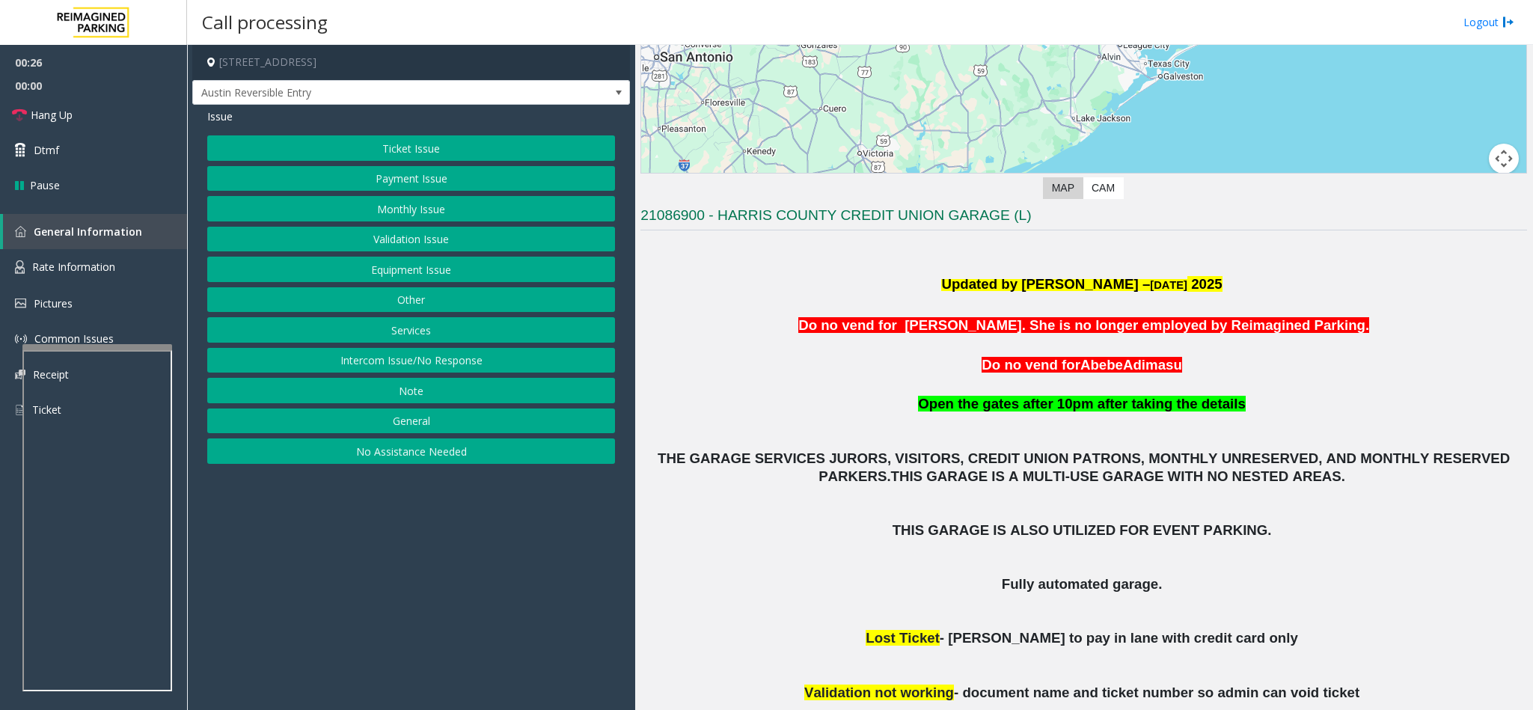
click at [443, 279] on button "Equipment Issue" at bounding box center [411, 269] width 408 height 25
click at [411, 209] on button "Out of Tickets" at bounding box center [411, 208] width 408 height 25
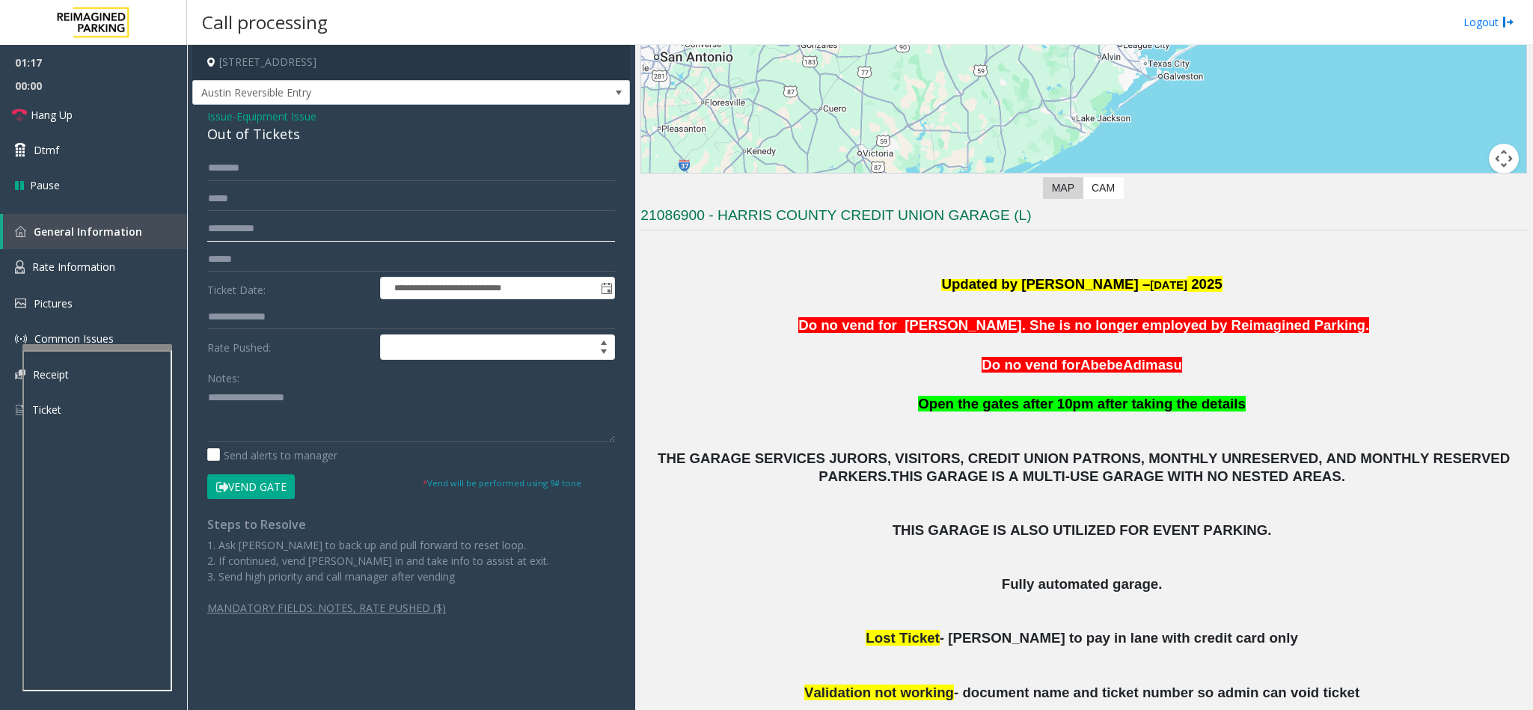
click at [277, 221] on input "text" at bounding box center [411, 228] width 408 height 25
click at [277, 223] on input "text" at bounding box center [411, 228] width 408 height 25
click at [315, 220] on input "text" at bounding box center [411, 228] width 408 height 25
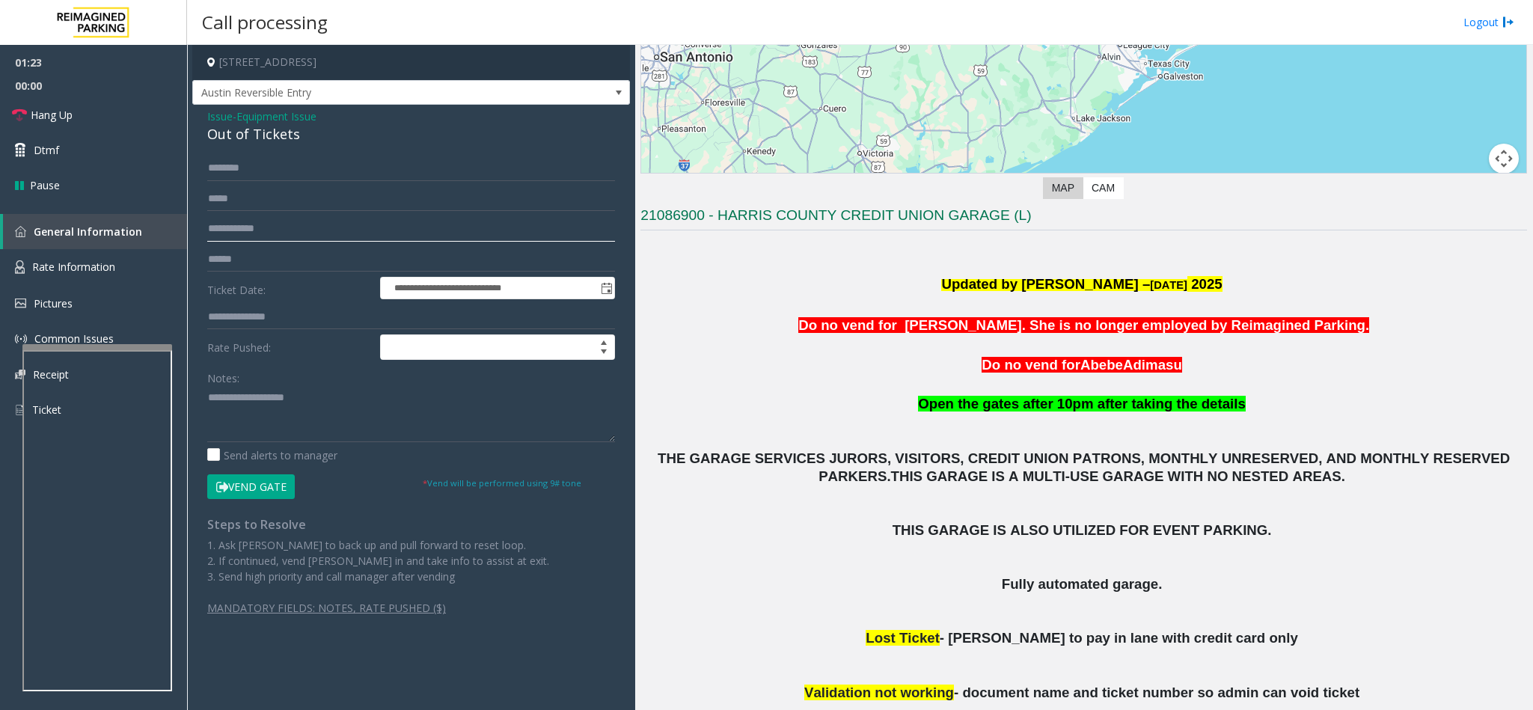
click at [315, 220] on input "text" at bounding box center [411, 228] width 408 height 25
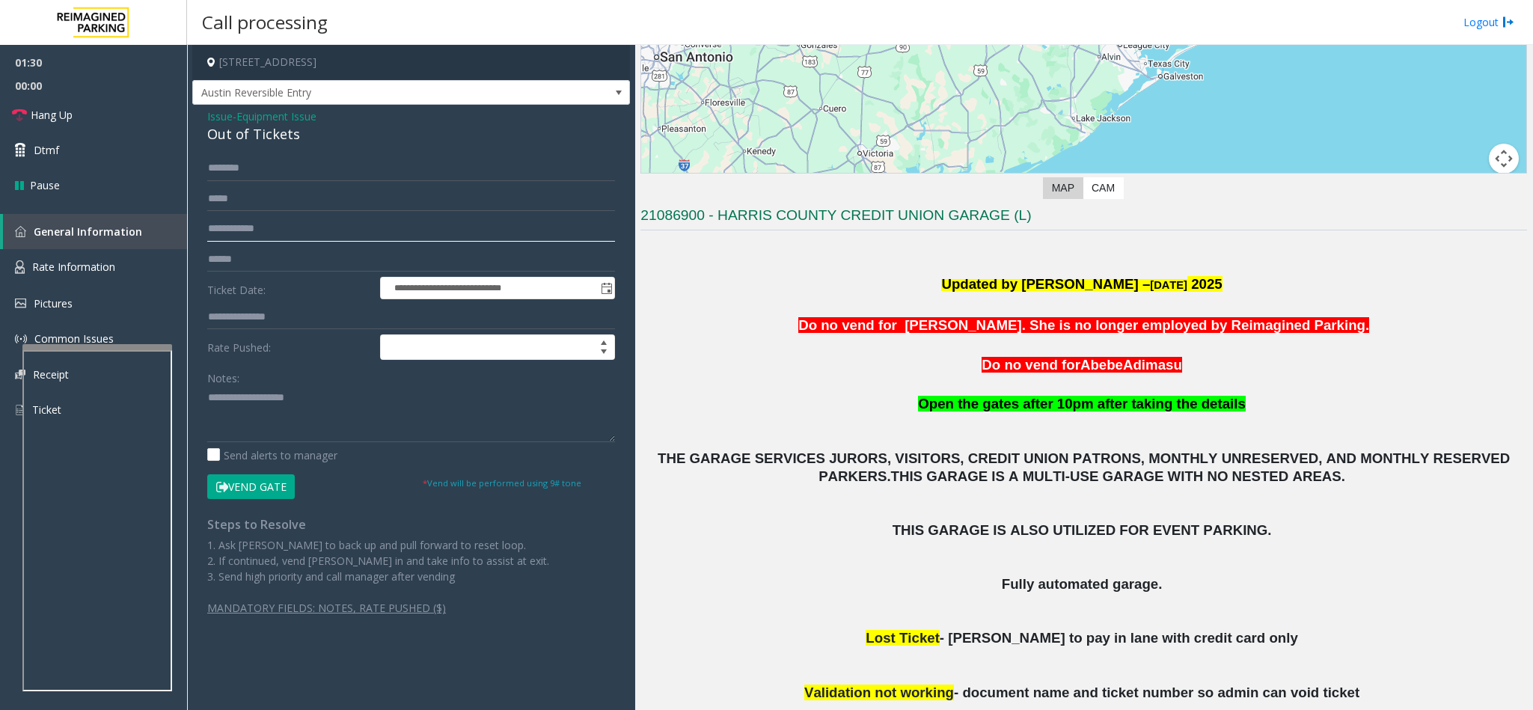
click at [315, 220] on input "text" at bounding box center [411, 228] width 408 height 25
click at [314, 218] on input "text" at bounding box center [411, 228] width 408 height 25
click at [289, 221] on input "text" at bounding box center [411, 228] width 408 height 25
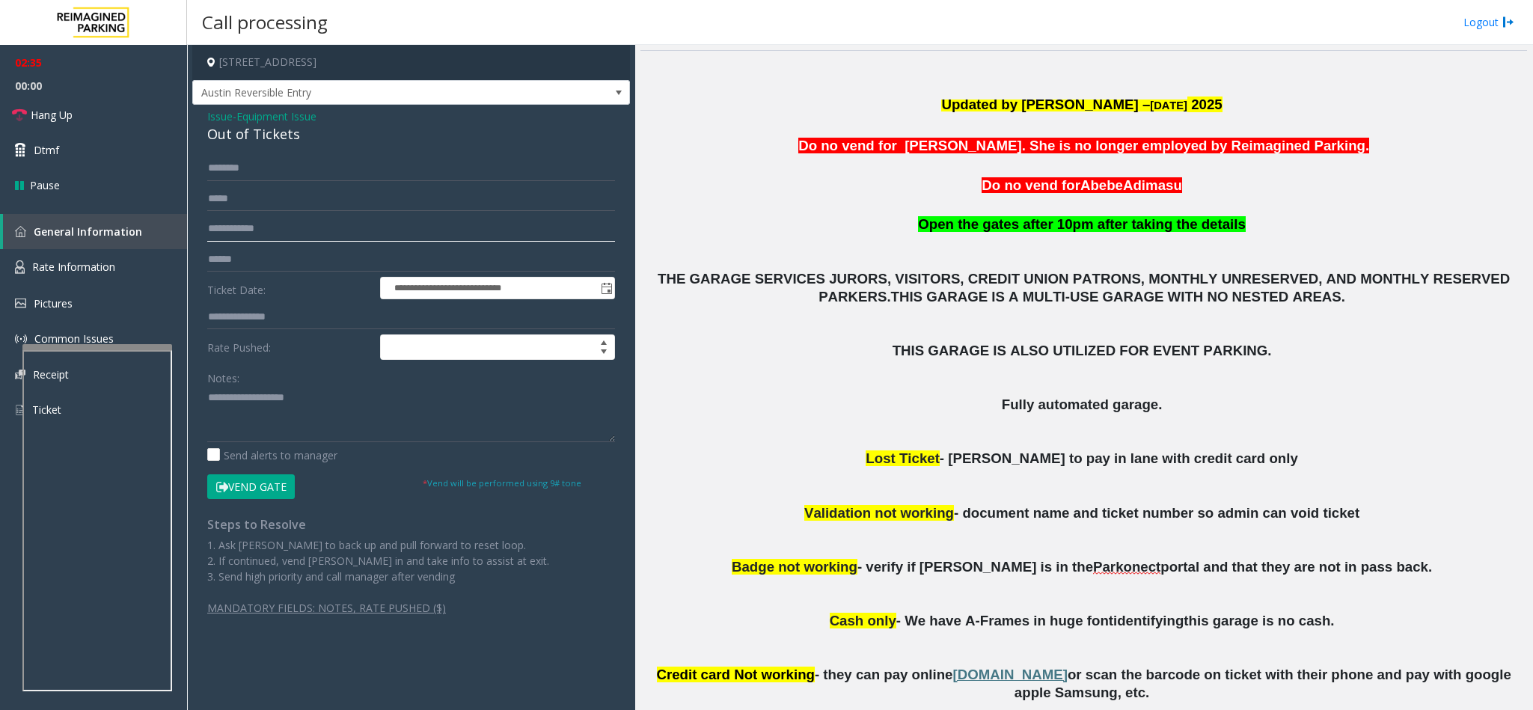
scroll to position [449, 0]
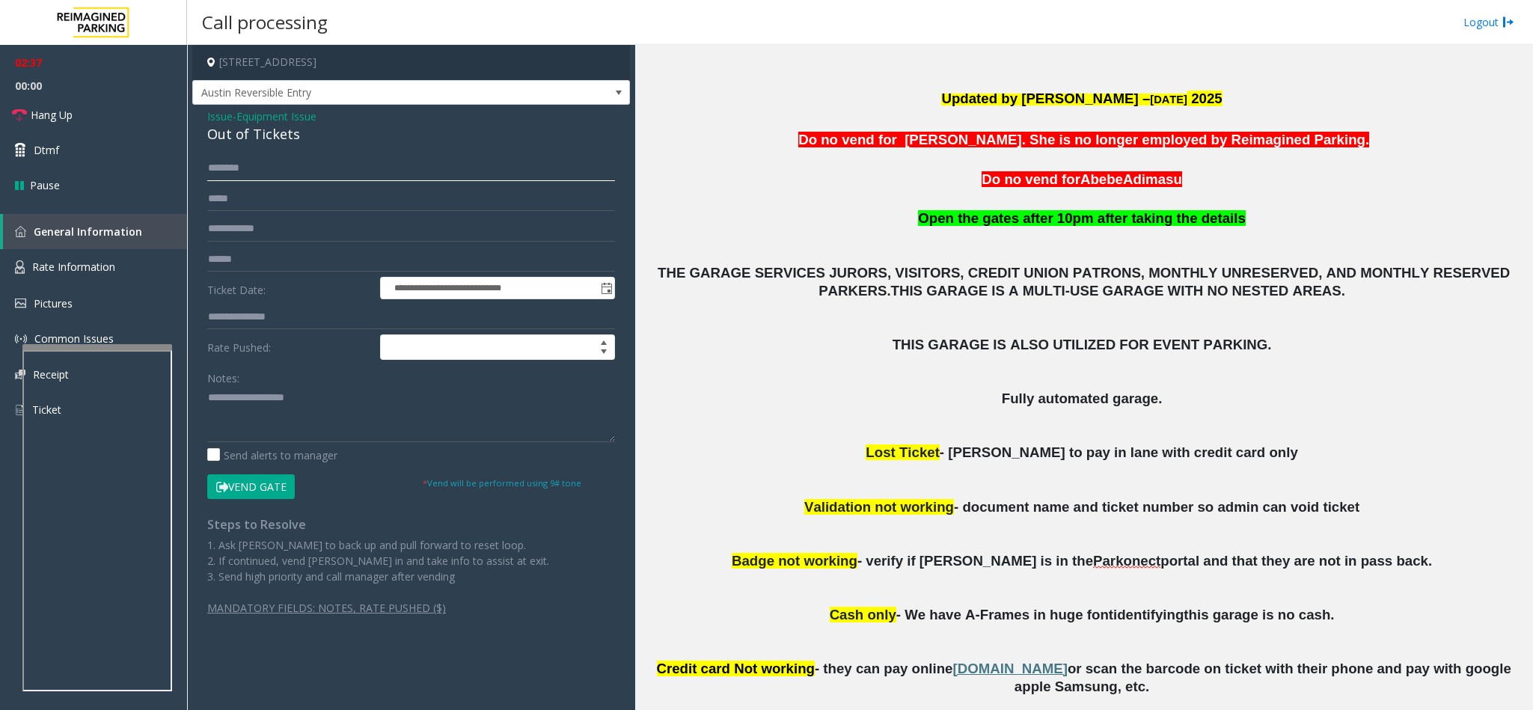
click at [322, 162] on input "text" at bounding box center [411, 168] width 408 height 25
click at [270, 171] on input "text" at bounding box center [411, 168] width 408 height 25
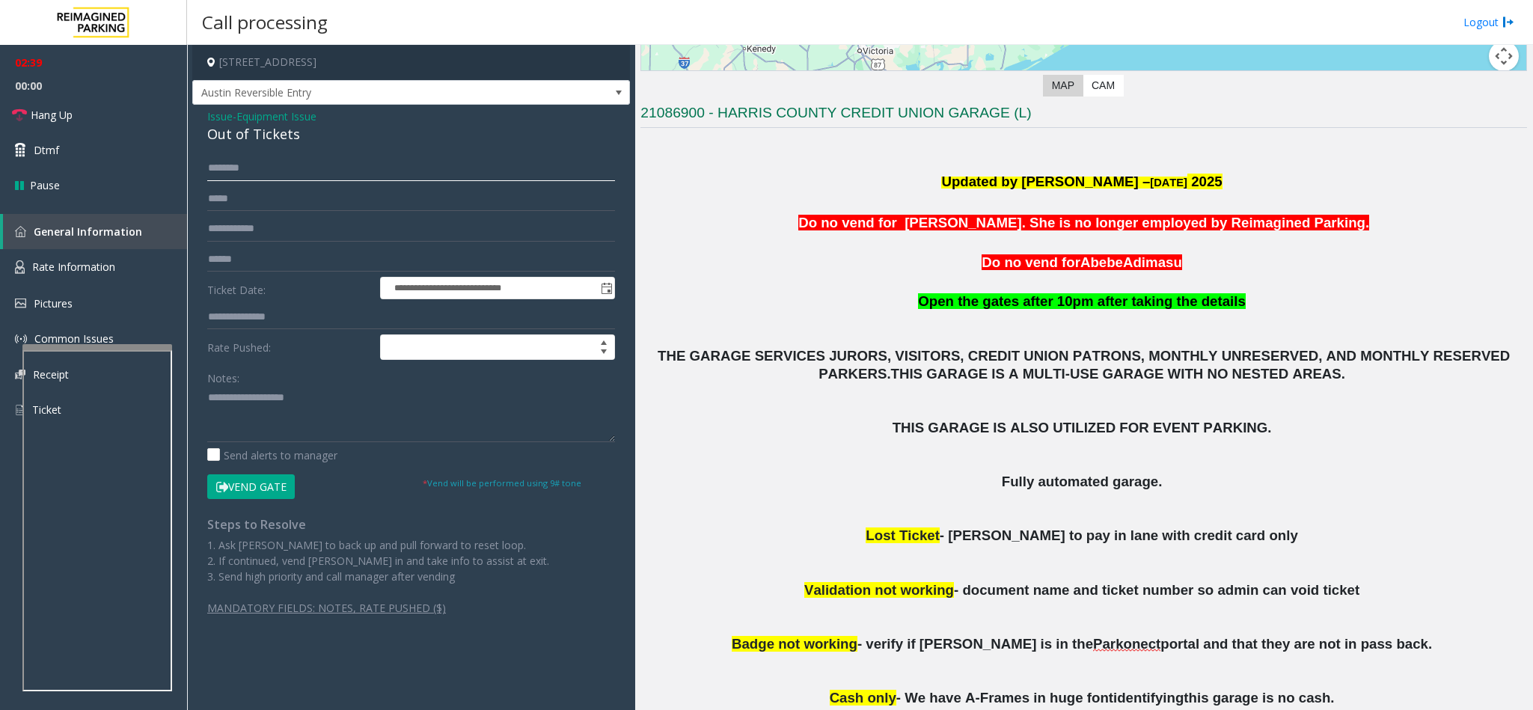
scroll to position [224, 0]
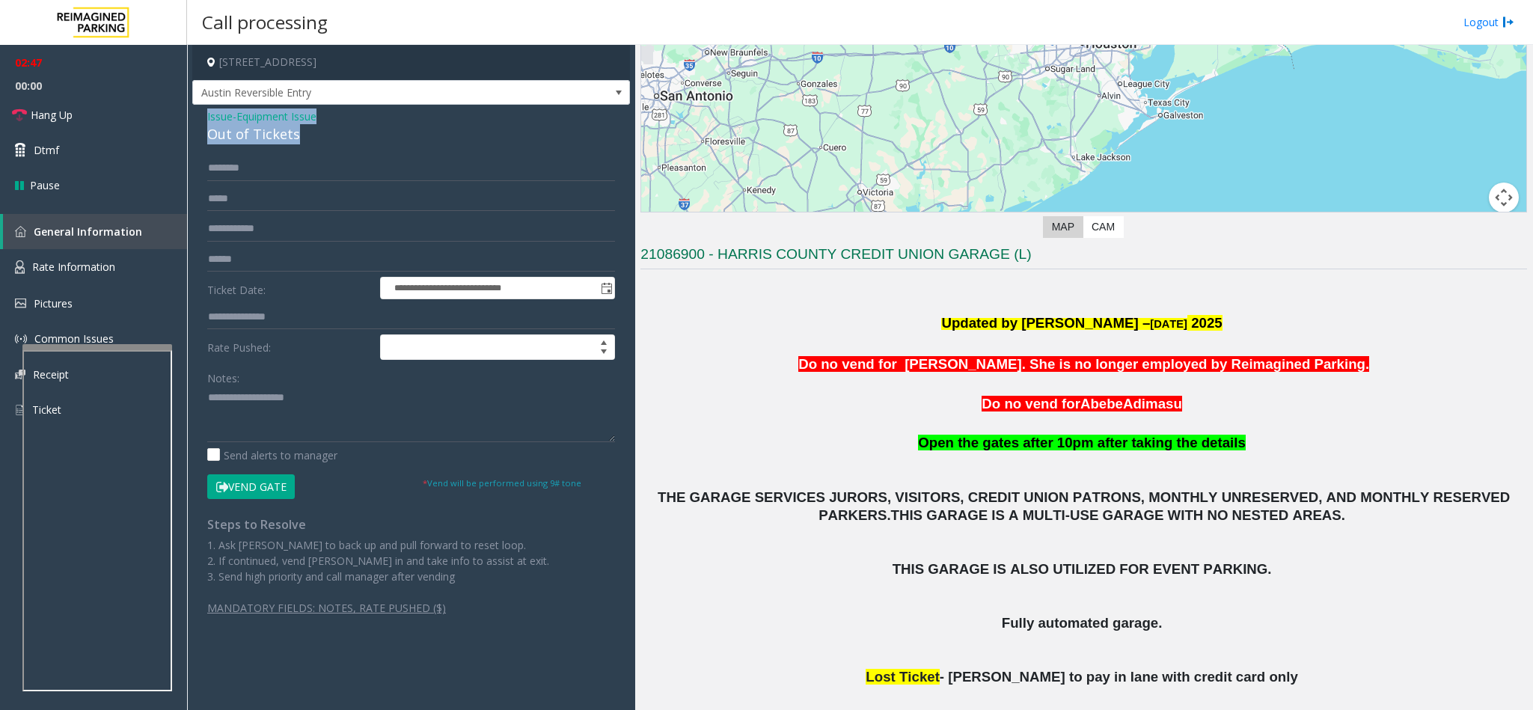
drag, startPoint x: 313, startPoint y: 129, endPoint x: 196, endPoint y: 108, distance: 118.6
click at [196, 108] on div "**********" at bounding box center [411, 376] width 438 height 542
click at [88, 119] on link "Hang Up" at bounding box center [93, 114] width 187 height 35
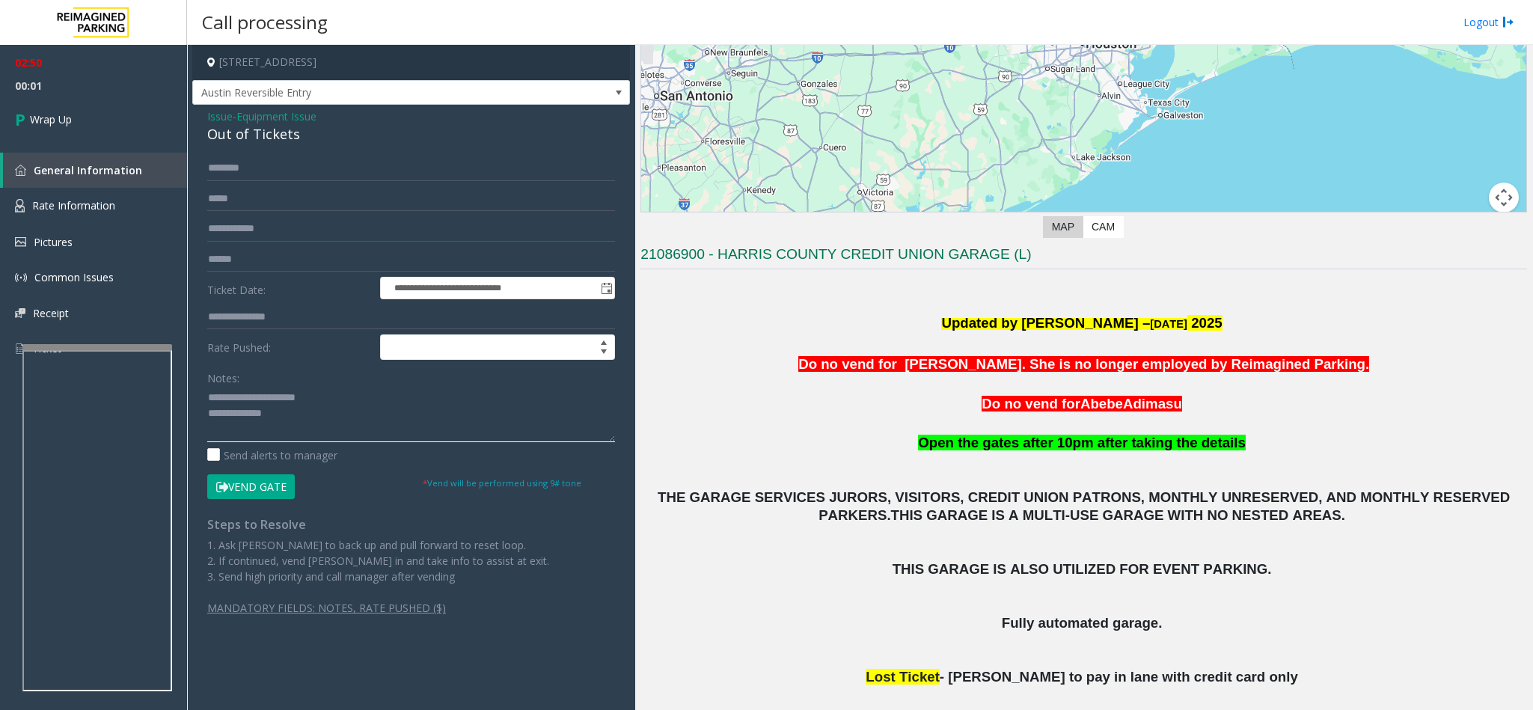
click at [328, 393] on textarea at bounding box center [411, 414] width 408 height 56
drag, startPoint x: 328, startPoint y: 393, endPoint x: 287, endPoint y: 387, distance: 40.8
click at [281, 391] on textarea at bounding box center [411, 414] width 408 height 56
click at [414, 400] on textarea at bounding box center [411, 414] width 408 height 56
type textarea "**********"
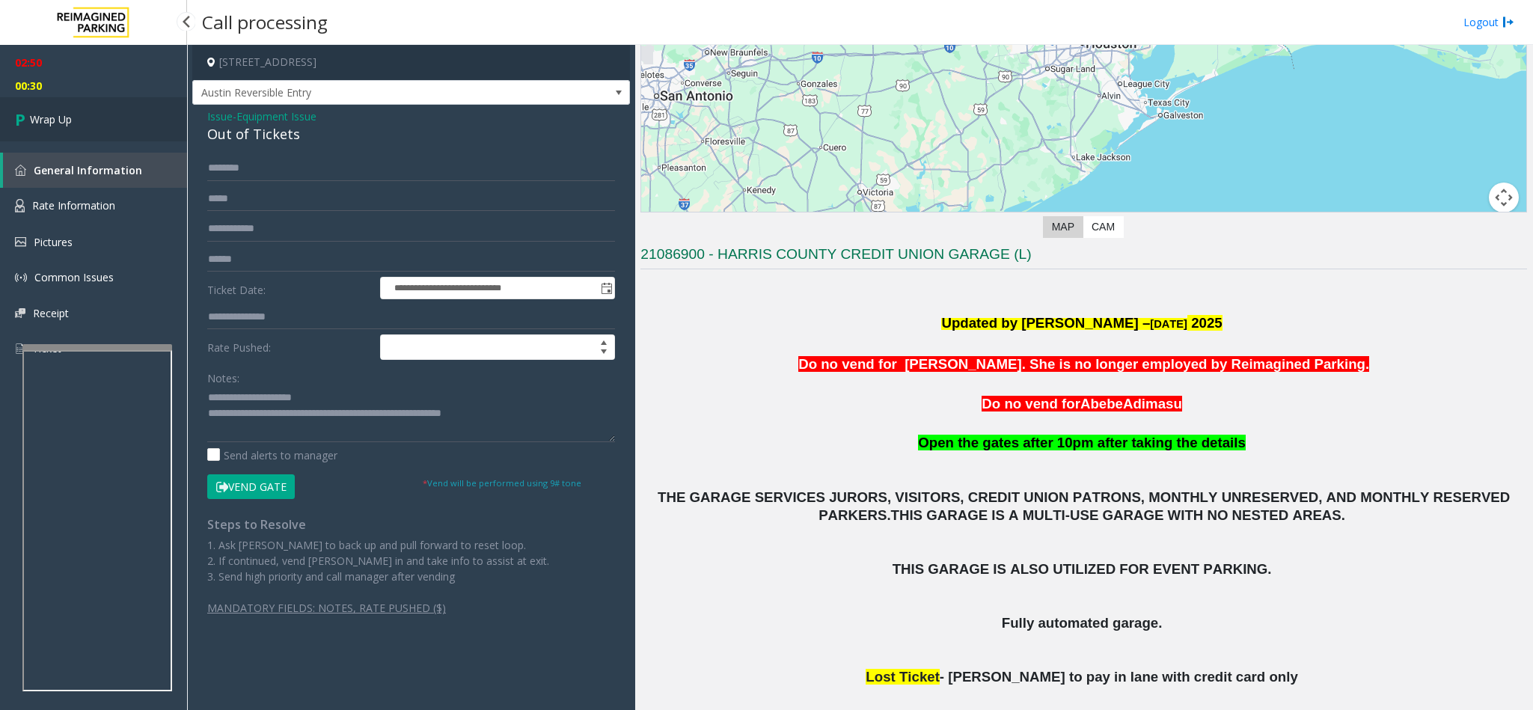
click at [70, 121] on span "Wrap Up" at bounding box center [51, 119] width 42 height 16
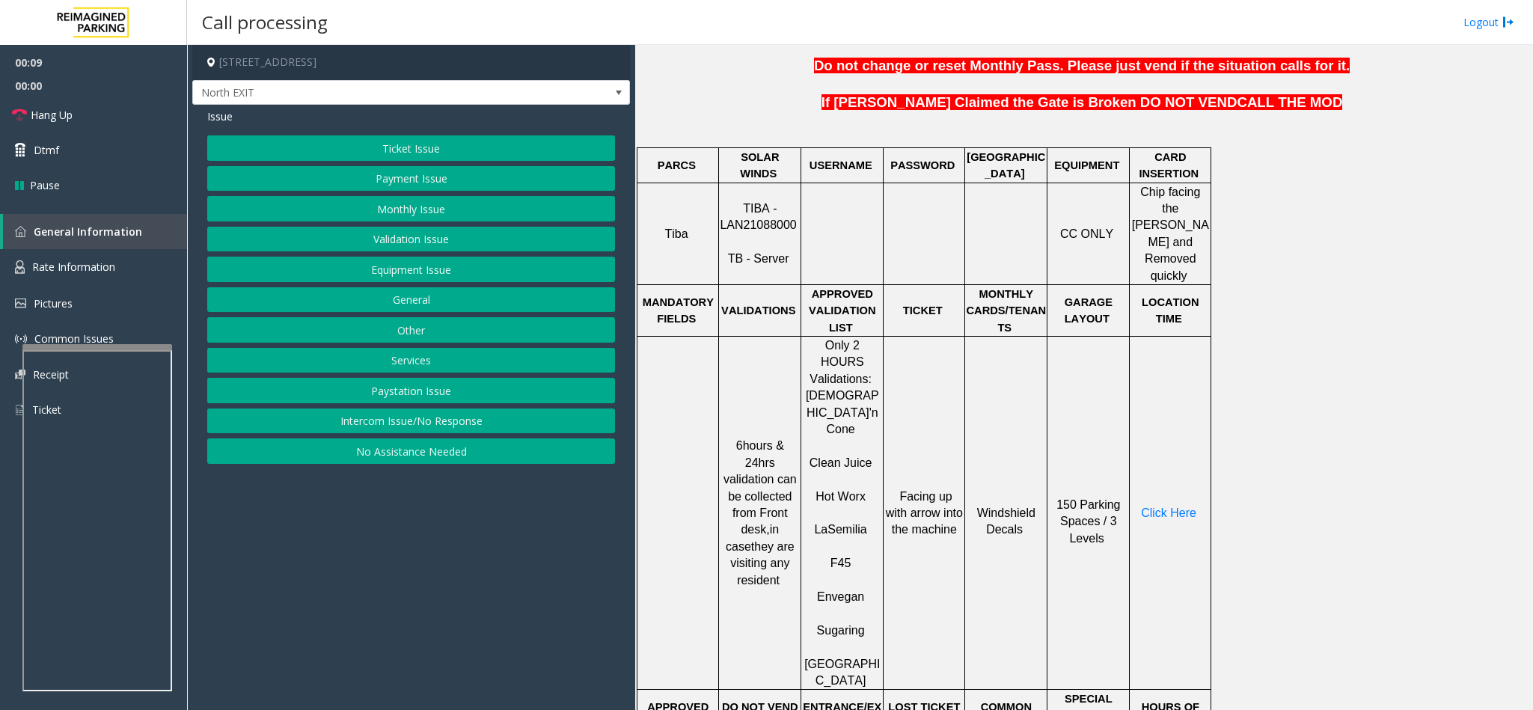
scroll to position [449, 0]
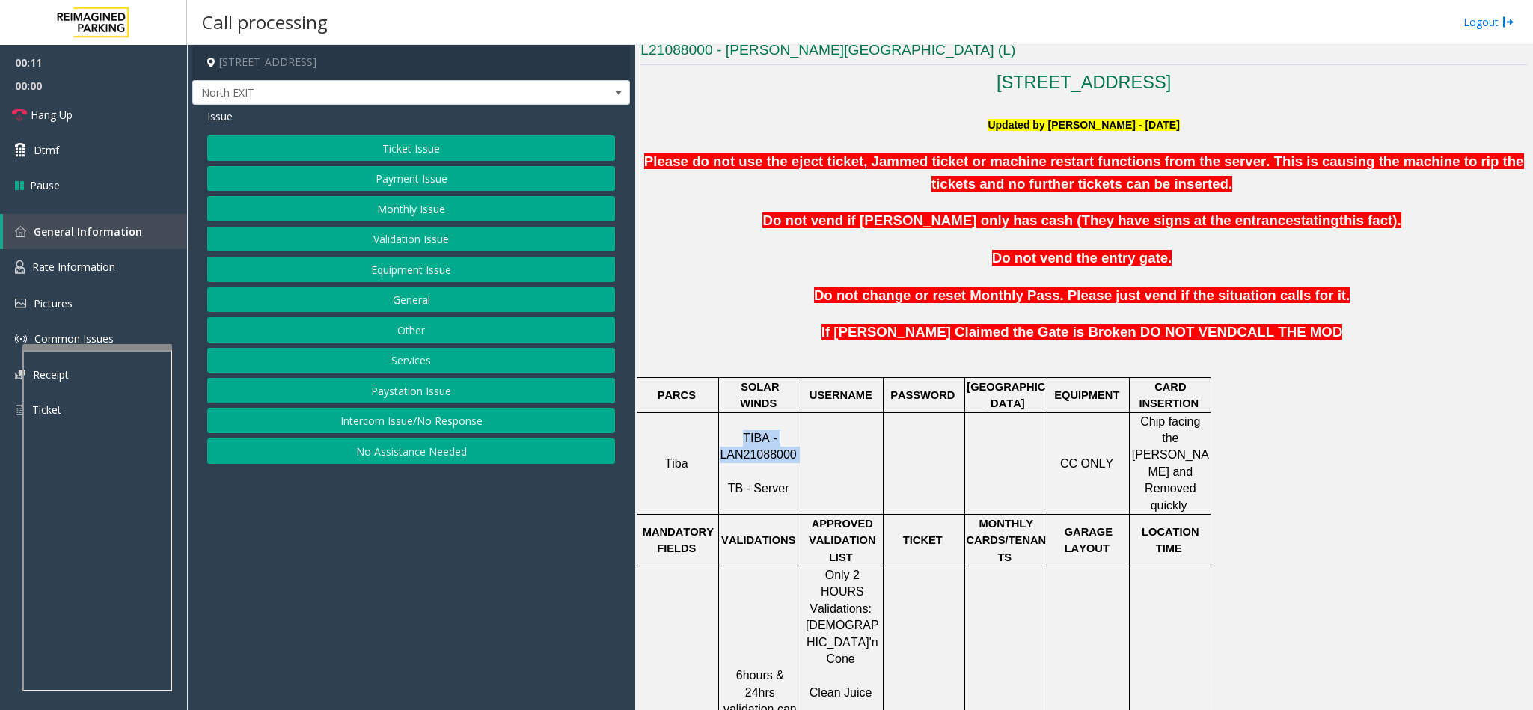
drag, startPoint x: 794, startPoint y: 440, endPoint x: 717, endPoint y: 438, distance: 77.8
click at [717, 438] on tr "Tiba TIBA - LAN21088000 TB - Server CC ONLY Chip facing the Parker and Removed …" at bounding box center [924, 463] width 574 height 102
click at [820, 456] on p at bounding box center [842, 464] width 80 height 16
drag, startPoint x: 800, startPoint y: 441, endPoint x: 729, endPoint y: 441, distance: 70.3
click at [729, 441] on p "TIBA - LAN21088000 TB - Server" at bounding box center [760, 463] width 80 height 67
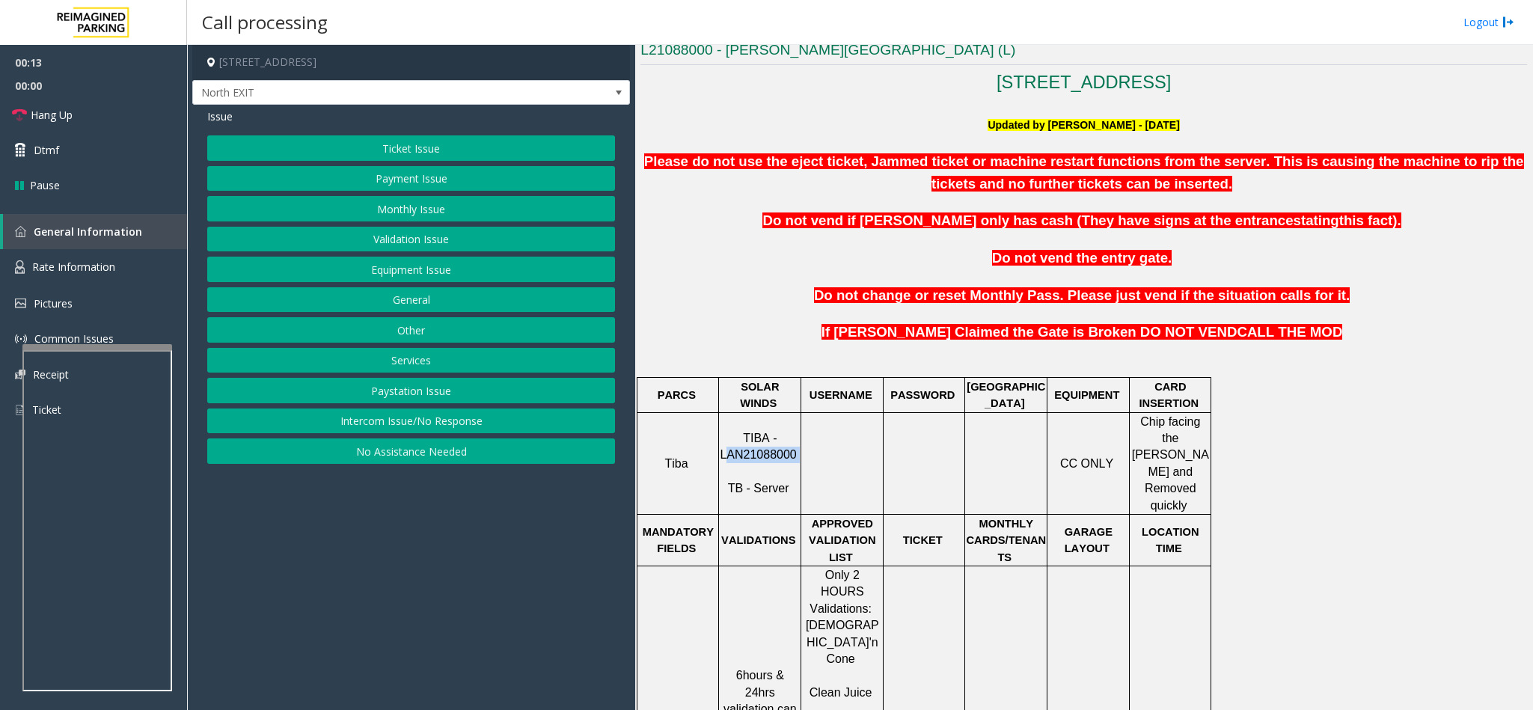
click at [730, 441] on span "TIBA - LAN21088000" at bounding box center [758, 446] width 76 height 29
click at [735, 441] on span "TIBA - LAN21088000" at bounding box center [758, 446] width 76 height 29
click at [736, 441] on span "TIBA - LAN21088000" at bounding box center [758, 446] width 76 height 29
click at [802, 456] on p at bounding box center [842, 464] width 80 height 16
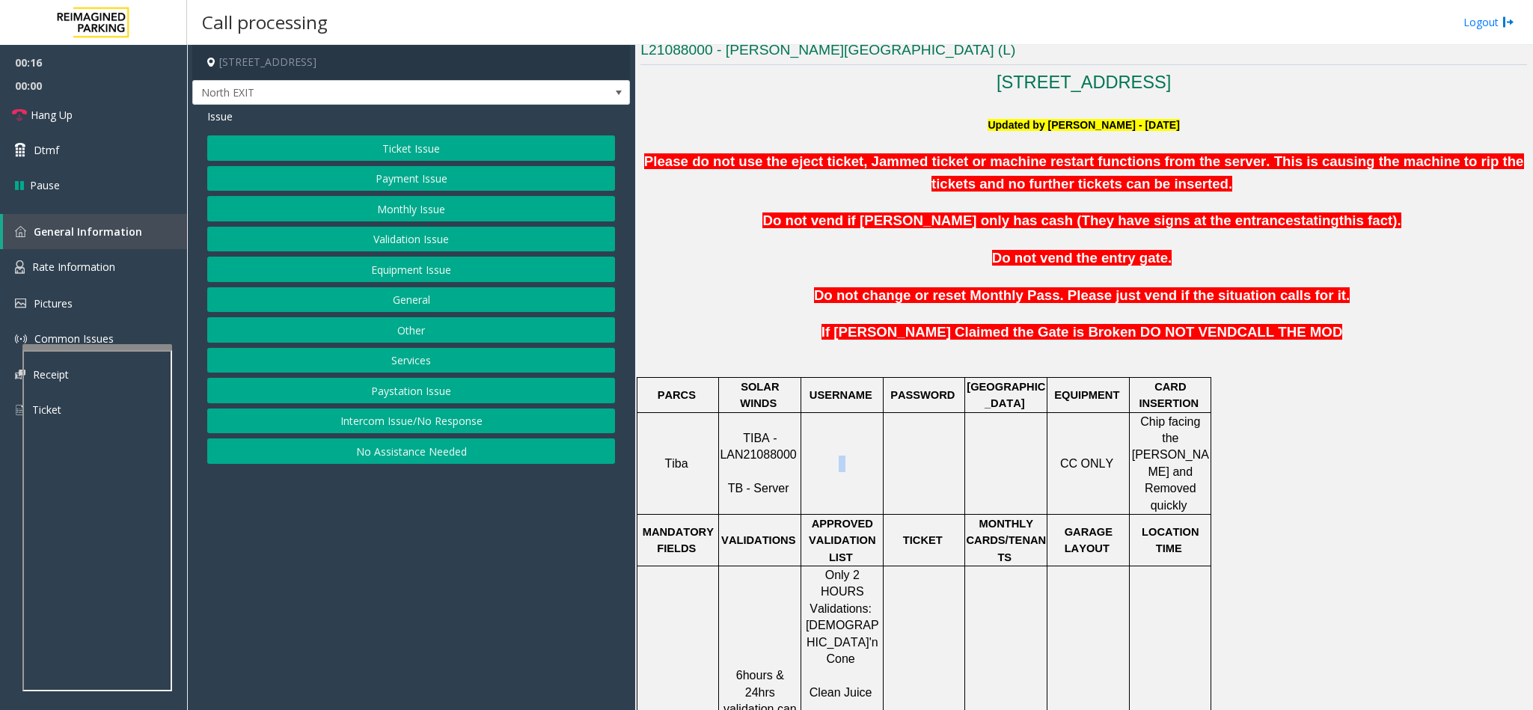
click at [801, 455] on div at bounding box center [842, 463] width 82 height 17
drag, startPoint x: 794, startPoint y: 447, endPoint x: 723, endPoint y: 451, distance: 71.9
click at [723, 451] on p "TIBA - LAN21088000 TB - Server" at bounding box center [760, 463] width 80 height 67
copy p "LAN21088000"
drag, startPoint x: 443, startPoint y: 164, endPoint x: 449, endPoint y: 142, distance: 22.5
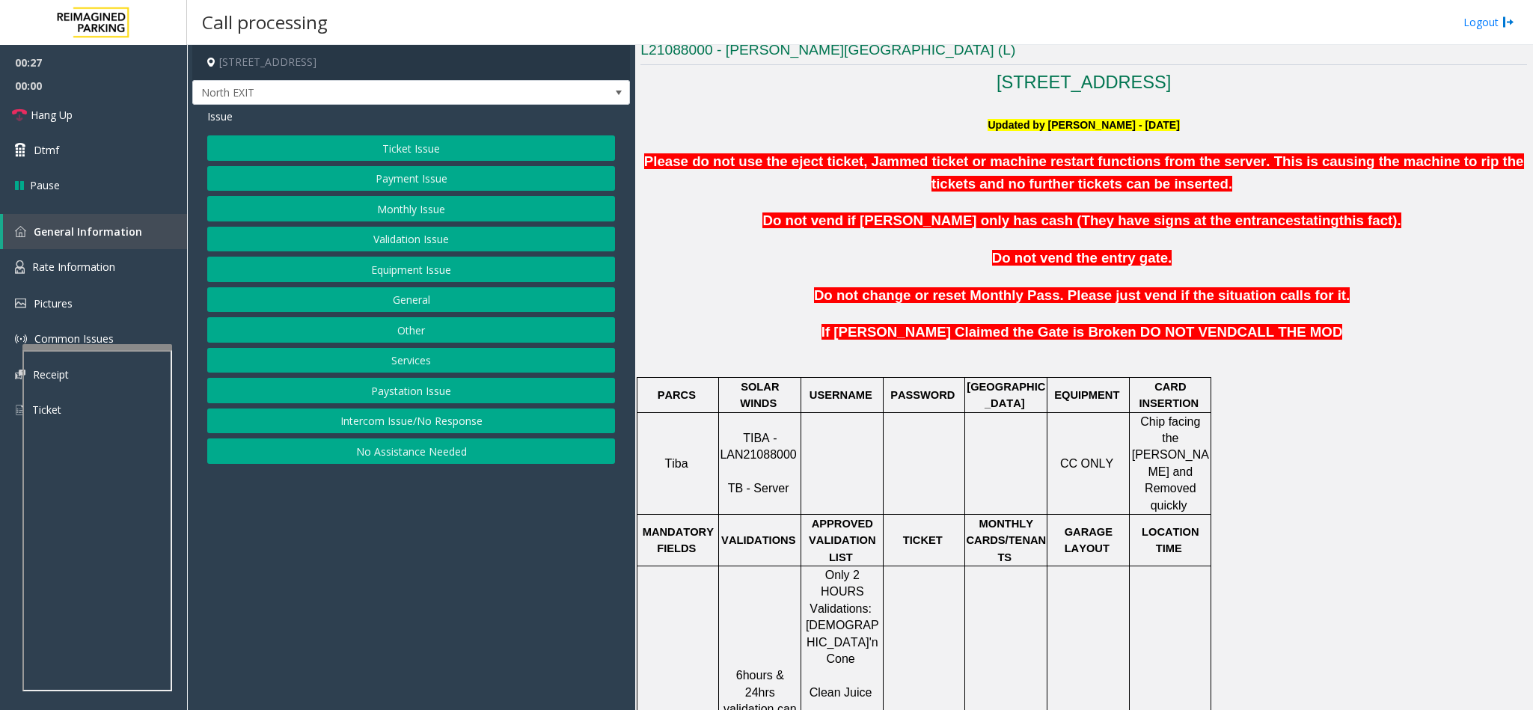
click at [447, 144] on div "Ticket Issue Payment Issue Monthly Issue Validation Issue Equipment Issue Gener…" at bounding box center [411, 299] width 408 height 328
click at [449, 142] on button "Ticket Issue" at bounding box center [411, 147] width 408 height 25
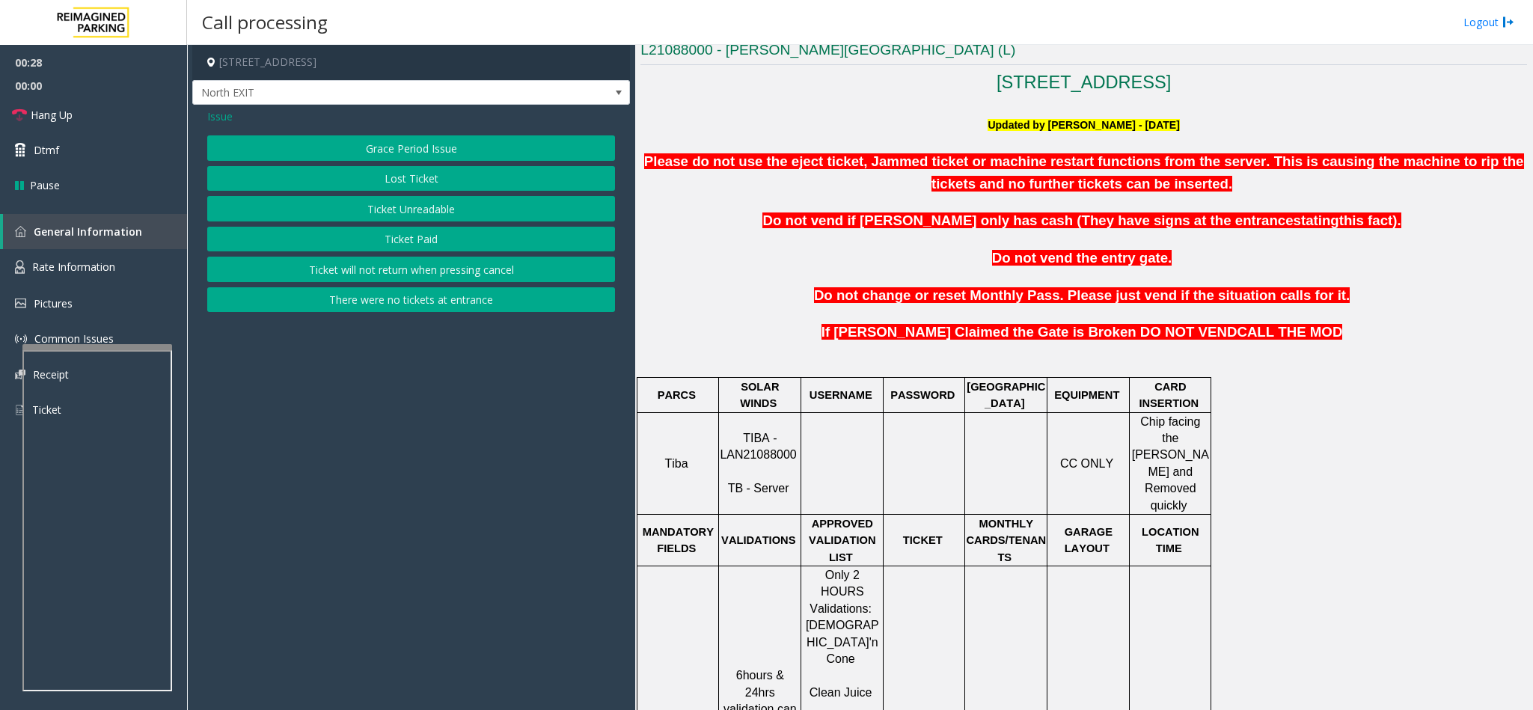
click at [380, 209] on button "Ticket Unreadable" at bounding box center [411, 208] width 408 height 25
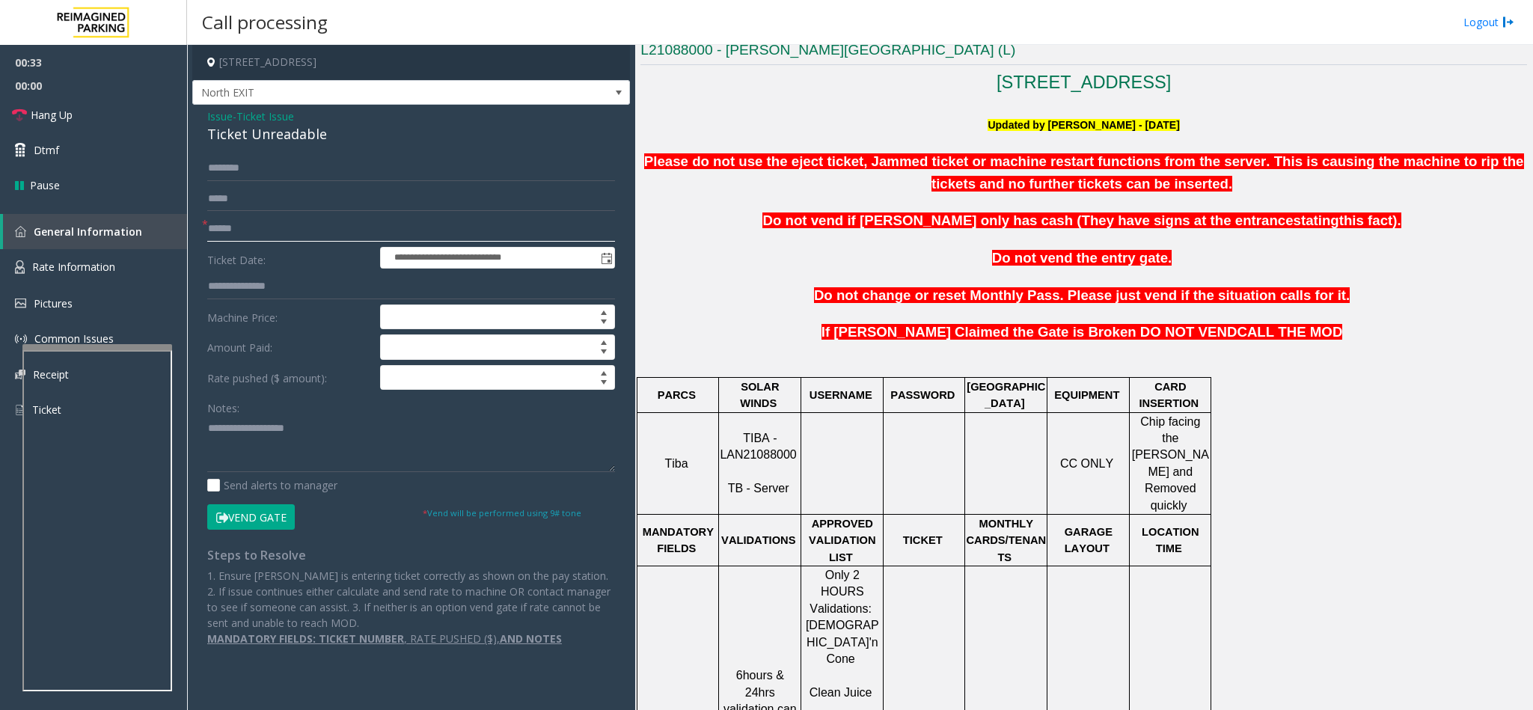
click at [470, 232] on input "text" at bounding box center [411, 228] width 408 height 25
type input "********"
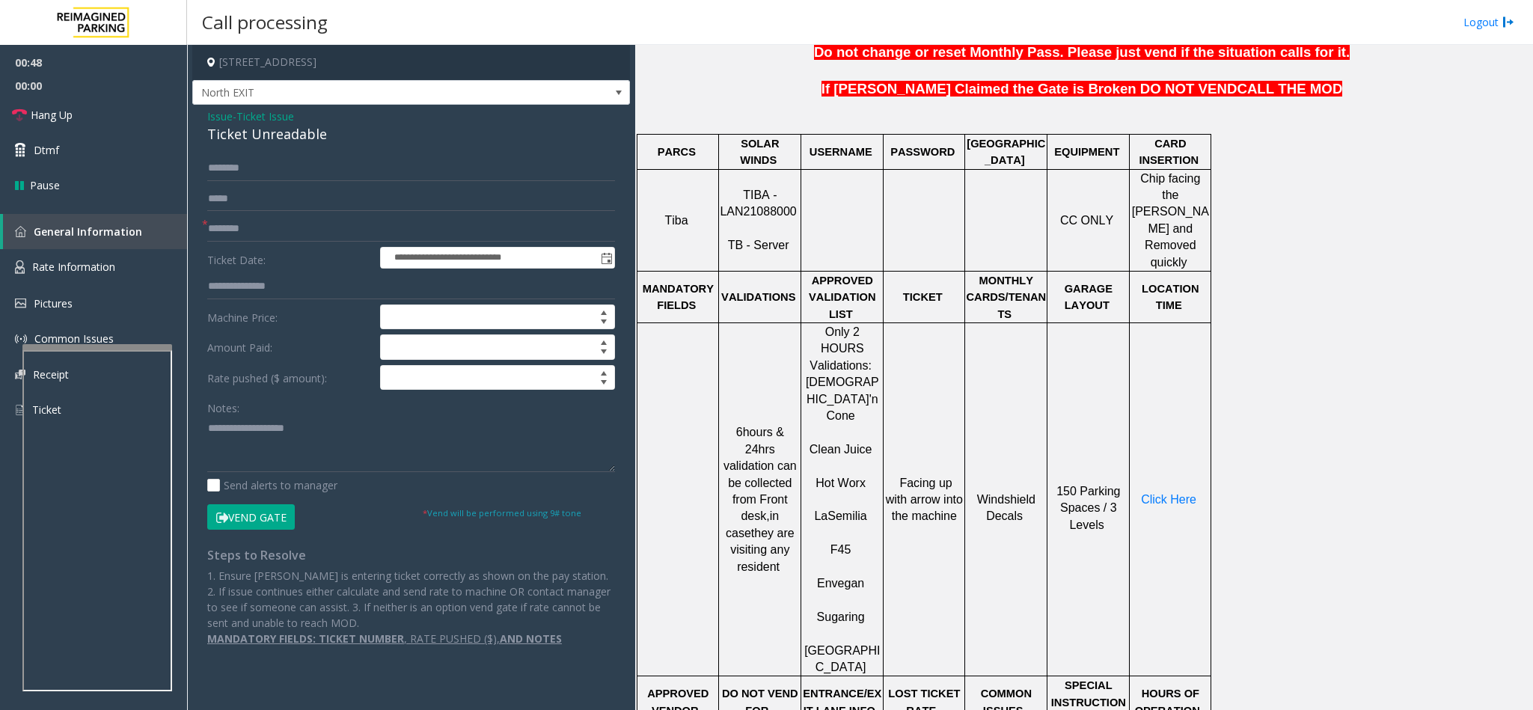
scroll to position [1010, 0]
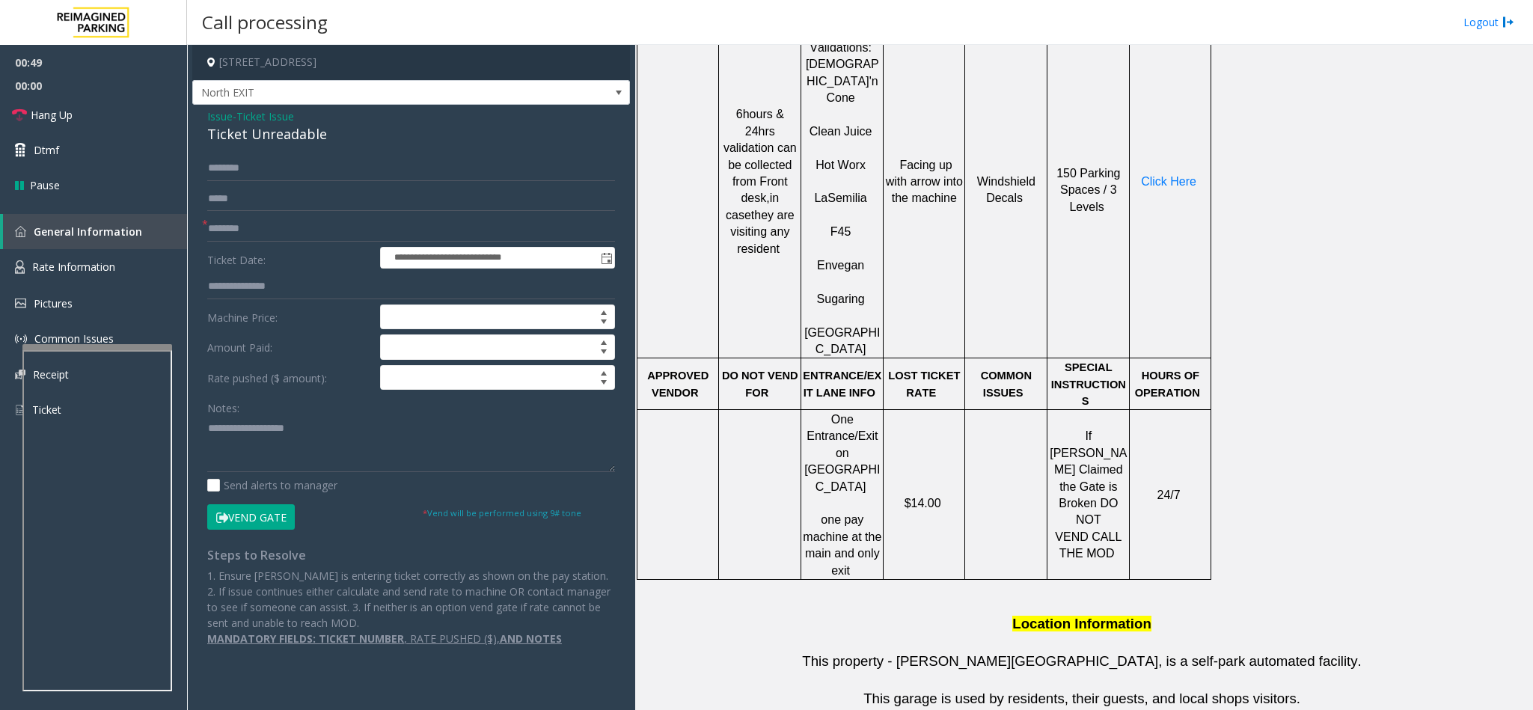
click at [1171, 144] on td "Click Here" at bounding box center [1171, 181] width 82 height 353
click at [1171, 175] on span "Click Here" at bounding box center [1168, 181] width 55 height 13
click at [64, 268] on span "Rate Information" at bounding box center [73, 267] width 83 height 14
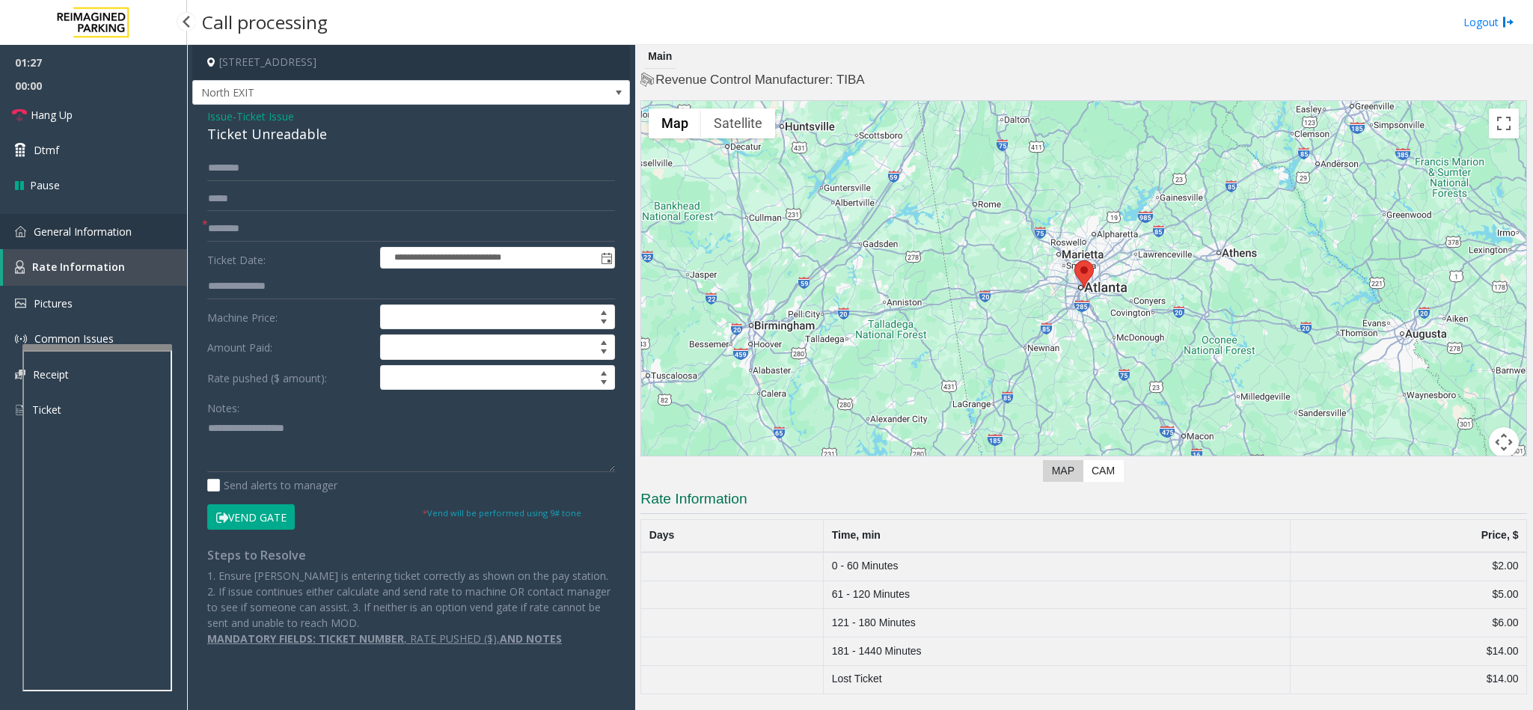
click at [54, 220] on link "General Information" at bounding box center [93, 231] width 187 height 35
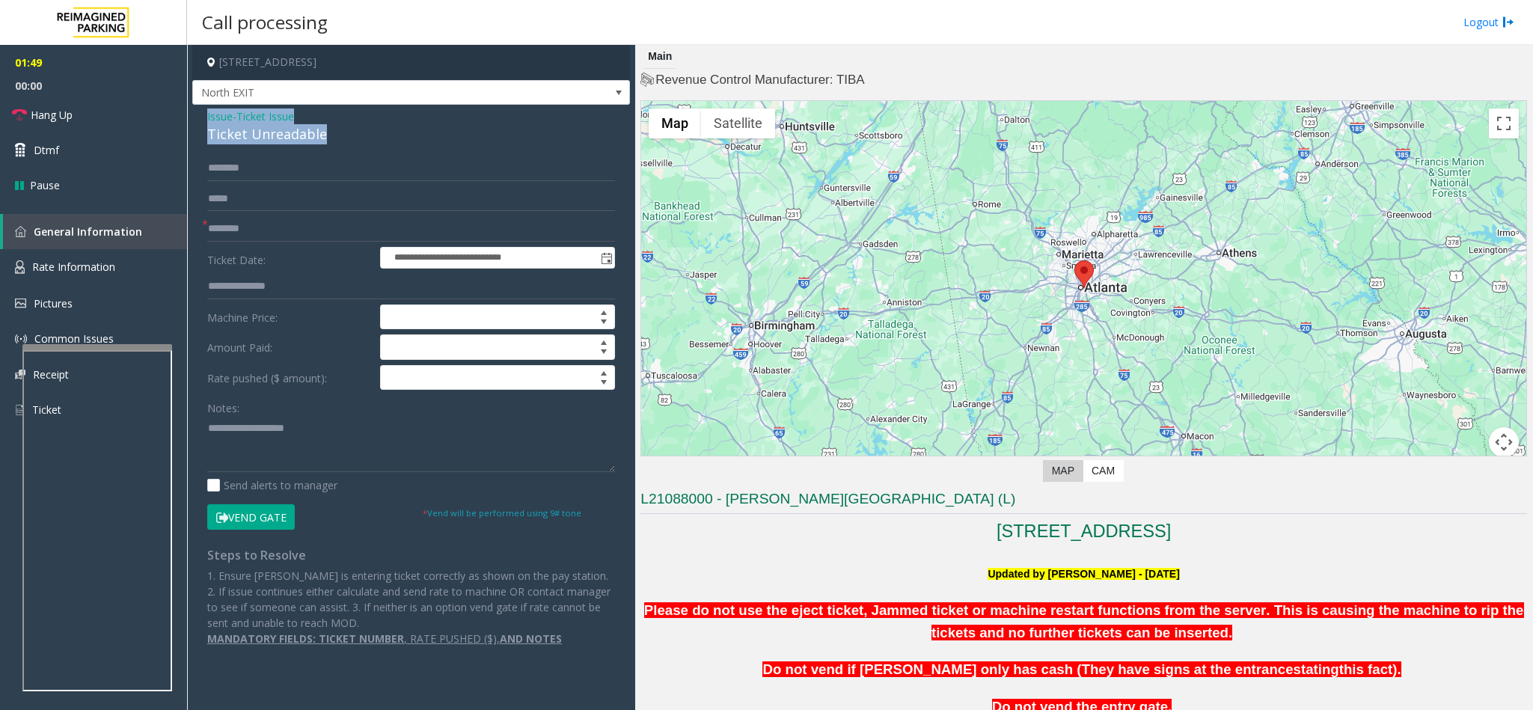
drag, startPoint x: 328, startPoint y: 138, endPoint x: 195, endPoint y: 117, distance: 134.7
click at [195, 117] on div "**********" at bounding box center [411, 383] width 438 height 557
copy div "Issue - Ticket Issue Ticket Unreadable"
paste textarea "**********"
click at [310, 472] on textarea at bounding box center [411, 444] width 408 height 56
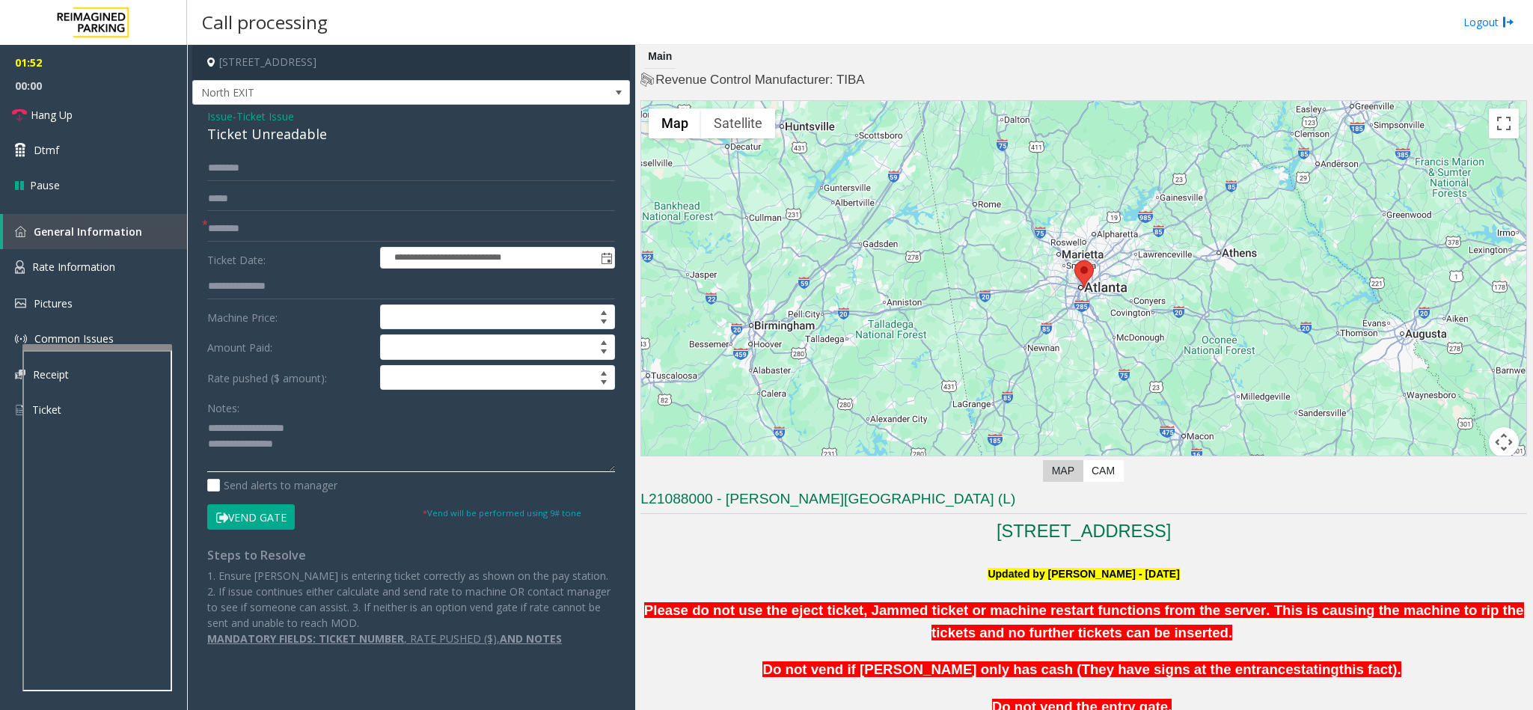
drag, startPoint x: 305, startPoint y: 431, endPoint x: 243, endPoint y: 434, distance: 62.2
click at [243, 434] on textarea at bounding box center [411, 444] width 408 height 56
click at [128, 105] on link "Hang Up" at bounding box center [93, 114] width 187 height 35
click at [343, 442] on textarea at bounding box center [411, 444] width 408 height 56
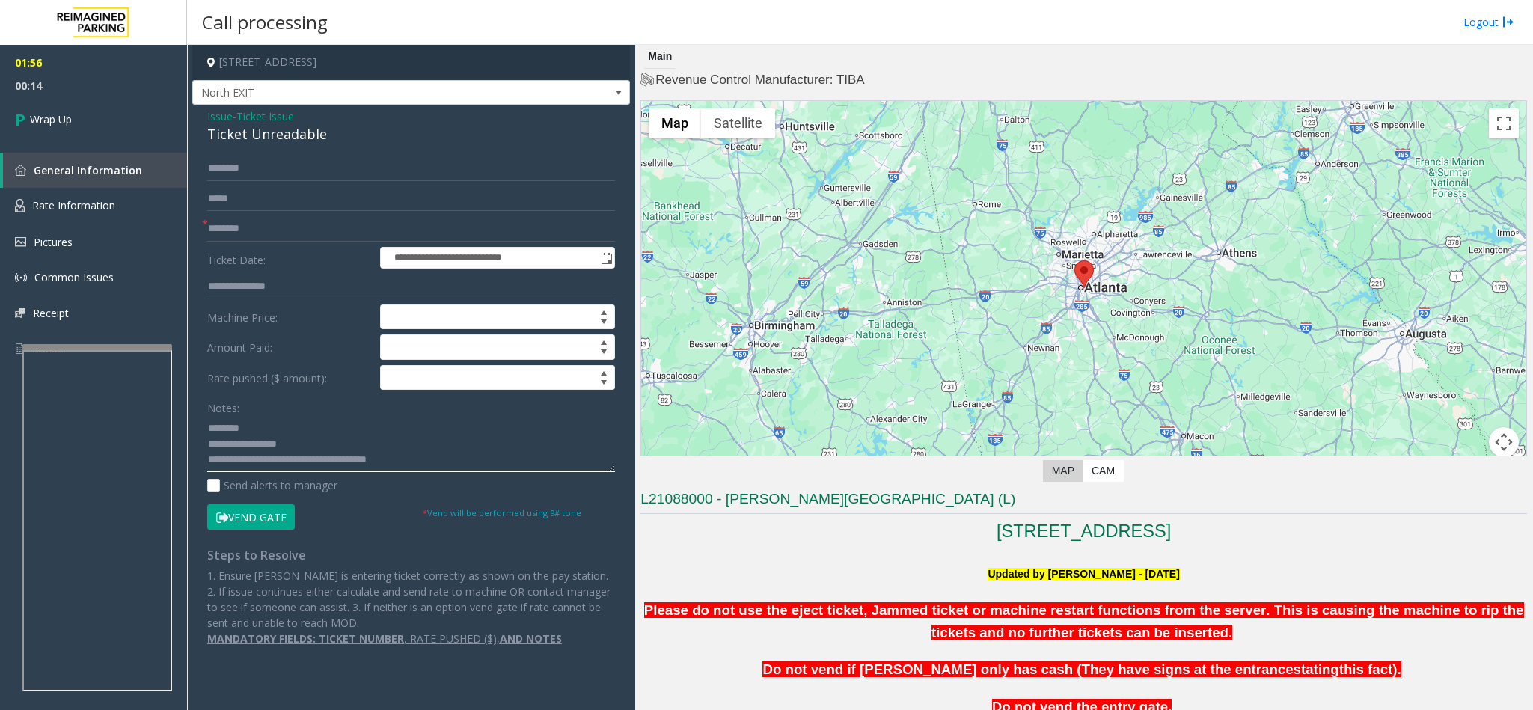
click at [308, 454] on textarea at bounding box center [411, 444] width 408 height 56
type textarea "**********"
click at [103, 123] on link "Wrap Up" at bounding box center [93, 119] width 187 height 44
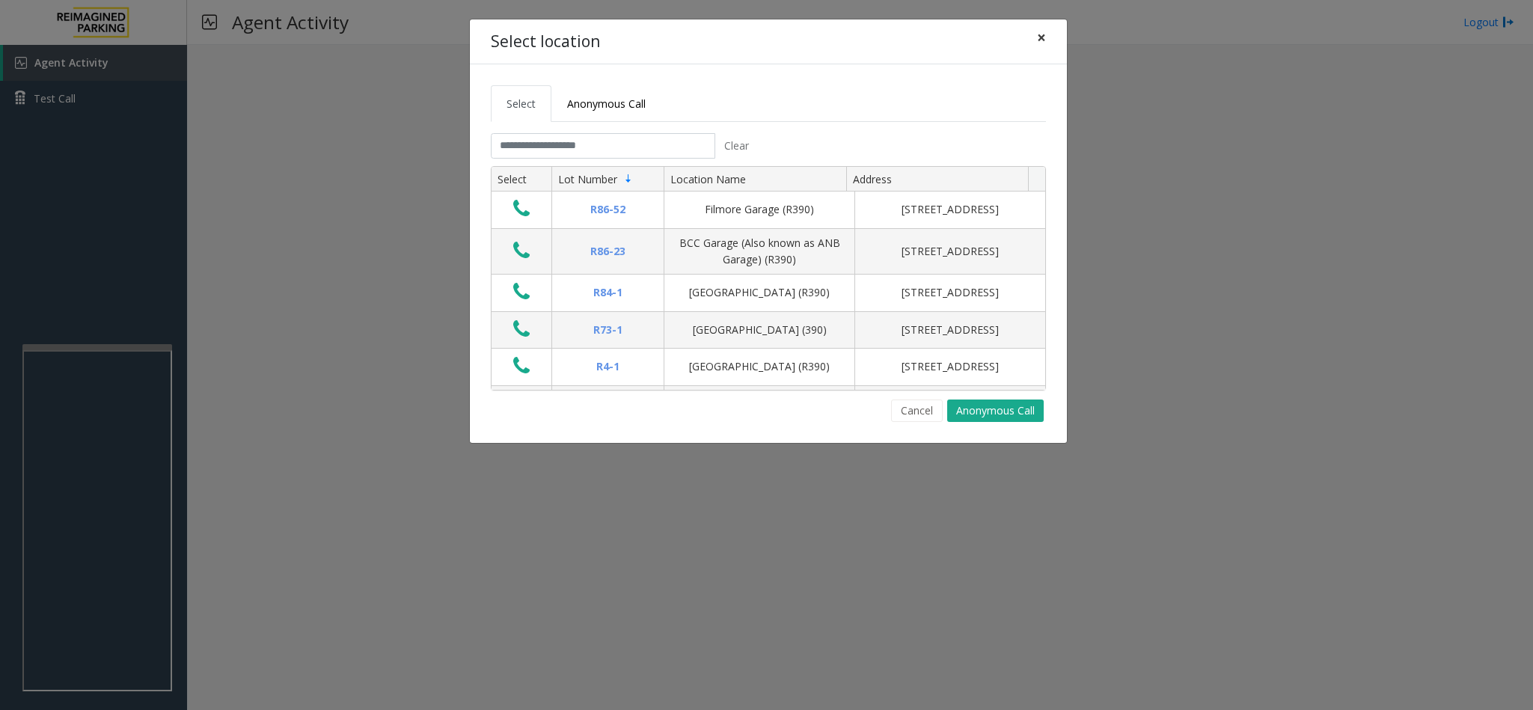
click at [1042, 40] on span "×" at bounding box center [1041, 37] width 9 height 21
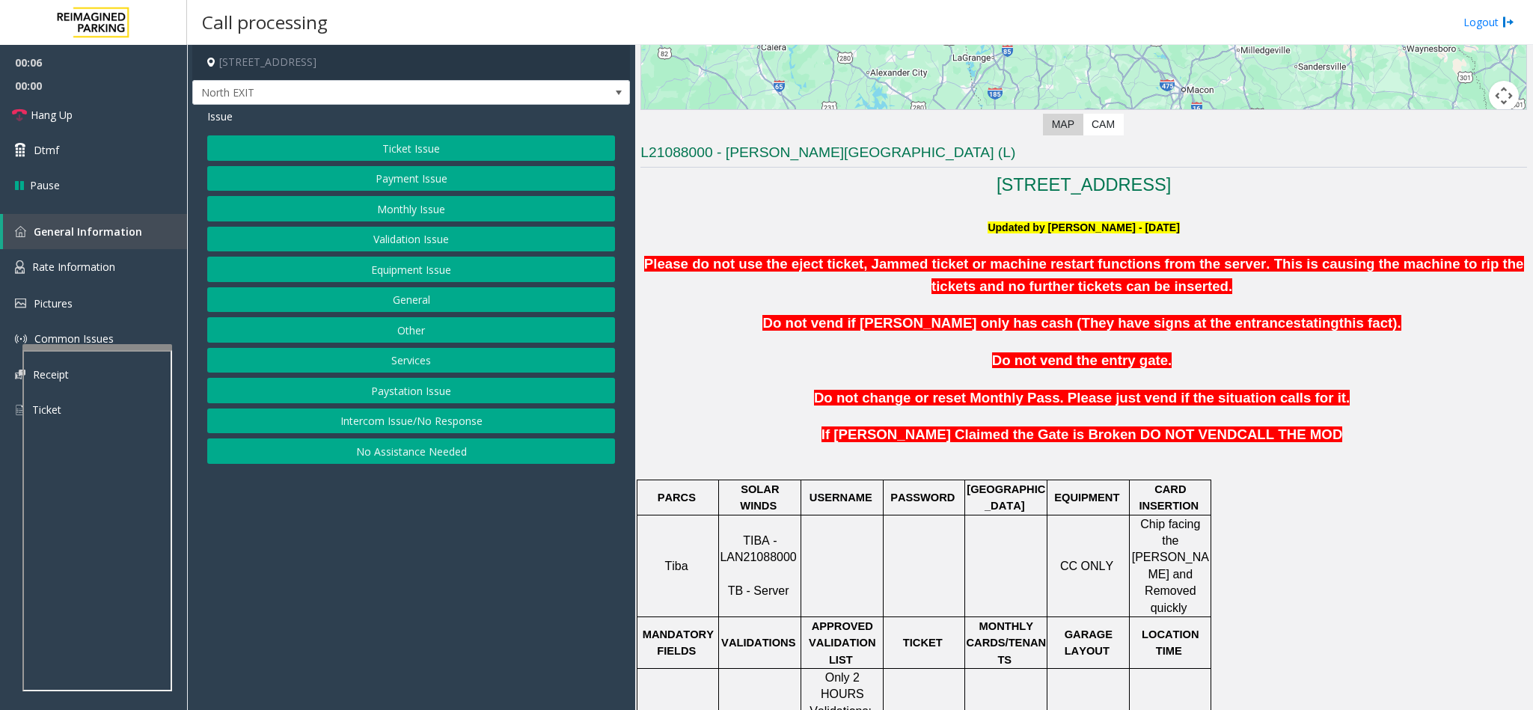
scroll to position [449, 0]
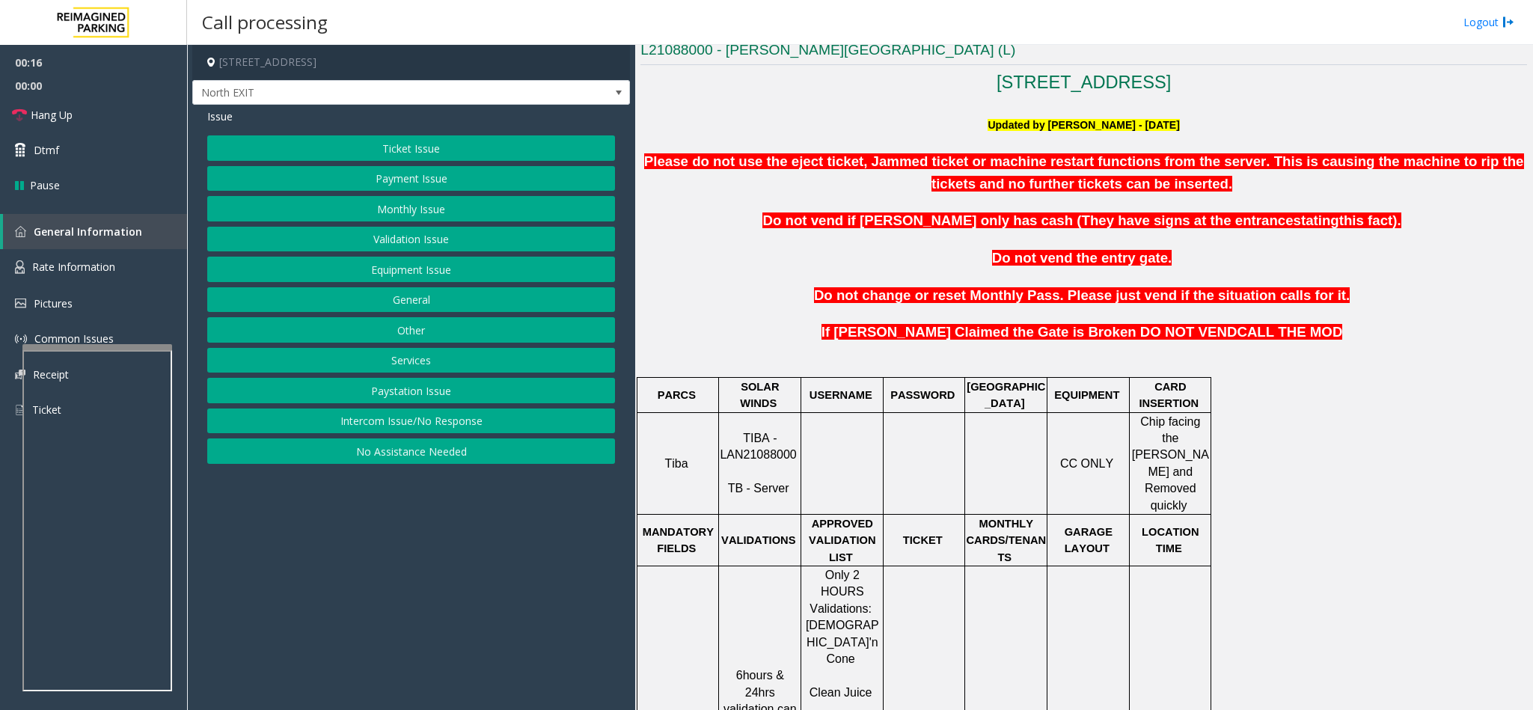
click at [418, 183] on button "Payment Issue" at bounding box center [411, 178] width 408 height 25
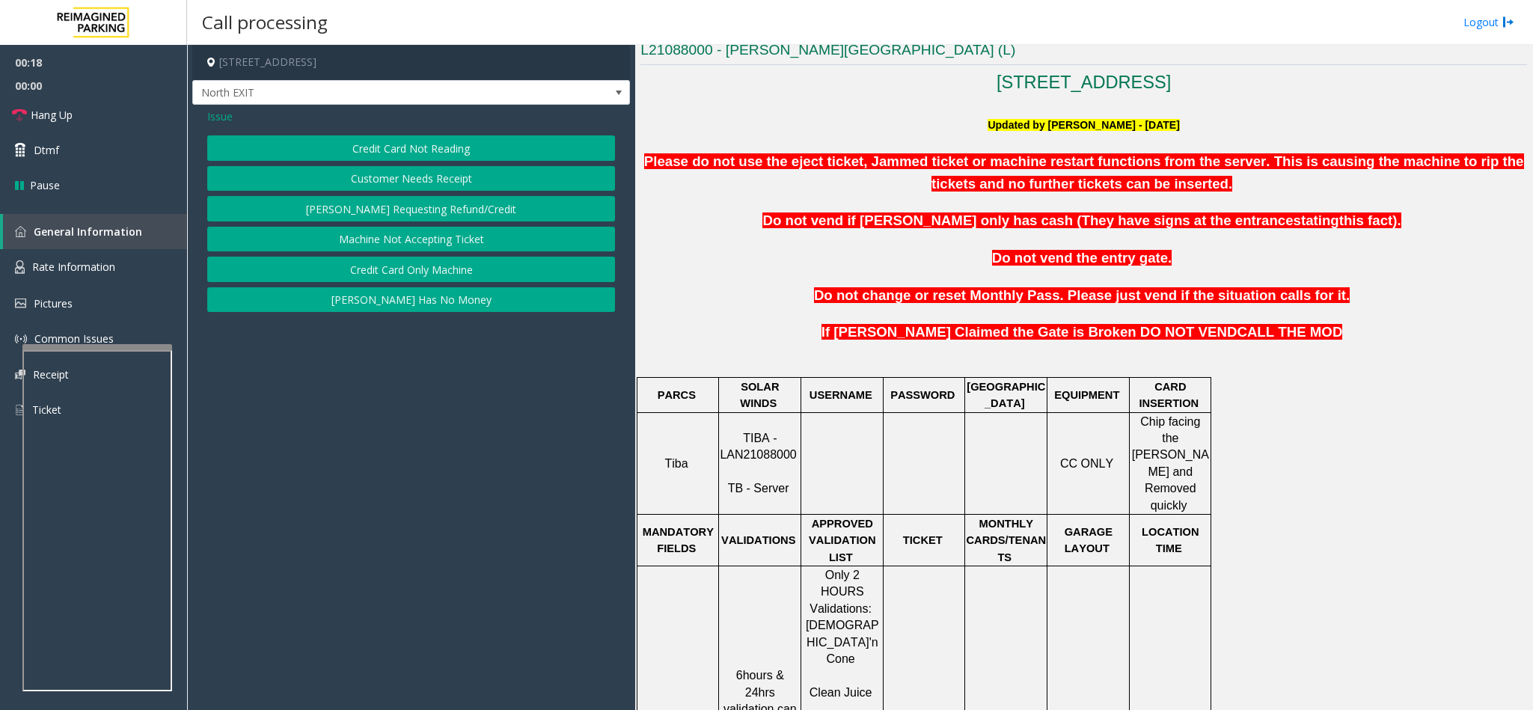
click at [399, 142] on button "Credit Card Not Reading" at bounding box center [411, 147] width 408 height 25
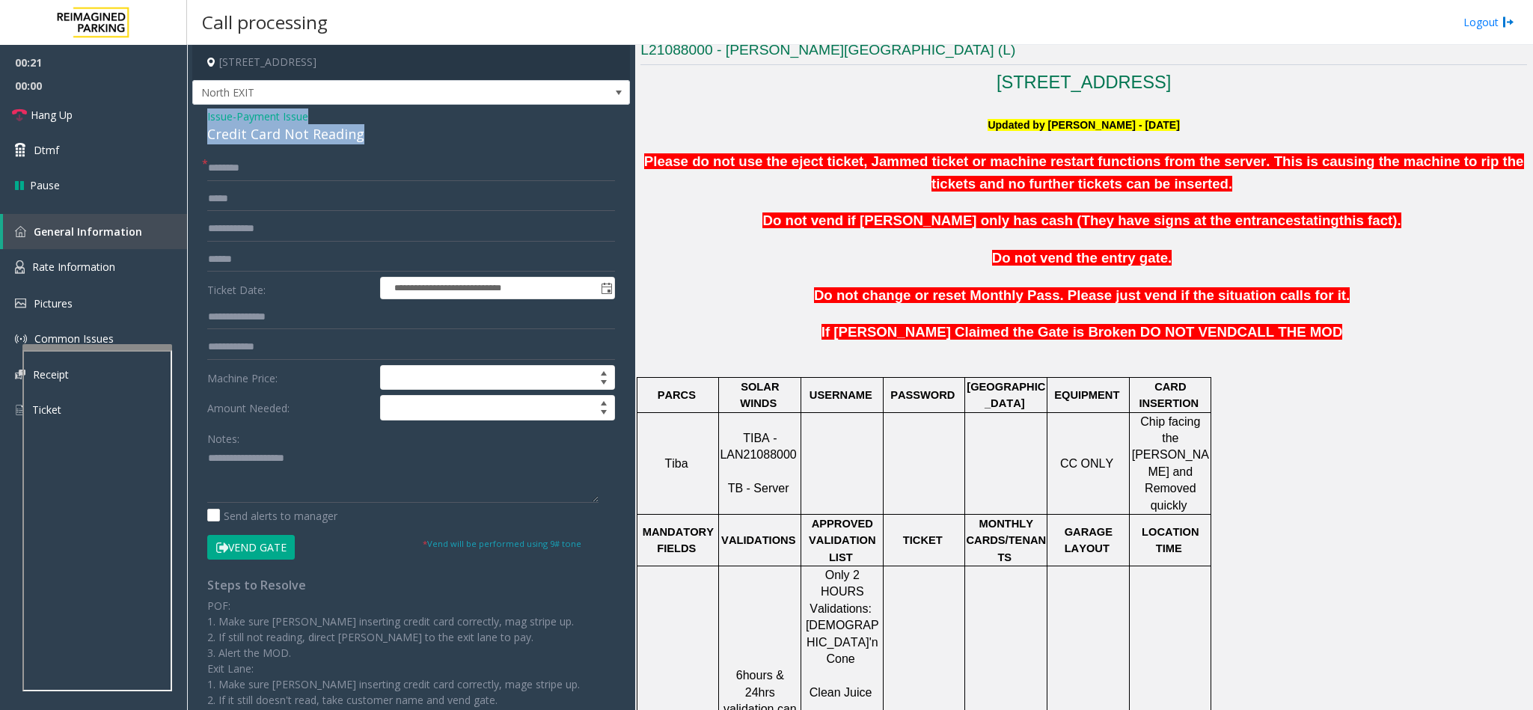
drag, startPoint x: 370, startPoint y: 126, endPoint x: 245, endPoint y: 108, distance: 127.1
click at [205, 115] on div "**********" at bounding box center [411, 445] width 438 height 681
click at [328, 458] on textarea at bounding box center [402, 475] width 391 height 56
drag, startPoint x: 328, startPoint y: 458, endPoint x: 261, endPoint y: 458, distance: 67.3
click at [257, 461] on textarea at bounding box center [402, 475] width 391 height 56
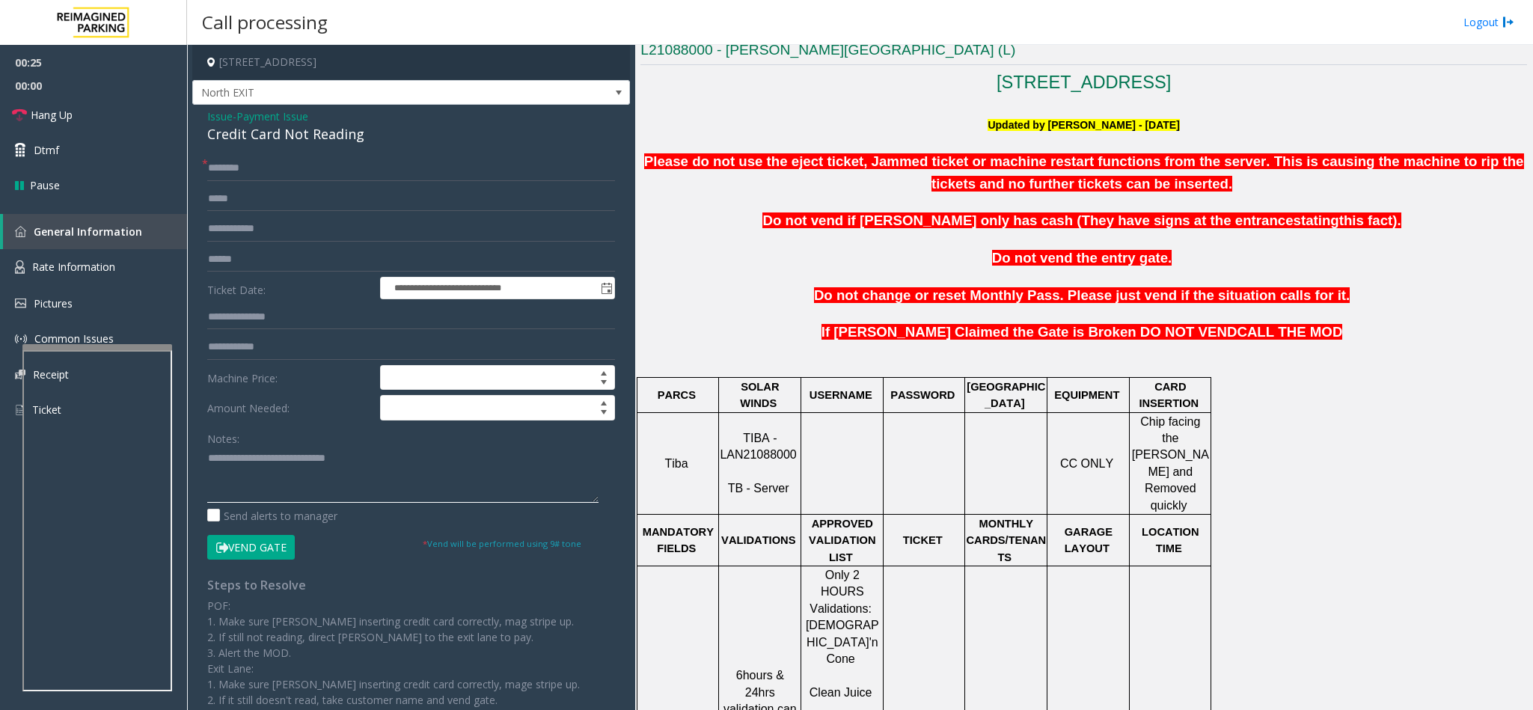
click at [393, 454] on textarea at bounding box center [402, 475] width 391 height 56
type textarea "**********"
drag, startPoint x: 323, startPoint y: 168, endPoint x: 279, endPoint y: 196, distance: 52.1
click at [321, 169] on input "text" at bounding box center [411, 168] width 408 height 25
drag, startPoint x: 272, startPoint y: 257, endPoint x: 296, endPoint y: 269, distance: 27.1
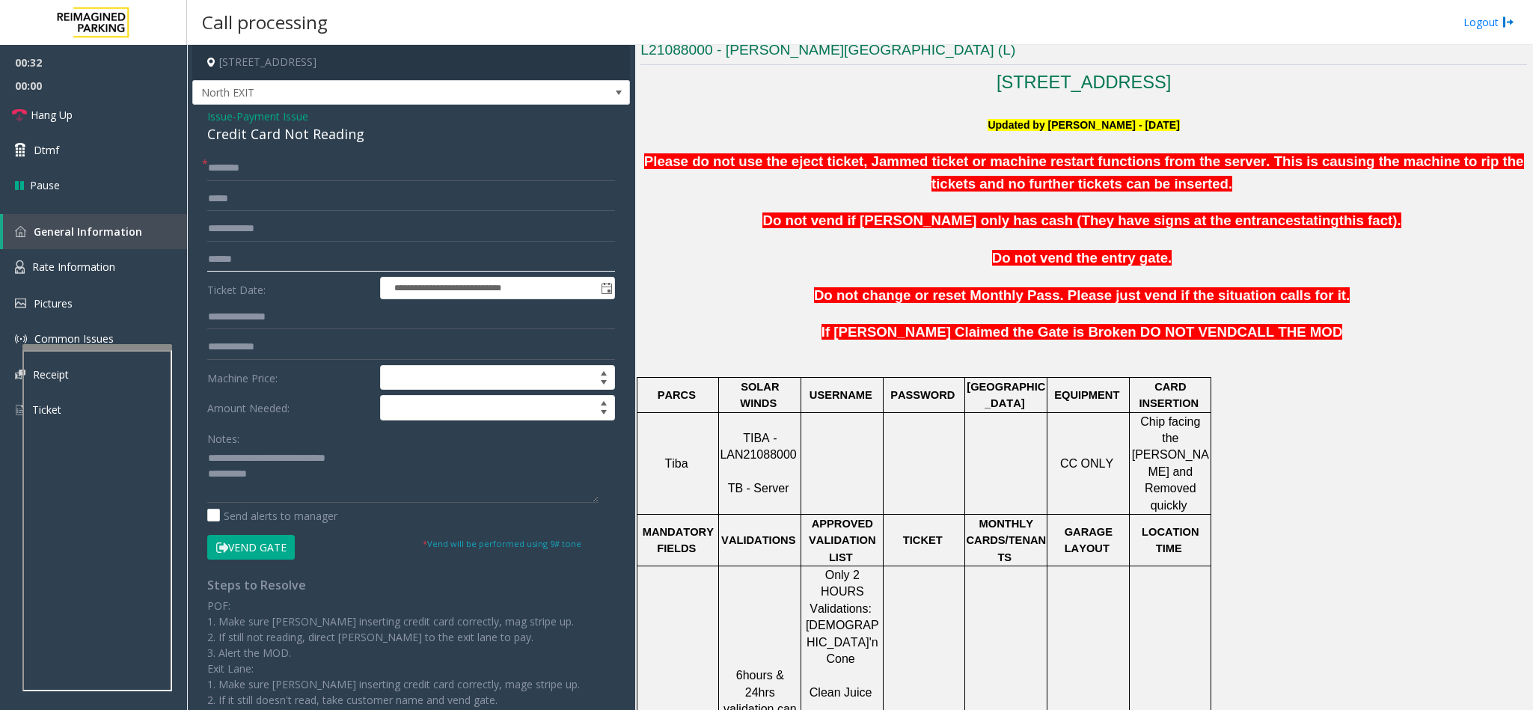
click at [281, 260] on input "text" at bounding box center [411, 259] width 408 height 25
type input "*******"
click at [279, 174] on input "text" at bounding box center [411, 168] width 408 height 25
click at [332, 483] on textarea at bounding box center [402, 475] width 391 height 56
type textarea "**********"
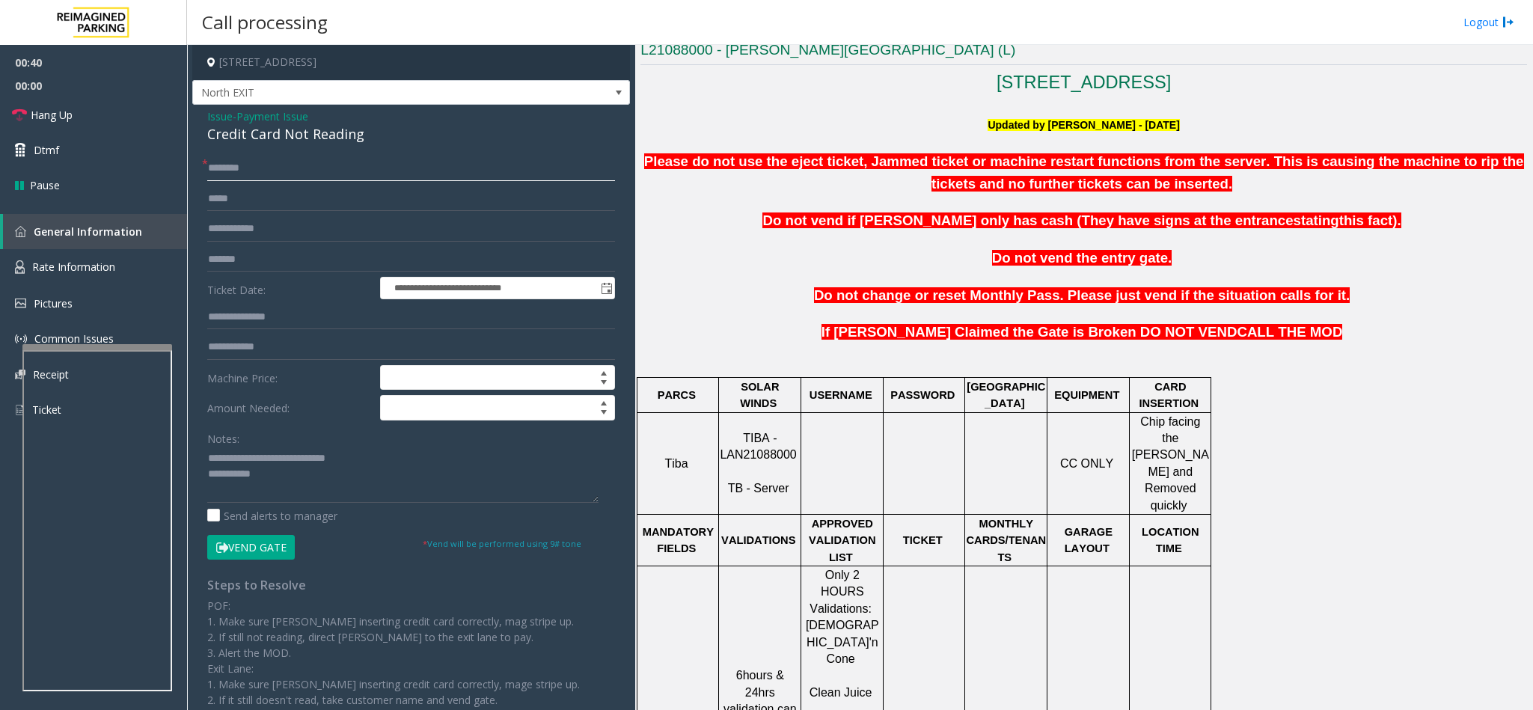
click at [260, 167] on input "text" at bounding box center [411, 168] width 408 height 25
type input "****"
click at [283, 476] on textarea at bounding box center [402, 475] width 391 height 56
type textarea "**********"
click at [266, 550] on button "Vend Gate" at bounding box center [251, 547] width 88 height 25
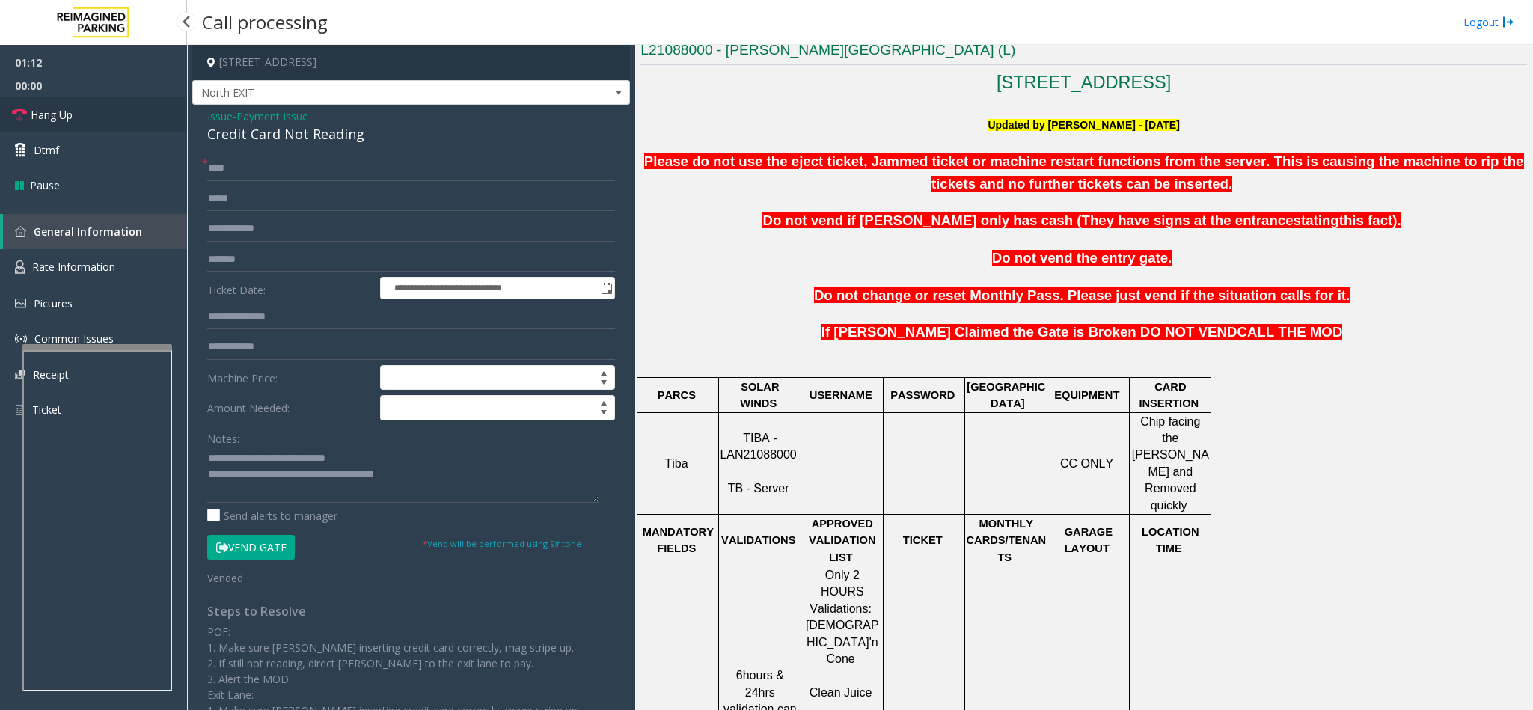
click at [82, 113] on link "Hang Up" at bounding box center [93, 114] width 187 height 35
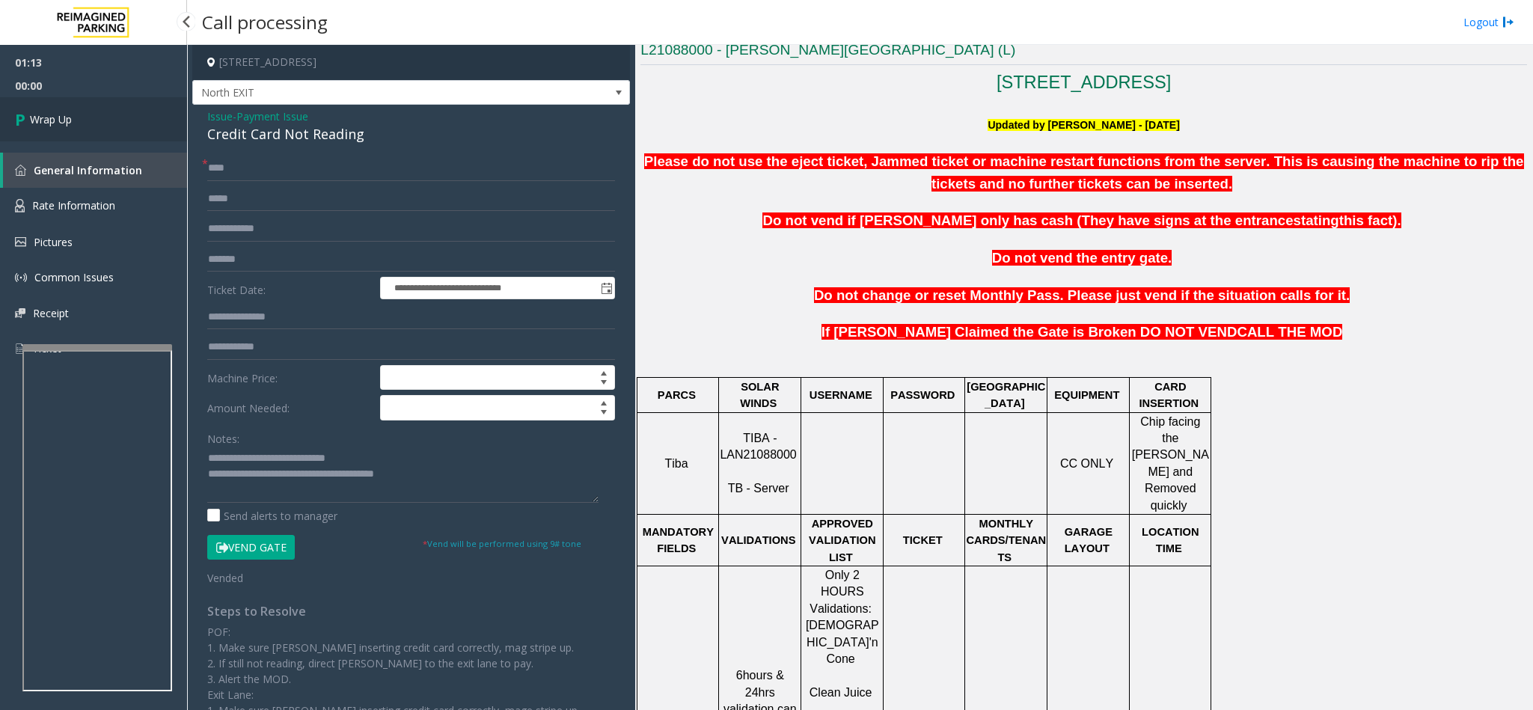
click at [82, 113] on link "Wrap Up" at bounding box center [93, 119] width 187 height 44
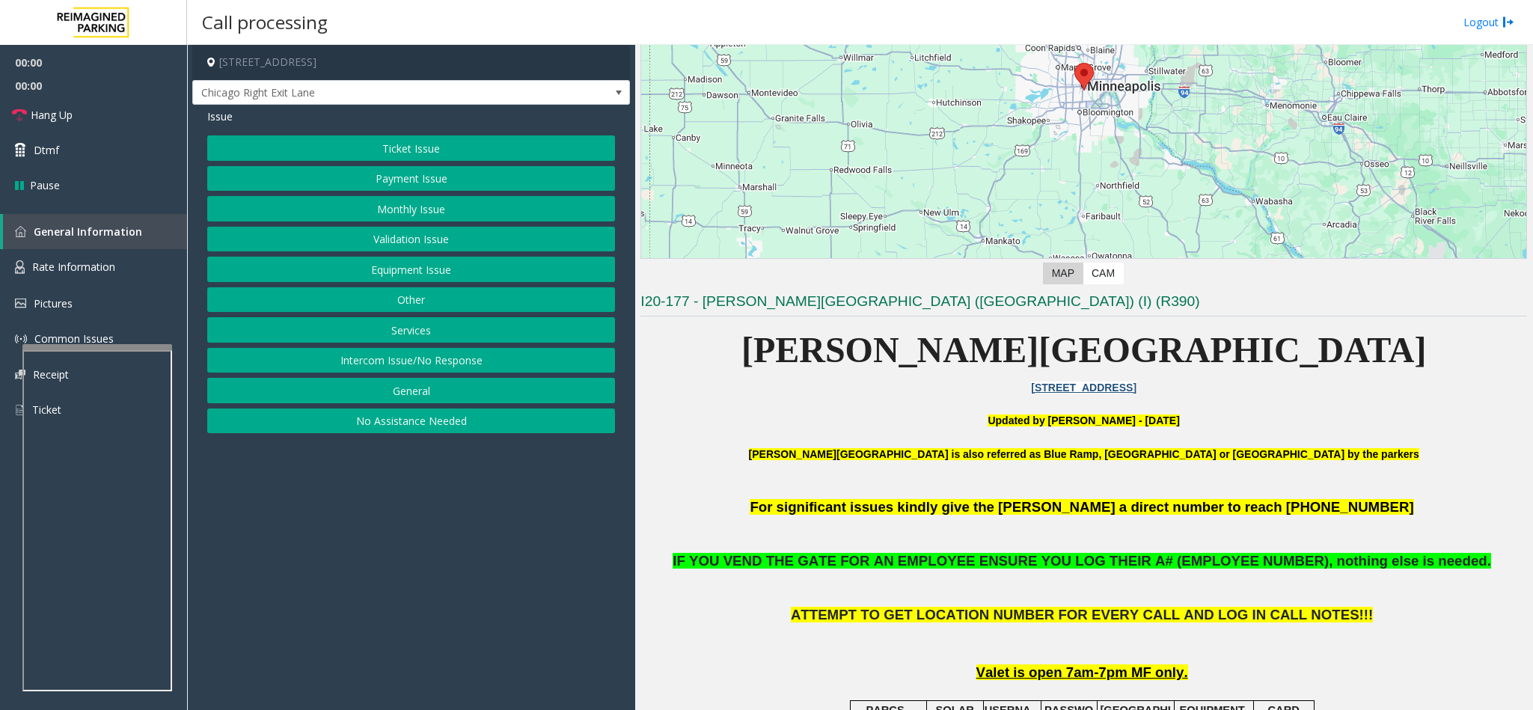
scroll to position [449, 0]
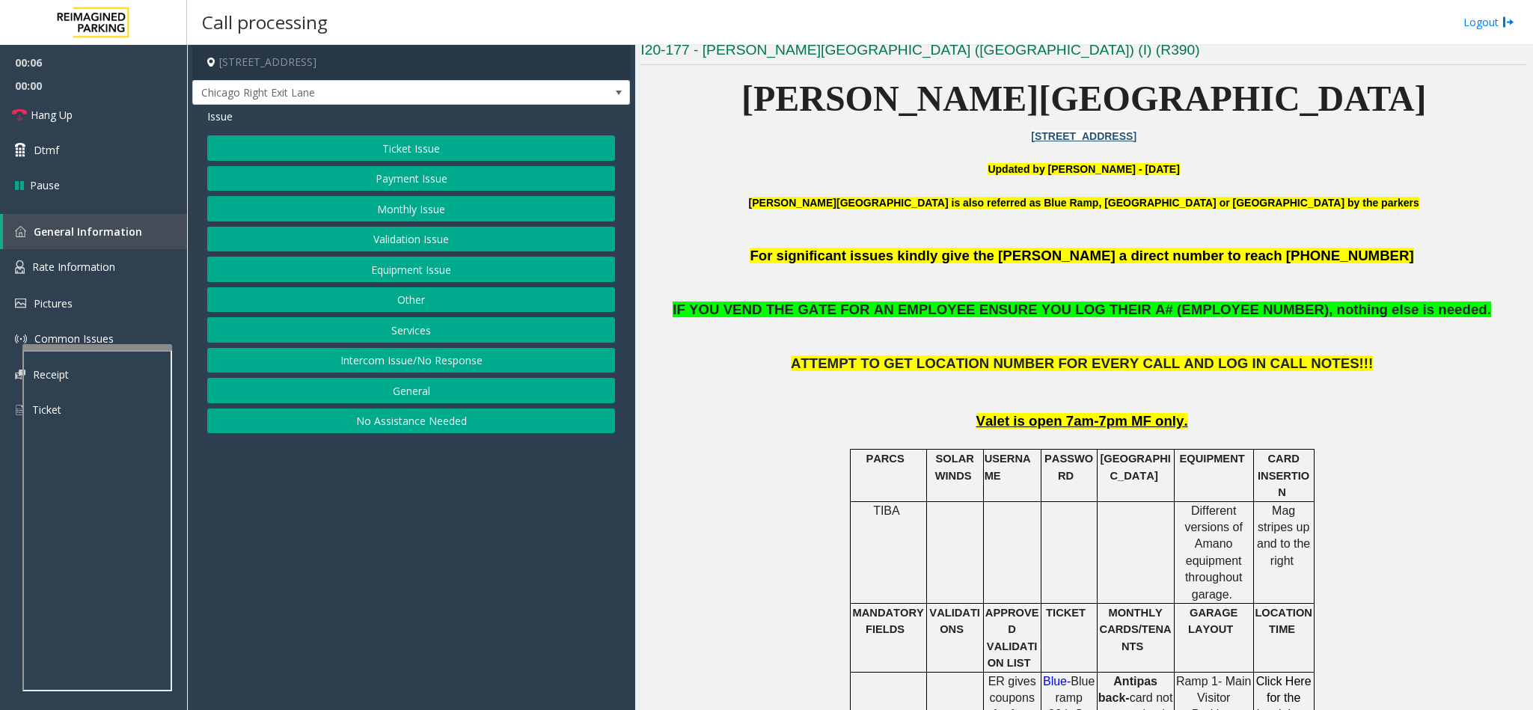
click at [449, 241] on button "Validation Issue" at bounding box center [411, 239] width 408 height 25
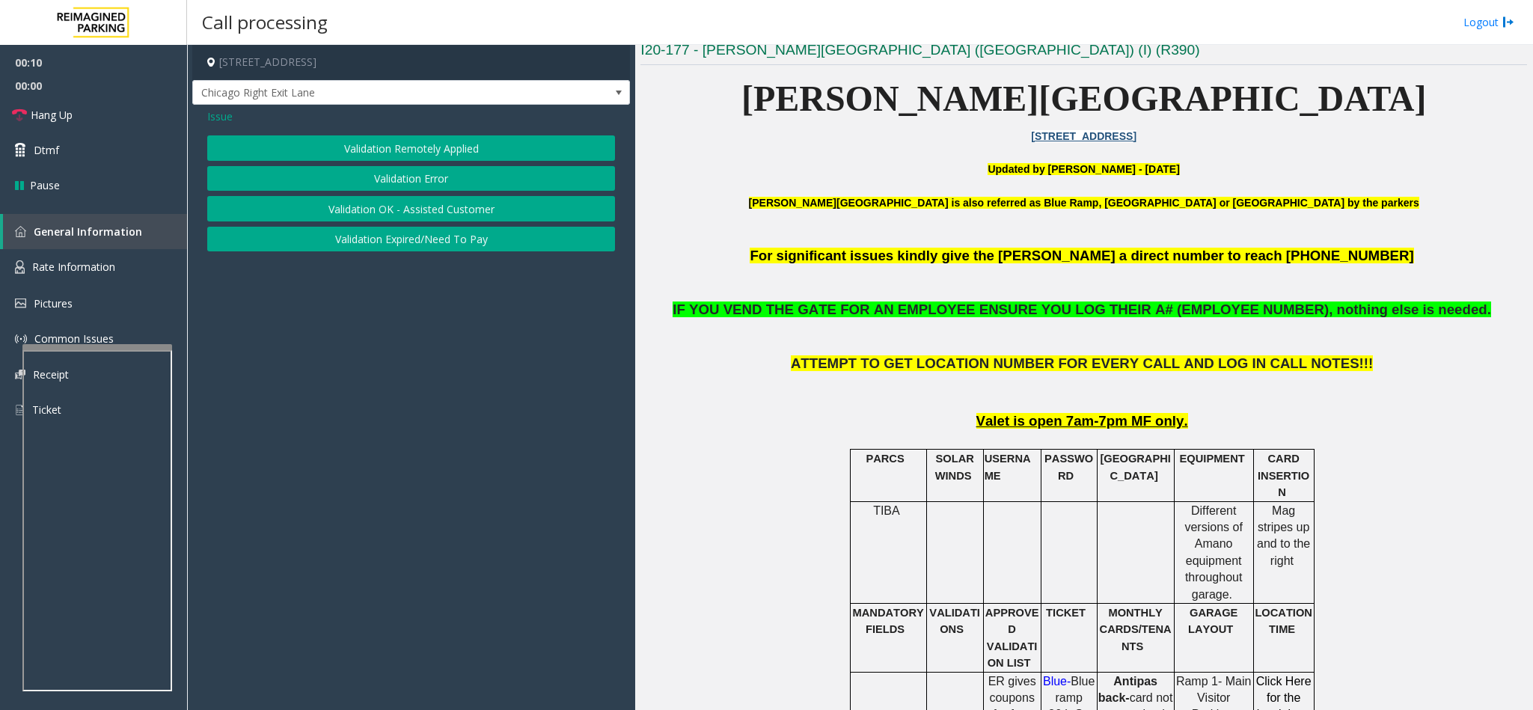
click at [227, 115] on span "Issue" at bounding box center [219, 116] width 25 height 16
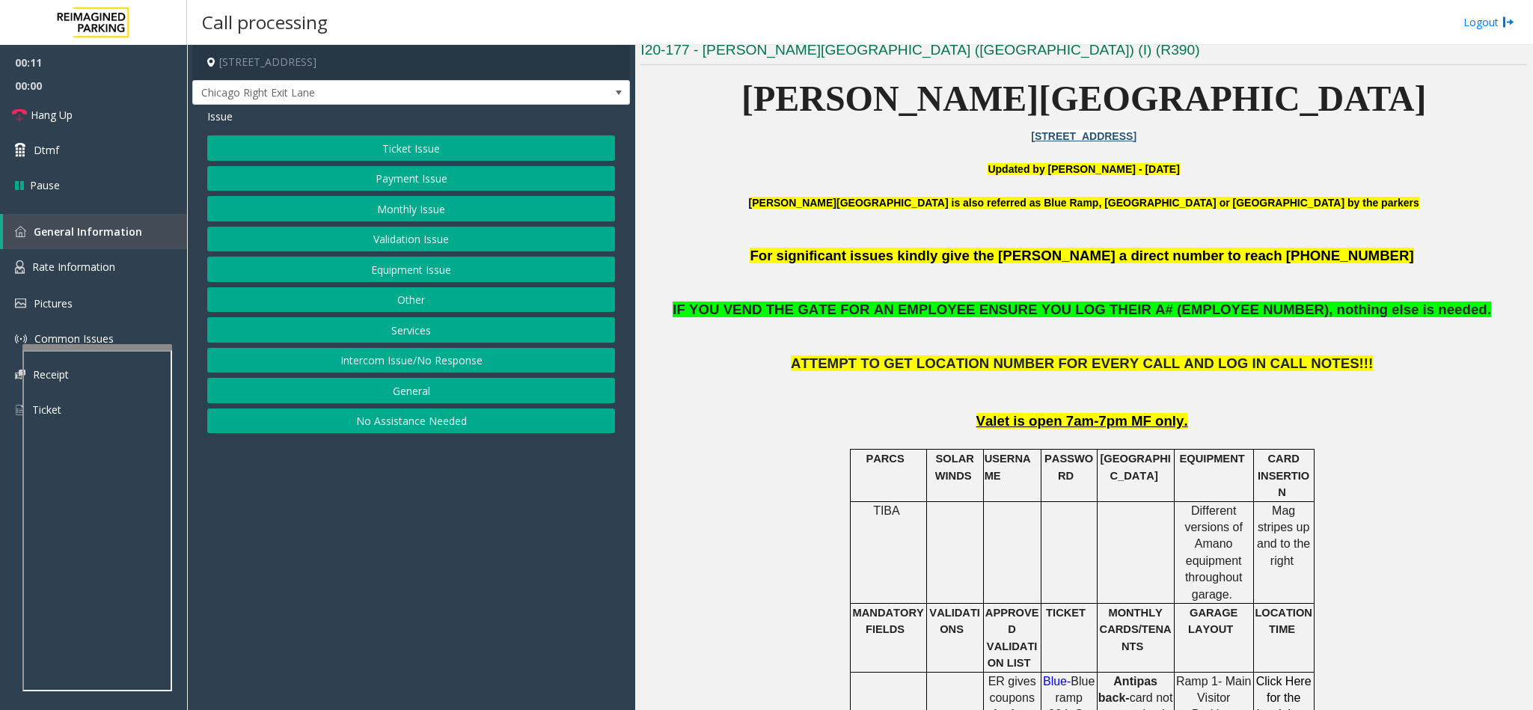
click at [389, 153] on button "Ticket Issue" at bounding box center [411, 147] width 408 height 25
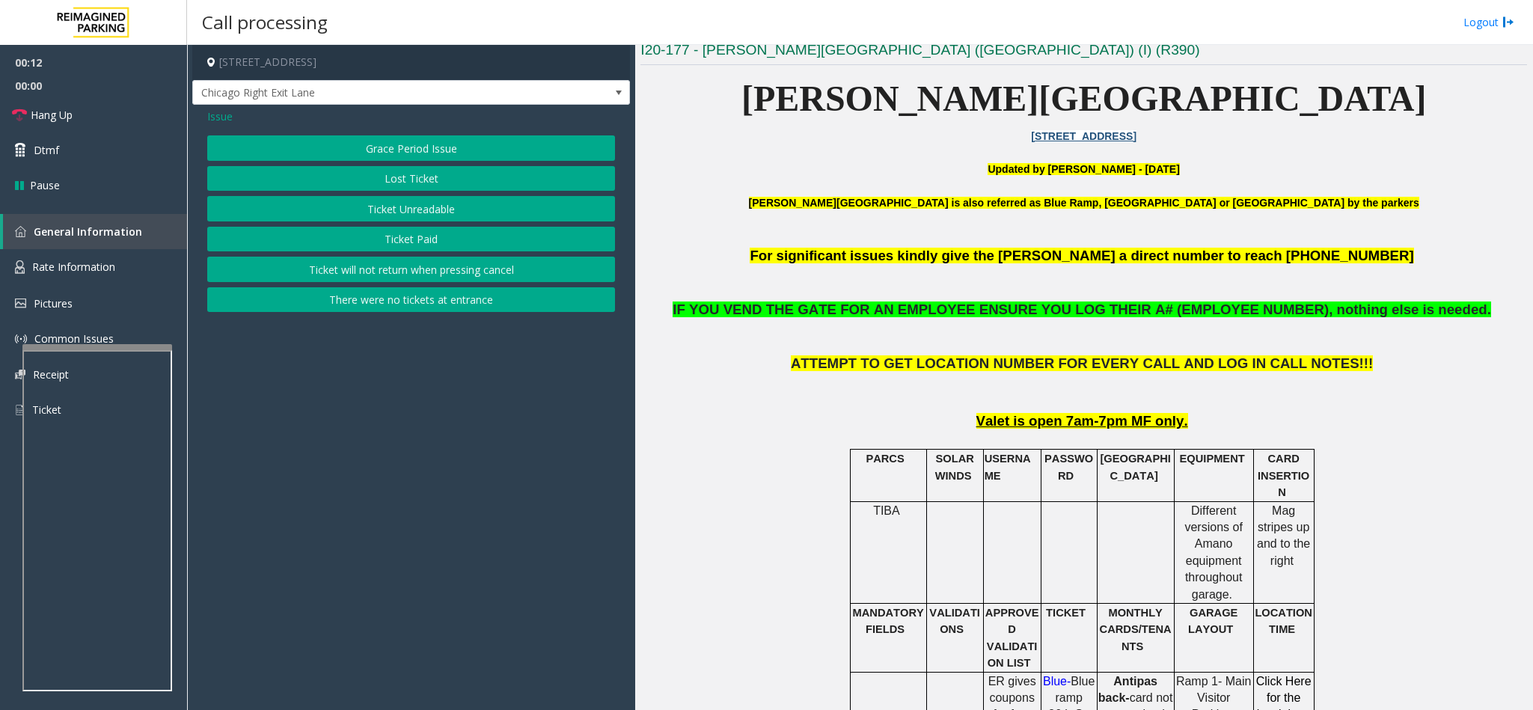
click at [396, 205] on button "Ticket Unreadable" at bounding box center [411, 208] width 408 height 25
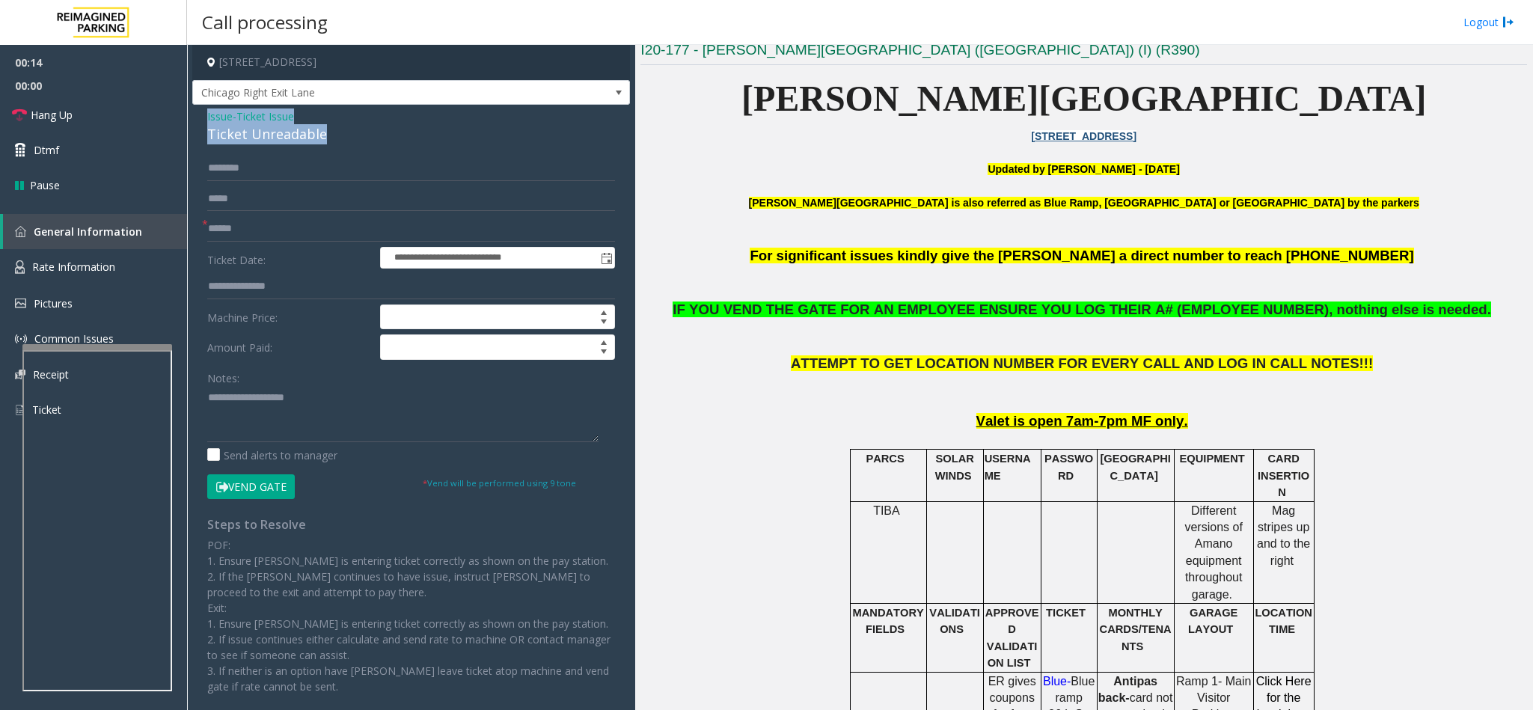
drag, startPoint x: 319, startPoint y: 130, endPoint x: 227, endPoint y: 115, distance: 94.0
click at [195, 110] on div "**********" at bounding box center [411, 423] width 438 height 636
click at [310, 402] on textarea at bounding box center [402, 414] width 391 height 56
drag, startPoint x: 310, startPoint y: 397, endPoint x: 254, endPoint y: 400, distance: 56.9
click at [243, 405] on textarea at bounding box center [402, 414] width 391 height 56
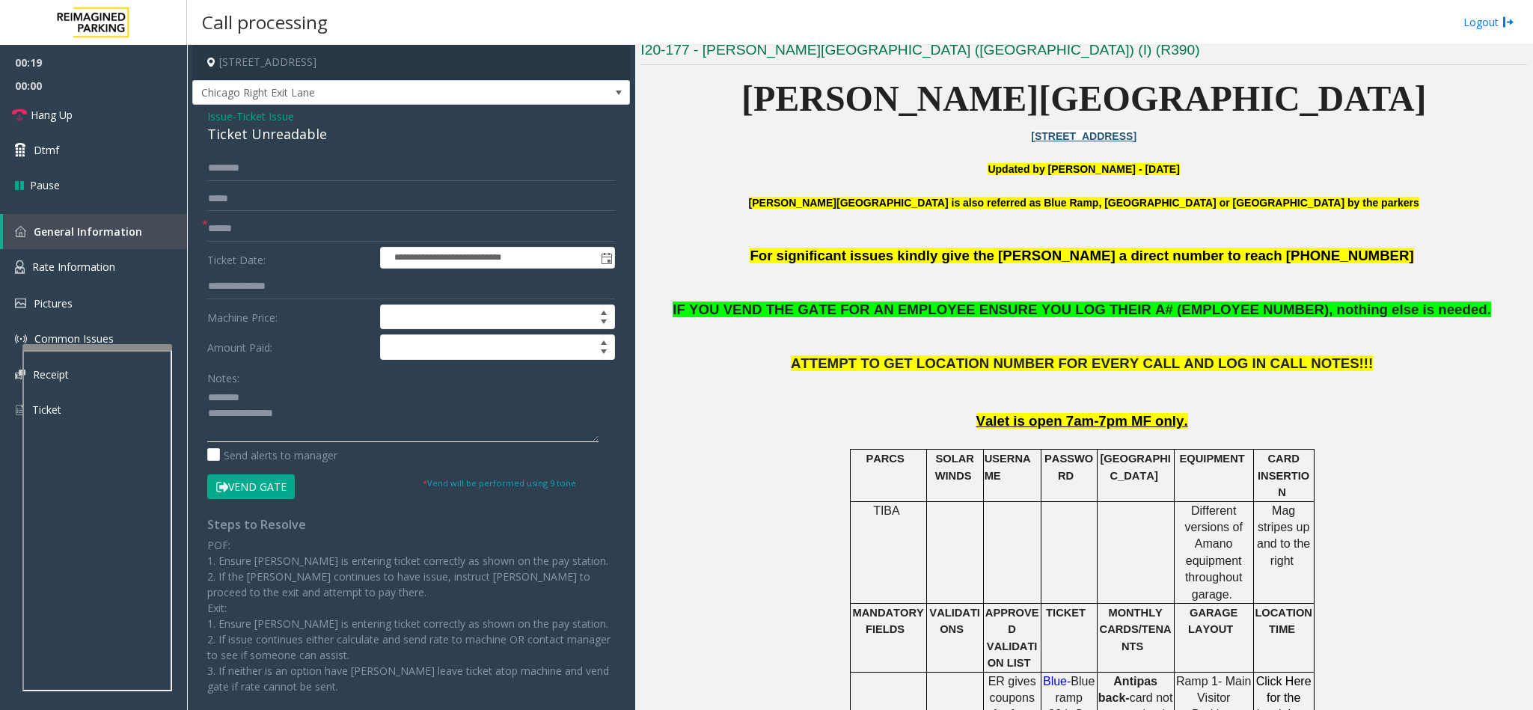
click at [332, 413] on textarea at bounding box center [402, 414] width 391 height 56
click at [236, 236] on input "text" at bounding box center [411, 228] width 408 height 25
click at [301, 424] on textarea at bounding box center [402, 414] width 391 height 56
drag, startPoint x: 241, startPoint y: 224, endPoint x: 245, endPoint y: 232, distance: 8.4
click at [242, 225] on input "text" at bounding box center [411, 228] width 408 height 25
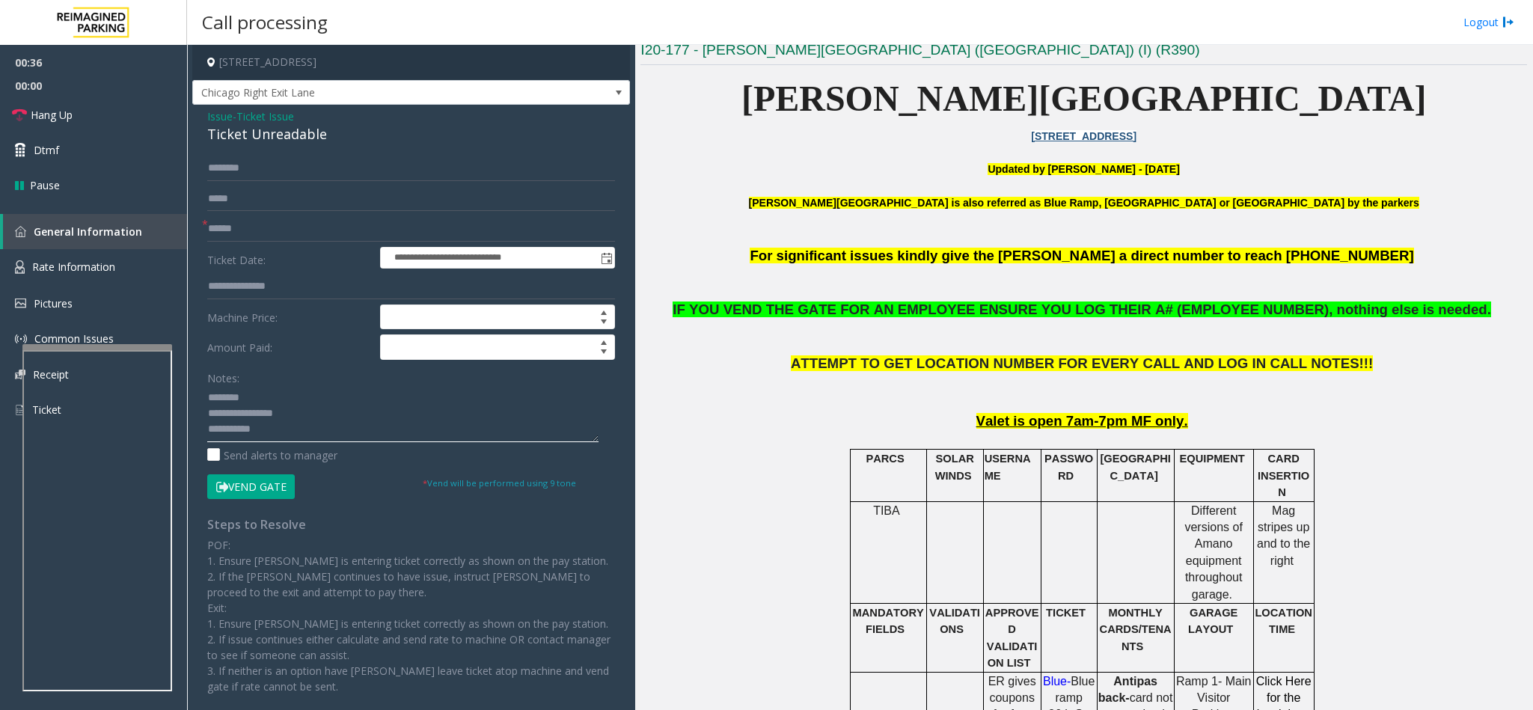
click at [275, 435] on textarea at bounding box center [402, 414] width 391 height 56
drag, startPoint x: 285, startPoint y: 489, endPoint x: 304, endPoint y: 438, distance: 54.2
click at [288, 485] on button "Vend Gate" at bounding box center [251, 486] width 88 height 25
click at [312, 429] on textarea at bounding box center [402, 414] width 391 height 56
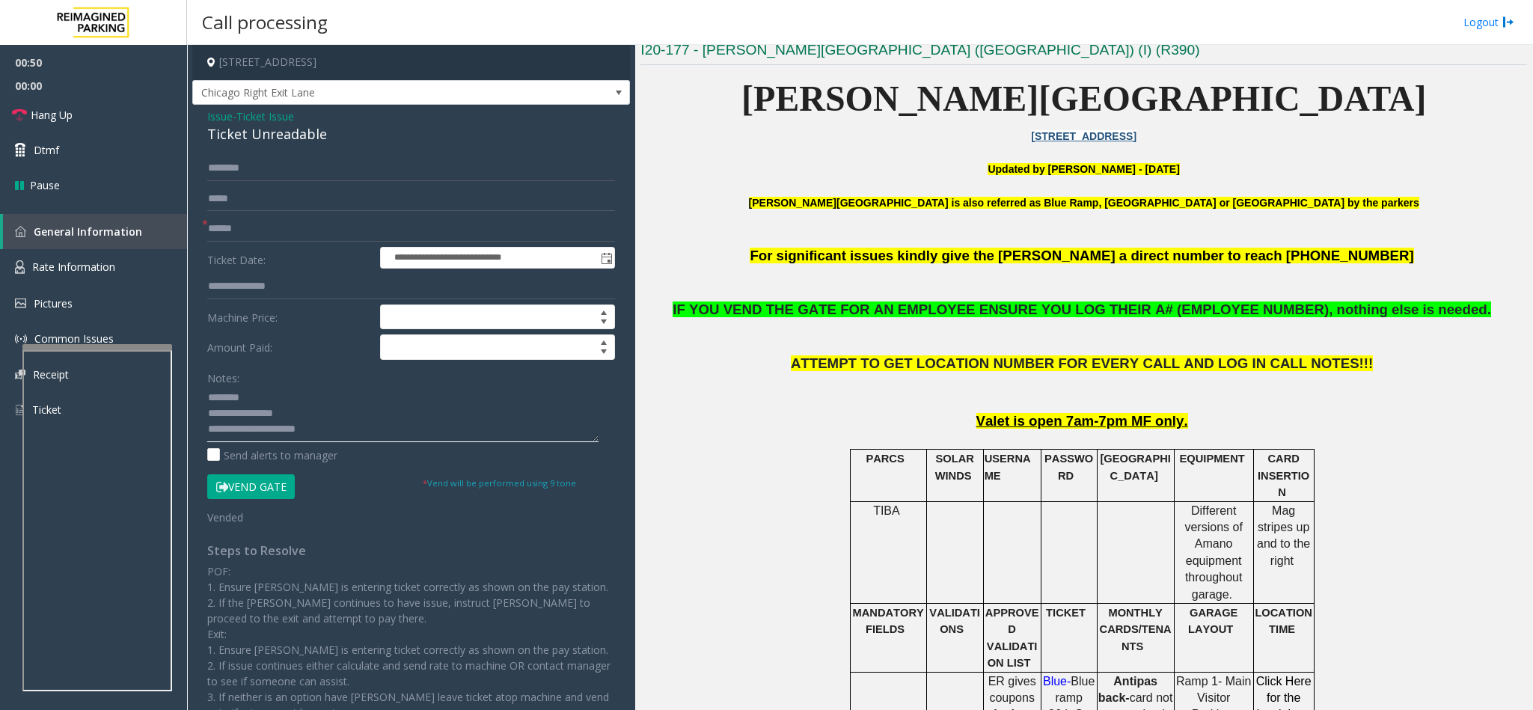
type textarea "**********"
click at [306, 227] on input "text" at bounding box center [411, 228] width 408 height 25
type input "**"
click at [128, 111] on link "Hang Up" at bounding box center [93, 114] width 187 height 35
drag, startPoint x: 337, startPoint y: 424, endPoint x: 322, endPoint y: 429, distance: 16.3
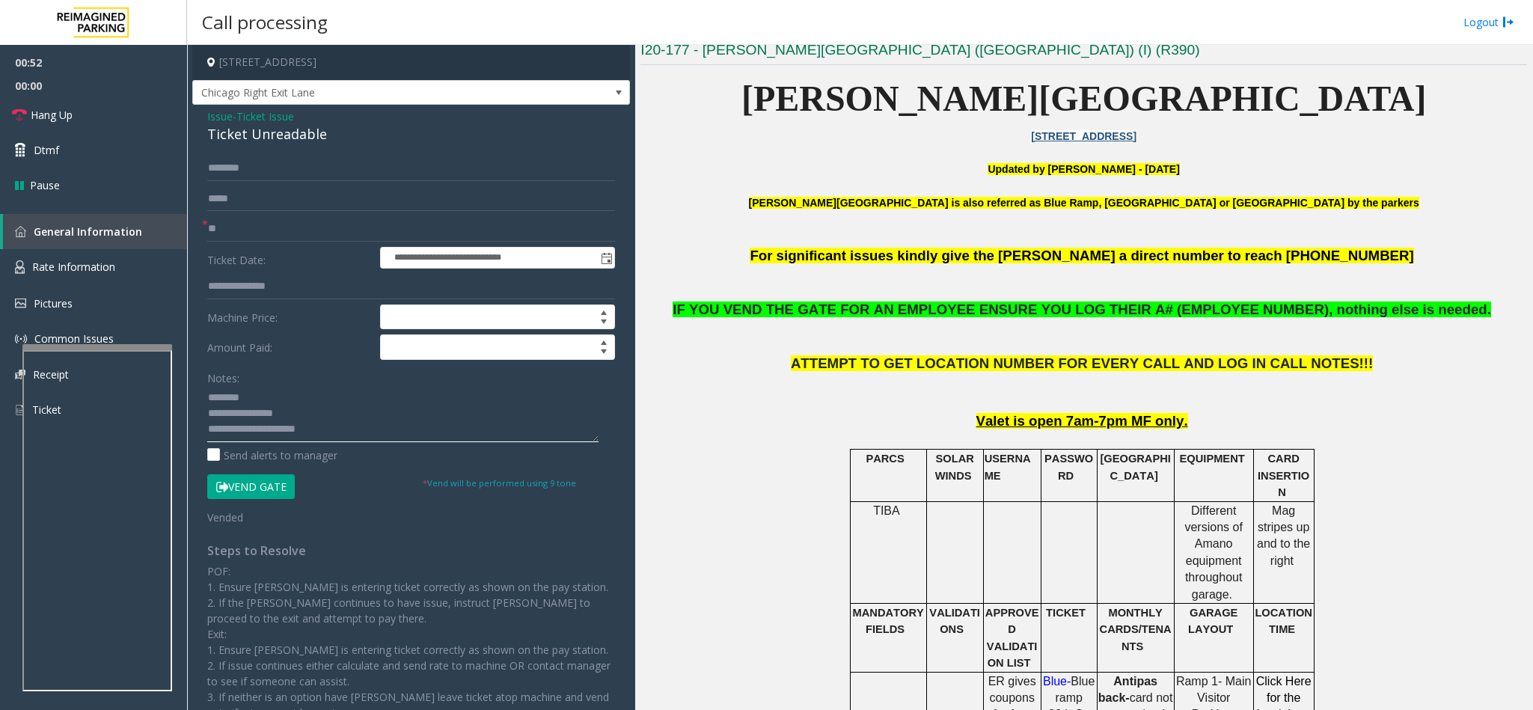
click at [337, 424] on textarea at bounding box center [402, 414] width 391 height 56
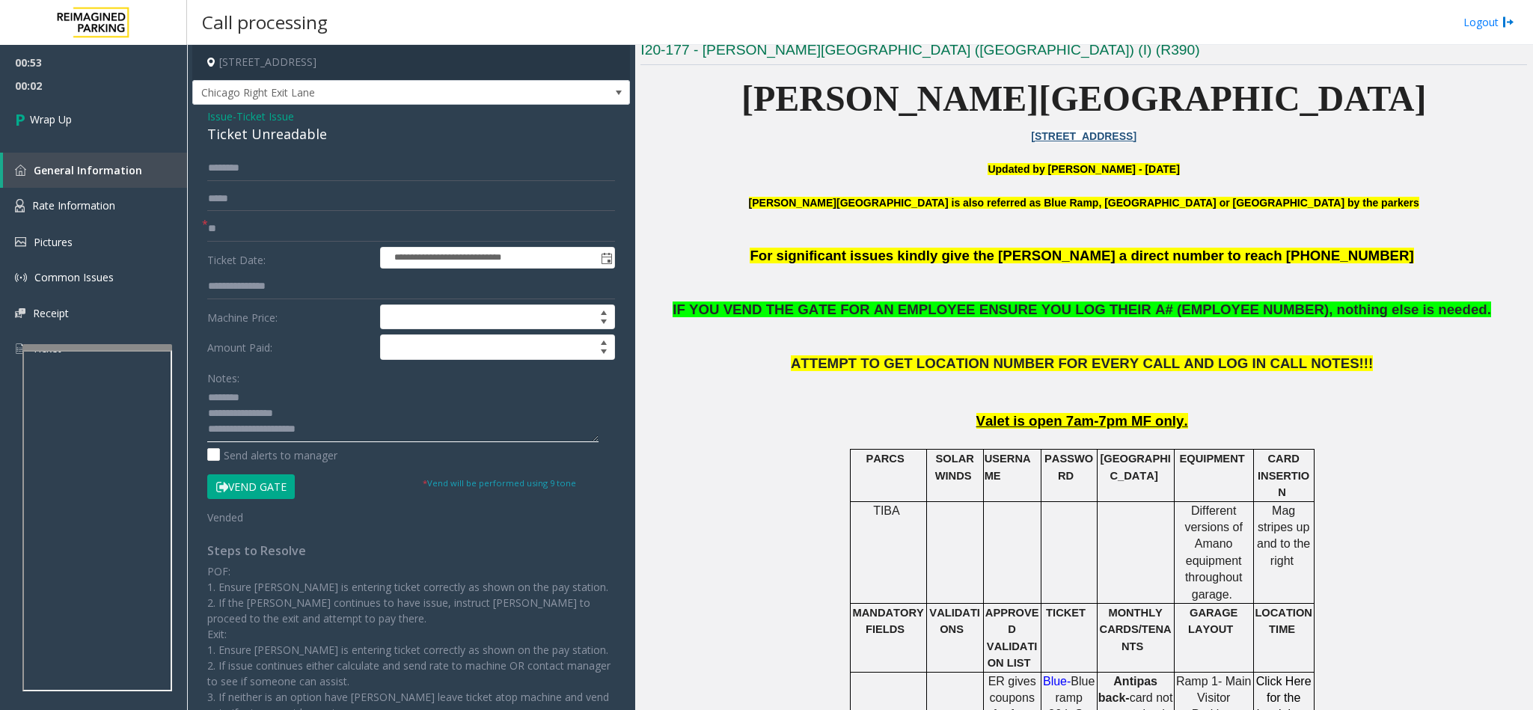
drag, startPoint x: 307, startPoint y: 427, endPoint x: 361, endPoint y: 431, distance: 54.0
click at [361, 431] on textarea at bounding box center [402, 414] width 391 height 56
type textarea "**********"
click at [58, 121] on span "Wrap Up" at bounding box center [51, 119] width 42 height 16
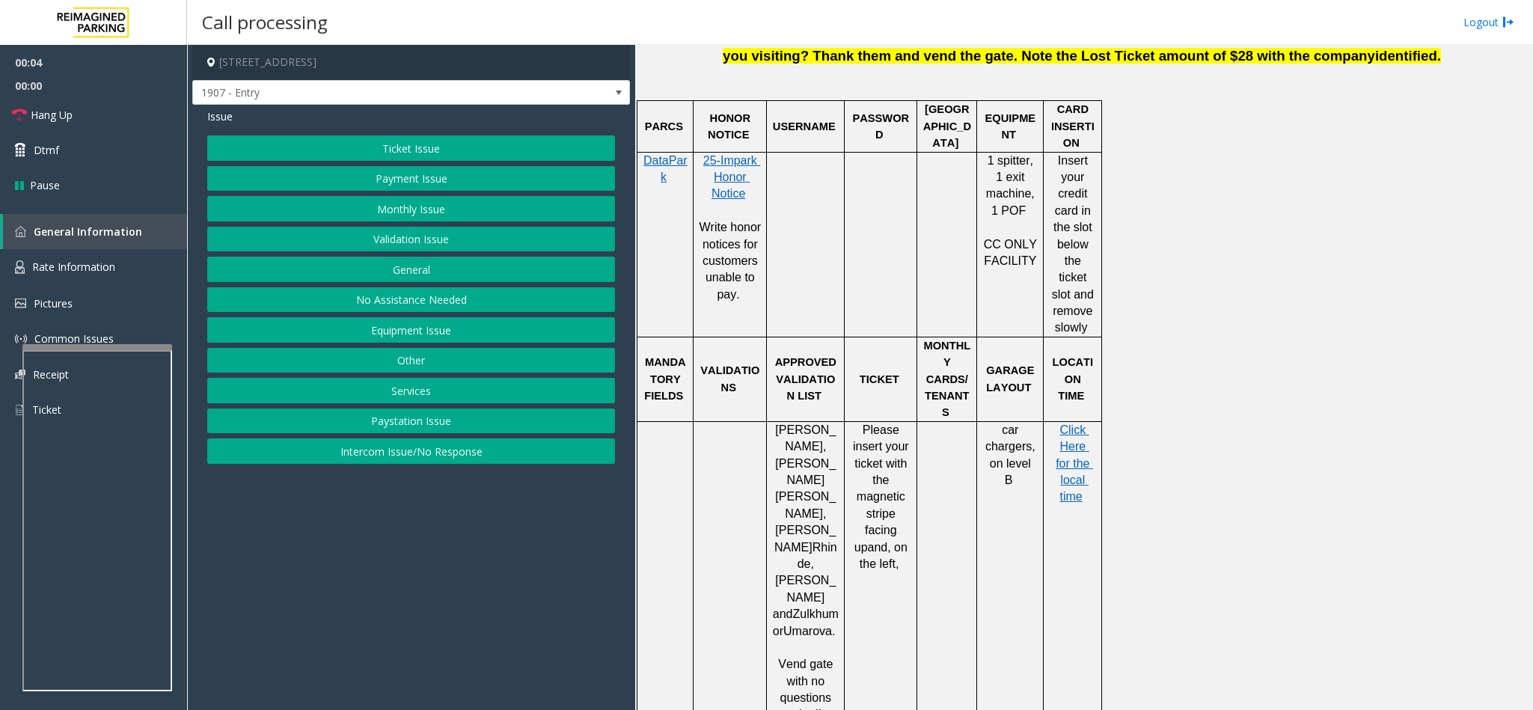
scroll to position [898, 0]
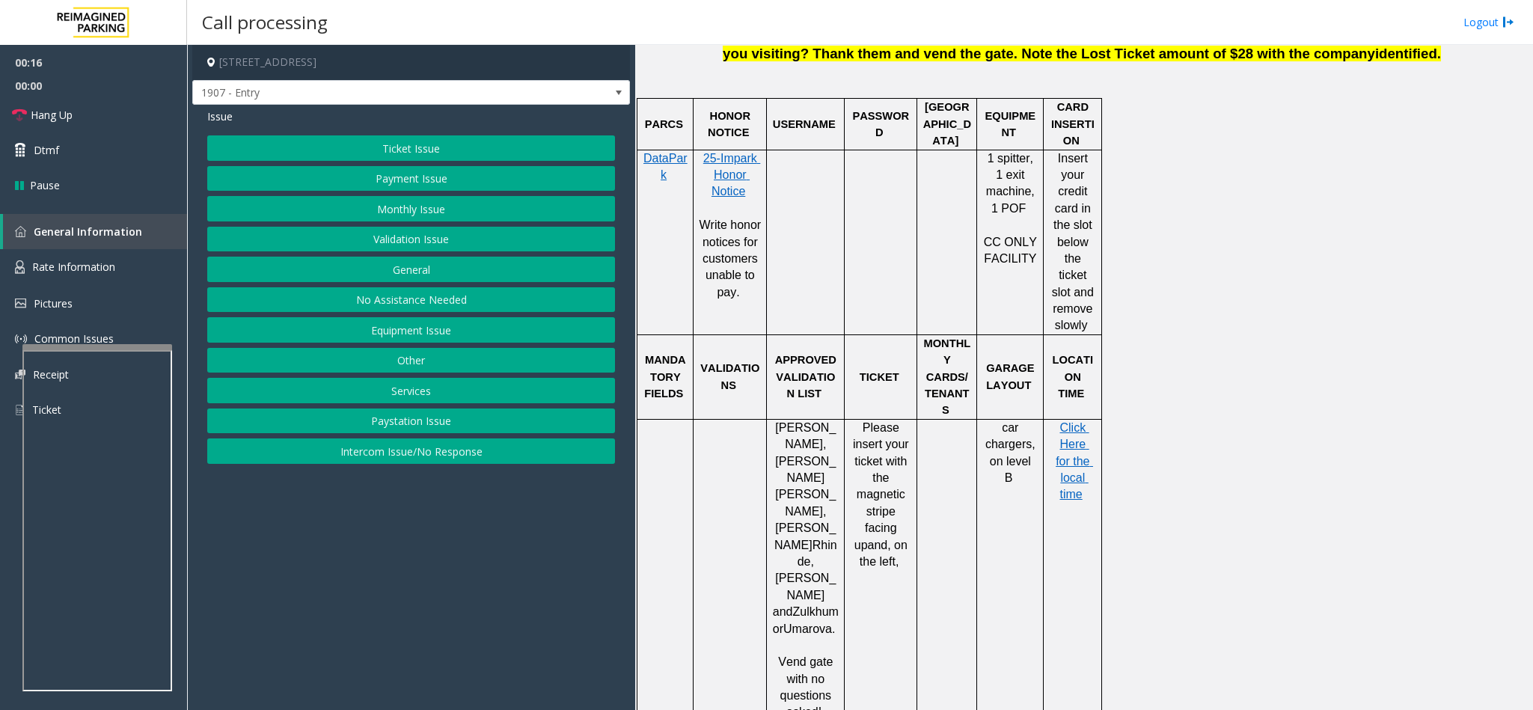
click at [447, 452] on button "Intercom Issue/No Response" at bounding box center [411, 450] width 408 height 25
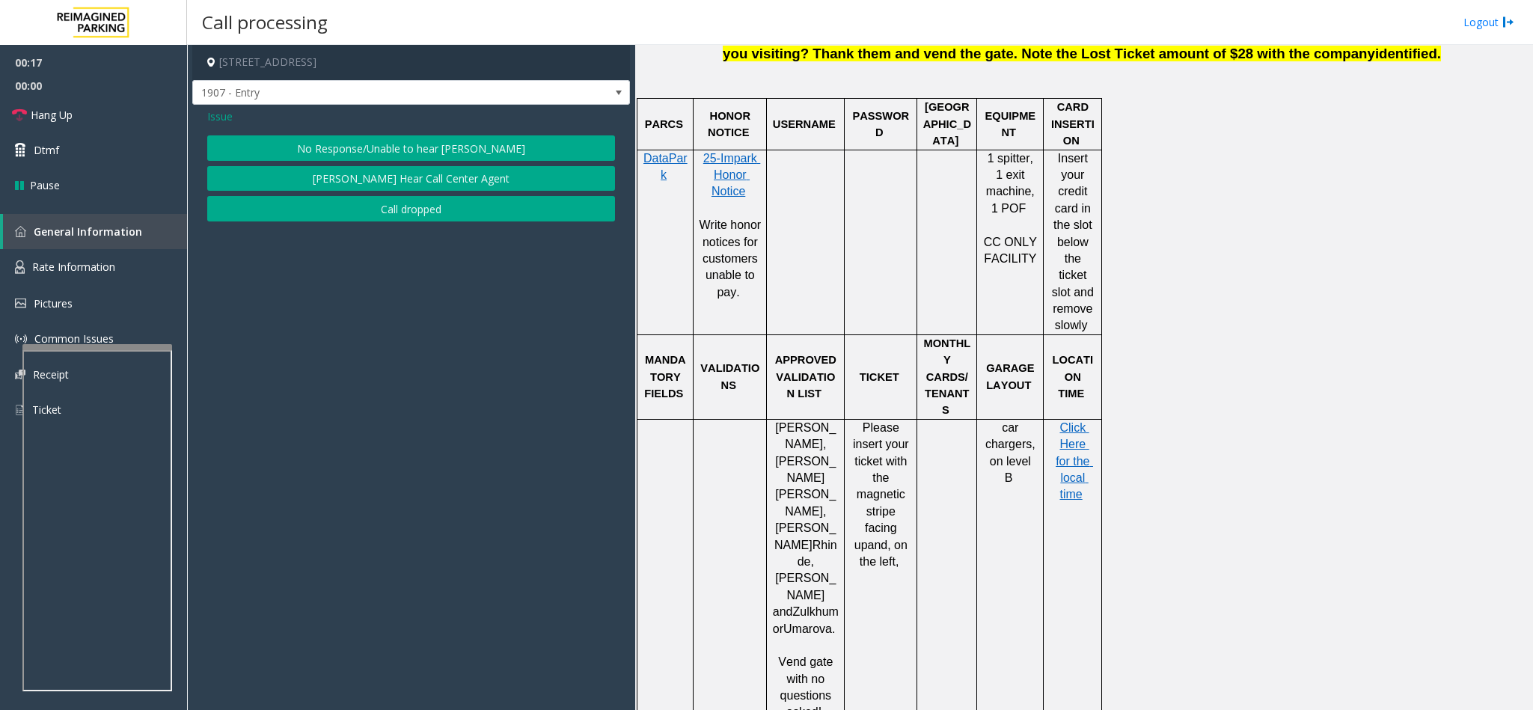
click at [445, 142] on button "No Response/Unable to hear [PERSON_NAME]" at bounding box center [411, 147] width 408 height 25
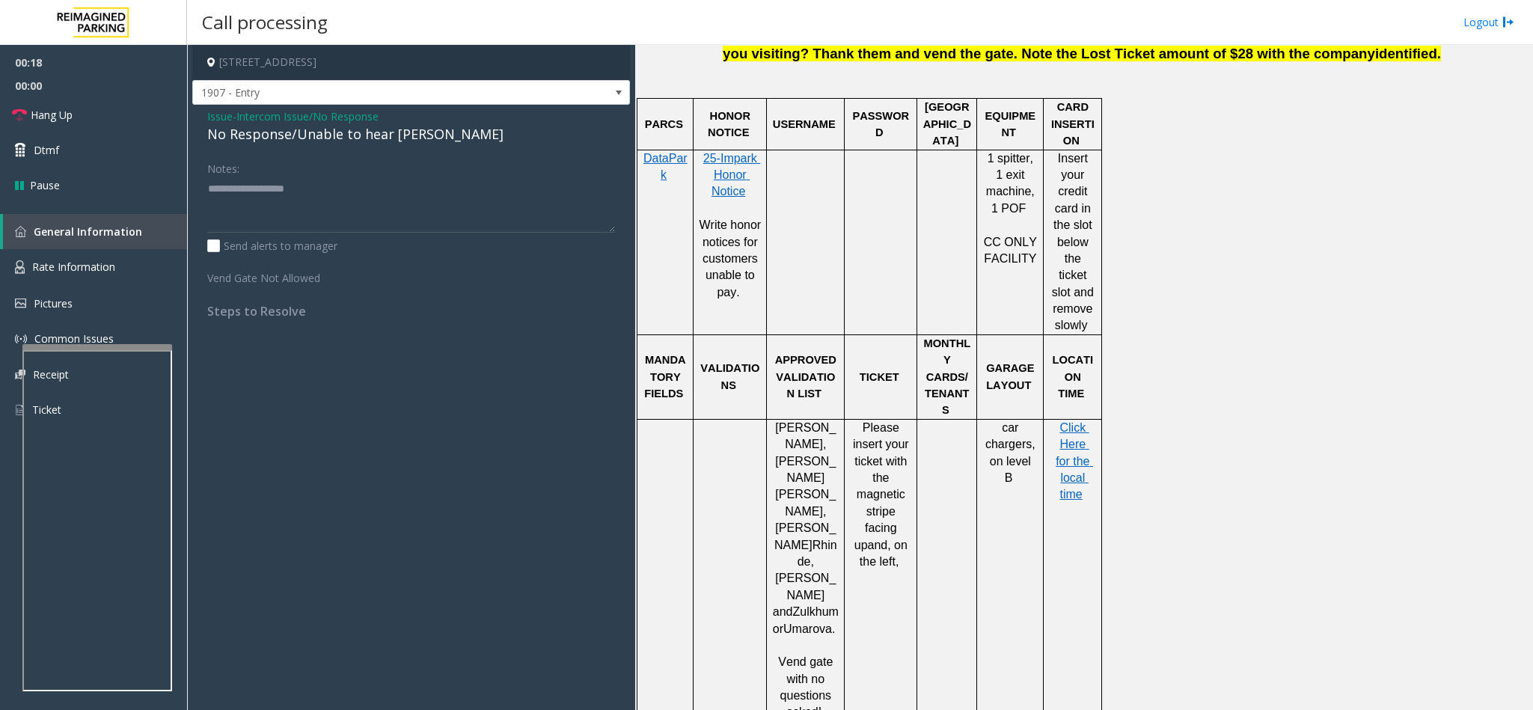
click at [388, 138] on div "No Response/Unable to hear [PERSON_NAME]" at bounding box center [411, 134] width 408 height 20
click at [317, 115] on span "Intercom Issue/No Response" at bounding box center [307, 116] width 142 height 16
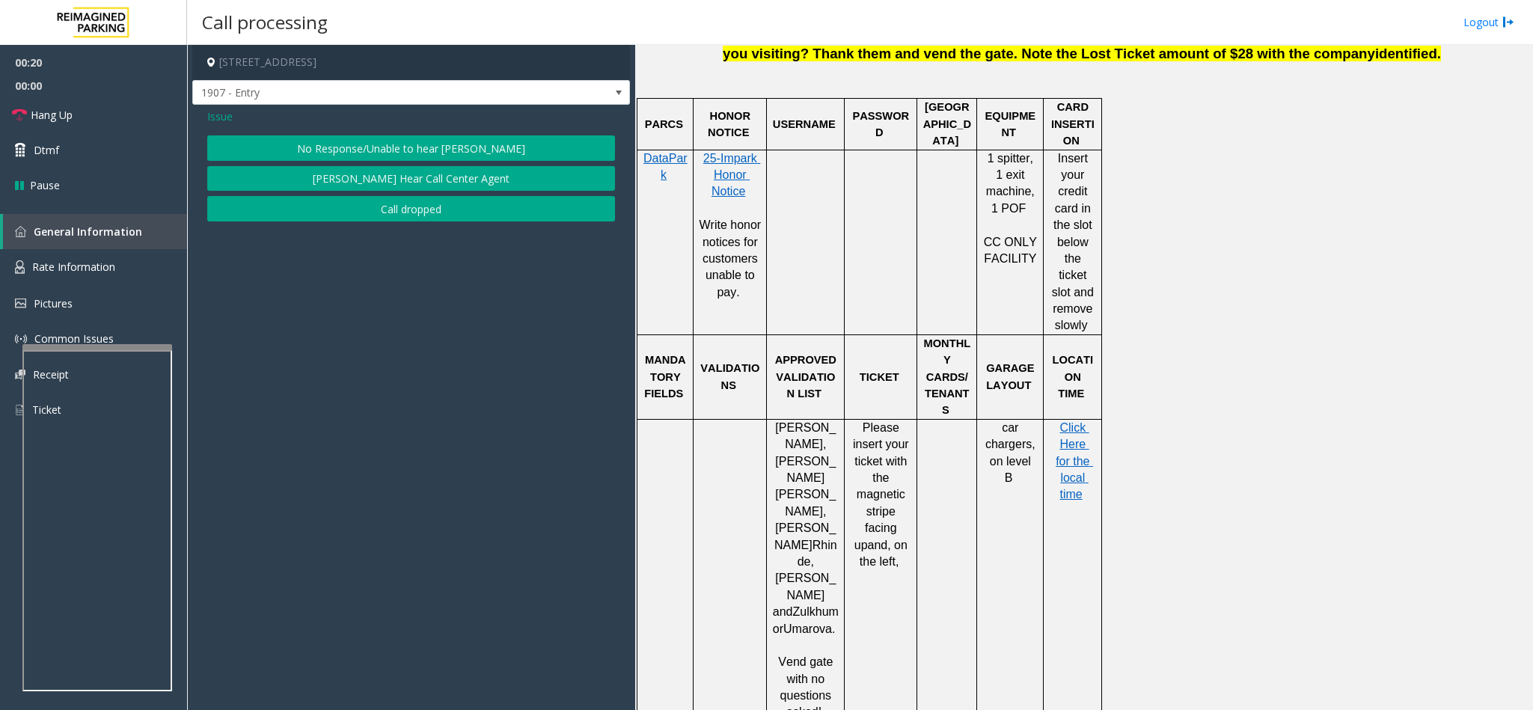
click at [224, 115] on span "Issue" at bounding box center [219, 116] width 25 height 16
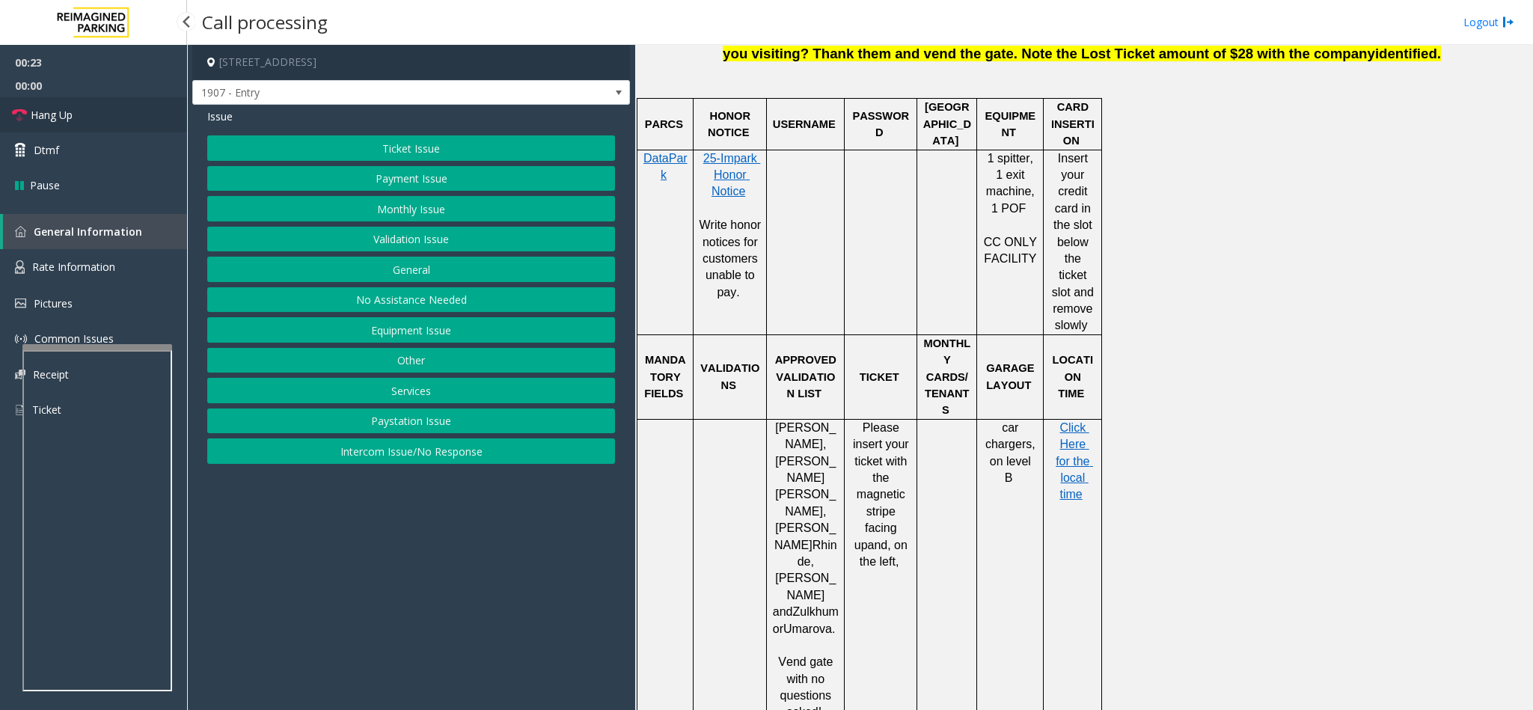
click at [128, 112] on link "Hang Up" at bounding box center [93, 114] width 187 height 35
click at [435, 299] on button "No Assistance Needed" at bounding box center [411, 299] width 408 height 25
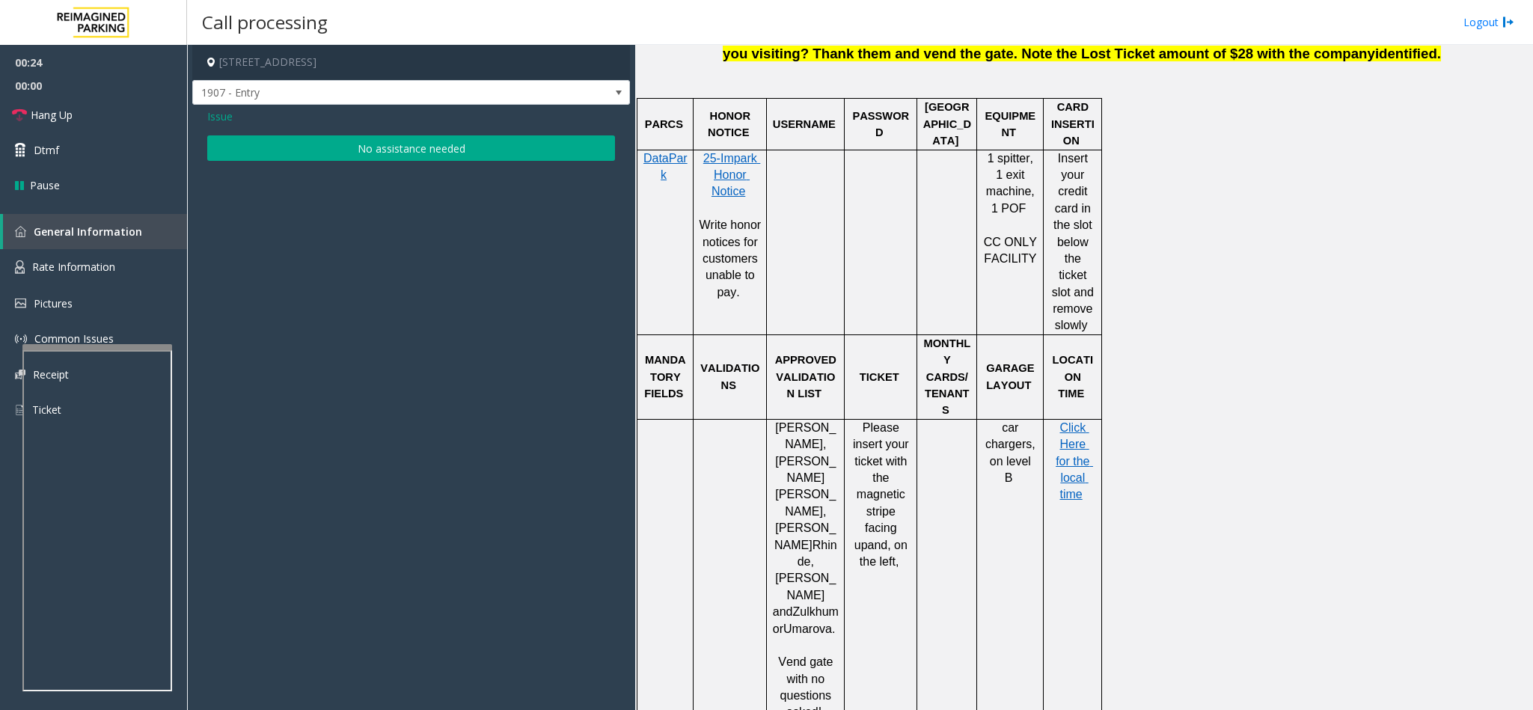
click at [331, 153] on button "No assistance needed" at bounding box center [411, 147] width 408 height 25
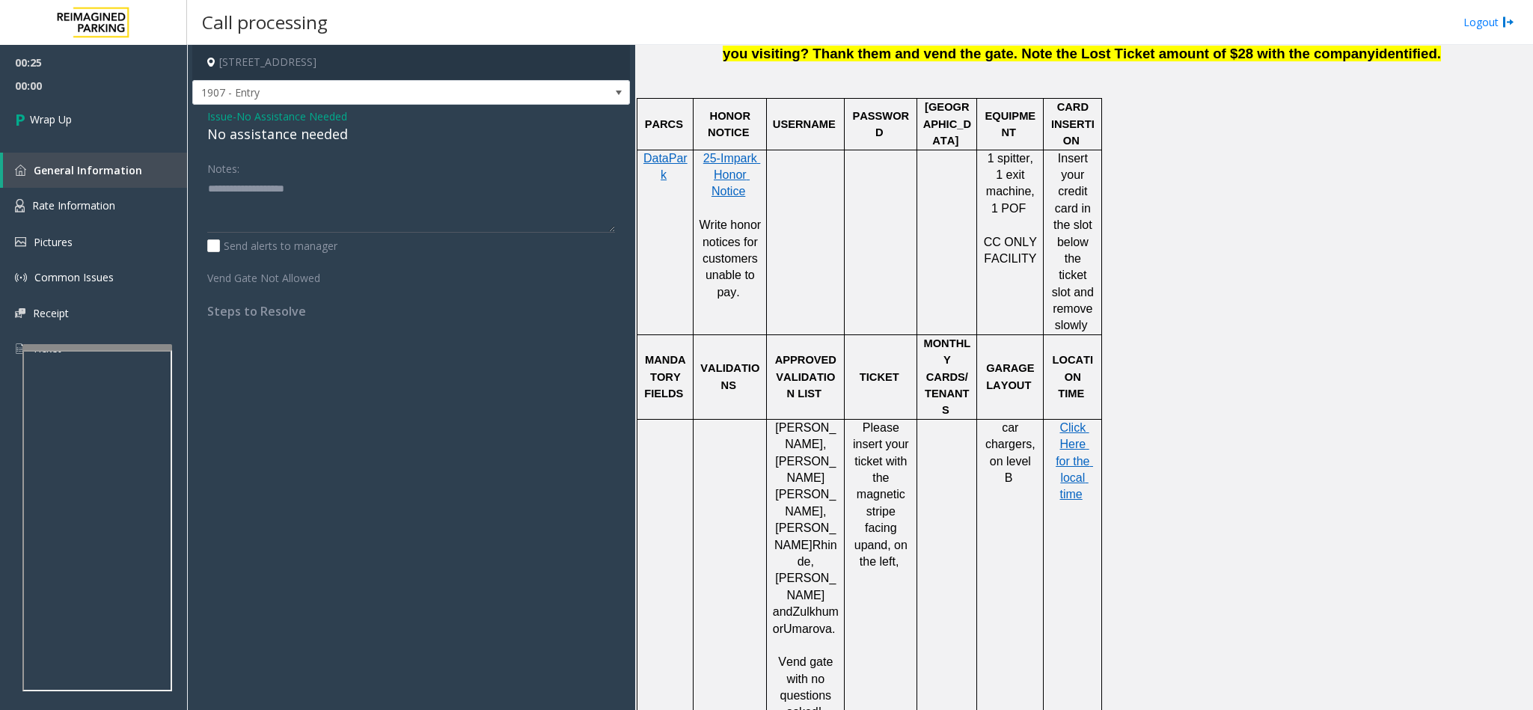
click at [294, 126] on div "No assistance needed" at bounding box center [411, 134] width 408 height 20
click at [288, 133] on div "No assistance needed" at bounding box center [411, 134] width 408 height 20
drag, startPoint x: 288, startPoint y: 133, endPoint x: 314, endPoint y: 150, distance: 31.3
click at [314, 150] on div "Issue - No Assistance Needed No assistance needed Notes: Send alerts to manager…" at bounding box center [411, 219] width 438 height 229
click at [301, 124] on div "No assistance needed" at bounding box center [411, 134] width 408 height 20
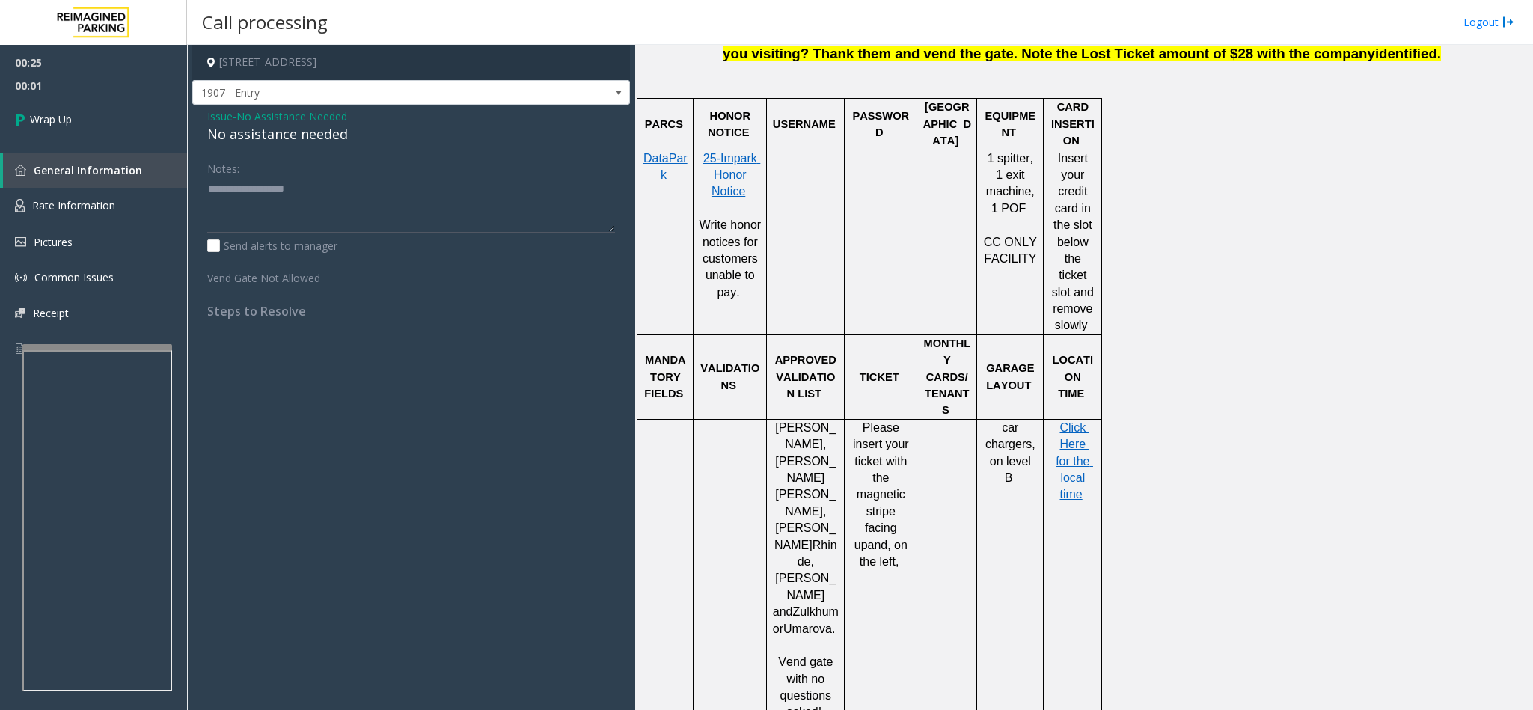
click at [294, 130] on div "No assistance needed" at bounding box center [411, 134] width 408 height 20
click at [294, 129] on div "No assistance needed" at bounding box center [411, 134] width 408 height 20
type textarea "**********"
click at [117, 112] on link "Wrap Up" at bounding box center [93, 119] width 187 height 44
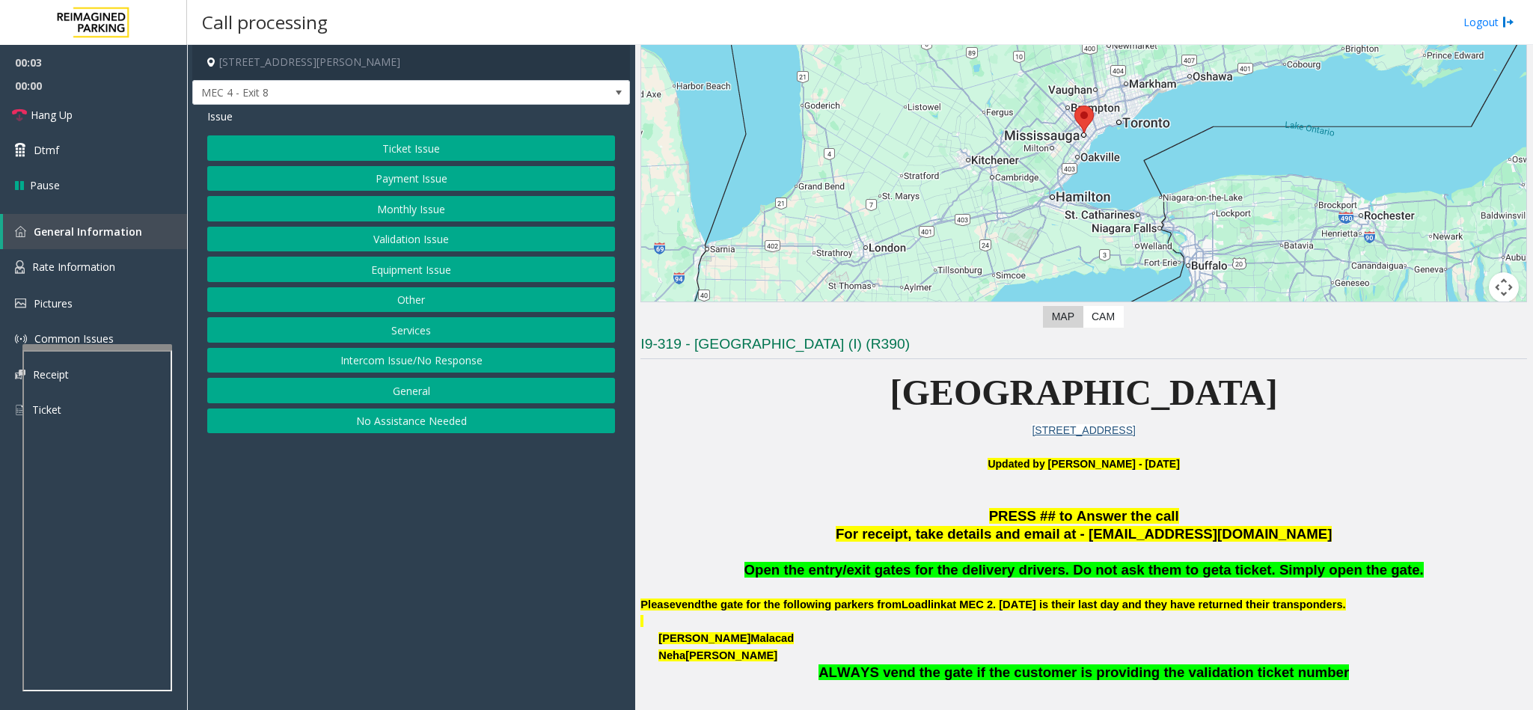
scroll to position [337, 0]
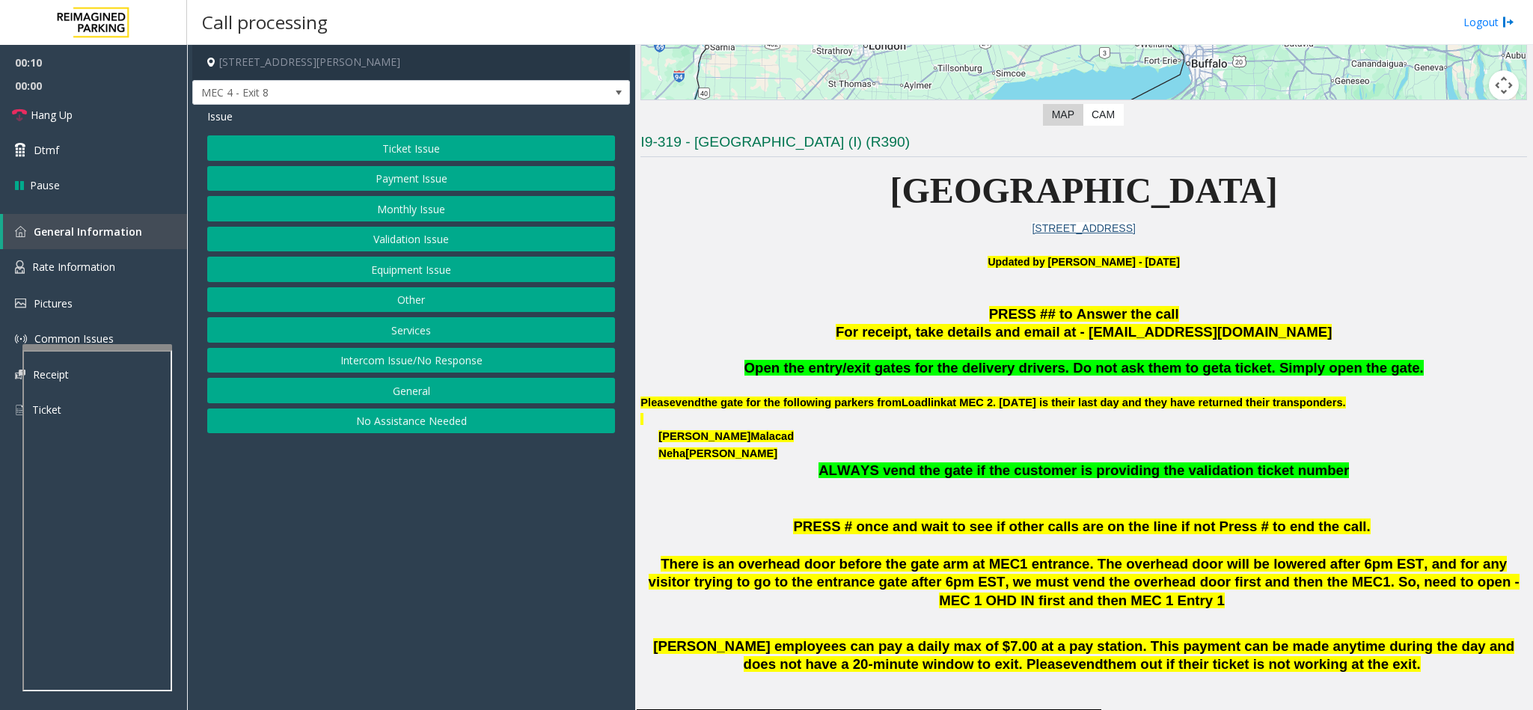
click at [416, 149] on button "Ticket Issue" at bounding box center [411, 147] width 408 height 25
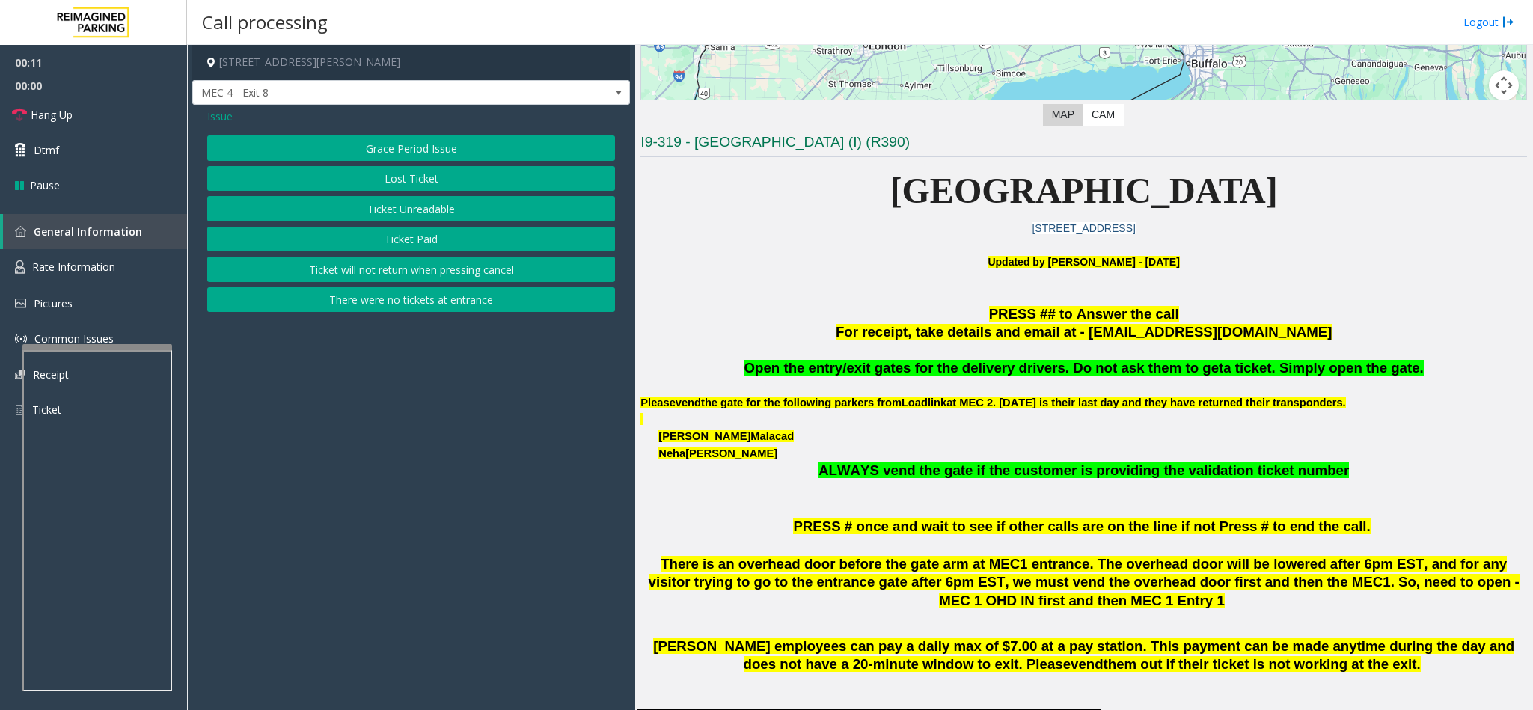
click at [341, 209] on button "Ticket Unreadable" at bounding box center [411, 208] width 408 height 25
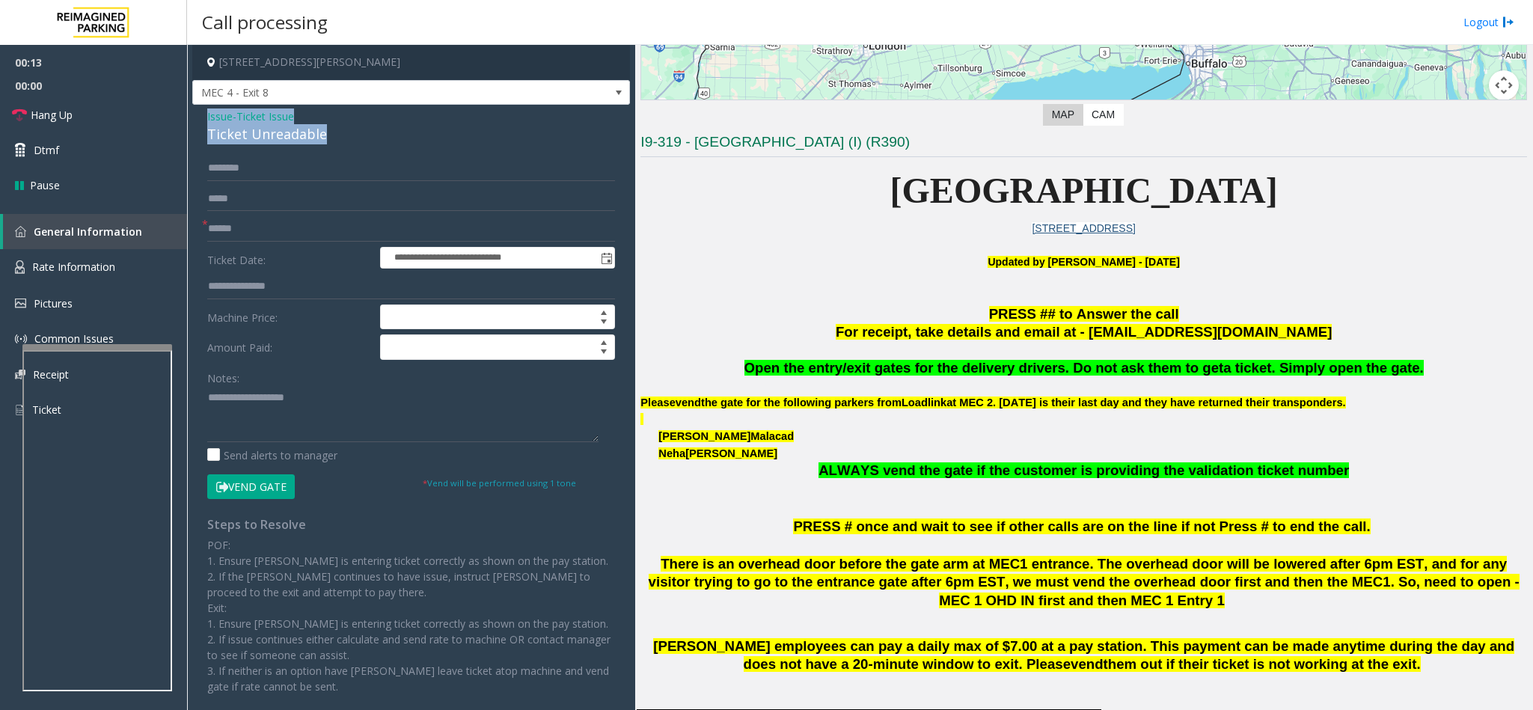
drag, startPoint x: 317, startPoint y: 135, endPoint x: 213, endPoint y: 117, distance: 105.5
click at [205, 117] on div "**********" at bounding box center [411, 423] width 438 height 636
click at [315, 396] on textarea at bounding box center [402, 414] width 391 height 56
drag, startPoint x: 310, startPoint y: 396, endPoint x: 243, endPoint y: 396, distance: 67.3
click at [243, 396] on textarea at bounding box center [402, 414] width 391 height 56
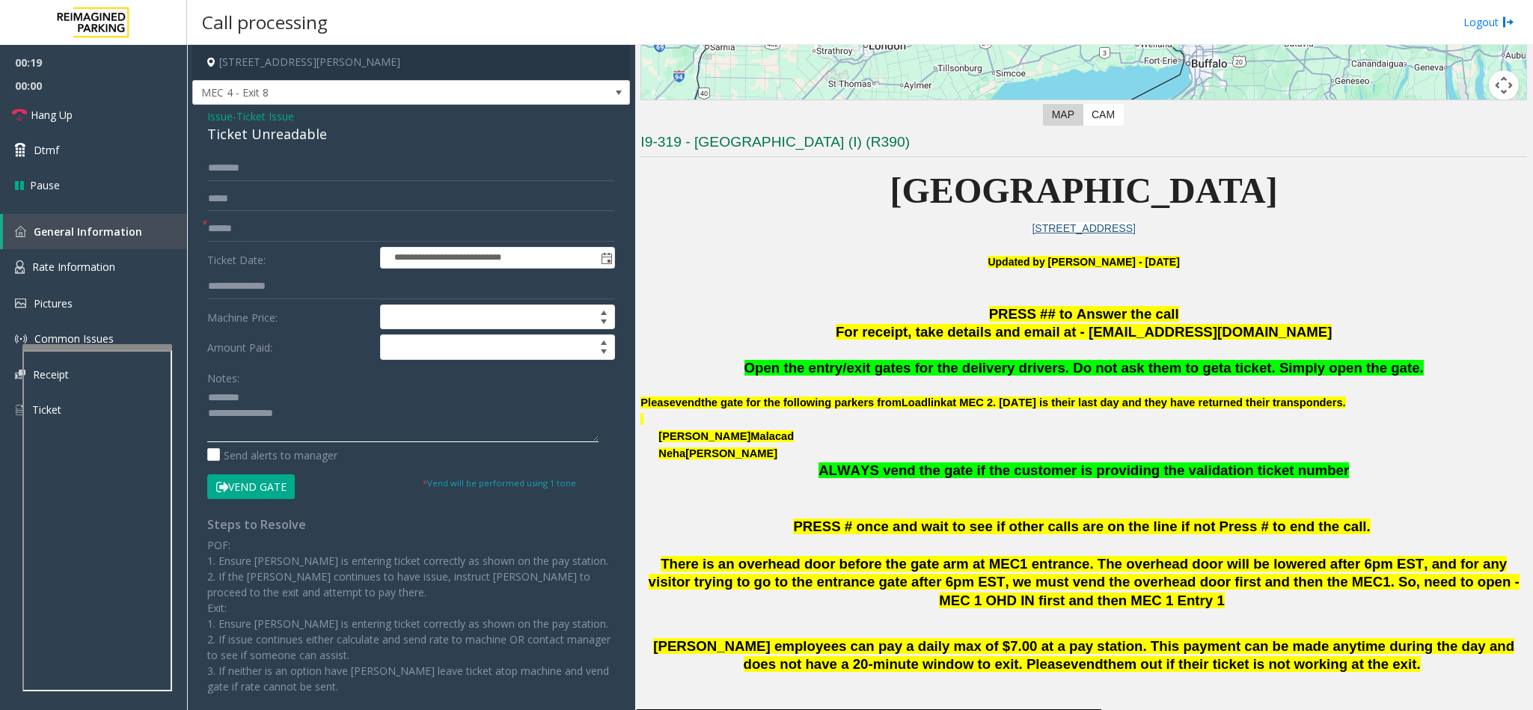
click at [323, 420] on textarea at bounding box center [402, 414] width 391 height 56
click at [434, 225] on input "text" at bounding box center [411, 228] width 408 height 25
click at [307, 429] on textarea at bounding box center [402, 414] width 391 height 56
type textarea "**********"
click at [103, 117] on link "Hang Up" at bounding box center [93, 114] width 187 height 35
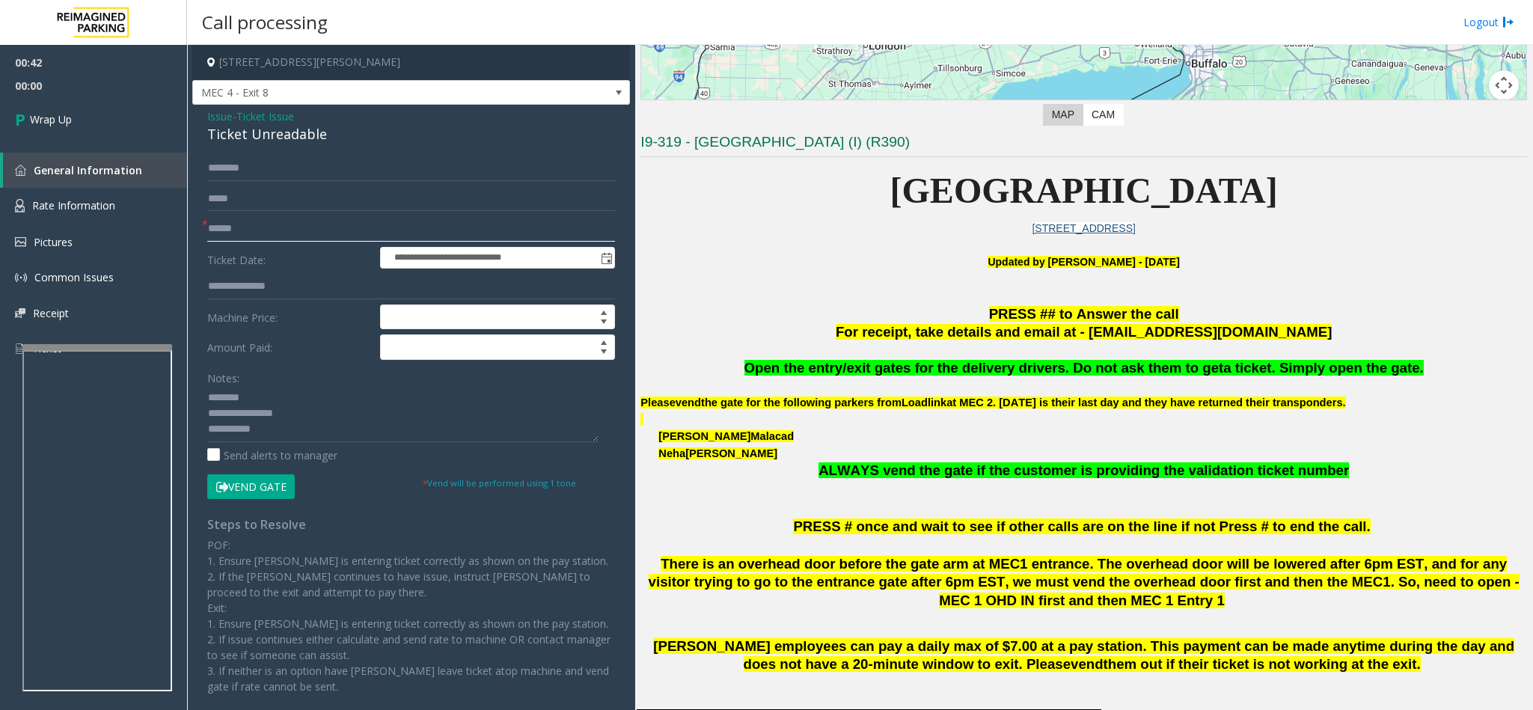
click at [242, 232] on input "text" at bounding box center [411, 228] width 408 height 25
type input "**"
click at [319, 429] on textarea at bounding box center [402, 414] width 391 height 56
type textarea "**********"
click at [61, 111] on span "Wrap Up" at bounding box center [51, 119] width 42 height 16
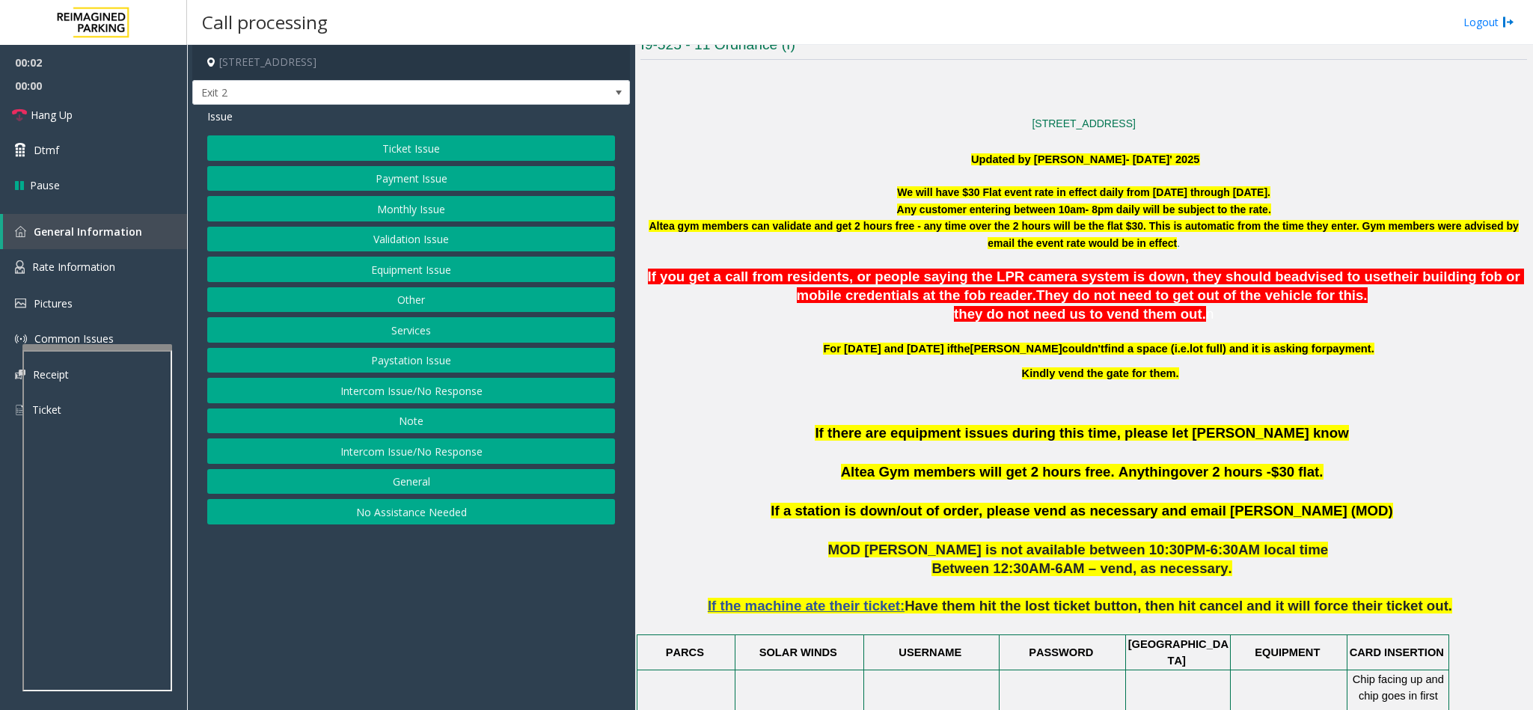
scroll to position [449, 0]
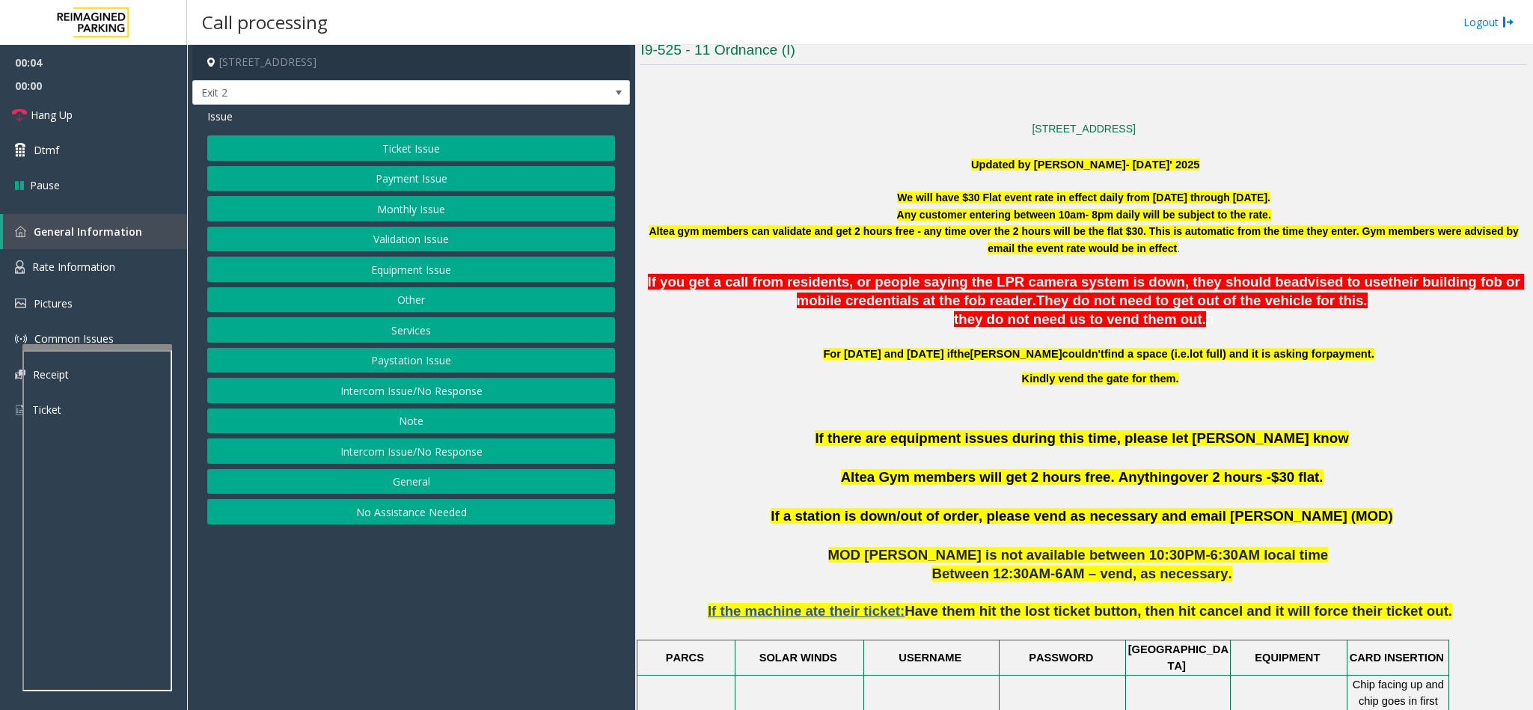
click at [479, 464] on button "Intercom Issue/No Response" at bounding box center [411, 450] width 408 height 25
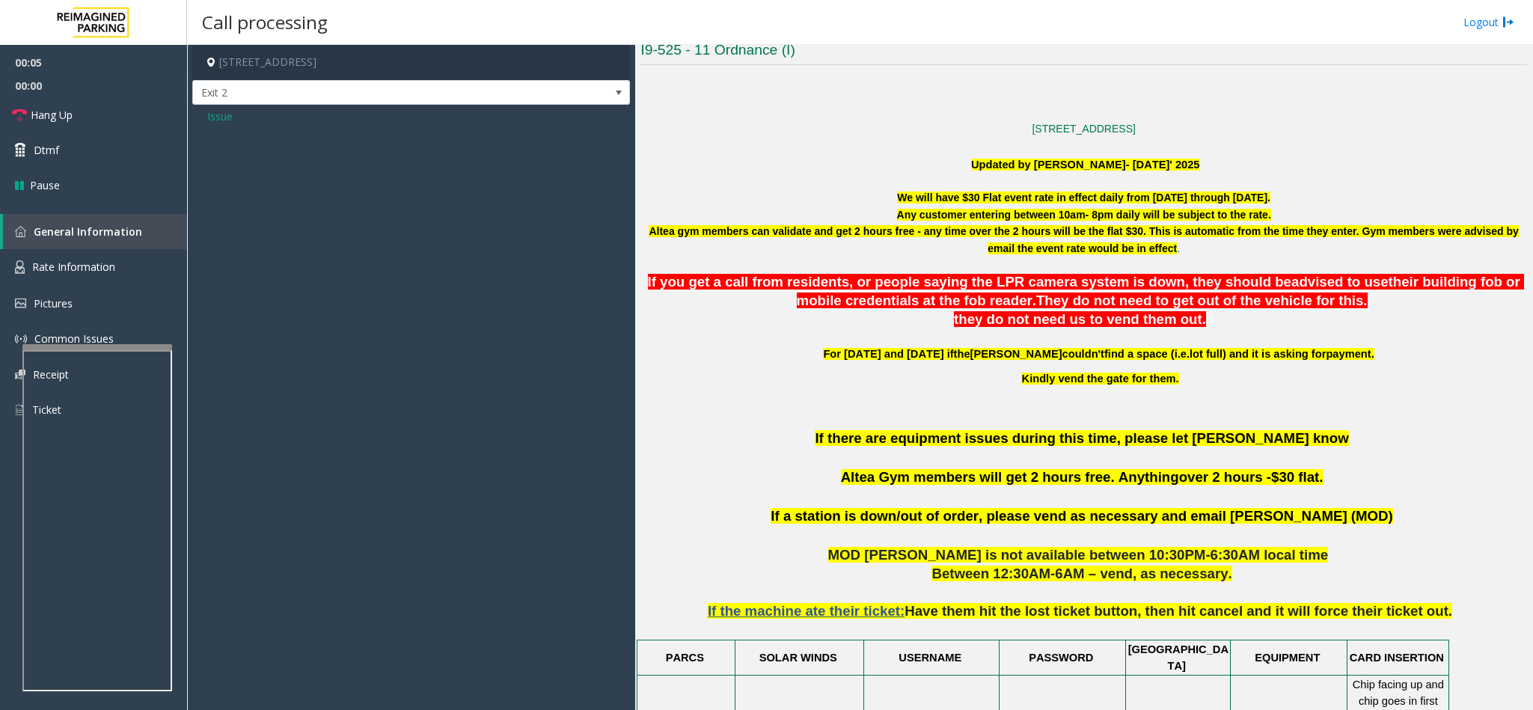
click at [213, 117] on span "Issue" at bounding box center [219, 116] width 25 height 16
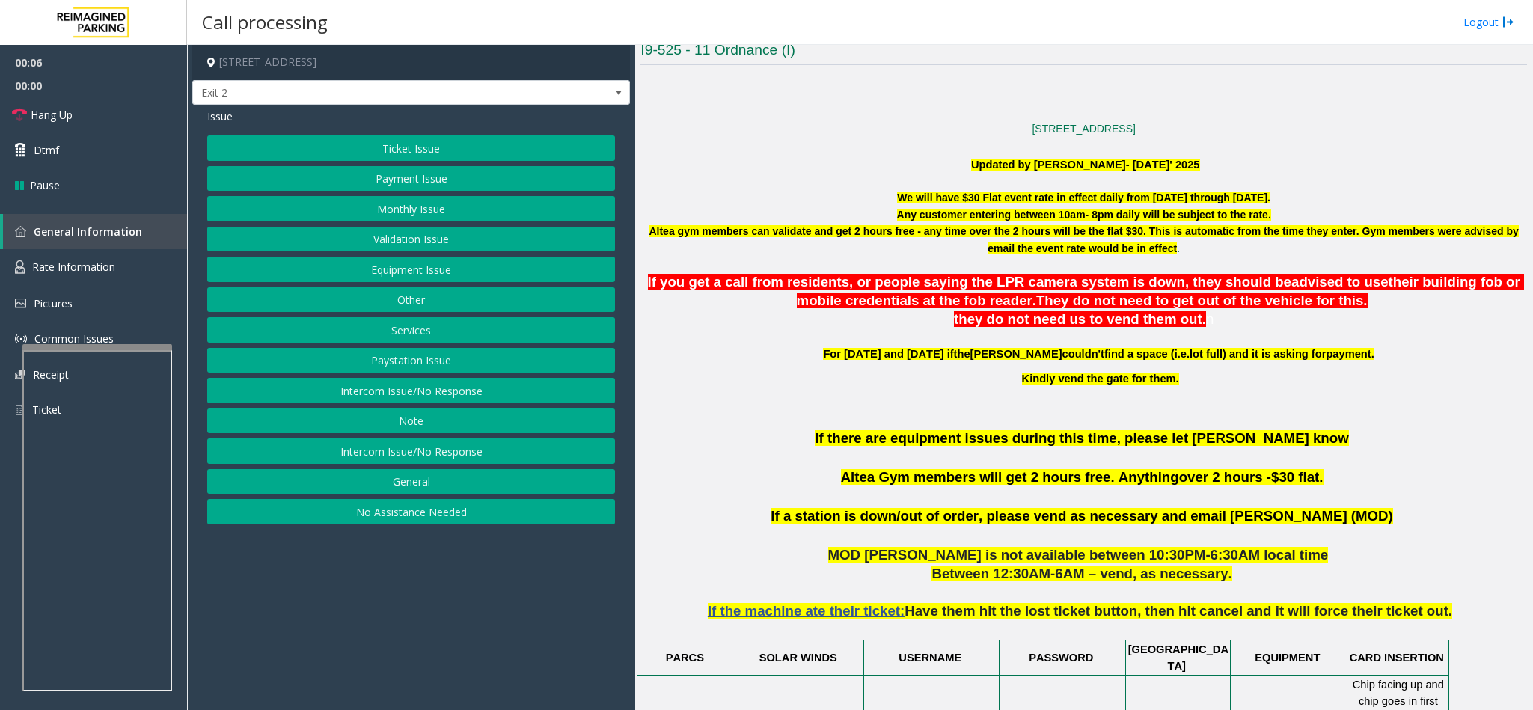
click at [433, 389] on button "Intercom Issue/No Response" at bounding box center [411, 390] width 408 height 25
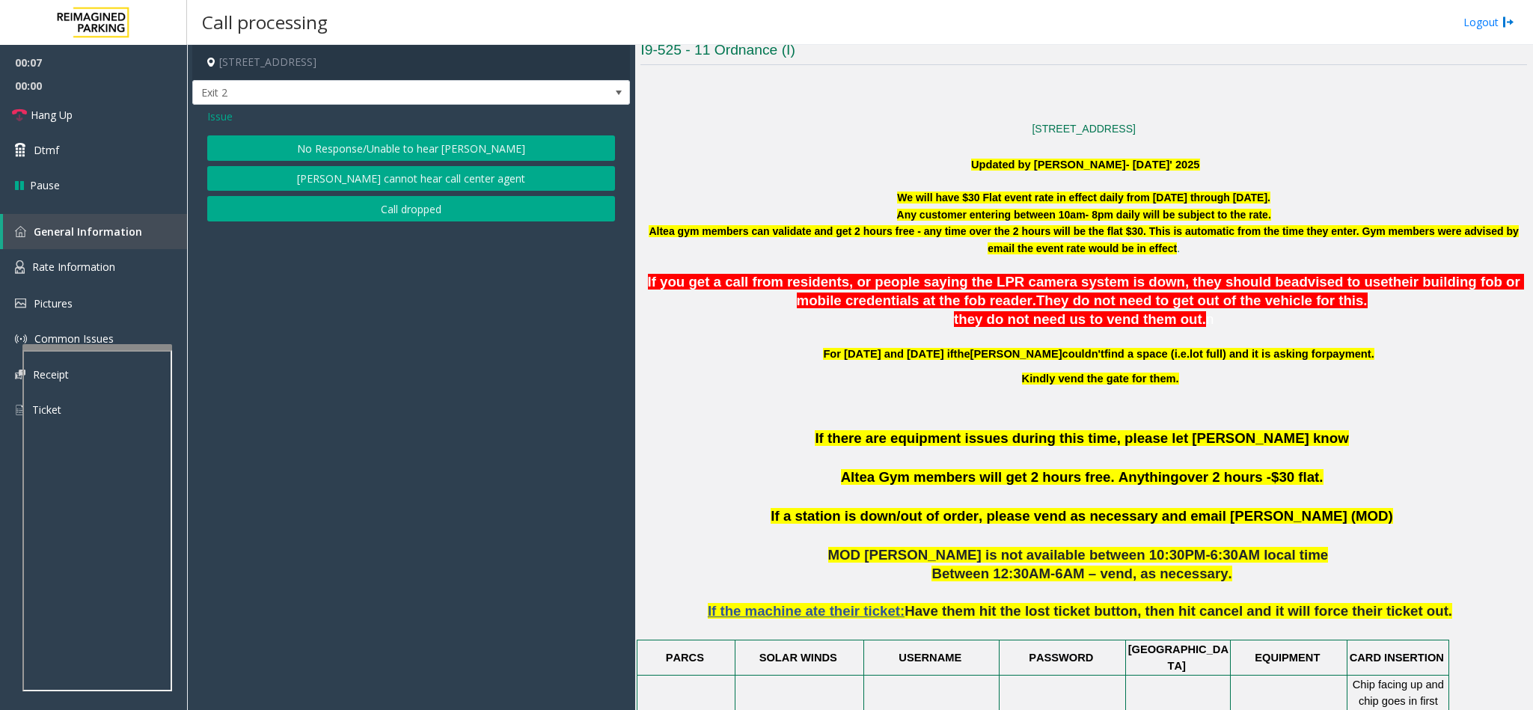
click at [402, 150] on button "No Response/Unable to hear [PERSON_NAME]" at bounding box center [411, 147] width 408 height 25
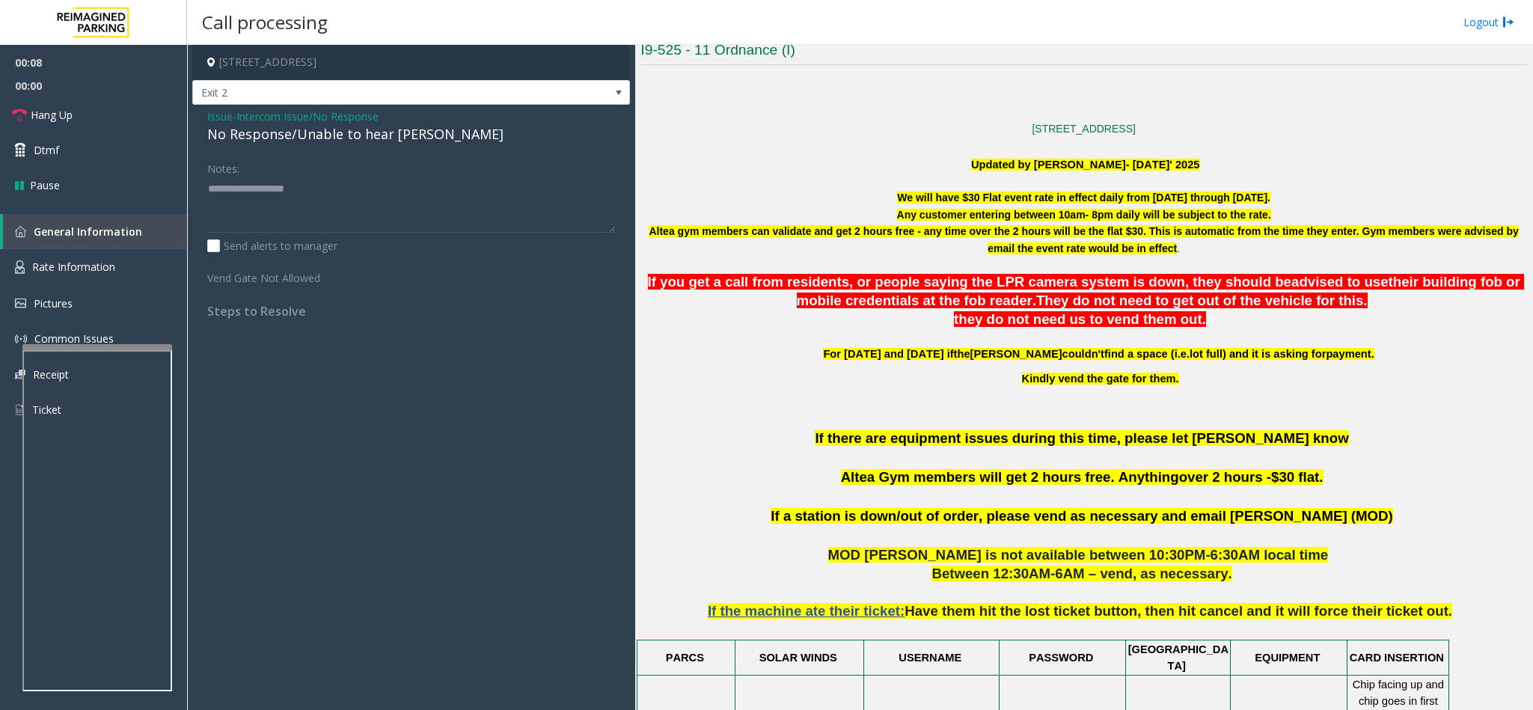
click at [364, 144] on div "No Response/Unable to hear [PERSON_NAME]" at bounding box center [411, 134] width 408 height 20
click at [364, 142] on div "No Response/Unable to hear [PERSON_NAME]" at bounding box center [411, 134] width 408 height 20
type textarea "**********"
click at [97, 119] on link "Hang Up" at bounding box center [93, 114] width 187 height 35
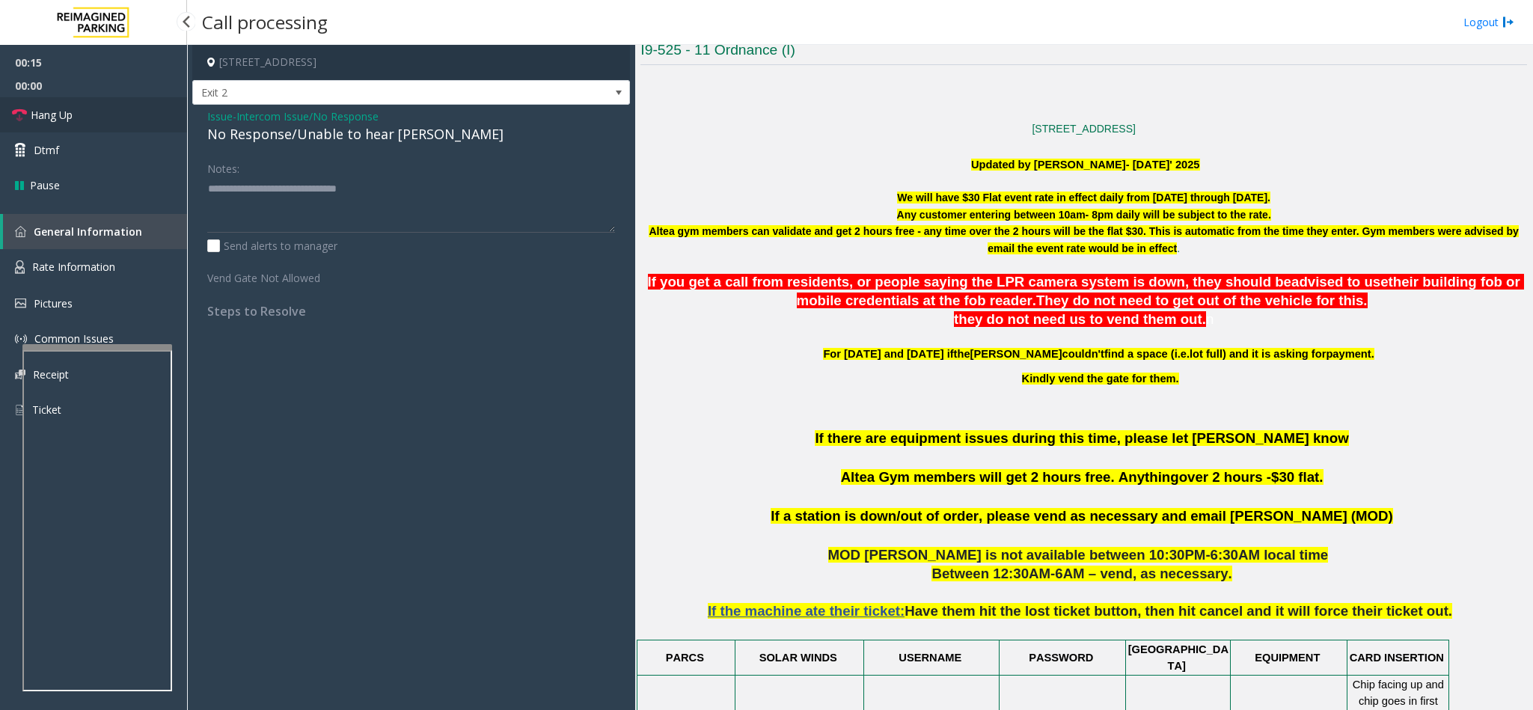
click at [97, 119] on link "Hang Up" at bounding box center [93, 114] width 187 height 35
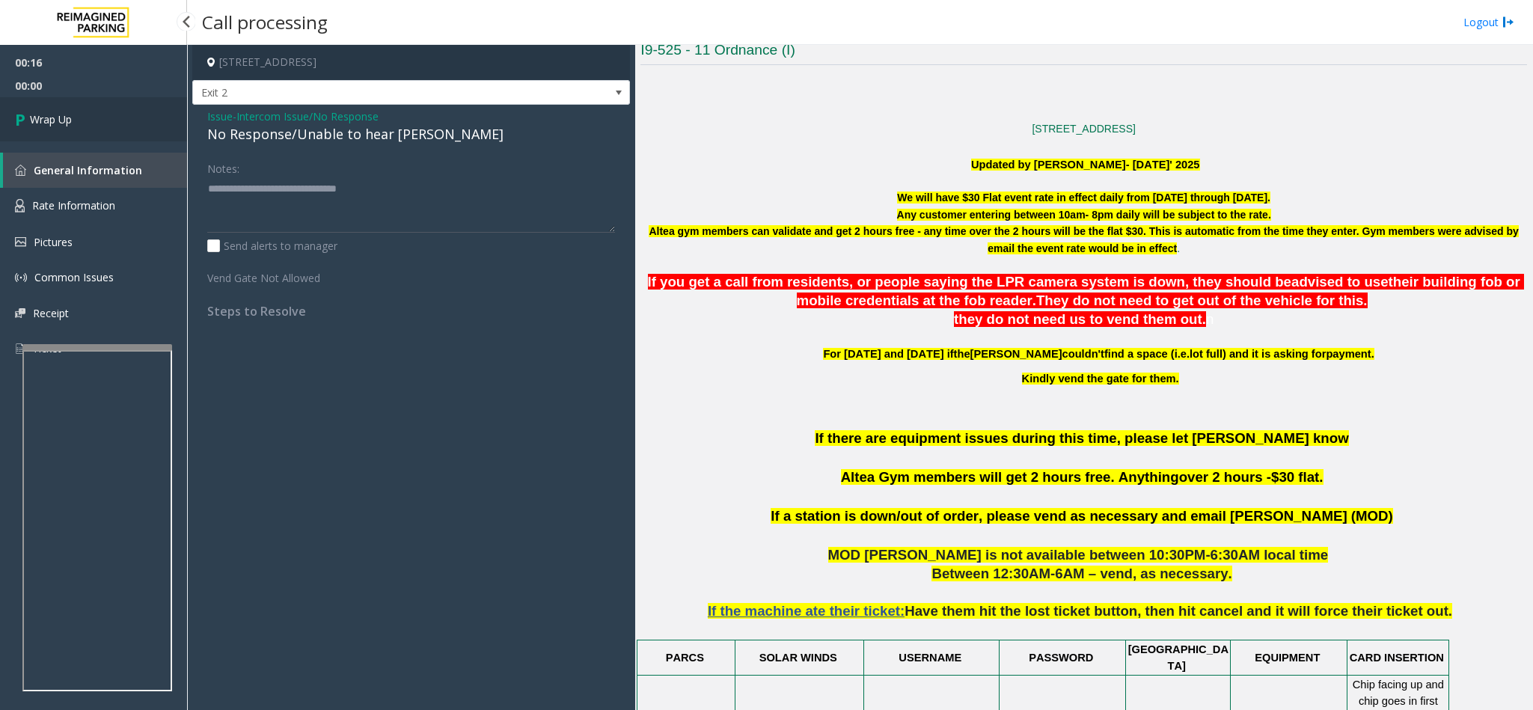
click at [97, 119] on link "Wrap Up" at bounding box center [93, 119] width 187 height 44
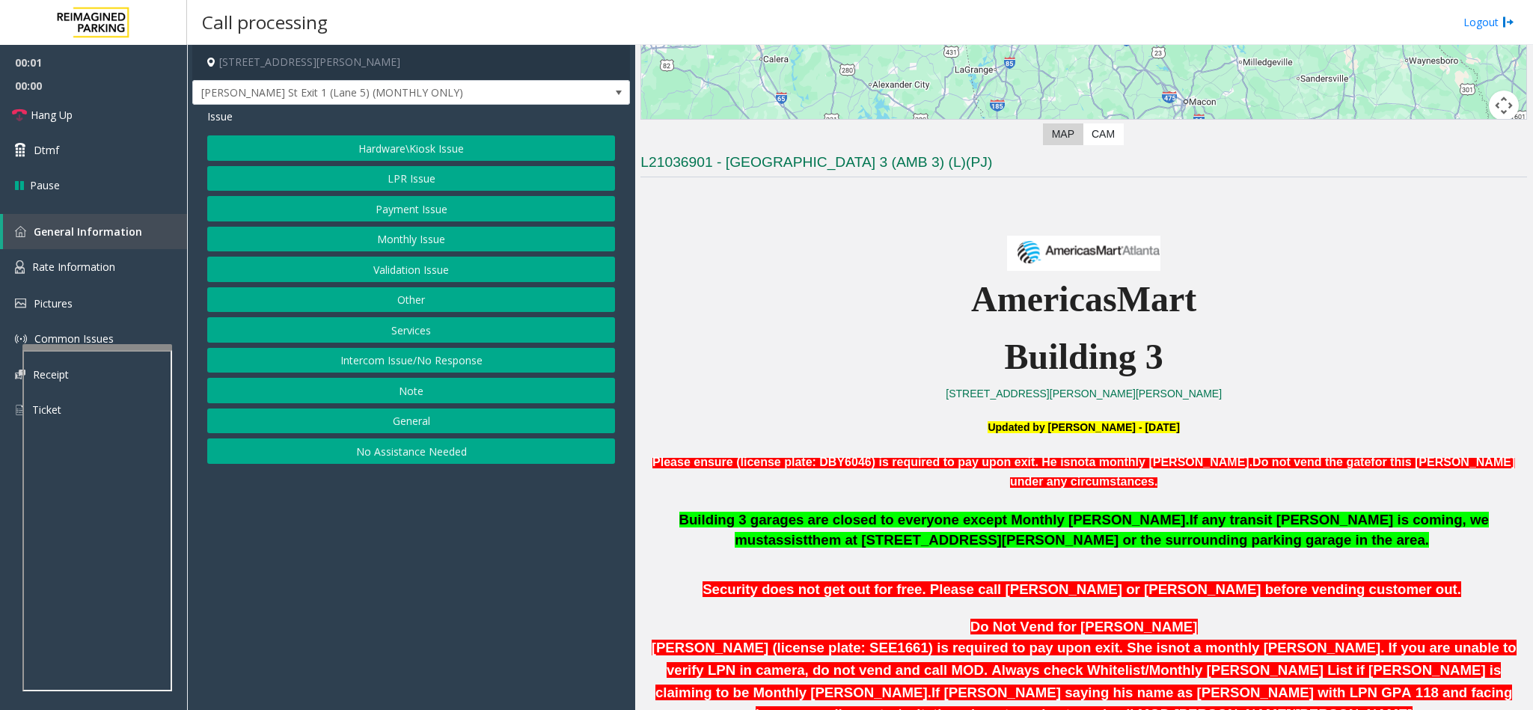
scroll to position [673, 0]
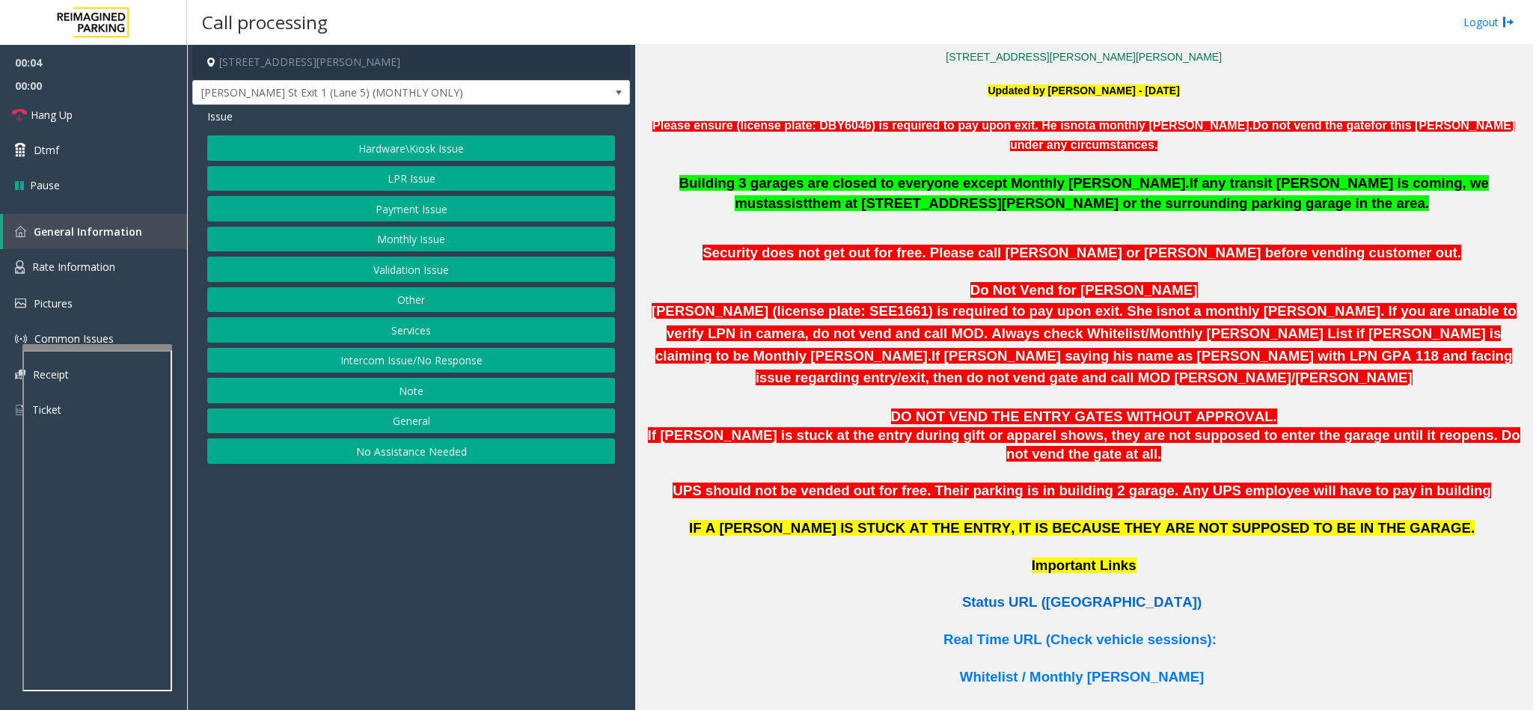
click at [1057, 594] on span "Status URL ([GEOGRAPHIC_DATA])" at bounding box center [1081, 602] width 239 height 16
click at [456, 146] on button "Hardware\Kiosk Issue" at bounding box center [411, 147] width 408 height 25
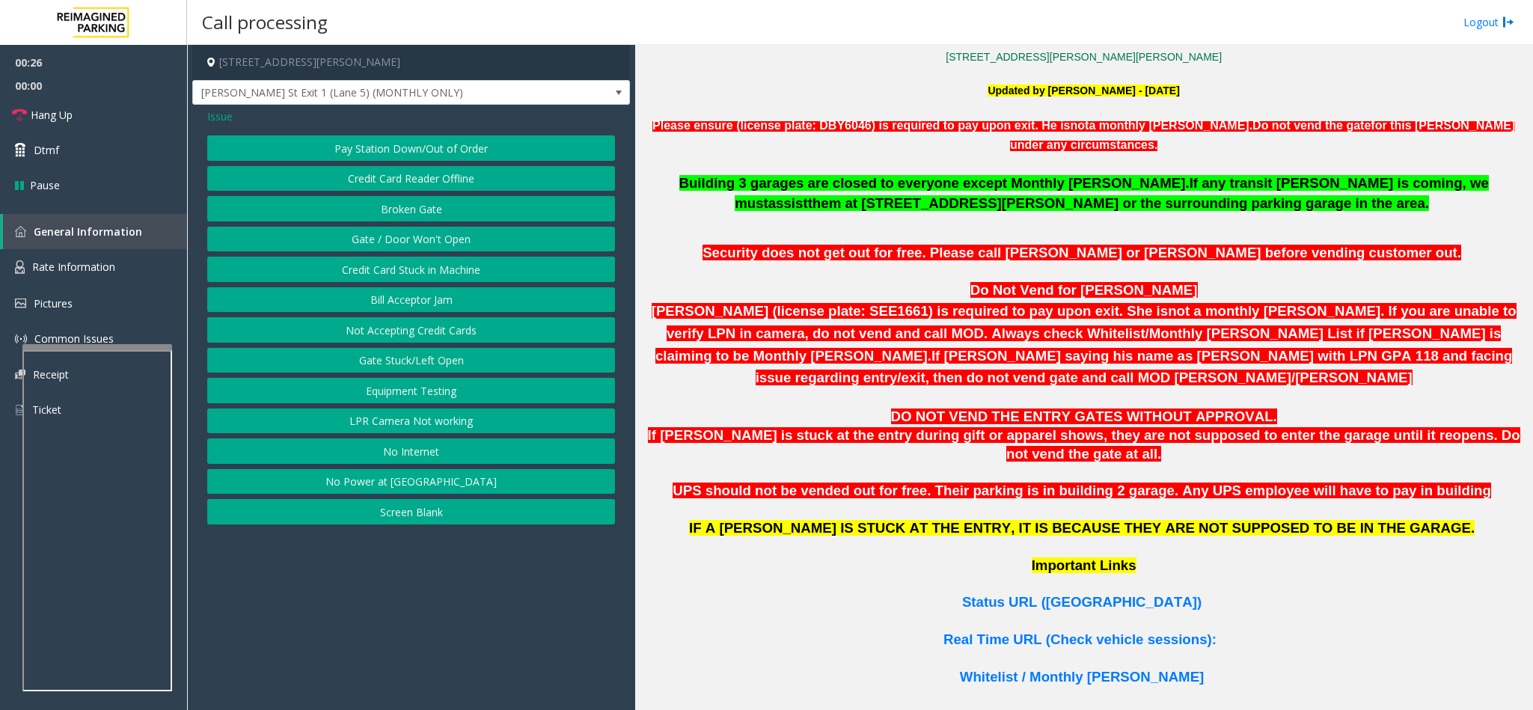
click at [434, 233] on button "Gate / Door Won't Open" at bounding box center [411, 239] width 408 height 25
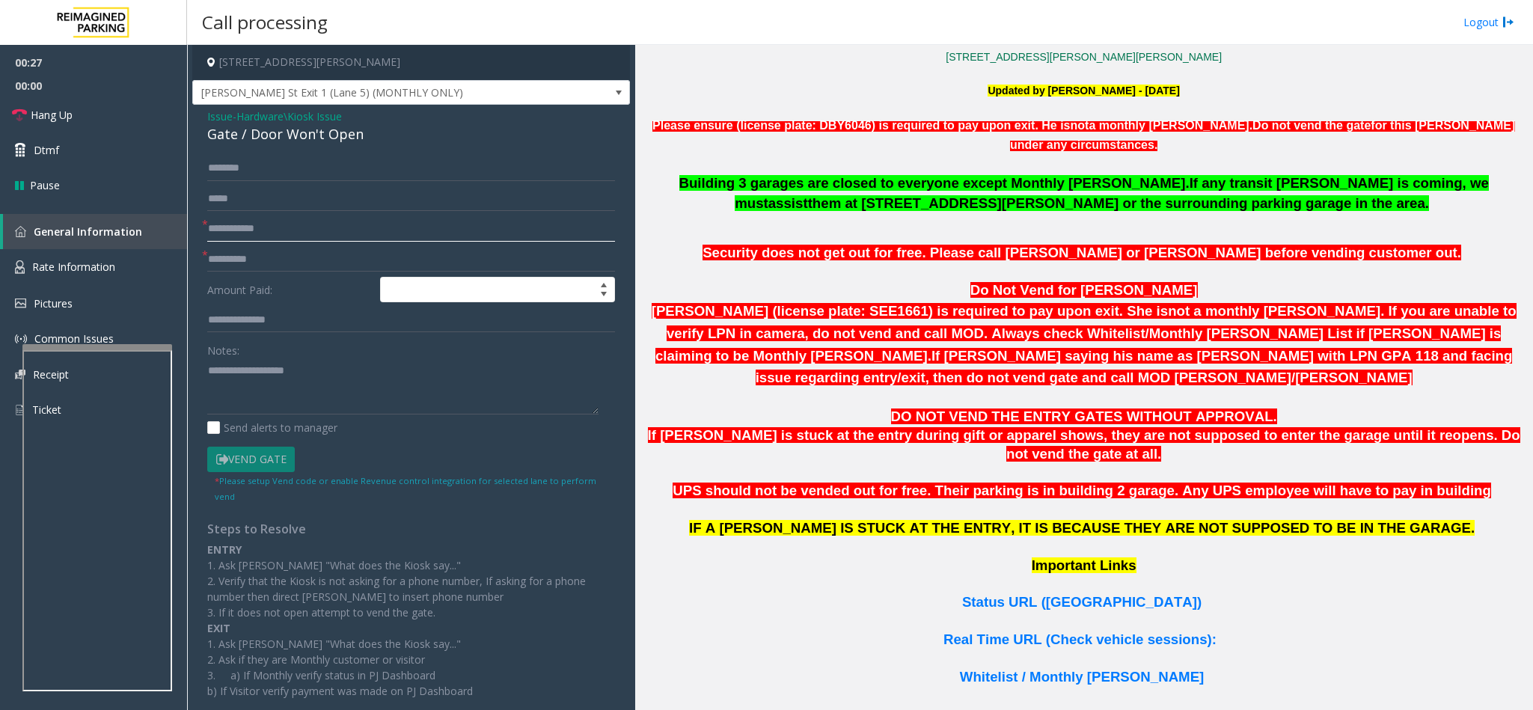
click at [322, 227] on input "text" at bounding box center [411, 228] width 408 height 25
type input "*******"
click at [328, 113] on span "Hardware\Kiosk Issue" at bounding box center [288, 116] width 105 height 16
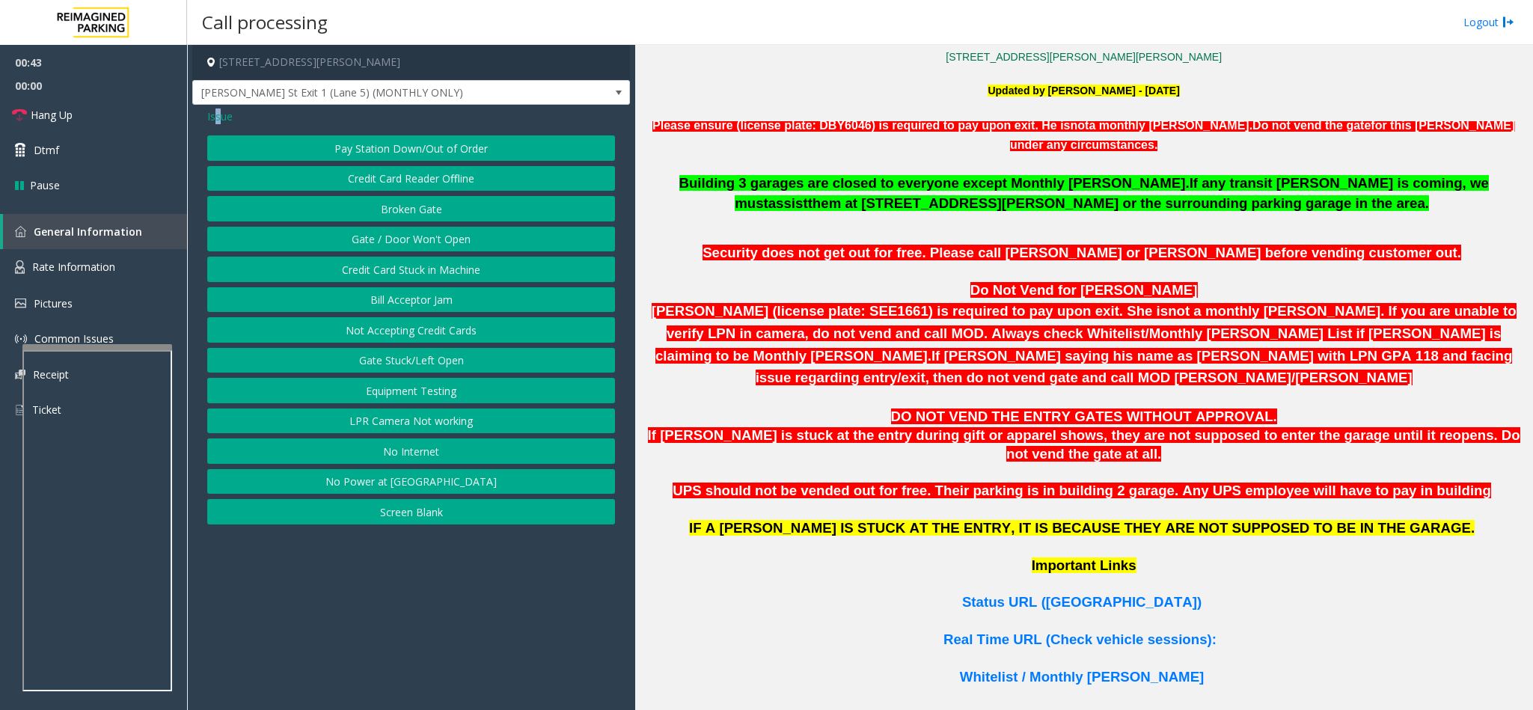
click at [218, 115] on span "Issue" at bounding box center [219, 116] width 25 height 16
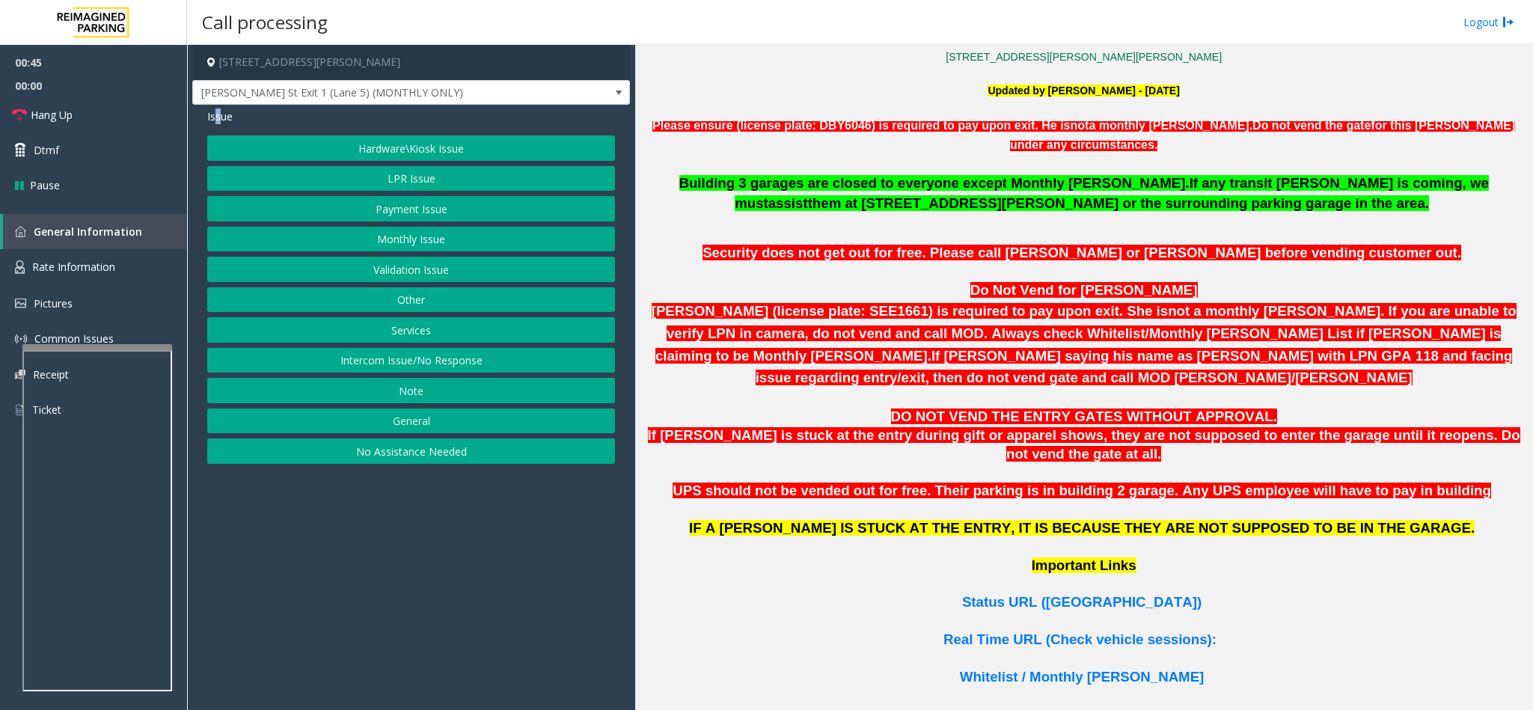
drag, startPoint x: 411, startPoint y: 150, endPoint x: 395, endPoint y: 182, distance: 35.1
click at [395, 182] on div "Hardware\Kiosk Issue LPR Issue Payment Issue Monthly Issue Validation Issue Oth…" at bounding box center [411, 299] width 408 height 328
click at [393, 180] on button "LPR Issue" at bounding box center [411, 178] width 408 height 25
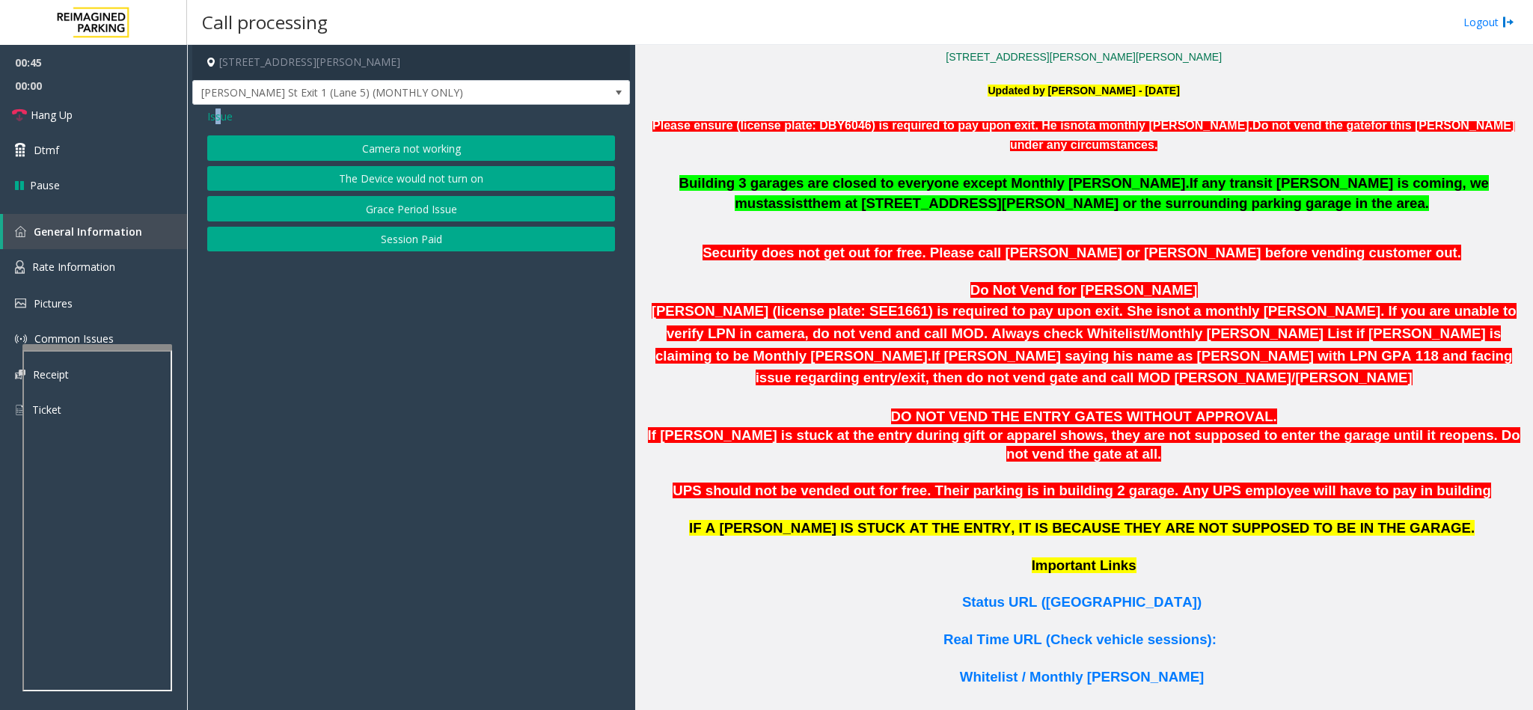
click at [400, 141] on button "Camera not working" at bounding box center [411, 147] width 408 height 25
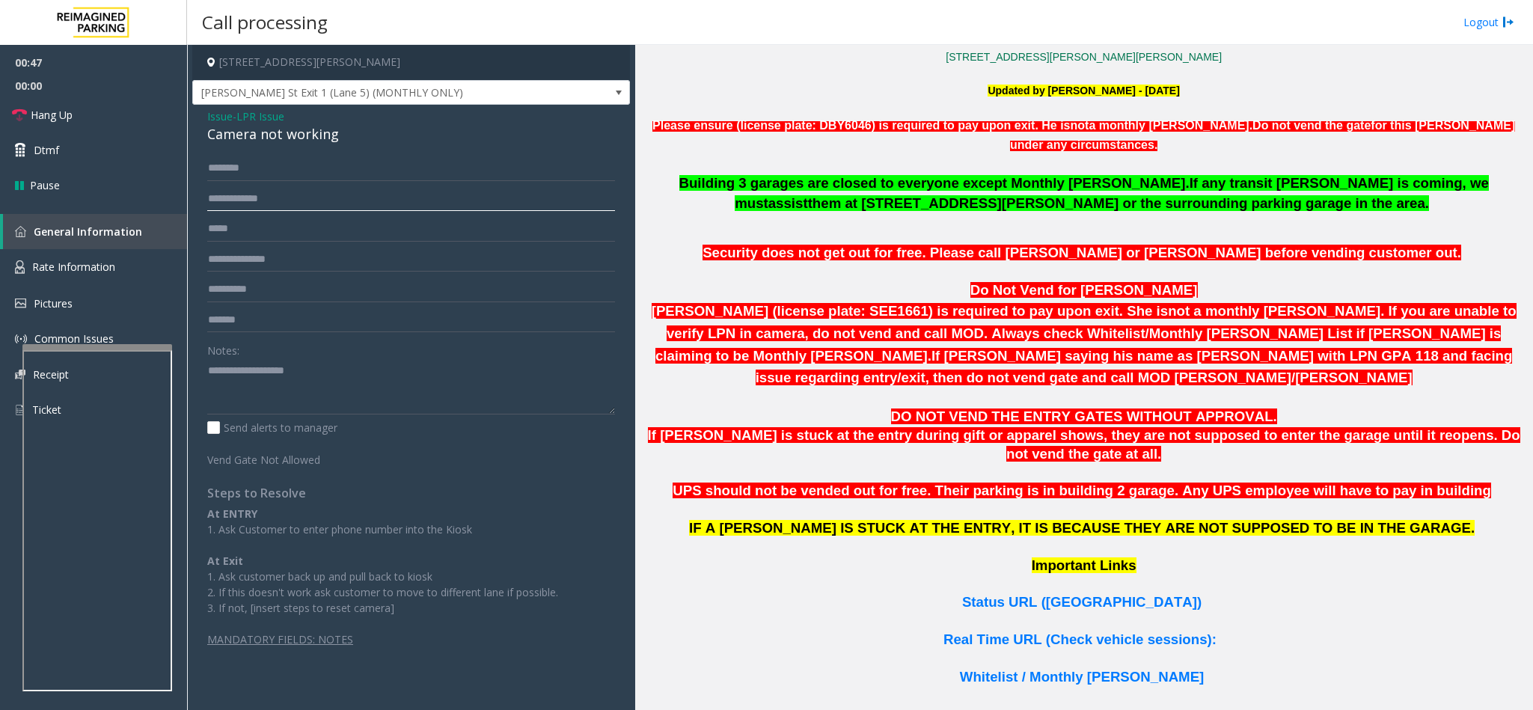
click at [283, 207] on input "text" at bounding box center [411, 198] width 408 height 25
type input "*"
click at [211, 198] on input "****" at bounding box center [411, 198] width 408 height 25
type input "*******"
click at [333, 178] on input "text" at bounding box center [411, 168] width 408 height 25
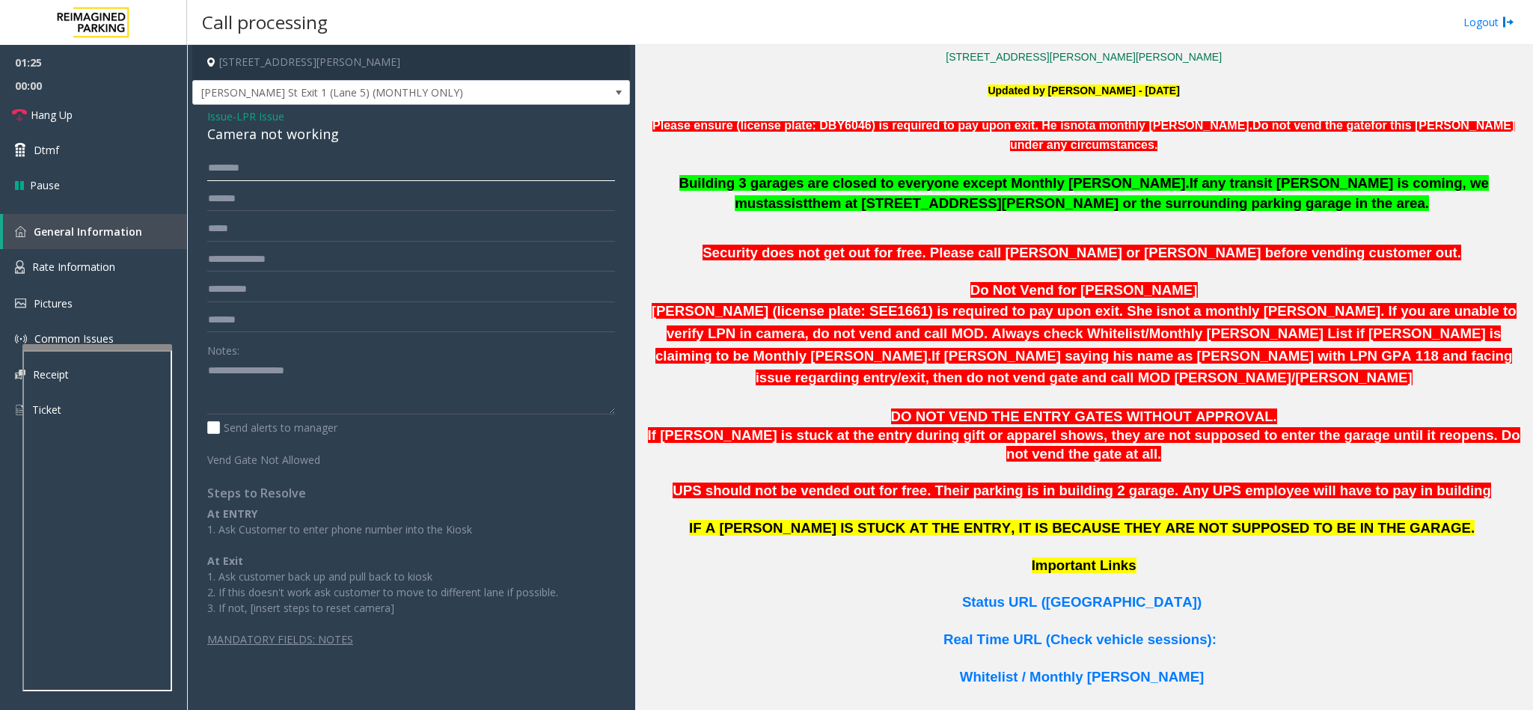
click at [442, 174] on input "text" at bounding box center [411, 168] width 408 height 25
type input "****"
drag, startPoint x: 337, startPoint y: 135, endPoint x: 206, endPoint y: 112, distance: 132.8
click at [207, 112] on div "Issue - LPR Issue Camera not working" at bounding box center [411, 126] width 408 height 36
type textarea "**********"
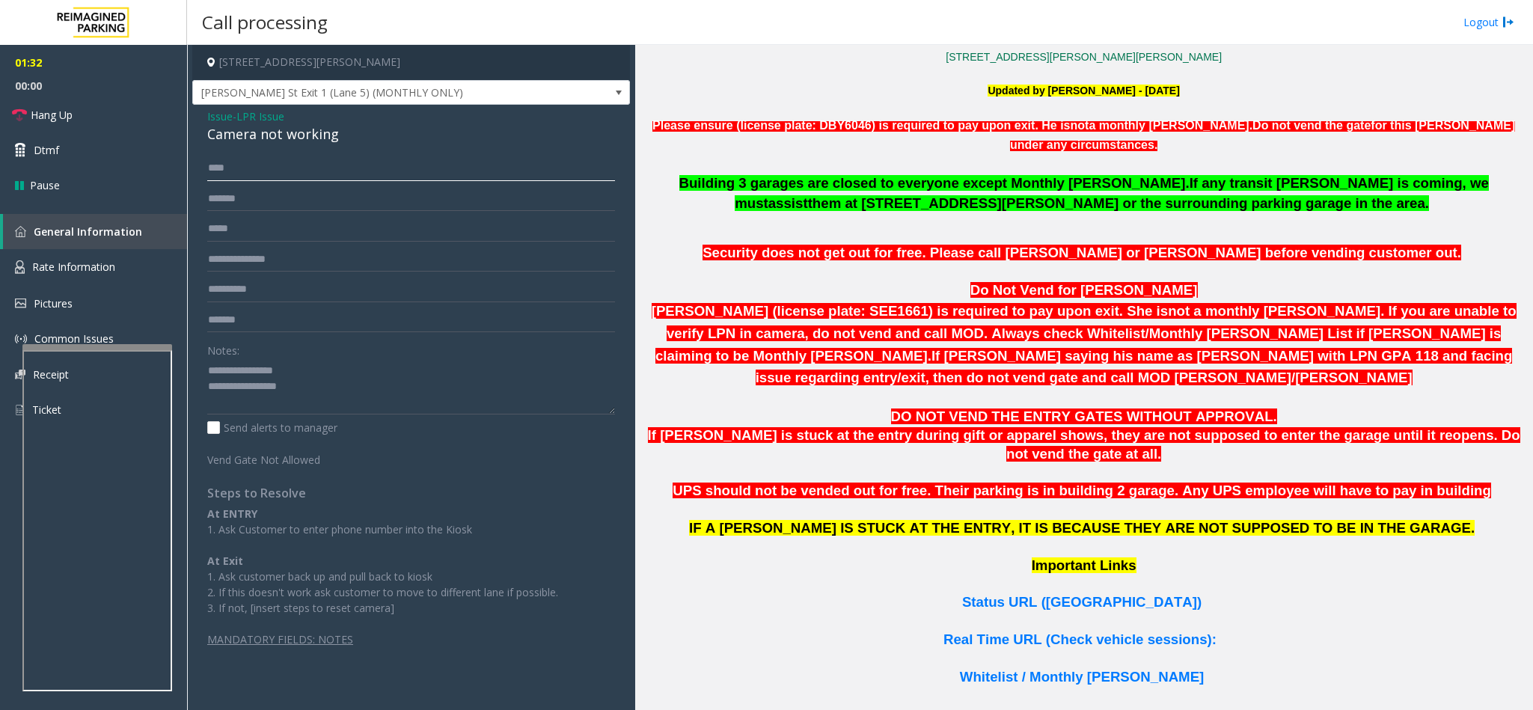
click at [285, 159] on input "****" at bounding box center [411, 168] width 408 height 25
type input "**********"
drag, startPoint x: 263, startPoint y: 173, endPoint x: 202, endPoint y: 171, distance: 60.6
click at [202, 171] on div "**********" at bounding box center [411, 401] width 430 height 491
click at [213, 166] on input "****" at bounding box center [411, 168] width 408 height 25
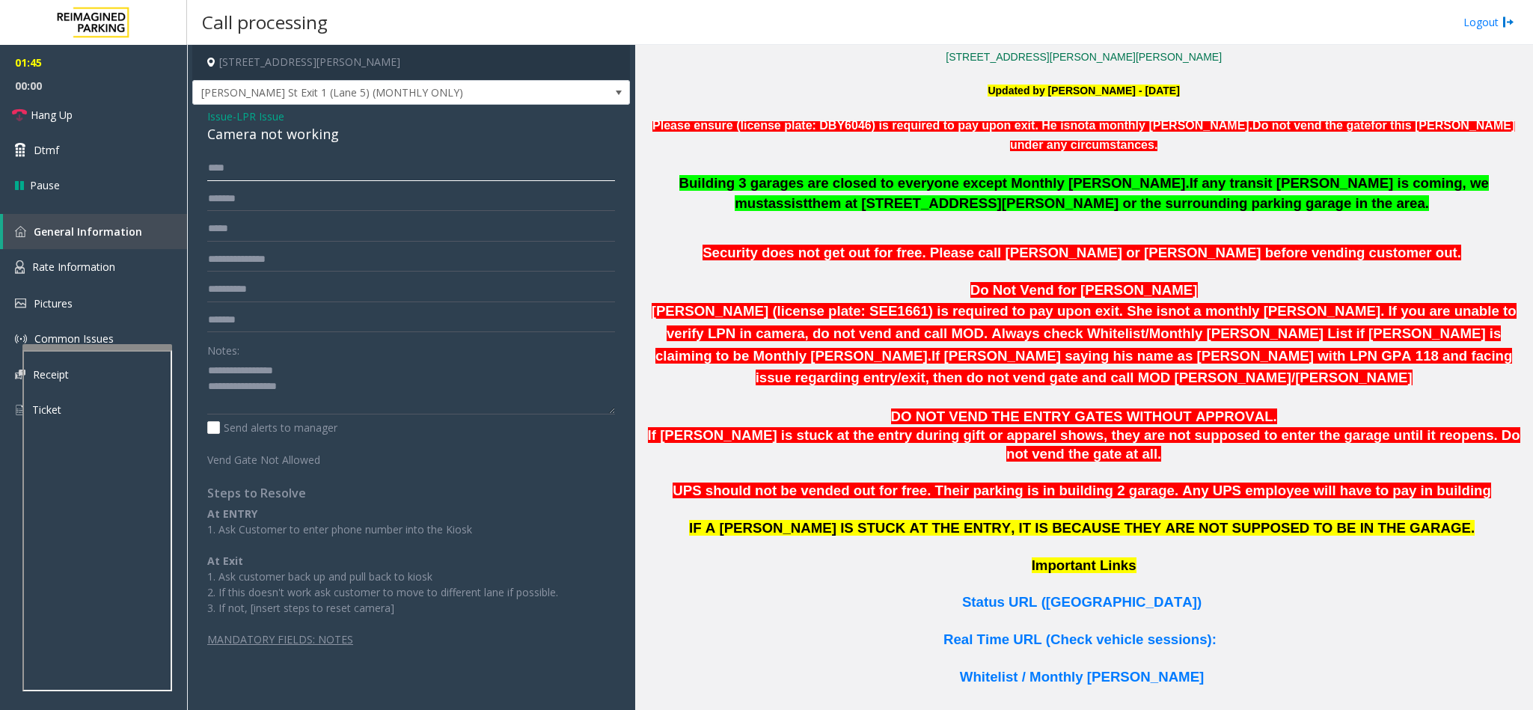
type input "****"
click at [415, 387] on textarea at bounding box center [411, 386] width 408 height 56
drag, startPoint x: 312, startPoint y: 362, endPoint x: 242, endPoint y: 375, distance: 70.7
click at [242, 375] on textarea at bounding box center [411, 386] width 408 height 56
click at [328, 393] on textarea at bounding box center [411, 386] width 408 height 56
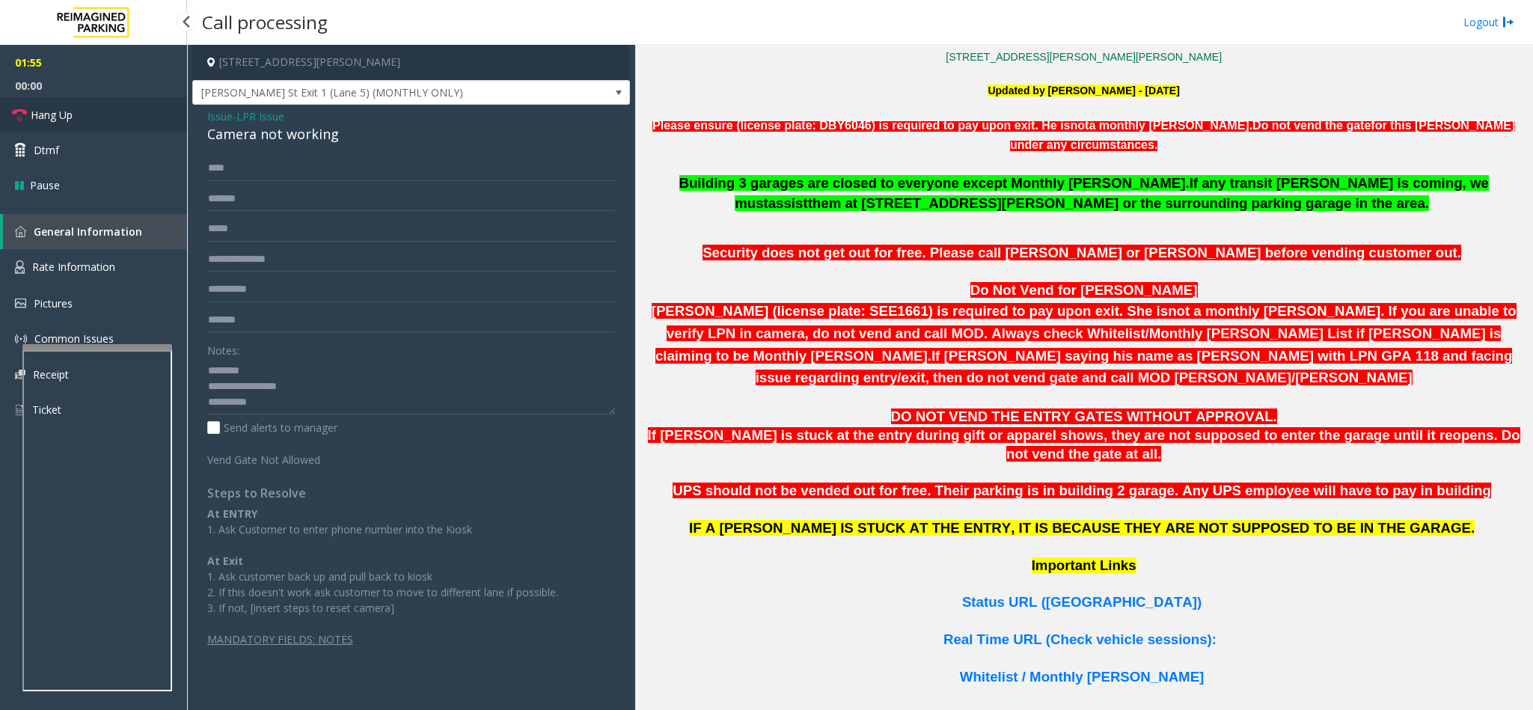
click at [49, 107] on span "Hang Up" at bounding box center [52, 115] width 42 height 16
click at [298, 402] on textarea at bounding box center [411, 386] width 408 height 56
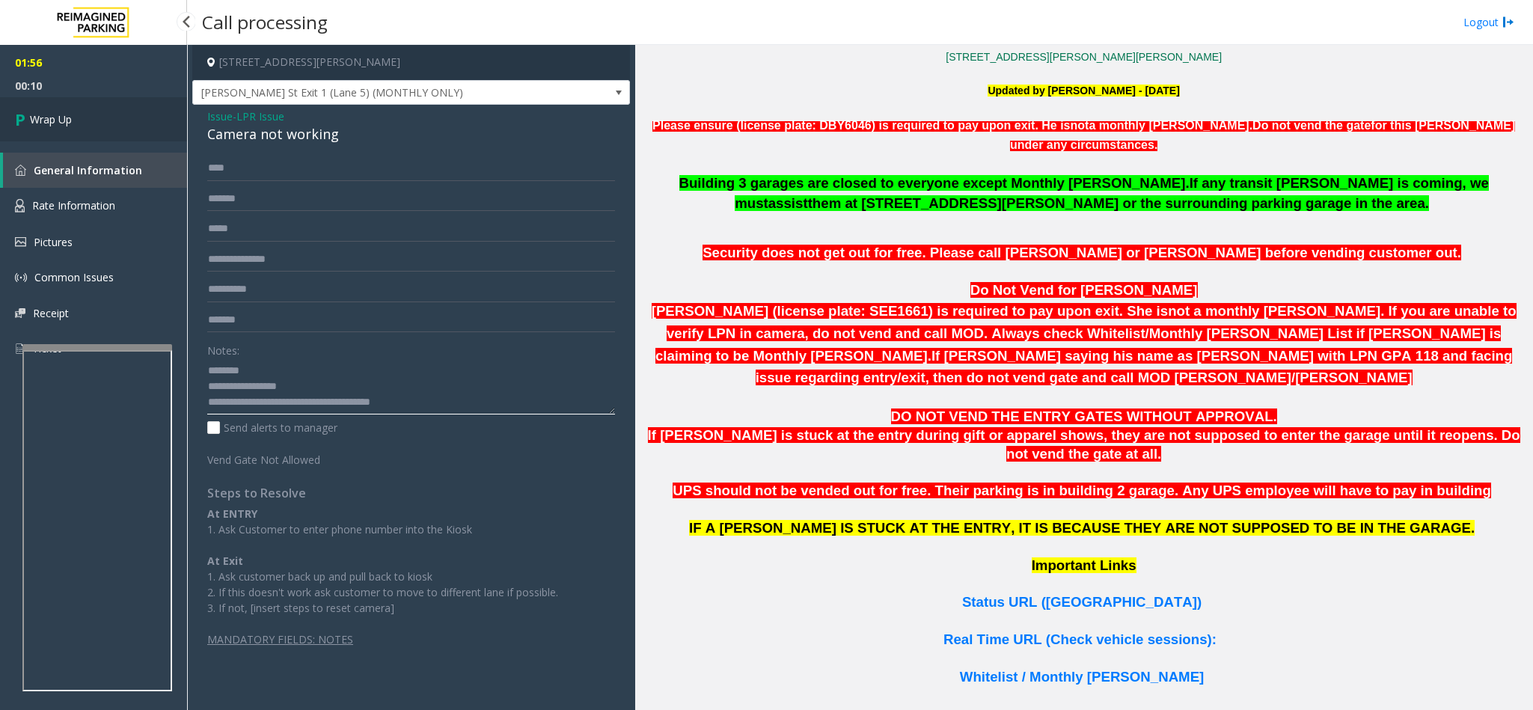
type textarea "**********"
click at [120, 123] on link "Wrap Up" at bounding box center [93, 119] width 187 height 44
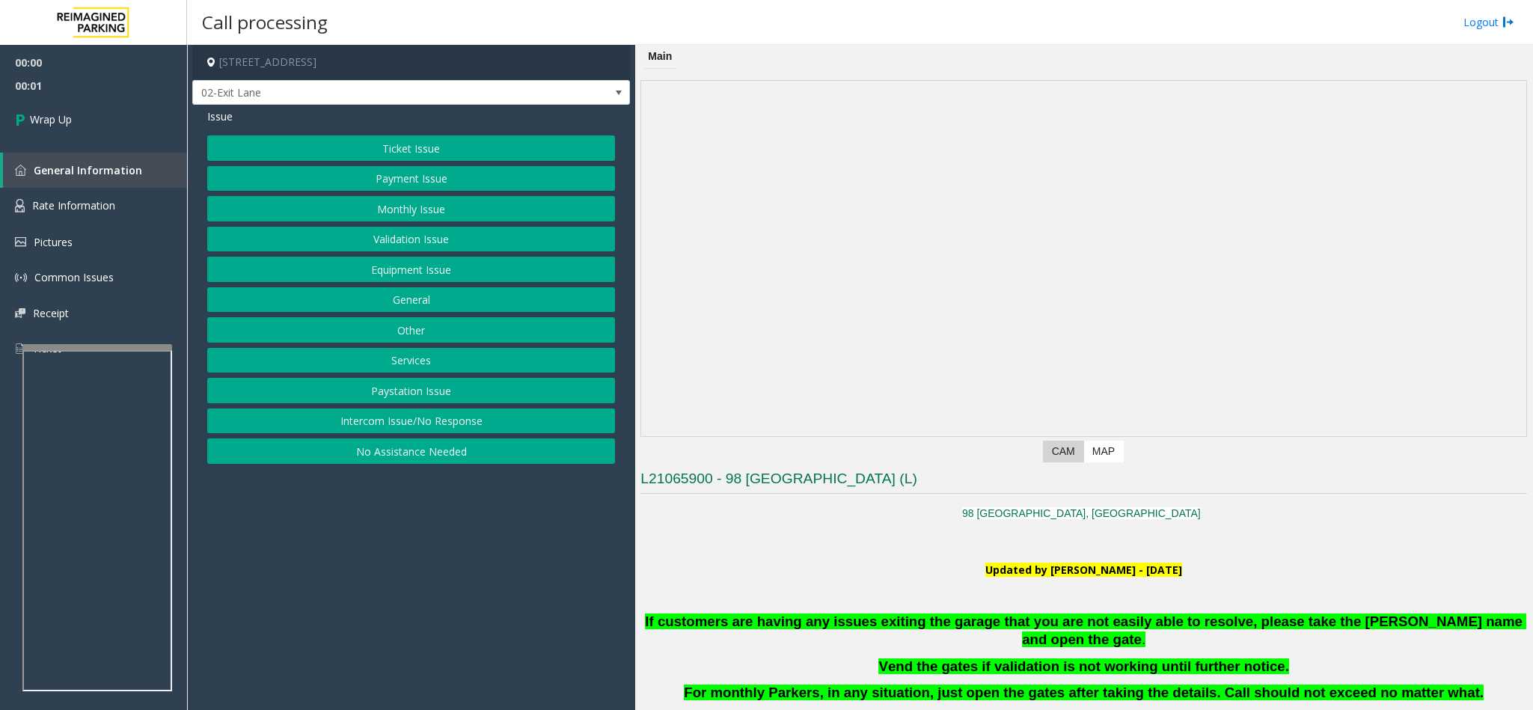
click at [440, 432] on button "Intercom Issue/No Response" at bounding box center [411, 420] width 408 height 25
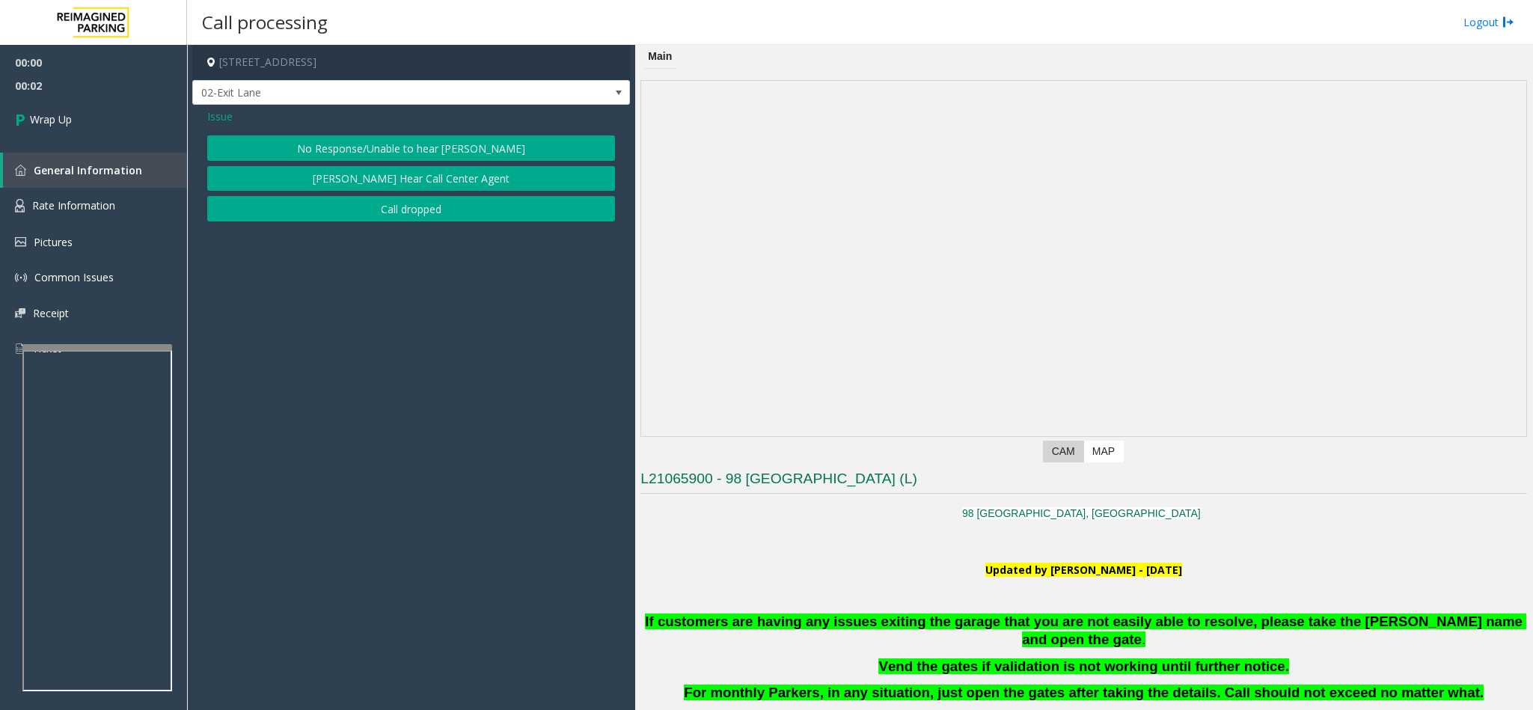
click at [431, 211] on button "Call dropped" at bounding box center [411, 208] width 408 height 25
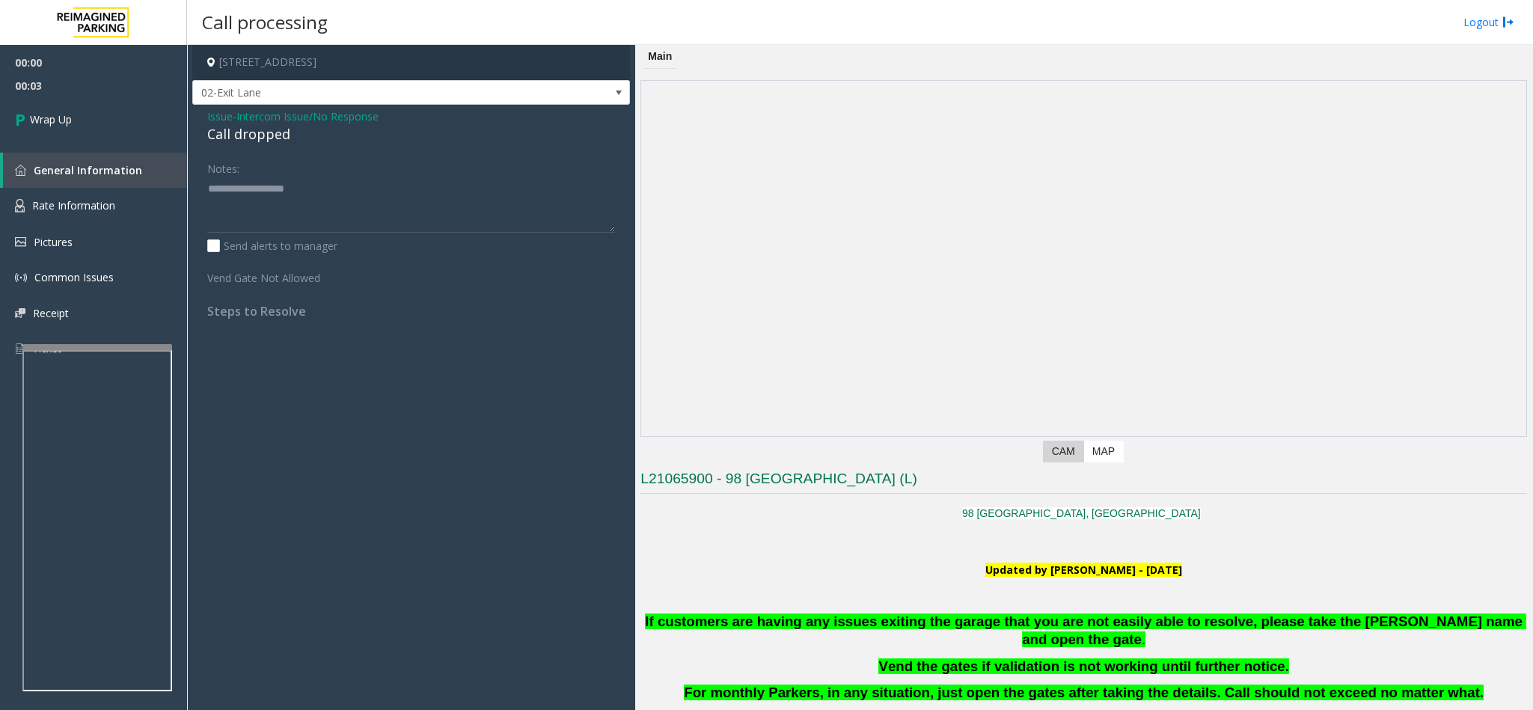
click at [260, 131] on div "Call dropped" at bounding box center [411, 134] width 408 height 20
type textarea "**********"
click at [105, 126] on link "Wrap Up" at bounding box center [93, 119] width 187 height 44
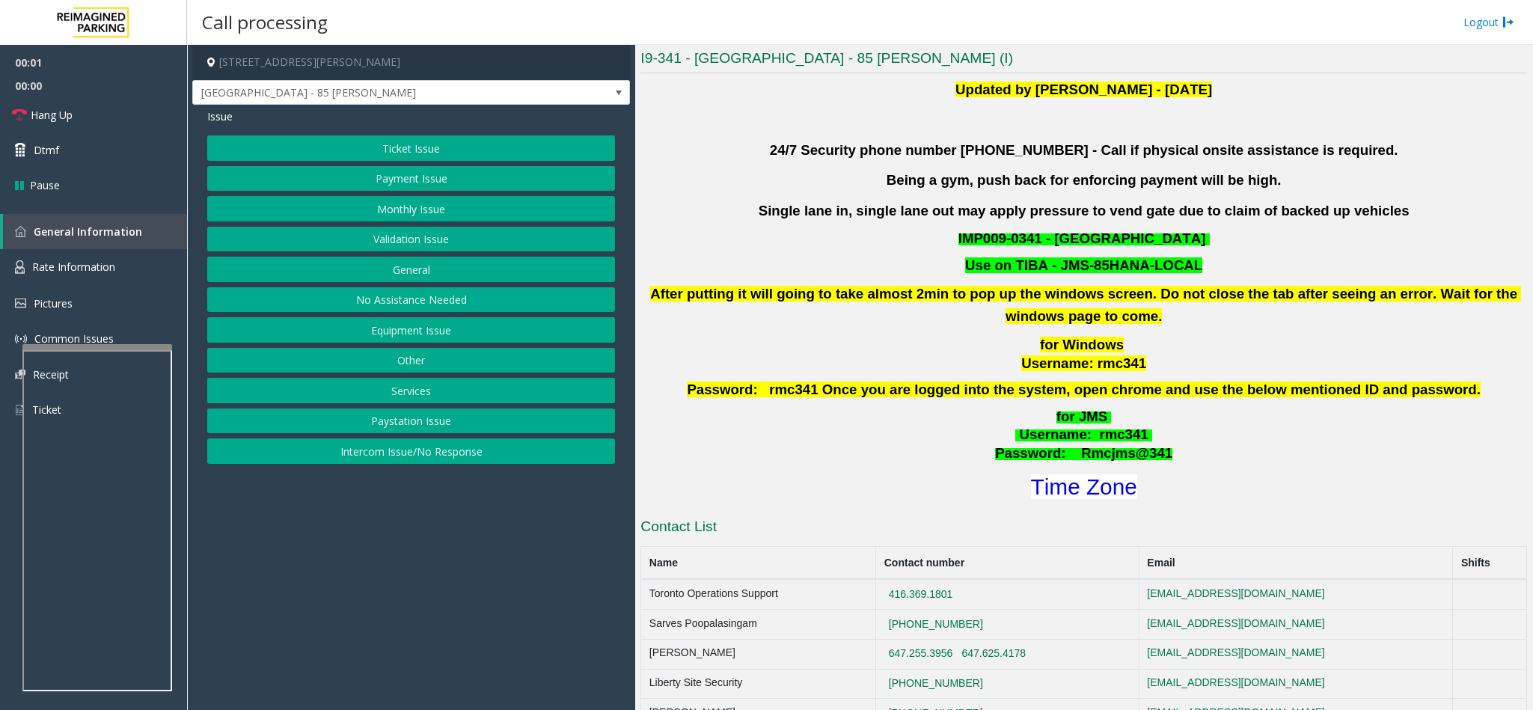
scroll to position [449, 0]
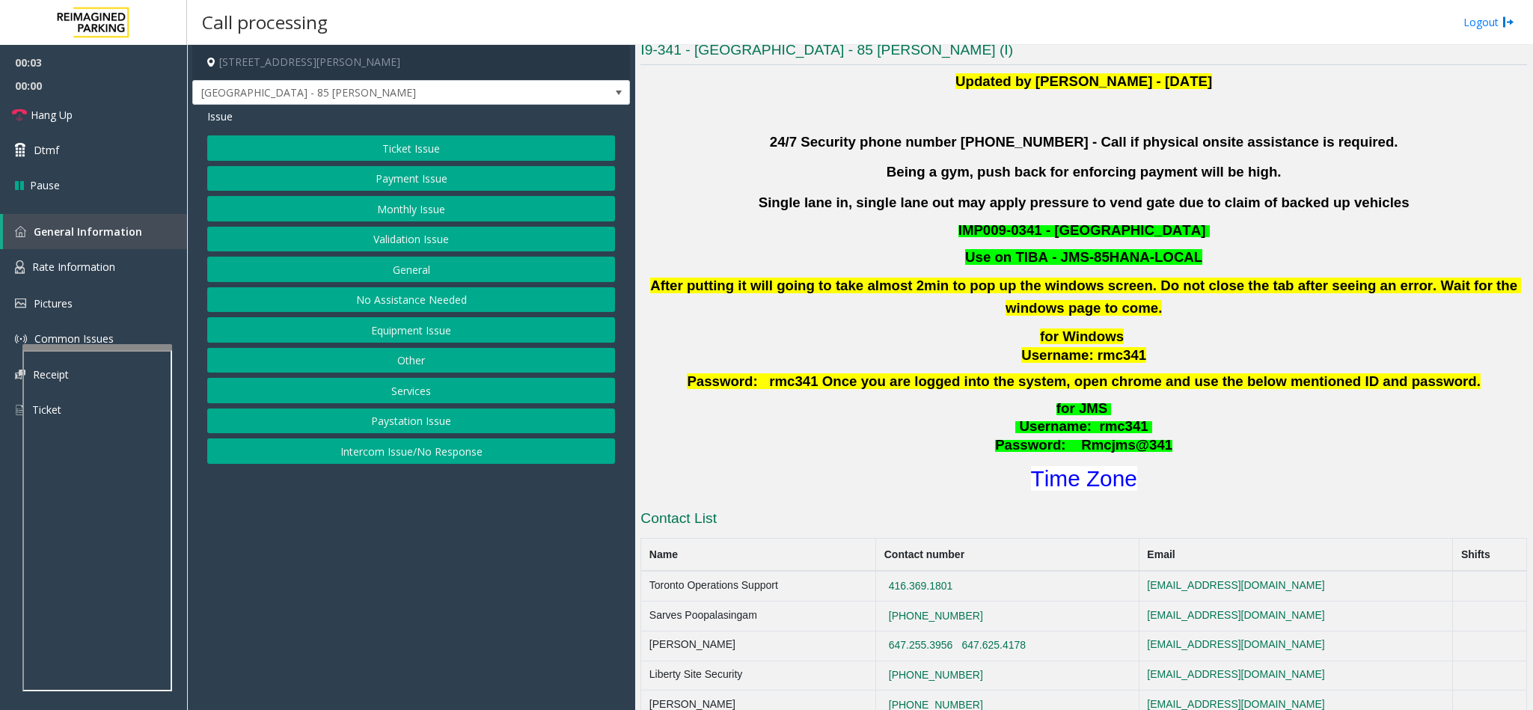
click at [423, 245] on button "Validation Issue" at bounding box center [411, 239] width 408 height 25
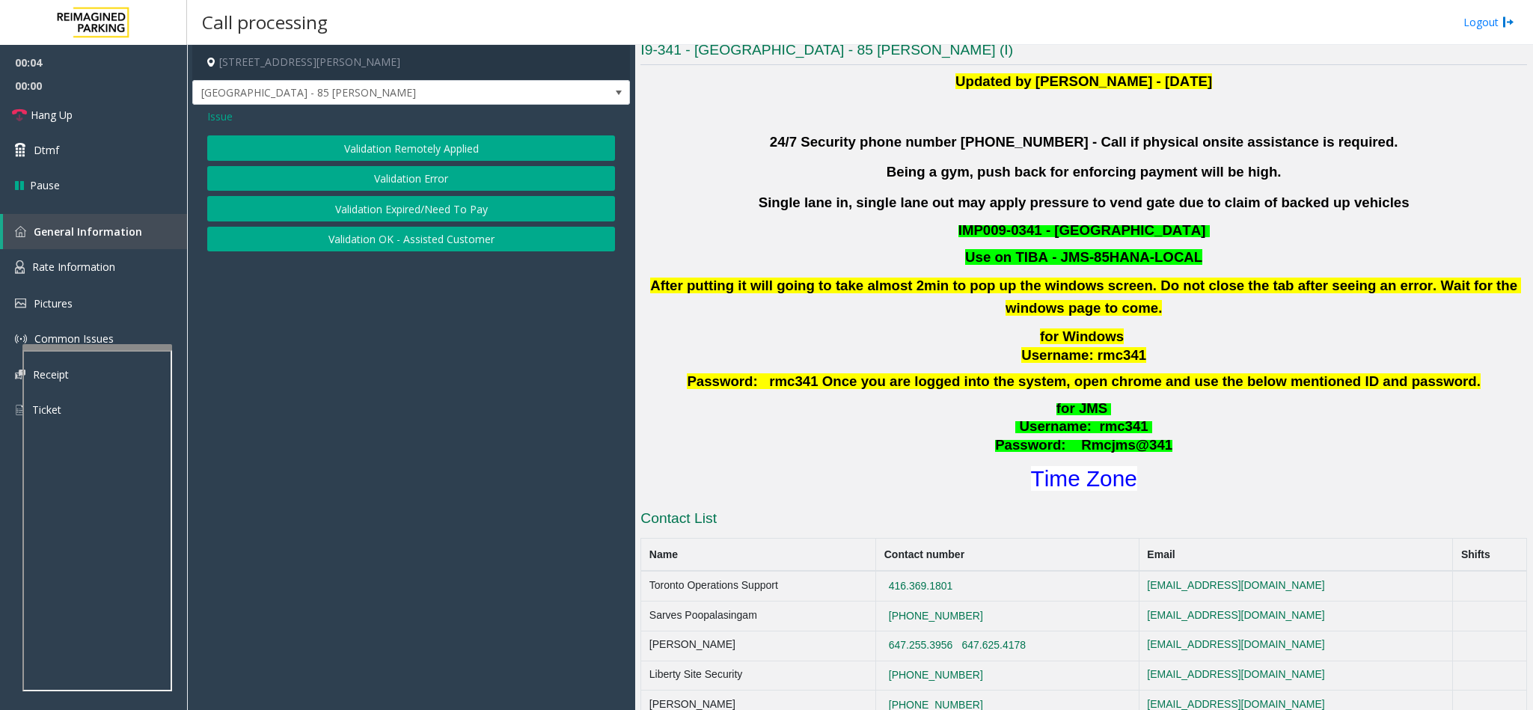
click at [431, 175] on button "Validation Error" at bounding box center [411, 178] width 408 height 25
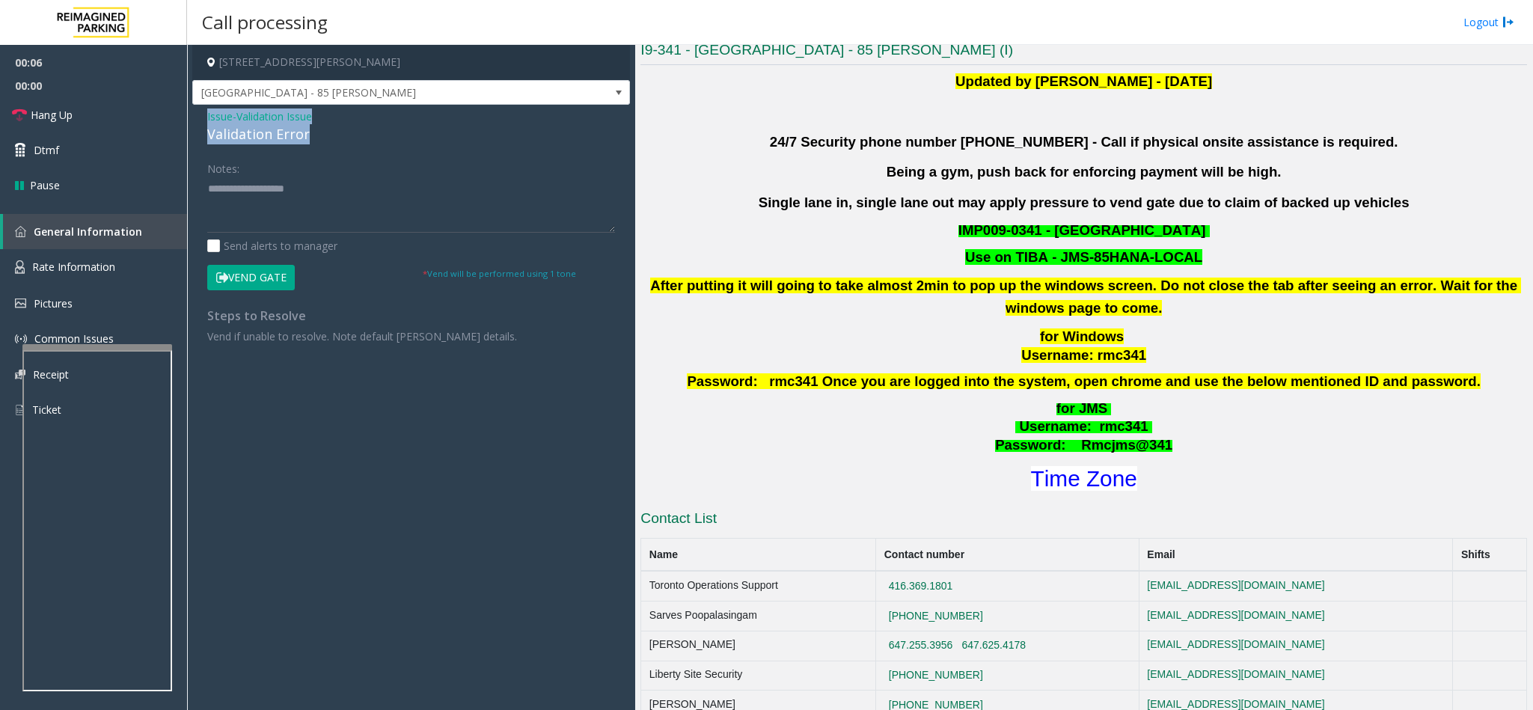
drag, startPoint x: 334, startPoint y: 140, endPoint x: 200, endPoint y: 111, distance: 137.0
click at [200, 111] on div "Issue - Validation Issue Validation Error Notes: Send alerts to manager Vend Ga…" at bounding box center [411, 232] width 438 height 254
click at [316, 189] on textarea at bounding box center [411, 205] width 408 height 56
drag, startPoint x: 323, startPoint y: 189, endPoint x: 245, endPoint y: 184, distance: 78.7
click at [245, 184] on textarea at bounding box center [411, 205] width 408 height 56
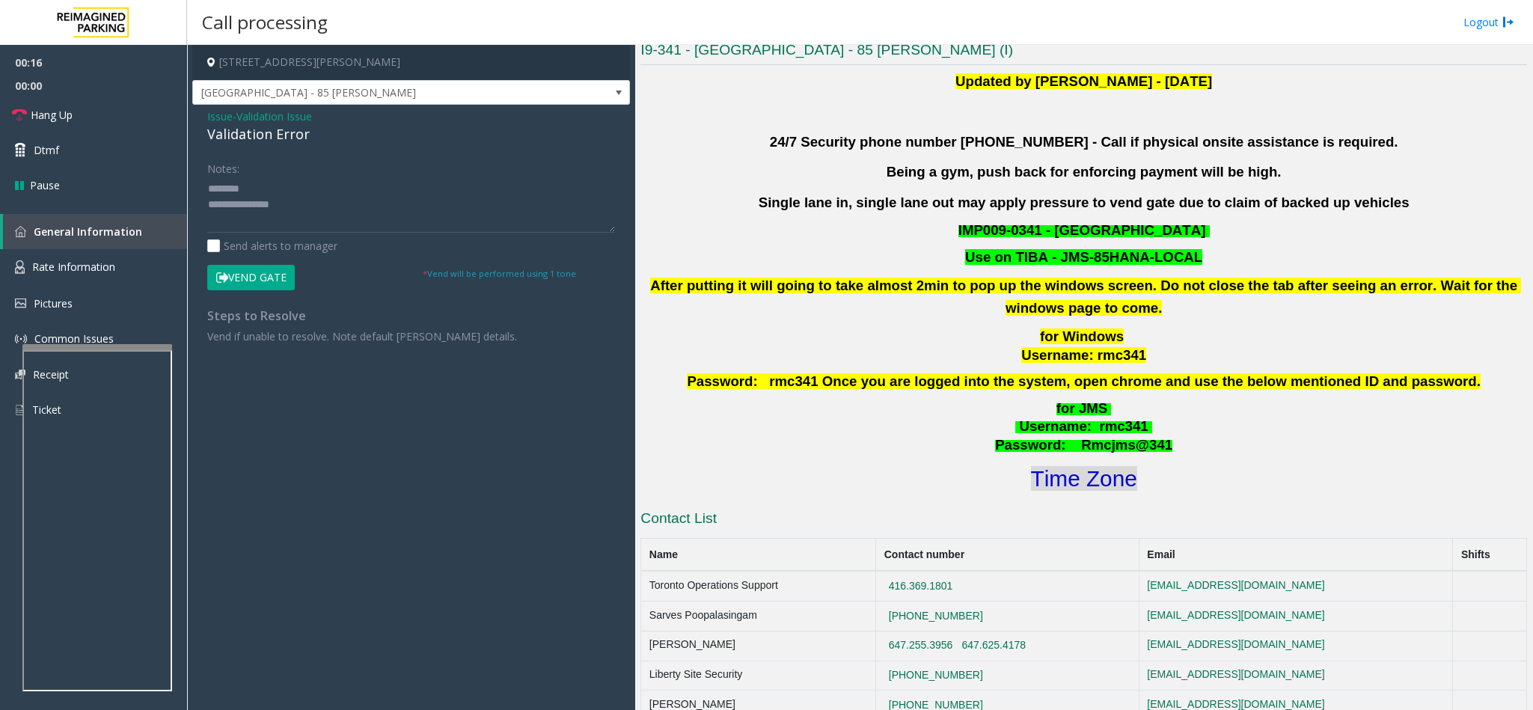
click at [1058, 481] on font "Time Zone" at bounding box center [1084, 478] width 106 height 25
click at [471, 221] on textarea at bounding box center [411, 205] width 408 height 56
click at [315, 224] on textarea at bounding box center [411, 205] width 408 height 56
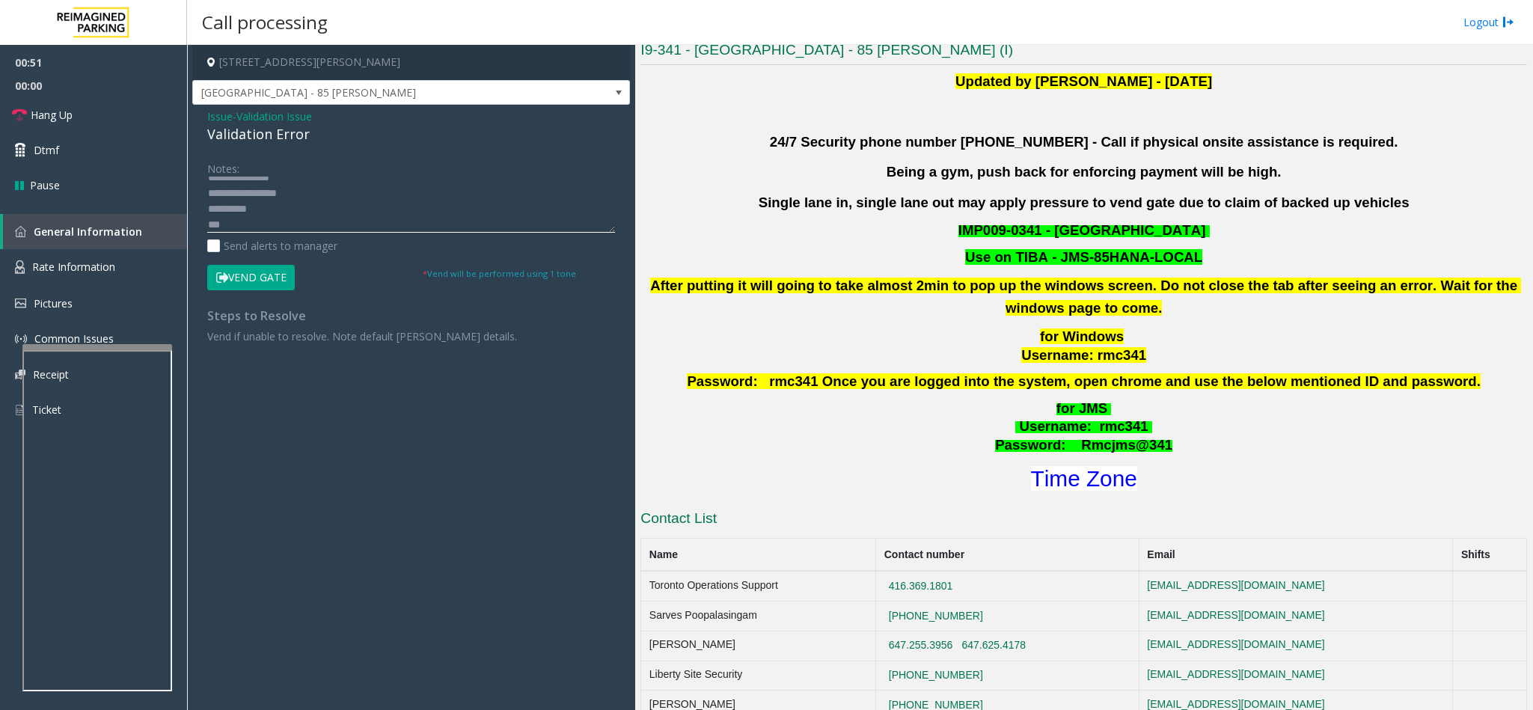
click at [348, 213] on textarea at bounding box center [411, 205] width 408 height 56
click at [334, 227] on textarea at bounding box center [411, 205] width 408 height 56
drag, startPoint x: 243, startPoint y: 268, endPoint x: 245, endPoint y: 257, distance: 11.4
click at [245, 268] on button "Vend Gate" at bounding box center [251, 277] width 88 height 25
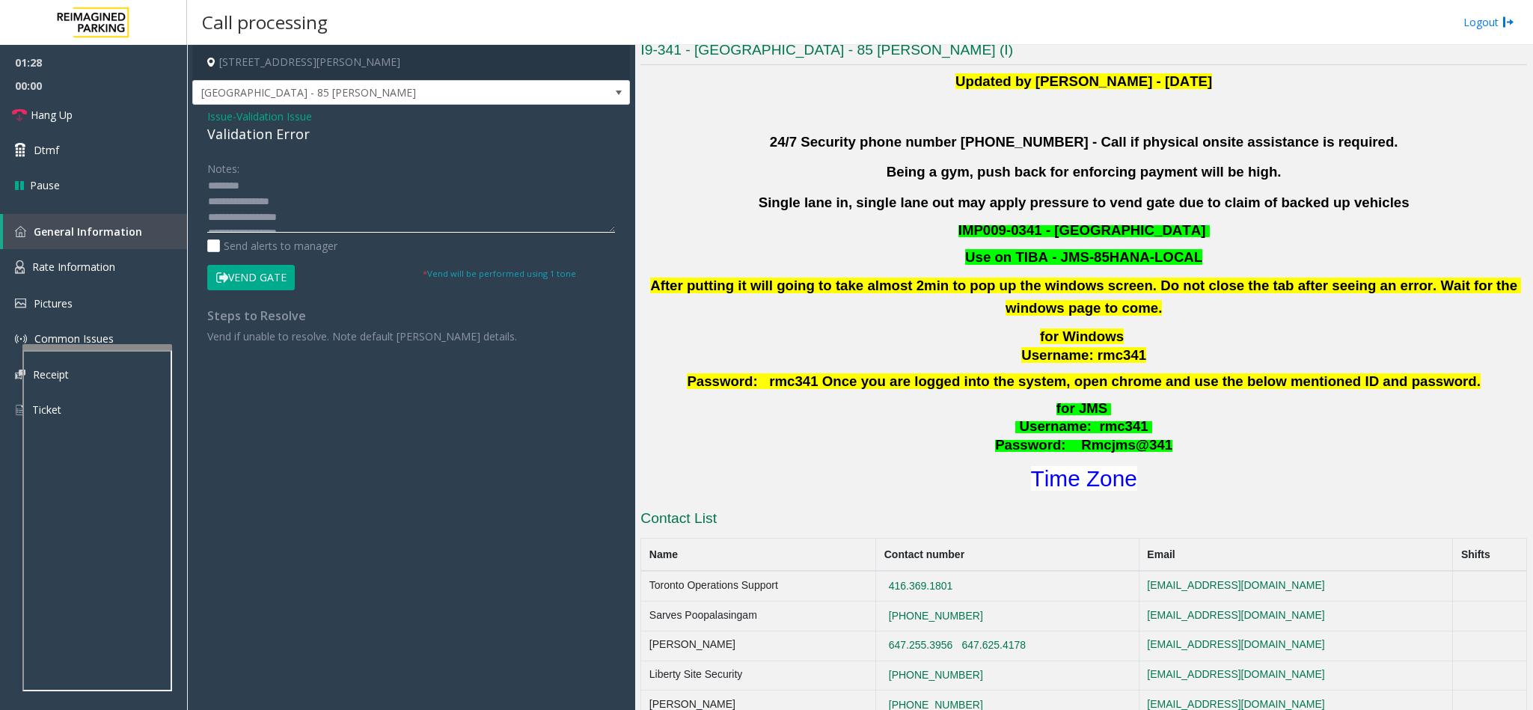
click at [312, 204] on textarea at bounding box center [411, 205] width 408 height 56
click at [314, 213] on textarea at bounding box center [411, 205] width 408 height 56
type textarea "**********"
click at [54, 110] on span "Hang Up" at bounding box center [52, 115] width 42 height 16
click at [52, 103] on link "Hang Up" at bounding box center [93, 114] width 187 height 35
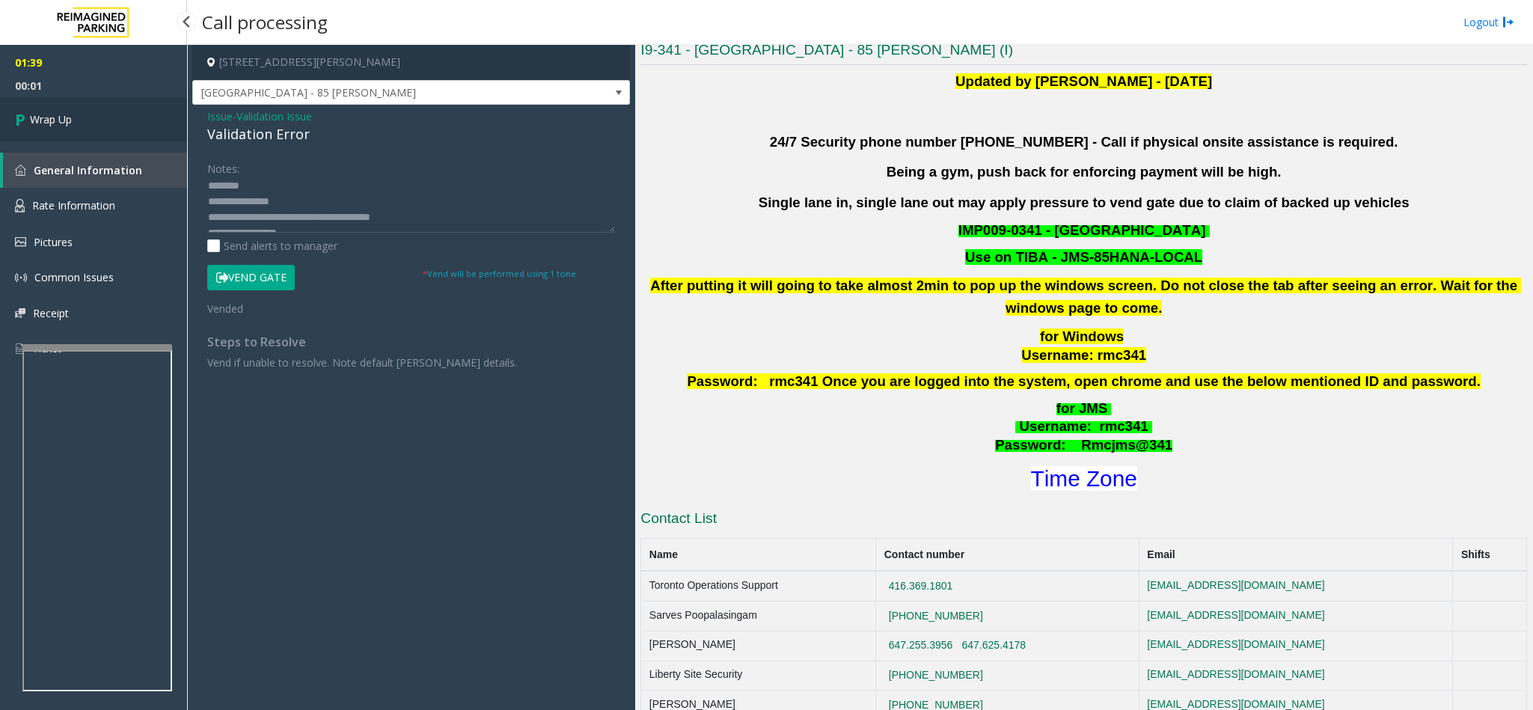
click at [95, 117] on link "Wrap Up" at bounding box center [93, 119] width 187 height 44
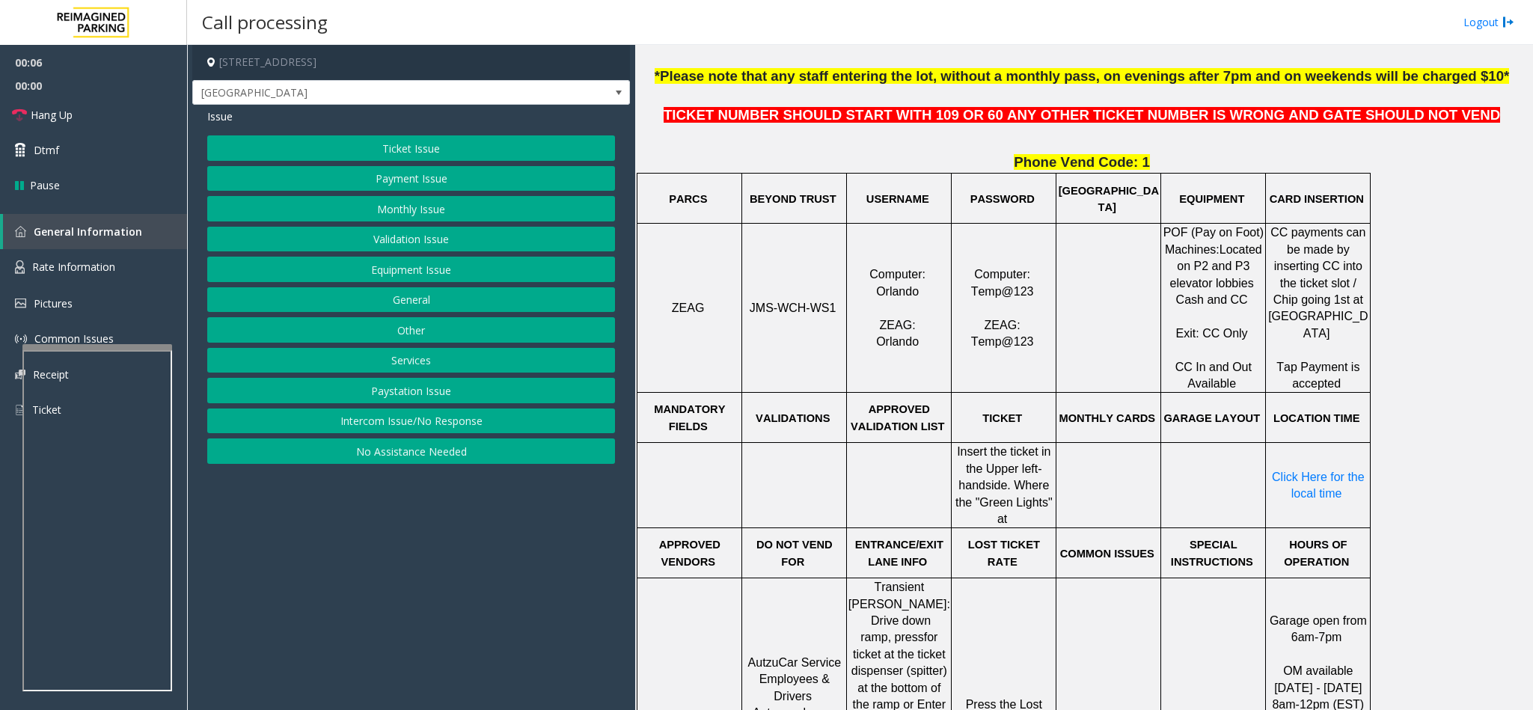
scroll to position [561, 0]
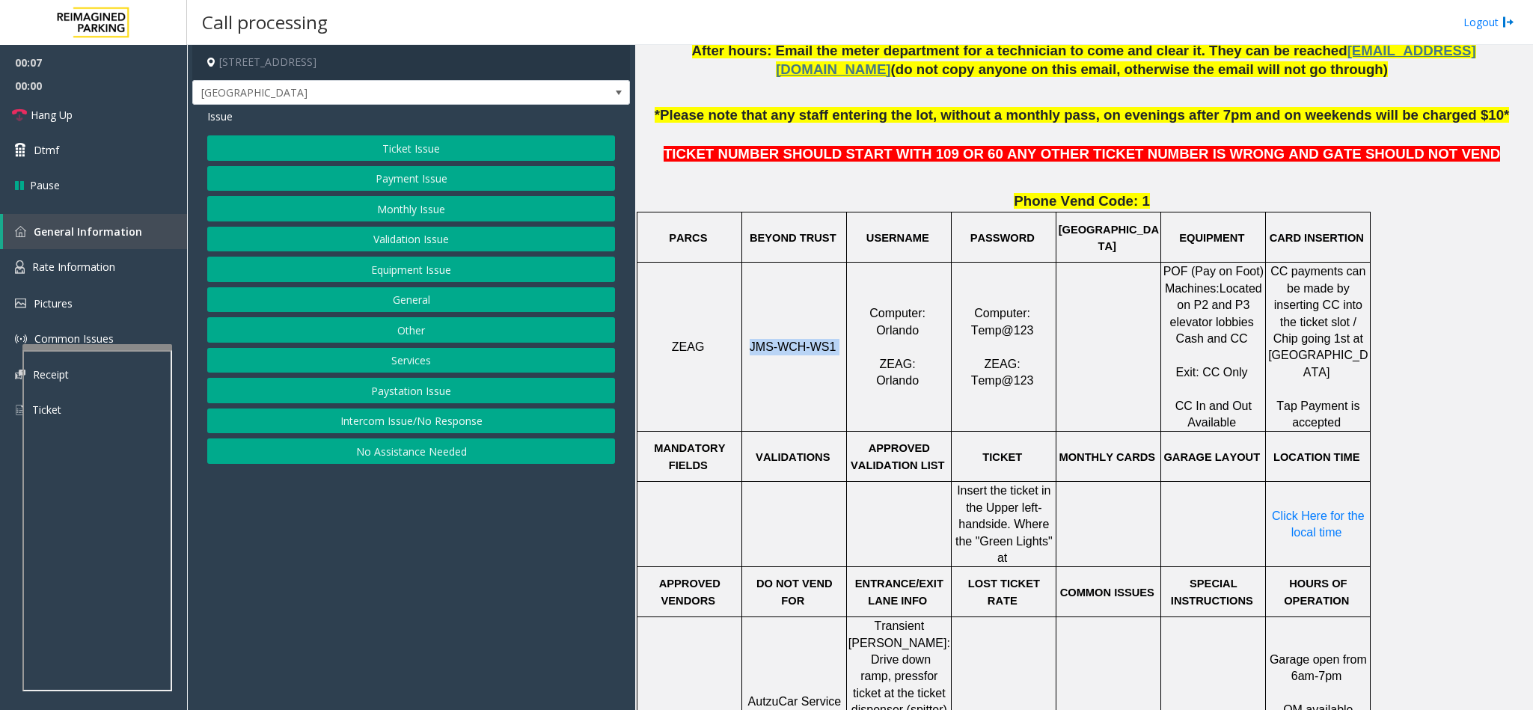
drag, startPoint x: 820, startPoint y: 350, endPoint x: 748, endPoint y: 343, distance: 72.1
click at [748, 343] on p "JMS-WCH-WS1" at bounding box center [794, 347] width 102 height 16
copy p "JMS-WCH-WS1"
click at [55, 122] on span "Hang Up" at bounding box center [52, 115] width 42 height 16
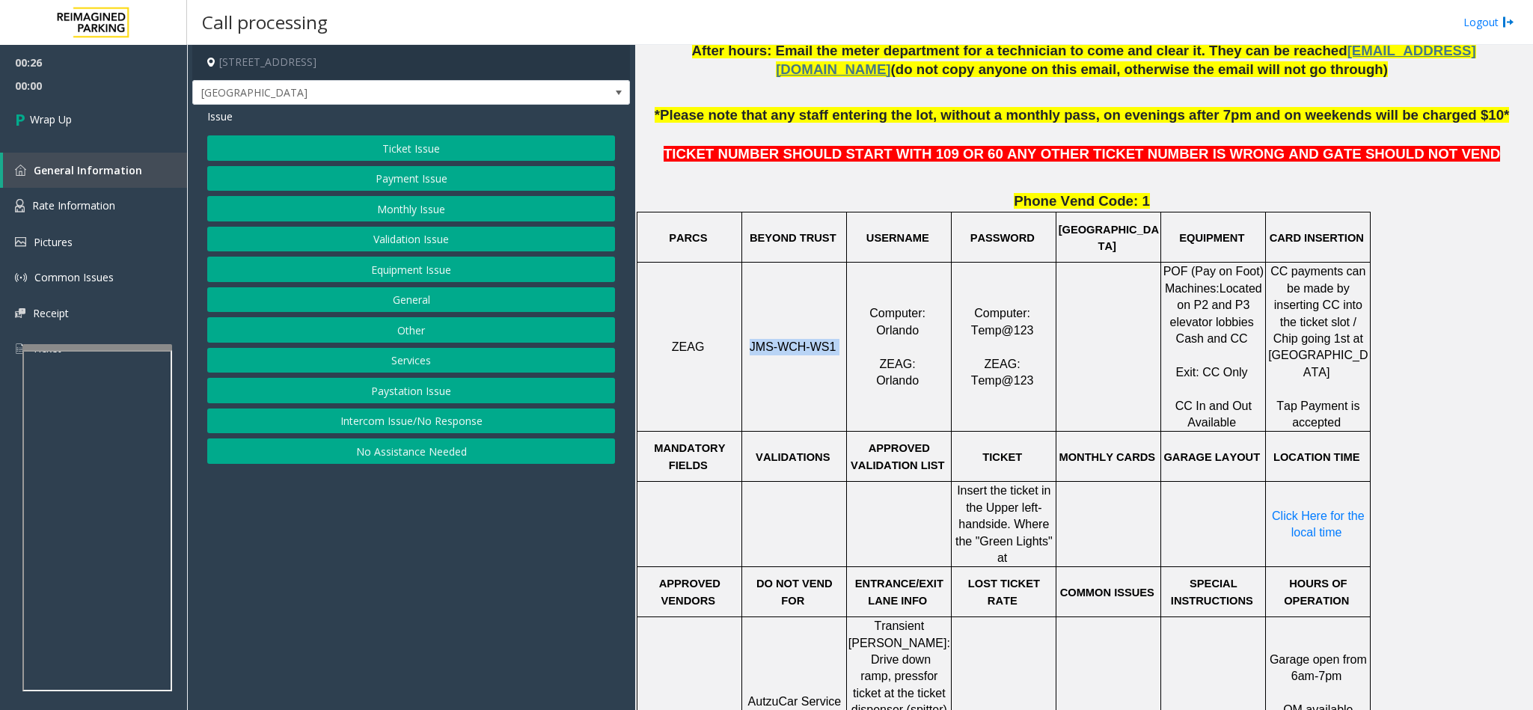
click at [427, 426] on button "Intercom Issue/No Response" at bounding box center [411, 420] width 408 height 25
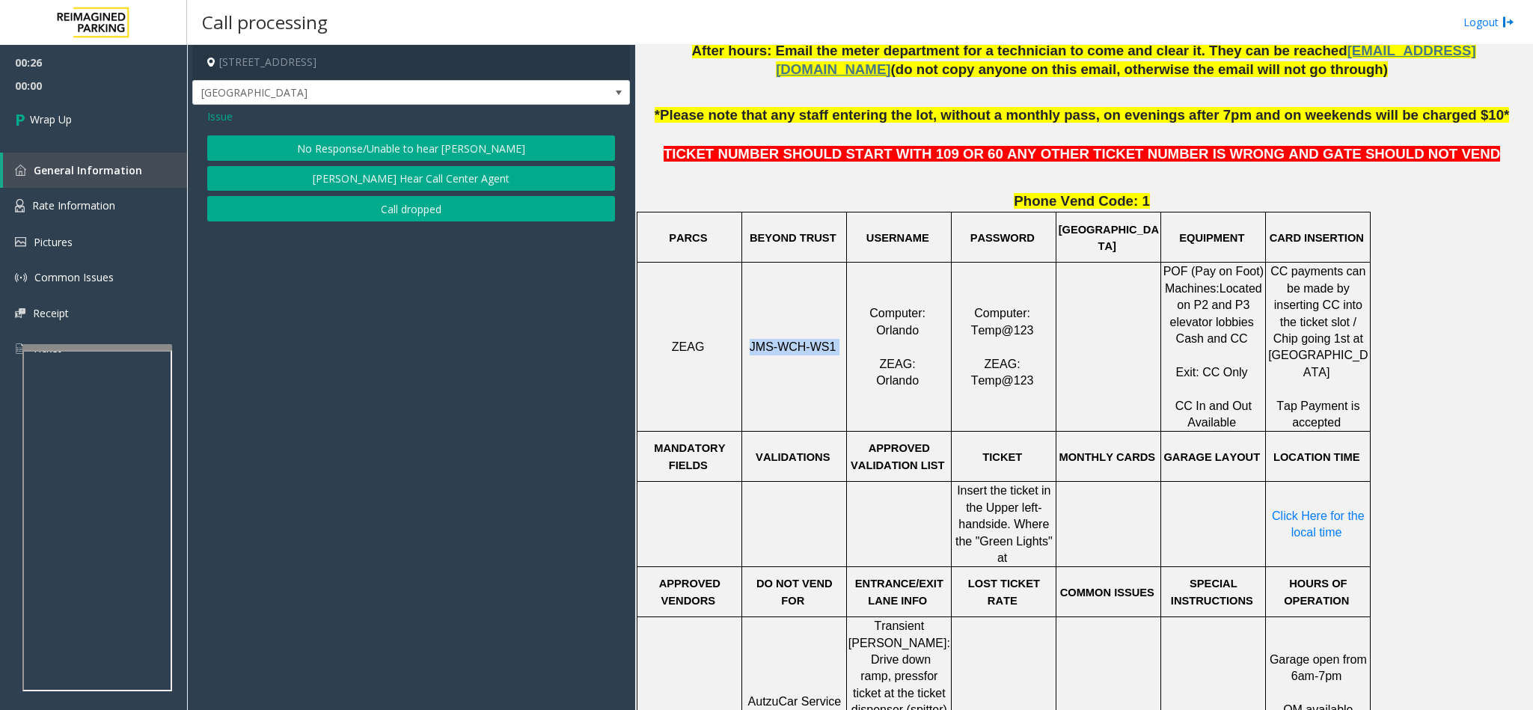
click at [382, 153] on button "No Response/Unable to hear [PERSON_NAME]" at bounding box center [411, 147] width 408 height 25
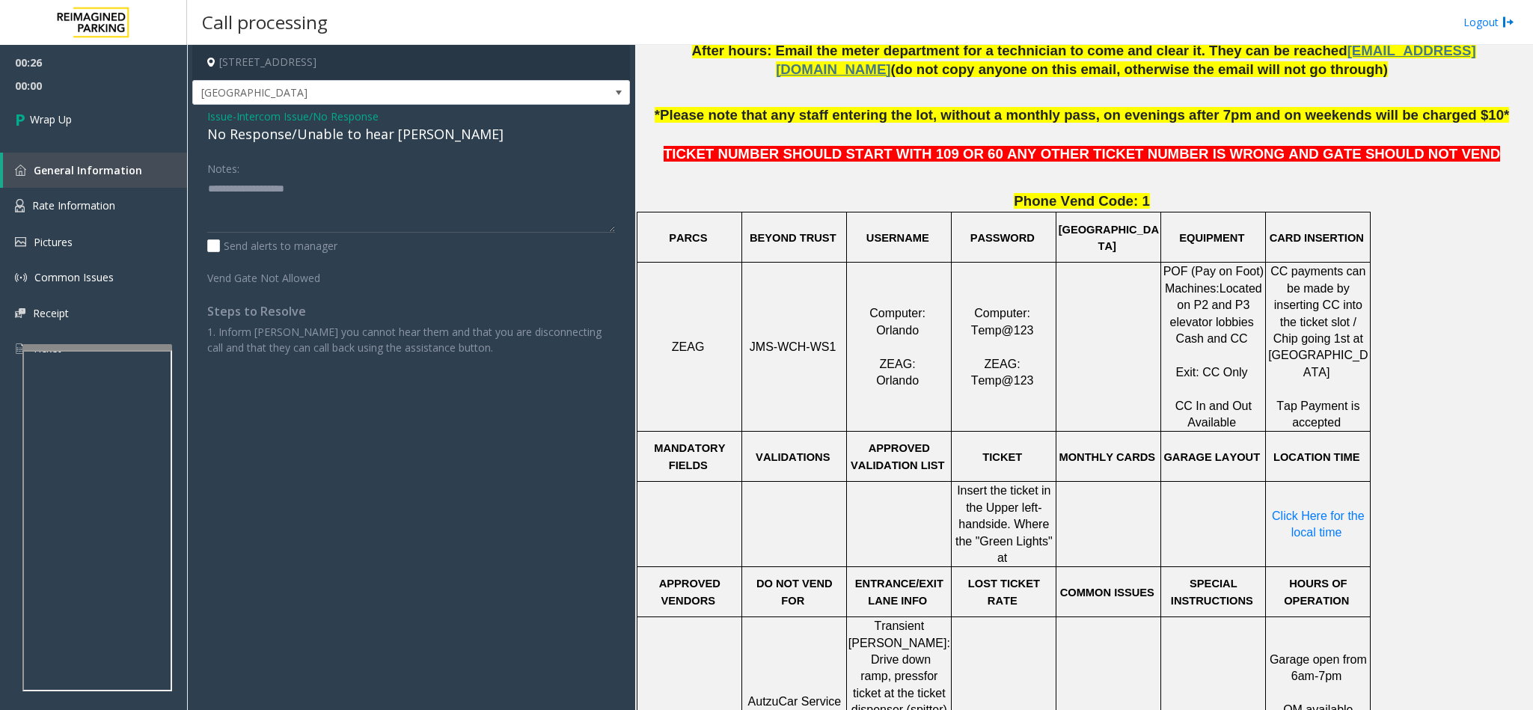
click at [359, 146] on div "Issue - Intercom Issue/No Response No Response/Unable to hear [PERSON_NAME] Not…" at bounding box center [411, 238] width 438 height 266
click at [361, 135] on div "No Response/Unable to hear [PERSON_NAME]" at bounding box center [411, 134] width 408 height 20
type textarea "**********"
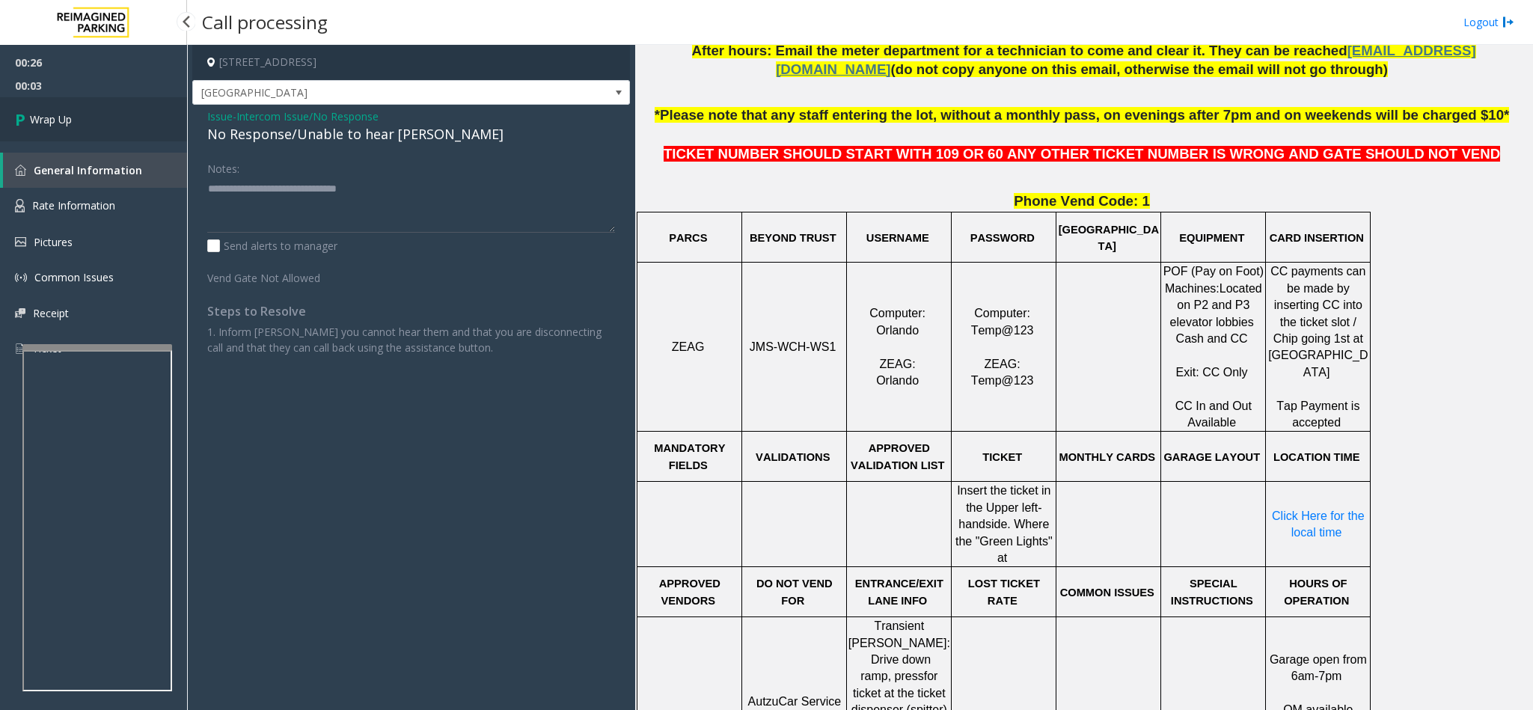
drag, startPoint x: 94, startPoint y: 94, endPoint x: 72, endPoint y: 126, distance: 39.2
click at [85, 110] on ul "00:26 00:03 Wrap Up" at bounding box center [93, 93] width 187 height 96
click at [72, 126] on span "Wrap Up" at bounding box center [51, 119] width 42 height 16
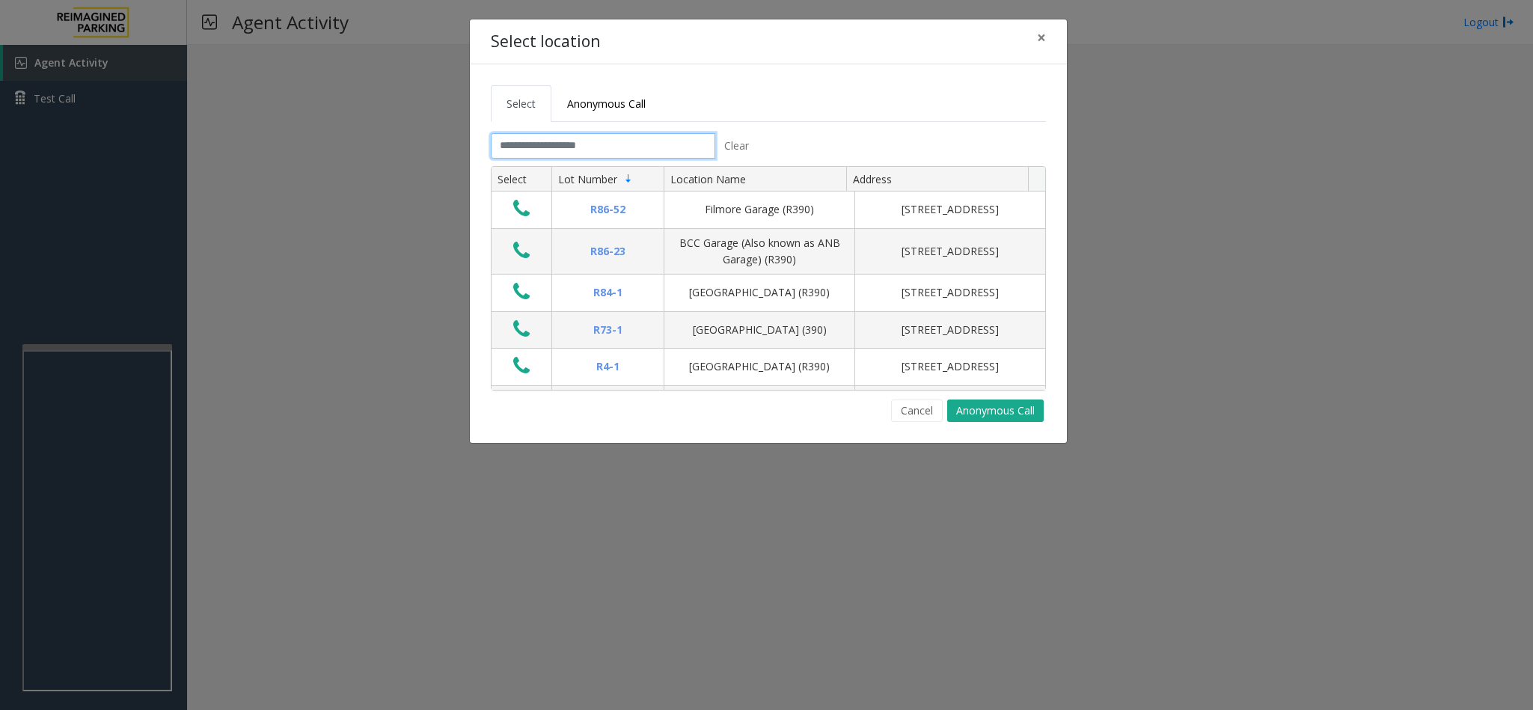
click at [669, 142] on input "text" at bounding box center [603, 145] width 224 height 25
click at [640, 149] on input "text" at bounding box center [603, 145] width 224 height 25
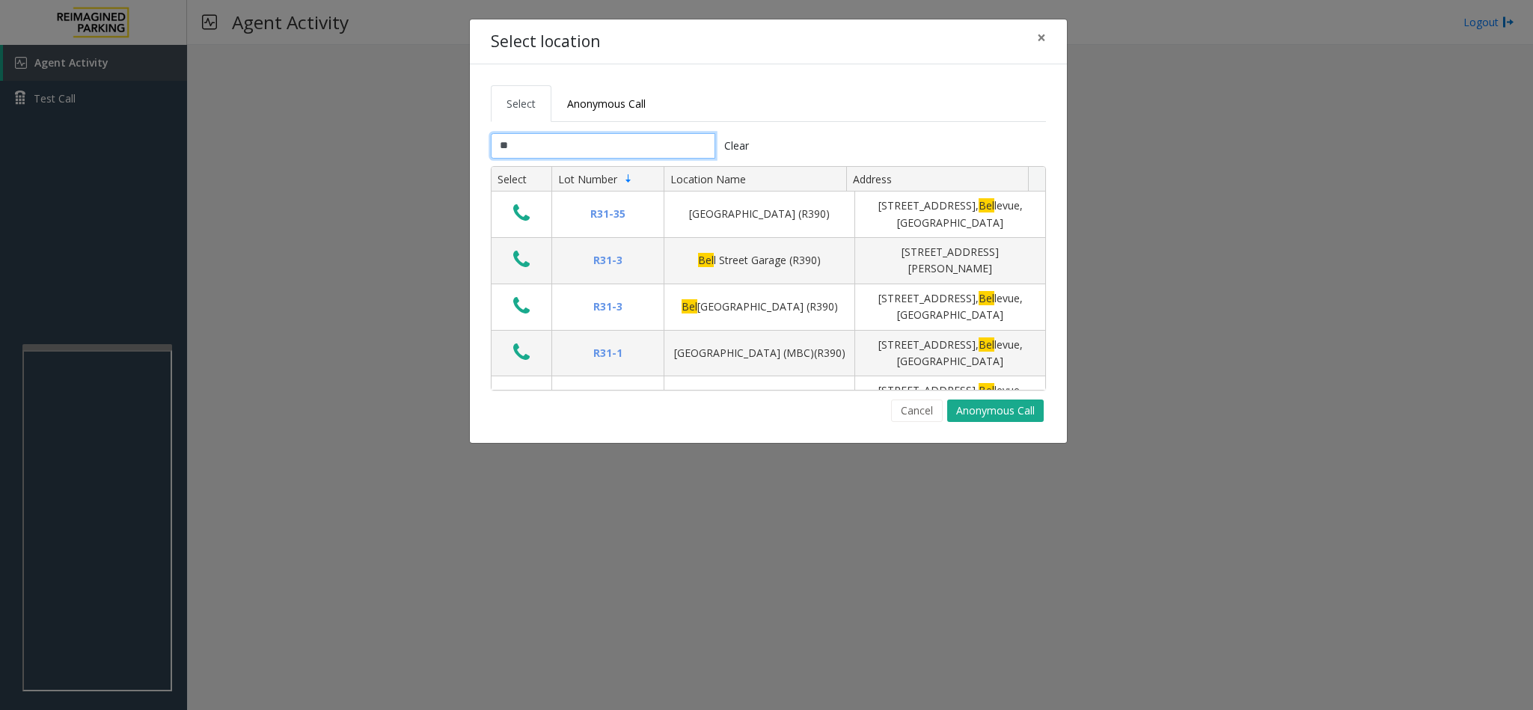
type input "*"
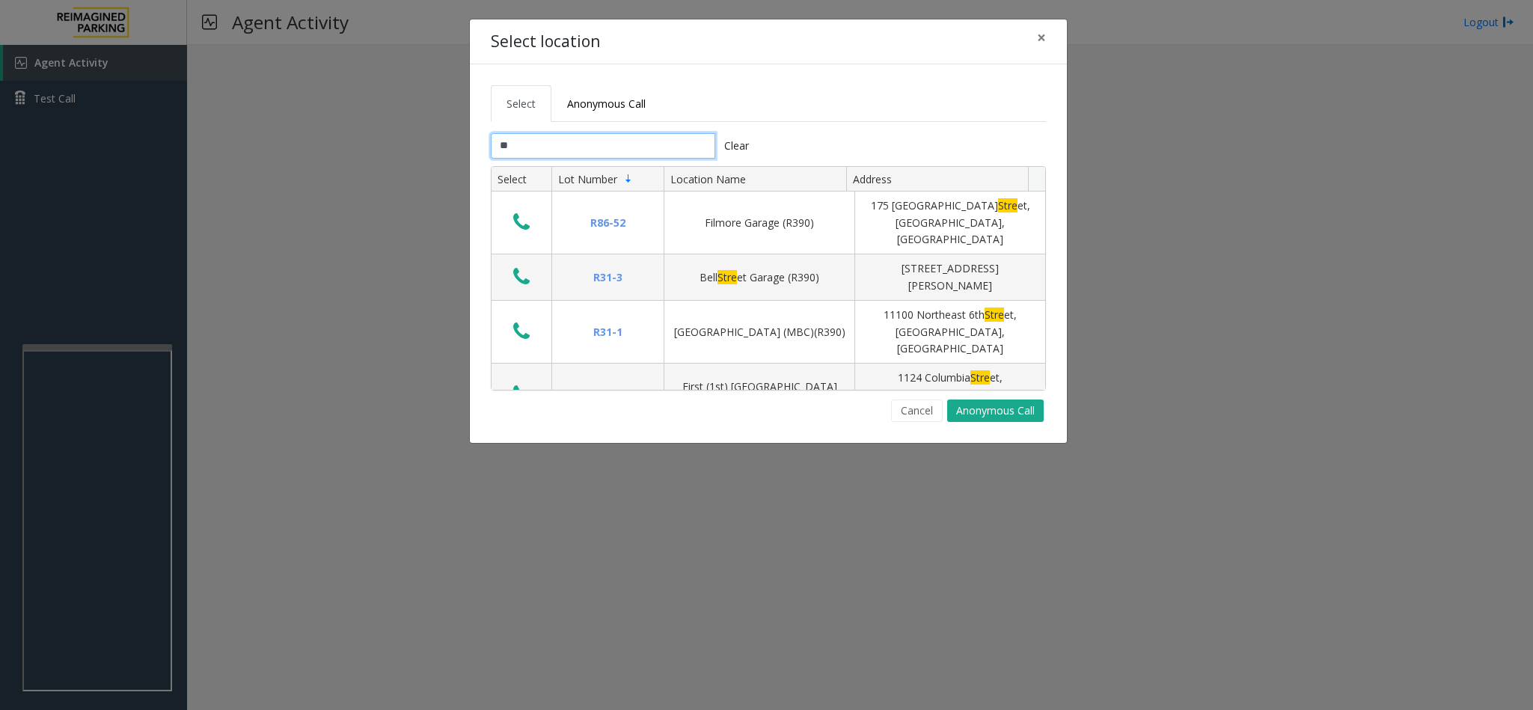
type input "*"
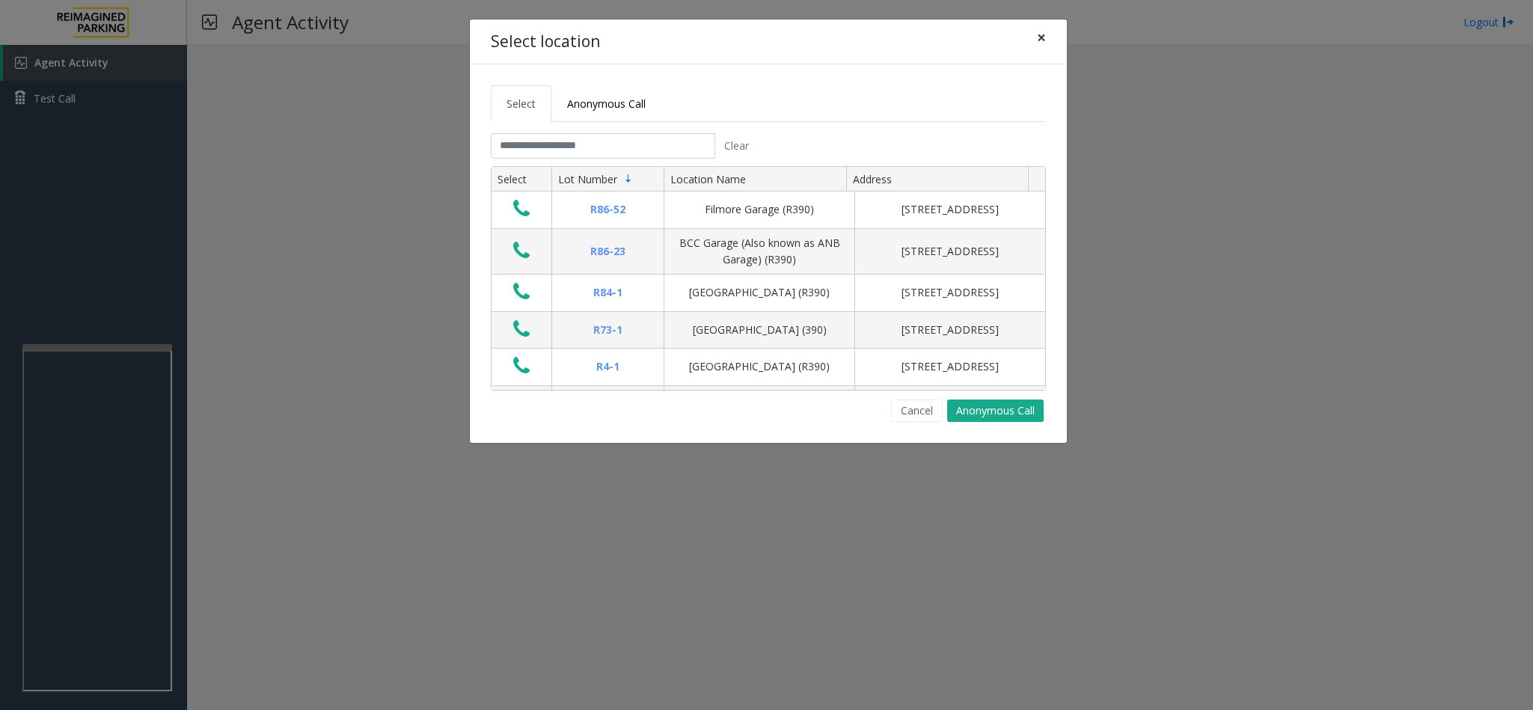
click at [1037, 34] on span "×" at bounding box center [1041, 37] width 9 height 21
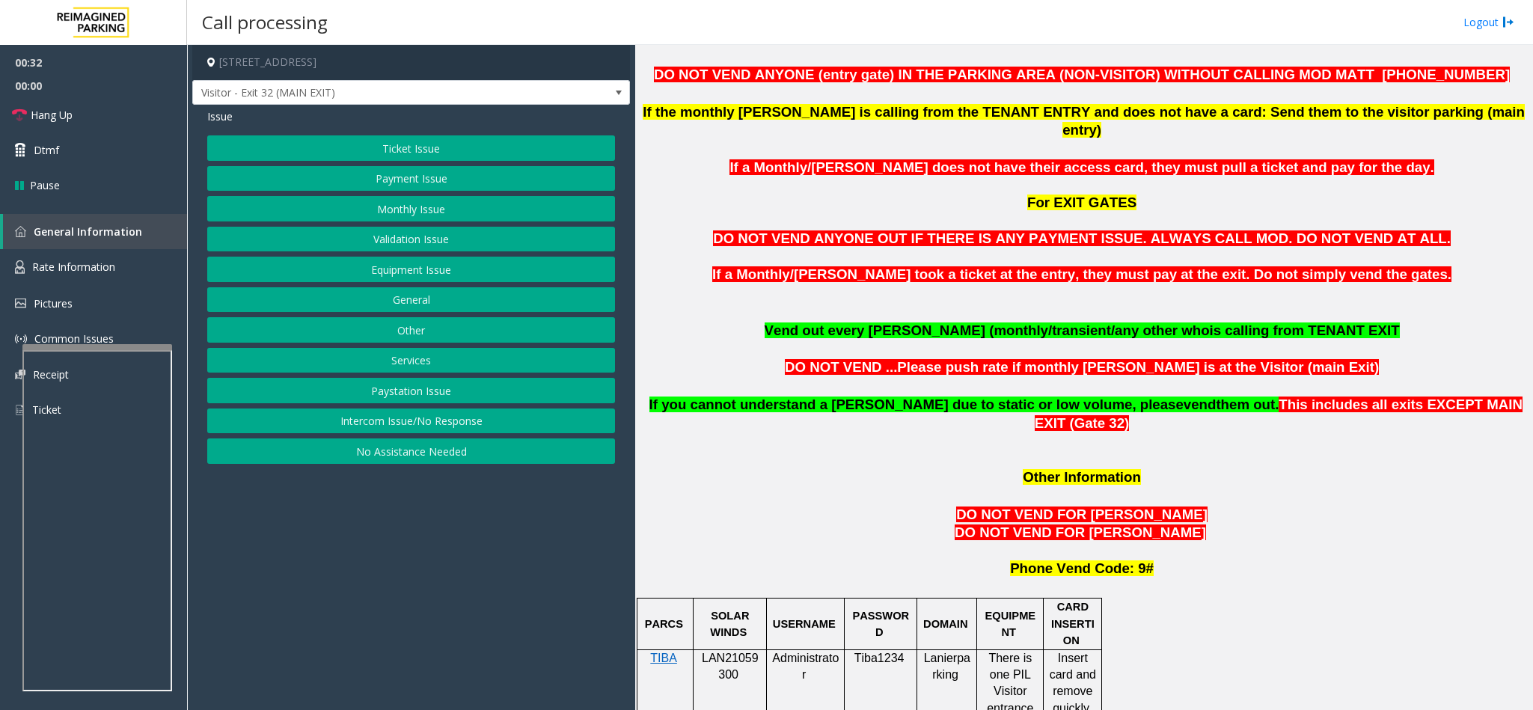
scroll to position [1010, 0]
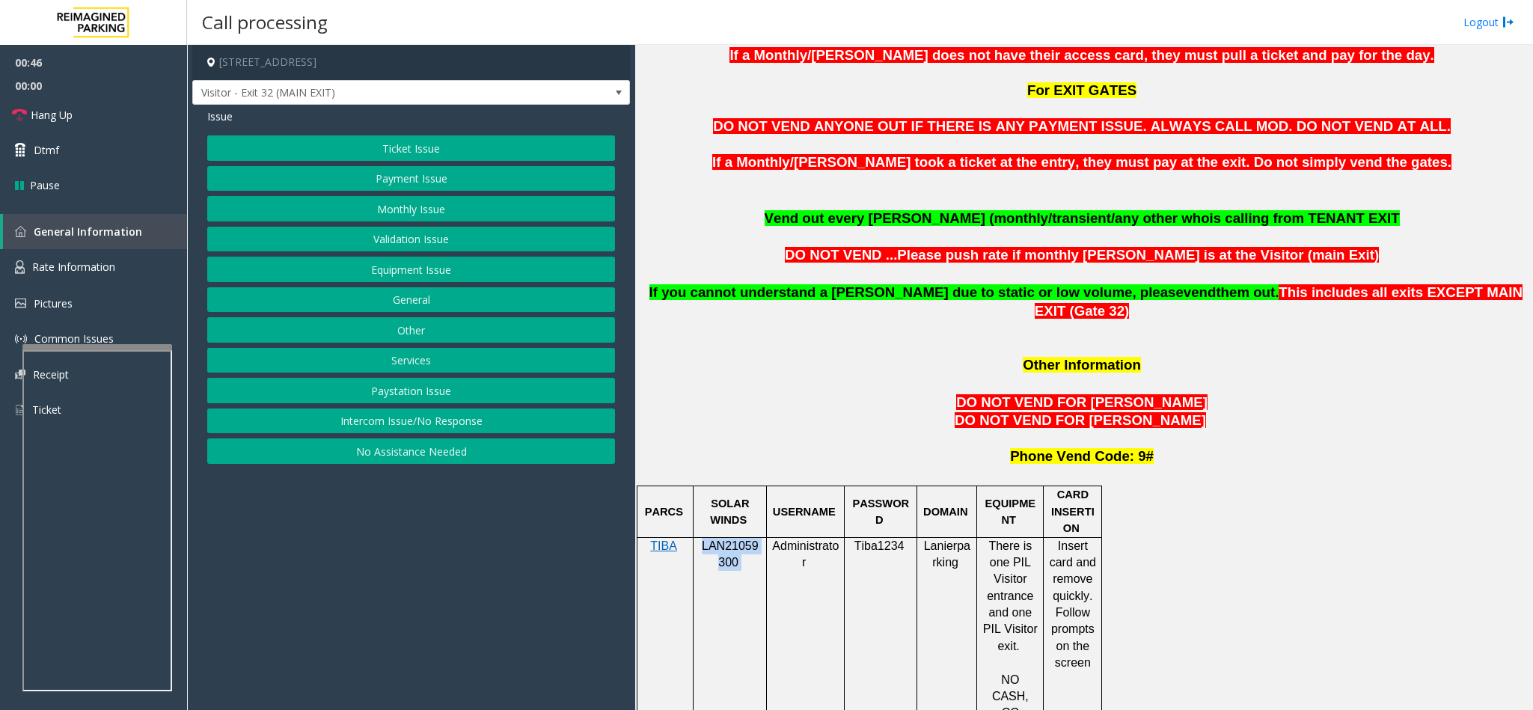
drag, startPoint x: 748, startPoint y: 512, endPoint x: 700, endPoint y: 487, distance: 53.9
click at [700, 538] on p "LAN21059300" at bounding box center [730, 555] width 62 height 34
copy p "LAN21059300"
click at [81, 260] on span "Rate Information" at bounding box center [73, 267] width 83 height 14
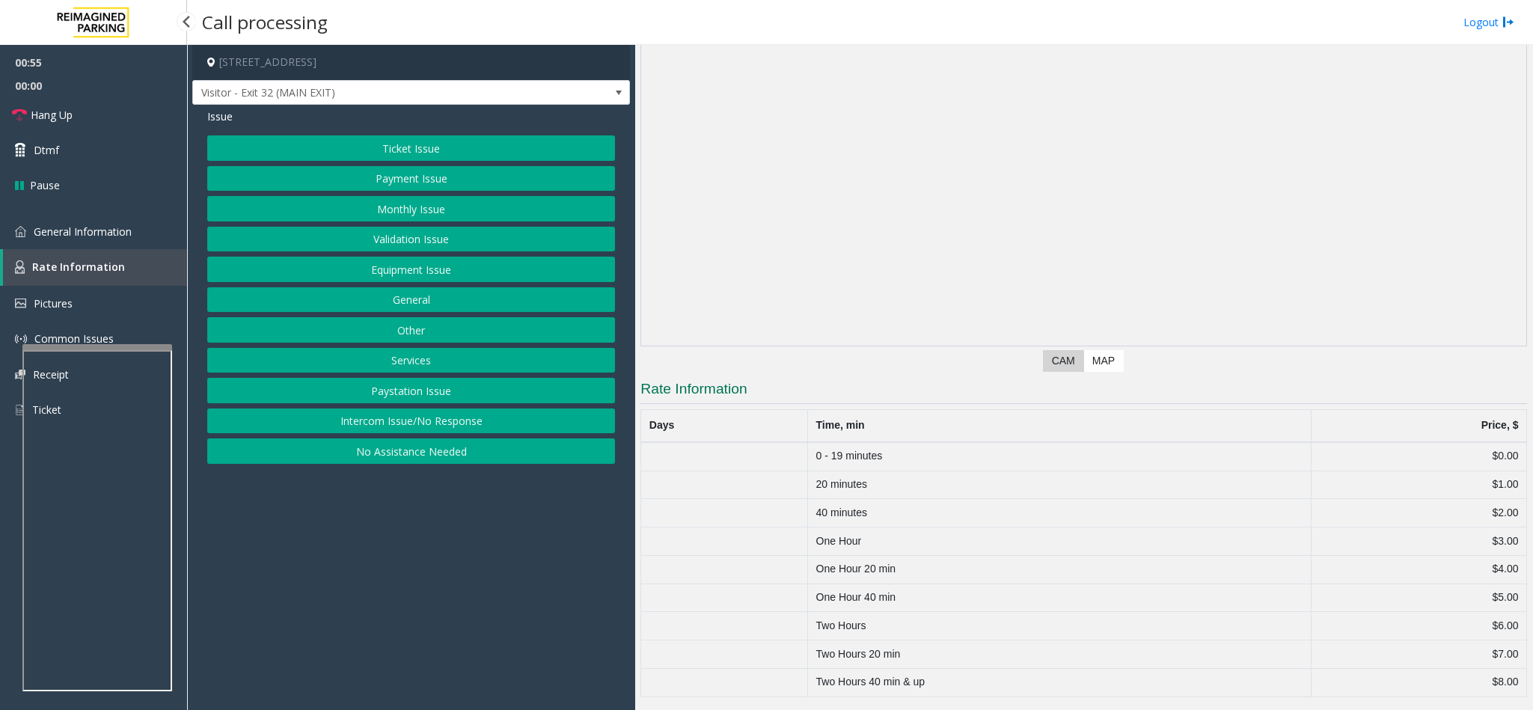
scroll to position [114, 0]
click at [121, 233] on span "General Information" at bounding box center [83, 231] width 98 height 14
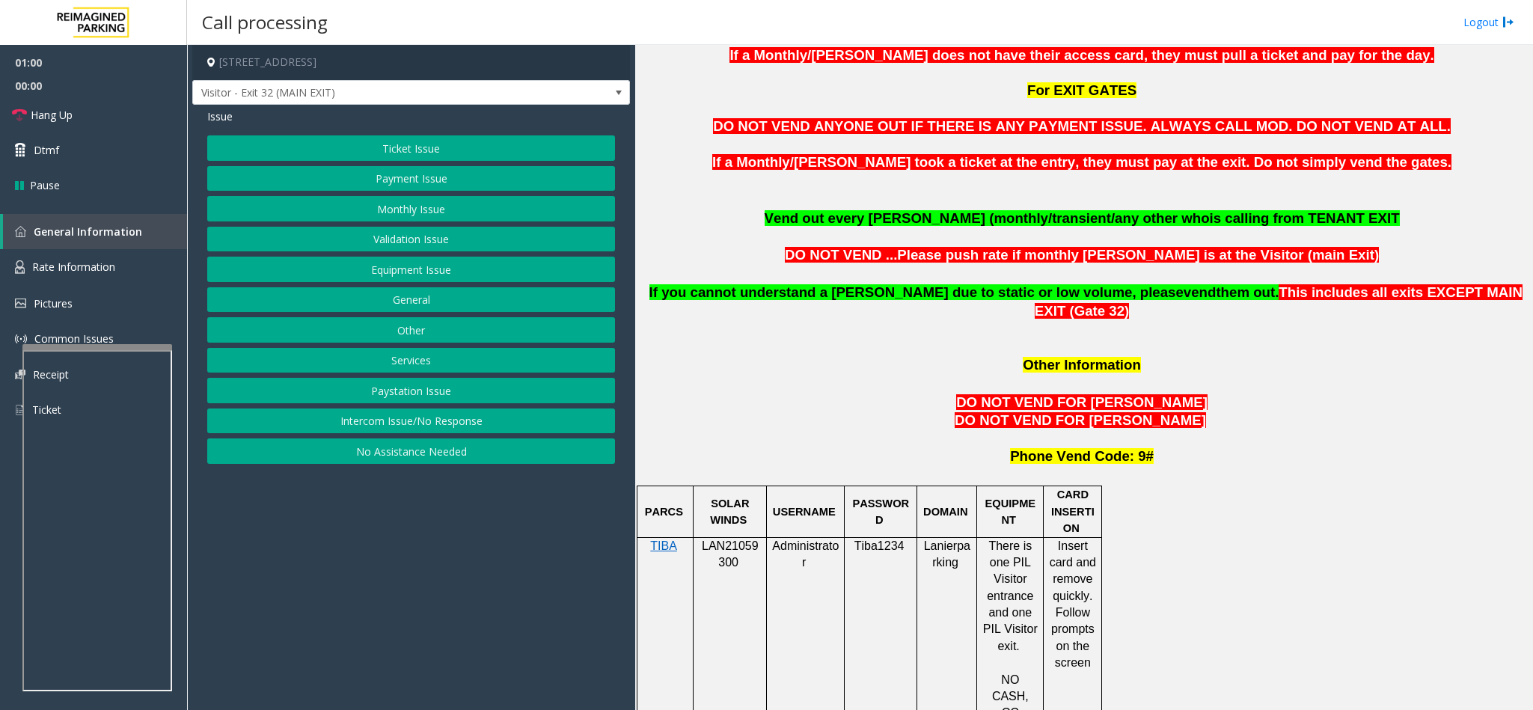
click at [521, 153] on button "Ticket Issue" at bounding box center [411, 147] width 408 height 25
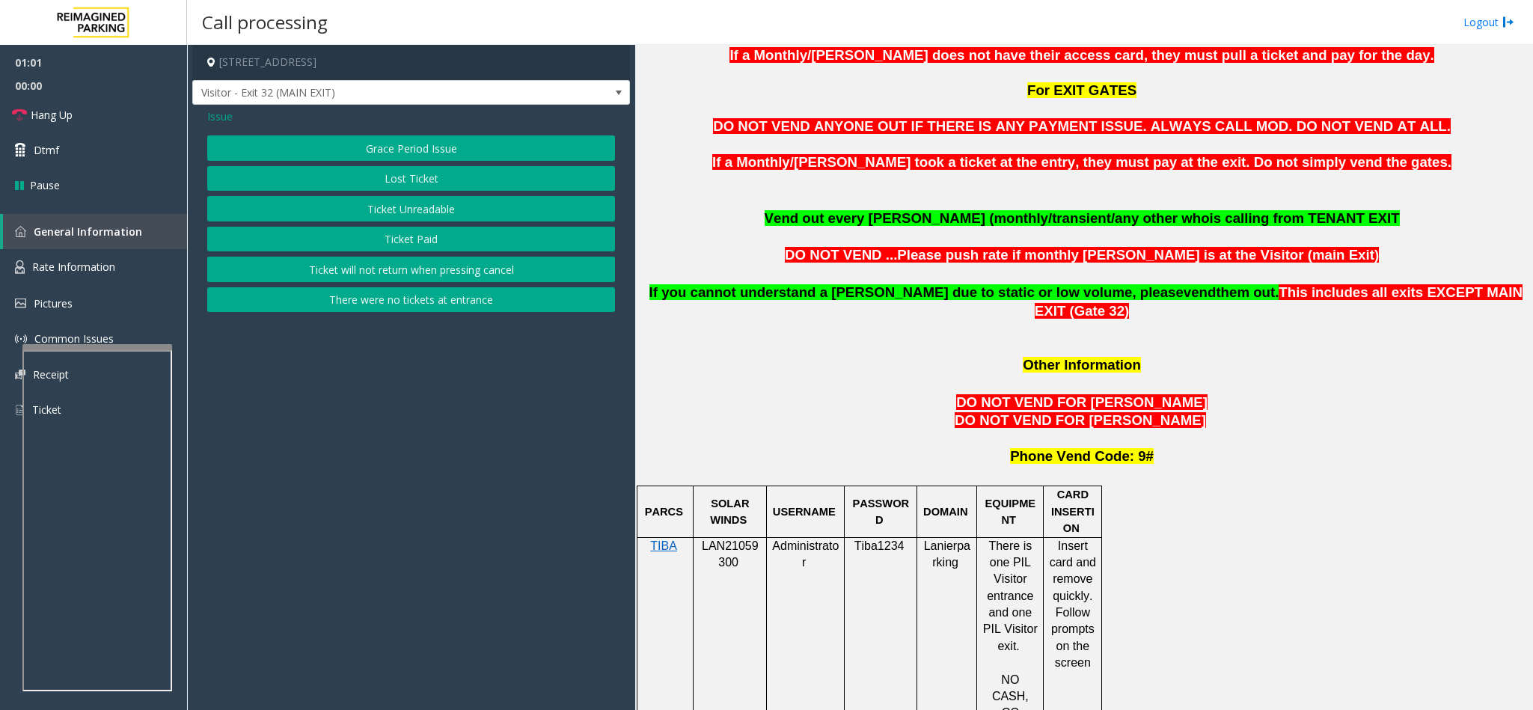
click at [391, 213] on button "Ticket Unreadable" at bounding box center [411, 208] width 408 height 25
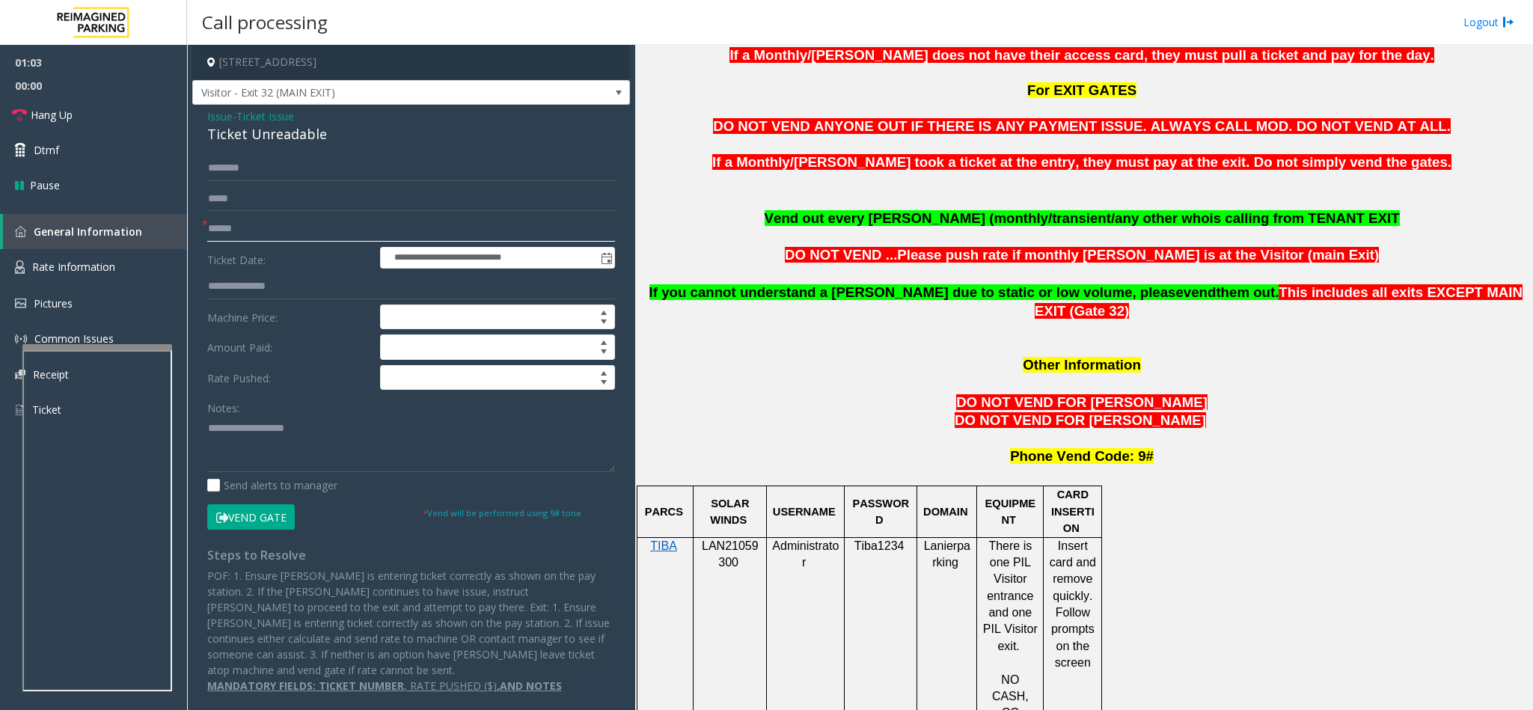
click at [275, 225] on input "text" at bounding box center [411, 228] width 408 height 25
click at [275, 236] on input "text" at bounding box center [411, 228] width 408 height 25
drag, startPoint x: 745, startPoint y: 510, endPoint x: 702, endPoint y: 494, distance: 45.4
click at [702, 538] on p "LAN21059300" at bounding box center [730, 555] width 62 height 34
click at [762, 538] on div "LAN21059300" at bounding box center [729, 580] width 73 height 84
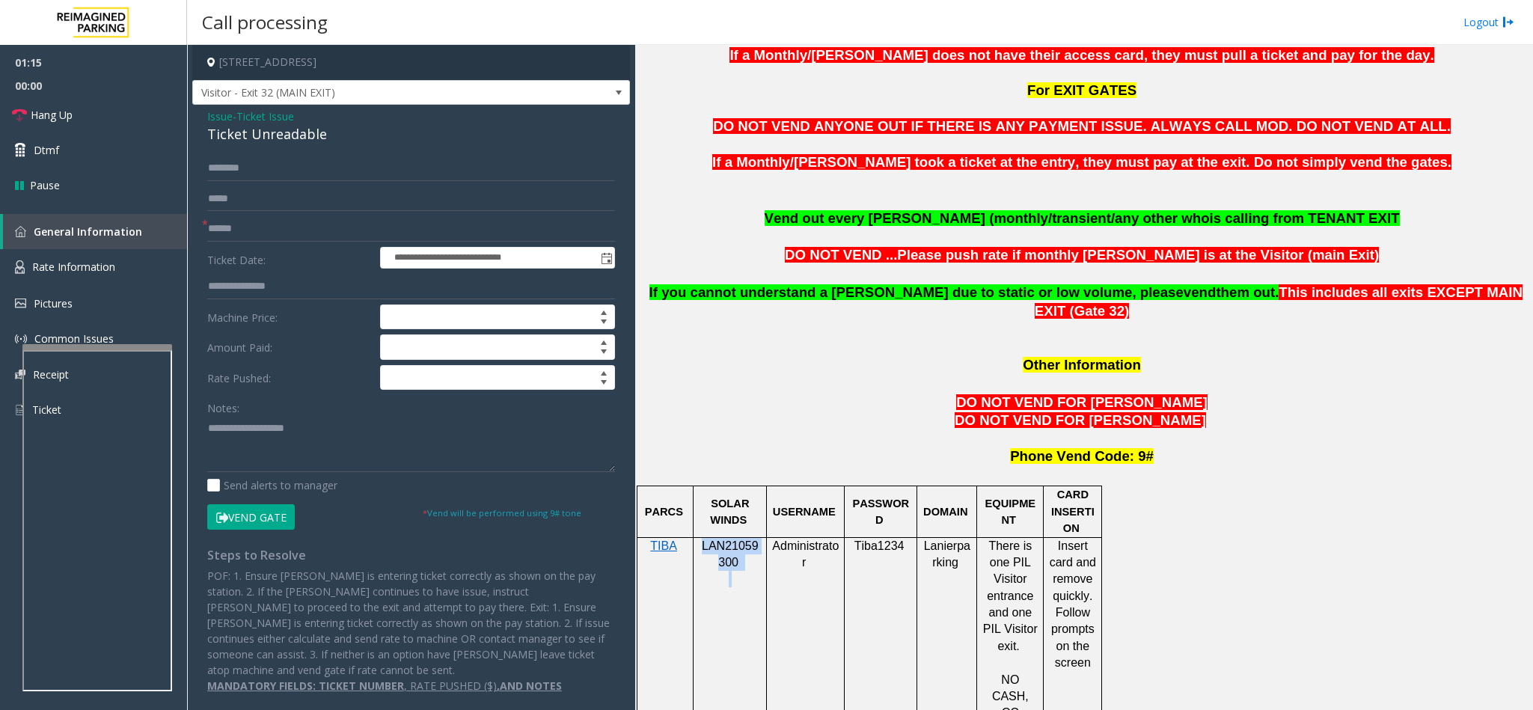
drag, startPoint x: 762, startPoint y: 515, endPoint x: 700, endPoint y: 490, distance: 66.1
click at [700, 538] on div "LAN21059300" at bounding box center [729, 580] width 73 height 84
click at [326, 222] on input "text" at bounding box center [411, 228] width 408 height 25
click at [328, 225] on input "text" at bounding box center [411, 228] width 408 height 25
type input "*******"
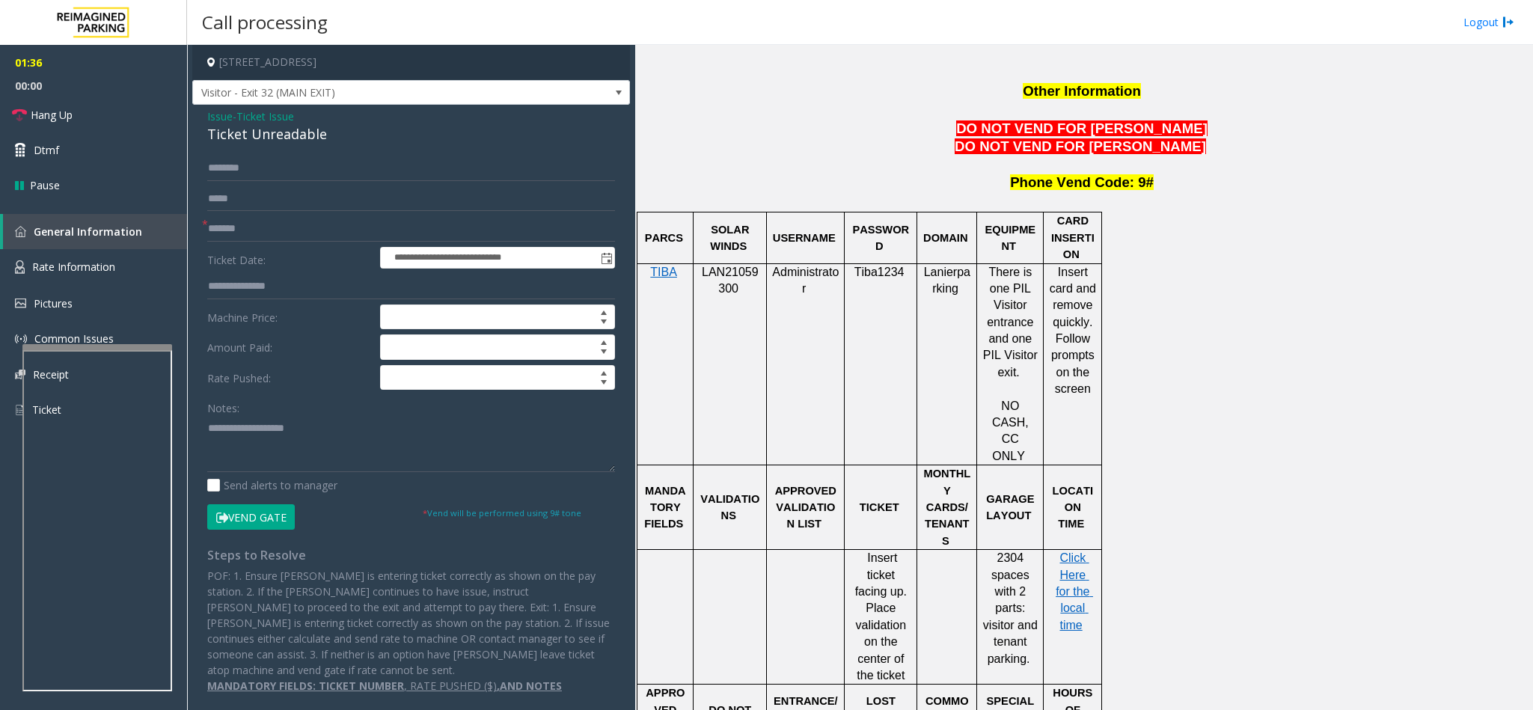
scroll to position [1459, 0]
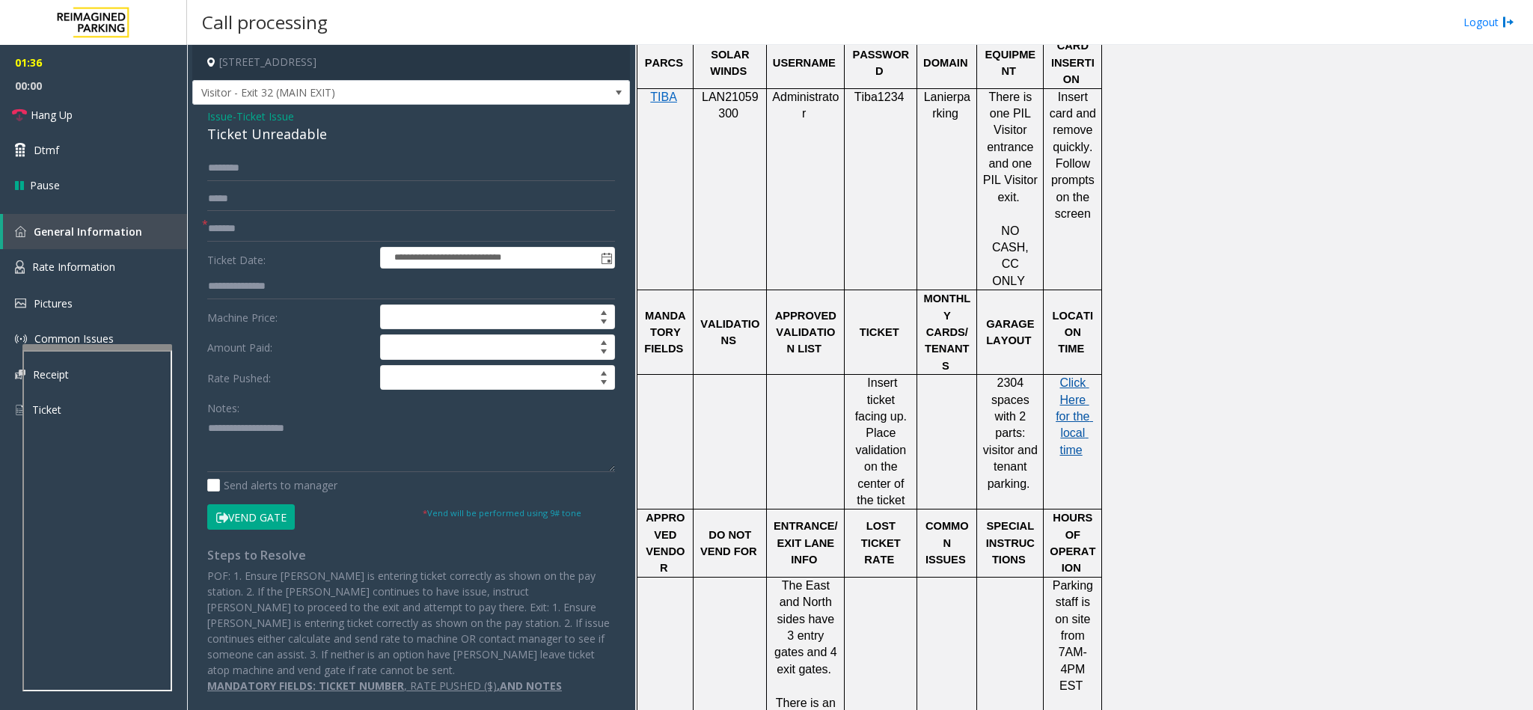
click at [1075, 376] on span "Click Here for the local time" at bounding box center [1073, 416] width 37 height 80
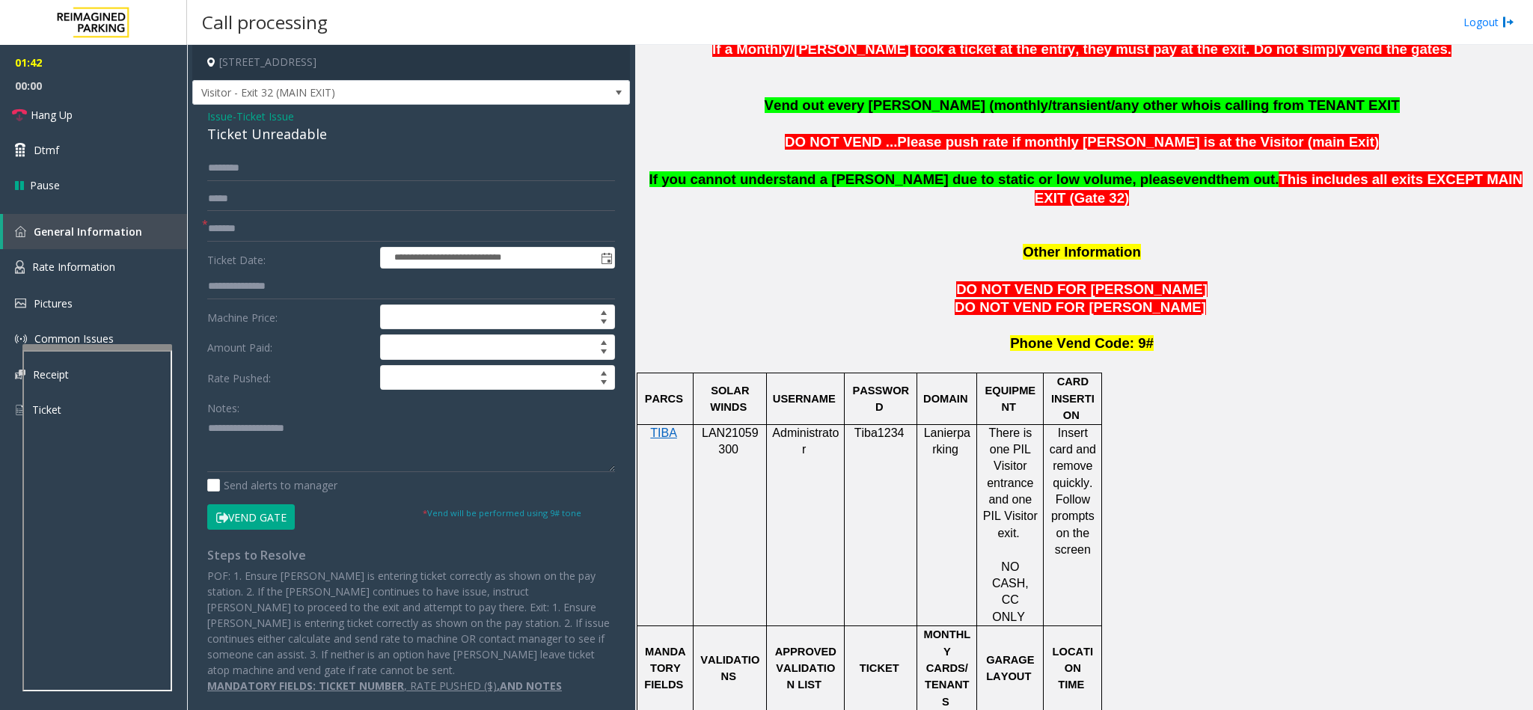
scroll to position [1122, 0]
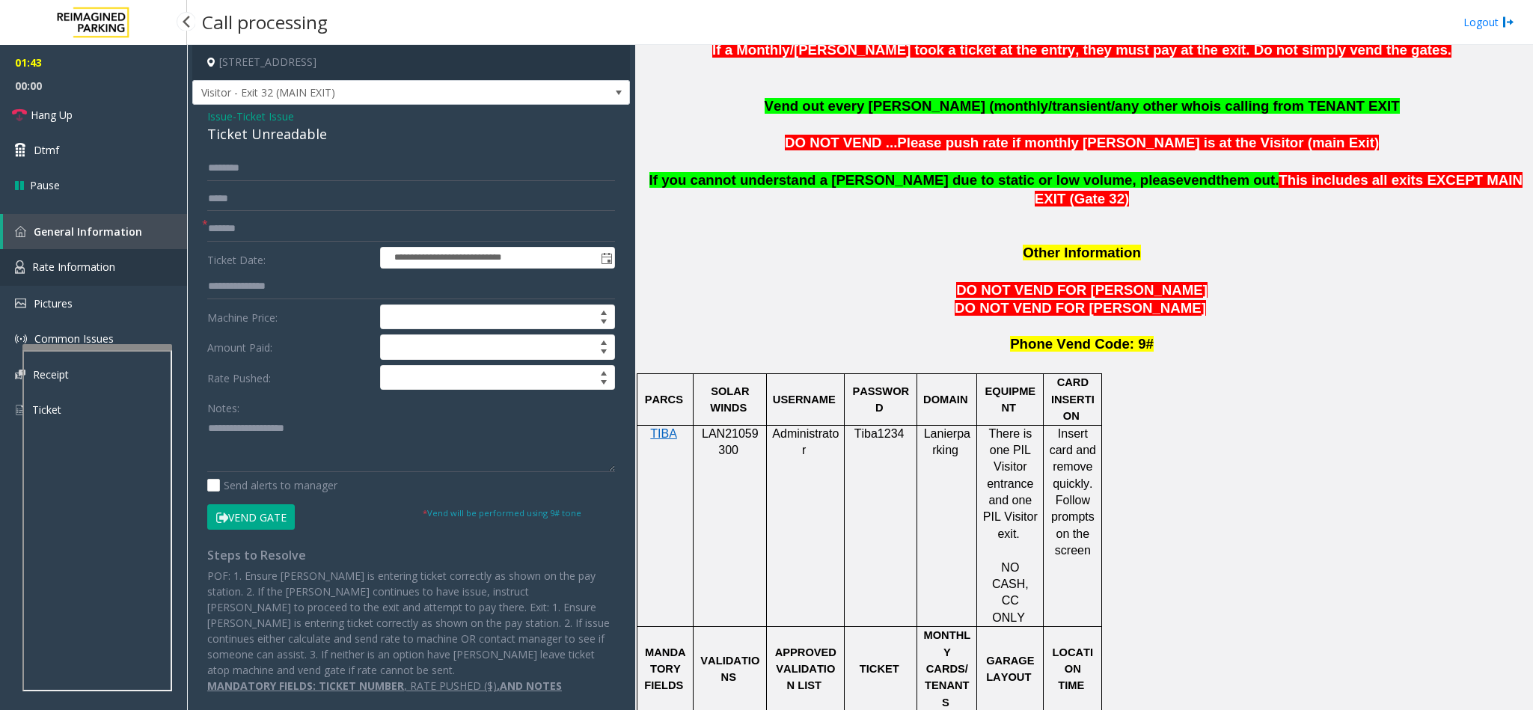
click at [56, 261] on span "Rate Information" at bounding box center [73, 267] width 83 height 14
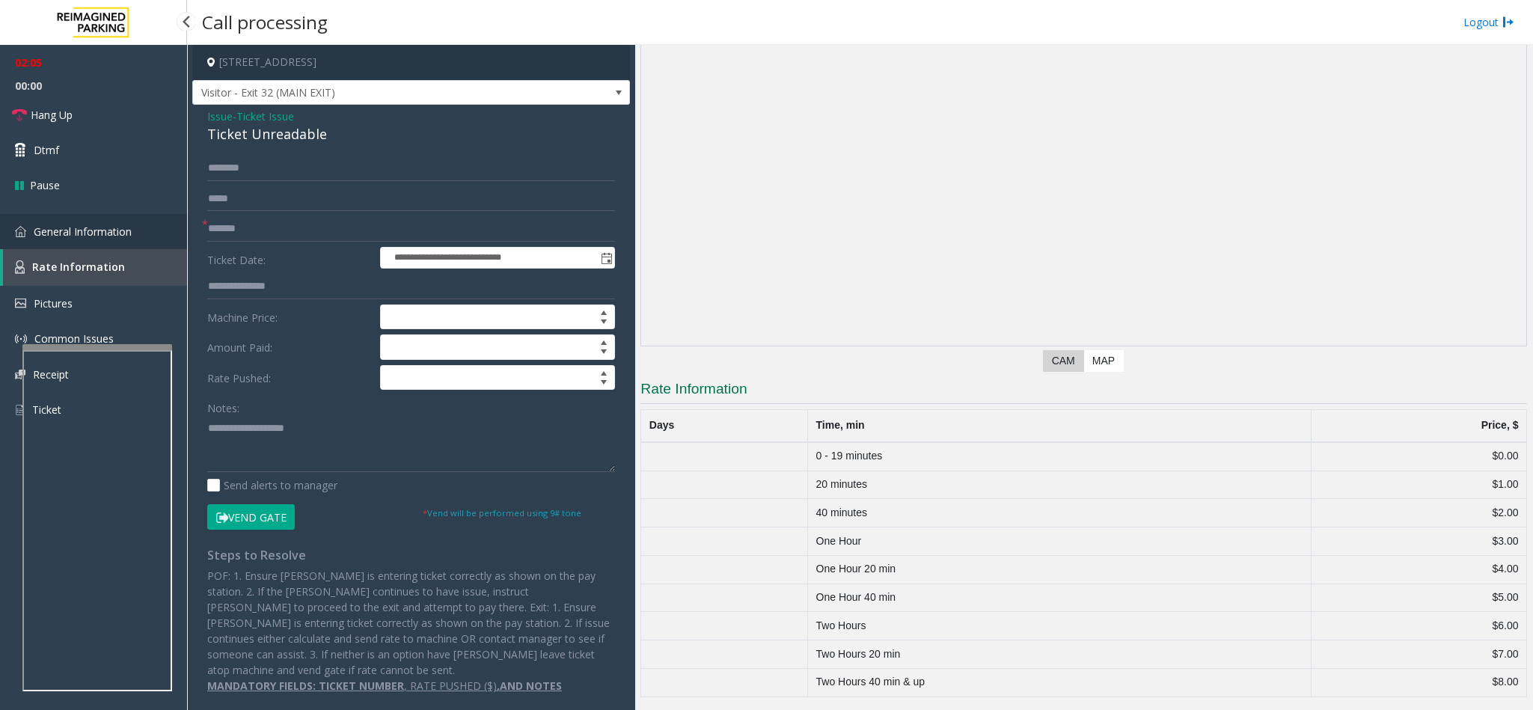
click at [114, 232] on span "General Information" at bounding box center [83, 231] width 98 height 14
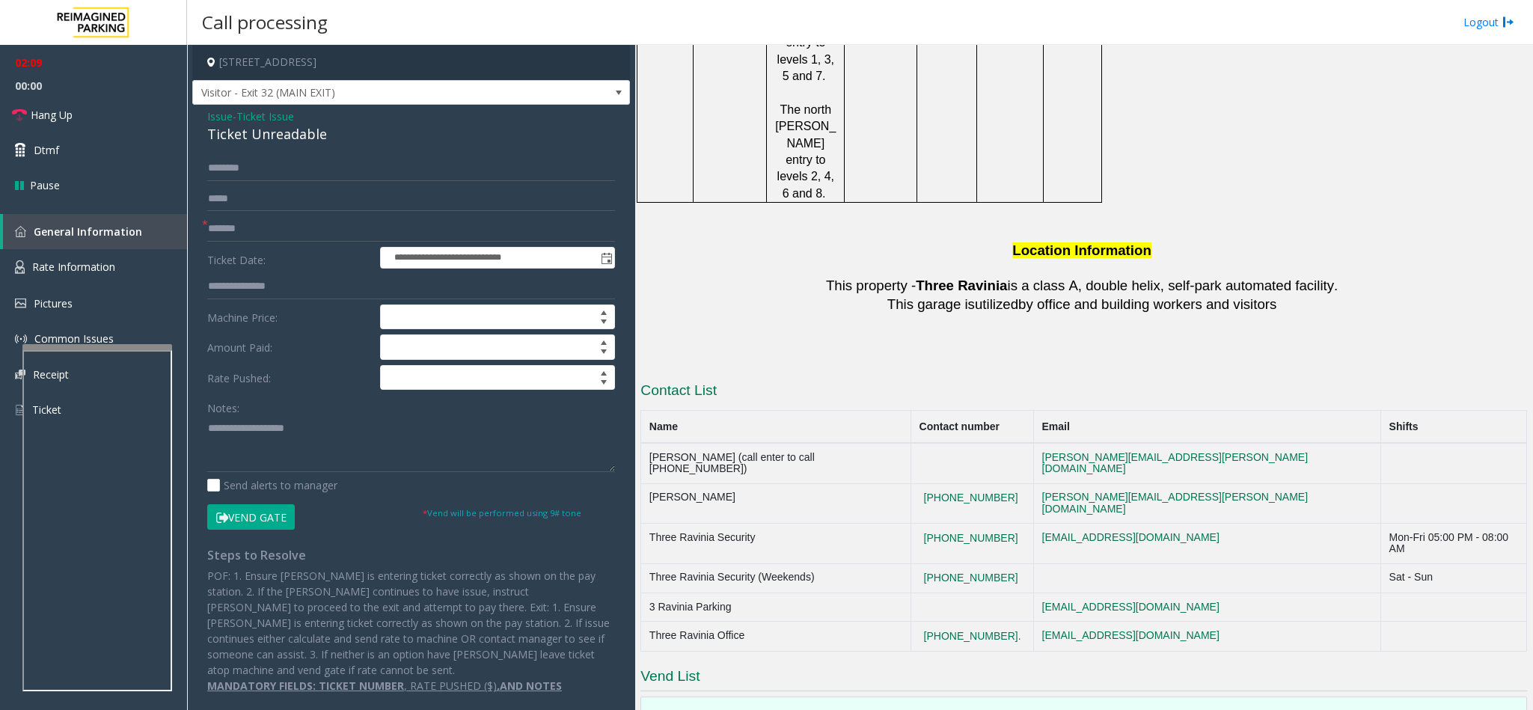
scroll to position [2433, 0]
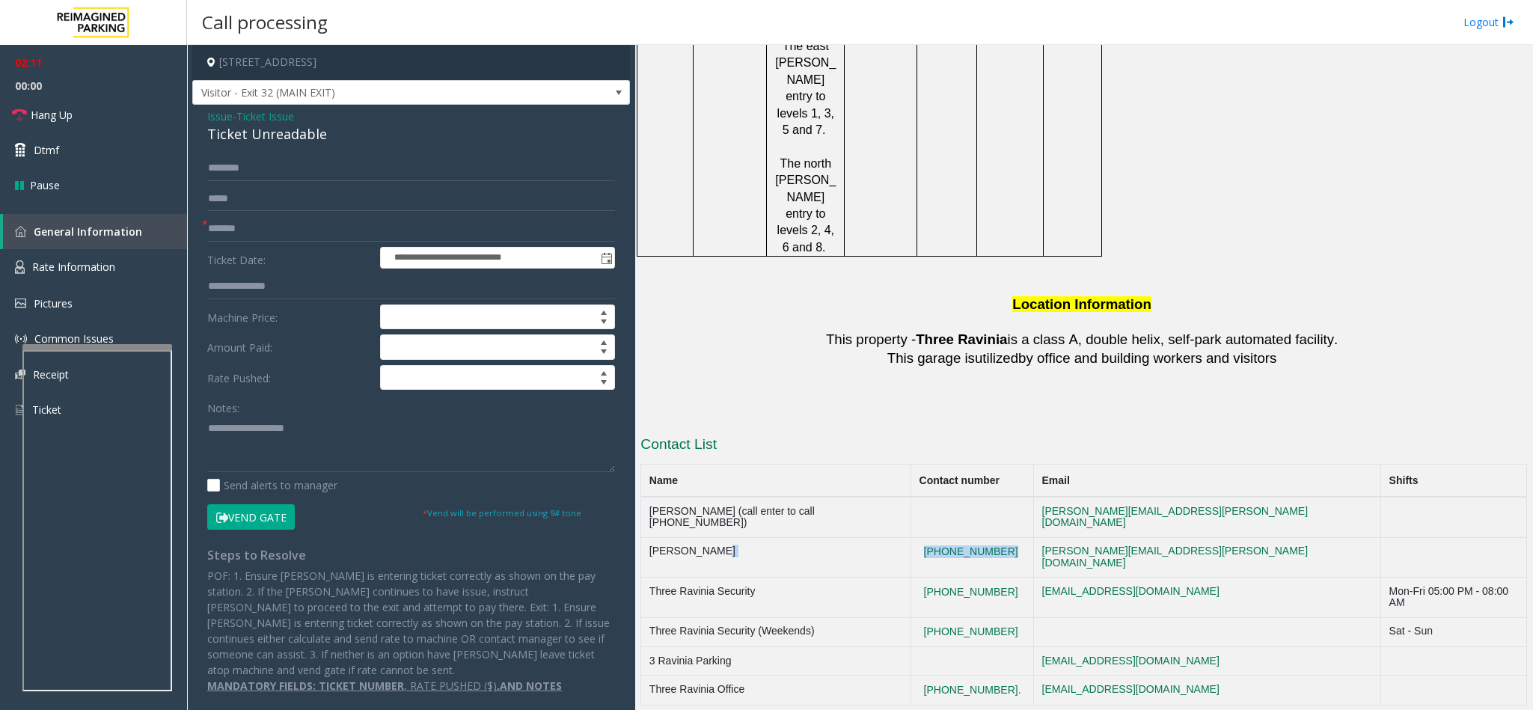
drag, startPoint x: 1048, startPoint y: 337, endPoint x: 921, endPoint y: 337, distance: 127.2
click at [921, 537] on tr "Matt Raway (404)901-1316 matt.raway@reimaginedparking.com" at bounding box center [1084, 557] width 886 height 40
copy tr "(404)901-1316"
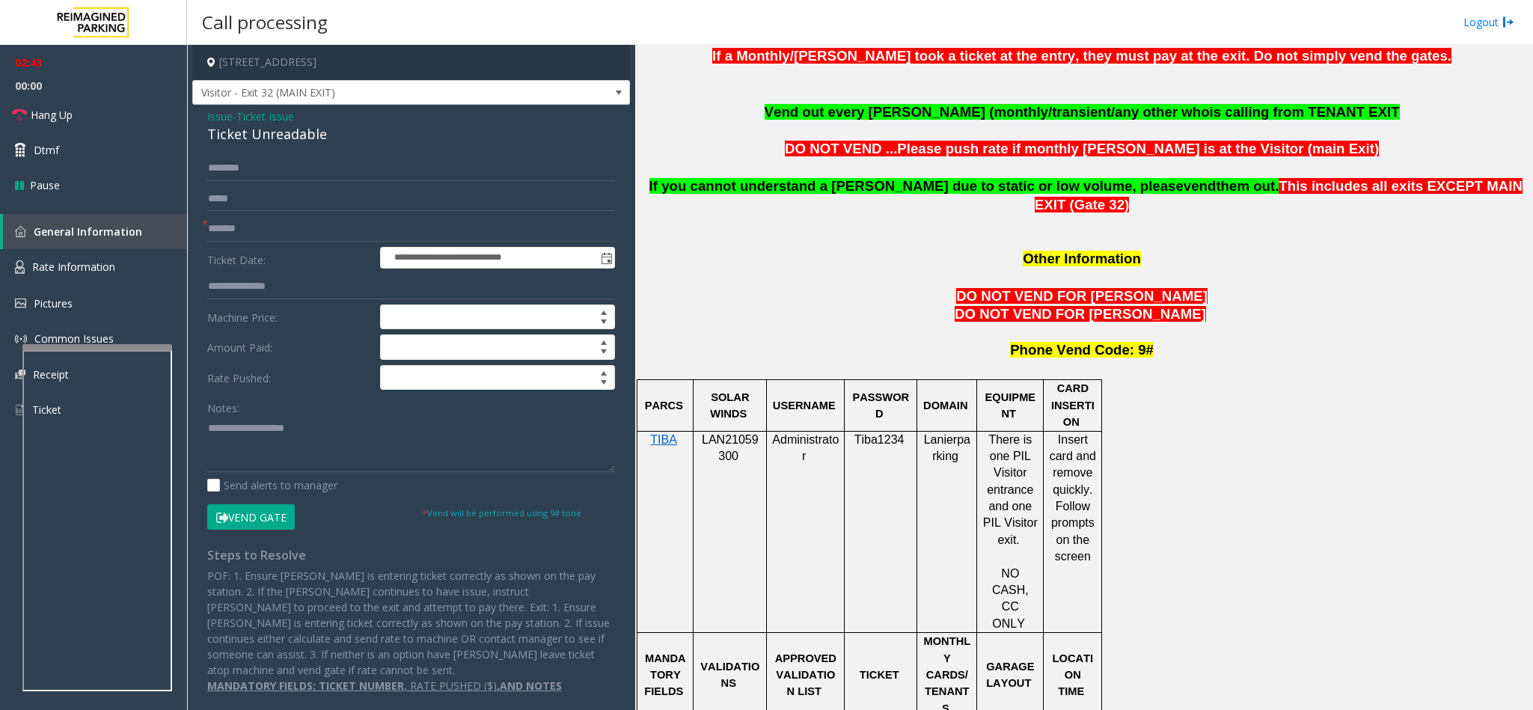
scroll to position [1122, 0]
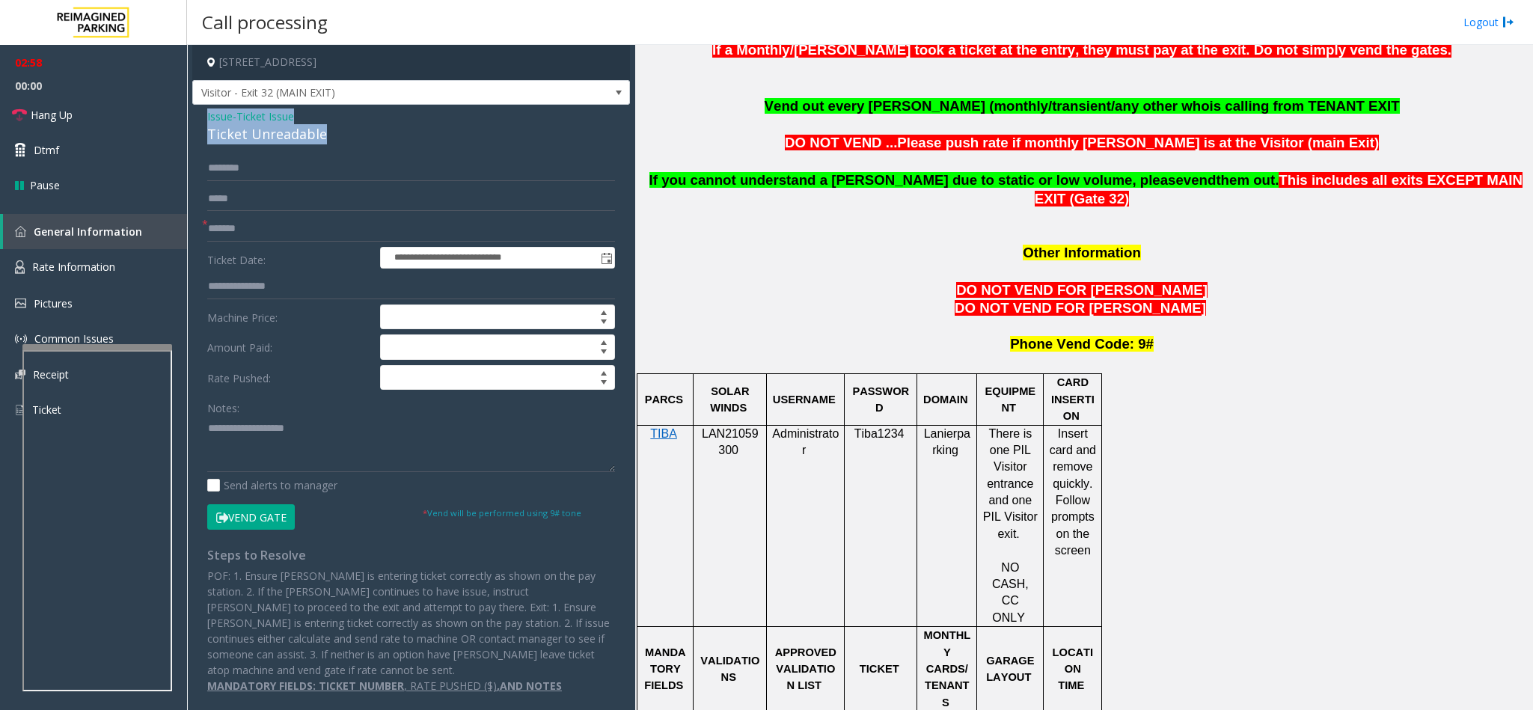
drag, startPoint x: 321, startPoint y: 132, endPoint x: 193, endPoint y: 117, distance: 128.8
click at [193, 117] on div "**********" at bounding box center [411, 407] width 438 height 604
click at [319, 435] on textarea at bounding box center [411, 444] width 408 height 56
drag, startPoint x: 313, startPoint y: 433, endPoint x: 243, endPoint y: 429, distance: 69.7
click at [243, 429] on textarea at bounding box center [411, 444] width 408 height 56
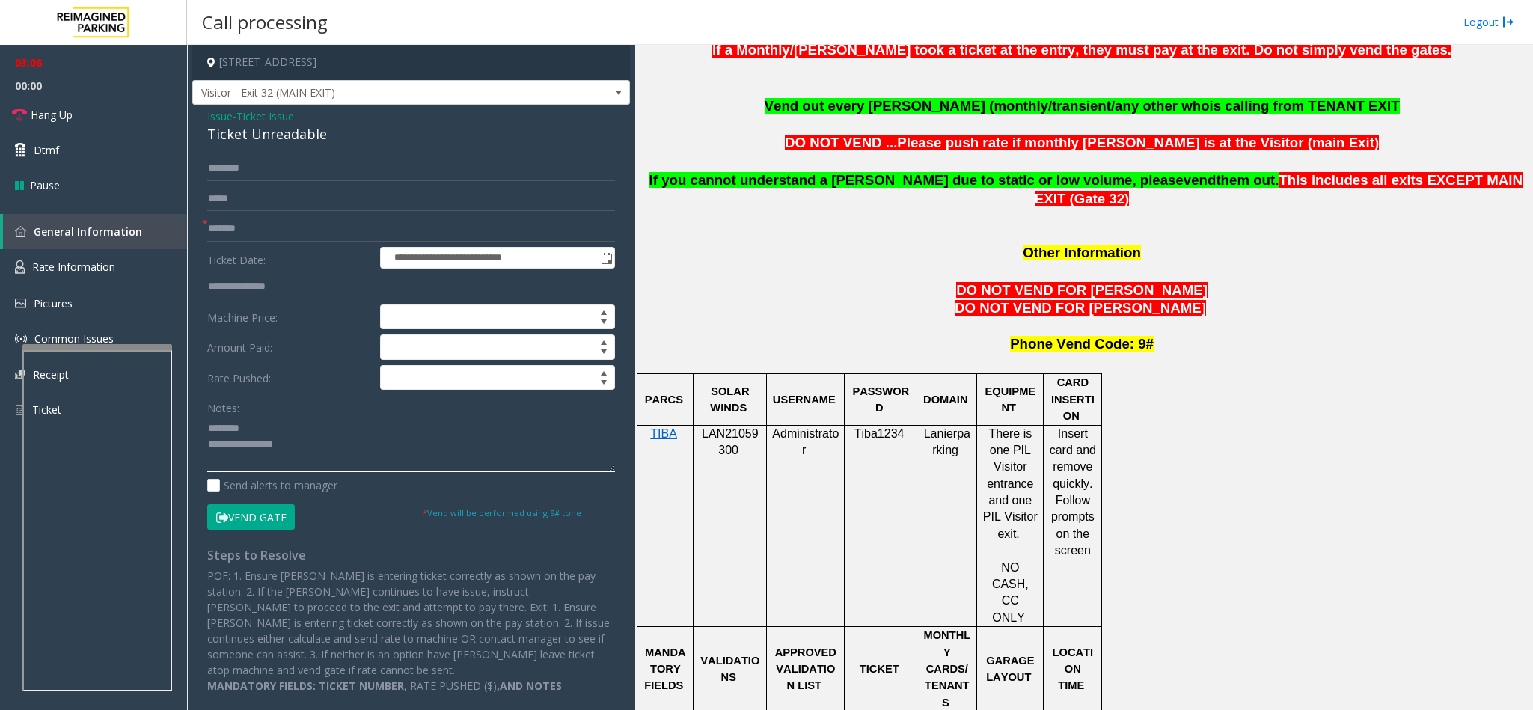
click at [323, 443] on textarea at bounding box center [411, 444] width 408 height 56
click at [326, 442] on textarea at bounding box center [411, 444] width 408 height 56
click at [324, 444] on textarea at bounding box center [411, 444] width 408 height 56
click at [324, 447] on textarea at bounding box center [411, 444] width 408 height 56
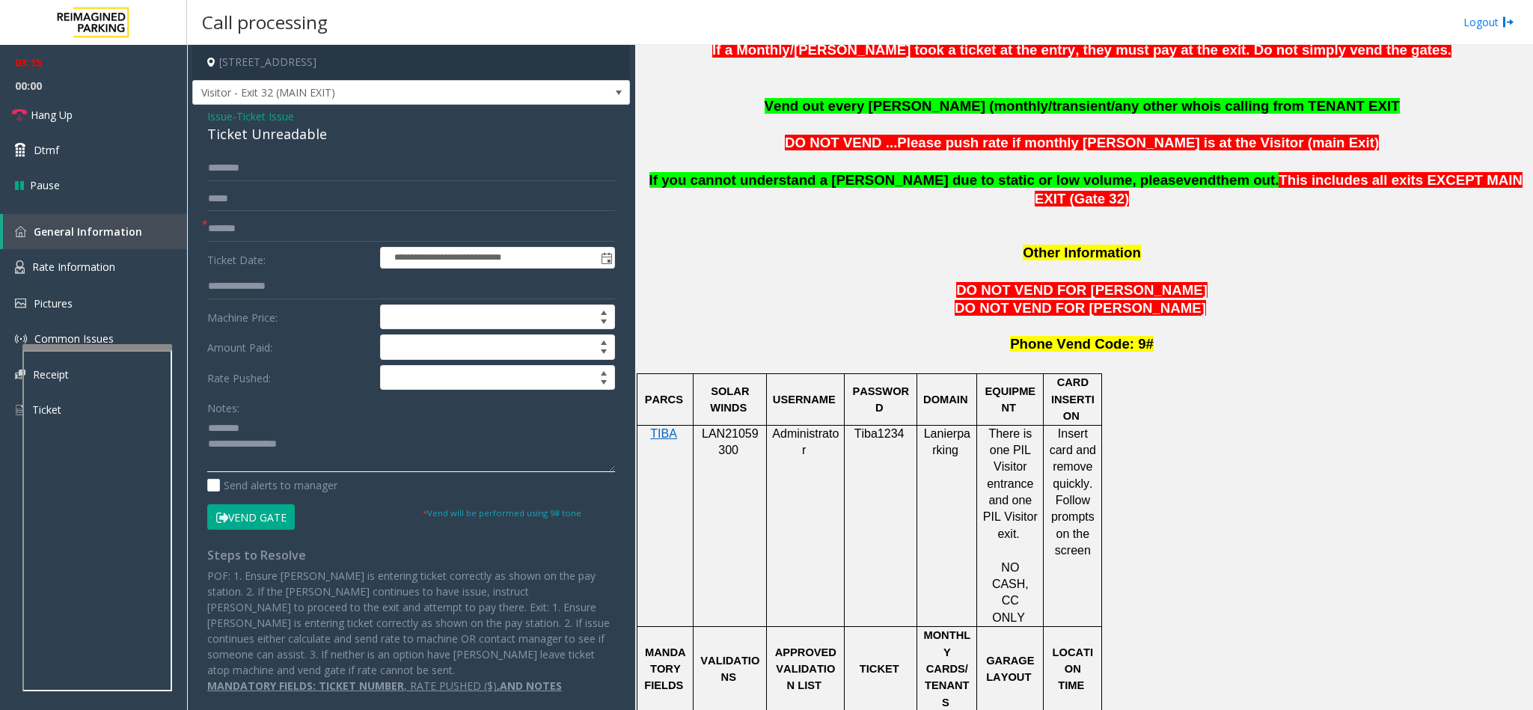
click at [324, 447] on textarea at bounding box center [411, 444] width 408 height 56
click at [368, 458] on textarea at bounding box center [411, 444] width 408 height 56
click at [319, 450] on textarea at bounding box center [411, 444] width 408 height 56
click at [322, 459] on textarea at bounding box center [411, 444] width 408 height 56
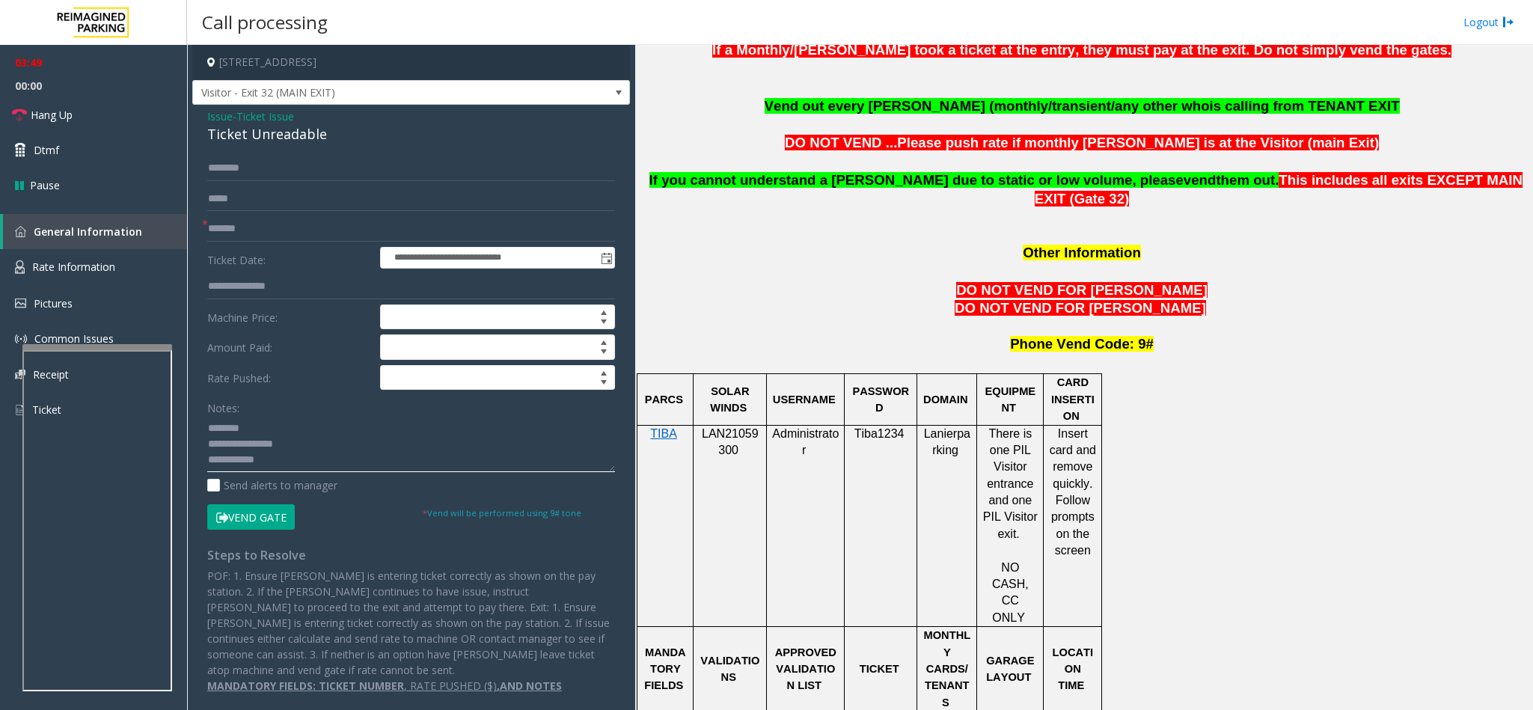
scroll to position [11, 0]
type textarea "**********"
click at [323, 160] on input "text" at bounding box center [411, 168] width 408 height 25
click at [292, 176] on input "text" at bounding box center [411, 168] width 408 height 25
type input "**********"
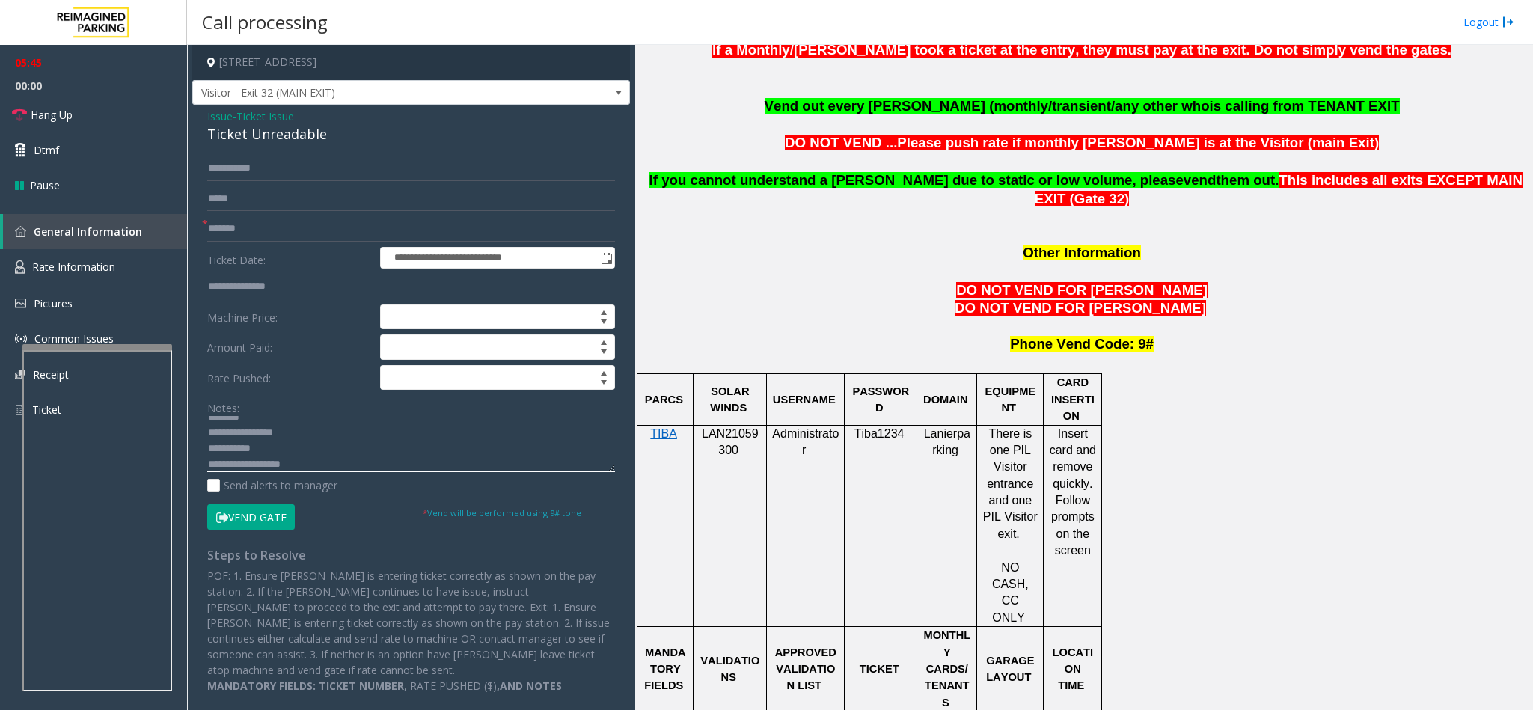
click at [304, 454] on textarea at bounding box center [411, 444] width 408 height 56
click at [376, 429] on textarea at bounding box center [411, 444] width 408 height 56
click at [275, 524] on button "Vend Gate" at bounding box center [251, 516] width 88 height 25
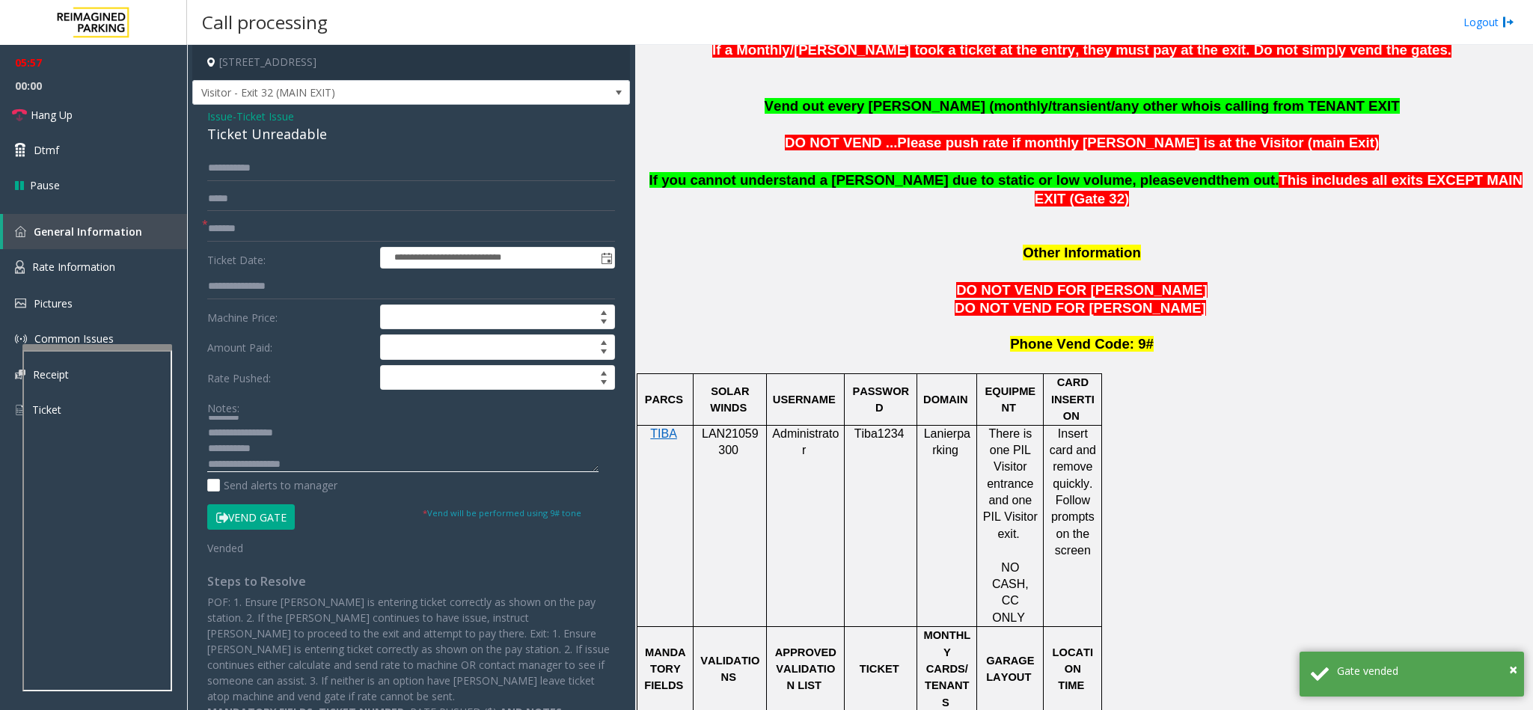
click at [292, 456] on textarea at bounding box center [402, 444] width 391 height 56
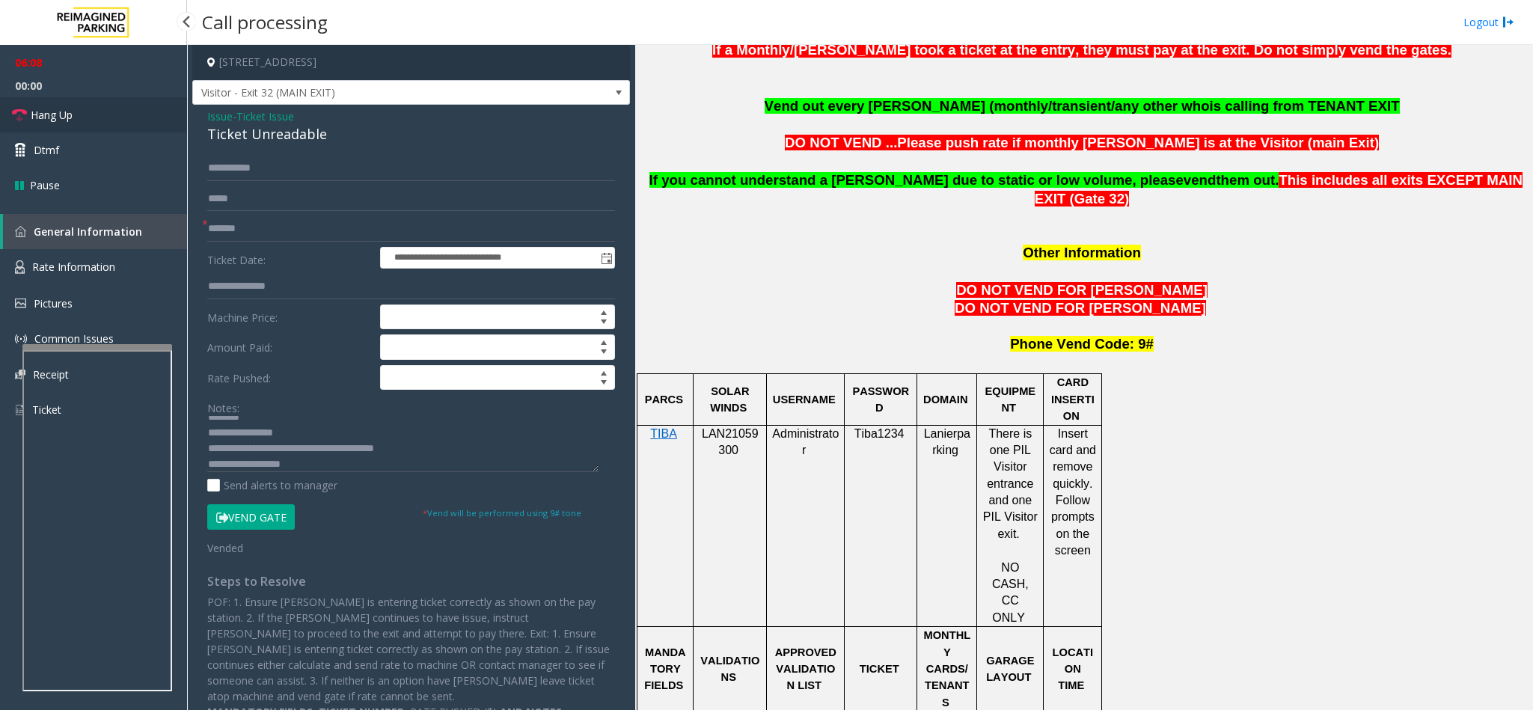
click at [95, 110] on link "Hang Up" at bounding box center [93, 114] width 187 height 35
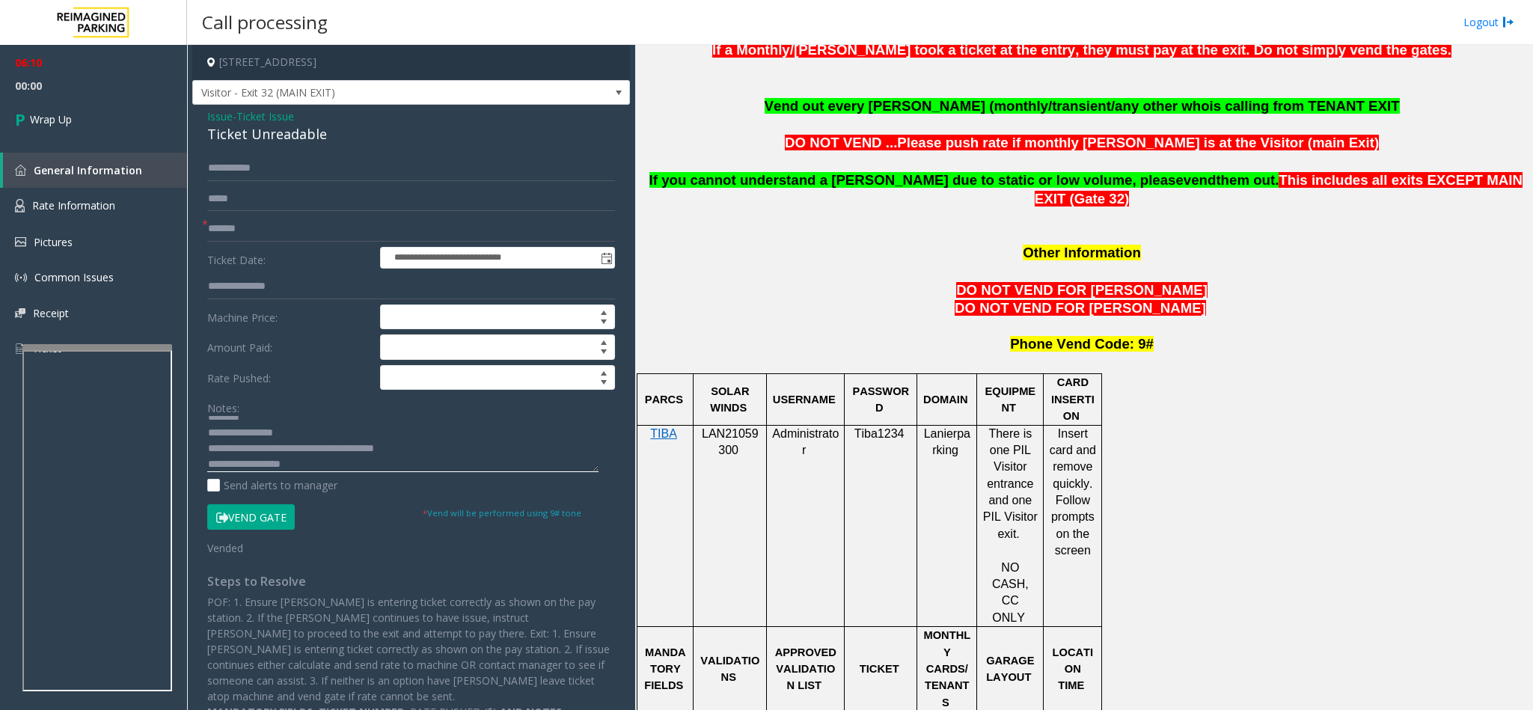
click at [498, 461] on textarea at bounding box center [402, 444] width 391 height 56
click at [480, 444] on textarea at bounding box center [402, 444] width 391 height 56
type textarea "**********"
drag, startPoint x: 222, startPoint y: 166, endPoint x: 202, endPoint y: 162, distance: 20.5
click at [202, 162] on div "**********" at bounding box center [411, 438] width 430 height 564
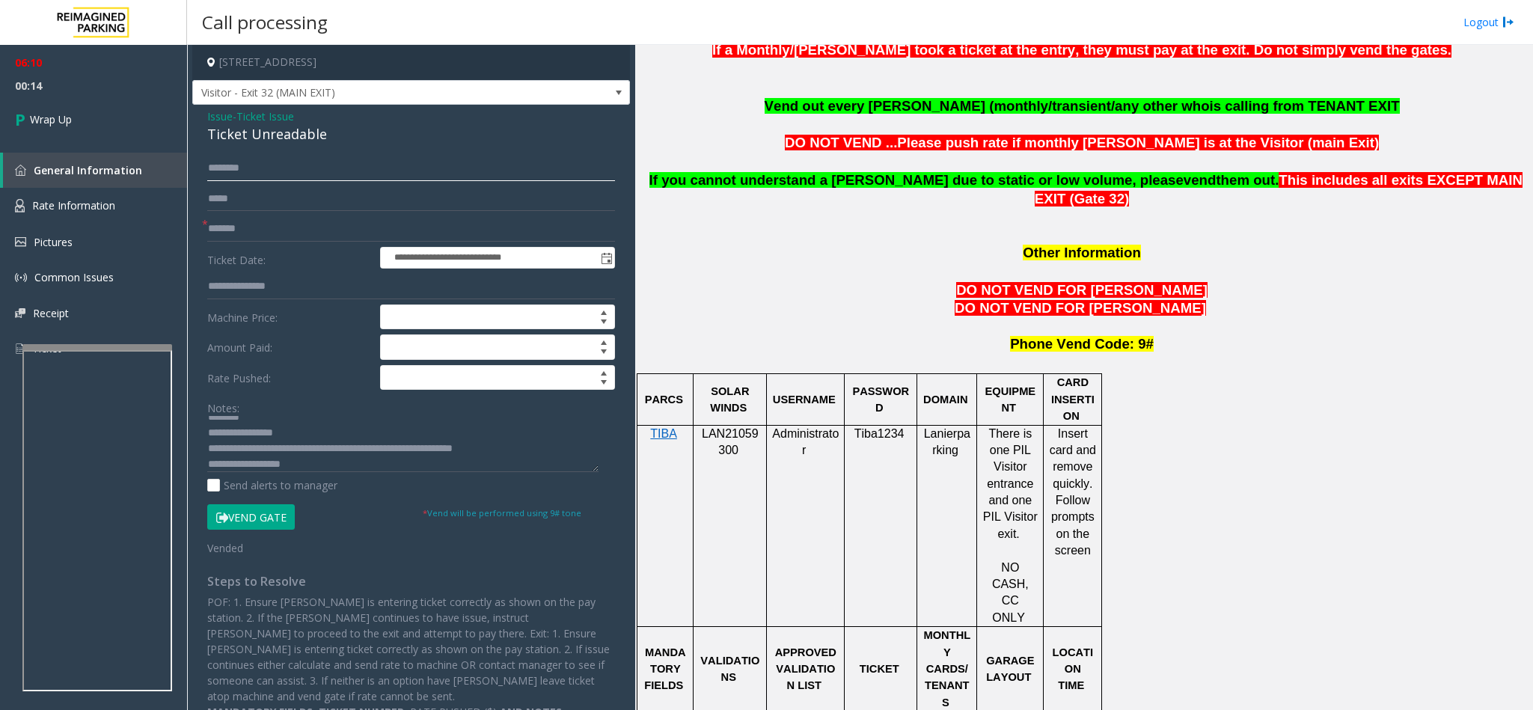
click at [292, 171] on input "******" at bounding box center [411, 168] width 408 height 25
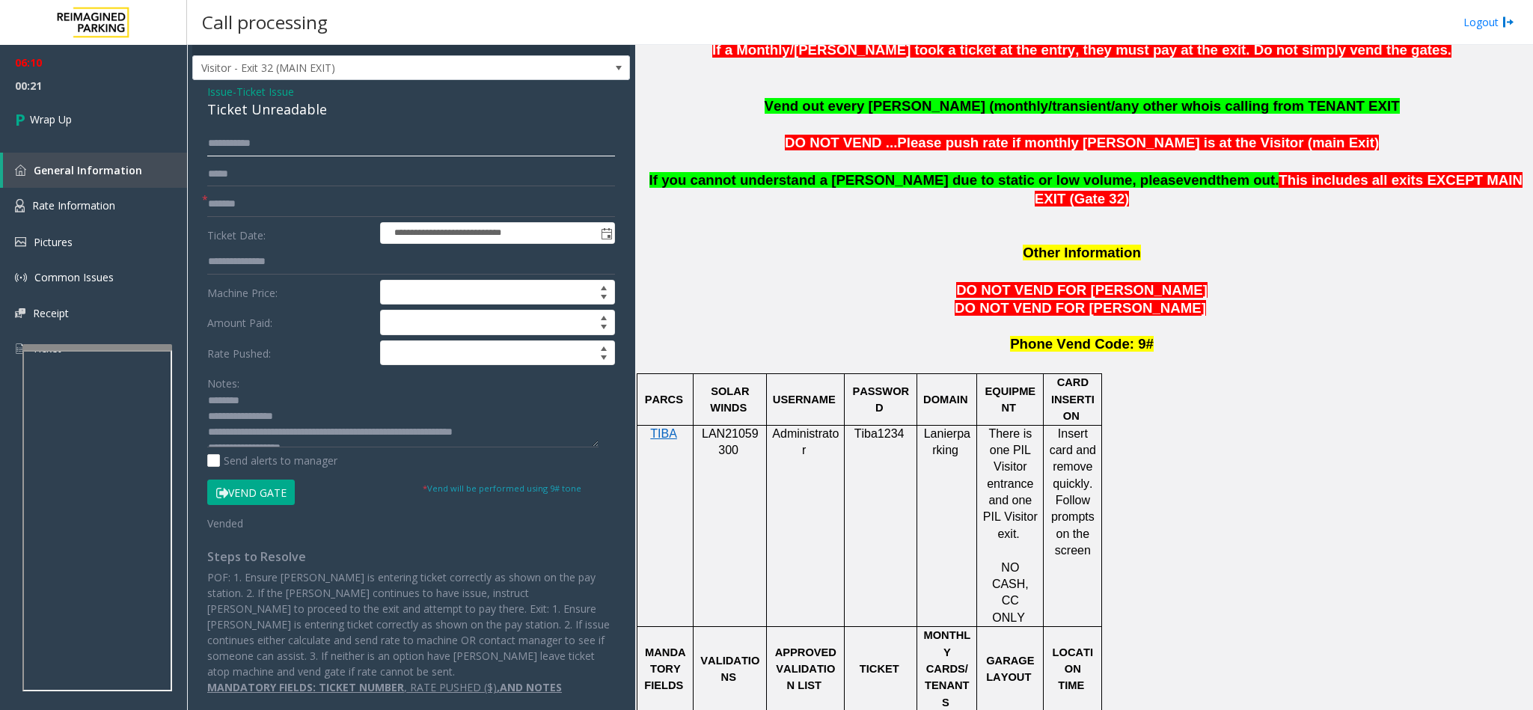
scroll to position [0, 0]
type input "**********"
click at [77, 119] on link "Wrap Up" at bounding box center [93, 119] width 187 height 44
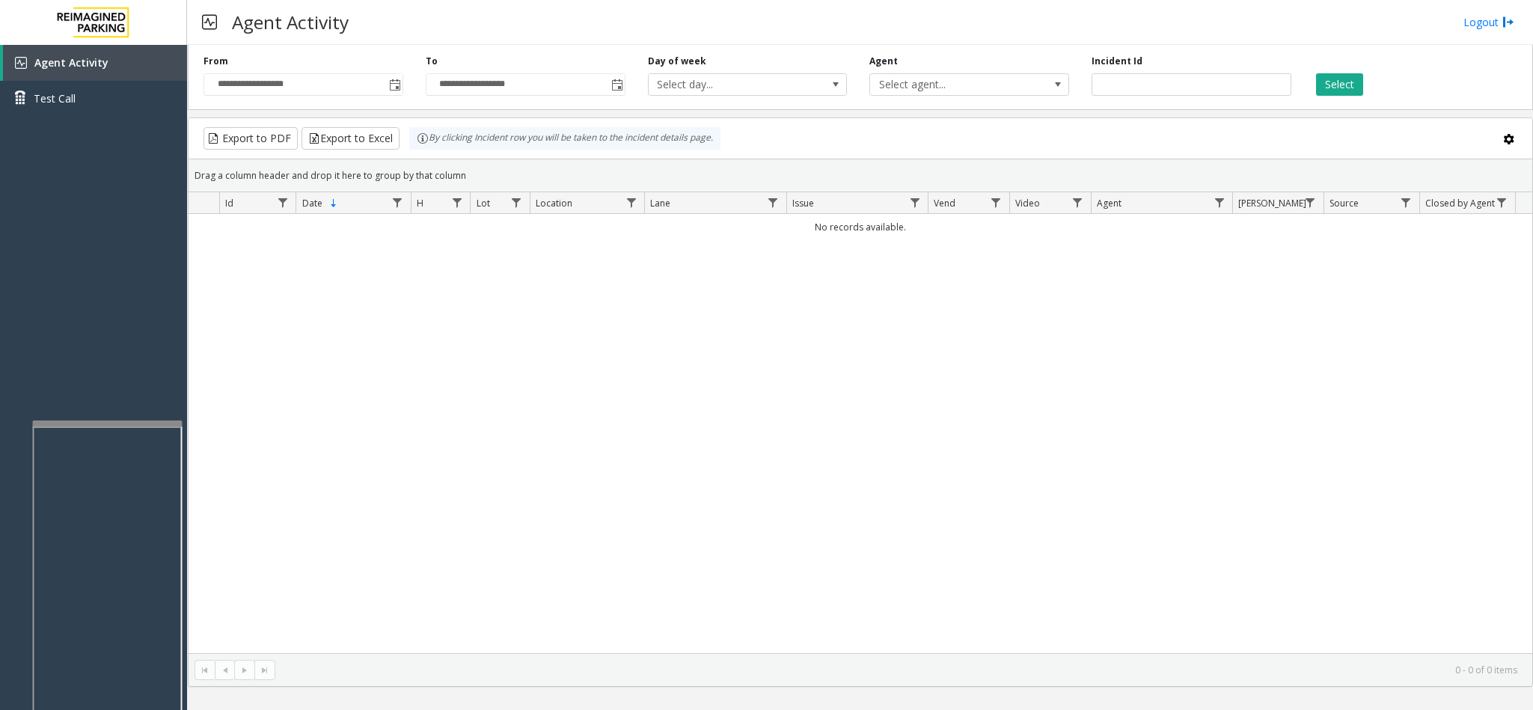
click at [99, 435] on div at bounding box center [108, 595] width 150 height 351
click at [1473, 22] on link "Logout" at bounding box center [1488, 22] width 51 height 16
